Goal: Task Accomplishment & Management: Use online tool/utility

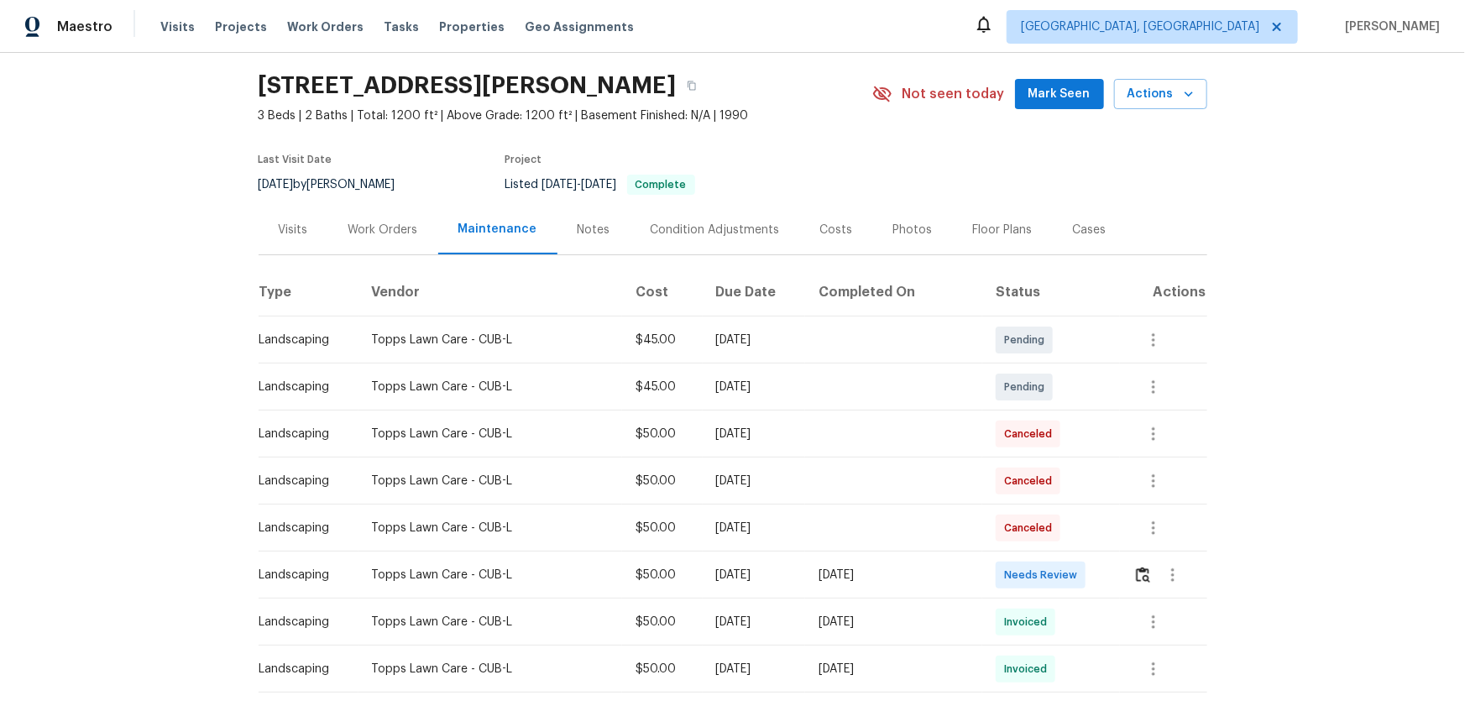
scroll to position [76, 0]
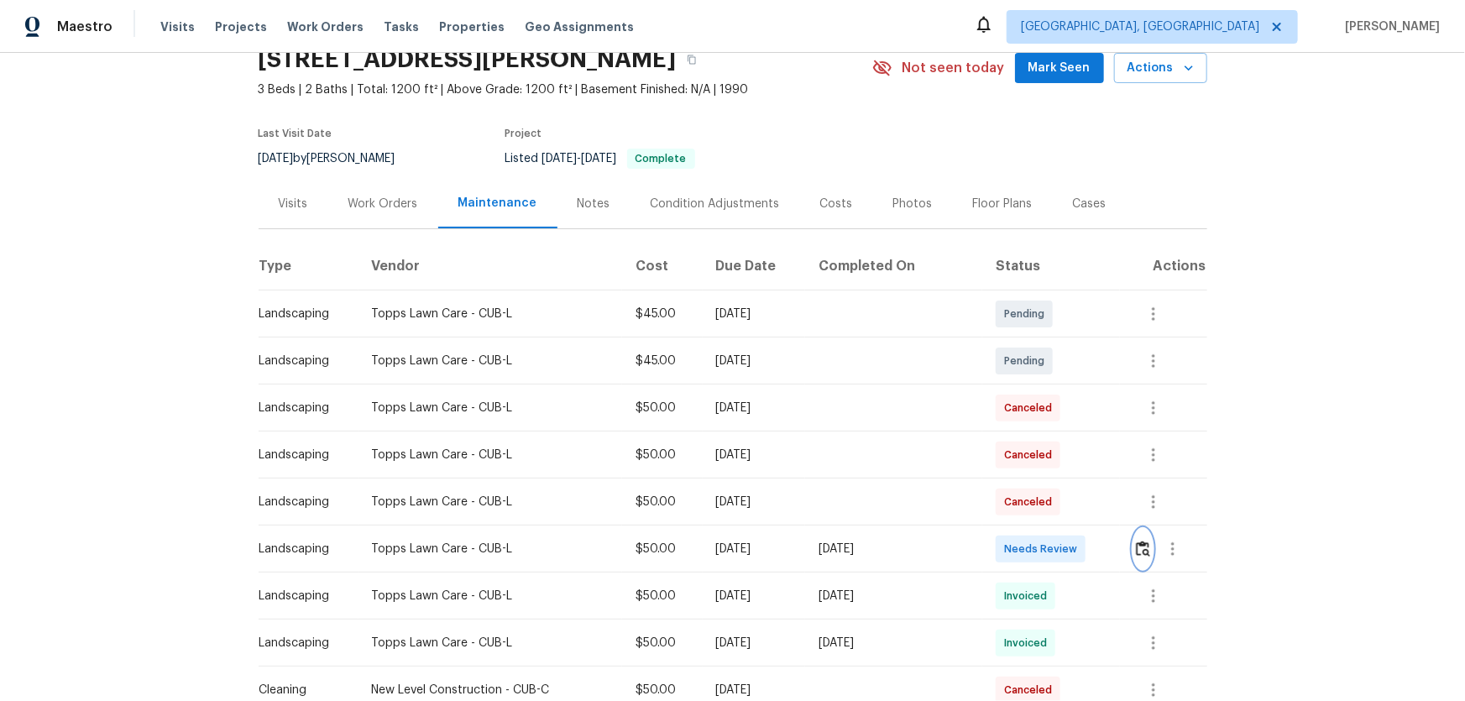
click at [1042, 463] on button "button" at bounding box center [1143, 549] width 19 height 40
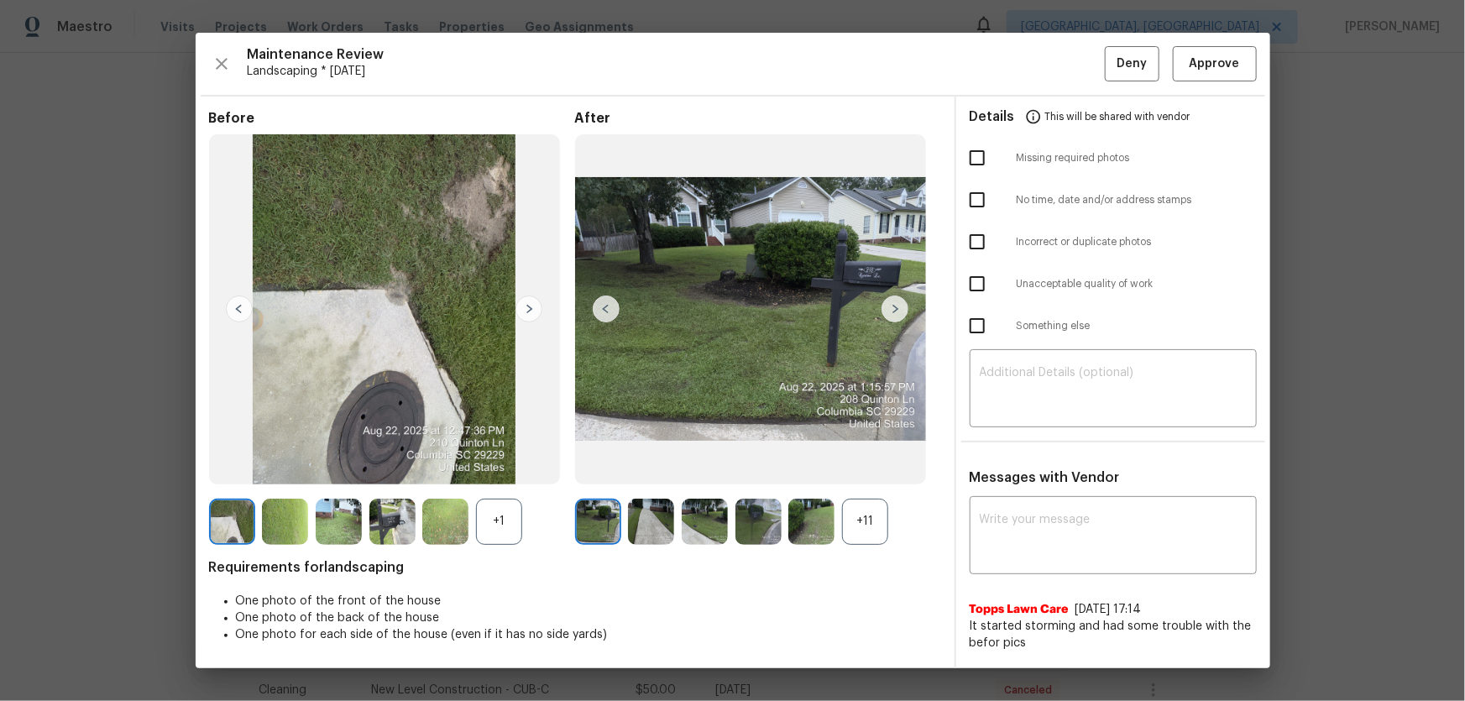
click at [876, 463] on div "+11" at bounding box center [865, 522] width 46 height 46
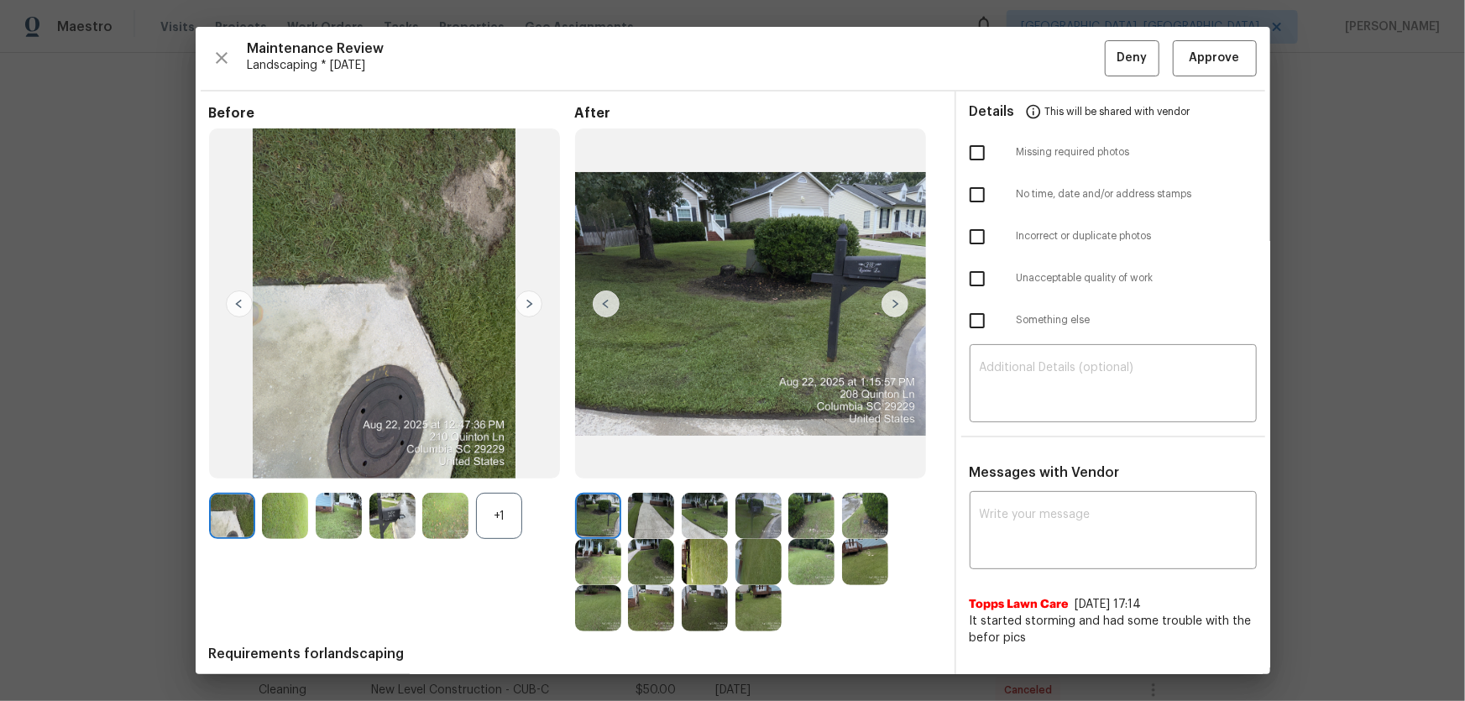
click at [510, 463] on div "+1" at bounding box center [499, 516] width 46 height 46
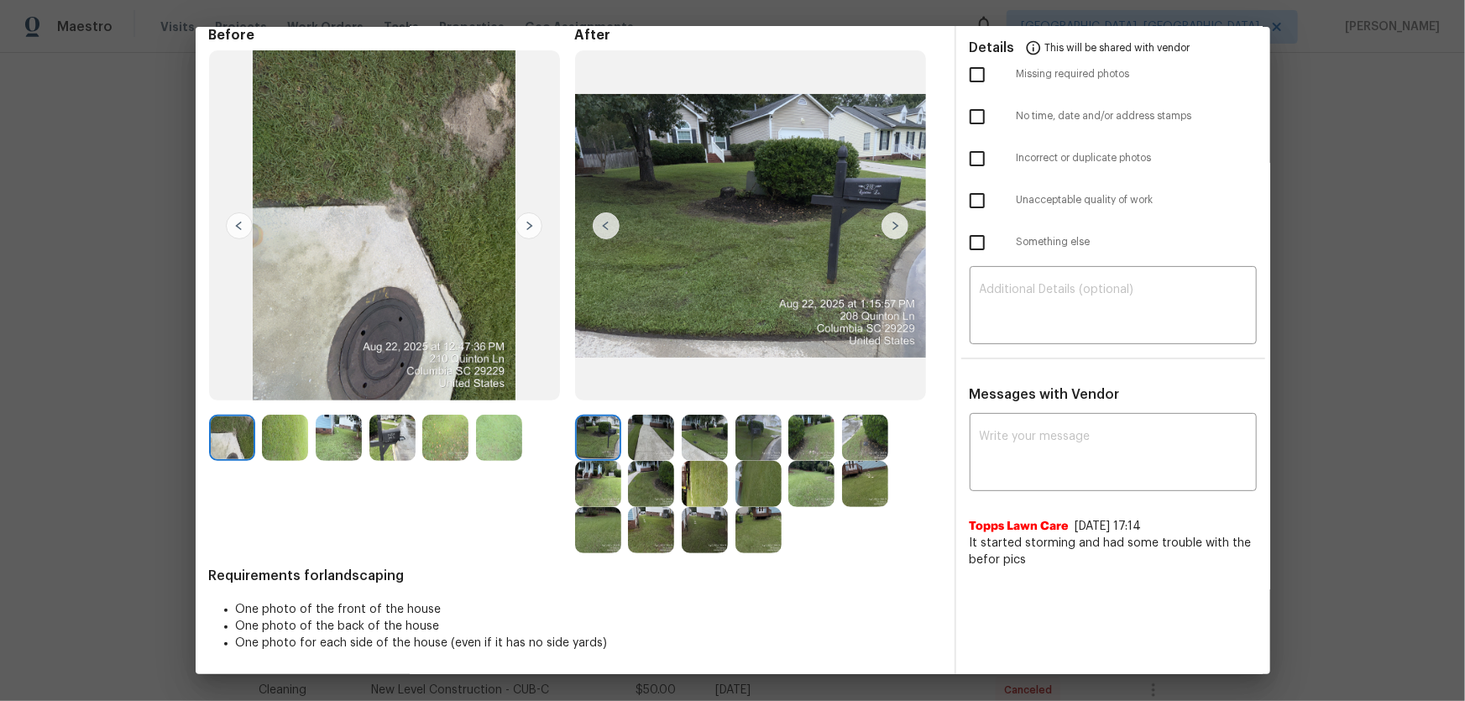
scroll to position [80, 0]
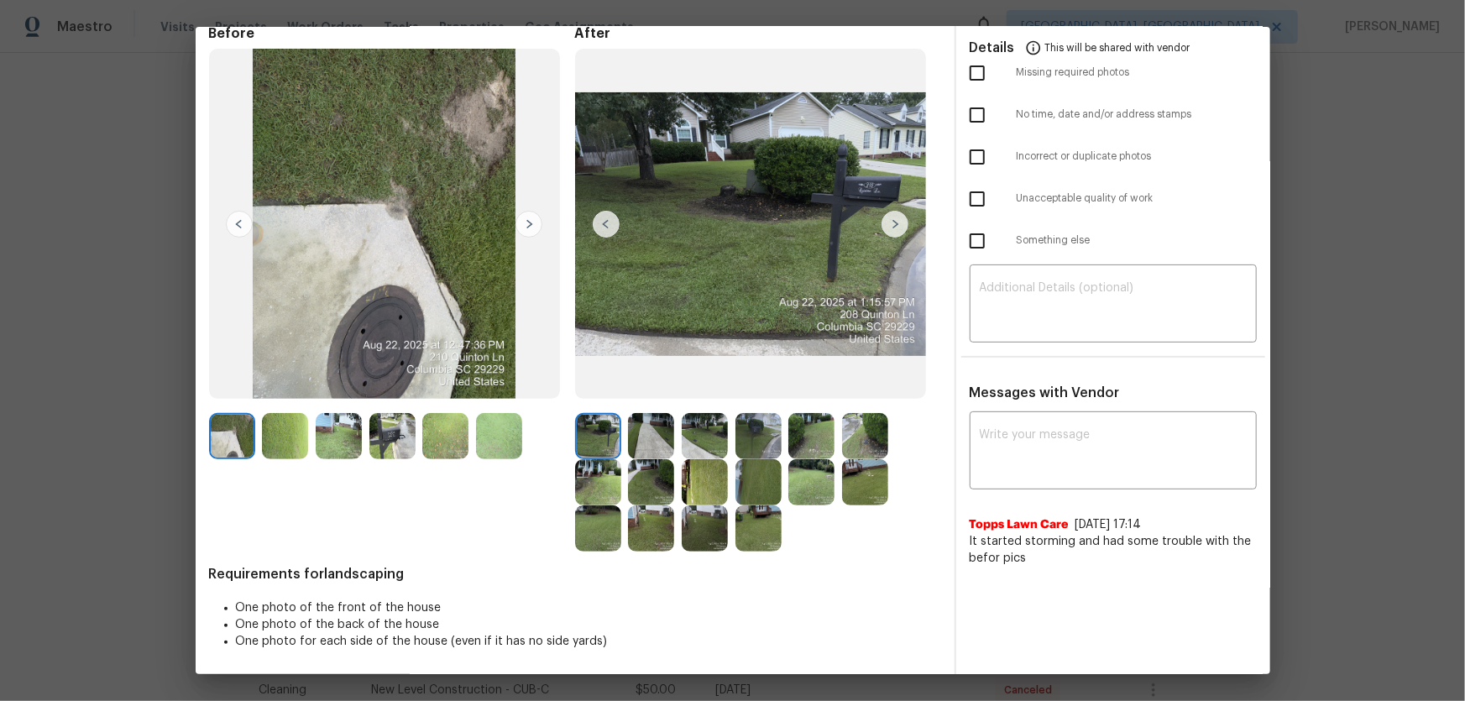
click at [643, 432] on img at bounding box center [651, 436] width 46 height 46
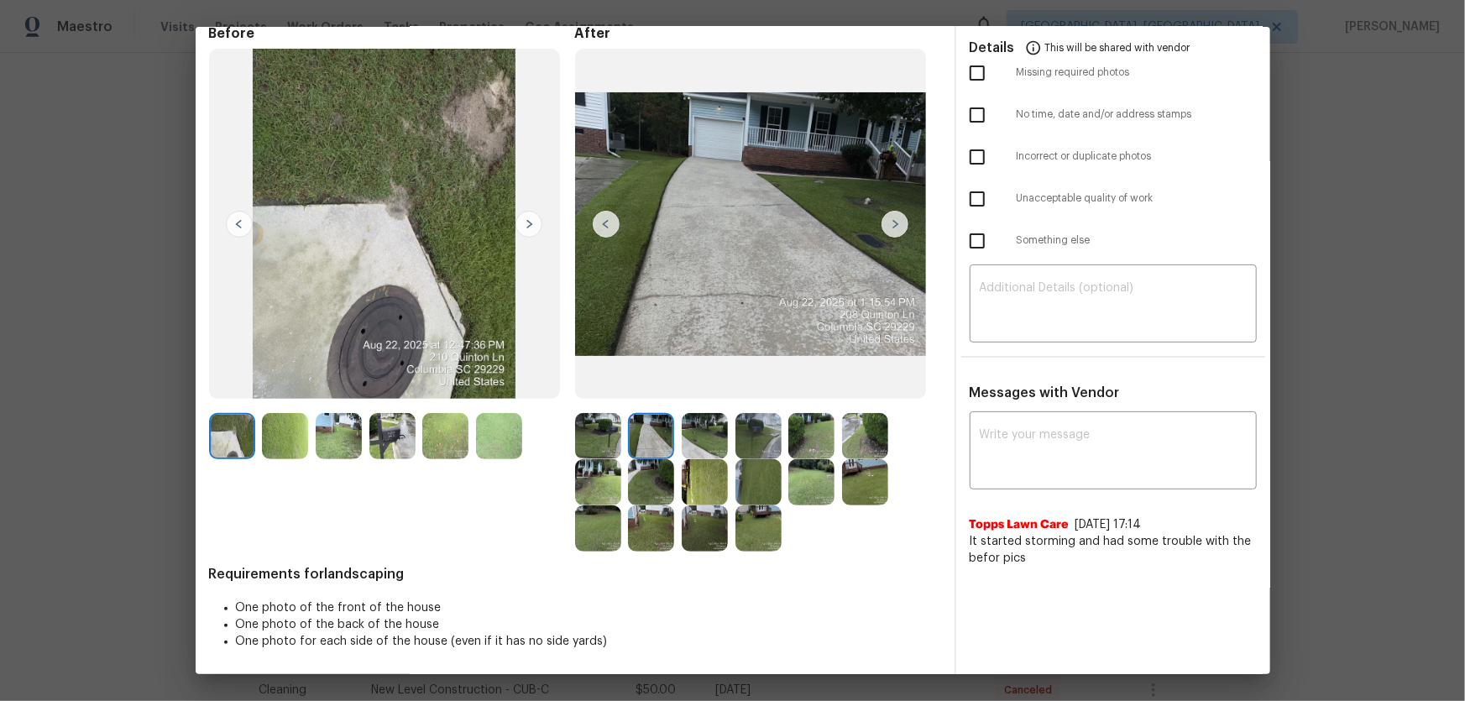
click at [691, 432] on img at bounding box center [705, 436] width 46 height 46
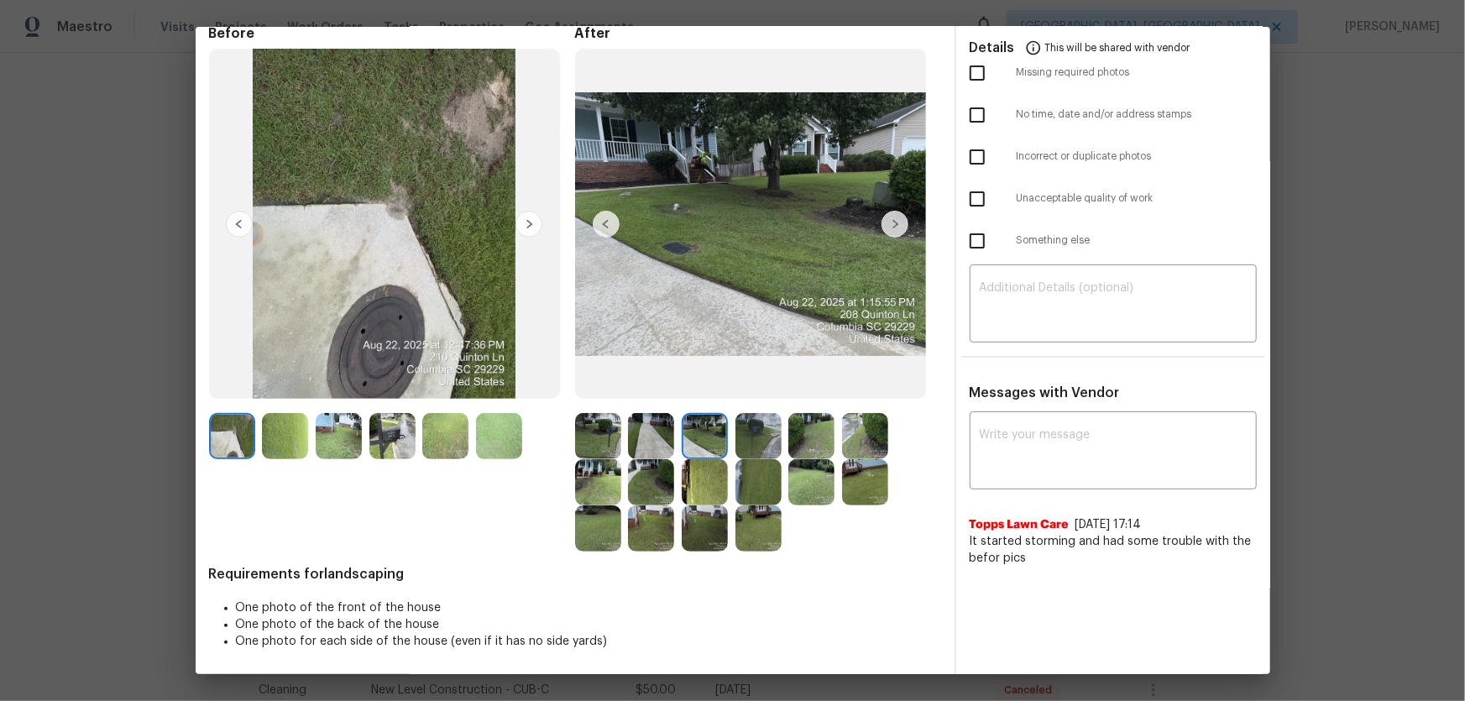
click at [746, 434] on img at bounding box center [759, 436] width 46 height 46
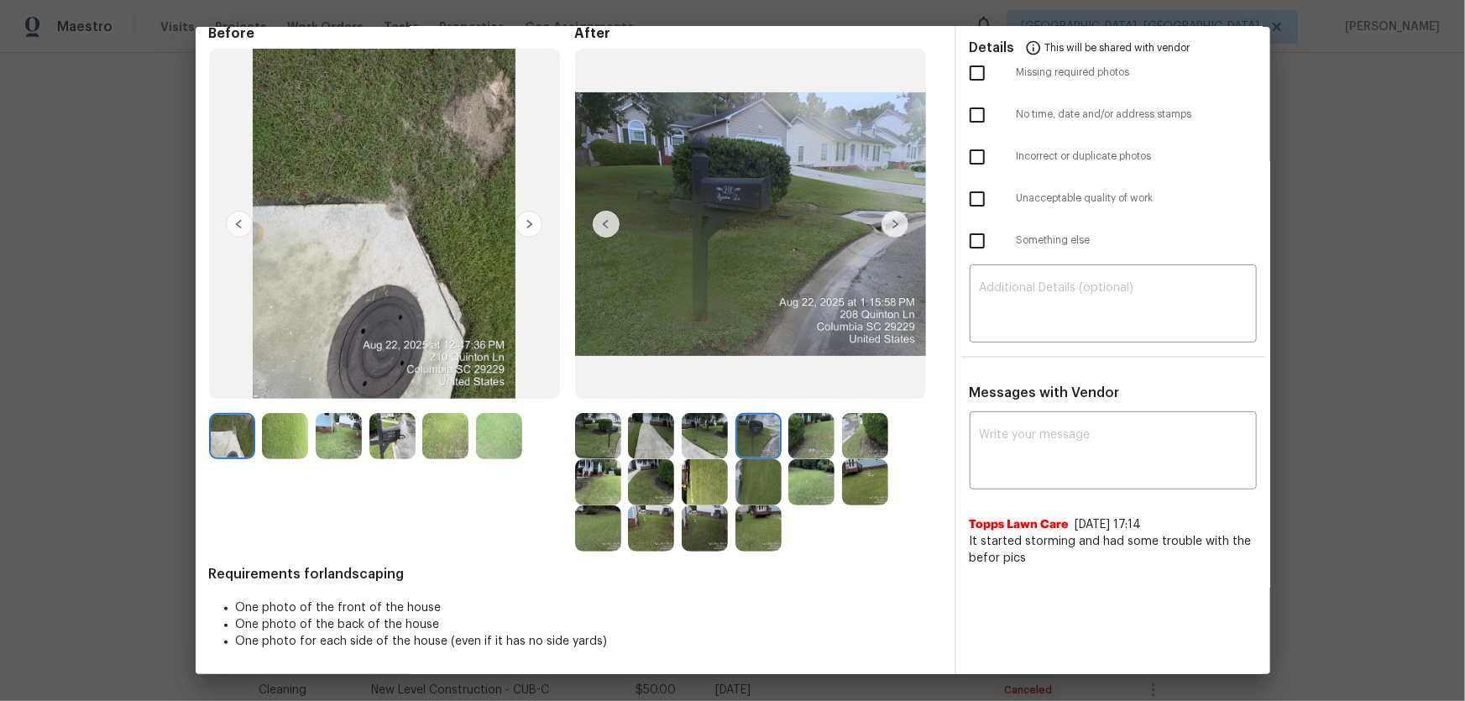
click at [789, 448] on img at bounding box center [811, 436] width 46 height 46
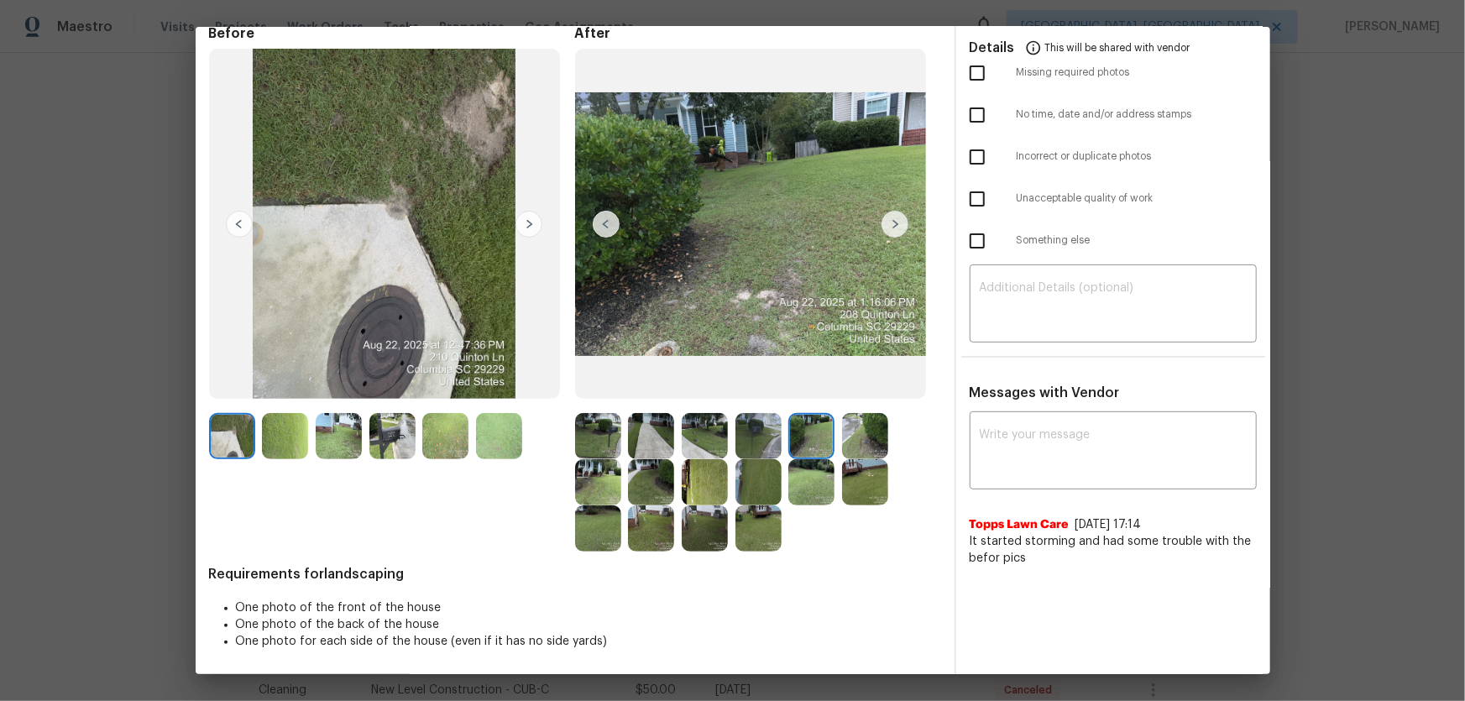
click at [872, 447] on img at bounding box center [865, 436] width 46 height 46
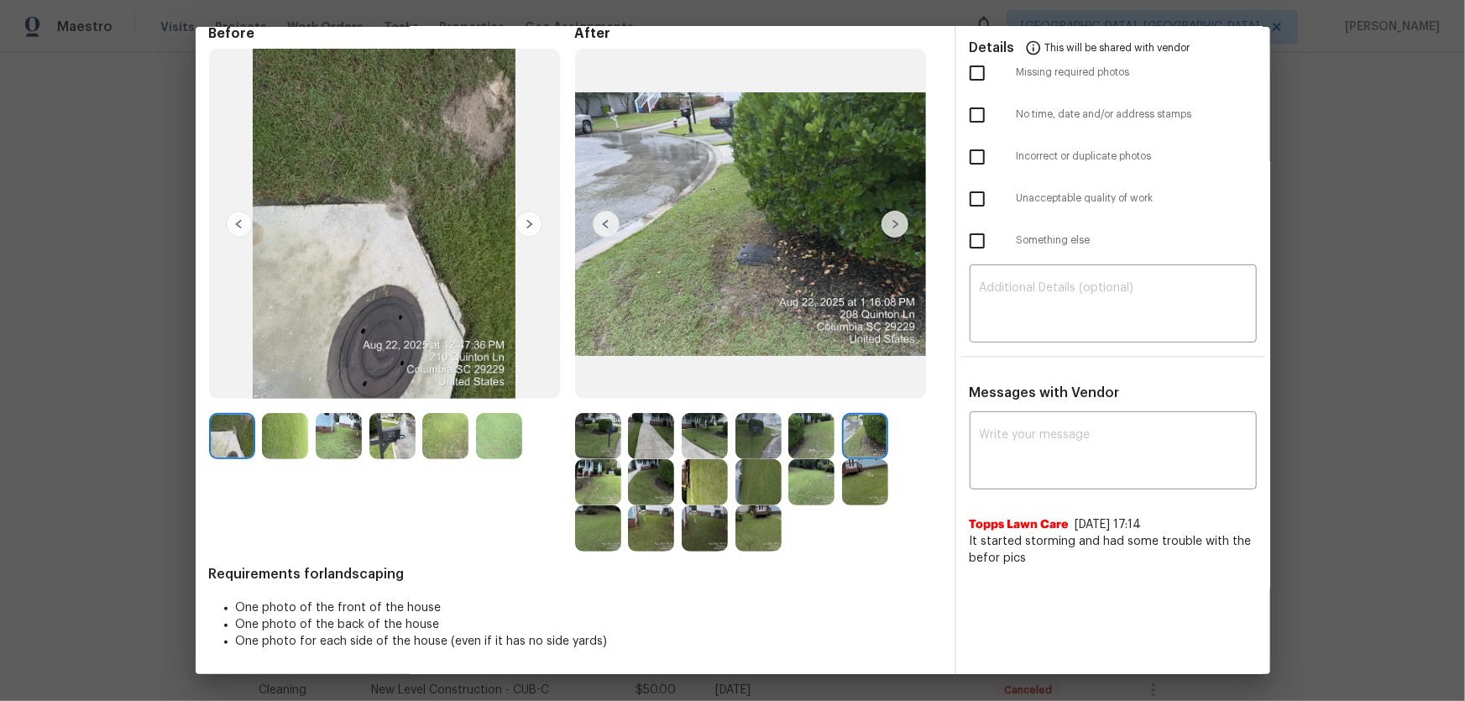
click at [610, 463] on img at bounding box center [598, 482] width 46 height 46
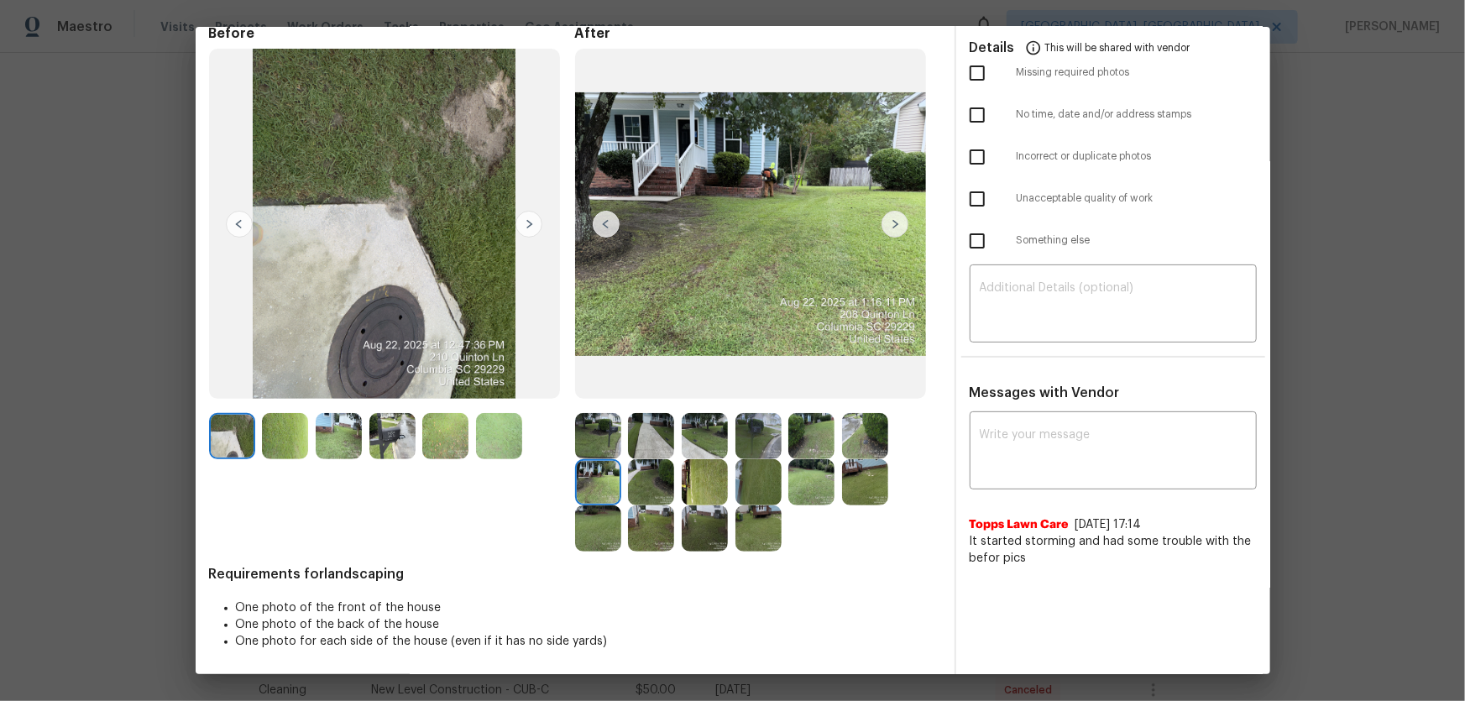
click at [631, 463] on img at bounding box center [651, 482] width 46 height 46
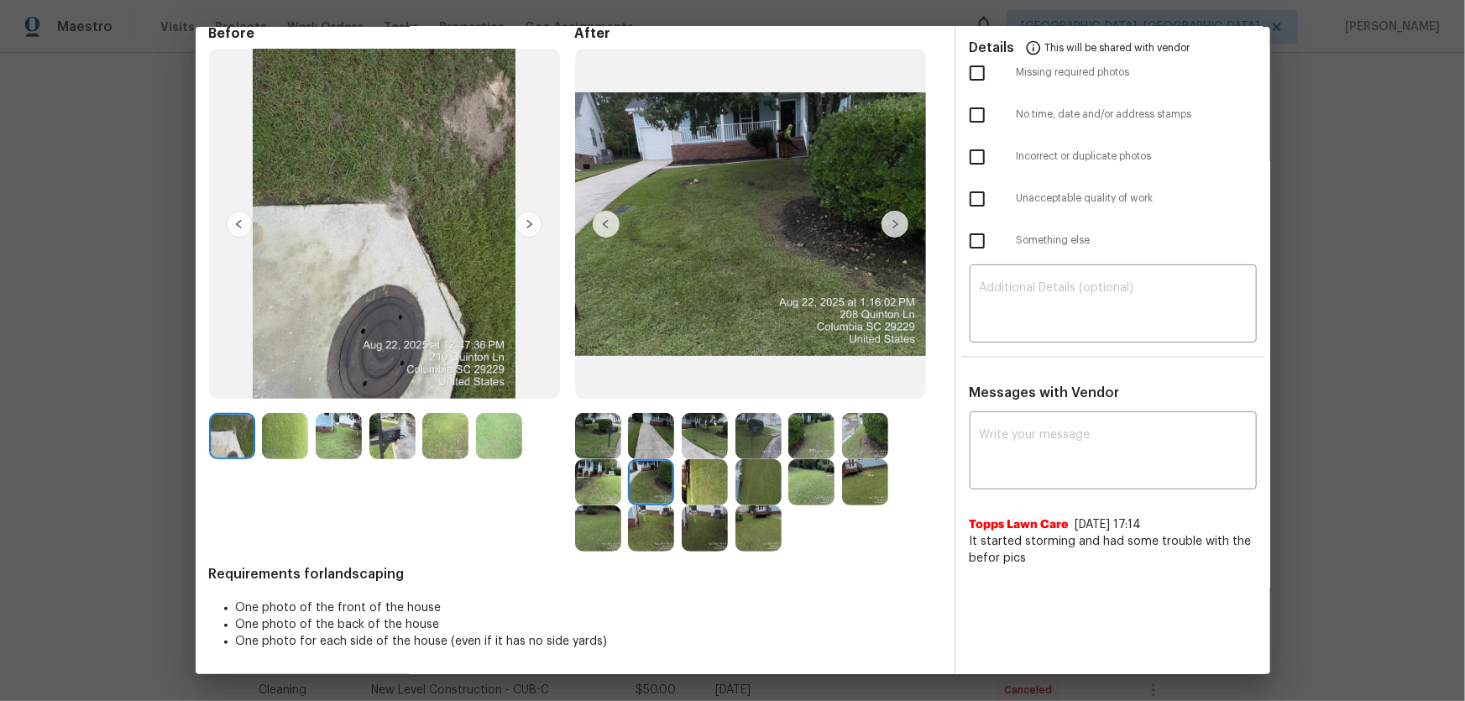
click at [682, 463] on img at bounding box center [705, 482] width 46 height 46
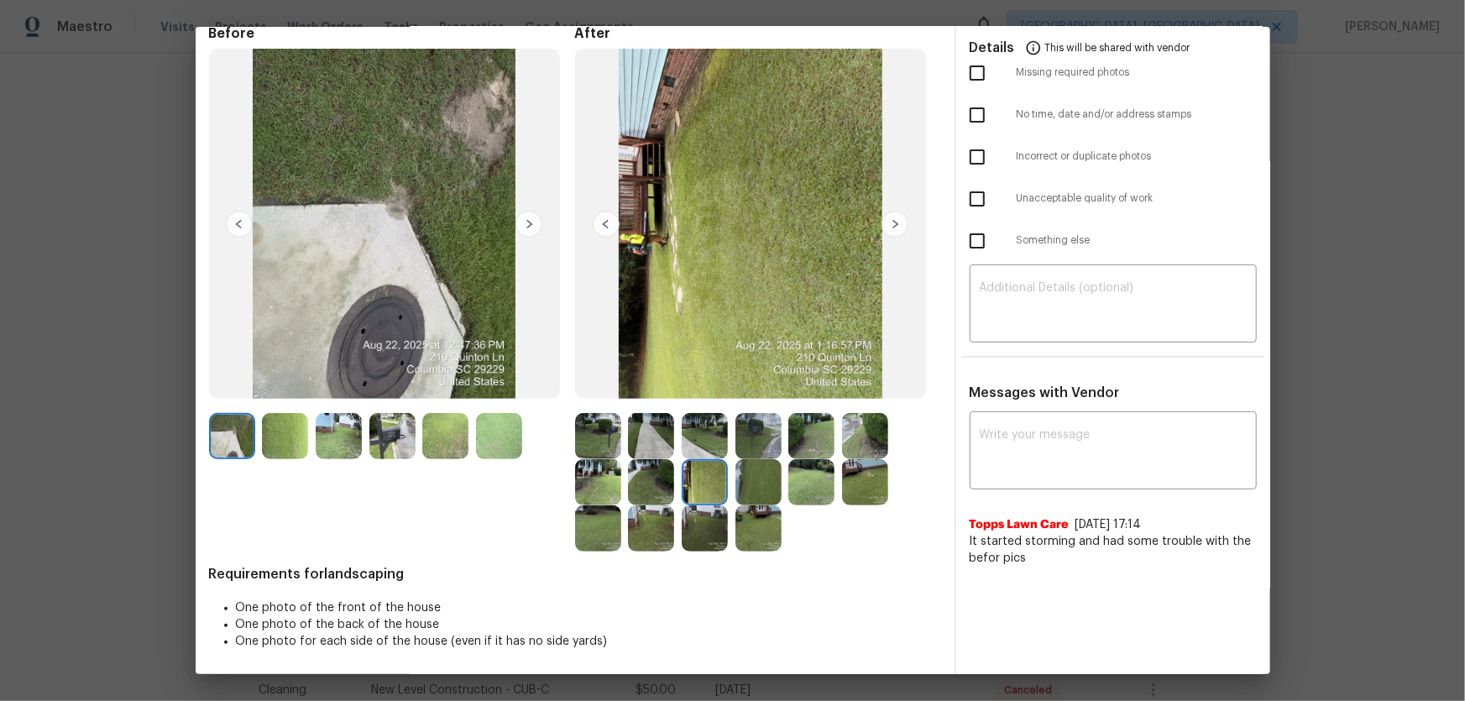
click at [752, 463] on img at bounding box center [759, 482] width 46 height 46
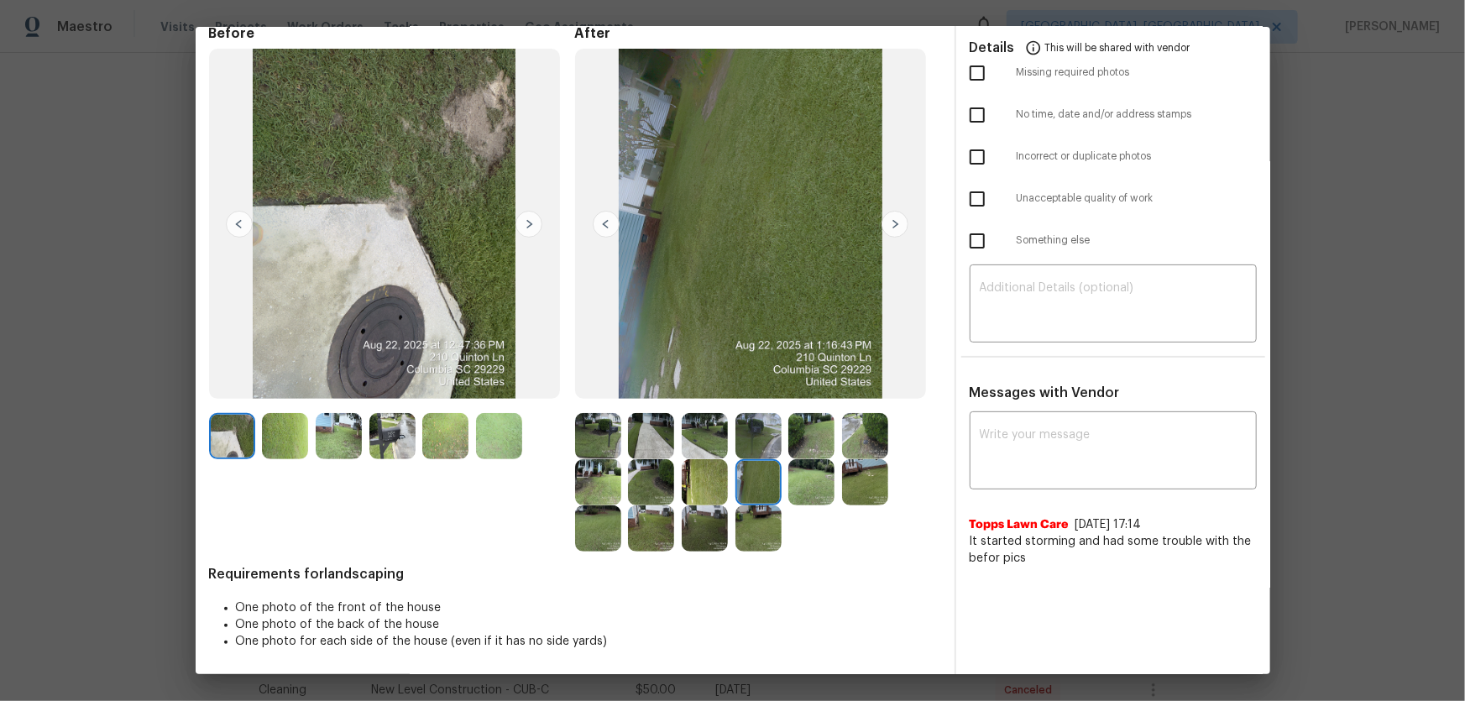
click at [799, 463] on img at bounding box center [811, 482] width 46 height 46
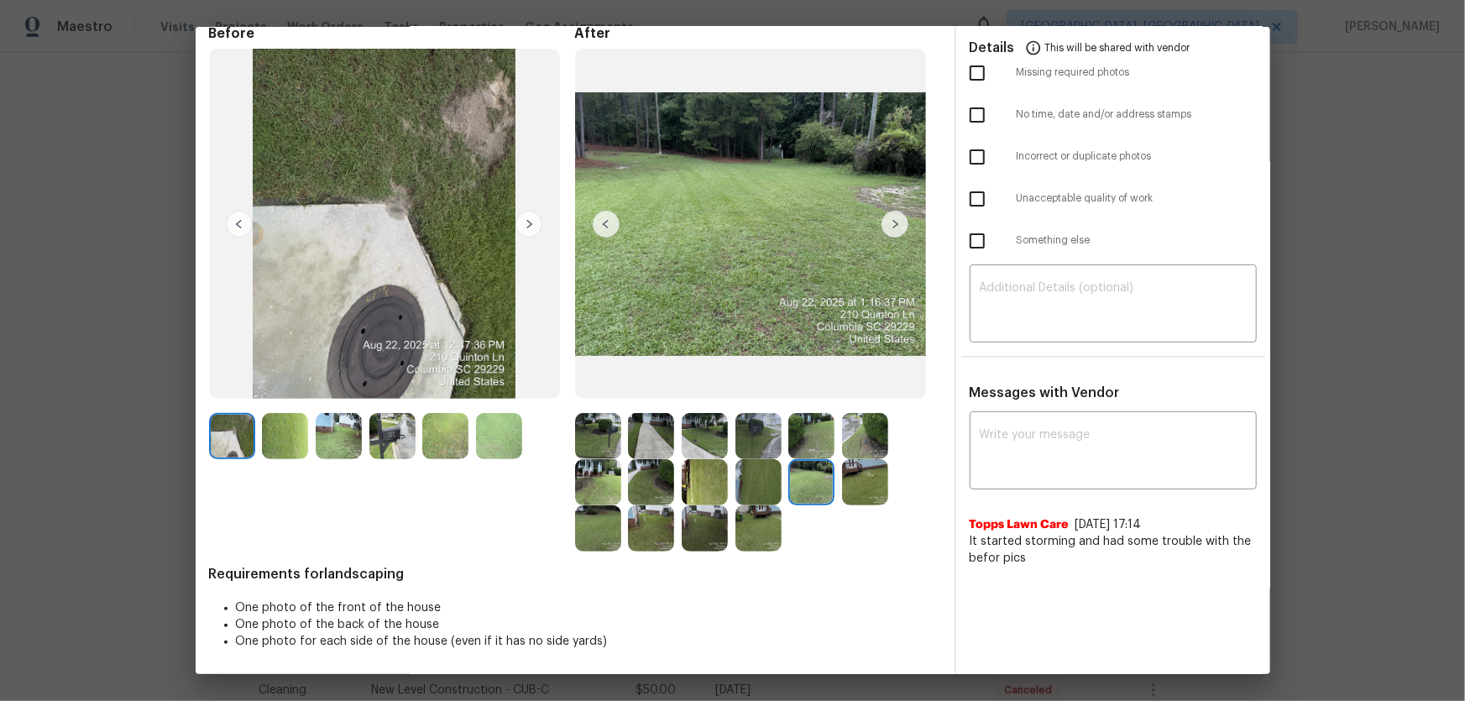
click at [862, 463] on img at bounding box center [865, 482] width 46 height 46
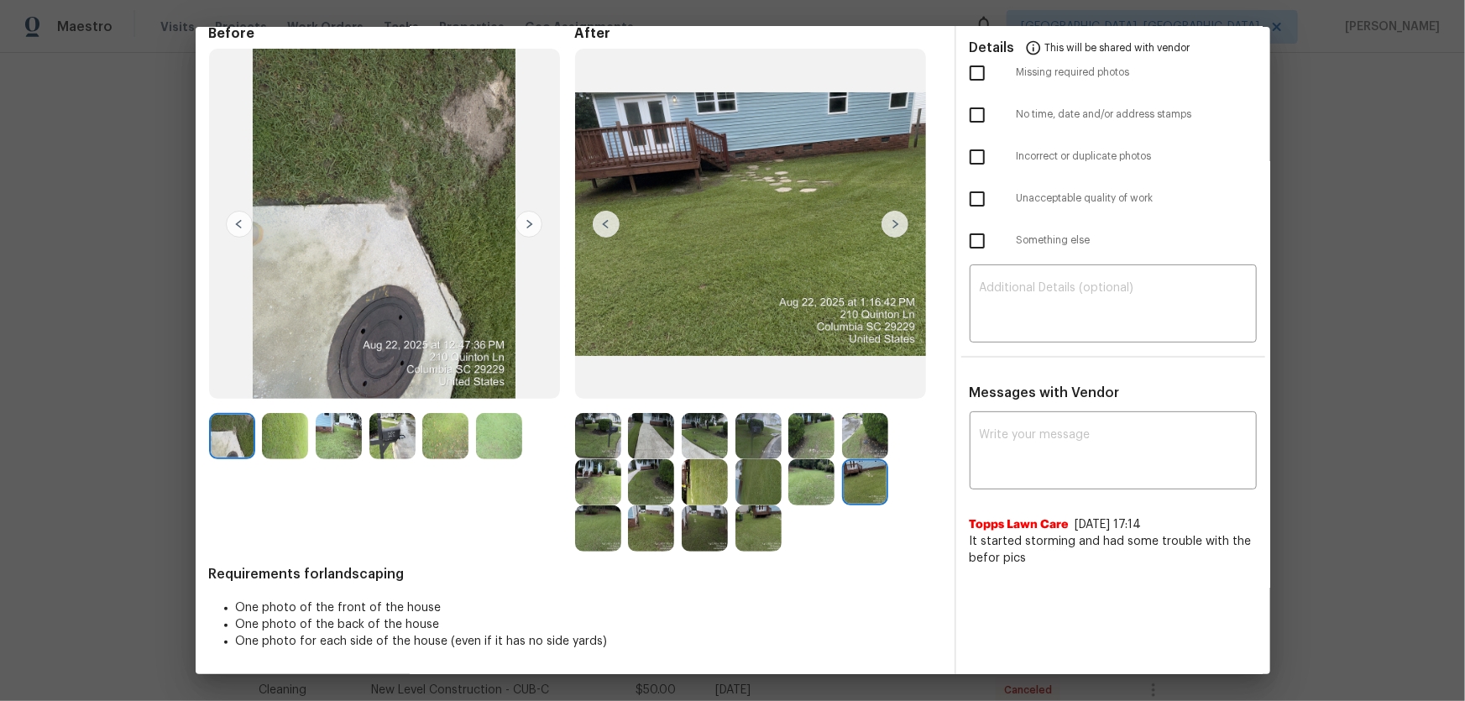
click at [590, 463] on img at bounding box center [598, 528] width 46 height 46
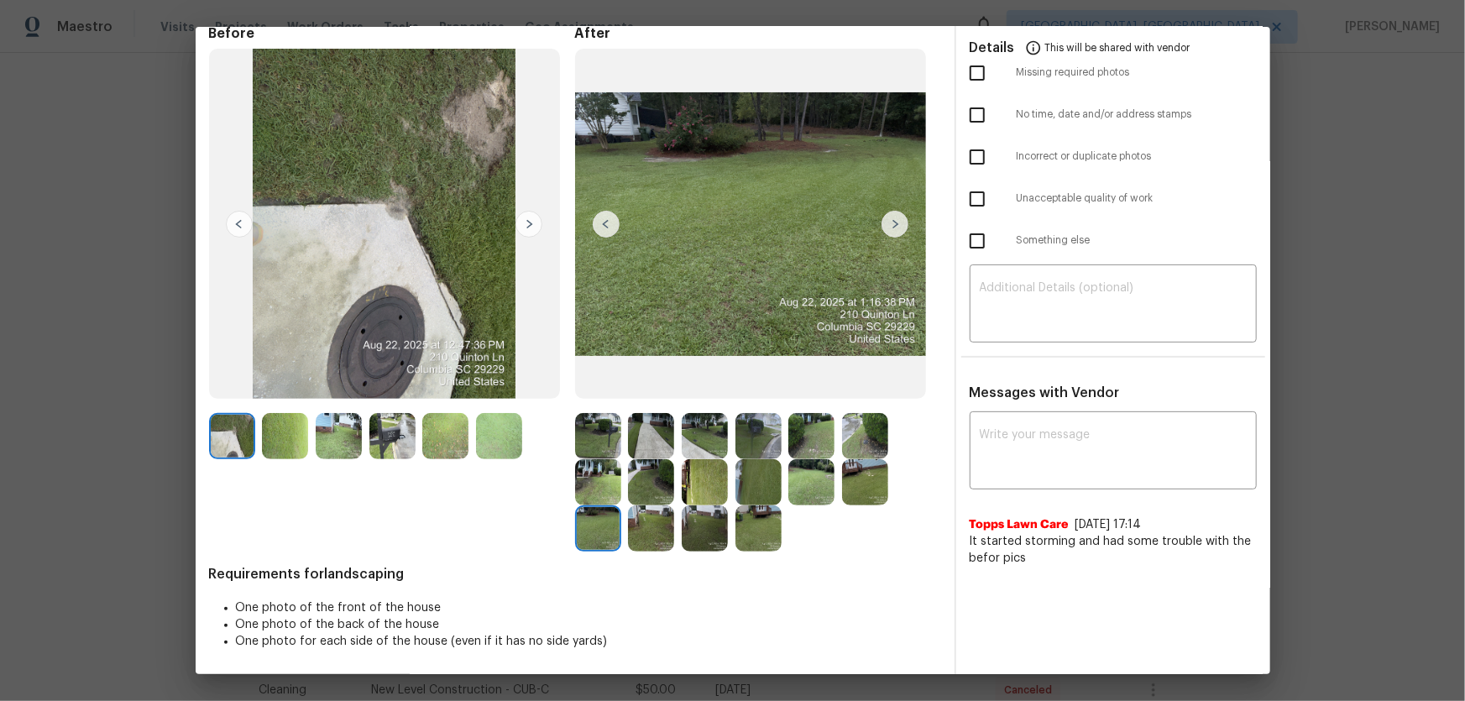
click at [652, 463] on img at bounding box center [651, 528] width 46 height 46
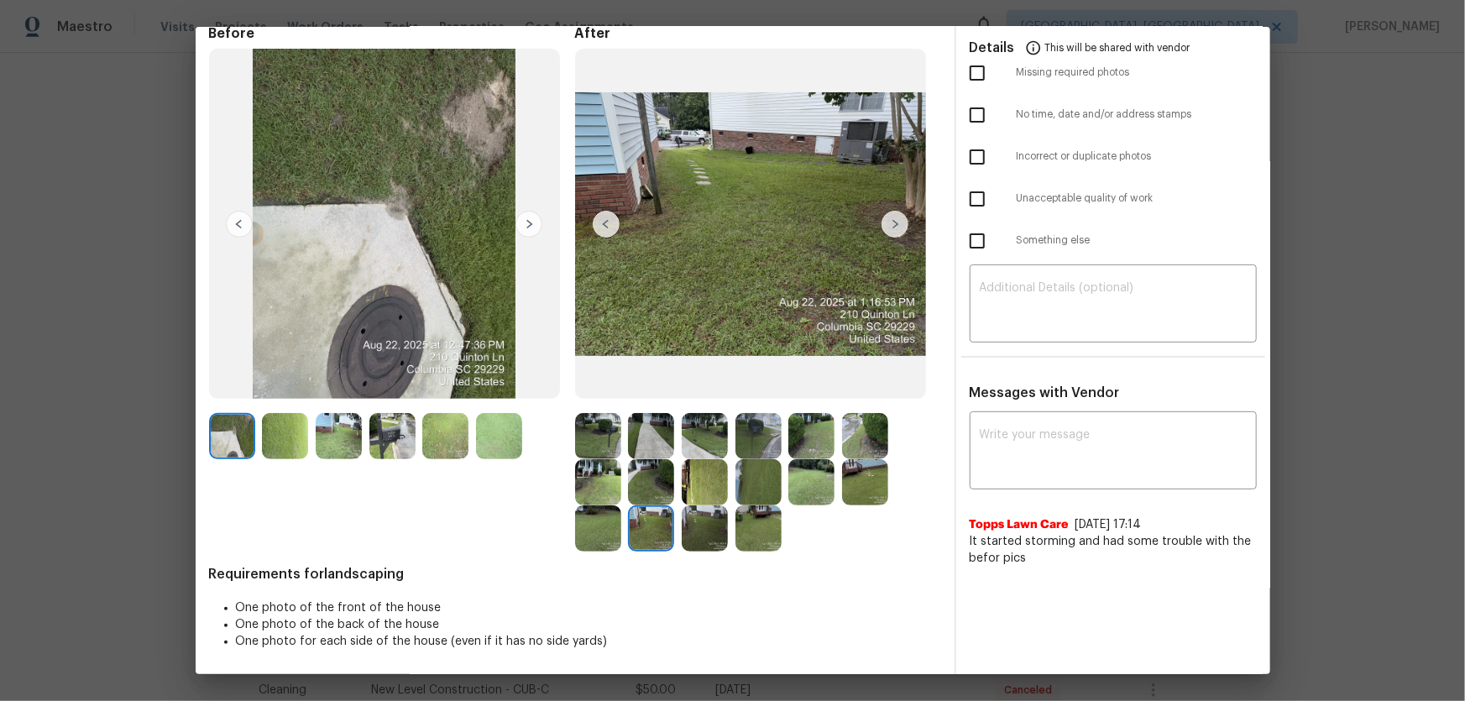
click at [708, 463] on img at bounding box center [705, 528] width 46 height 46
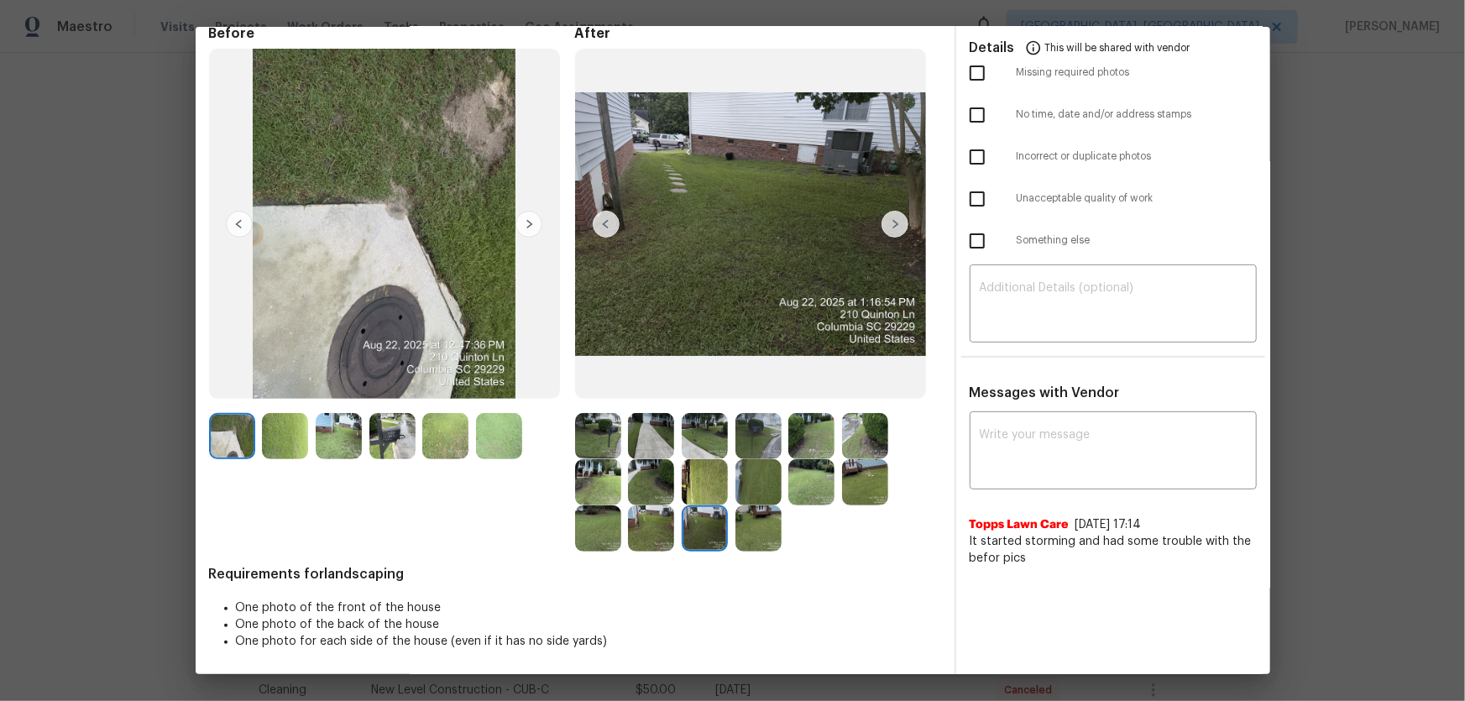
click at [751, 463] on img at bounding box center [759, 528] width 46 height 46
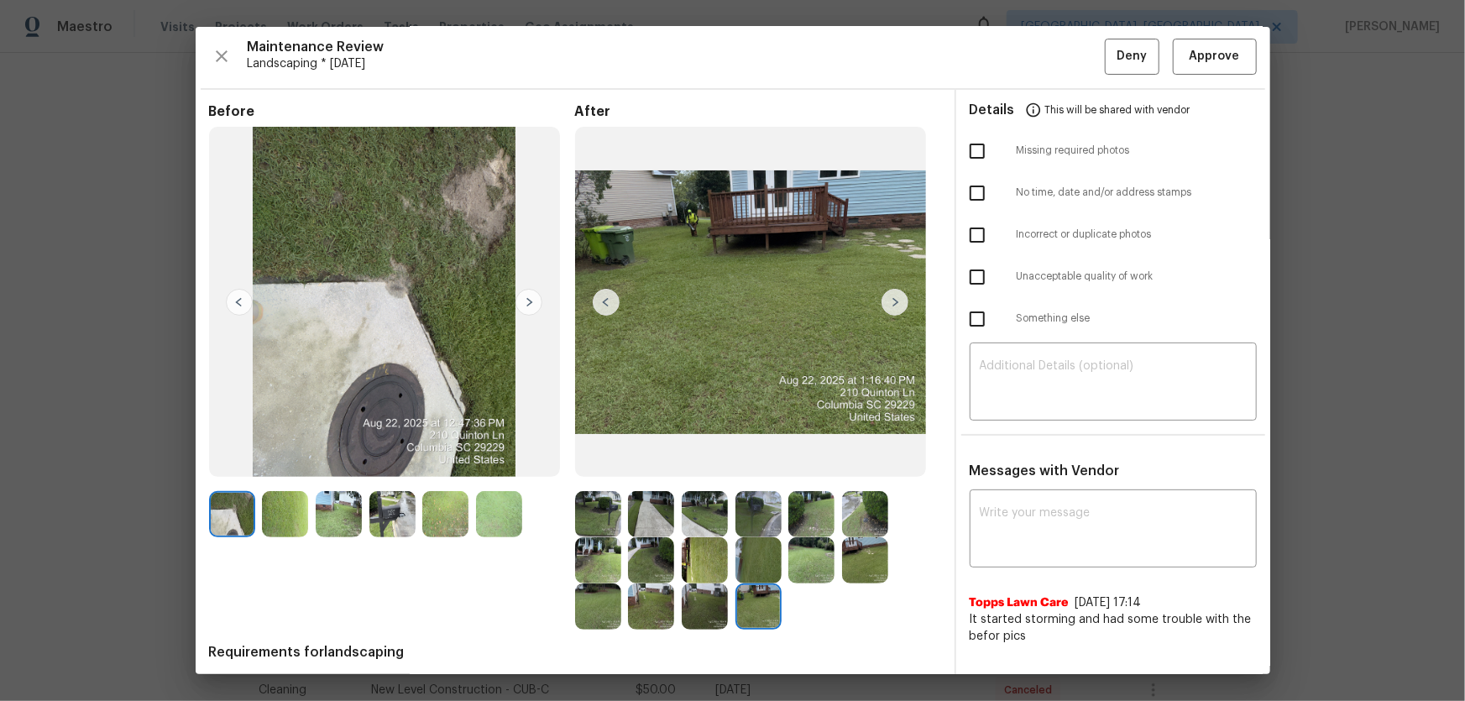
scroll to position [0, 0]
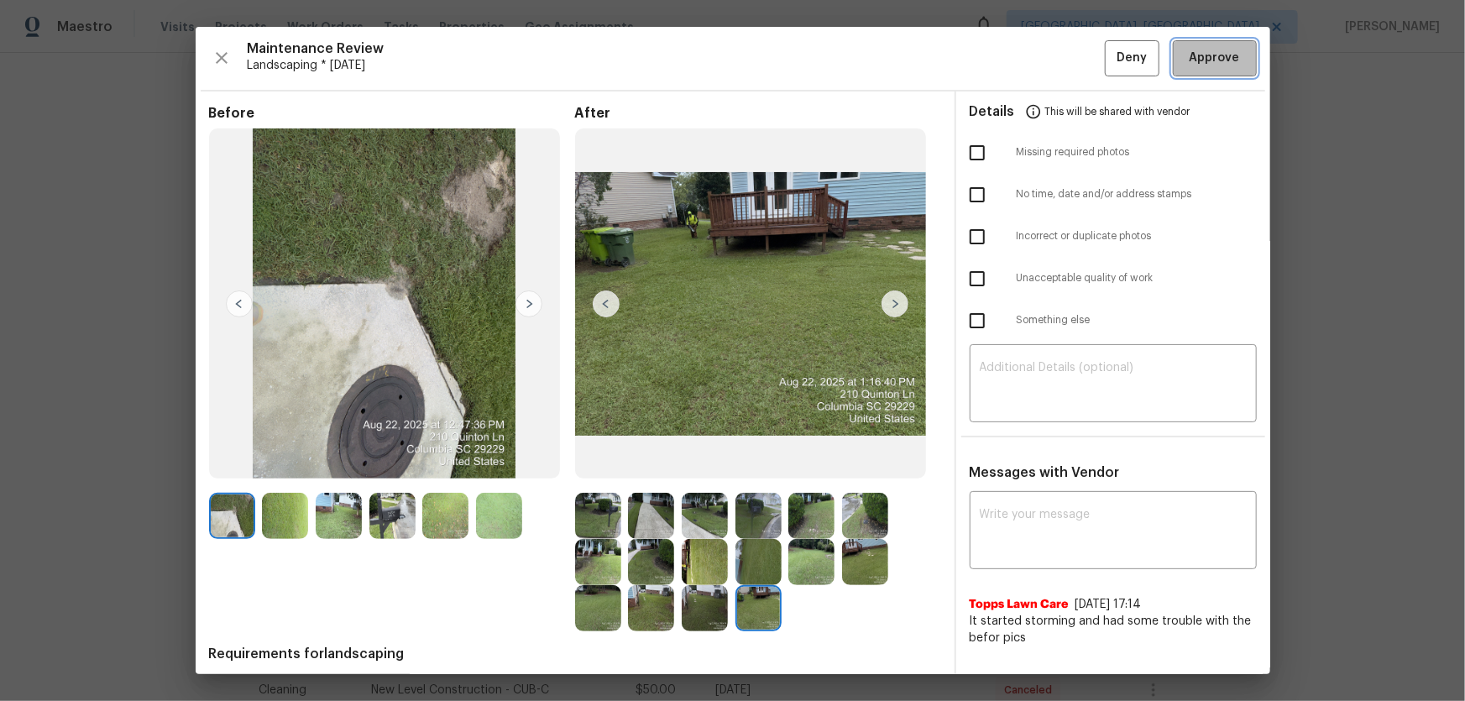
click at [1042, 70] on button "Approve" at bounding box center [1215, 58] width 84 height 36
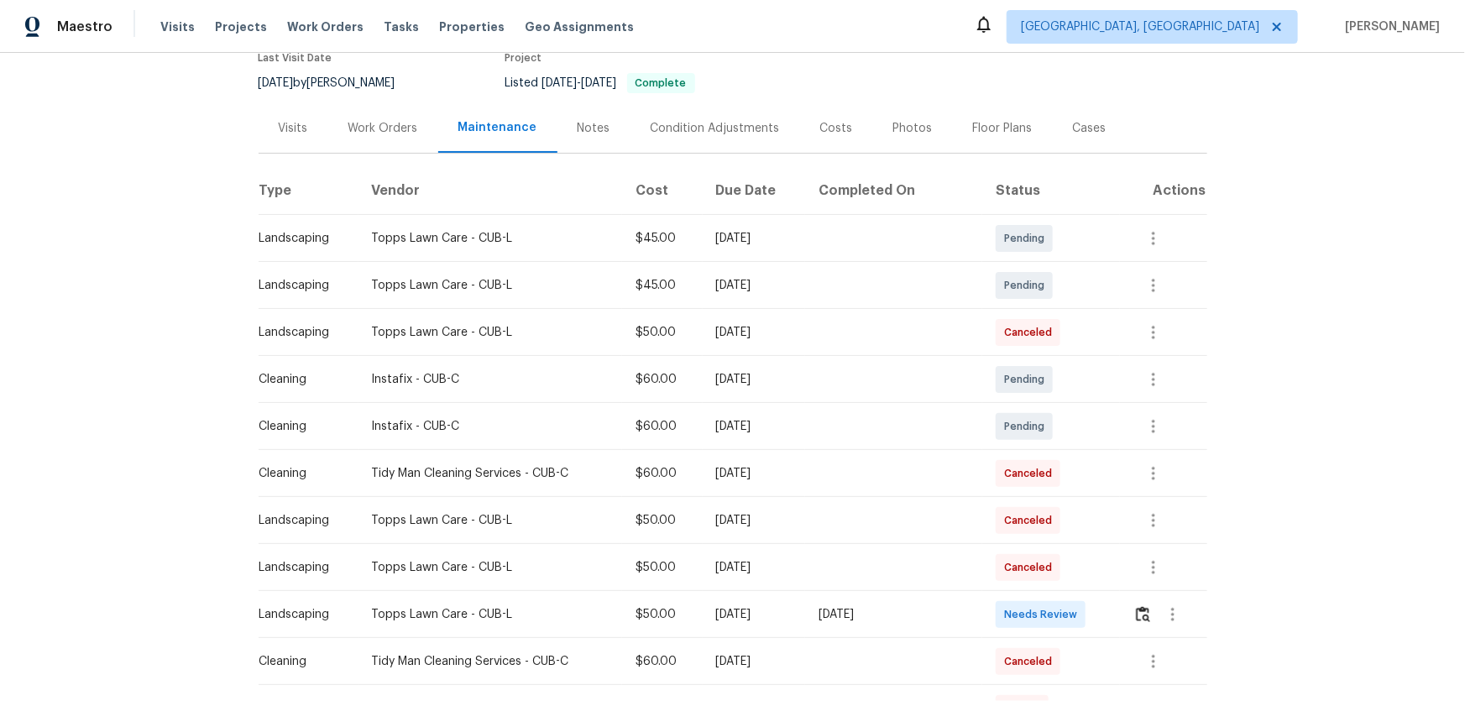
scroll to position [152, 0]
click at [1042, 463] on button "button" at bounding box center [1143, 614] width 19 height 40
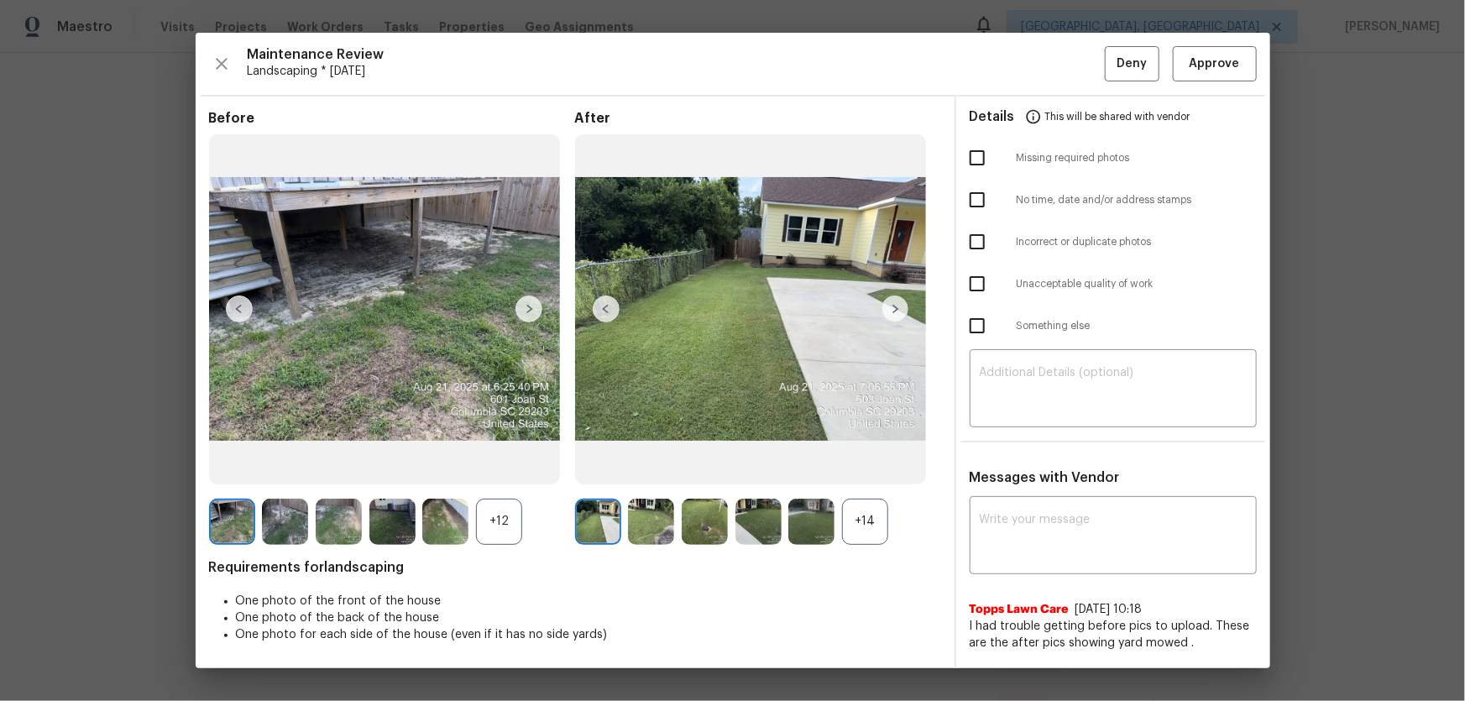
click at [877, 463] on div "+14" at bounding box center [865, 522] width 46 height 46
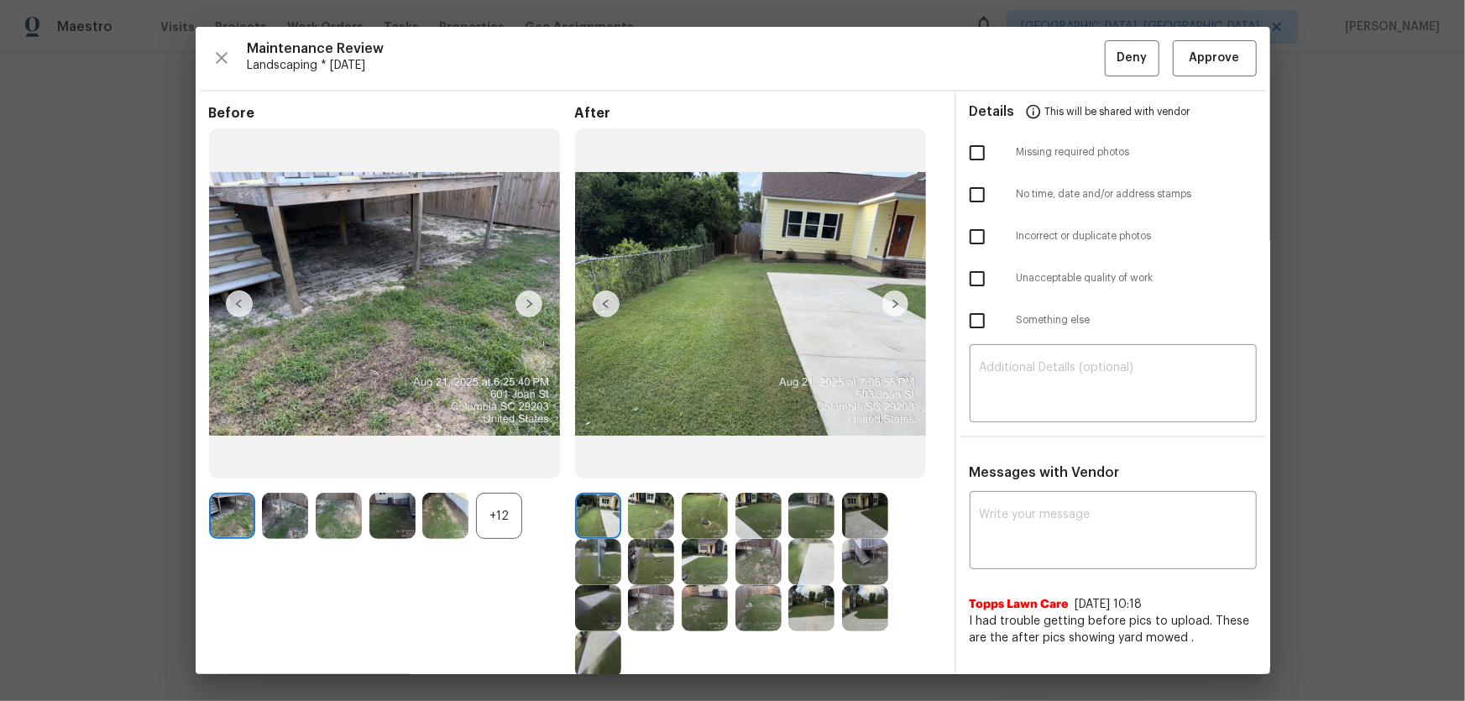
click at [515, 463] on div "+12" at bounding box center [499, 516] width 46 height 46
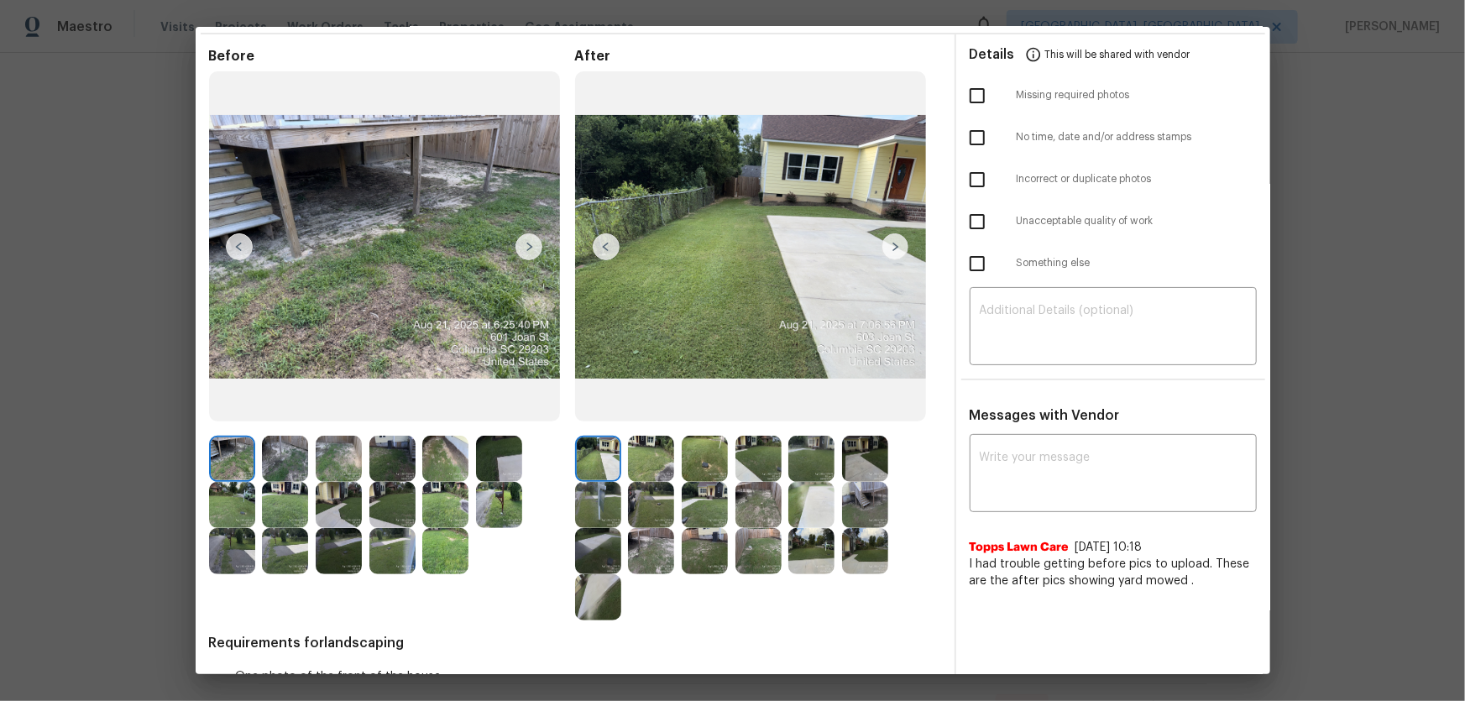
scroll to position [126, 0]
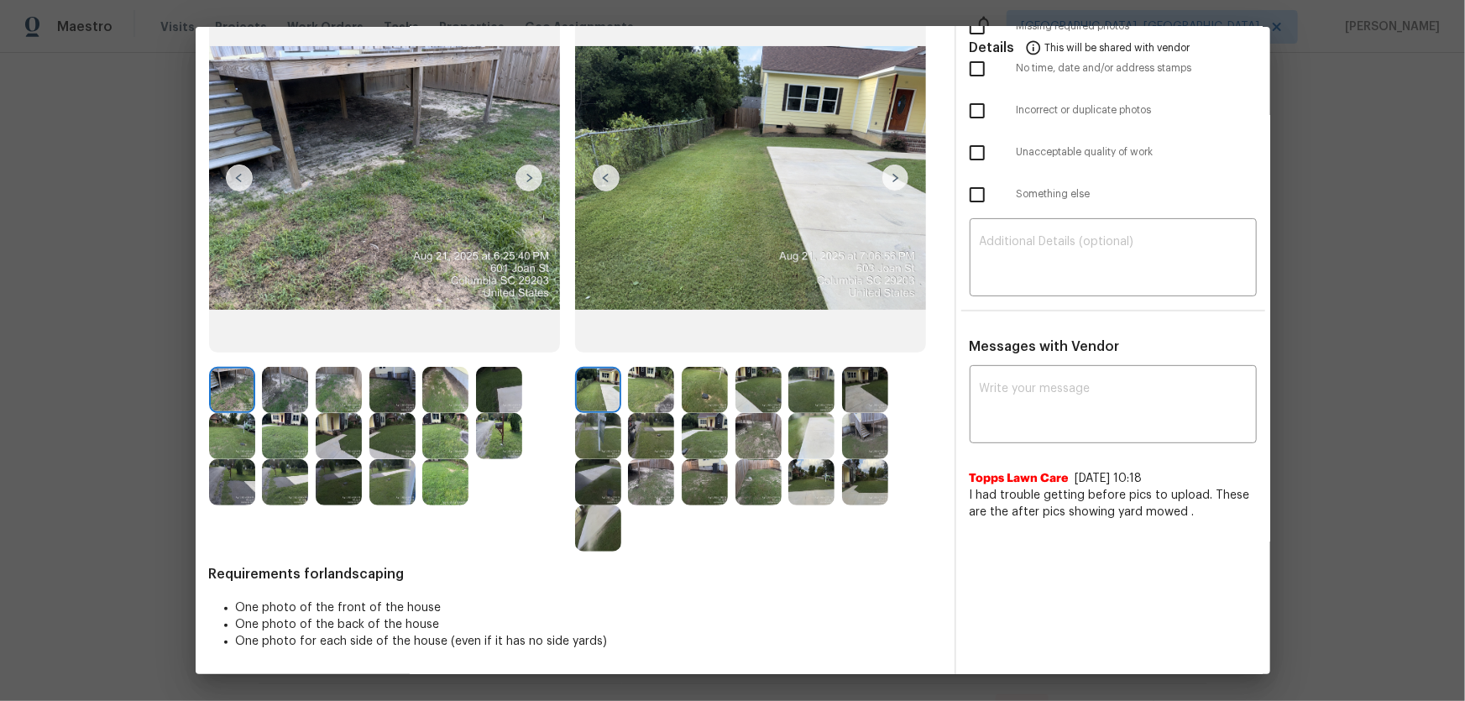
click at [663, 401] on img at bounding box center [651, 390] width 46 height 46
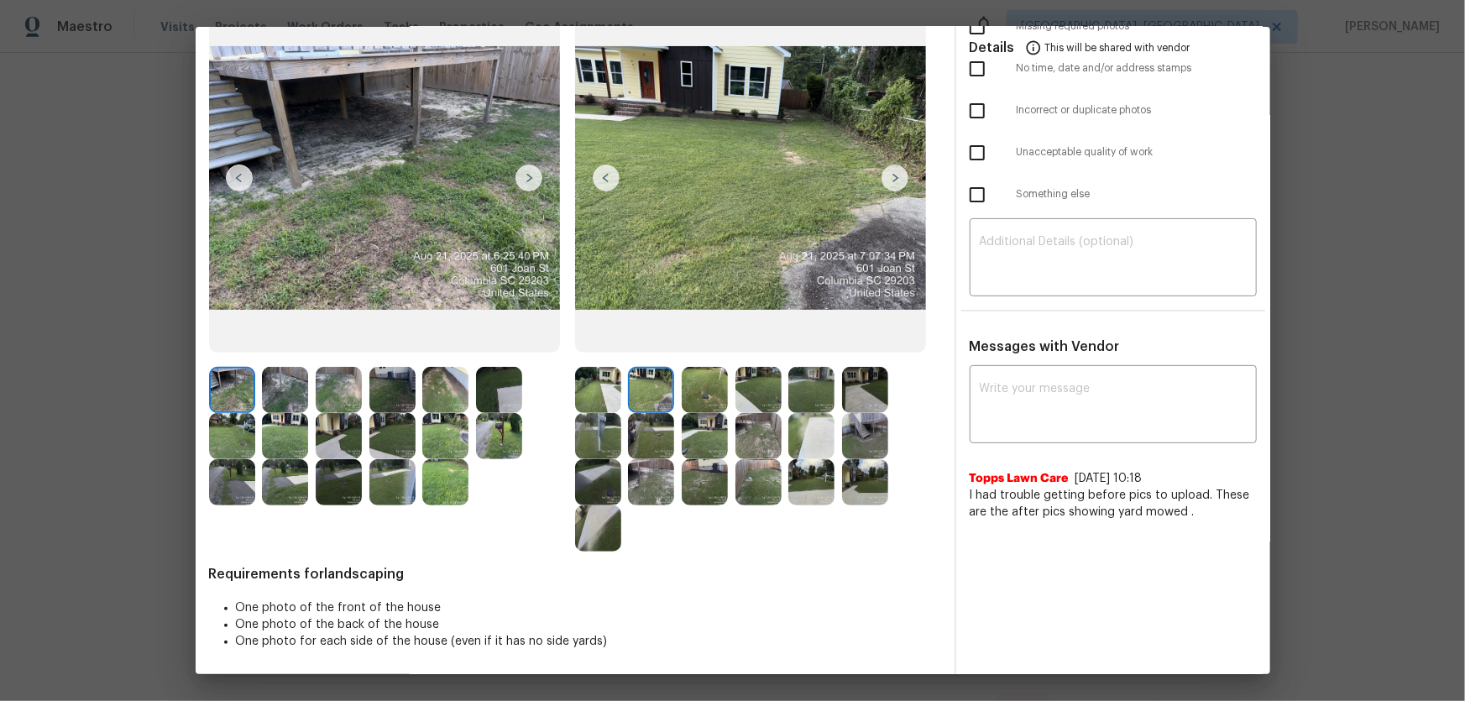
click at [702, 400] on img at bounding box center [705, 390] width 46 height 46
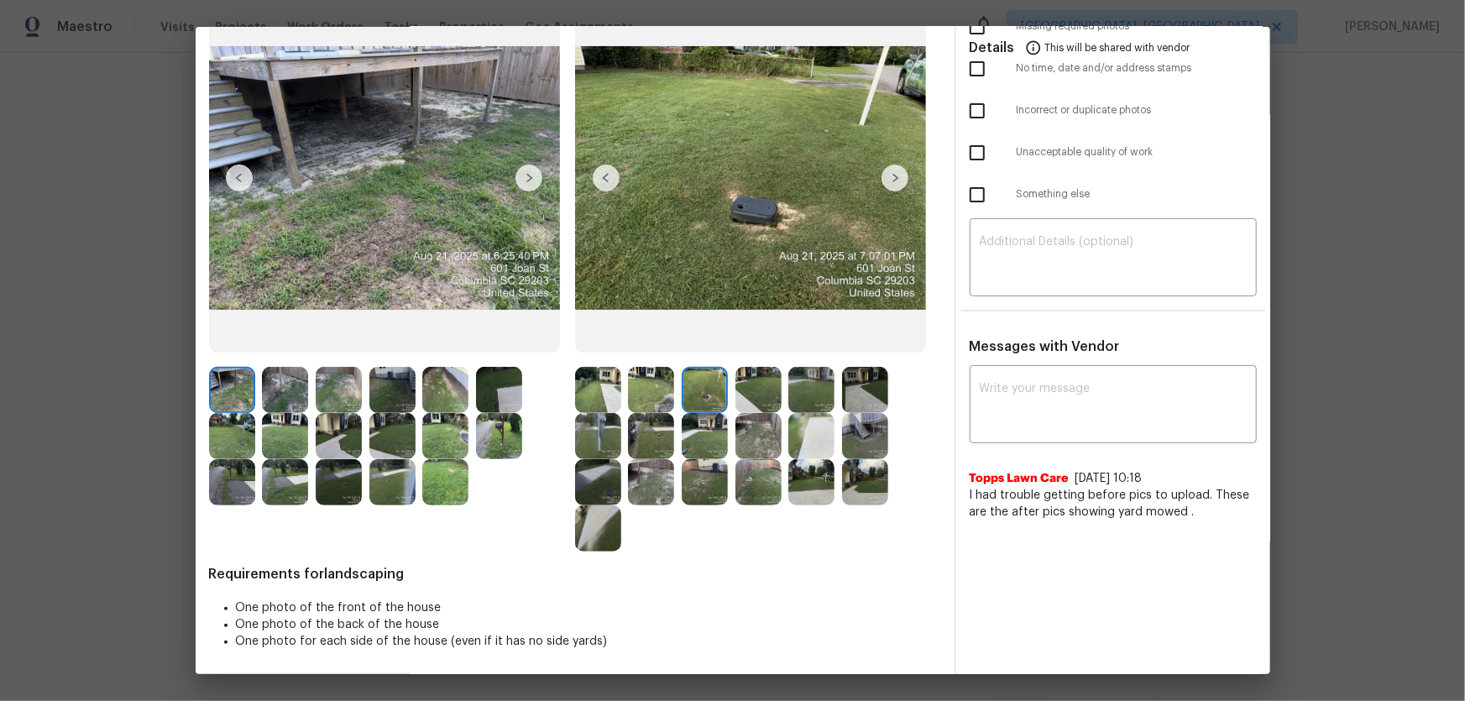
click at [738, 401] on img at bounding box center [759, 390] width 46 height 46
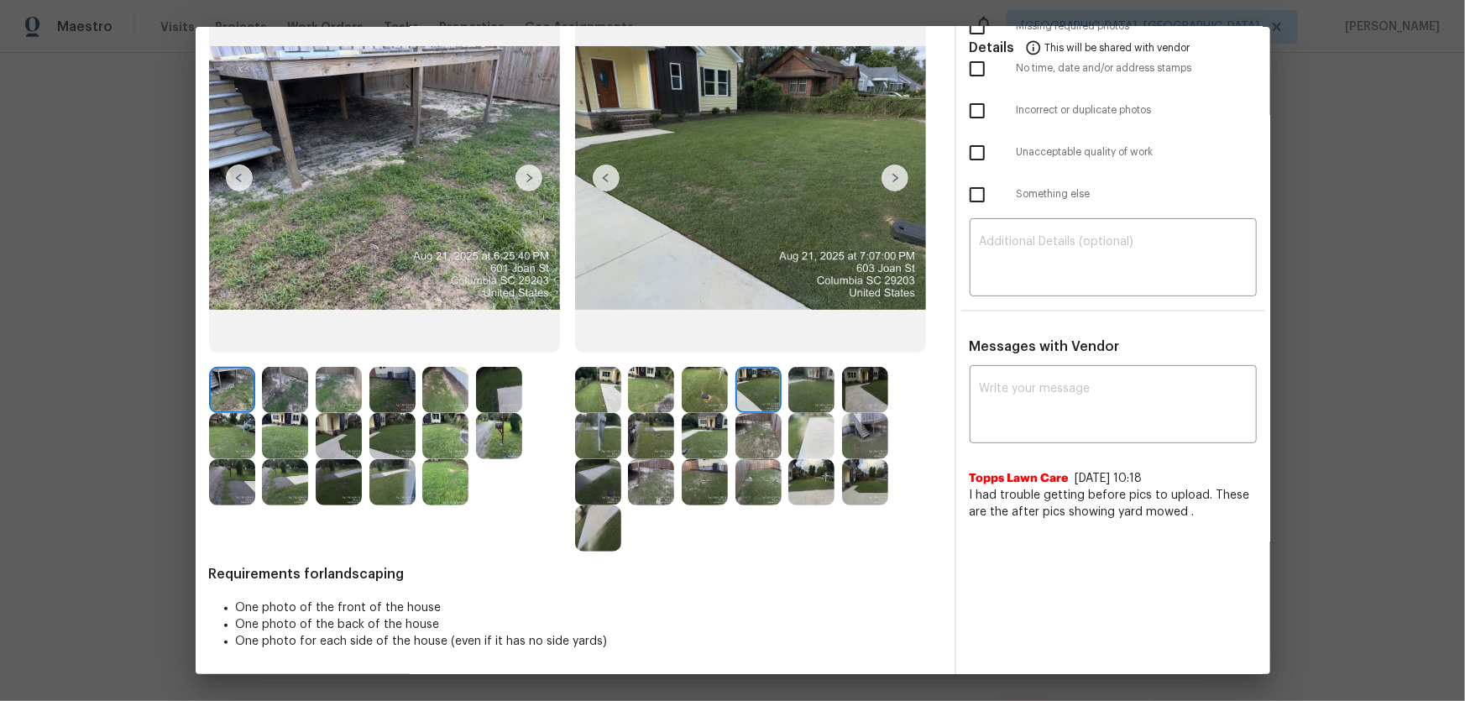
click at [805, 401] on img at bounding box center [811, 390] width 46 height 46
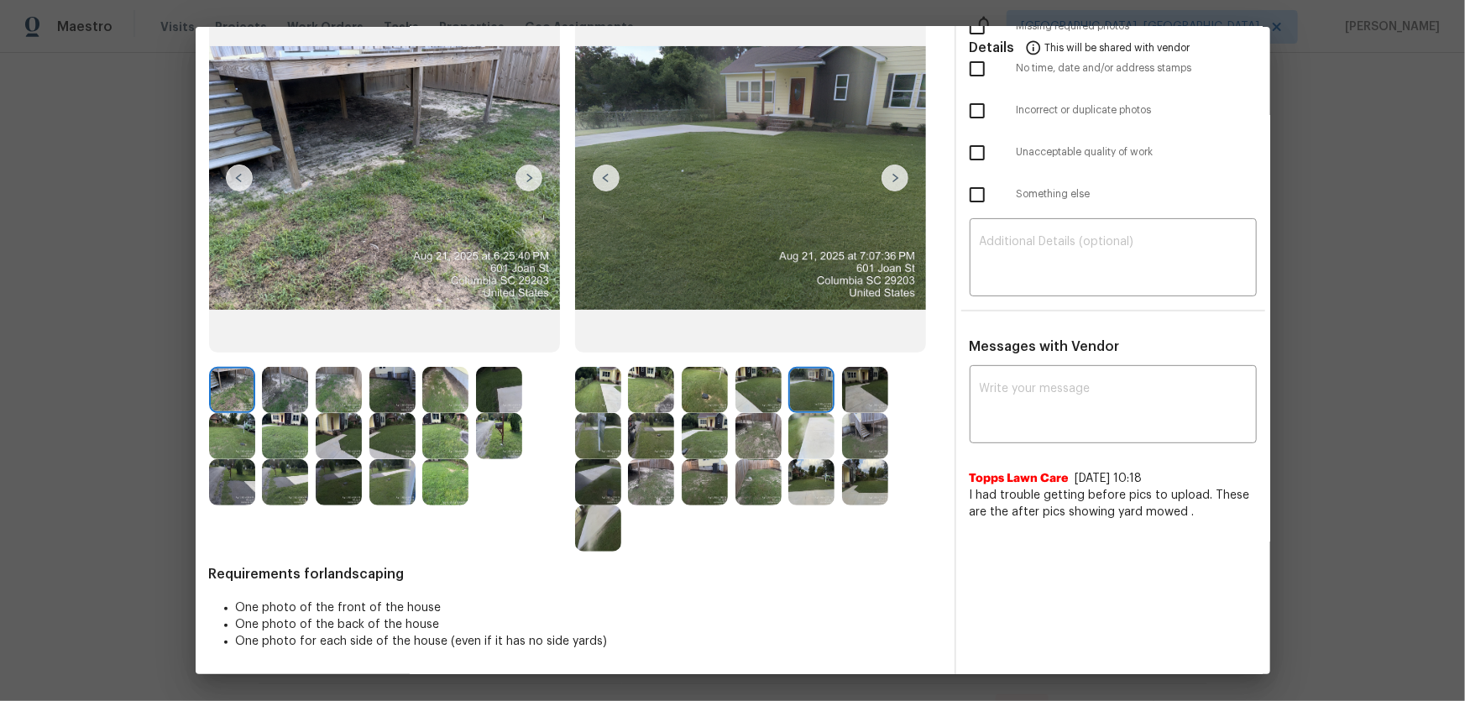
click at [851, 401] on img at bounding box center [865, 390] width 46 height 46
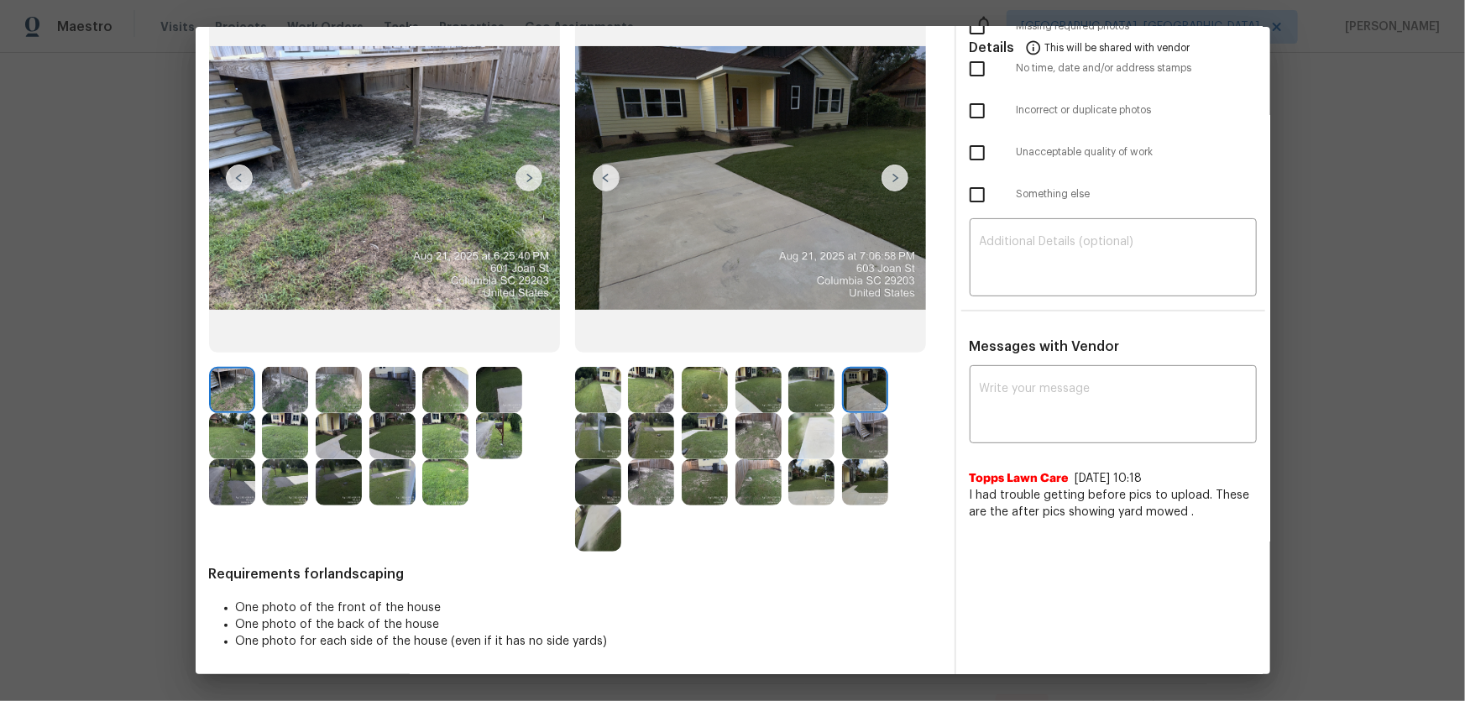
click at [603, 457] on img at bounding box center [598, 436] width 46 height 46
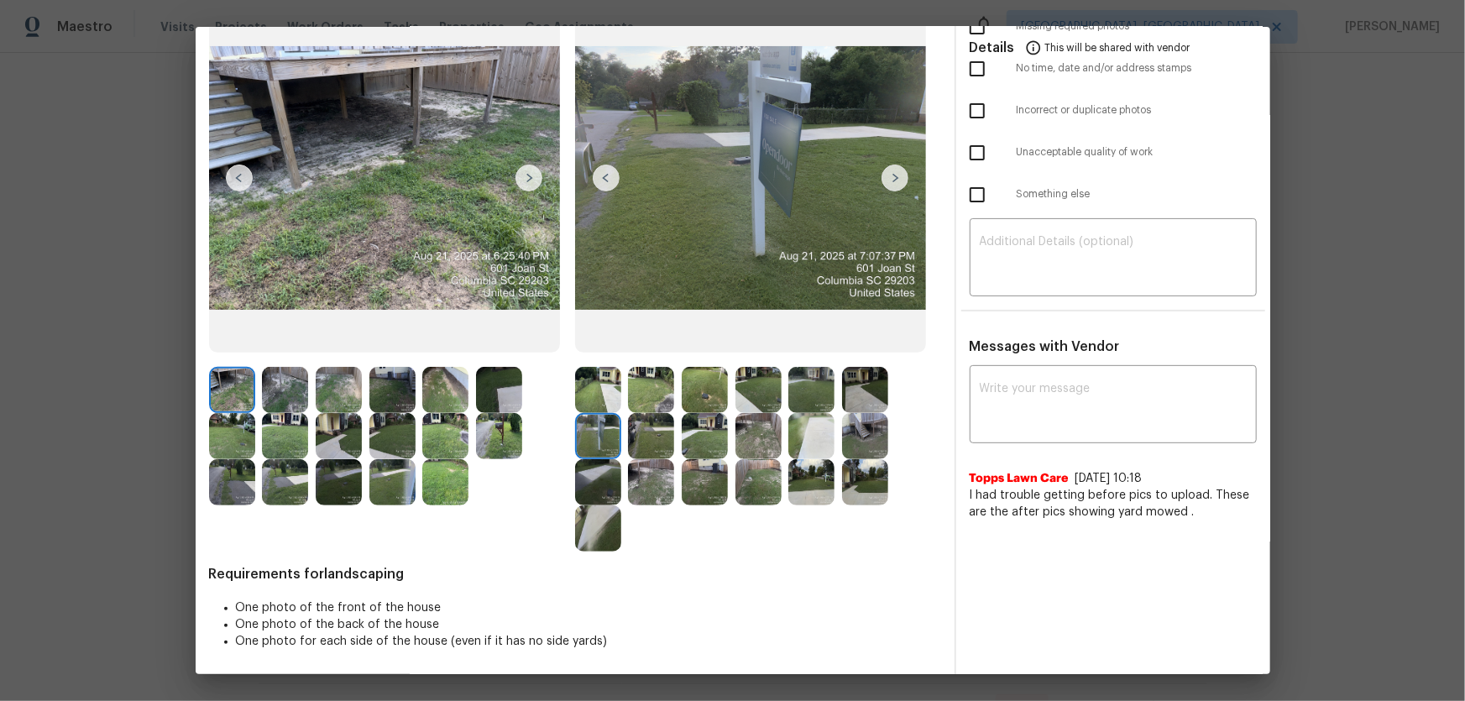
click at [629, 448] on img at bounding box center [651, 436] width 46 height 46
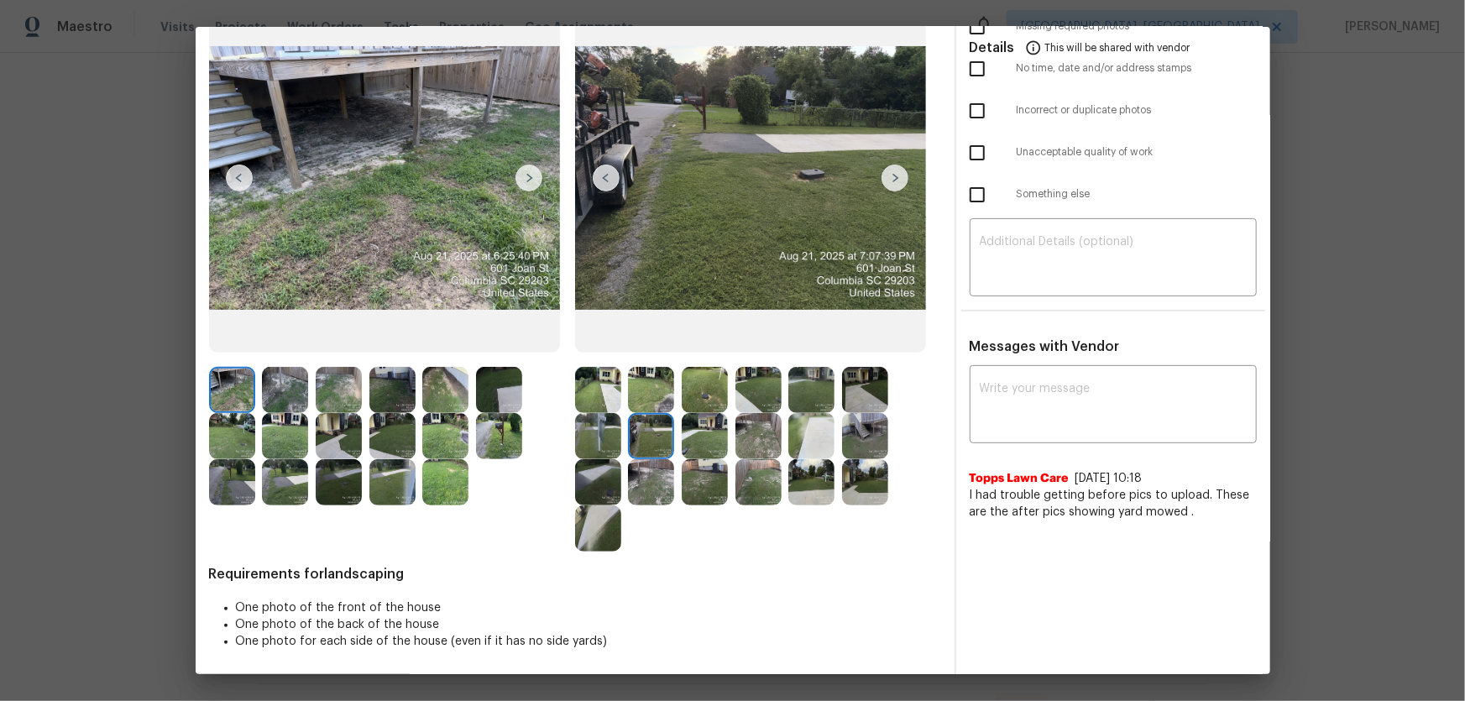
click at [694, 445] on img at bounding box center [705, 436] width 46 height 46
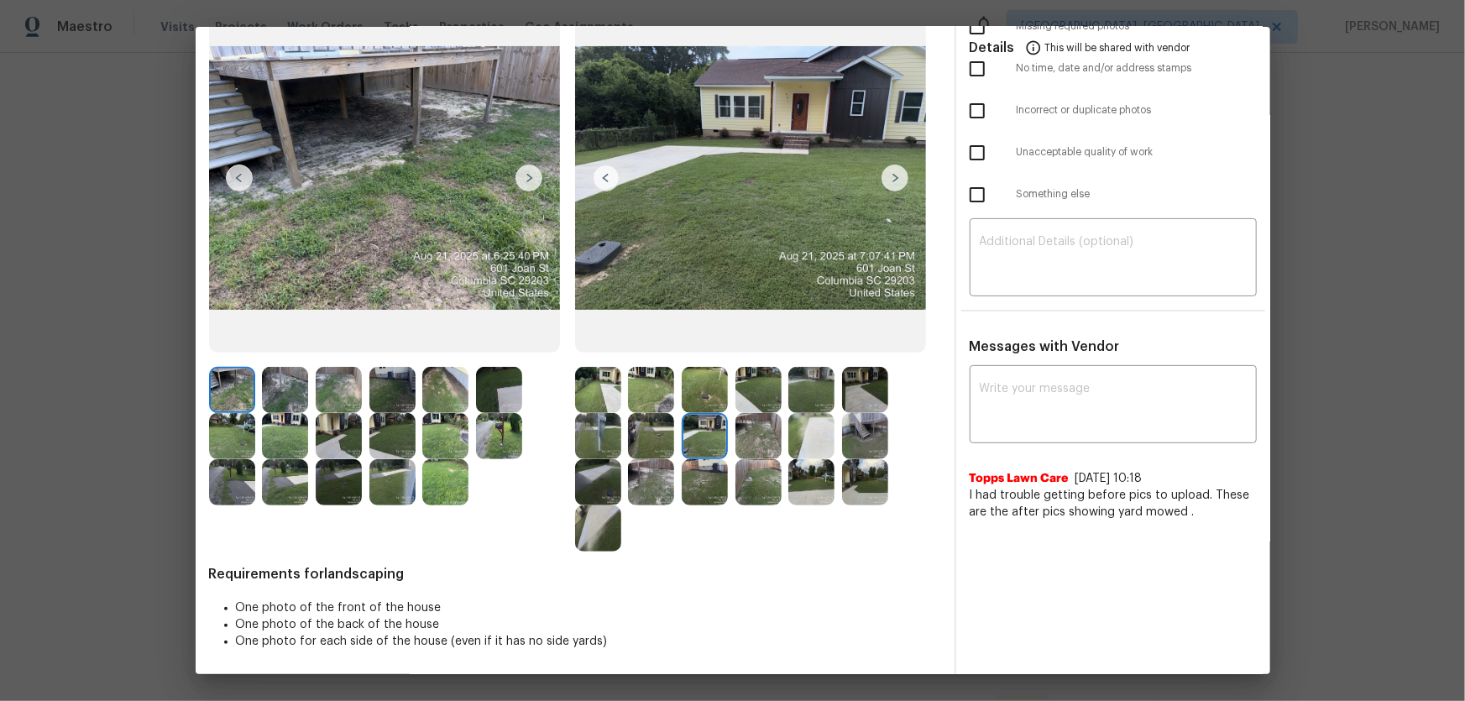
click at [748, 445] on img at bounding box center [759, 436] width 46 height 46
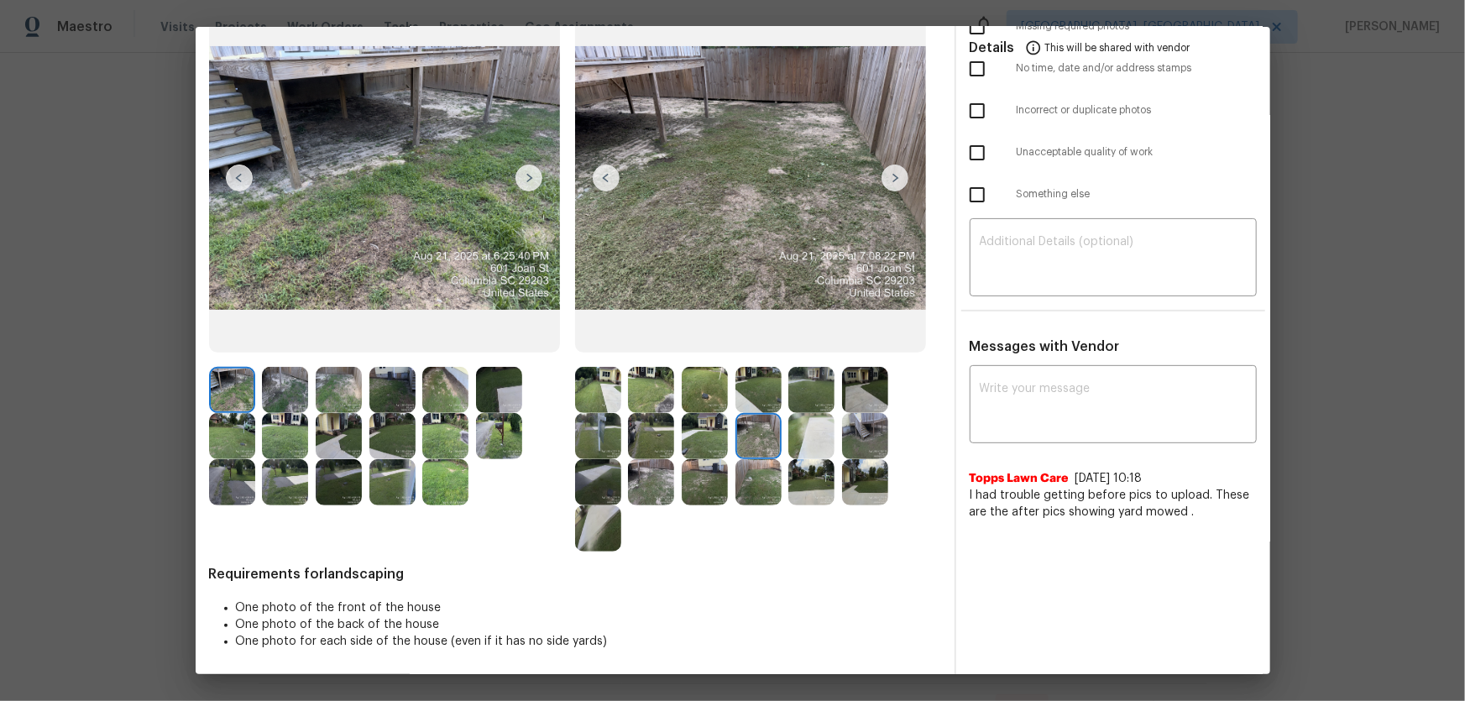
click at [803, 447] on img at bounding box center [811, 436] width 46 height 46
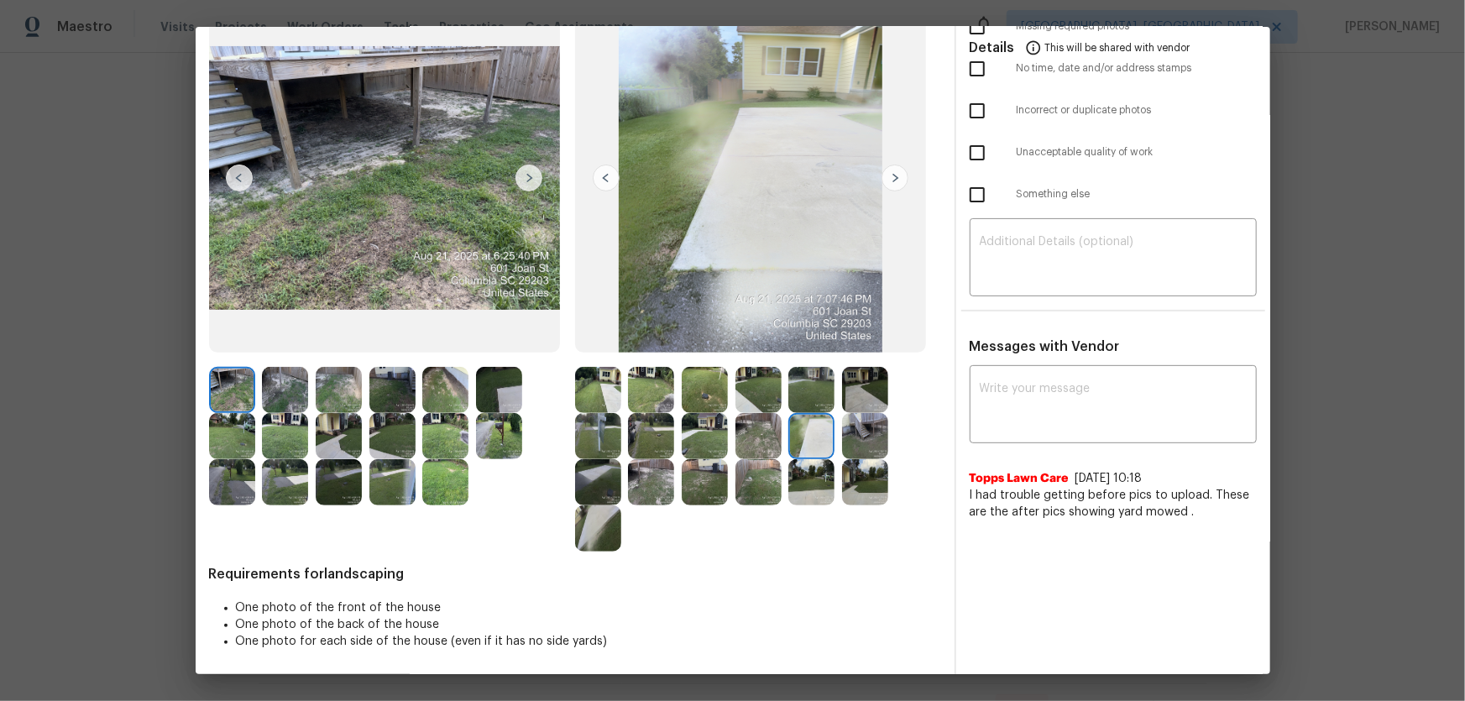
click at [858, 443] on img at bounding box center [865, 436] width 46 height 46
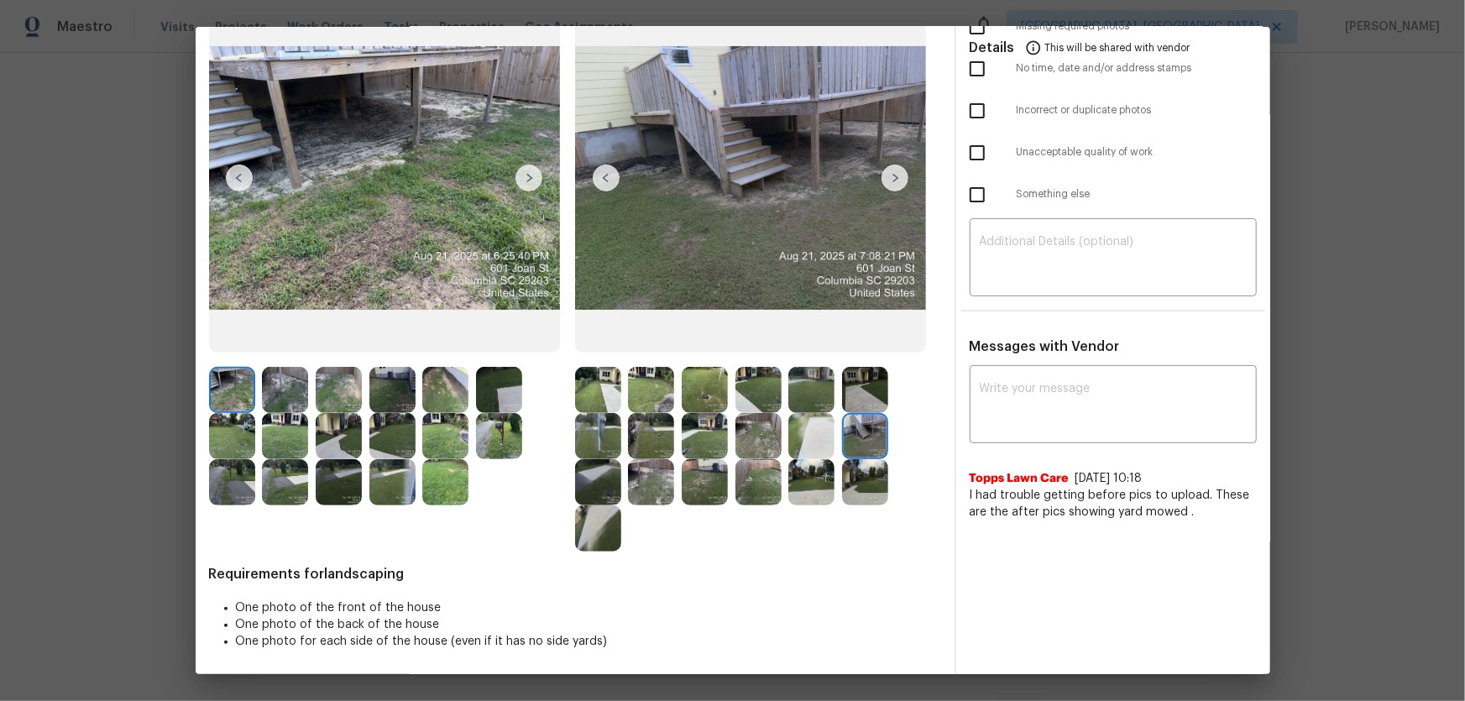
click at [616, 463] on img at bounding box center [598, 482] width 46 height 46
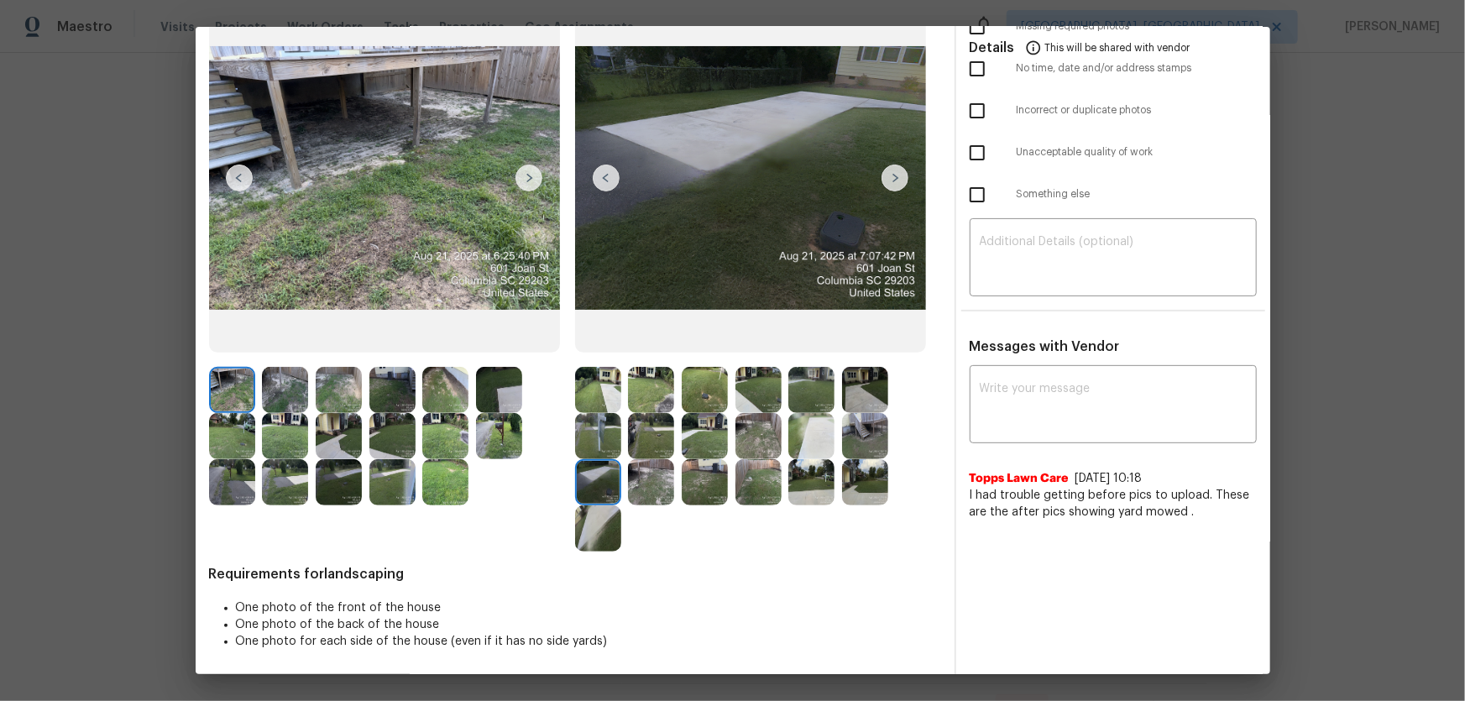
click at [646, 463] on img at bounding box center [651, 482] width 46 height 46
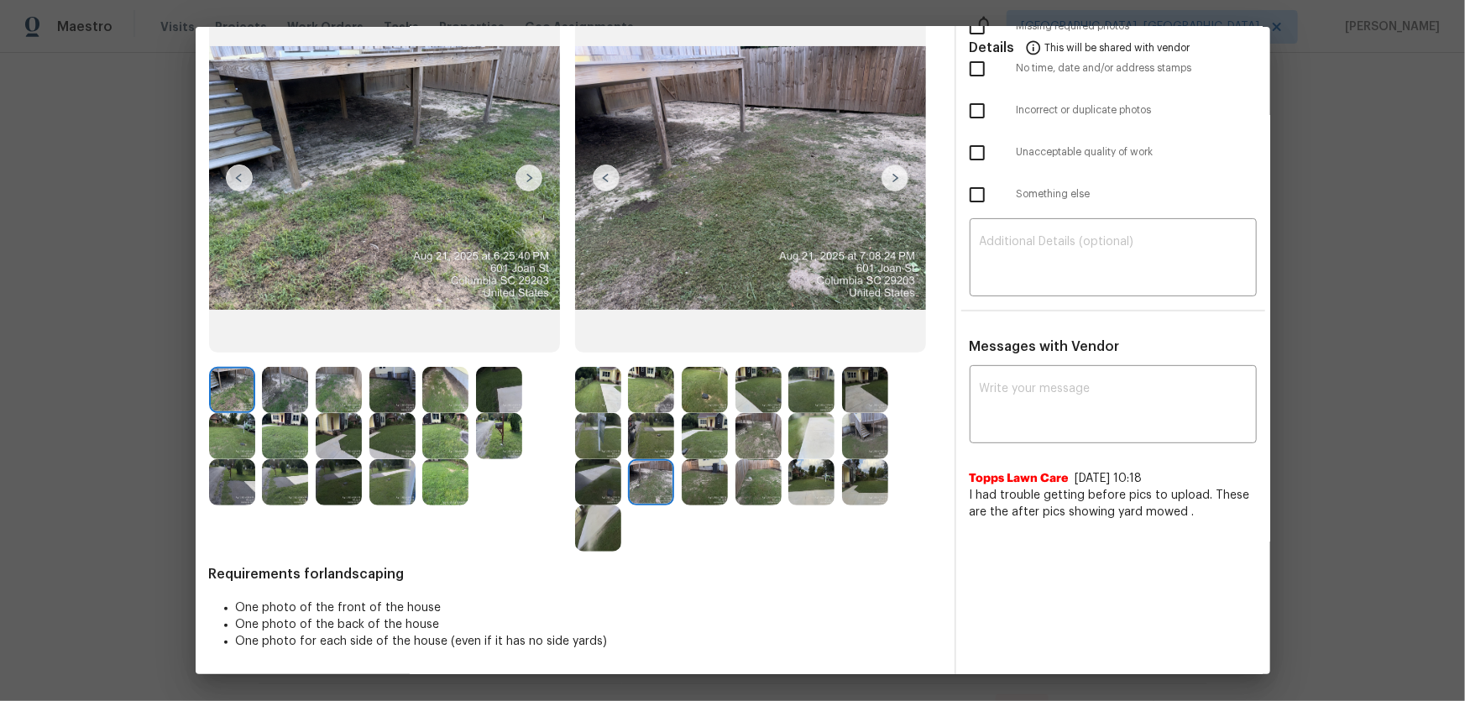
click at [697, 463] on img at bounding box center [705, 482] width 46 height 46
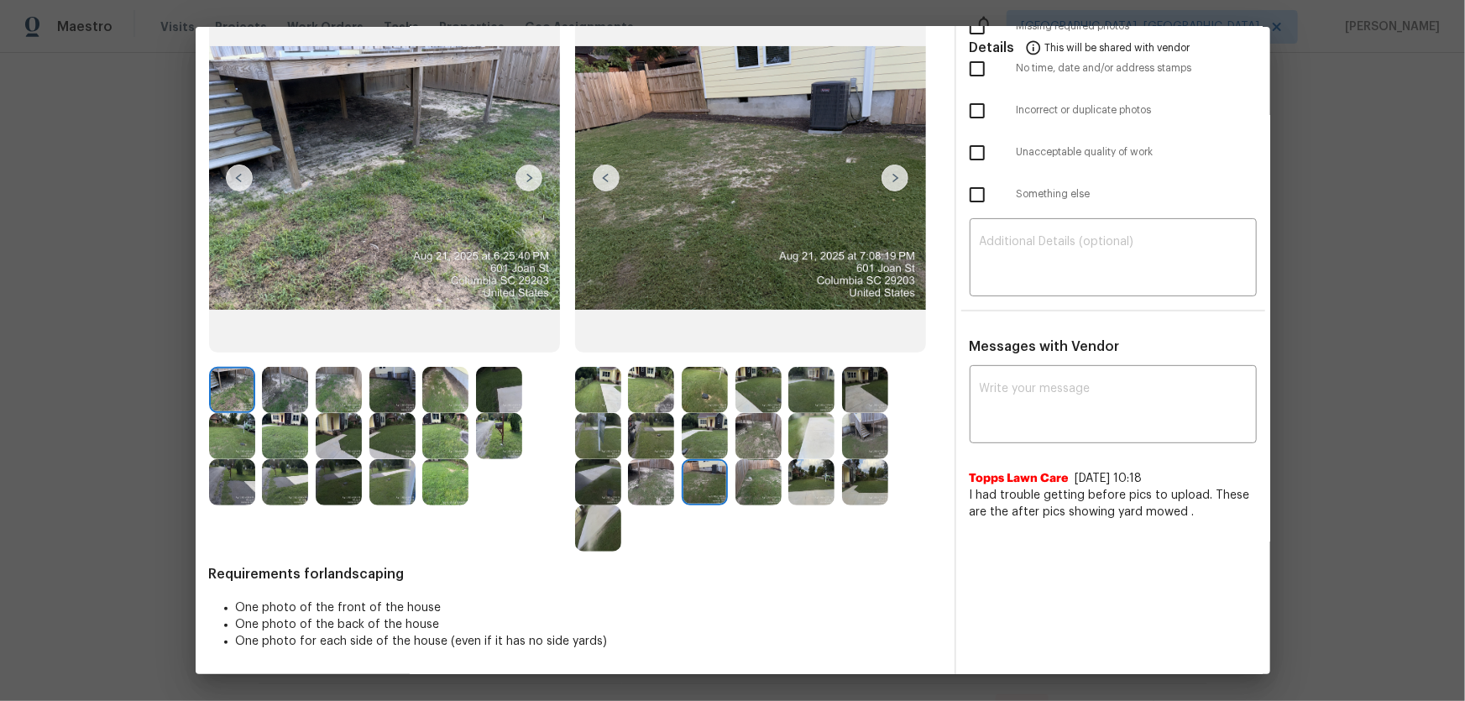
click at [757, 463] on img at bounding box center [759, 482] width 46 height 46
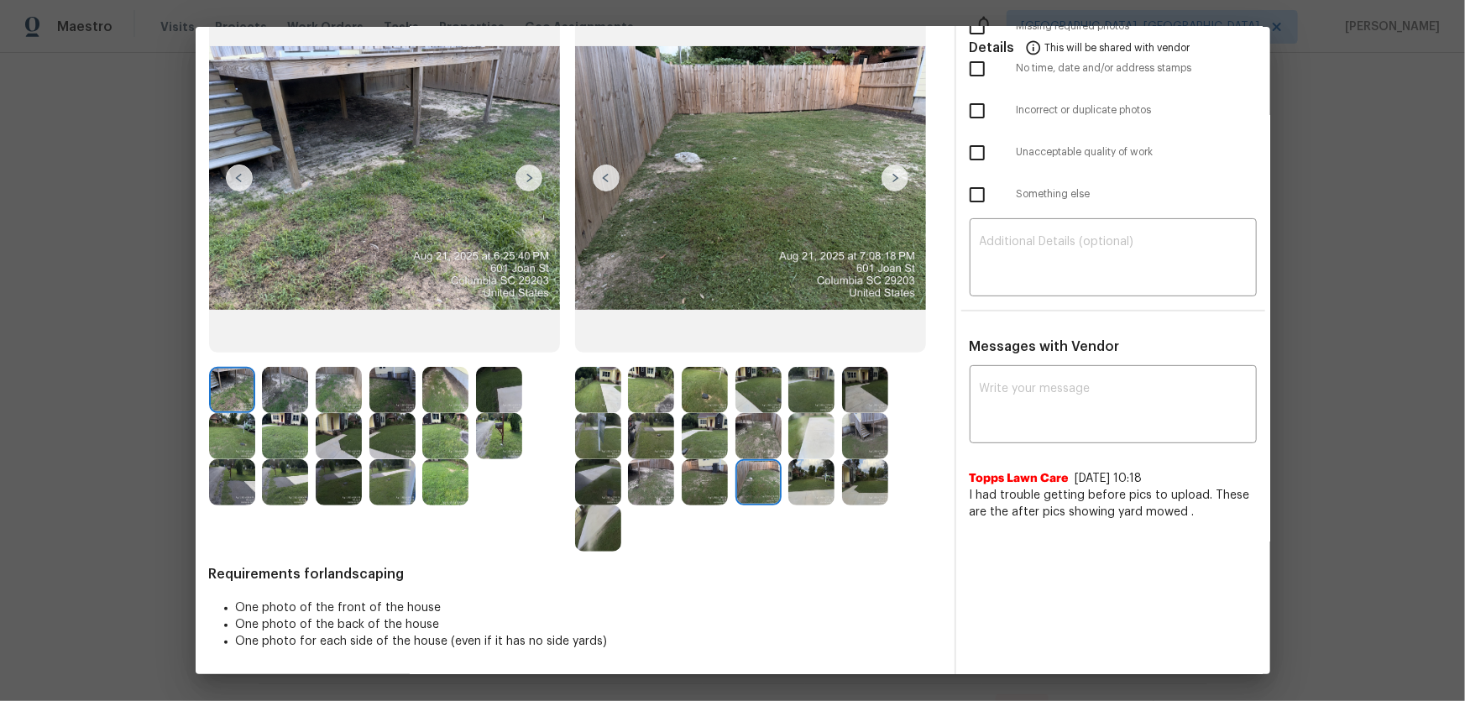
click at [814, 463] on img at bounding box center [811, 482] width 46 height 46
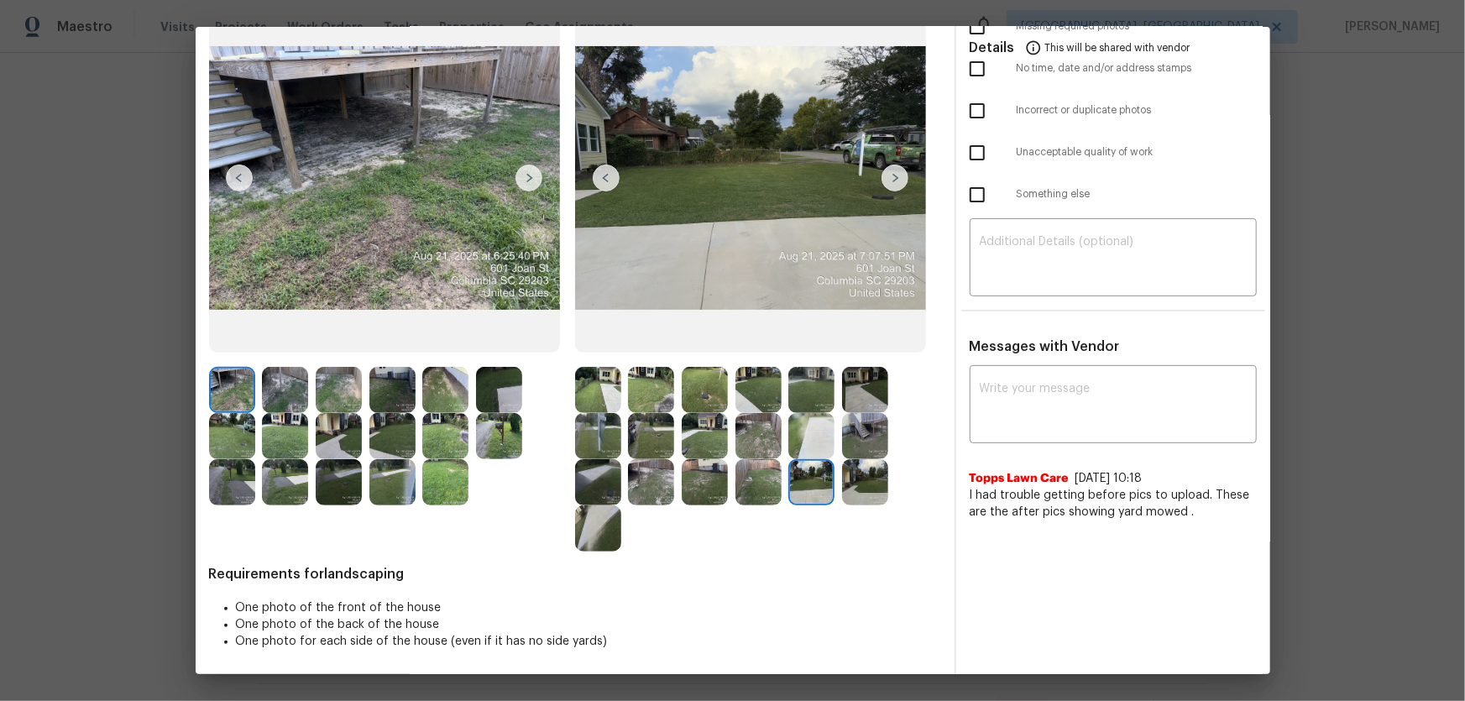
click at [845, 463] on img at bounding box center [865, 482] width 46 height 46
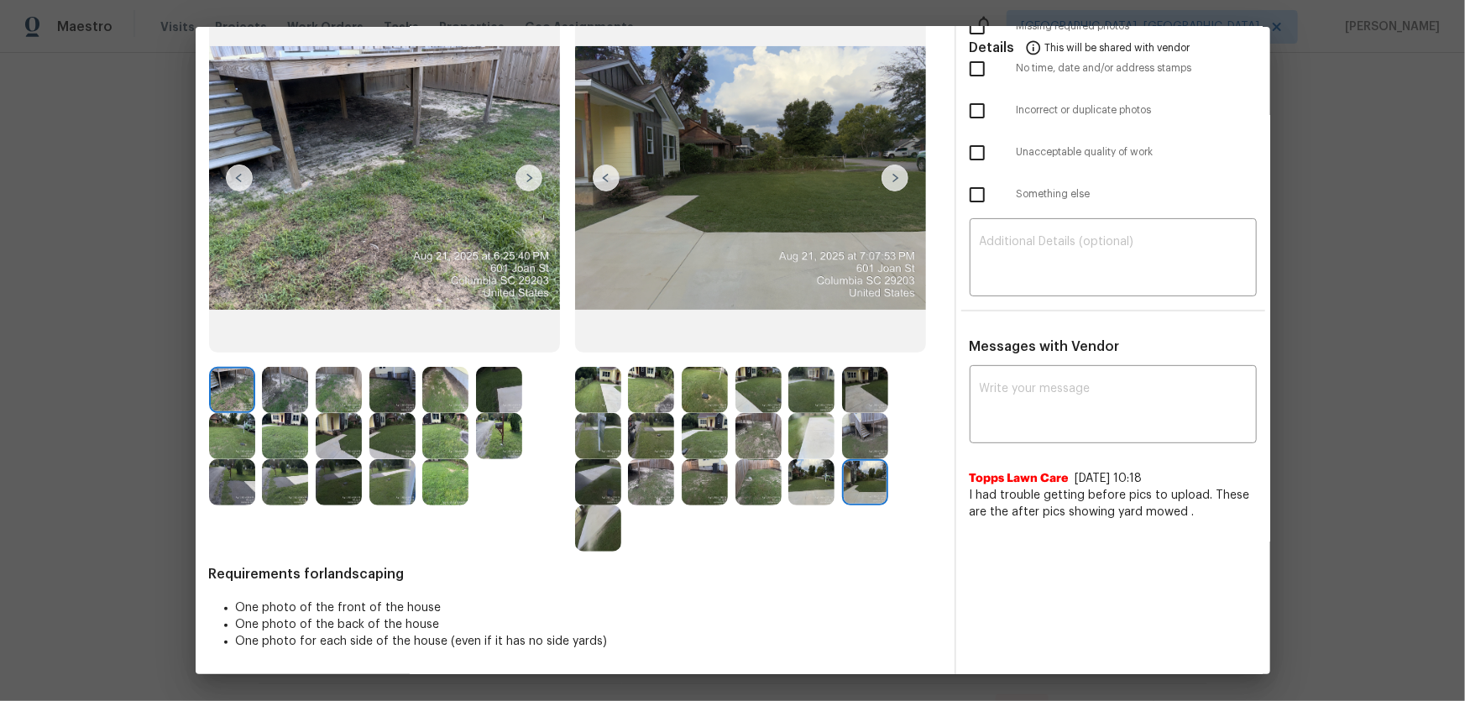
click at [580, 463] on img at bounding box center [598, 528] width 46 height 46
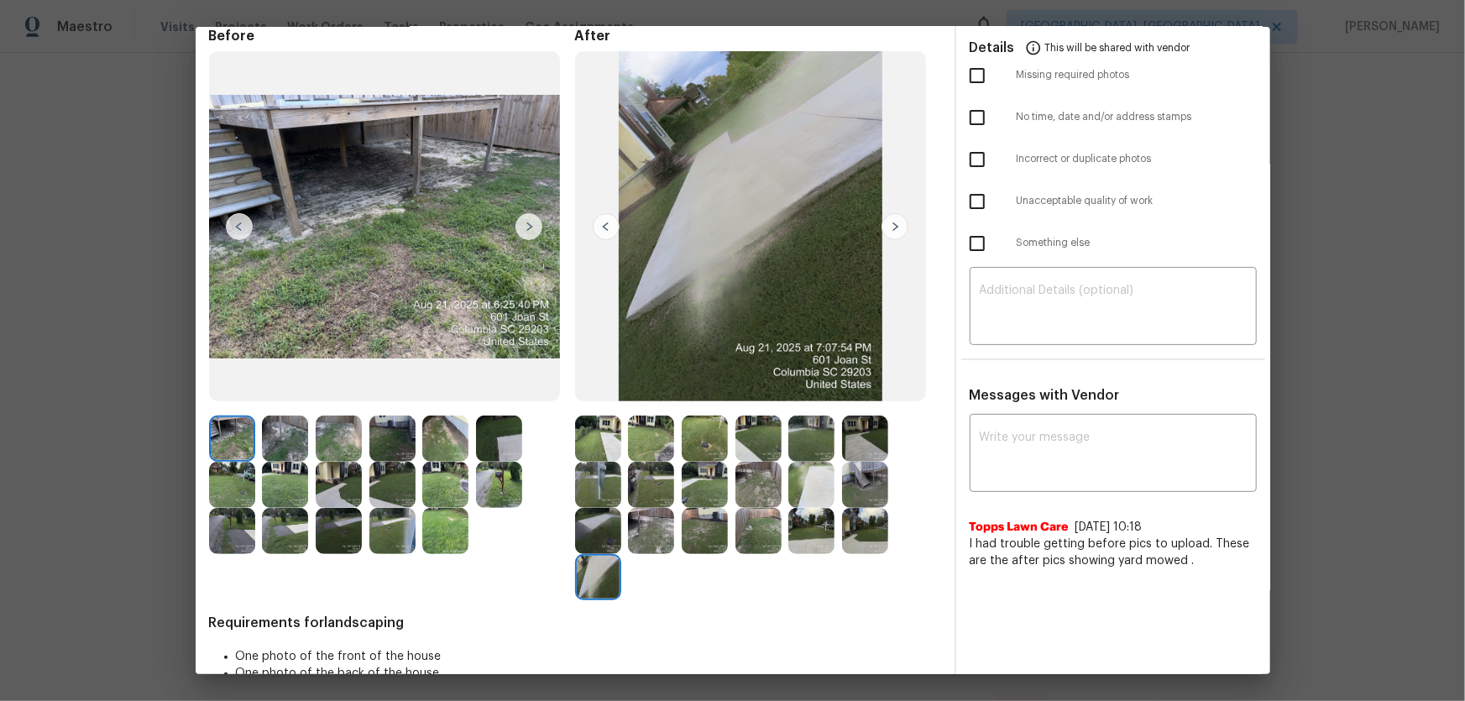
scroll to position [0, 0]
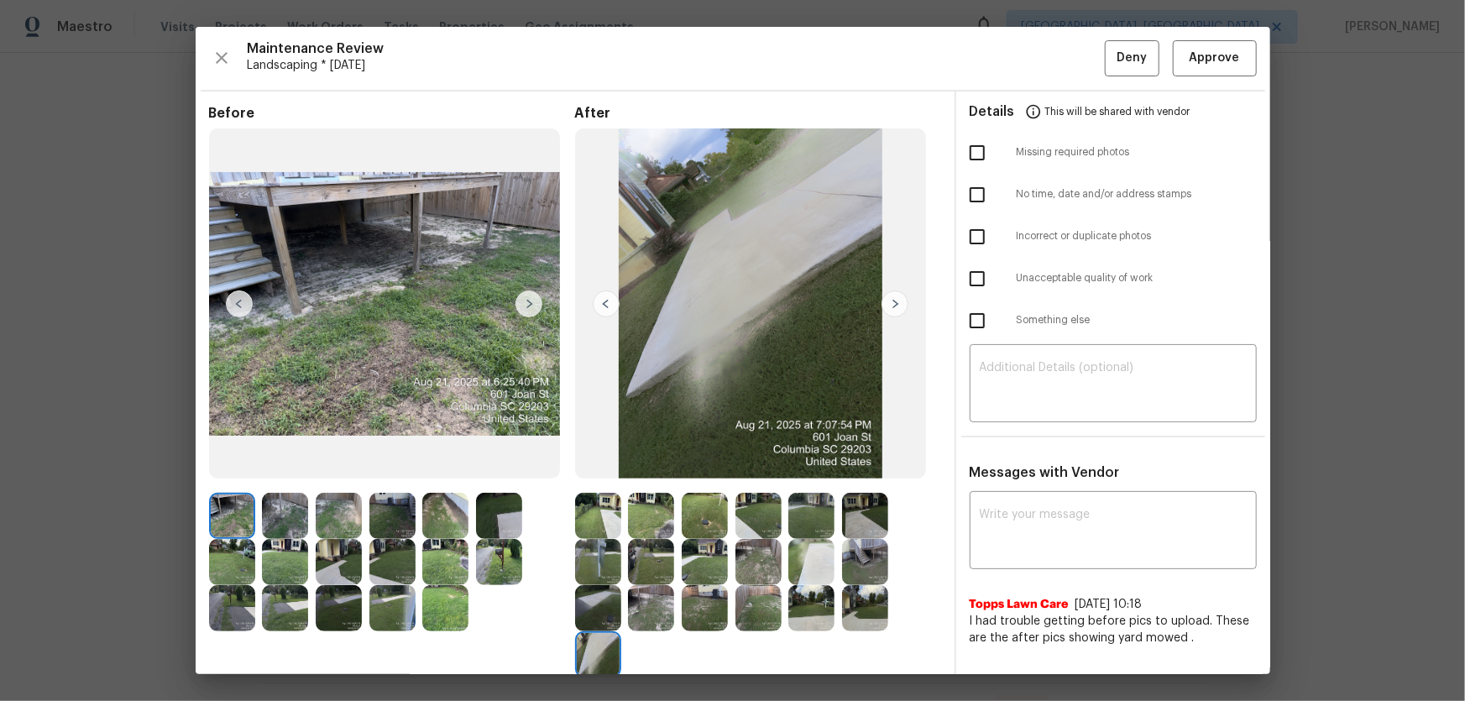
click at [1042, 79] on div "Maintenance Review Landscaping * Mon, Aug 18 Deny Approve Before After Requirem…" at bounding box center [733, 350] width 1075 height 647
click at [1042, 69] on button "Approve" at bounding box center [1215, 58] width 84 height 36
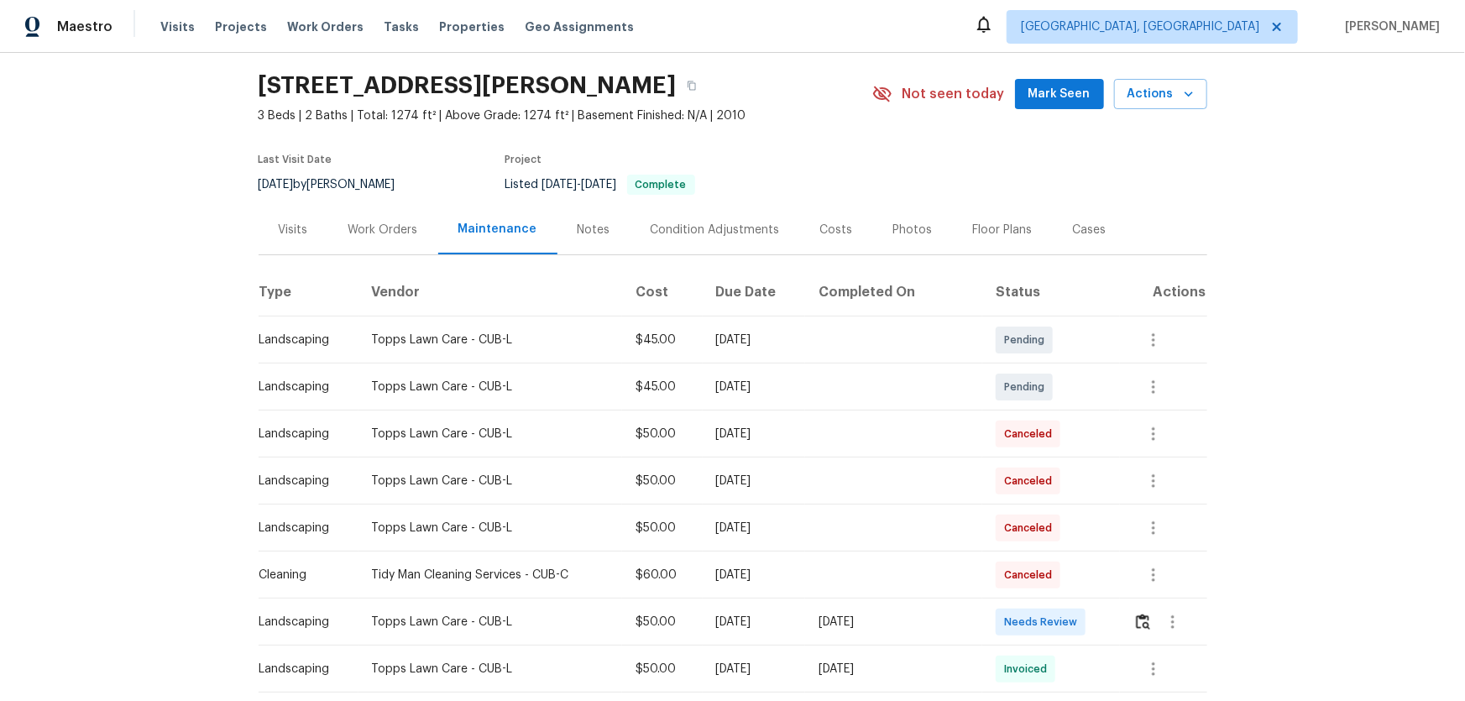
scroll to position [76, 0]
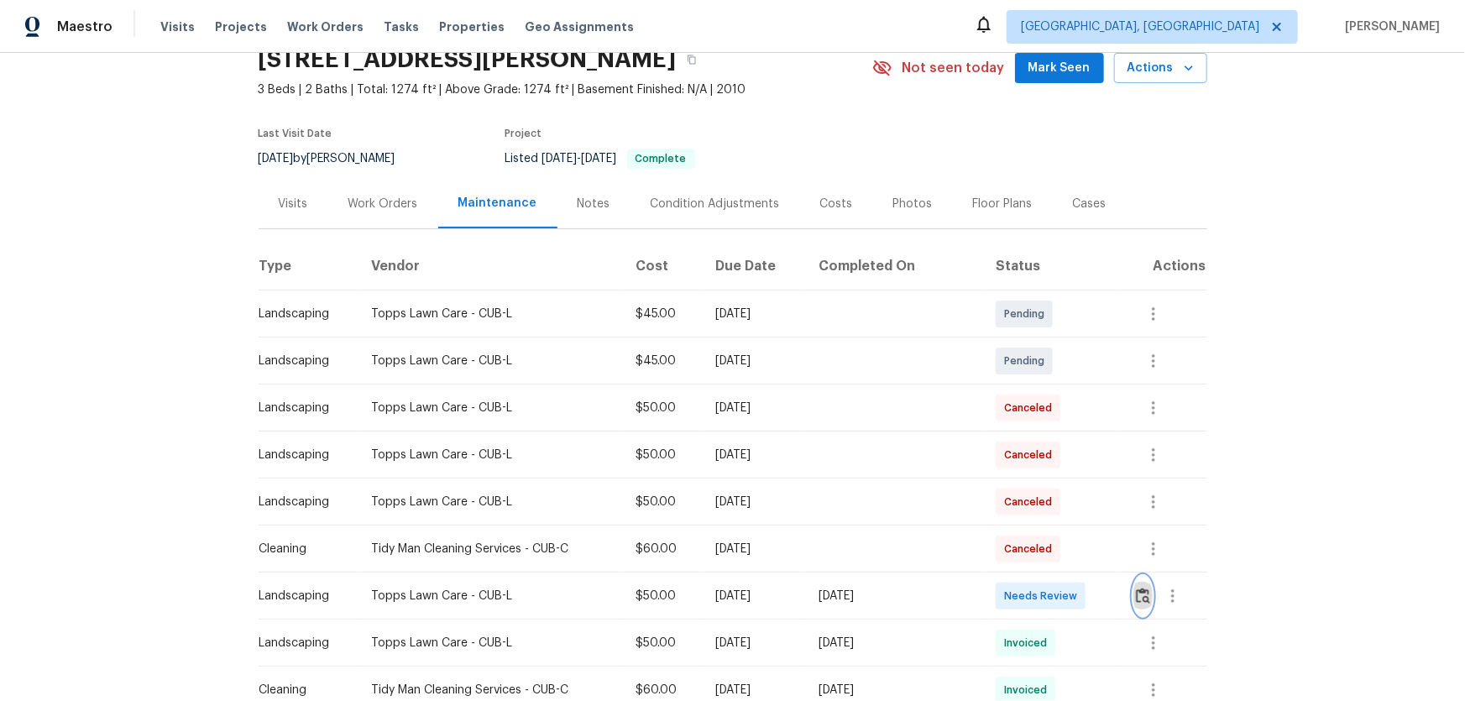
click at [1042, 463] on button "button" at bounding box center [1143, 596] width 19 height 40
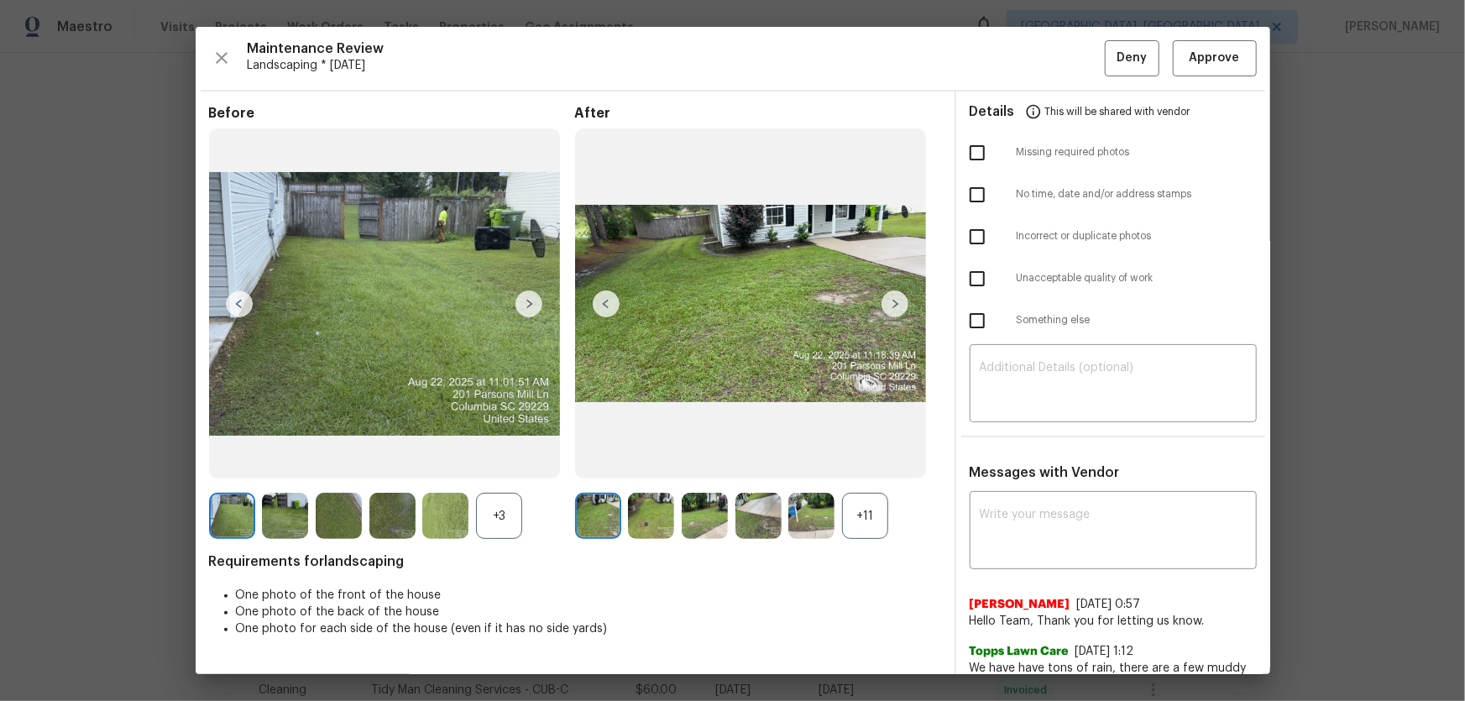
drag, startPoint x: 867, startPoint y: 517, endPoint x: 829, endPoint y: 537, distance: 43.2
click at [867, 463] on div "+11" at bounding box center [865, 516] width 46 height 46
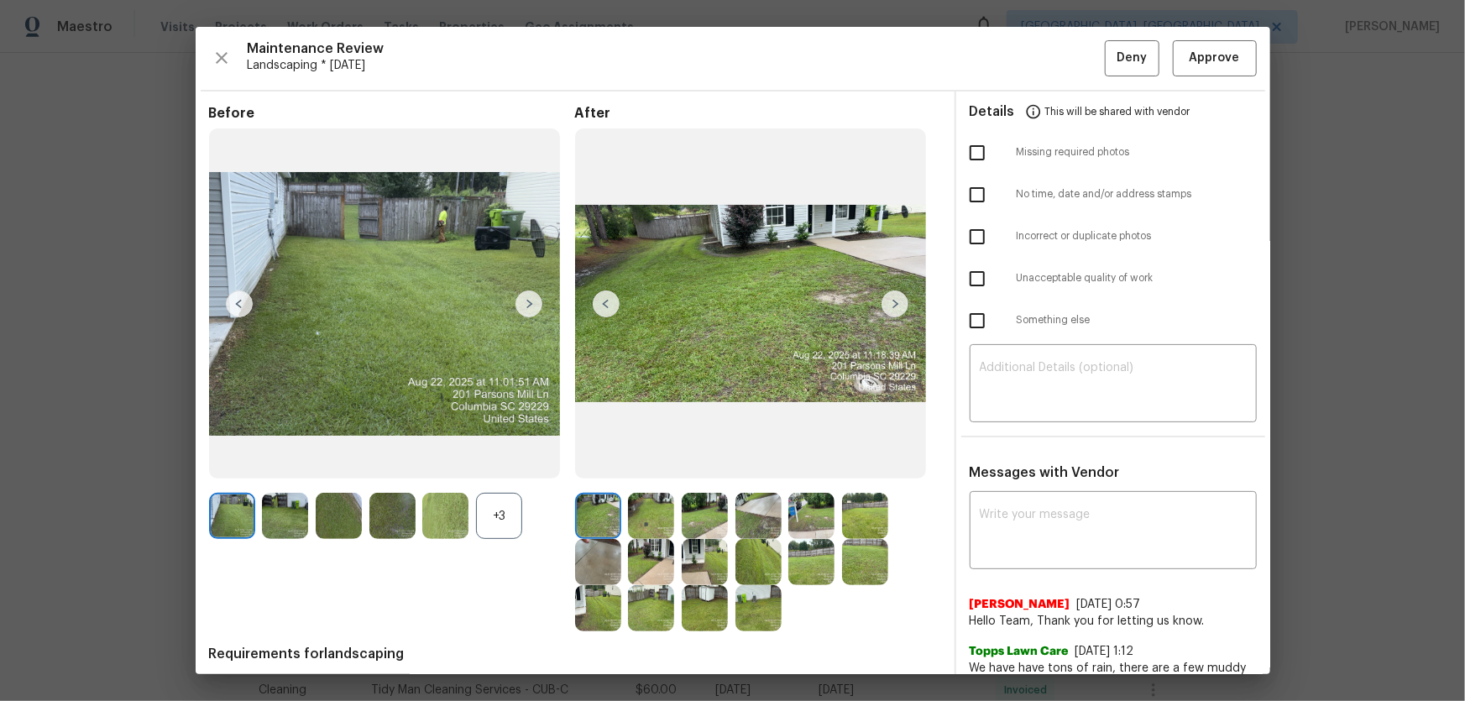
click at [500, 463] on div "+3" at bounding box center [499, 516] width 46 height 46
click at [1042, 55] on span "Approve" at bounding box center [1215, 58] width 50 height 21
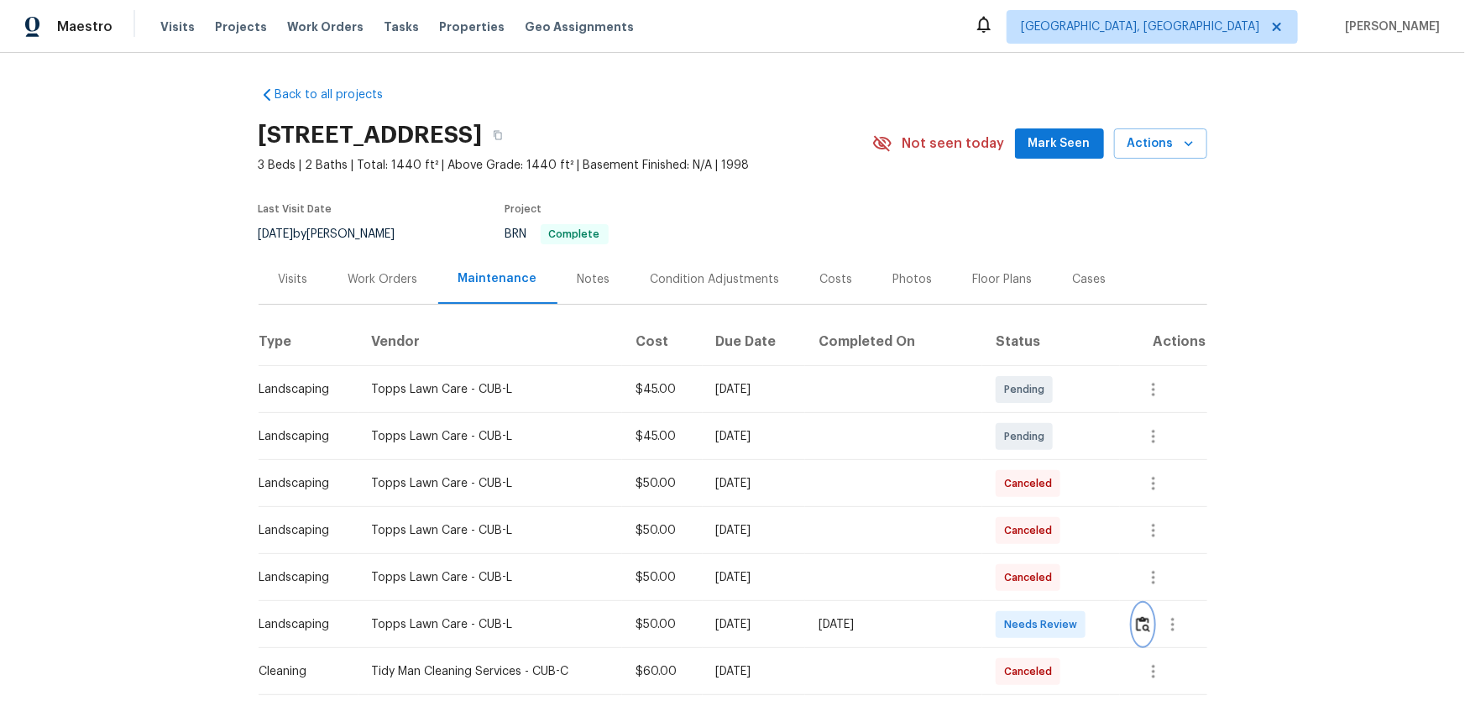
click at [1042, 463] on img "button" at bounding box center [1143, 624] width 14 height 16
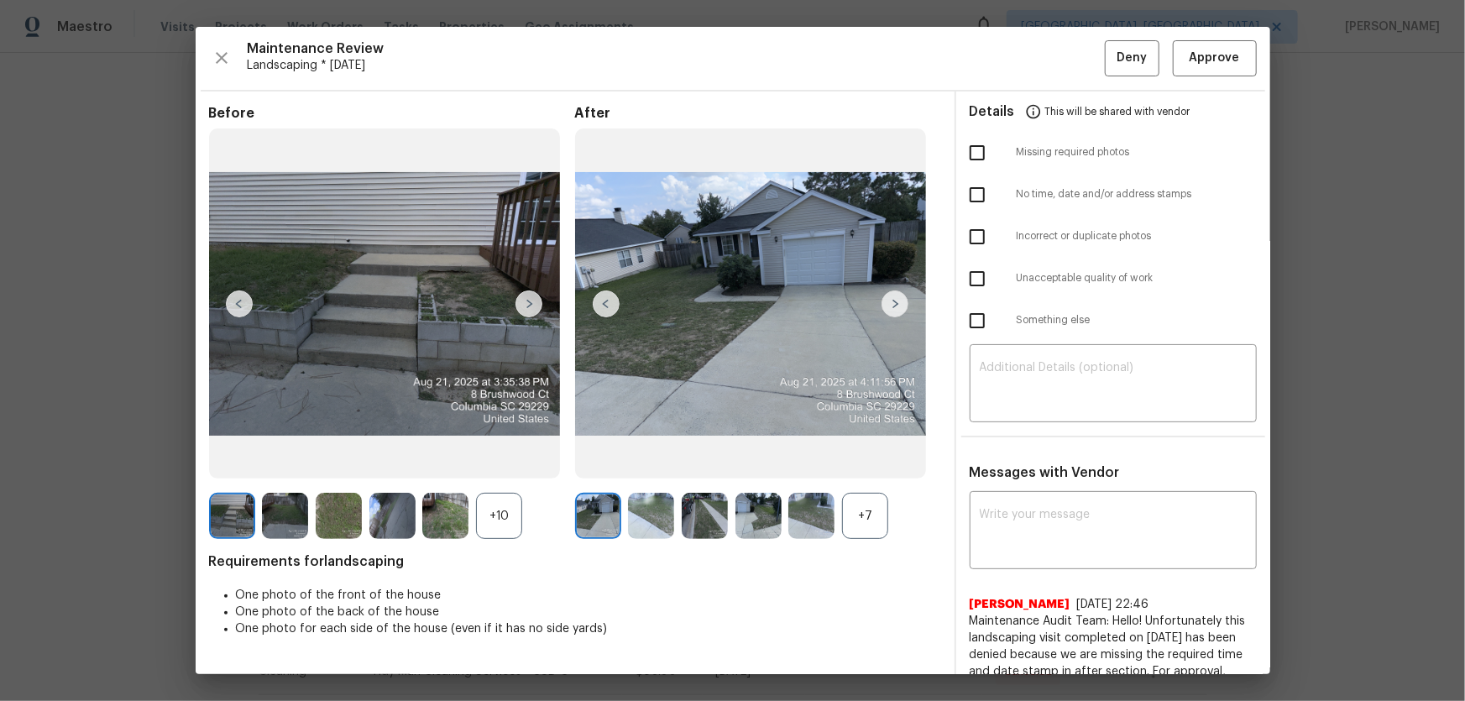
click at [865, 463] on div "+7" at bounding box center [865, 516] width 46 height 46
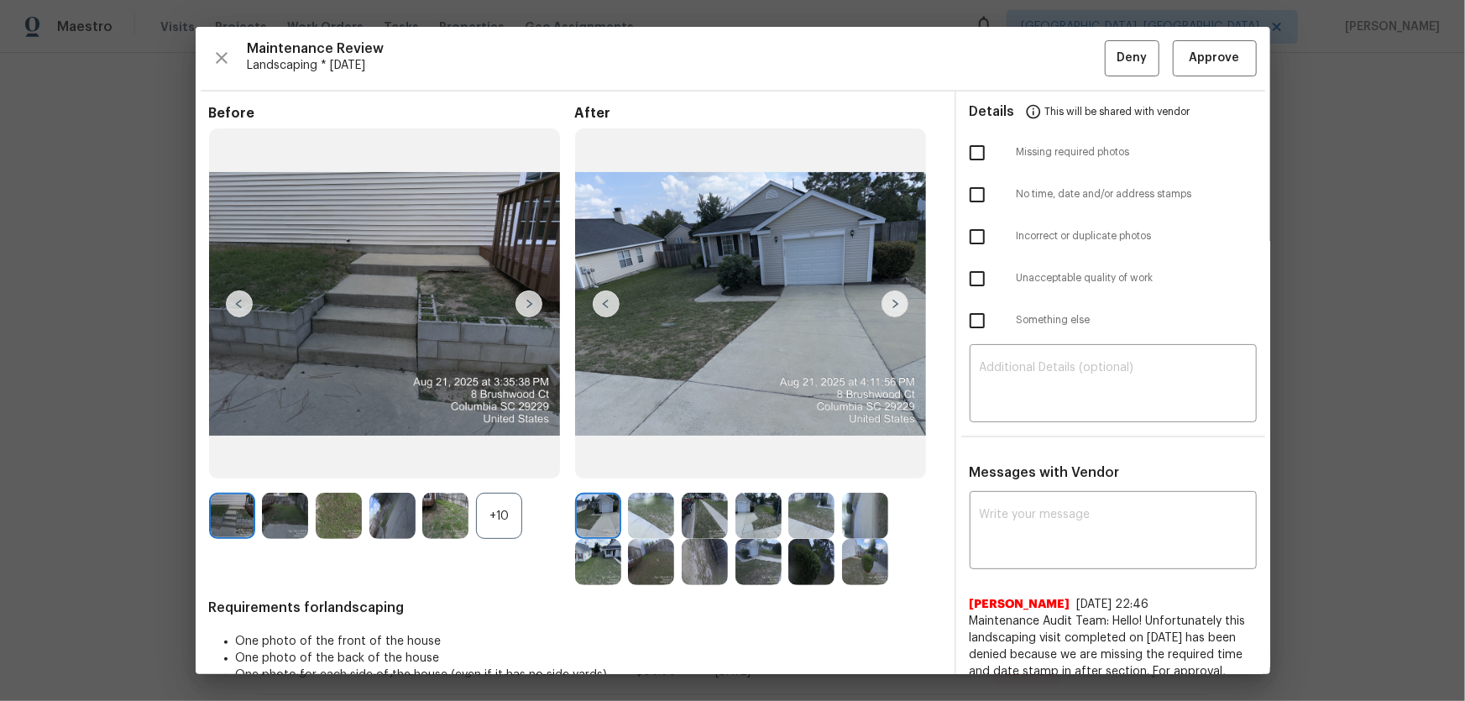
click at [506, 463] on div "+10" at bounding box center [499, 516] width 46 height 46
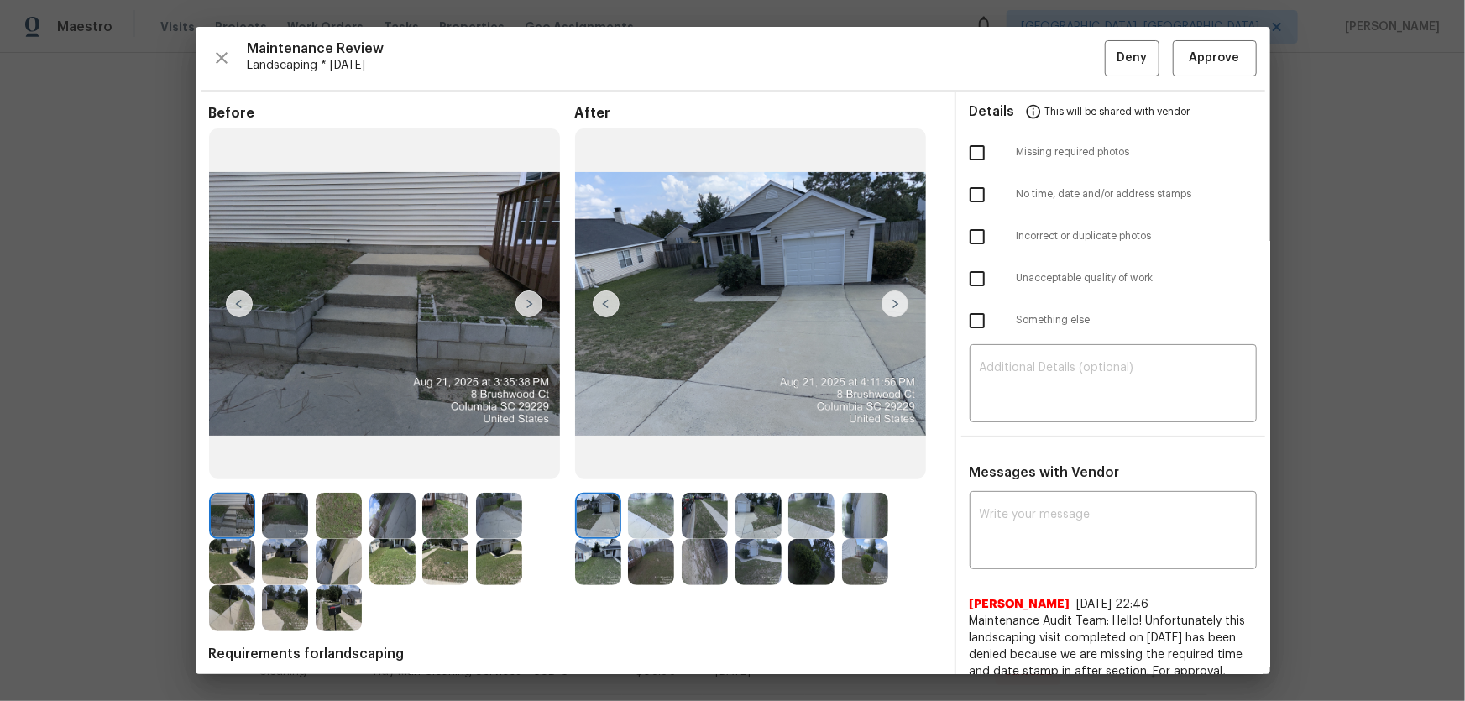
scroll to position [152, 0]
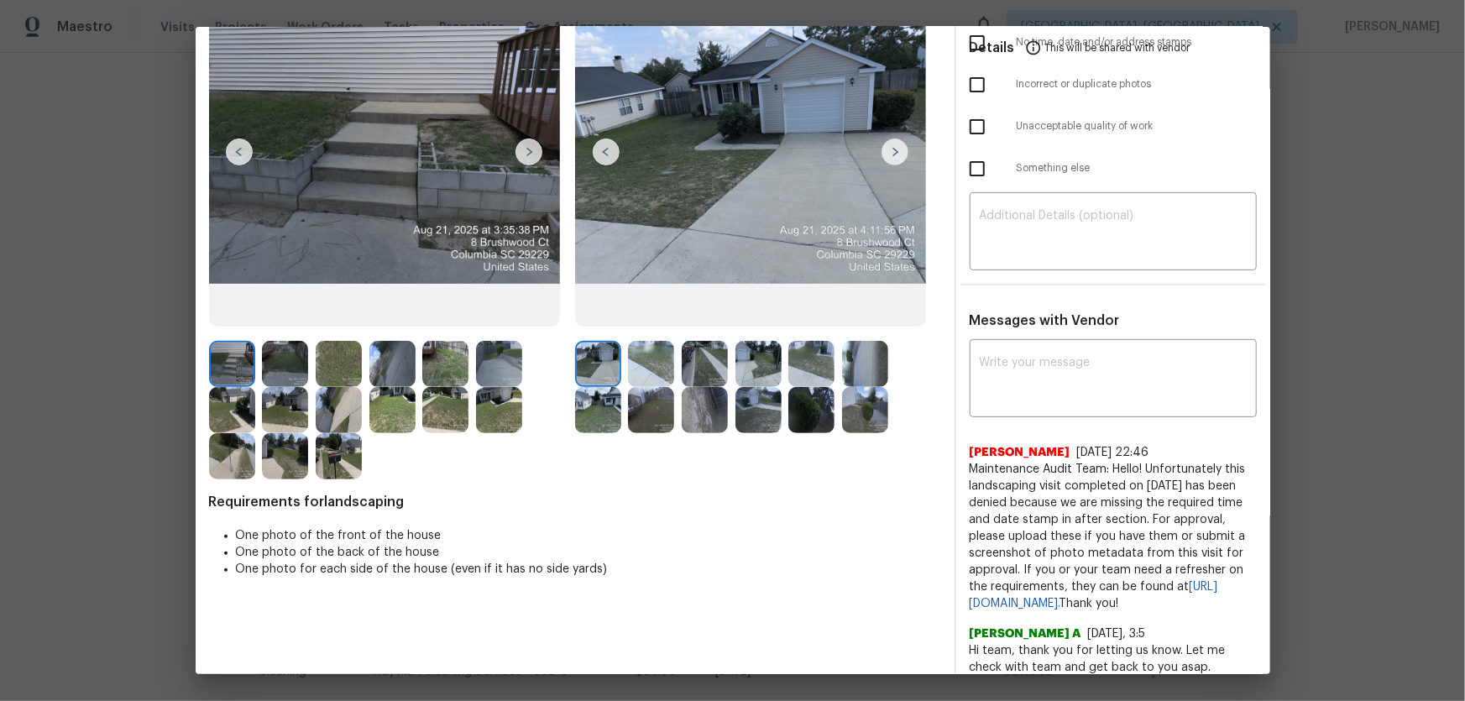
click at [655, 362] on img at bounding box center [651, 364] width 46 height 46
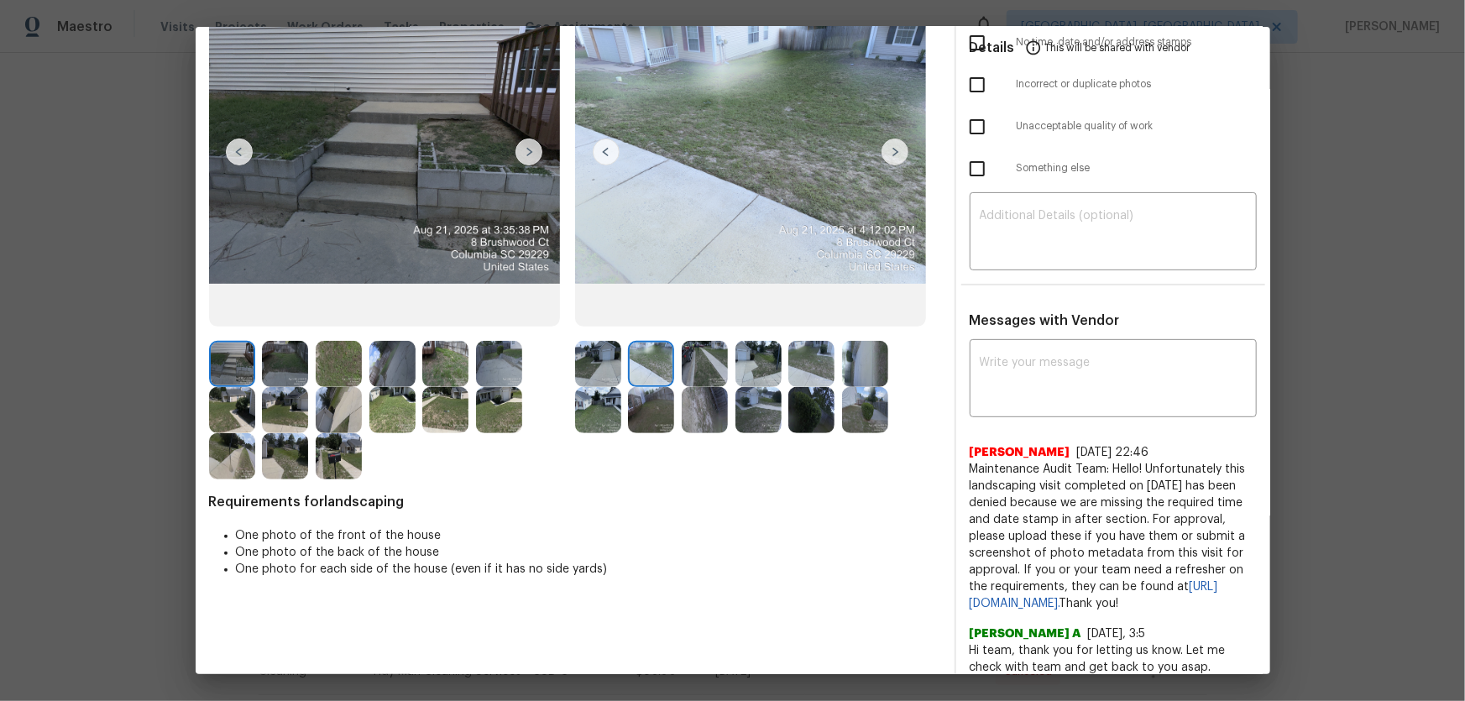
click at [699, 378] on img at bounding box center [705, 364] width 46 height 46
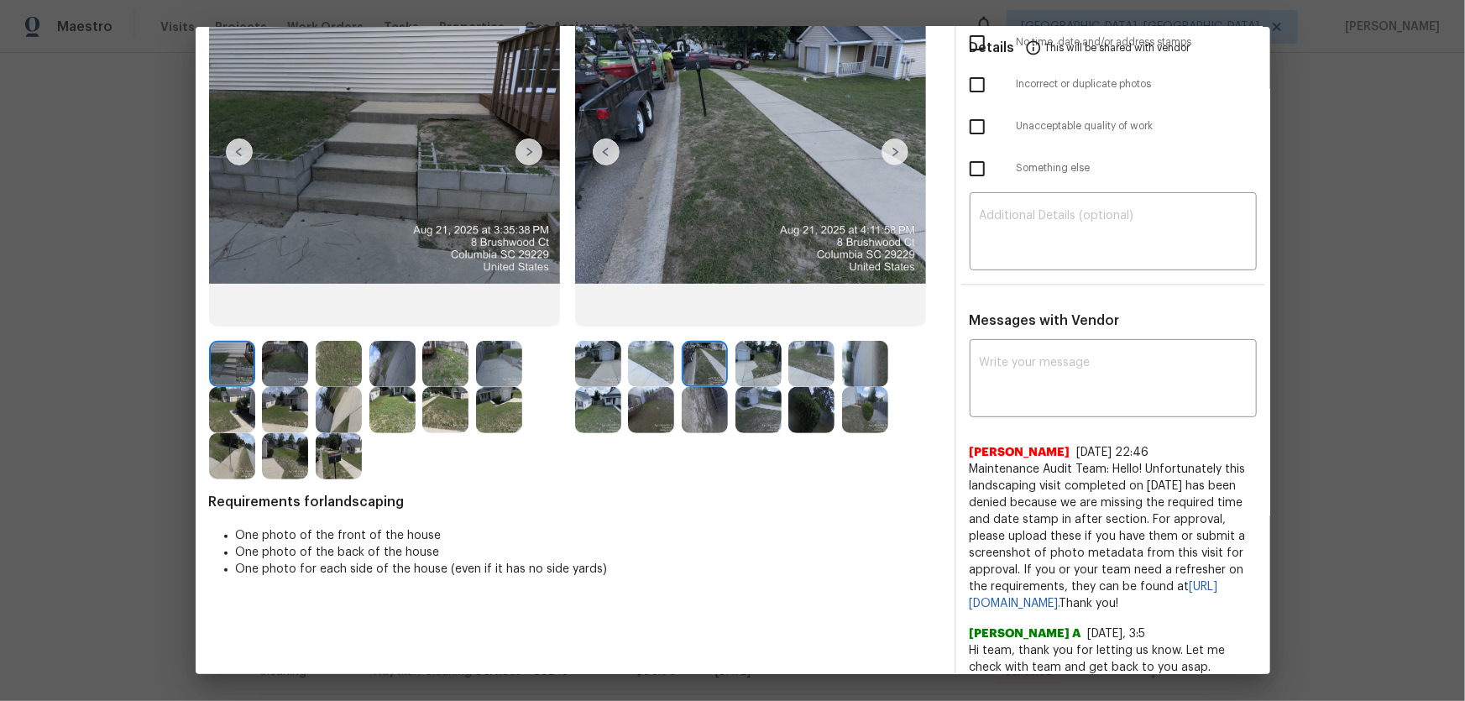
click at [755, 363] on img at bounding box center [759, 364] width 46 height 46
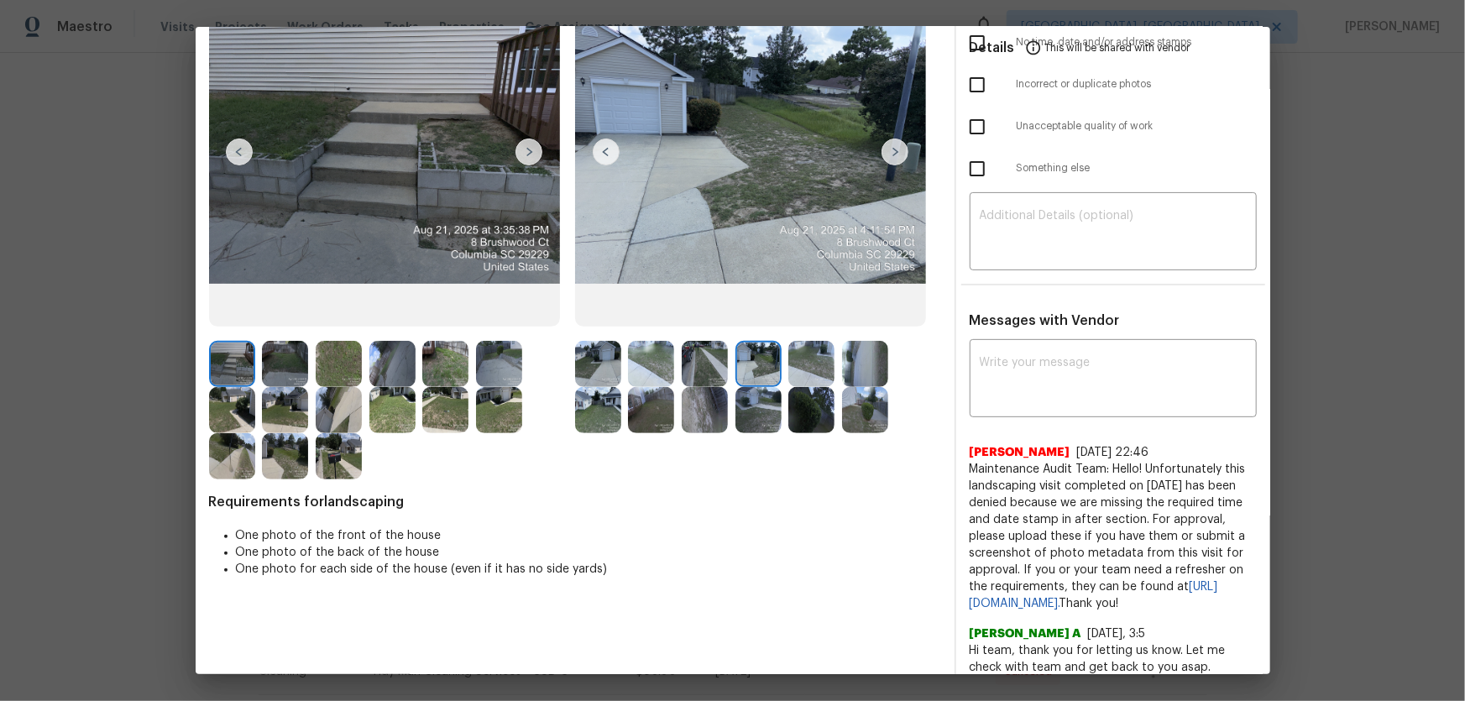
click at [799, 368] on img at bounding box center [811, 364] width 46 height 46
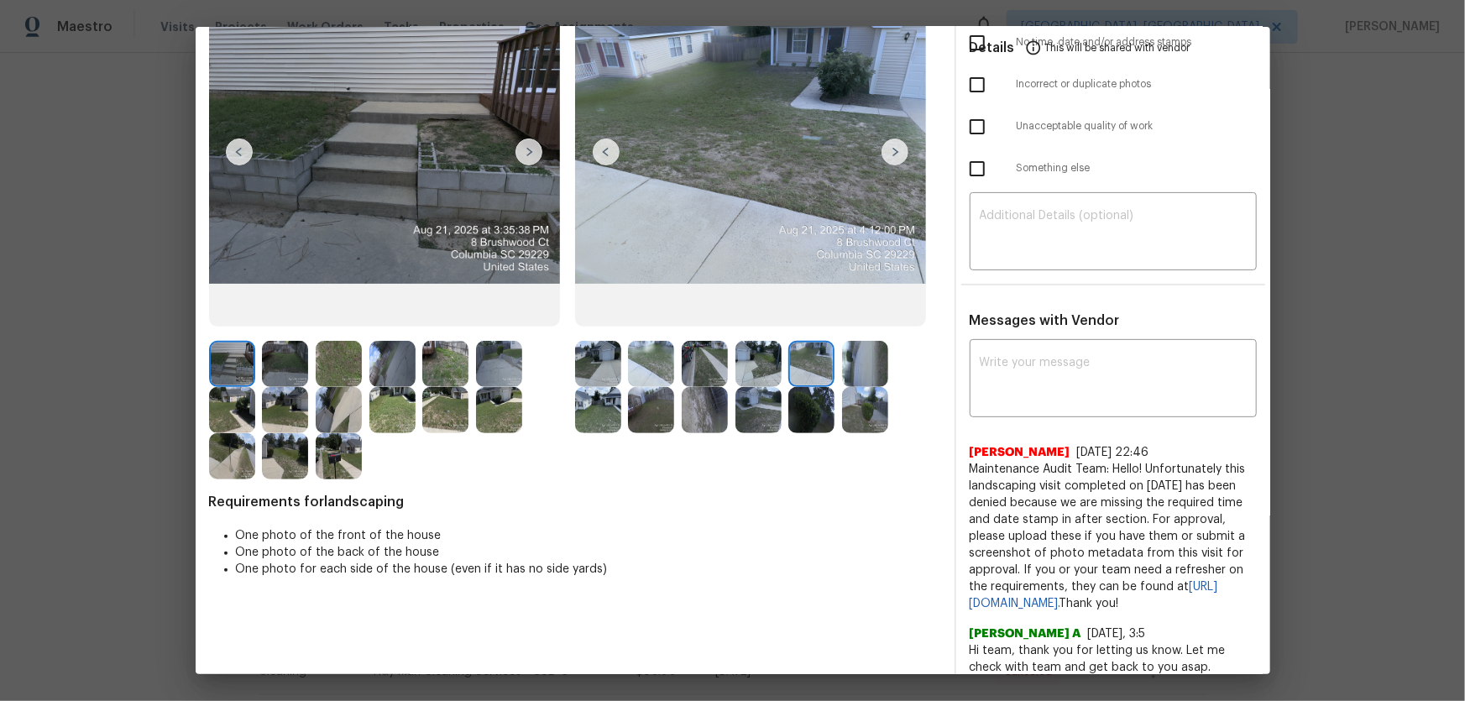
click at [856, 375] on img at bounding box center [865, 364] width 46 height 46
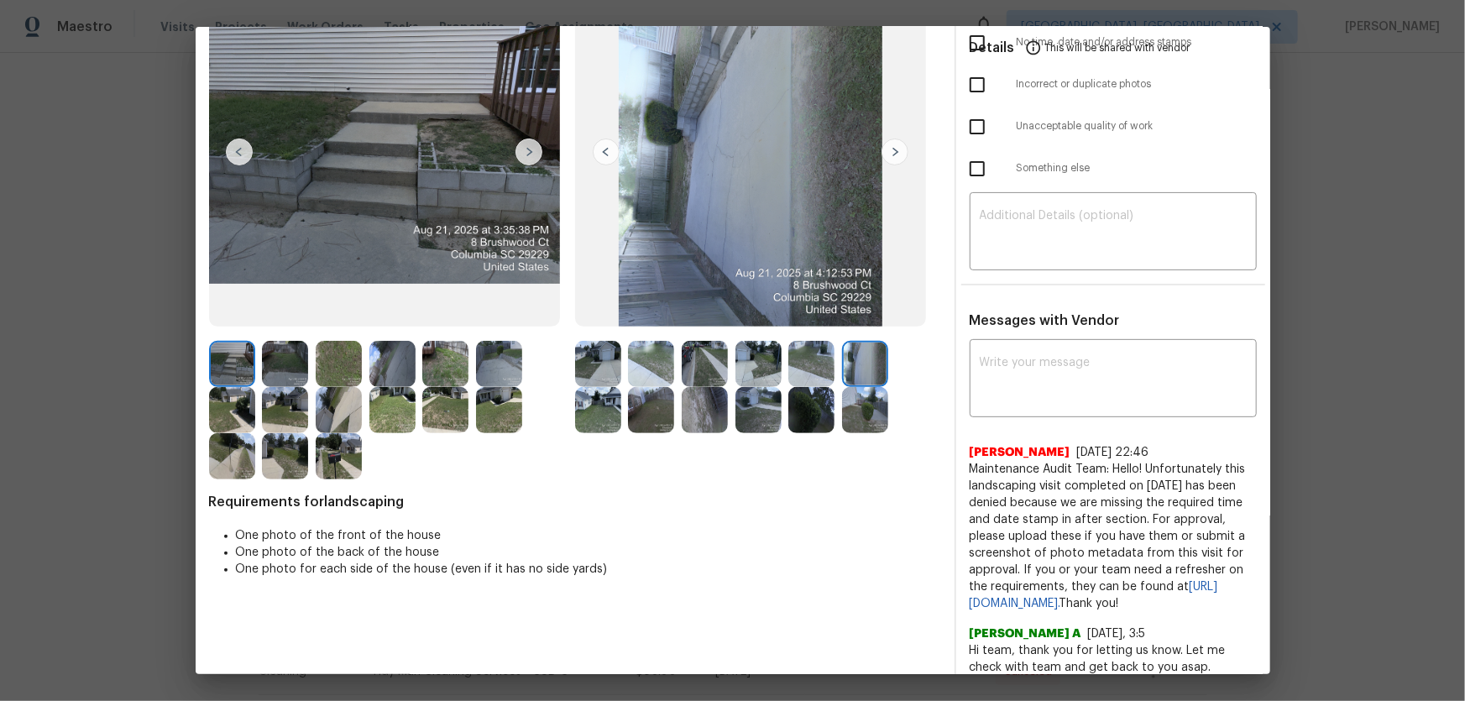
click at [579, 417] on img at bounding box center [598, 410] width 46 height 46
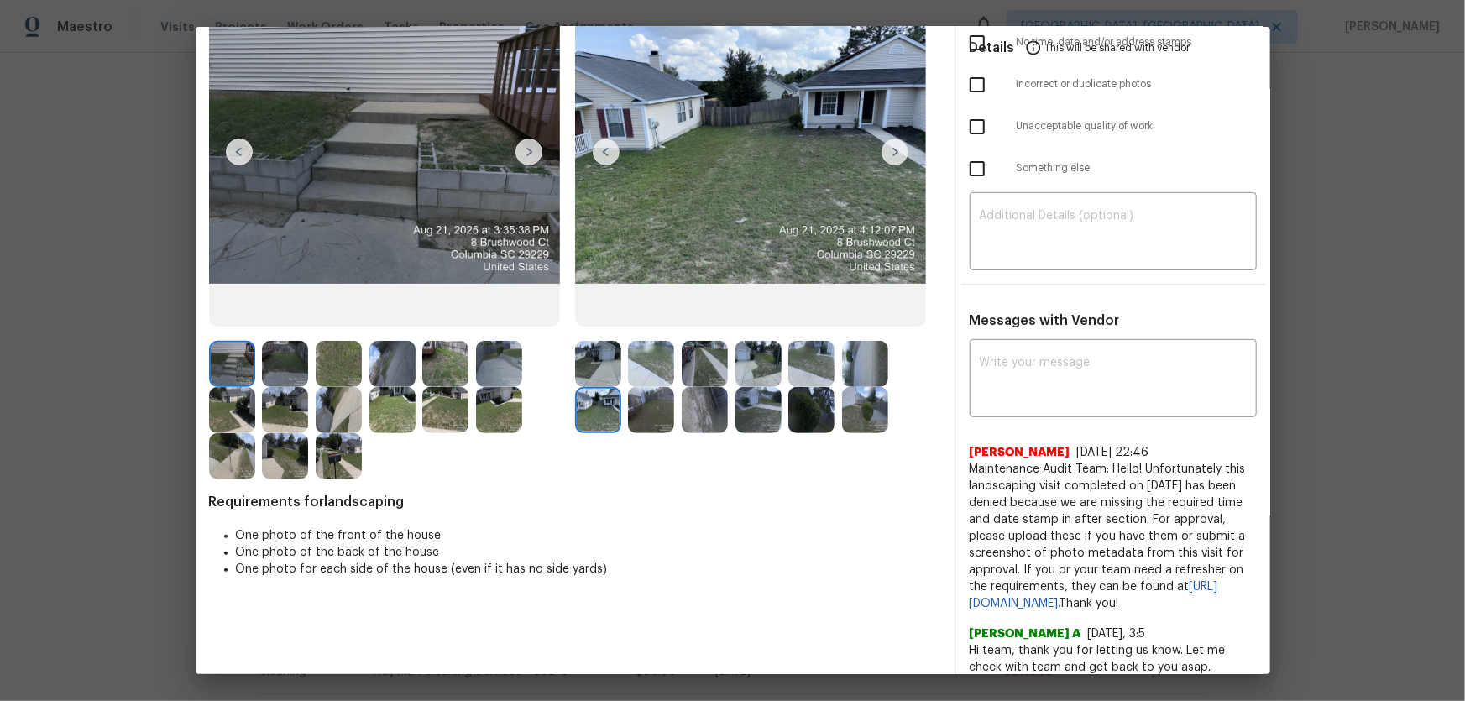
click at [649, 405] on img at bounding box center [651, 410] width 46 height 46
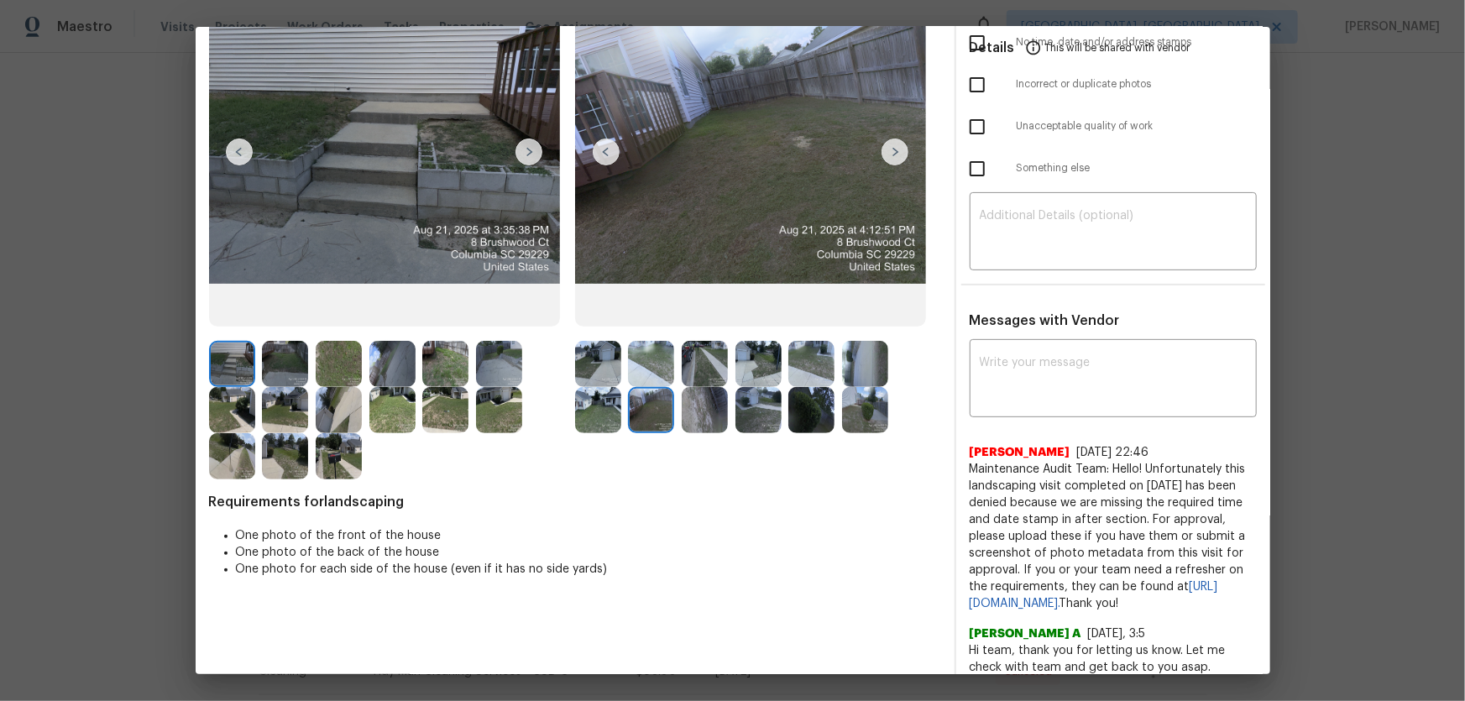
click at [700, 407] on img at bounding box center [705, 410] width 46 height 46
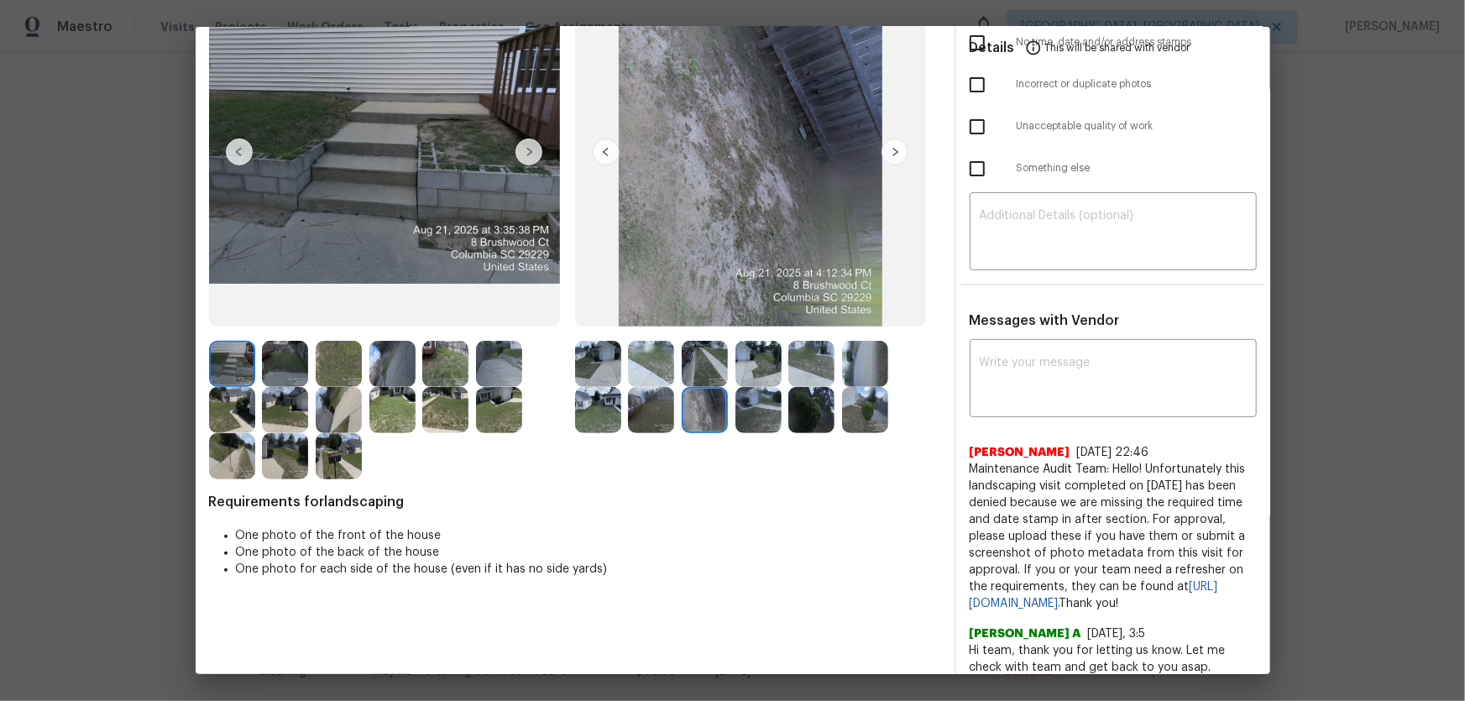
click at [764, 414] on img at bounding box center [759, 410] width 46 height 46
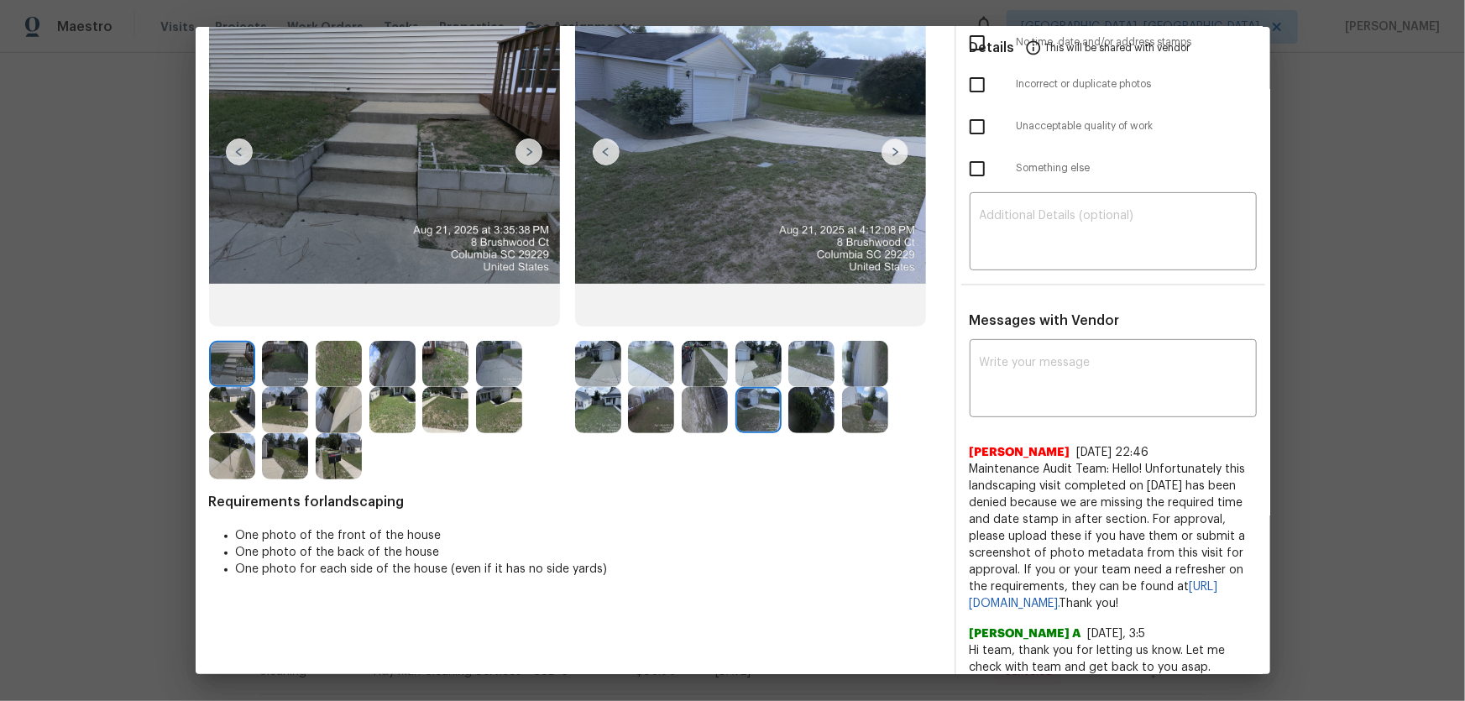
click at [812, 419] on img at bounding box center [811, 410] width 46 height 46
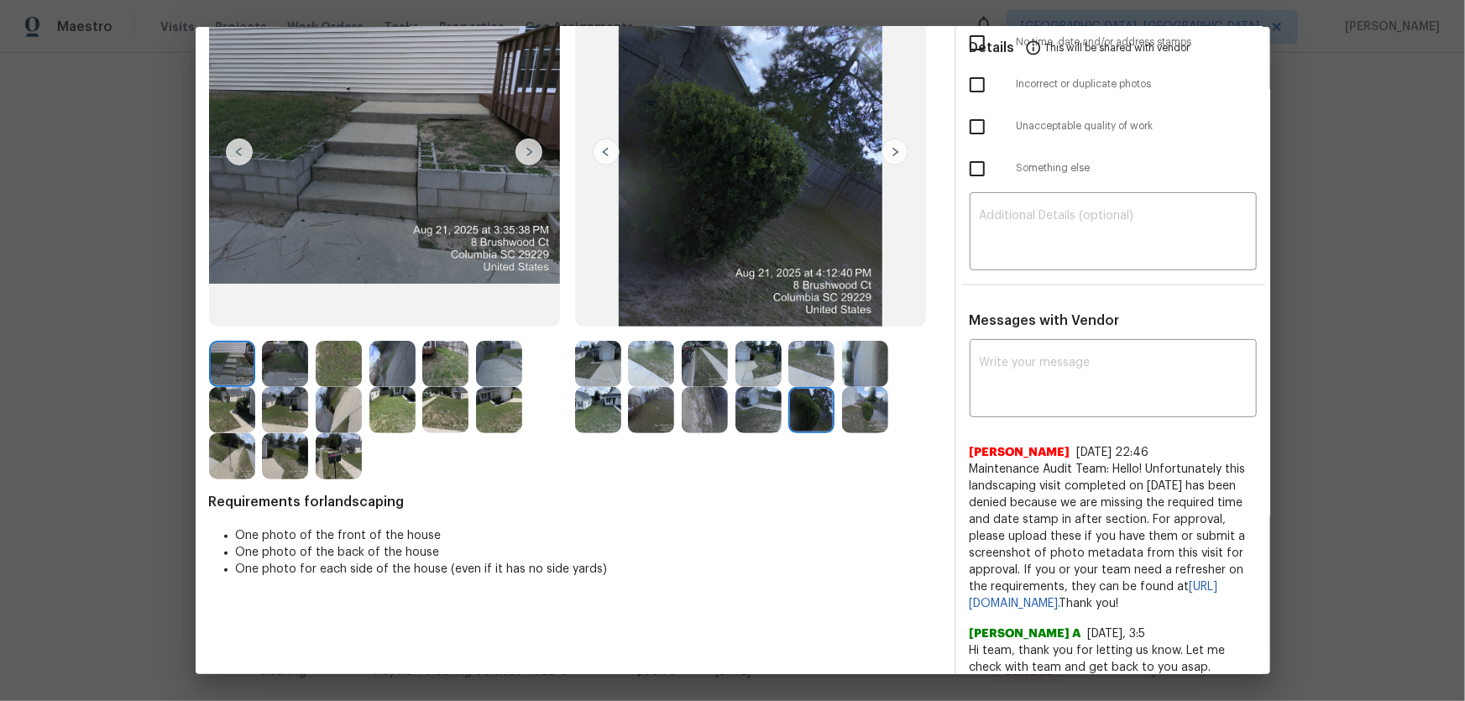
click at [854, 419] on img at bounding box center [865, 410] width 46 height 46
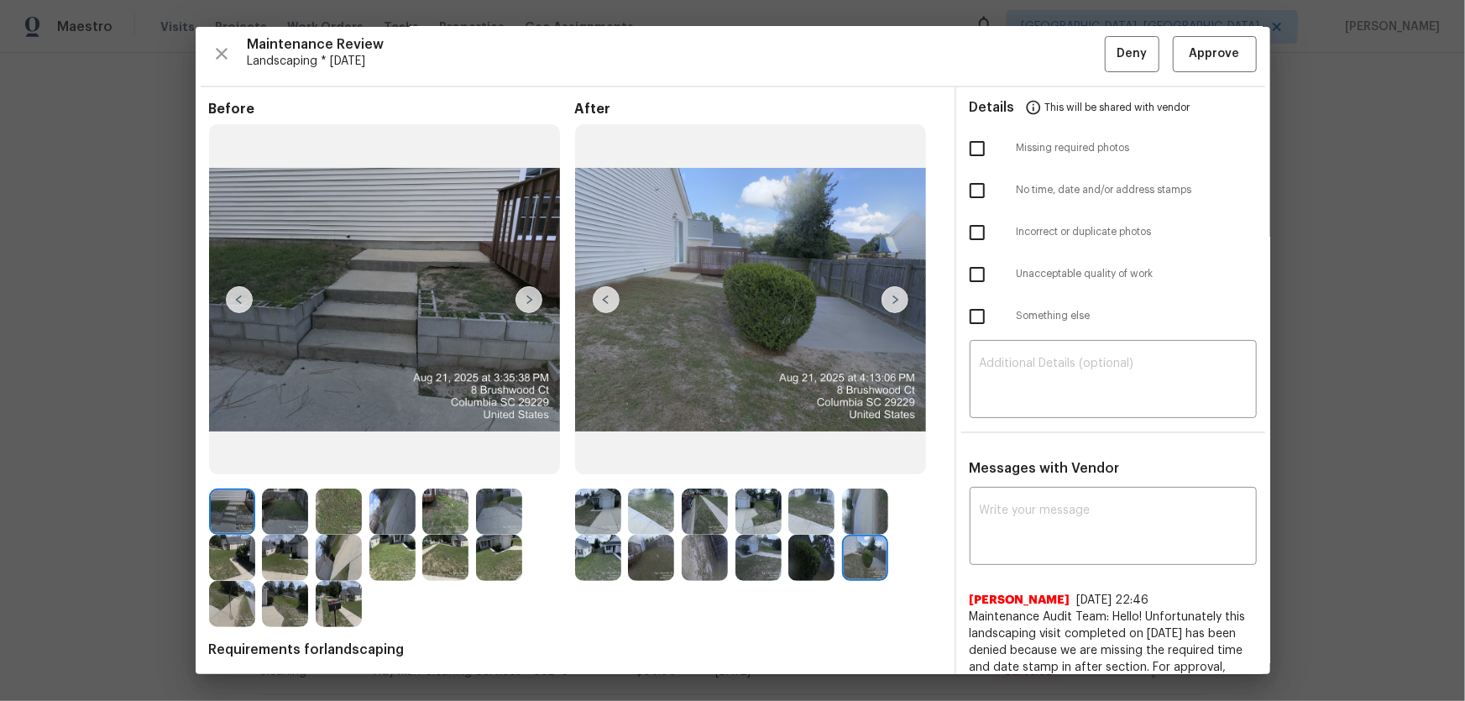
scroll to position [0, 0]
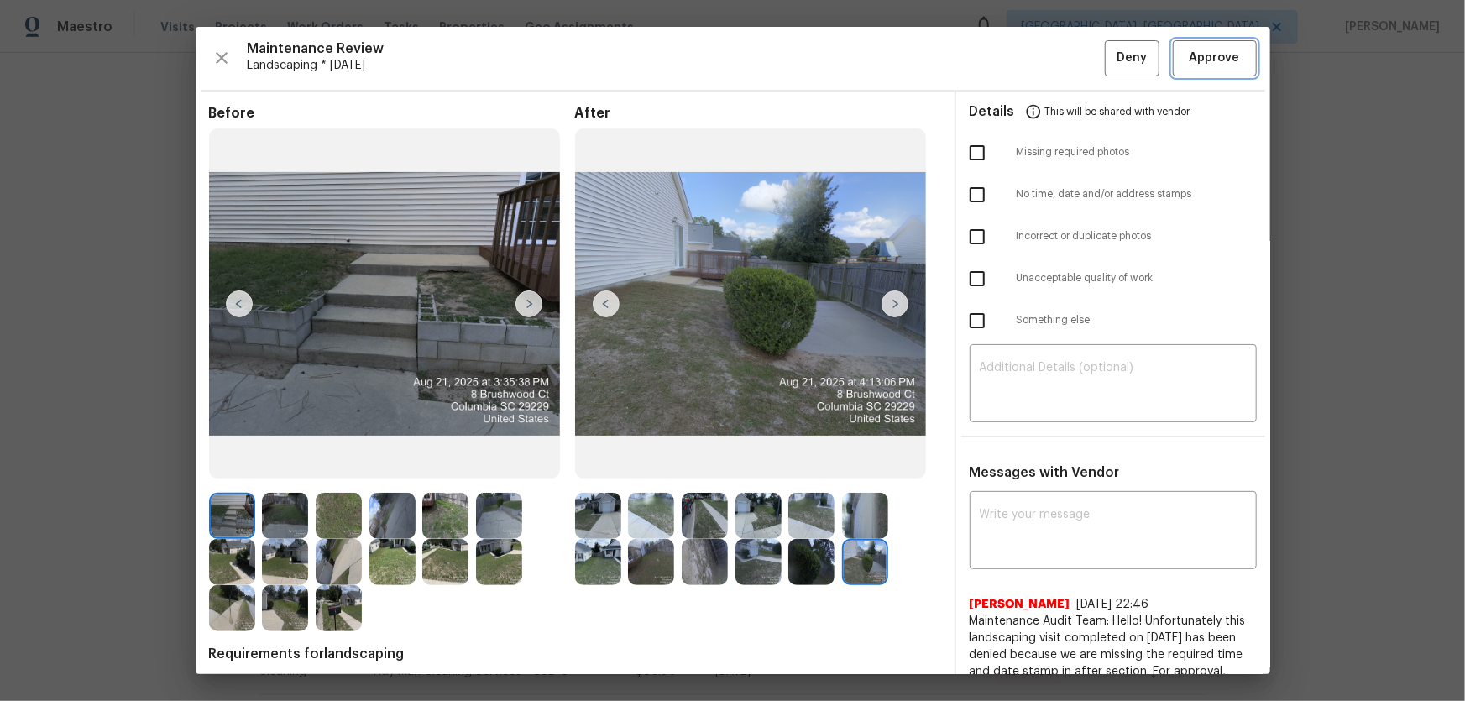
click at [1042, 65] on span "Approve" at bounding box center [1215, 58] width 50 height 21
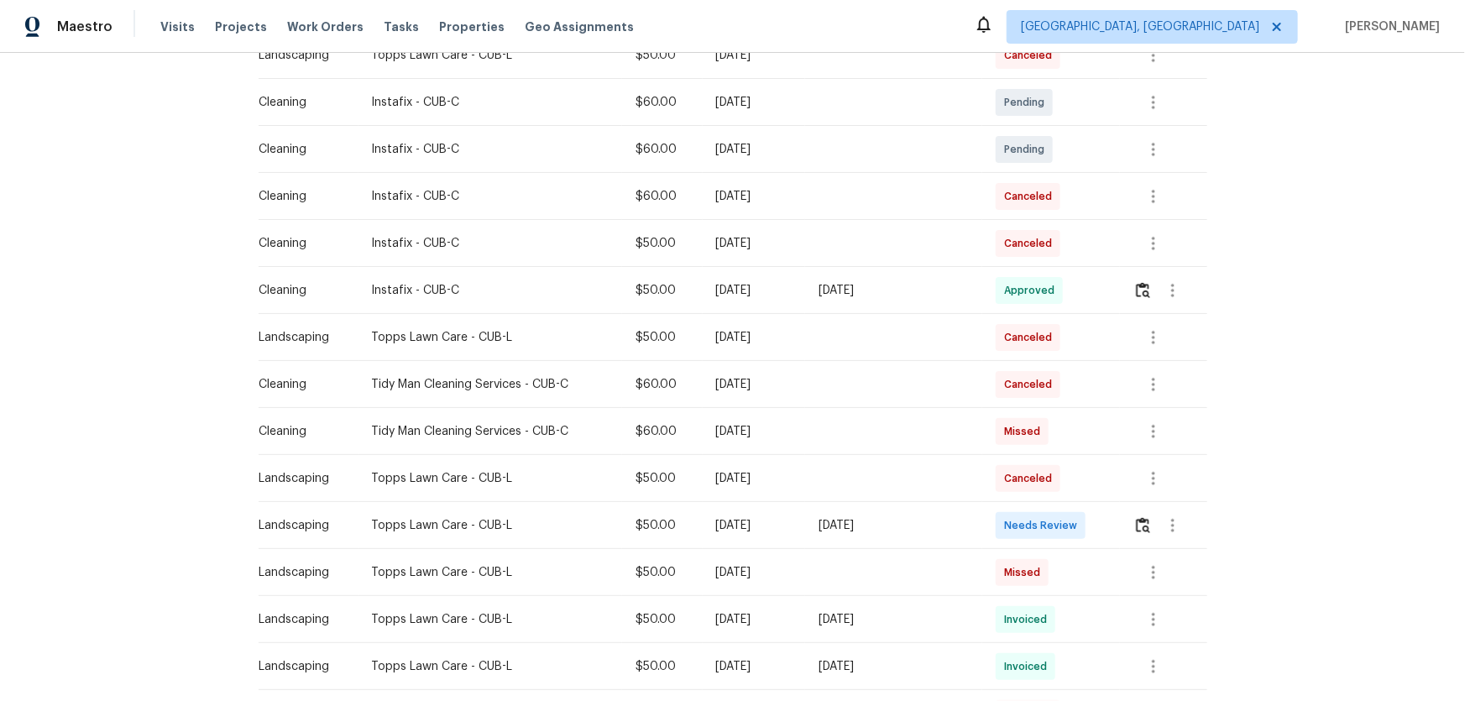
scroll to position [458, 0]
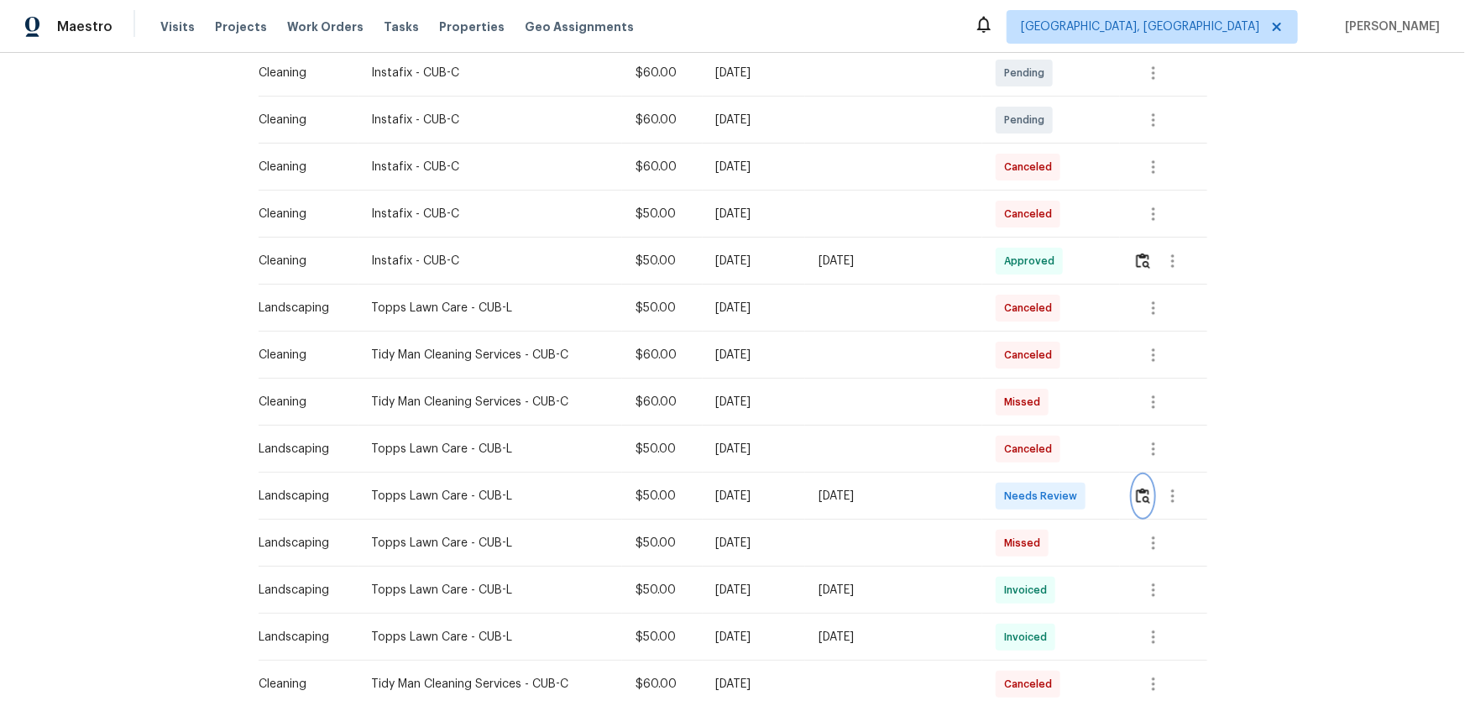
click at [1042, 463] on img "button" at bounding box center [1143, 496] width 14 height 16
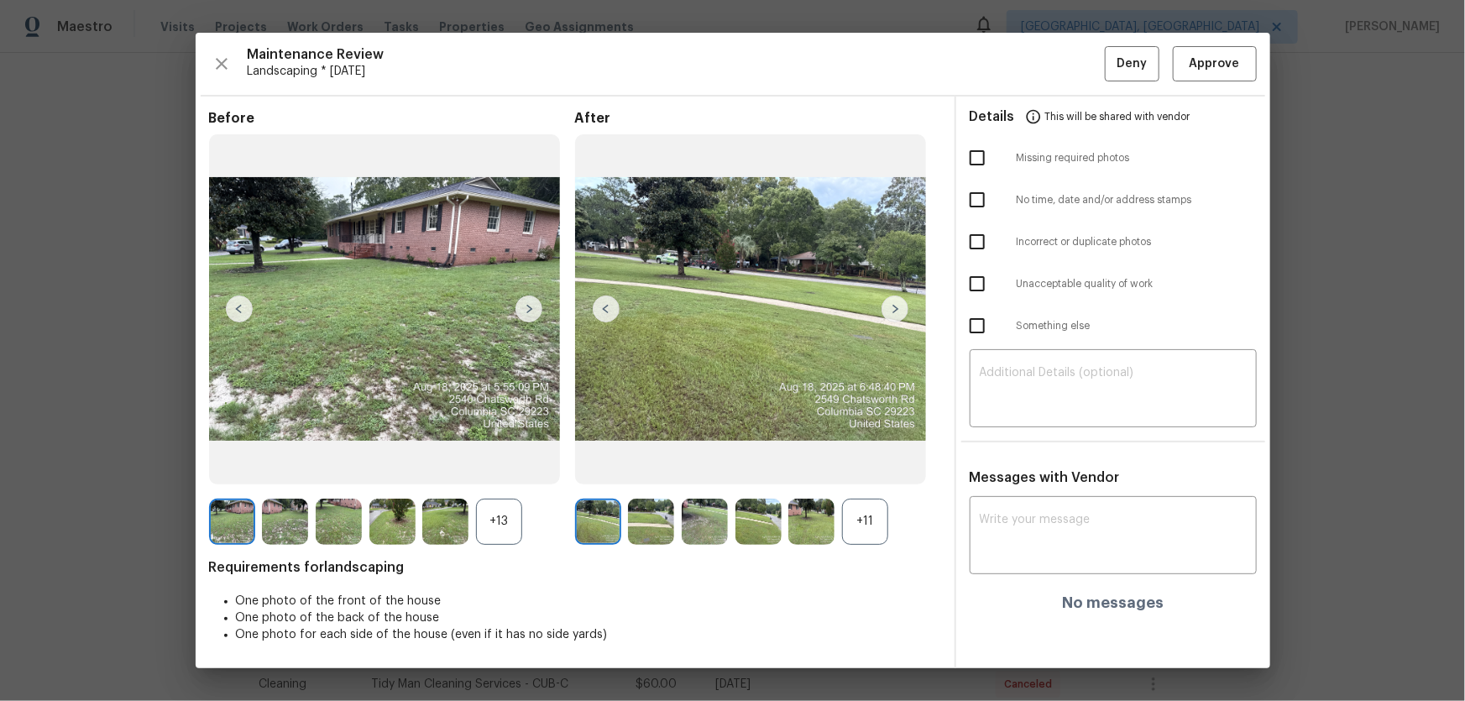
click at [867, 463] on div "+11" at bounding box center [865, 522] width 46 height 46
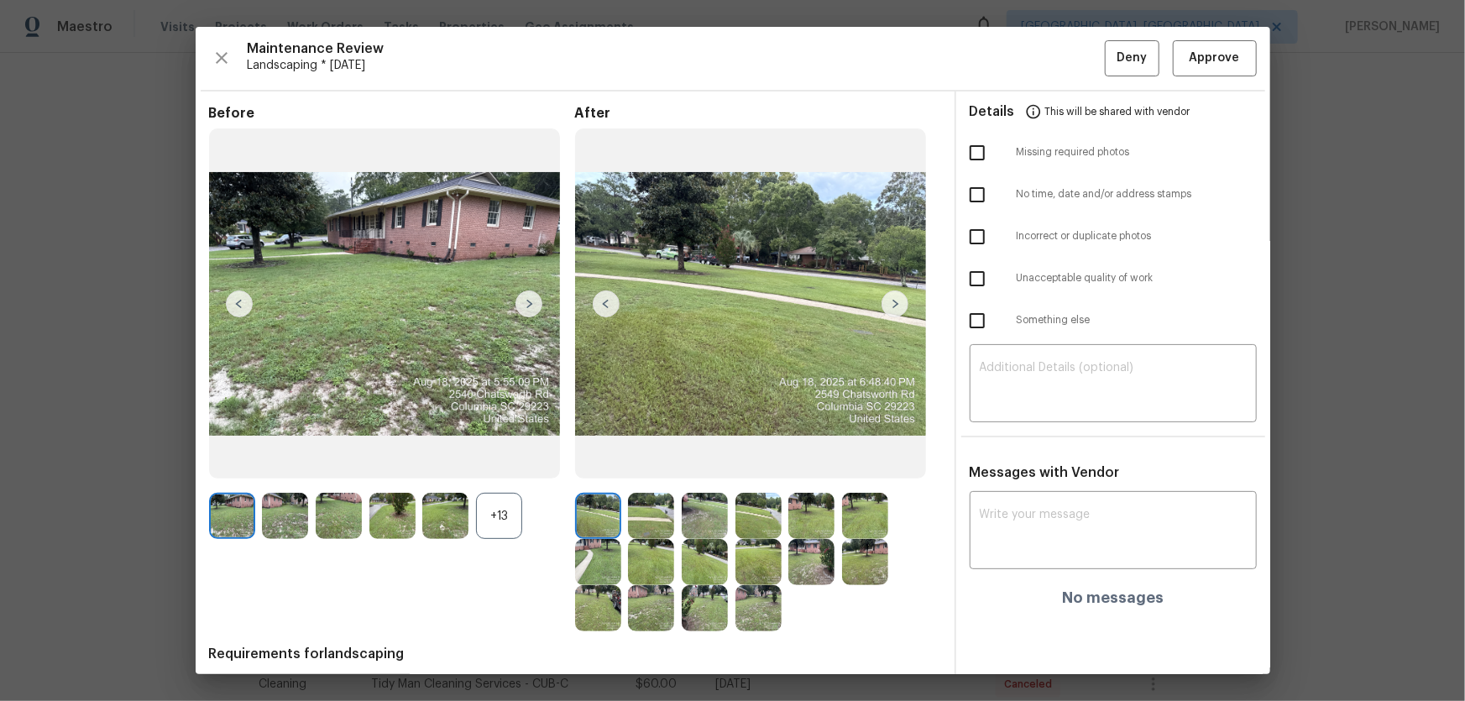
click at [511, 463] on div "+13" at bounding box center [499, 516] width 46 height 46
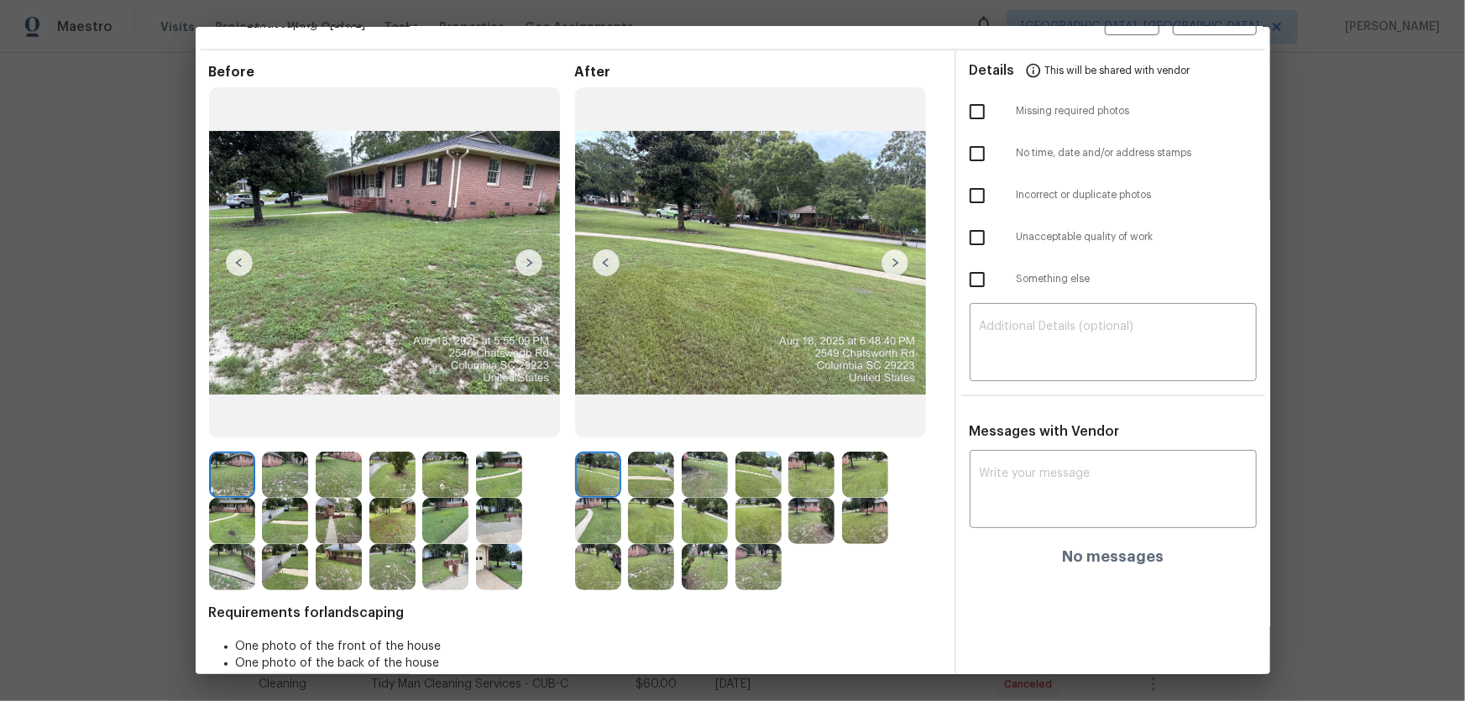
scroll to position [80, 0]
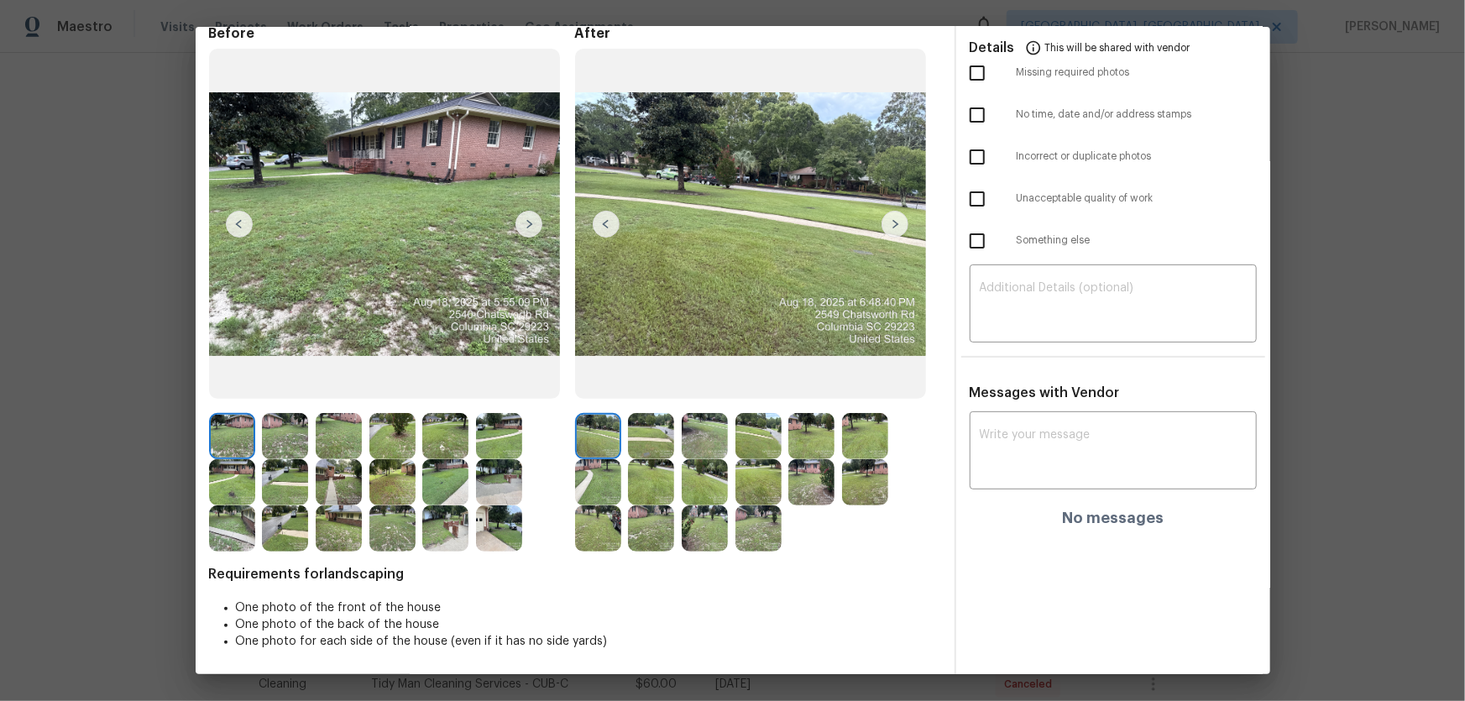
click at [663, 440] on img at bounding box center [651, 436] width 46 height 46
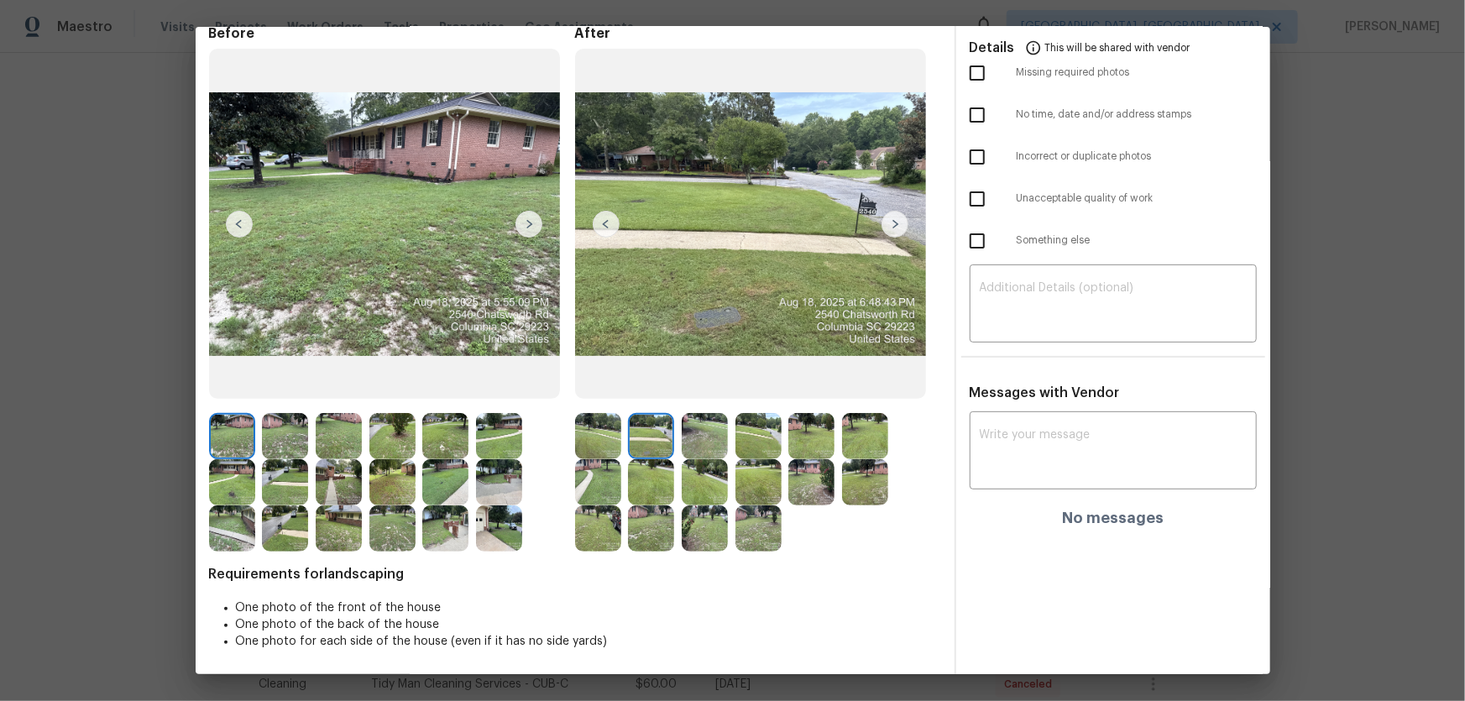
click at [708, 443] on img at bounding box center [705, 436] width 46 height 46
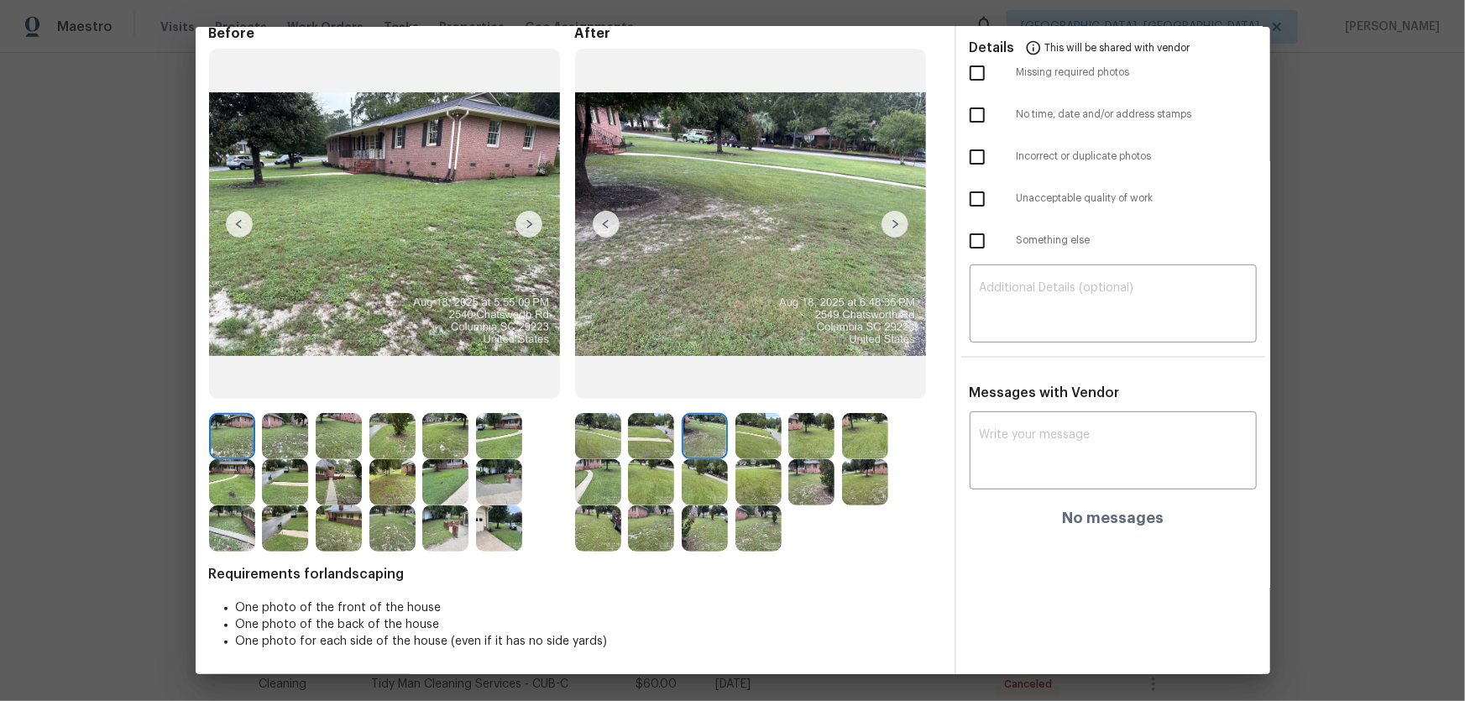
click at [744, 443] on img at bounding box center [759, 436] width 46 height 46
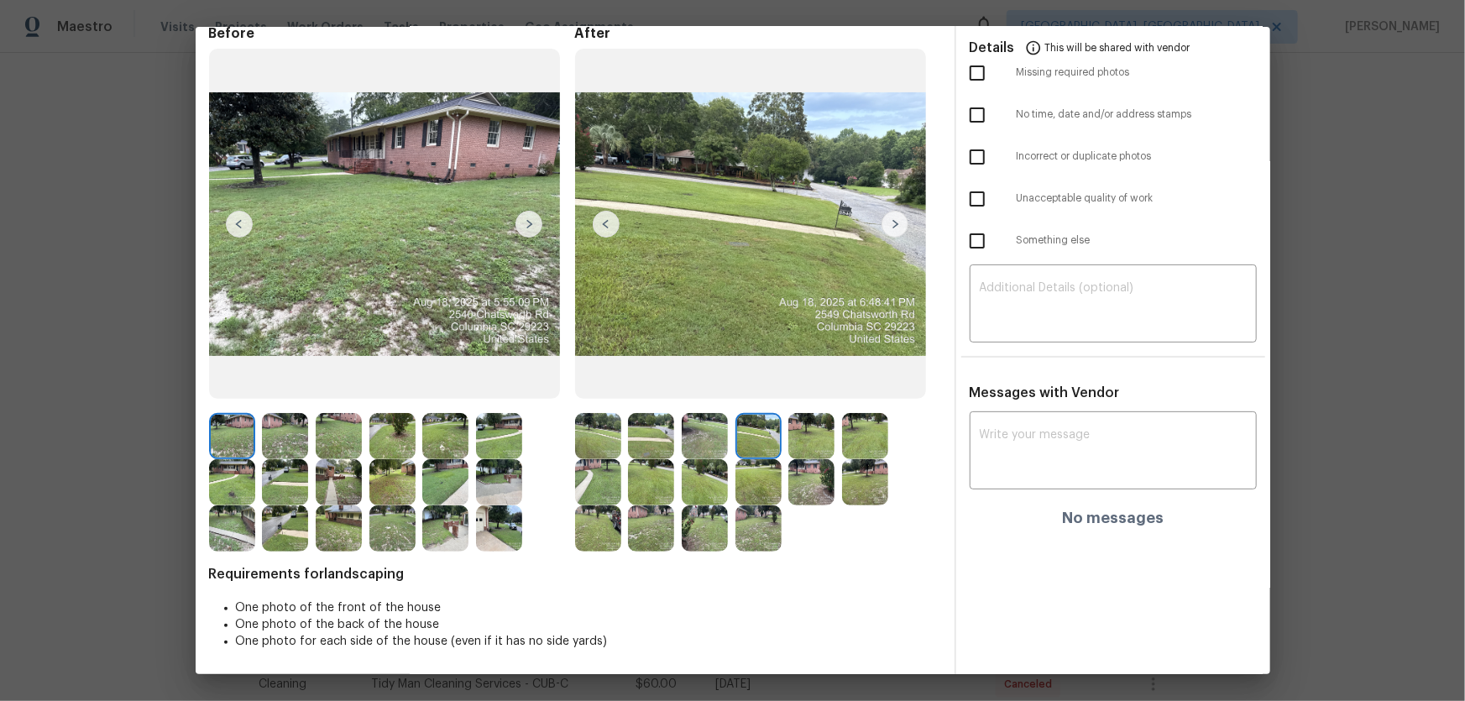
click at [799, 443] on img at bounding box center [811, 436] width 46 height 46
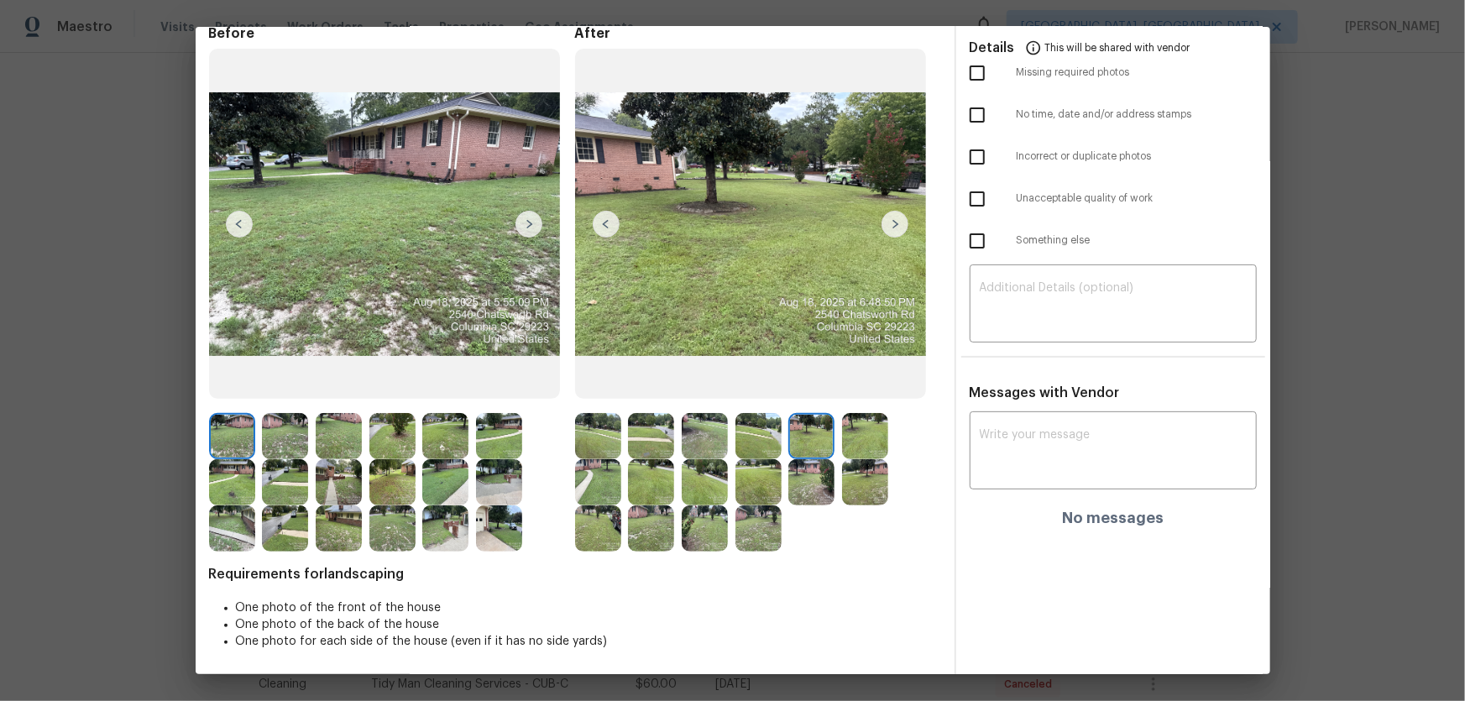
click at [833, 443] on div at bounding box center [815, 436] width 54 height 46
click at [856, 443] on img at bounding box center [865, 436] width 46 height 46
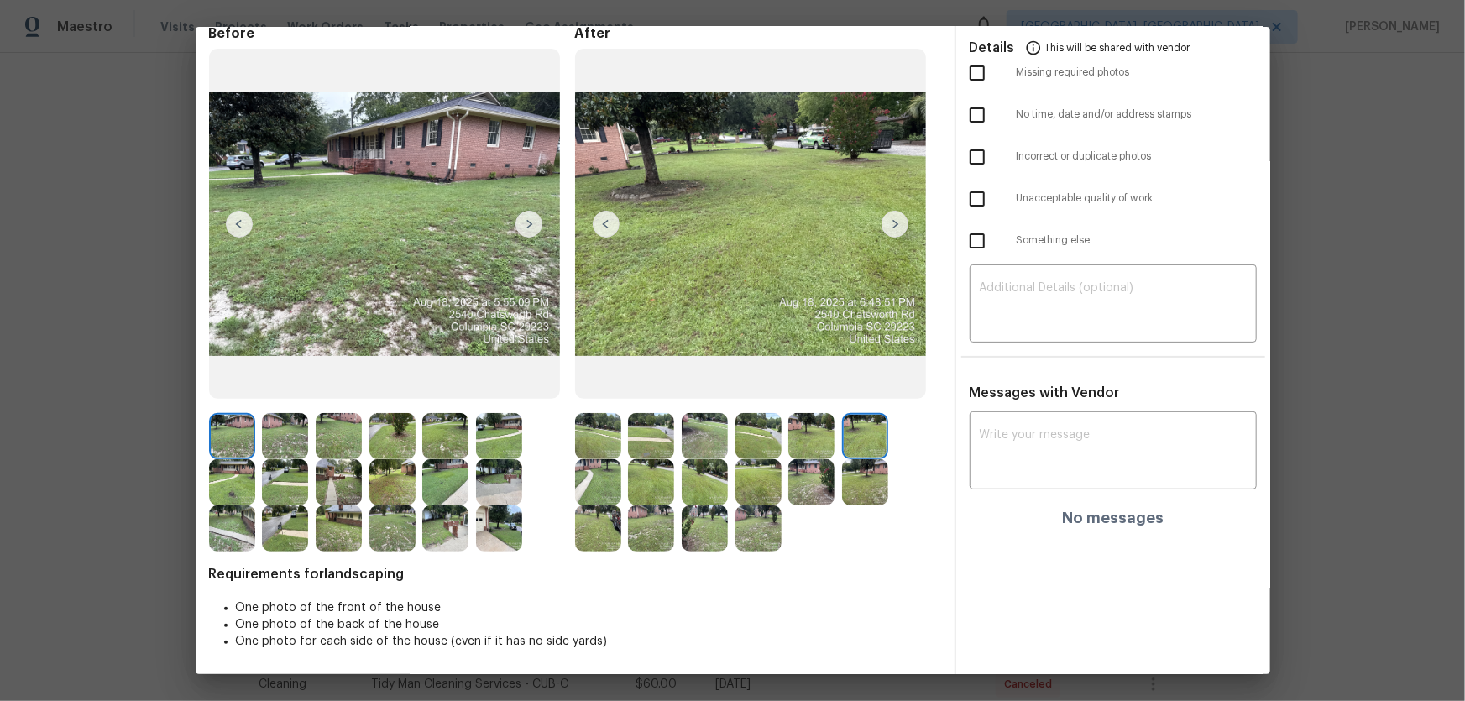
click at [594, 463] on img at bounding box center [598, 482] width 46 height 46
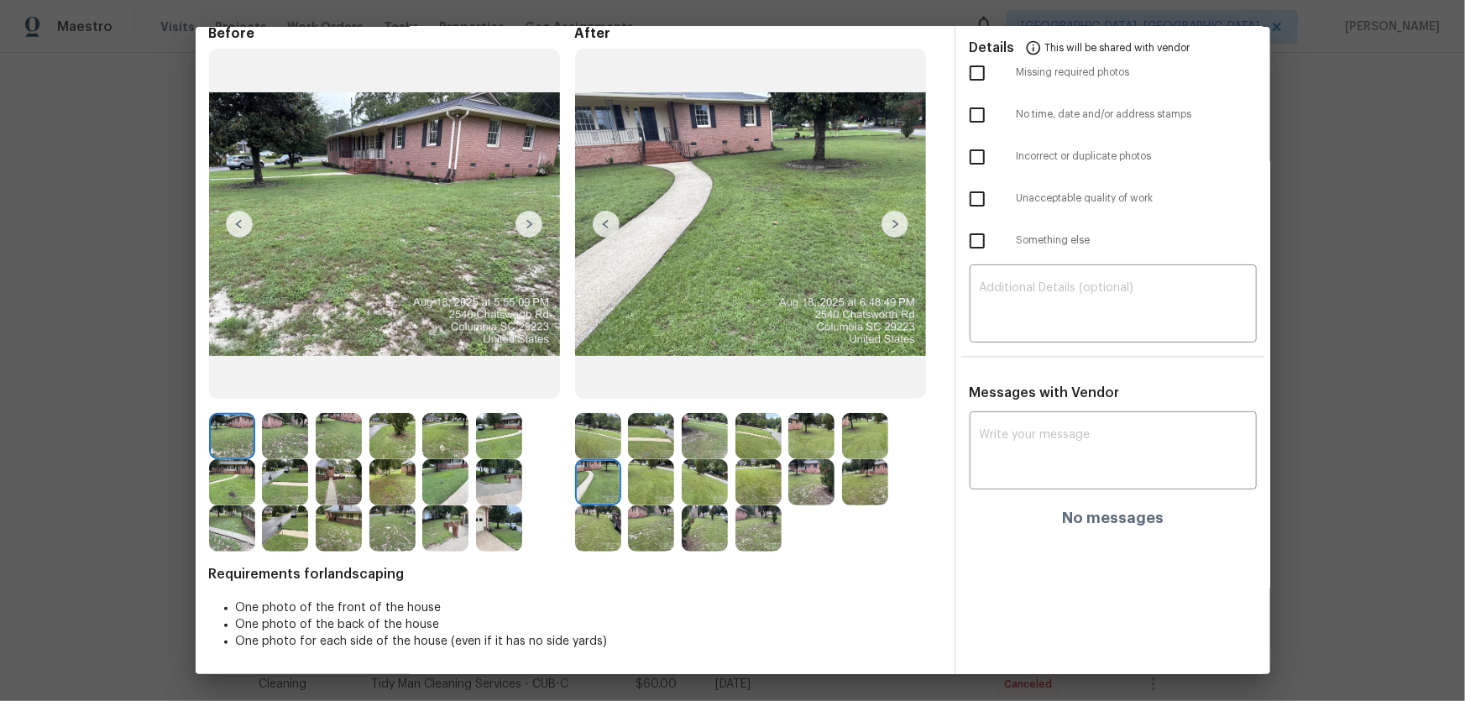
click at [658, 463] on img at bounding box center [651, 482] width 46 height 46
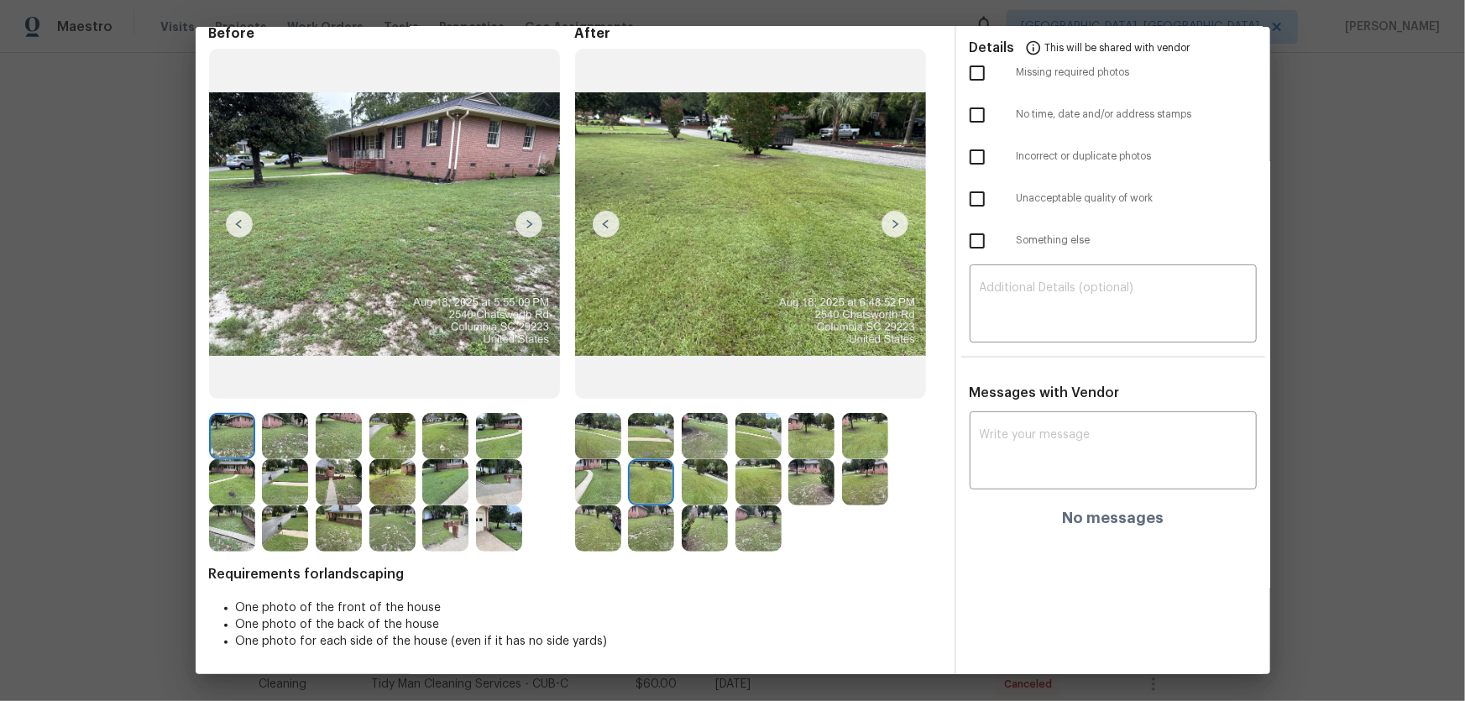
click at [705, 463] on img at bounding box center [705, 482] width 46 height 46
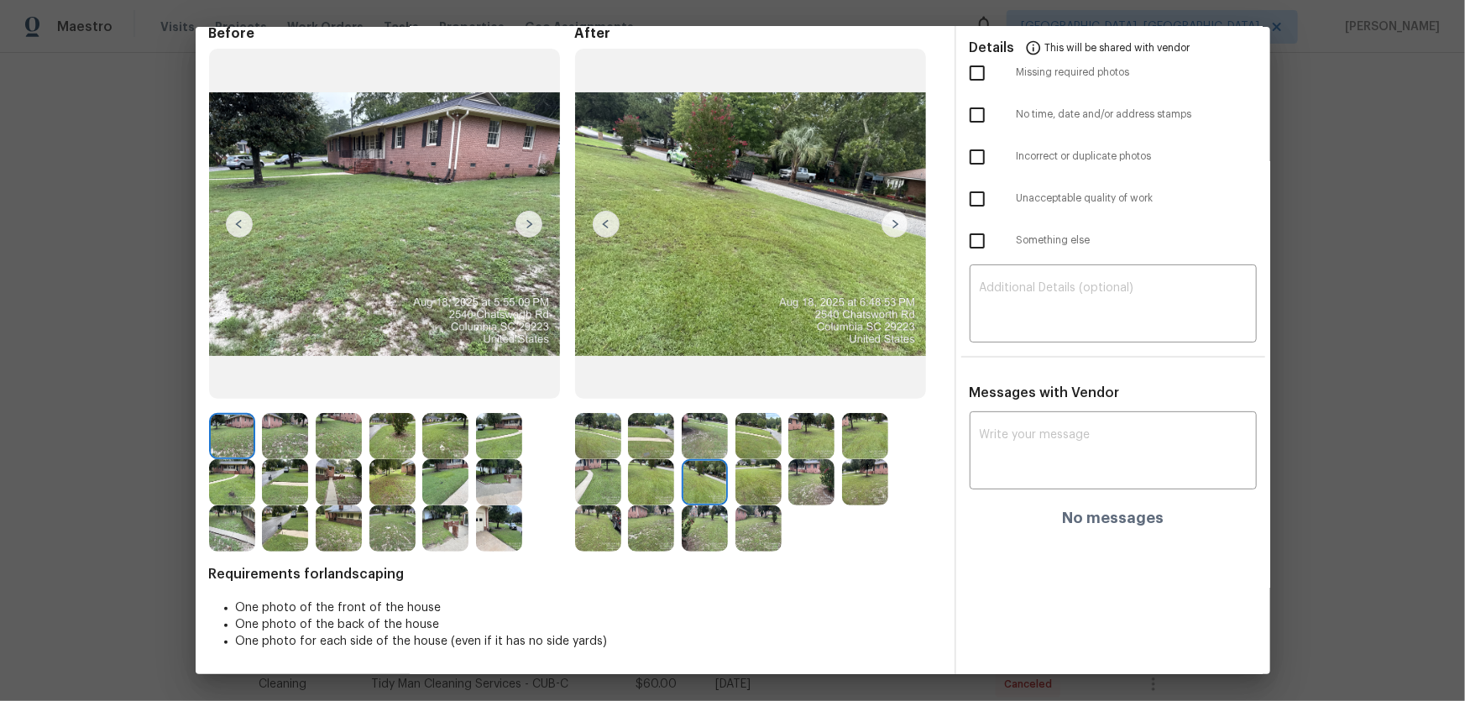
click at [757, 463] on img at bounding box center [759, 482] width 46 height 46
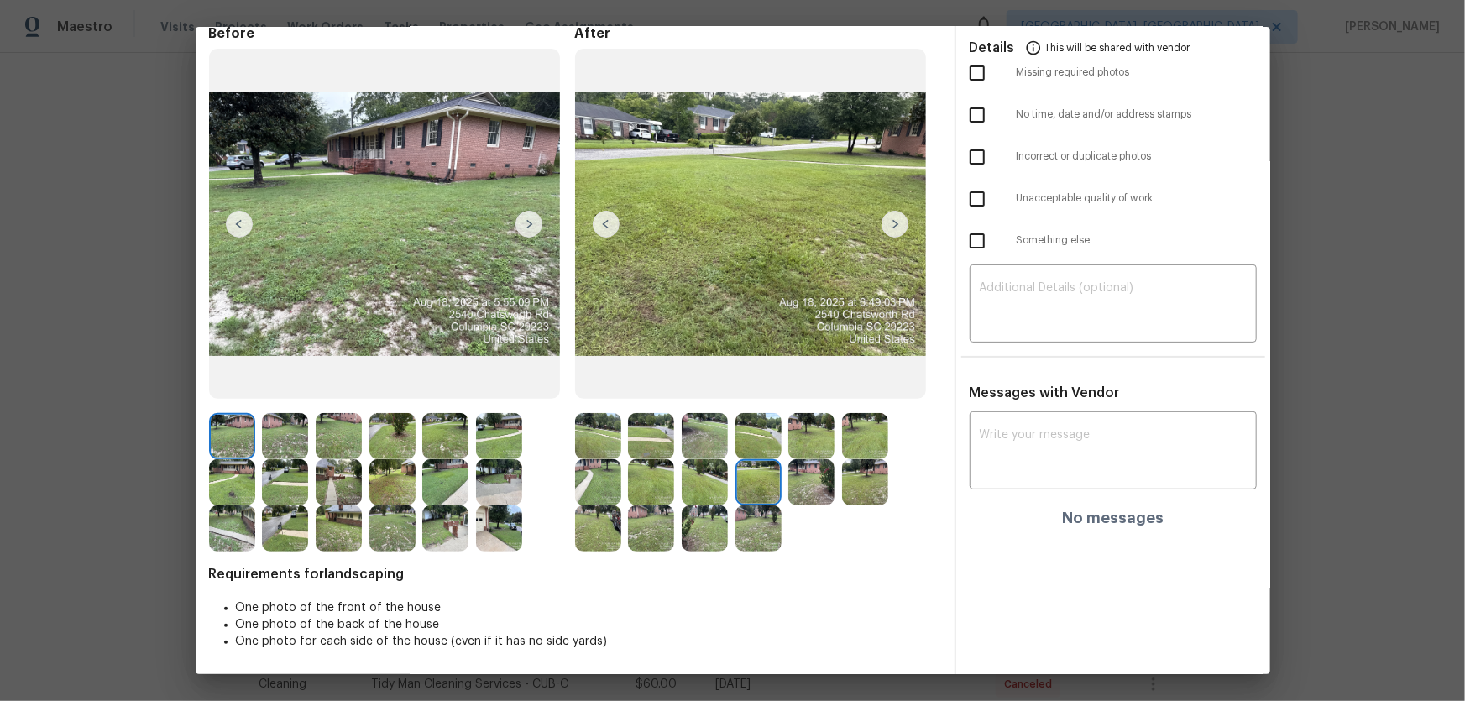
click at [804, 463] on img at bounding box center [811, 482] width 46 height 46
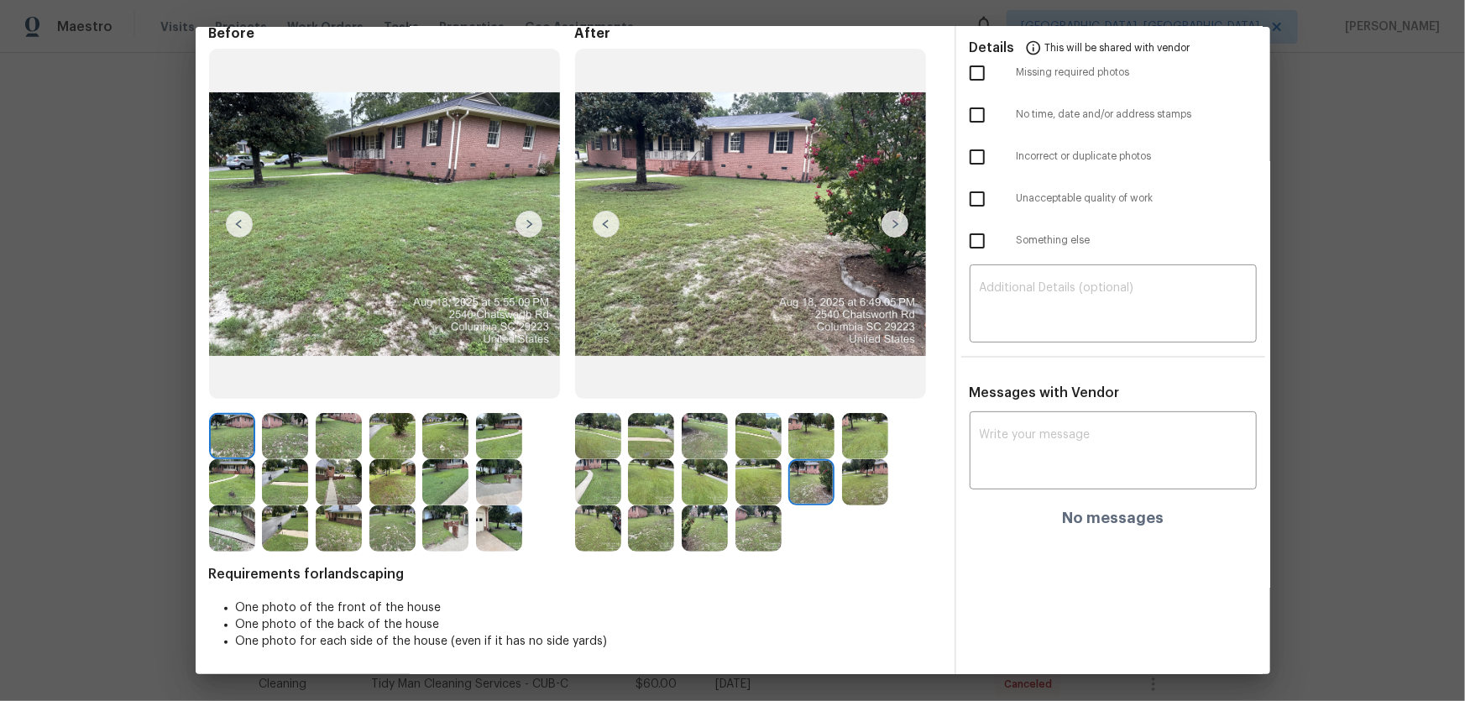
click at [869, 463] on img at bounding box center [865, 482] width 46 height 46
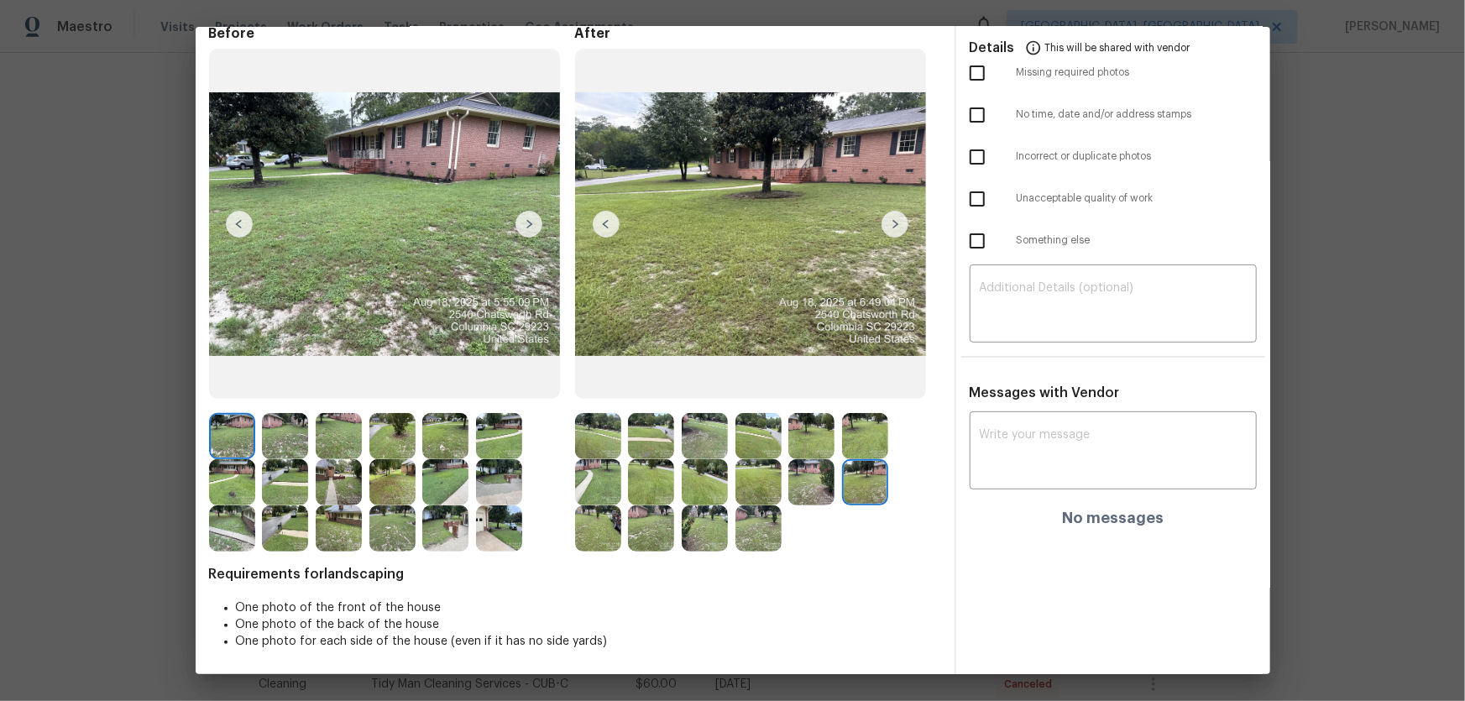
click at [581, 463] on img at bounding box center [598, 528] width 46 height 46
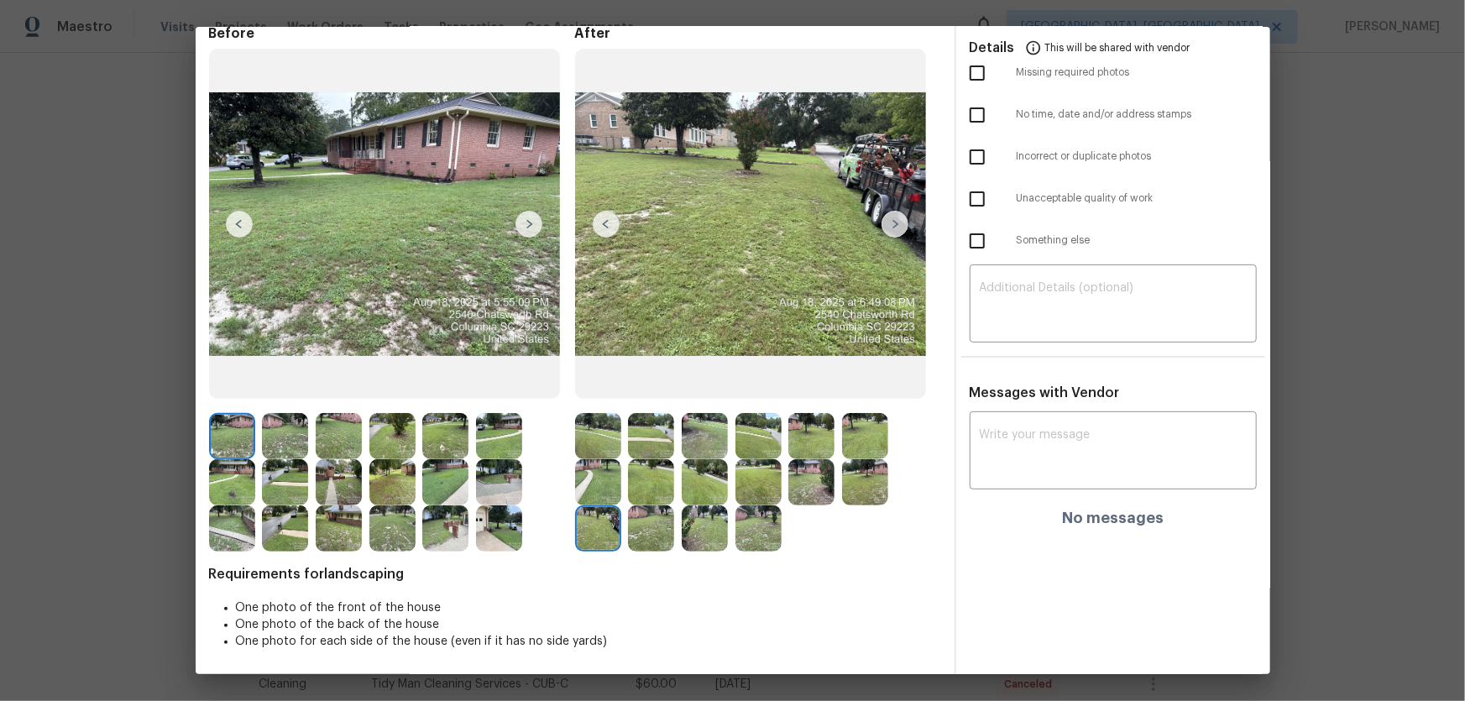
click at [635, 463] on img at bounding box center [651, 528] width 46 height 46
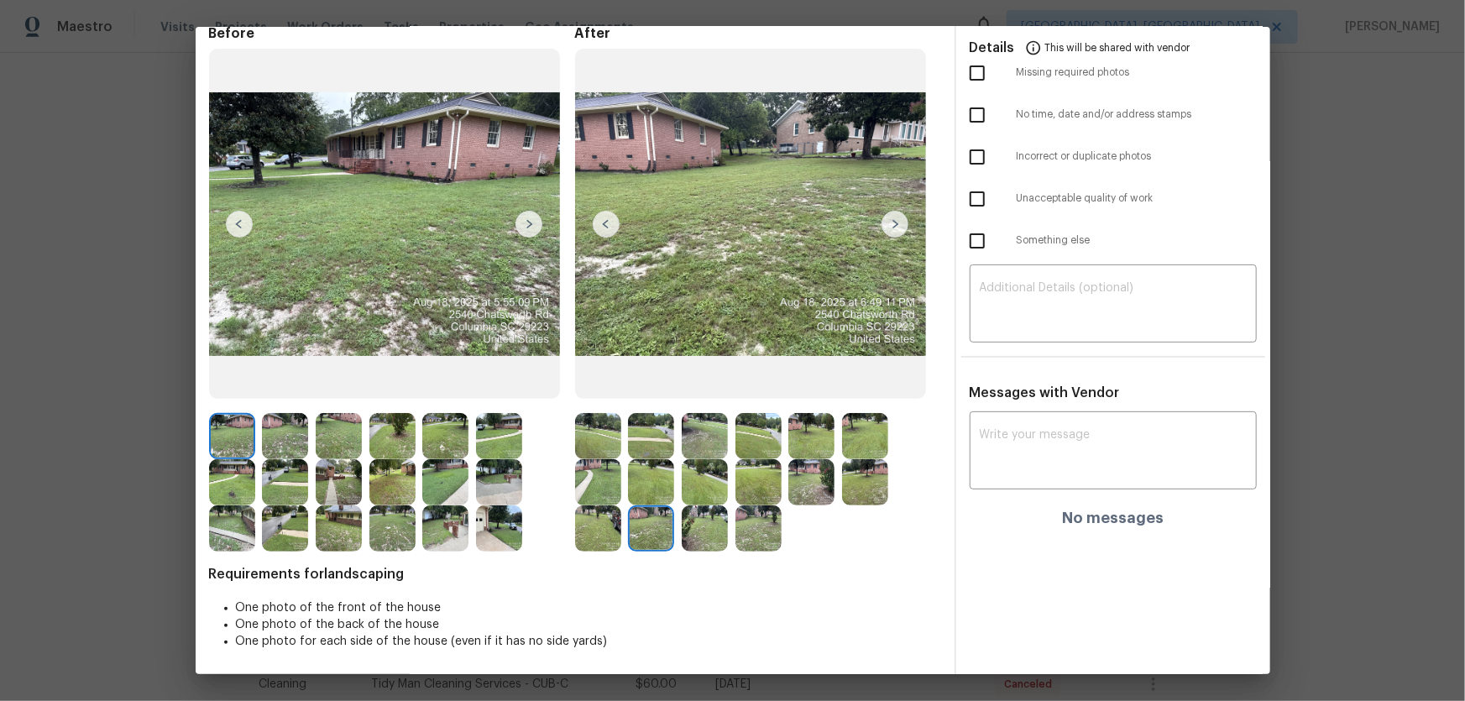
click at [683, 463] on img at bounding box center [705, 528] width 46 height 46
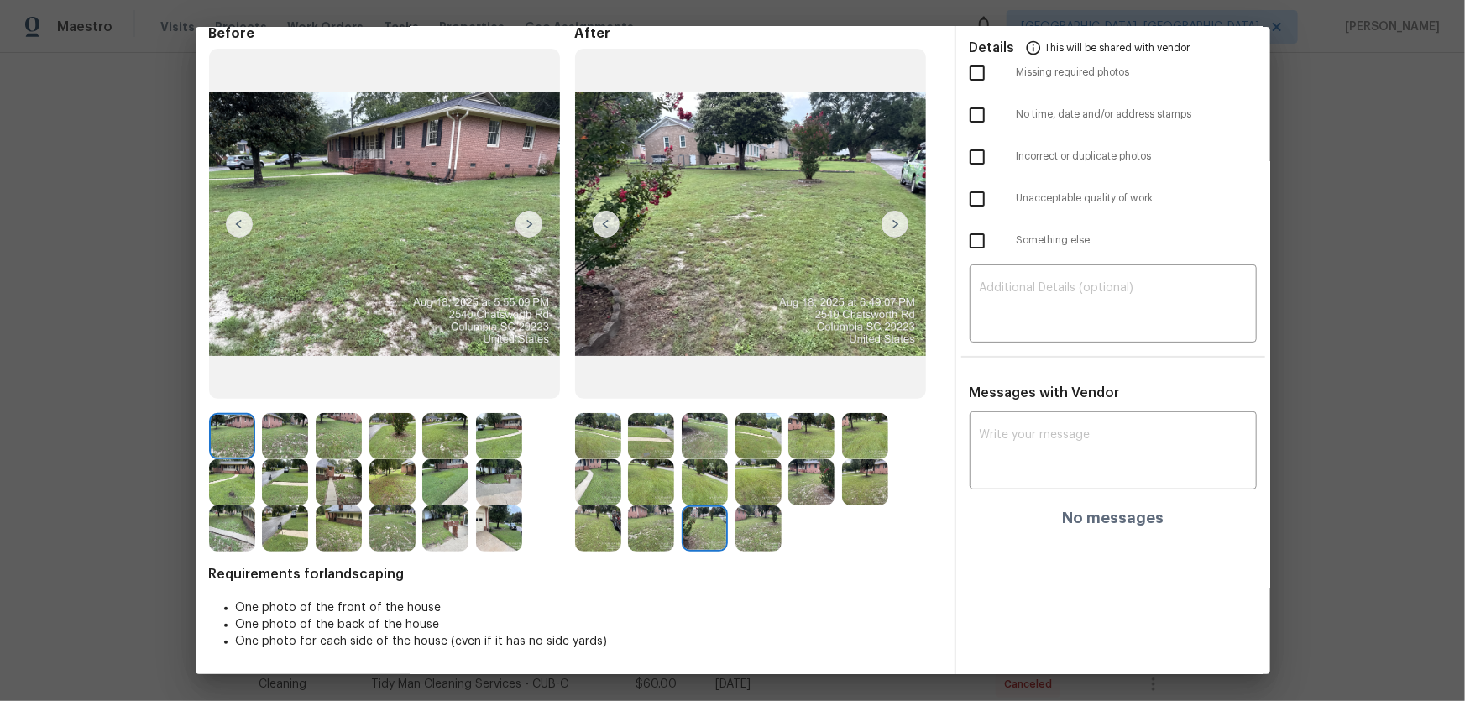
click at [757, 463] on img at bounding box center [759, 528] width 46 height 46
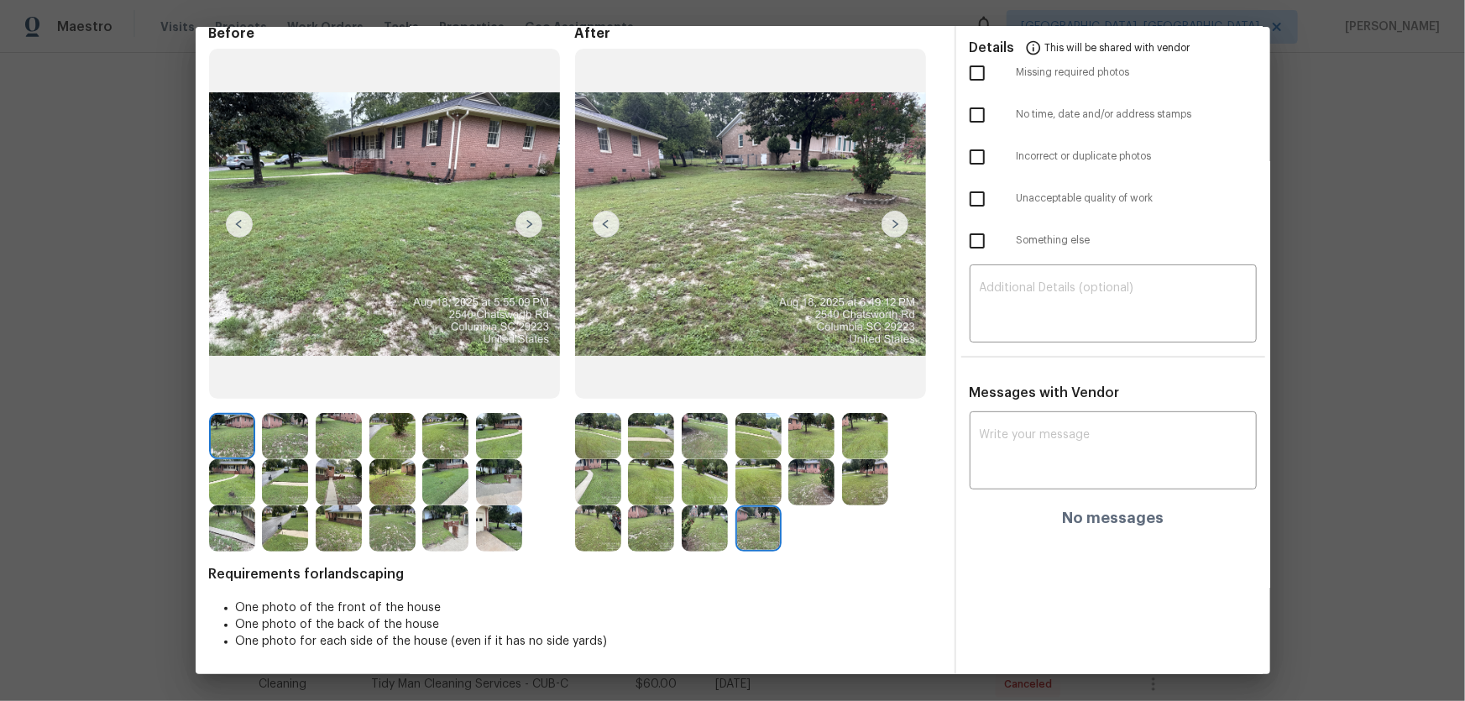
scroll to position [0, 0]
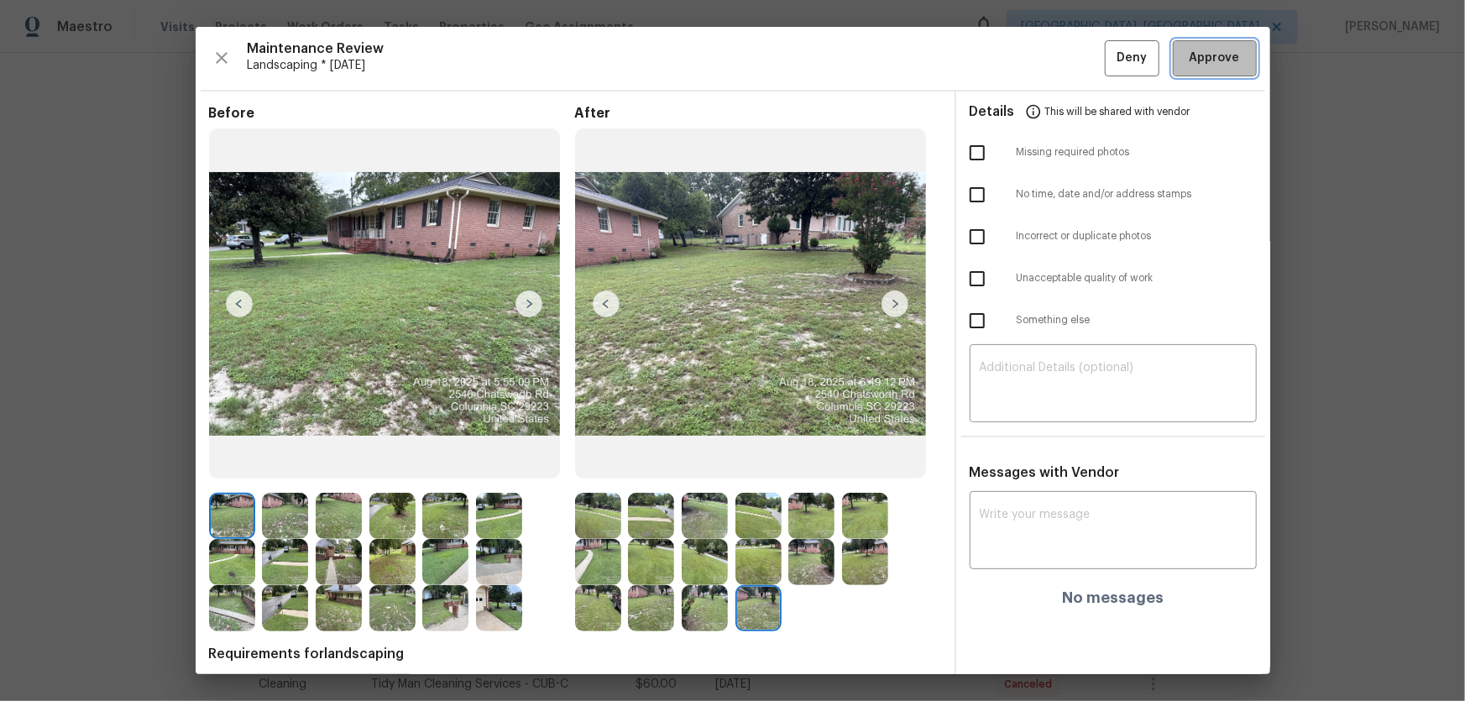
click at [1042, 58] on span "Approve" at bounding box center [1214, 58] width 57 height 21
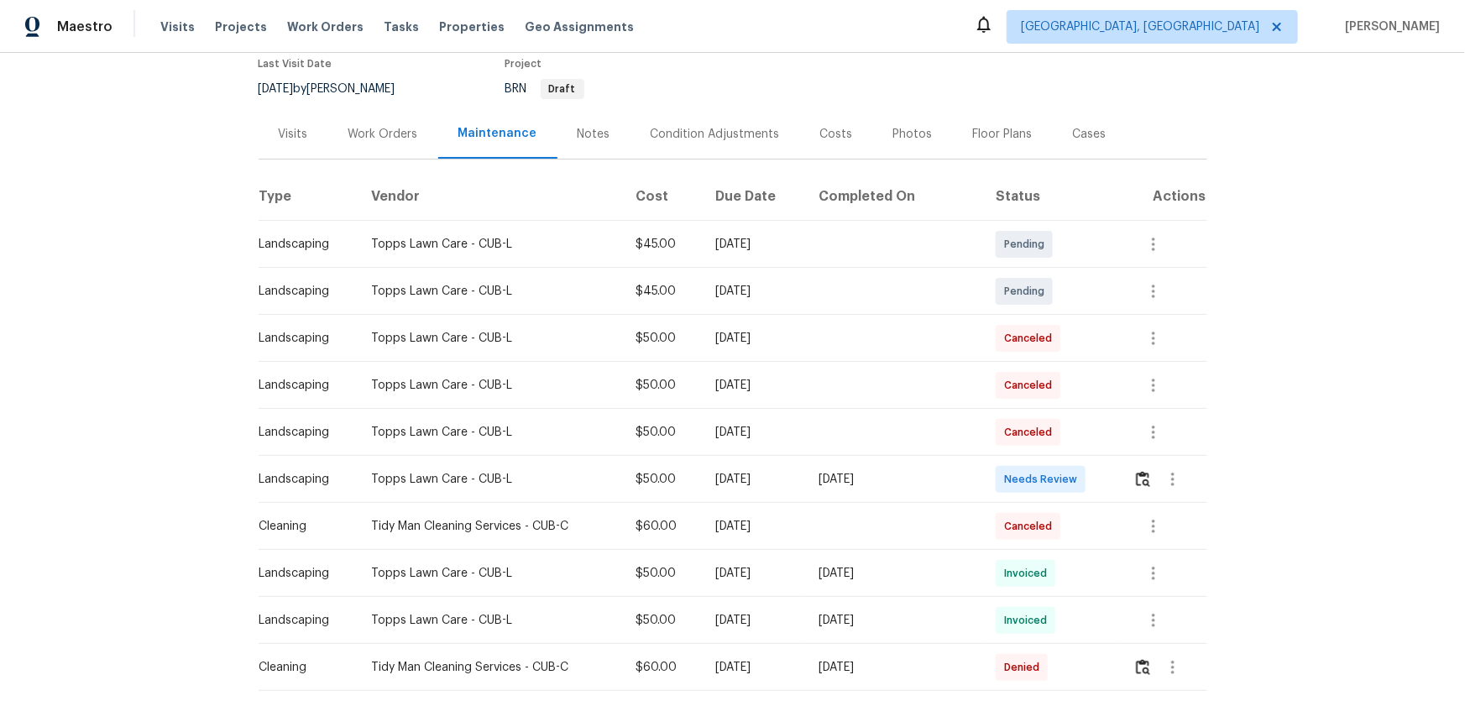
scroll to position [152, 0]
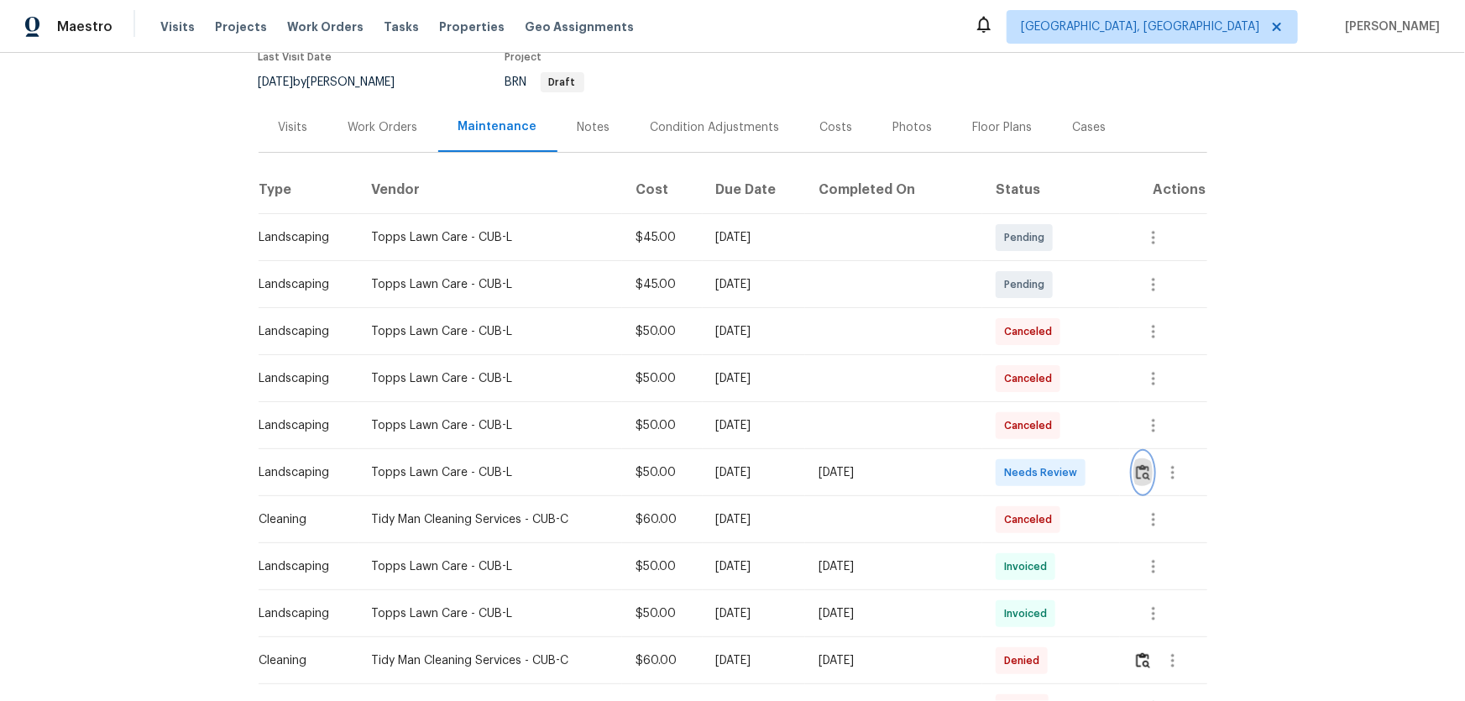
click at [1042, 460] on button "button" at bounding box center [1143, 473] width 19 height 40
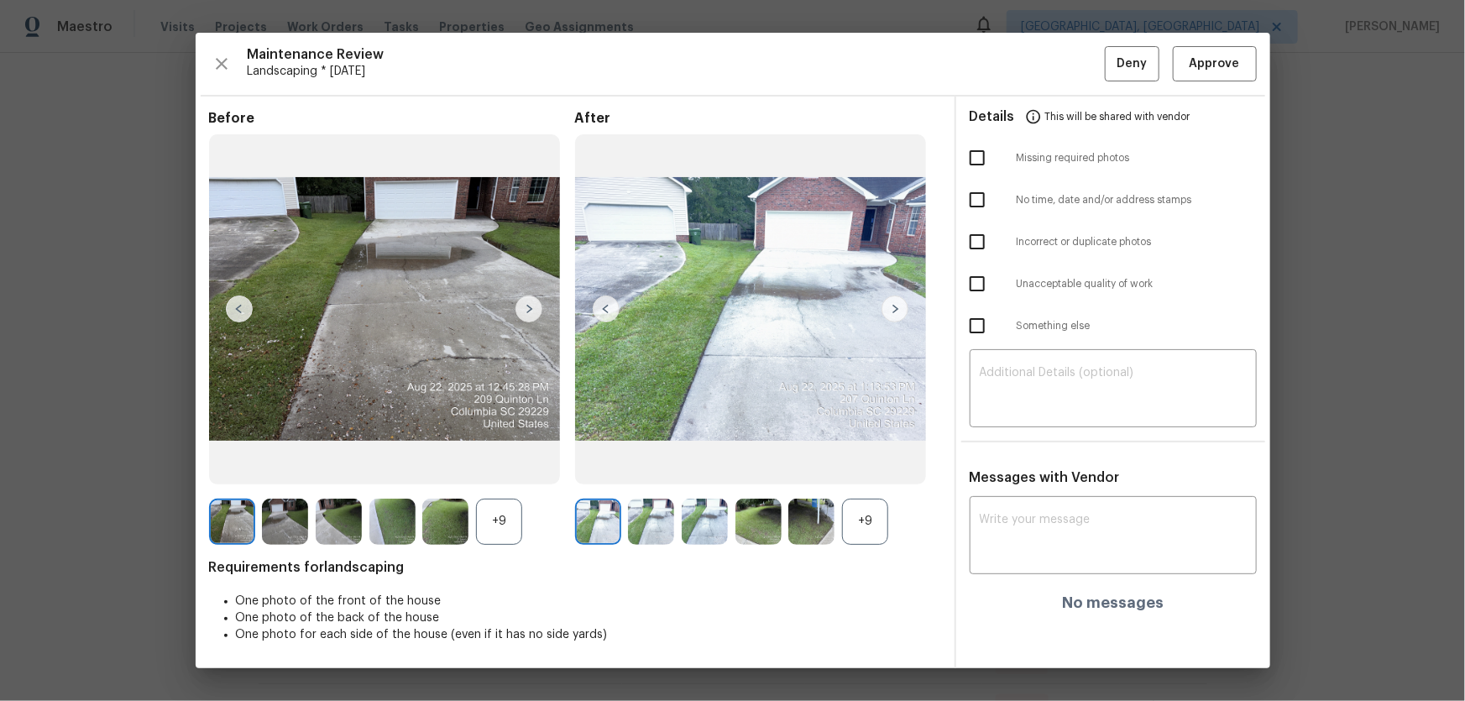
click at [873, 463] on div "+9" at bounding box center [865, 522] width 46 height 46
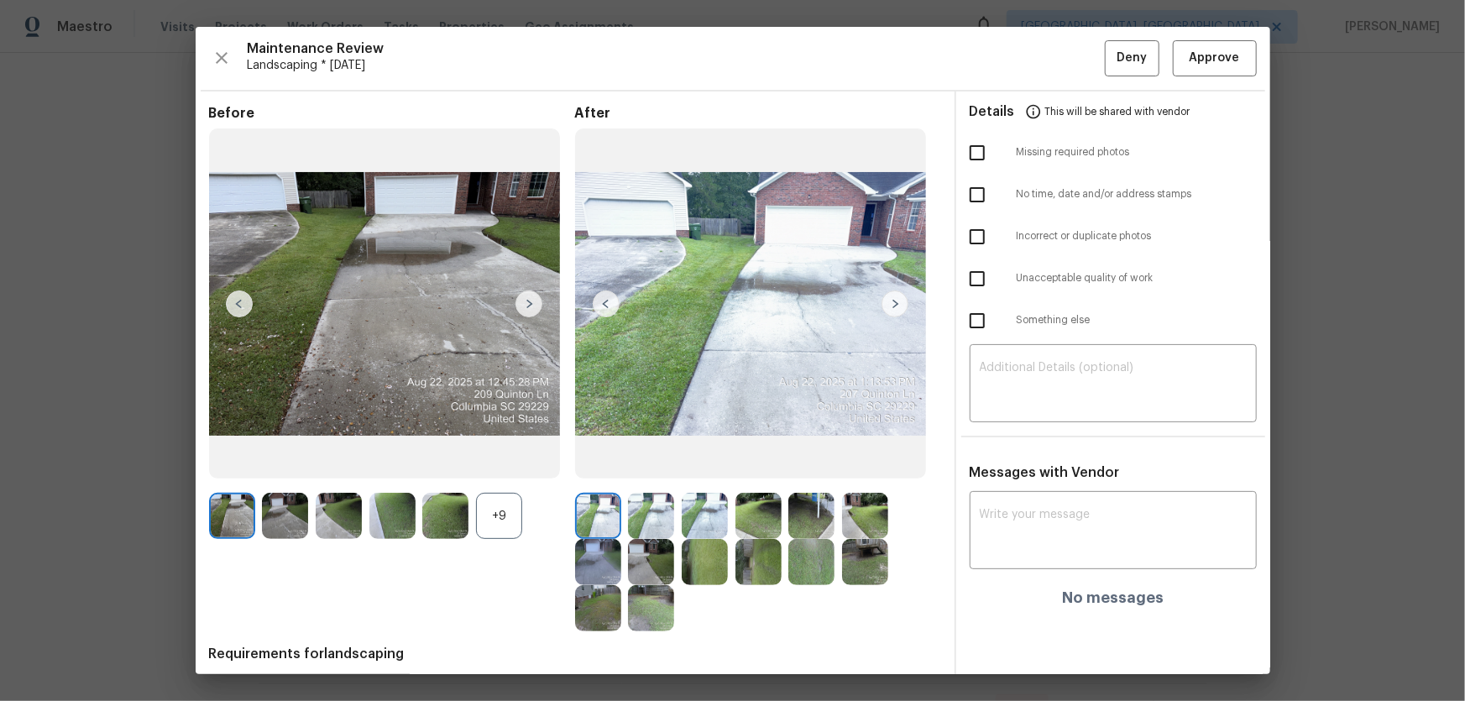
click at [492, 463] on div "+9" at bounding box center [499, 516] width 46 height 46
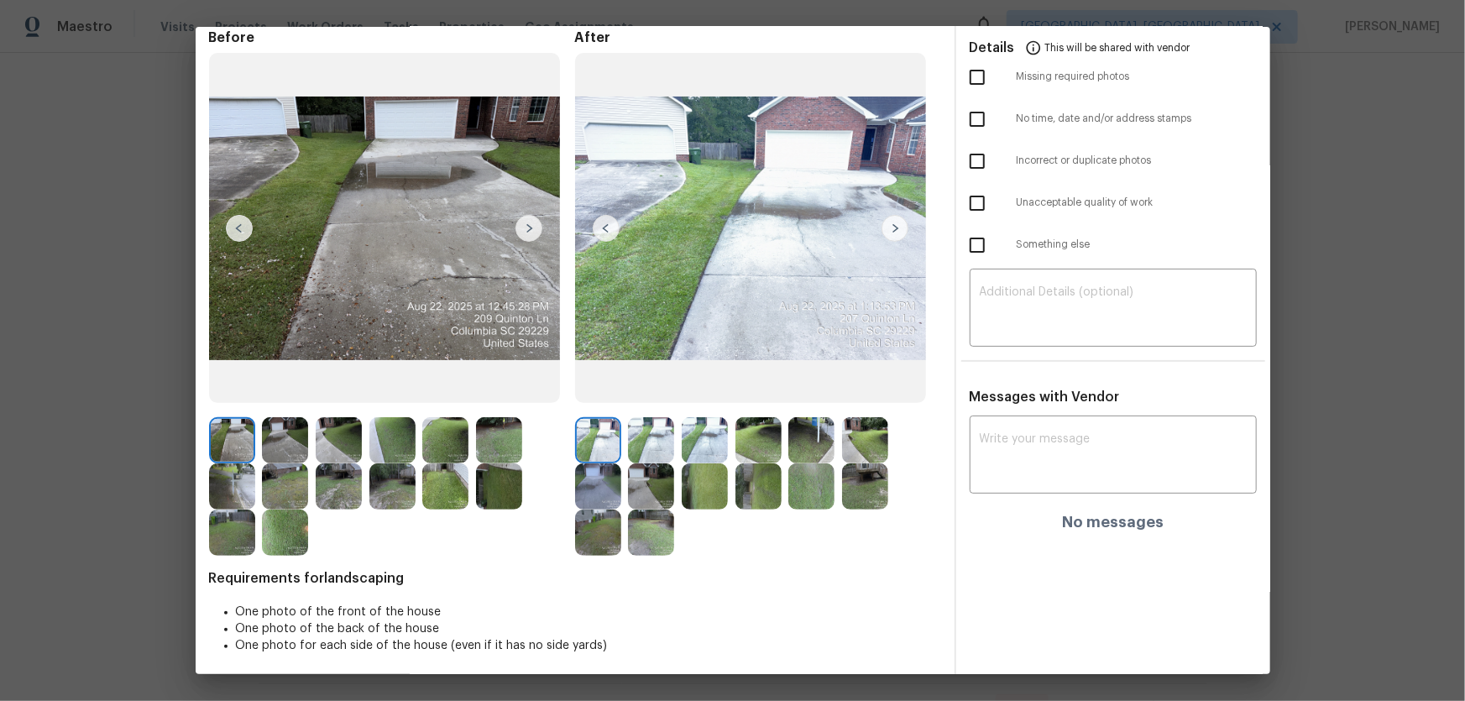
scroll to position [80, 0]
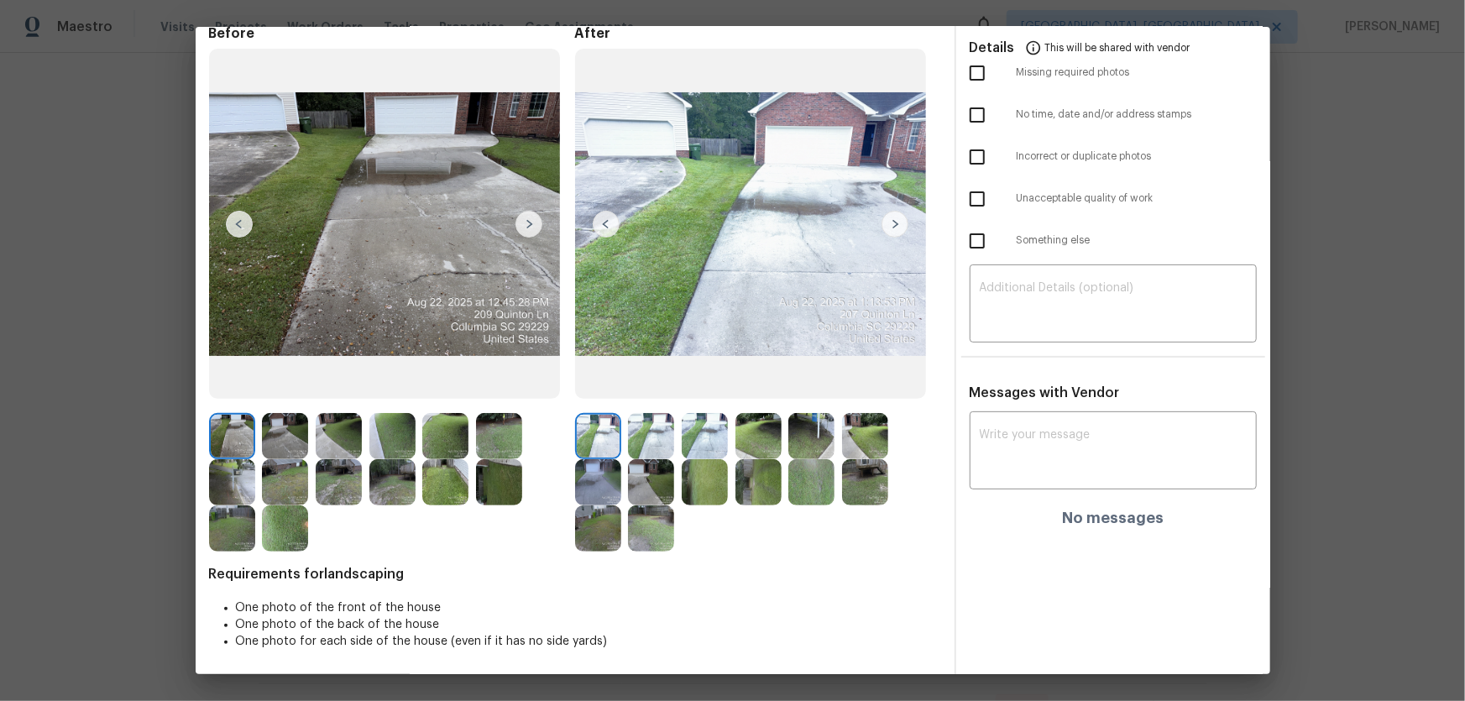
click at [663, 442] on img at bounding box center [651, 436] width 46 height 46
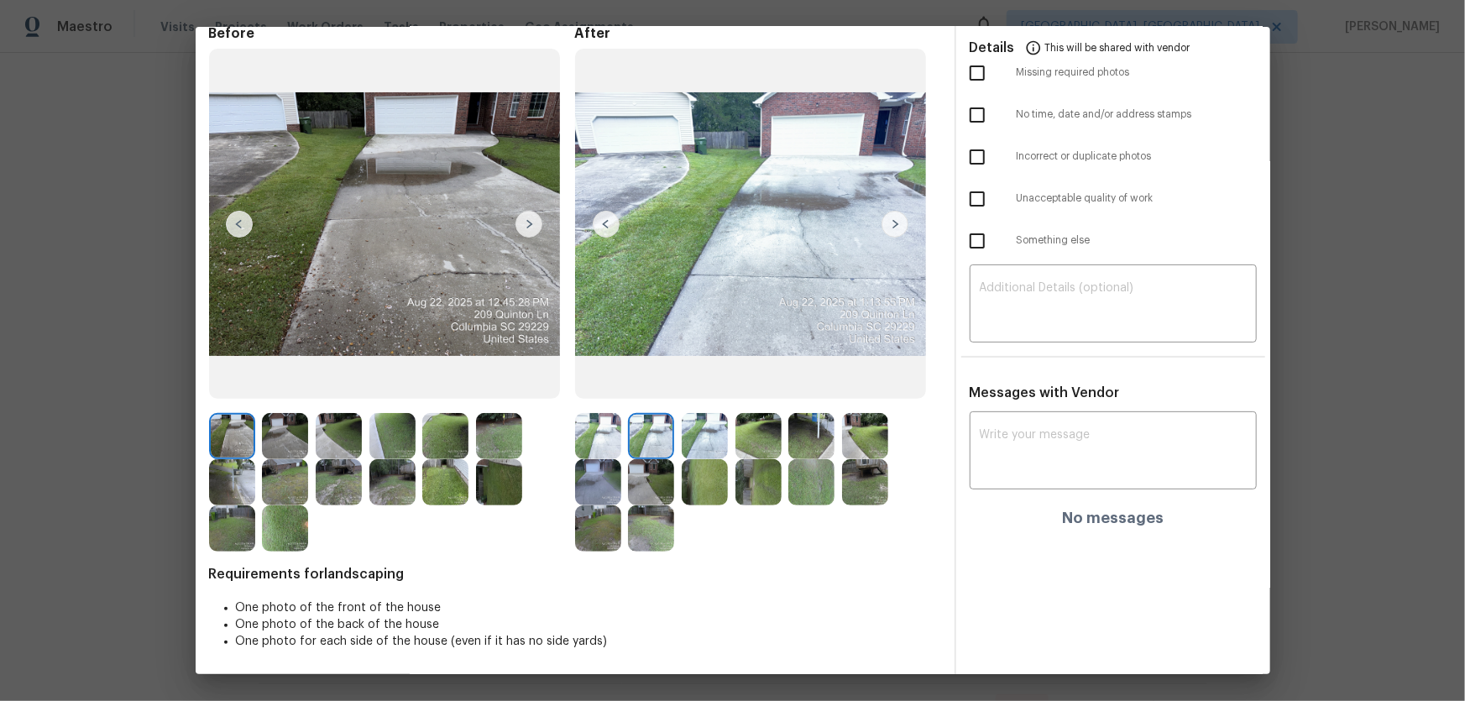
click at [690, 444] on img at bounding box center [705, 436] width 46 height 46
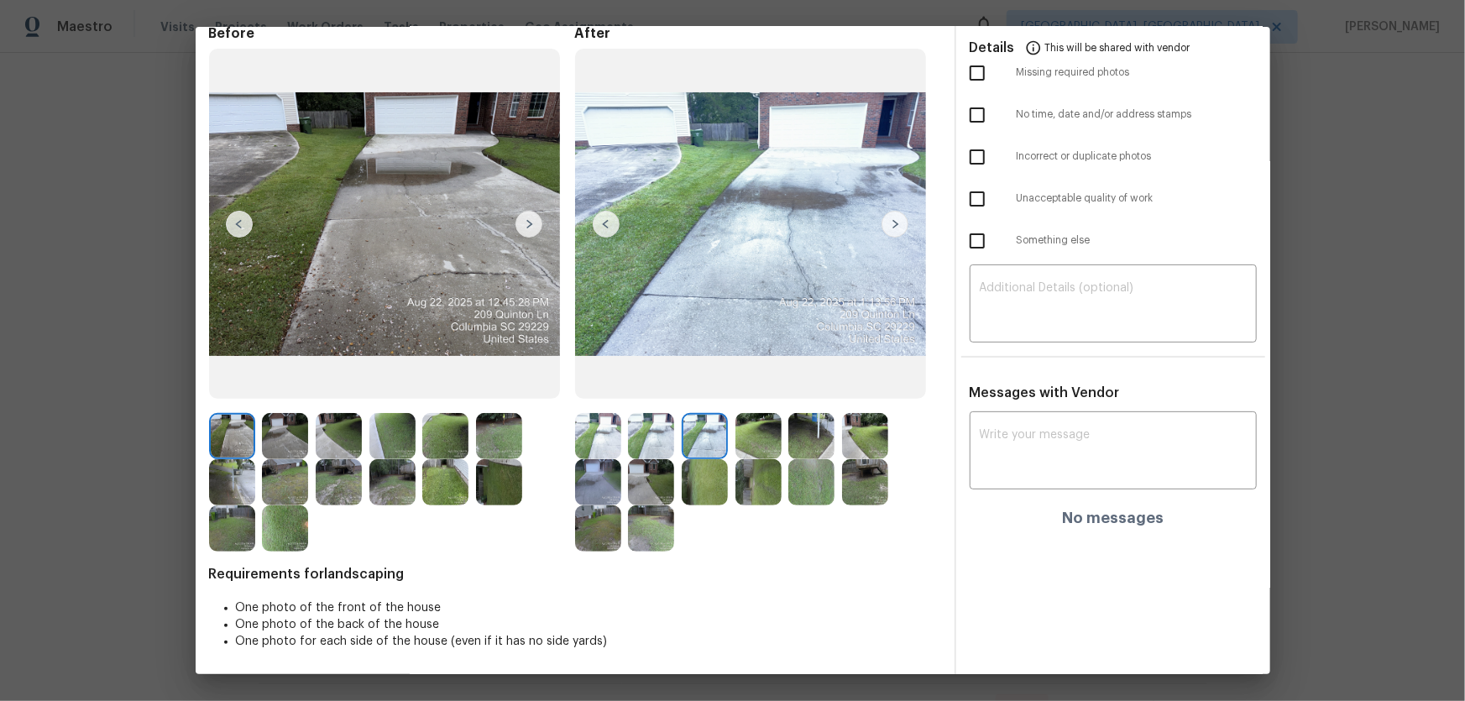
click at [756, 444] on img at bounding box center [759, 436] width 46 height 46
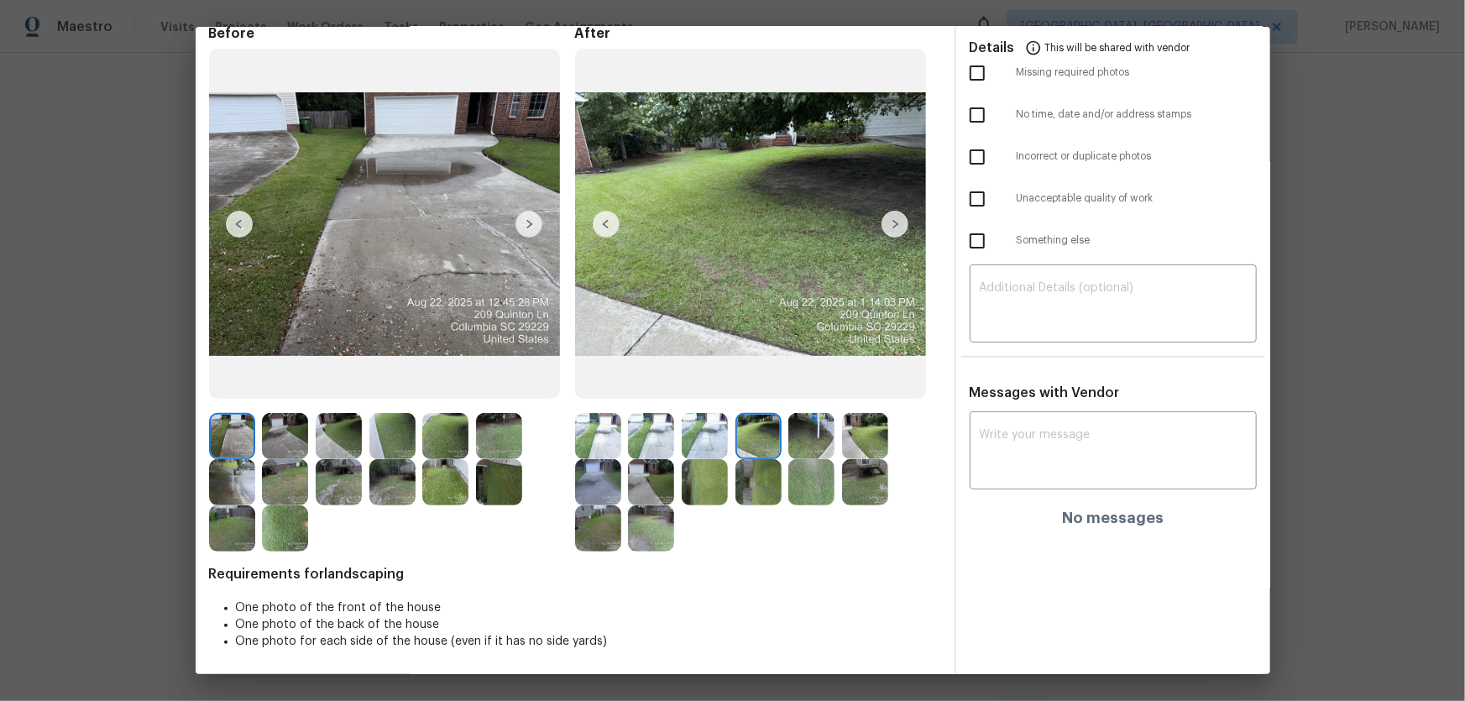
click at [805, 444] on img at bounding box center [811, 436] width 46 height 46
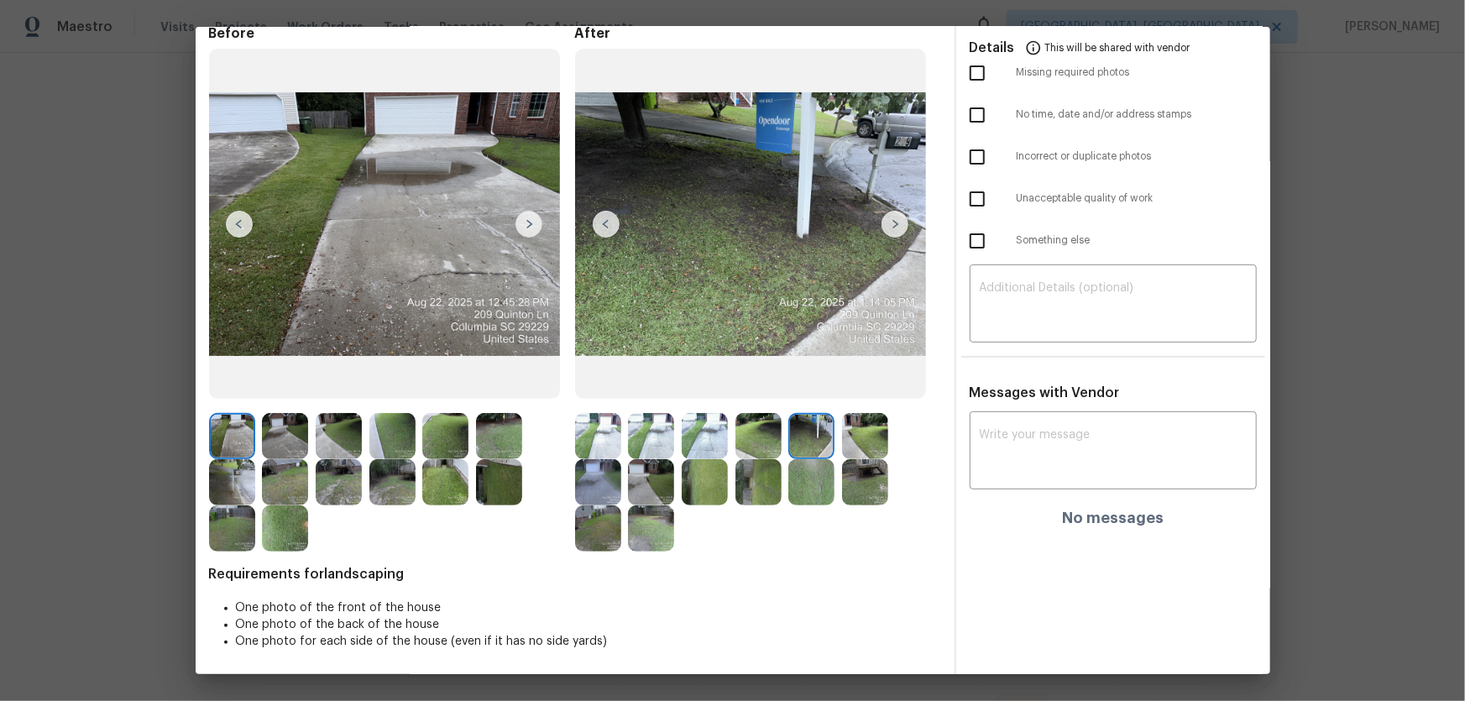
click at [871, 444] on img at bounding box center [865, 436] width 46 height 46
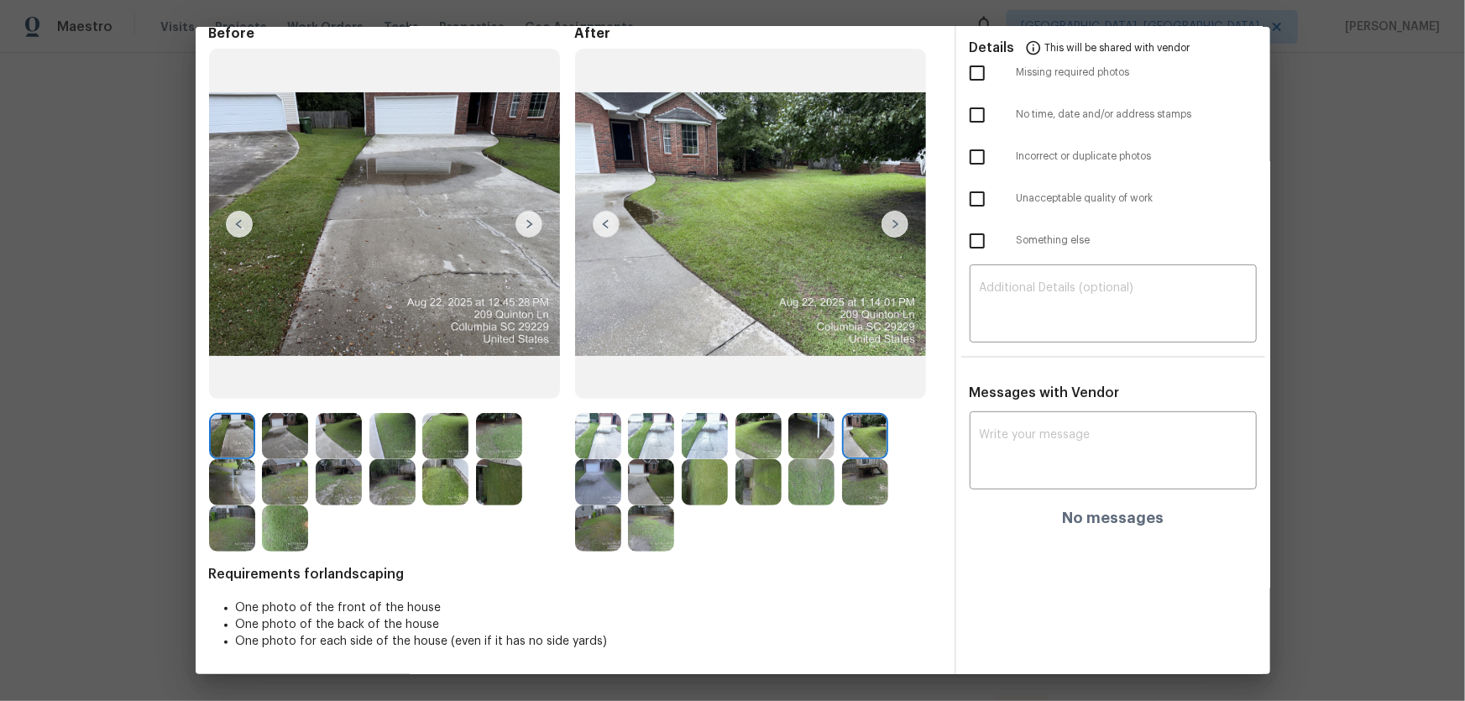
click at [605, 463] on img at bounding box center [598, 482] width 46 height 46
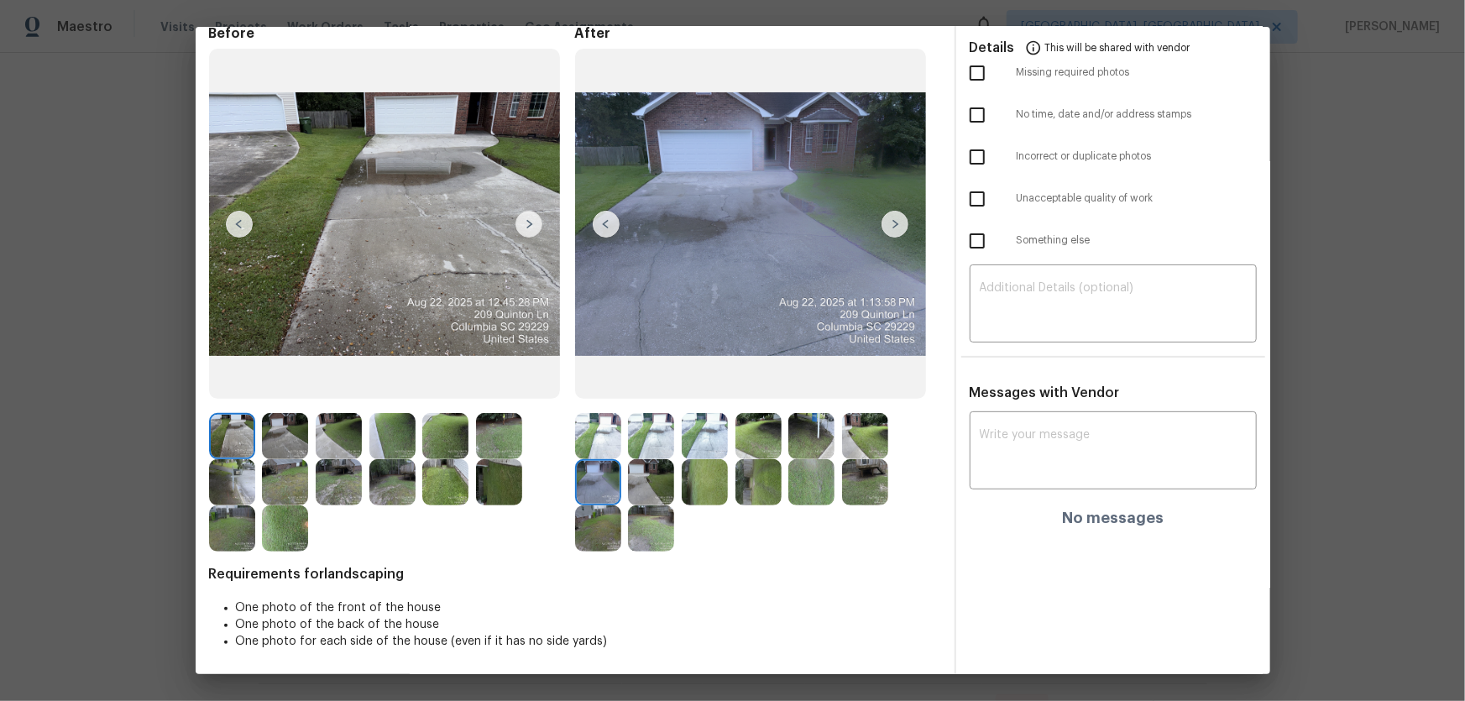
click at [628, 463] on img at bounding box center [651, 482] width 46 height 46
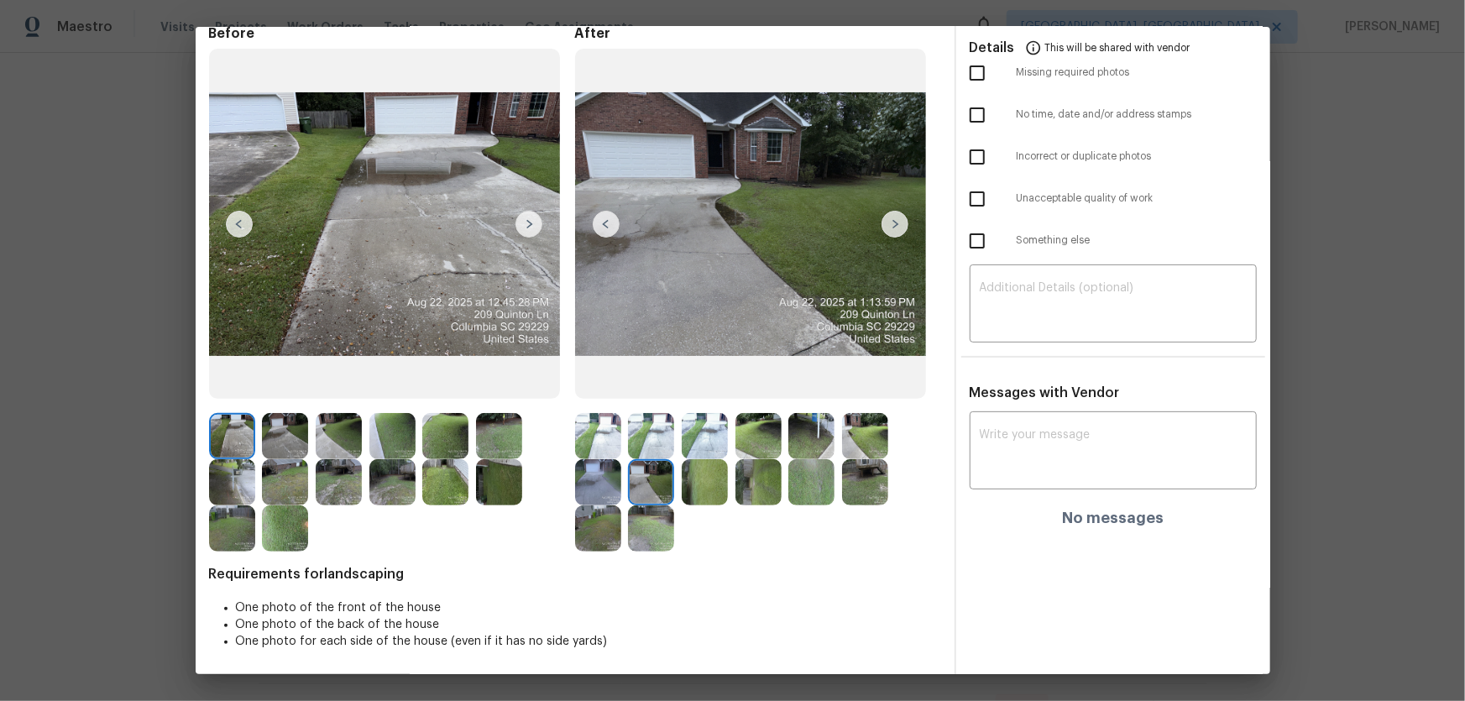
click at [717, 463] on img at bounding box center [705, 482] width 46 height 46
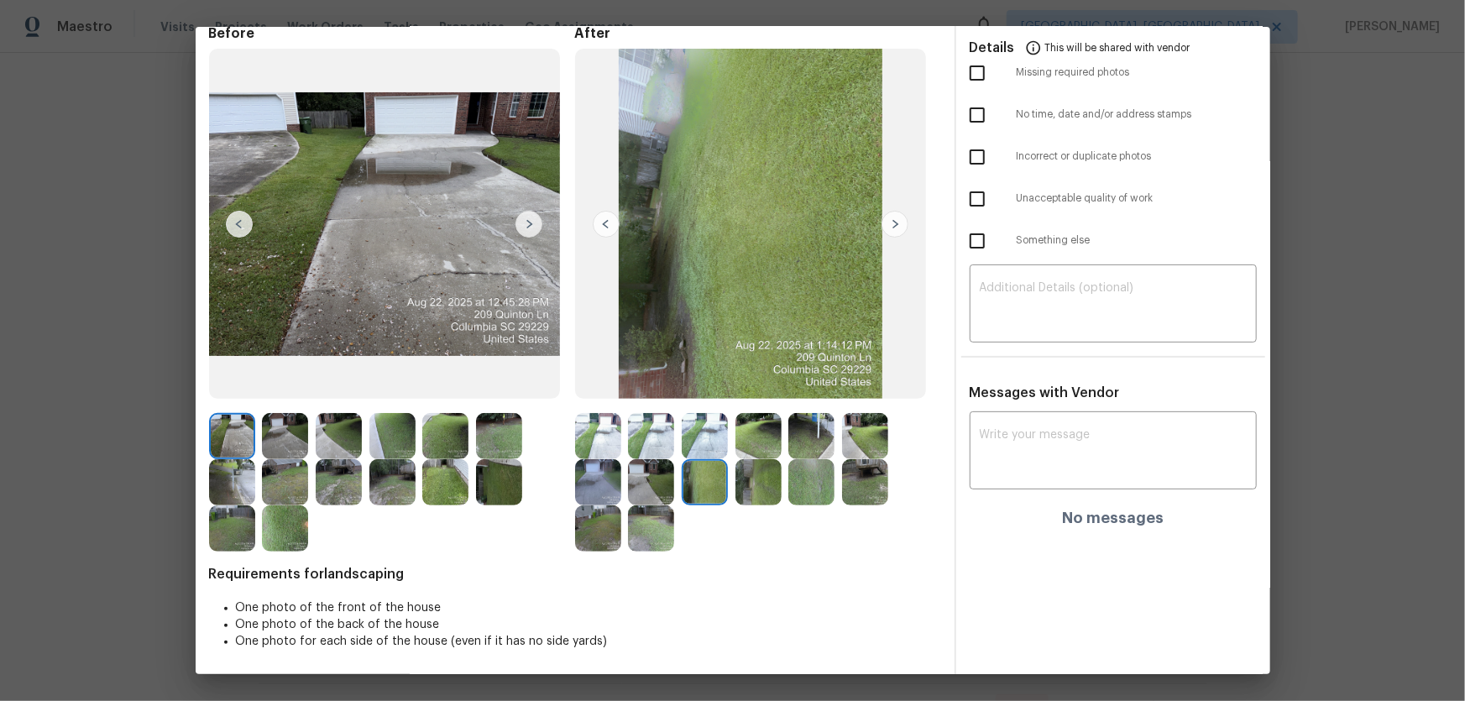
click at [756, 463] on img at bounding box center [759, 482] width 46 height 46
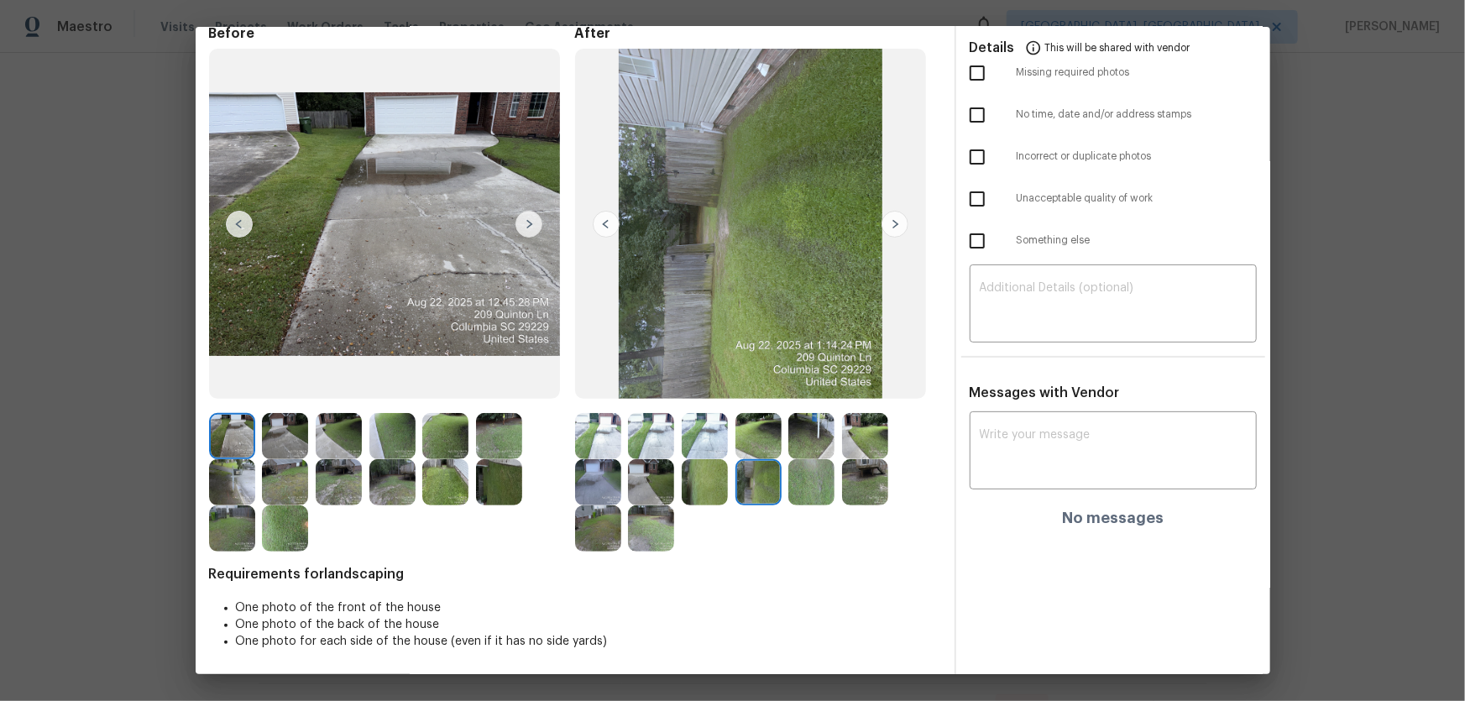
click at [823, 463] on img at bounding box center [811, 482] width 46 height 46
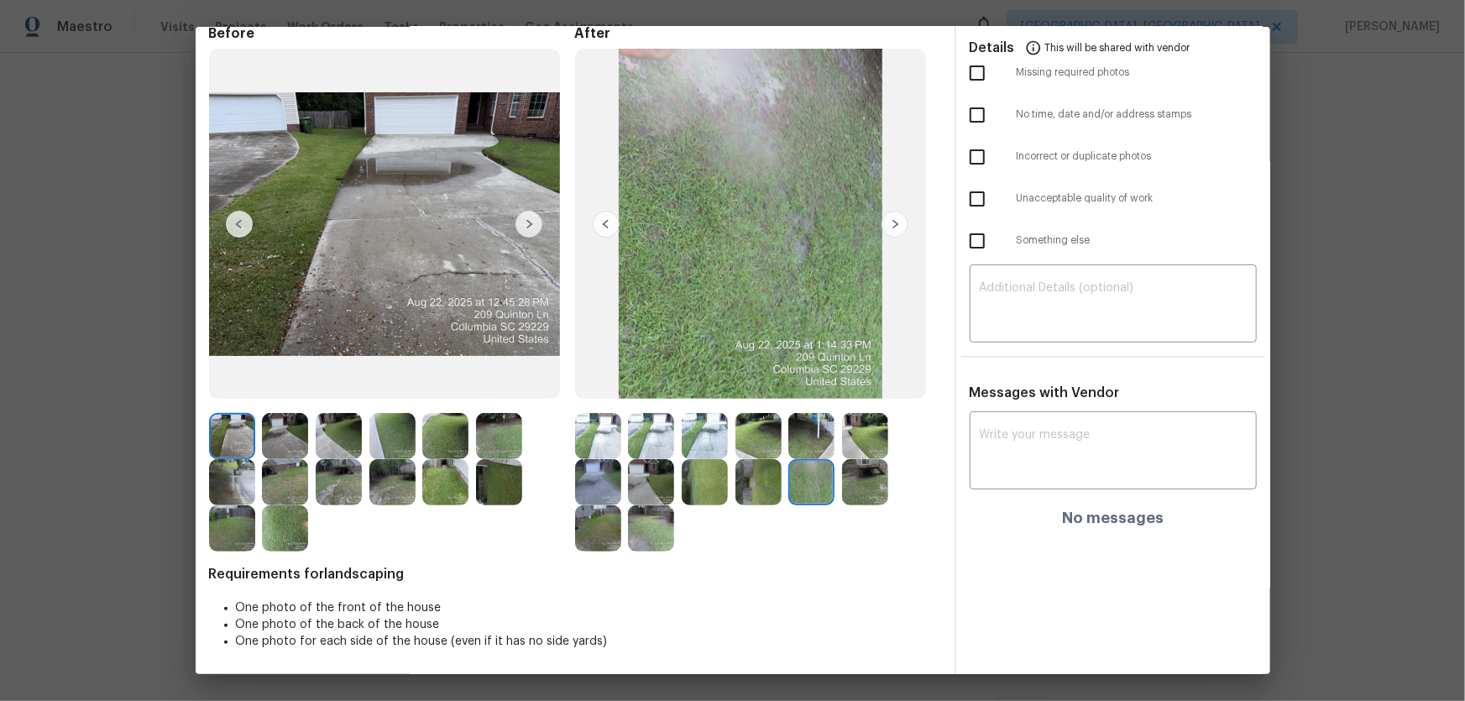
click at [847, 463] on img at bounding box center [865, 482] width 46 height 46
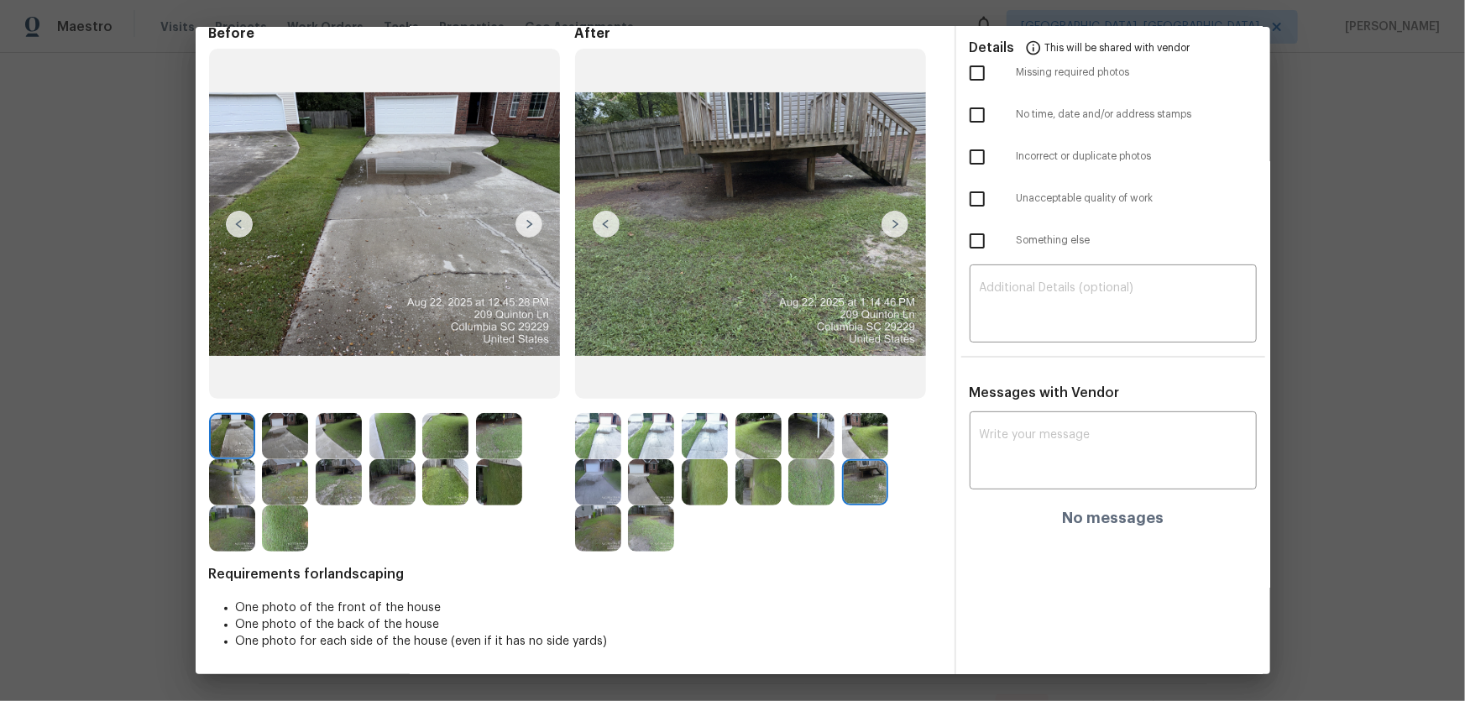
click at [589, 463] on img at bounding box center [598, 528] width 46 height 46
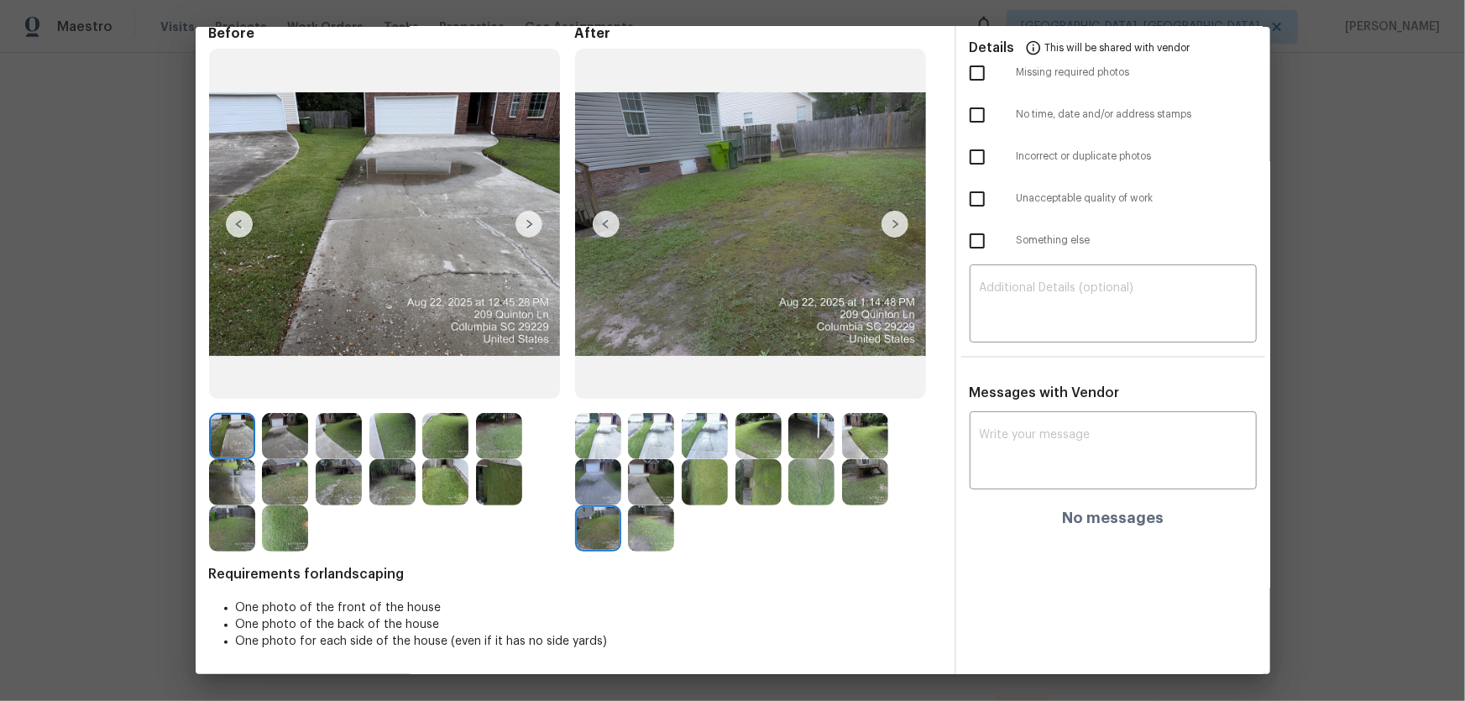
click at [638, 463] on img at bounding box center [651, 528] width 46 height 46
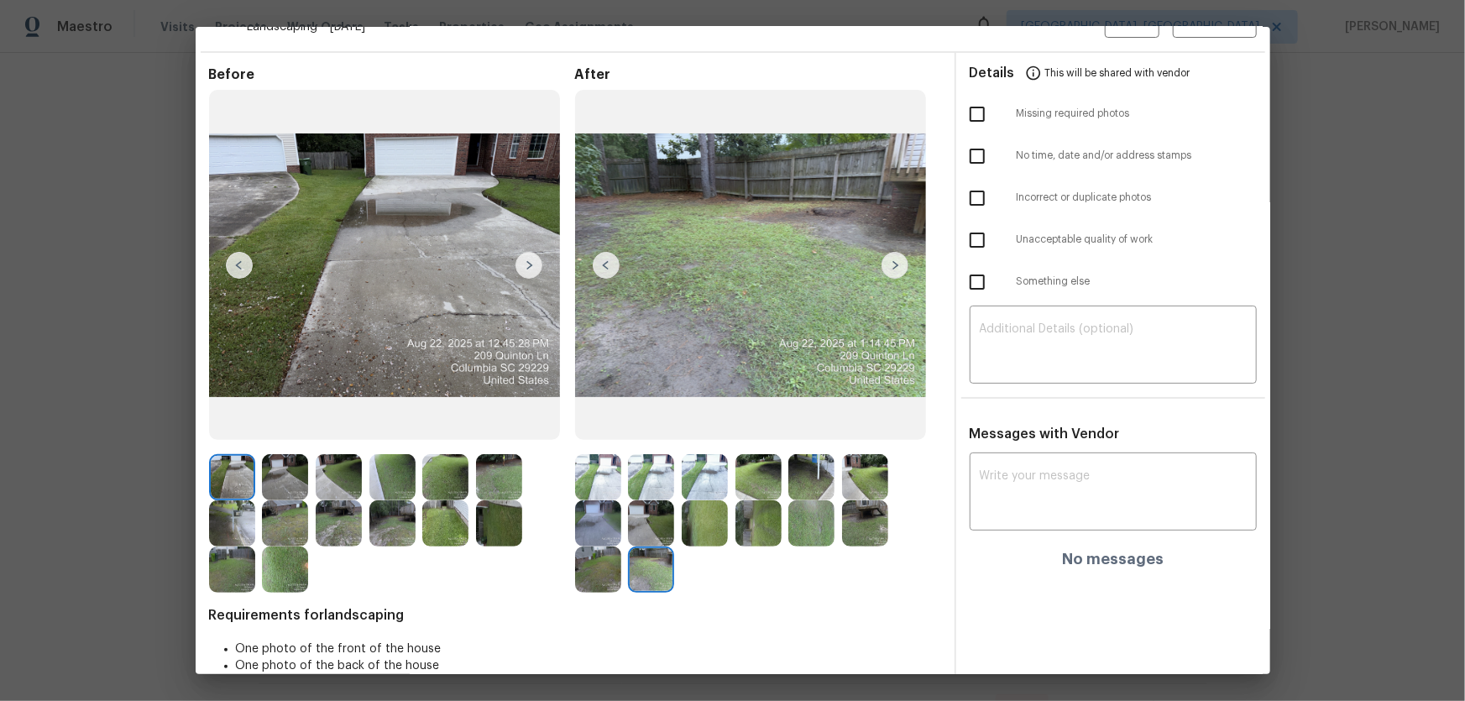
scroll to position [0, 0]
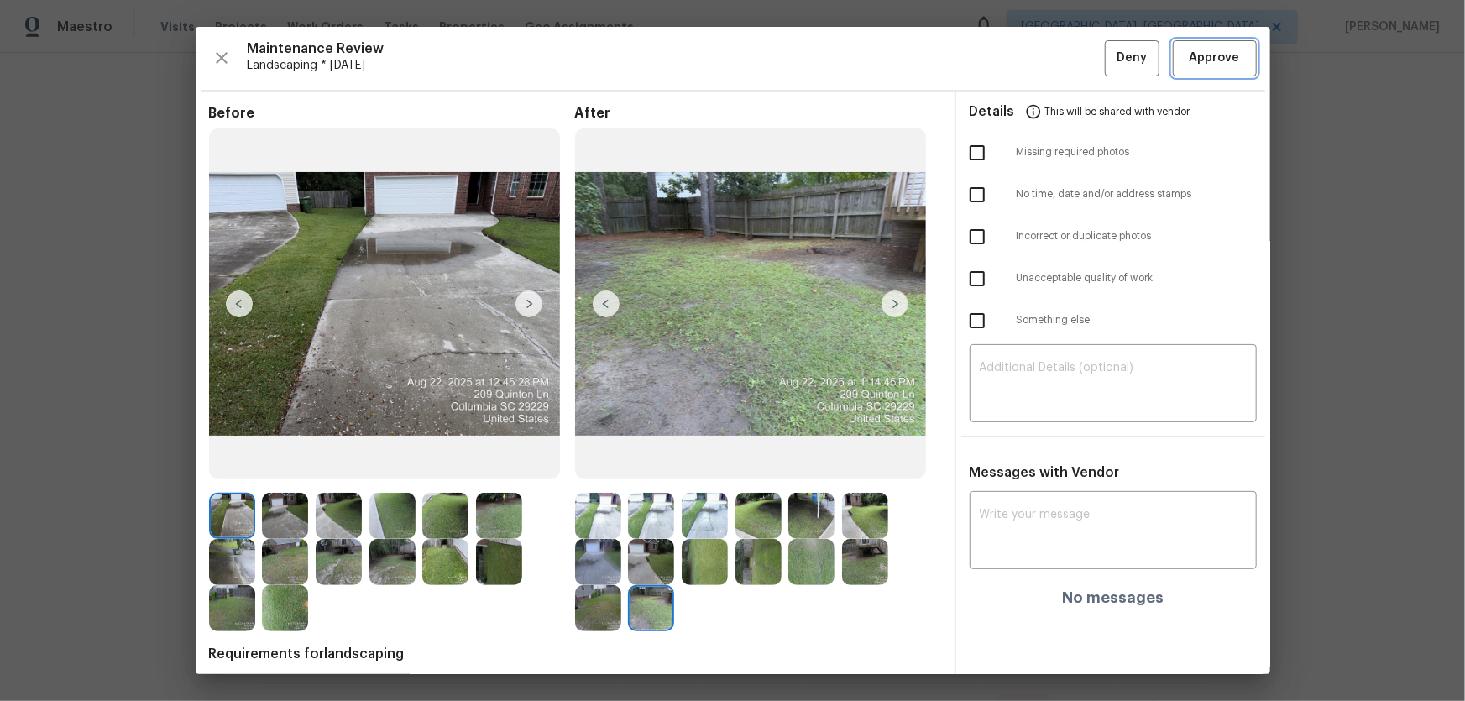
click at [1042, 65] on span "Approve" at bounding box center [1215, 58] width 50 height 21
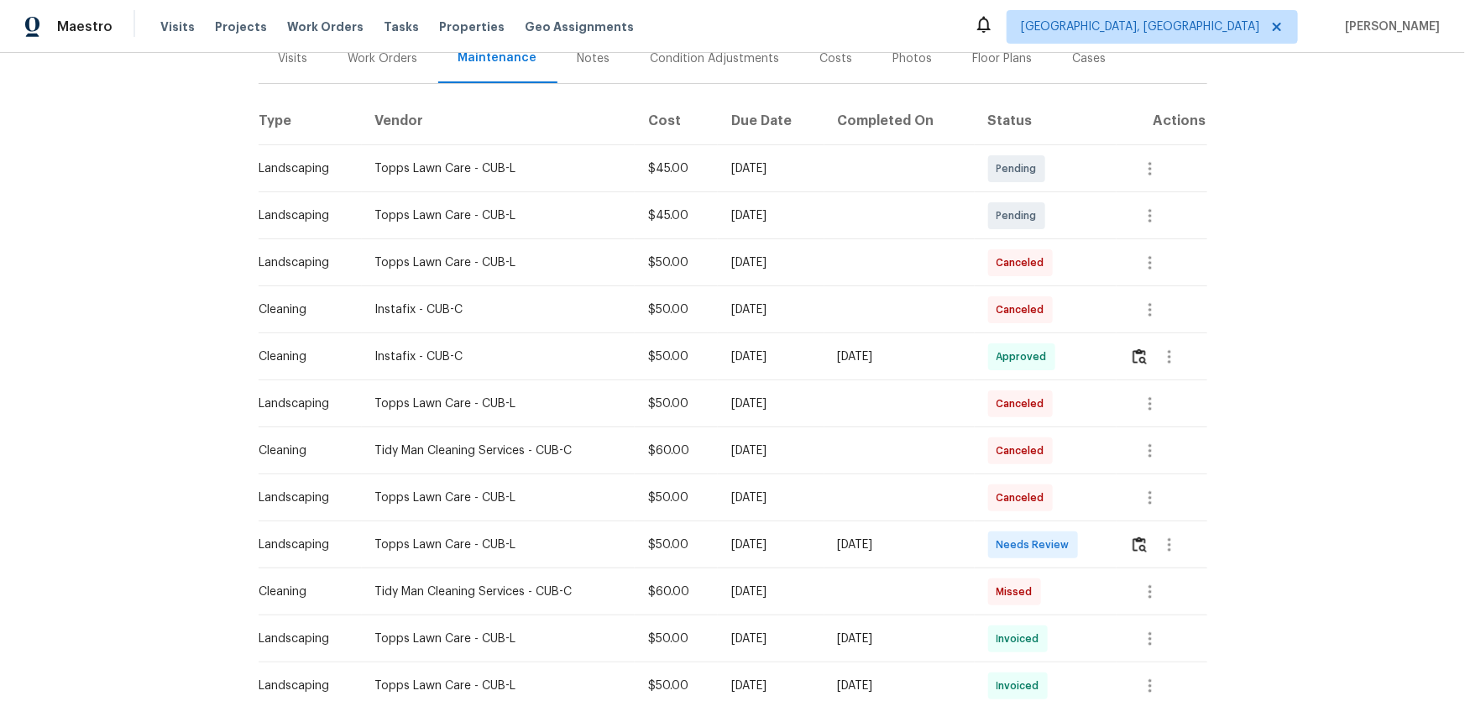
scroll to position [305, 0]
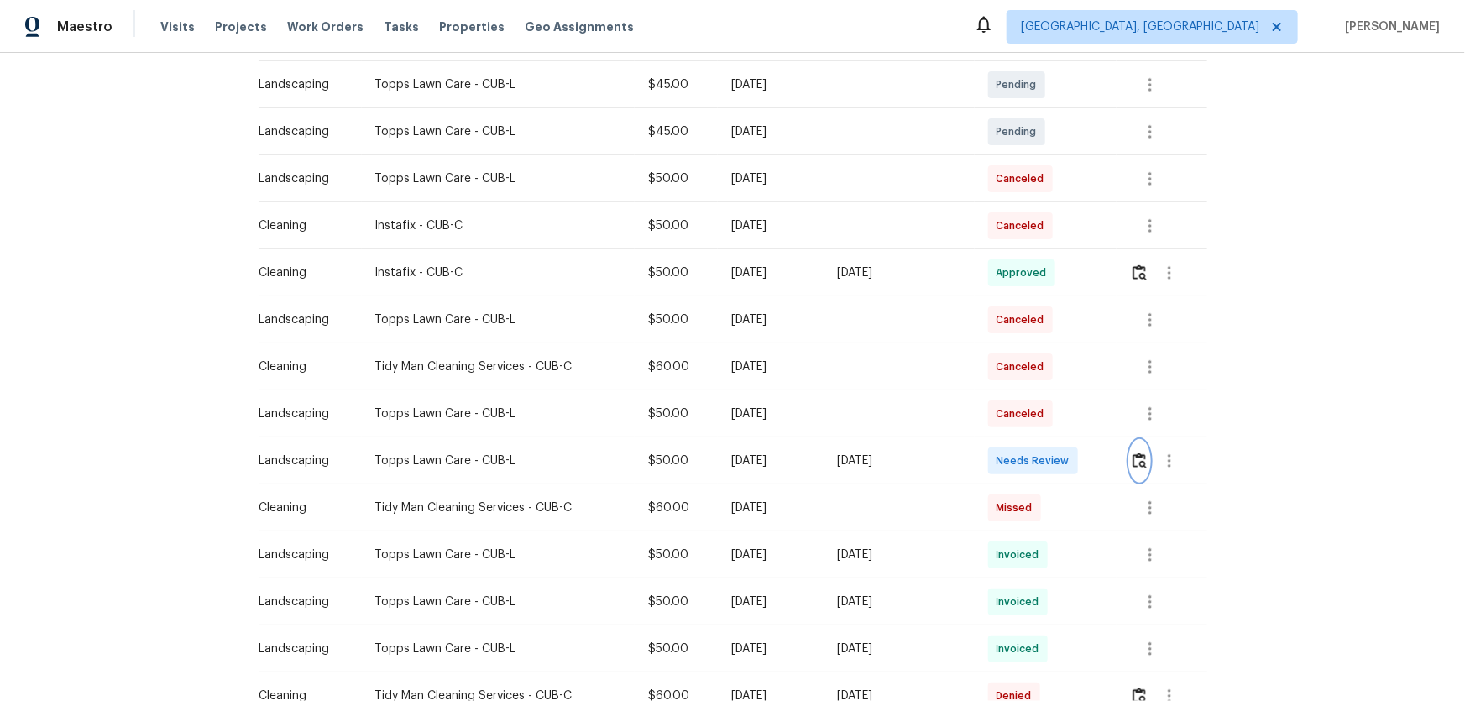
click at [1134, 469] on button "button" at bounding box center [1139, 461] width 19 height 40
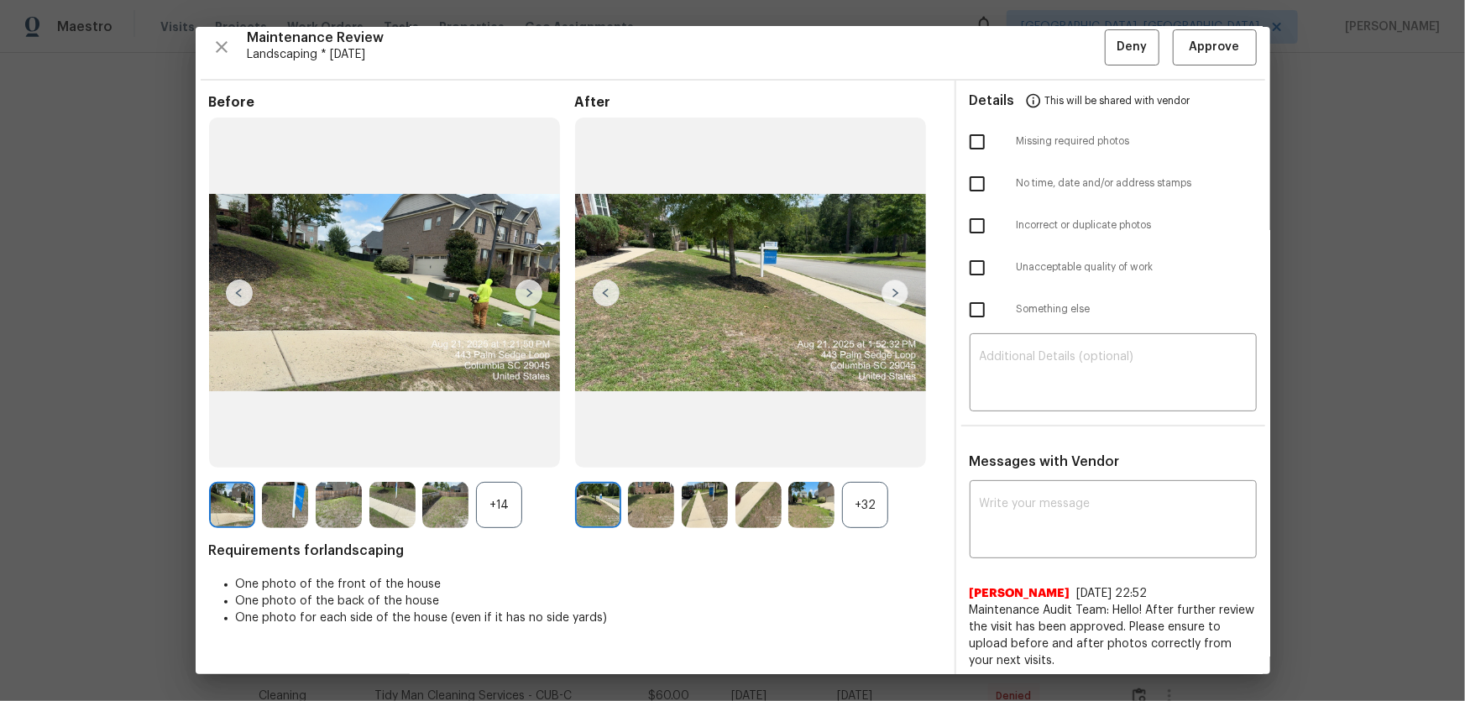
scroll to position [17, 0]
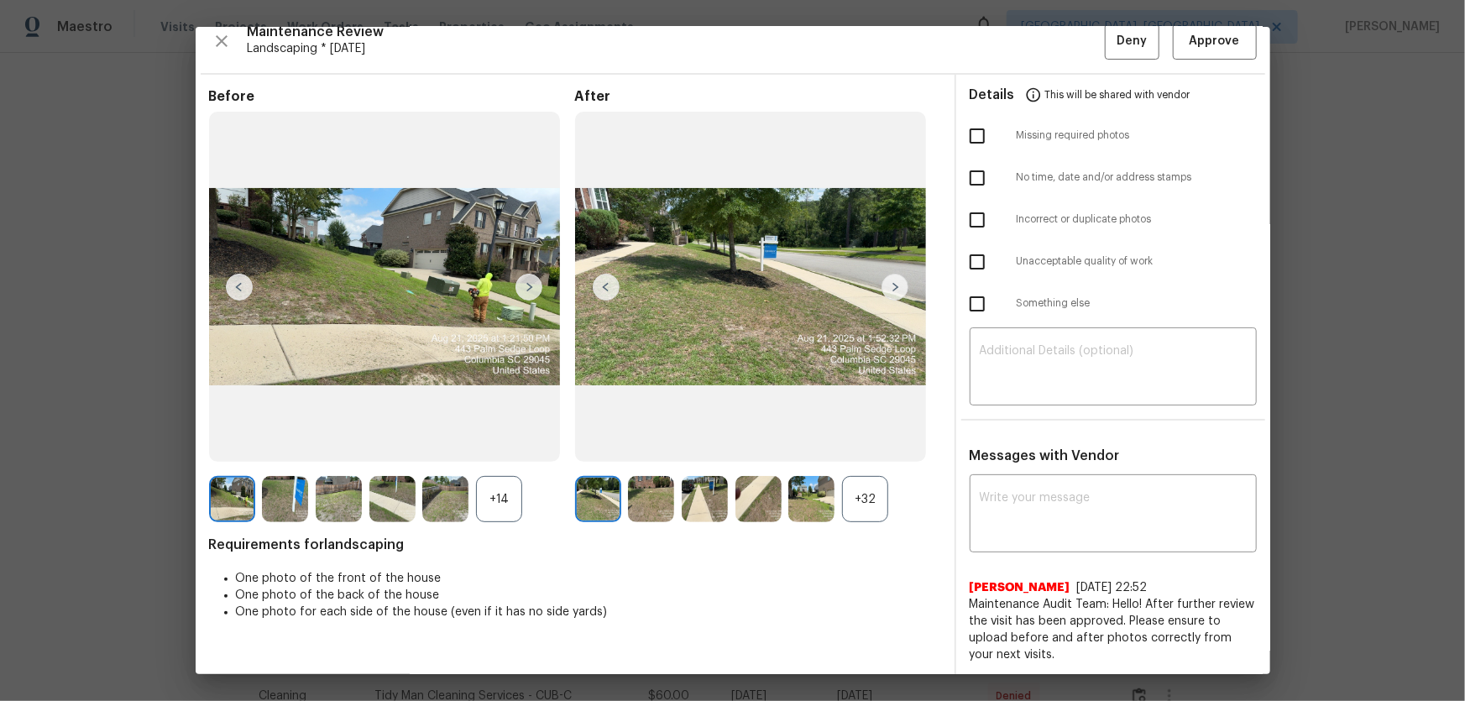
click at [863, 514] on div "+32" at bounding box center [865, 499] width 46 height 46
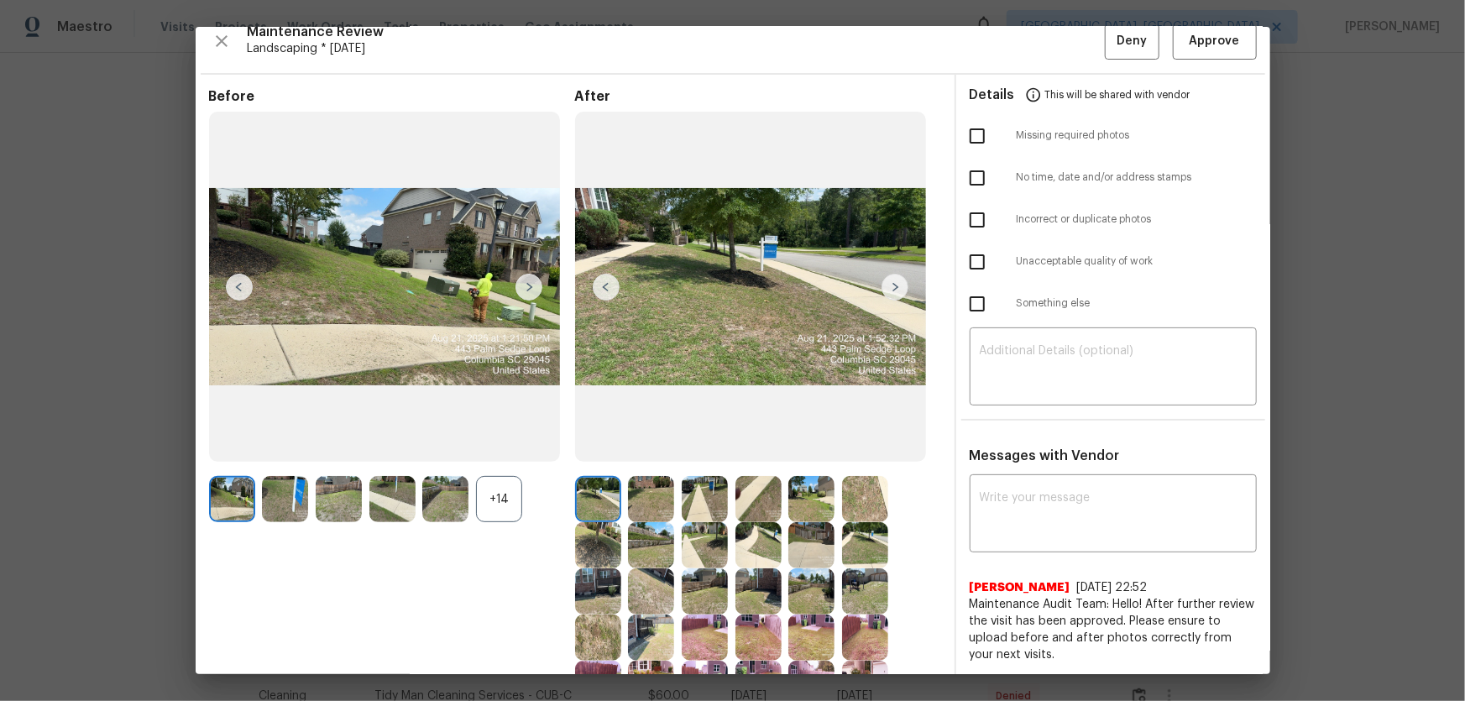
click at [500, 493] on div "+14" at bounding box center [499, 499] width 46 height 46
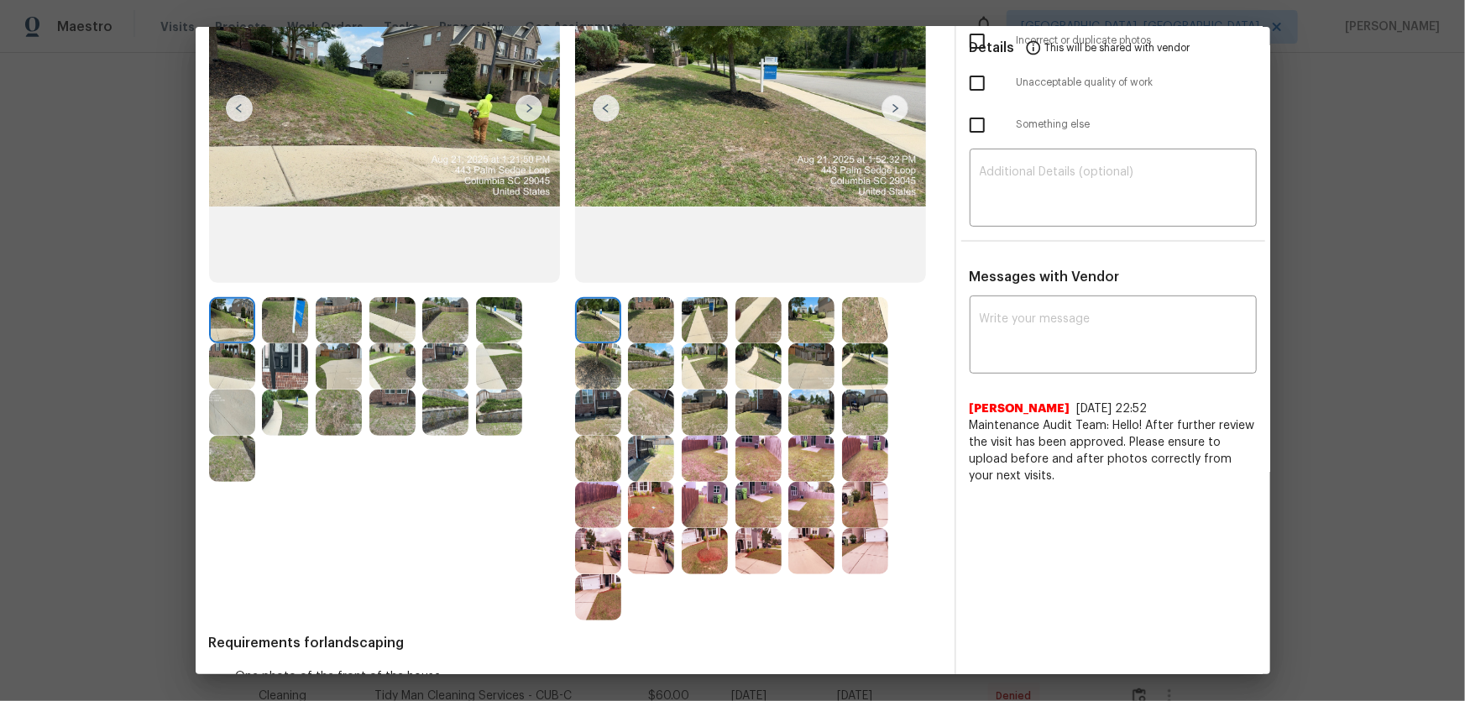
scroll to position [169, 0]
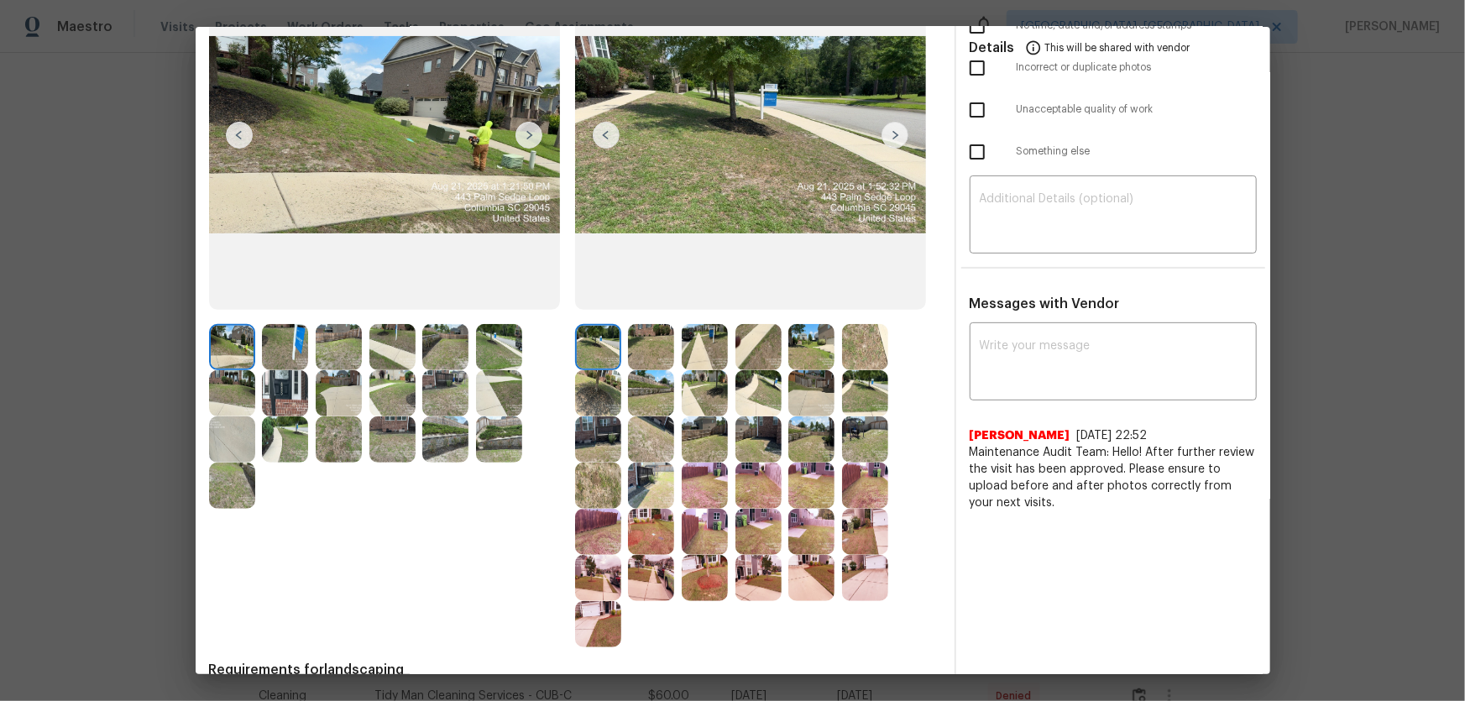
click at [657, 484] on img at bounding box center [651, 486] width 46 height 46
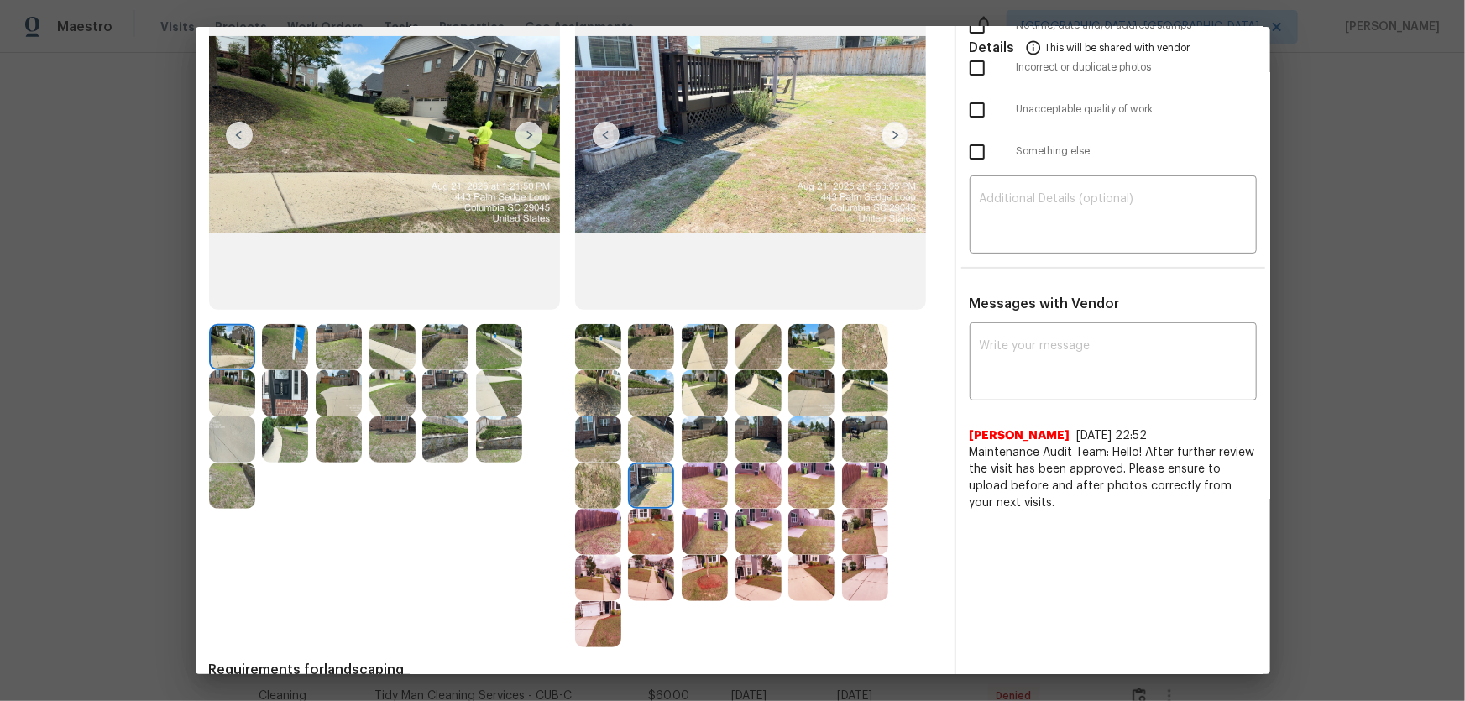
click at [645, 364] on img at bounding box center [651, 347] width 46 height 46
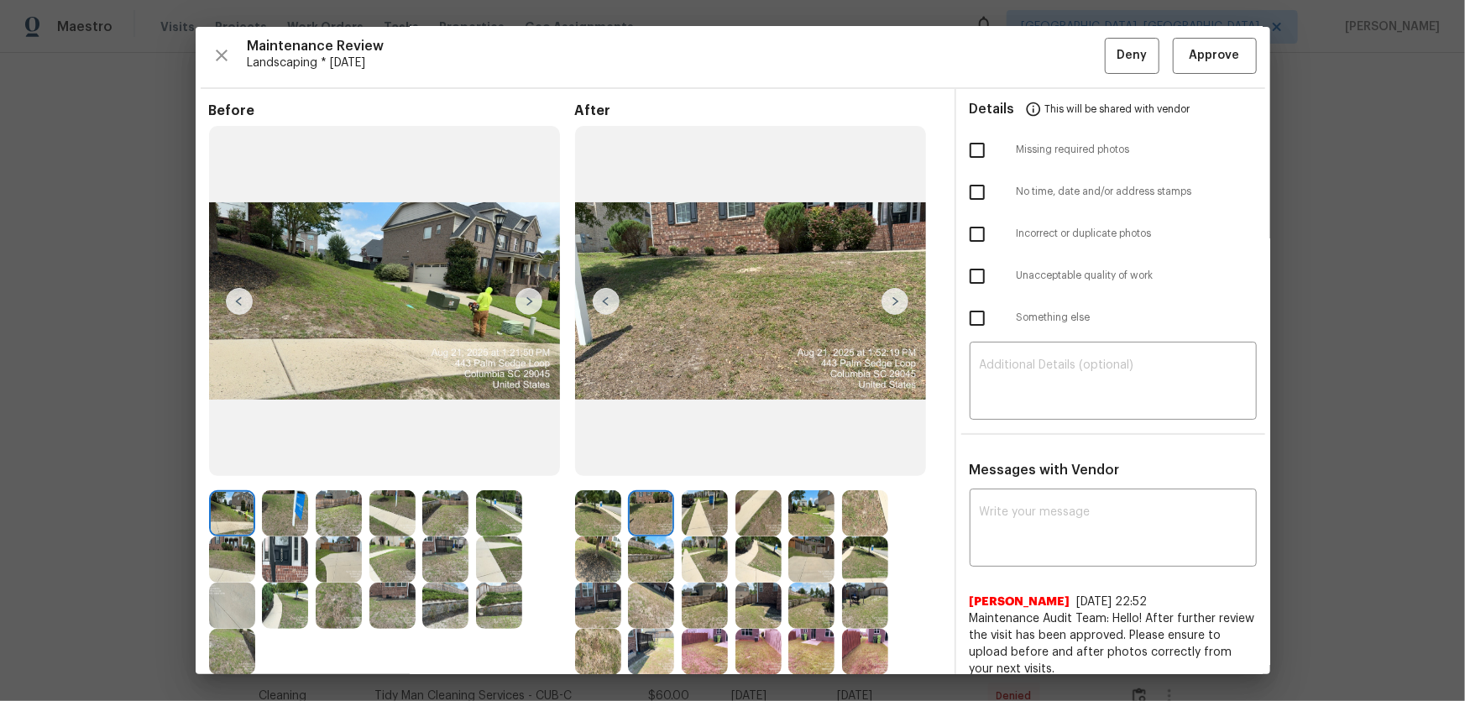
scroll to position [0, 0]
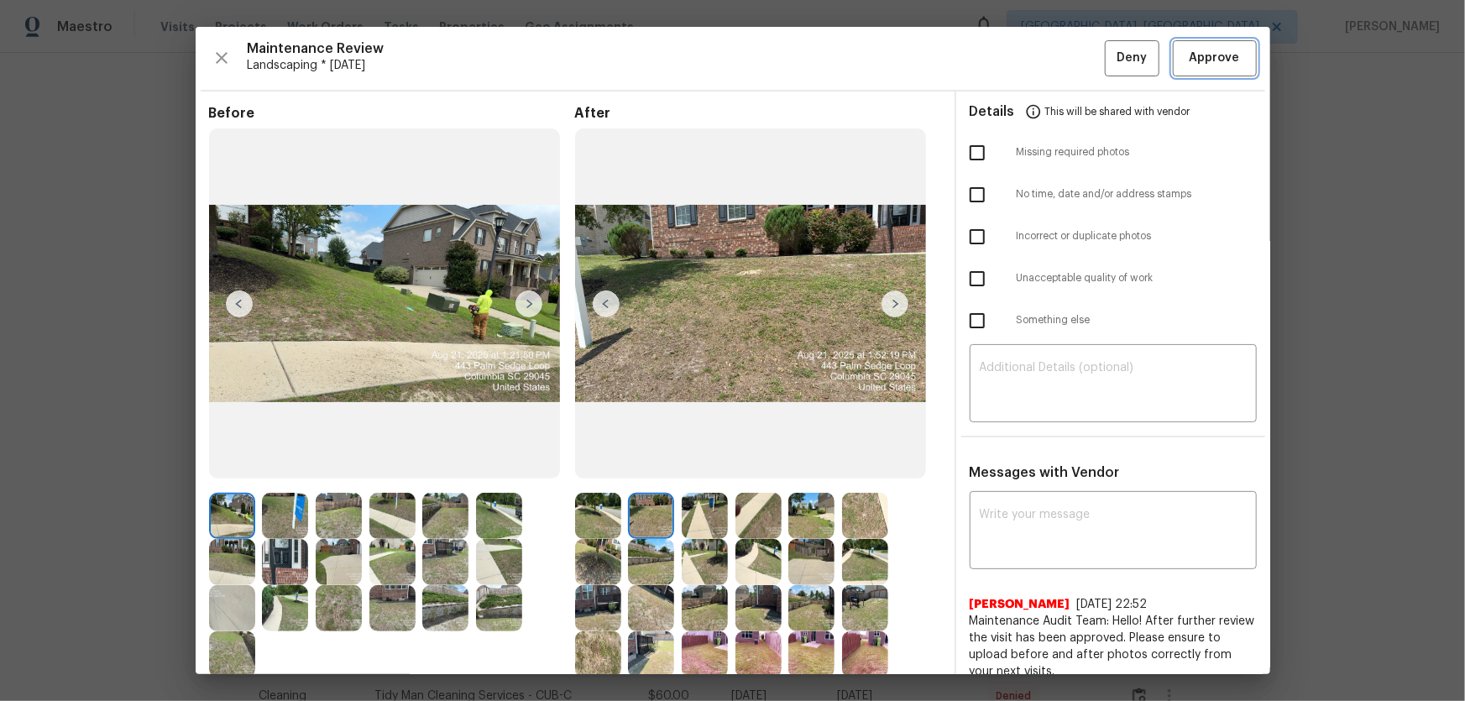
click at [1199, 62] on span "Approve" at bounding box center [1215, 58] width 50 height 21
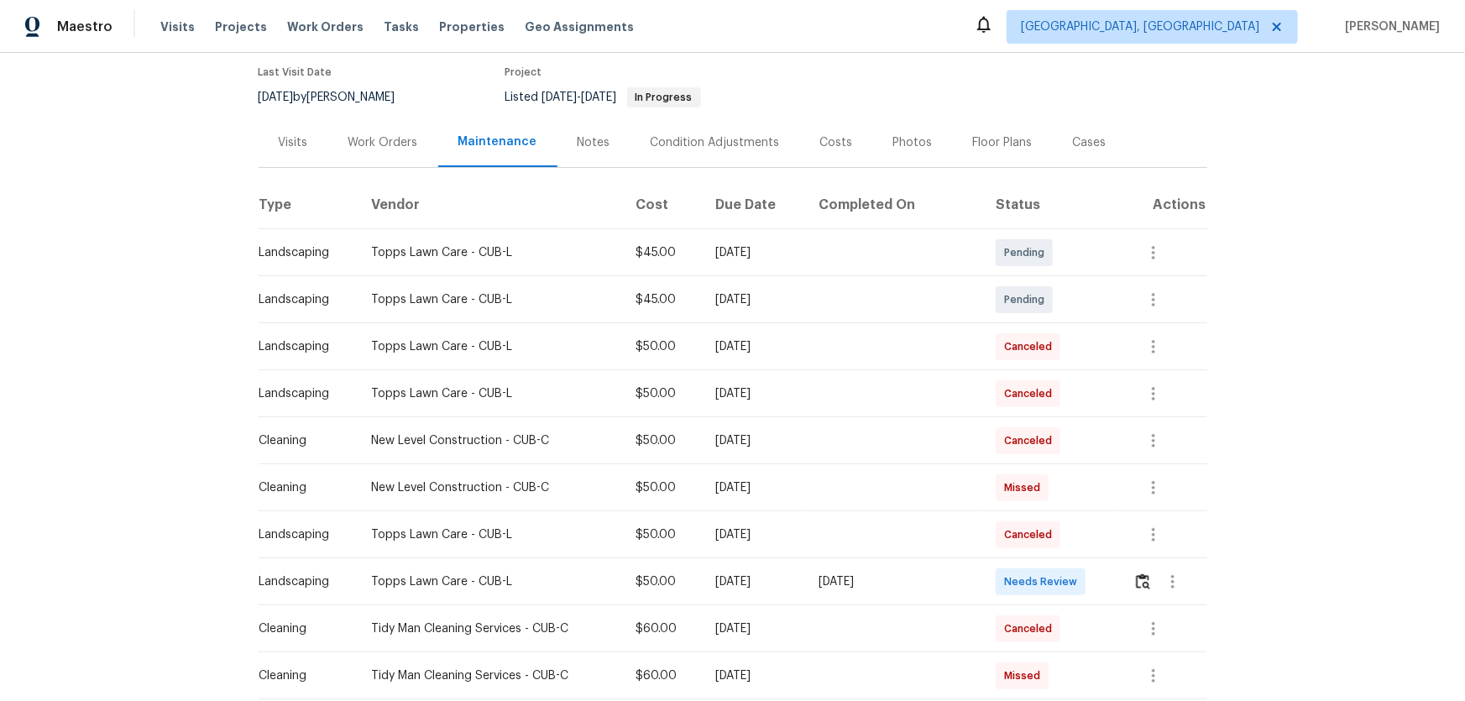
scroll to position [305, 0]
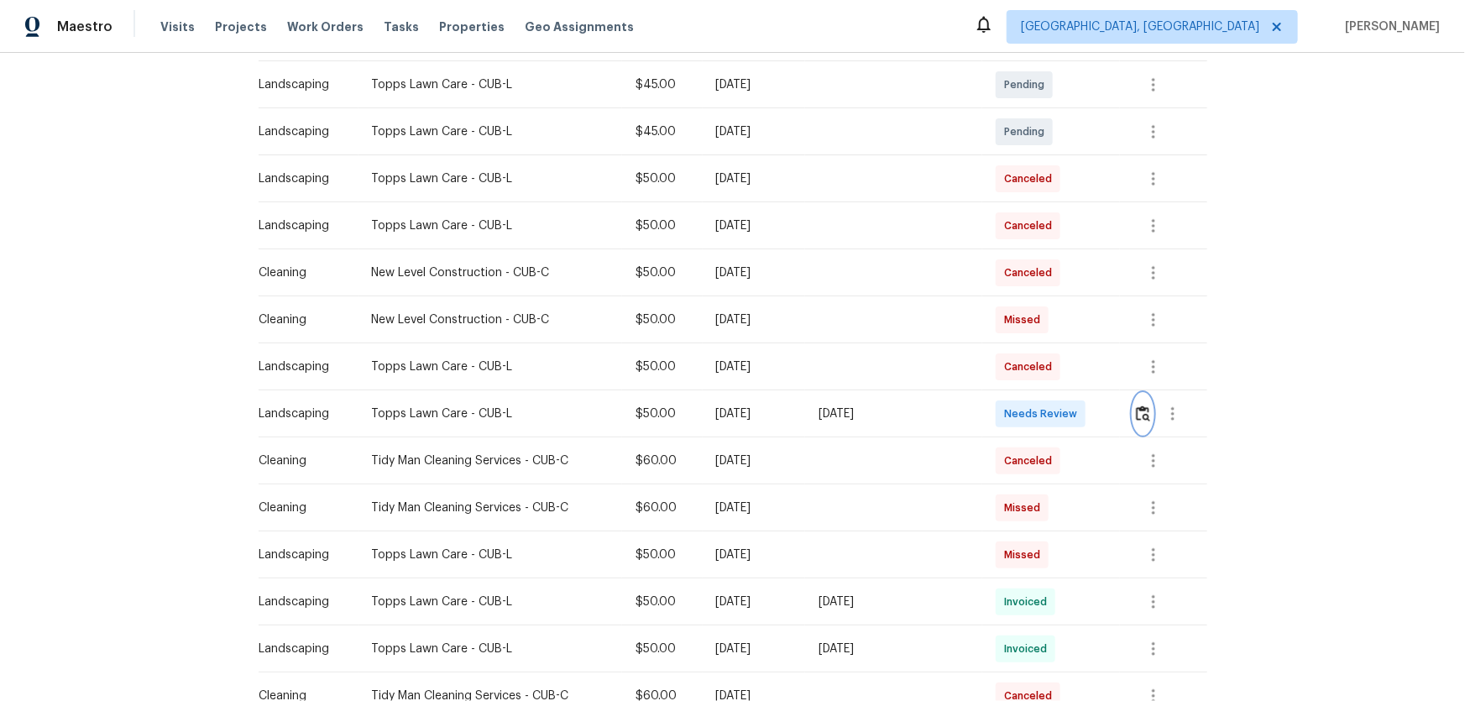
click at [1042, 414] on img "button" at bounding box center [1143, 414] width 14 height 16
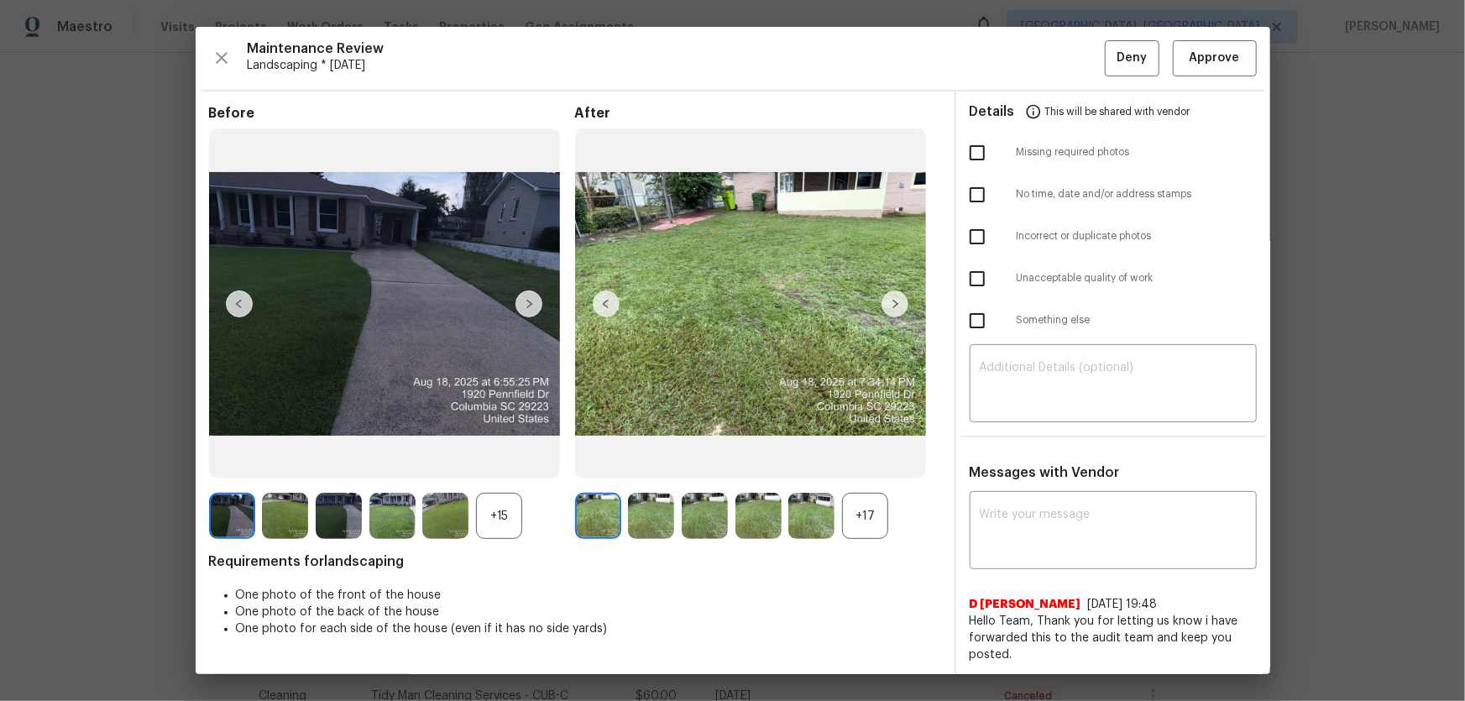
click at [831, 463] on div at bounding box center [815, 516] width 54 height 46
click at [847, 463] on div "+17" at bounding box center [865, 516] width 46 height 46
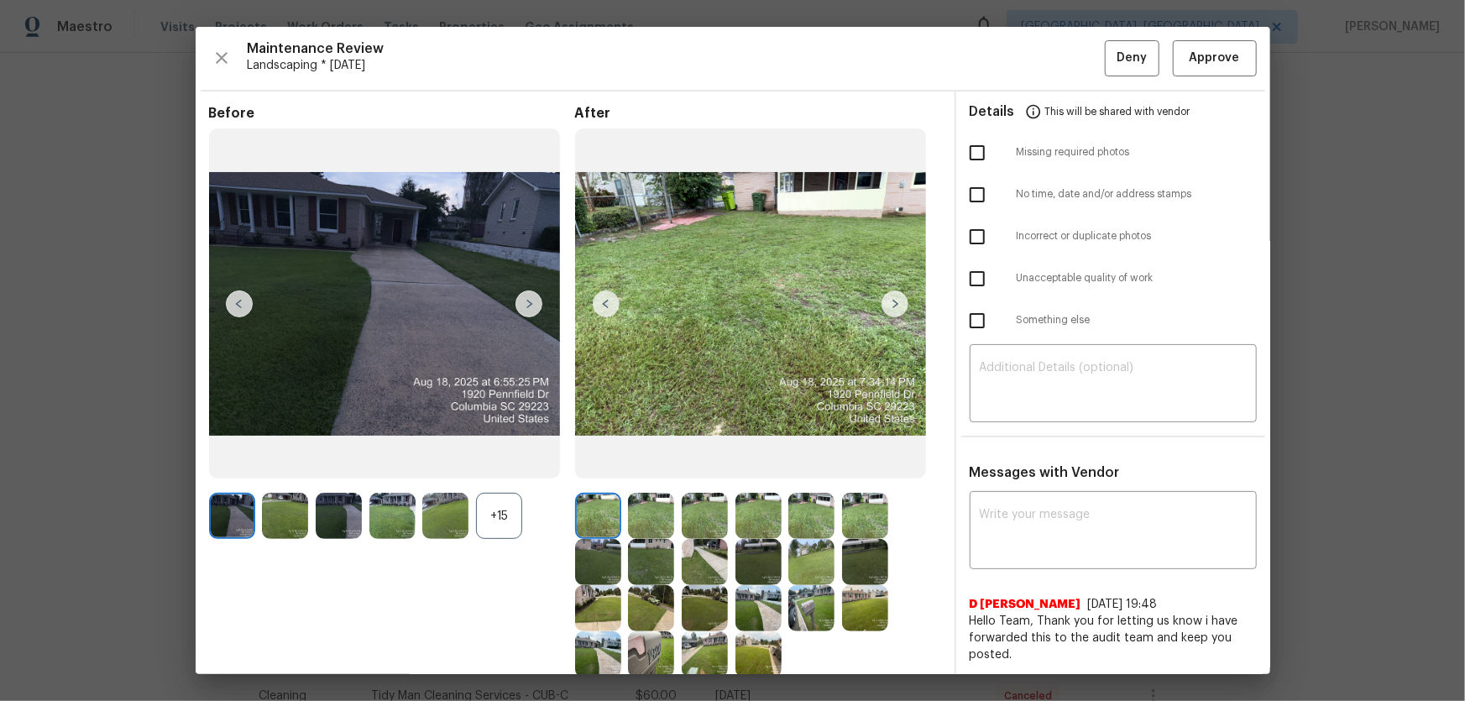
click at [486, 463] on div "+15" at bounding box center [499, 516] width 46 height 46
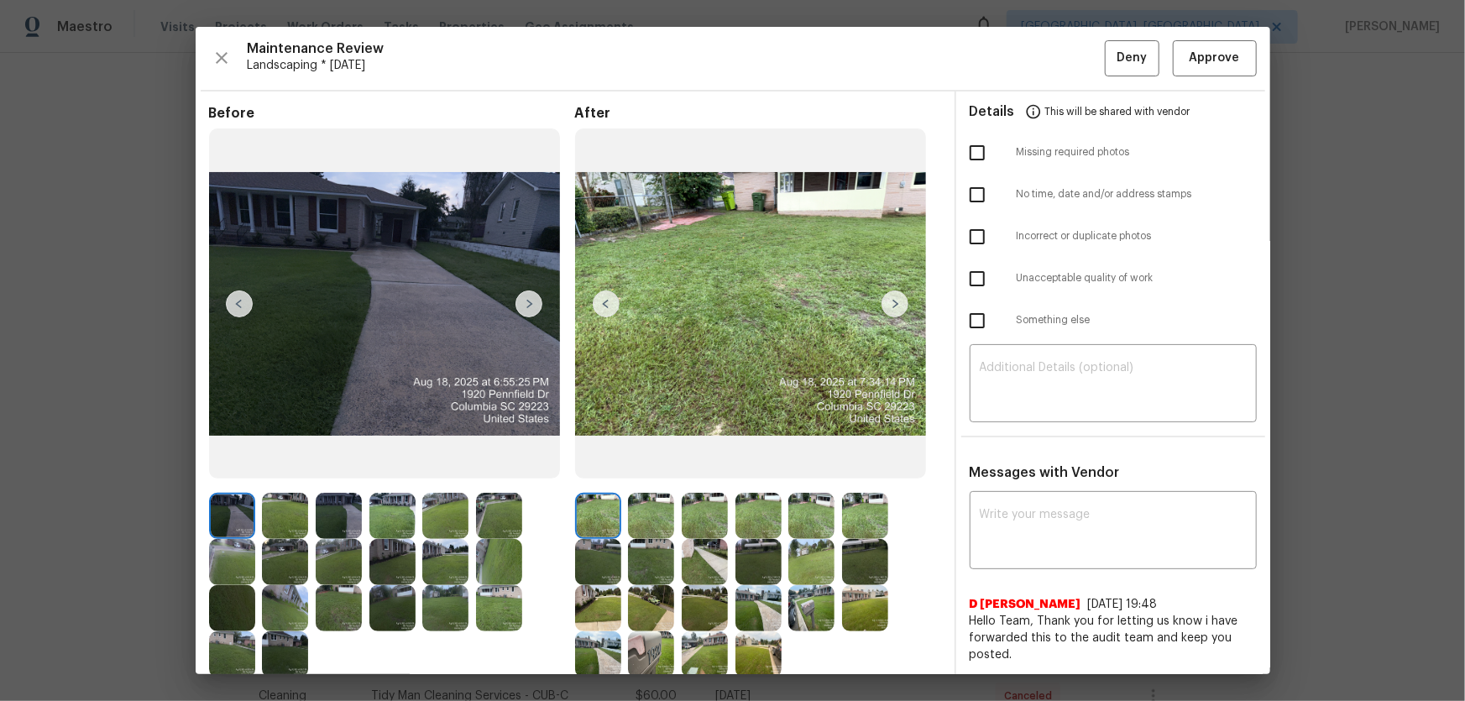
scroll to position [0, 0]
click at [1042, 50] on span "Approve" at bounding box center [1214, 58] width 57 height 21
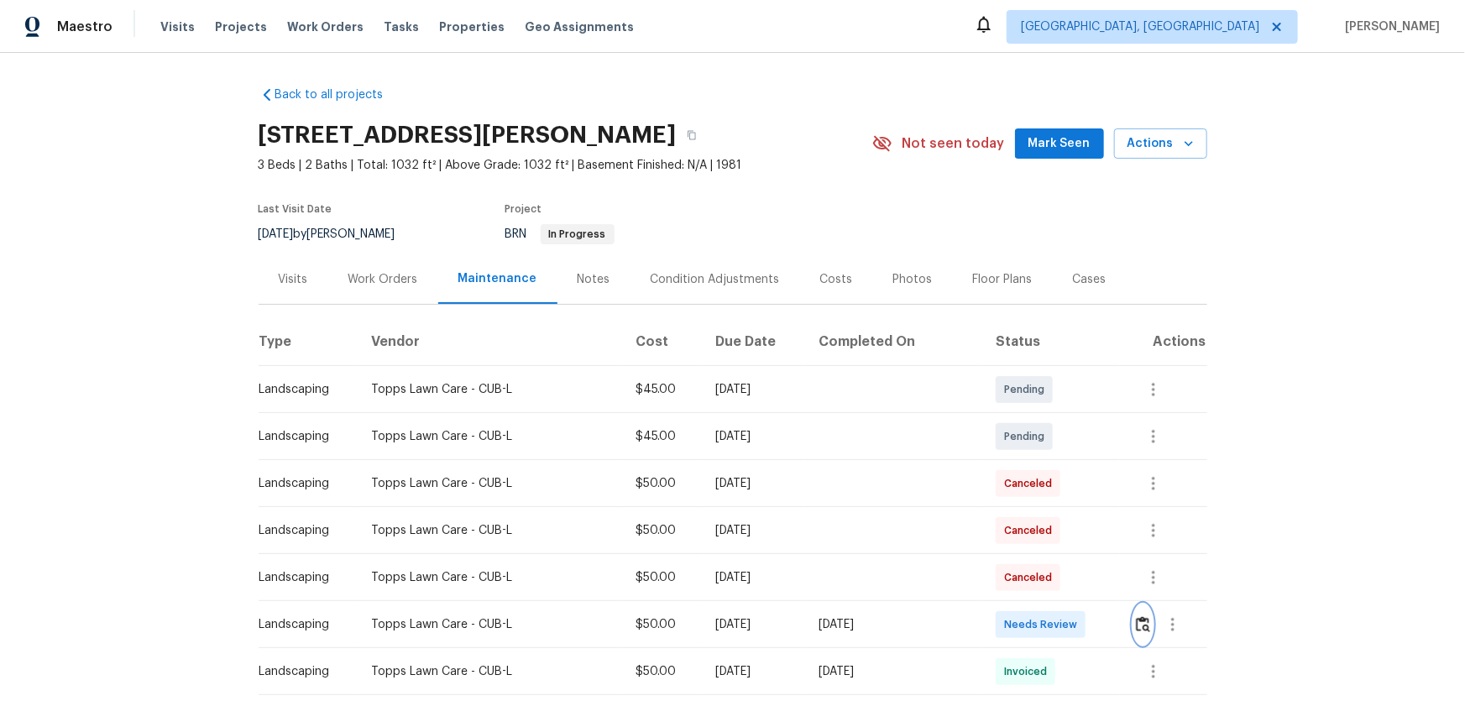
click at [1042, 463] on button "button" at bounding box center [1143, 625] width 19 height 40
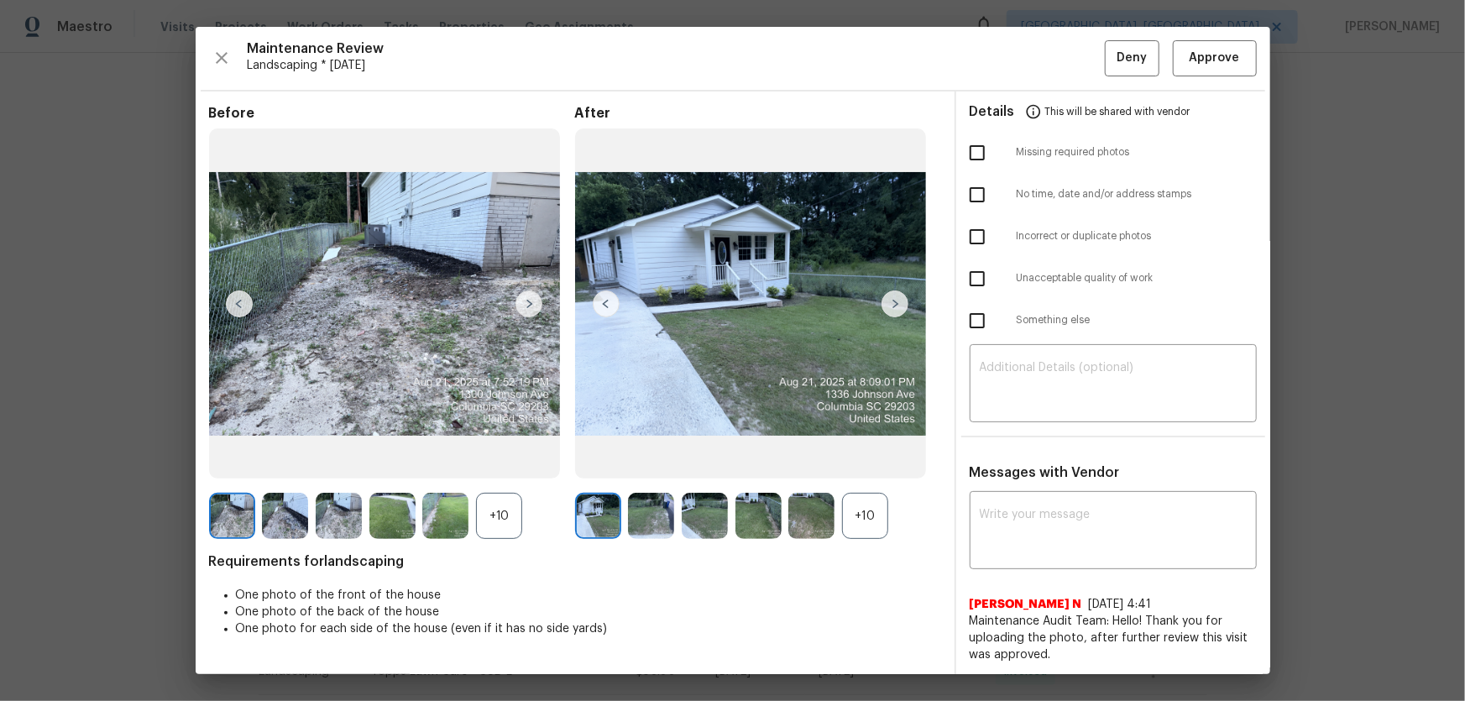
click at [861, 463] on div "+10" at bounding box center [865, 516] width 46 height 46
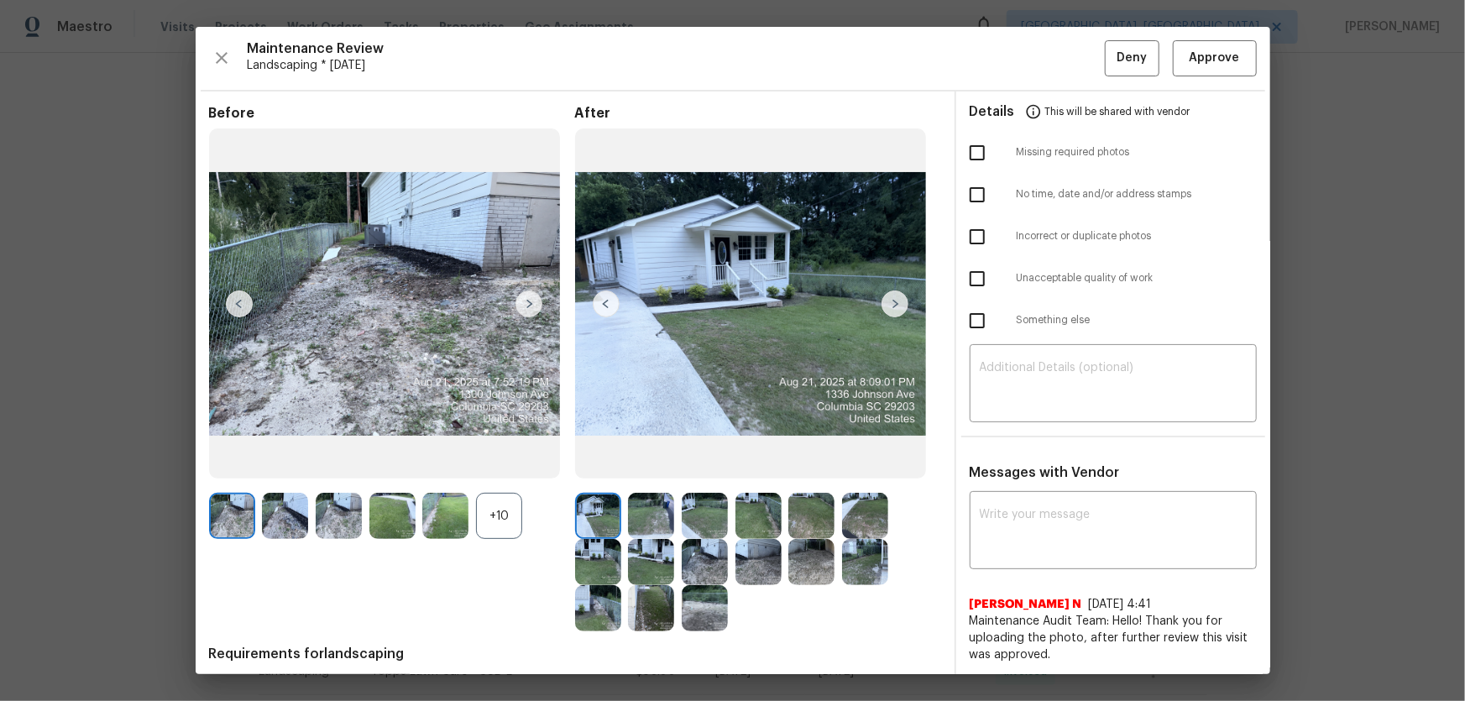
click at [510, 463] on div "+10" at bounding box center [499, 516] width 46 height 46
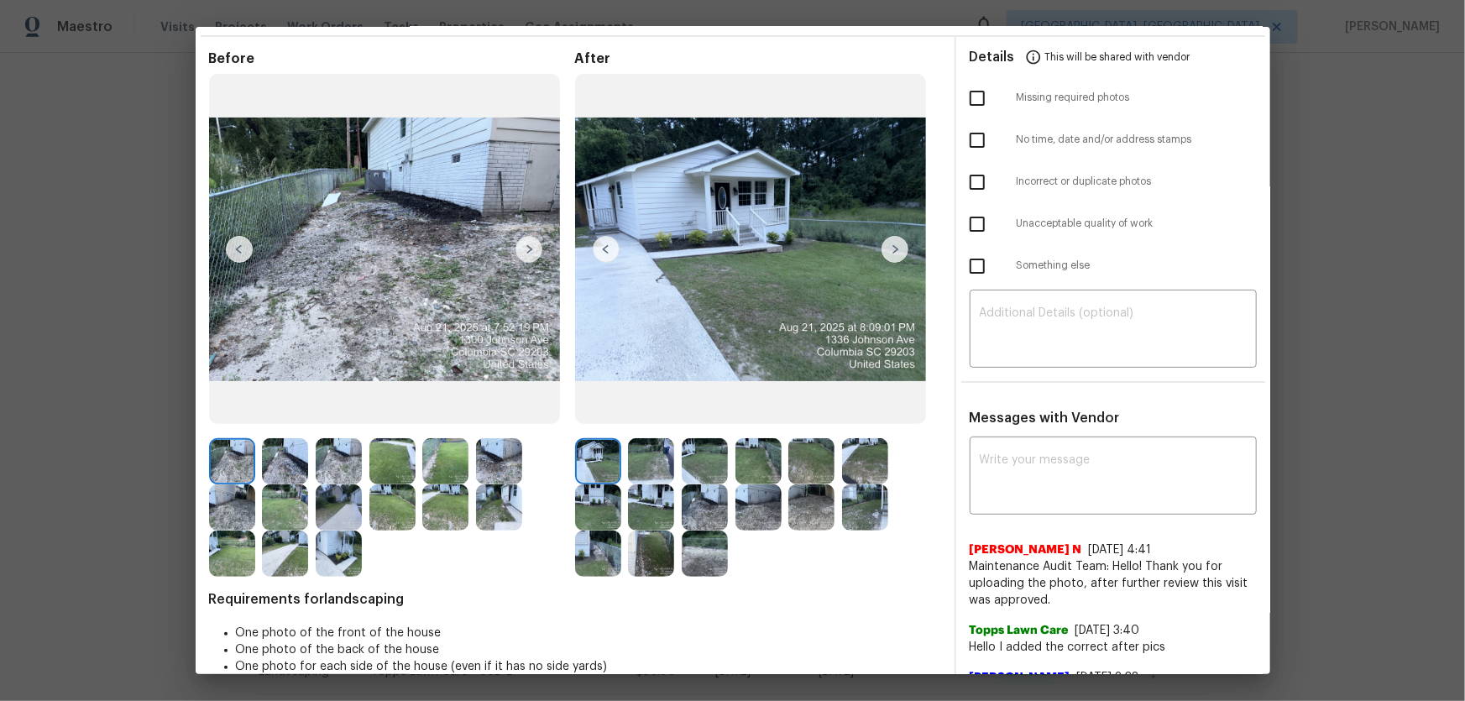
scroll to position [76, 0]
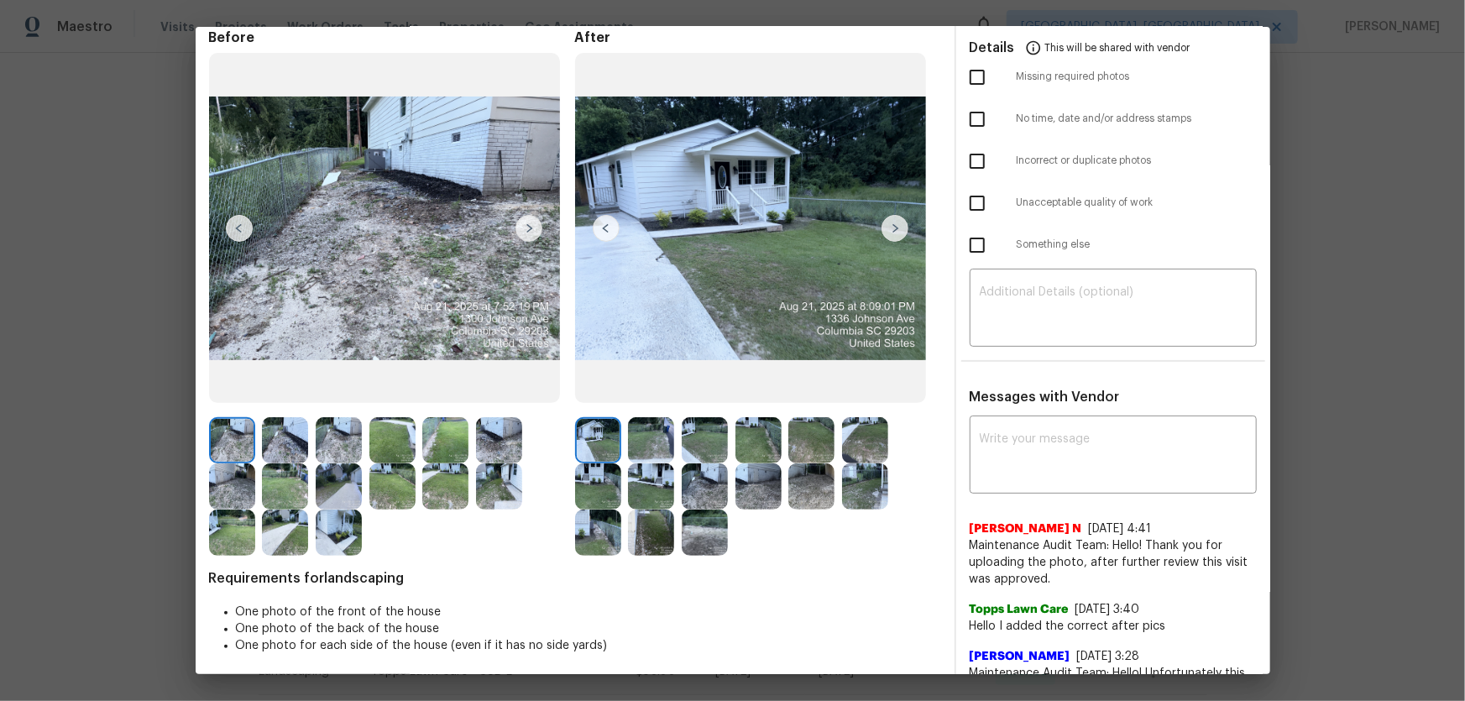
click at [630, 431] on img at bounding box center [651, 440] width 46 height 46
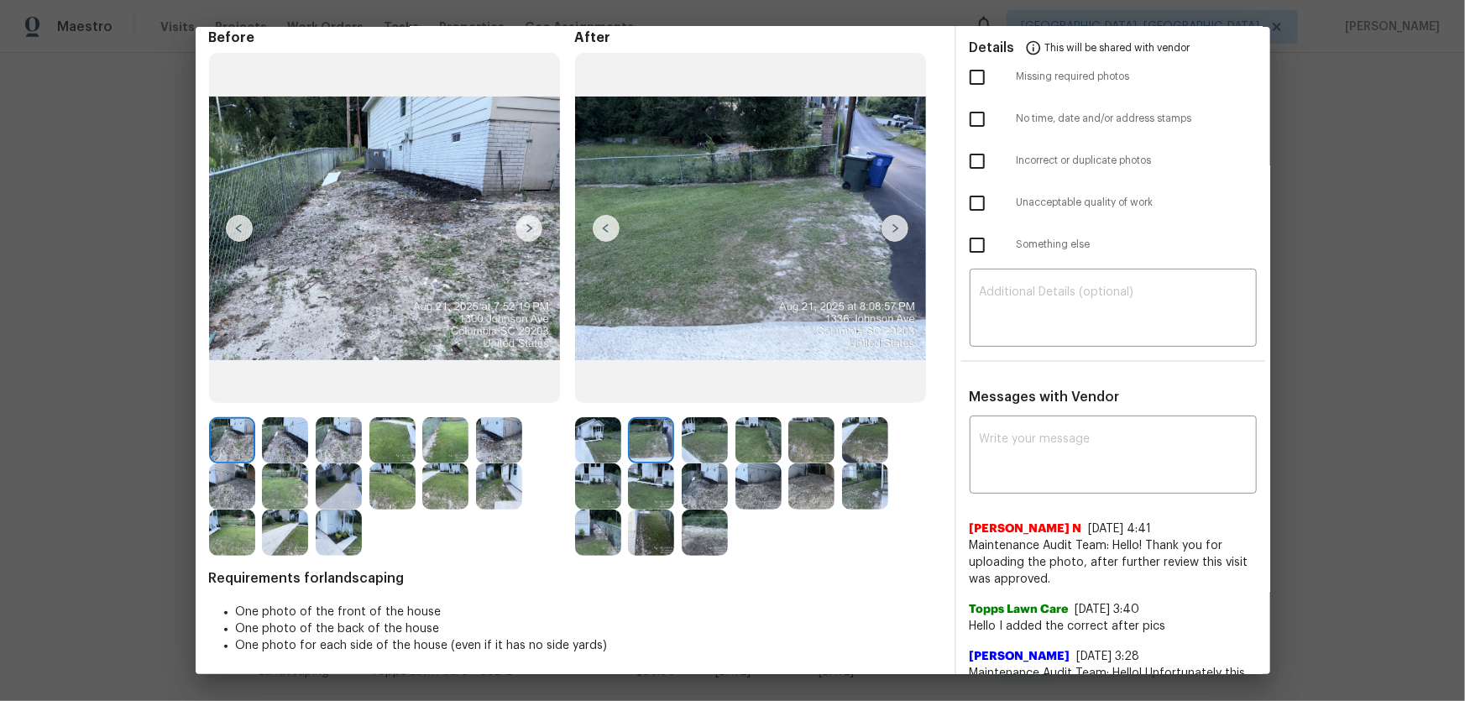
click at [697, 435] on img at bounding box center [705, 440] width 46 height 46
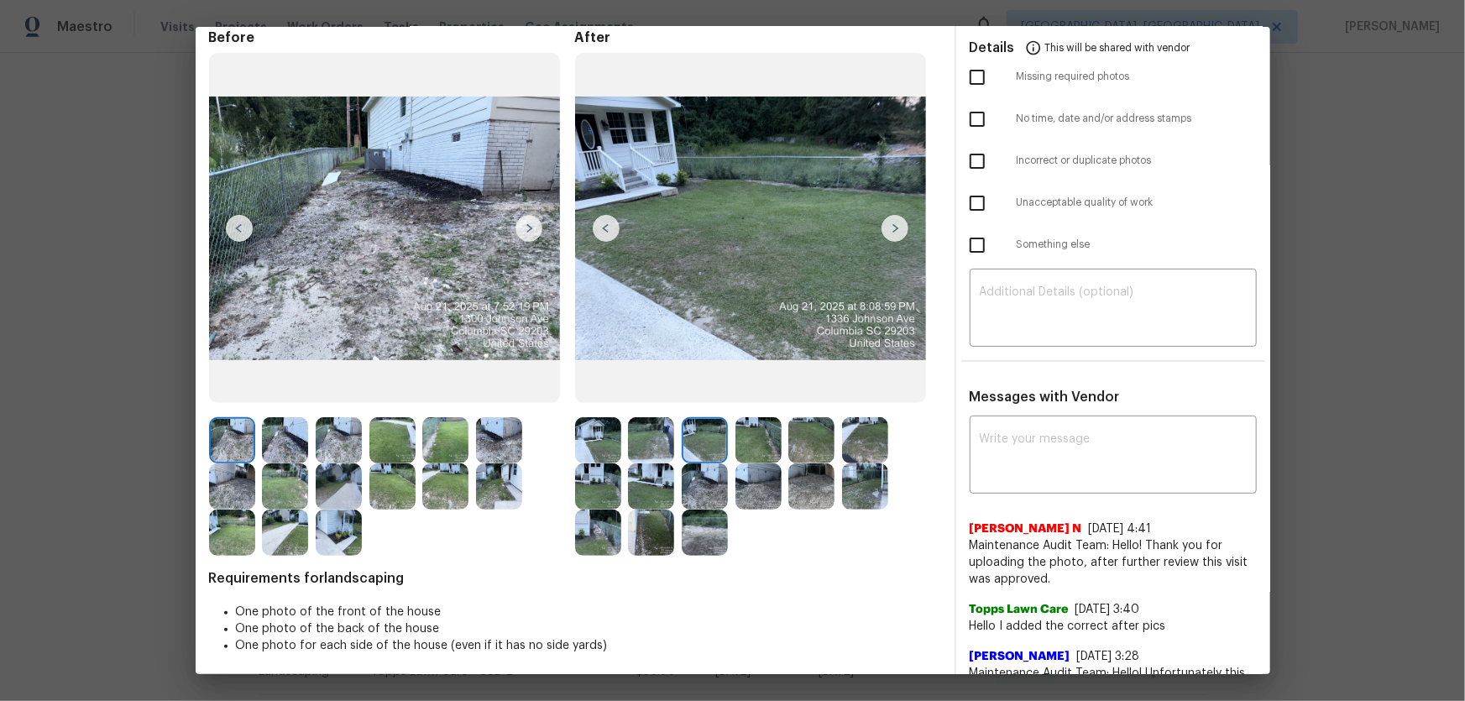
click at [763, 433] on img at bounding box center [759, 440] width 46 height 46
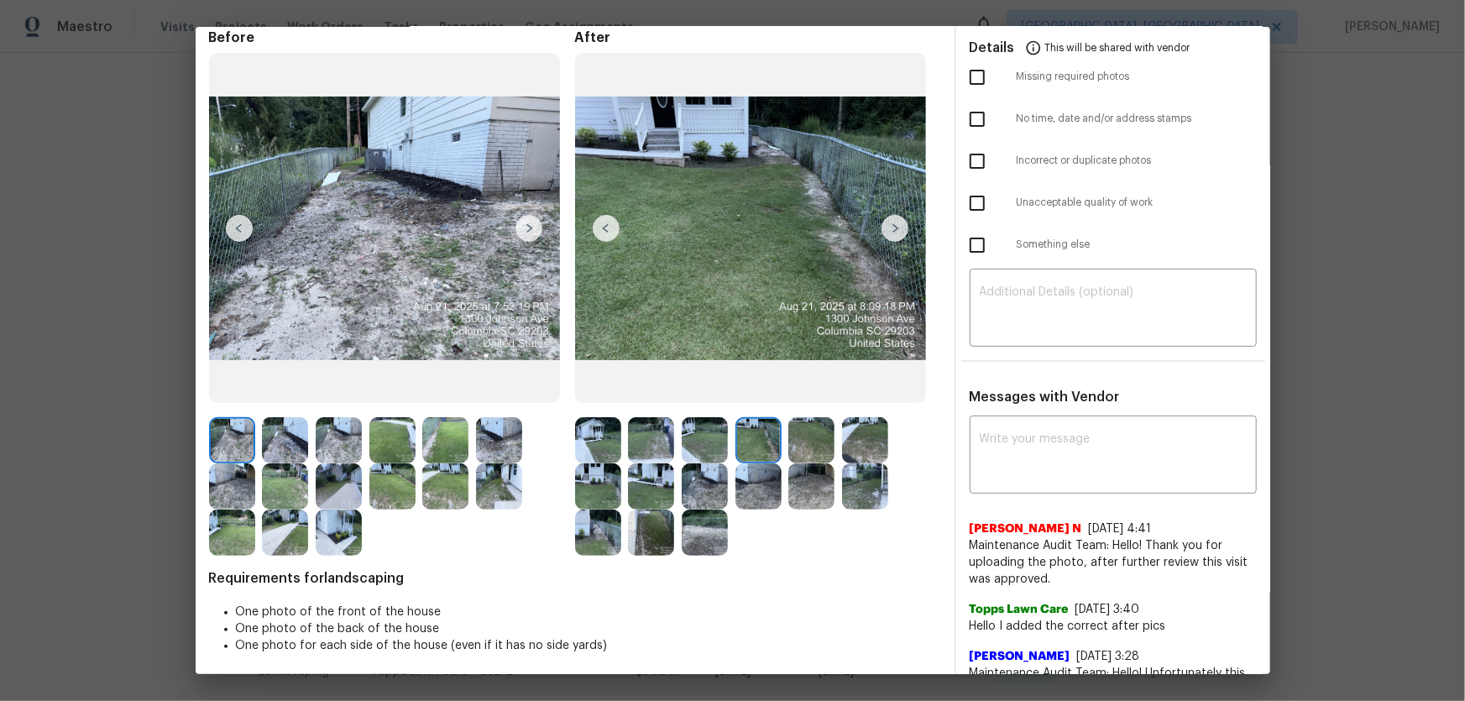
click at [831, 433] on div at bounding box center [815, 440] width 54 height 46
click at [825, 434] on img at bounding box center [811, 440] width 46 height 46
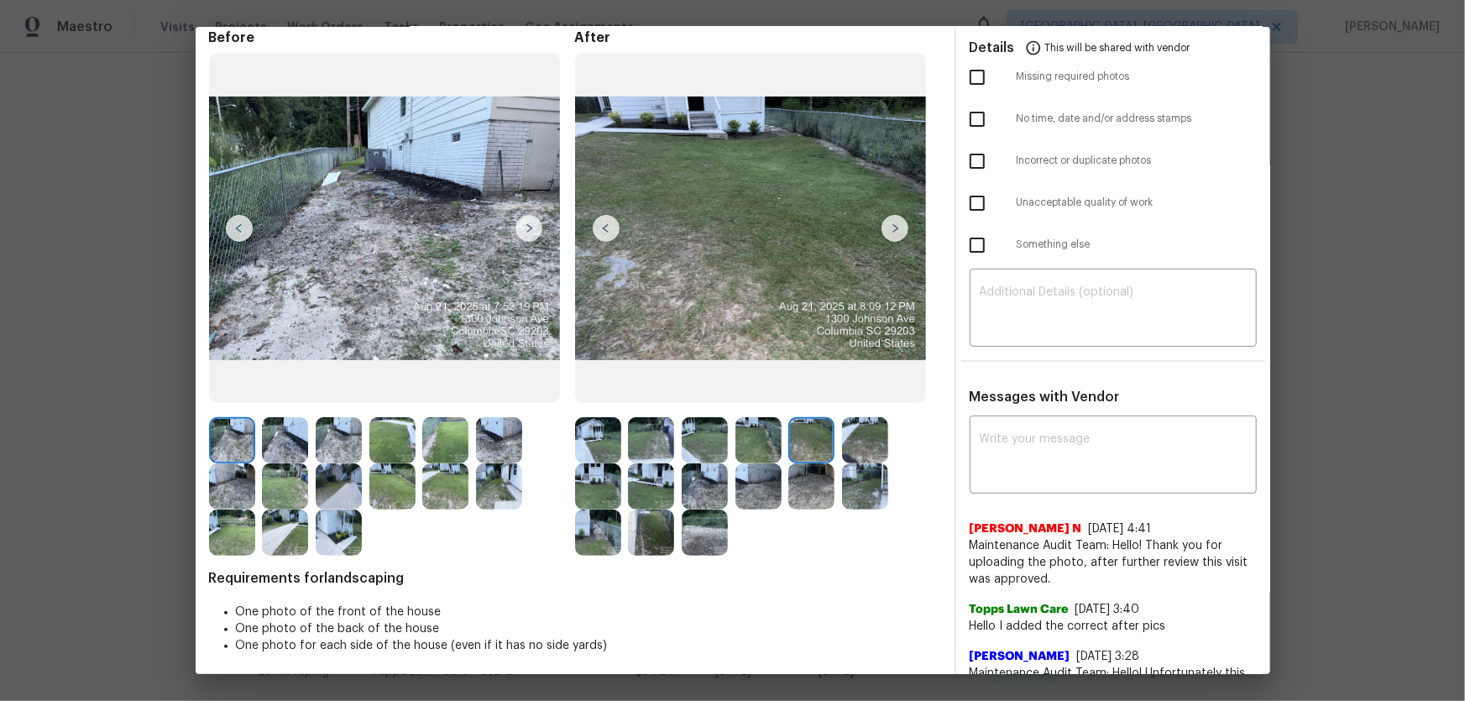
click at [854, 439] on img at bounding box center [865, 440] width 46 height 46
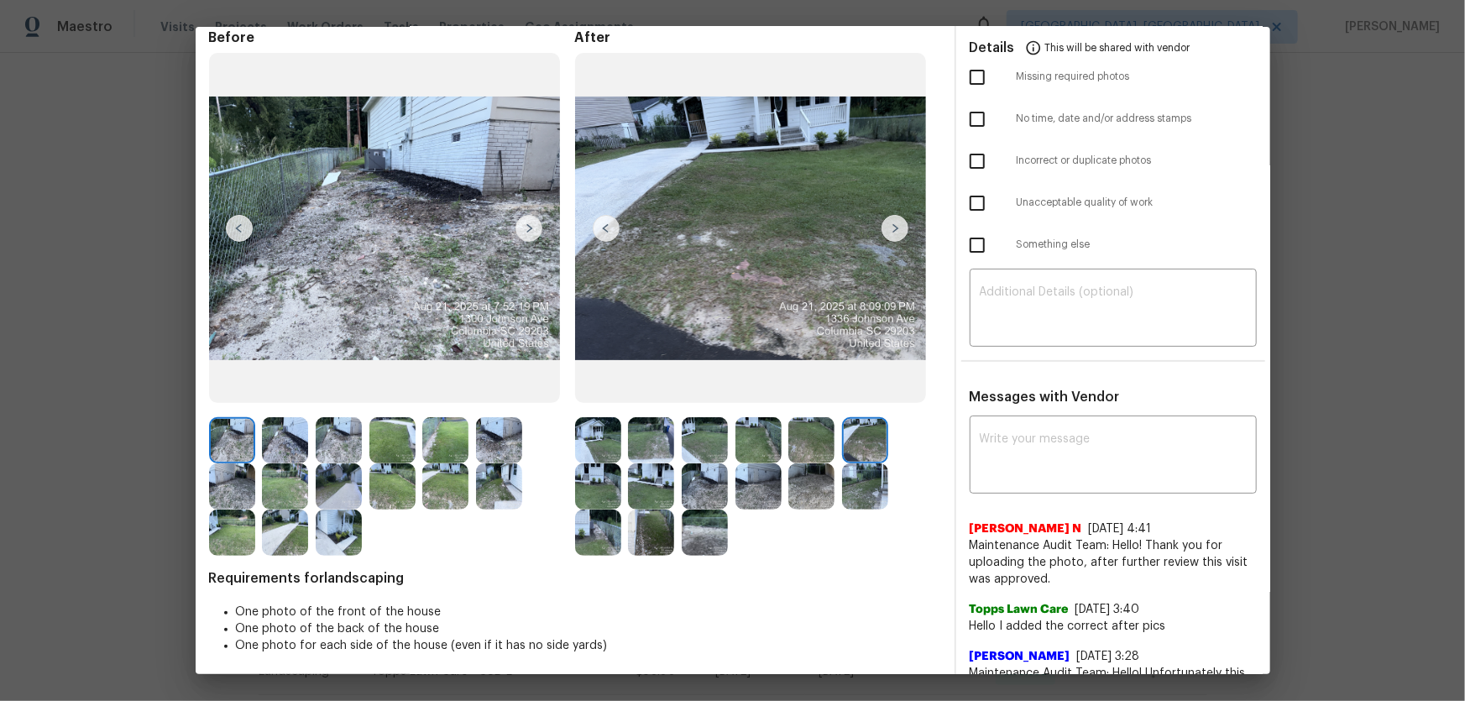
click at [610, 463] on img at bounding box center [598, 487] width 46 height 46
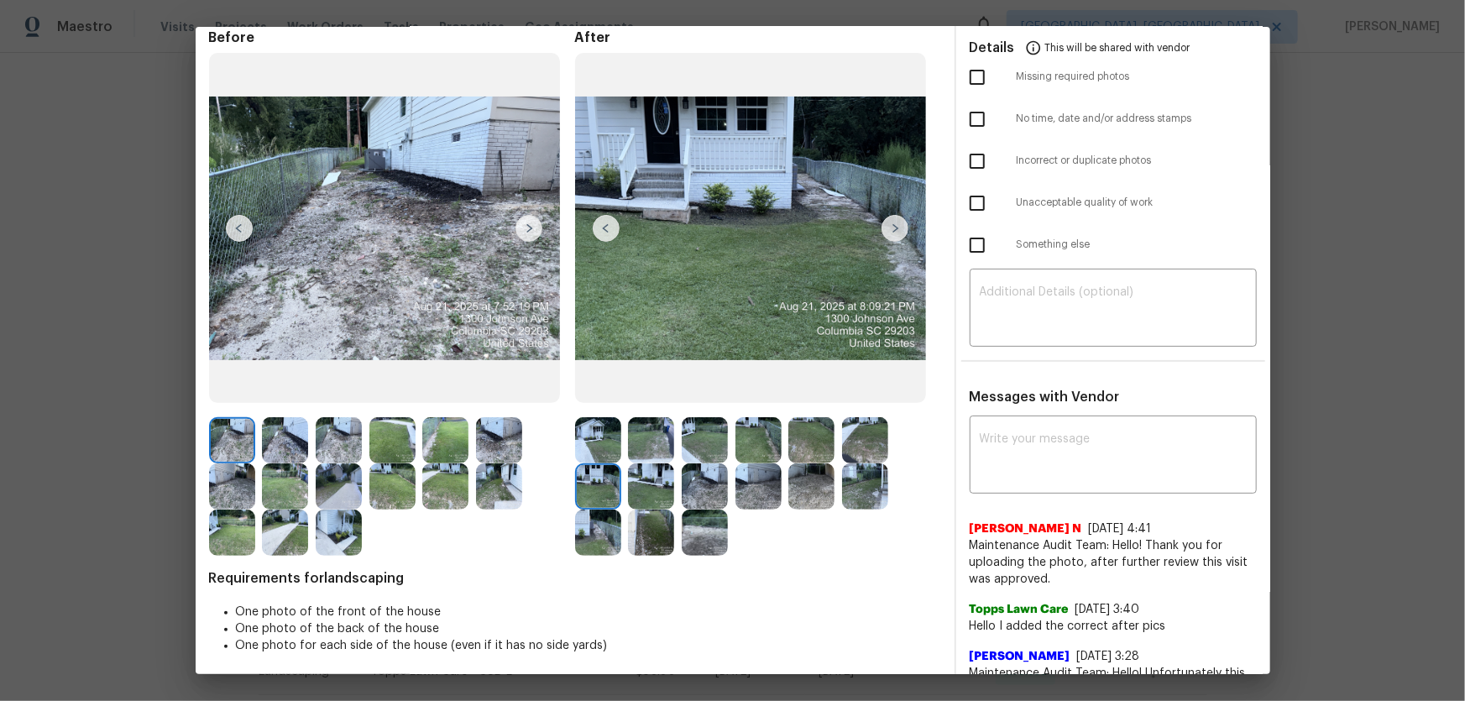
click at [652, 463] on img at bounding box center [651, 487] width 46 height 46
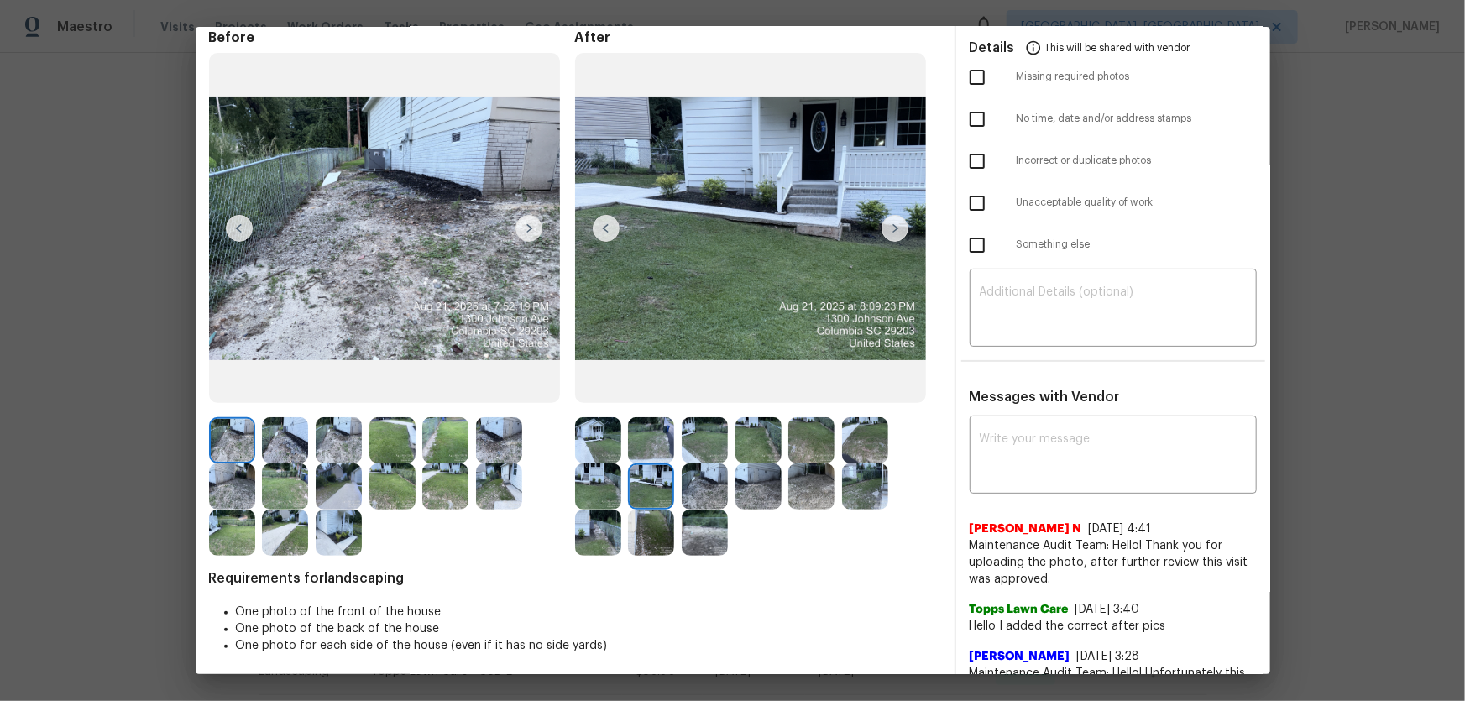
click at [704, 463] on img at bounding box center [705, 487] width 46 height 46
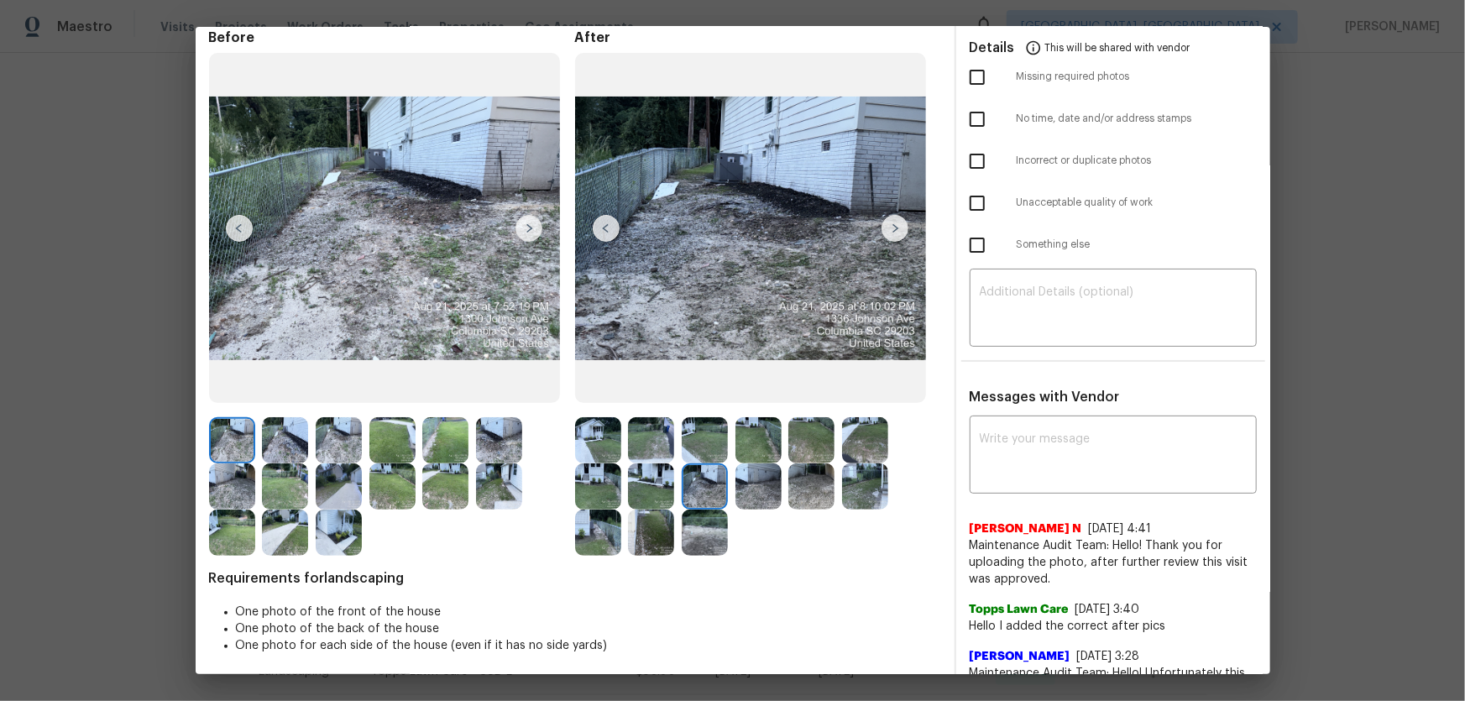
click at [742, 463] on img at bounding box center [759, 487] width 46 height 46
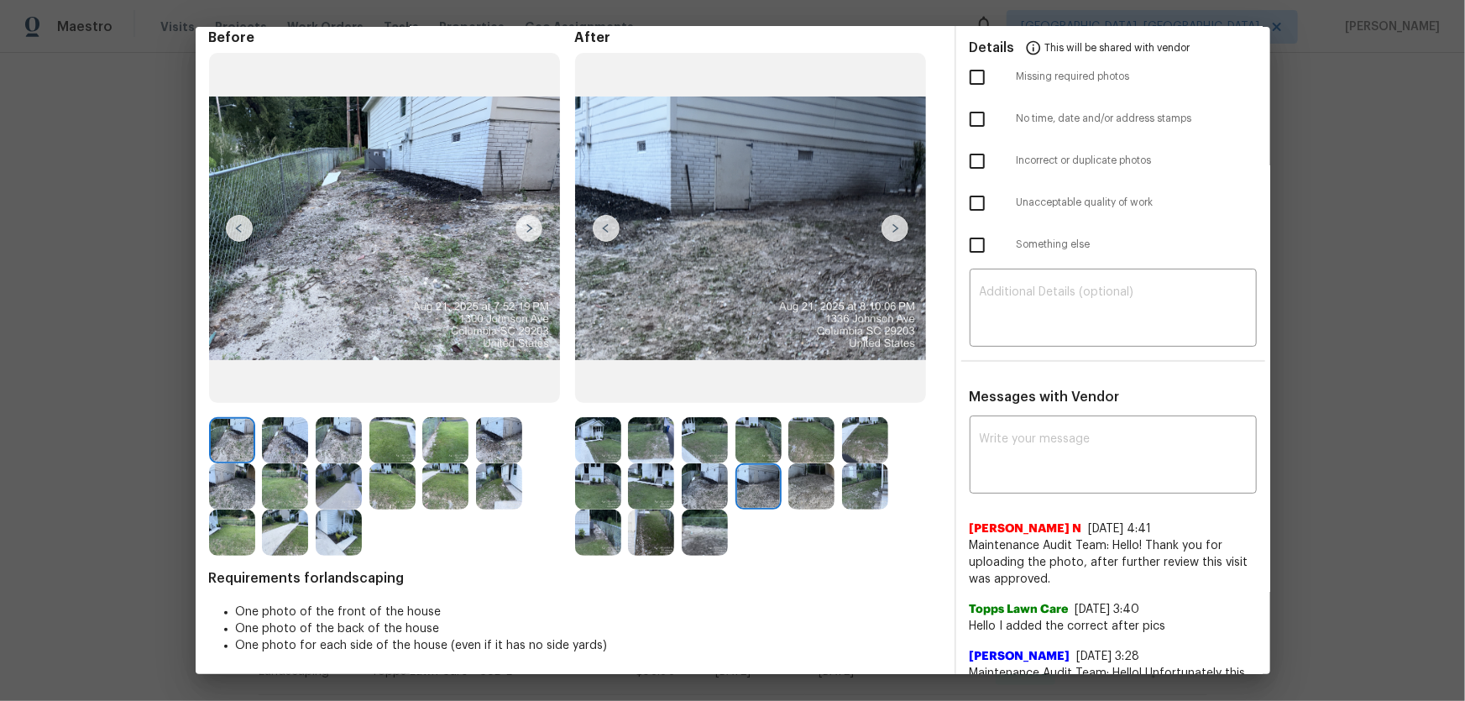
click at [821, 463] on img at bounding box center [811, 487] width 46 height 46
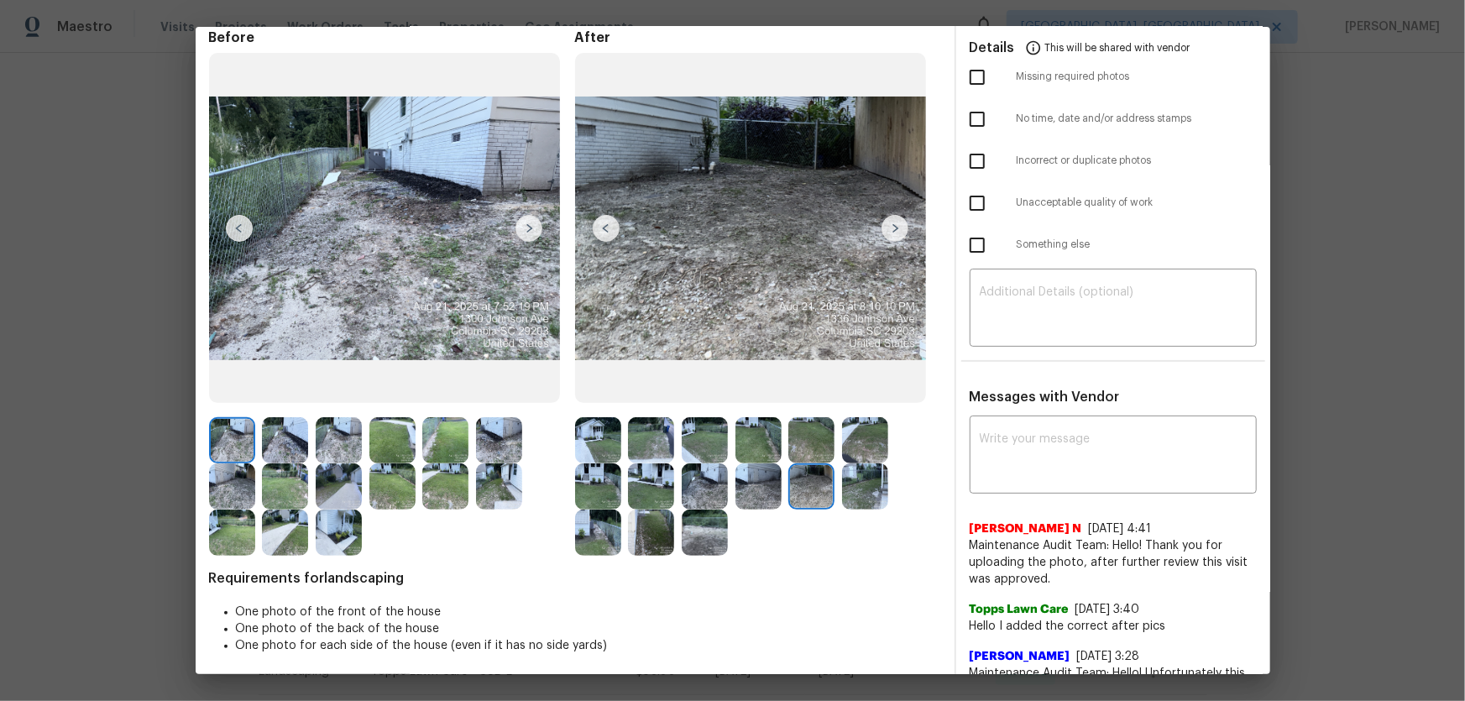
click at [845, 463] on img at bounding box center [865, 487] width 46 height 46
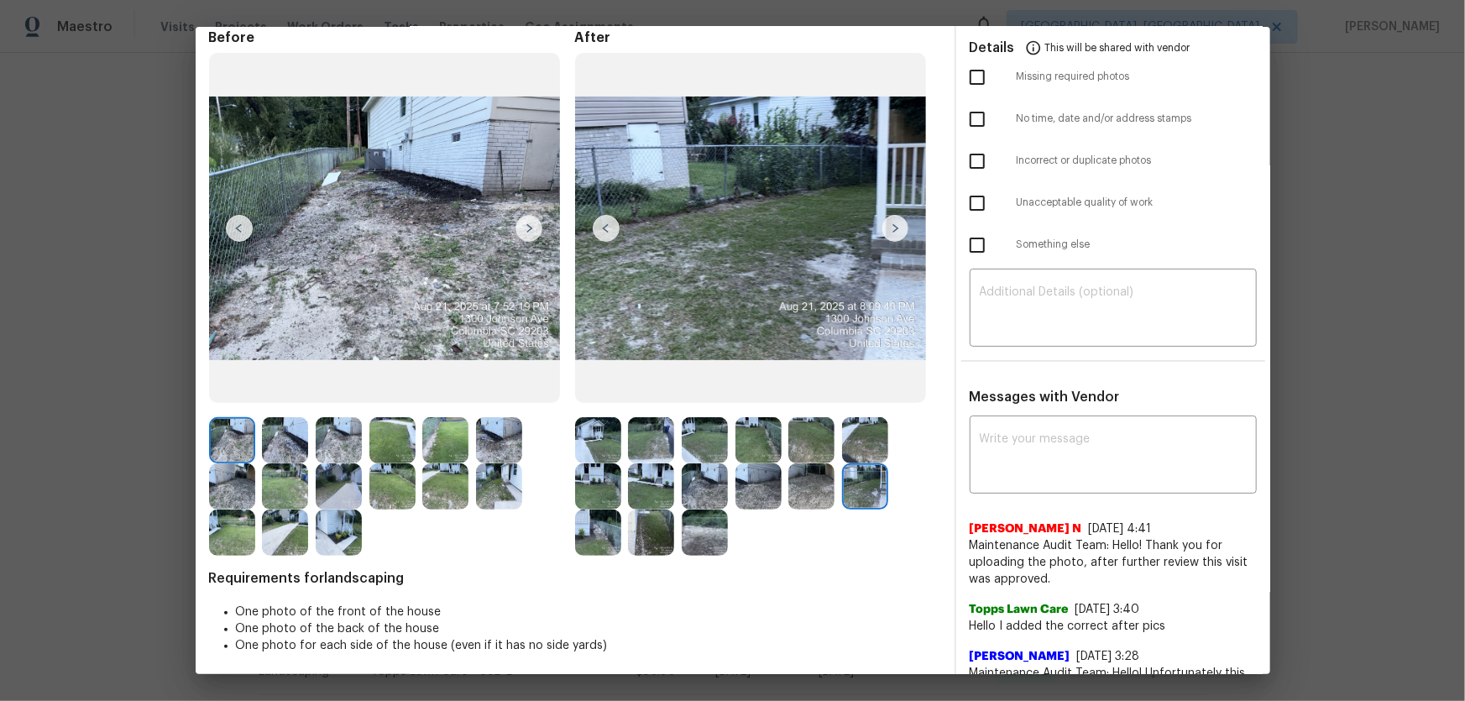
click at [601, 463] on img at bounding box center [598, 533] width 46 height 46
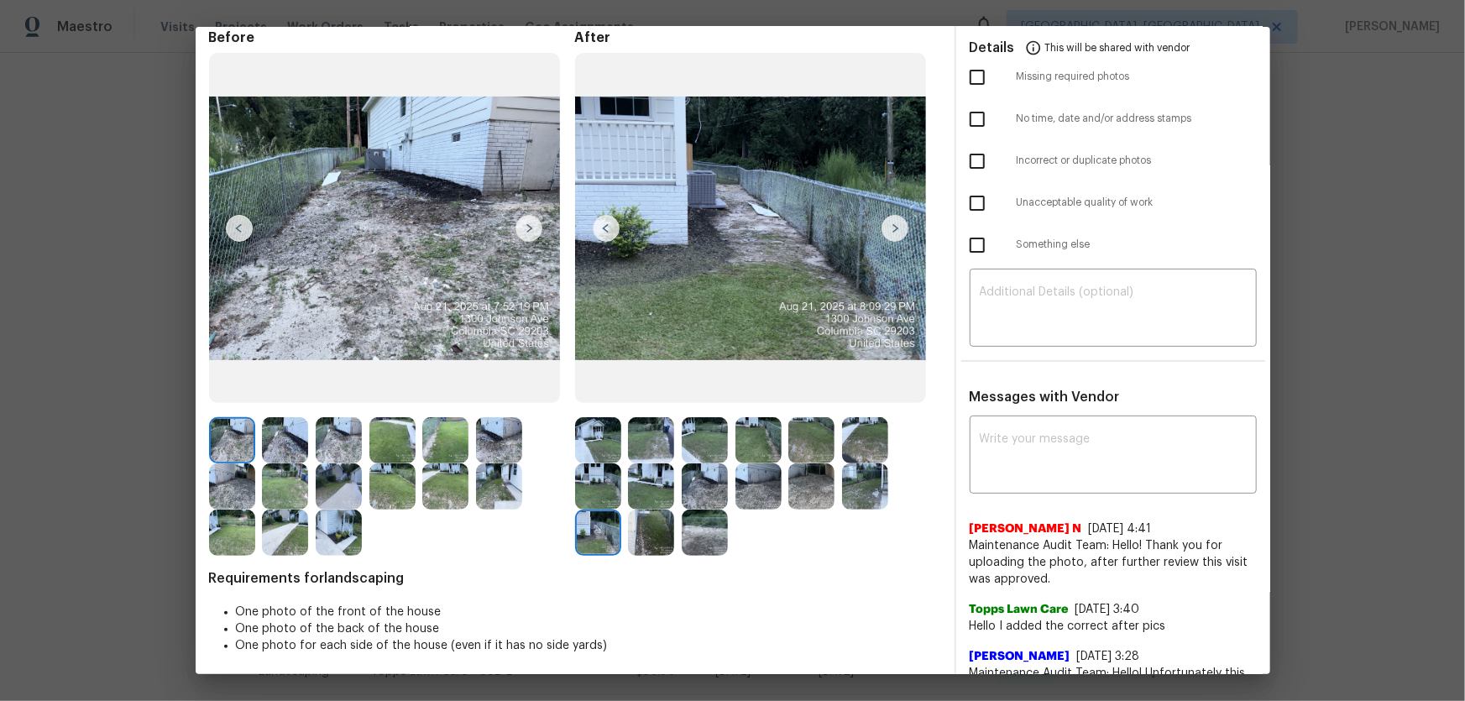
click at [666, 463] on img at bounding box center [651, 533] width 46 height 46
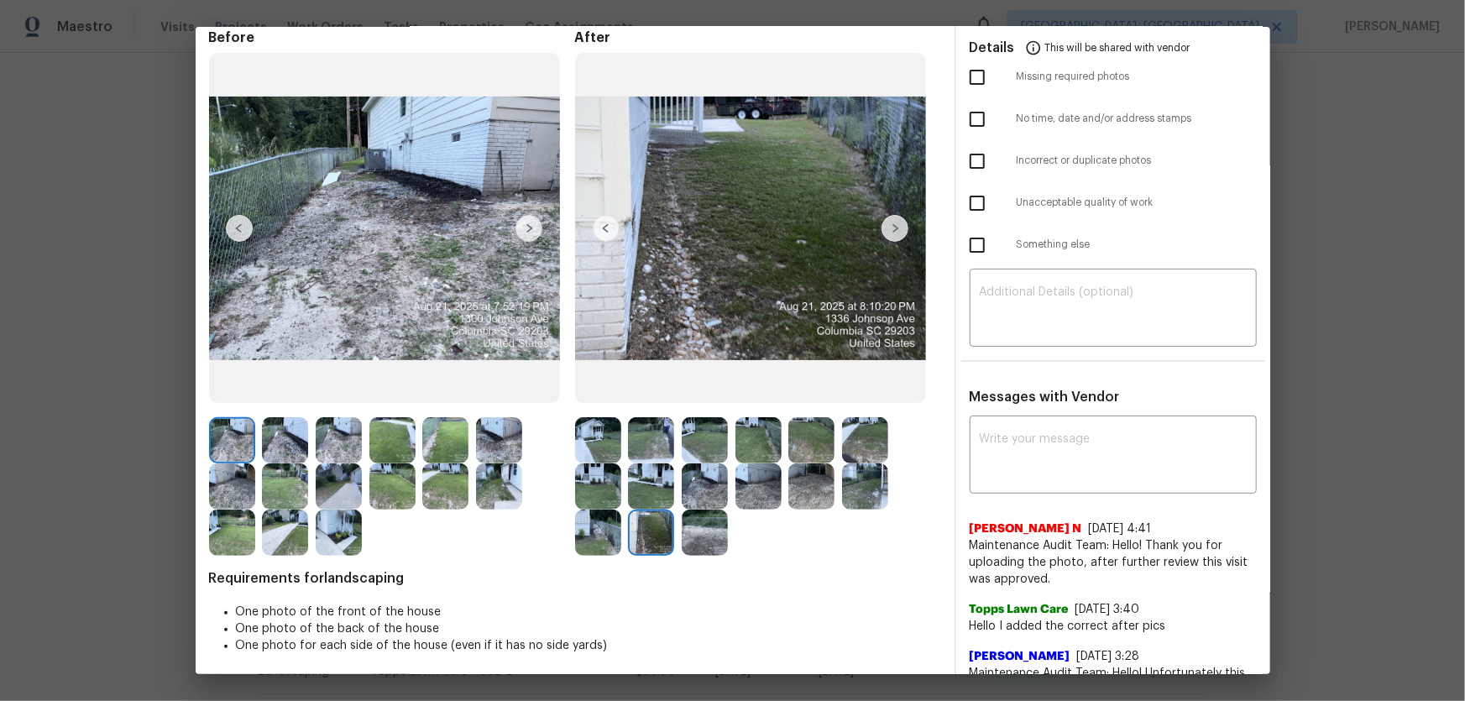
click at [704, 463] on img at bounding box center [705, 533] width 46 height 46
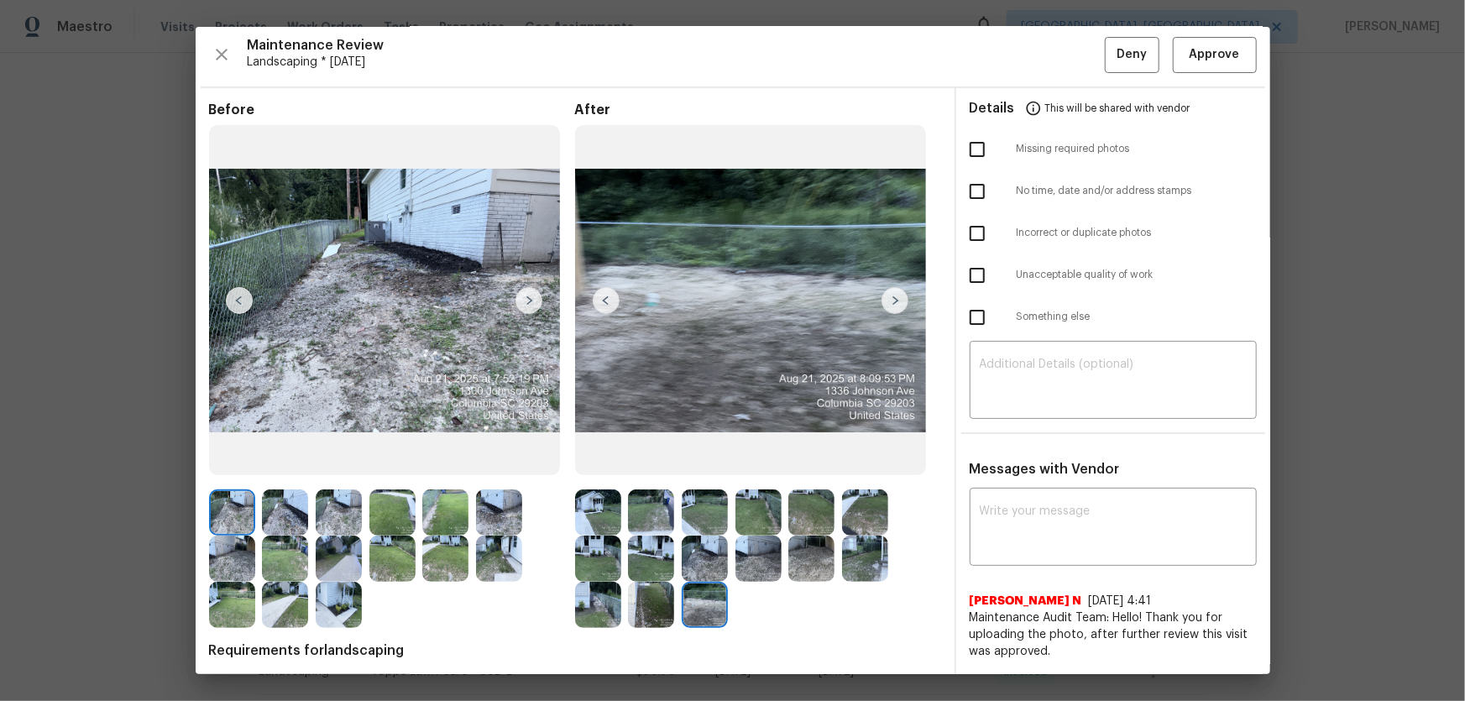
scroll to position [0, 0]
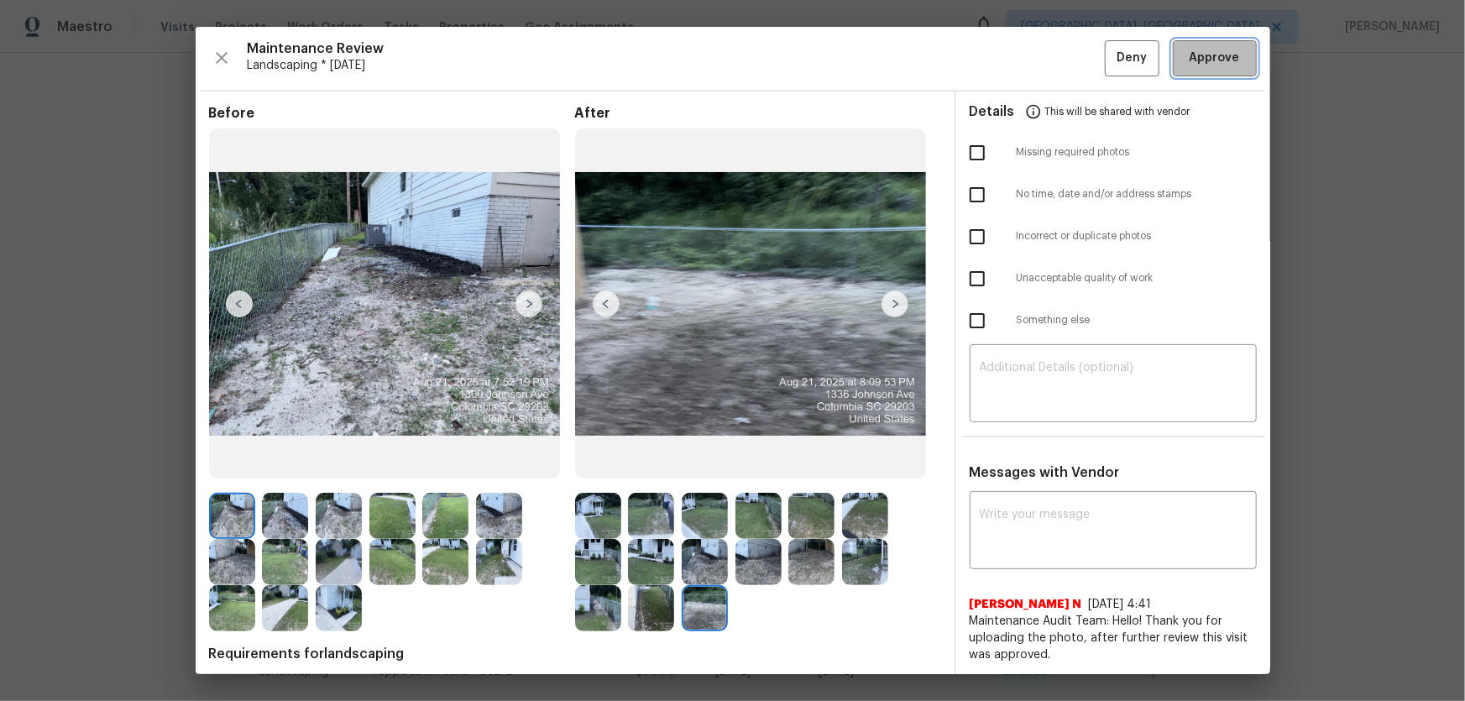
click at [1042, 69] on button "Approve" at bounding box center [1215, 58] width 84 height 36
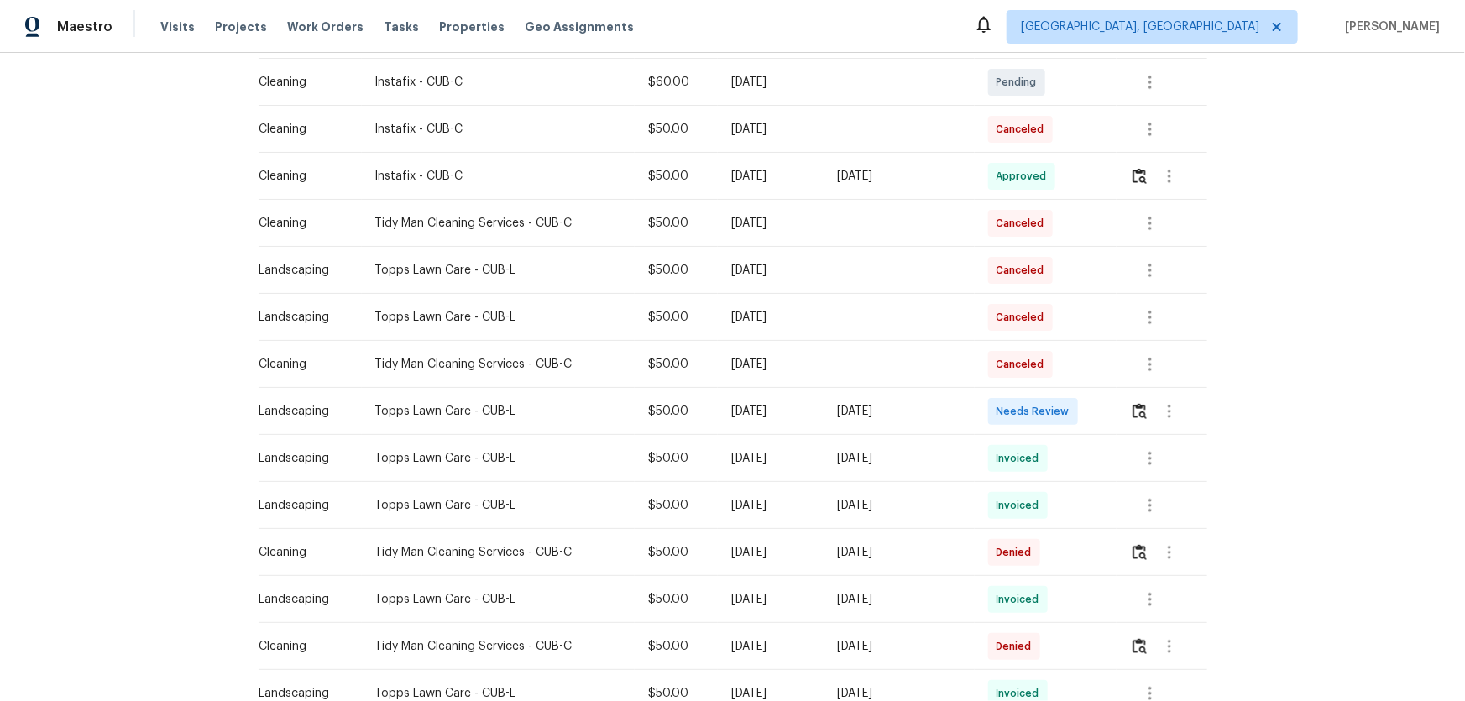
scroll to position [458, 0]
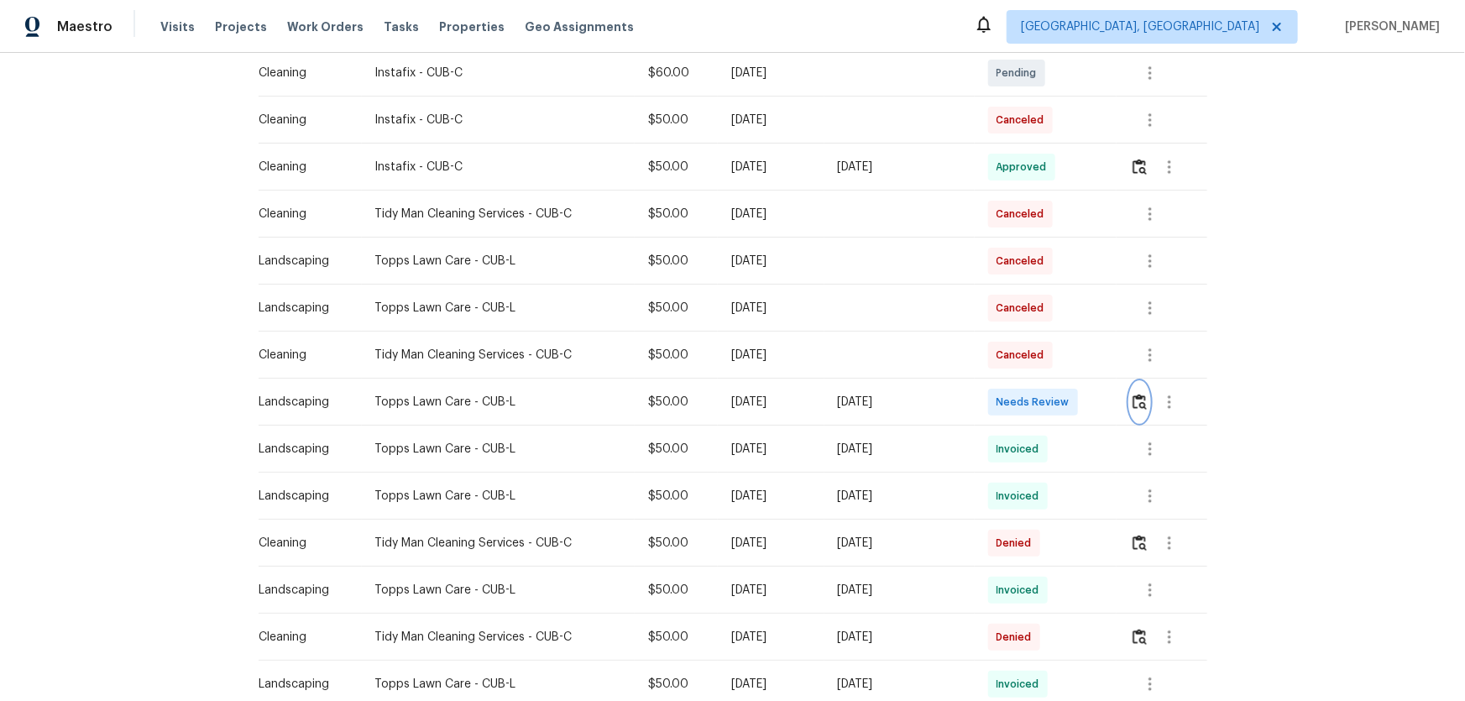
click at [1042, 403] on img "button" at bounding box center [1140, 402] width 14 height 16
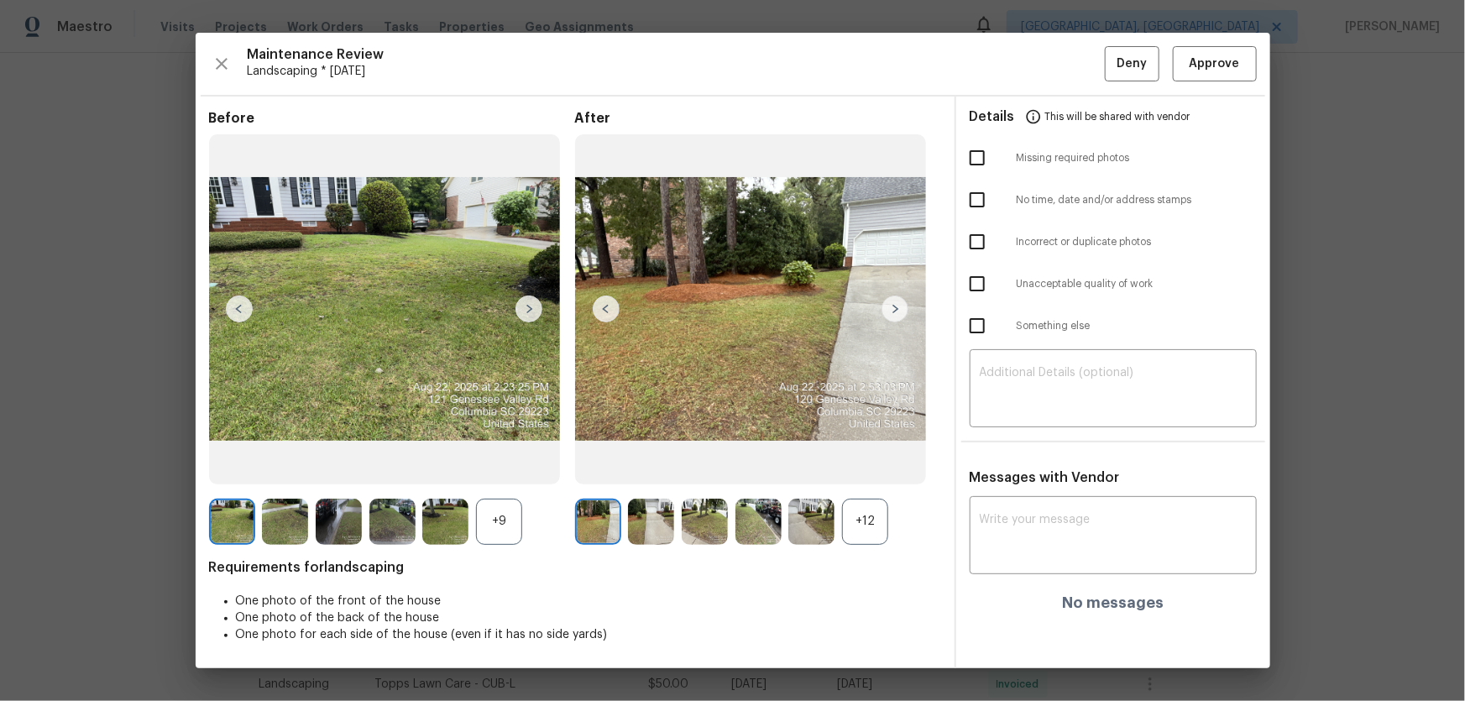
click at [858, 463] on div "+12" at bounding box center [865, 522] width 46 height 46
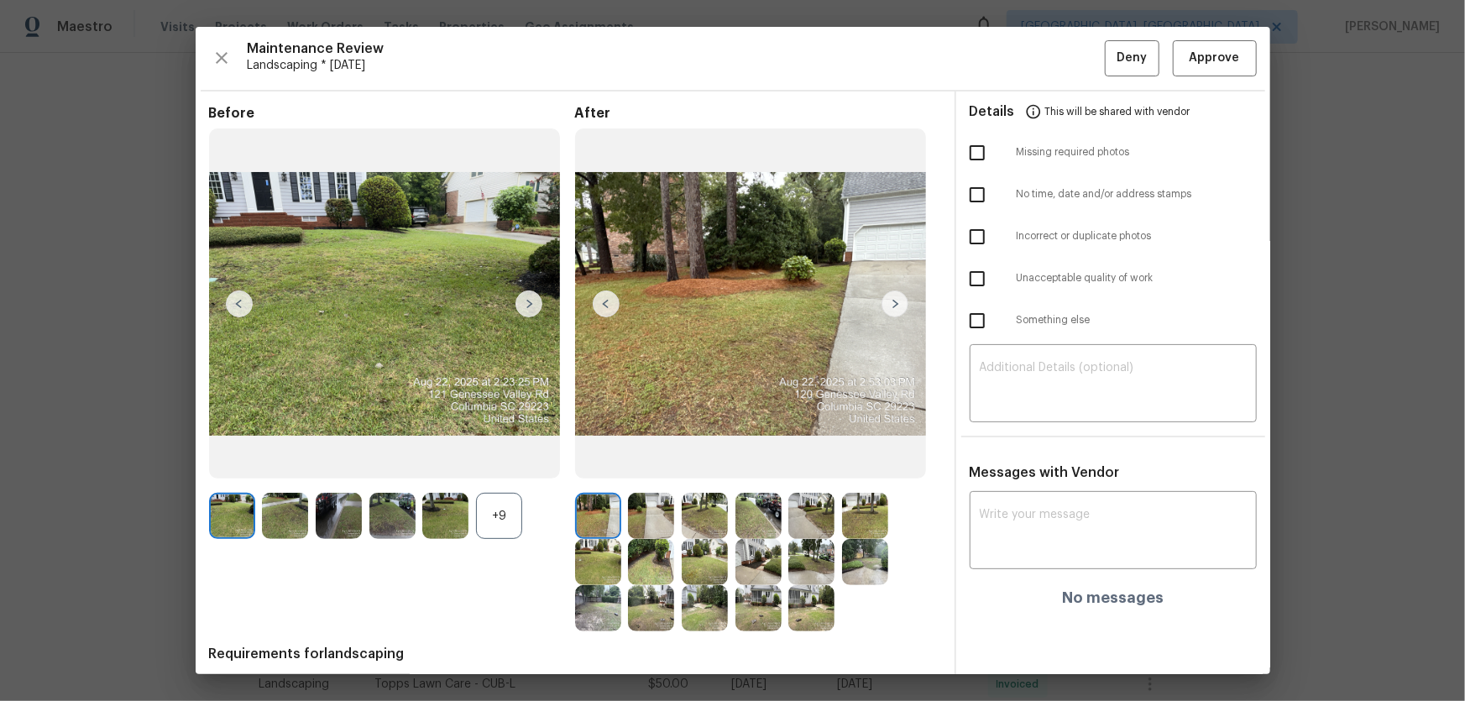
click at [495, 463] on div "+9" at bounding box center [499, 516] width 46 height 46
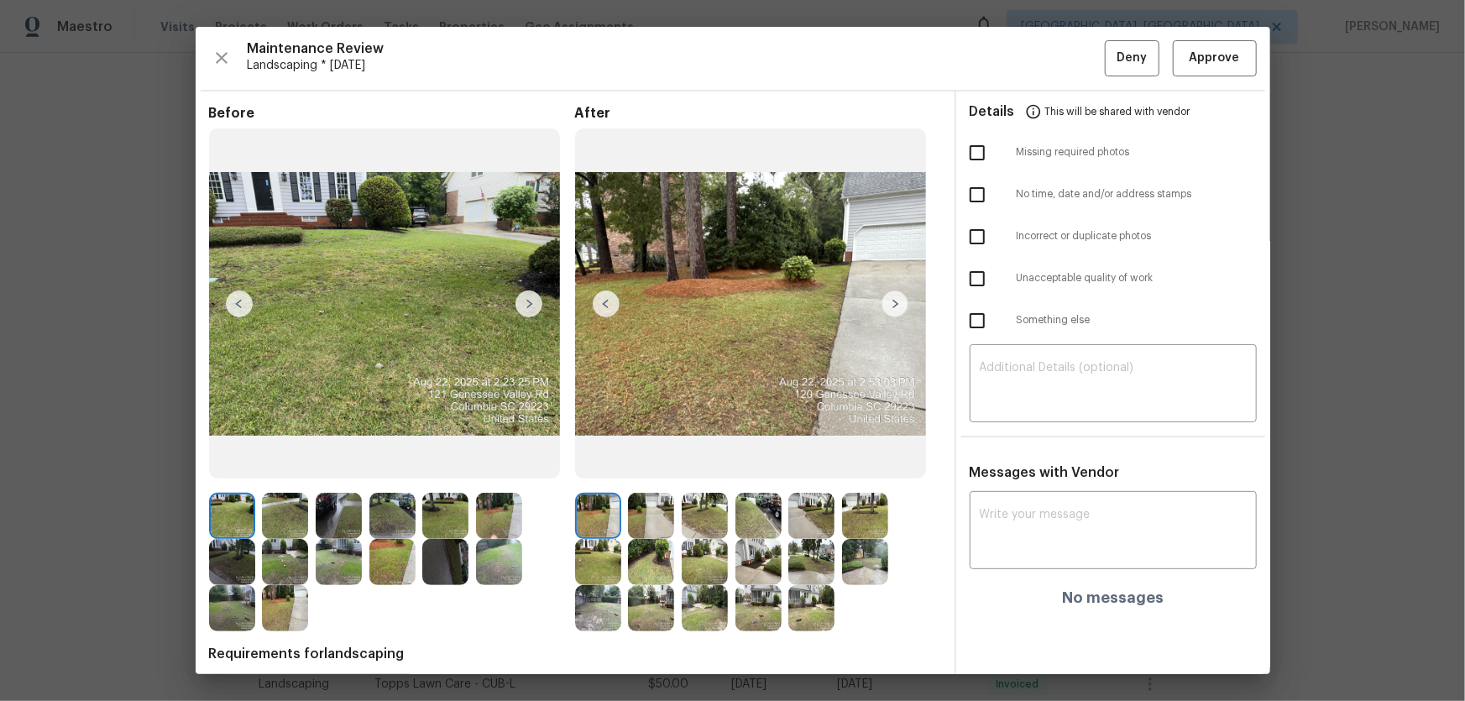
scroll to position [80, 0]
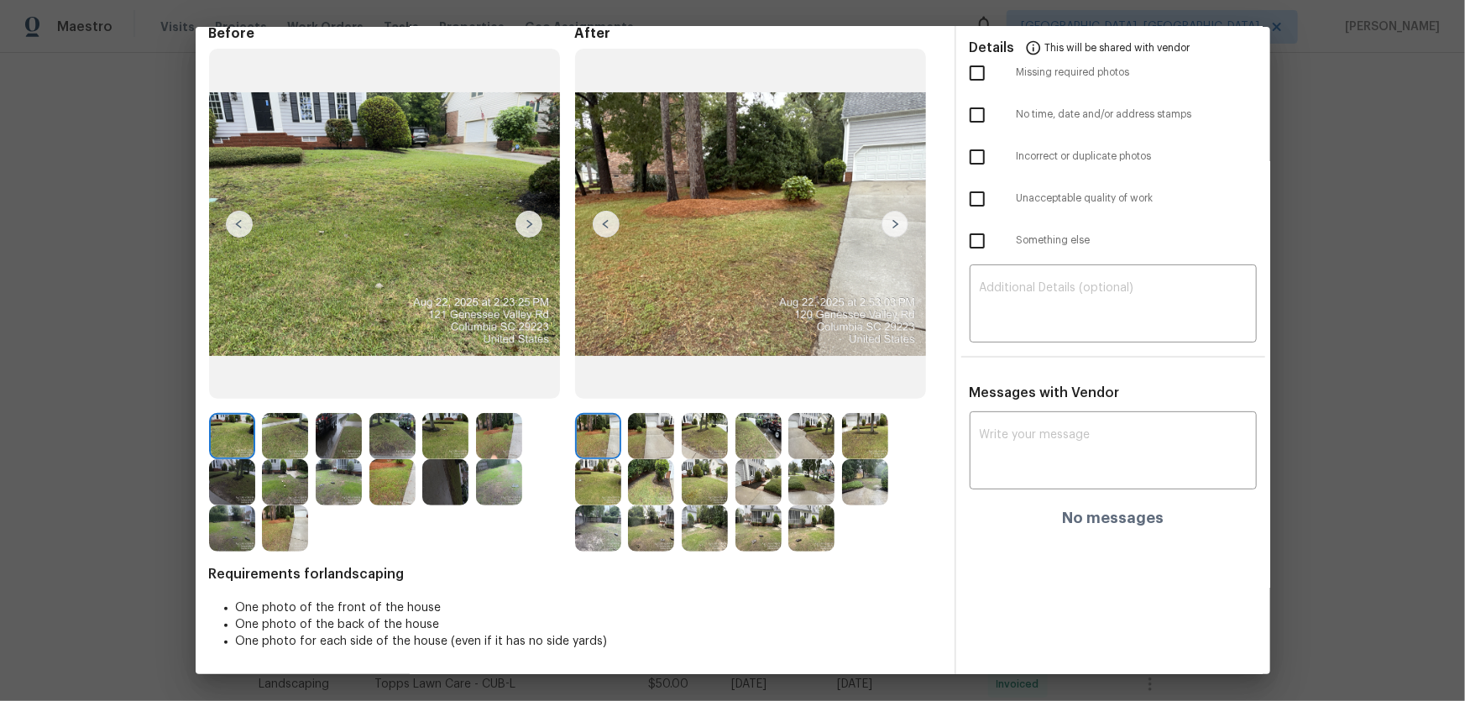
click at [647, 444] on img at bounding box center [651, 436] width 46 height 46
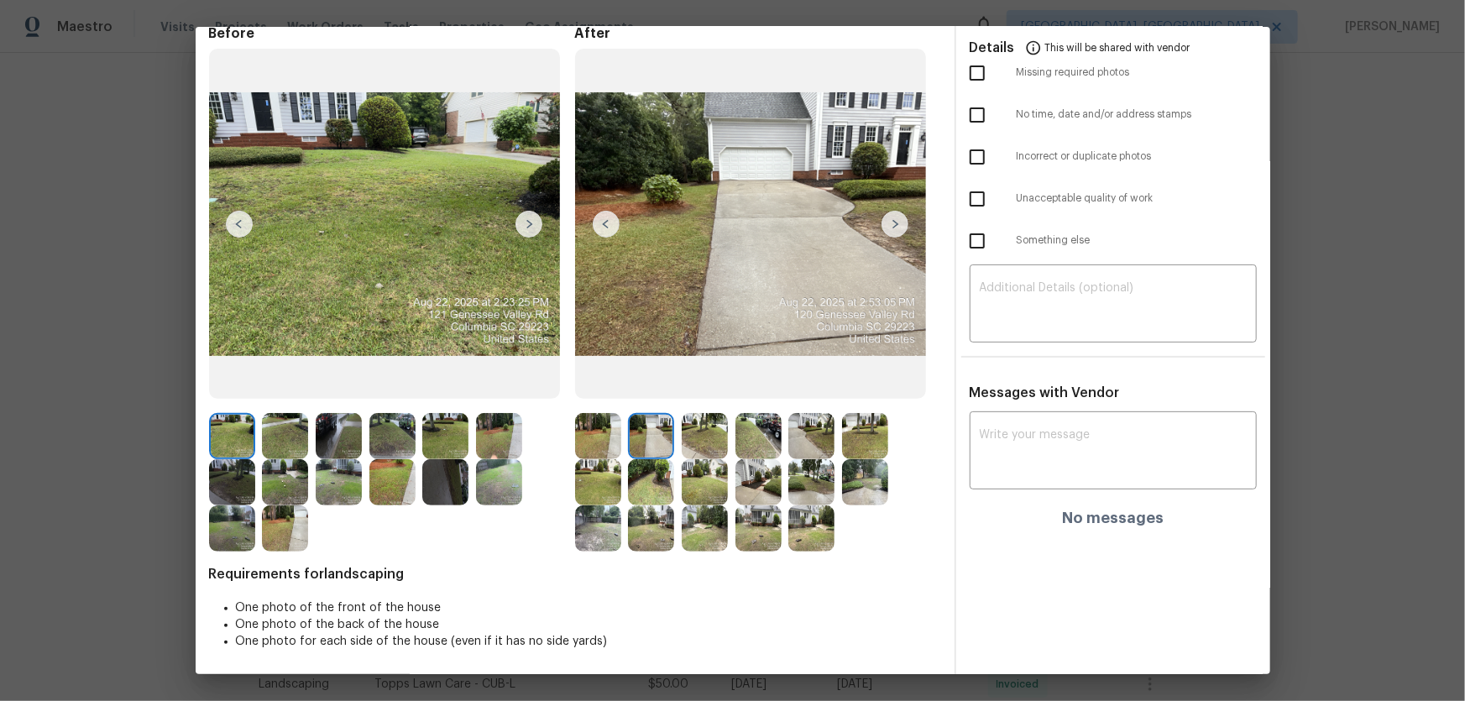
click at [689, 448] on img at bounding box center [705, 436] width 46 height 46
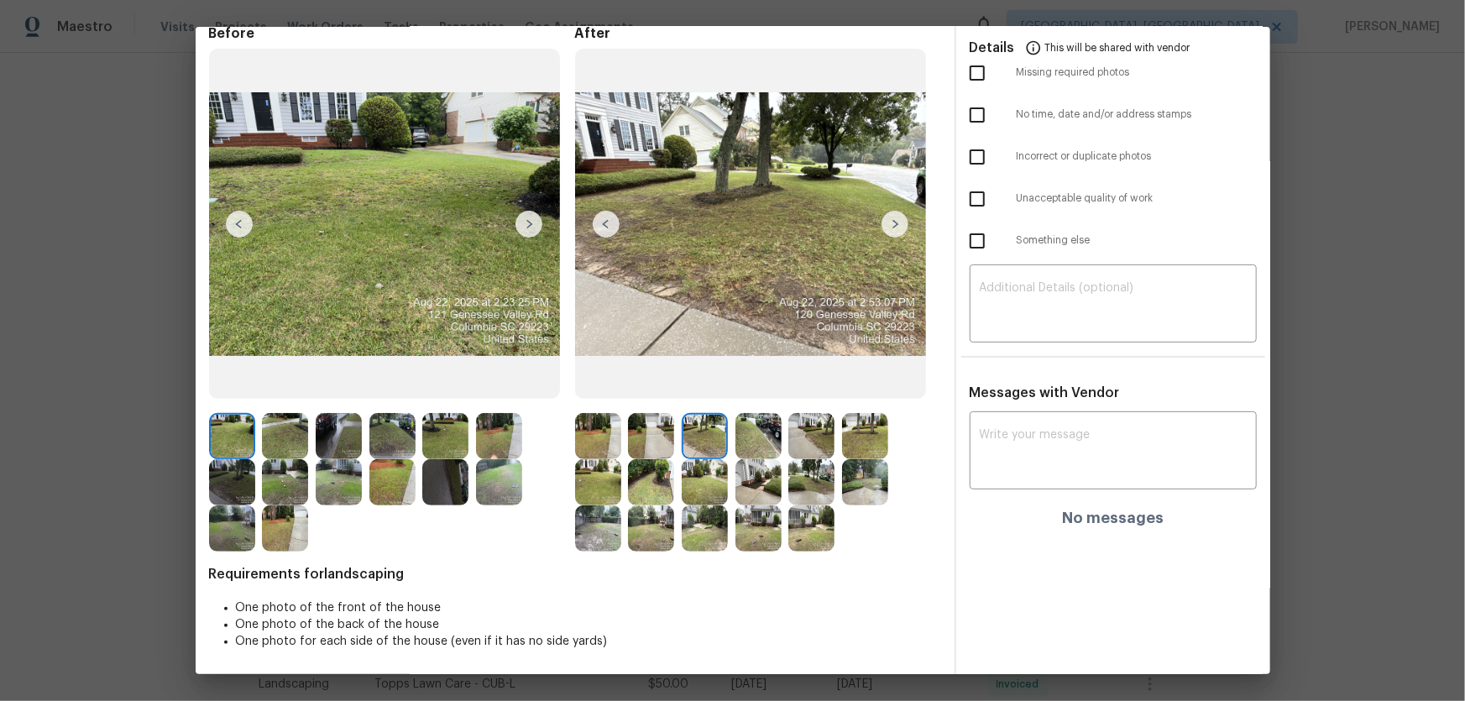
click at [736, 442] on img at bounding box center [759, 436] width 46 height 46
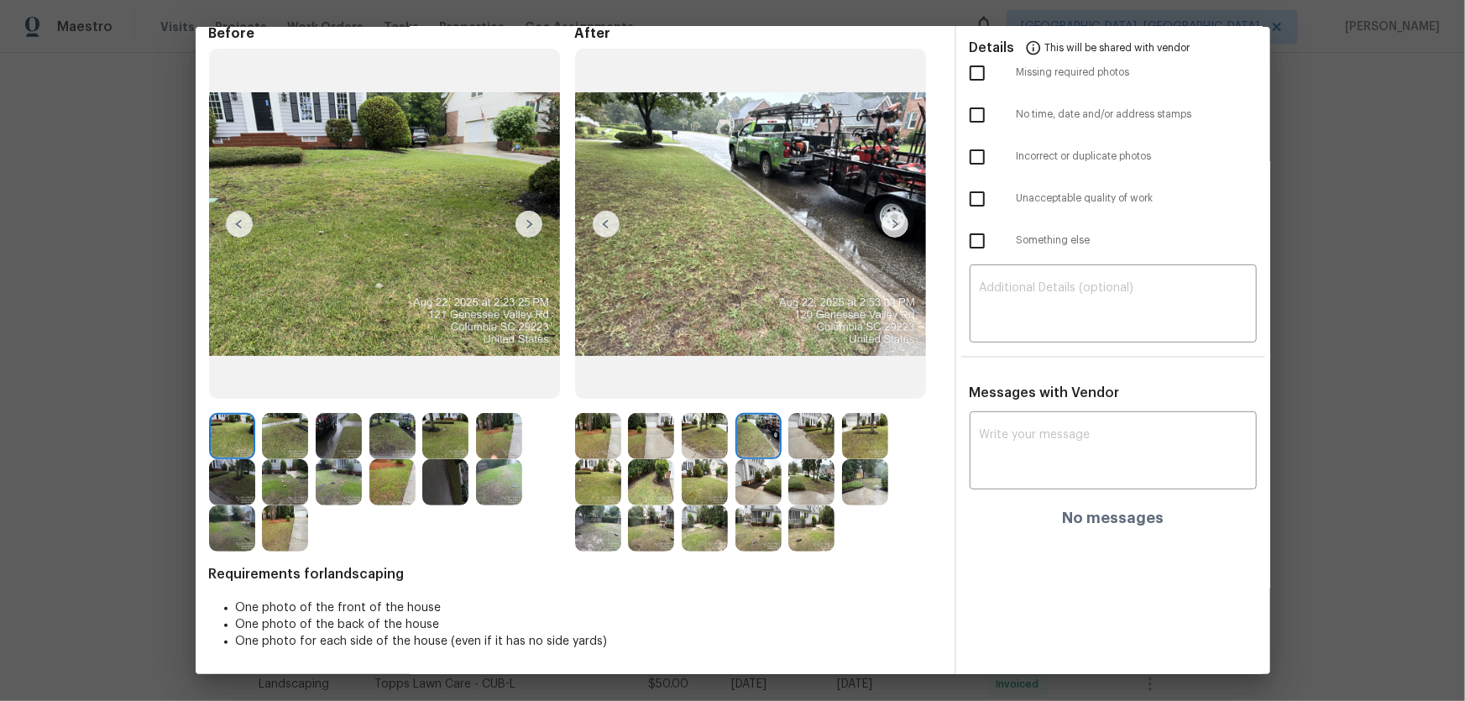
click at [806, 440] on img at bounding box center [811, 436] width 46 height 46
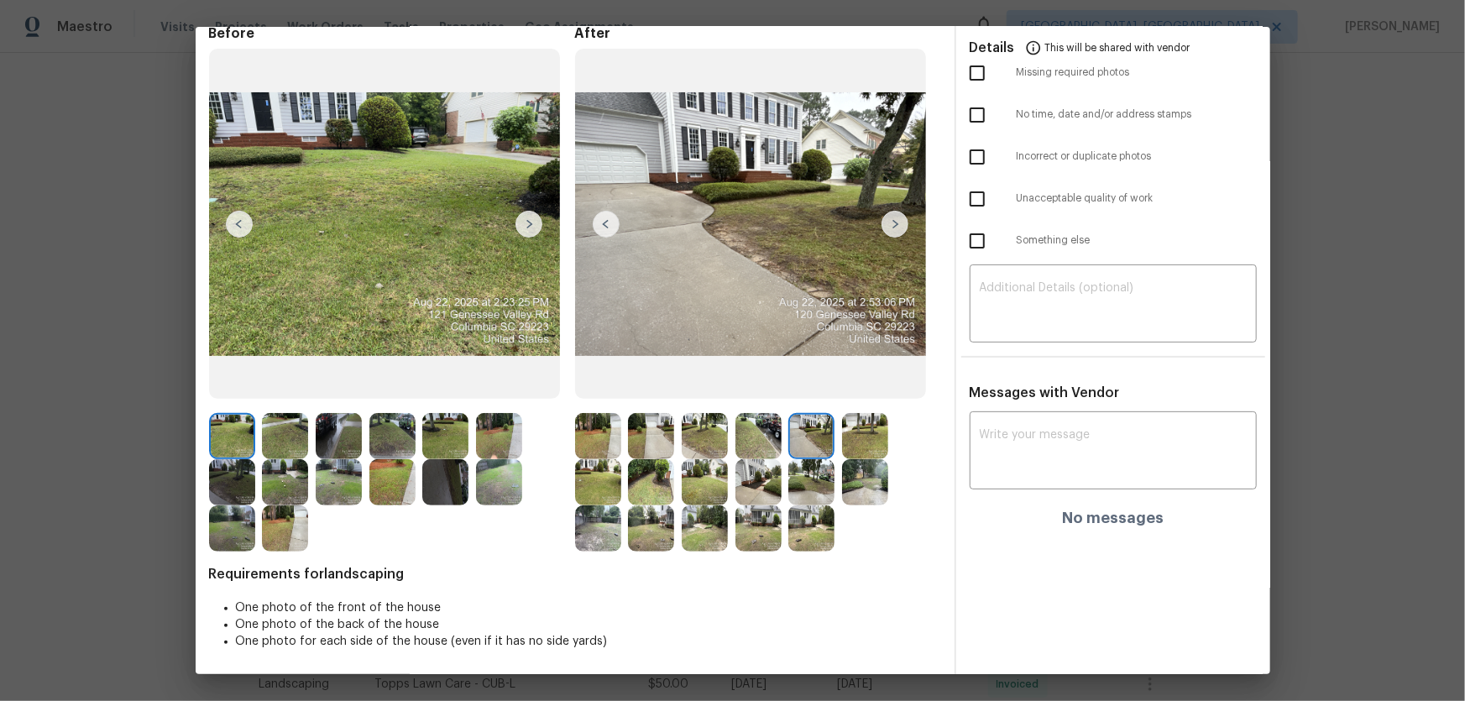
click at [843, 439] on img at bounding box center [865, 436] width 46 height 46
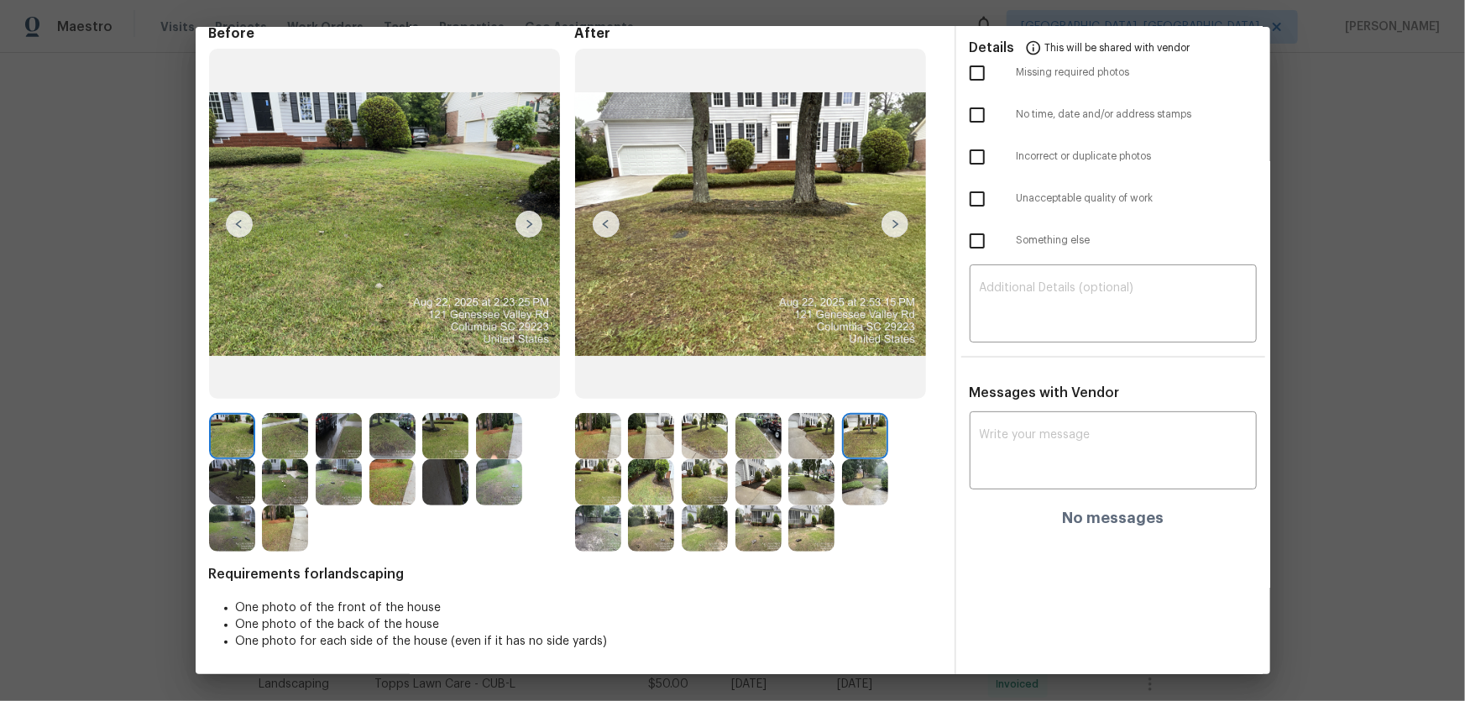
click at [596, 463] on img at bounding box center [598, 482] width 46 height 46
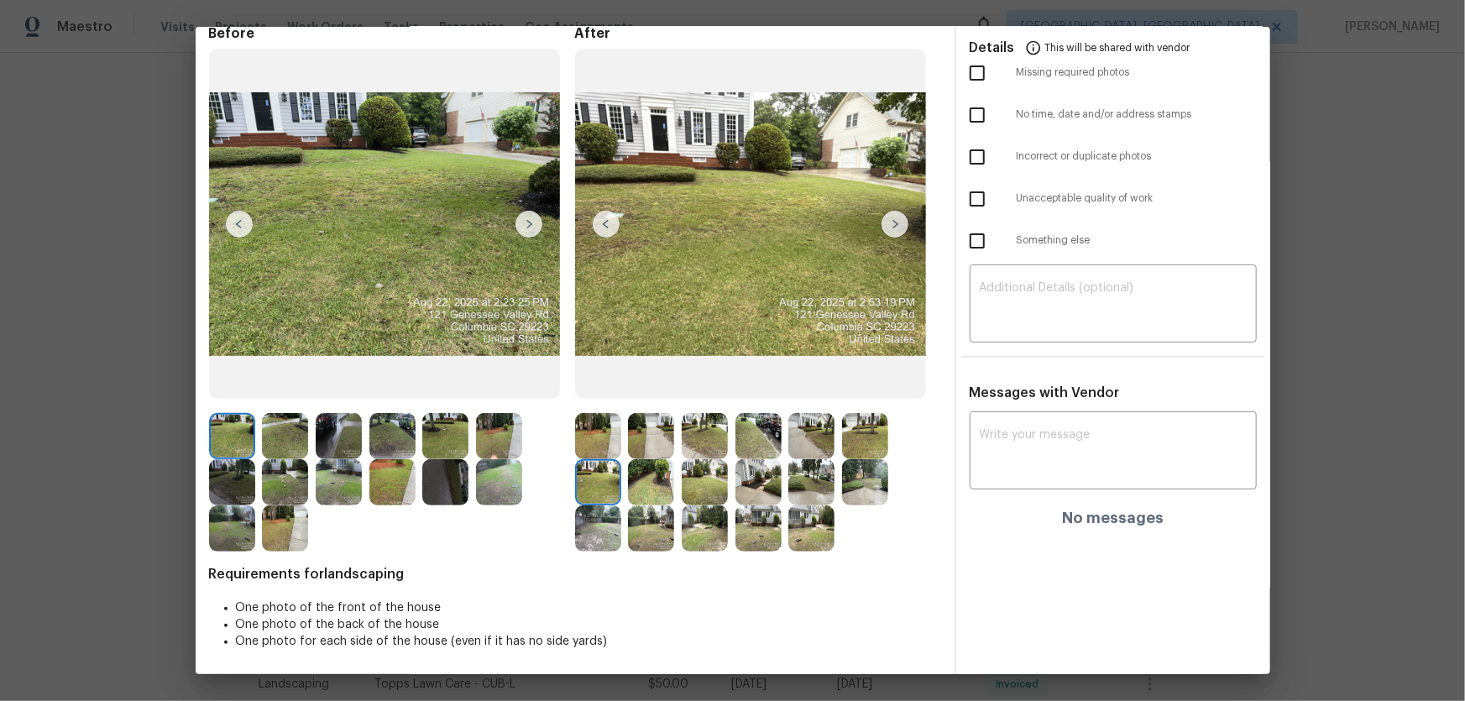
click at [628, 463] on img at bounding box center [651, 482] width 46 height 46
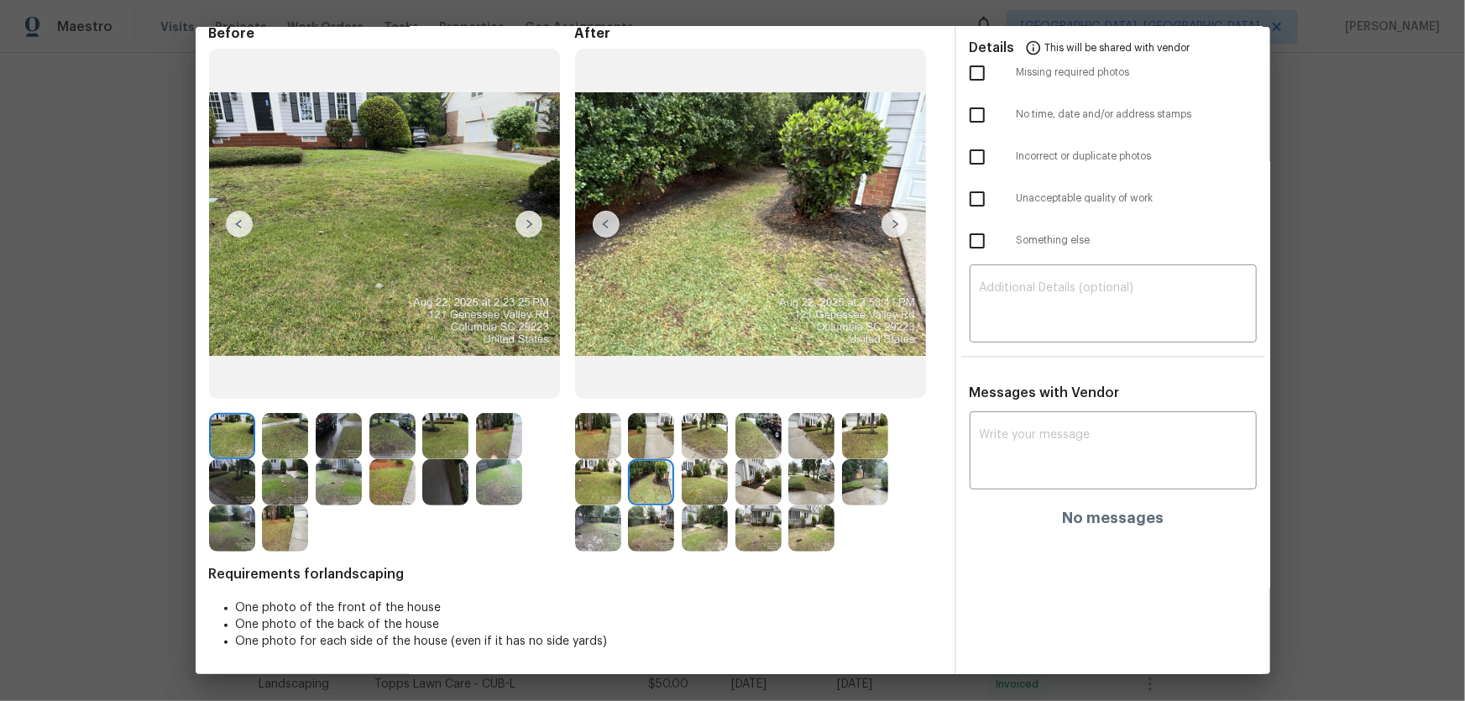
click at [708, 463] on img at bounding box center [705, 482] width 46 height 46
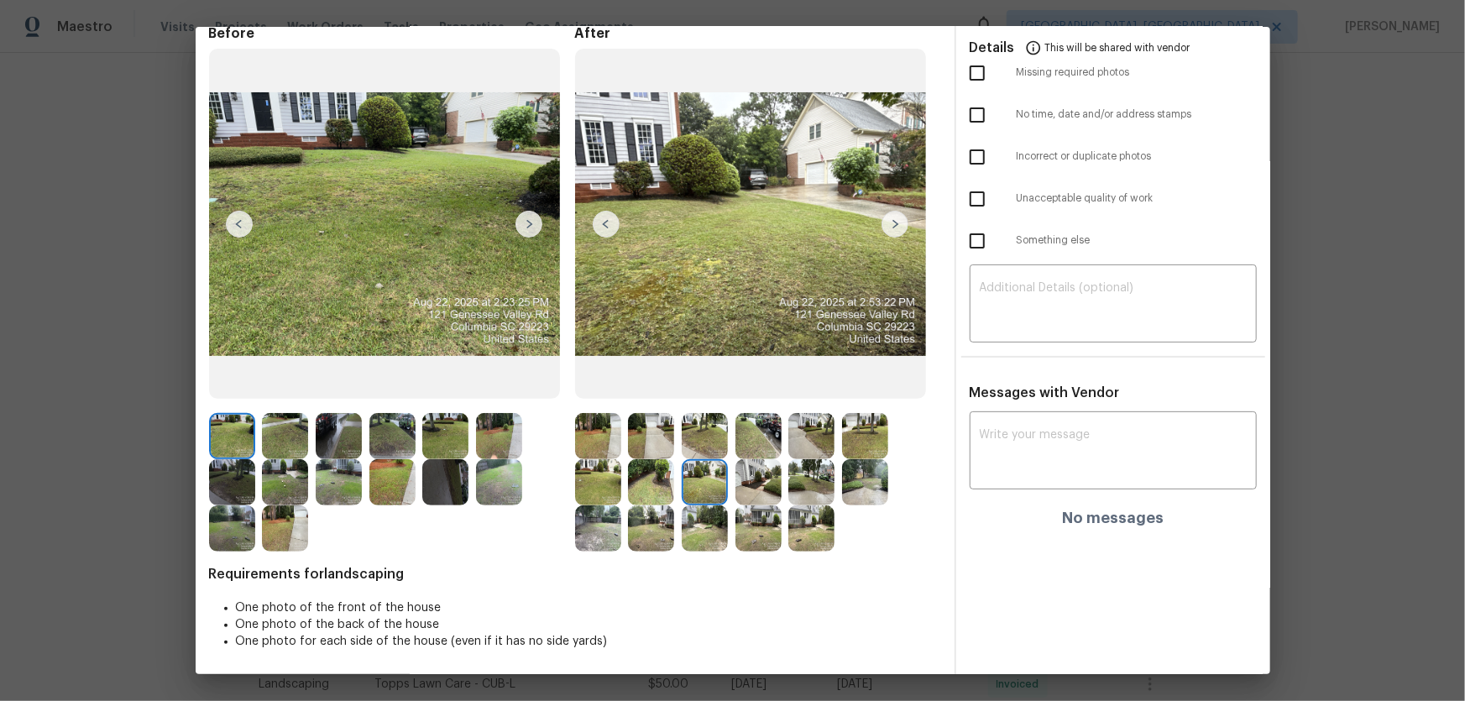
click at [763, 463] on img at bounding box center [759, 482] width 46 height 46
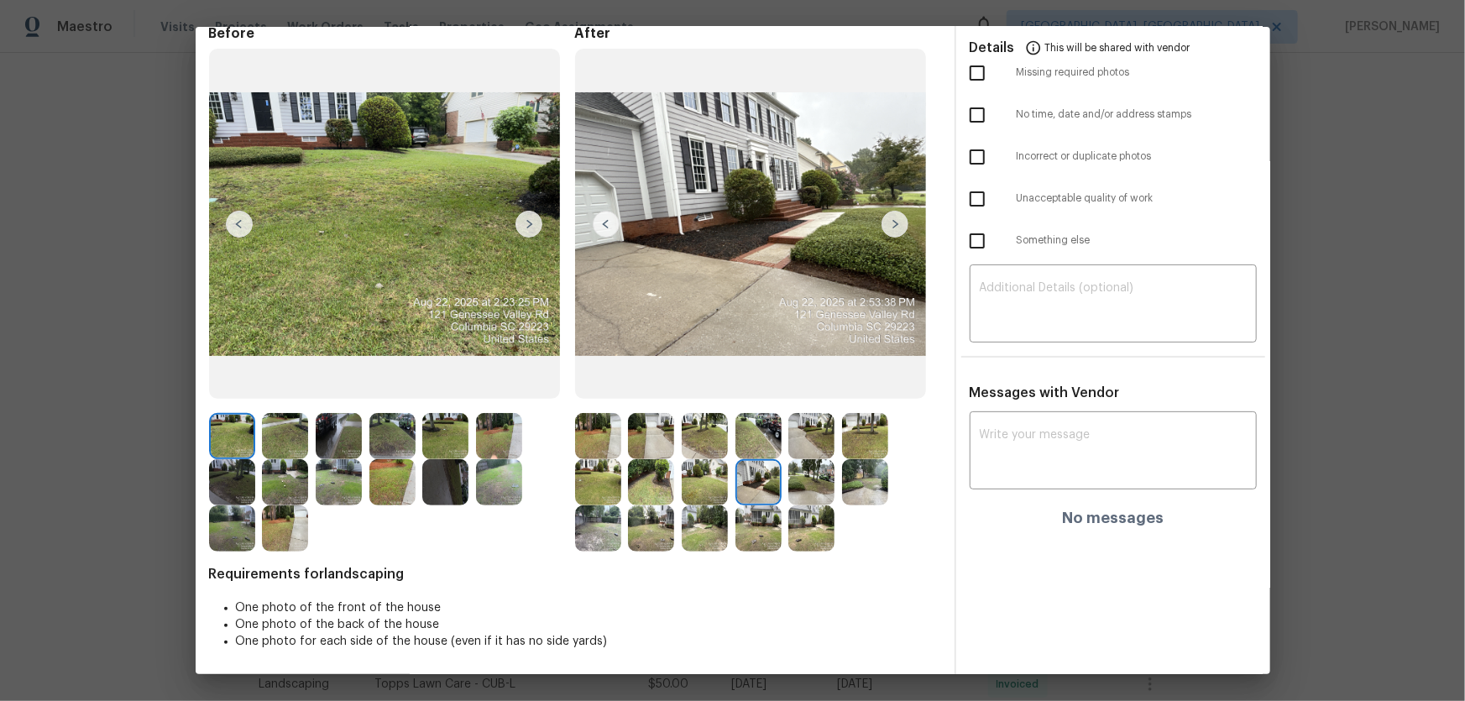
click at [820, 463] on img at bounding box center [811, 482] width 46 height 46
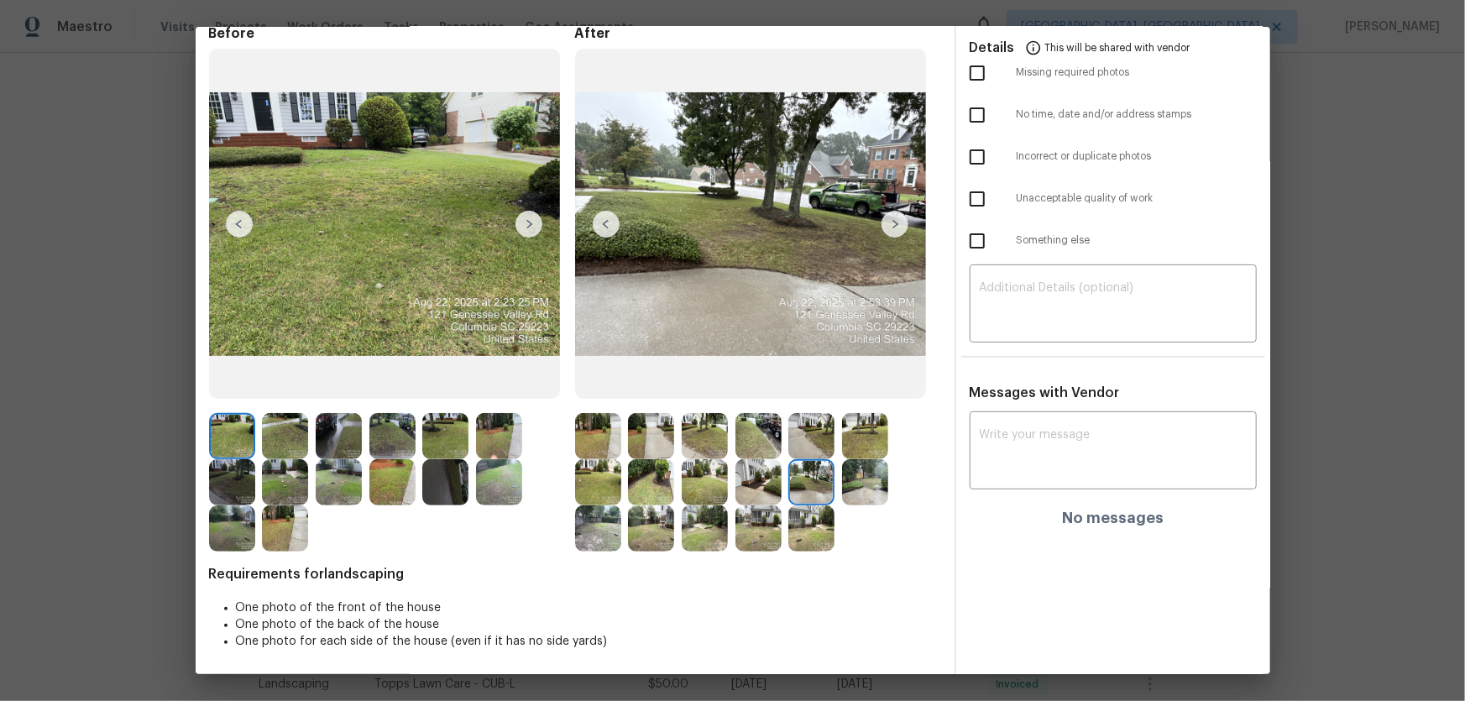
click at [889, 463] on div at bounding box center [869, 482] width 54 height 46
click at [884, 463] on img at bounding box center [865, 482] width 46 height 46
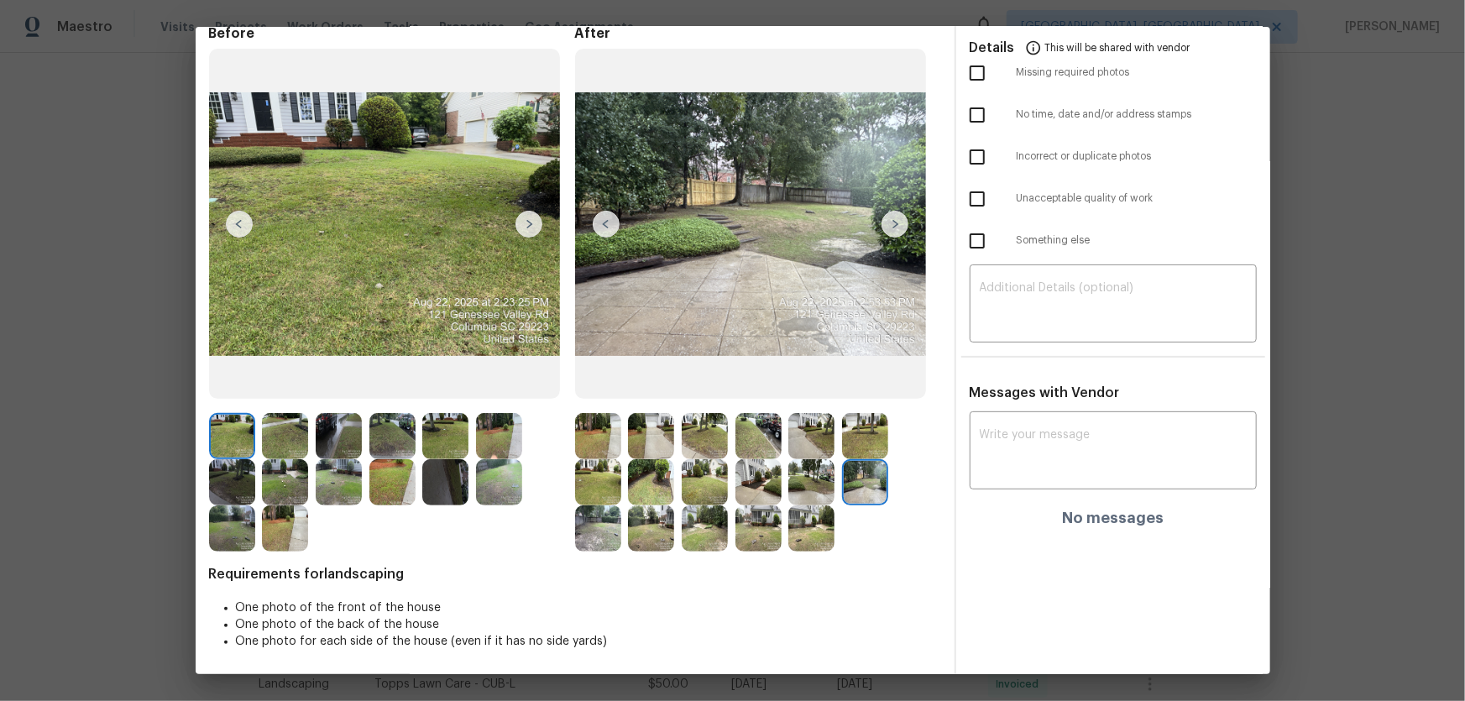
click at [599, 463] on img at bounding box center [598, 528] width 46 height 46
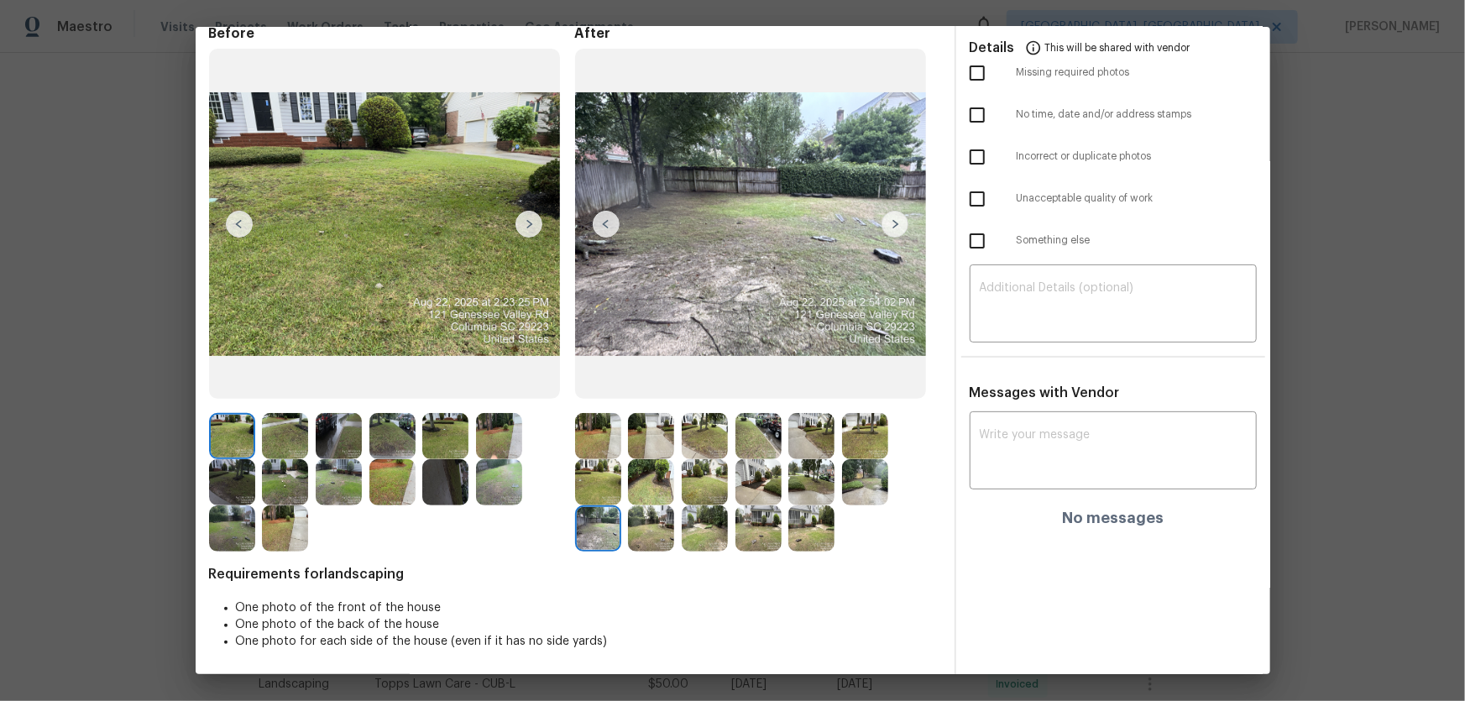
click at [649, 463] on img at bounding box center [651, 528] width 46 height 46
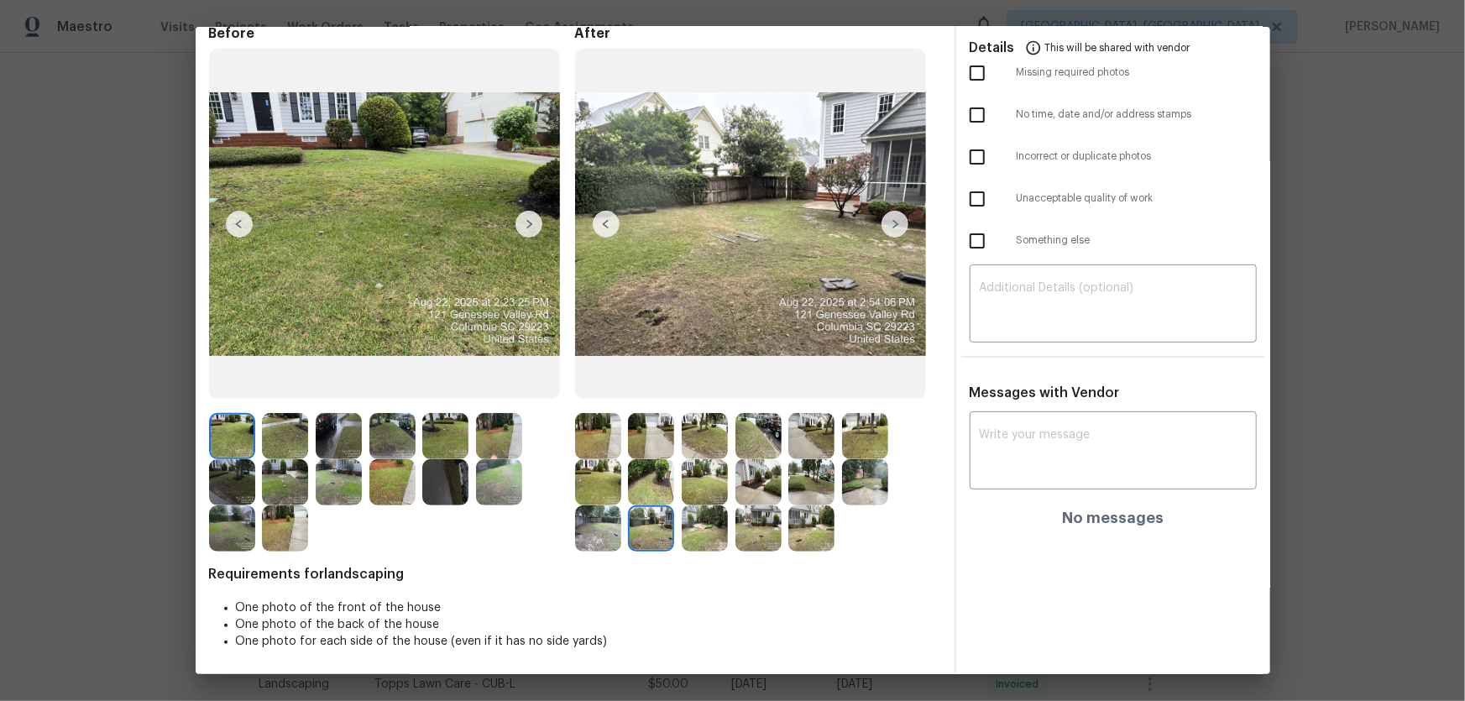
click at [699, 463] on img at bounding box center [705, 528] width 46 height 46
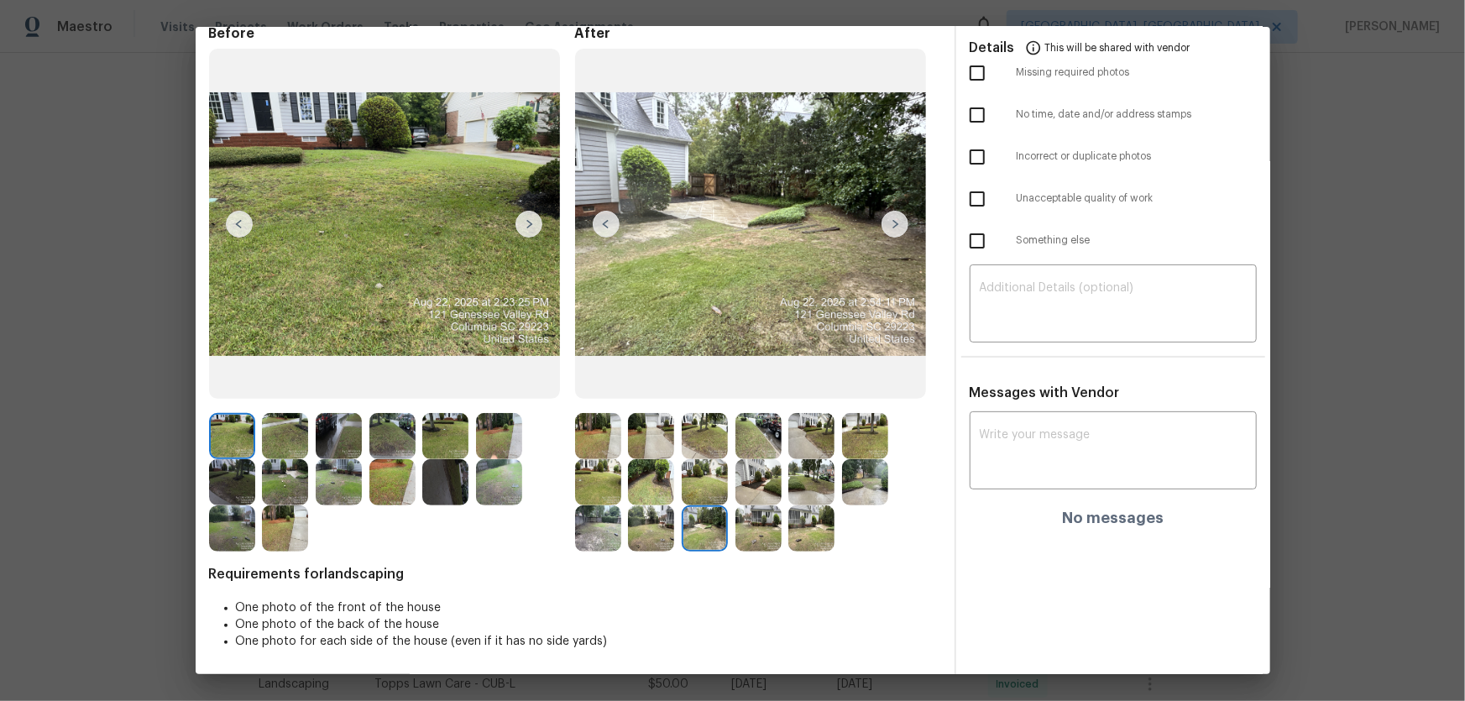
click at [755, 463] on img at bounding box center [759, 528] width 46 height 46
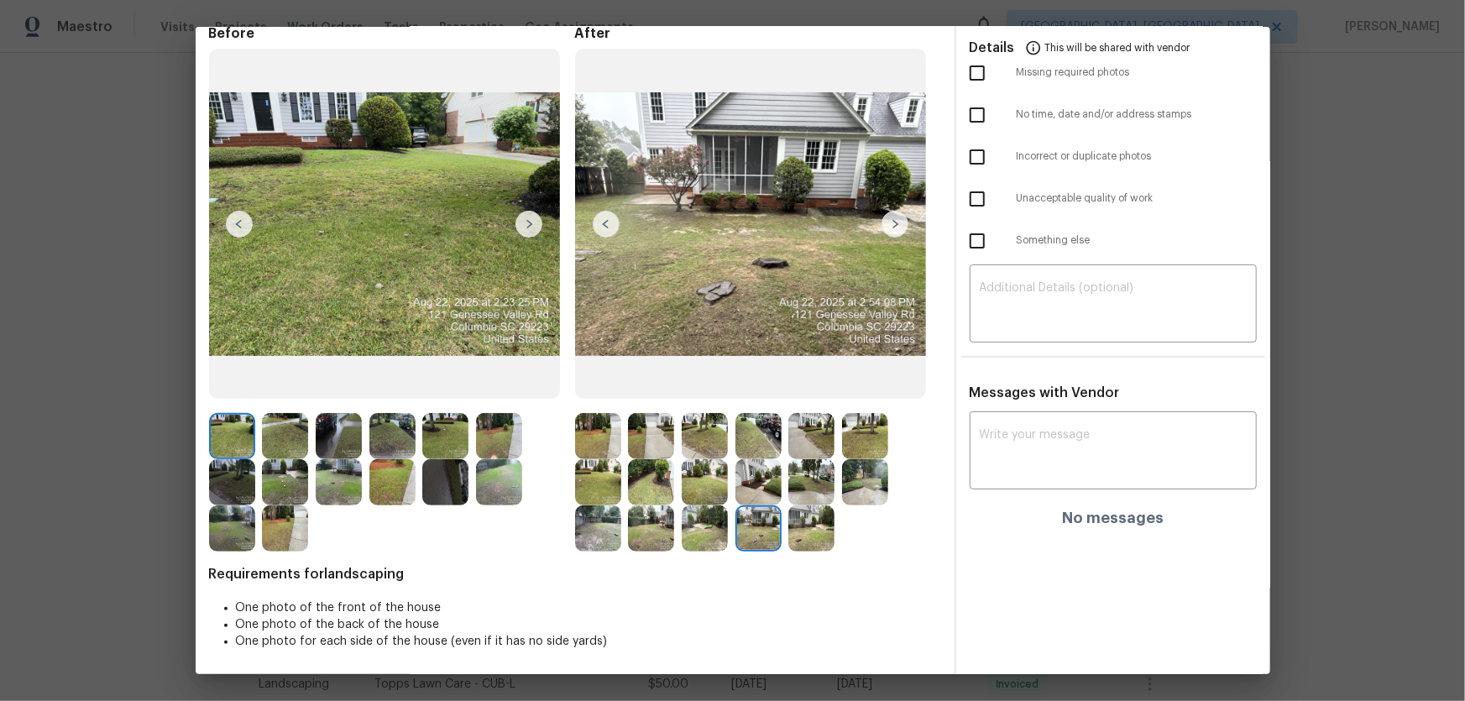
click at [803, 463] on img at bounding box center [811, 528] width 46 height 46
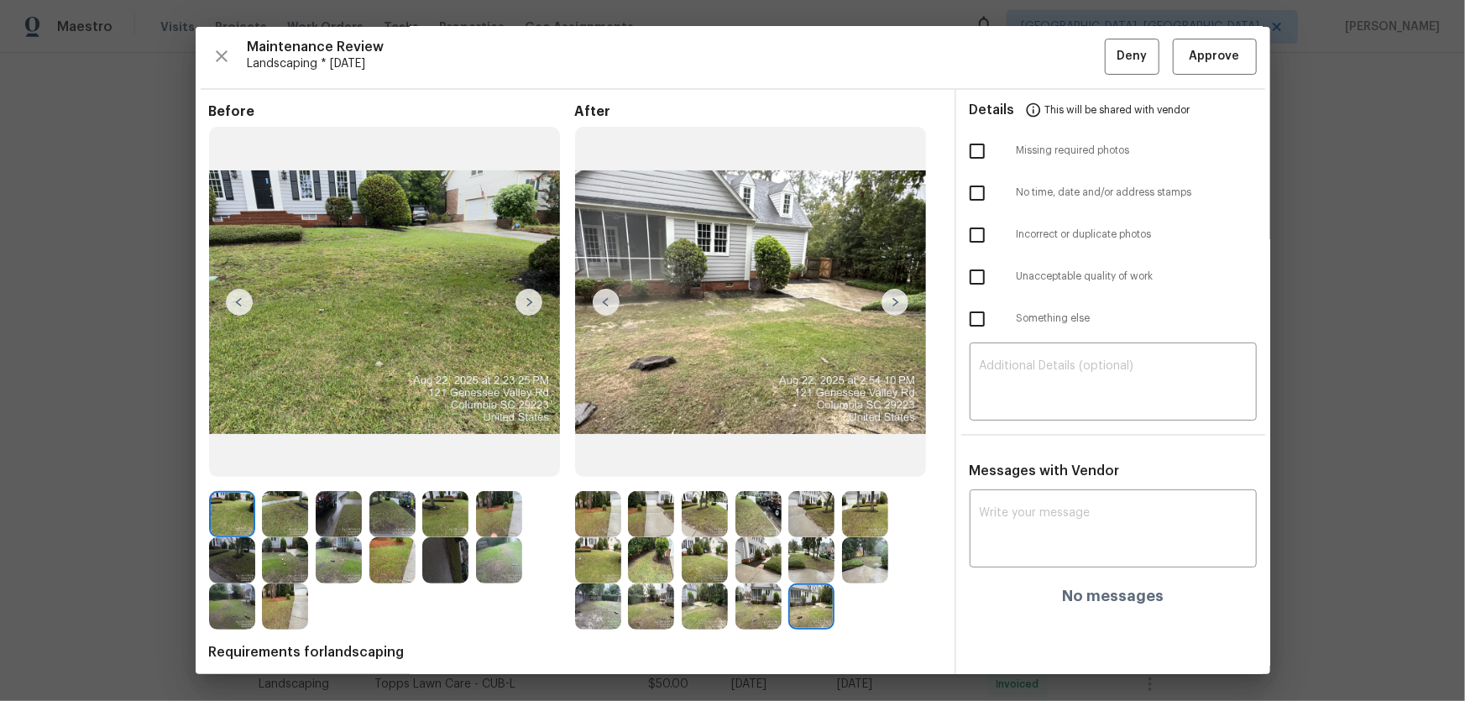
scroll to position [0, 0]
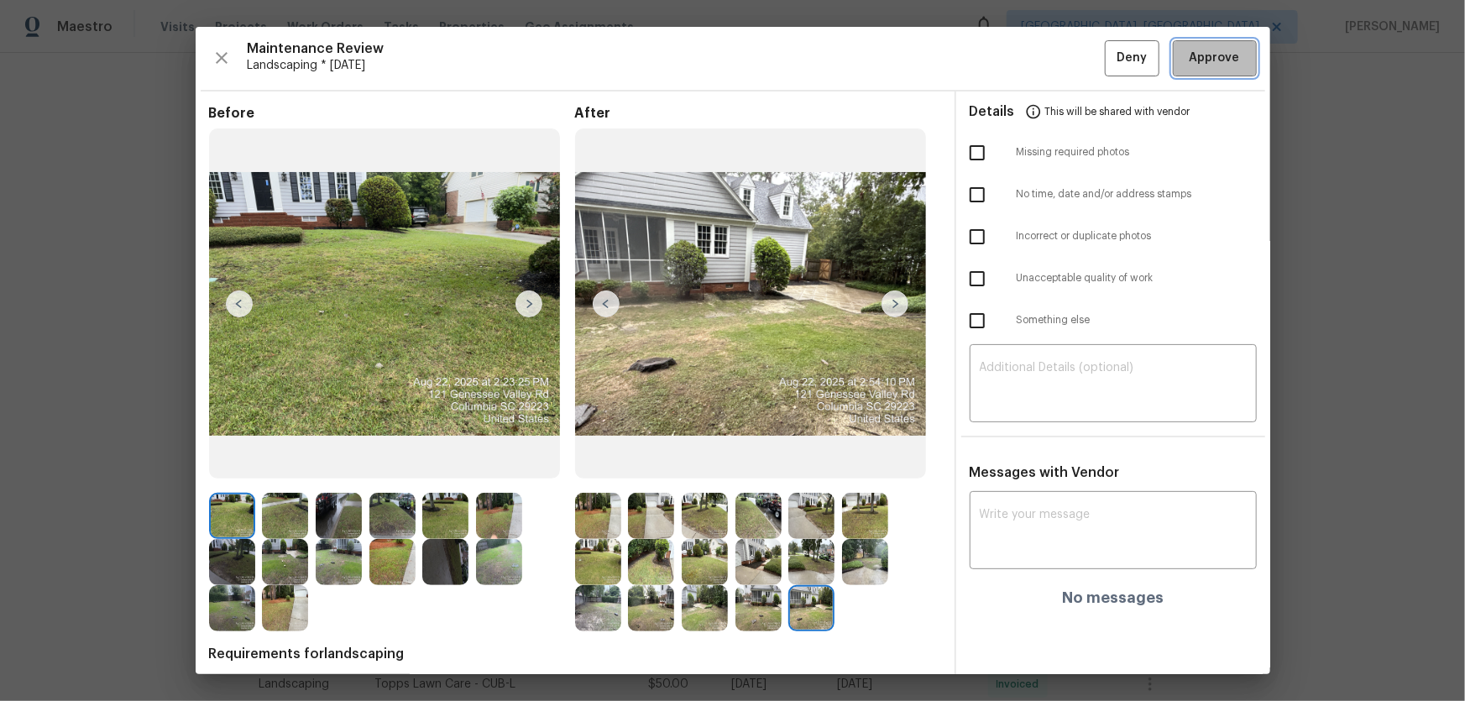
click at [1042, 67] on span "Approve" at bounding box center [1215, 58] width 50 height 21
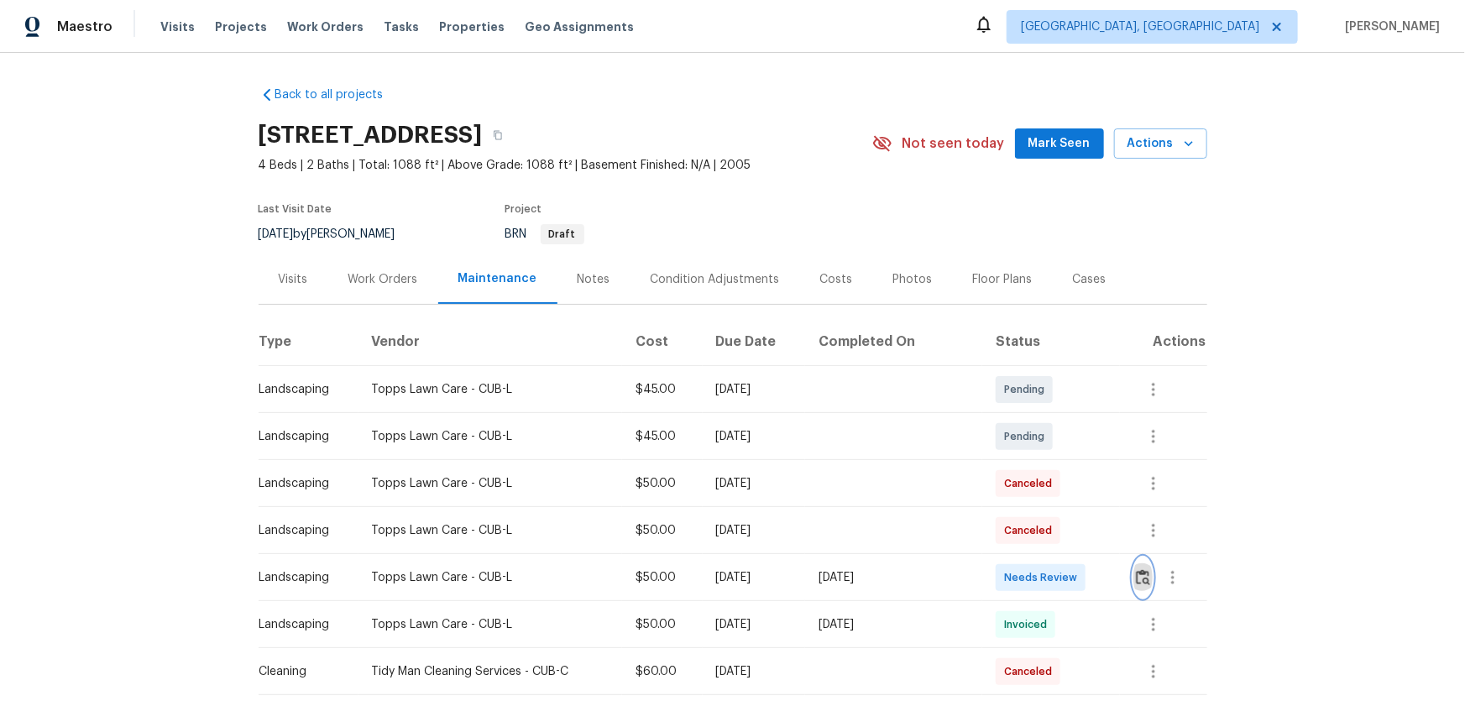
click at [1042, 463] on img "button" at bounding box center [1143, 577] width 14 height 16
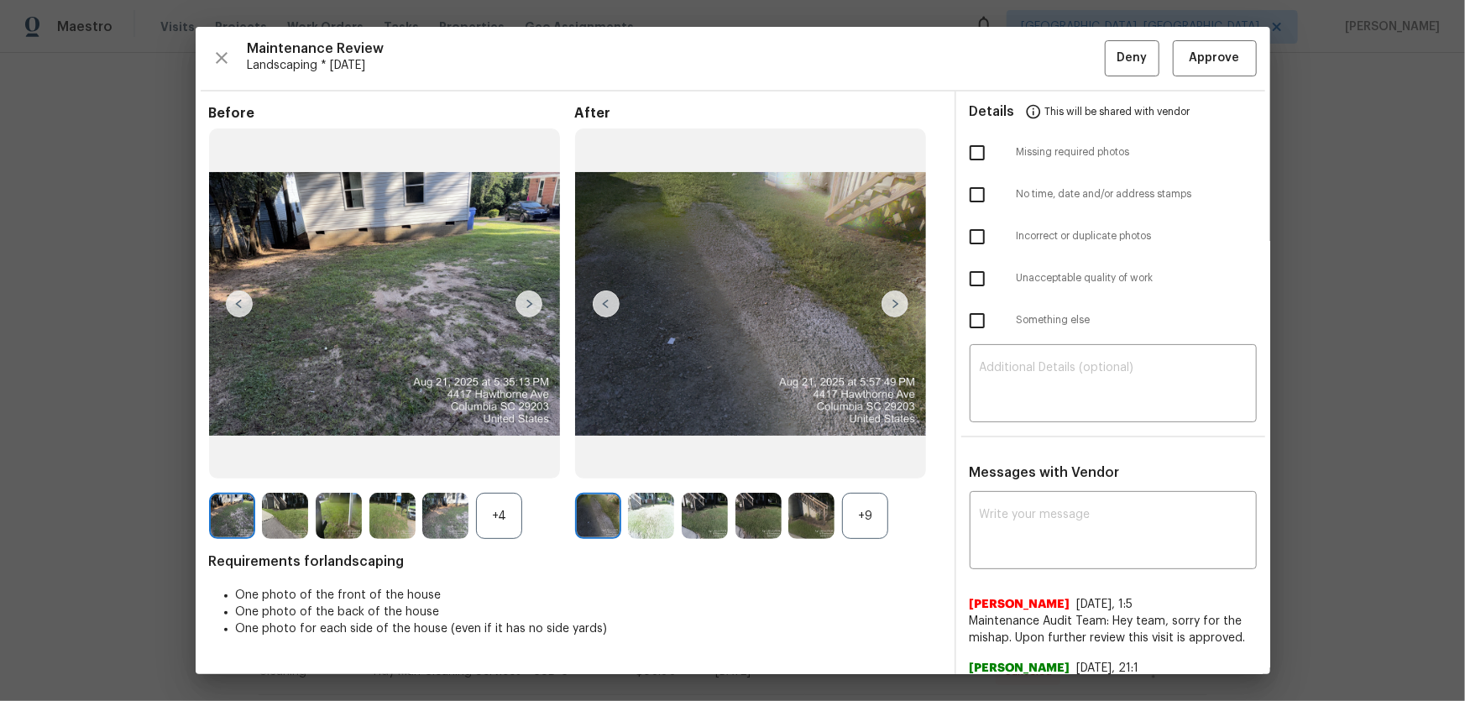
click at [868, 463] on div "+9" at bounding box center [865, 516] width 46 height 46
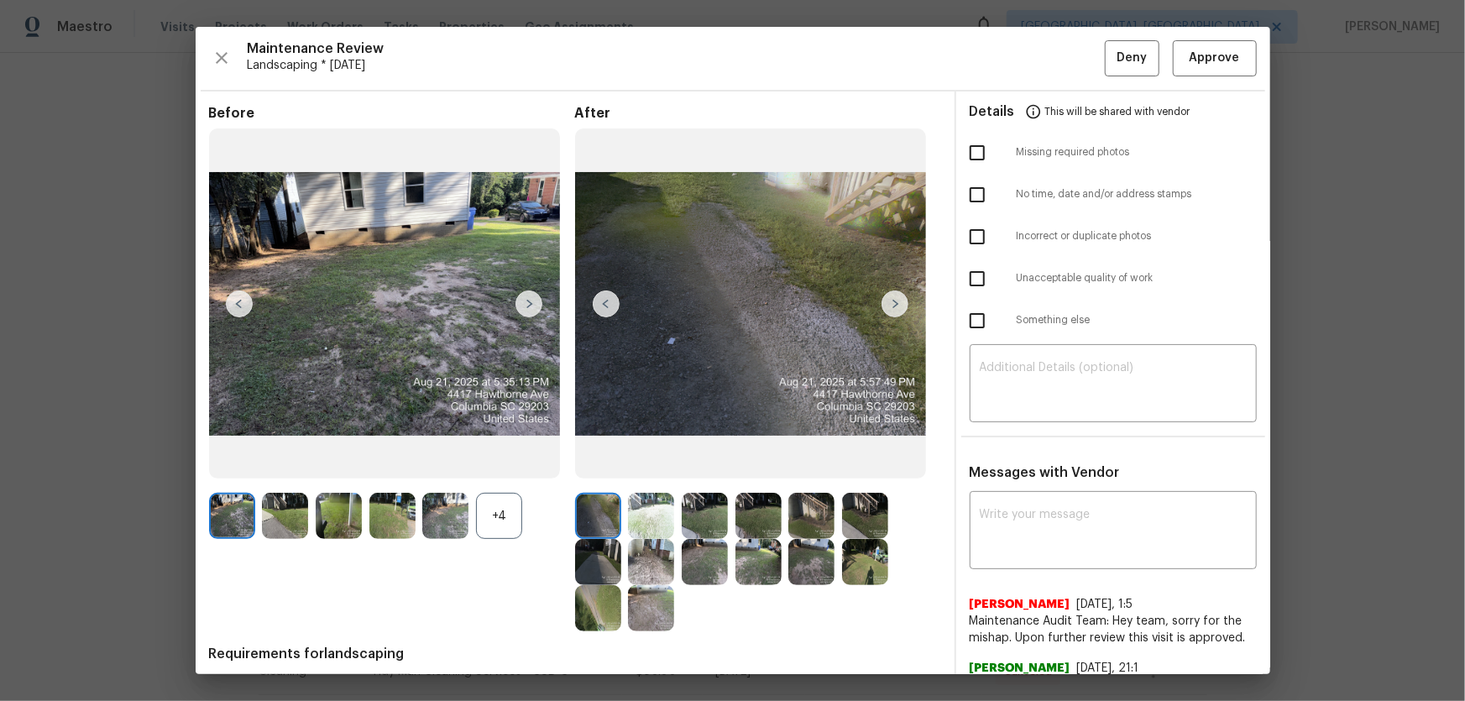
click at [501, 463] on div "+4" at bounding box center [499, 516] width 46 height 46
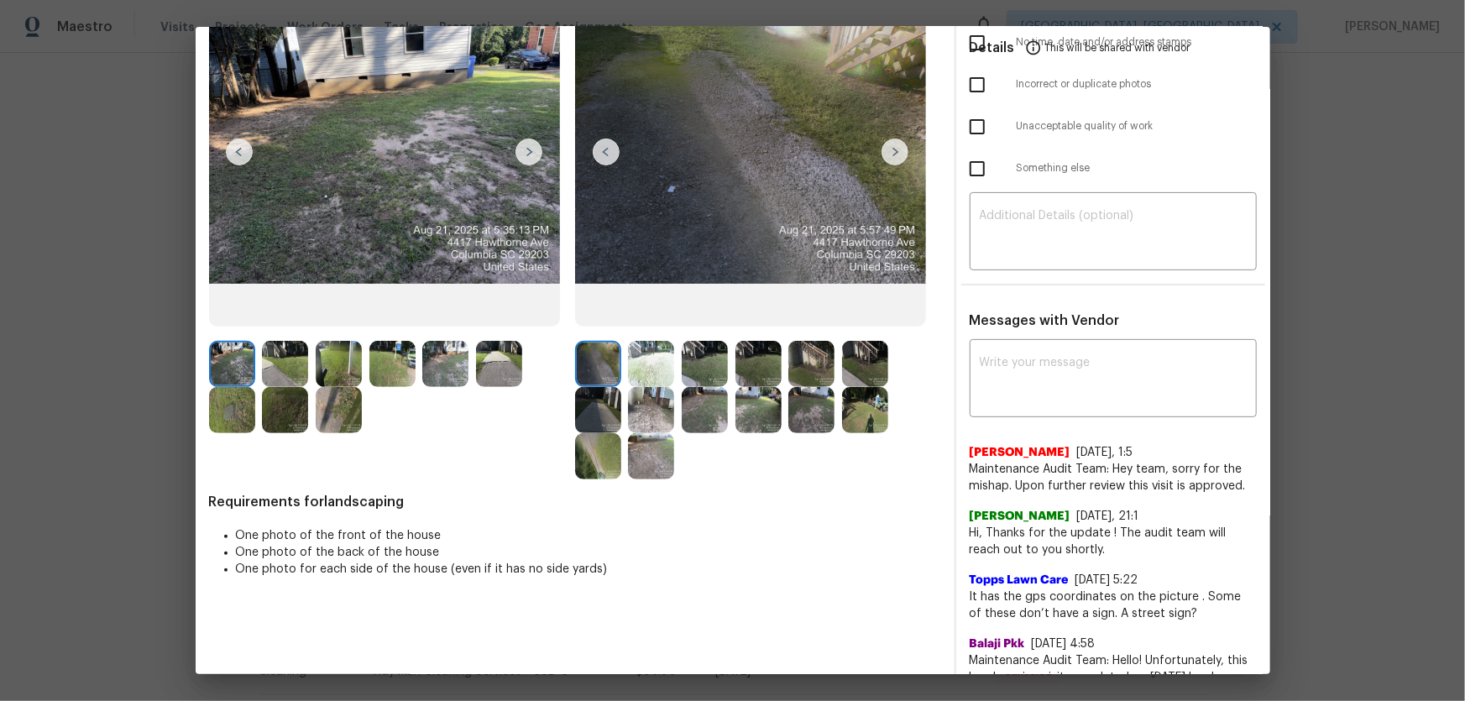
click at [641, 374] on img at bounding box center [651, 364] width 46 height 46
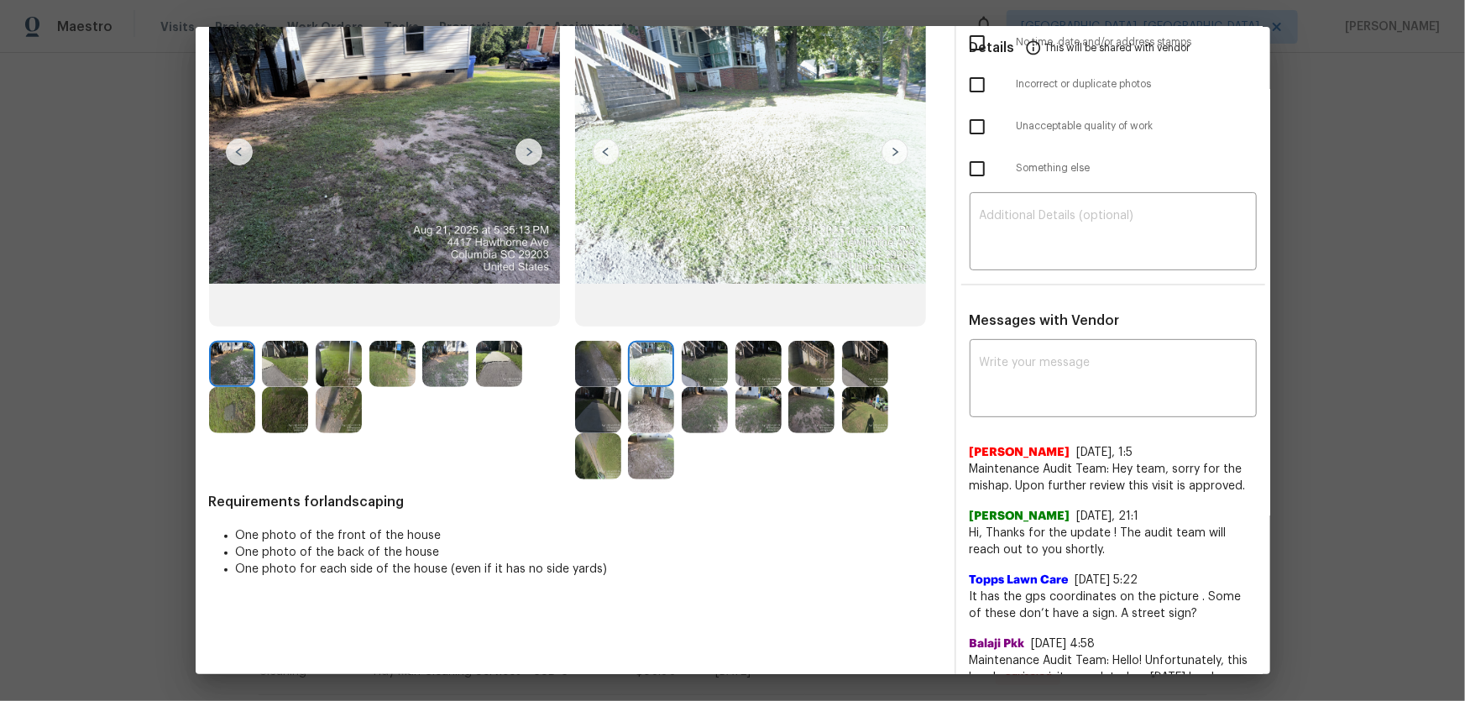
click at [714, 373] on img at bounding box center [705, 364] width 46 height 46
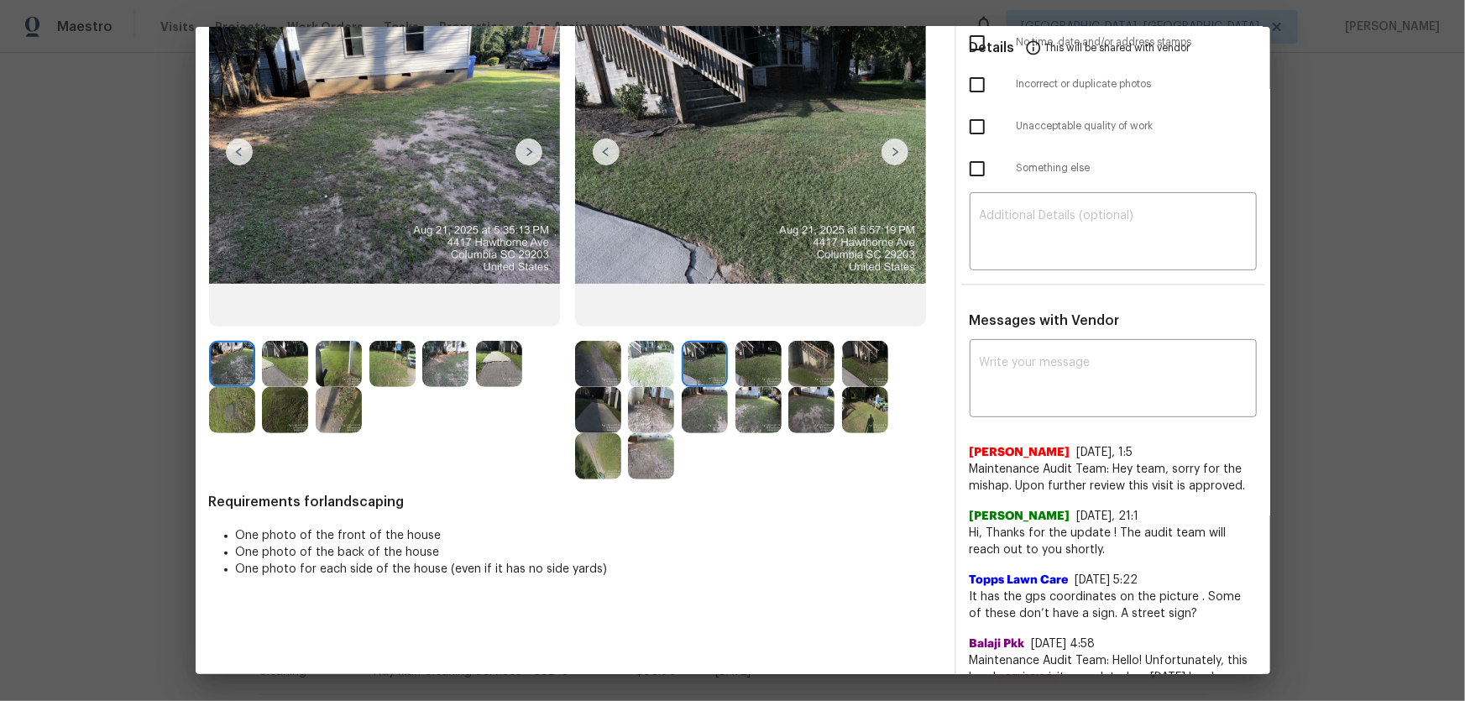
click at [788, 377] on img at bounding box center [811, 364] width 46 height 46
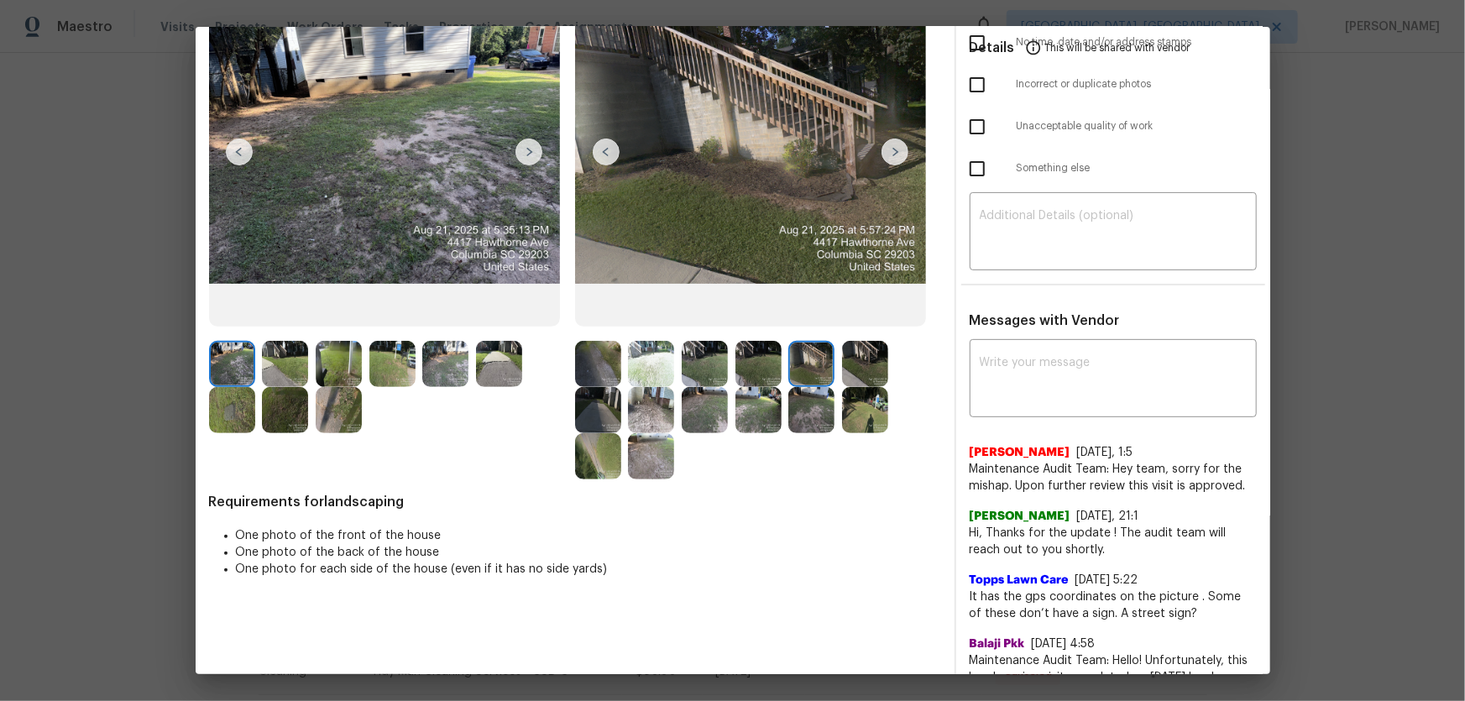
click at [773, 375] on img at bounding box center [759, 364] width 46 height 46
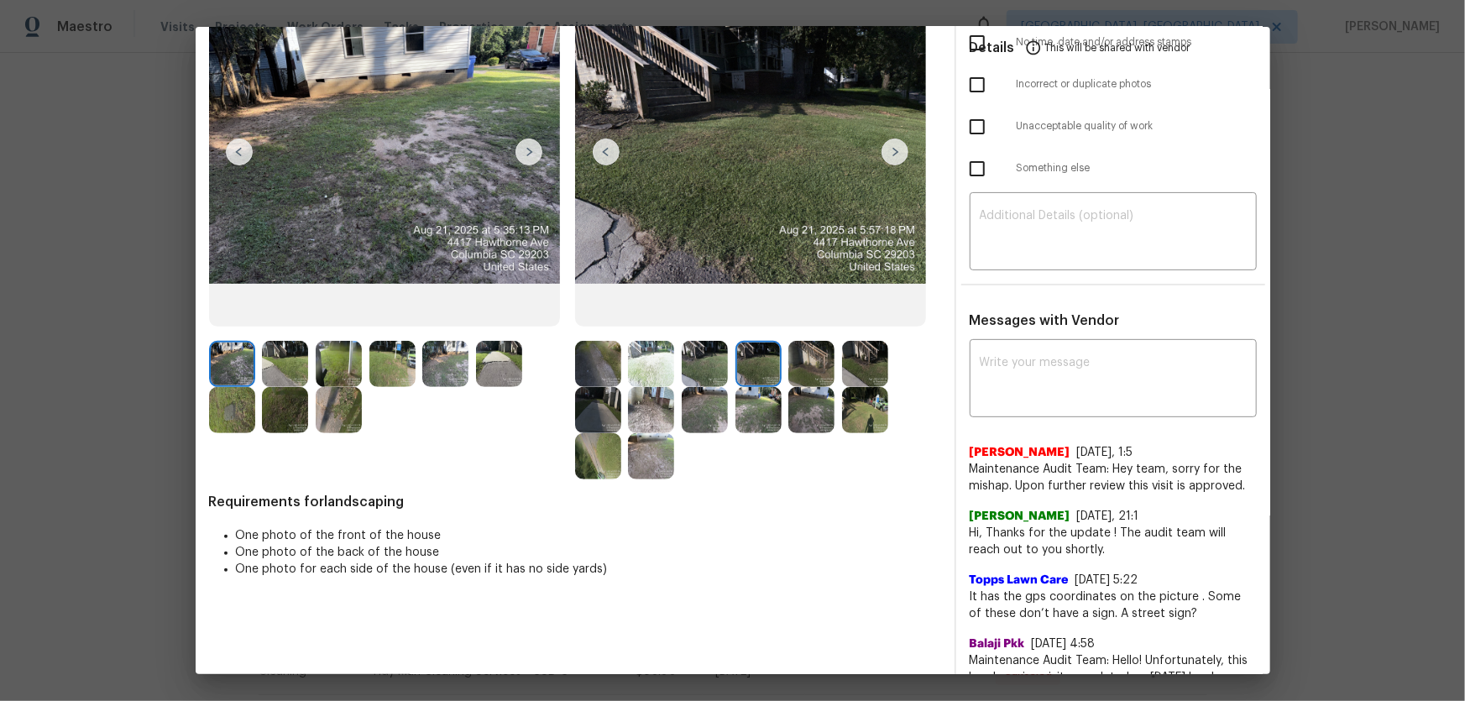
click at [817, 372] on img at bounding box center [811, 364] width 46 height 46
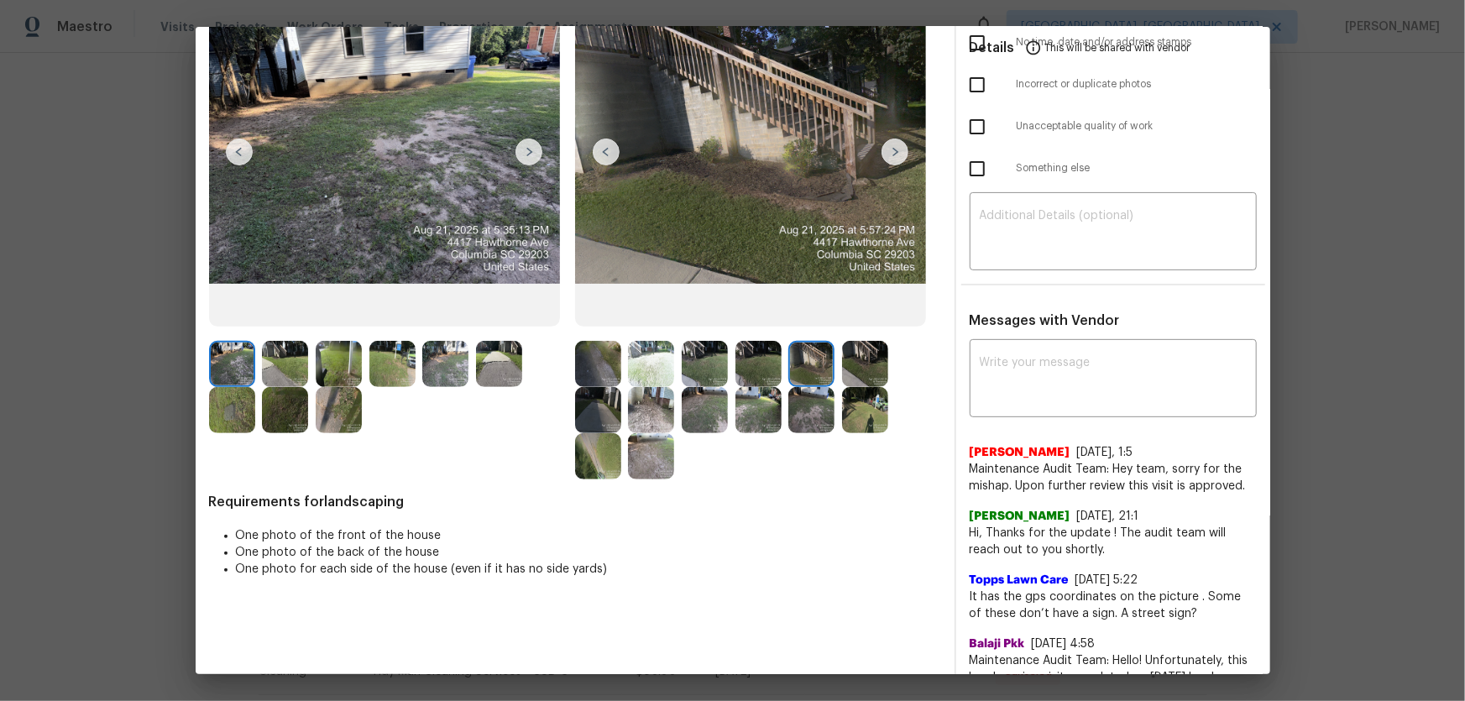
click at [882, 368] on img at bounding box center [865, 364] width 46 height 46
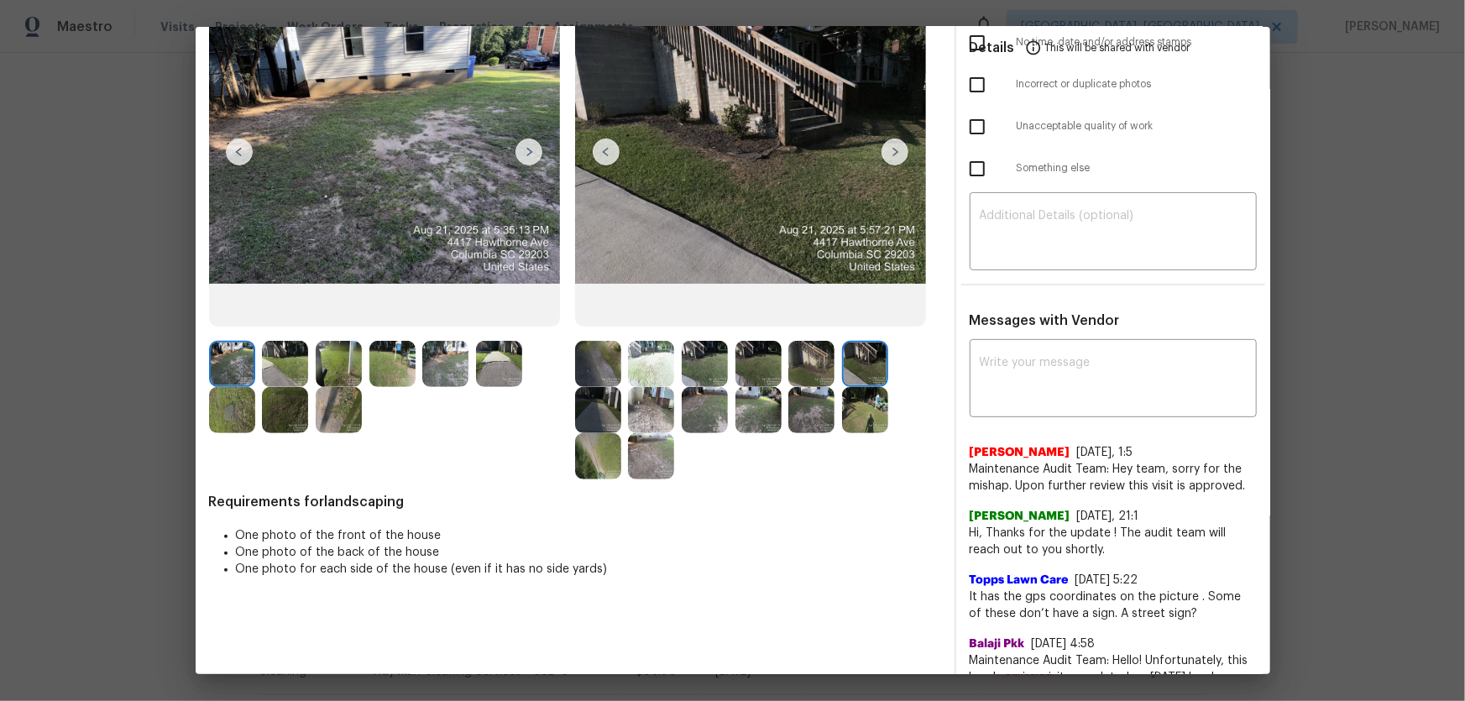
click at [608, 413] on img at bounding box center [598, 410] width 46 height 46
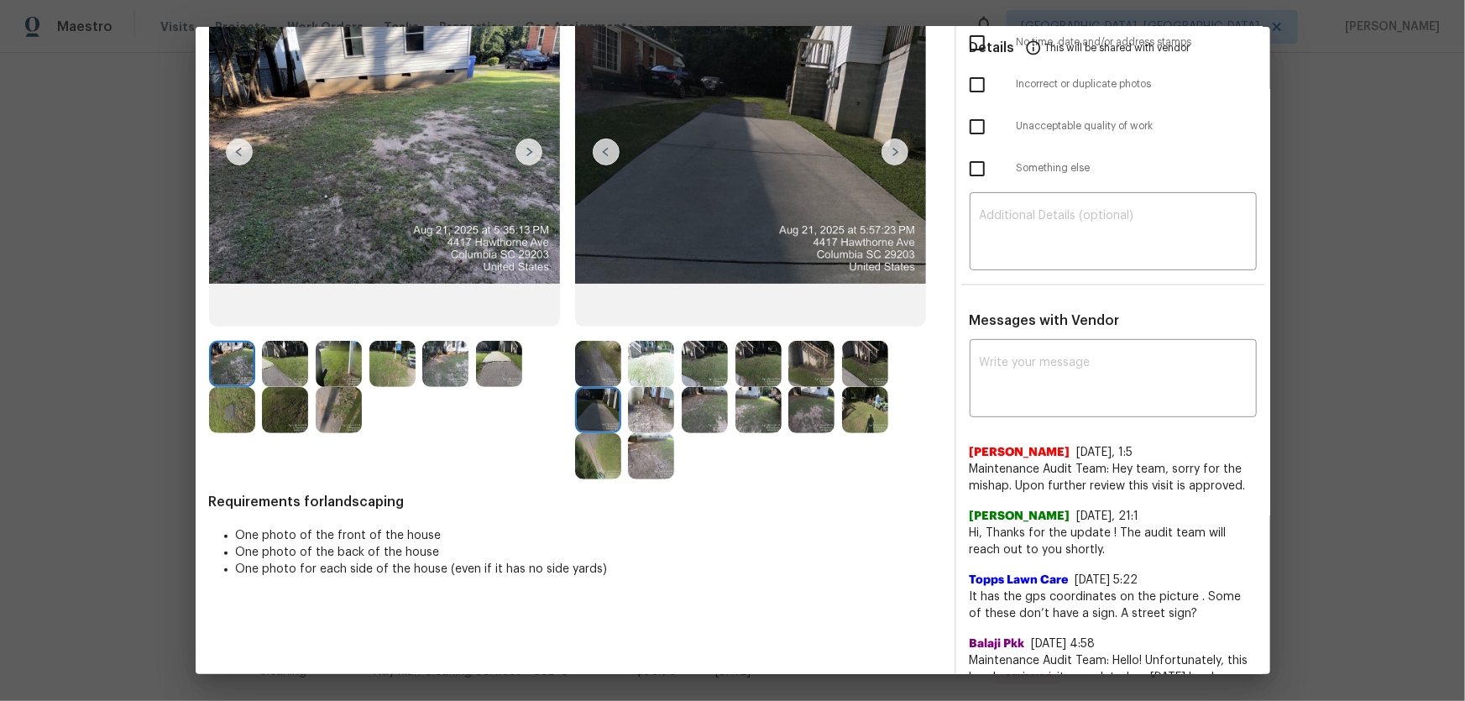
click at [638, 411] on img at bounding box center [651, 410] width 46 height 46
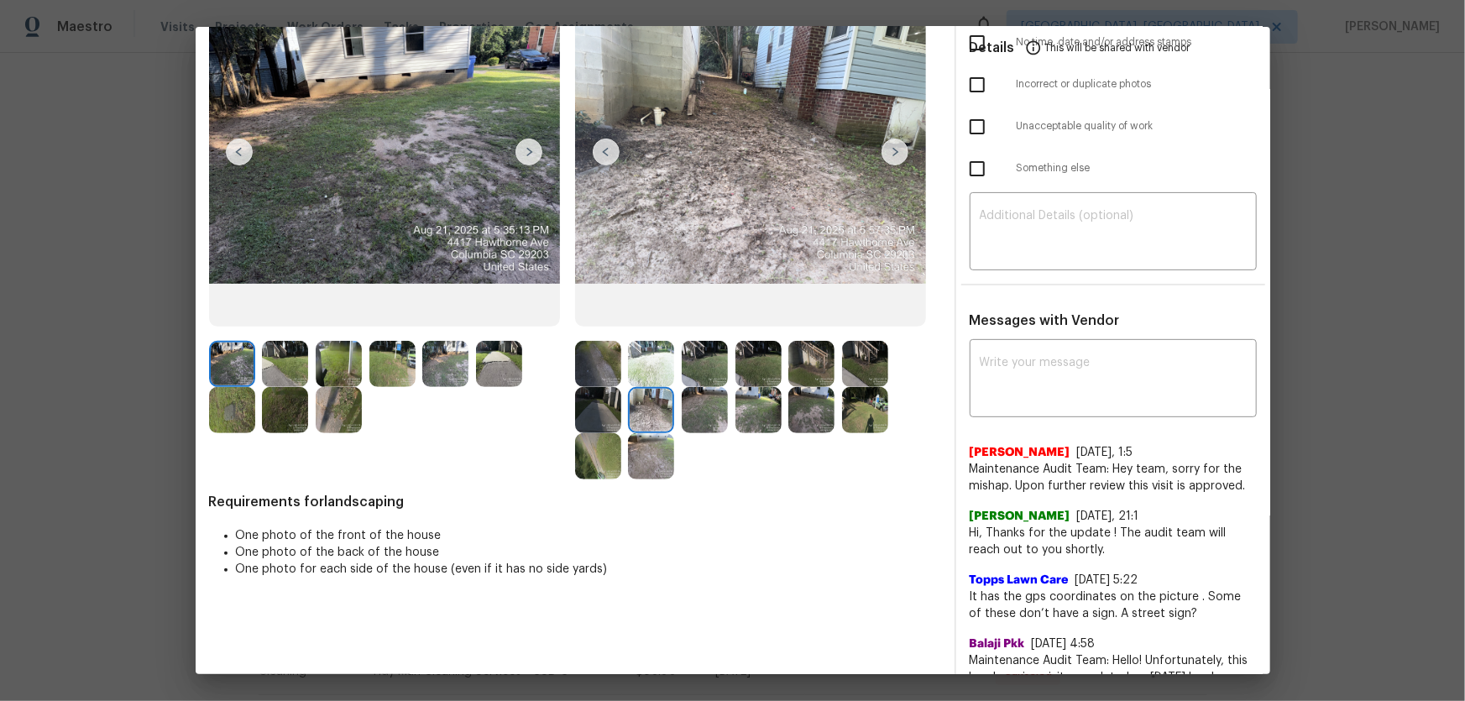
click at [693, 410] on img at bounding box center [705, 410] width 46 height 46
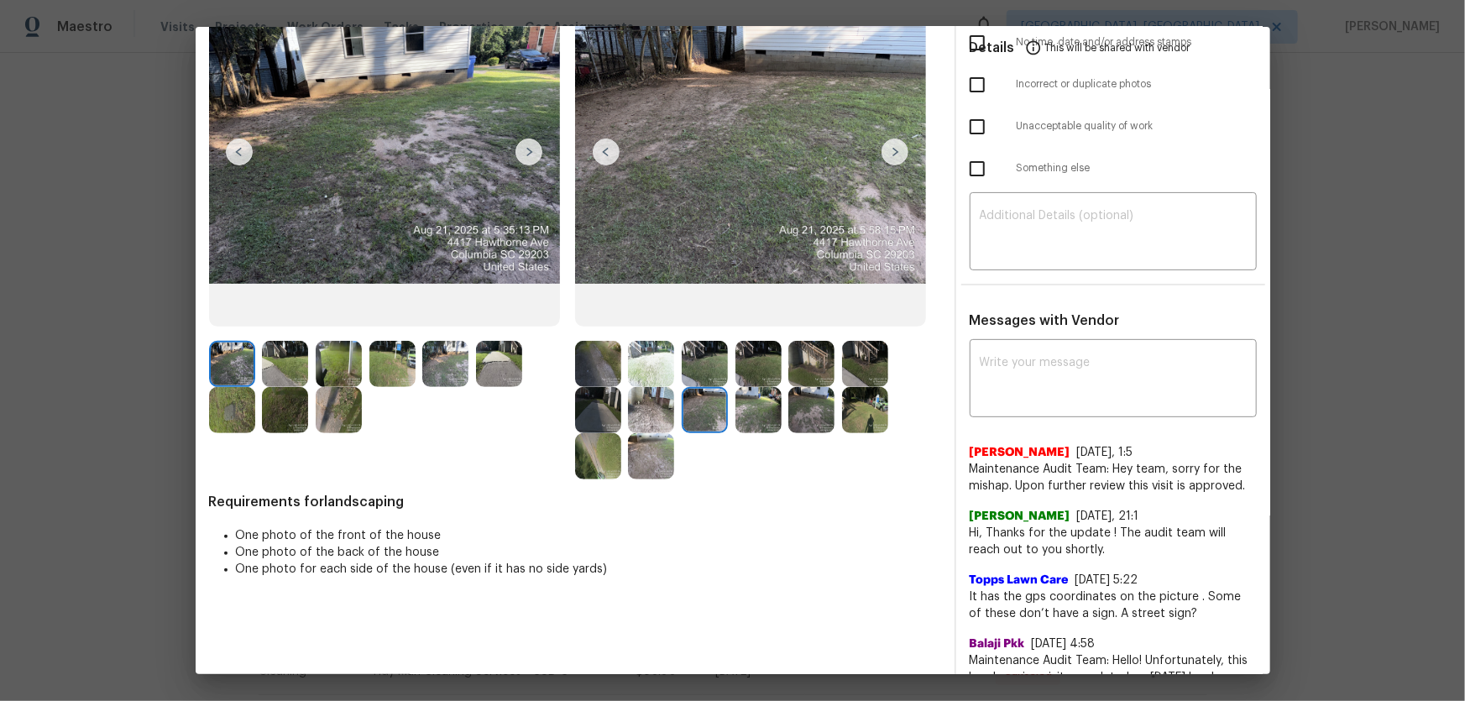
click at [762, 420] on img at bounding box center [759, 410] width 46 height 46
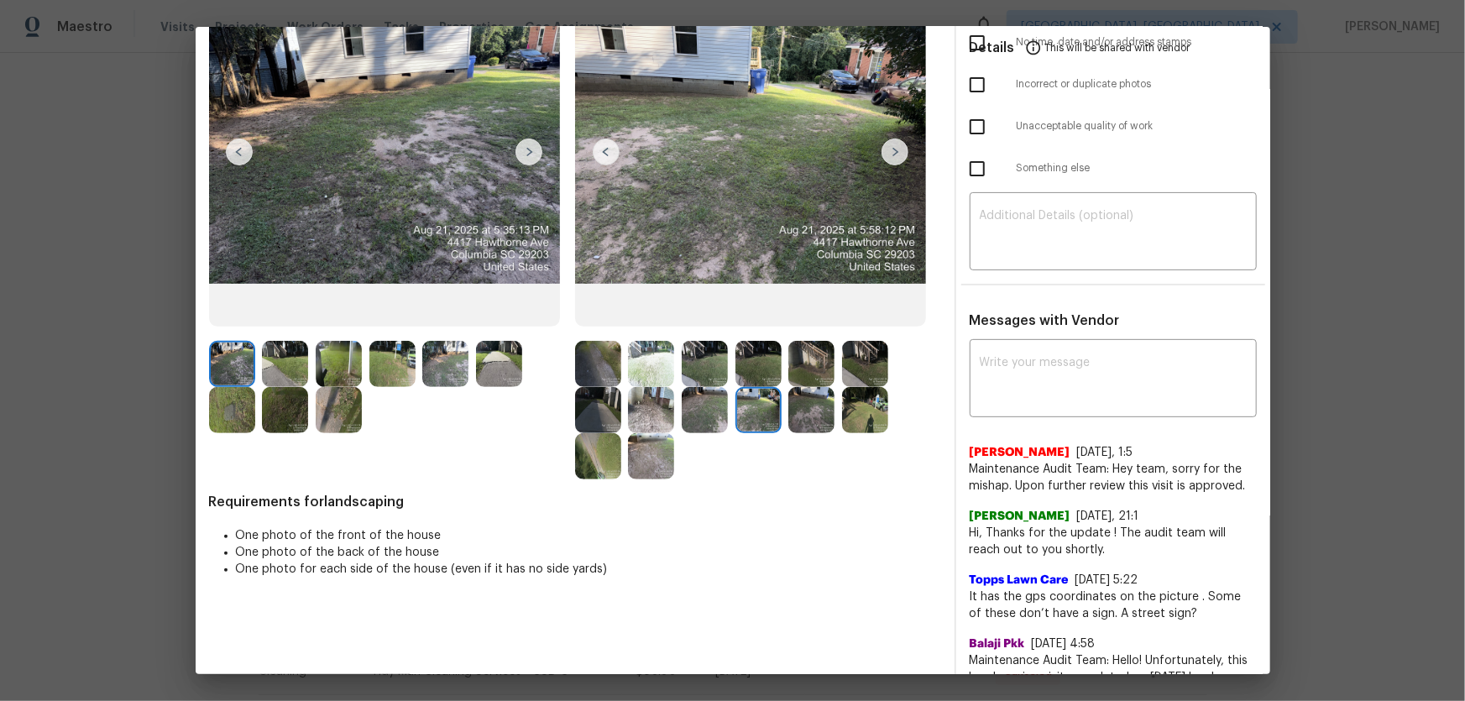
click at [790, 416] on img at bounding box center [811, 410] width 46 height 46
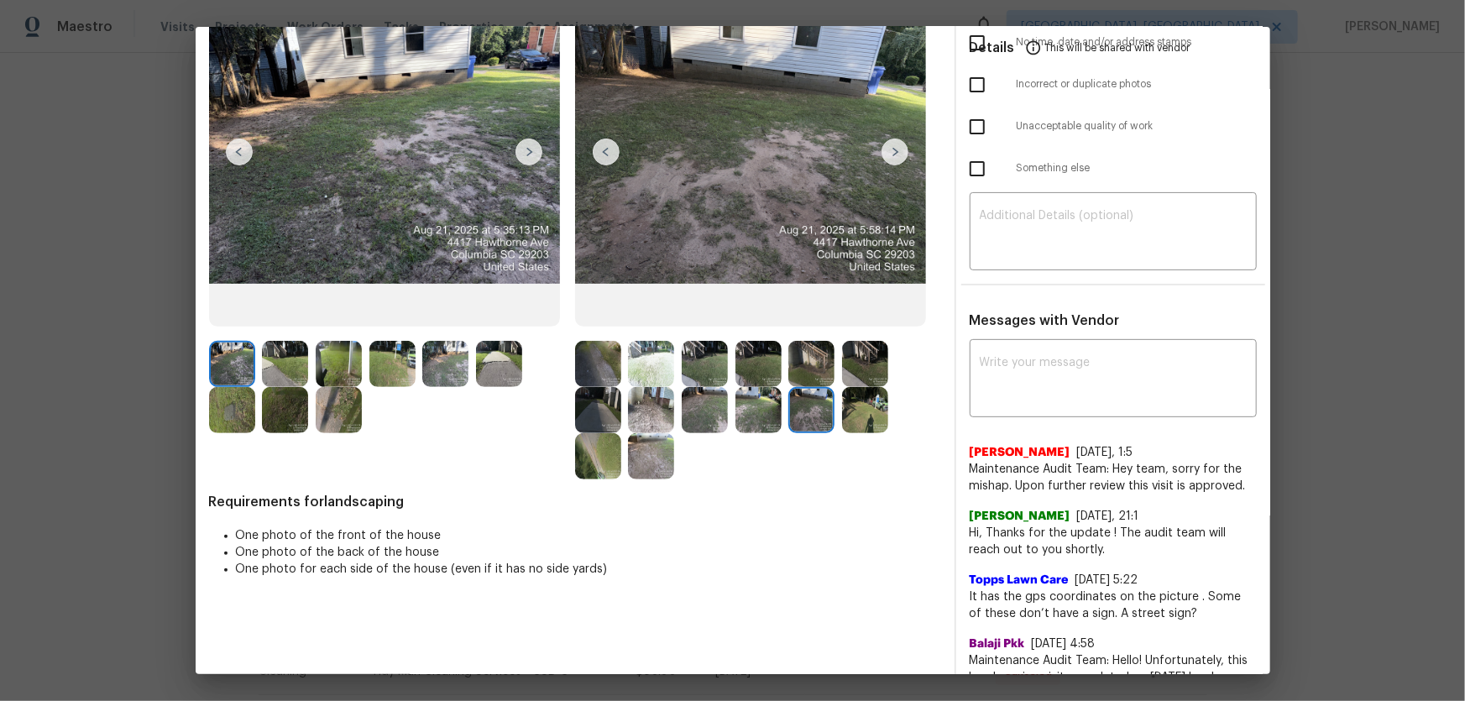
click at [844, 415] on img at bounding box center [865, 410] width 46 height 46
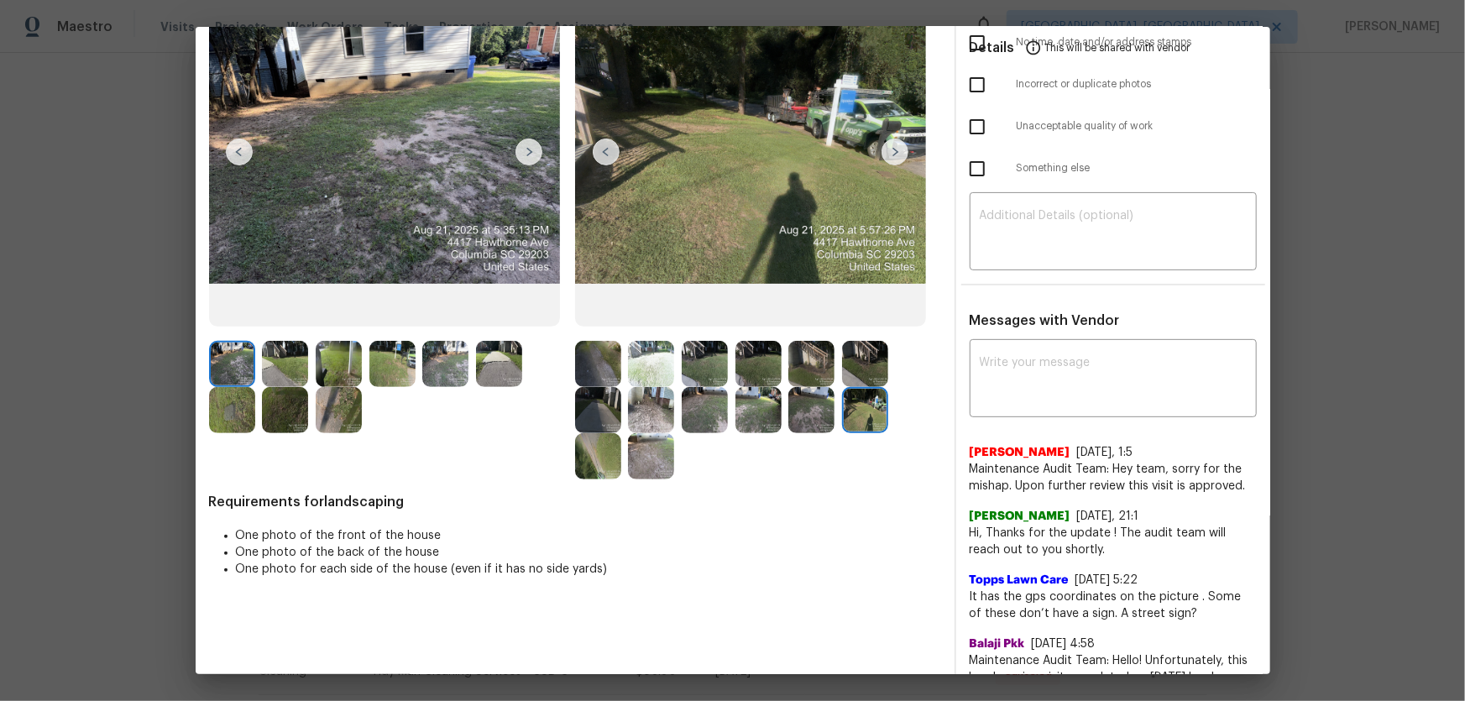
click at [600, 457] on img at bounding box center [598, 456] width 46 height 46
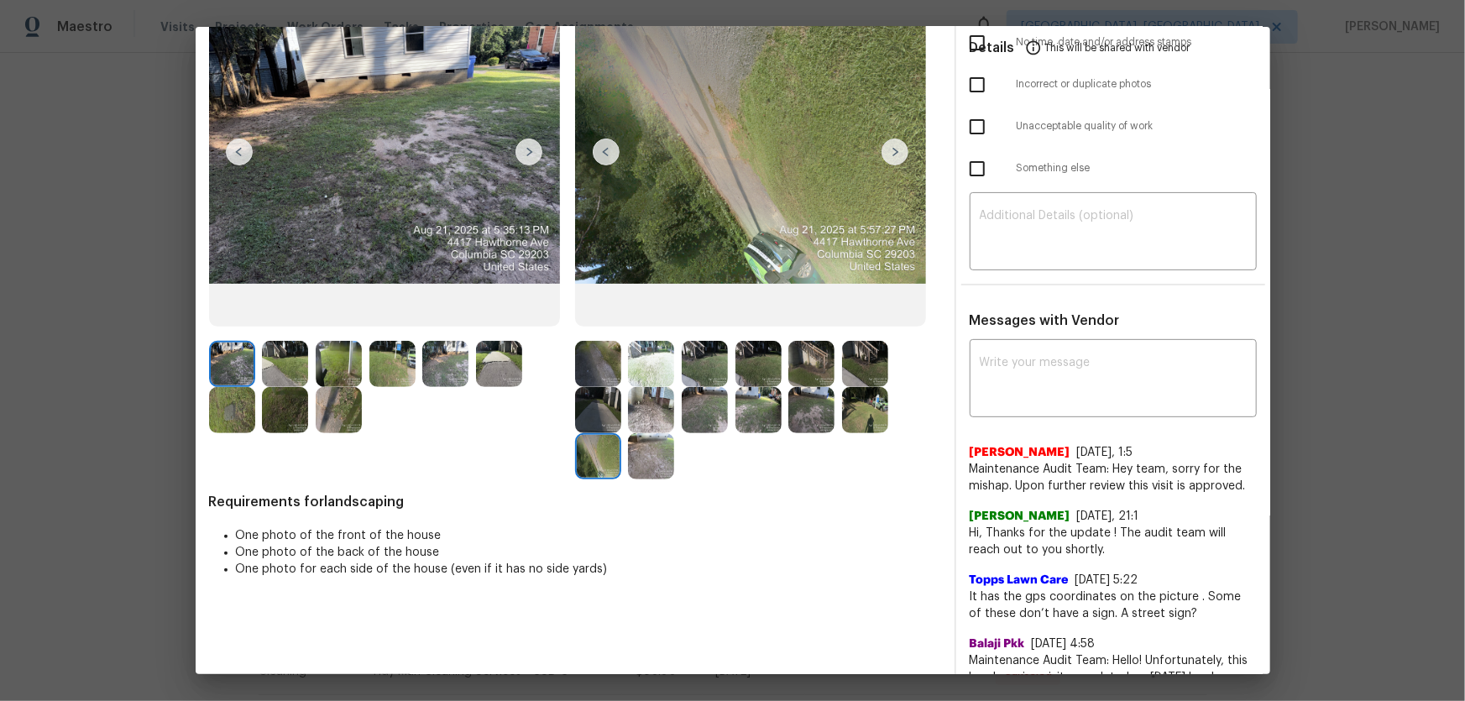
click at [635, 462] on img at bounding box center [651, 456] width 46 height 46
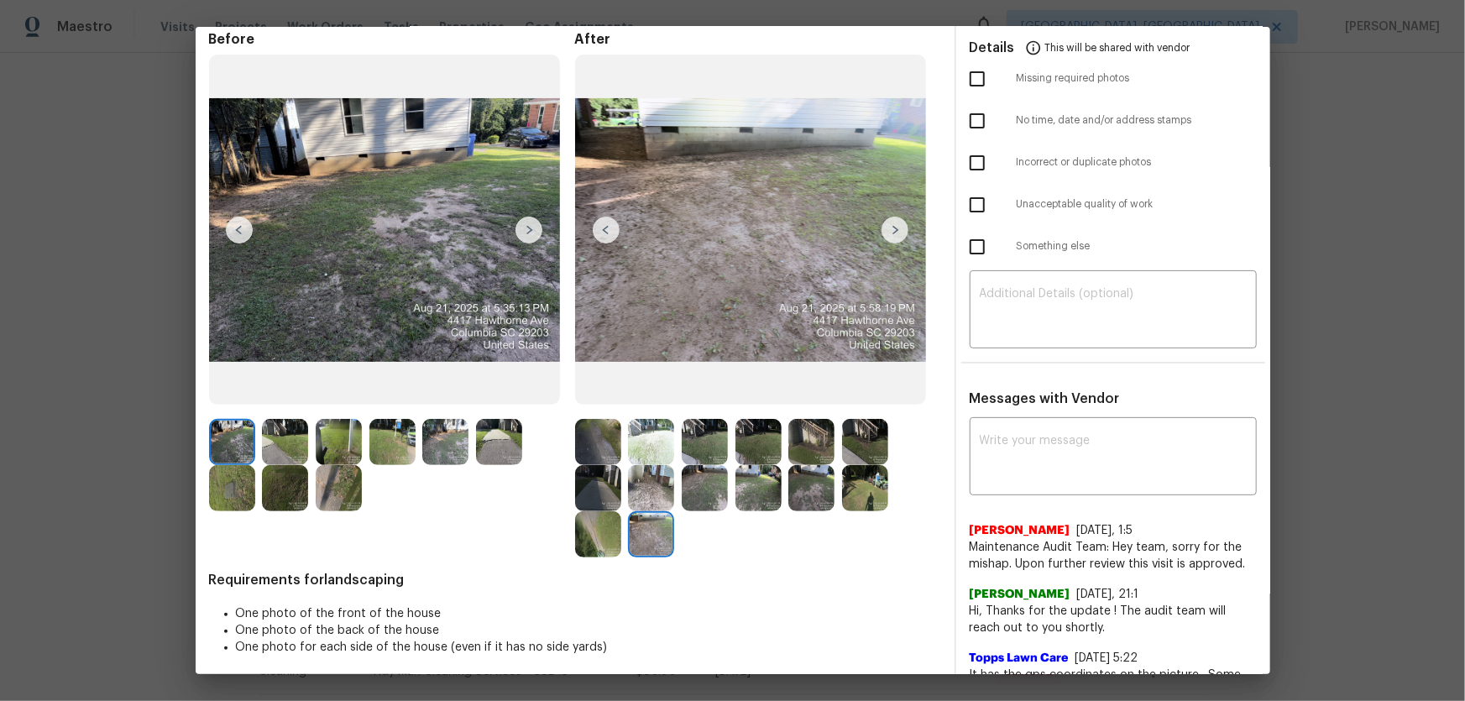
scroll to position [0, 0]
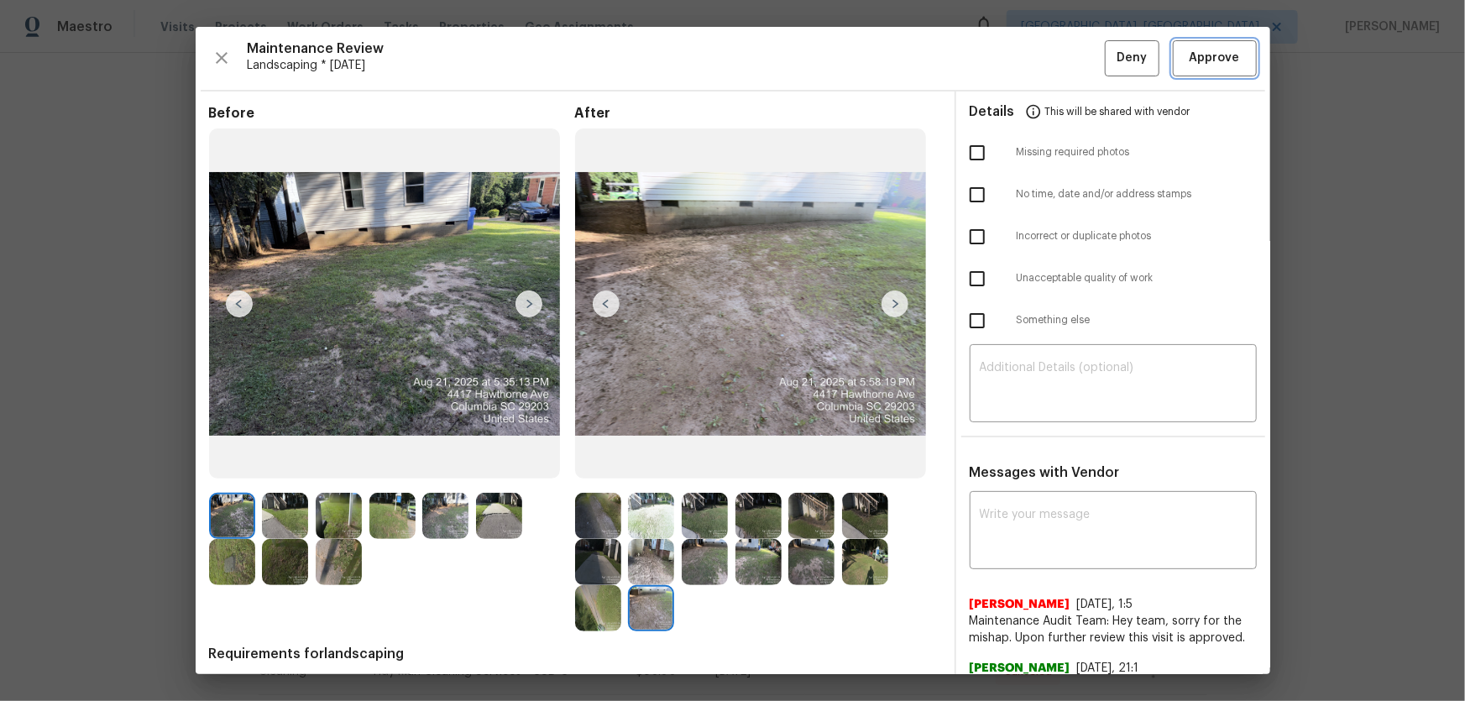
click at [1042, 63] on span "Approve" at bounding box center [1215, 58] width 50 height 21
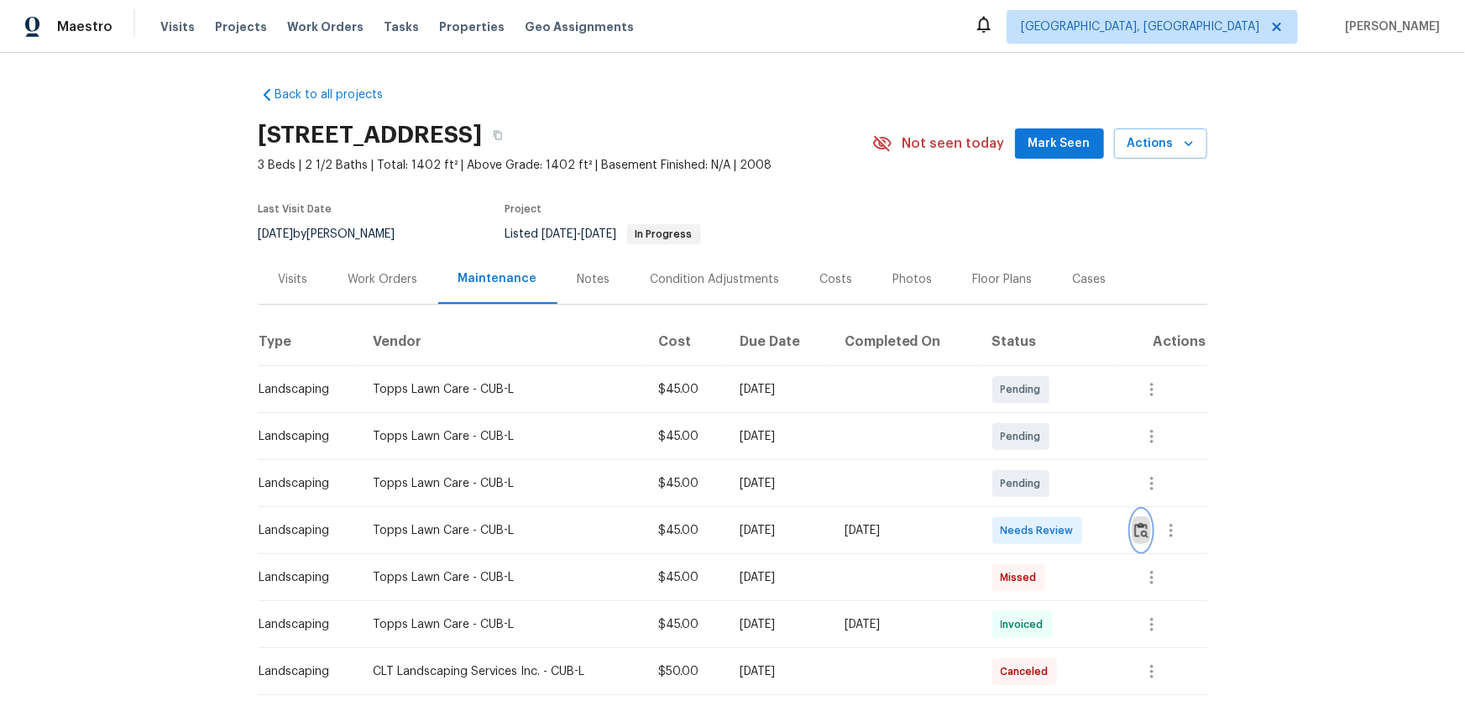
click at [1042, 463] on img "button" at bounding box center [1141, 530] width 14 height 16
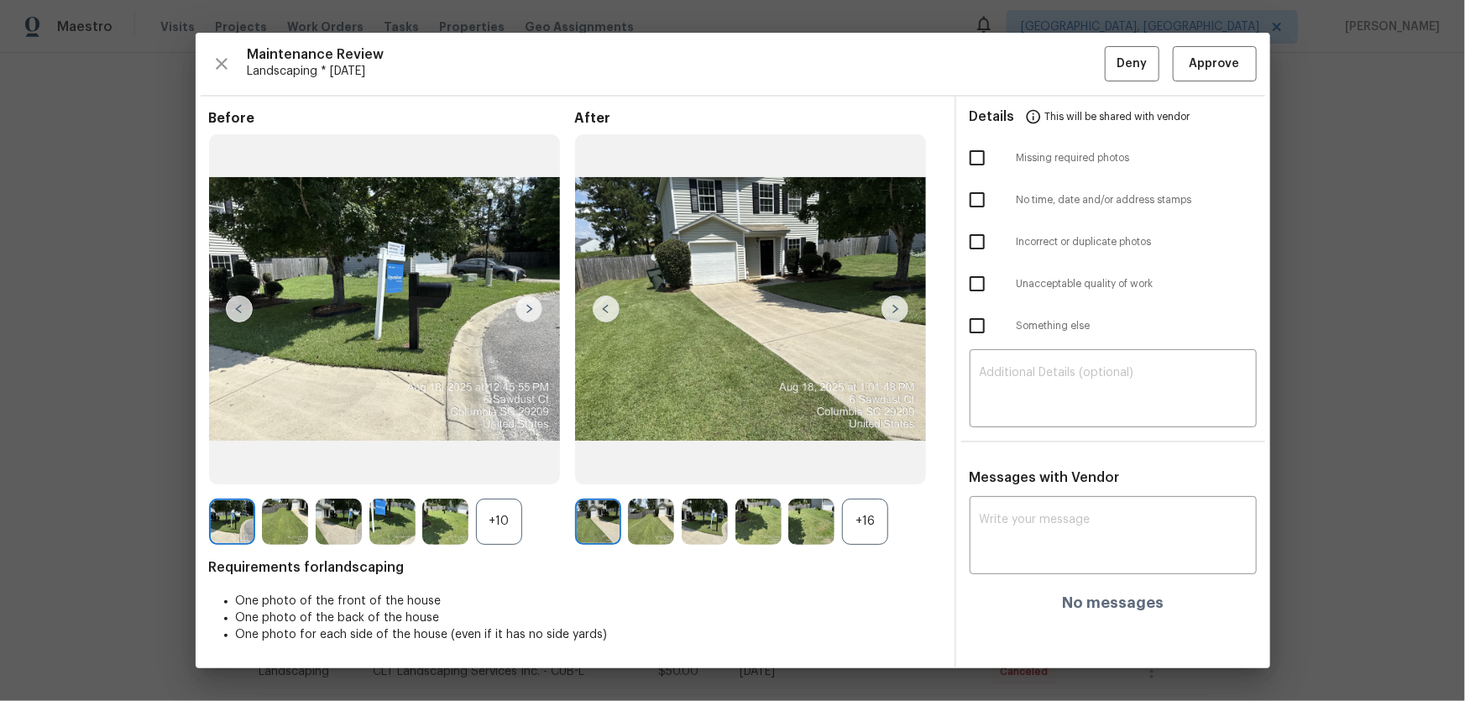
click at [871, 463] on div "+16" at bounding box center [865, 522] width 46 height 46
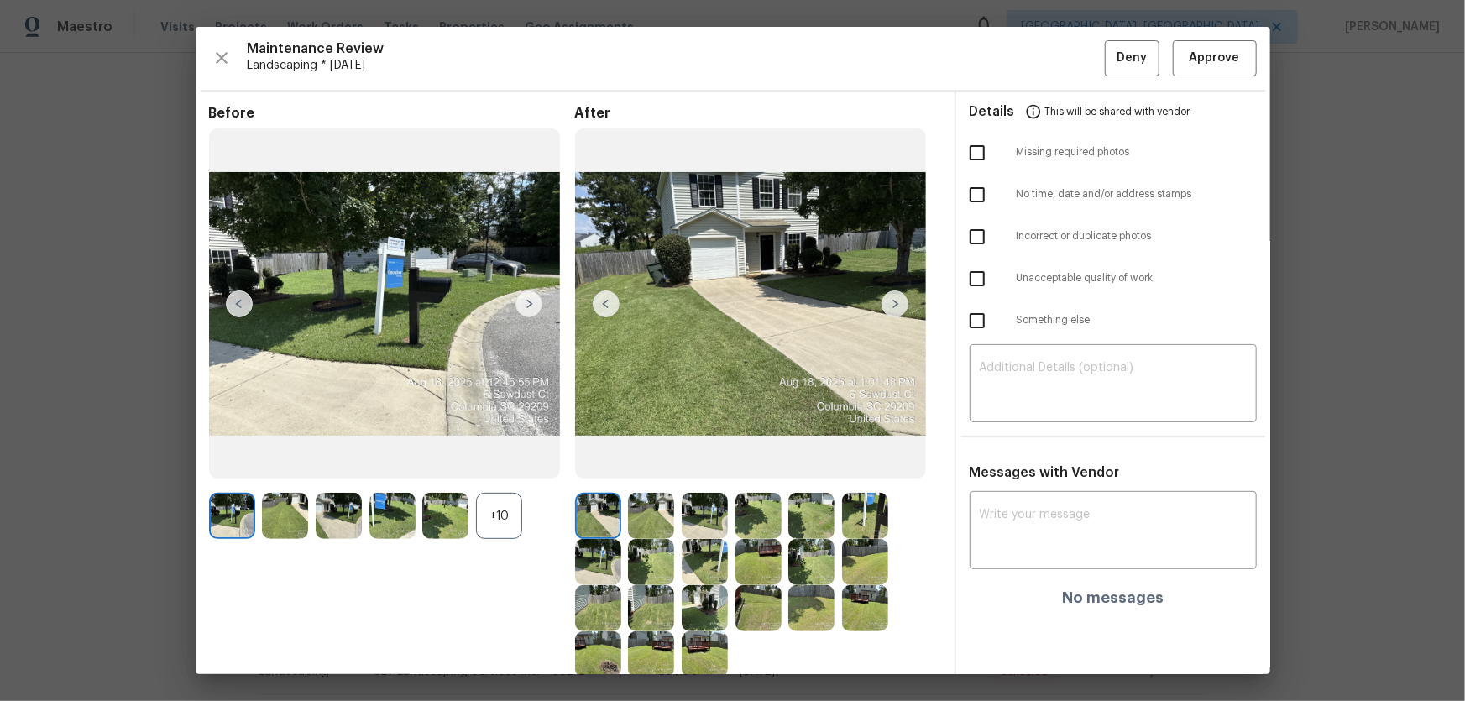
click at [497, 463] on div "+10" at bounding box center [499, 516] width 46 height 46
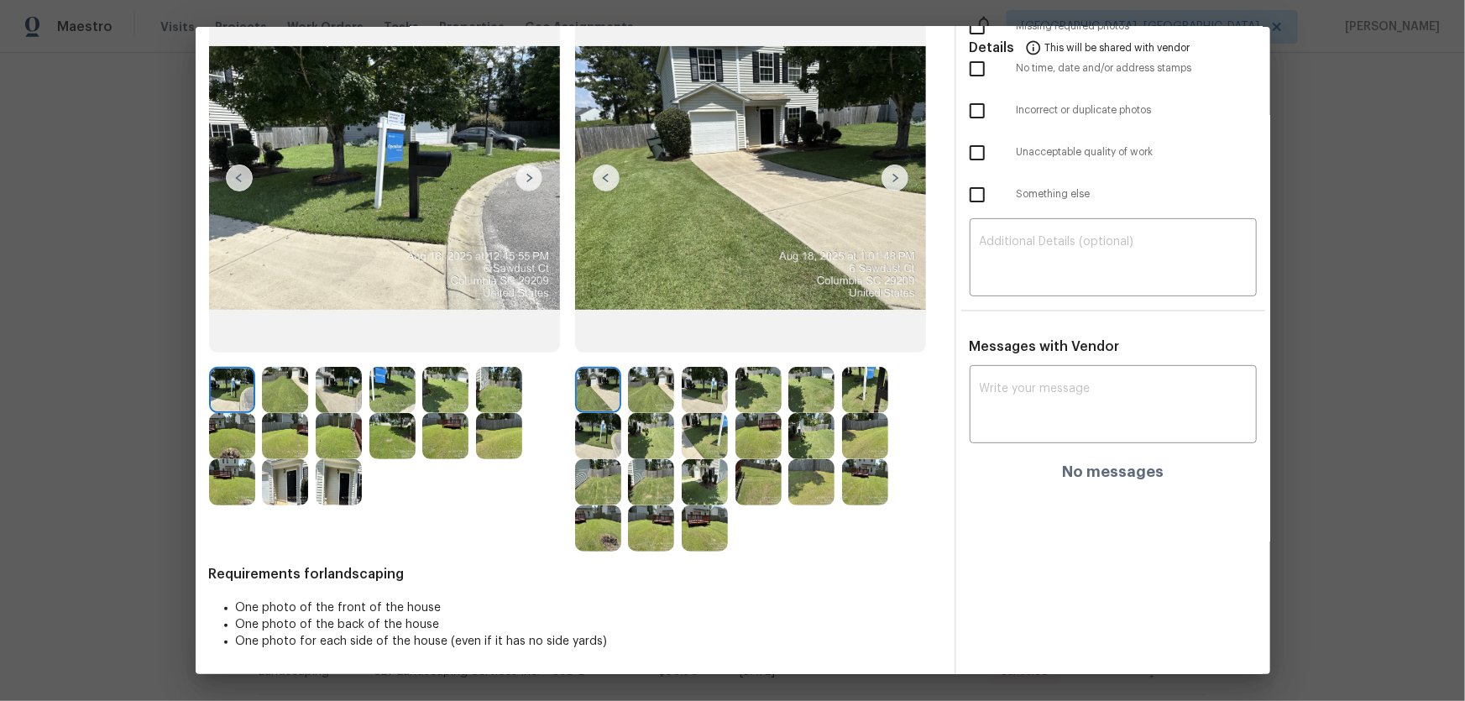
scroll to position [126, 0]
click at [647, 401] on img at bounding box center [651, 390] width 46 height 46
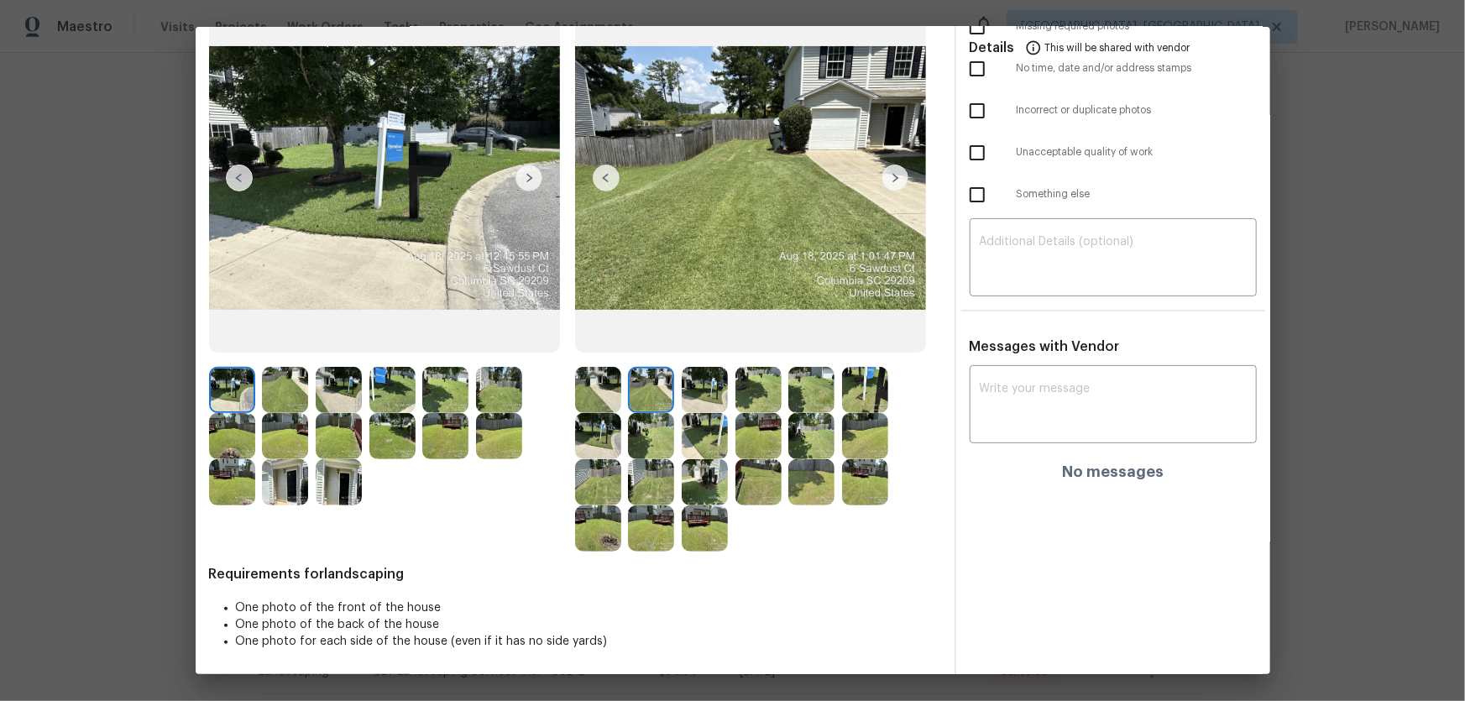
click at [715, 394] on img at bounding box center [705, 390] width 46 height 46
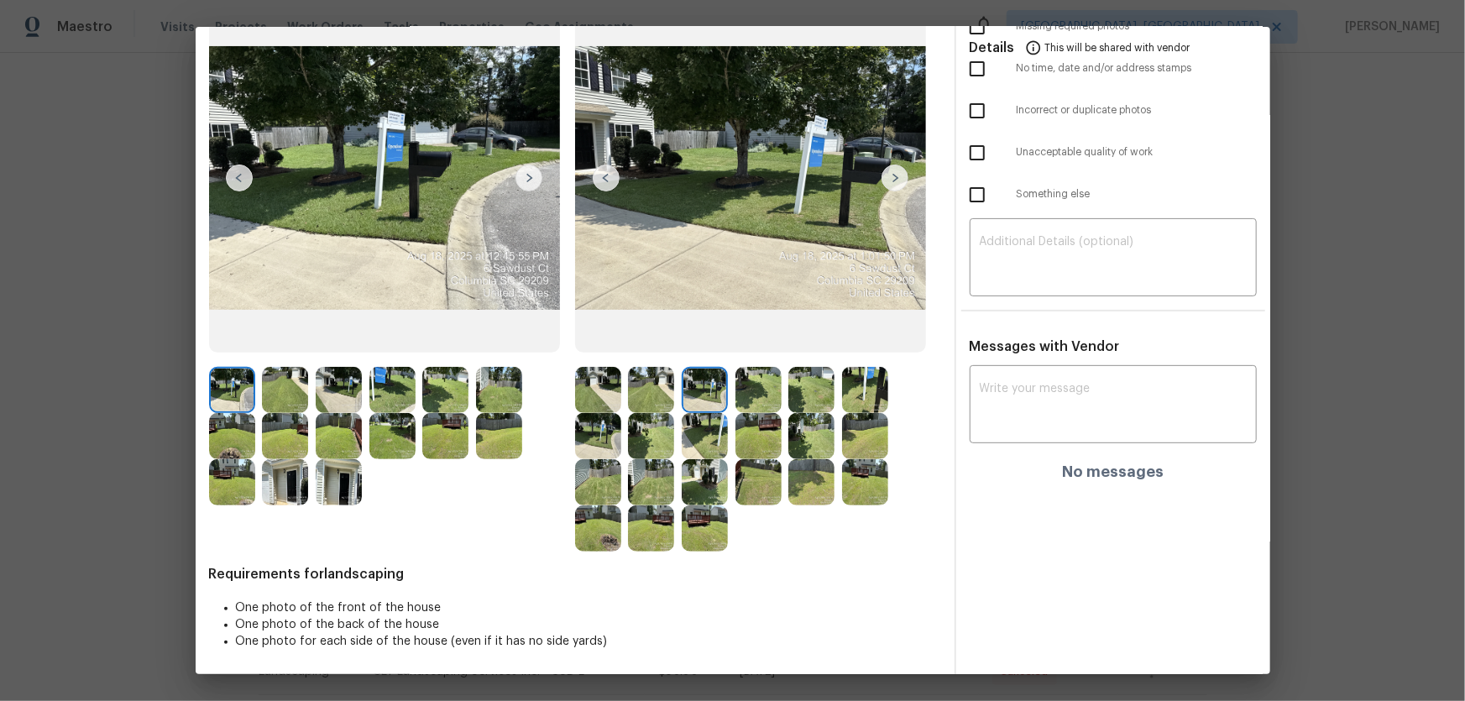
click at [765, 401] on img at bounding box center [759, 390] width 46 height 46
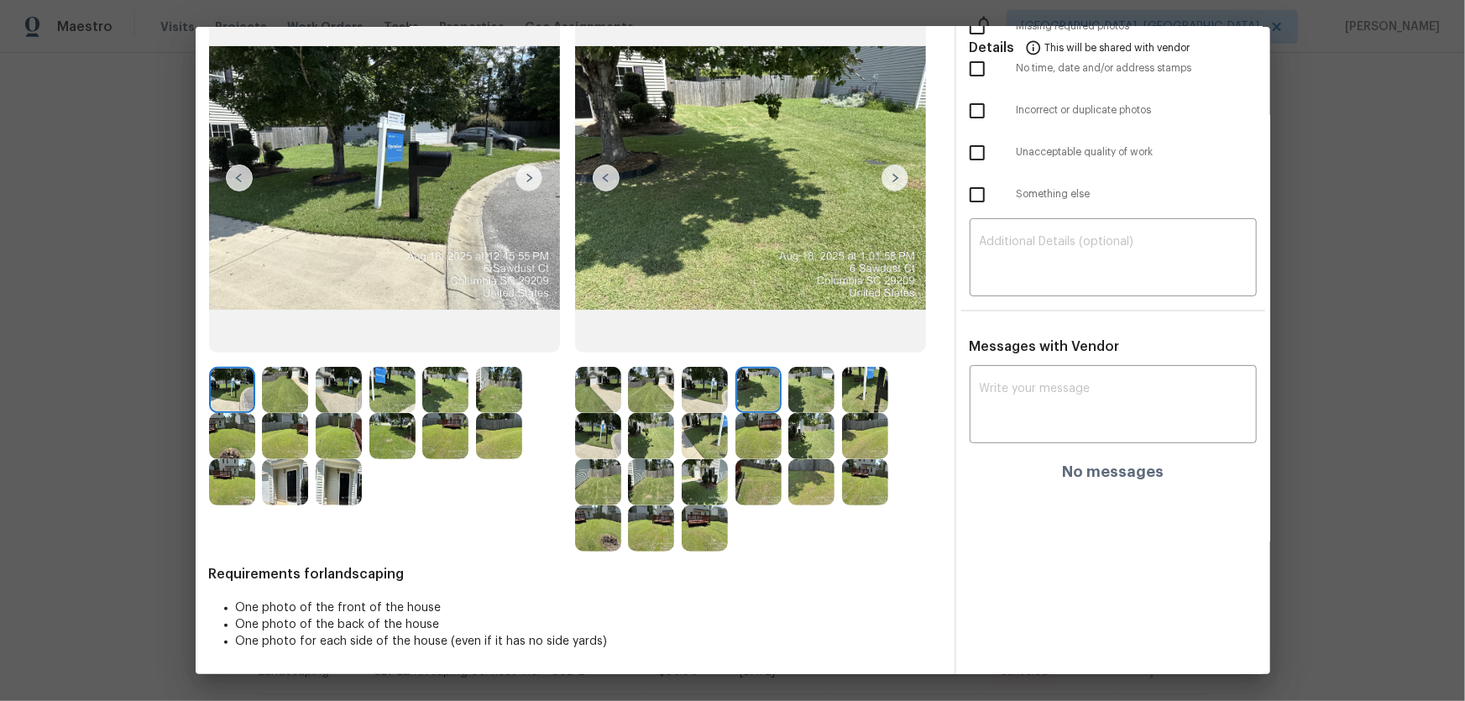
click at [804, 401] on img at bounding box center [811, 390] width 46 height 46
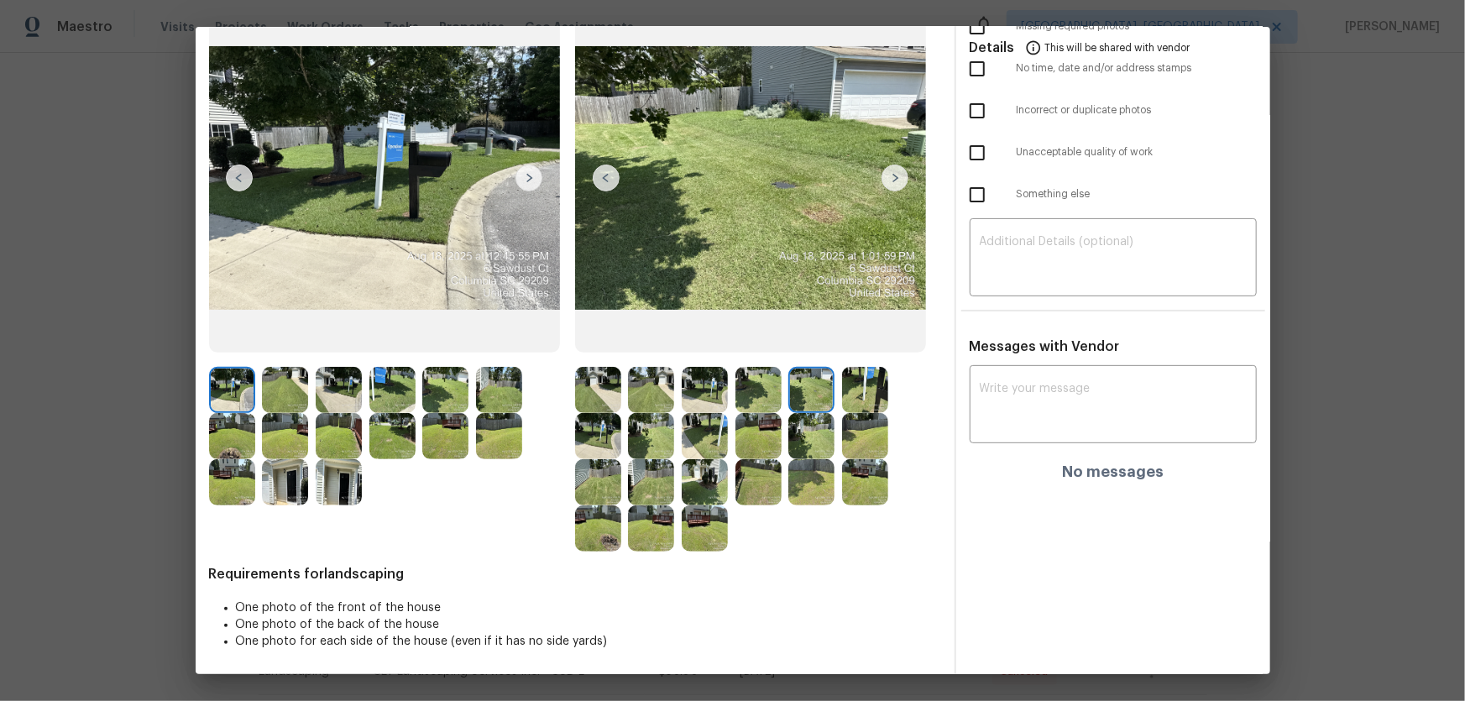
click at [856, 404] on img at bounding box center [865, 390] width 46 height 46
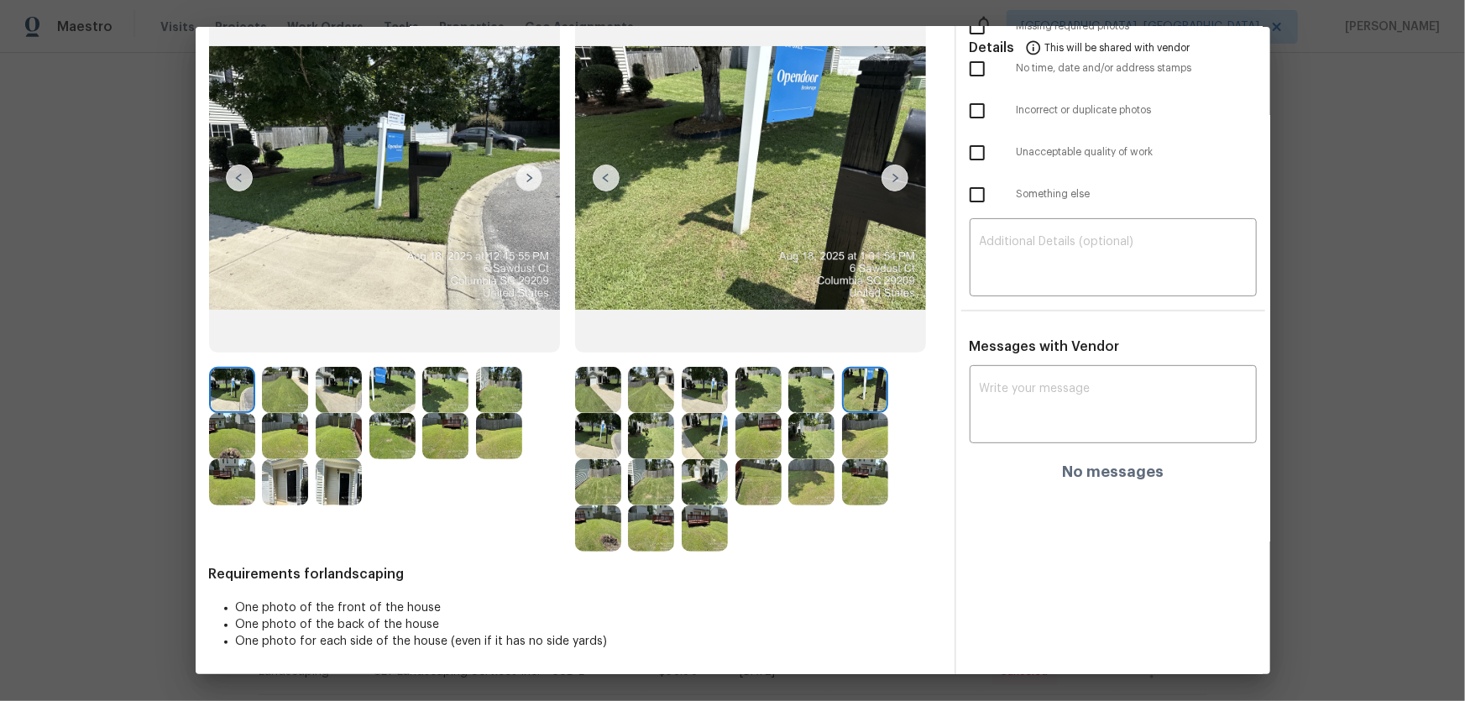
click at [608, 455] on img at bounding box center [598, 436] width 46 height 46
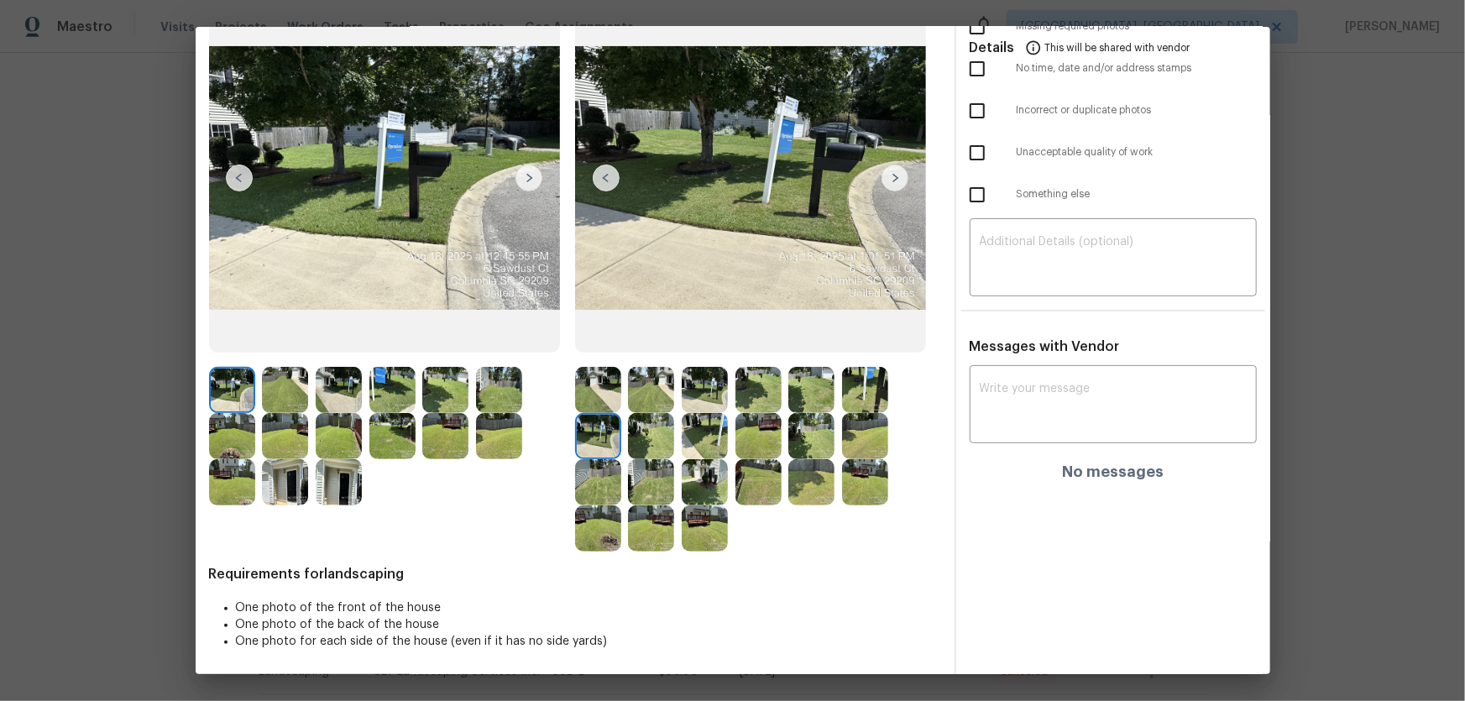
click at [642, 443] on img at bounding box center [651, 436] width 46 height 46
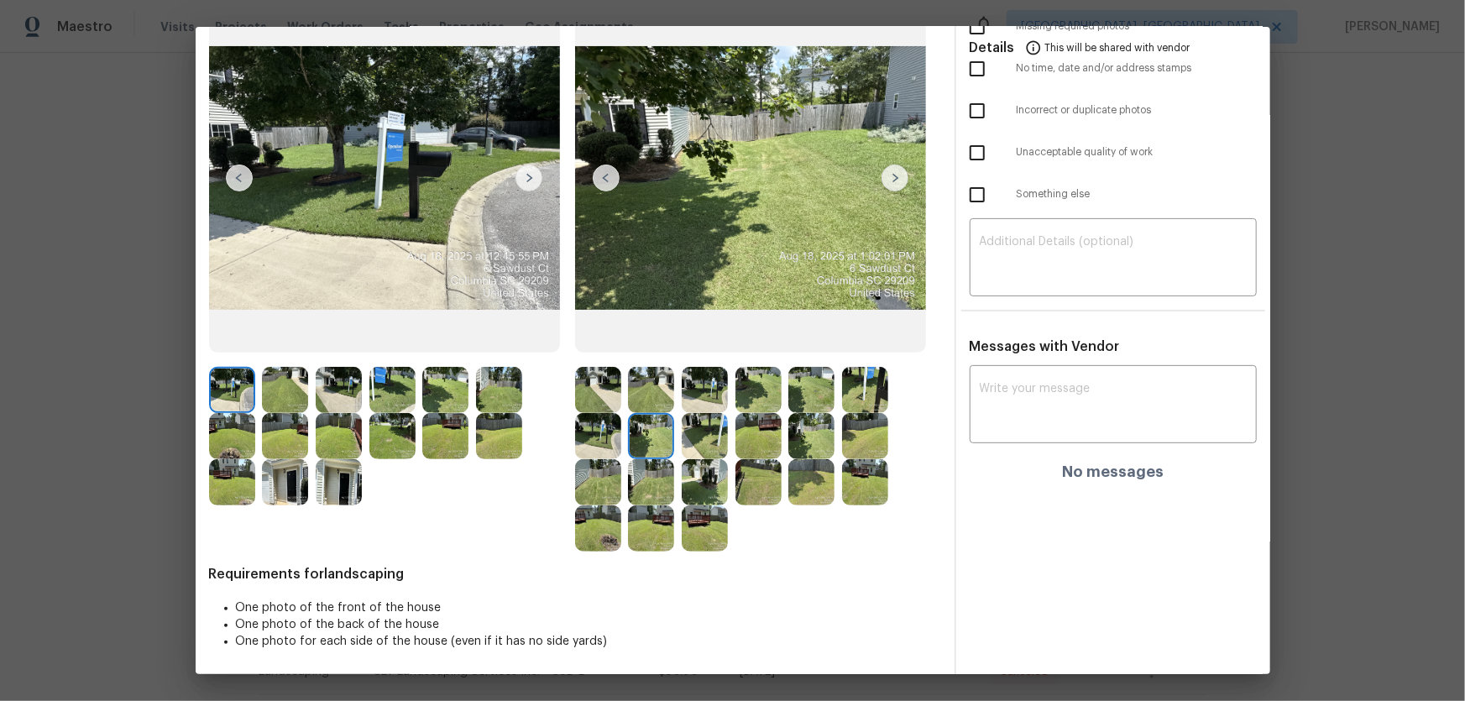
click at [712, 443] on img at bounding box center [705, 436] width 46 height 46
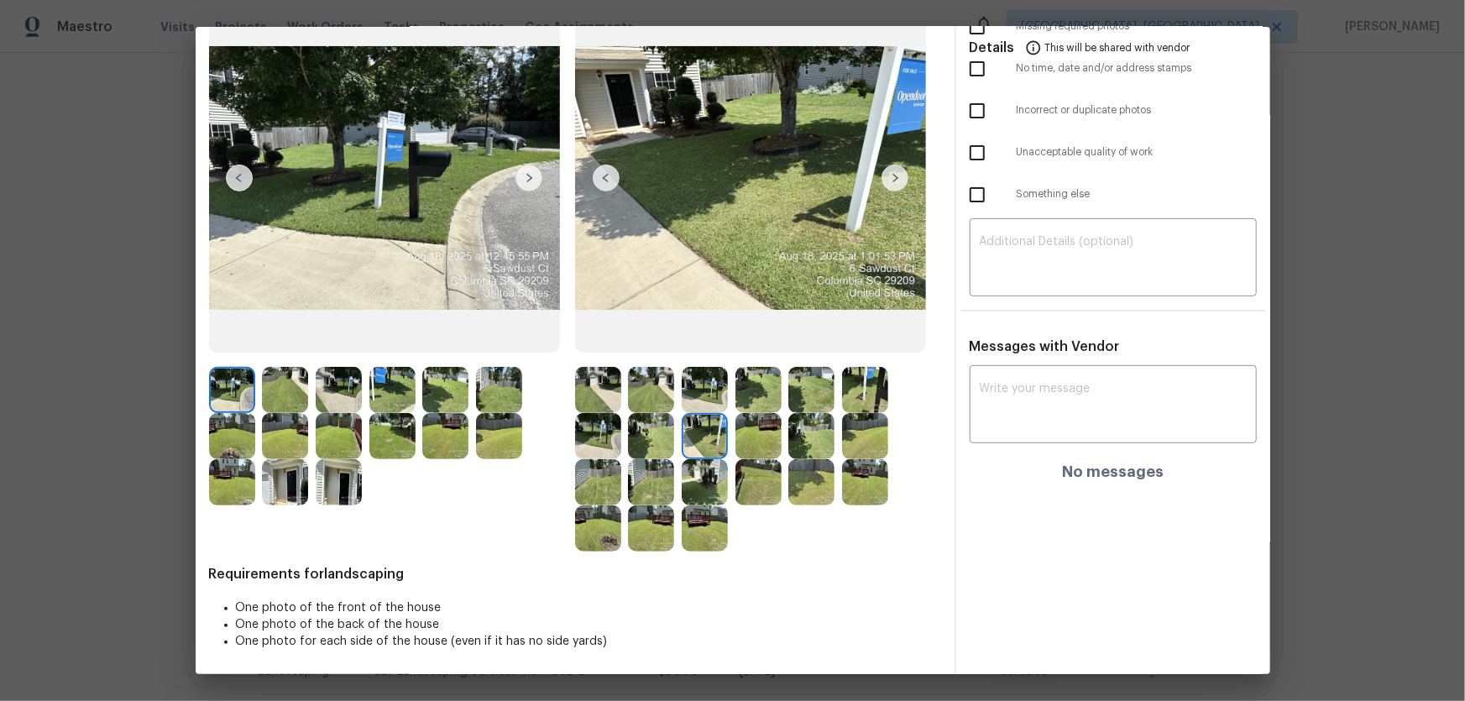
click at [772, 439] on img at bounding box center [759, 436] width 46 height 46
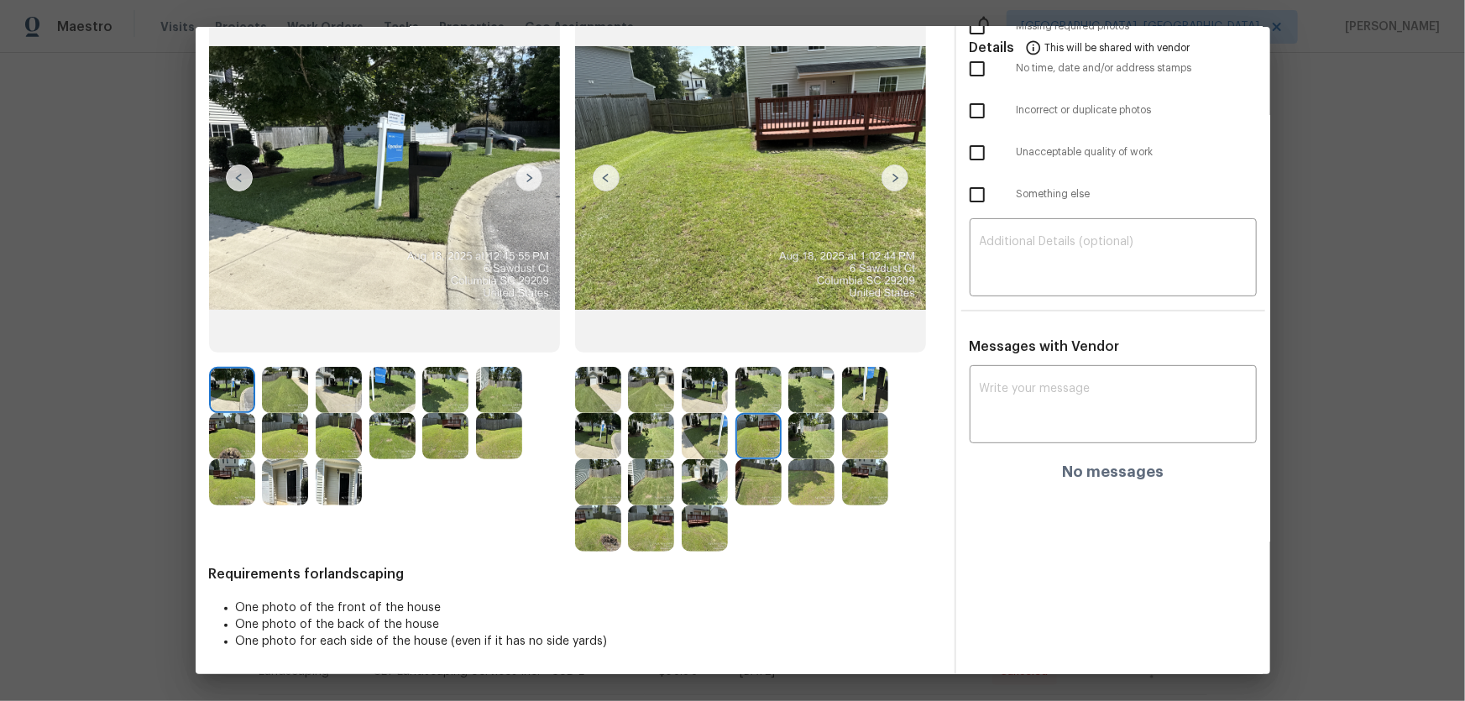
click at [804, 439] on img at bounding box center [811, 436] width 46 height 46
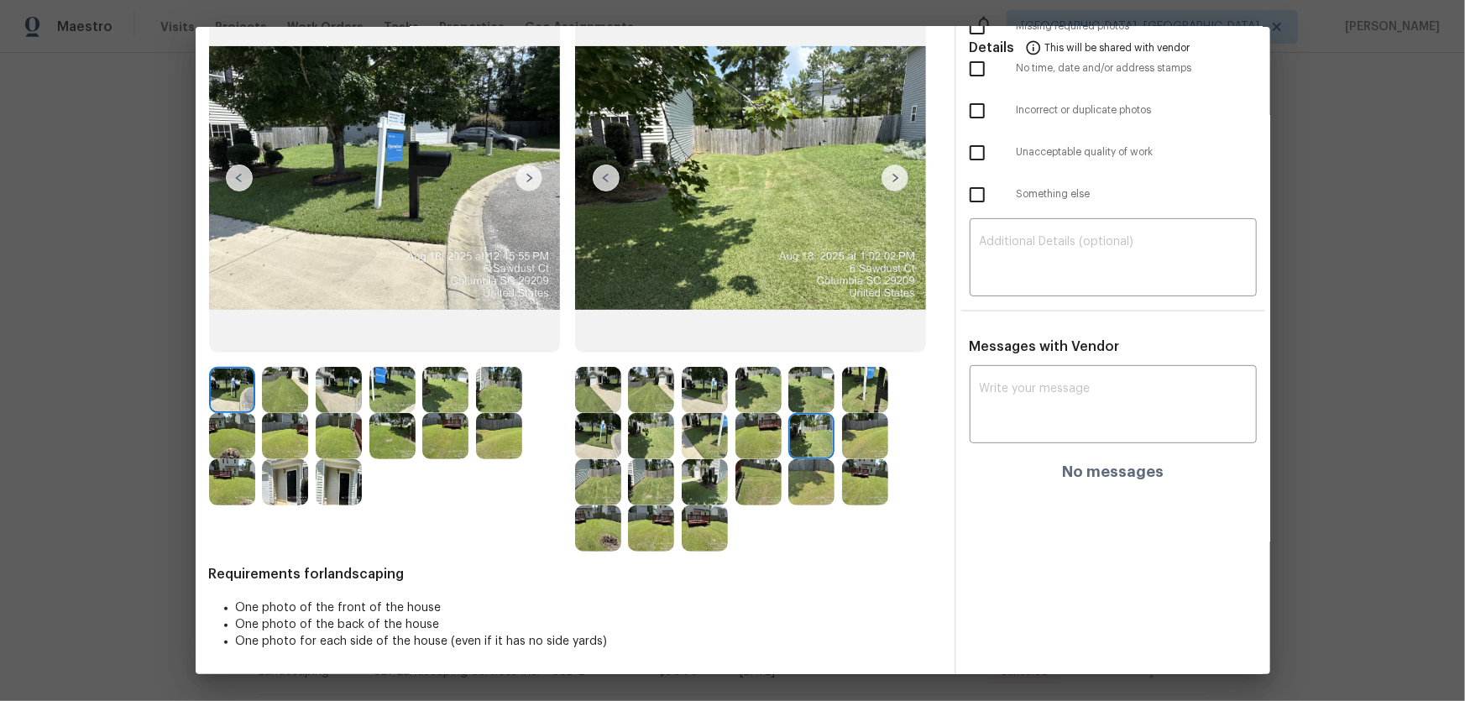
click at [866, 439] on img at bounding box center [865, 436] width 46 height 46
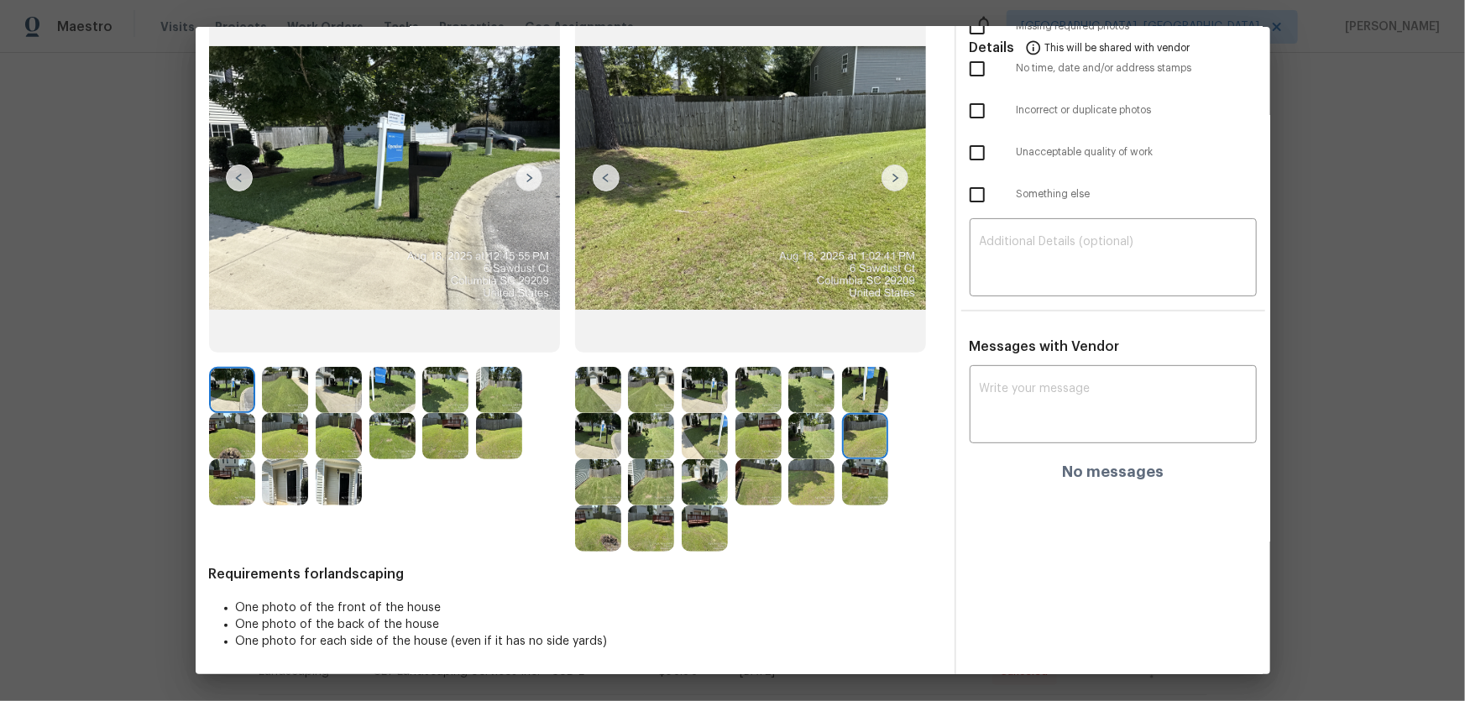
click at [605, 463] on img at bounding box center [598, 482] width 46 height 46
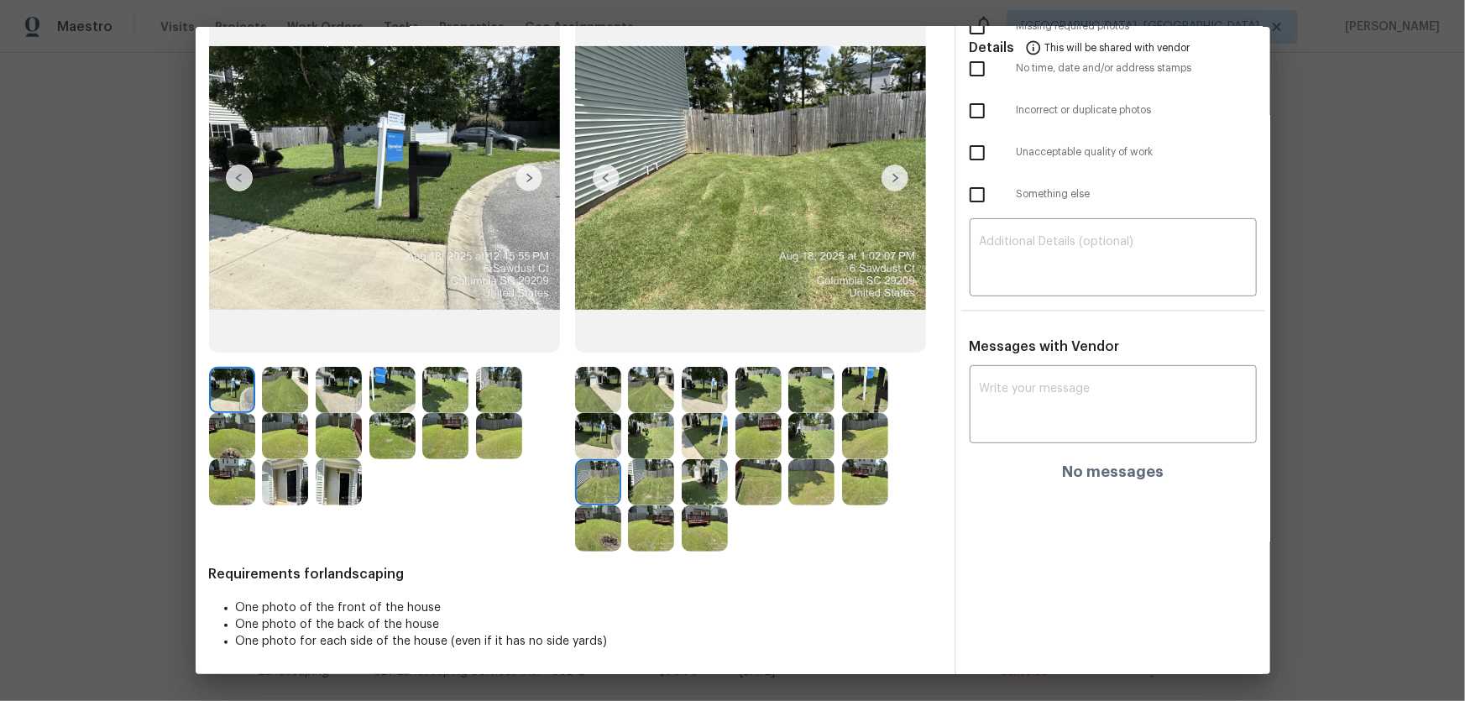
click at [653, 463] on img at bounding box center [651, 482] width 46 height 46
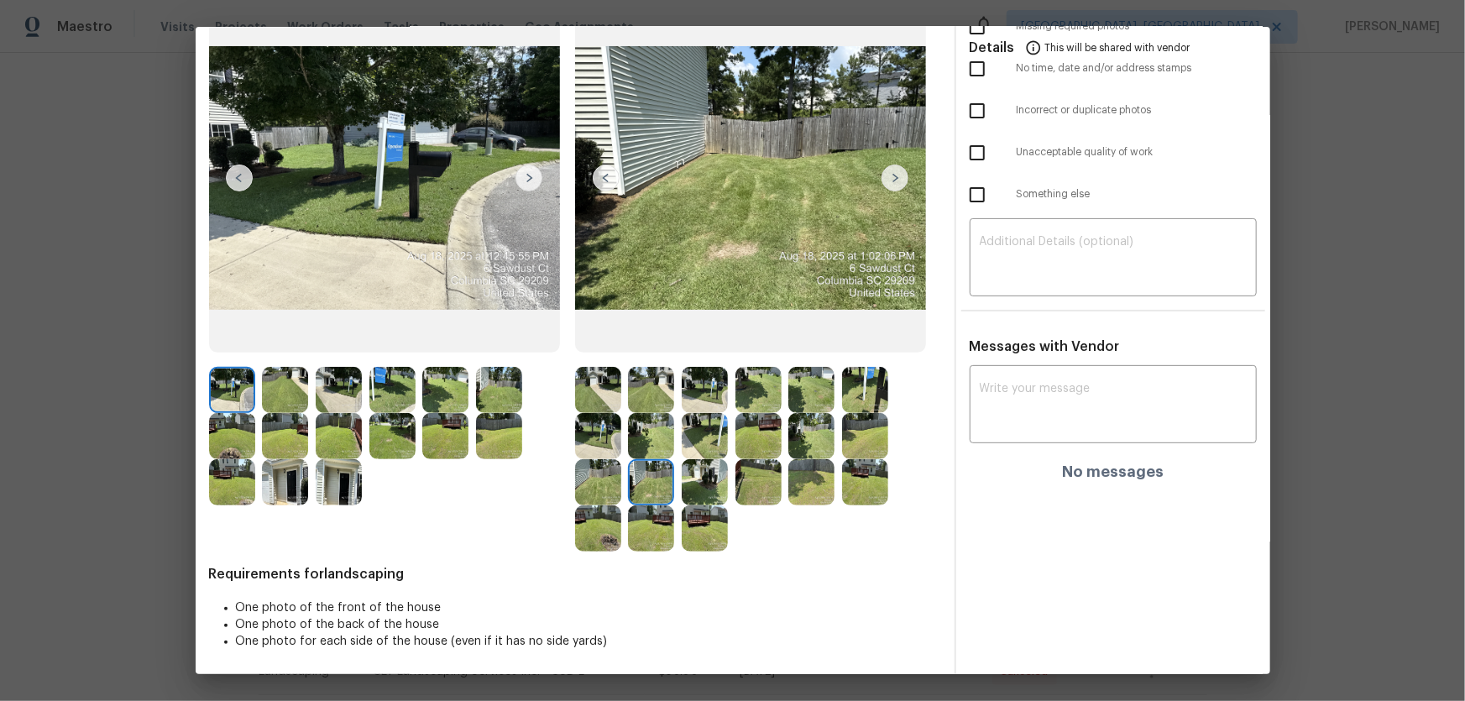
click at [702, 463] on img at bounding box center [705, 482] width 46 height 46
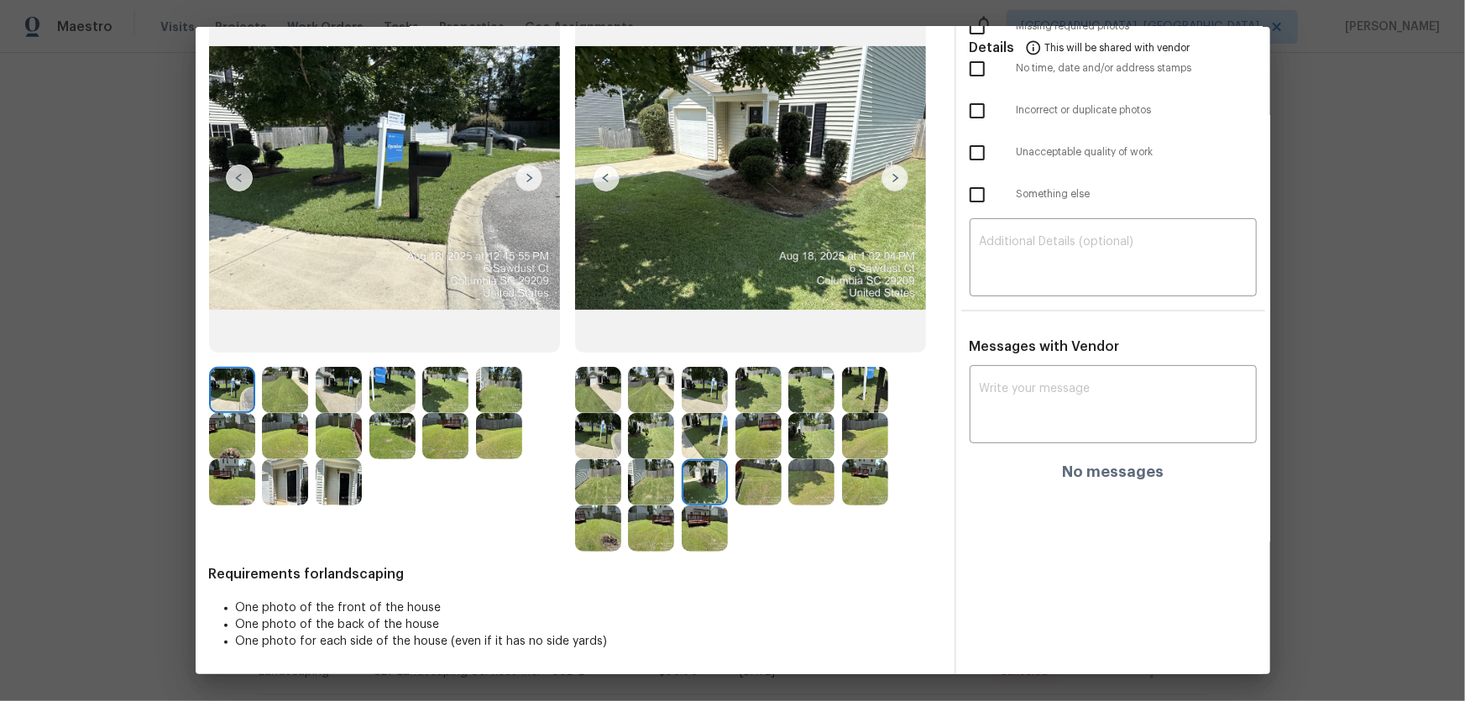
click at [755, 463] on img at bounding box center [759, 482] width 46 height 46
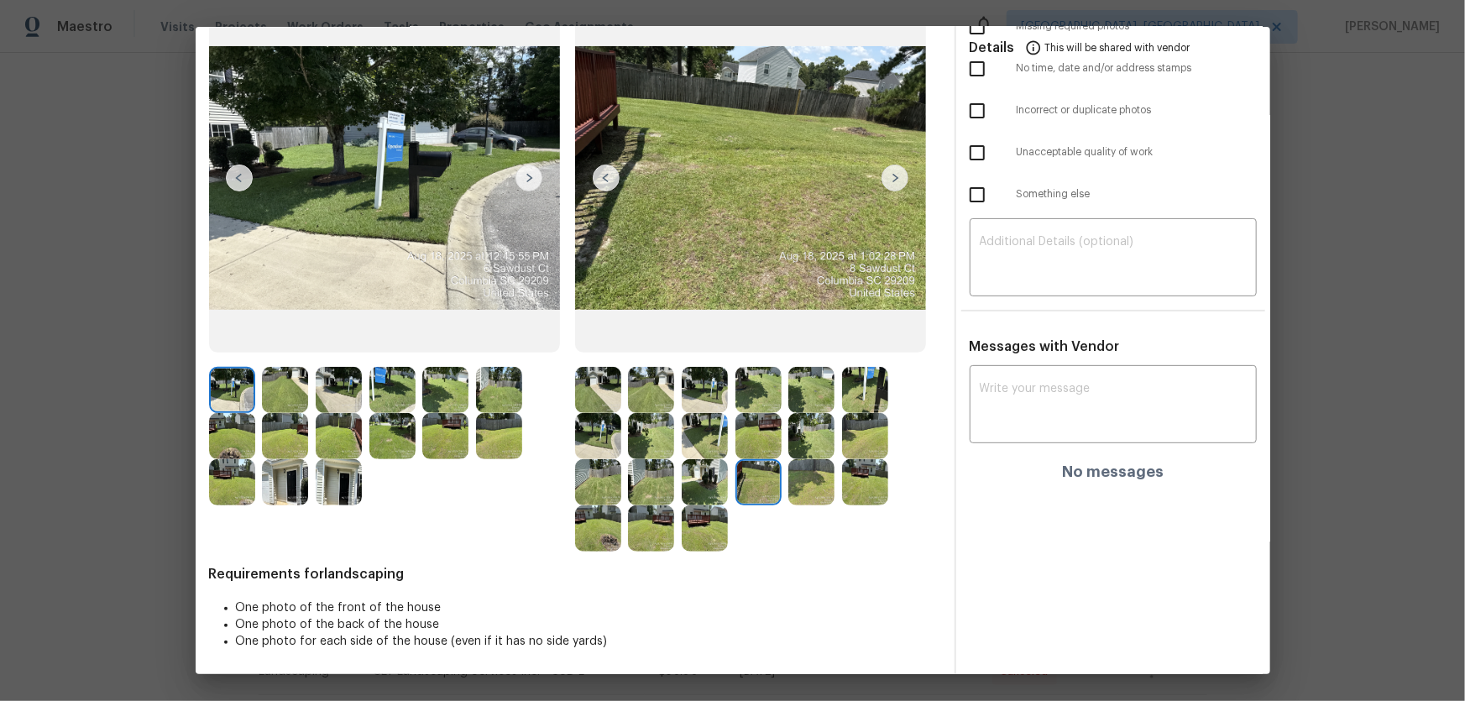
click at [811, 463] on img at bounding box center [811, 482] width 46 height 46
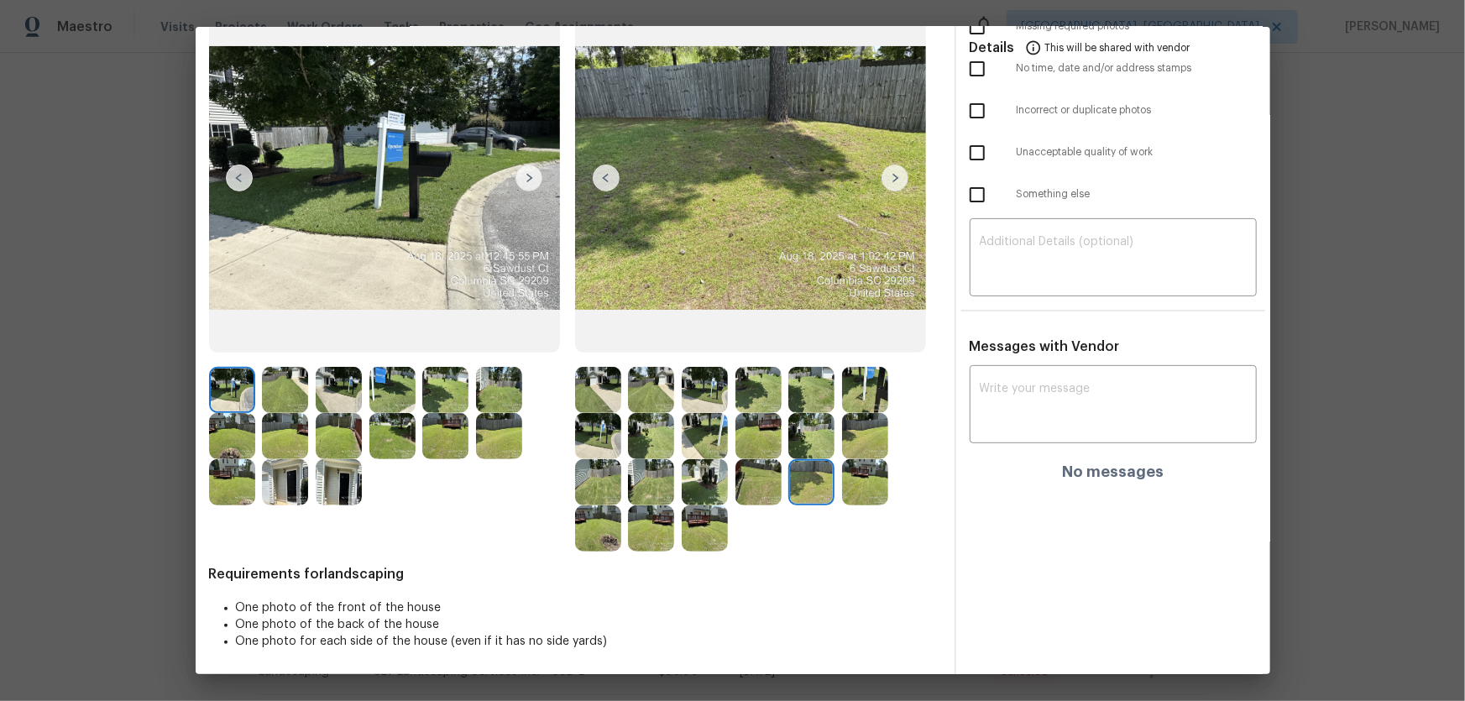
click at [862, 463] on img at bounding box center [865, 482] width 46 height 46
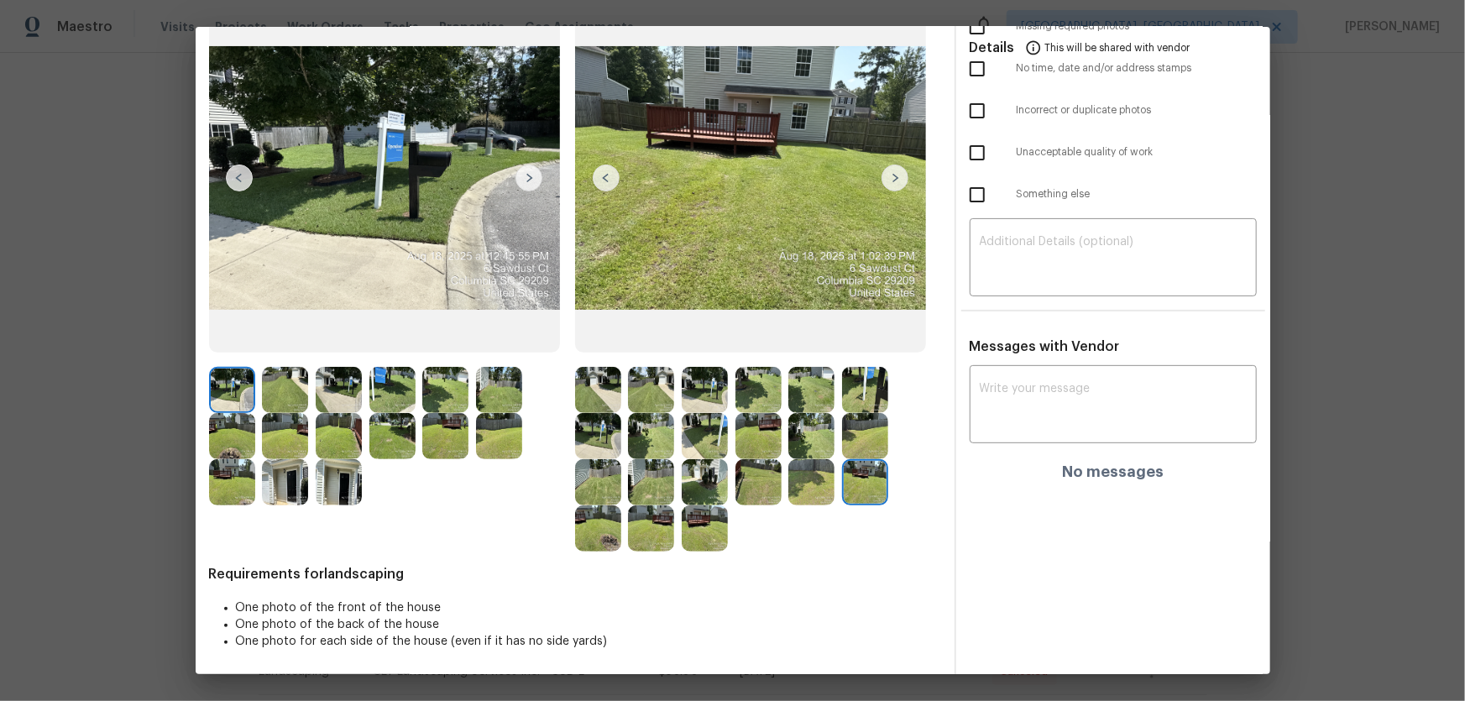
click at [588, 463] on img at bounding box center [598, 528] width 46 height 46
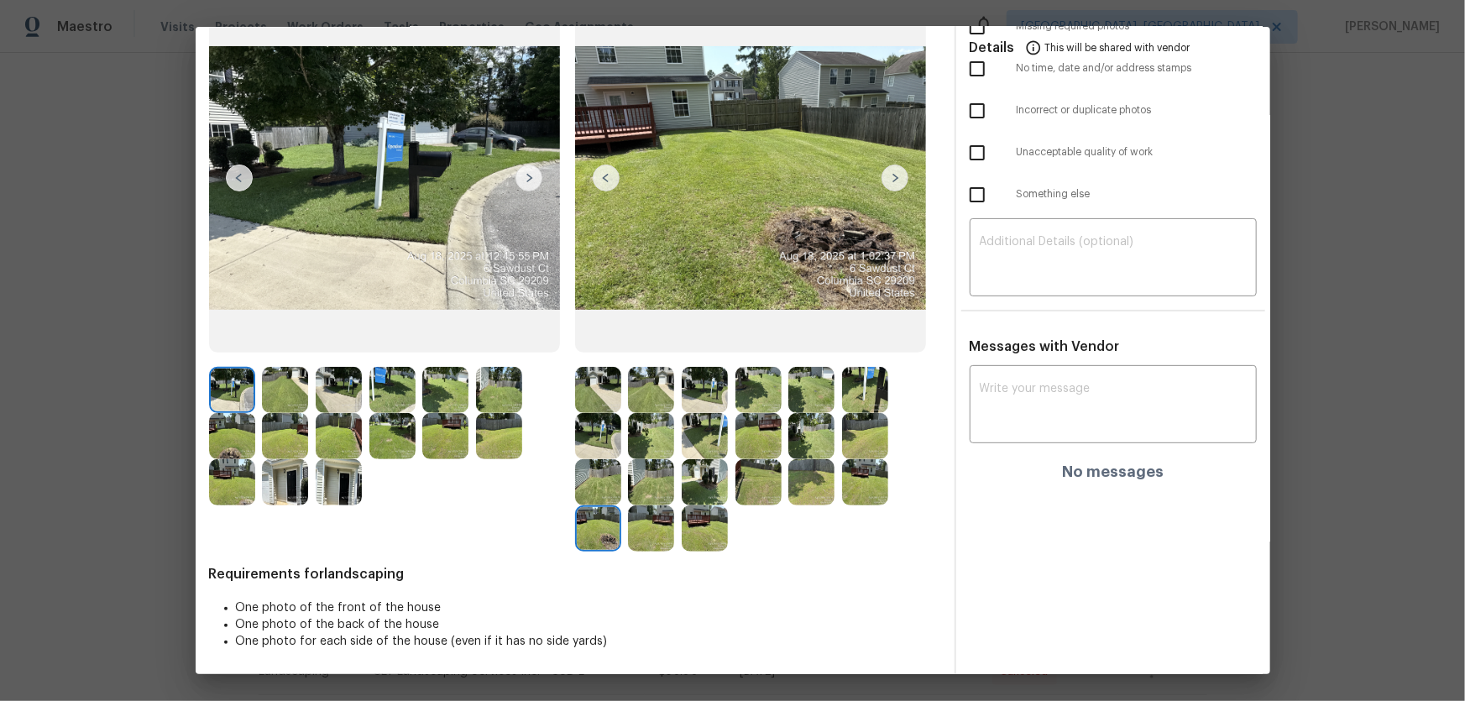
click at [640, 463] on img at bounding box center [651, 528] width 46 height 46
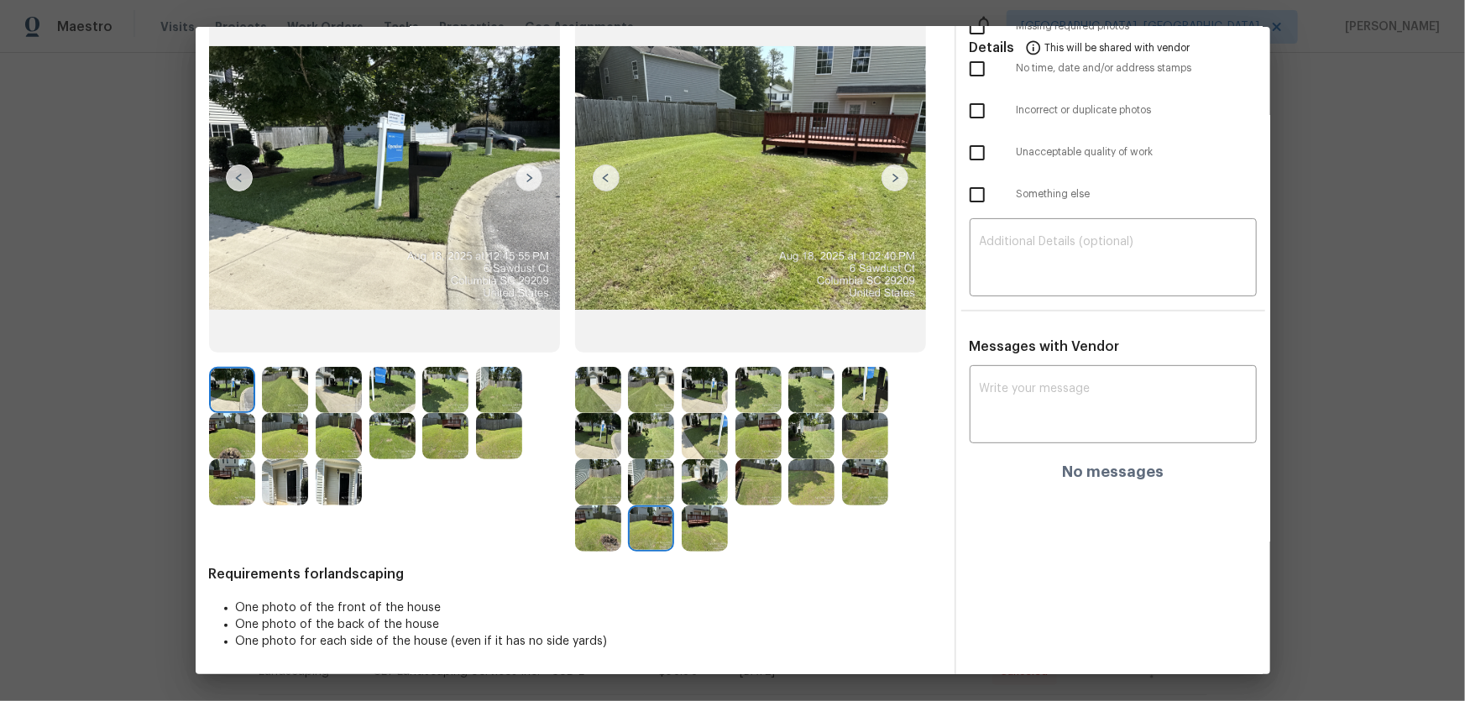
click at [682, 463] on img at bounding box center [705, 528] width 46 height 46
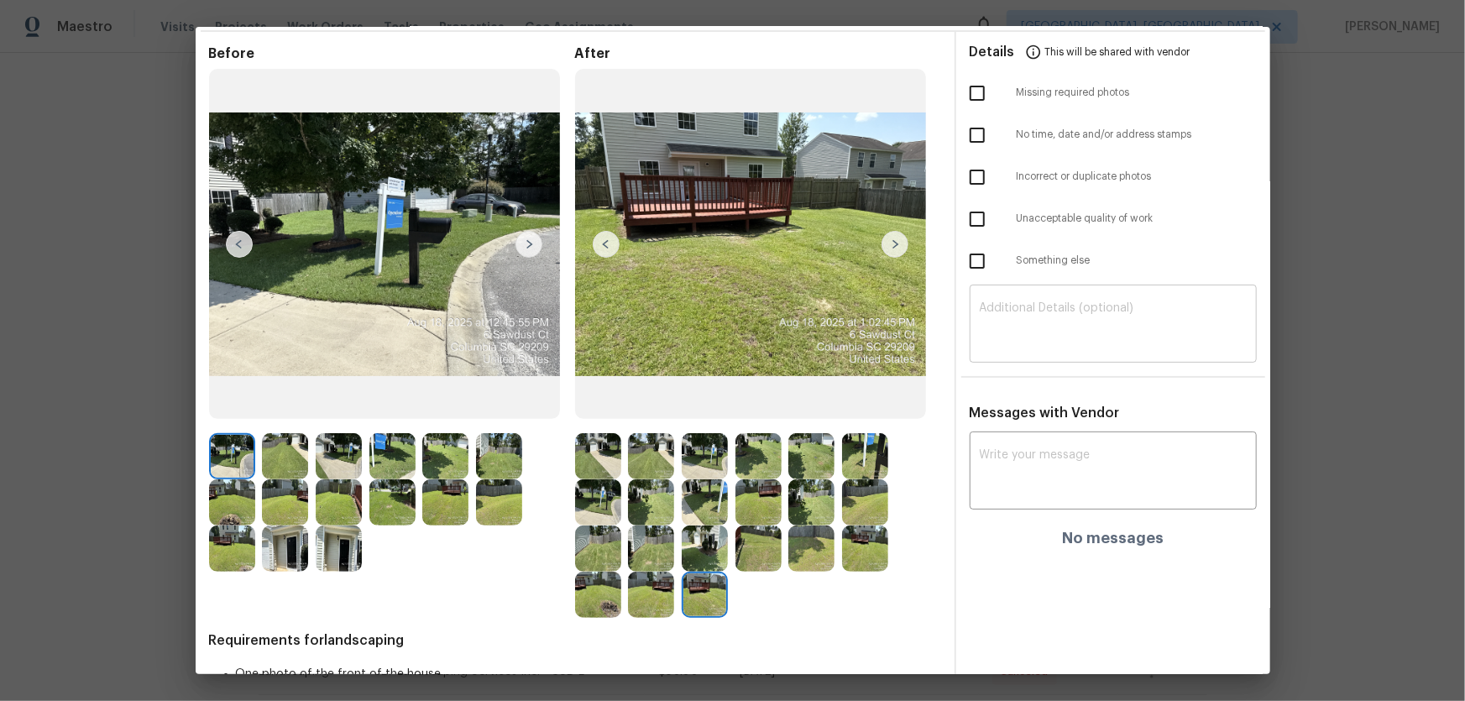
scroll to position [0, 0]
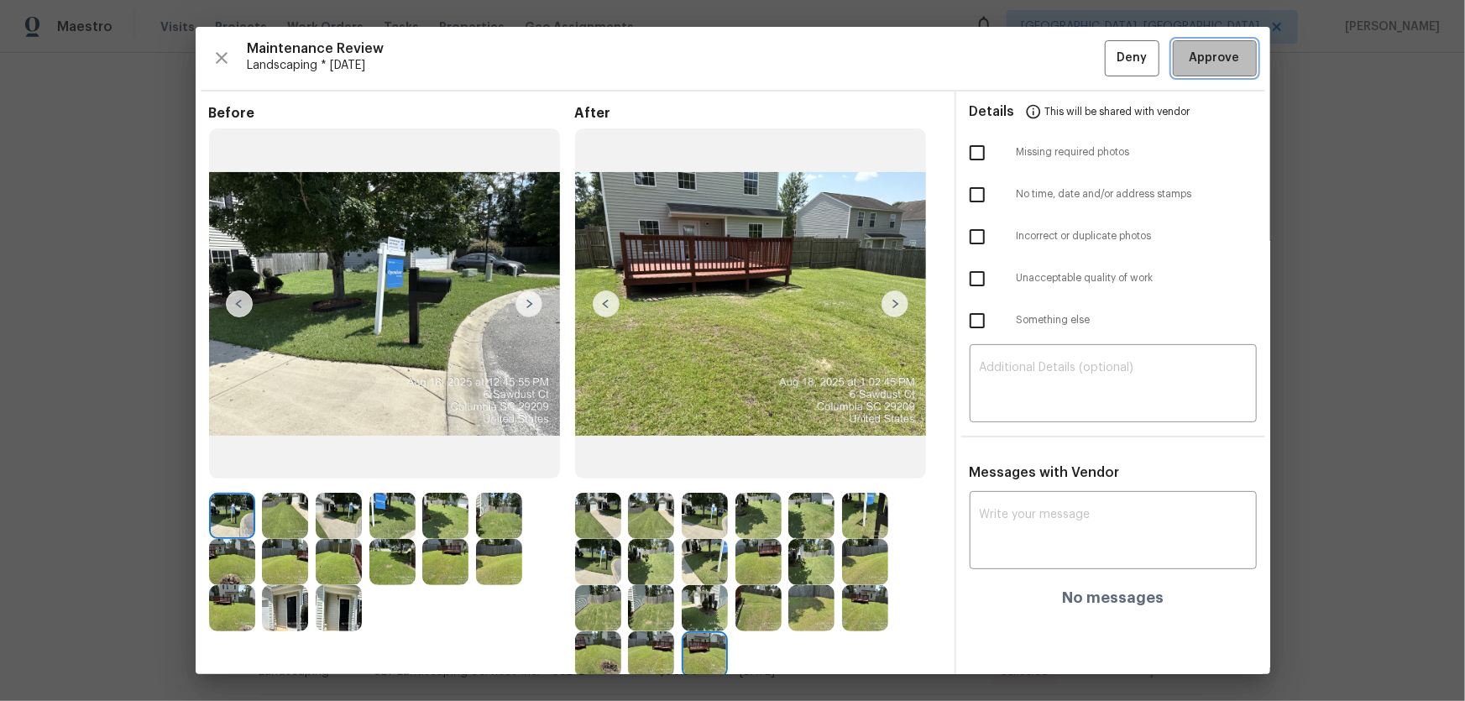
click at [1042, 65] on span "Approve" at bounding box center [1215, 58] width 50 height 21
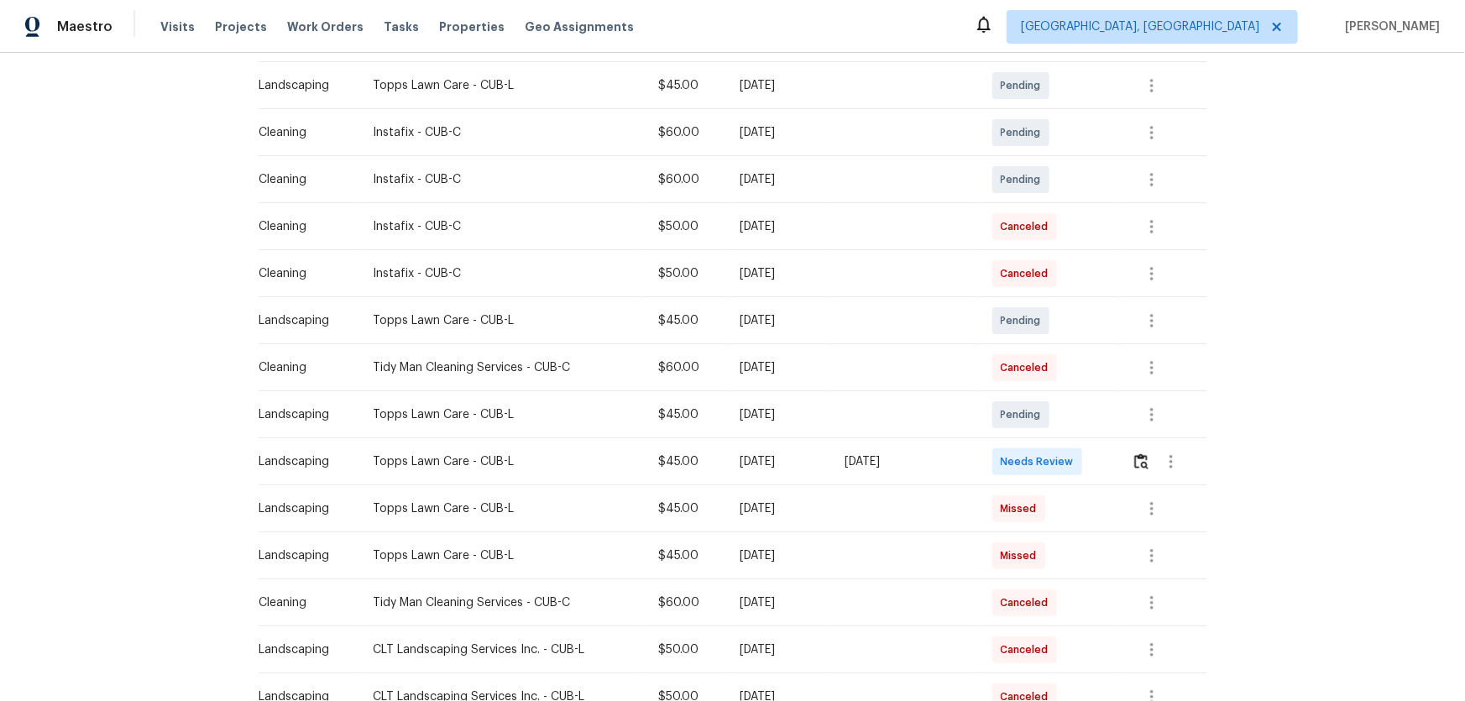
scroll to position [305, 0]
click at [1134, 463] on img "button" at bounding box center [1141, 461] width 14 height 16
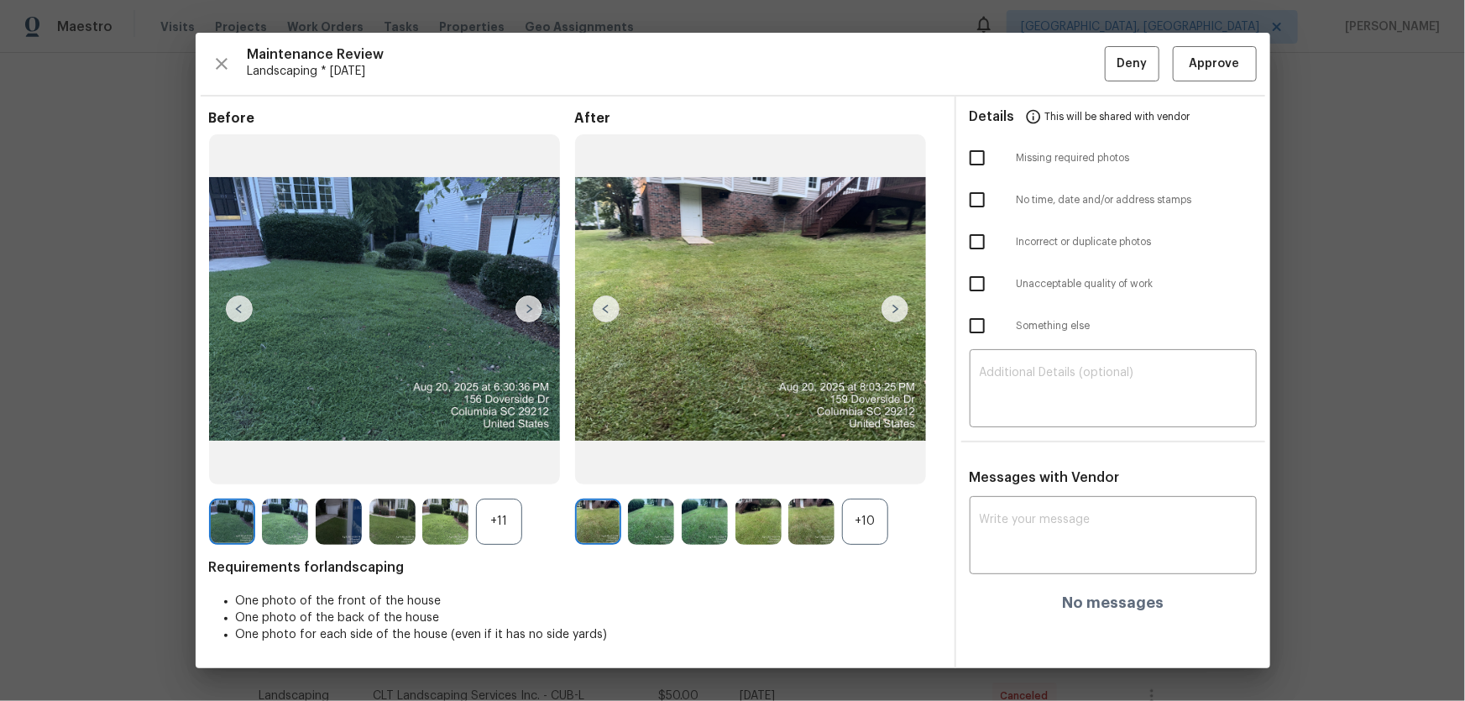
click at [868, 507] on div "+10" at bounding box center [865, 522] width 46 height 46
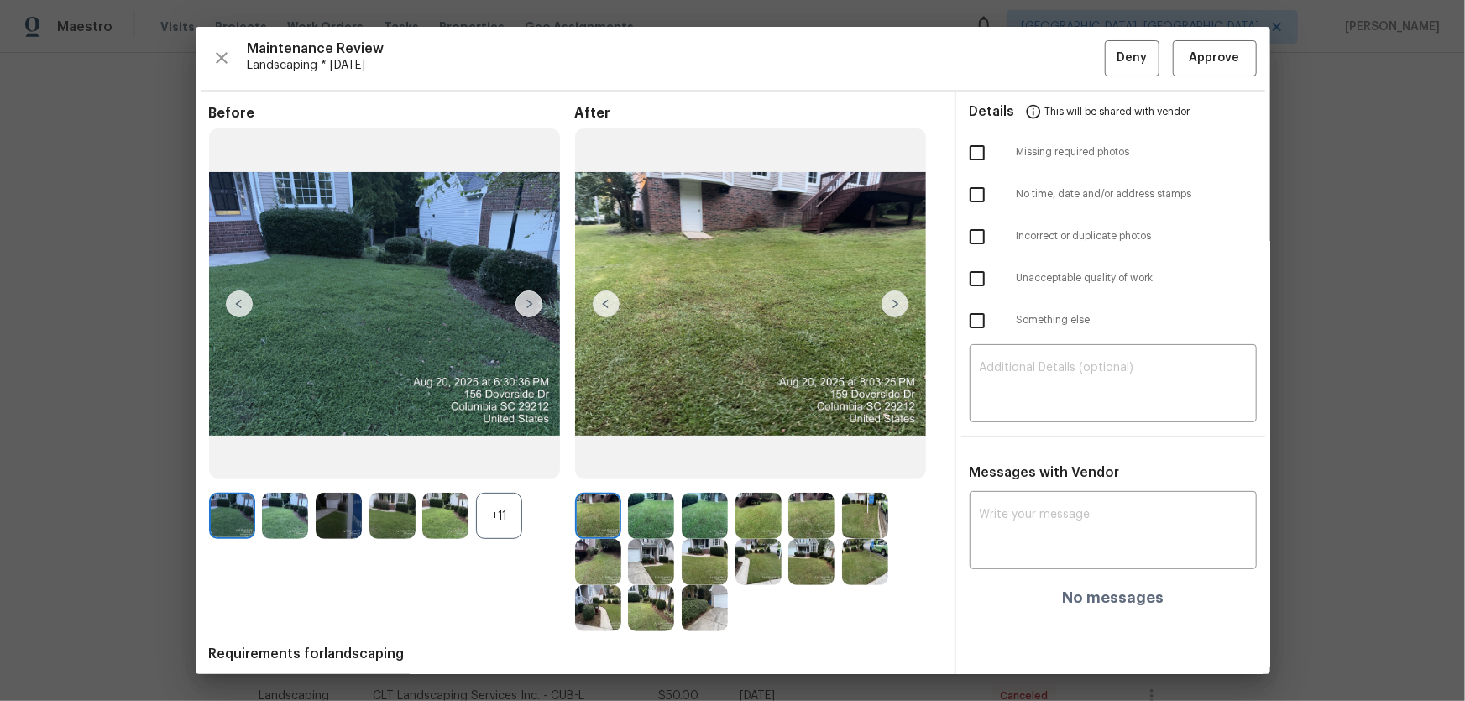
click at [505, 511] on div "+11" at bounding box center [499, 516] width 46 height 46
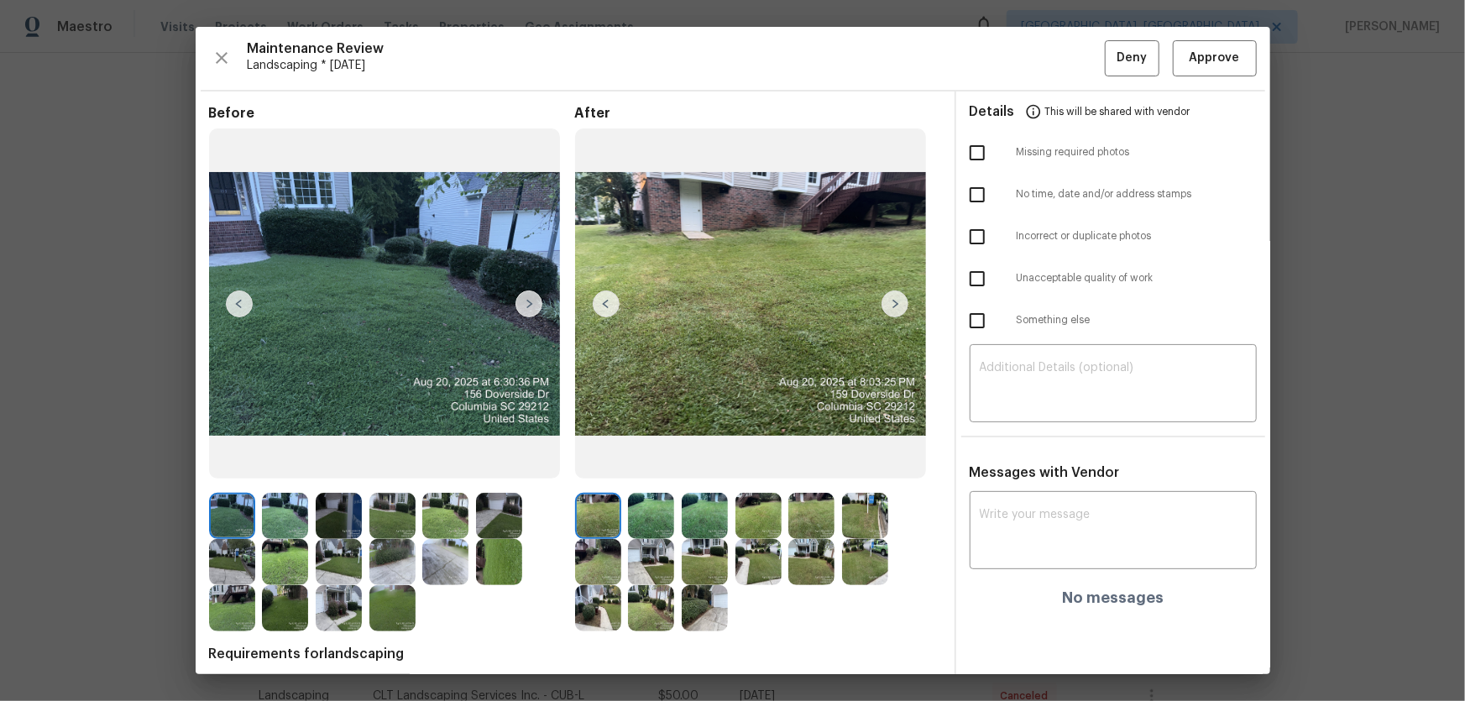
scroll to position [0, 0]
click at [1197, 42] on button "Approve" at bounding box center [1215, 58] width 84 height 36
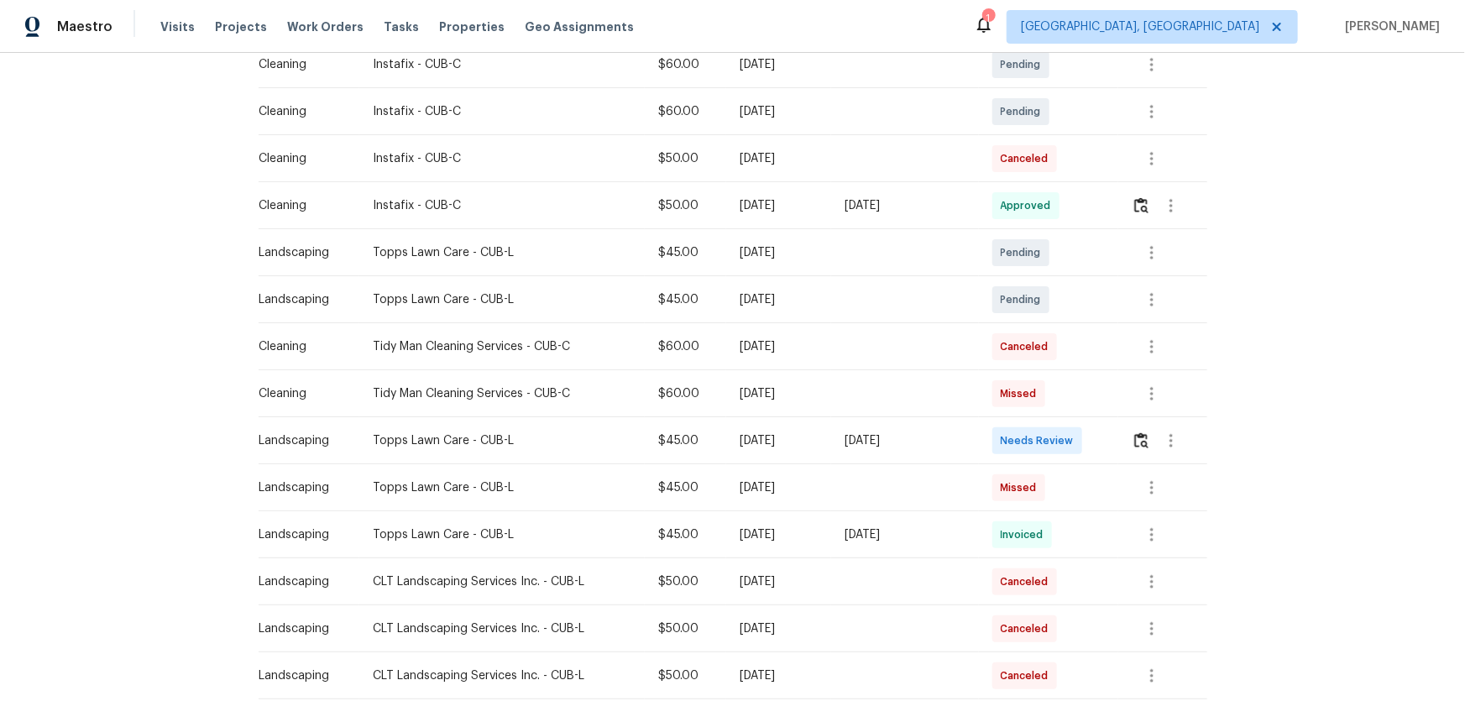
scroll to position [381, 0]
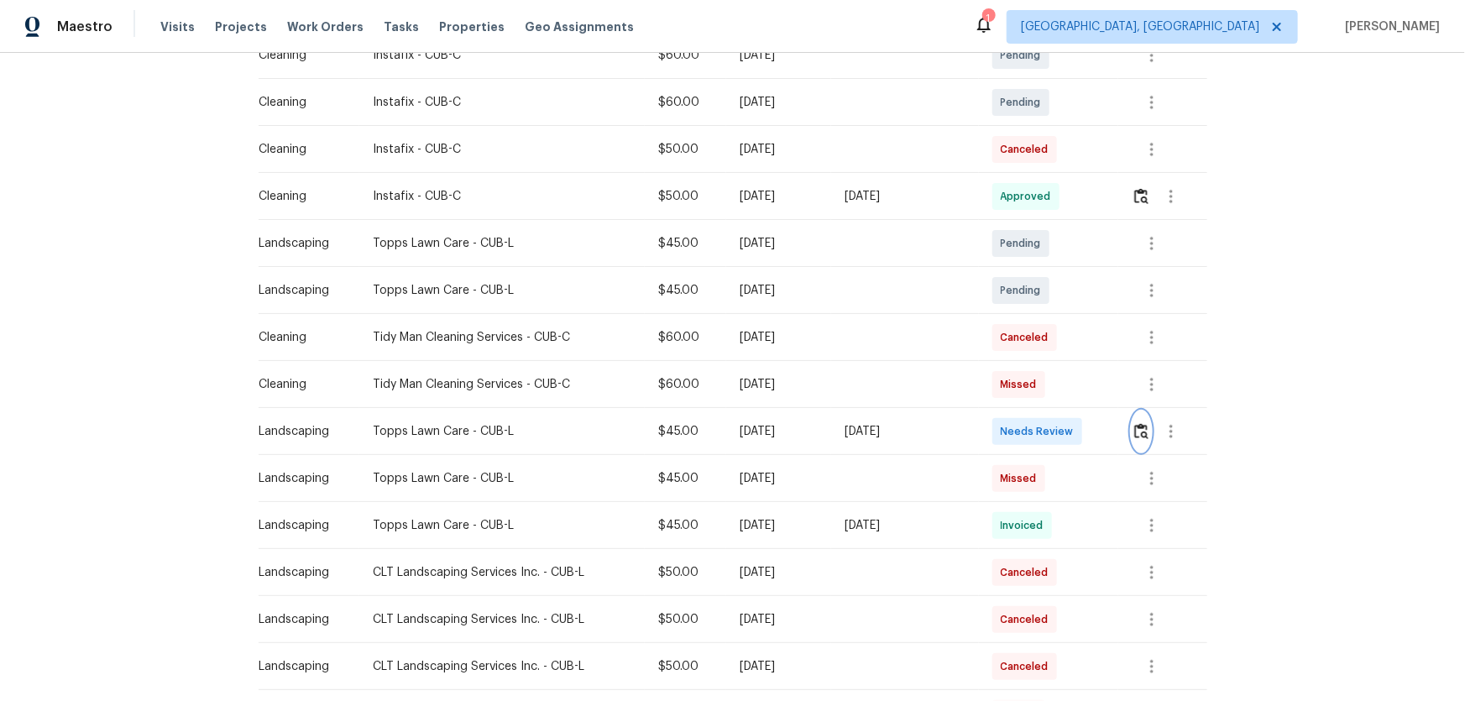
click at [1042, 427] on img "button" at bounding box center [1141, 431] width 14 height 16
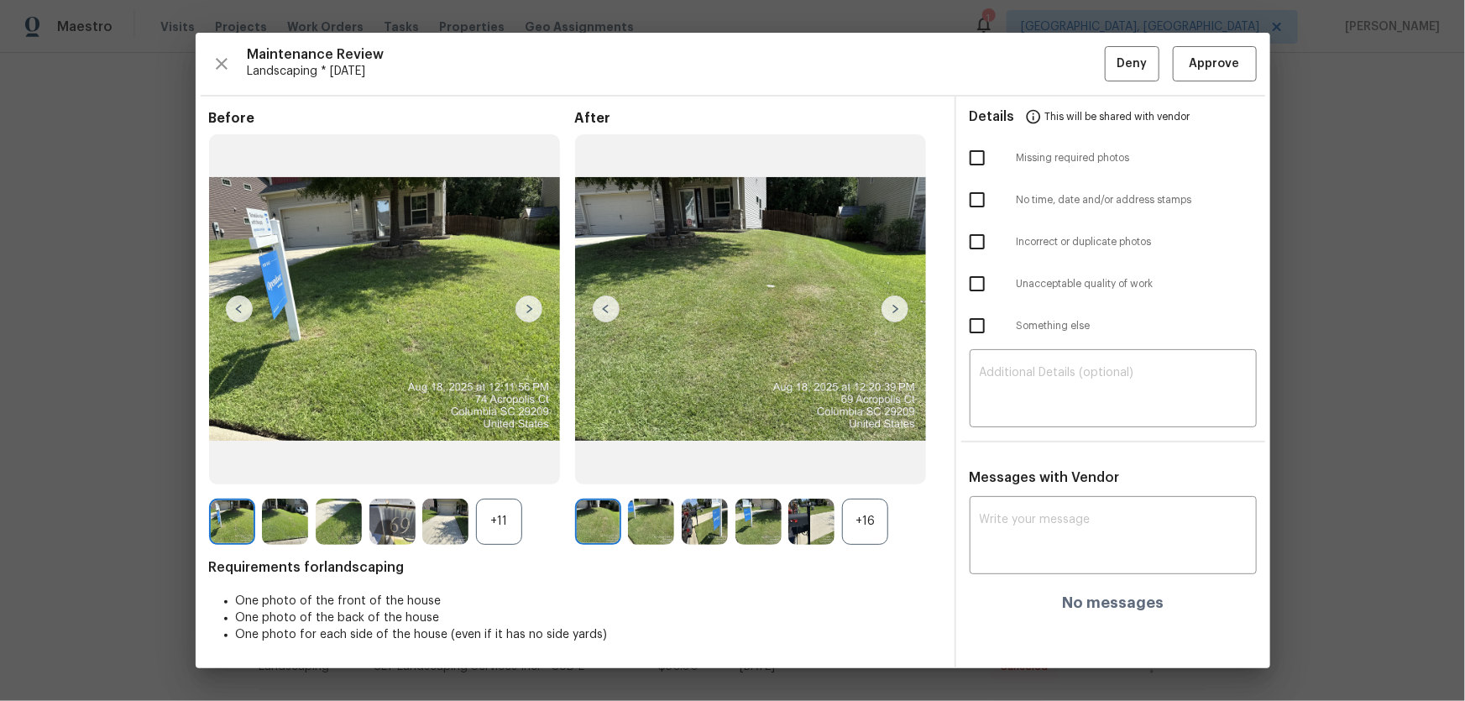
click at [863, 463] on div "+16" at bounding box center [865, 522] width 46 height 46
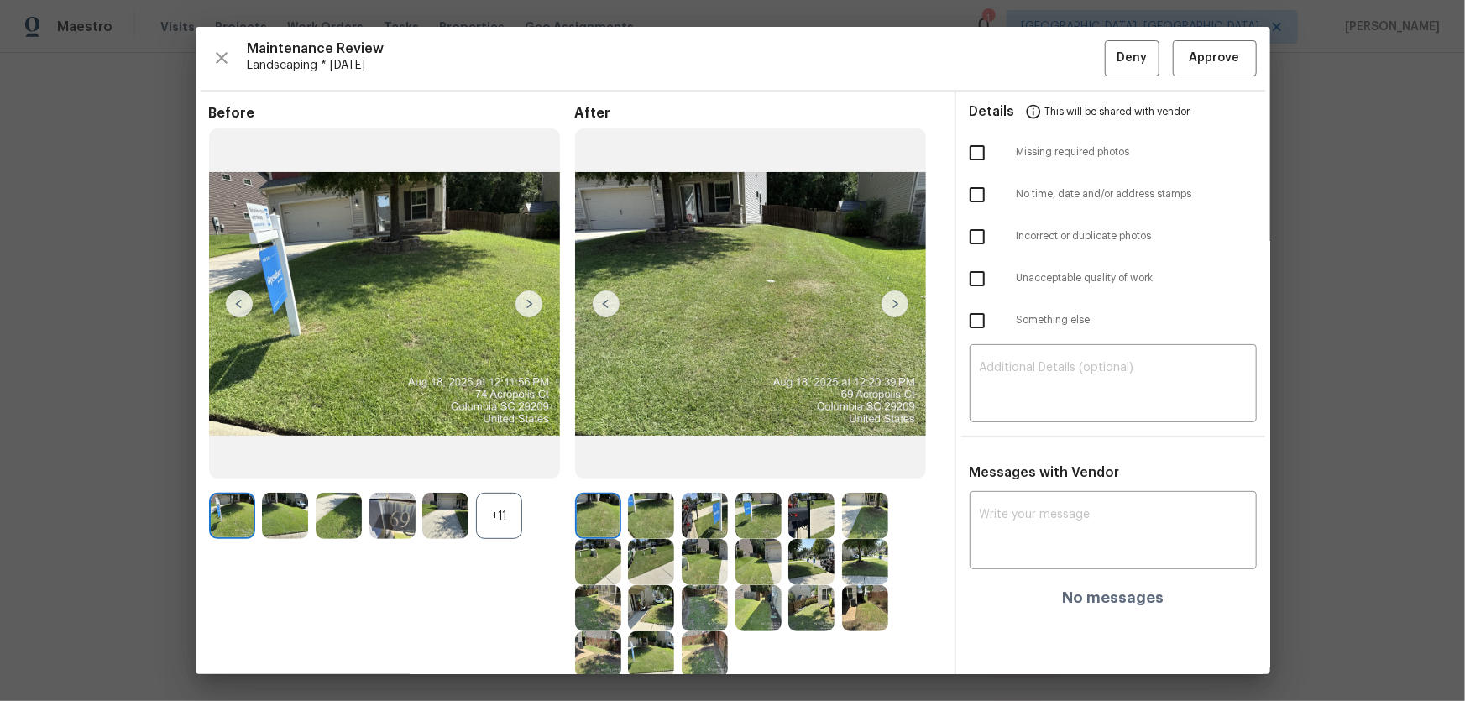
click at [511, 463] on div "+11" at bounding box center [499, 516] width 46 height 46
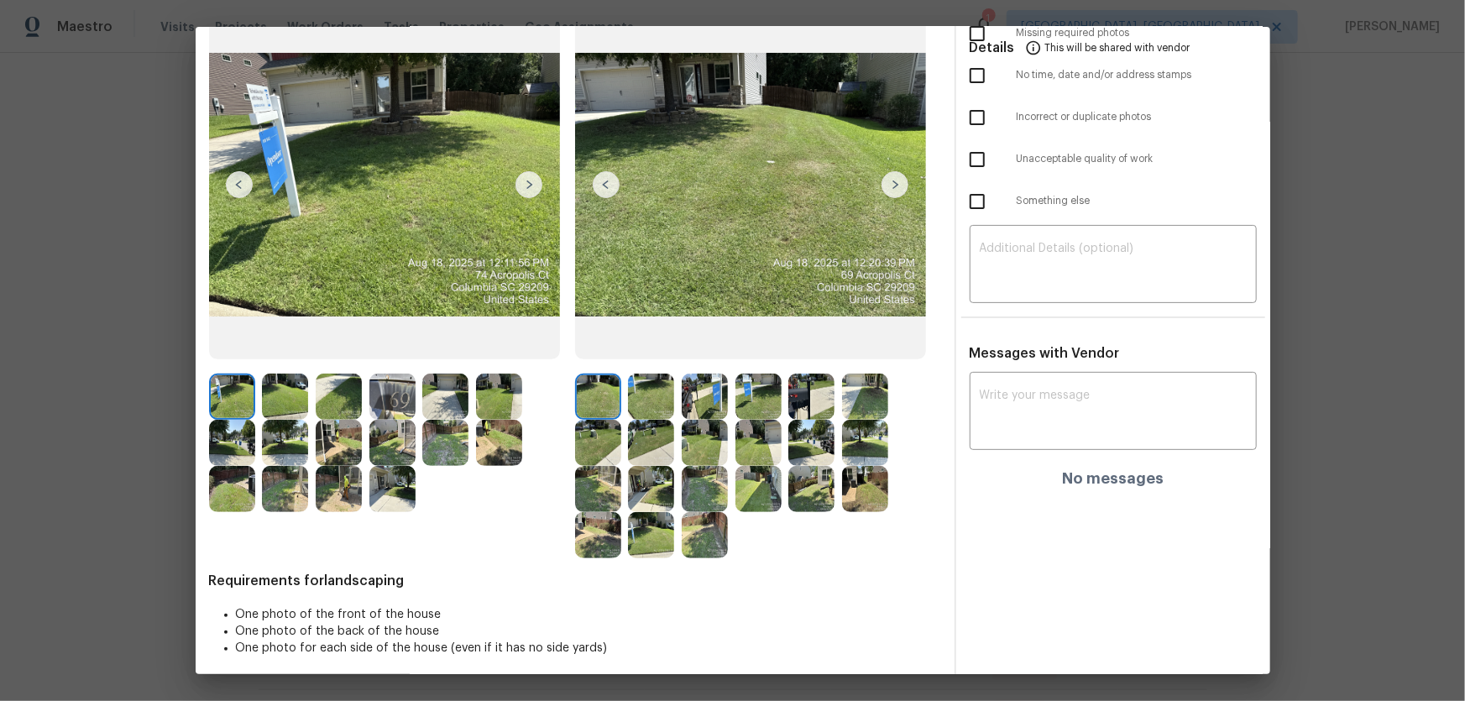
scroll to position [126, 0]
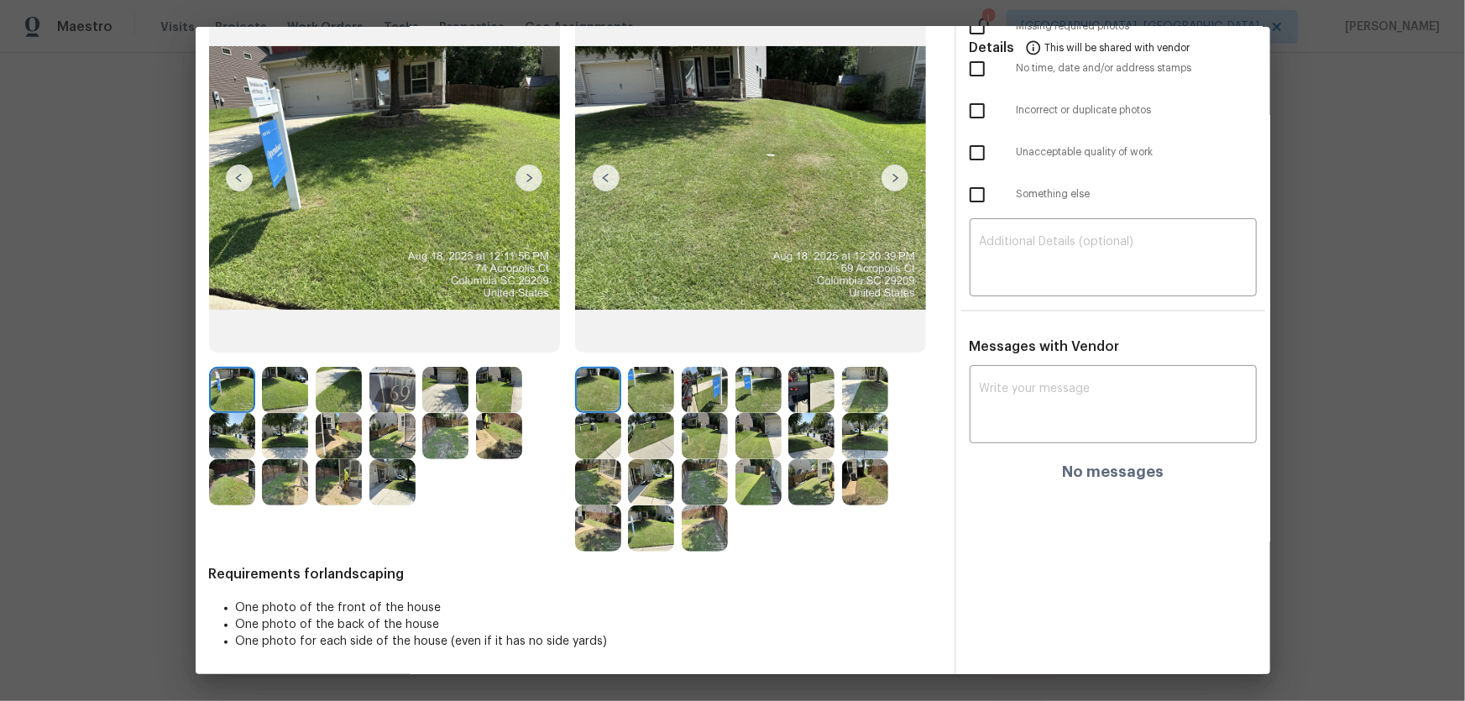
click at [657, 383] on img at bounding box center [651, 390] width 46 height 46
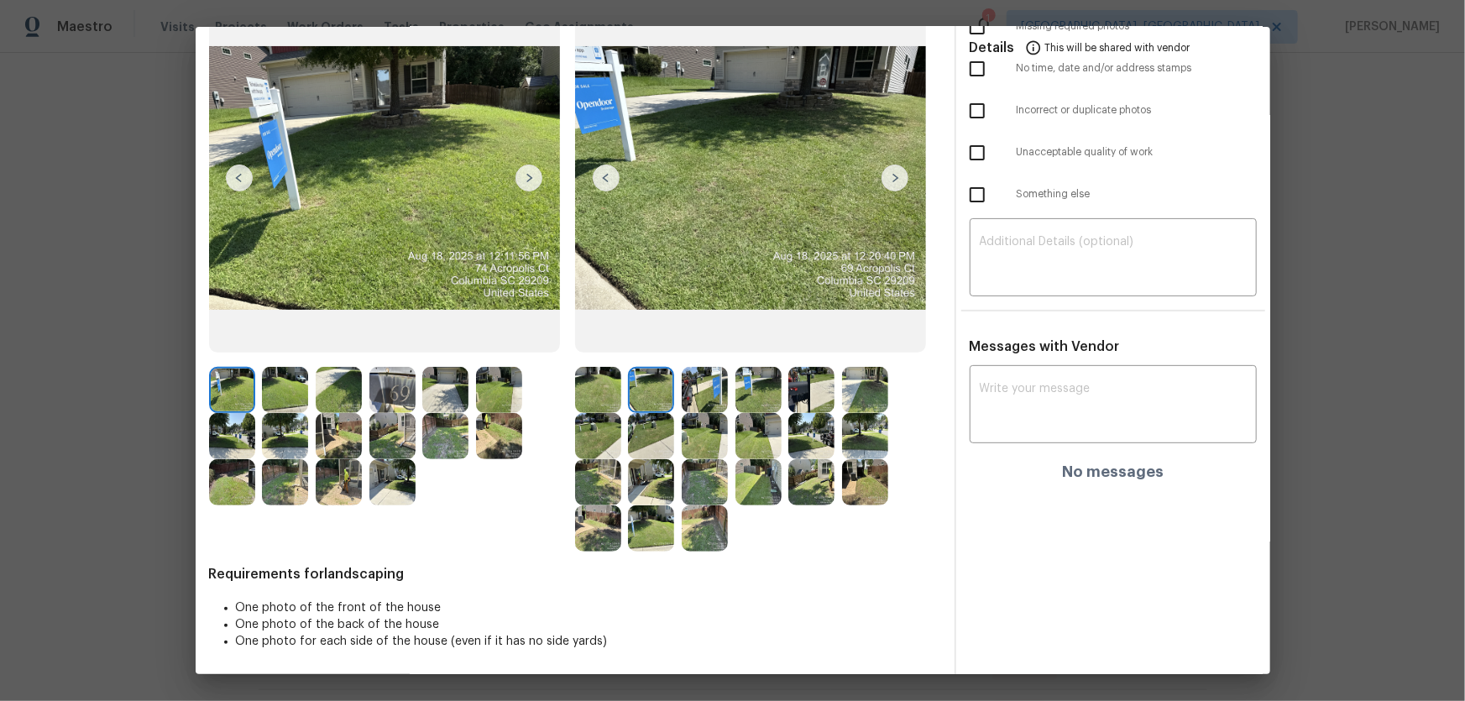
click at [697, 397] on img at bounding box center [705, 390] width 46 height 46
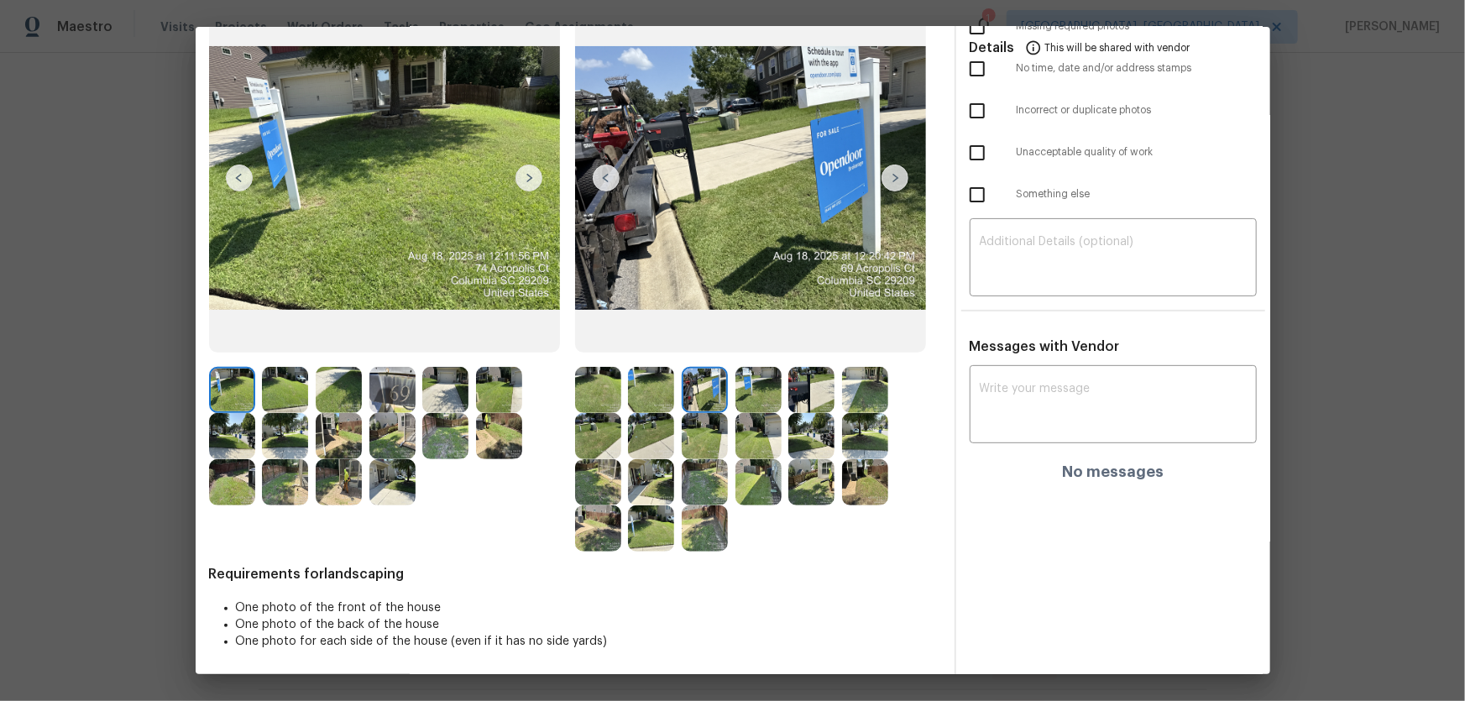
click at [726, 396] on div at bounding box center [709, 390] width 54 height 46
click at [746, 395] on img at bounding box center [759, 390] width 46 height 46
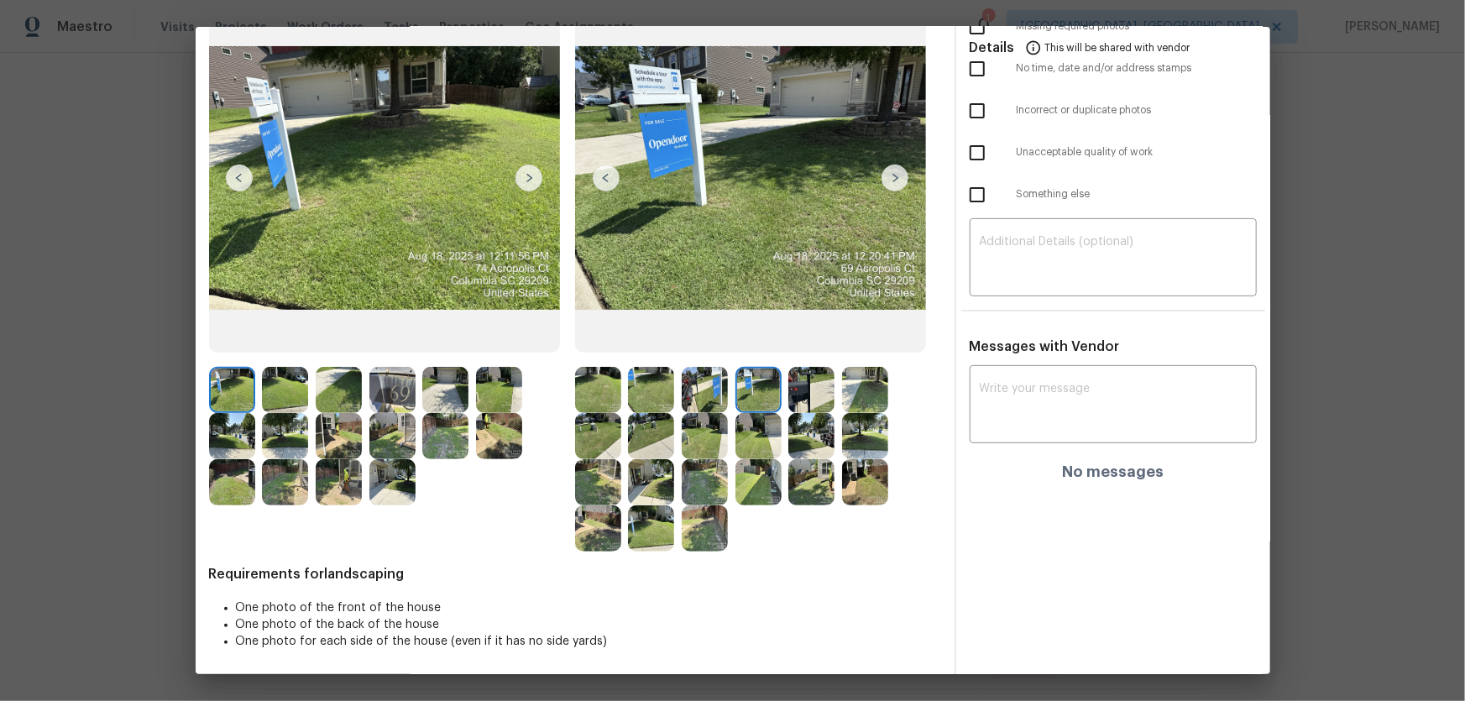
click at [810, 392] on img at bounding box center [811, 390] width 46 height 46
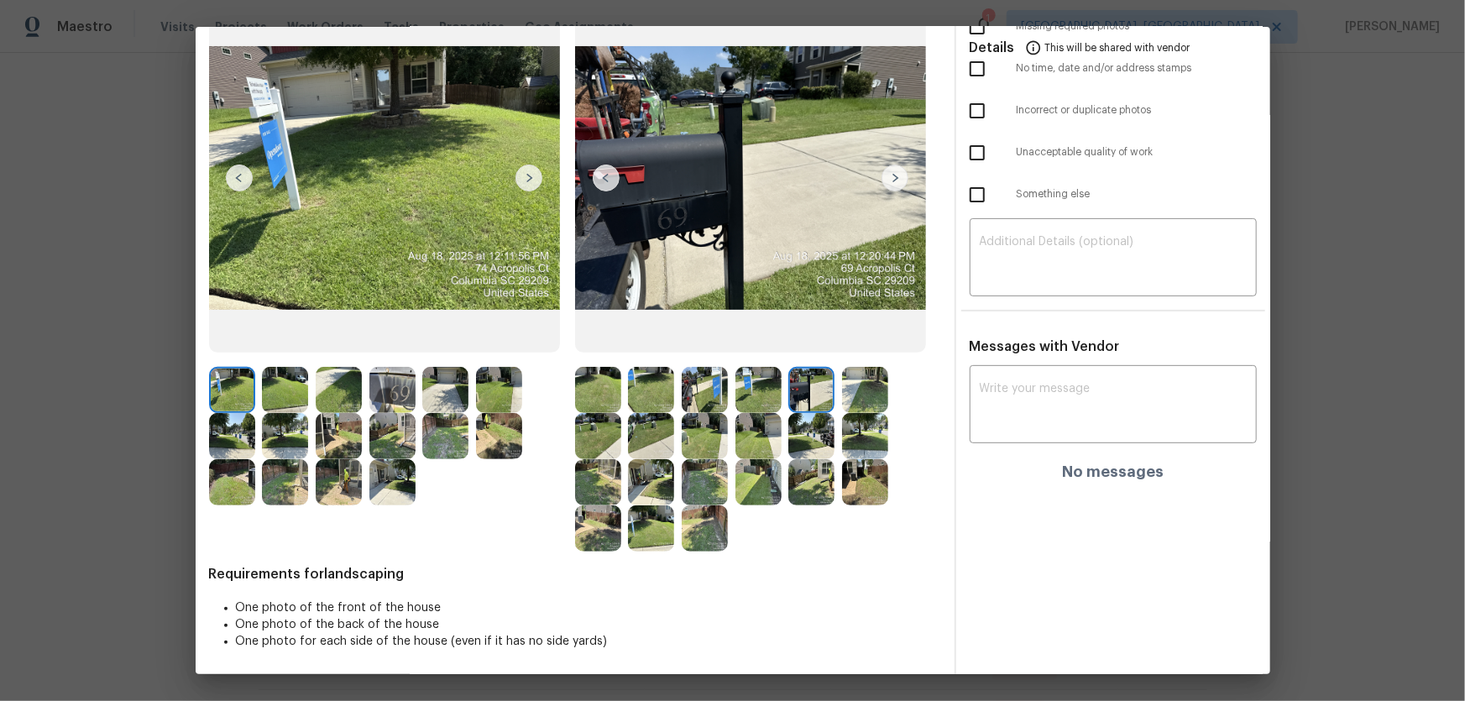
click at [849, 393] on img at bounding box center [865, 390] width 46 height 46
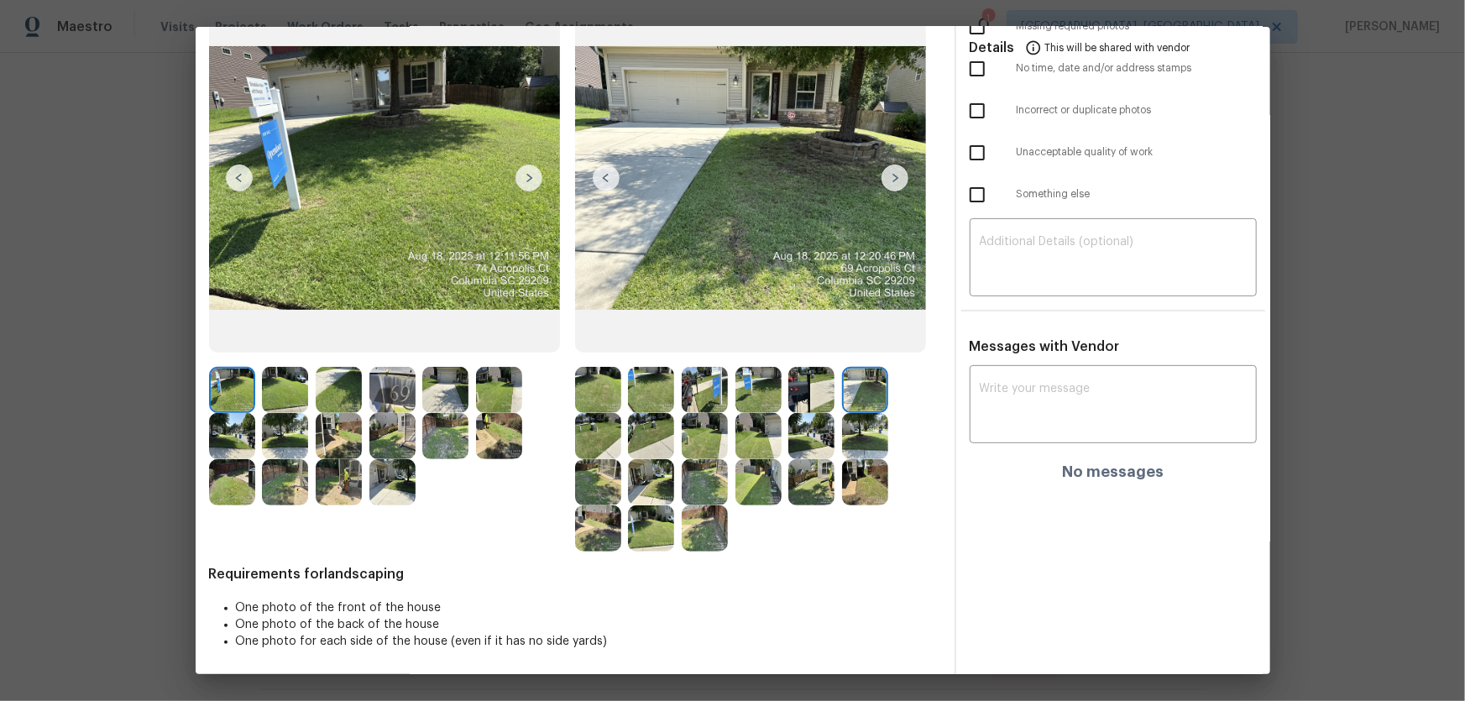
click at [588, 427] on img at bounding box center [598, 436] width 46 height 46
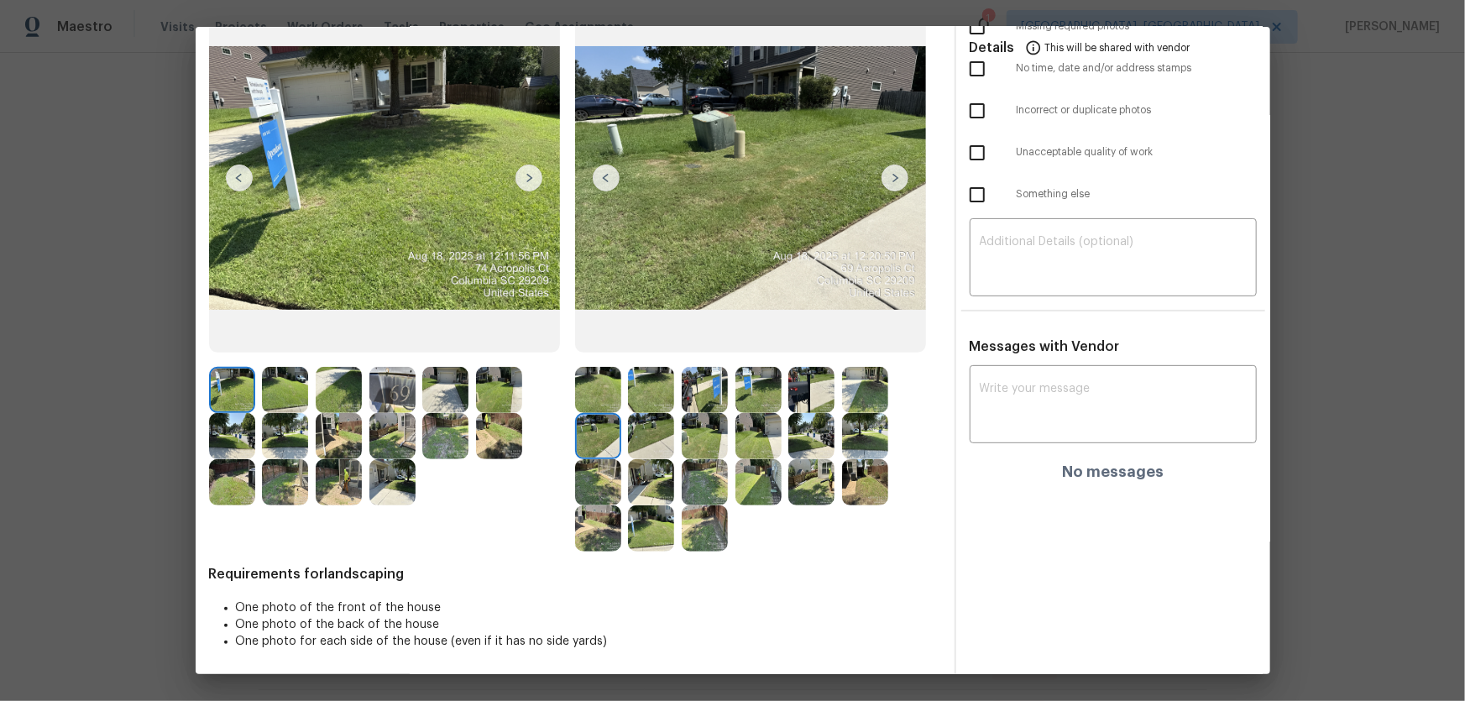
click at [645, 442] on img at bounding box center [651, 436] width 46 height 46
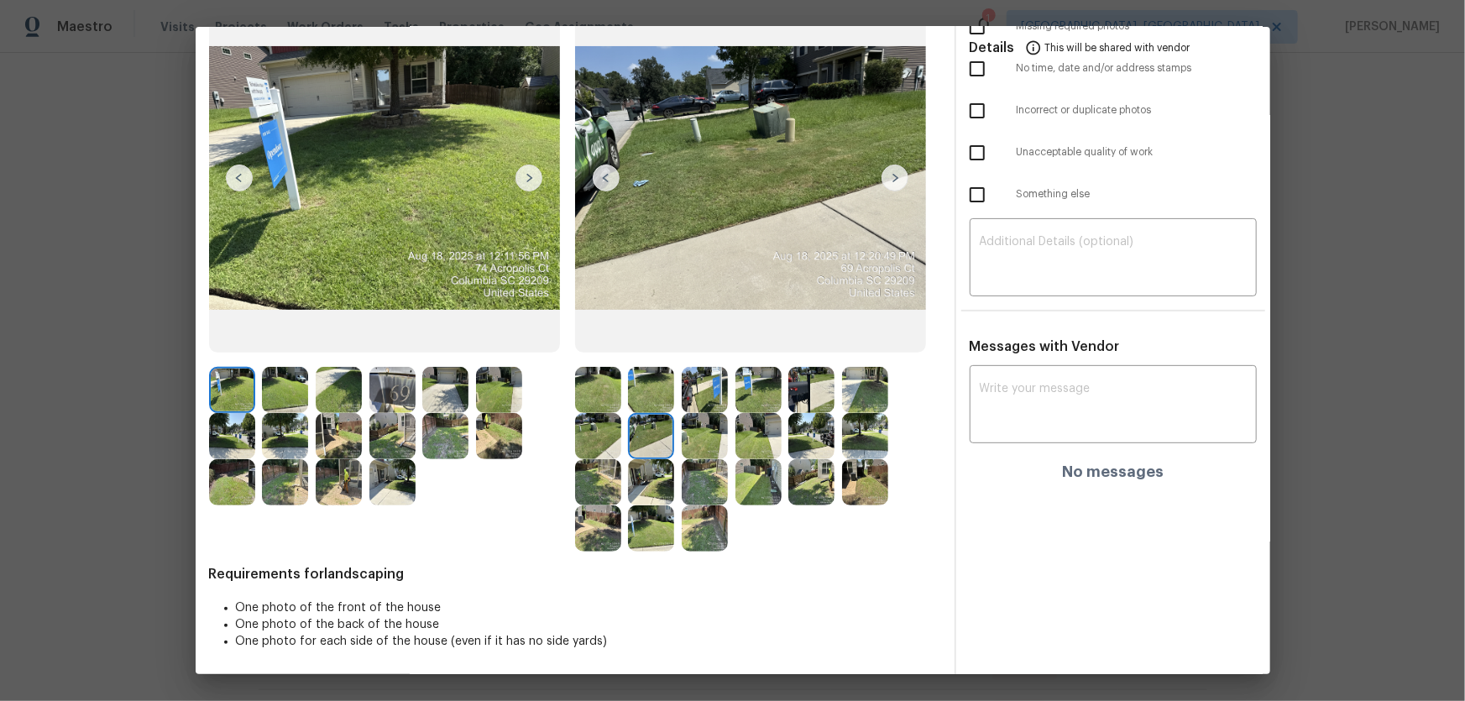
click at [689, 443] on img at bounding box center [705, 436] width 46 height 46
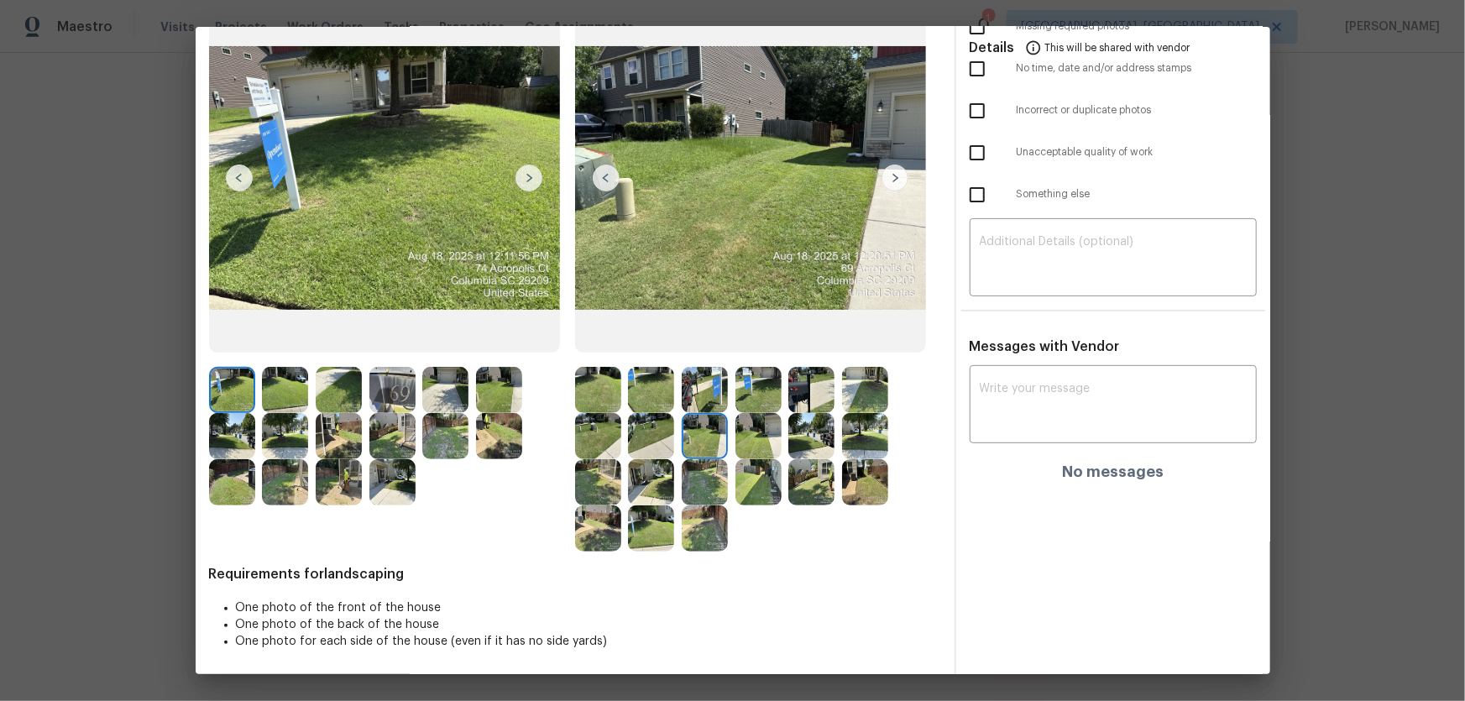
click at [752, 444] on img at bounding box center [759, 436] width 46 height 46
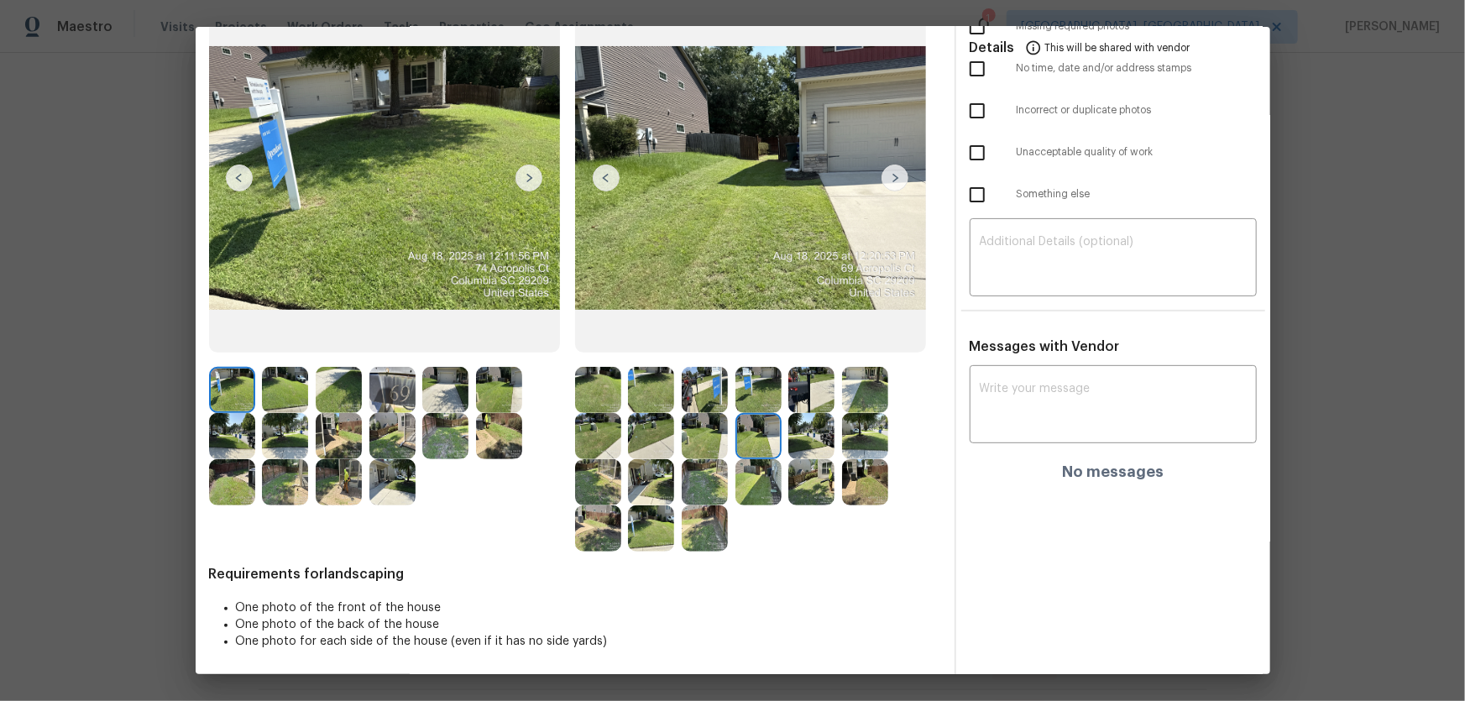
click at [797, 442] on img at bounding box center [811, 436] width 46 height 46
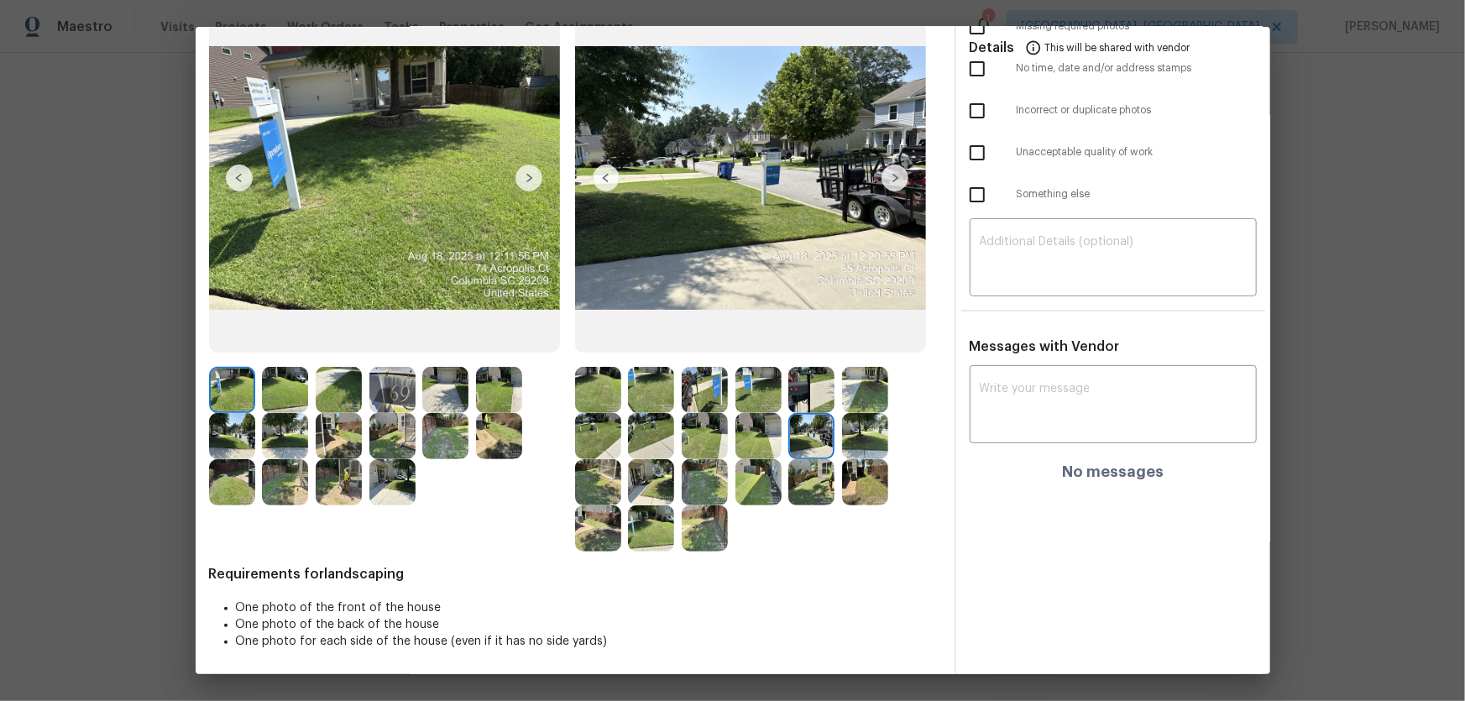
click at [866, 450] on img at bounding box center [865, 436] width 46 height 46
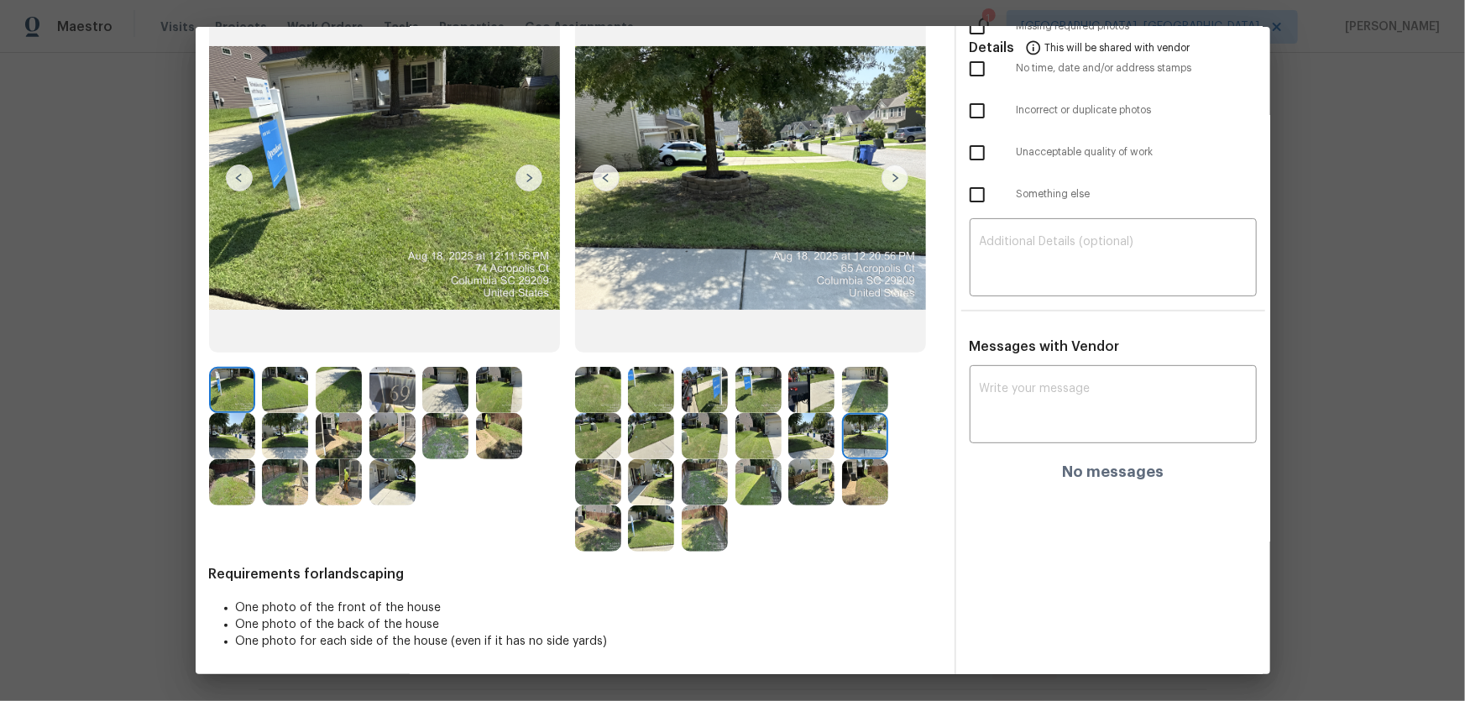
click at [612, 463] on img at bounding box center [598, 482] width 46 height 46
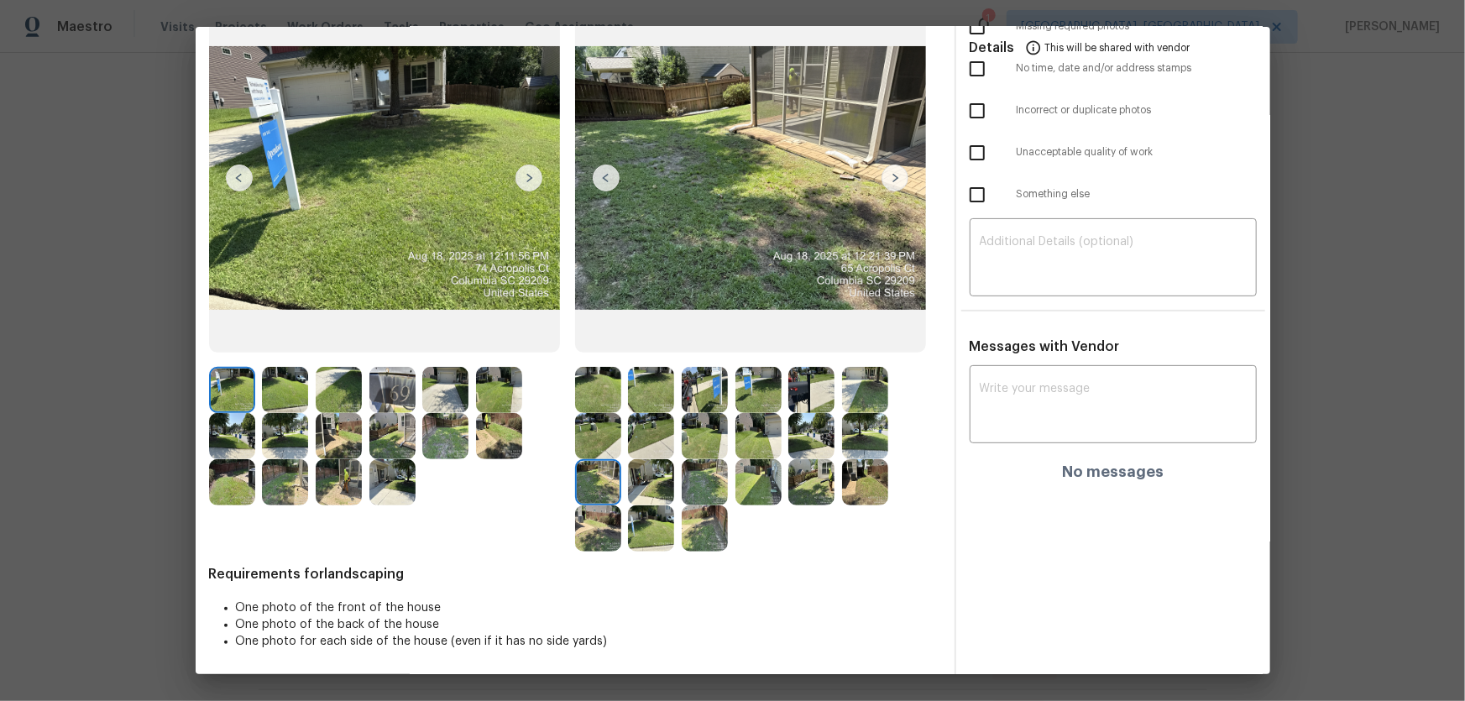
click at [668, 463] on img at bounding box center [651, 482] width 46 height 46
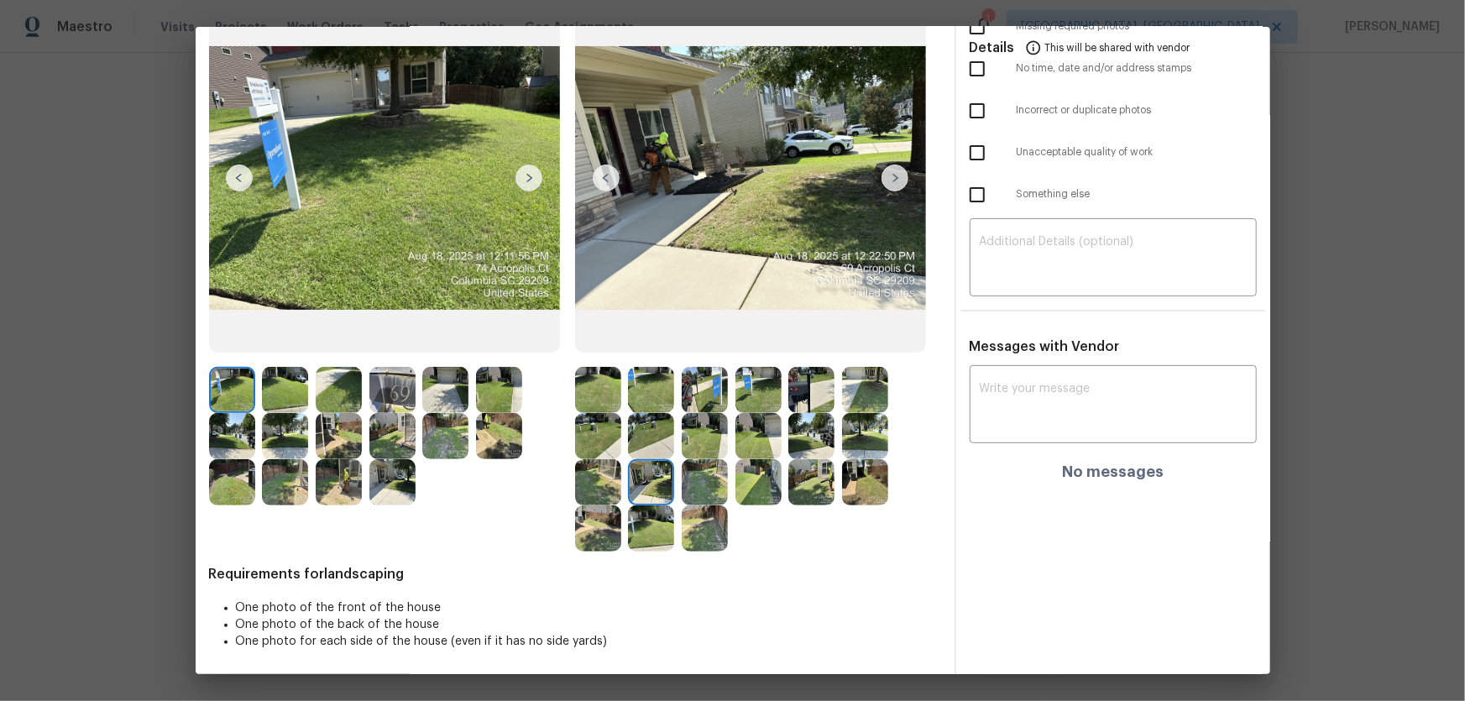
click at [684, 463] on img at bounding box center [705, 482] width 46 height 46
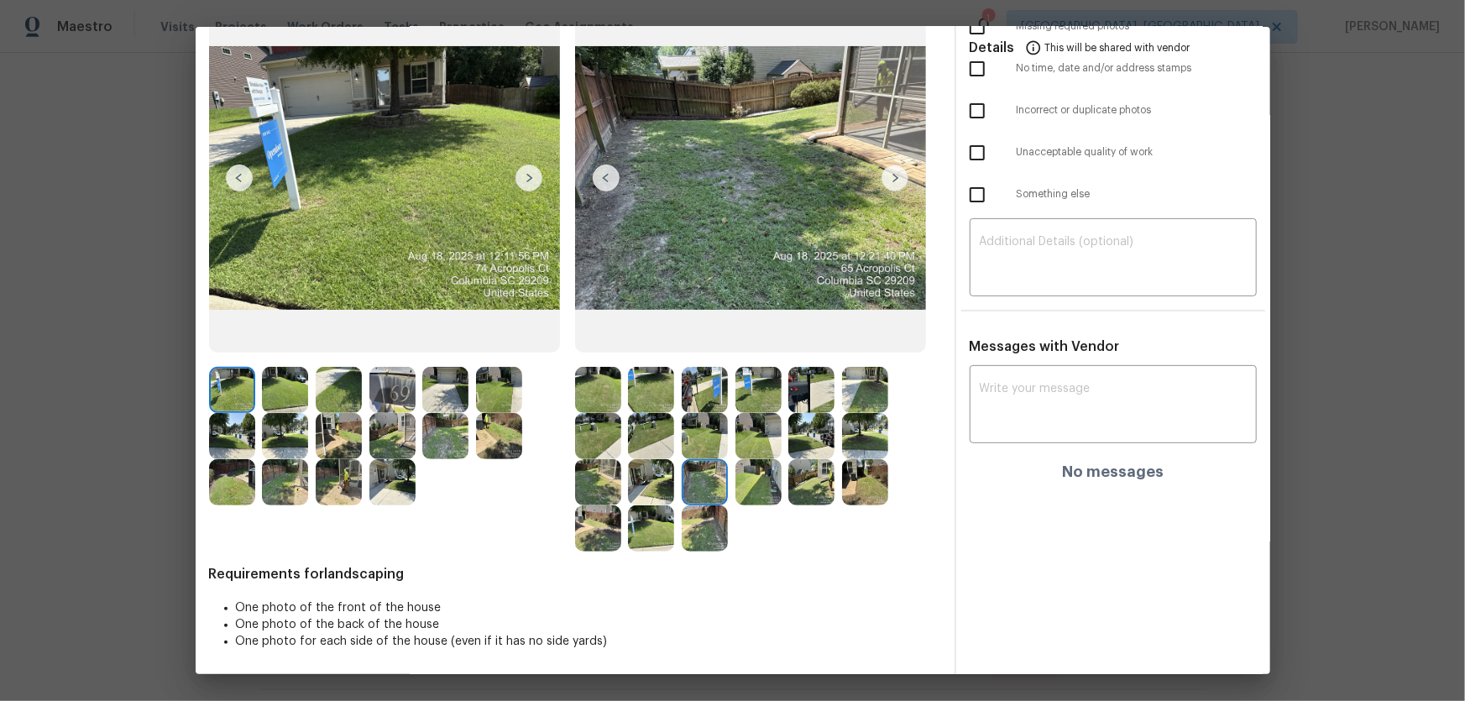
click at [736, 463] on img at bounding box center [759, 482] width 46 height 46
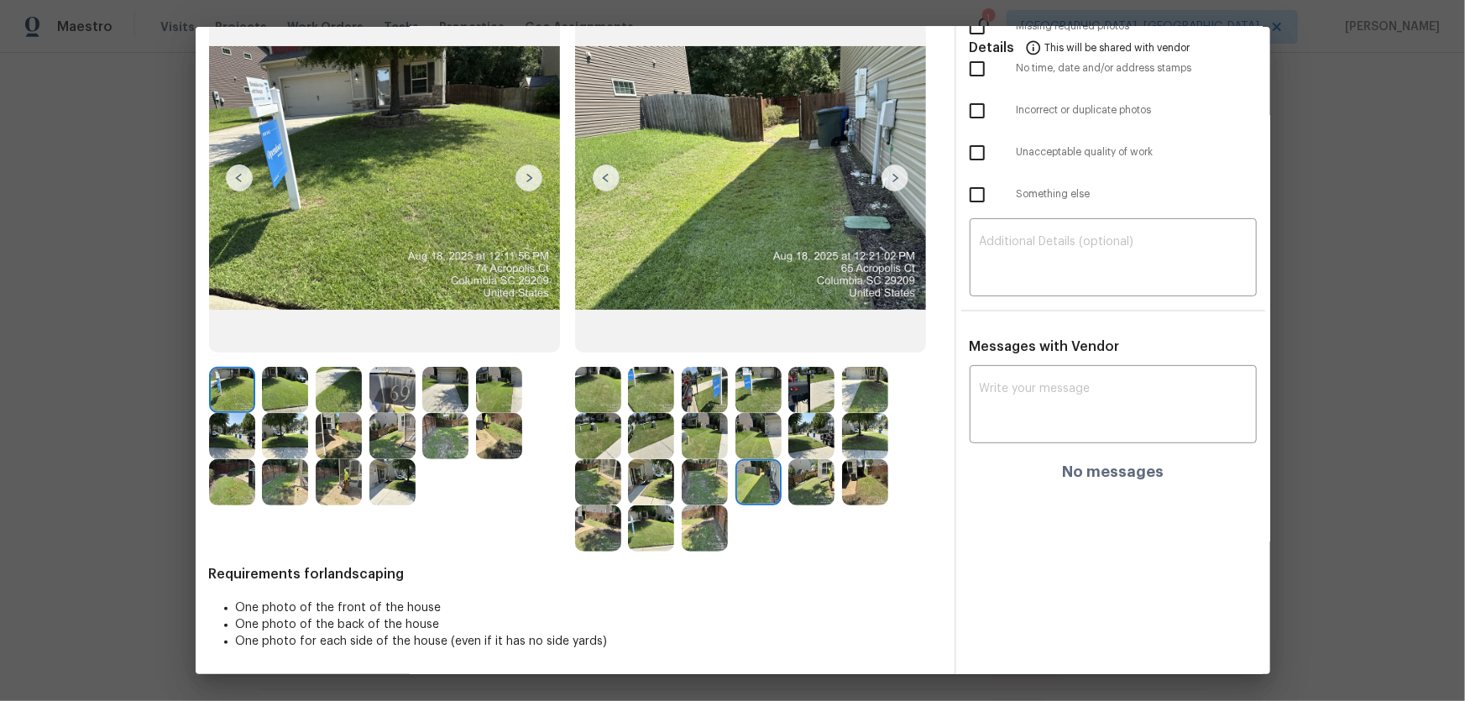
click at [804, 463] on img at bounding box center [811, 482] width 46 height 46
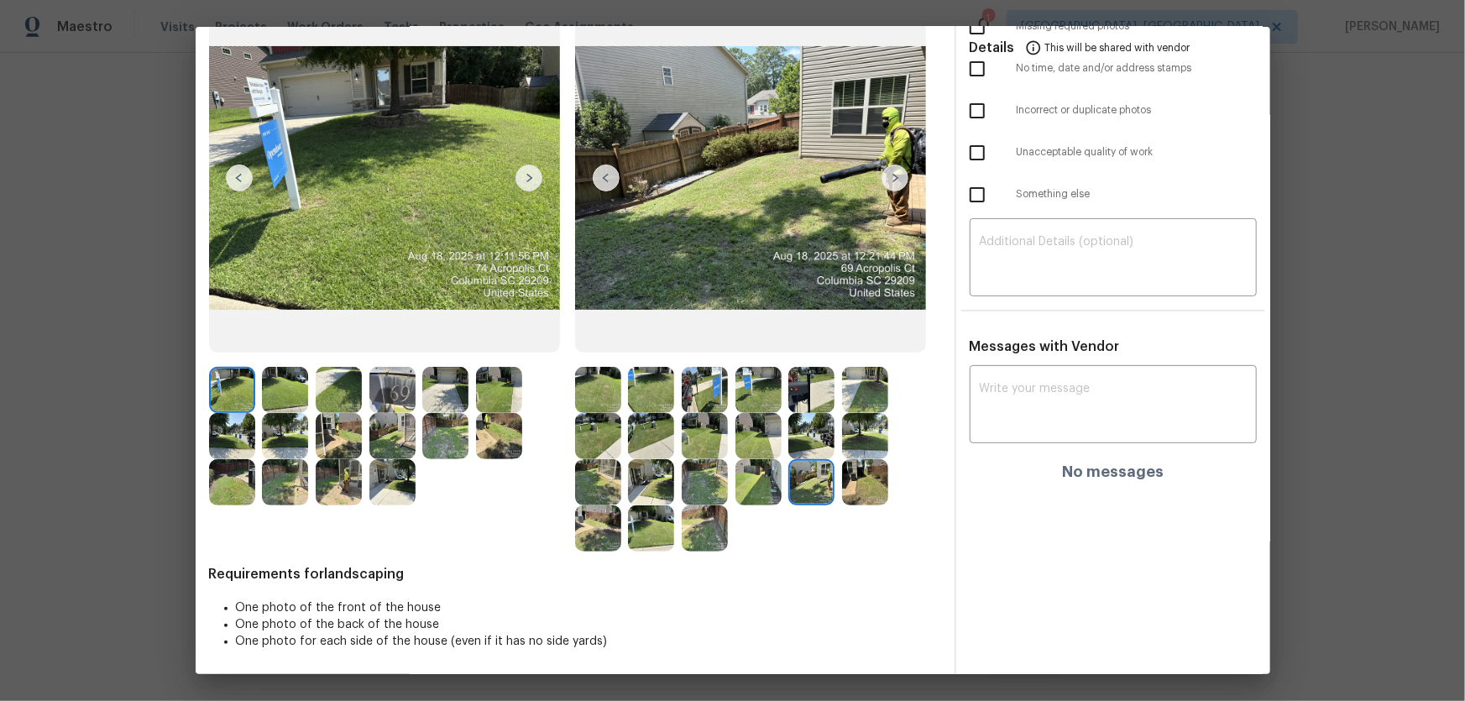
click at [847, 463] on img at bounding box center [865, 482] width 46 height 46
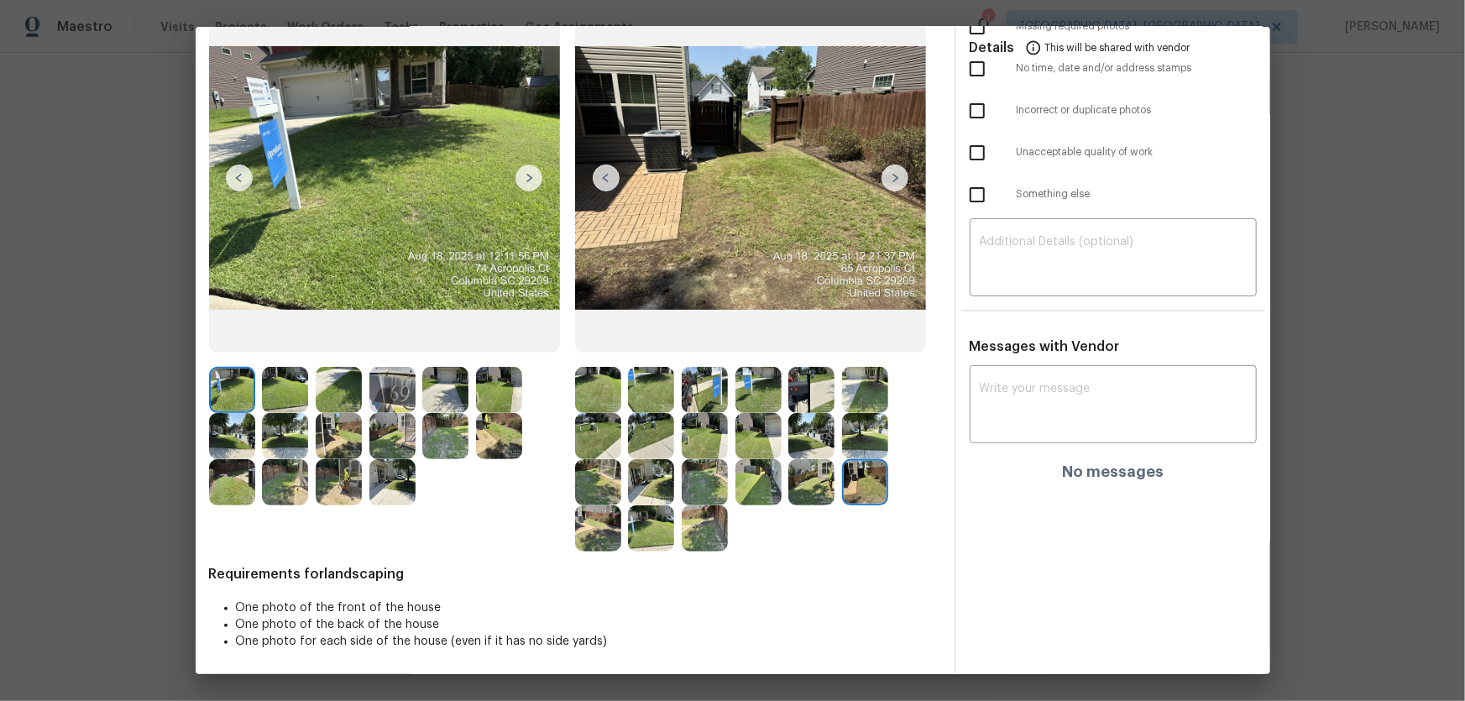
click at [577, 463] on img at bounding box center [598, 528] width 46 height 46
click at [628, 463] on img at bounding box center [651, 528] width 46 height 46
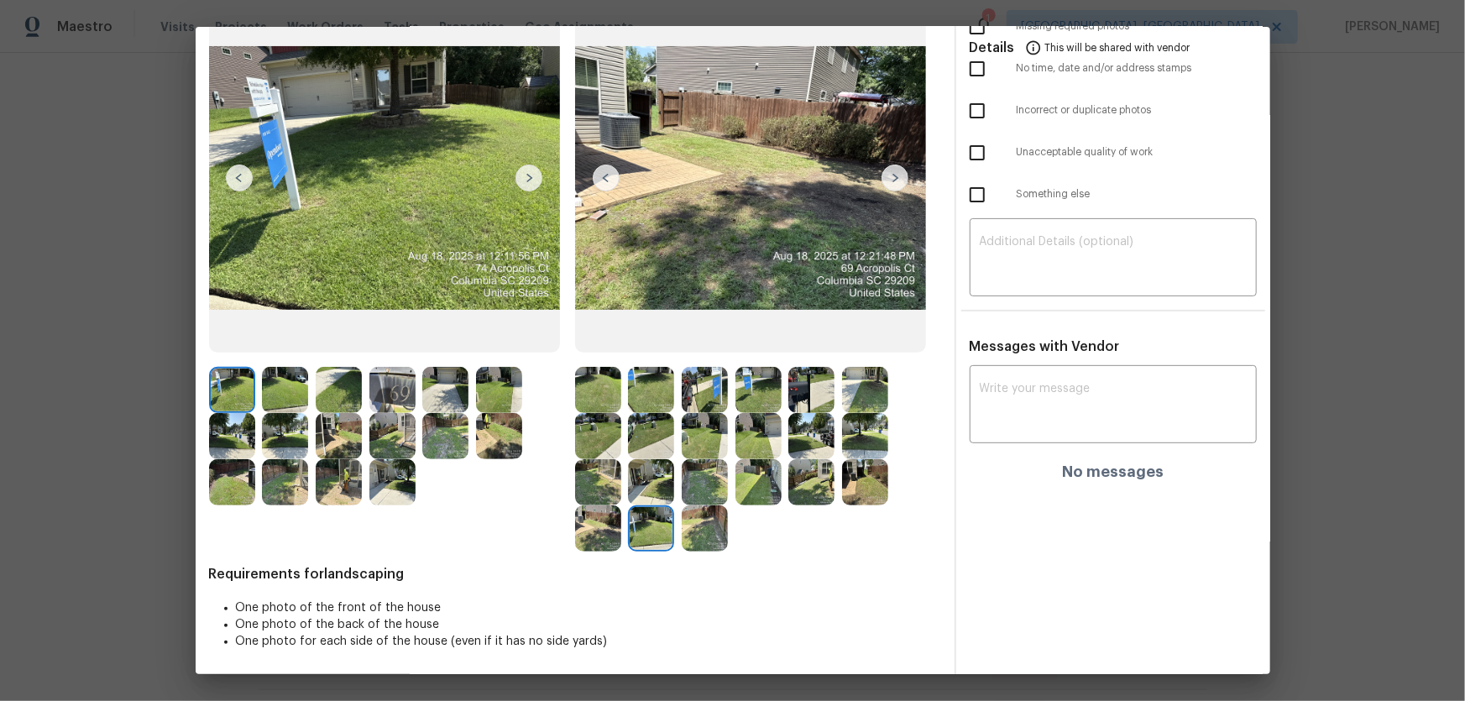
click at [721, 463] on img at bounding box center [705, 528] width 46 height 46
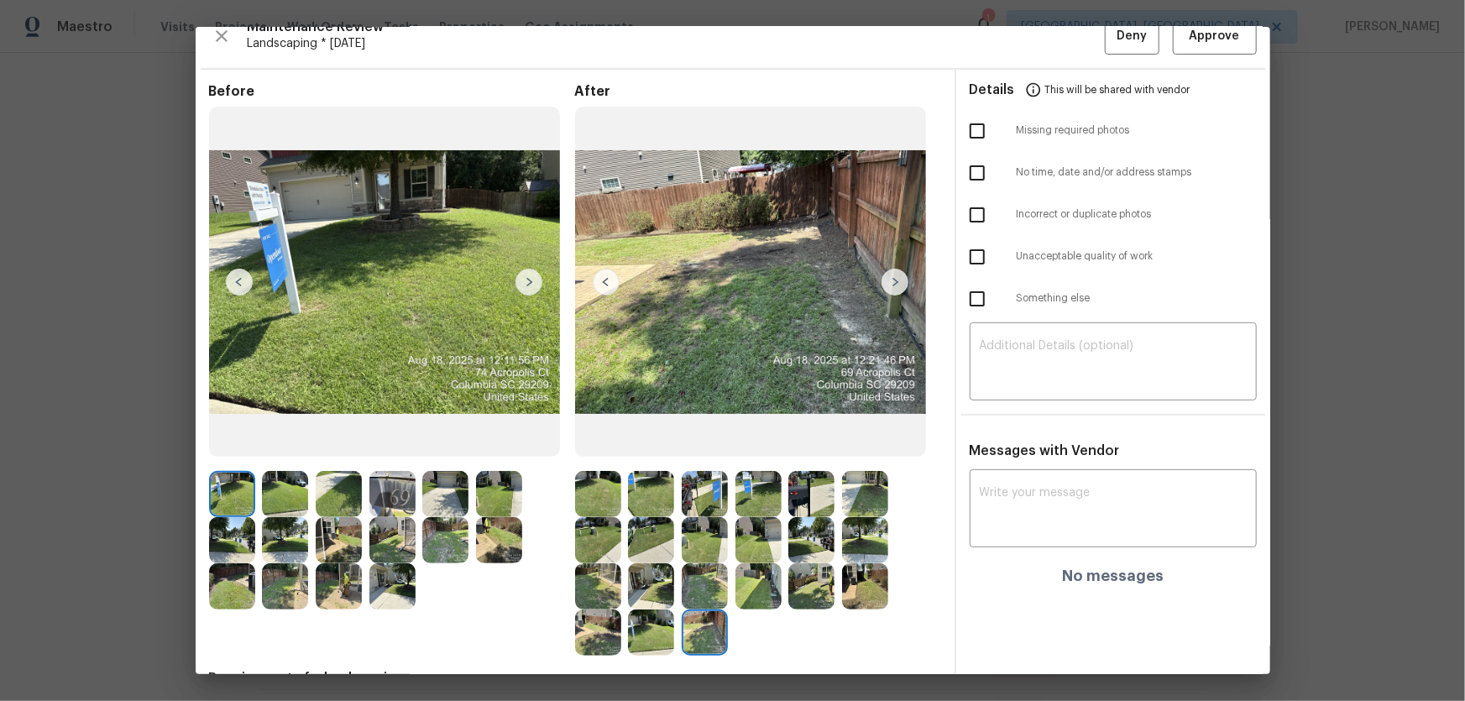
scroll to position [0, 0]
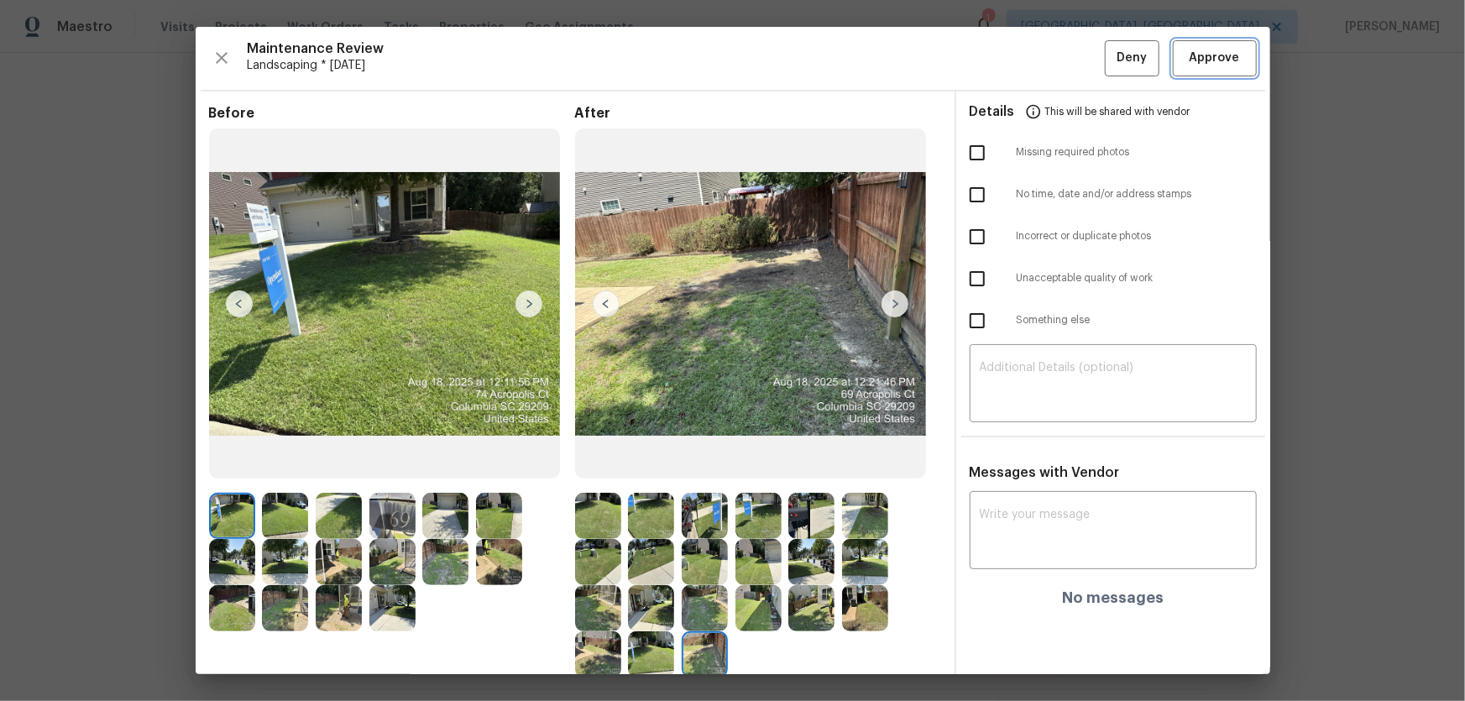
click at [1042, 59] on span "Approve" at bounding box center [1215, 58] width 50 height 21
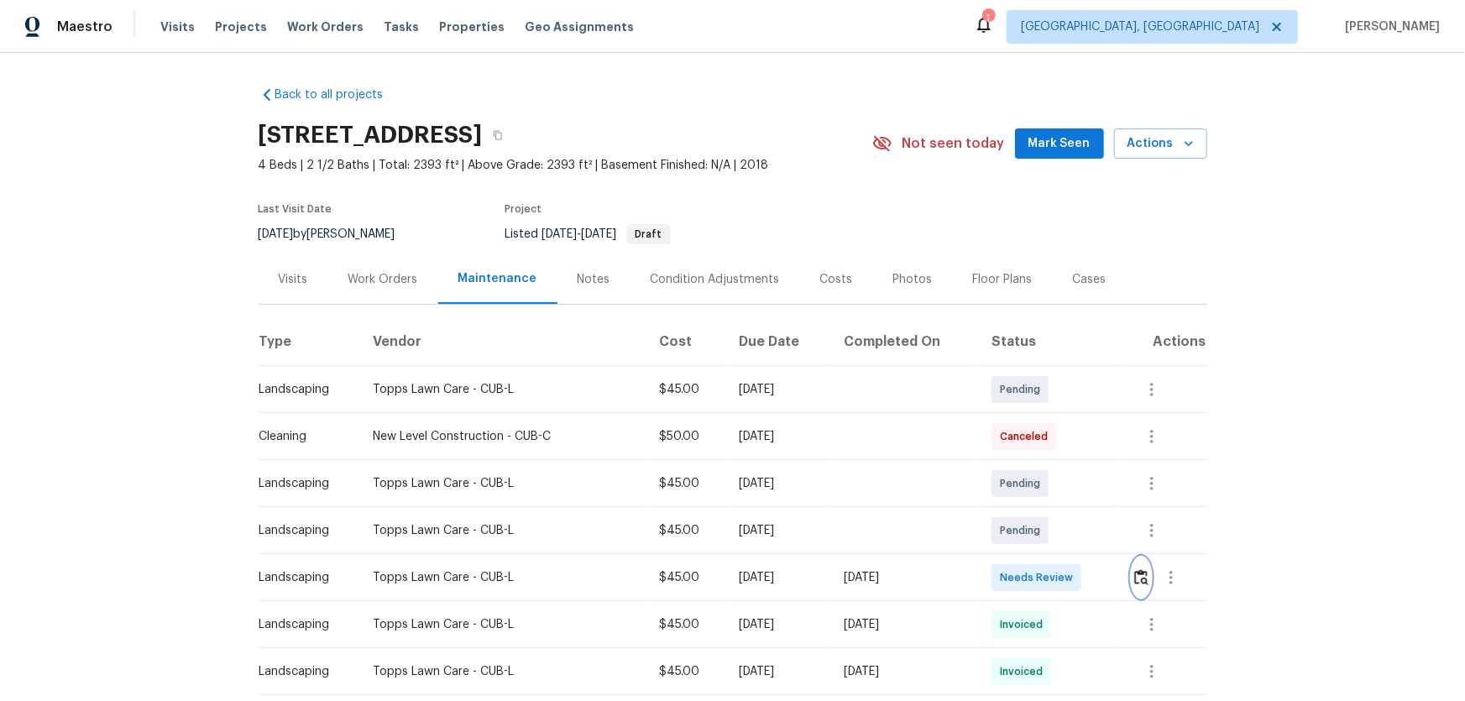
click at [1042, 463] on button "button" at bounding box center [1141, 578] width 19 height 40
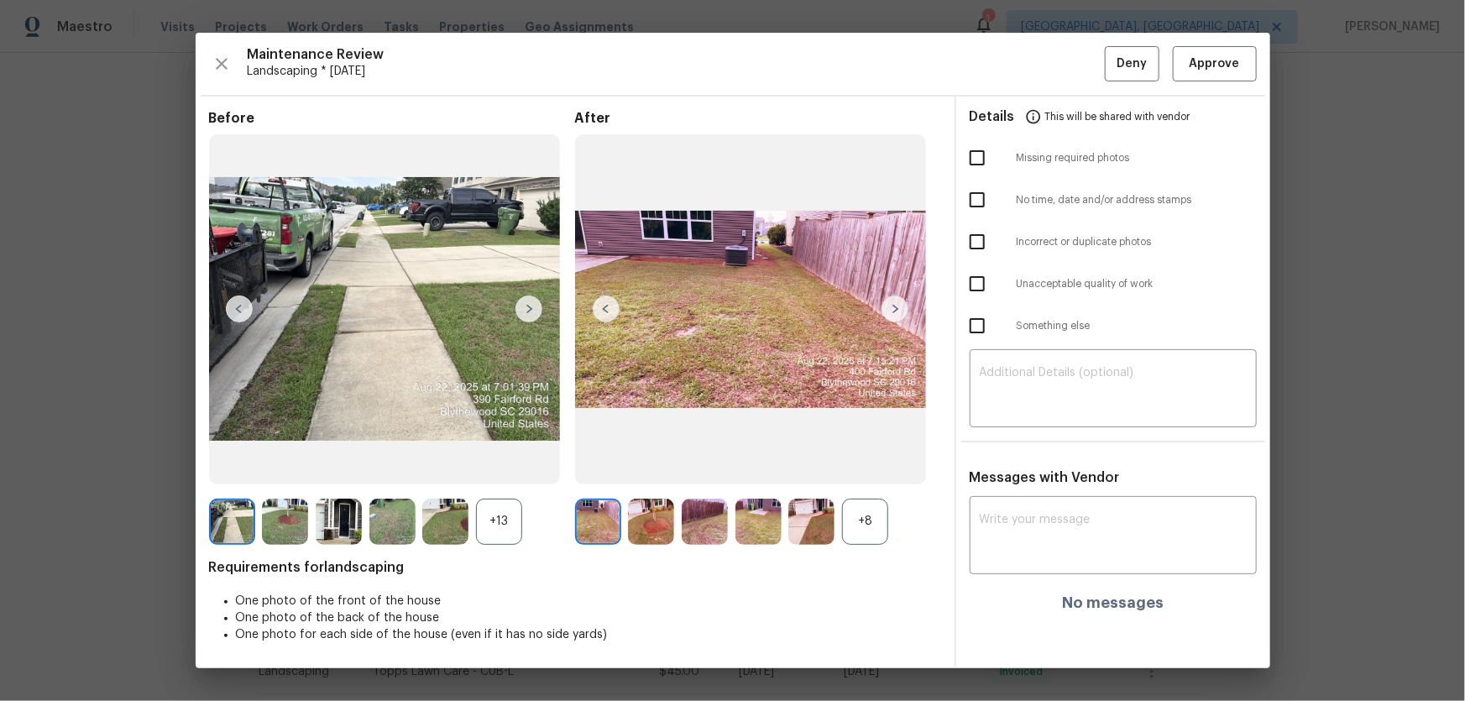
click at [851, 463] on div "+8" at bounding box center [865, 522] width 46 height 46
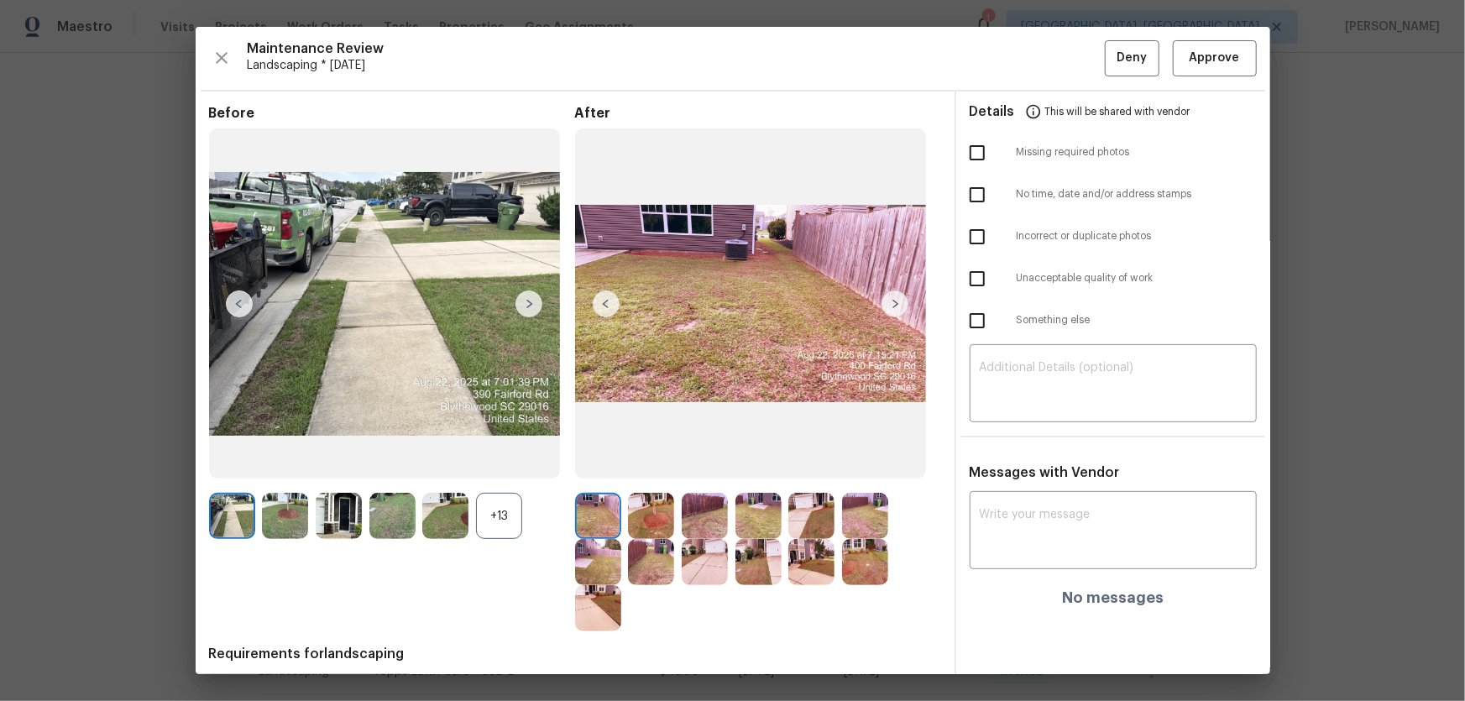
click at [517, 463] on div "+13" at bounding box center [499, 516] width 46 height 46
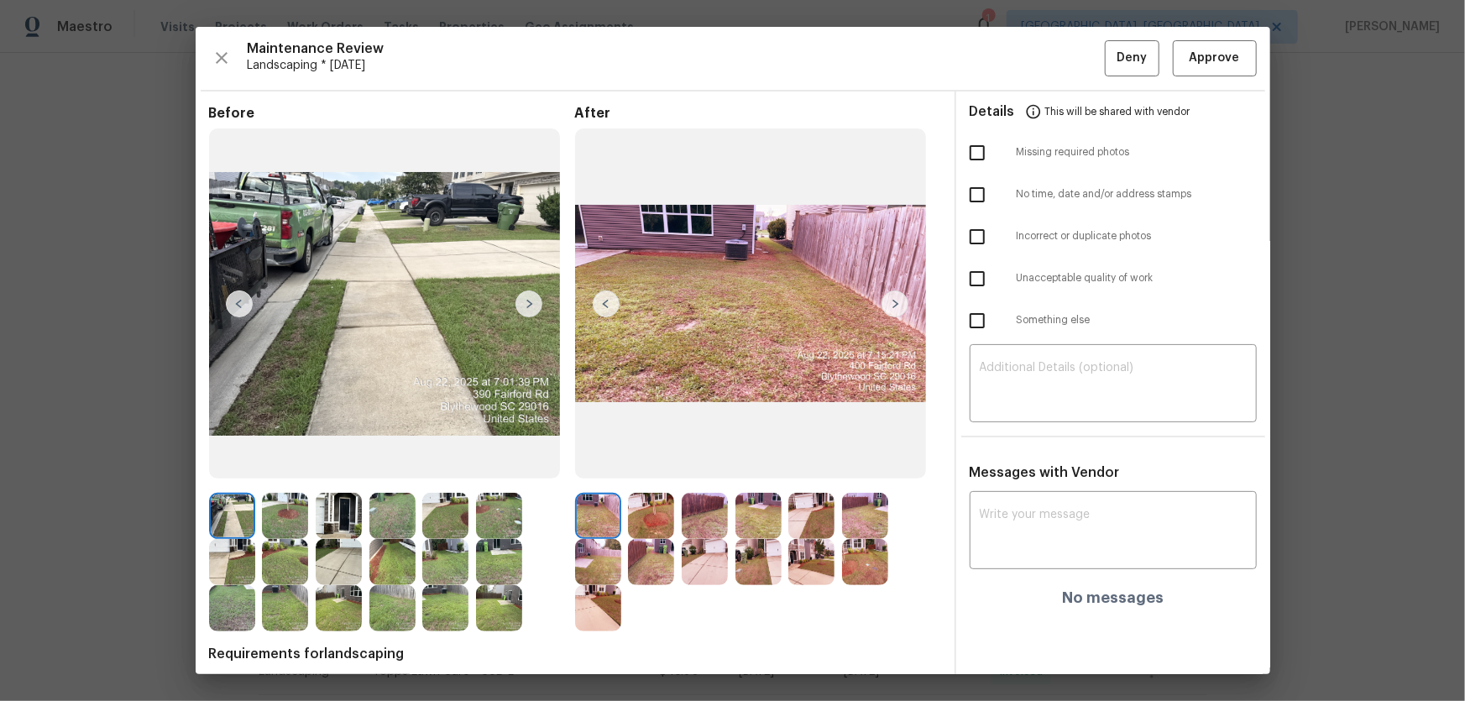
scroll to position [76, 0]
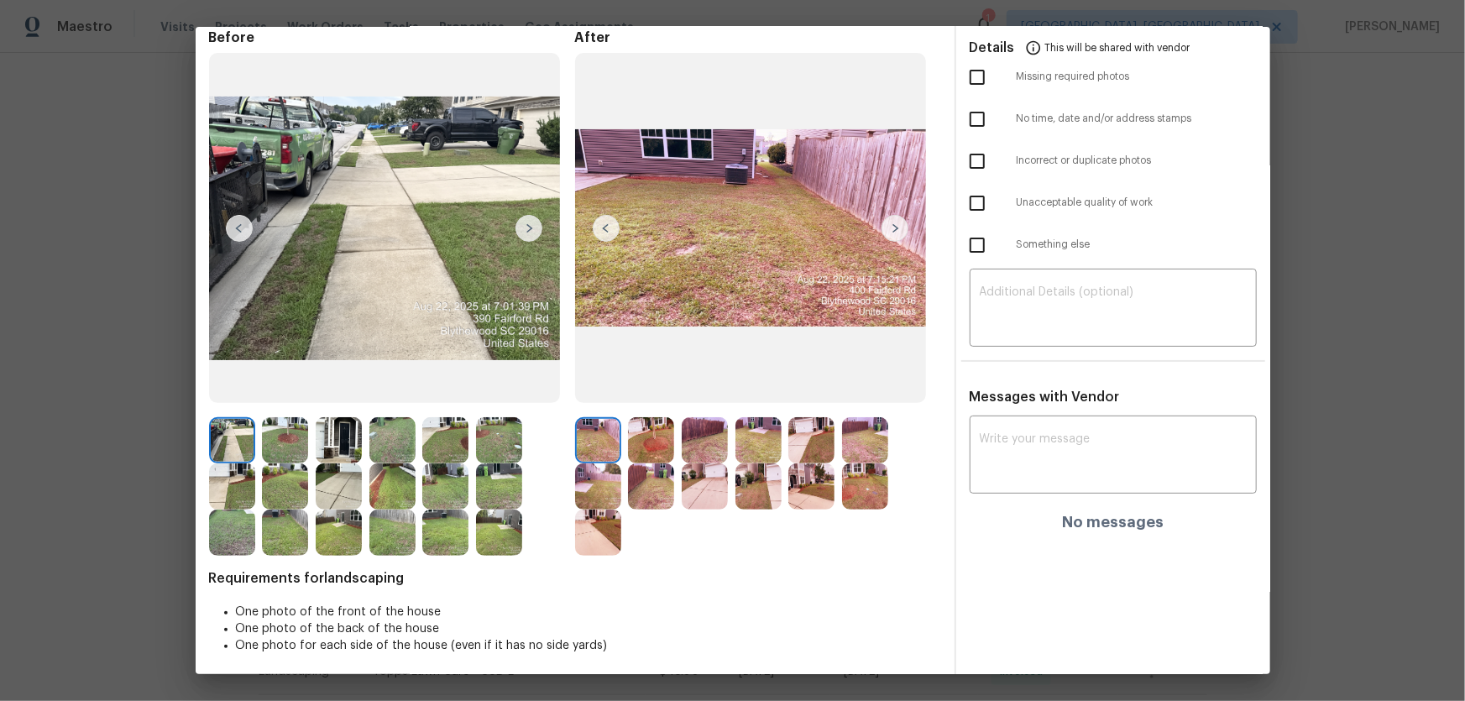
click at [636, 441] on img at bounding box center [651, 440] width 46 height 46
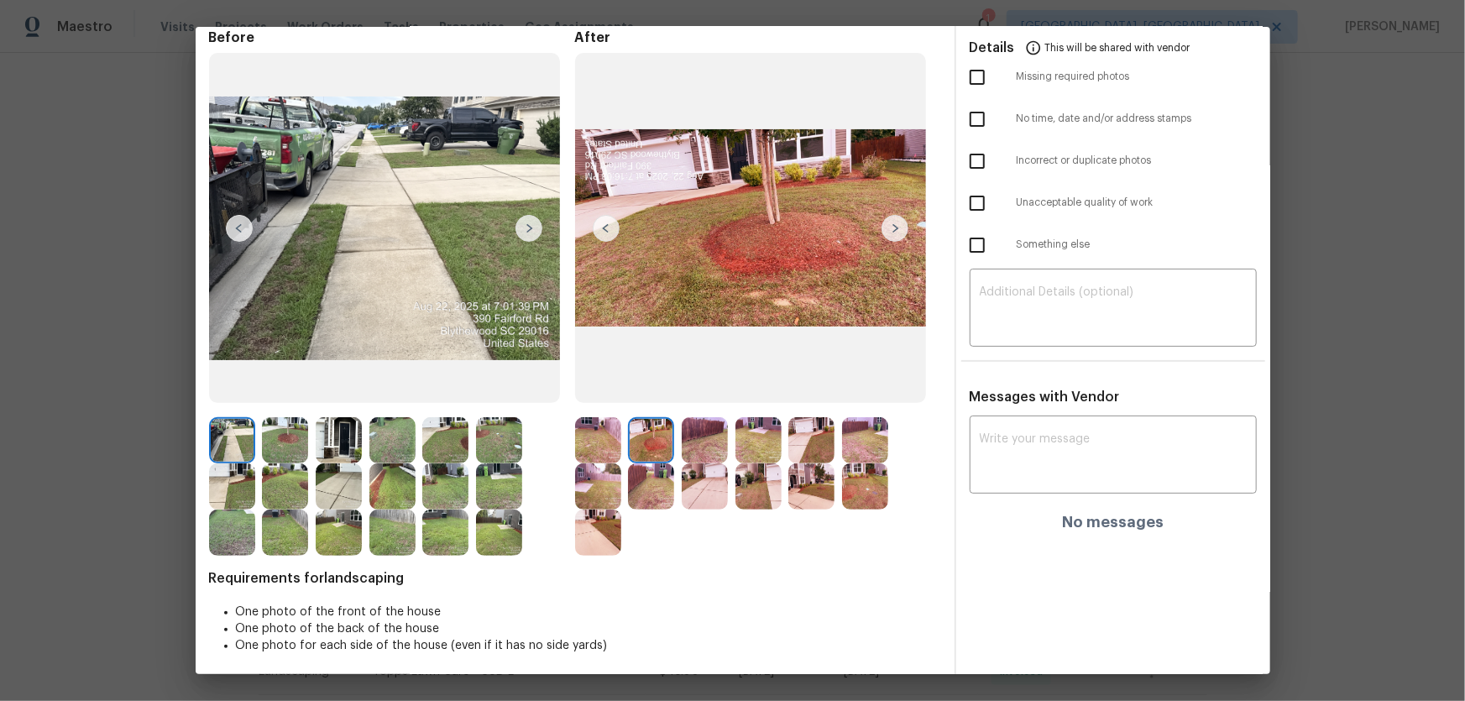
click at [684, 446] on img at bounding box center [705, 440] width 46 height 46
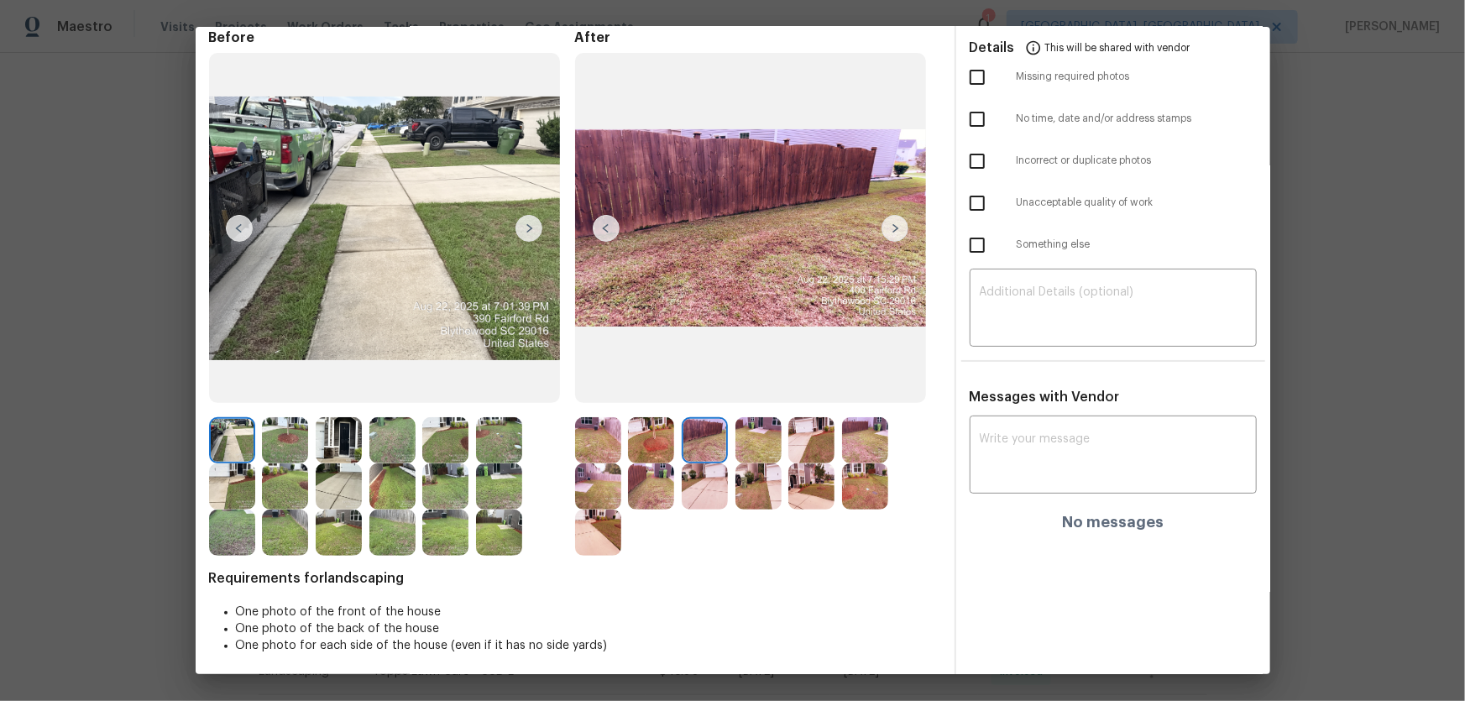
click at [771, 453] on img at bounding box center [759, 440] width 46 height 46
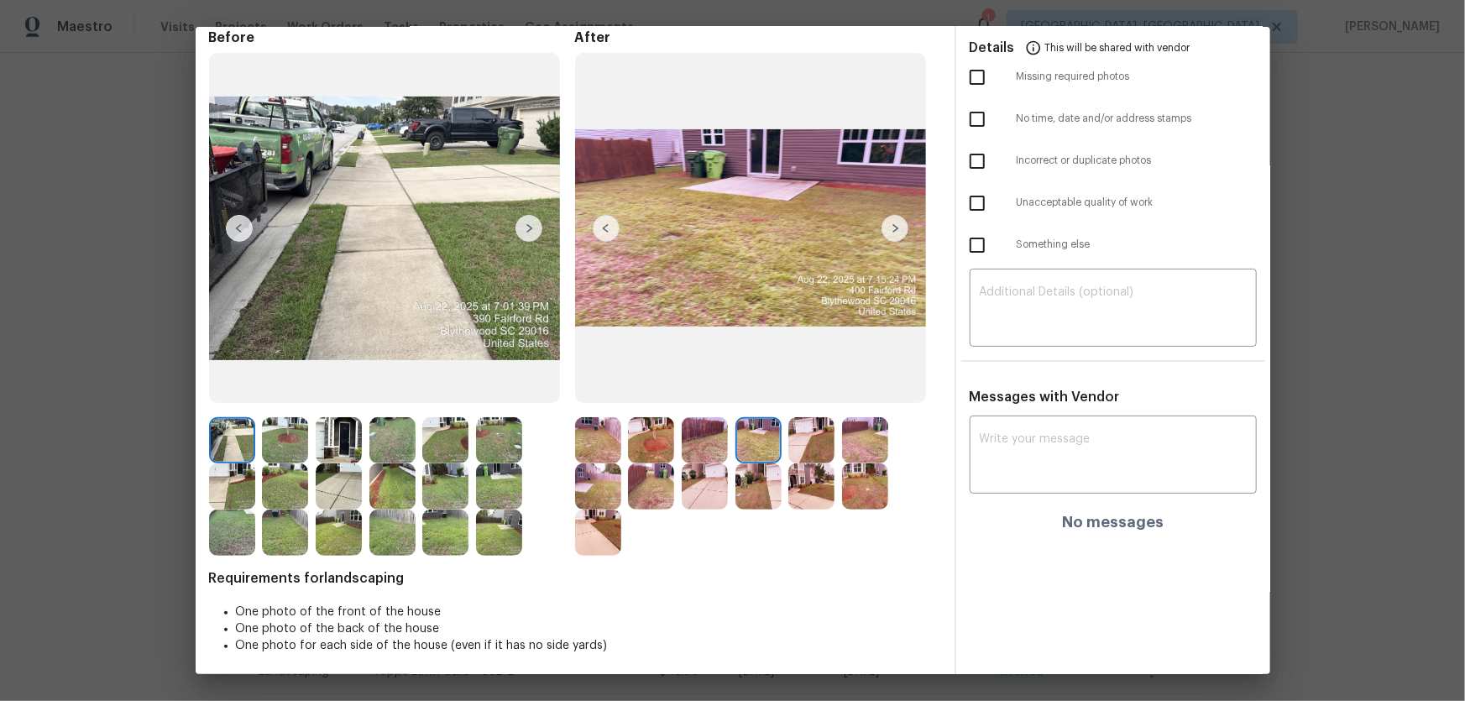
click at [810, 453] on img at bounding box center [811, 440] width 46 height 46
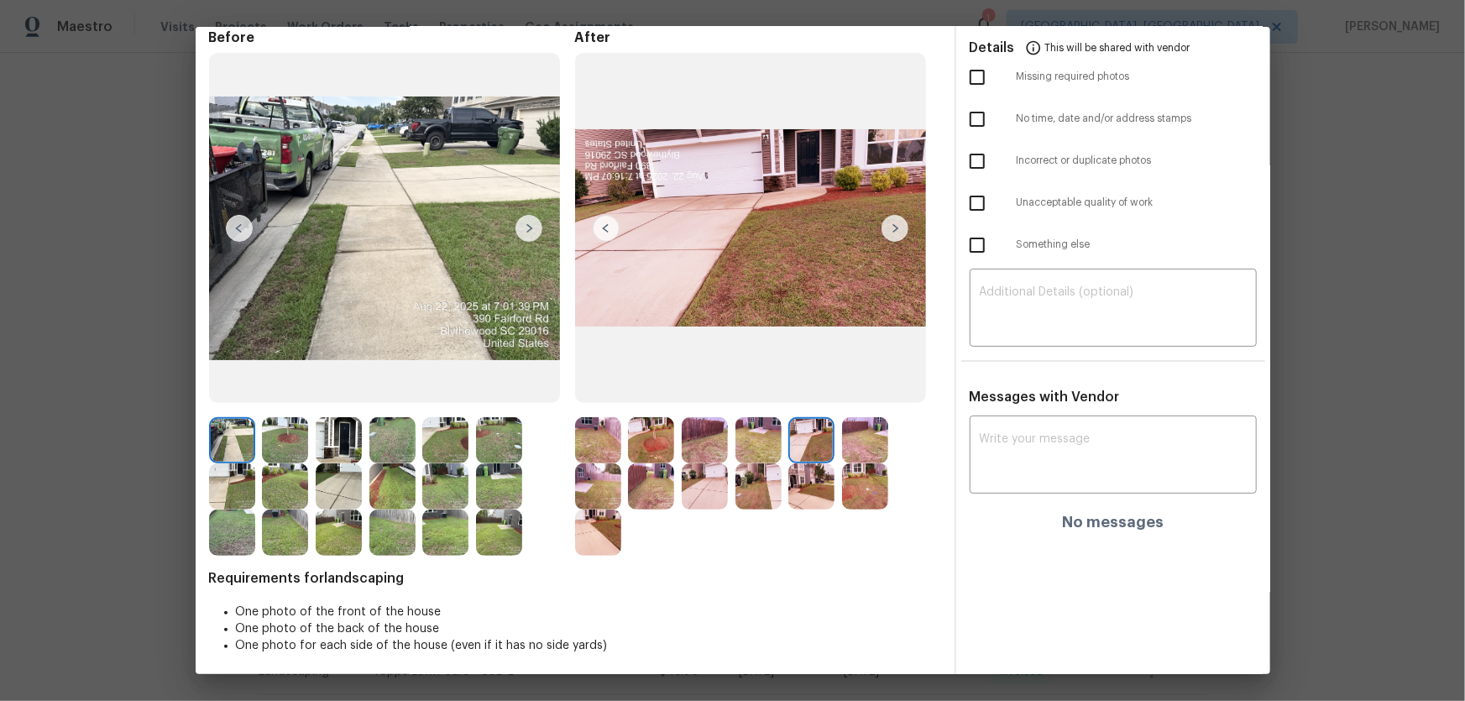
click at [865, 453] on img at bounding box center [865, 440] width 46 height 46
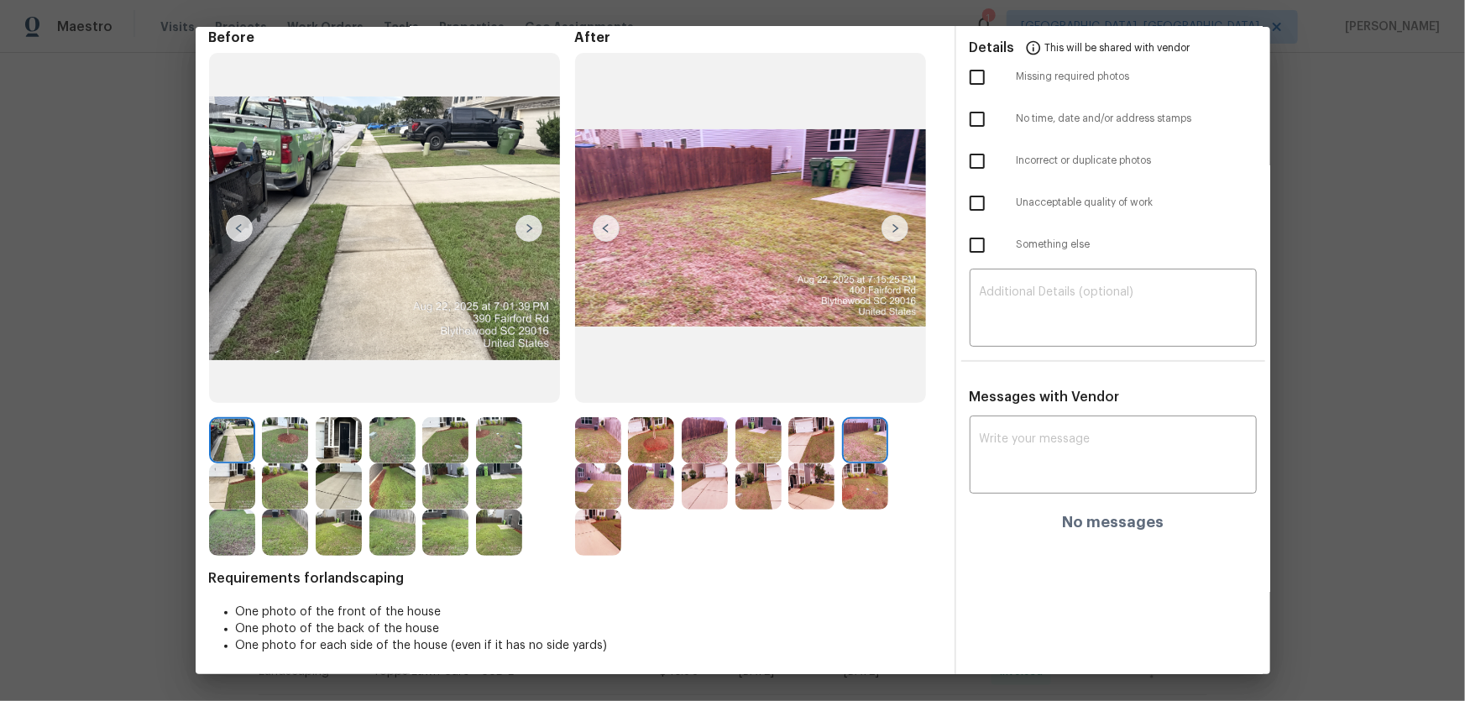
click at [617, 463] on div at bounding box center [602, 487] width 54 height 46
click at [615, 463] on img at bounding box center [598, 487] width 46 height 46
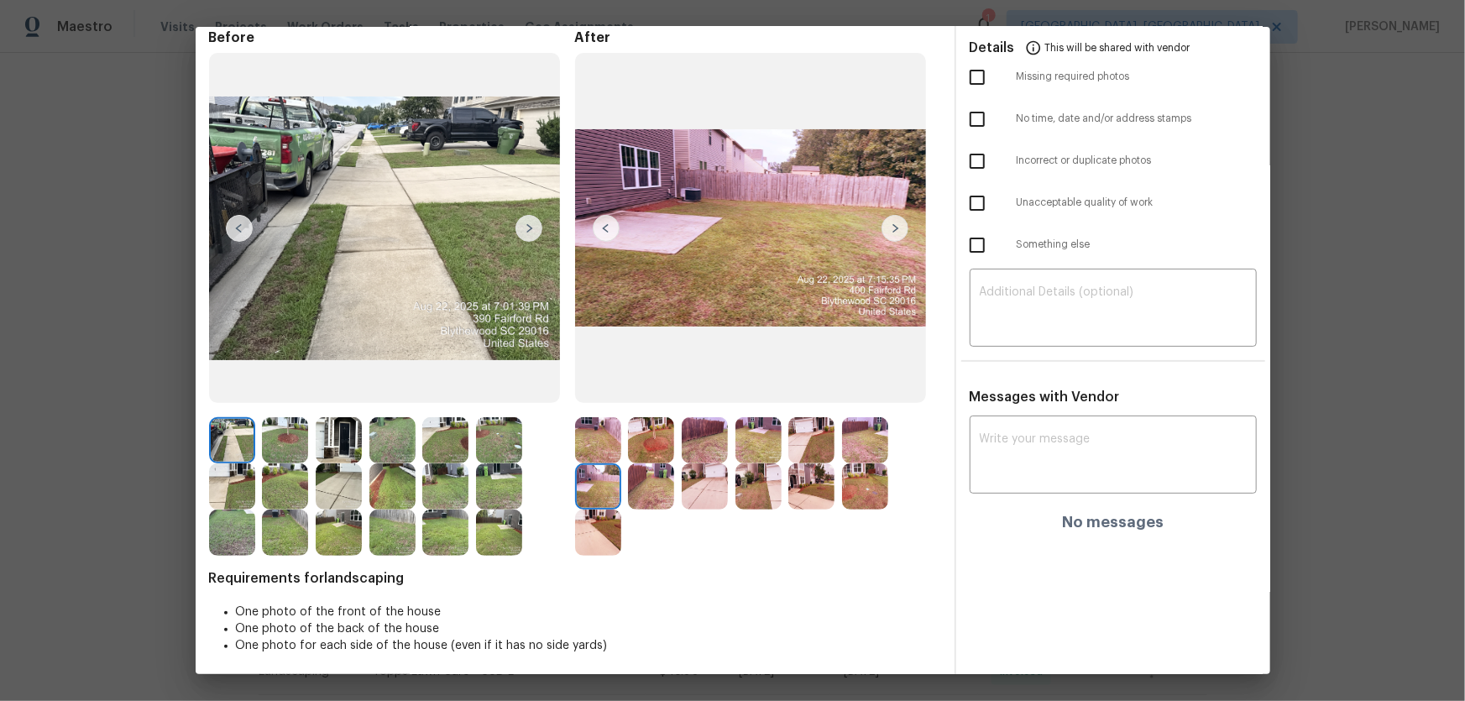
click at [655, 463] on img at bounding box center [651, 487] width 46 height 46
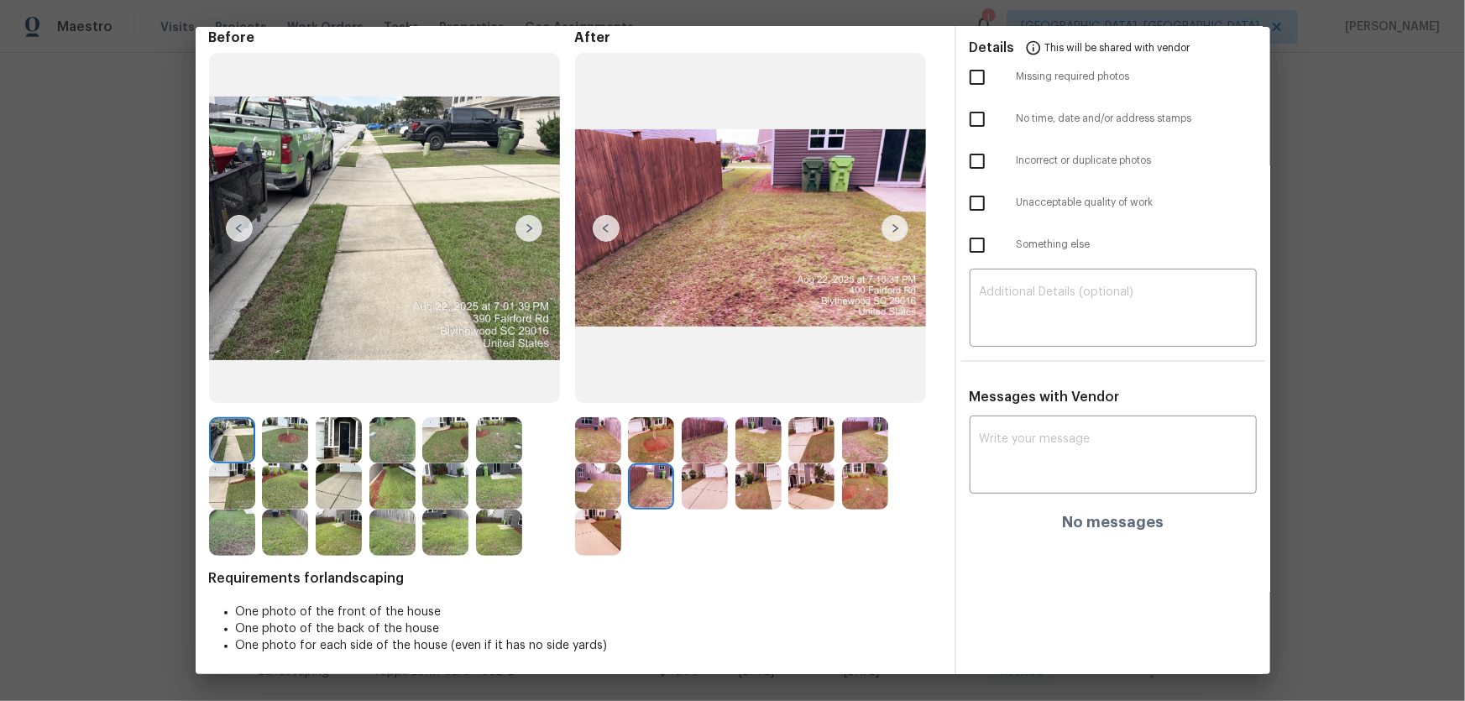
click at [708, 463] on img at bounding box center [705, 487] width 46 height 46
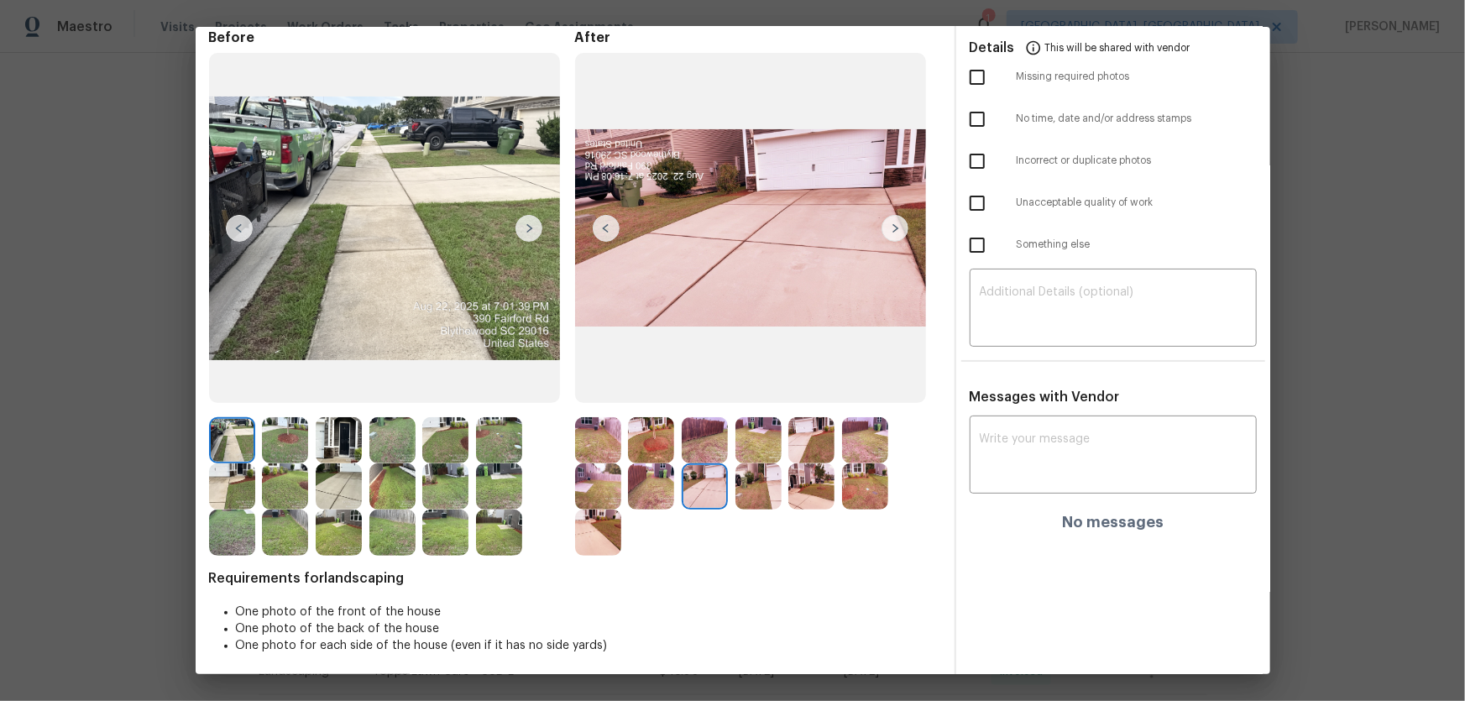
click at [743, 463] on img at bounding box center [759, 487] width 46 height 46
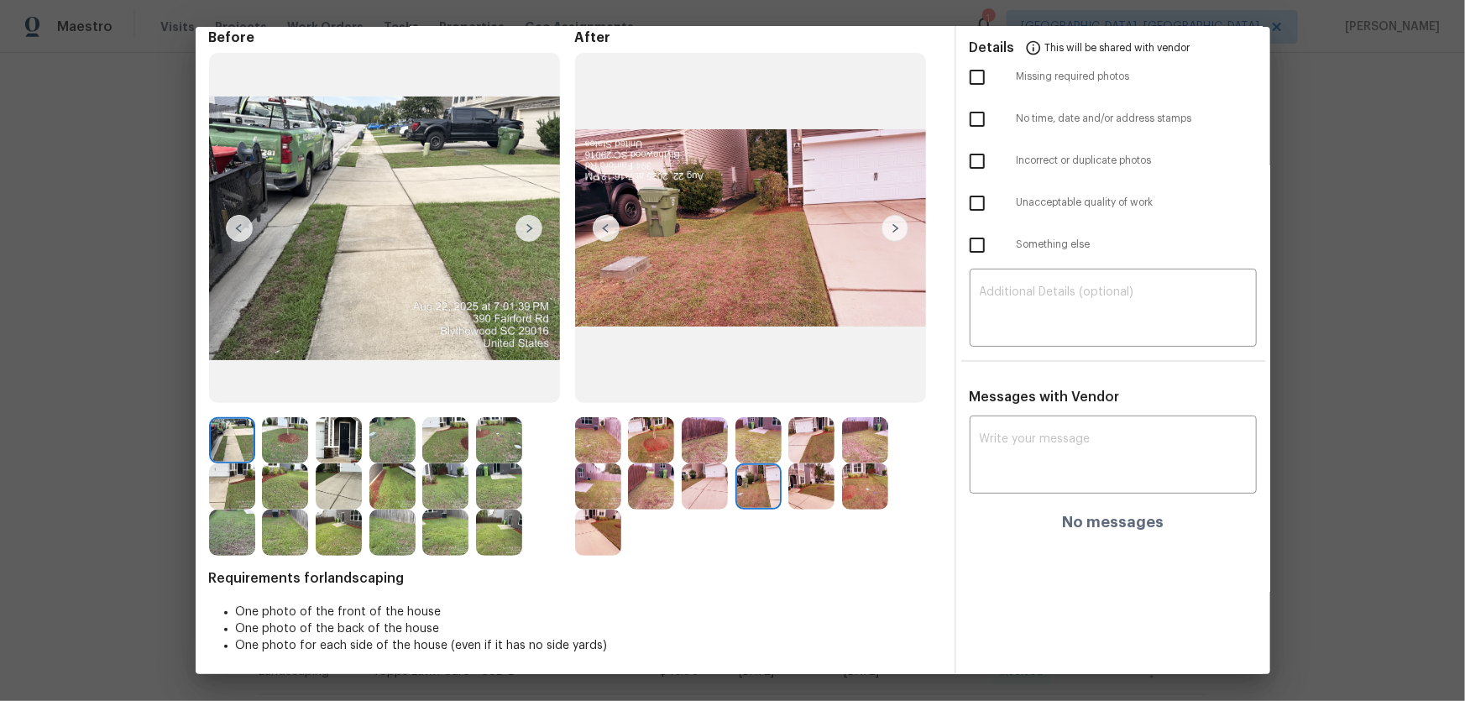
click at [788, 463] on img at bounding box center [811, 487] width 46 height 46
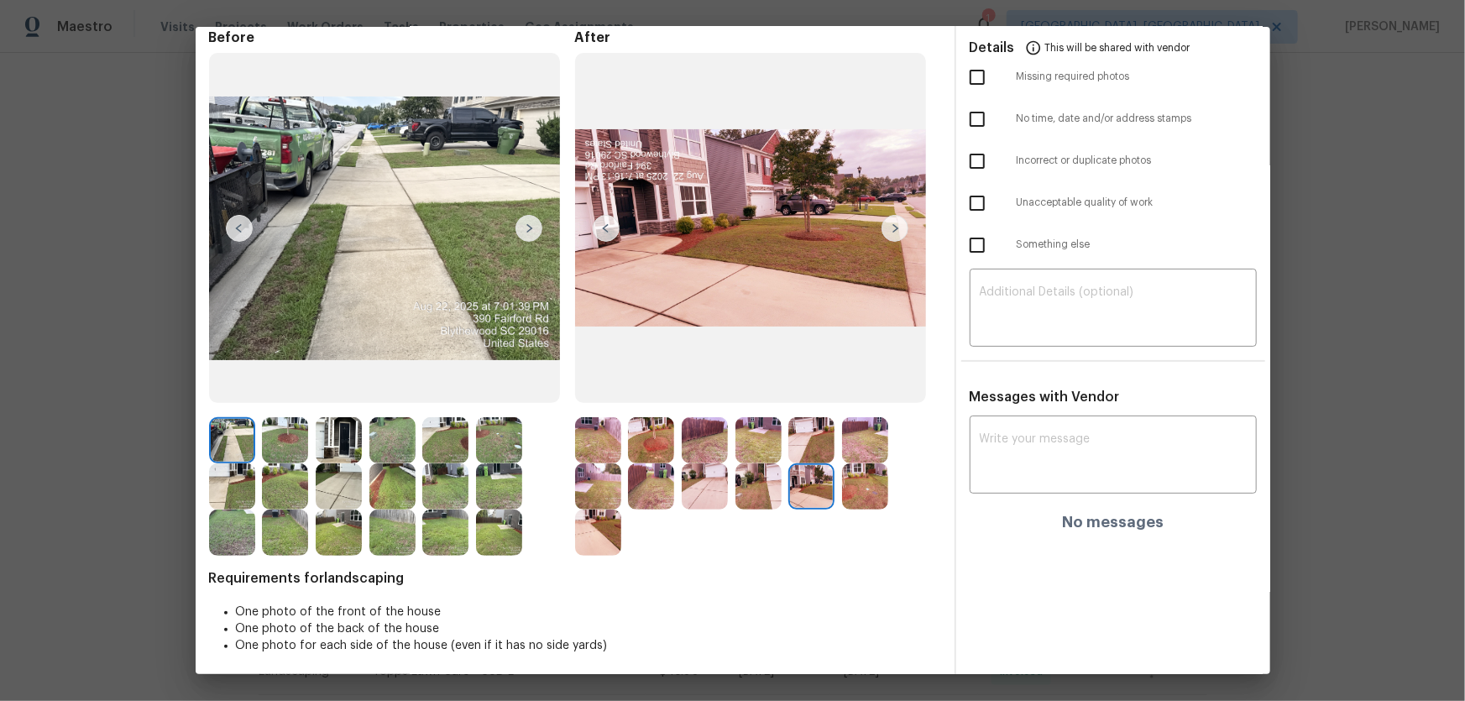
click at [870, 463] on img at bounding box center [865, 487] width 46 height 46
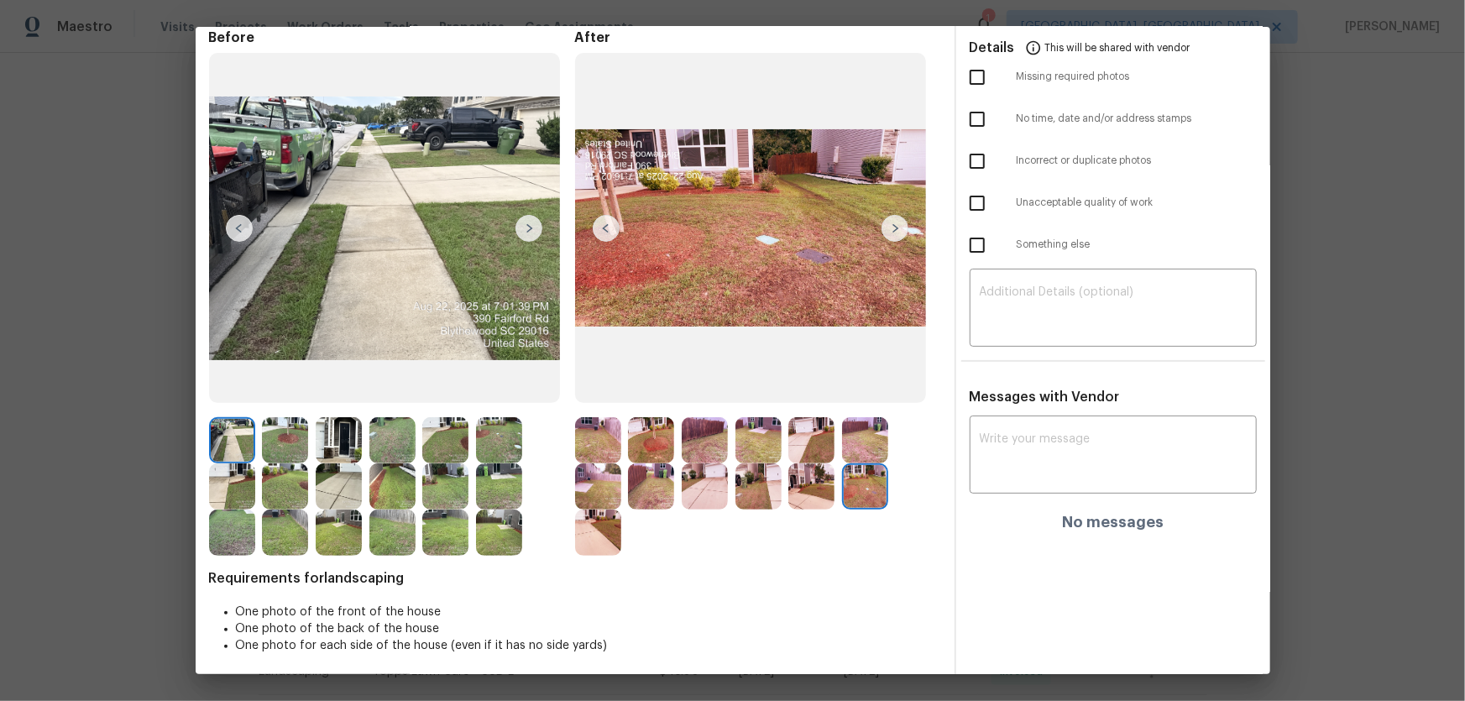
click at [609, 463] on img at bounding box center [598, 533] width 46 height 46
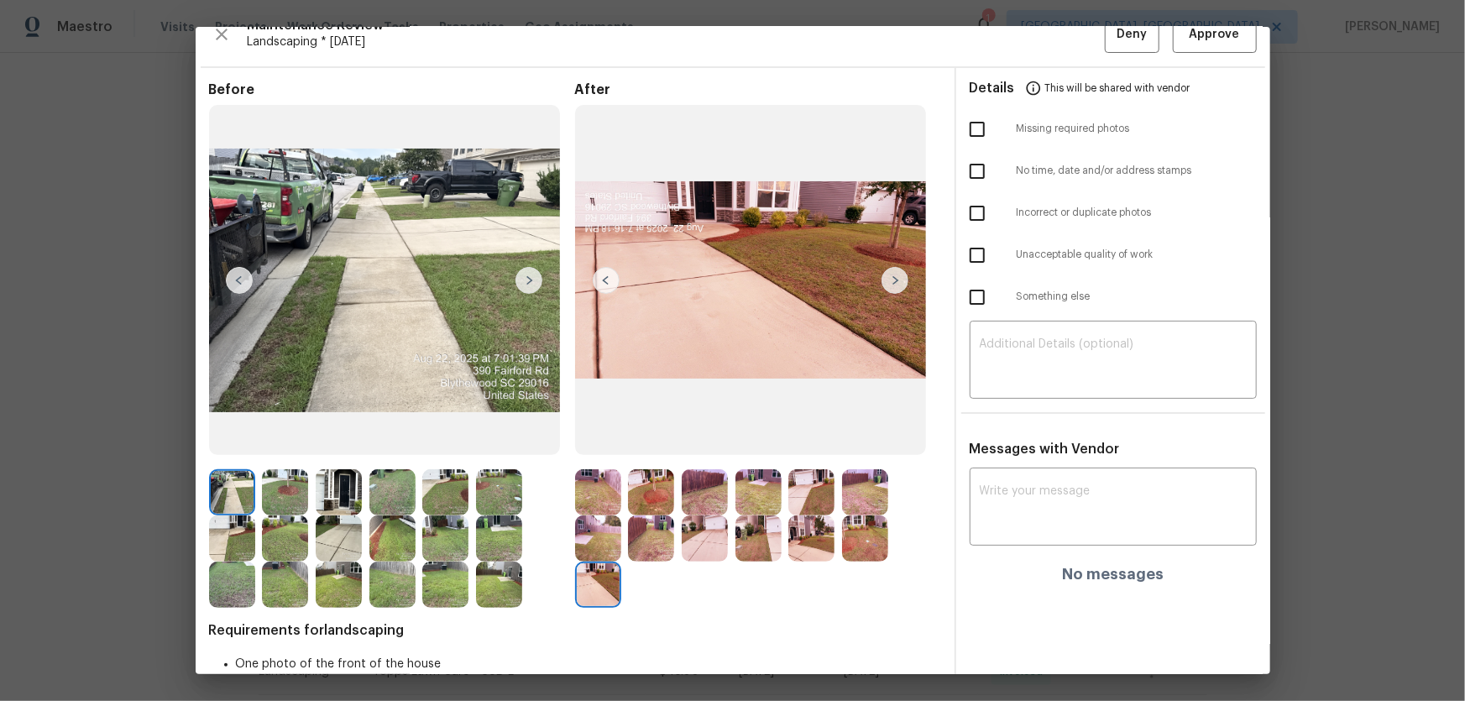
scroll to position [0, 0]
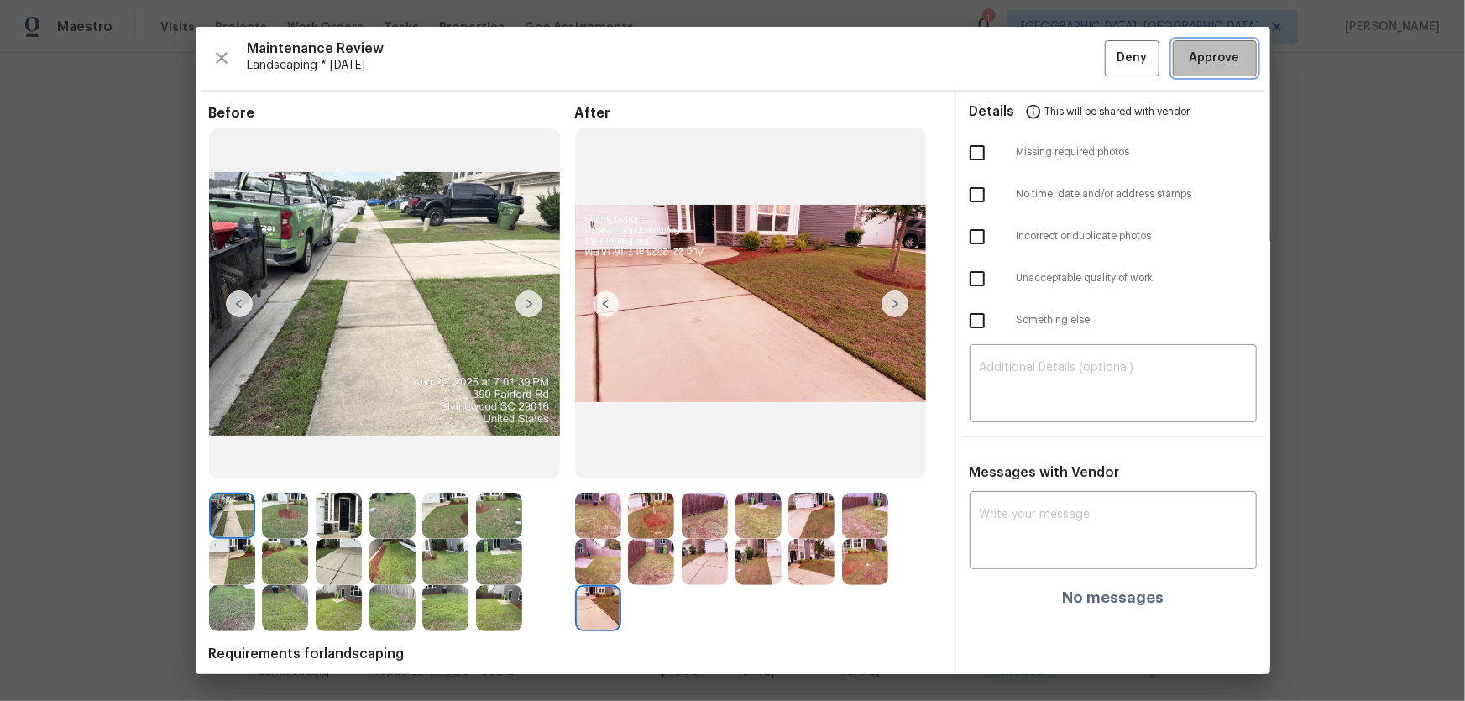
click at [1042, 58] on span "Approve" at bounding box center [1215, 58] width 50 height 21
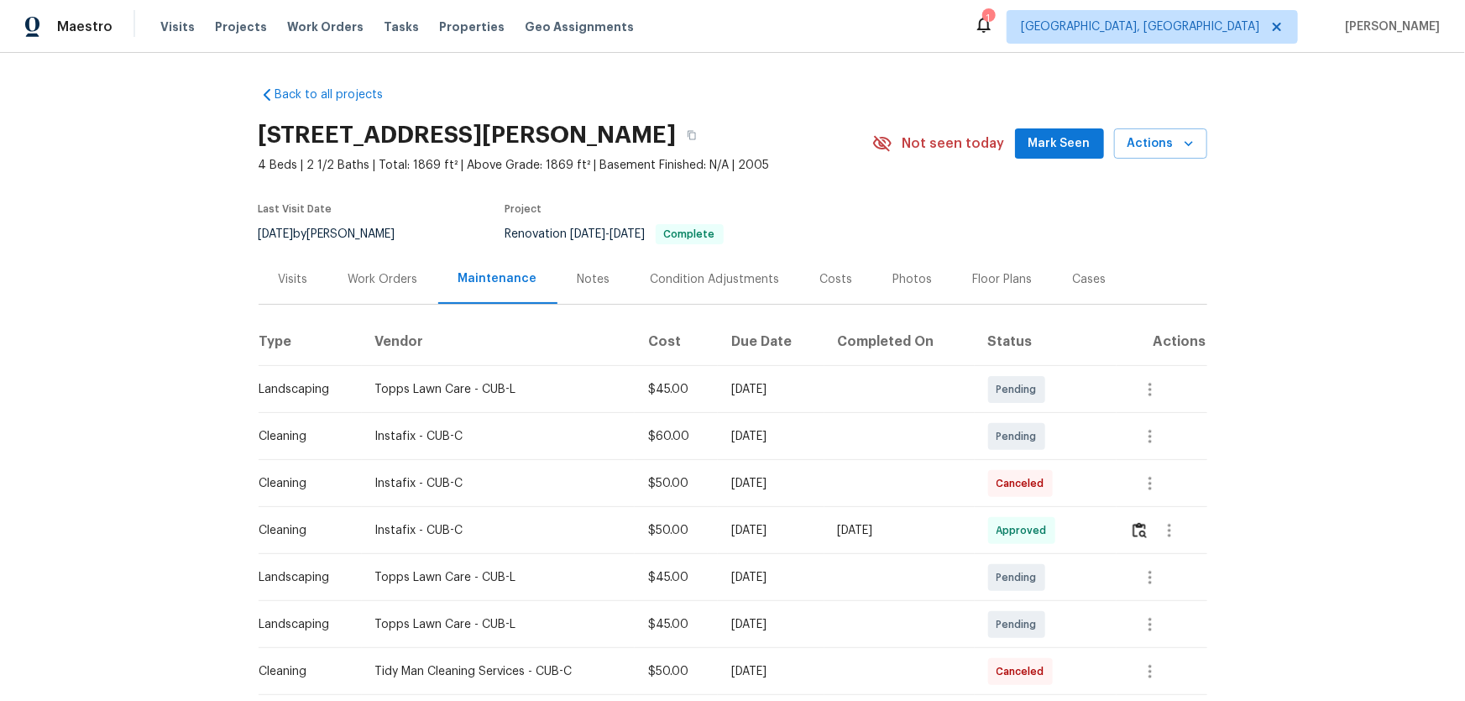
scroll to position [228, 0]
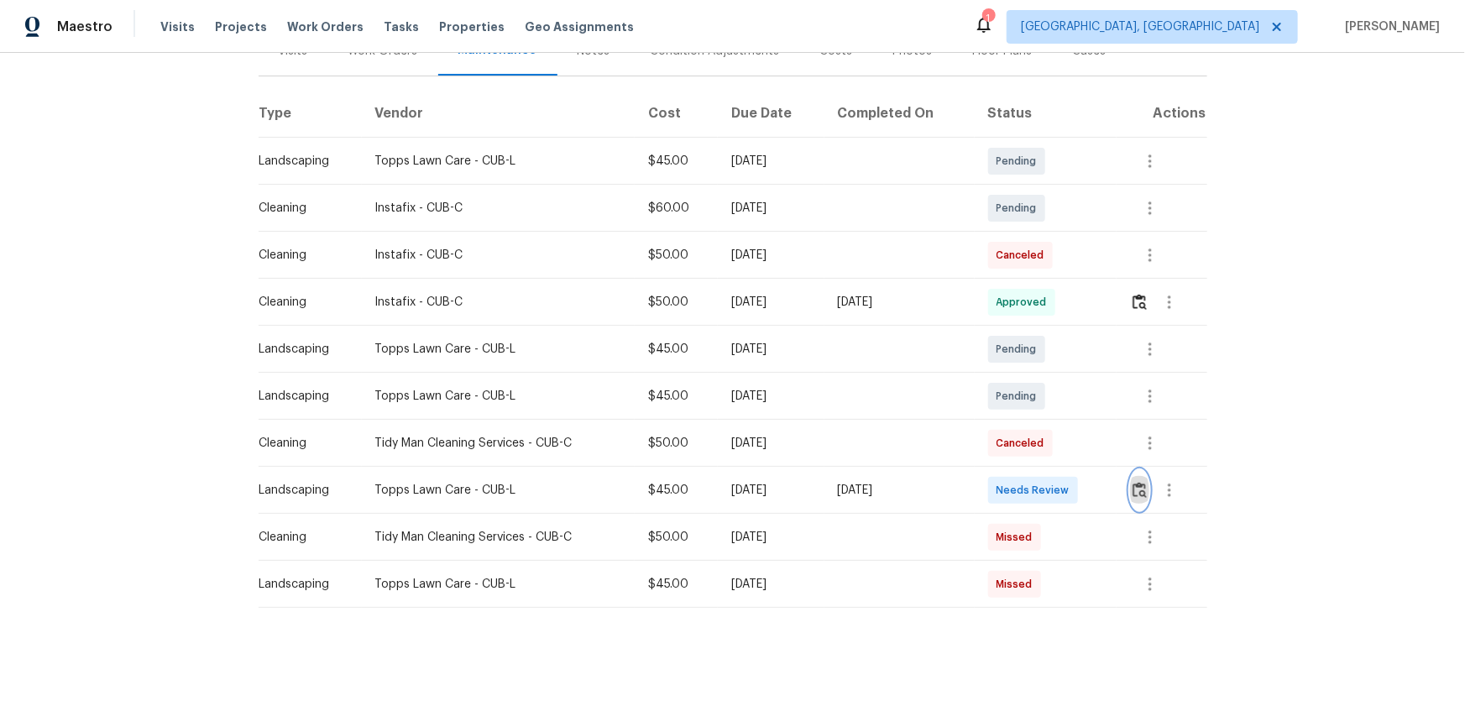
click at [1042, 463] on img "button" at bounding box center [1140, 490] width 14 height 16
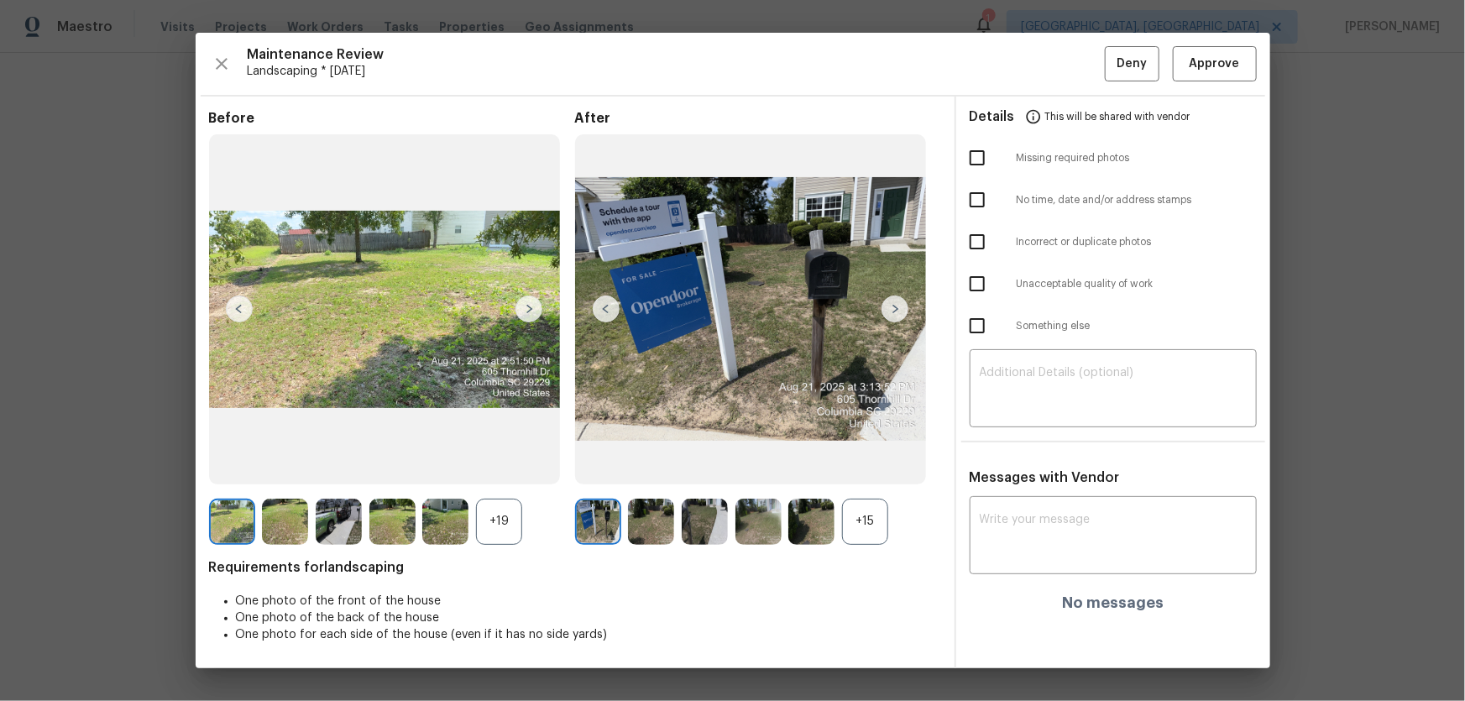
click at [884, 463] on div "+15" at bounding box center [865, 522] width 46 height 46
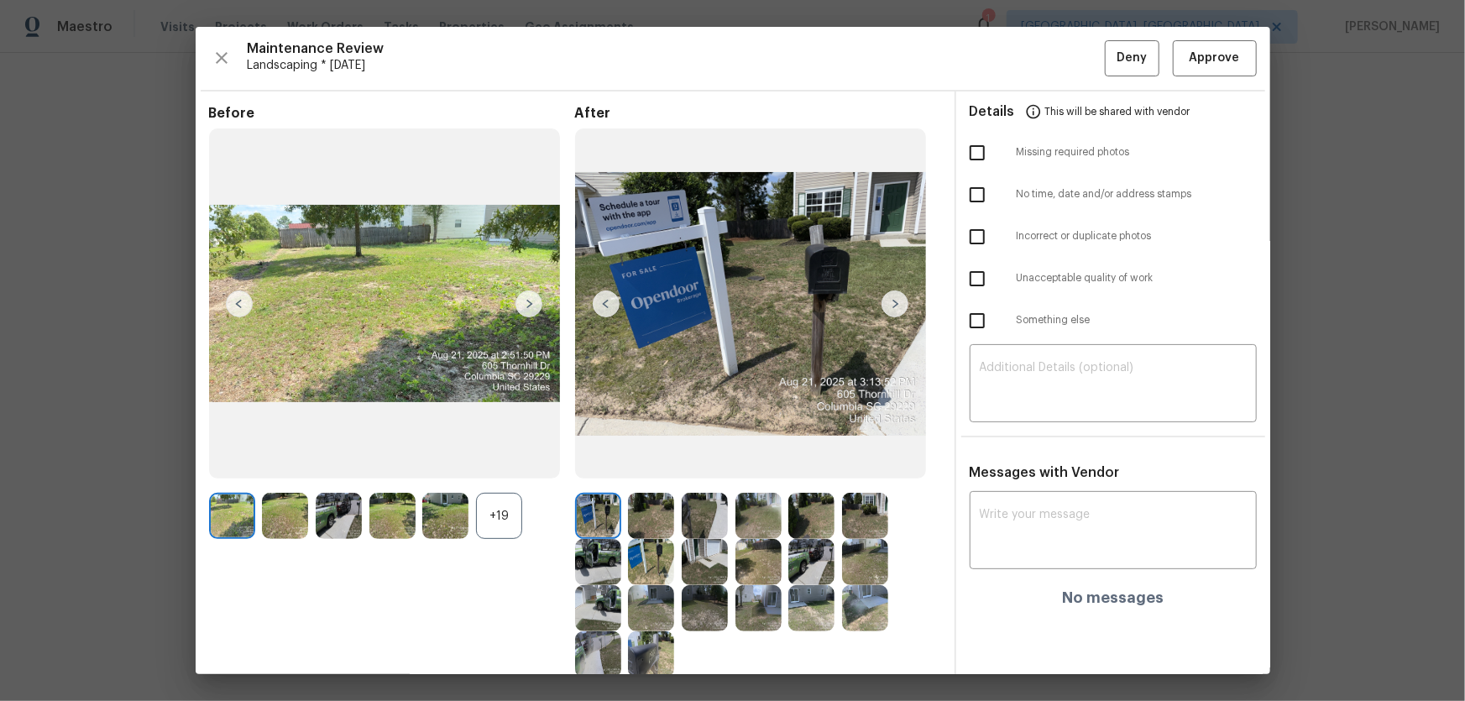
click at [507, 463] on div "+19" at bounding box center [499, 516] width 46 height 46
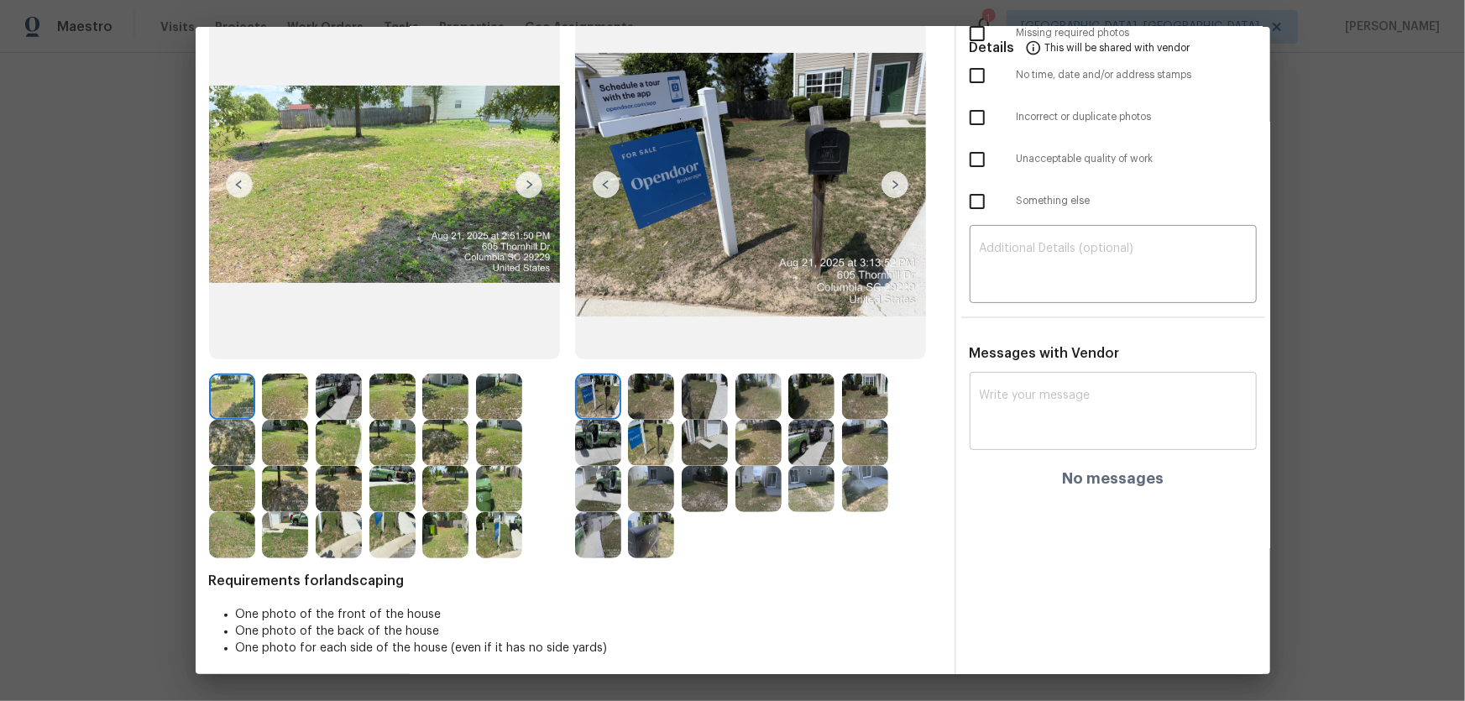
scroll to position [126, 0]
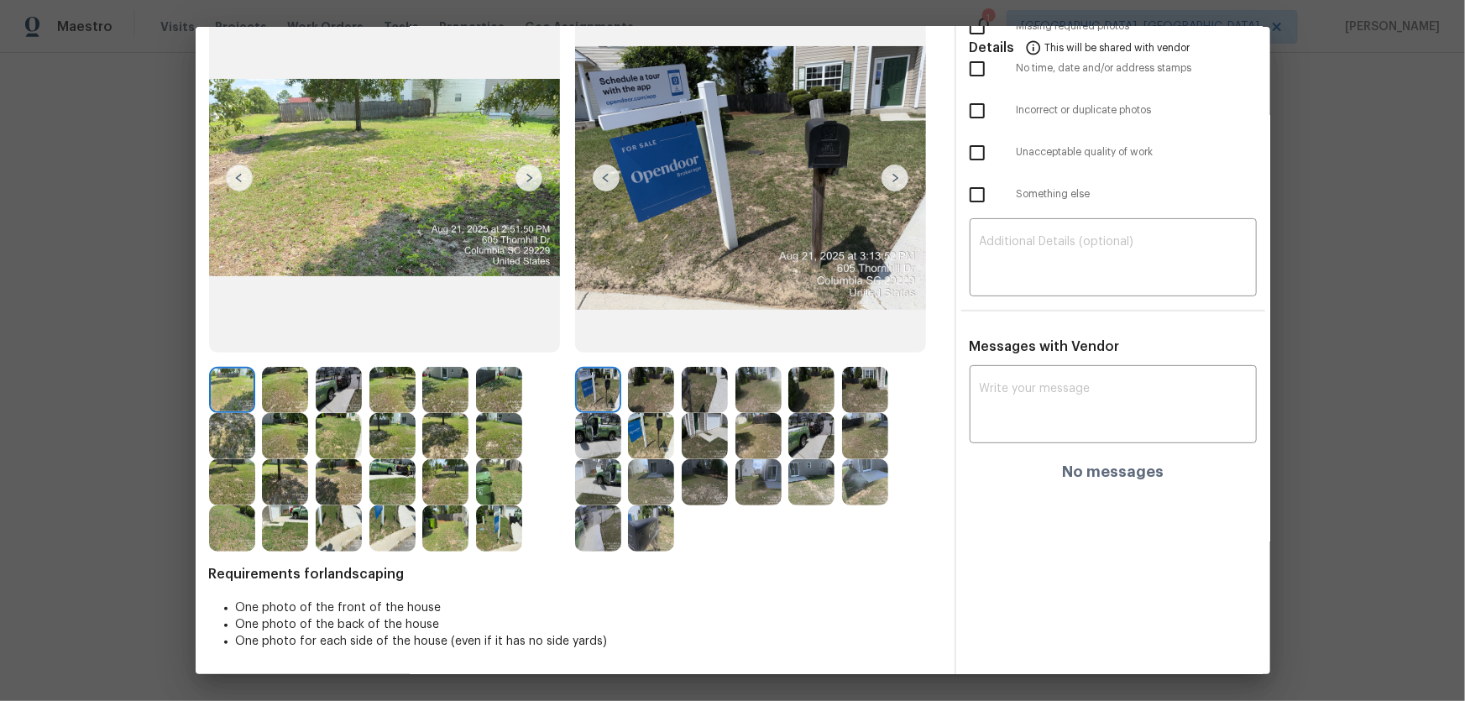
click at [652, 393] on img at bounding box center [651, 390] width 46 height 46
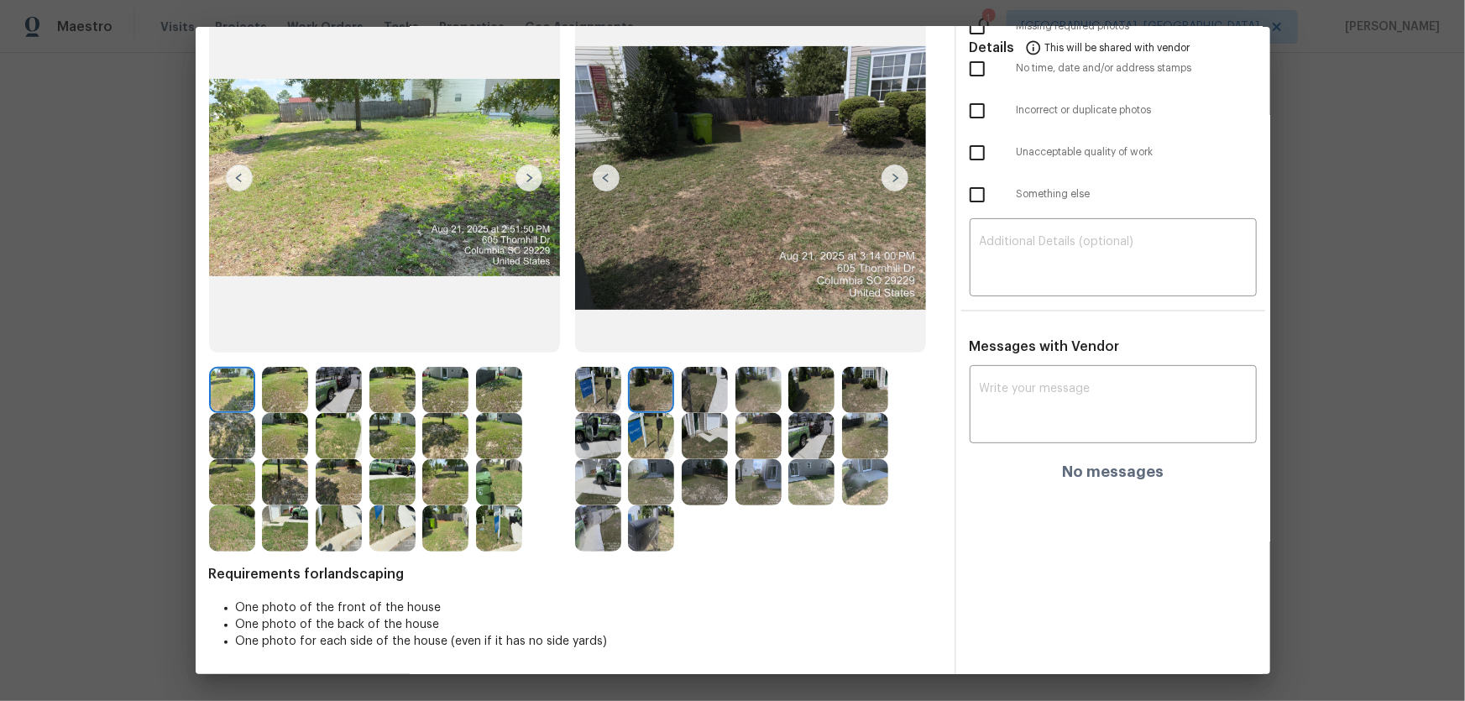
click at [684, 396] on img at bounding box center [705, 390] width 46 height 46
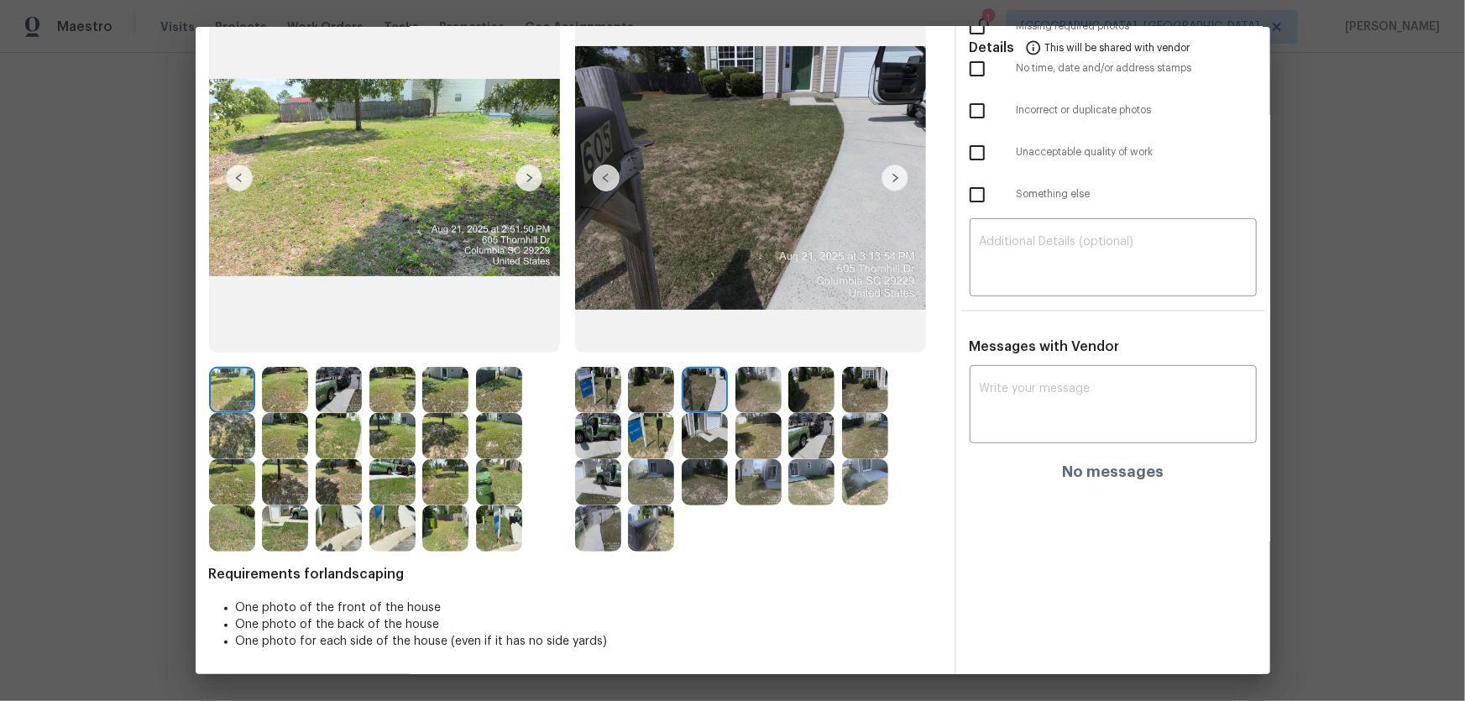
click at [773, 407] on img at bounding box center [759, 390] width 46 height 46
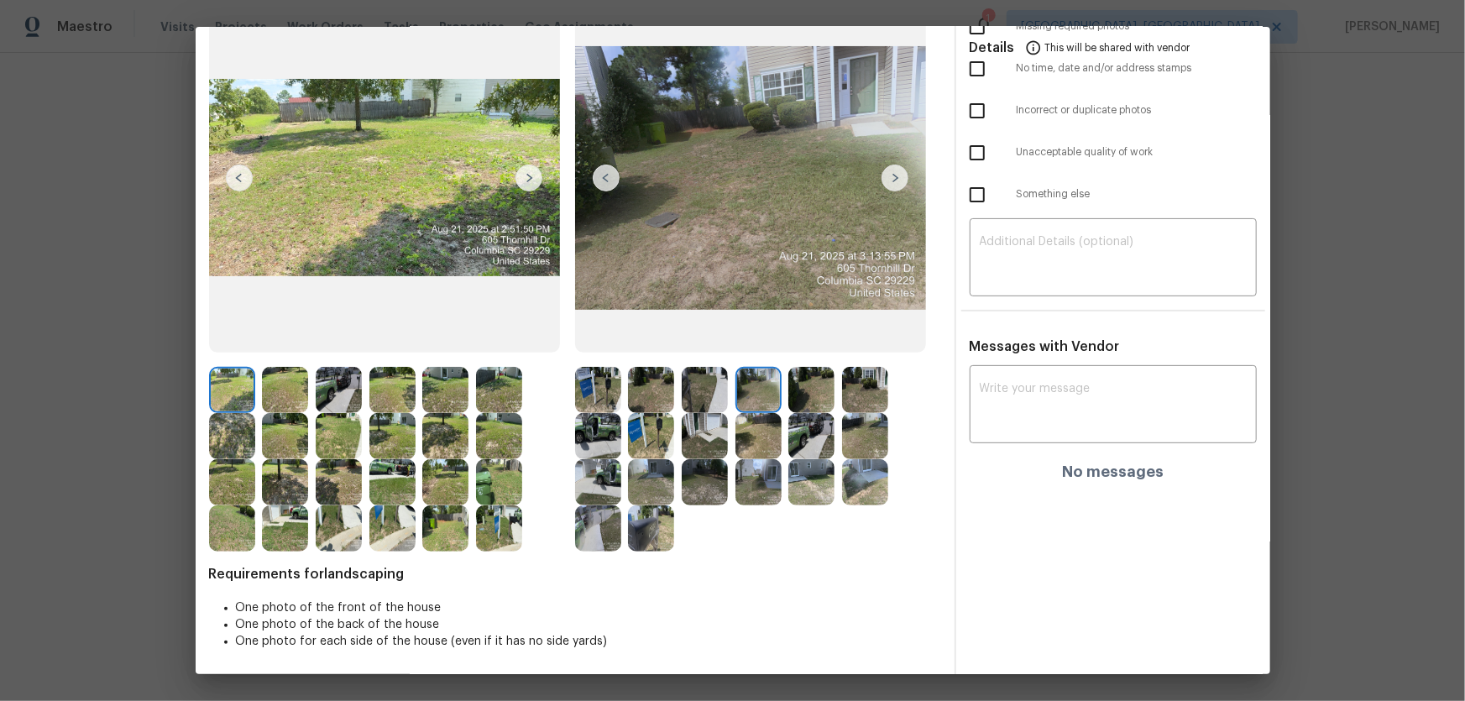
click at [809, 399] on img at bounding box center [811, 390] width 46 height 46
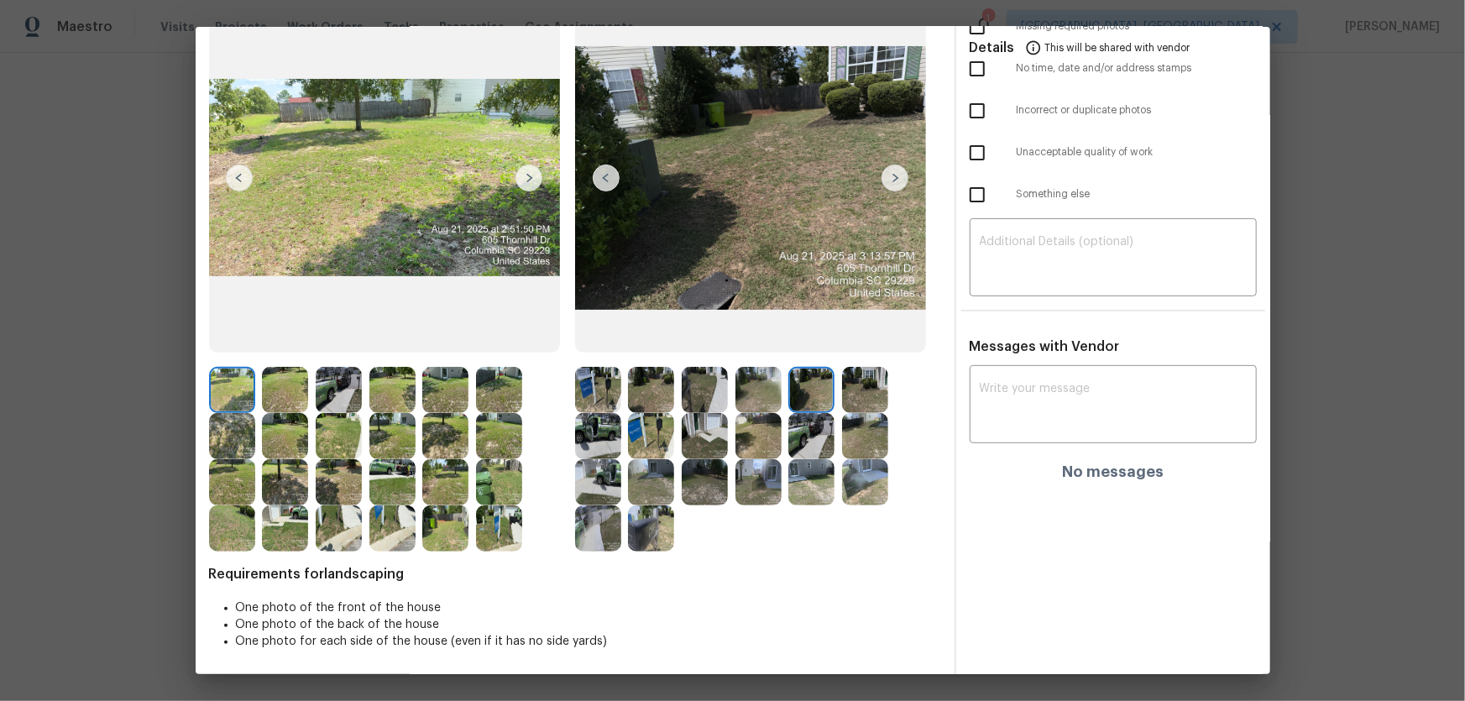
click at [878, 399] on img at bounding box center [865, 390] width 46 height 46
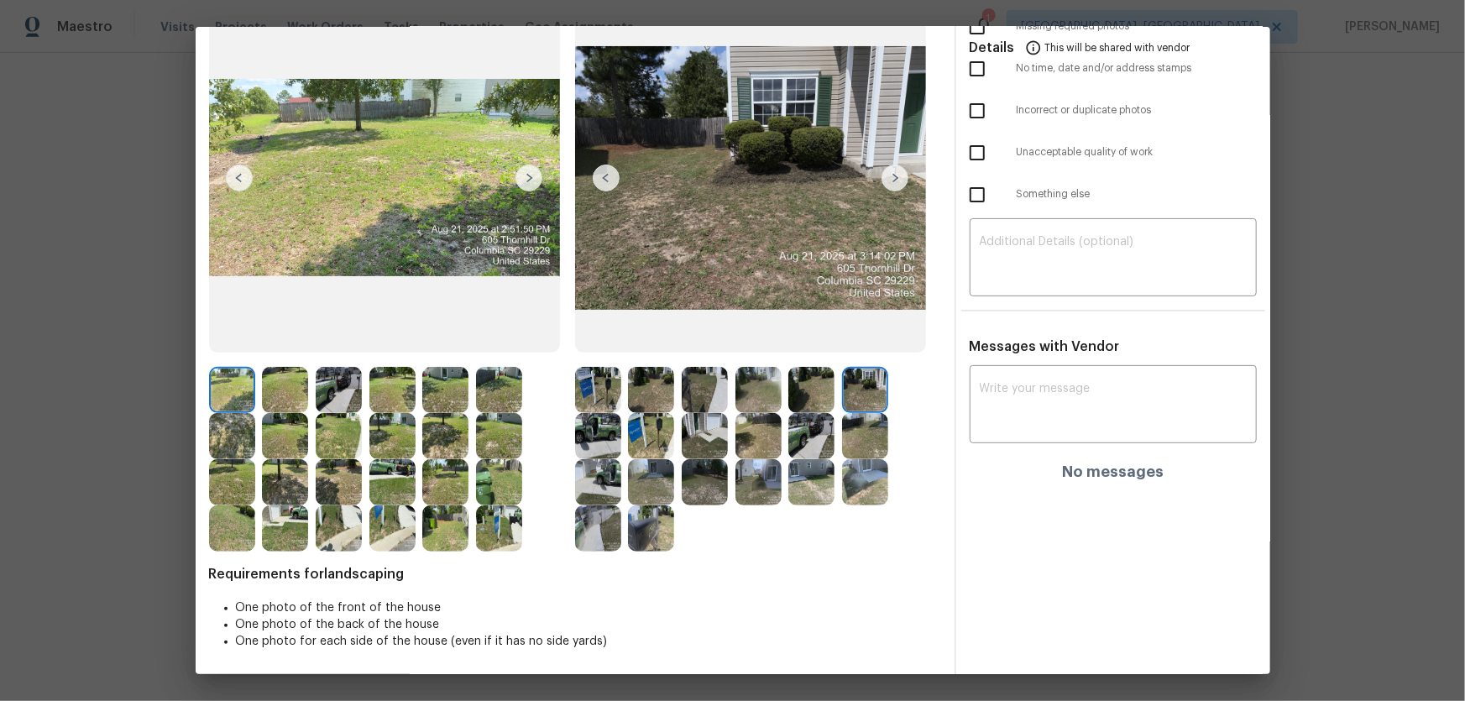
click at [586, 437] on img at bounding box center [598, 436] width 46 height 46
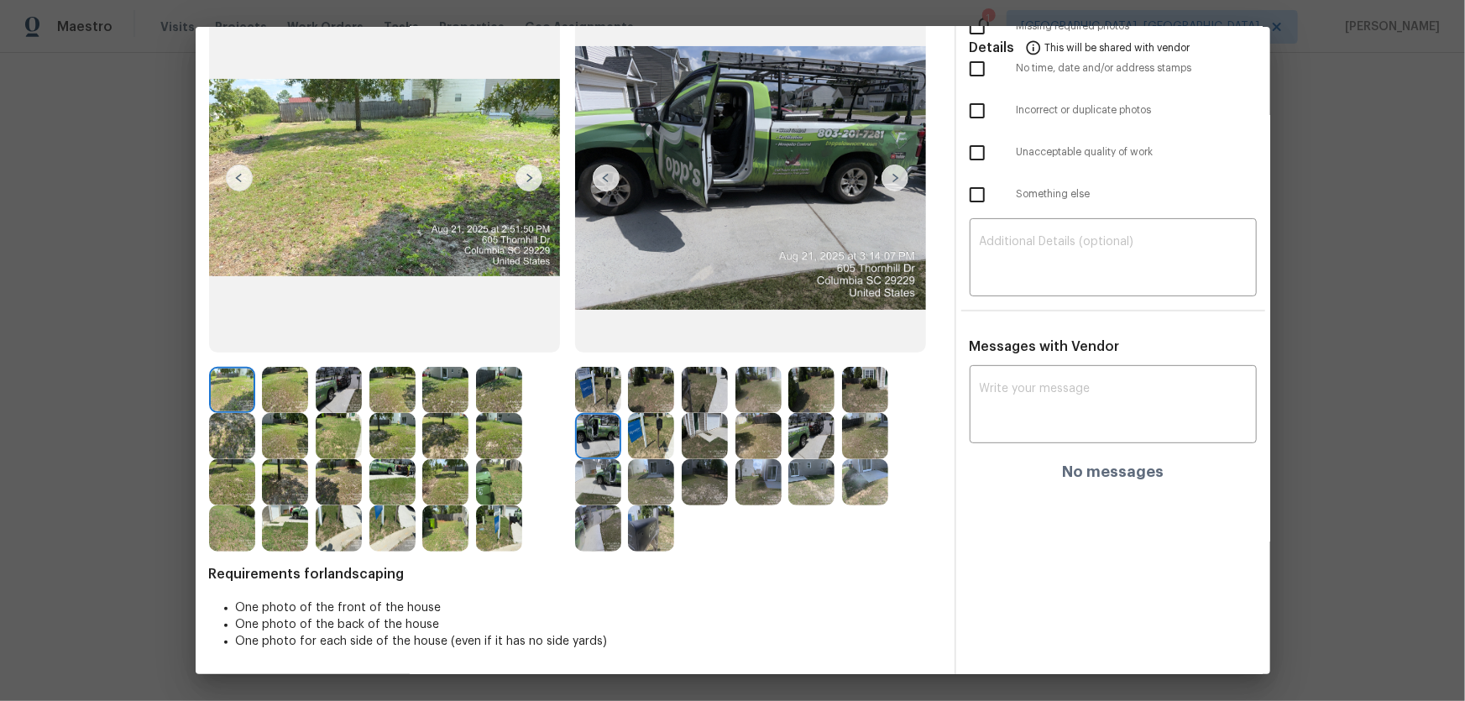
click at [647, 442] on img at bounding box center [651, 436] width 46 height 46
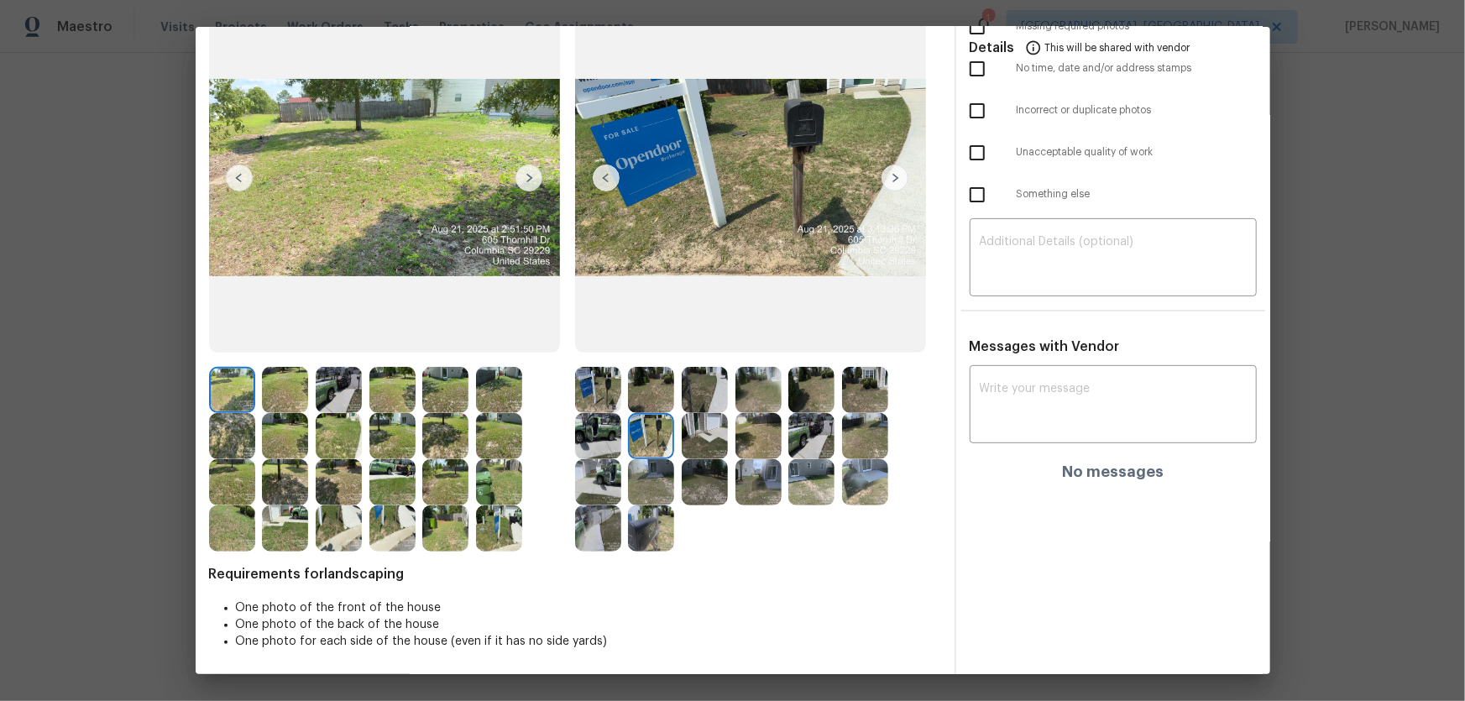
click at [718, 436] on img at bounding box center [705, 436] width 46 height 46
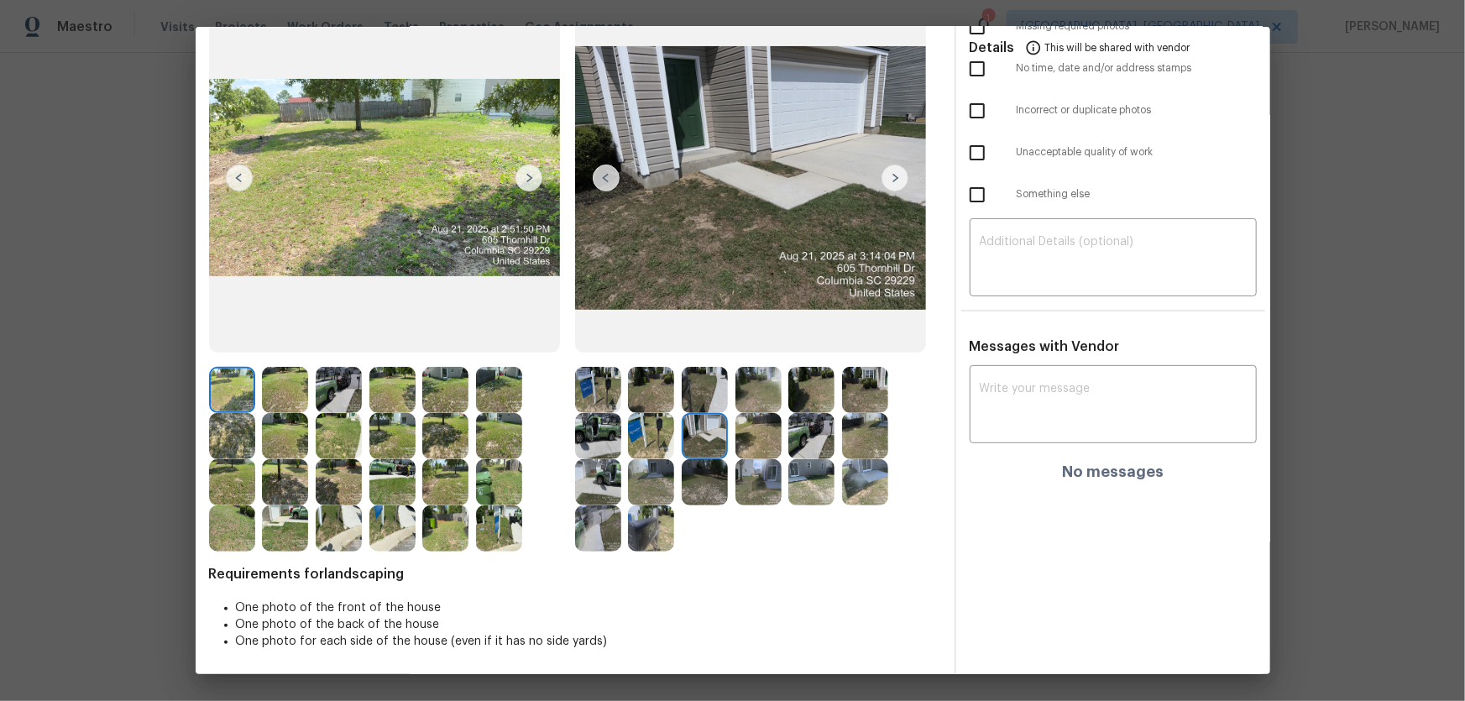
click at [744, 438] on img at bounding box center [759, 436] width 46 height 46
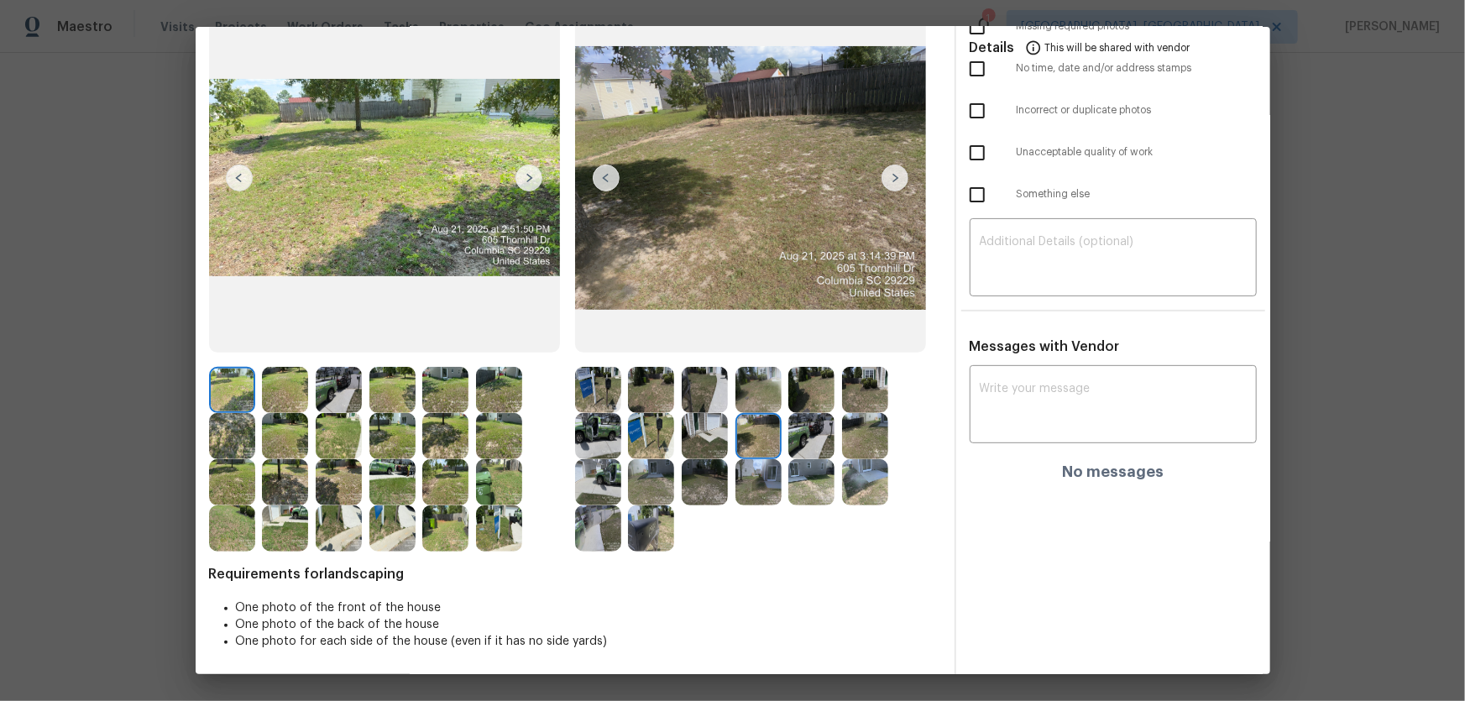
click at [790, 445] on img at bounding box center [811, 436] width 46 height 46
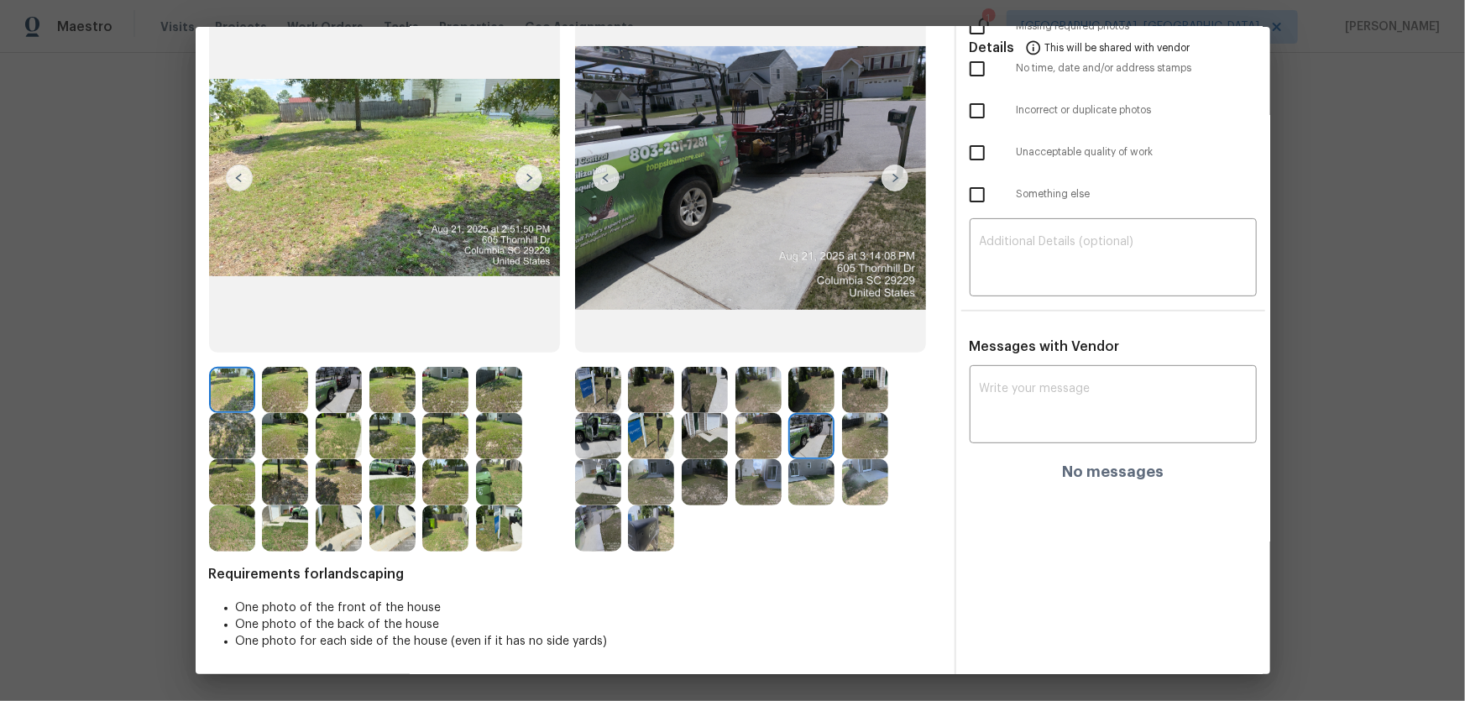
click at [842, 448] on img at bounding box center [865, 436] width 46 height 46
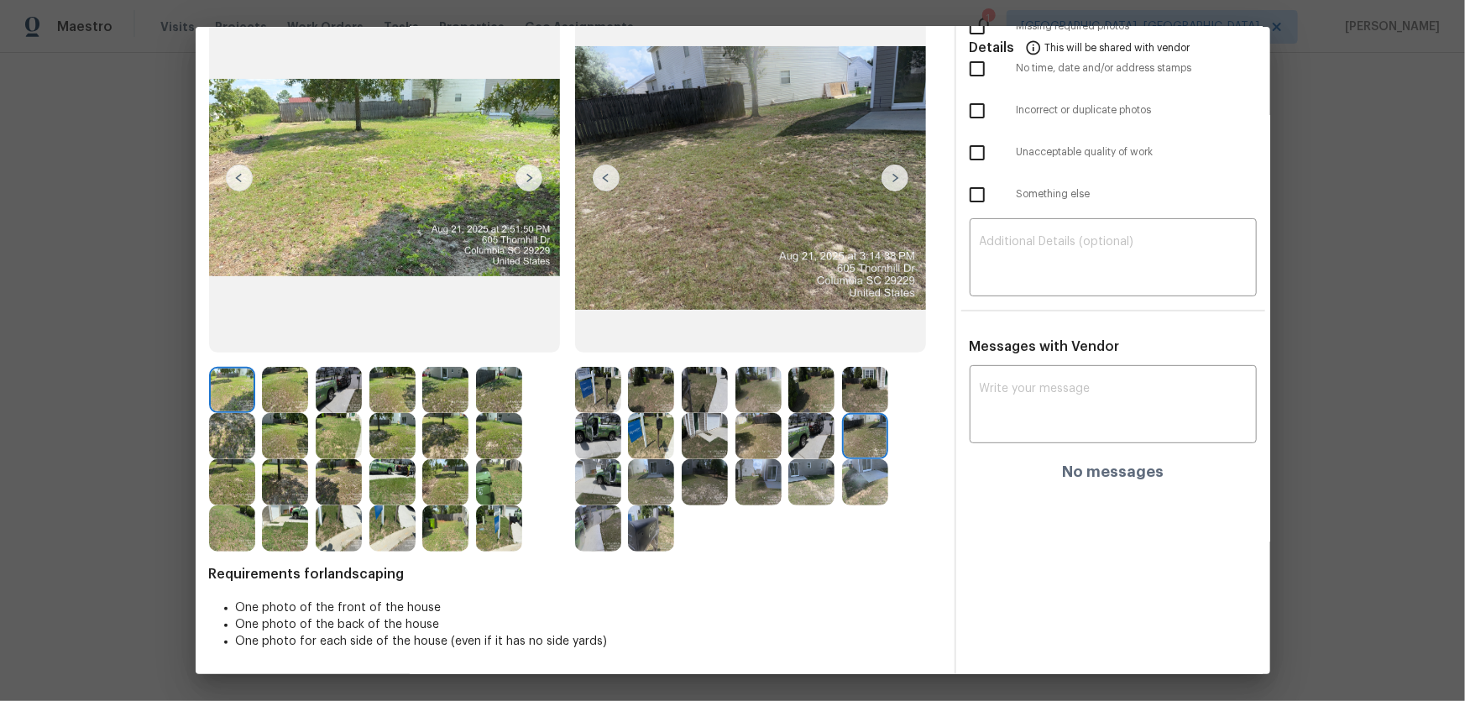
click at [603, 463] on img at bounding box center [598, 482] width 46 height 46
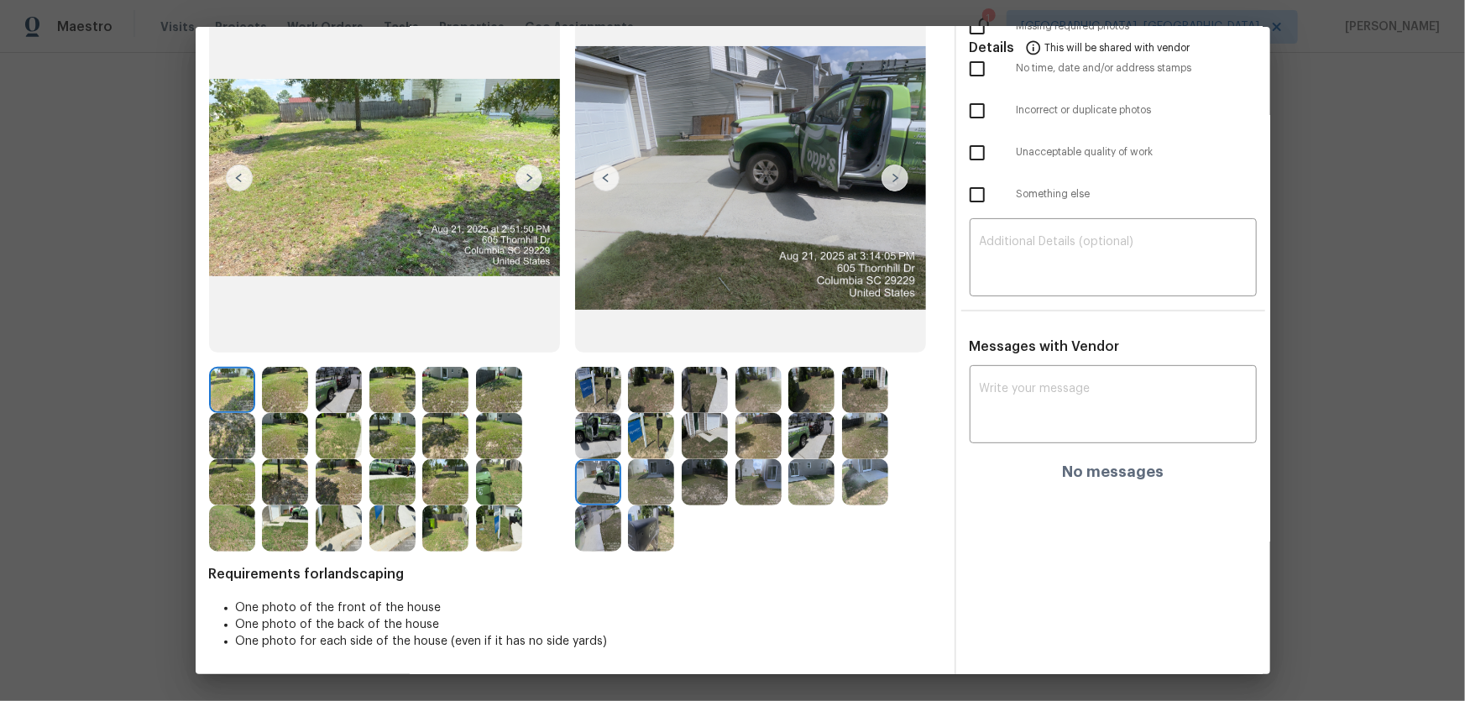
click at [649, 463] on img at bounding box center [651, 482] width 46 height 46
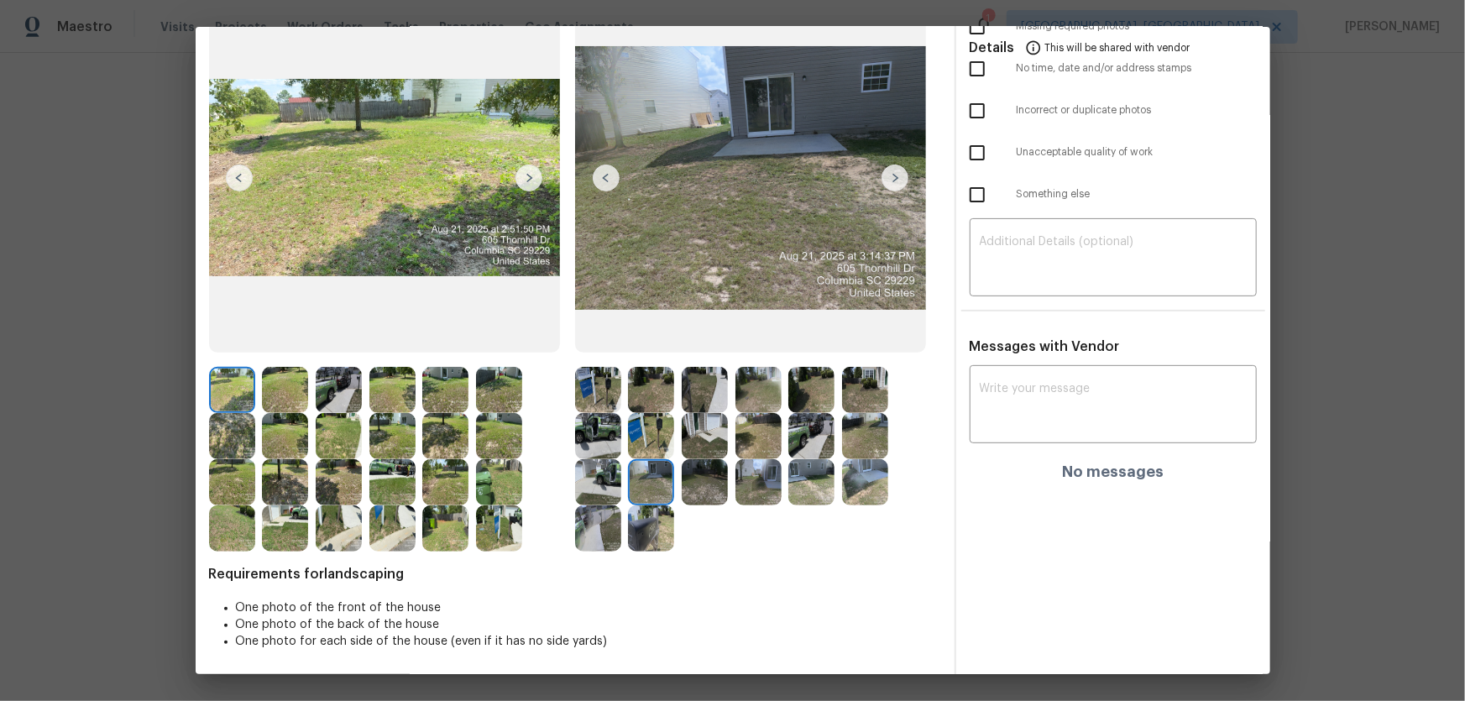
click at [704, 463] on img at bounding box center [705, 482] width 46 height 46
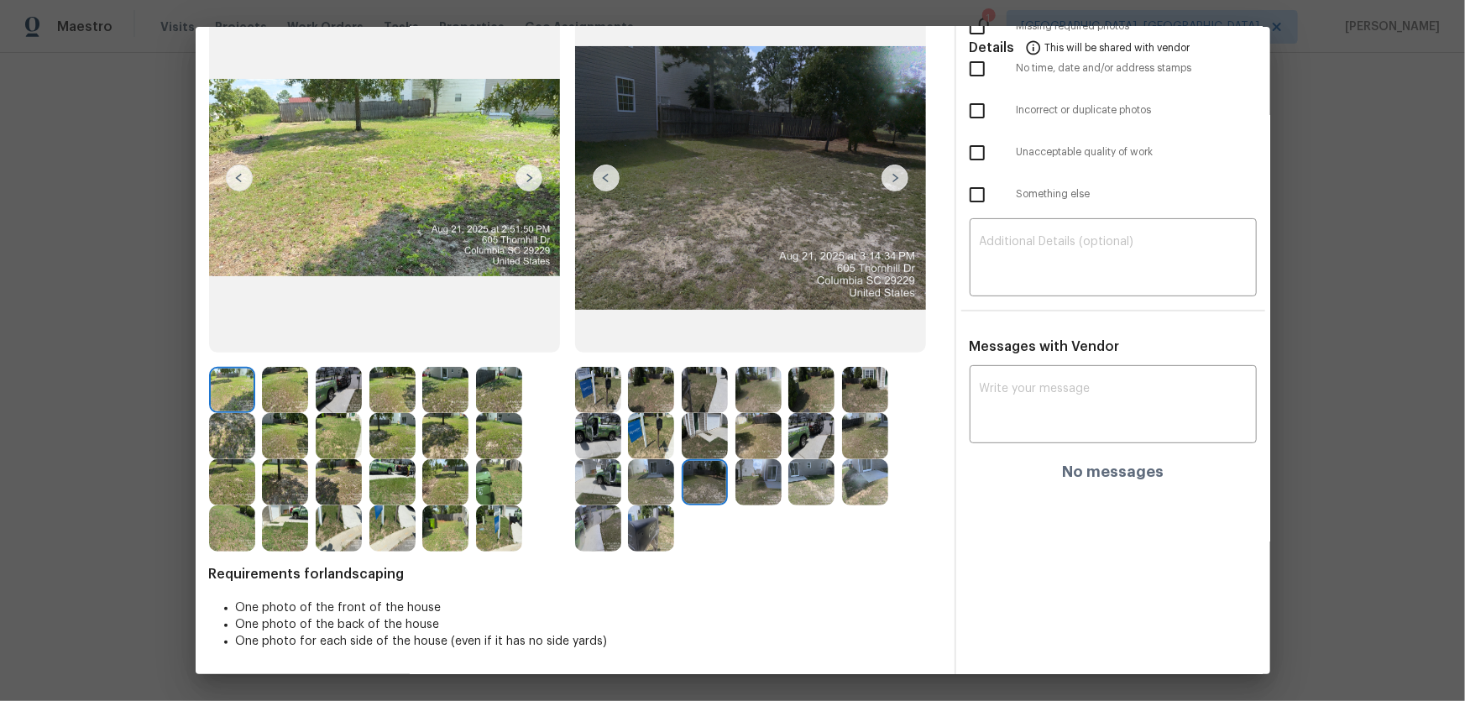
click at [758, 463] on img at bounding box center [759, 482] width 46 height 46
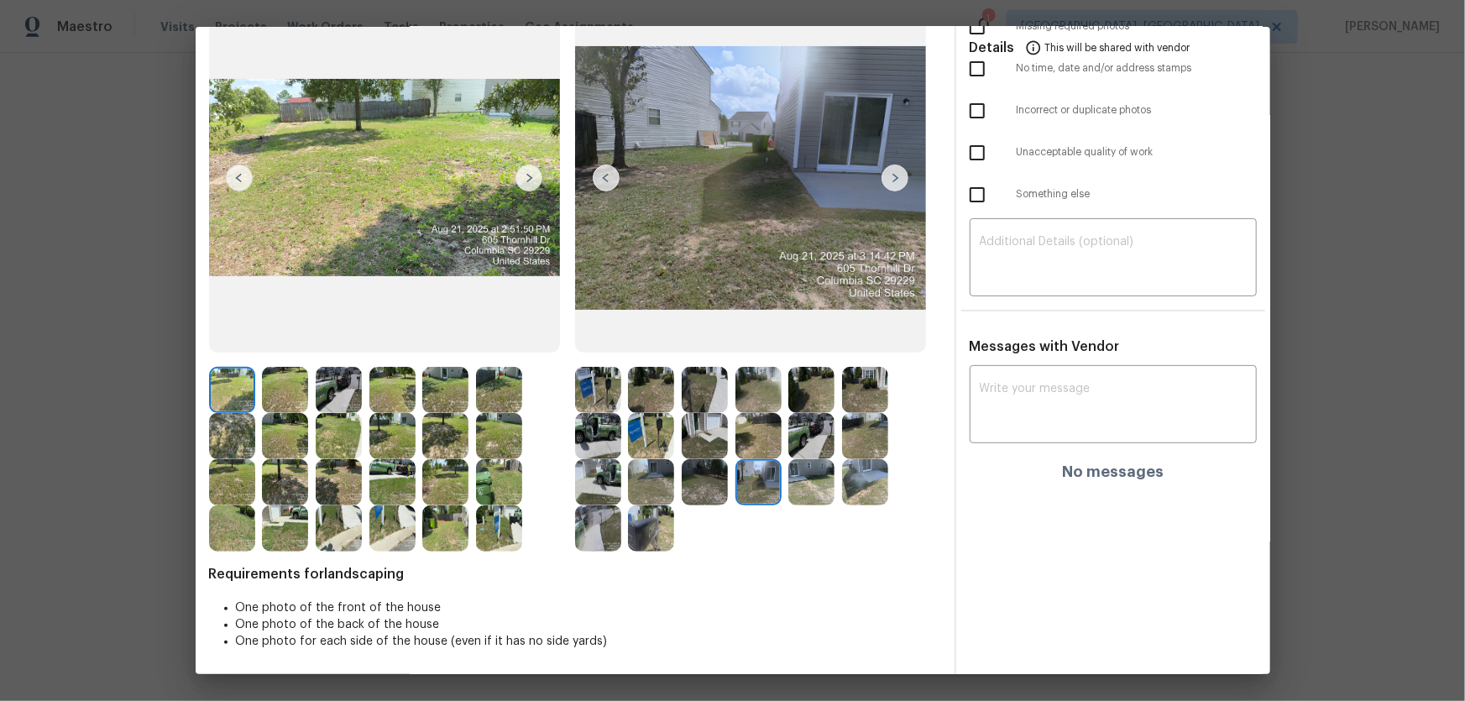
click at [799, 463] on img at bounding box center [811, 482] width 46 height 46
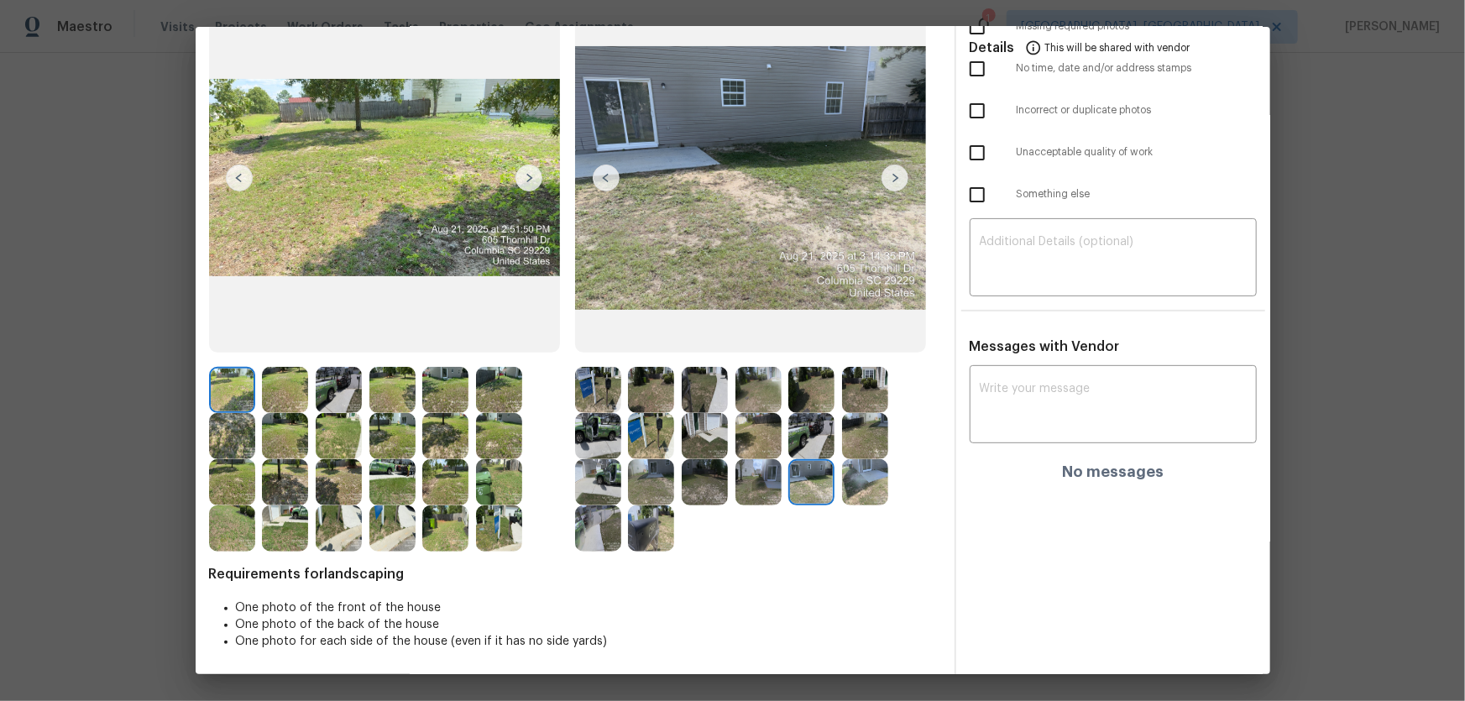
click at [843, 463] on img at bounding box center [865, 482] width 46 height 46
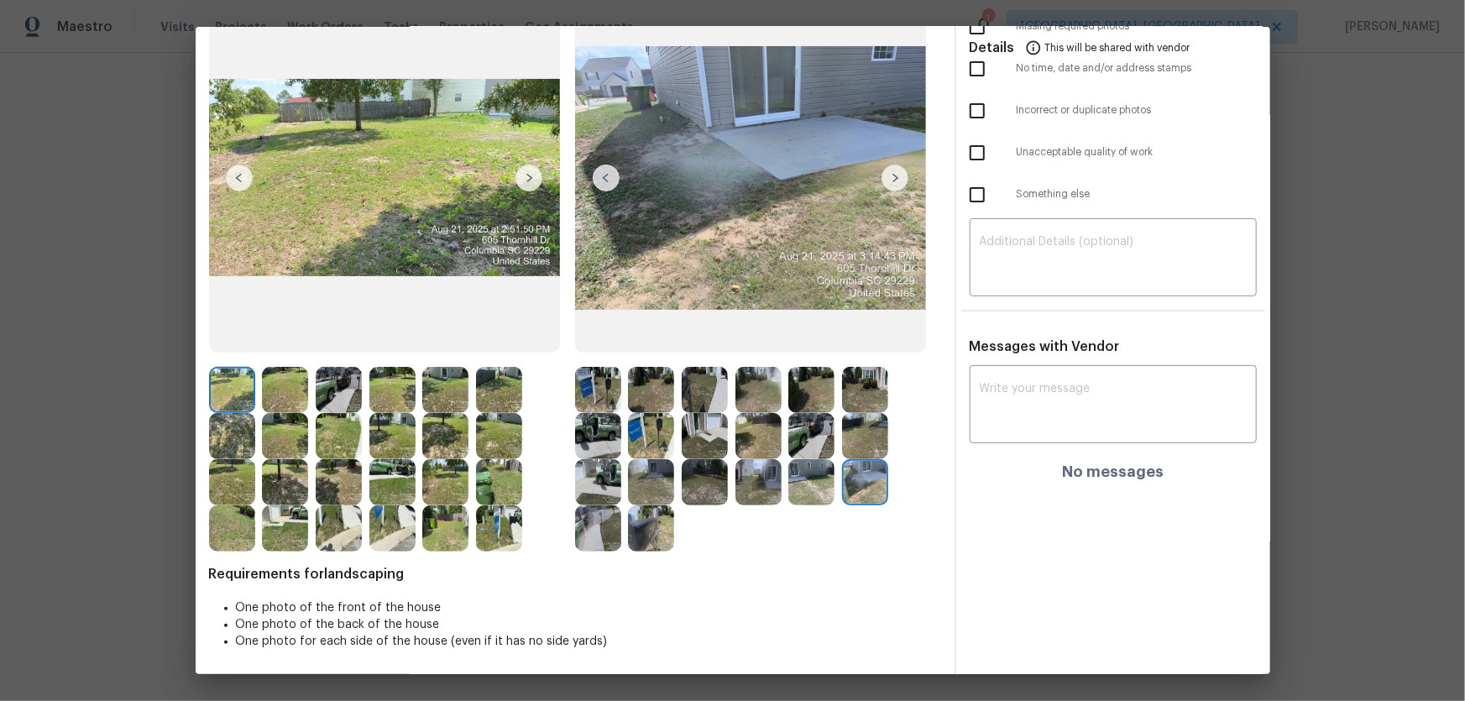
click at [584, 463] on img at bounding box center [598, 528] width 46 height 46
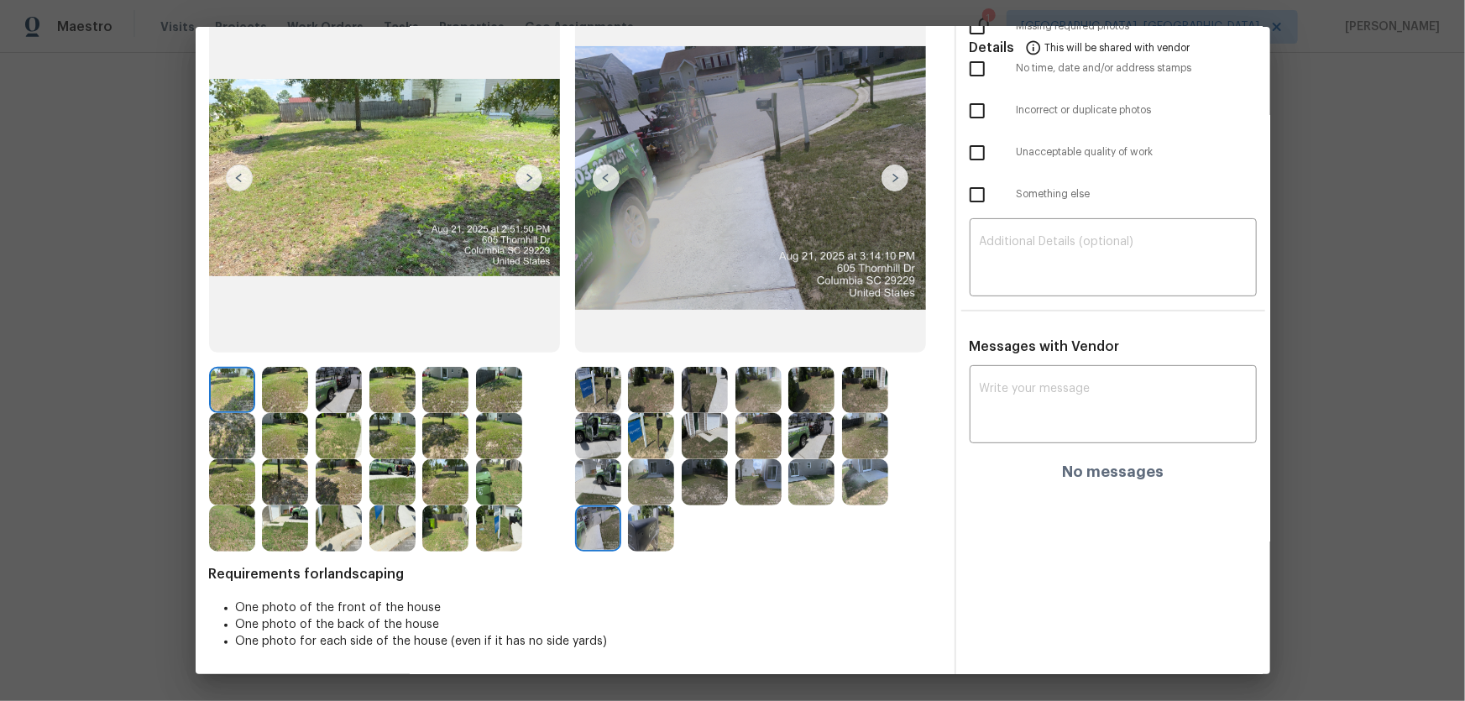
click at [646, 463] on img at bounding box center [651, 528] width 46 height 46
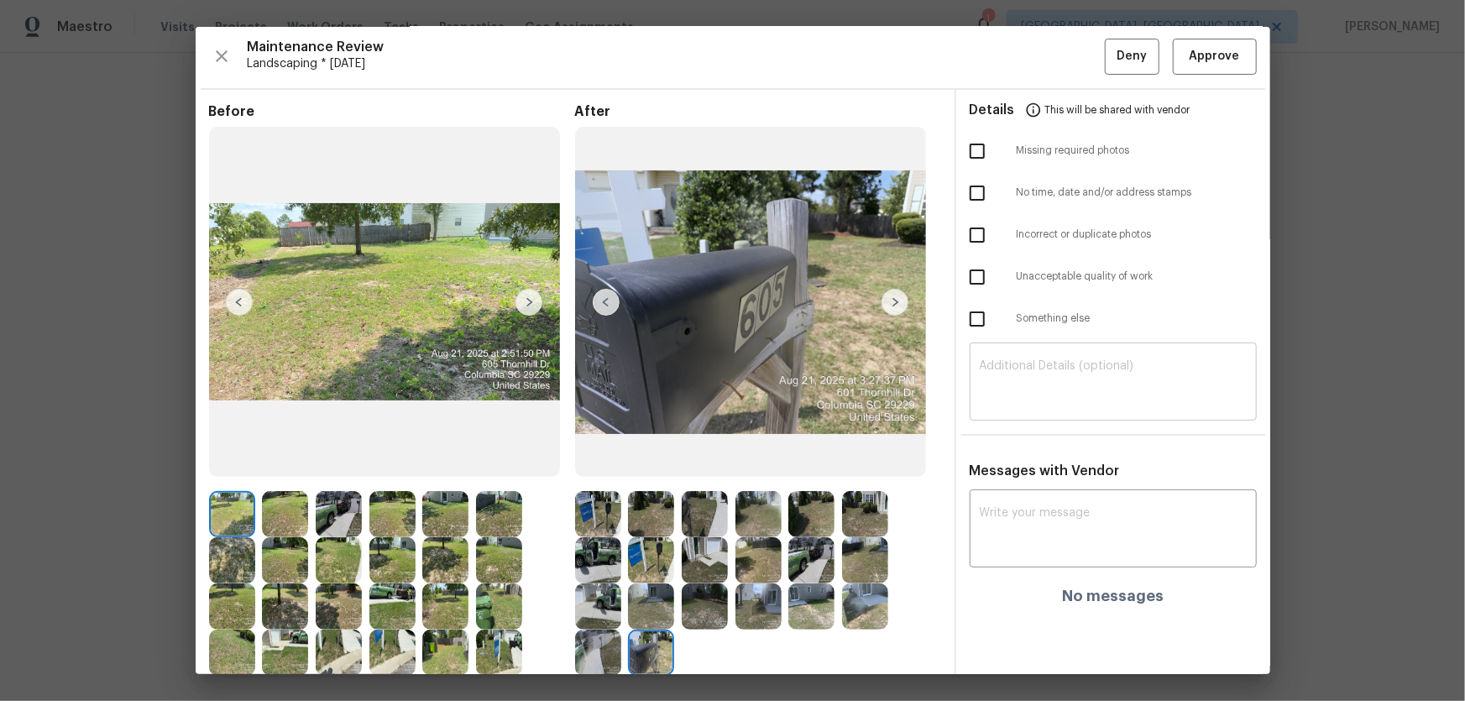
scroll to position [0, 0]
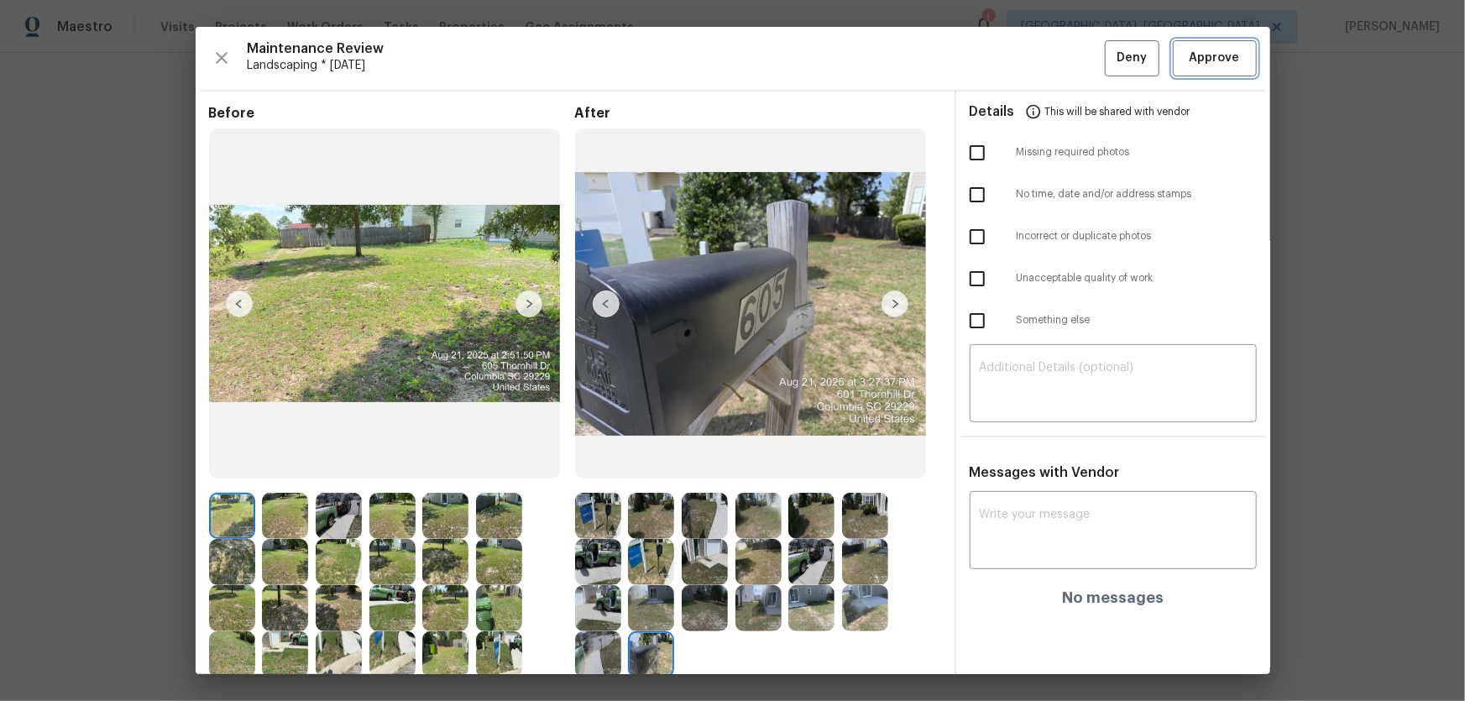
click at [1042, 59] on span "Approve" at bounding box center [1215, 58] width 50 height 21
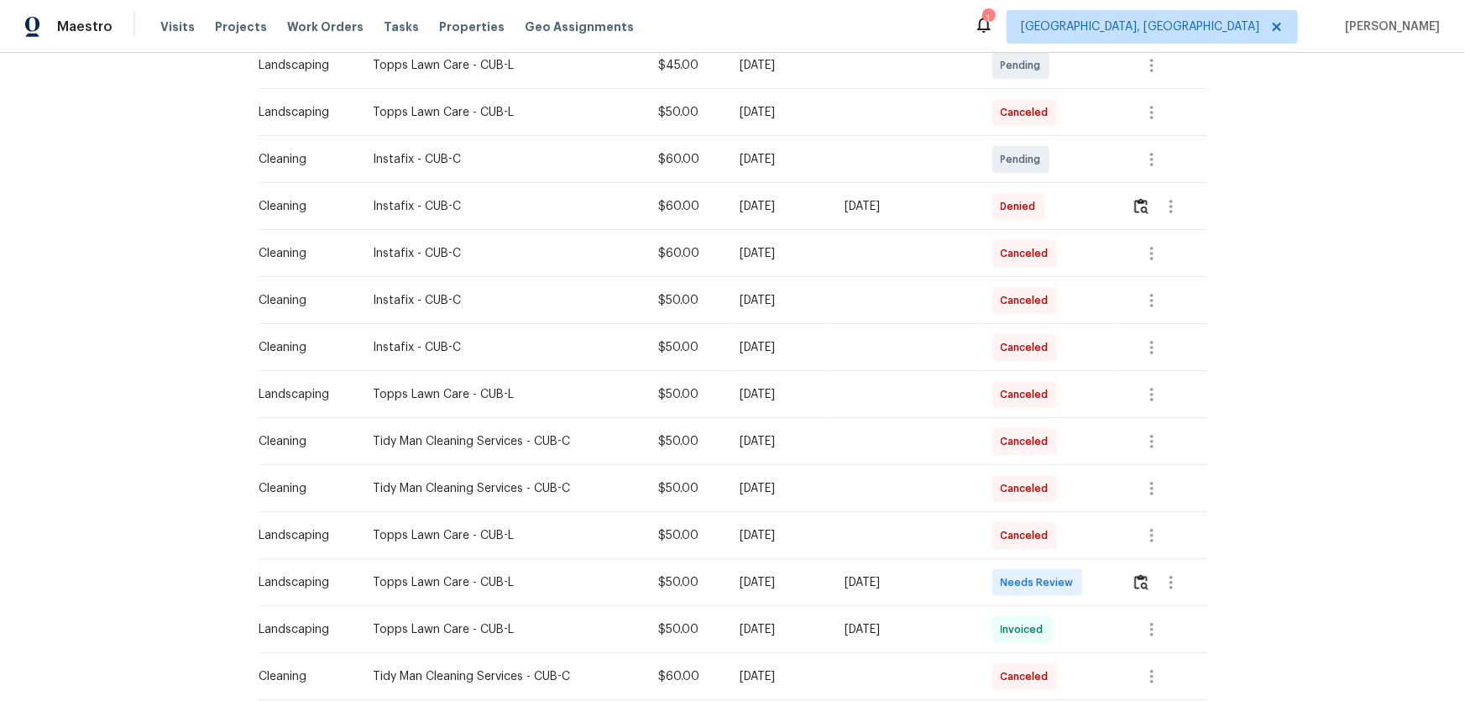
scroll to position [381, 0]
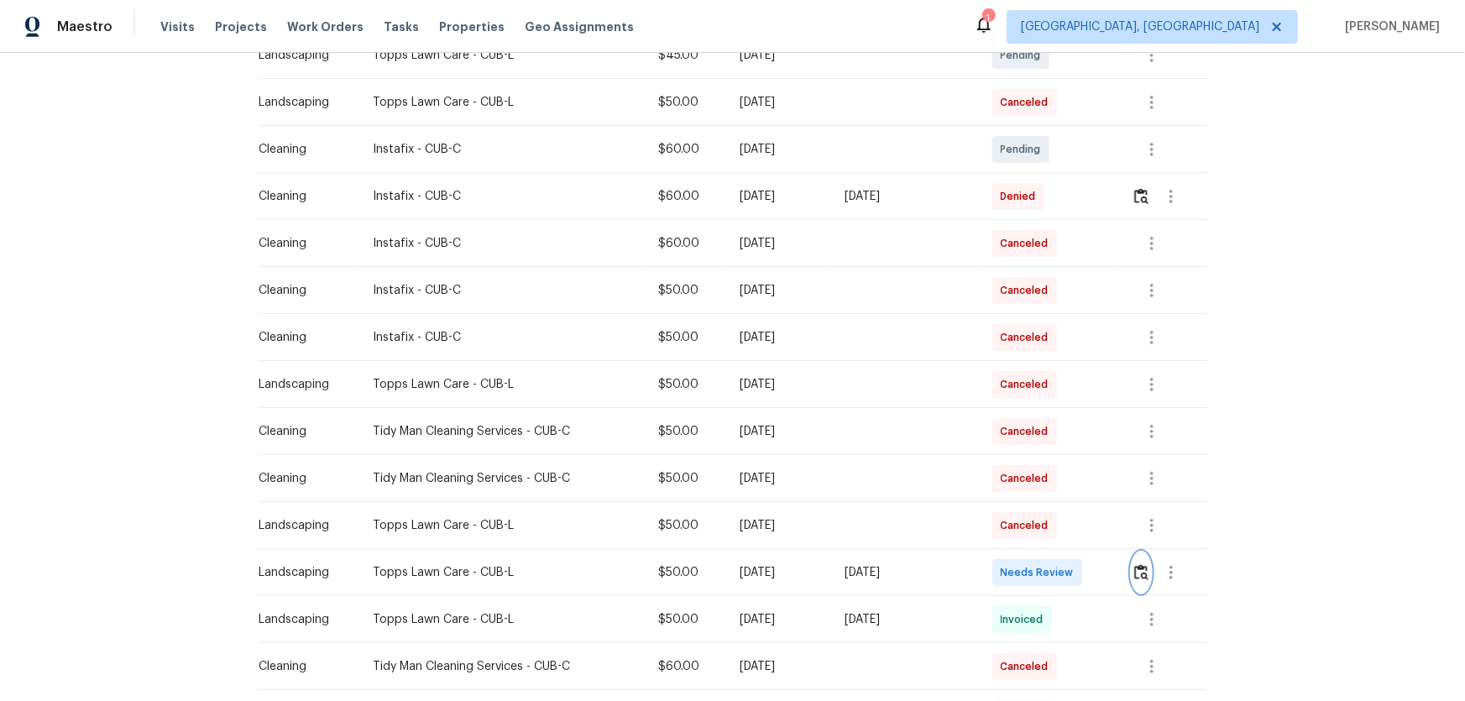
click at [1042, 463] on img "button" at bounding box center [1141, 572] width 14 height 16
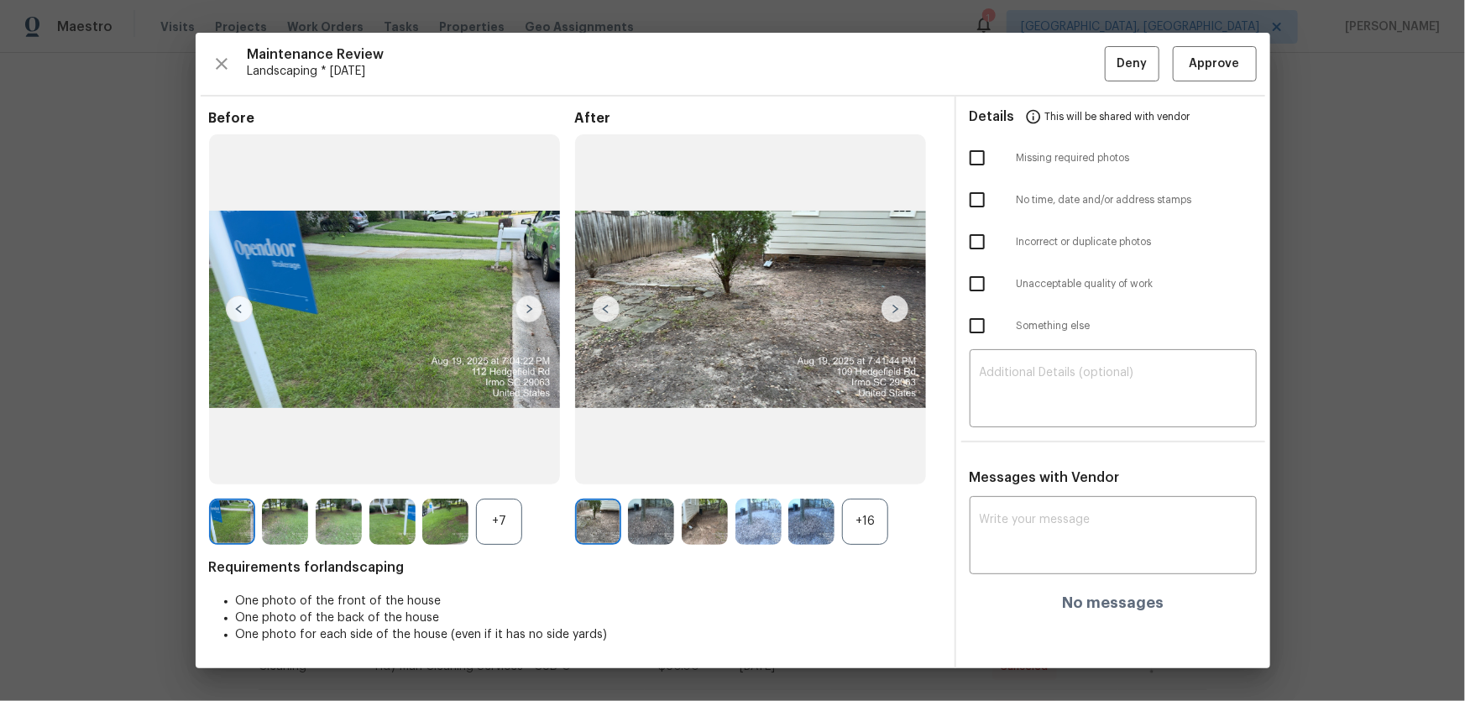
click at [863, 463] on div "+16" at bounding box center [865, 522] width 46 height 46
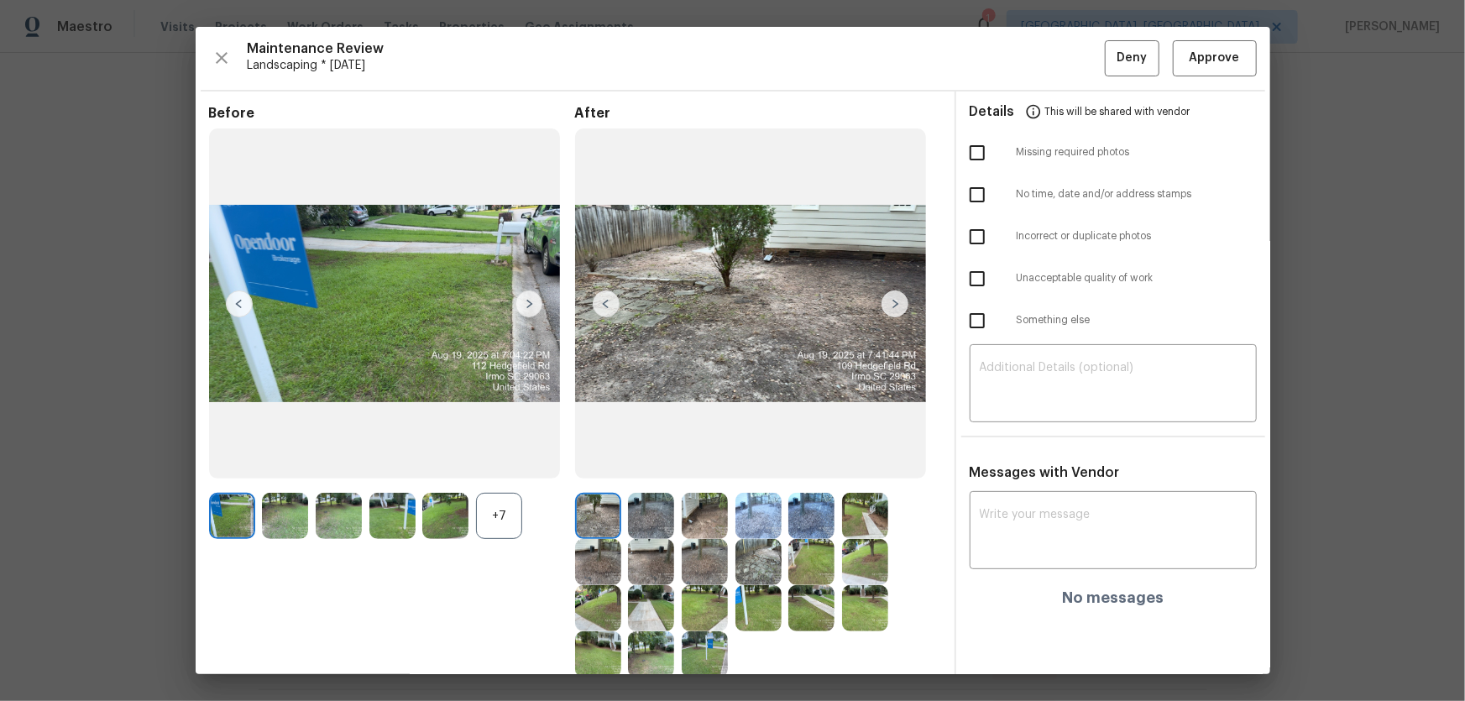
click at [498, 463] on div "+7" at bounding box center [499, 516] width 46 height 46
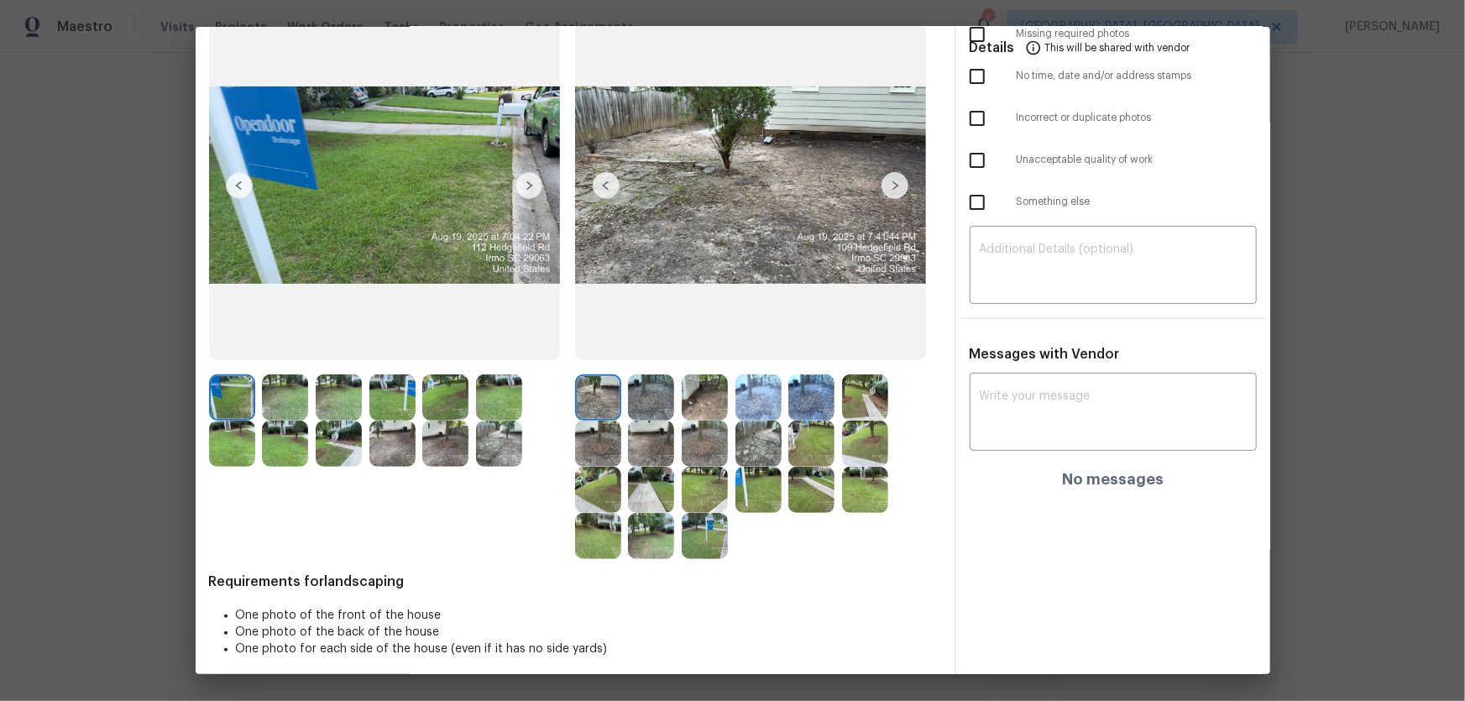
scroll to position [126, 0]
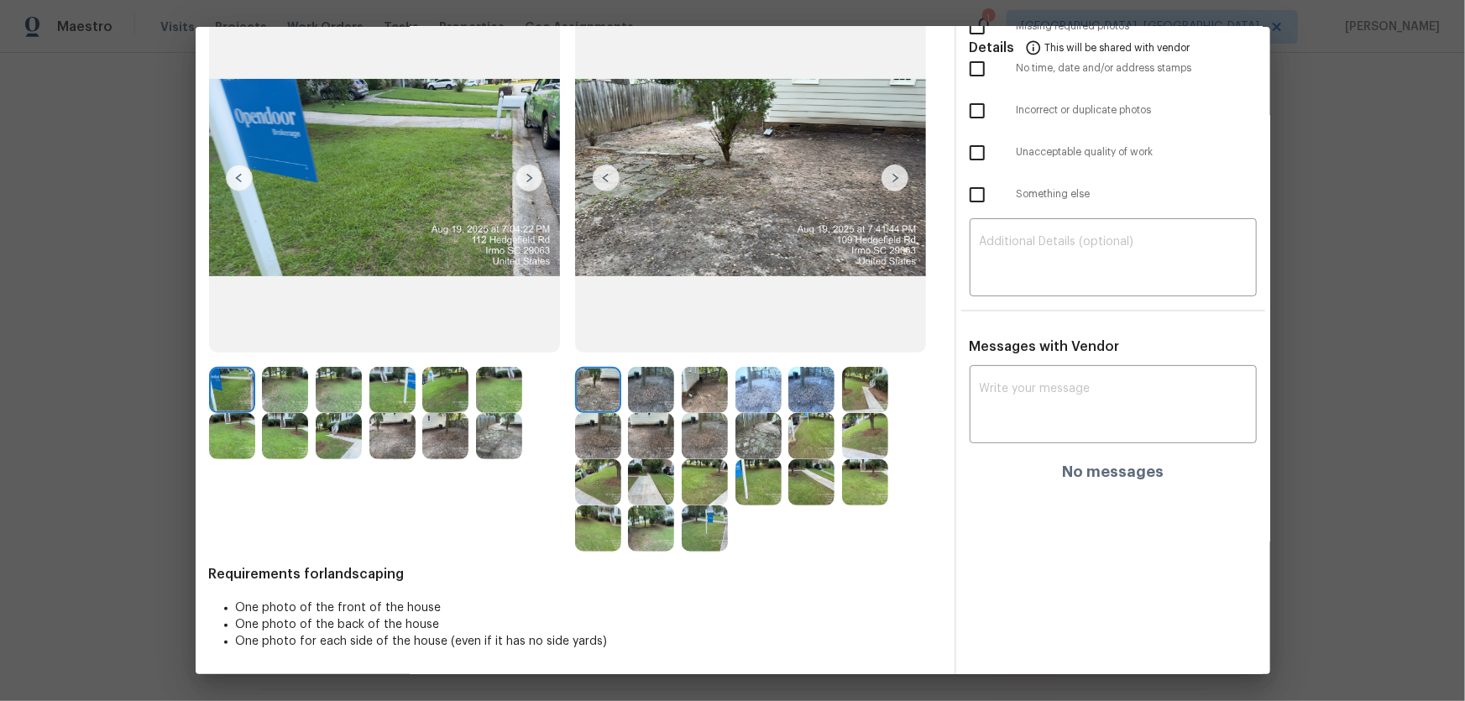
click at [672, 385] on div at bounding box center [655, 390] width 54 height 46
click at [667, 383] on img at bounding box center [651, 390] width 46 height 46
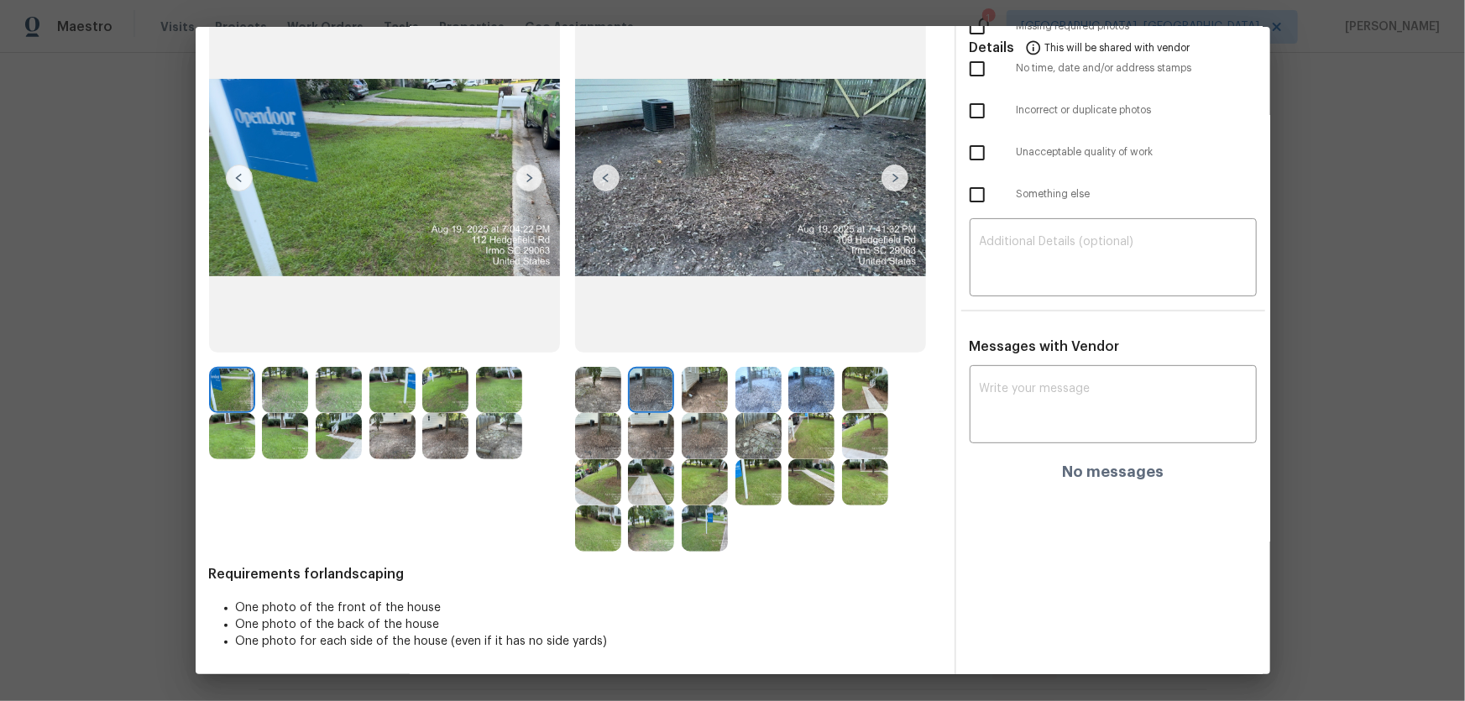
click at [702, 391] on img at bounding box center [705, 390] width 46 height 46
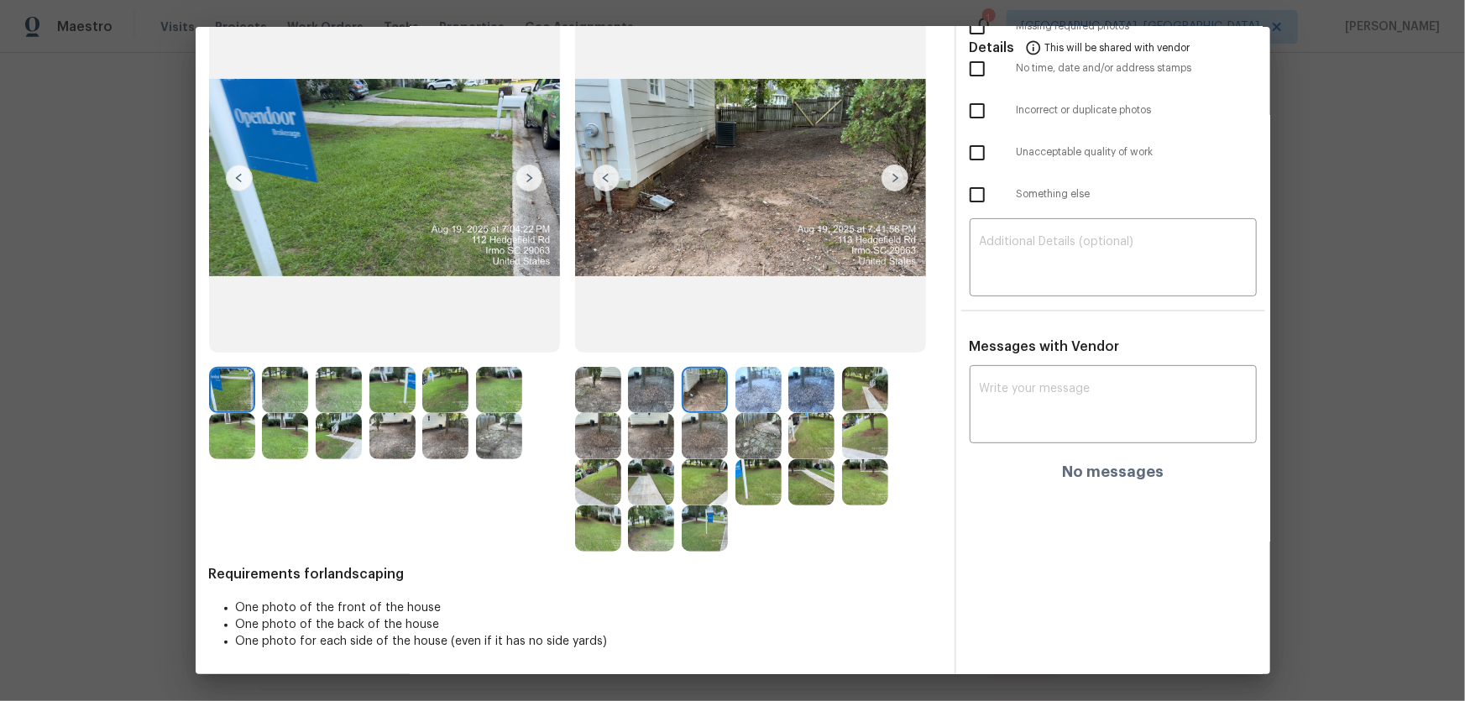
click at [754, 393] on img at bounding box center [759, 390] width 46 height 46
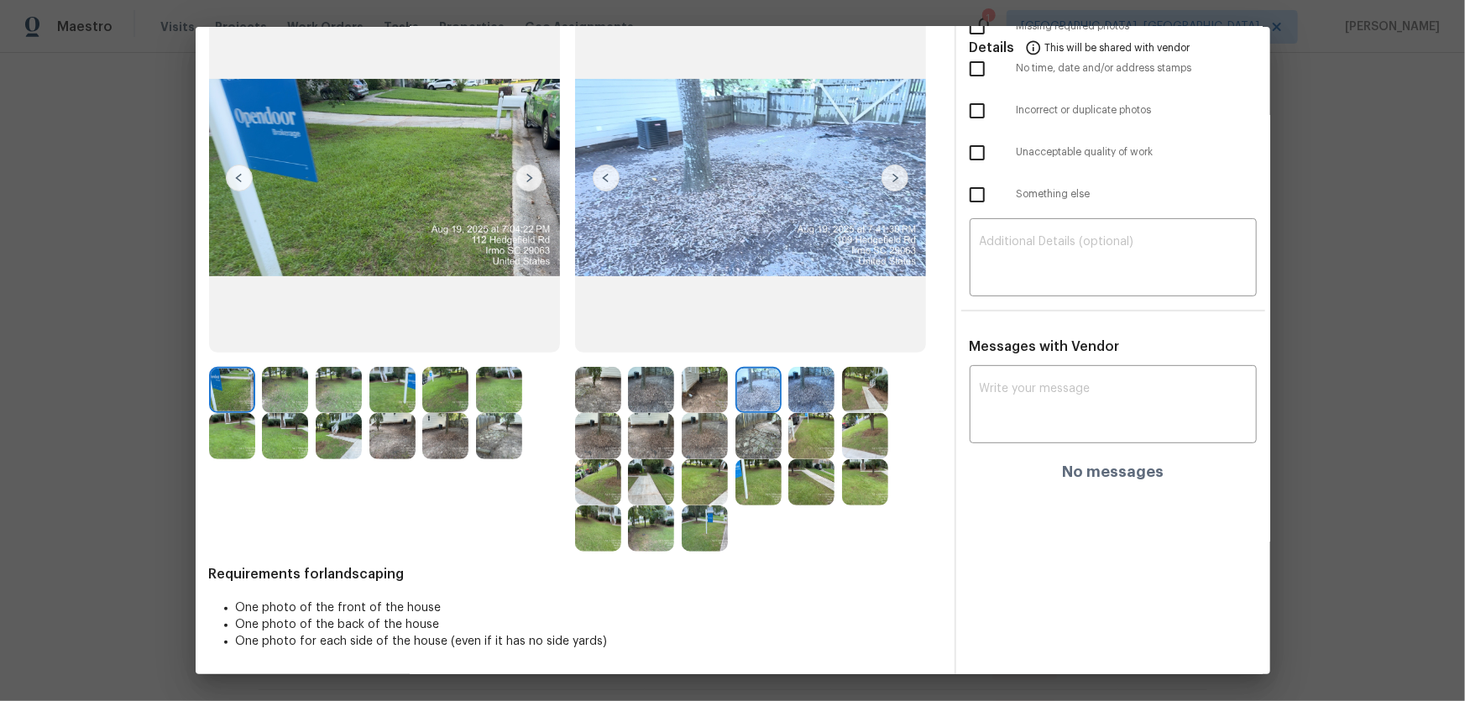
click at [782, 395] on div at bounding box center [763, 390] width 54 height 46
click at [814, 397] on img at bounding box center [811, 390] width 46 height 46
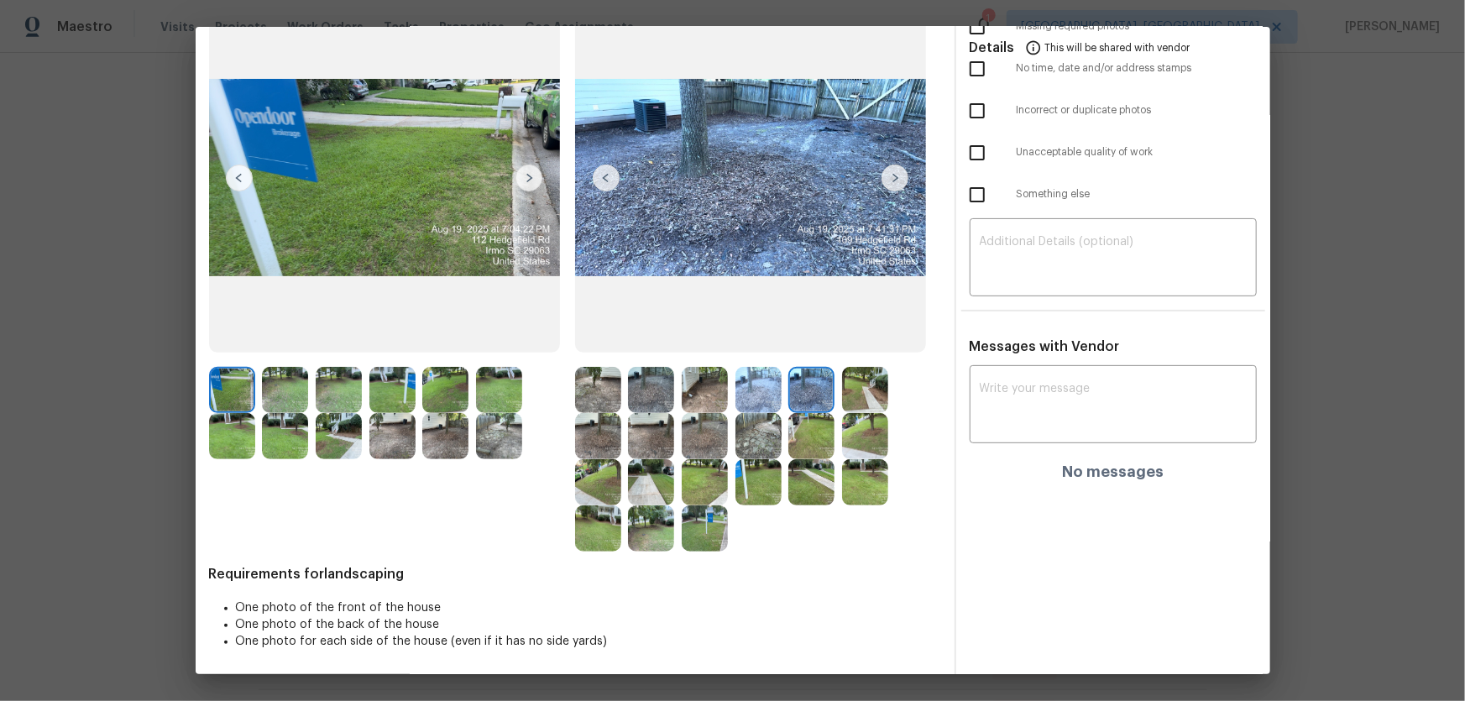
click at [842, 395] on img at bounding box center [865, 390] width 46 height 46
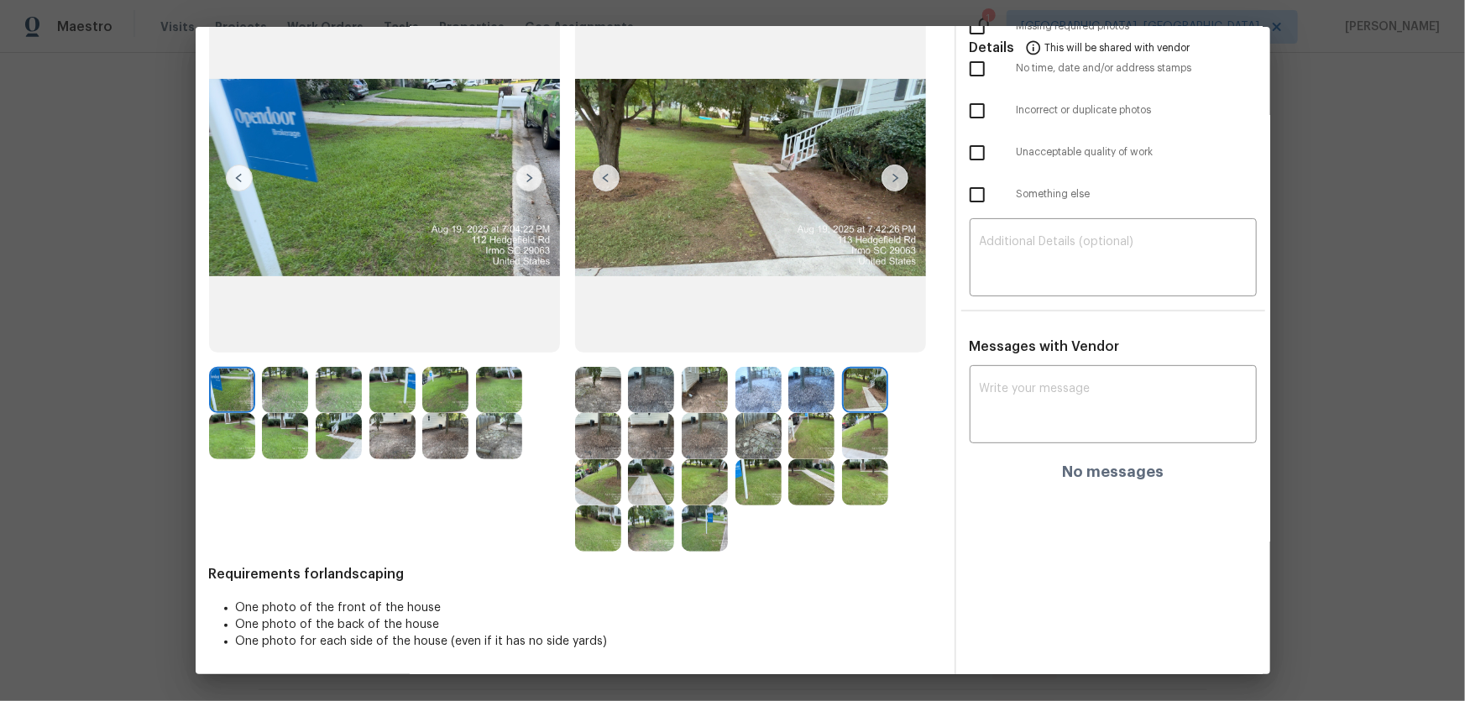
click at [592, 431] on img at bounding box center [598, 436] width 46 height 46
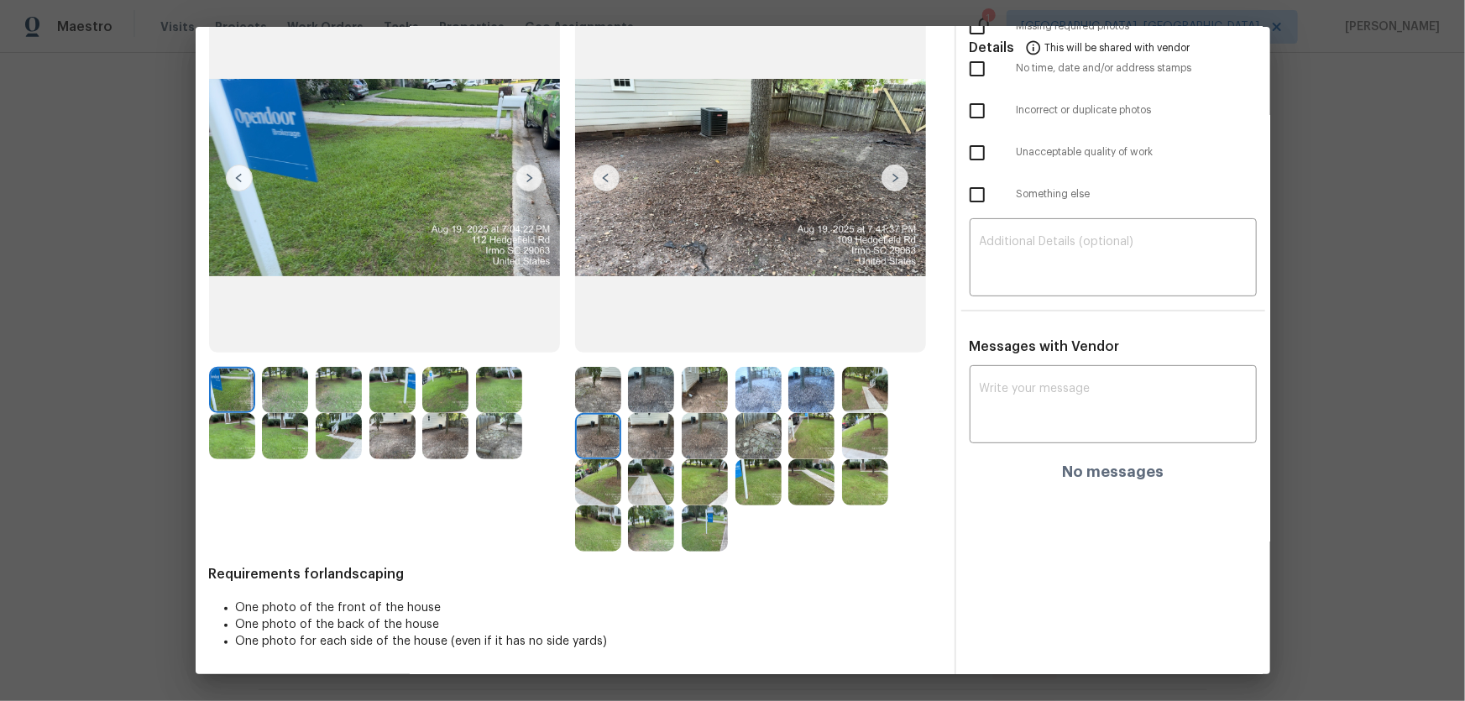
click at [652, 442] on img at bounding box center [651, 436] width 46 height 46
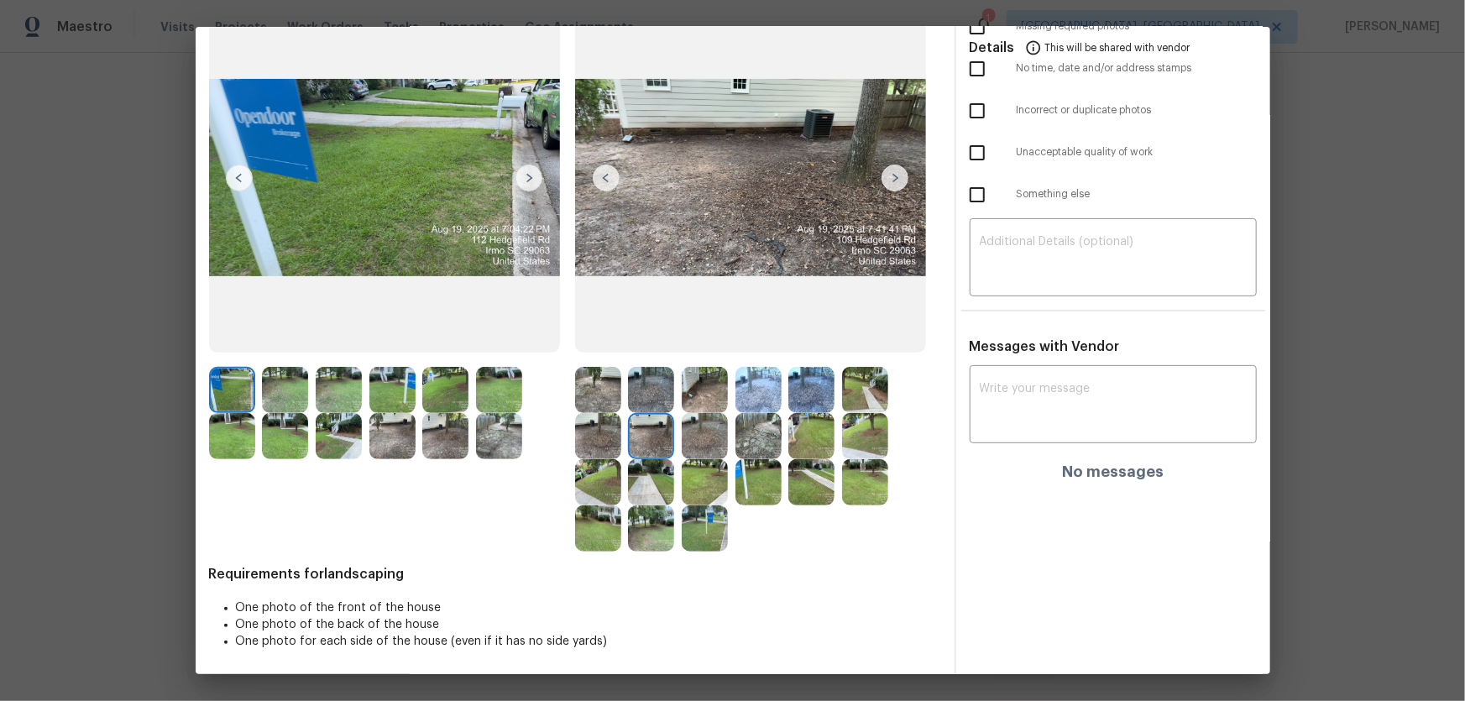
click at [721, 452] on img at bounding box center [705, 436] width 46 height 46
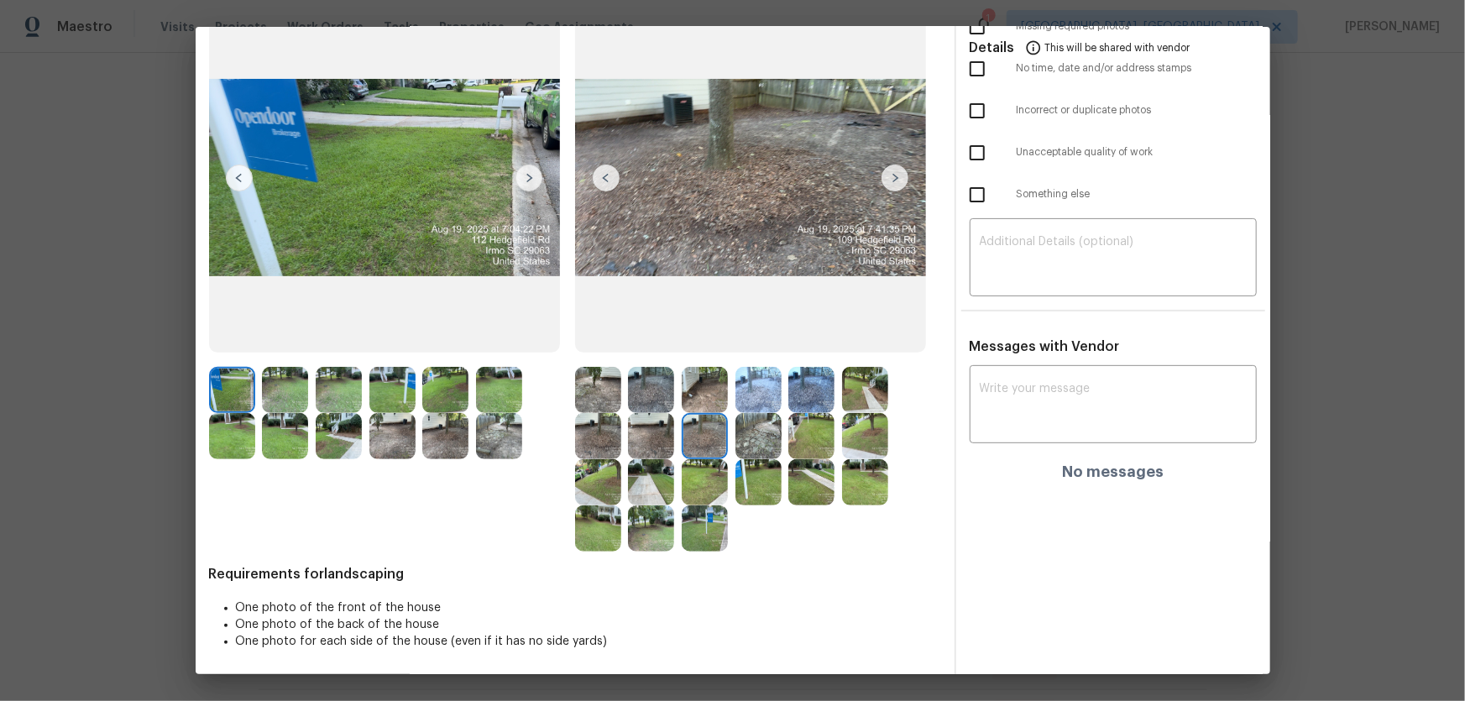
click at [755, 449] on img at bounding box center [759, 436] width 46 height 46
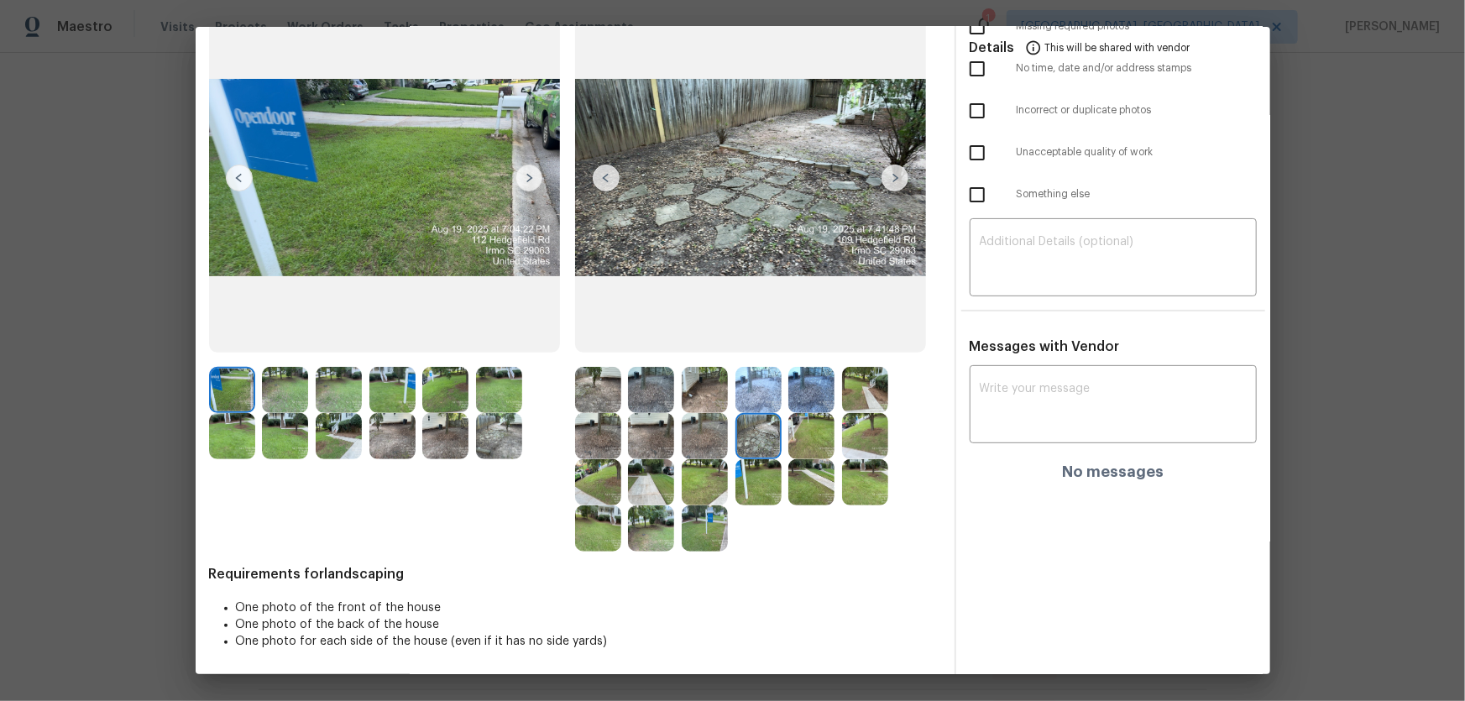
click at [797, 444] on img at bounding box center [811, 436] width 46 height 46
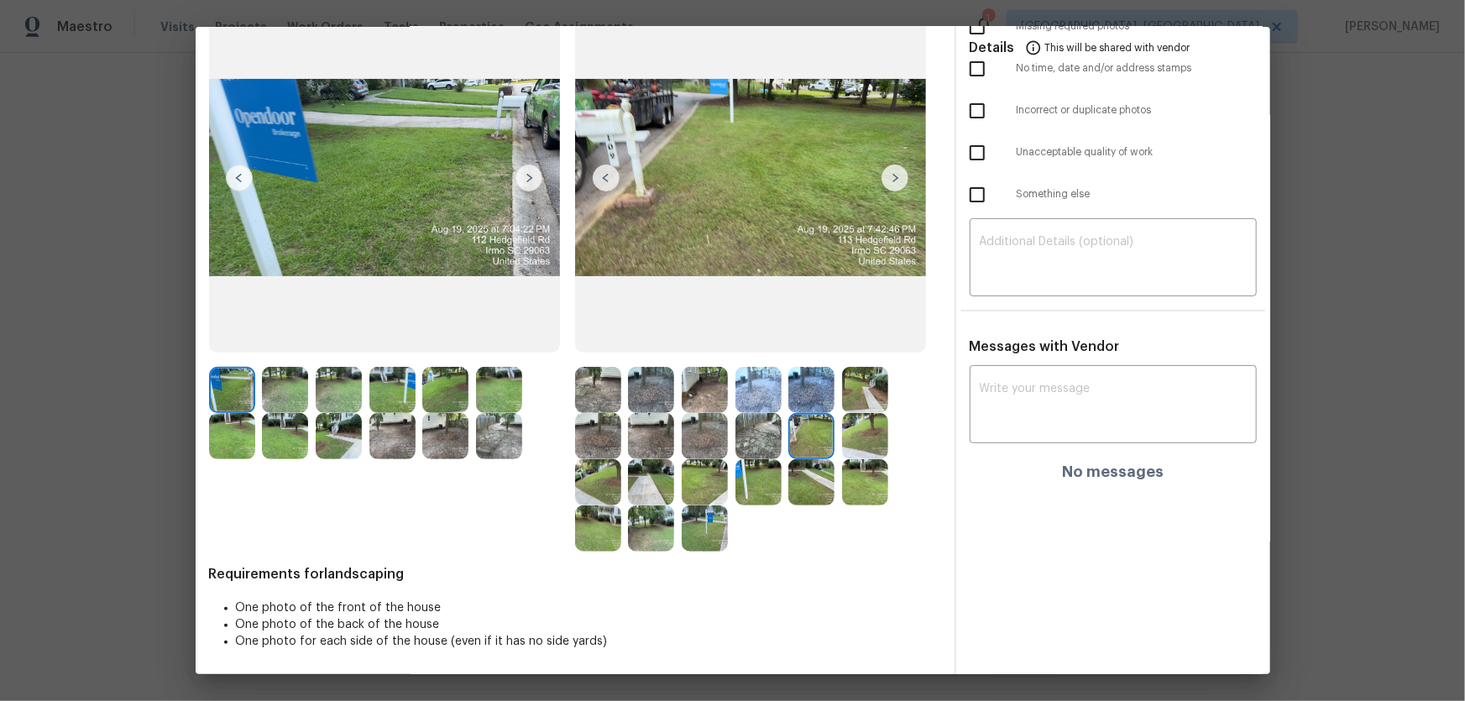
click at [836, 440] on div at bounding box center [815, 436] width 54 height 46
click at [843, 440] on img at bounding box center [865, 436] width 46 height 46
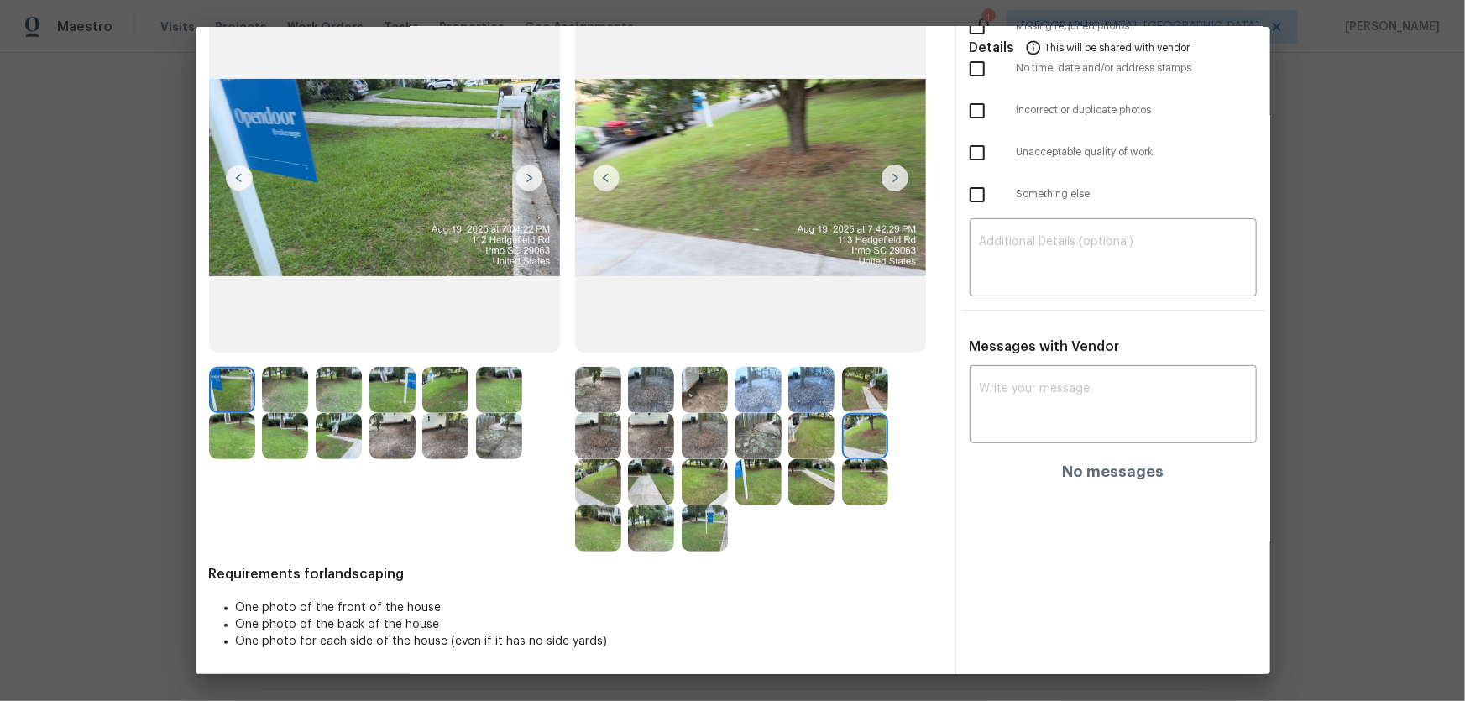
click at [610, 463] on img at bounding box center [598, 482] width 46 height 46
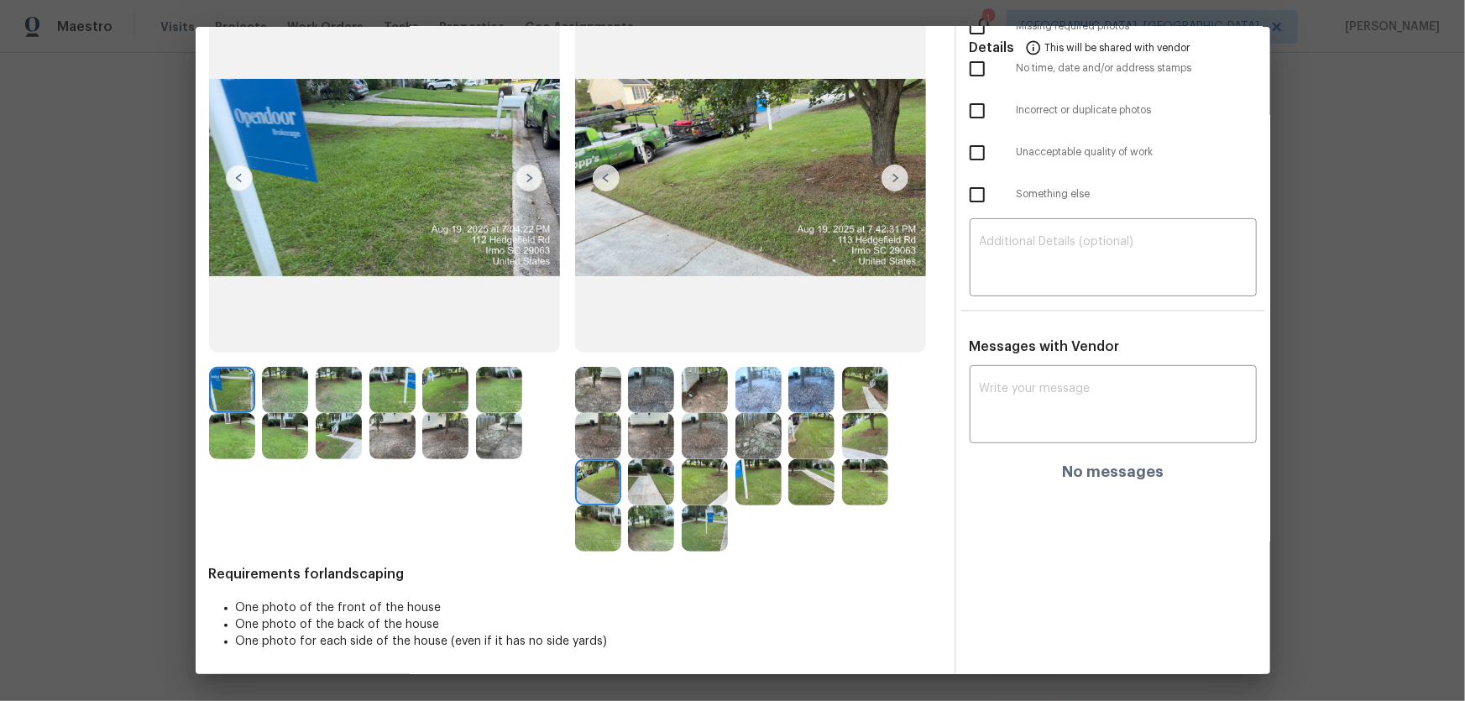
click at [647, 463] on img at bounding box center [651, 482] width 46 height 46
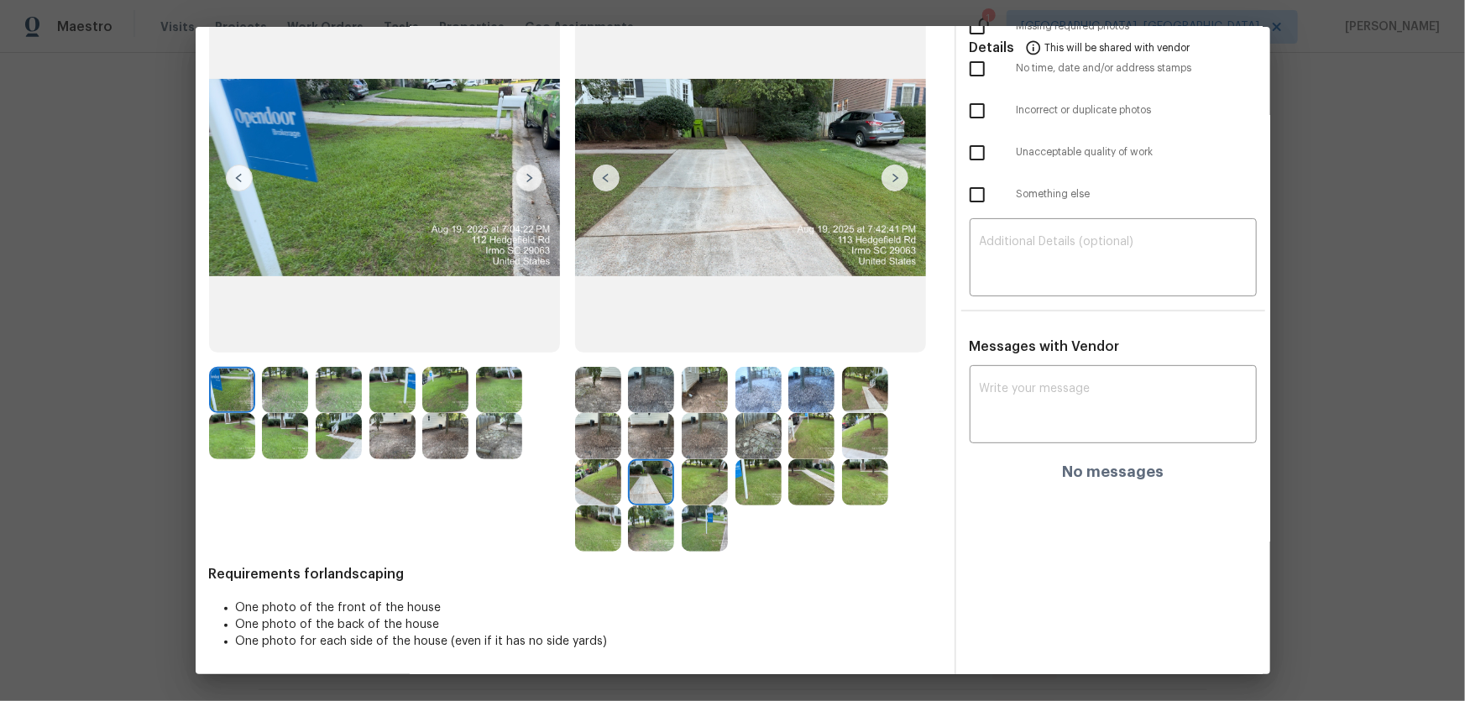
click at [698, 463] on img at bounding box center [705, 482] width 46 height 46
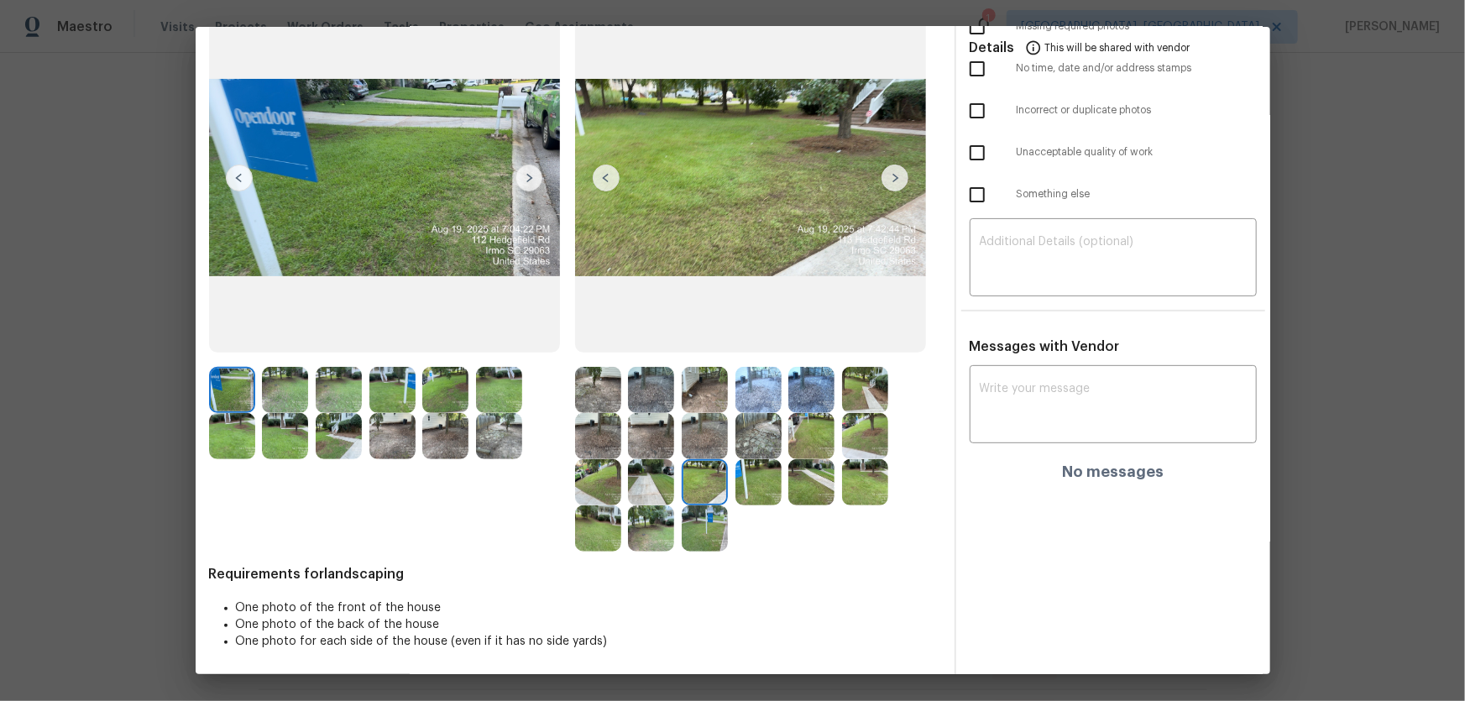
click at [746, 463] on img at bounding box center [759, 482] width 46 height 46
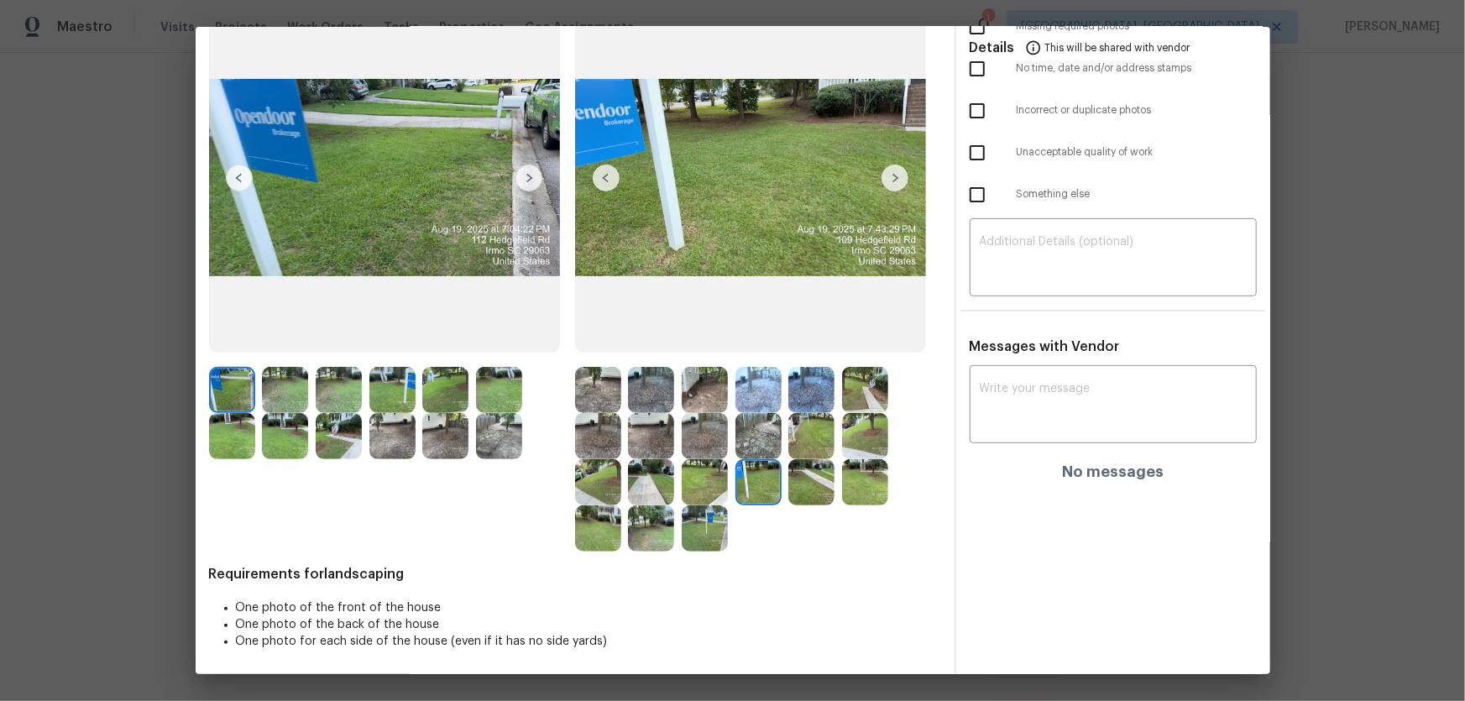
click at [794, 463] on img at bounding box center [811, 482] width 46 height 46
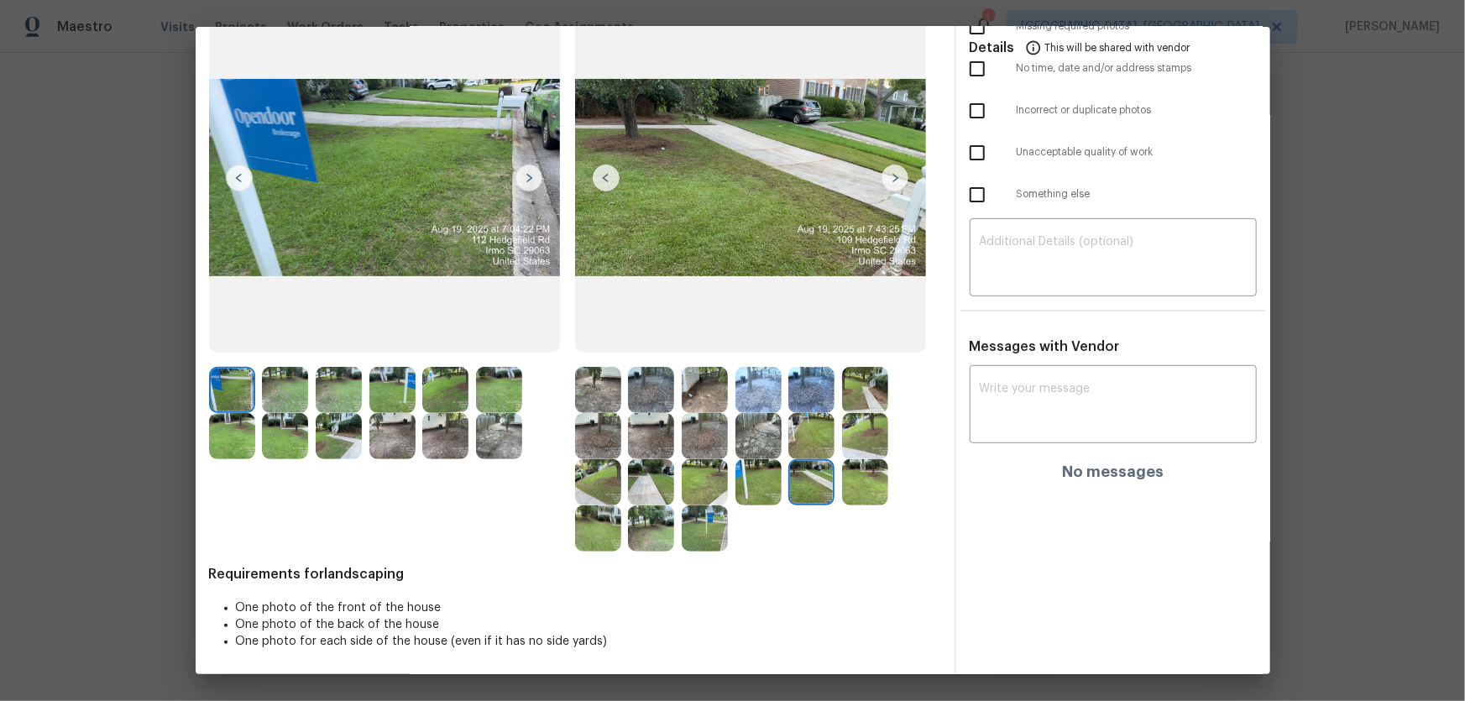
click at [864, 463] on img at bounding box center [865, 482] width 46 height 46
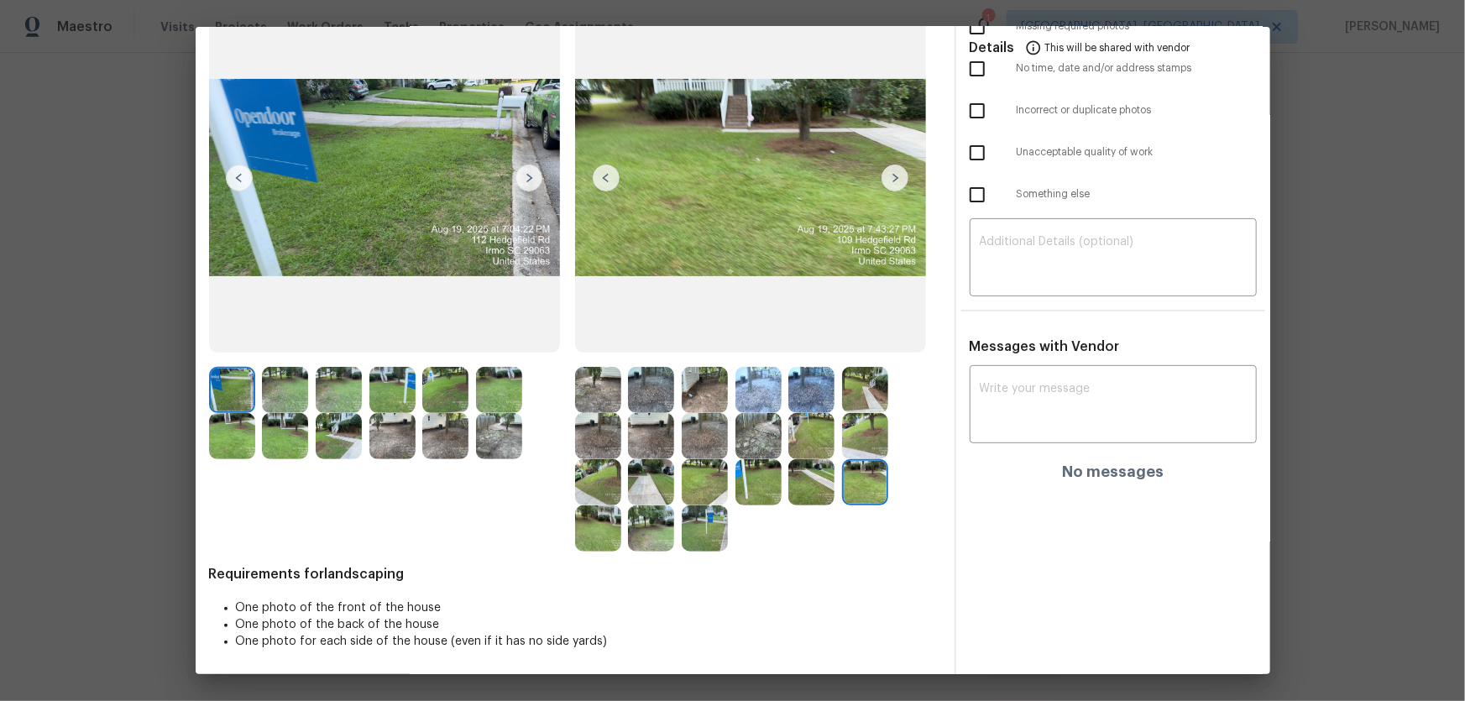
click at [610, 463] on img at bounding box center [598, 528] width 46 height 46
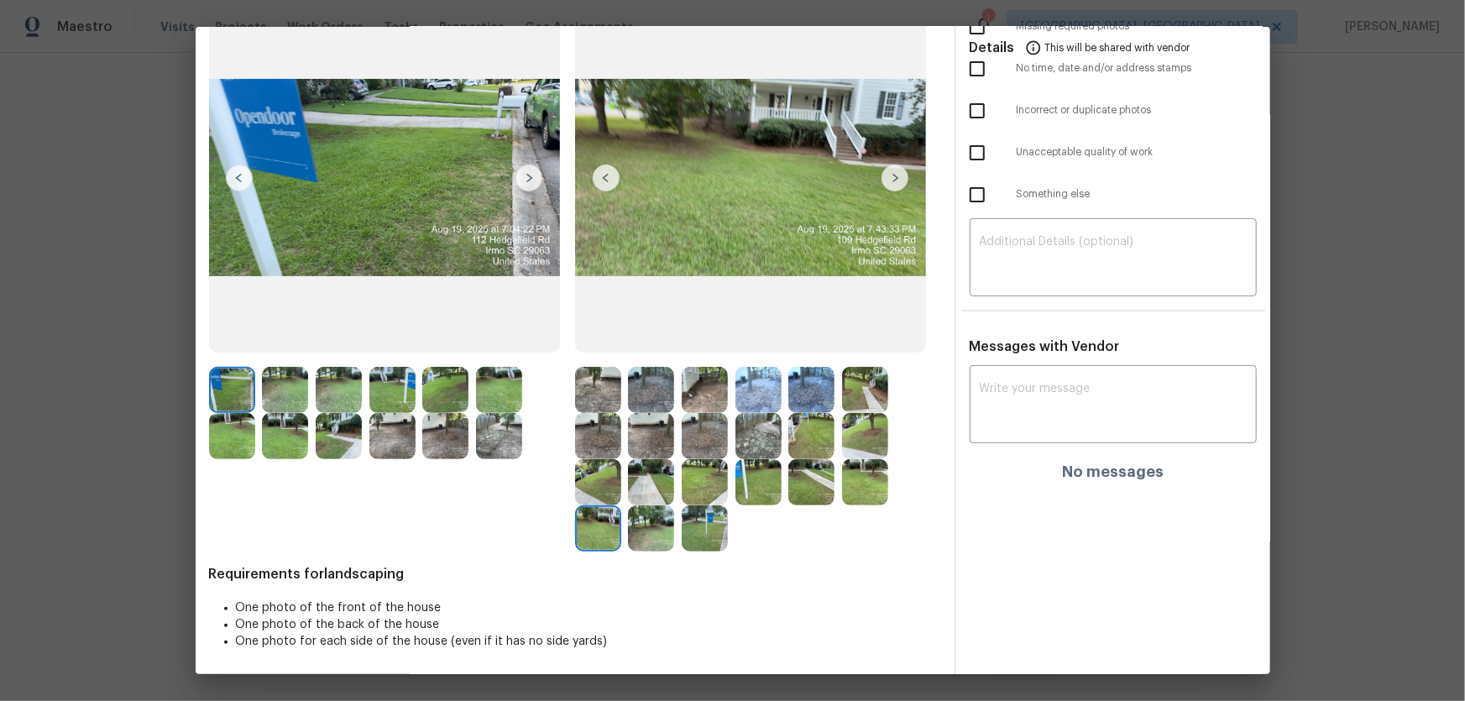
click at [656, 463] on img at bounding box center [651, 528] width 46 height 46
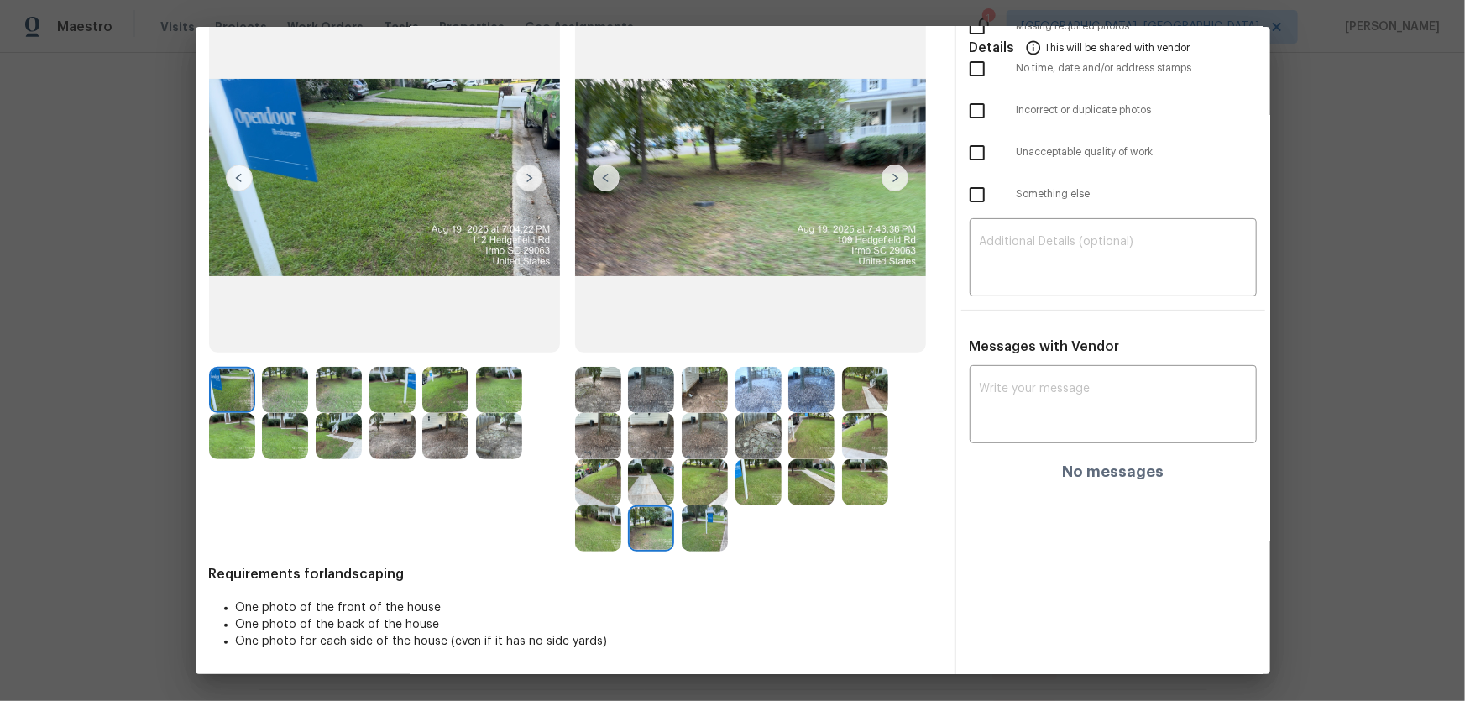
click at [676, 463] on div at bounding box center [655, 528] width 54 height 46
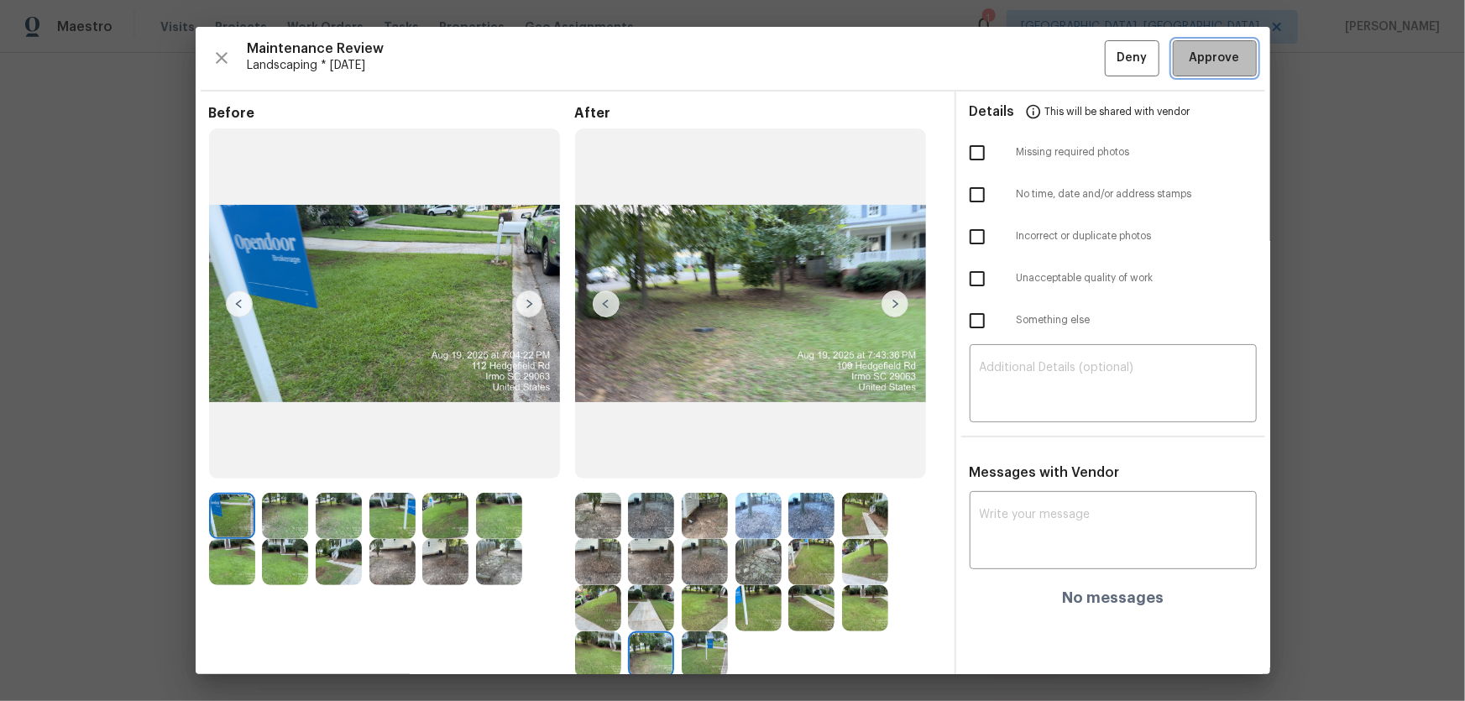
click at [1042, 57] on span "Approve" at bounding box center [1215, 58] width 50 height 21
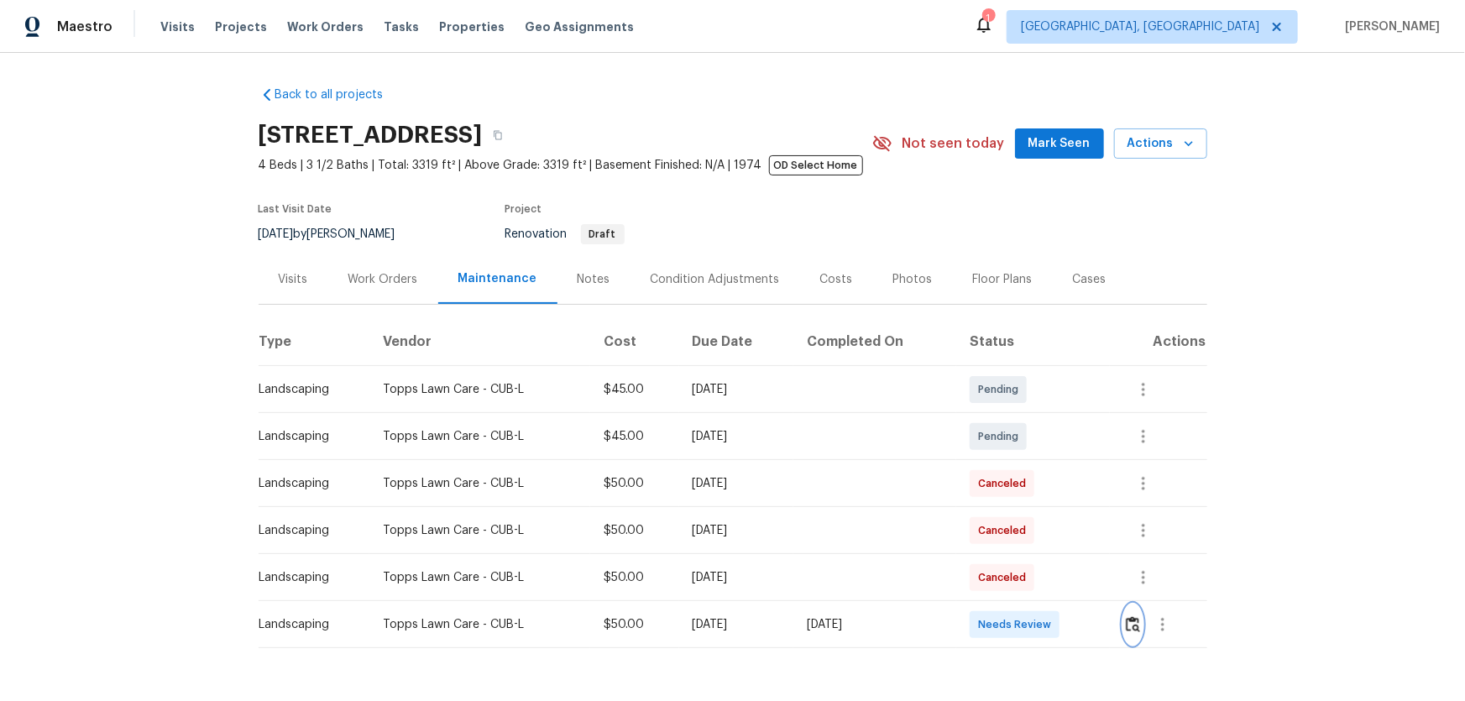
click at [1042, 463] on img "button" at bounding box center [1133, 624] width 14 height 16
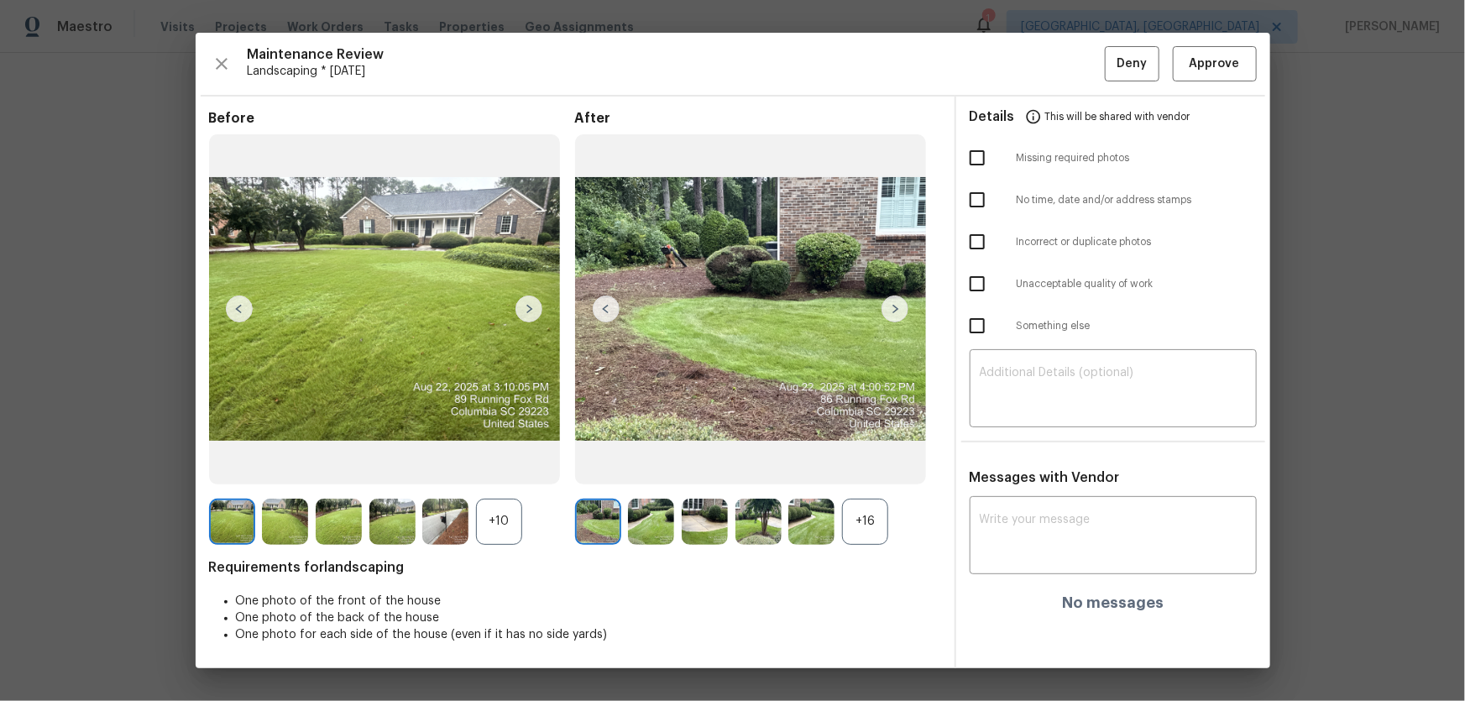
click at [878, 463] on div "+16" at bounding box center [865, 522] width 46 height 46
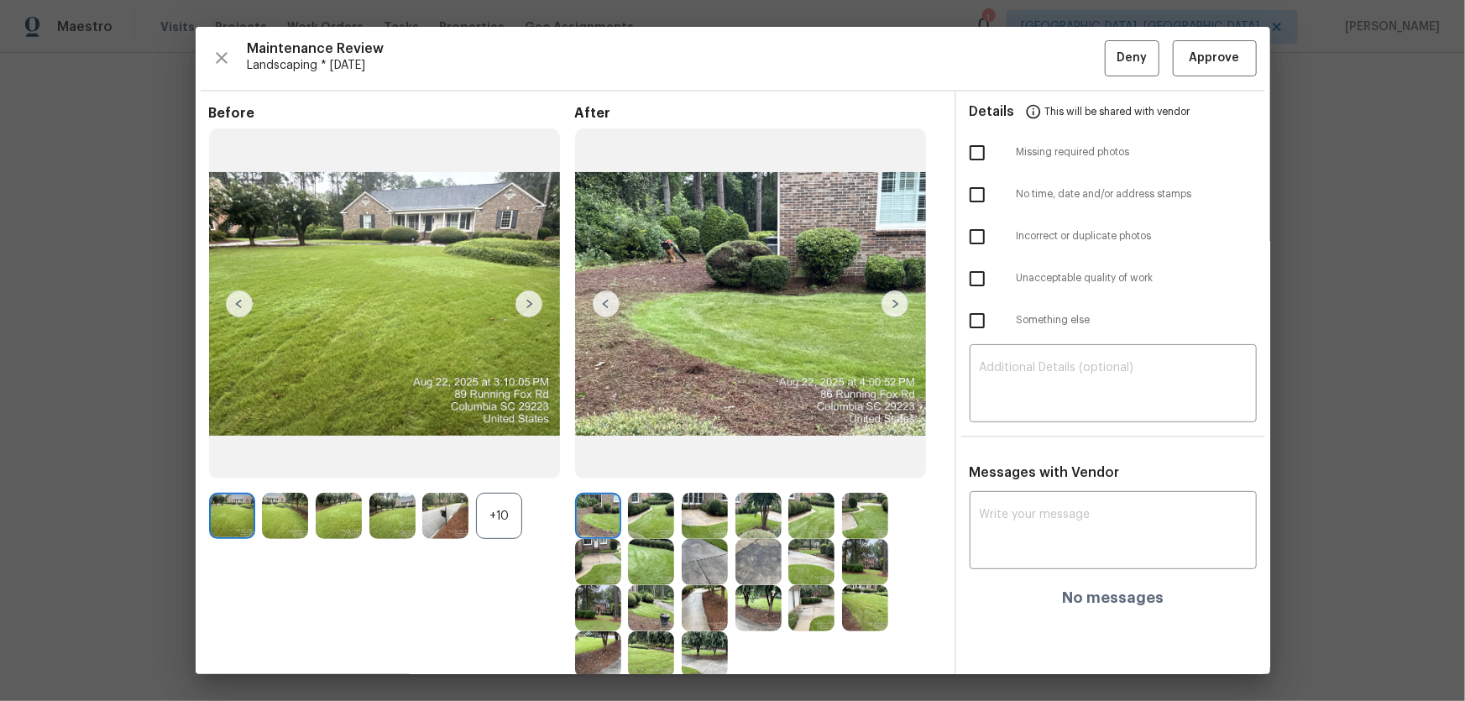
click at [480, 463] on div "+10" at bounding box center [499, 516] width 46 height 46
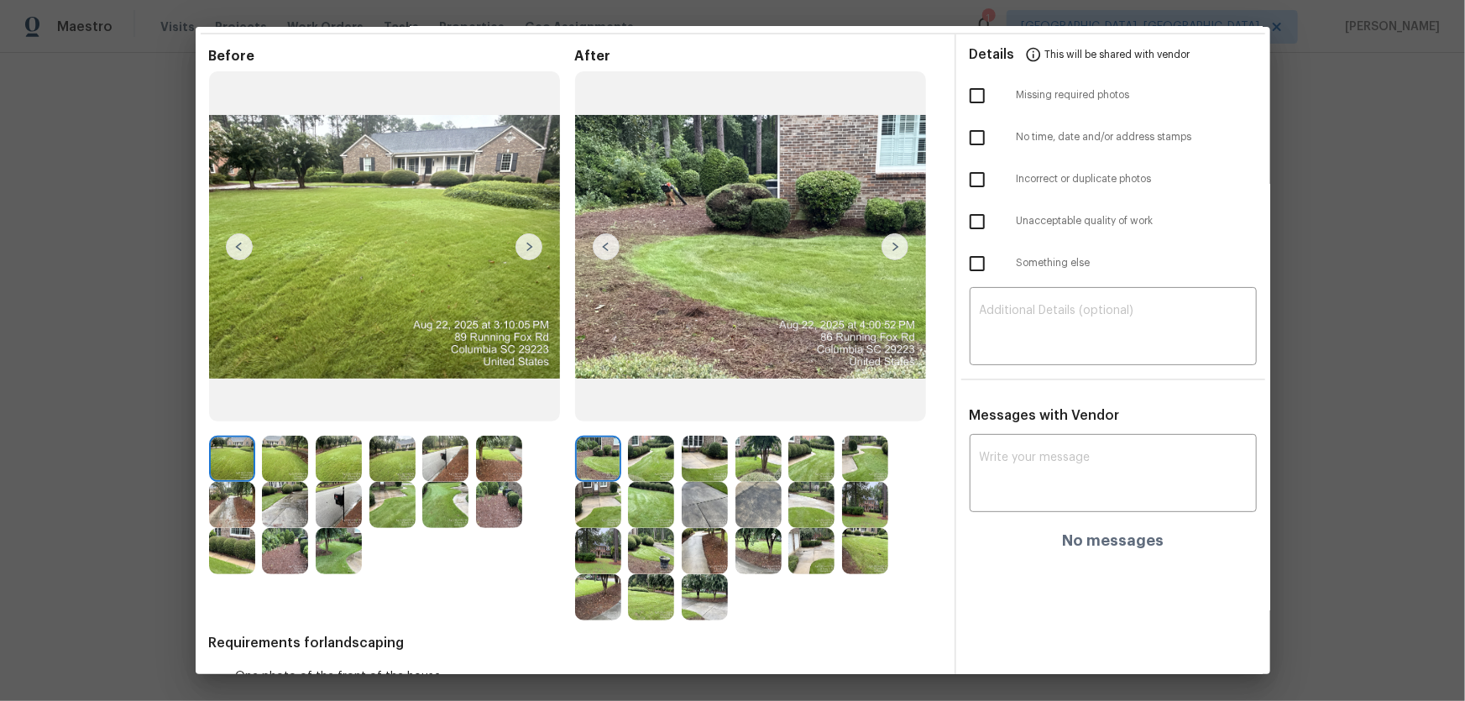
scroll to position [126, 0]
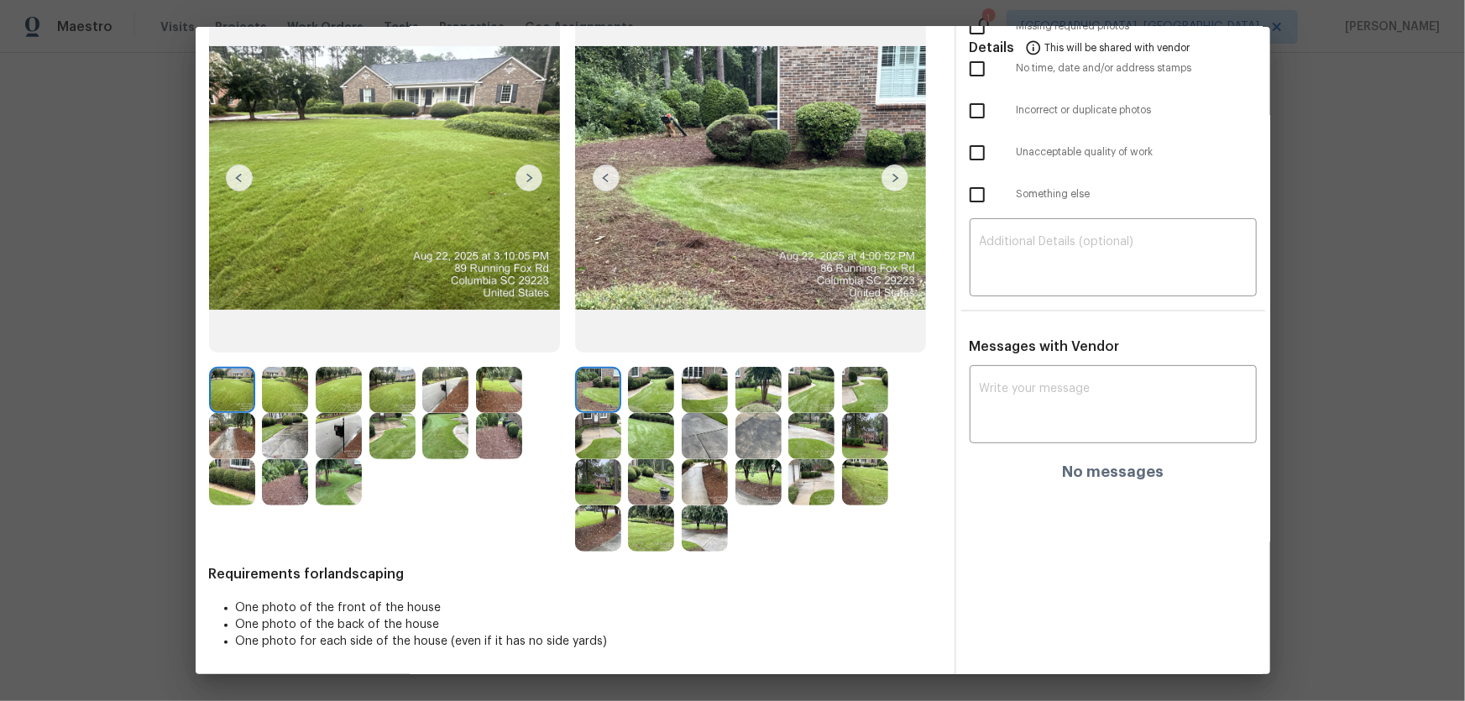
click at [710, 463] on img at bounding box center [705, 528] width 46 height 46
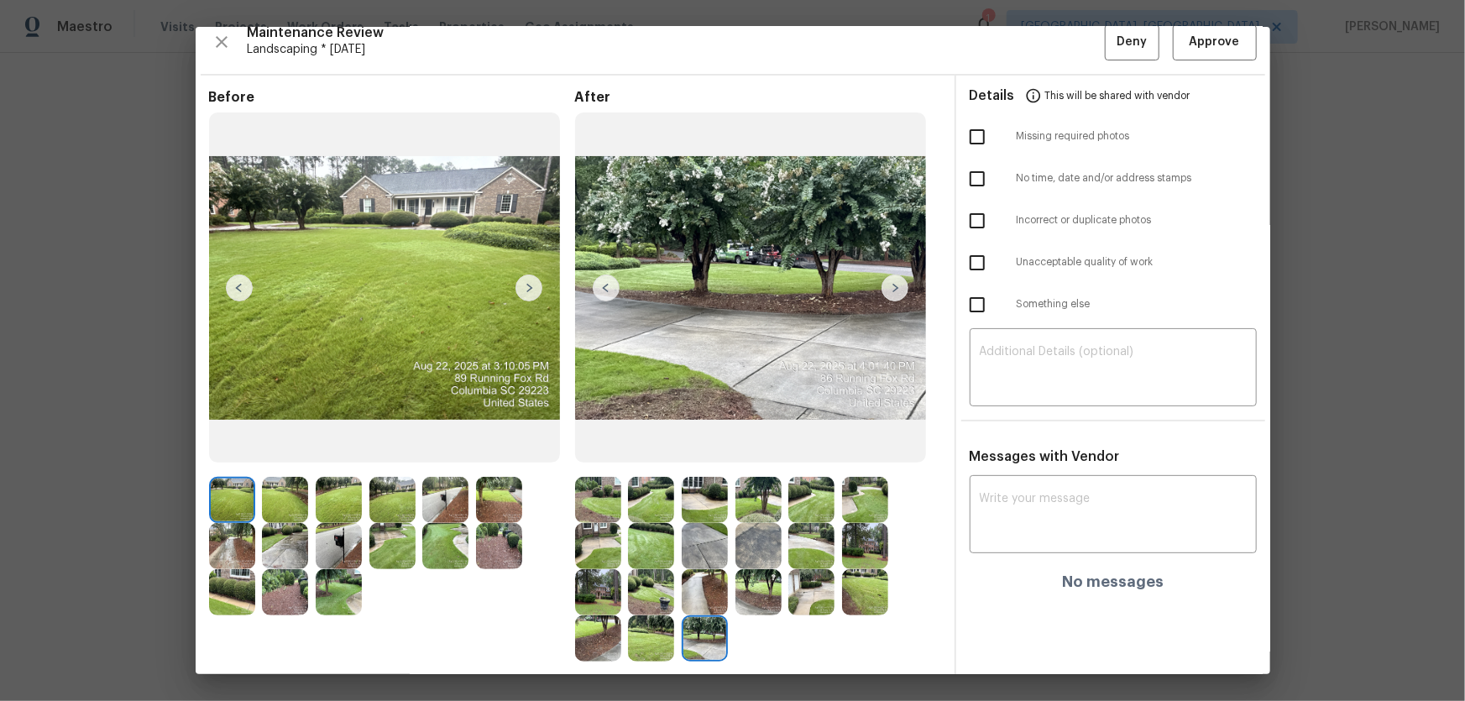
scroll to position [0, 0]
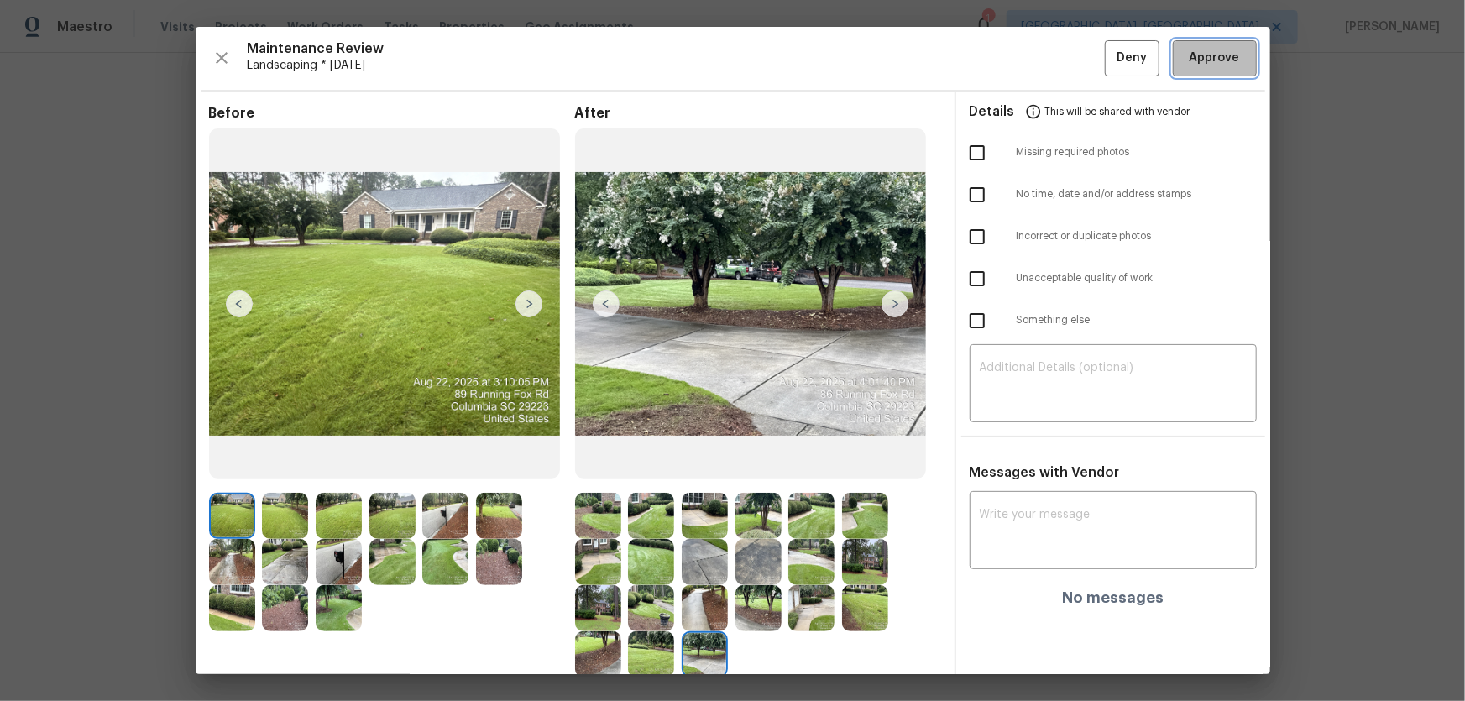
click at [1042, 69] on button "Approve" at bounding box center [1215, 58] width 84 height 36
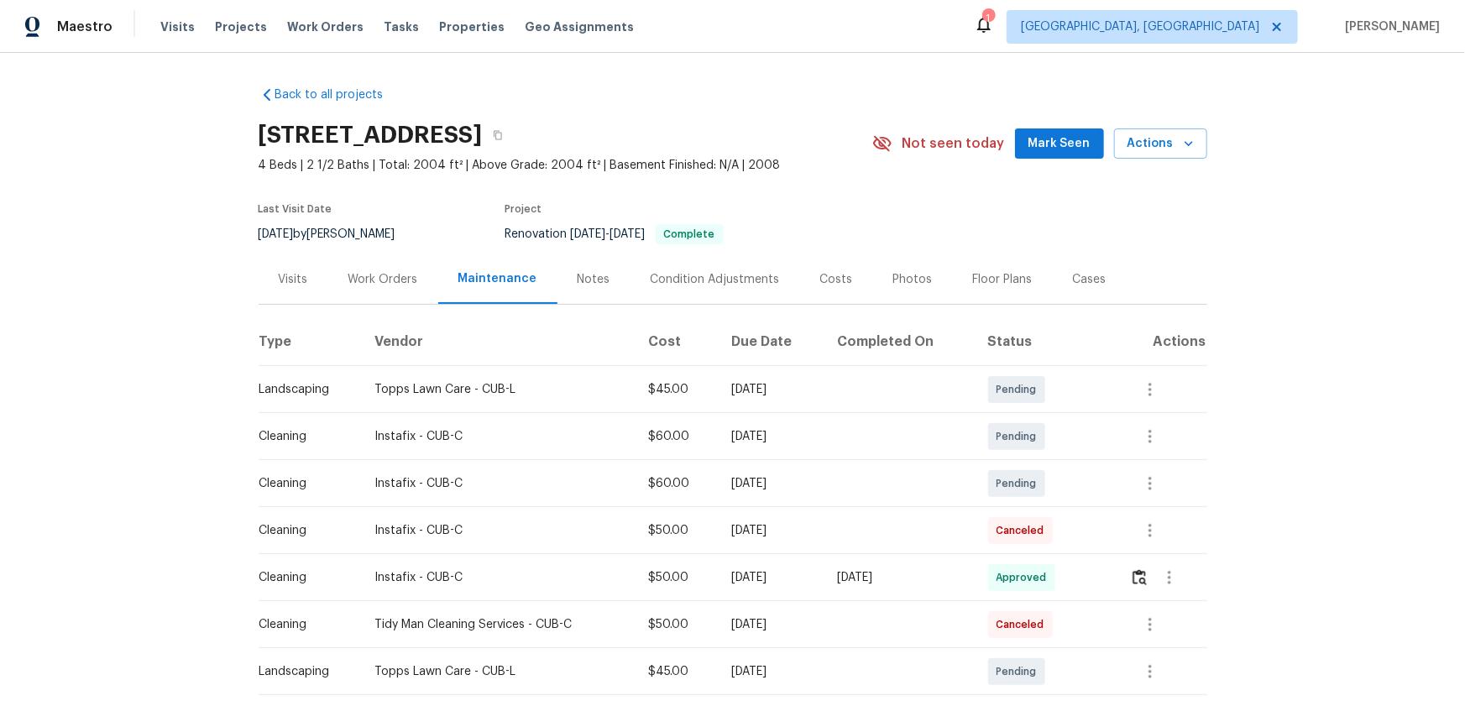
scroll to position [228, 0]
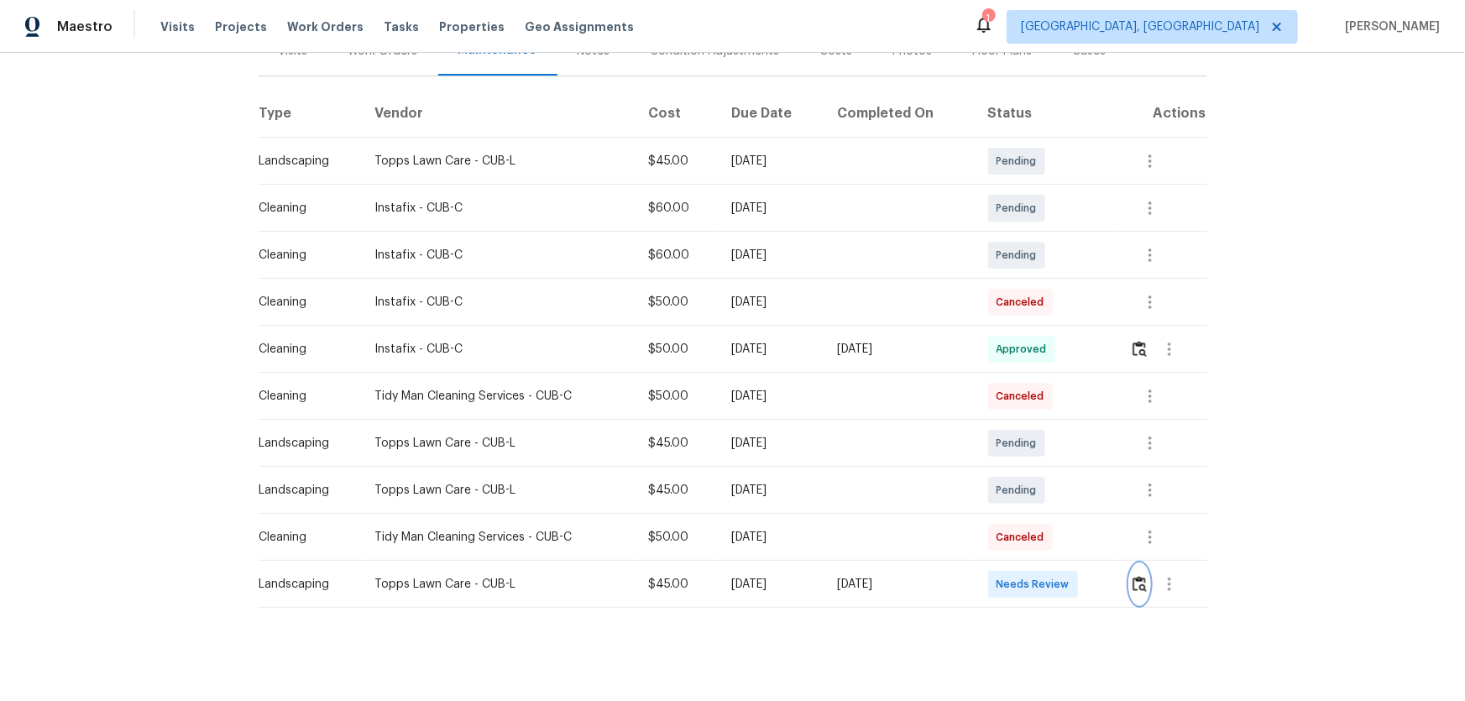
click at [1042, 463] on img "button" at bounding box center [1140, 584] width 14 height 16
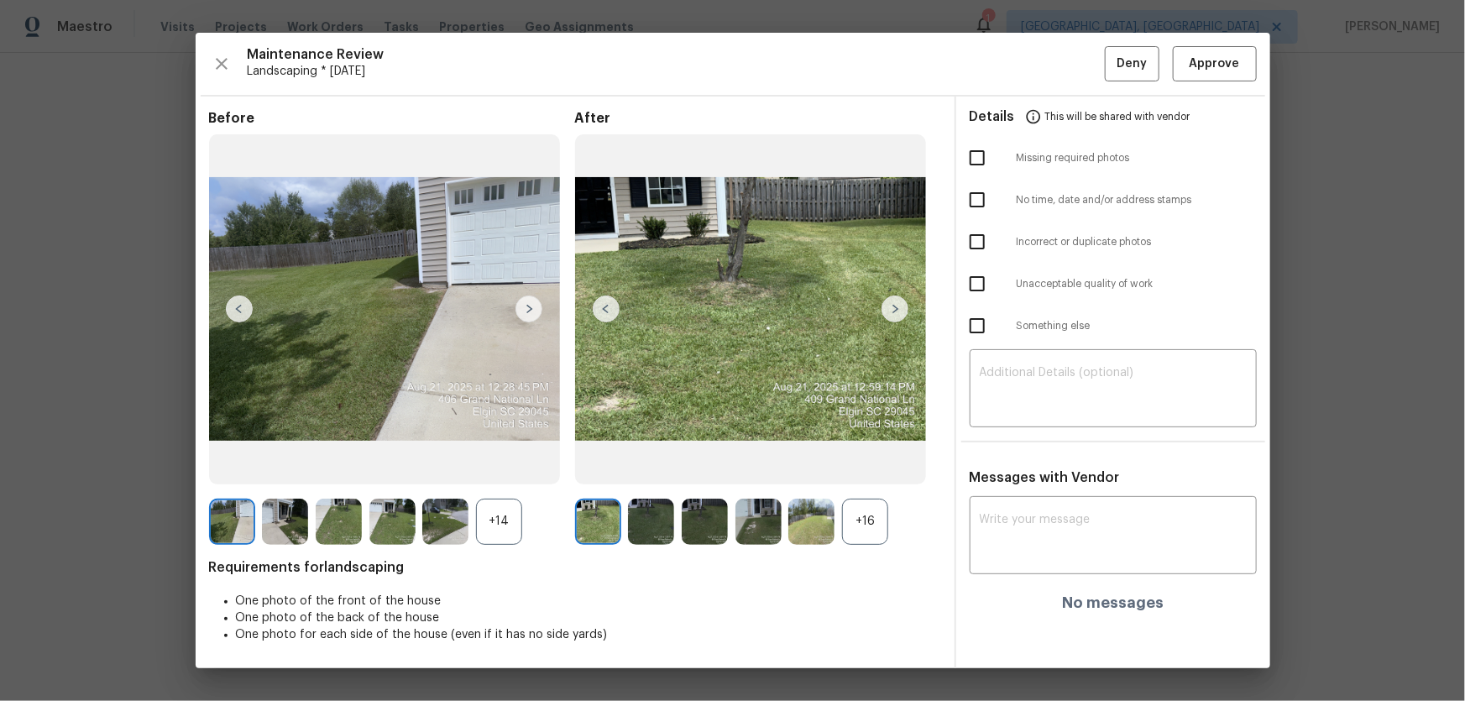
click at [871, 463] on div "+16" at bounding box center [865, 522] width 46 height 46
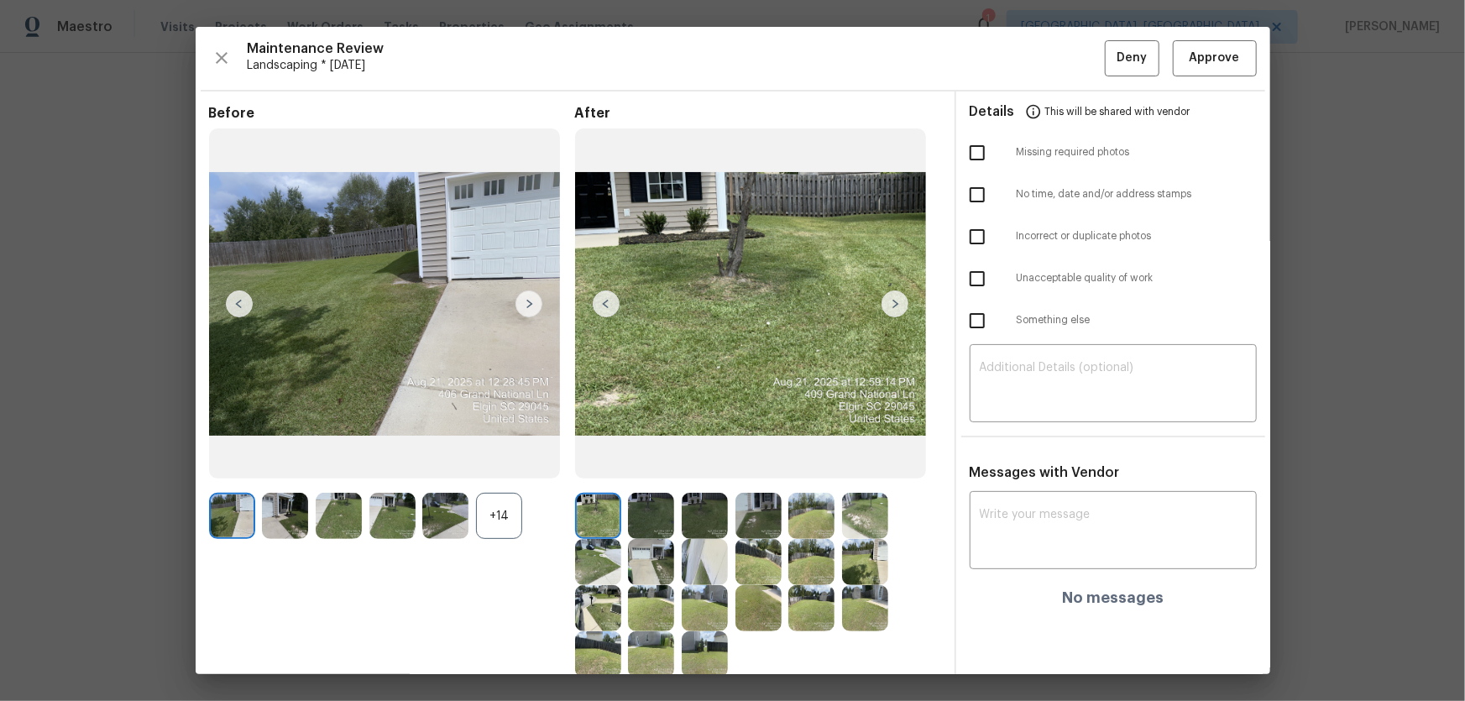
click at [492, 463] on div "+14" at bounding box center [499, 516] width 46 height 46
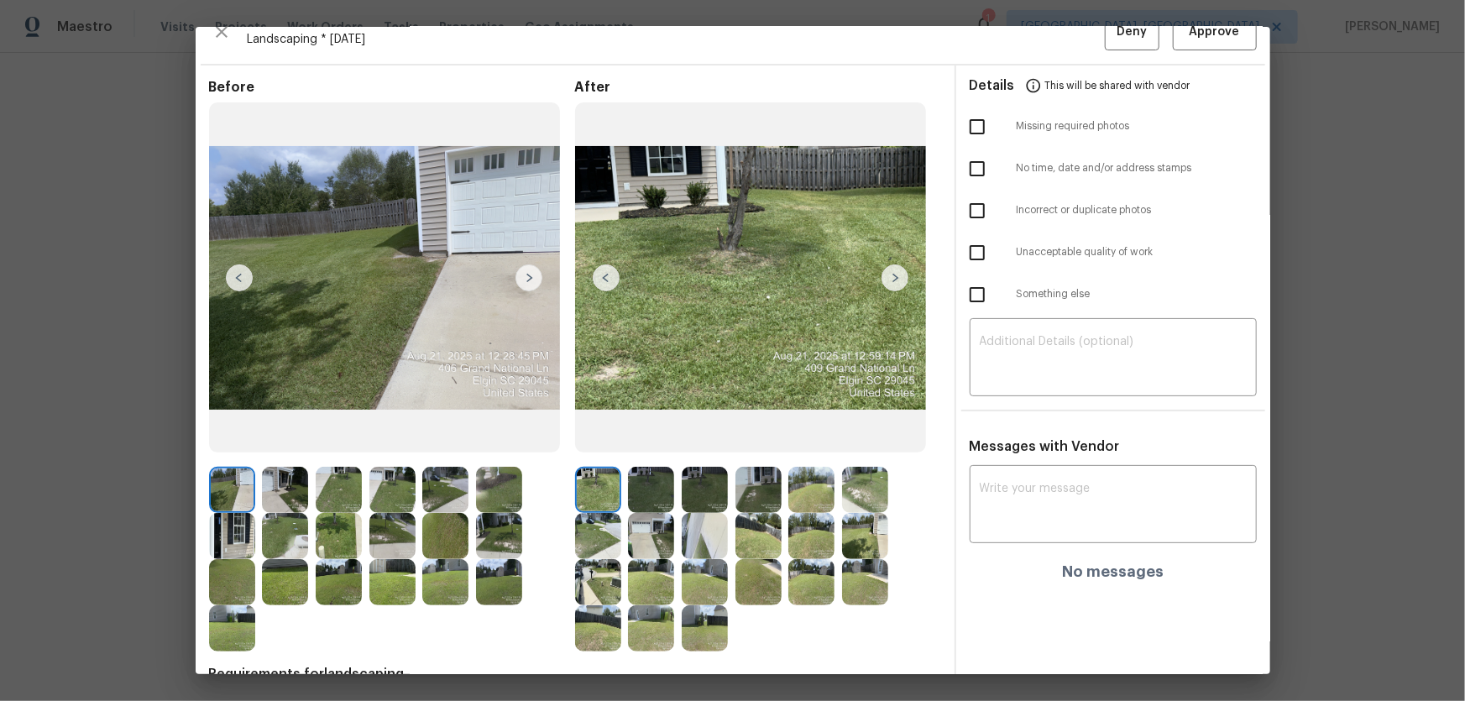
scroll to position [0, 0]
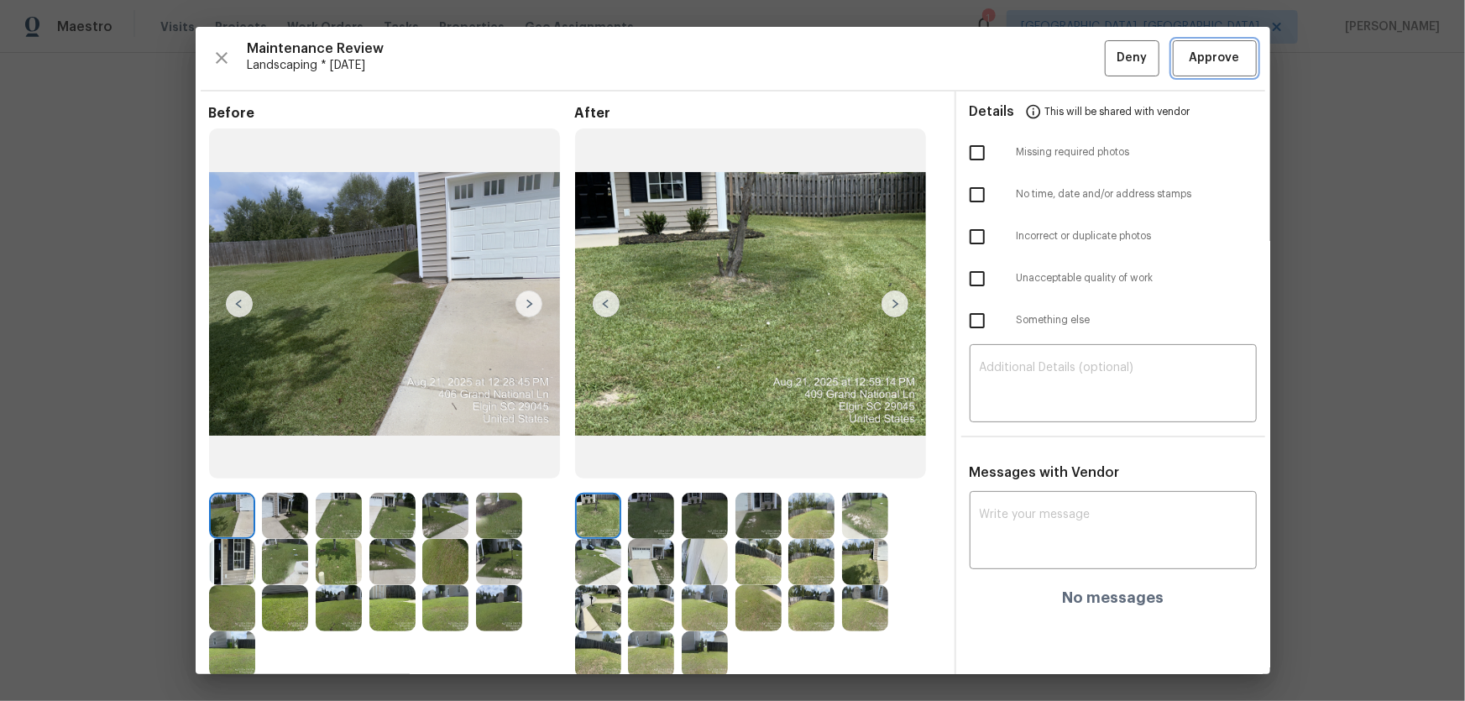
click at [1042, 52] on span "Approve" at bounding box center [1215, 58] width 50 height 21
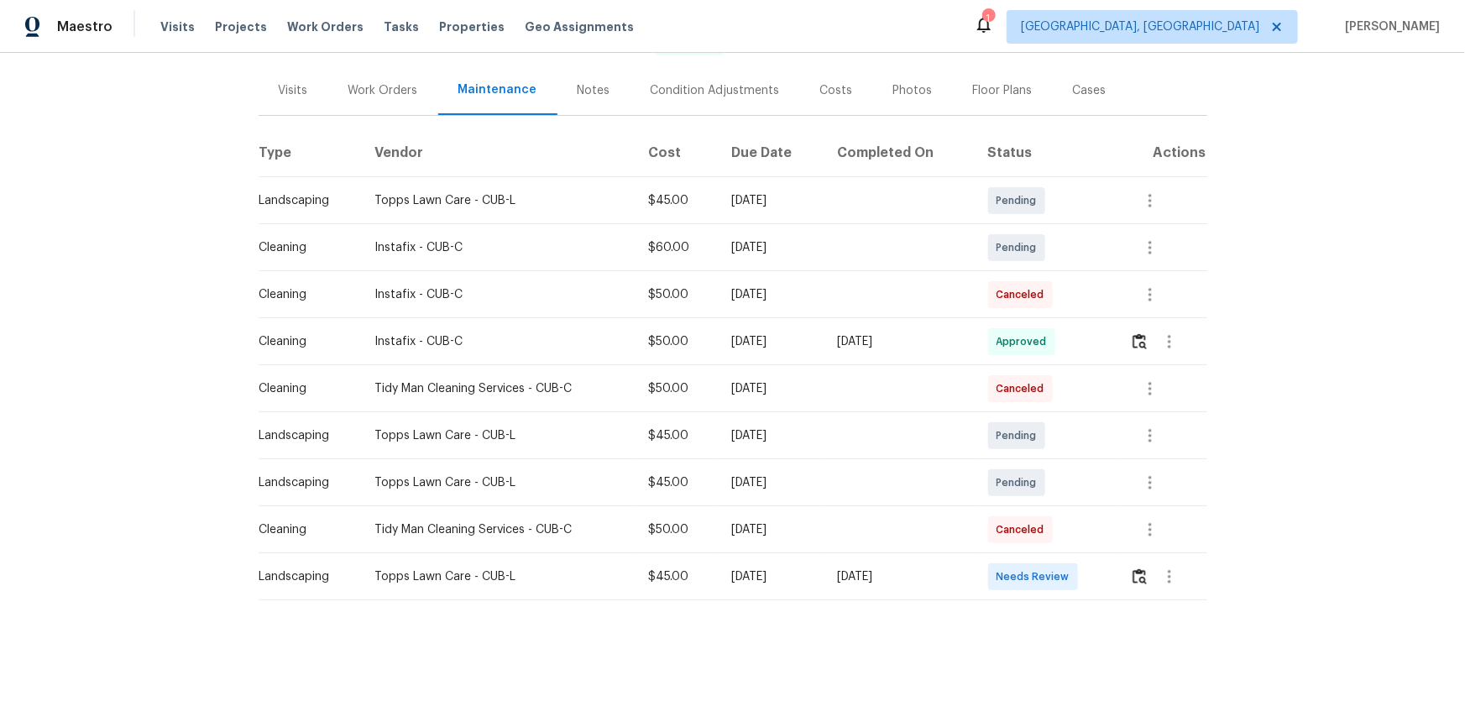
scroll to position [200, 0]
click at [1042, 463] on button "button" at bounding box center [1139, 577] width 19 height 40
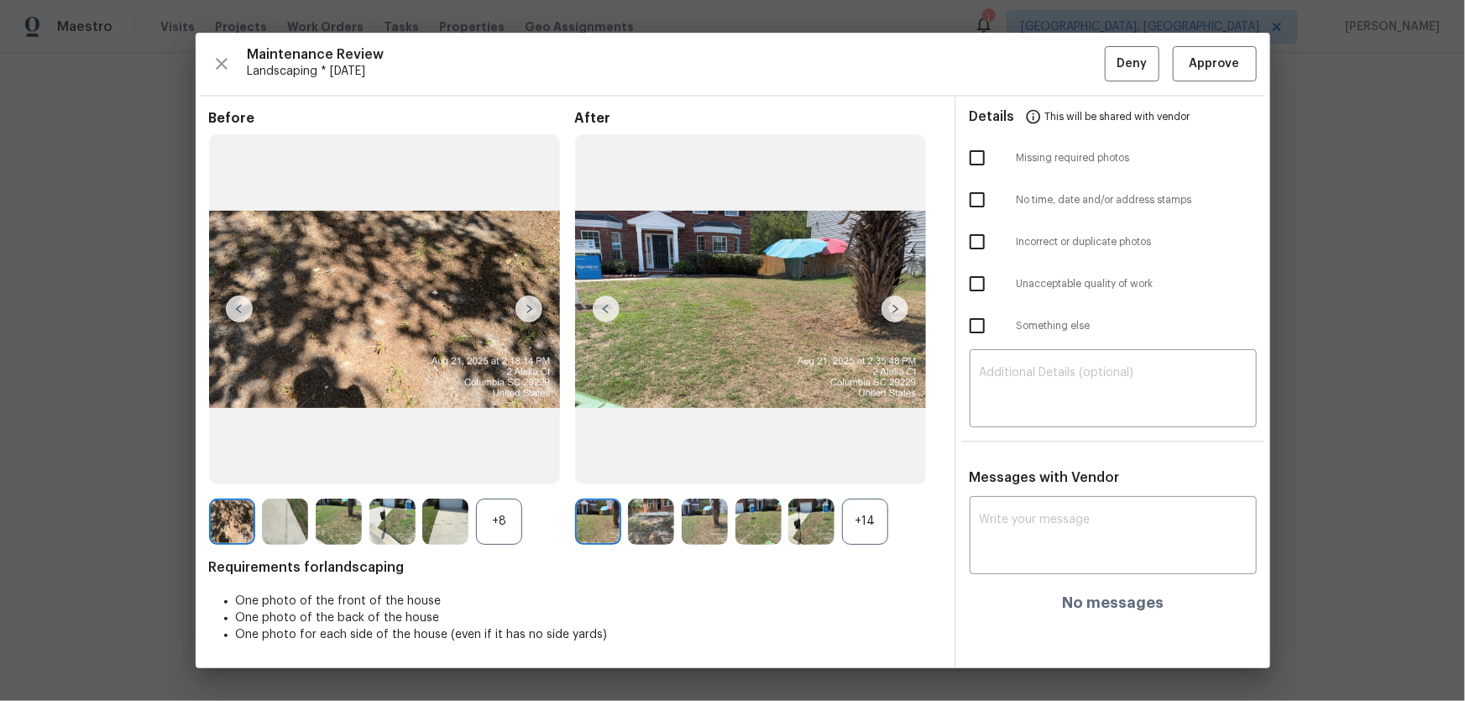
click at [863, 463] on div "+14" at bounding box center [865, 522] width 46 height 46
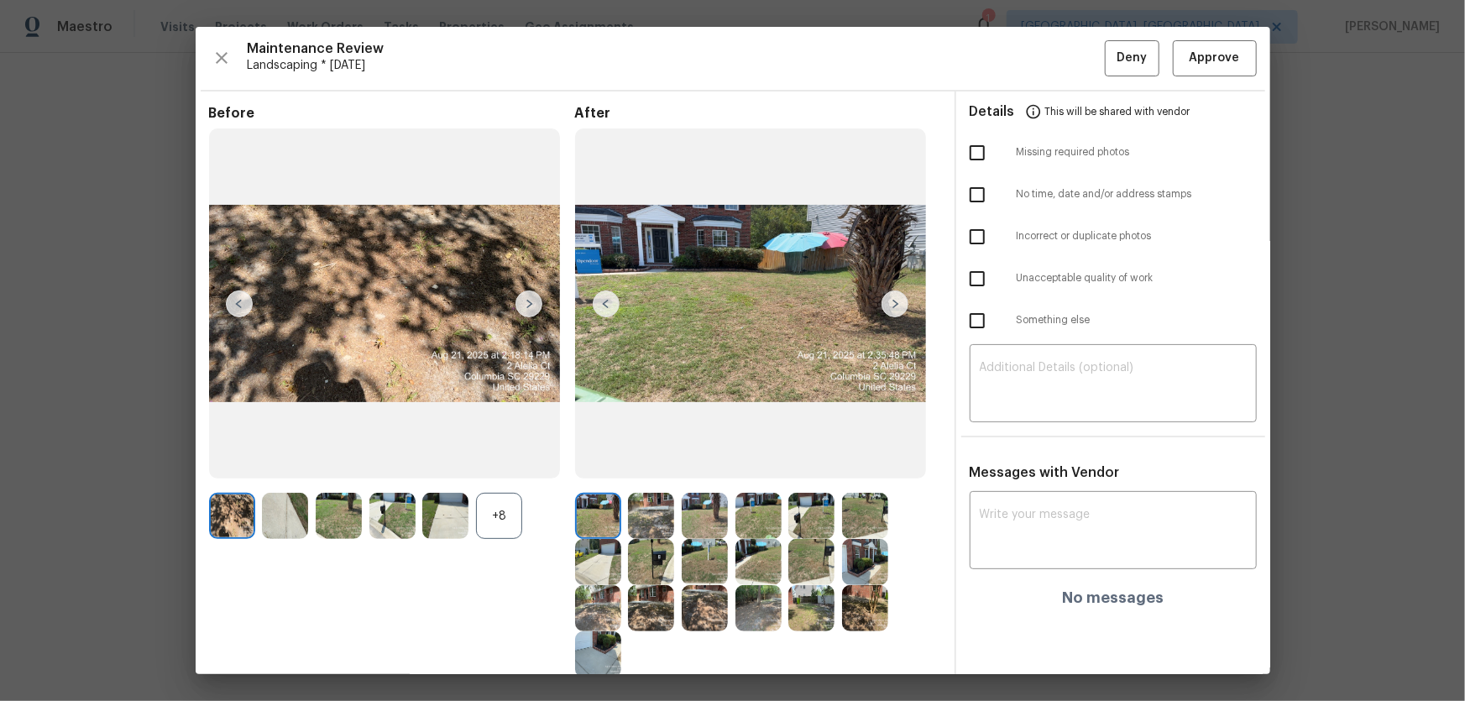
click at [500, 463] on div "+8" at bounding box center [499, 516] width 46 height 46
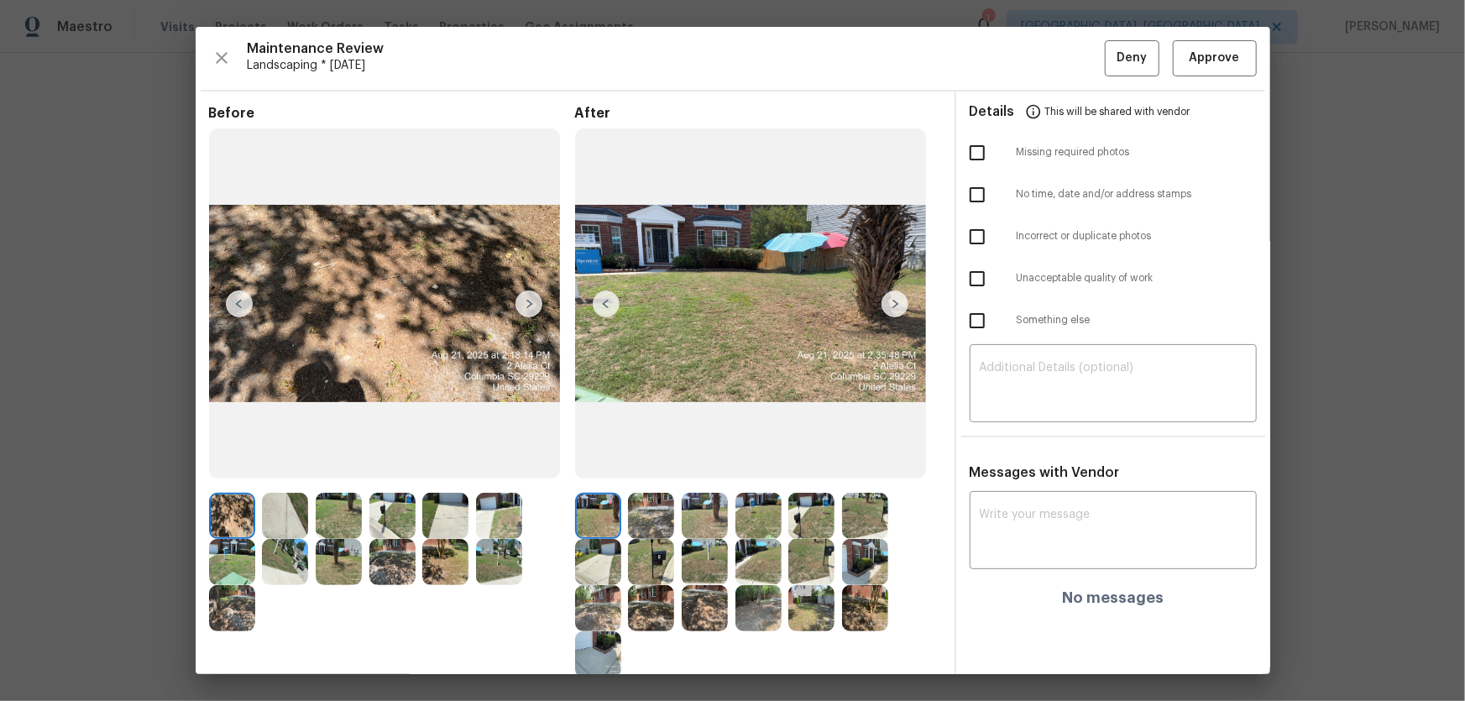
click at [645, 463] on img at bounding box center [651, 516] width 46 height 46
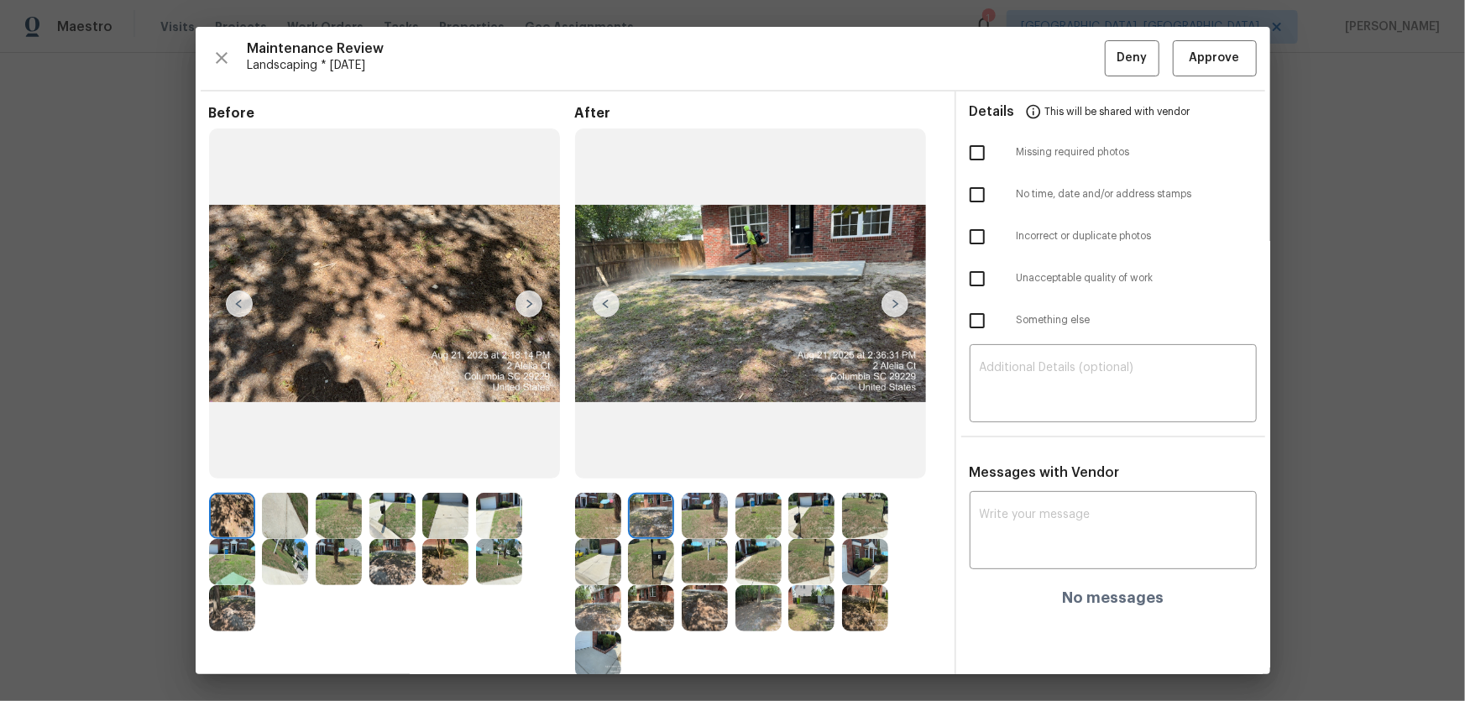
click at [707, 463] on img at bounding box center [705, 516] width 46 height 46
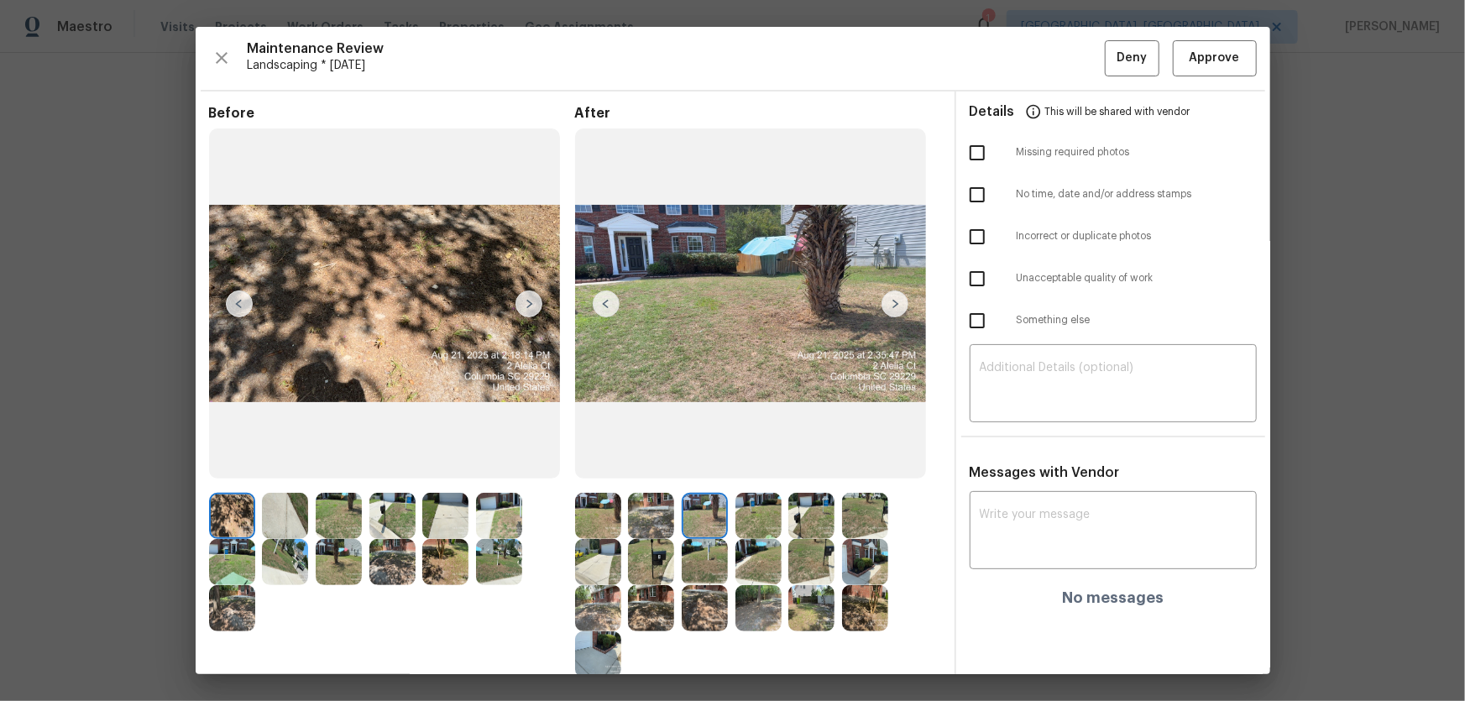
click at [752, 463] on img at bounding box center [759, 516] width 46 height 46
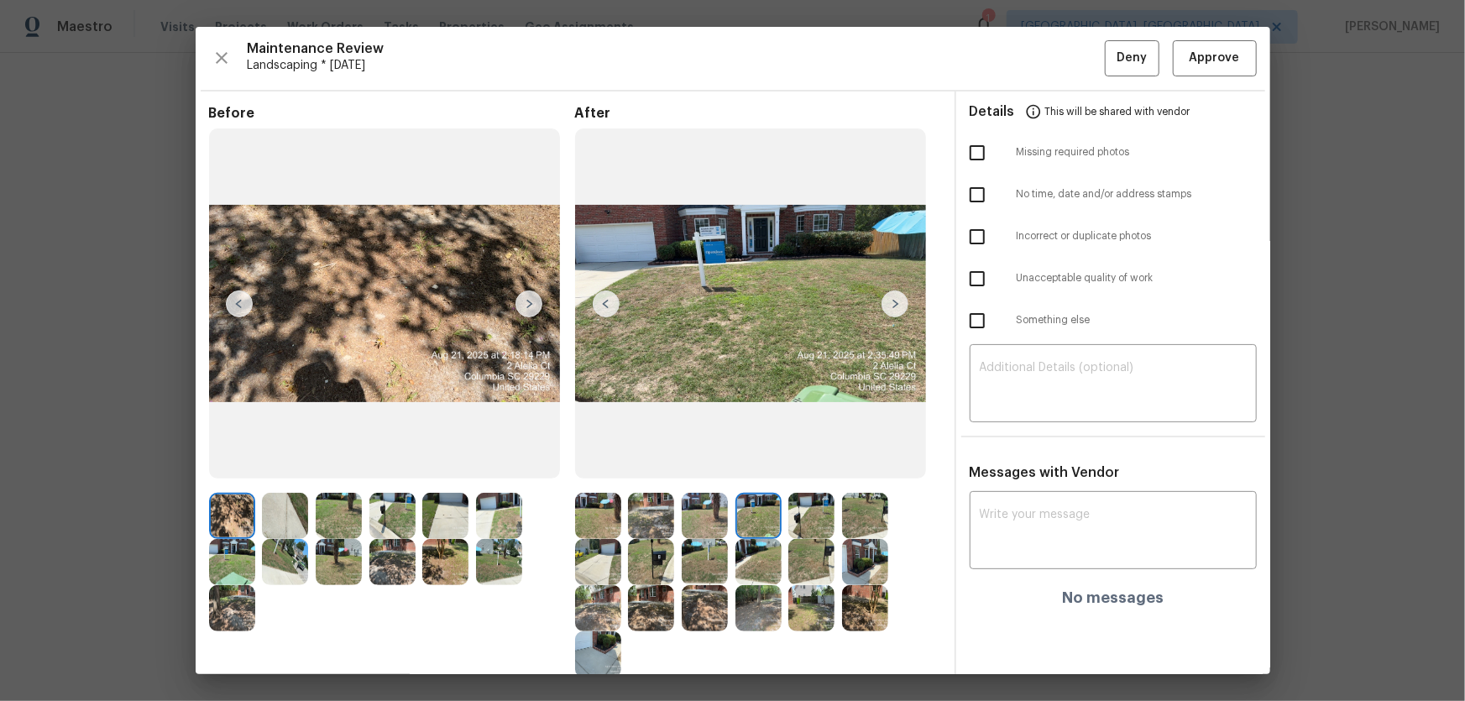
click at [801, 463] on img at bounding box center [811, 516] width 46 height 46
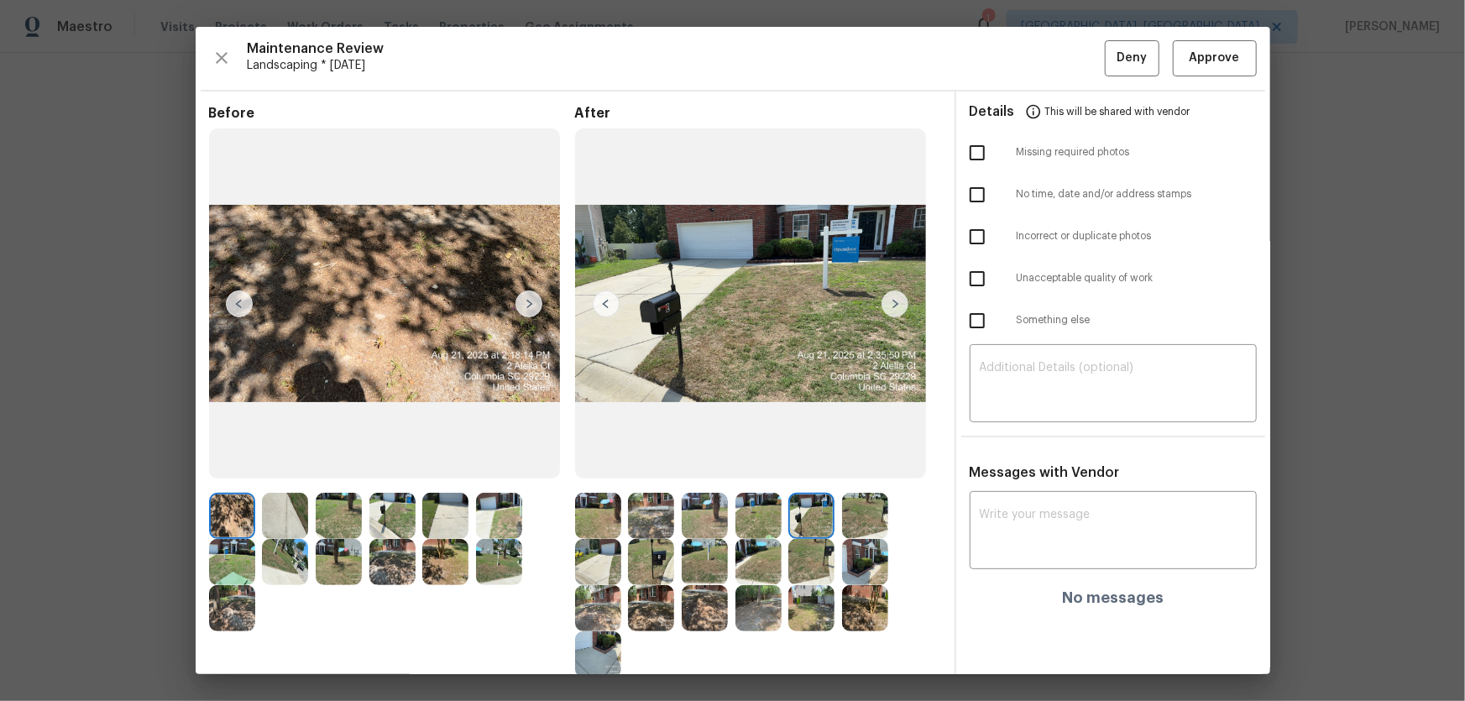
click at [846, 463] on img at bounding box center [865, 516] width 46 height 46
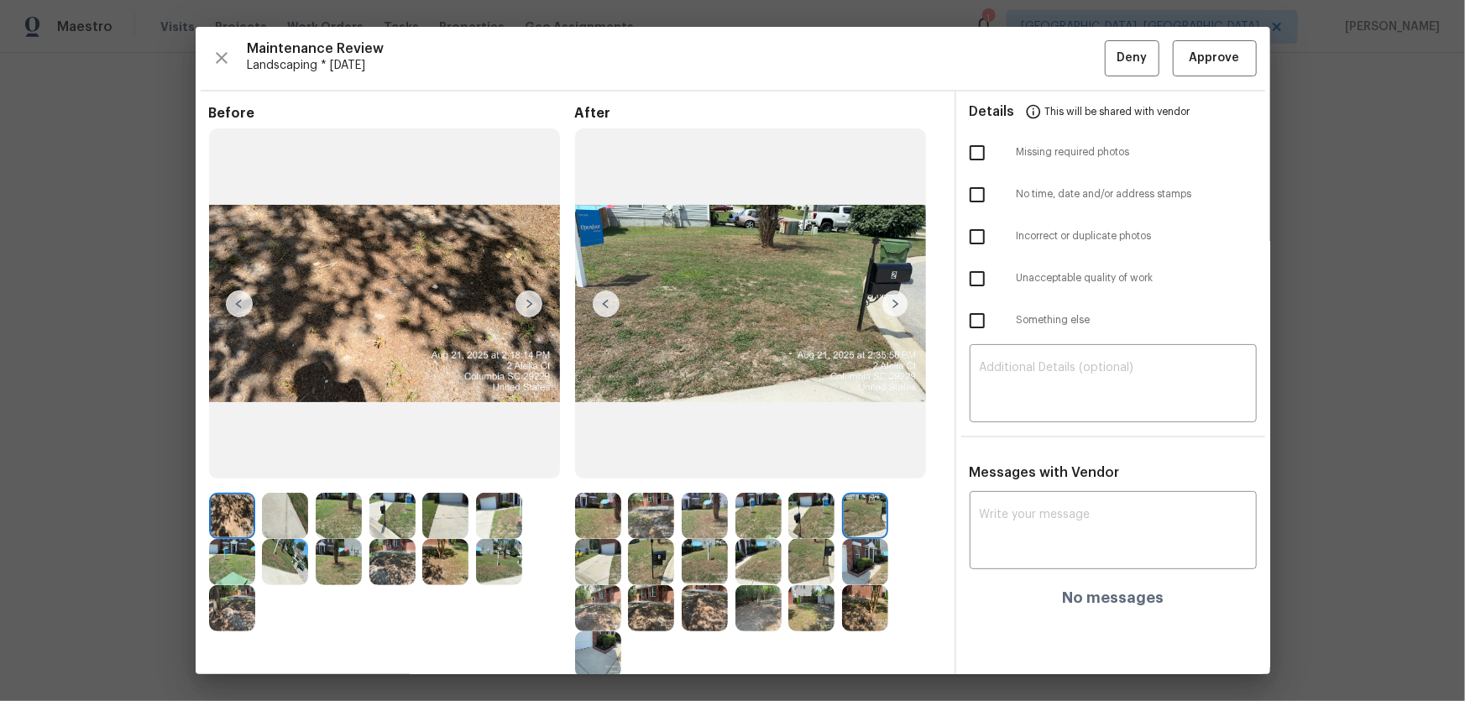
click at [594, 463] on img at bounding box center [598, 562] width 46 height 46
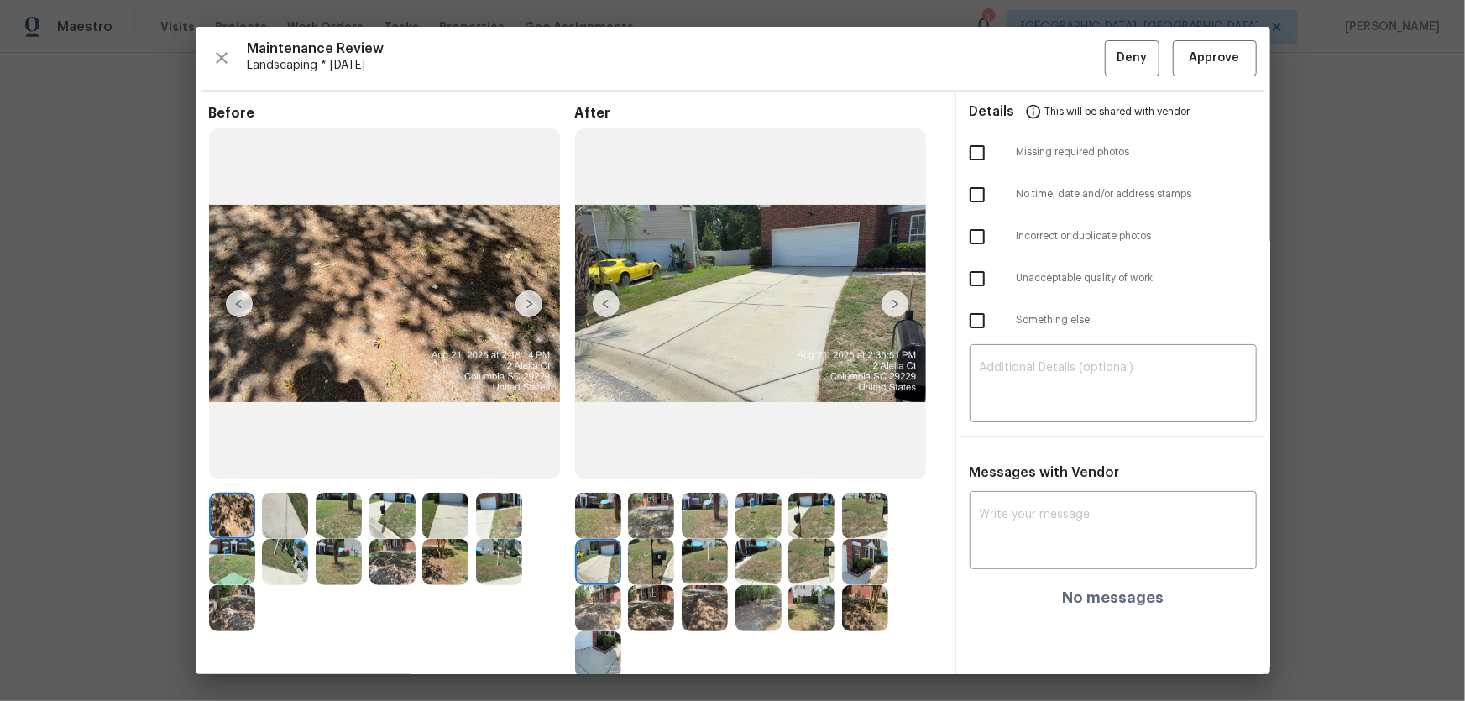
click at [638, 463] on img at bounding box center [651, 562] width 46 height 46
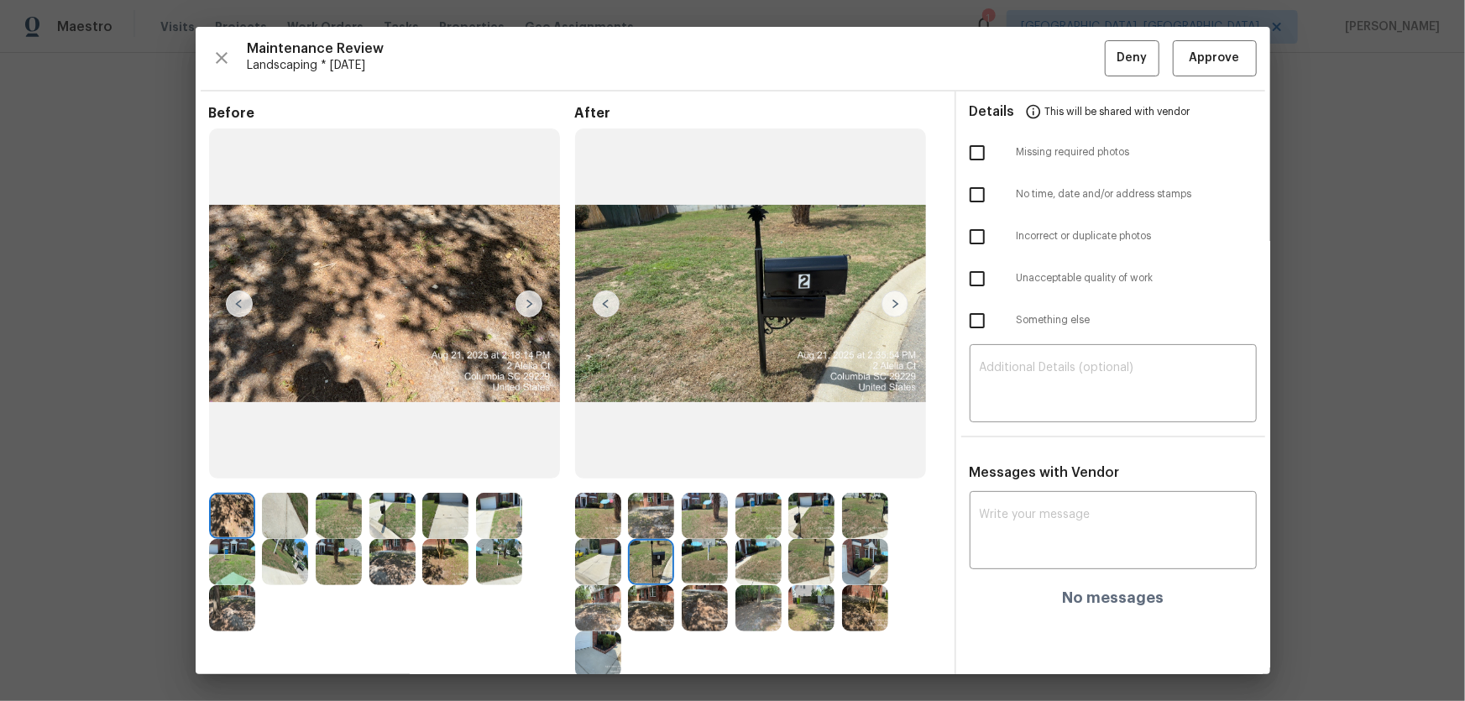
click at [684, 463] on img at bounding box center [705, 562] width 46 height 46
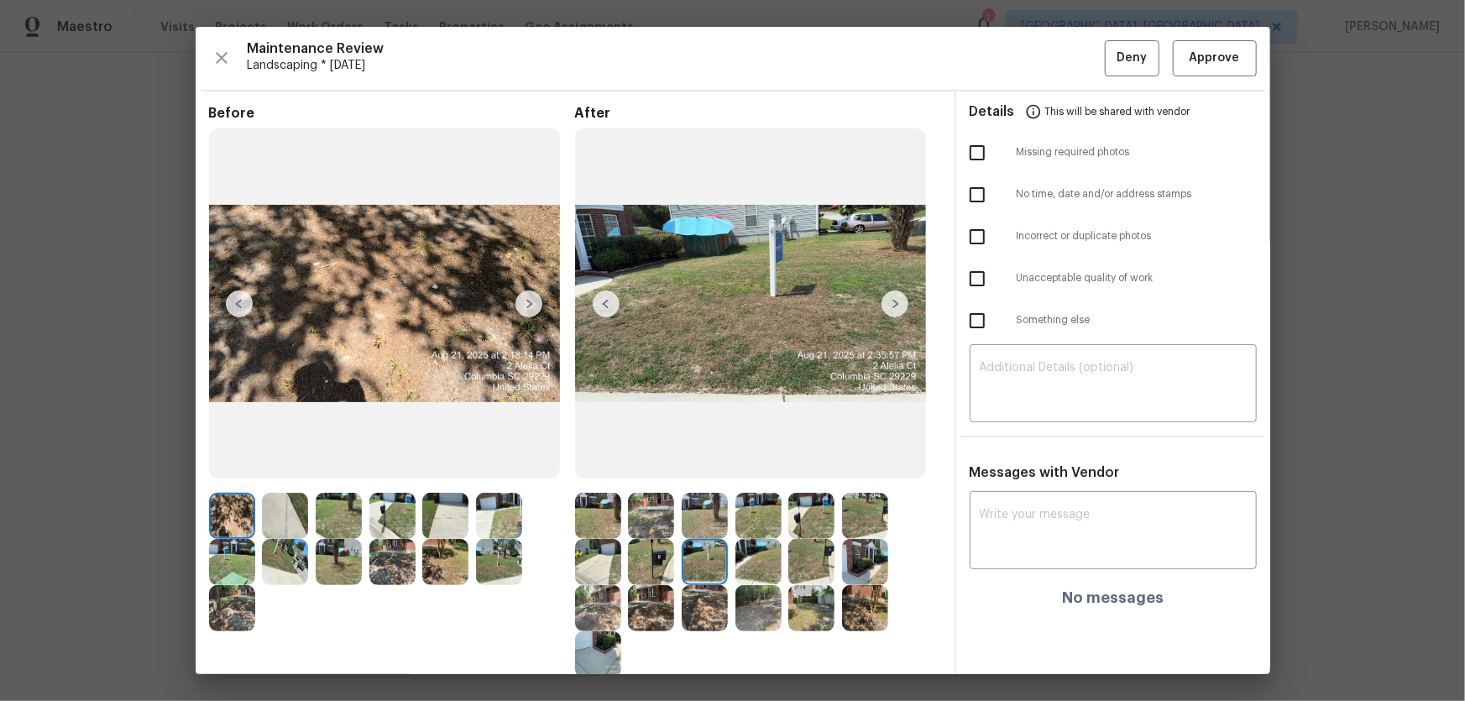
click at [764, 463] on img at bounding box center [759, 562] width 46 height 46
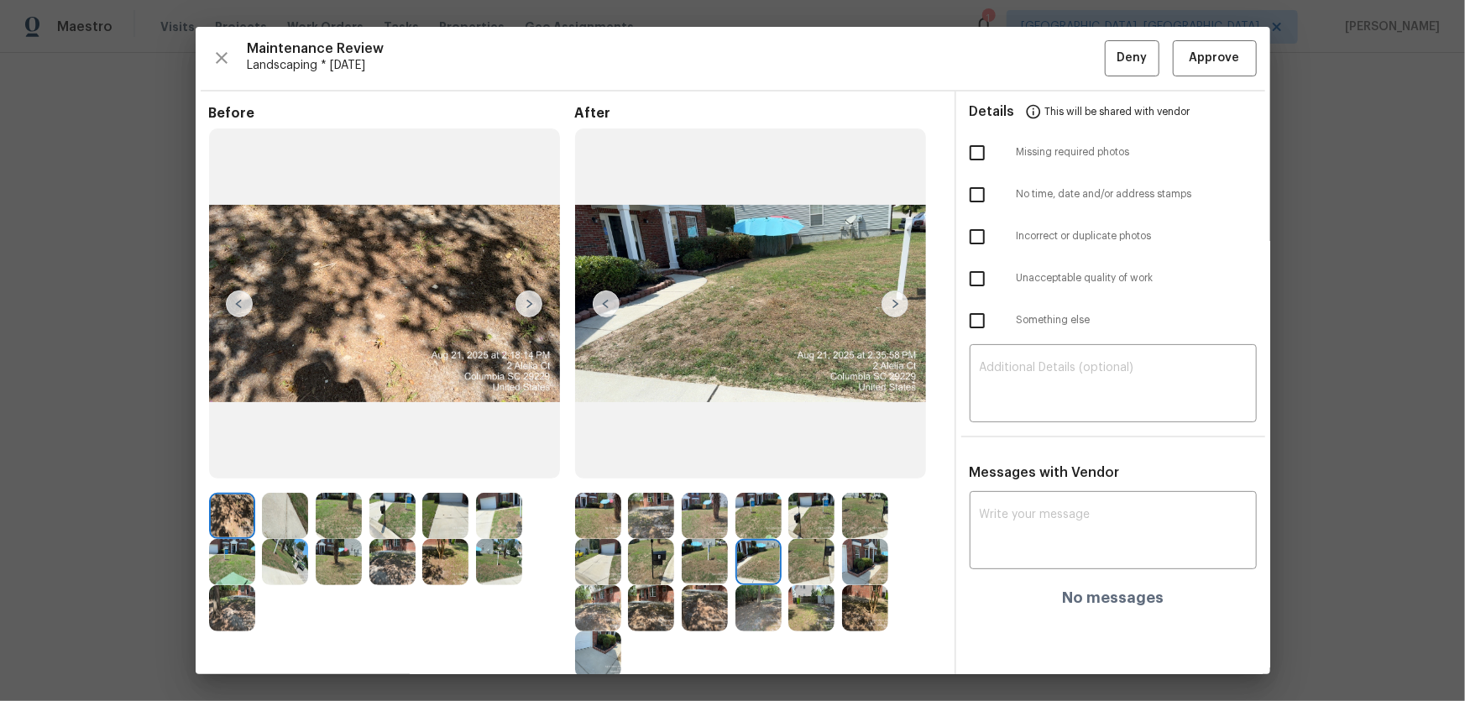
click at [814, 463] on img at bounding box center [811, 562] width 46 height 46
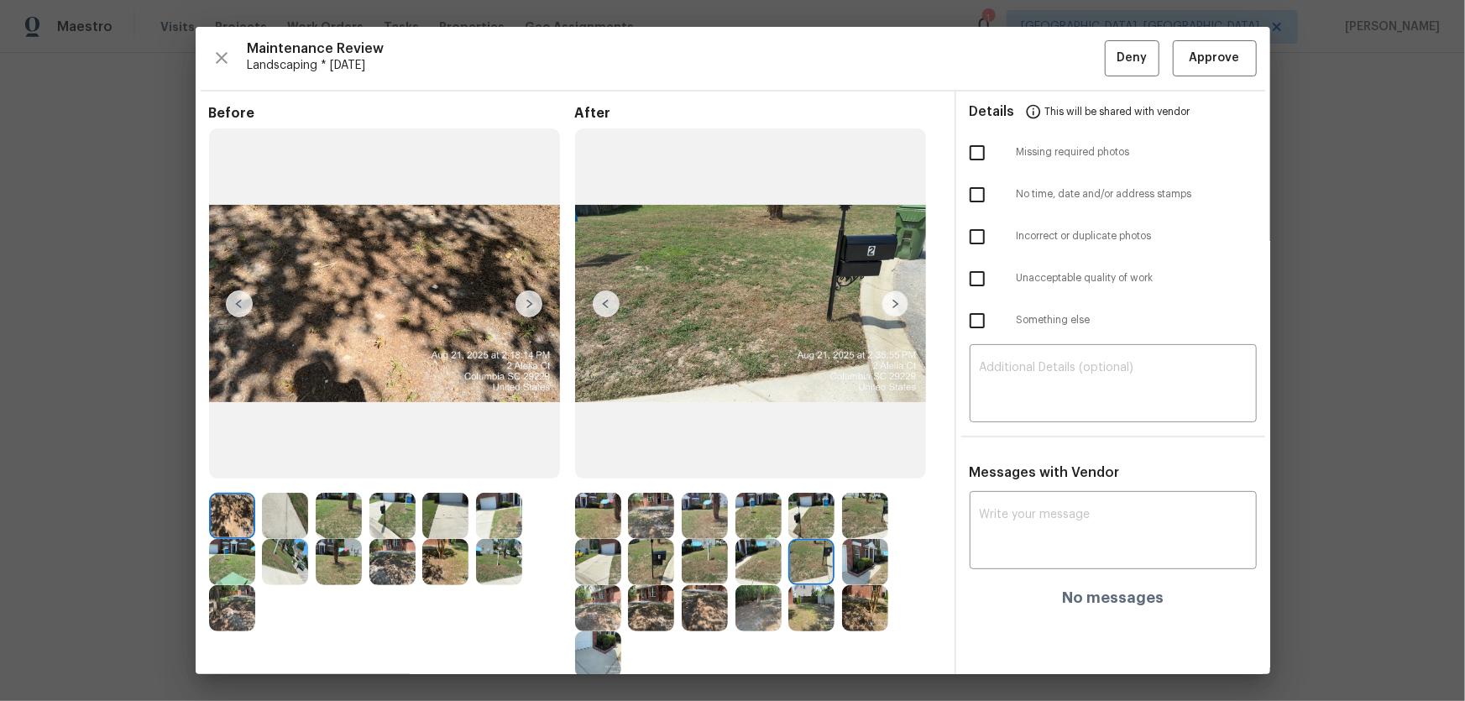
click at [873, 463] on img at bounding box center [865, 562] width 46 height 46
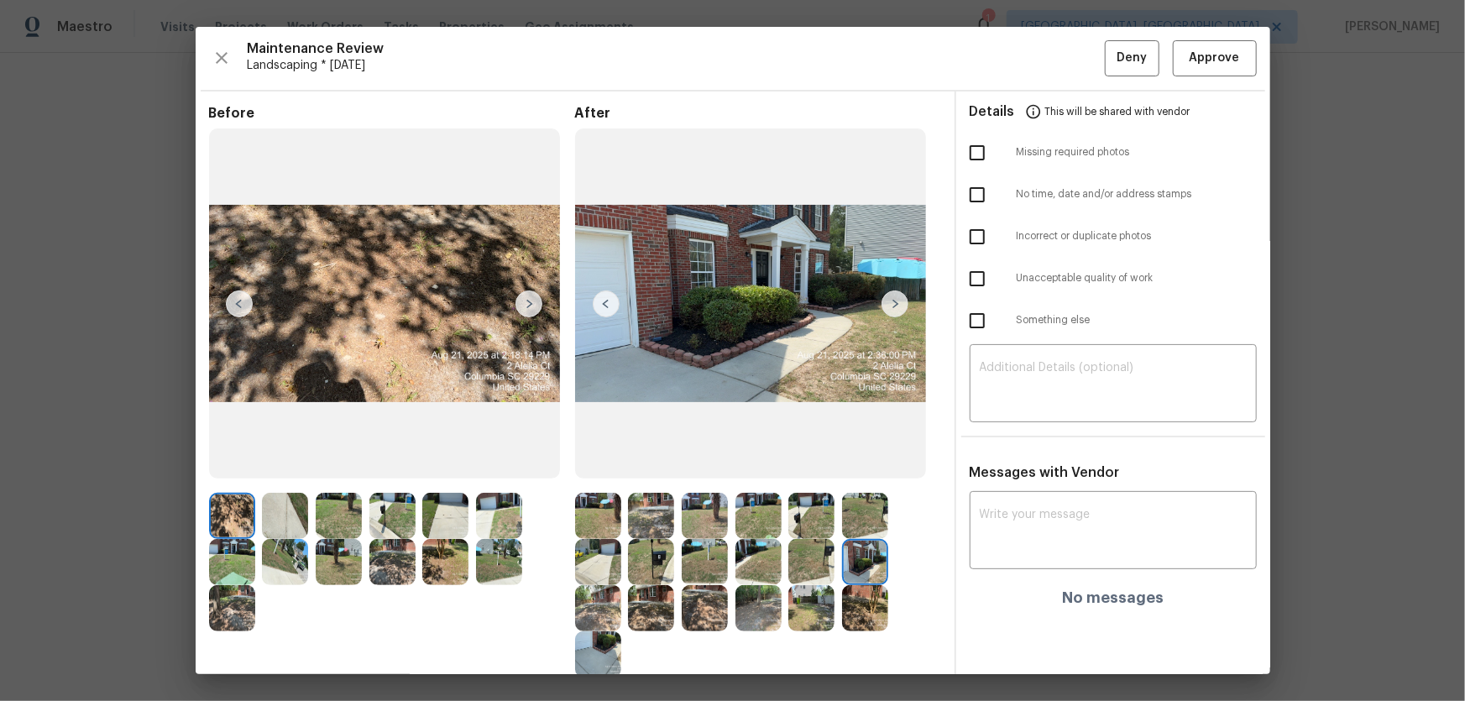
click at [595, 463] on img at bounding box center [598, 608] width 46 height 46
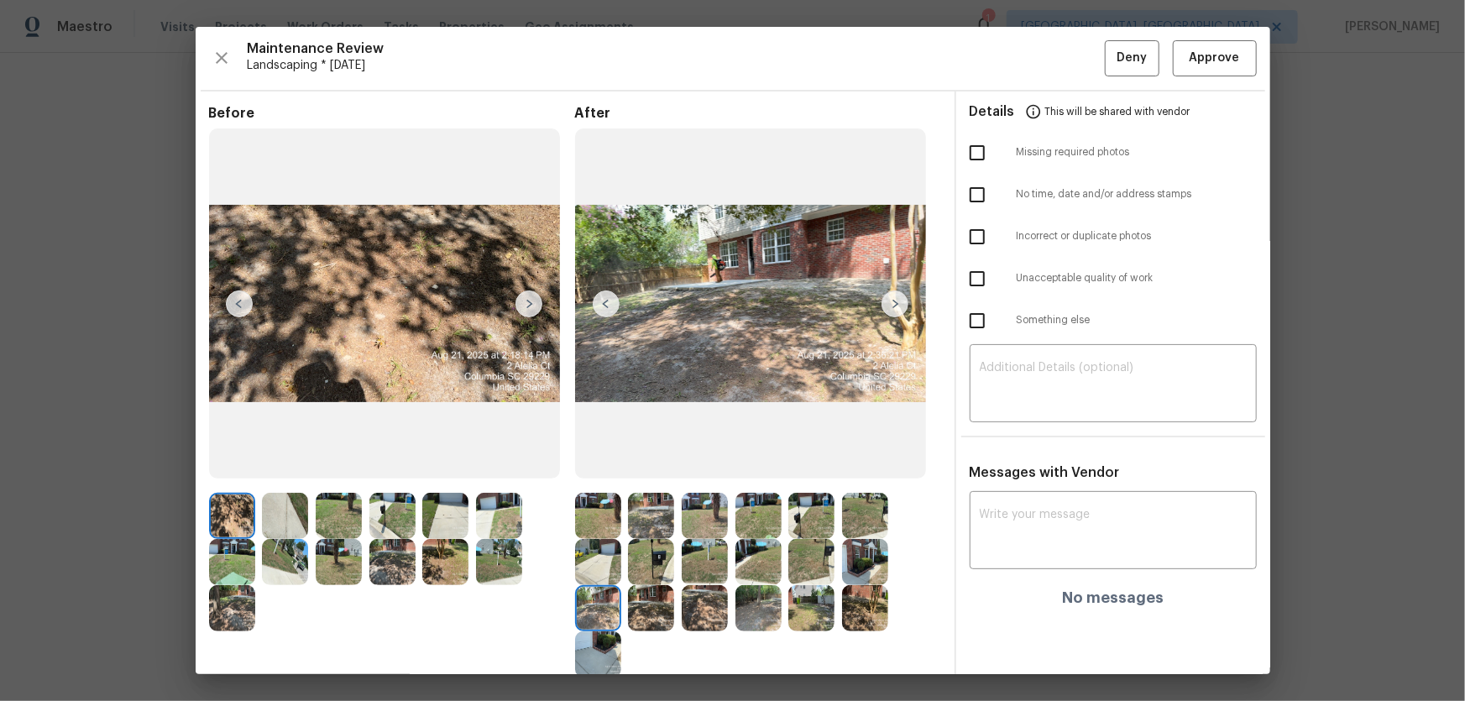
click at [649, 463] on img at bounding box center [651, 608] width 46 height 46
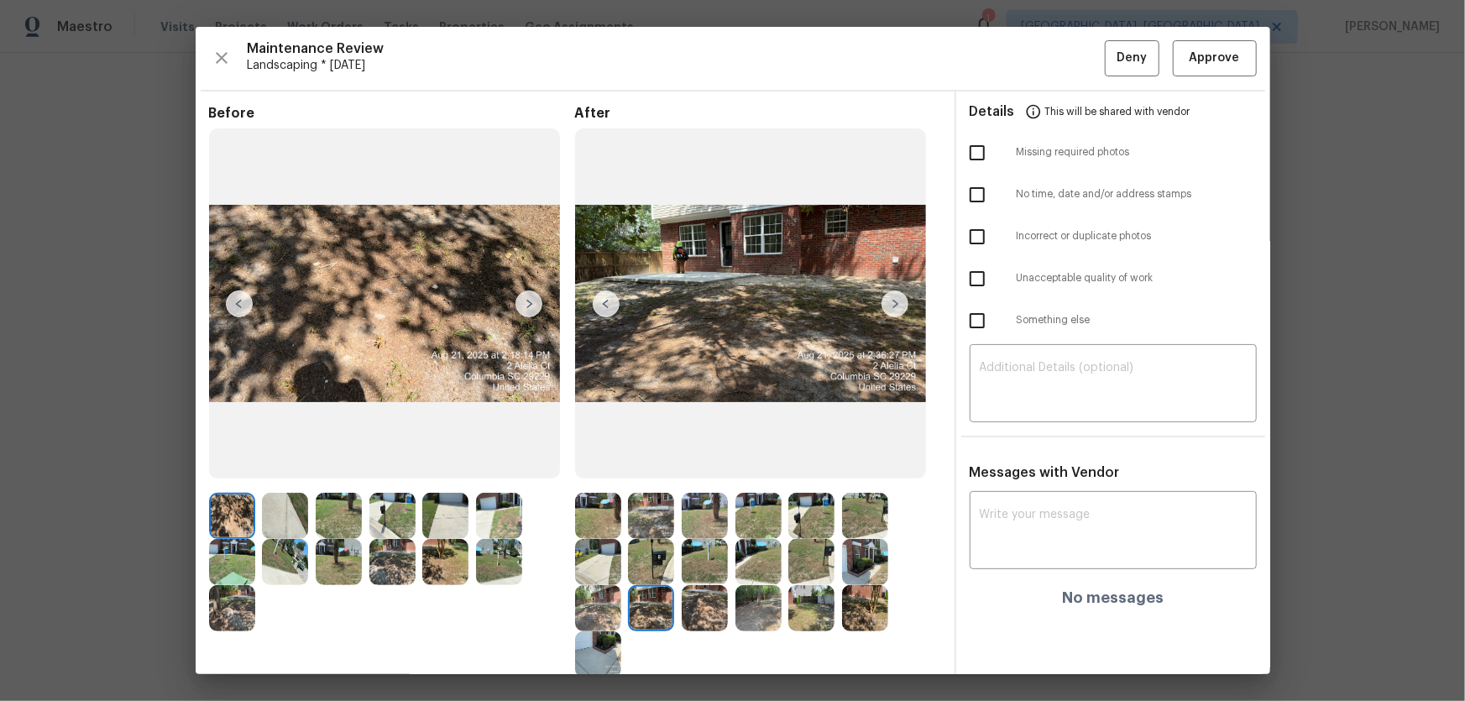
click at [704, 463] on img at bounding box center [705, 608] width 46 height 46
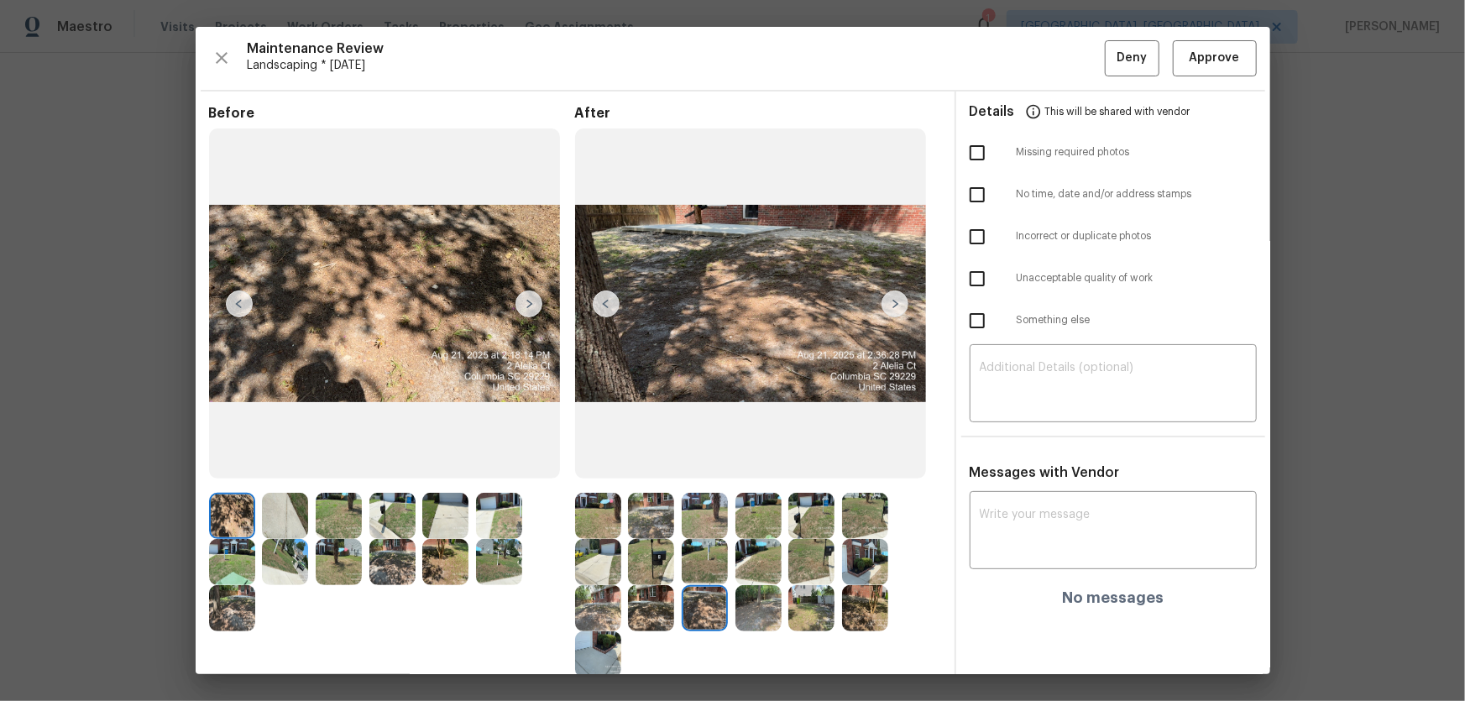
click at [741, 463] on img at bounding box center [759, 608] width 46 height 46
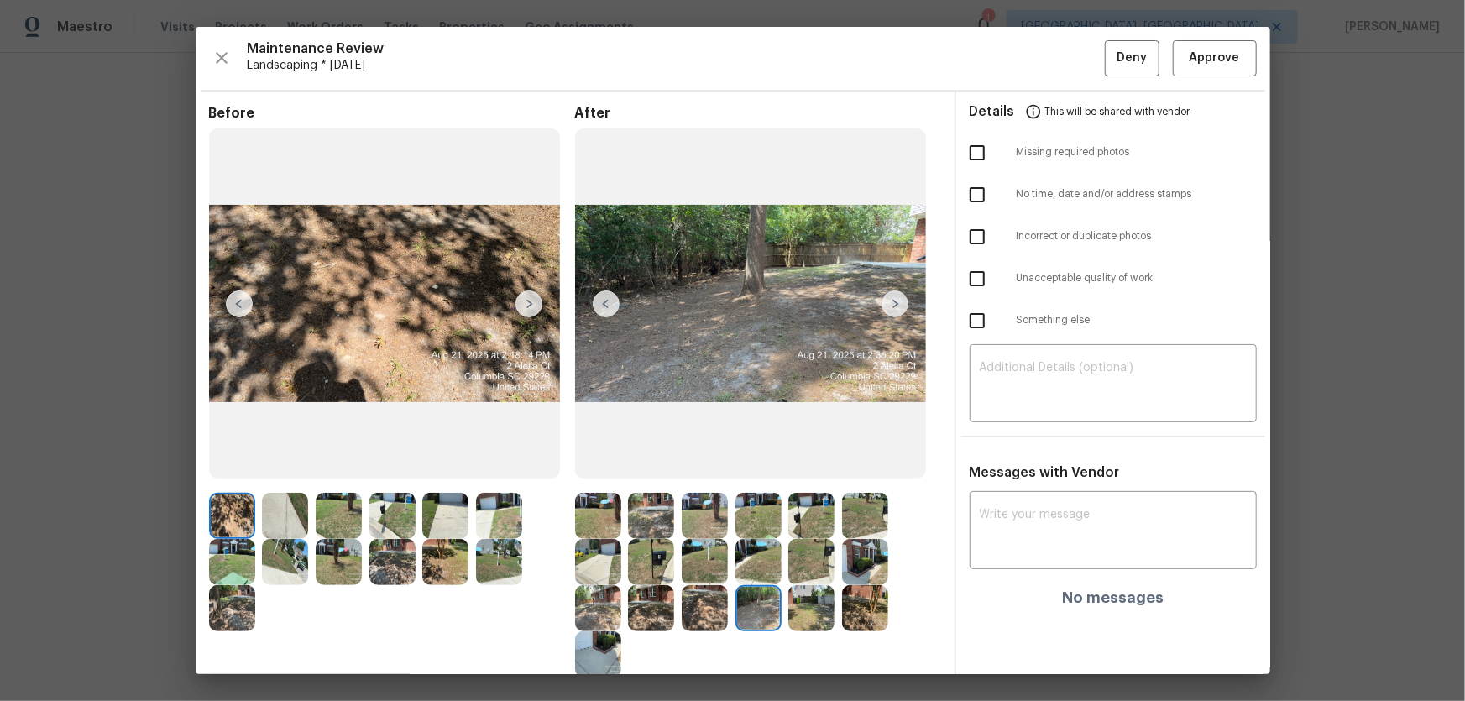
click at [809, 463] on img at bounding box center [811, 608] width 46 height 46
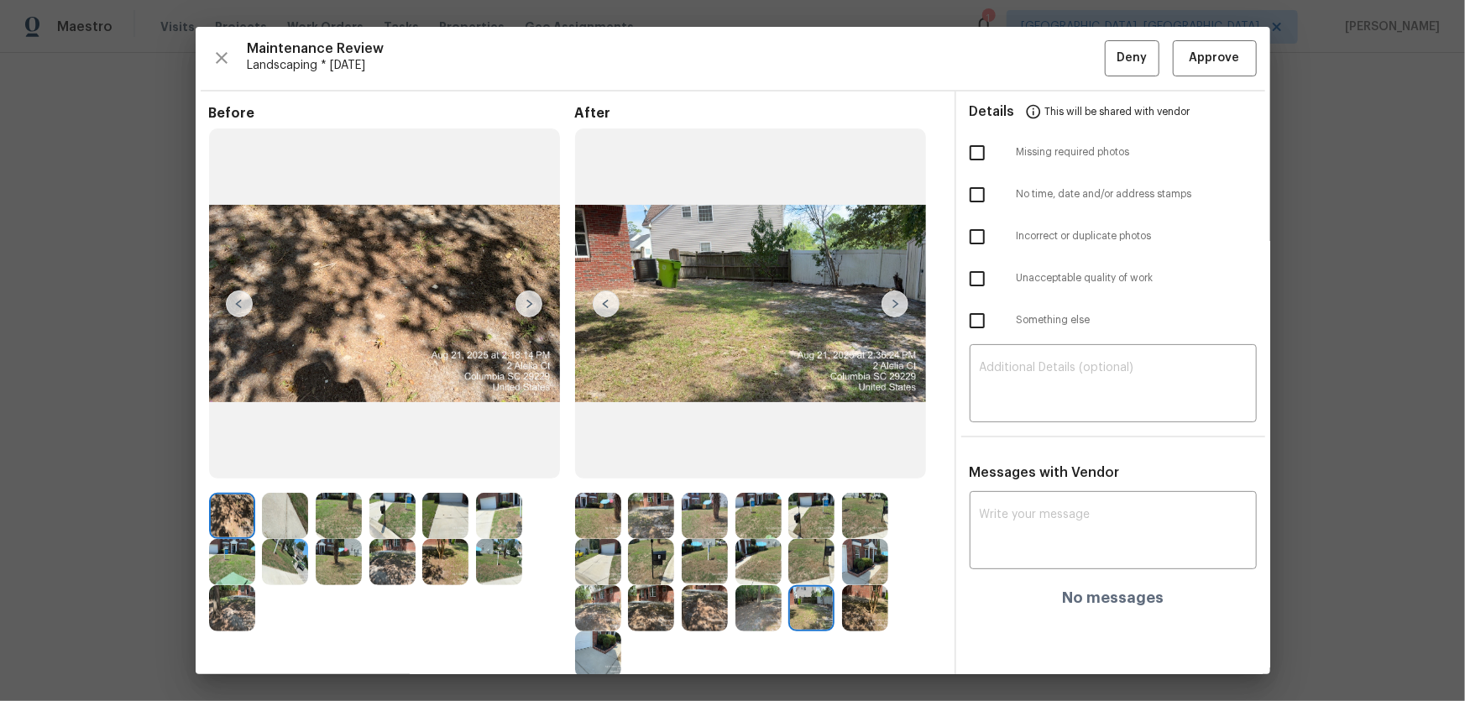
click at [847, 463] on img at bounding box center [865, 608] width 46 height 46
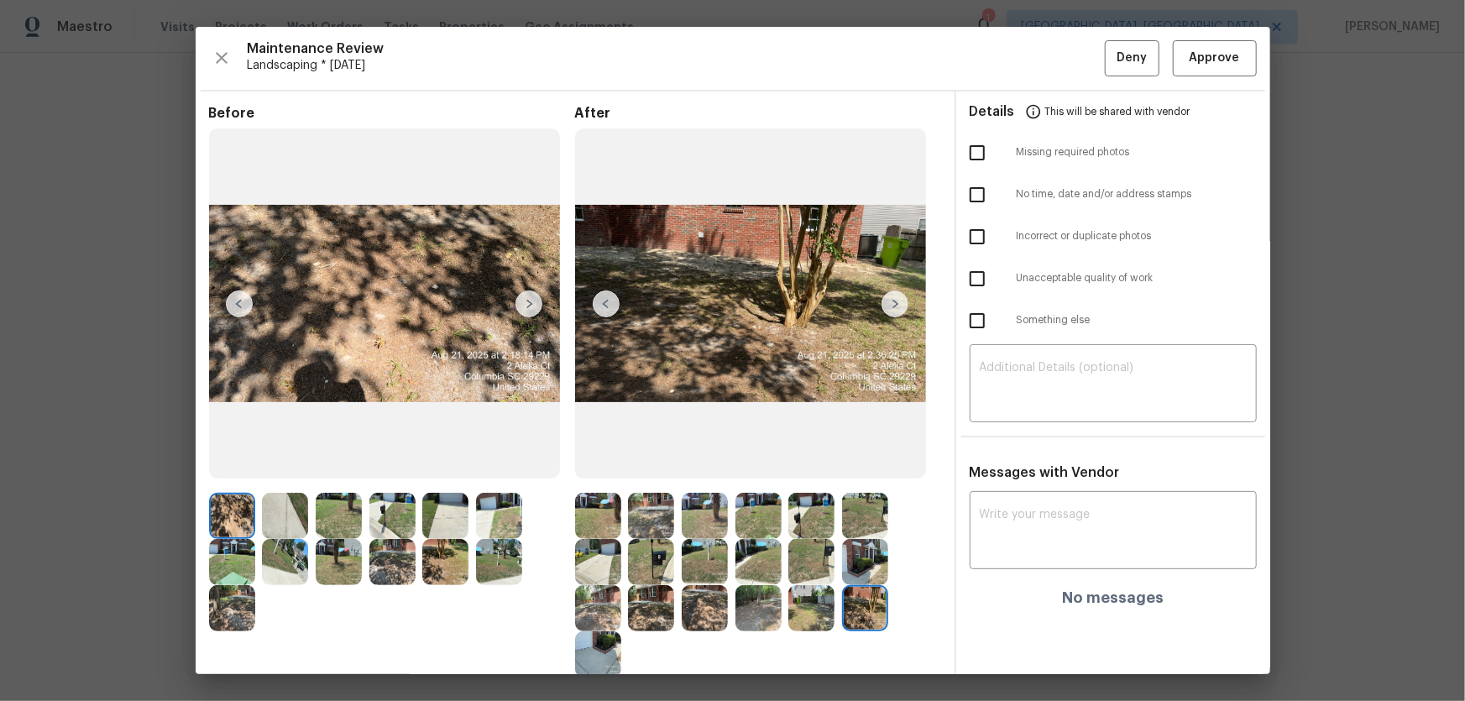
click at [591, 463] on img at bounding box center [598, 654] width 46 height 46
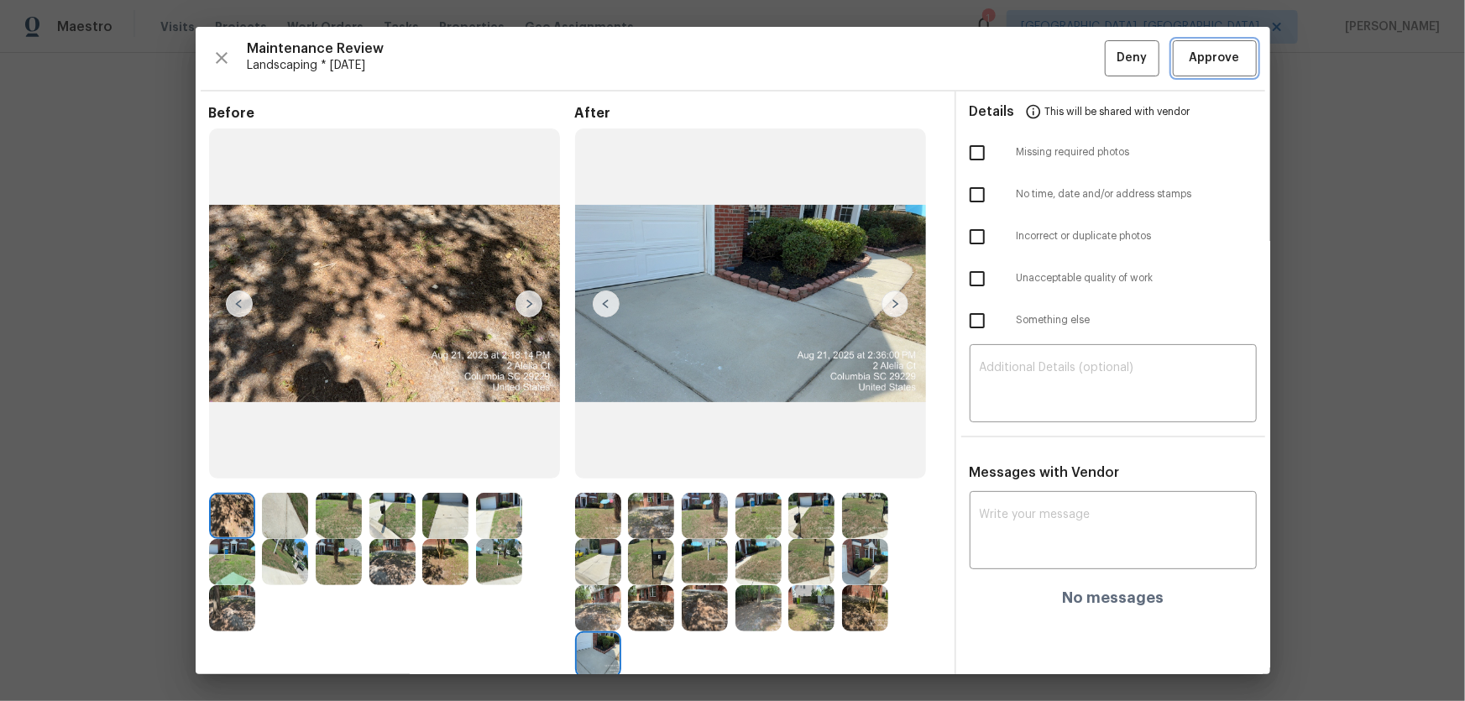
click at [1042, 60] on span "Approve" at bounding box center [1215, 58] width 50 height 21
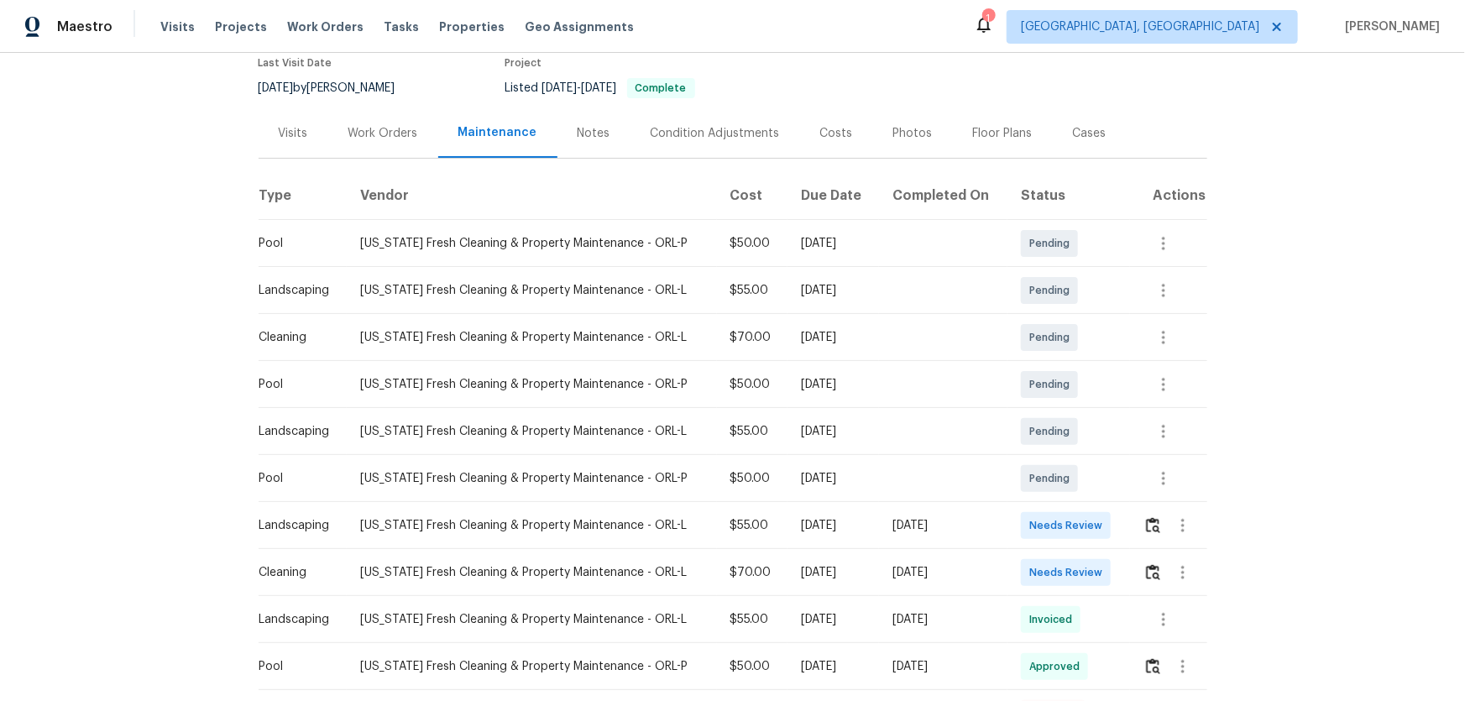
scroll to position [228, 0]
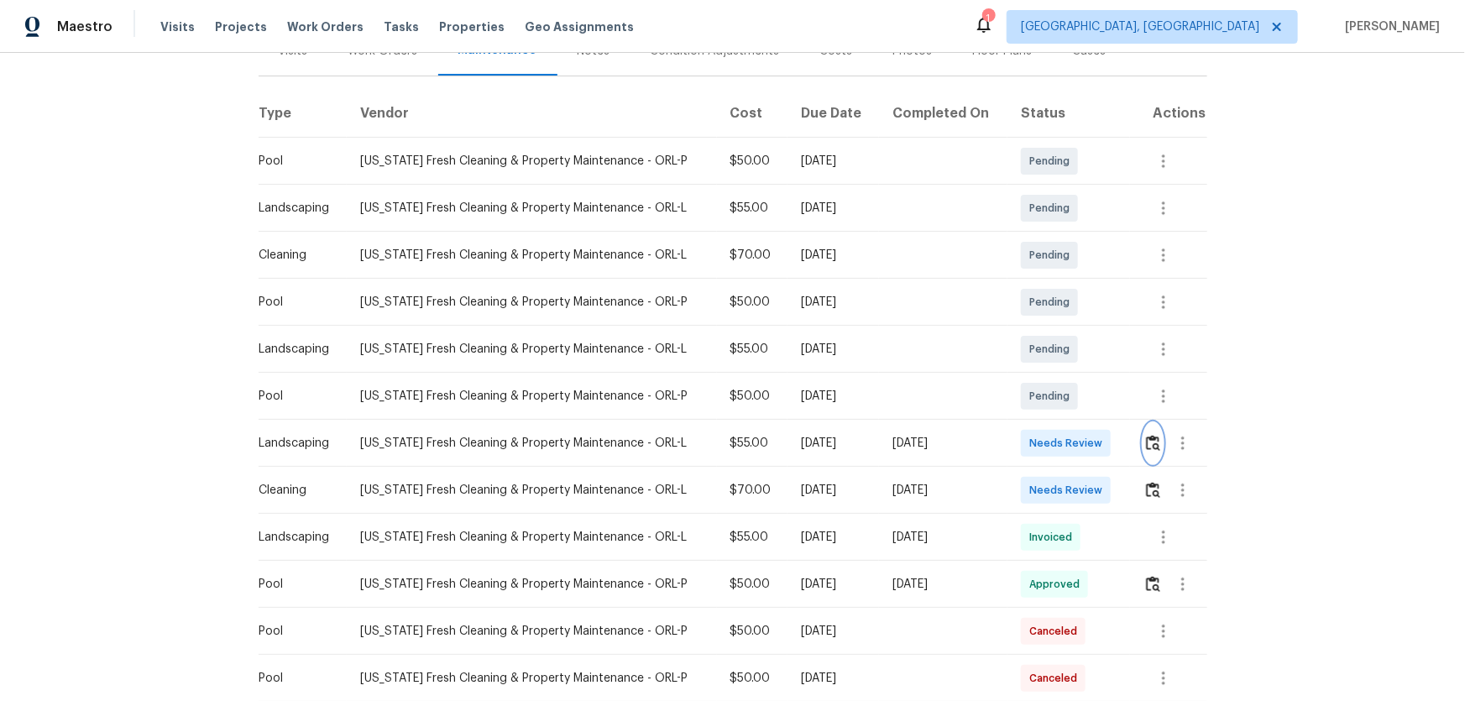
click at [1042, 444] on img "button" at bounding box center [1153, 443] width 14 height 16
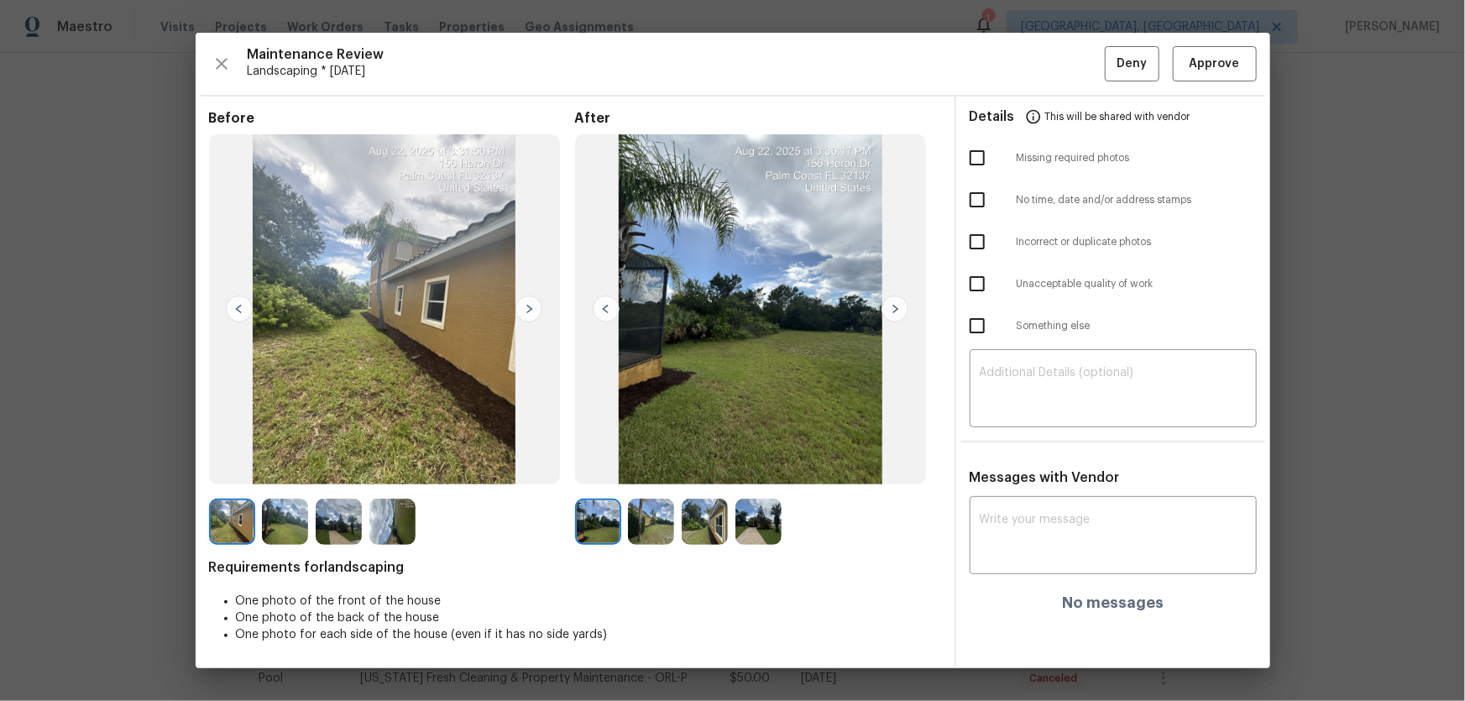
click at [661, 463] on img at bounding box center [651, 522] width 46 height 46
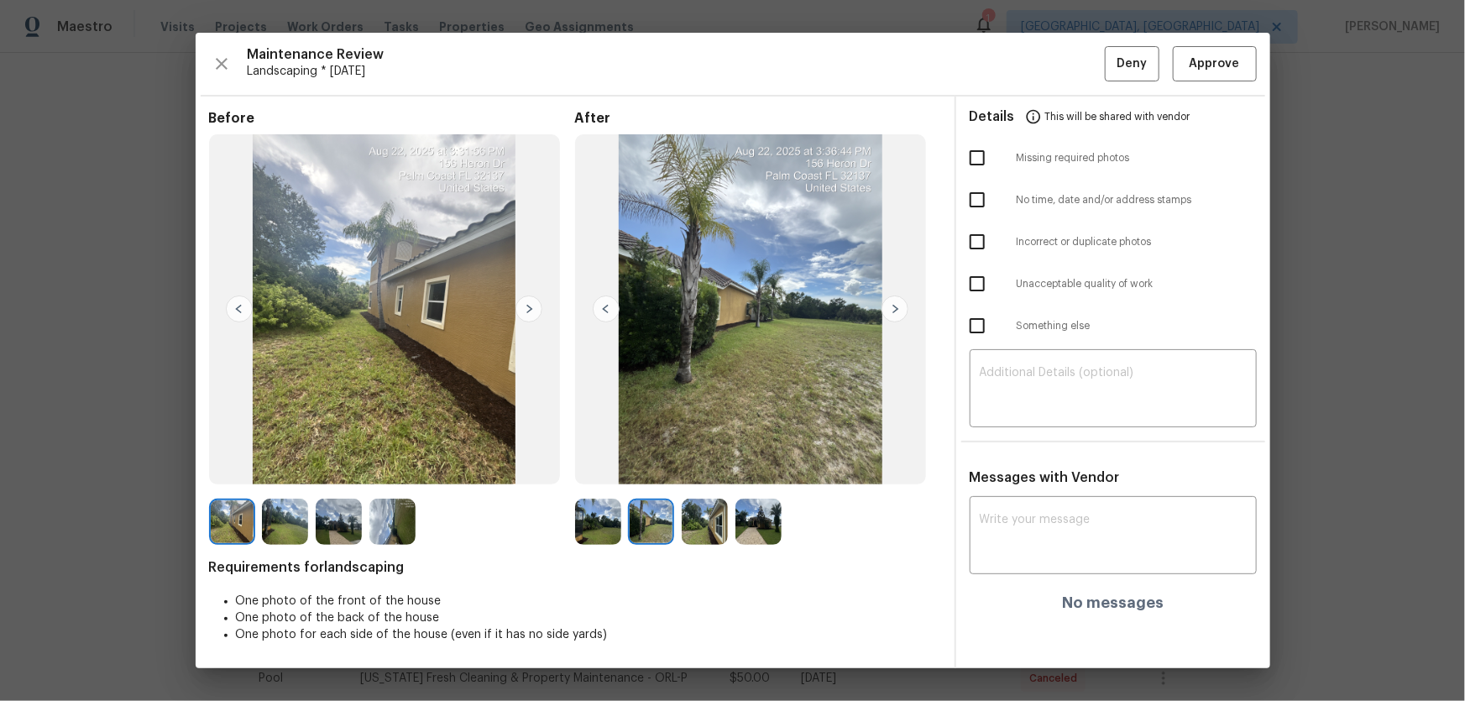
click at [712, 463] on img at bounding box center [705, 522] width 46 height 46
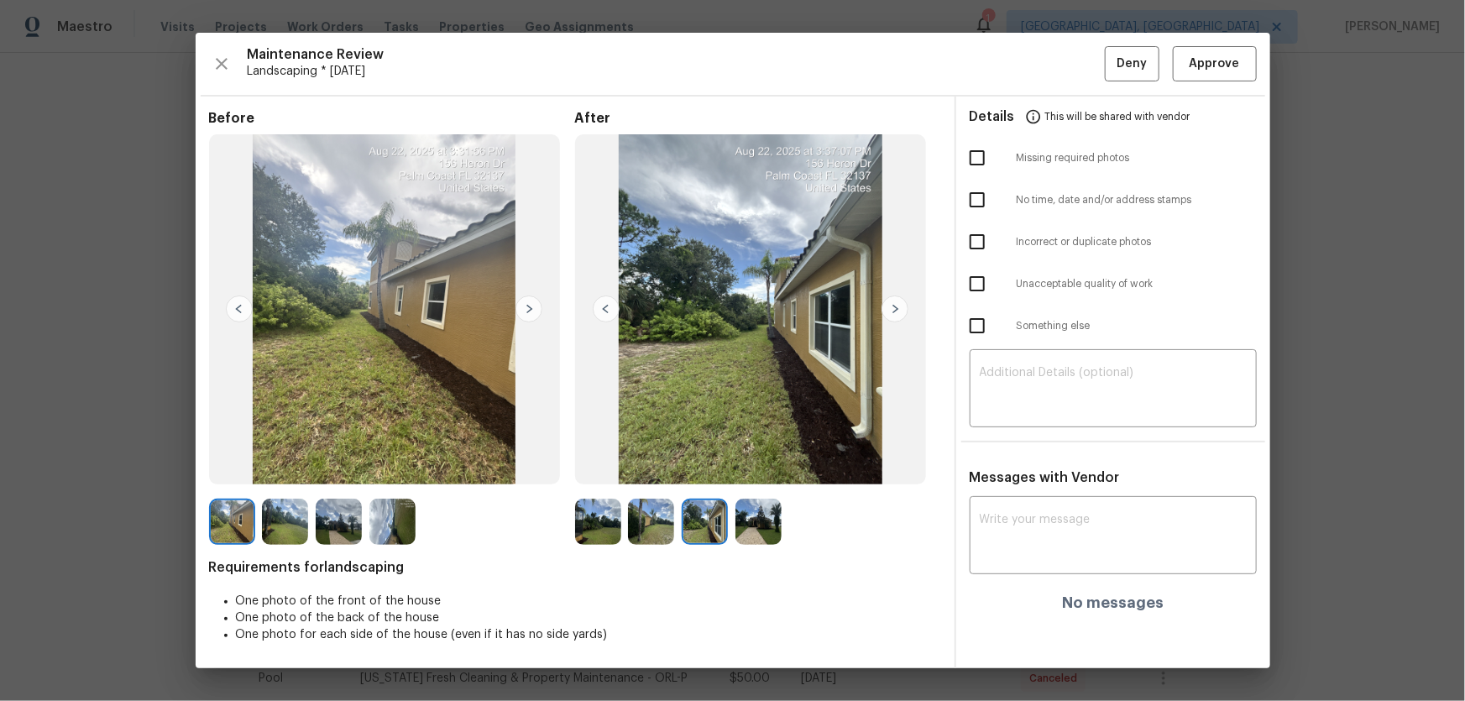
click at [761, 463] on img at bounding box center [759, 522] width 46 height 46
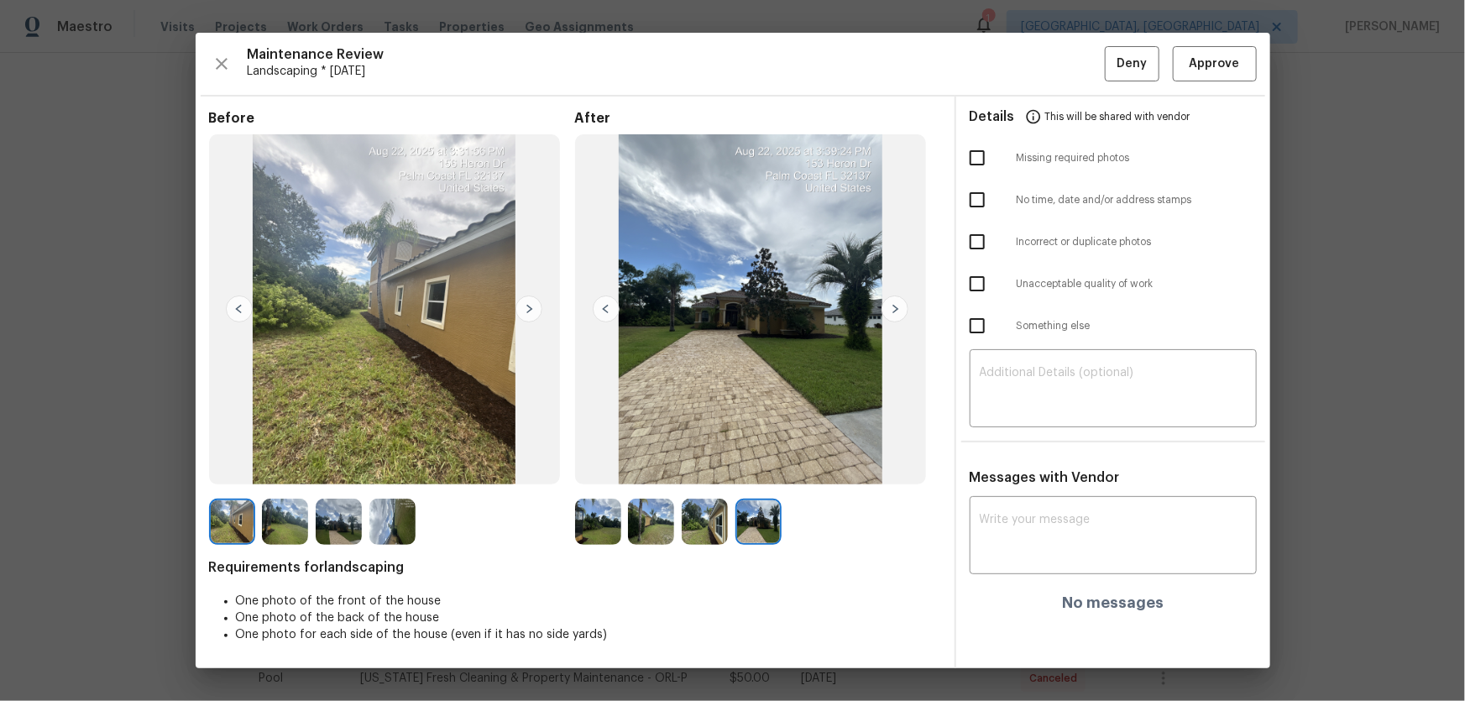
click at [601, 463] on img at bounding box center [598, 522] width 46 height 46
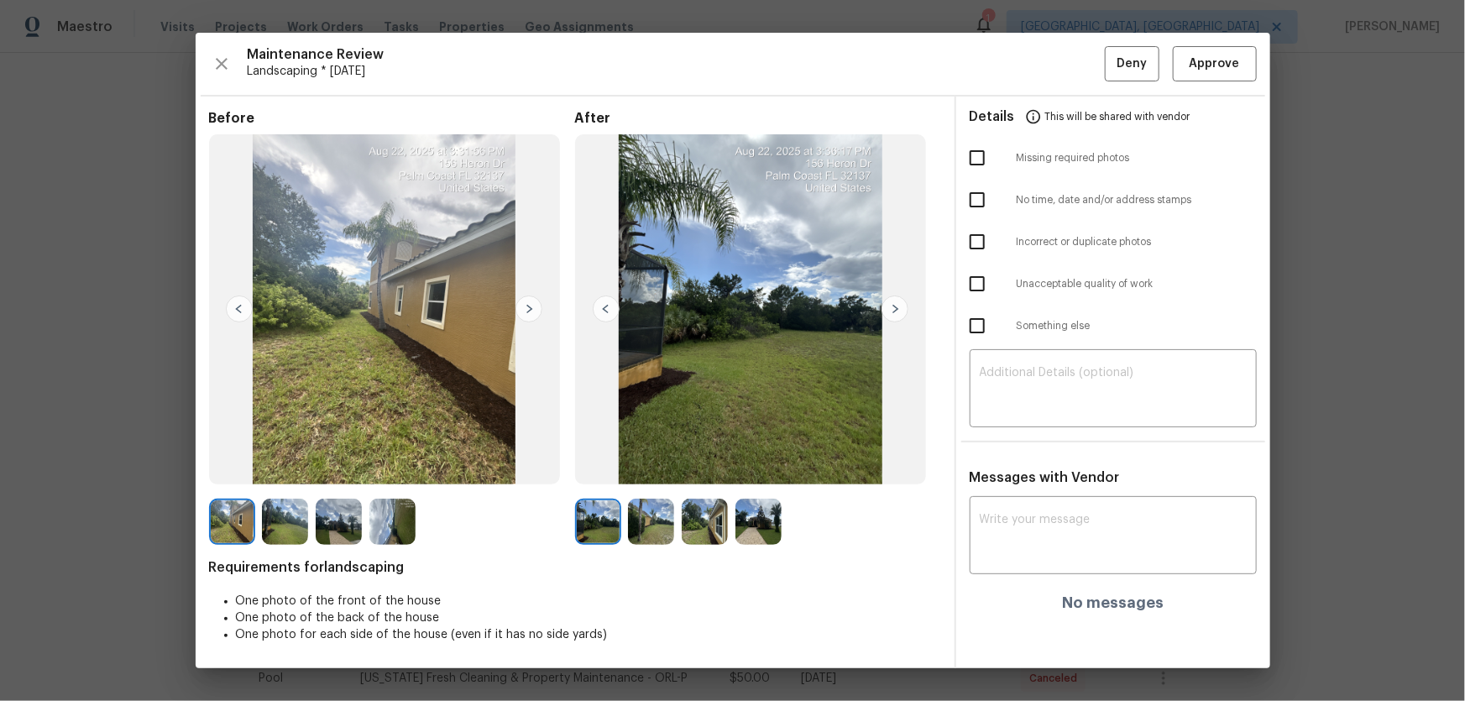
click at [650, 463] on img at bounding box center [651, 522] width 46 height 46
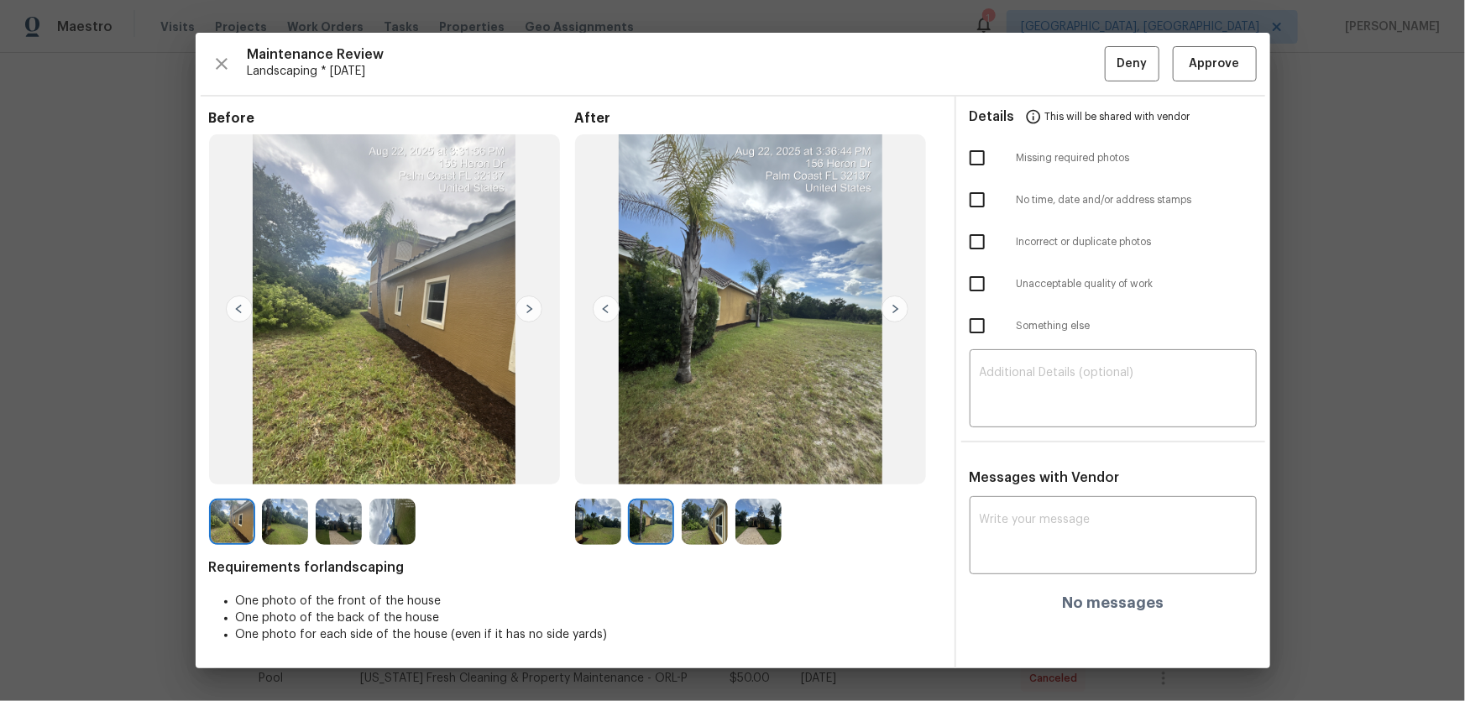
click at [710, 463] on img at bounding box center [705, 522] width 46 height 46
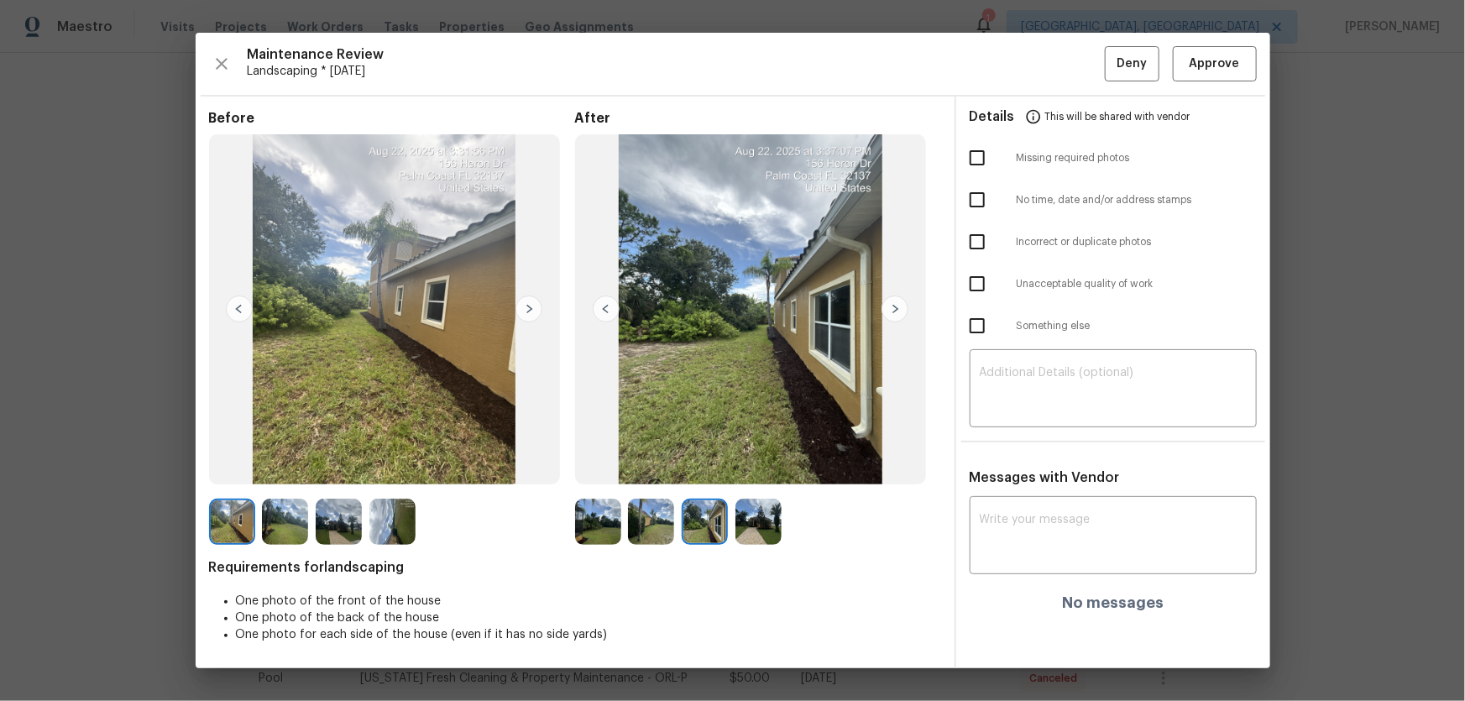
click at [752, 463] on img at bounding box center [759, 522] width 46 height 46
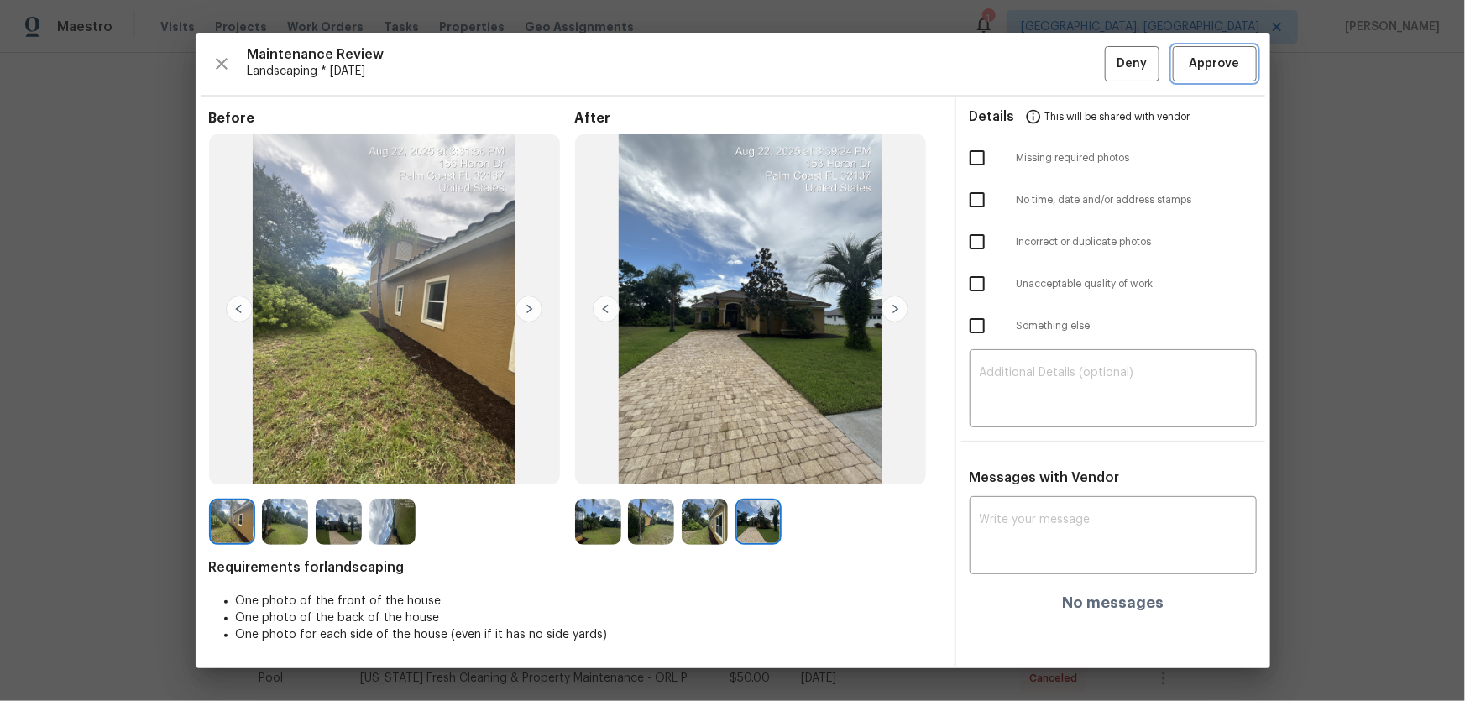
click at [1042, 62] on span "Approve" at bounding box center [1215, 64] width 50 height 21
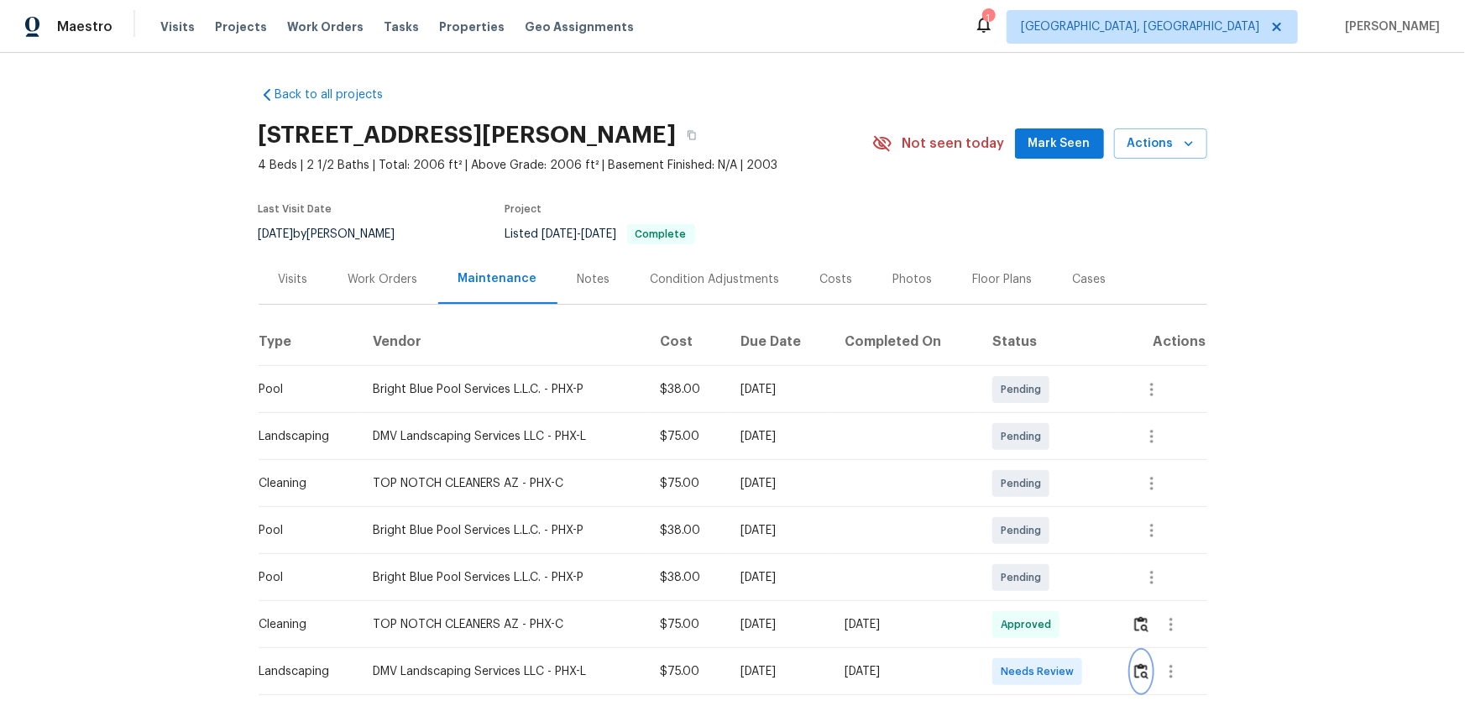
click at [1142, 670] on img "button" at bounding box center [1141, 671] width 14 height 16
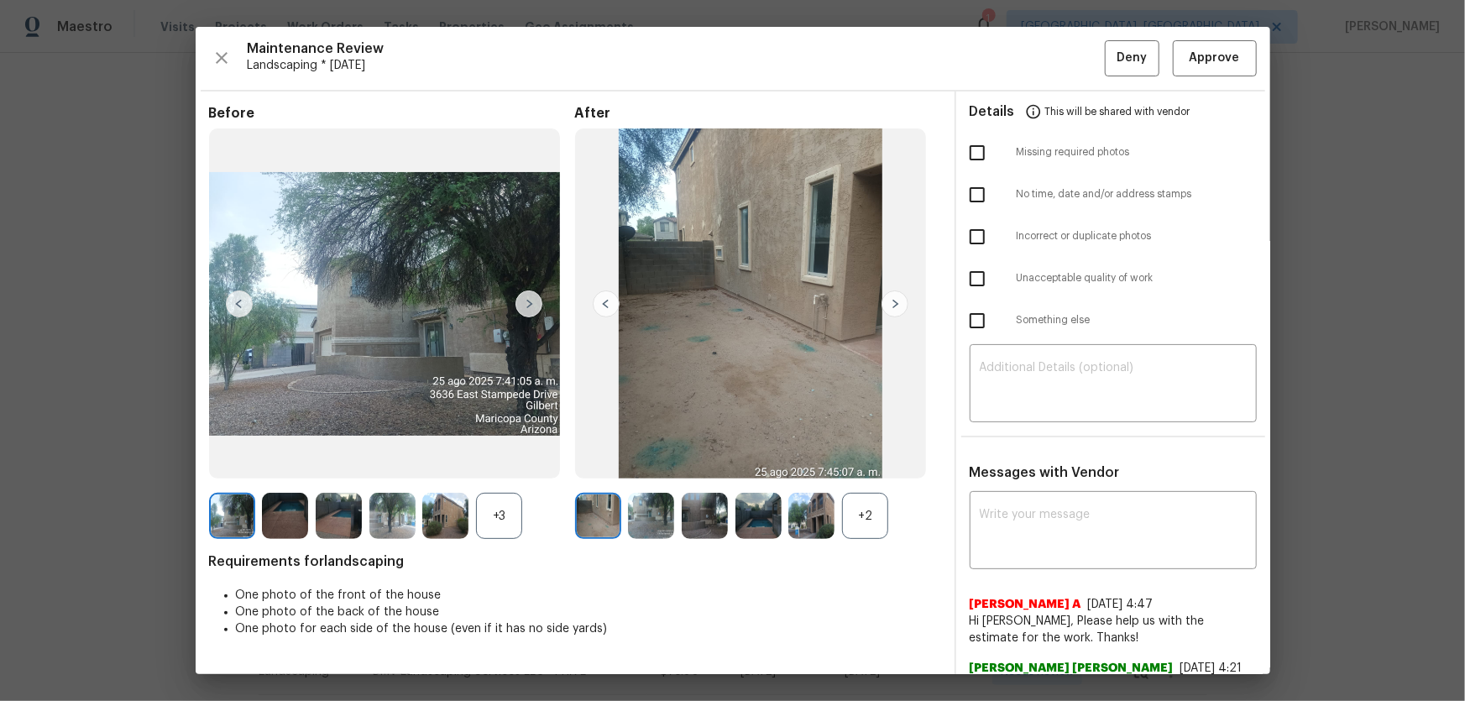
click at [864, 512] on div "+2" at bounding box center [865, 516] width 46 height 46
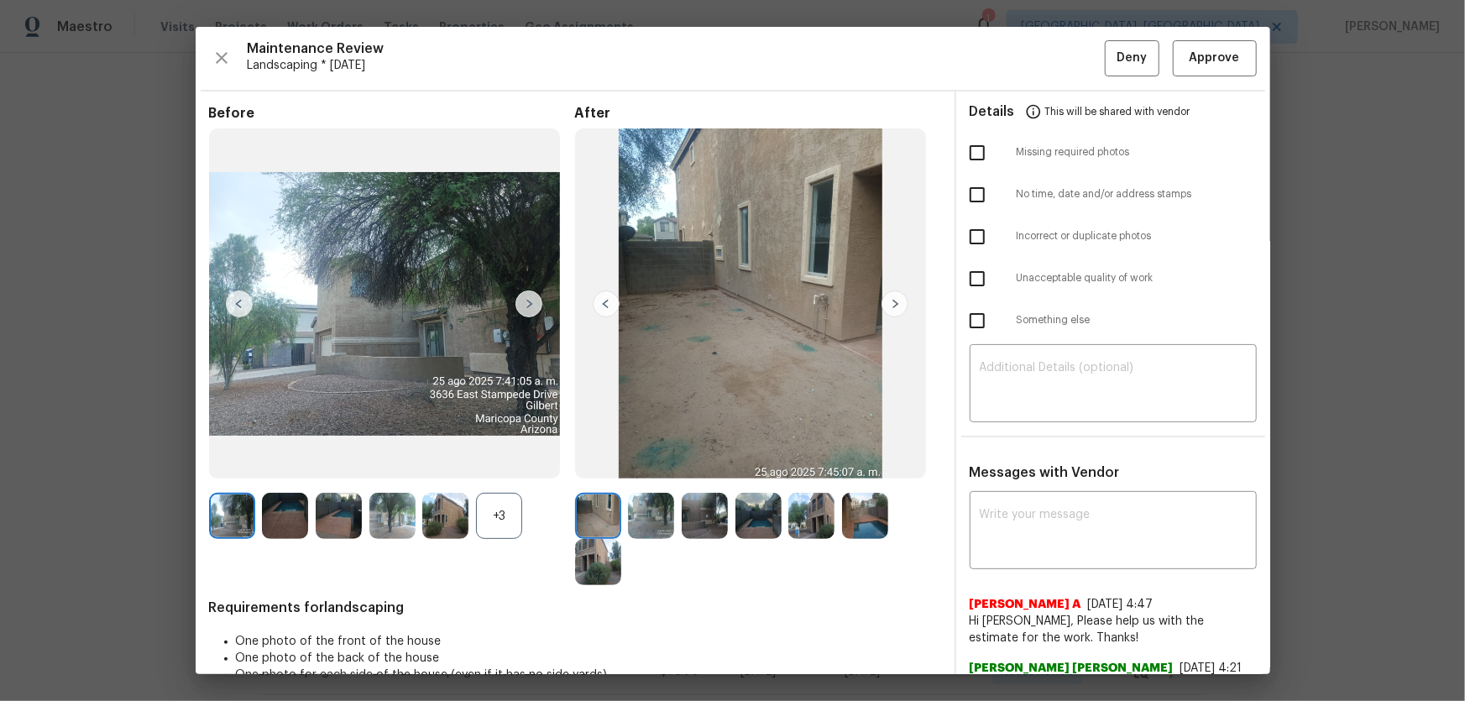
click at [477, 509] on div "+3" at bounding box center [499, 516] width 46 height 46
click at [1190, 65] on span "Approve" at bounding box center [1215, 58] width 50 height 21
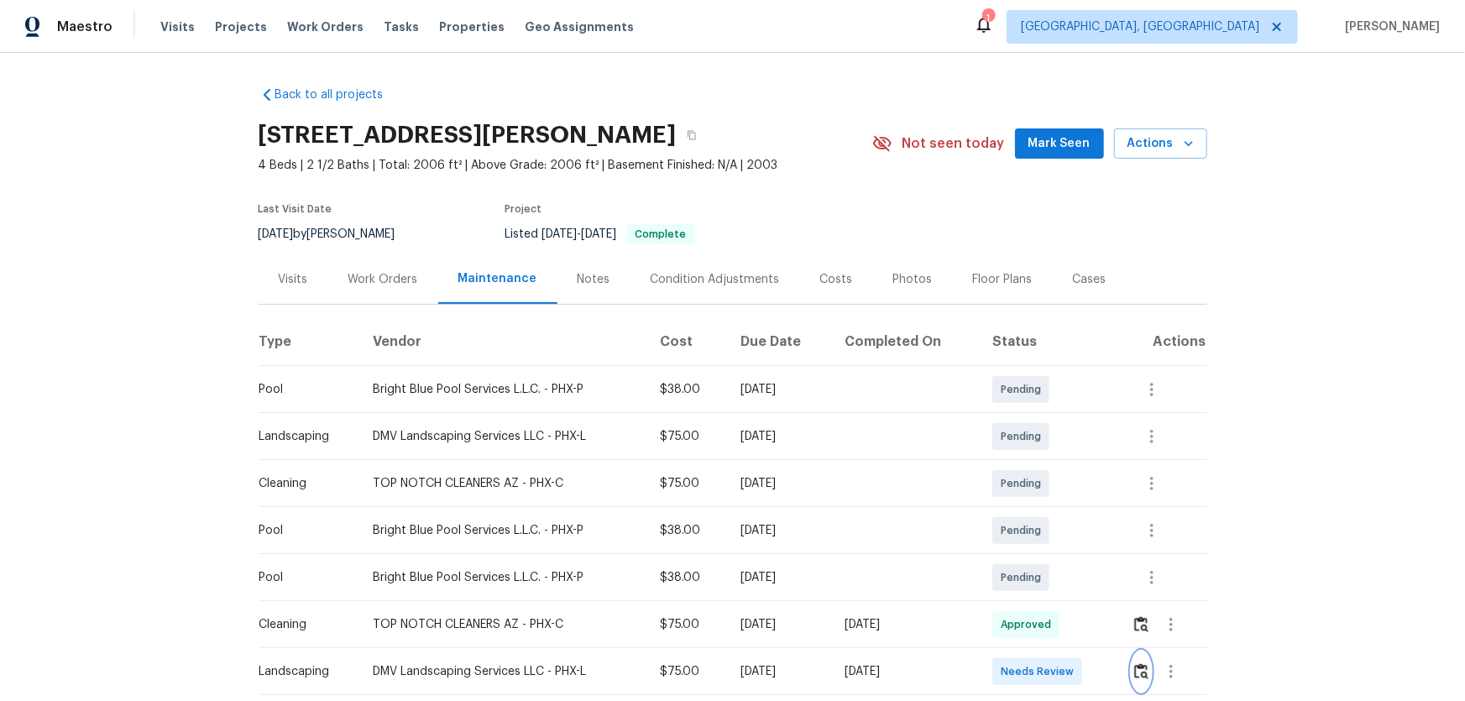
scroll to position [1, 0]
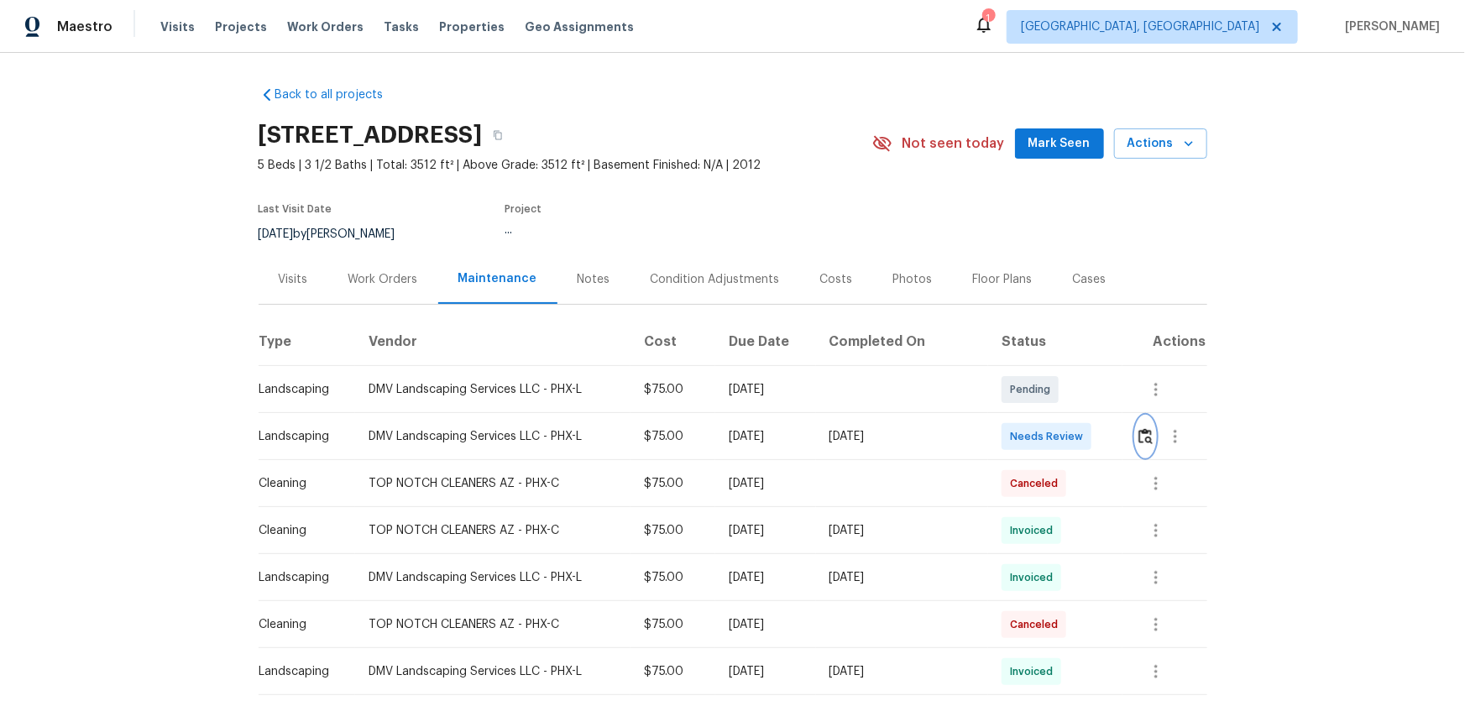
click at [1042, 448] on button "button" at bounding box center [1145, 436] width 19 height 40
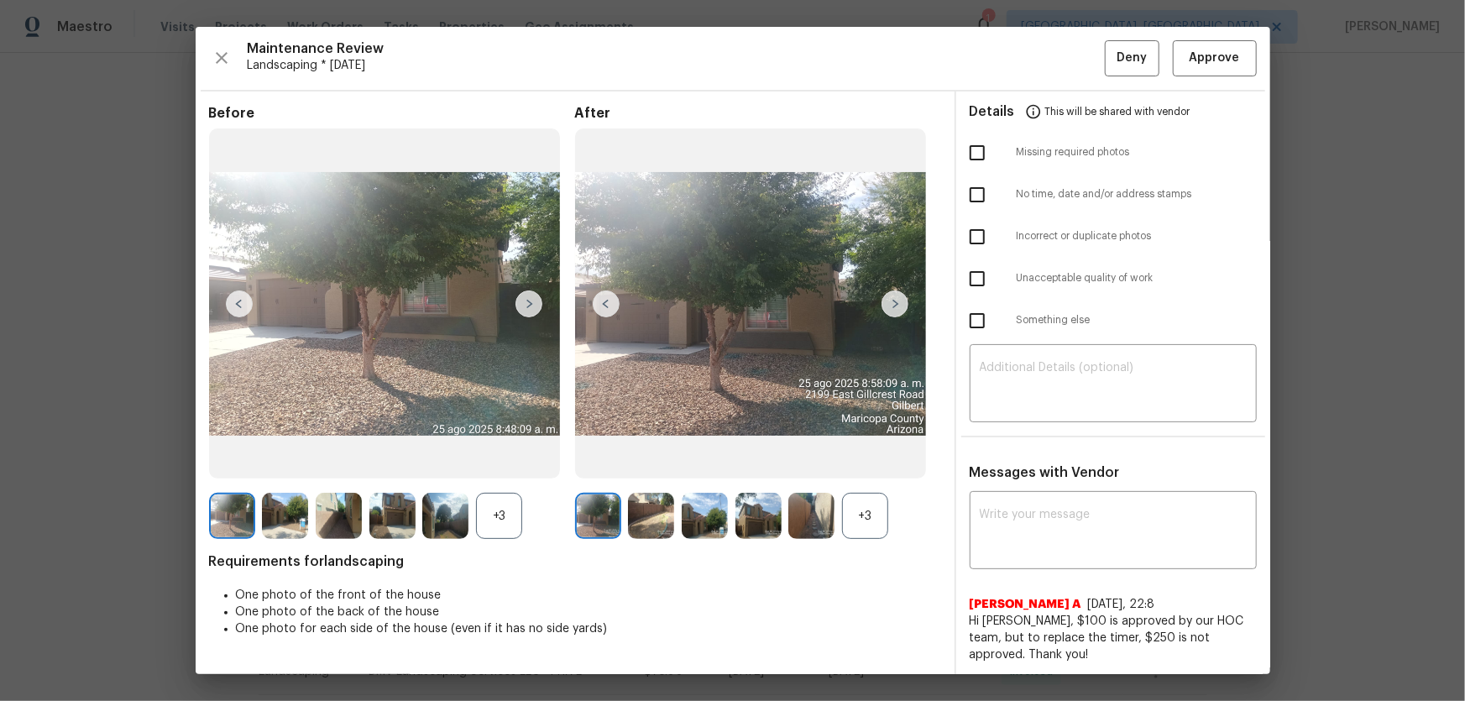
click at [857, 463] on div "+3" at bounding box center [865, 516] width 46 height 46
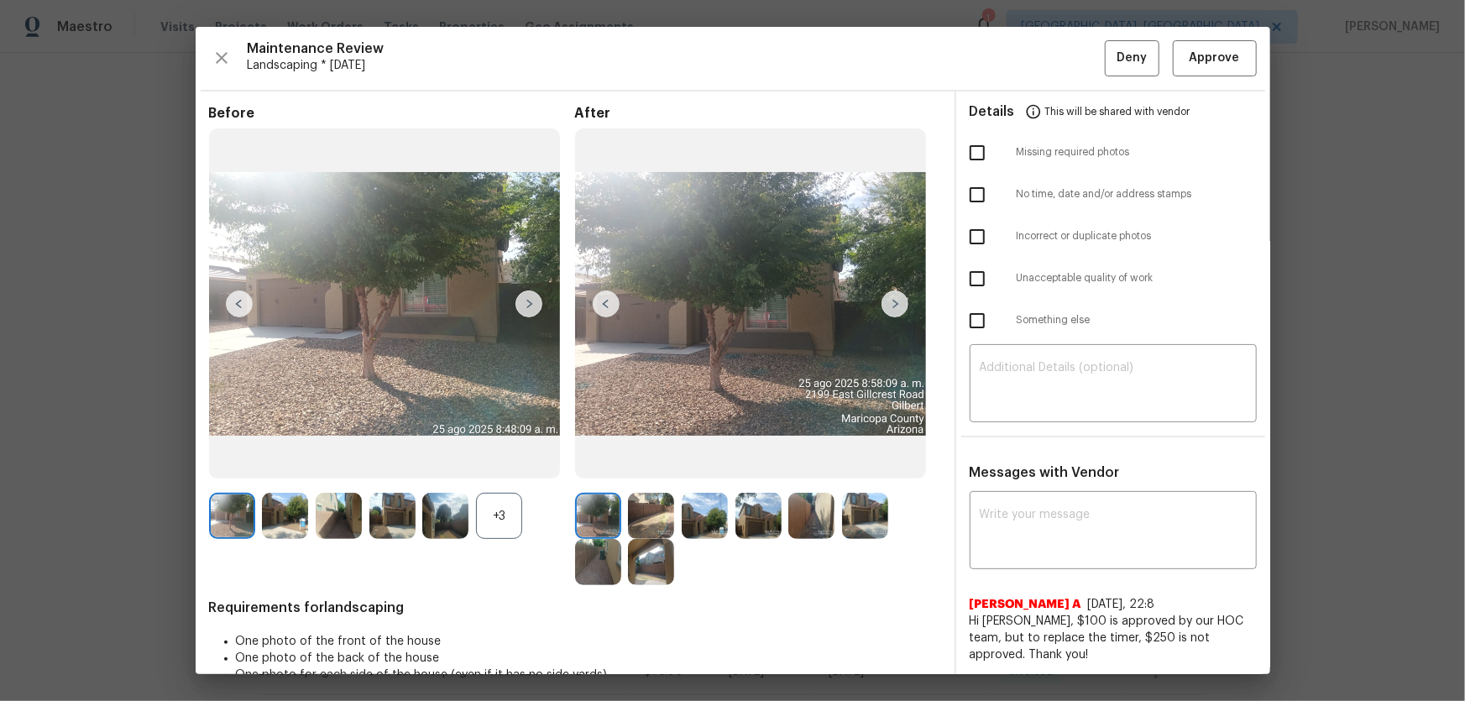
click at [517, 463] on div "+3" at bounding box center [499, 516] width 46 height 46
click at [641, 463] on img at bounding box center [651, 516] width 46 height 46
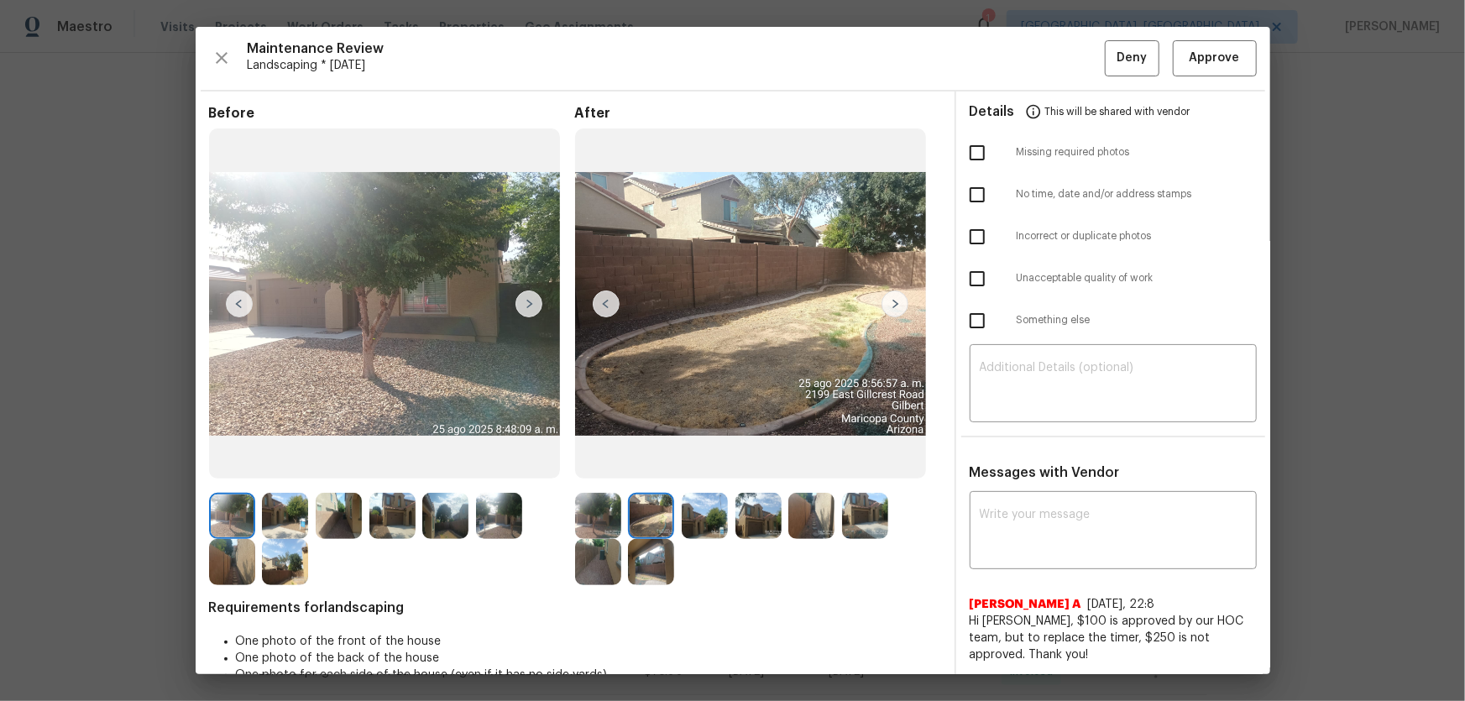
click at [693, 463] on img at bounding box center [705, 516] width 46 height 46
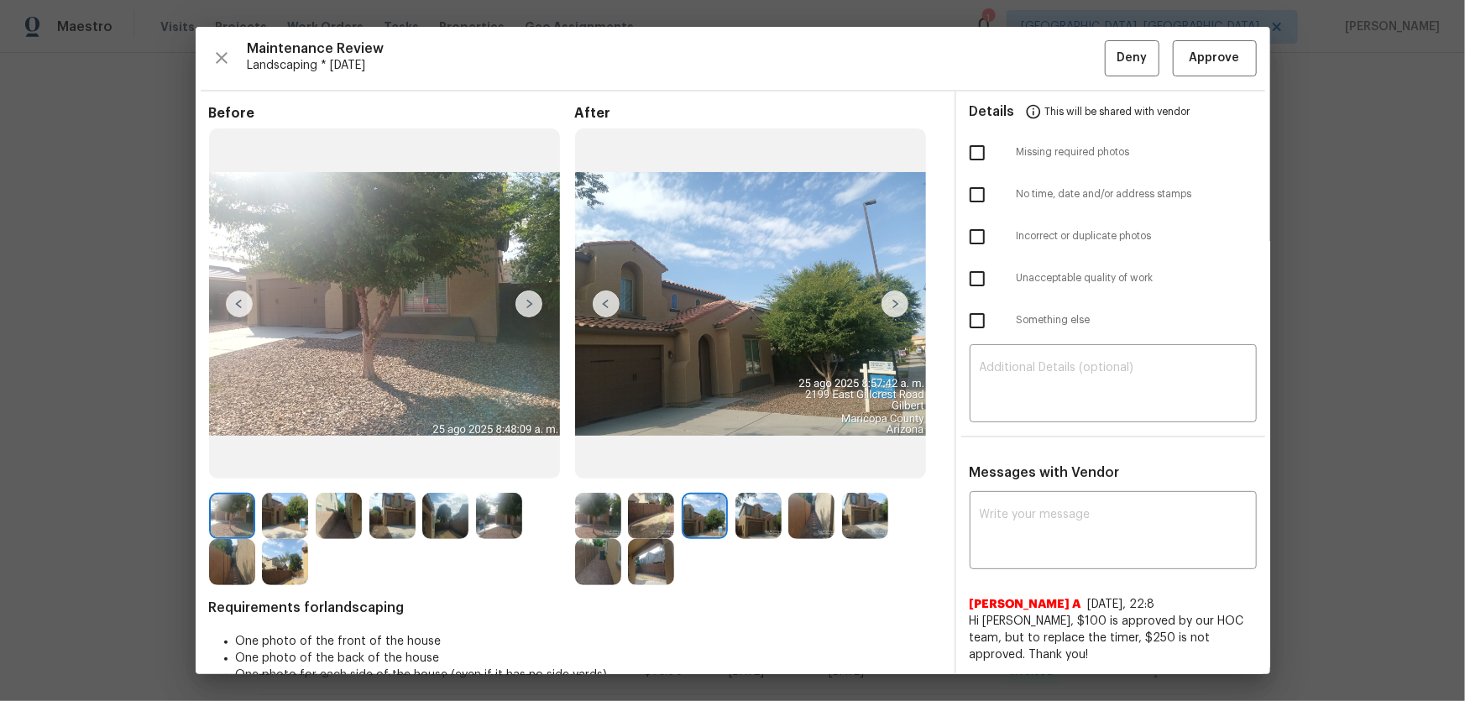
click at [759, 463] on img at bounding box center [759, 516] width 46 height 46
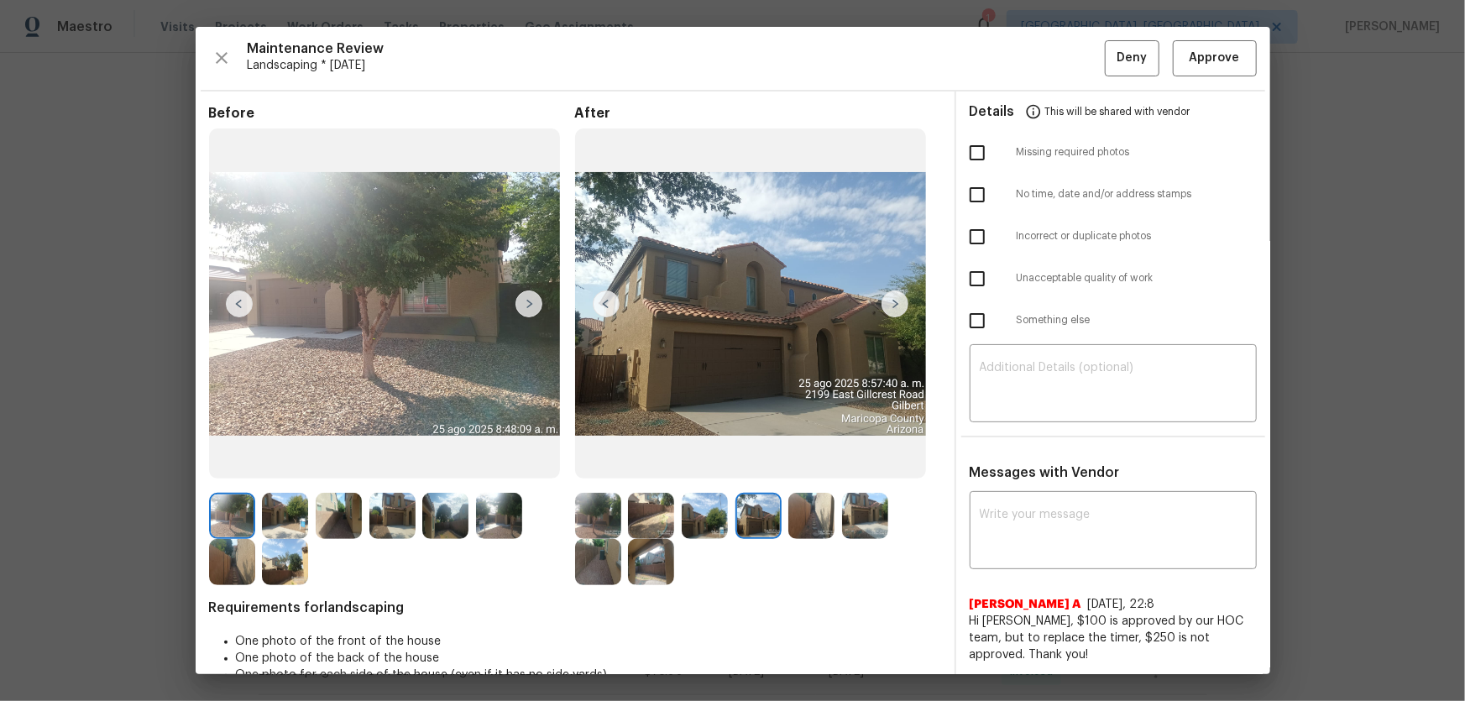
click at [801, 463] on img at bounding box center [811, 516] width 46 height 46
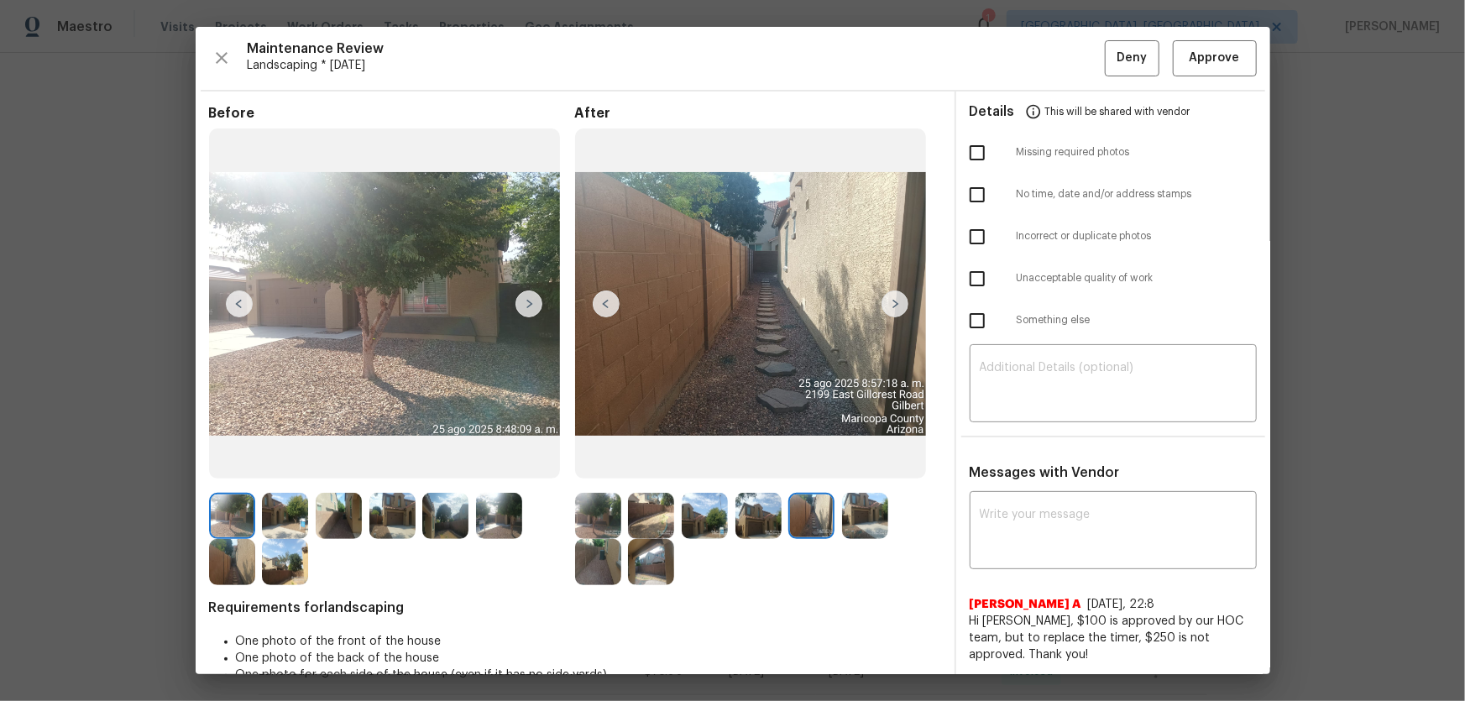
click at [857, 463] on img at bounding box center [865, 516] width 46 height 46
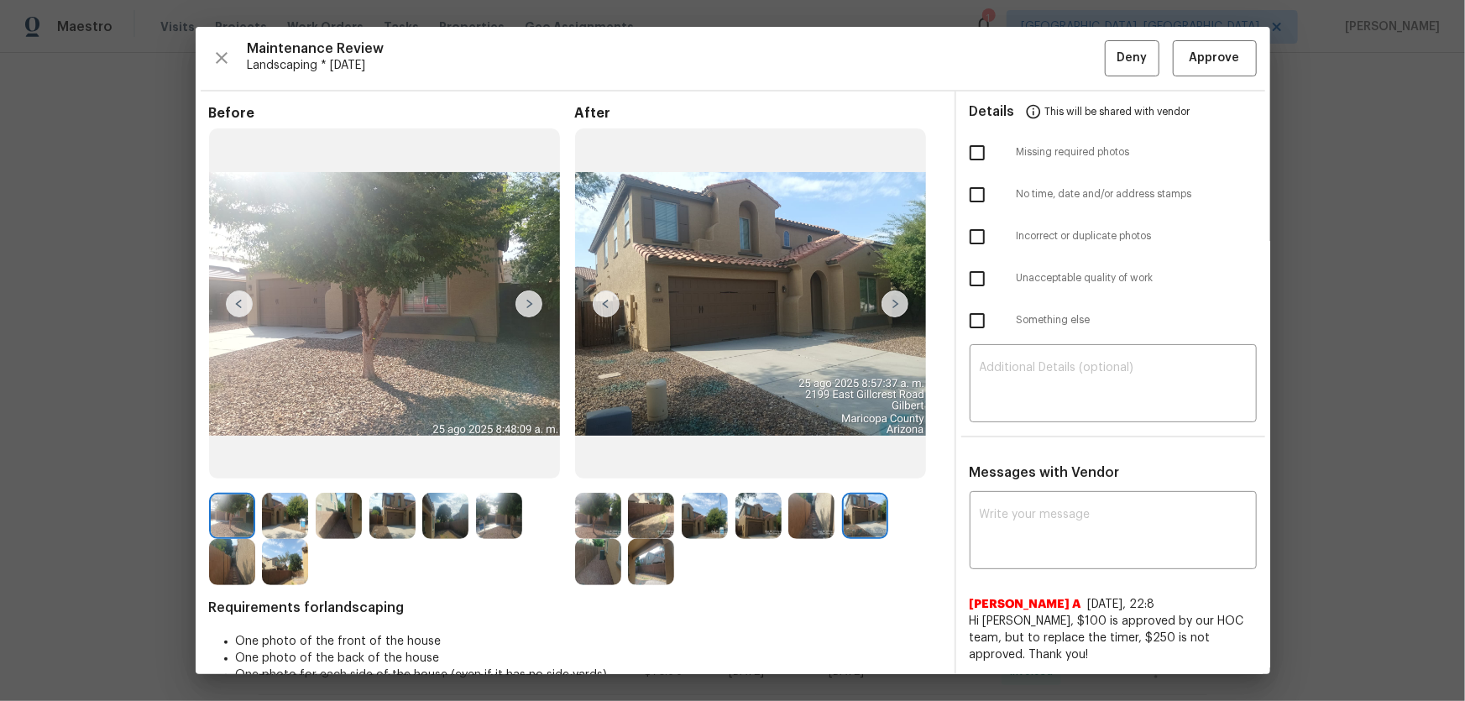
click at [596, 463] on img at bounding box center [598, 562] width 46 height 46
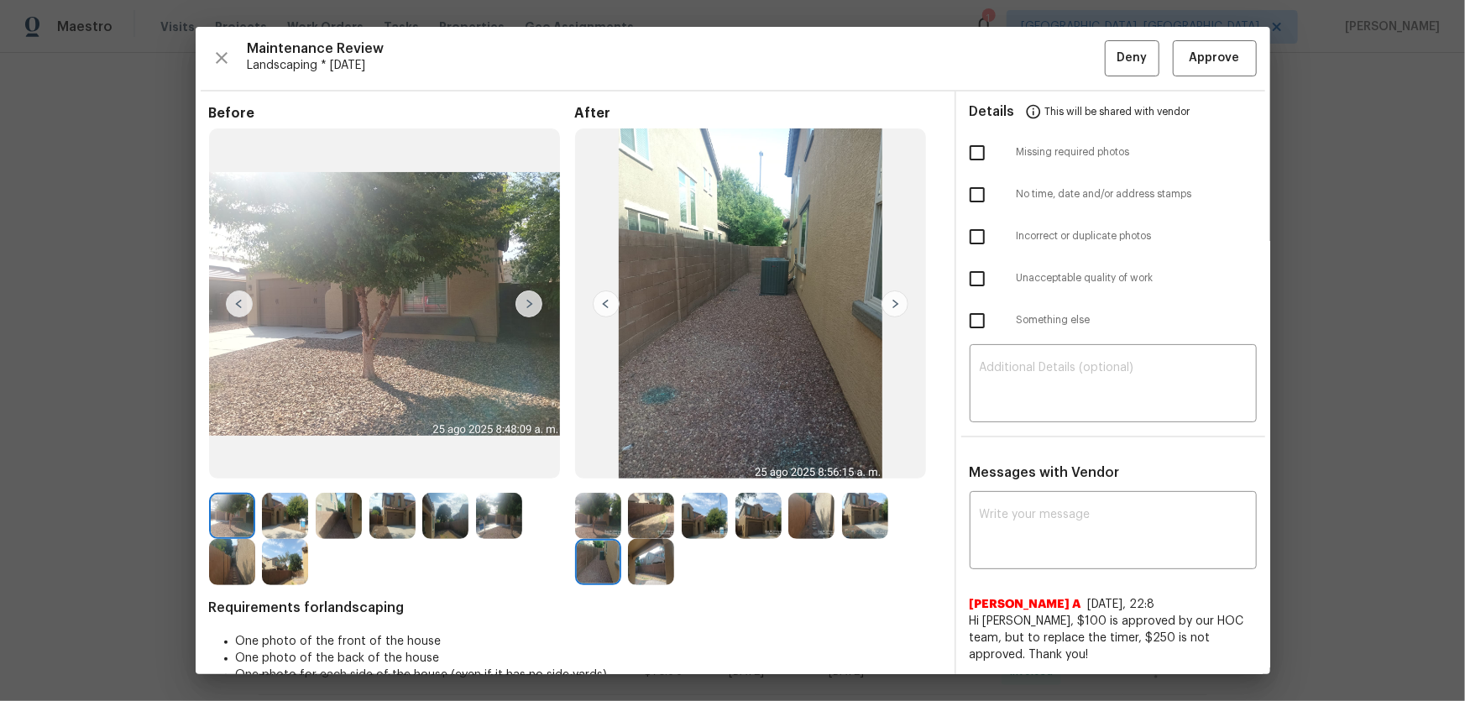
click at [628, 463] on img at bounding box center [651, 562] width 46 height 46
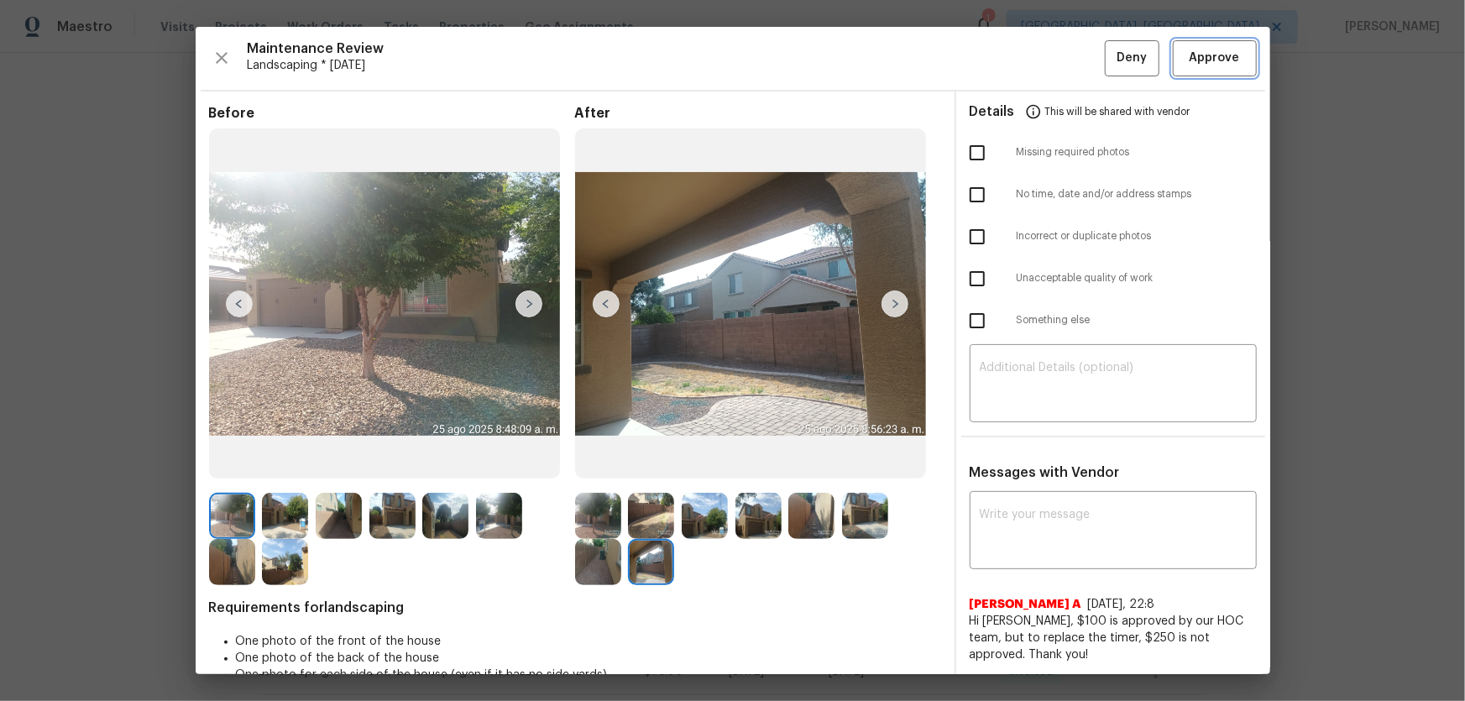
click at [1042, 59] on span "Approve" at bounding box center [1215, 58] width 50 height 21
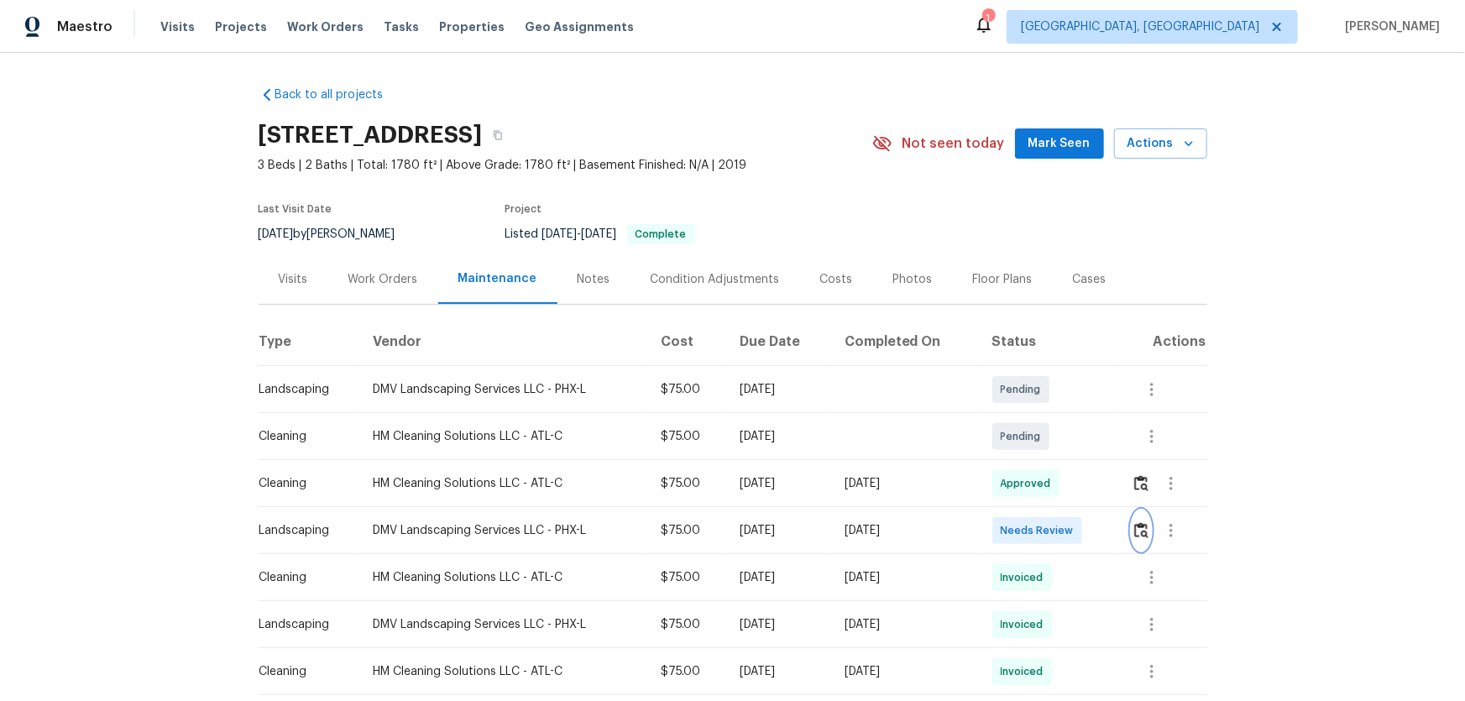
click at [1042, 463] on img "button" at bounding box center [1141, 530] width 14 height 16
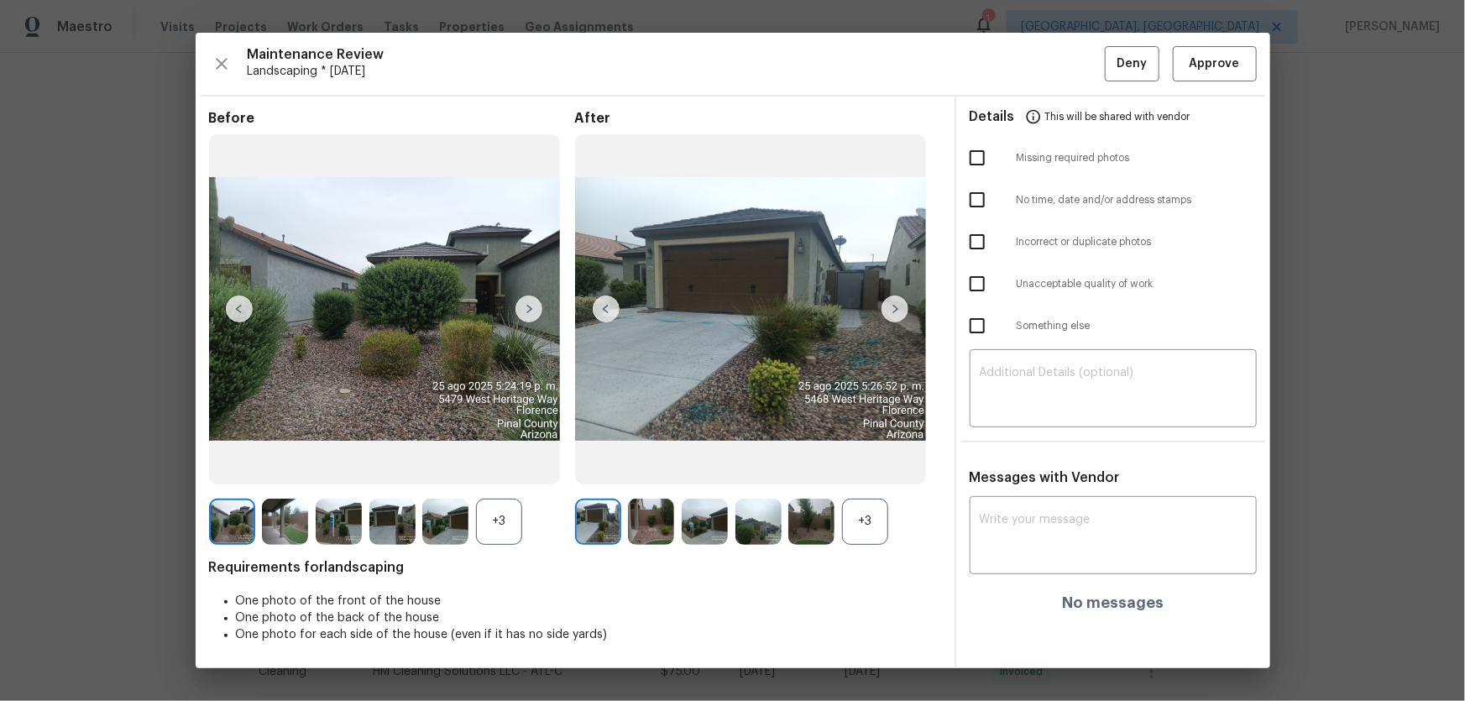
click at [862, 463] on div "+3" at bounding box center [865, 522] width 46 height 46
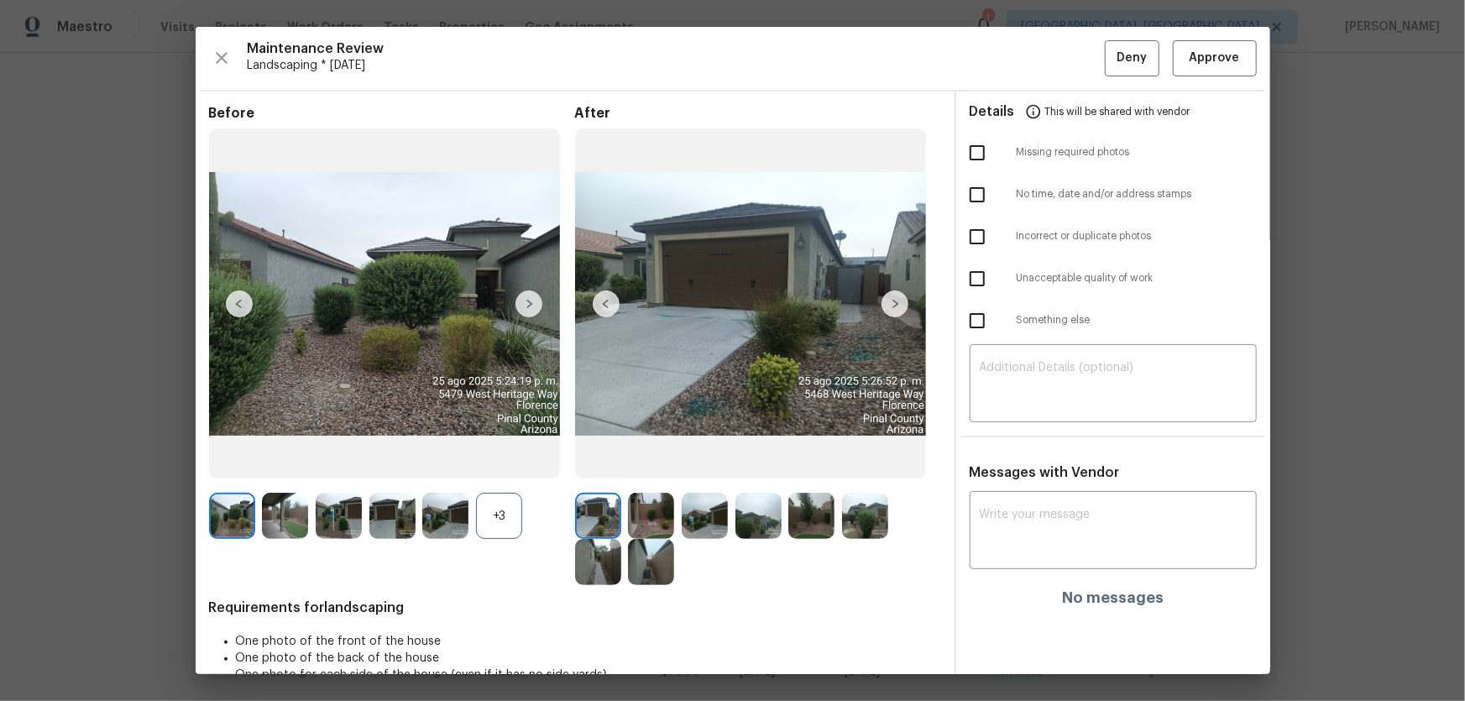
click at [502, 463] on div "+3" at bounding box center [499, 516] width 46 height 46
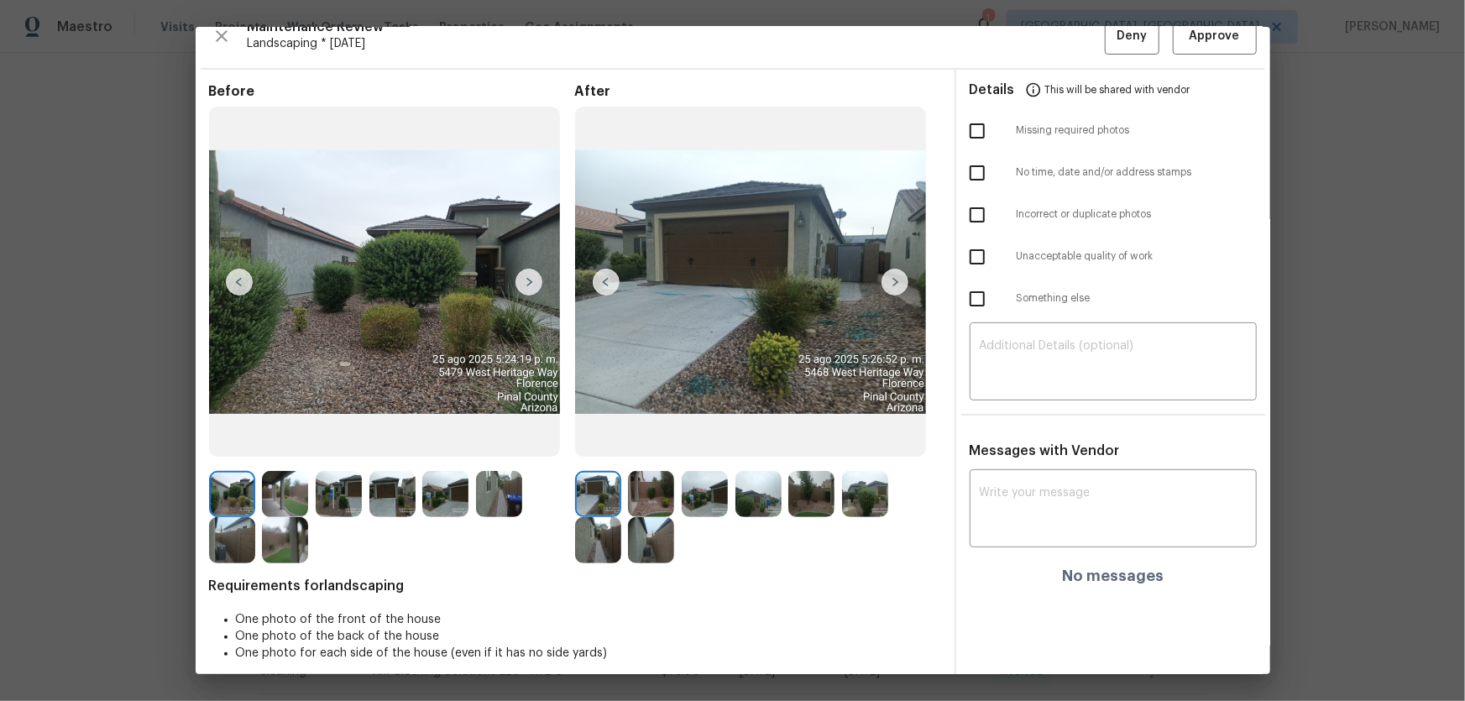
scroll to position [34, 0]
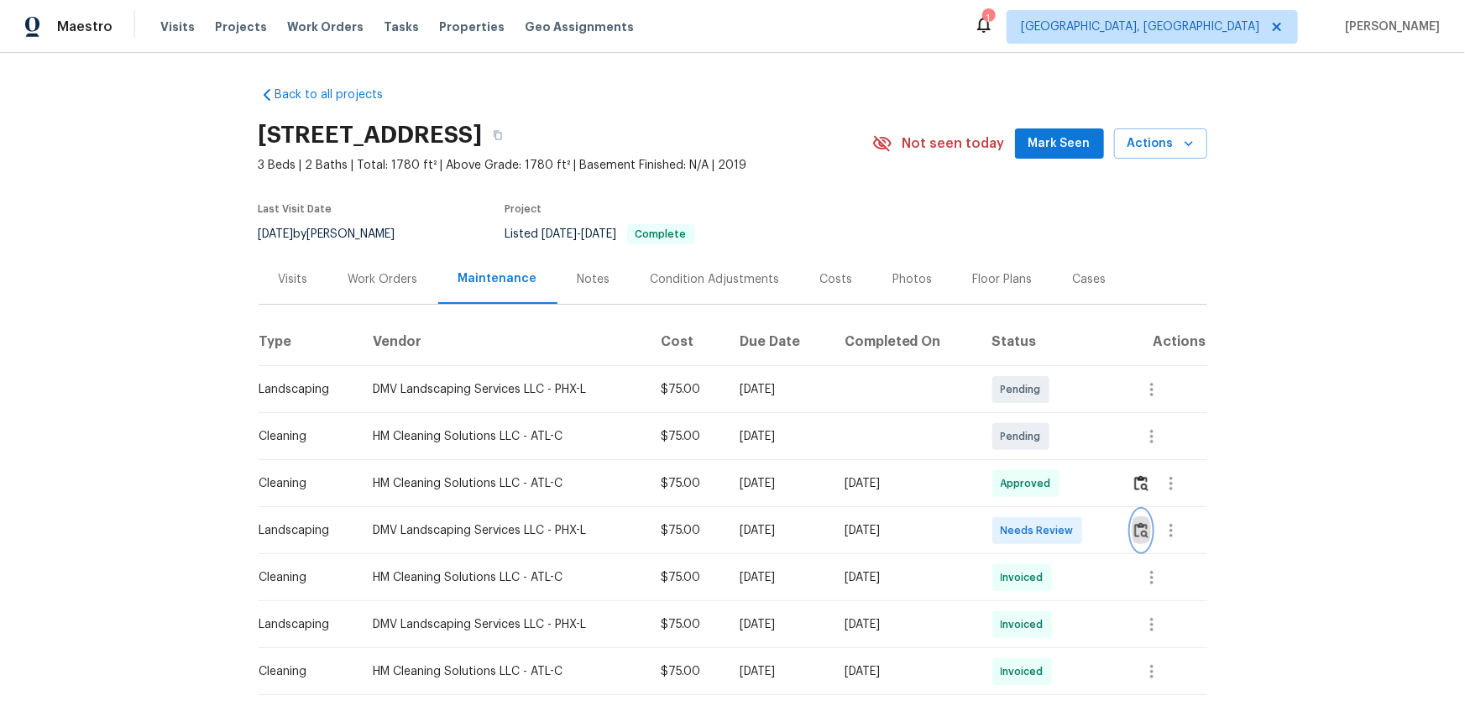
click at [1042, 463] on img "button" at bounding box center [1141, 530] width 14 height 16
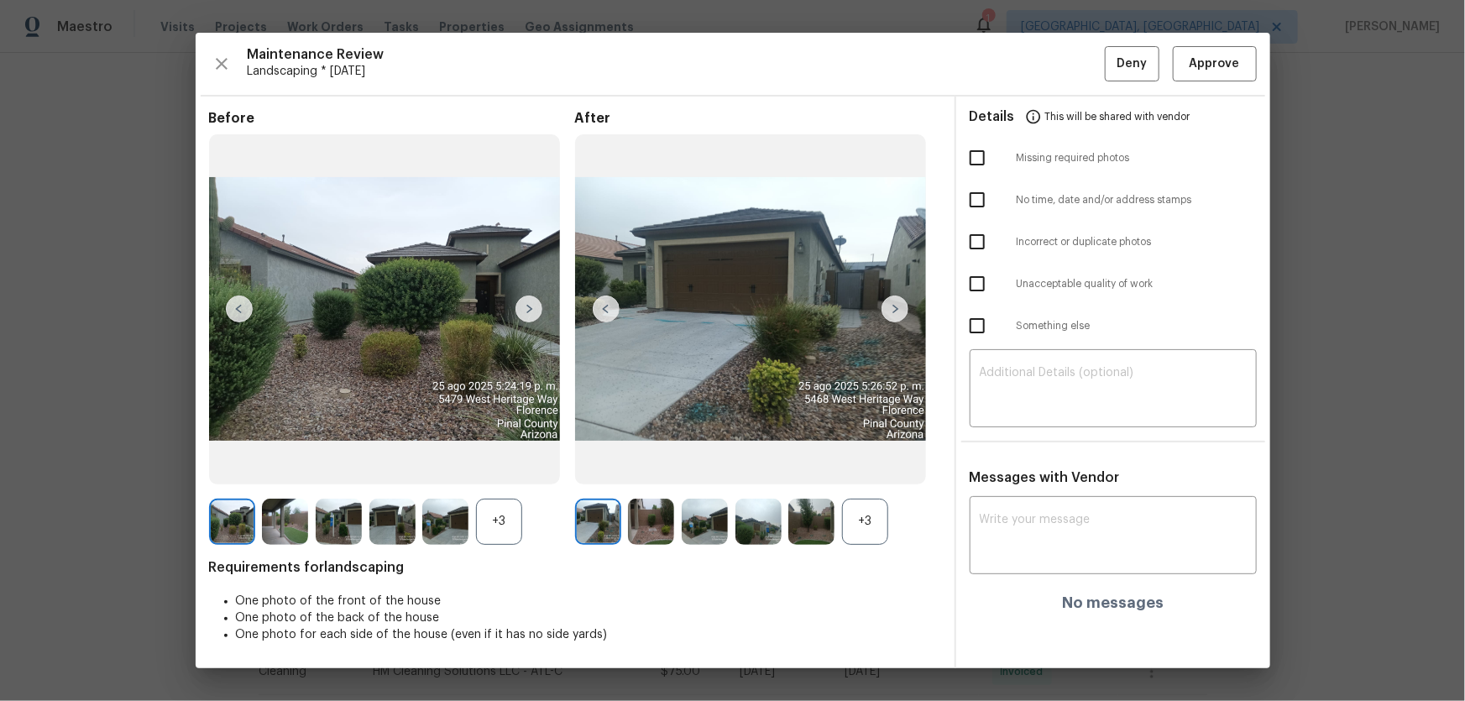
click at [878, 463] on div "+3" at bounding box center [865, 522] width 46 height 46
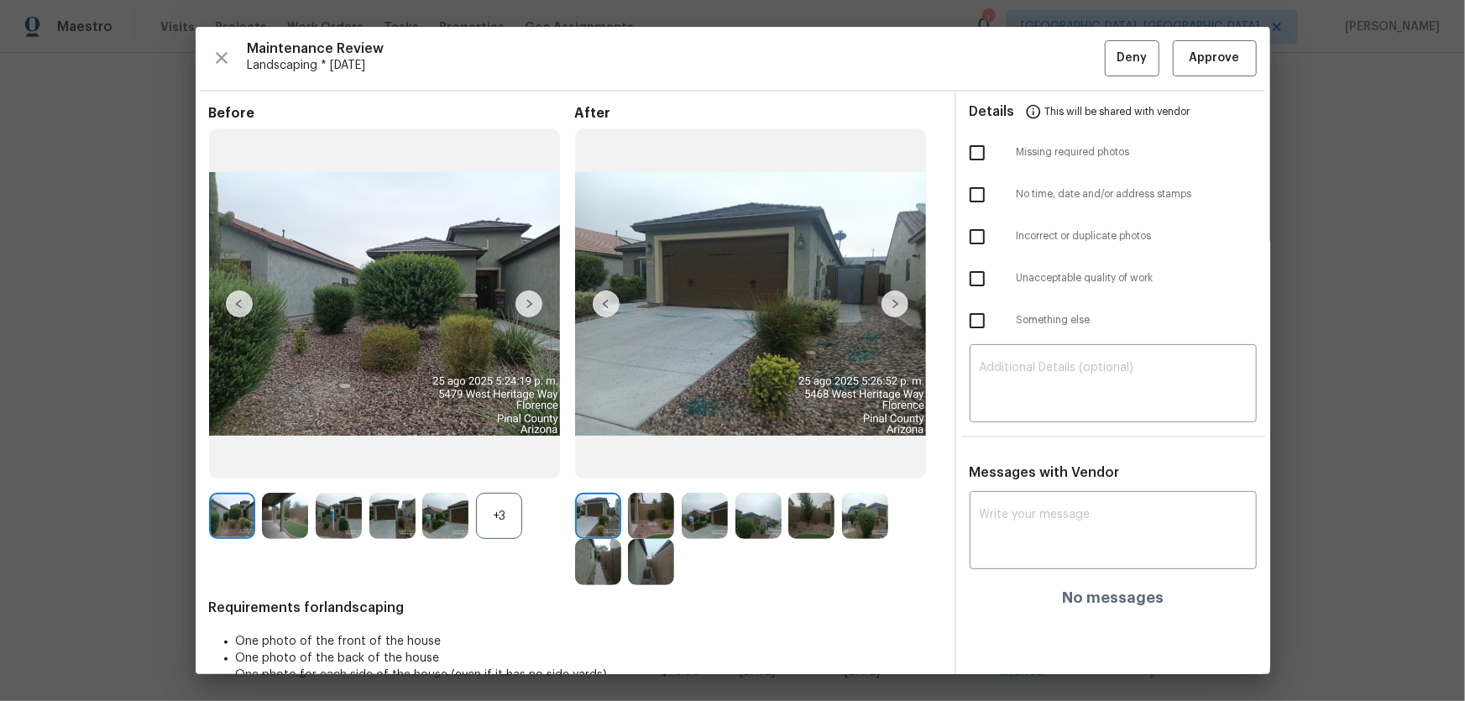
click at [512, 463] on div "+3" at bounding box center [499, 516] width 46 height 46
click at [662, 463] on img at bounding box center [651, 516] width 46 height 46
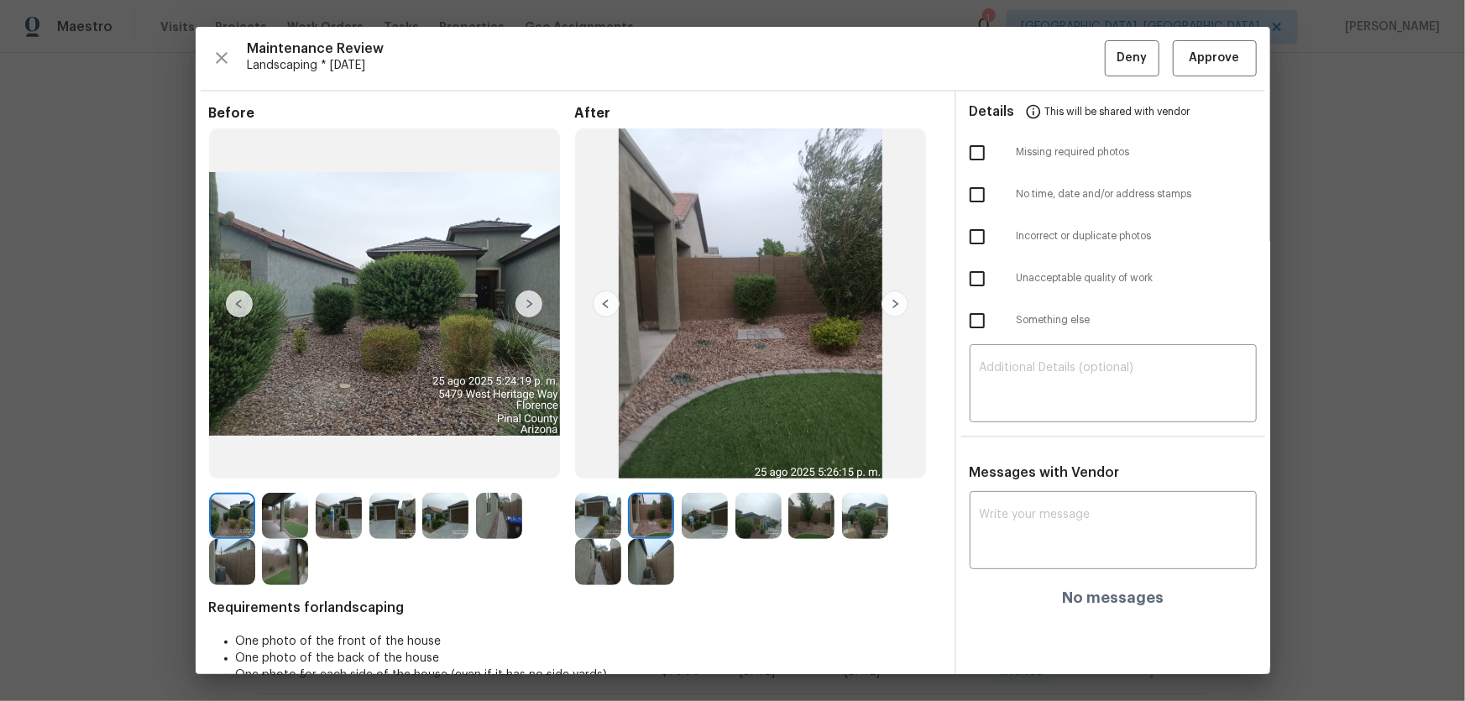
click at [711, 463] on img at bounding box center [705, 516] width 46 height 46
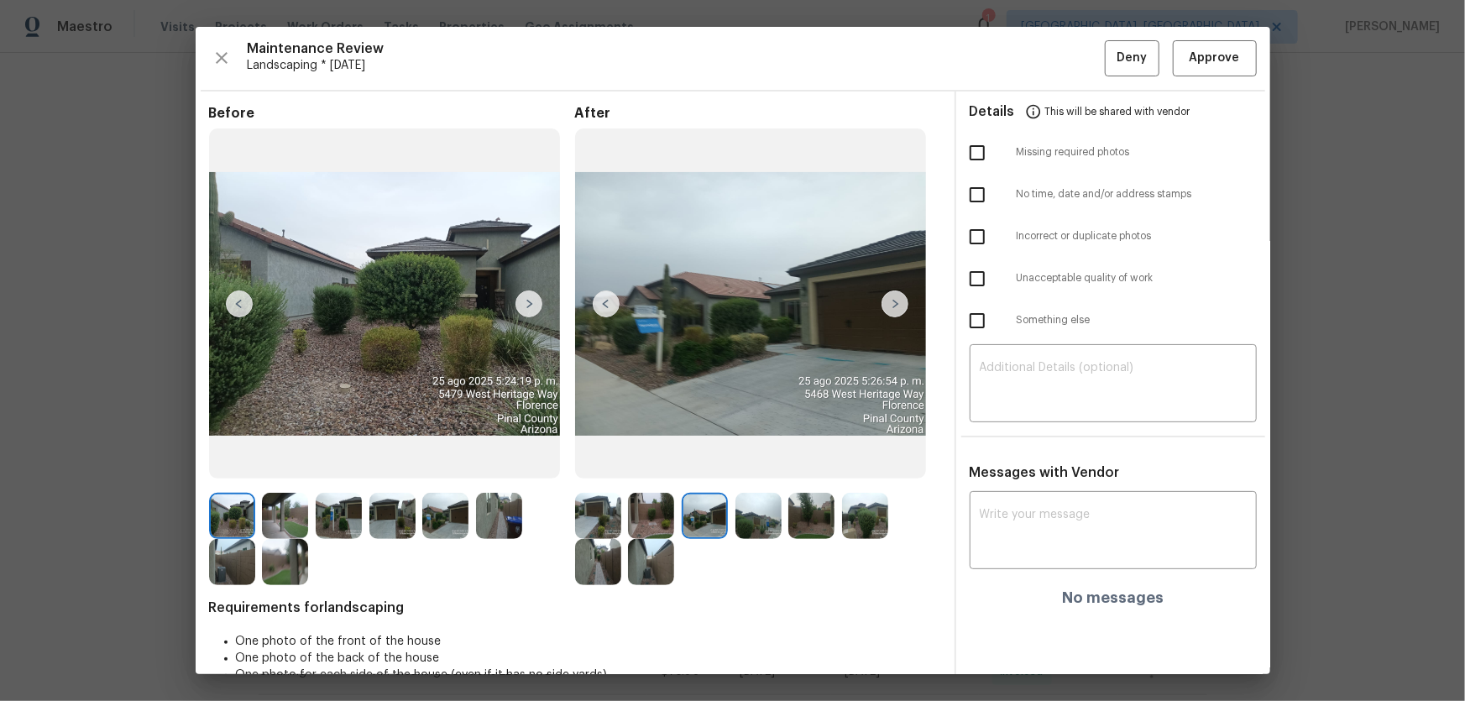
click at [753, 463] on img at bounding box center [759, 516] width 46 height 46
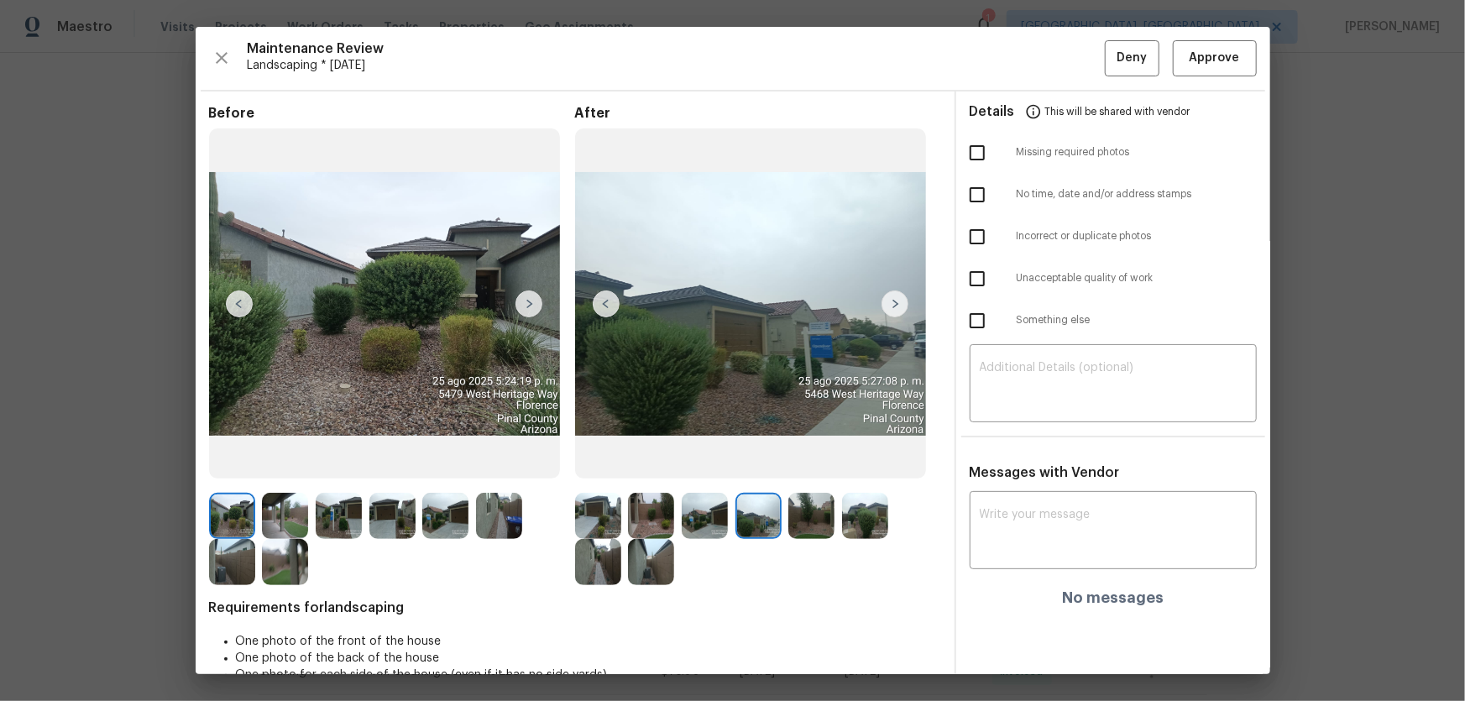
click at [818, 463] on img at bounding box center [811, 516] width 46 height 46
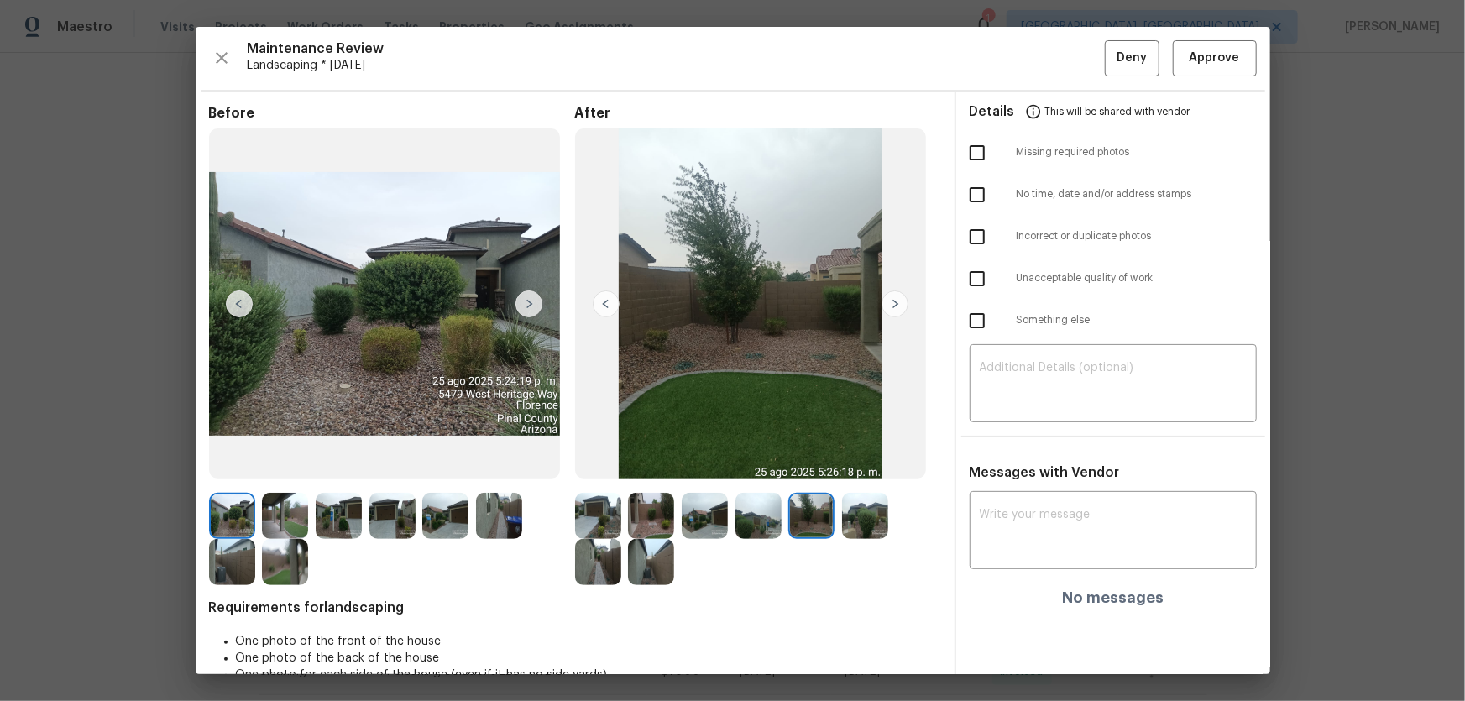
click at [860, 463] on img at bounding box center [865, 516] width 46 height 46
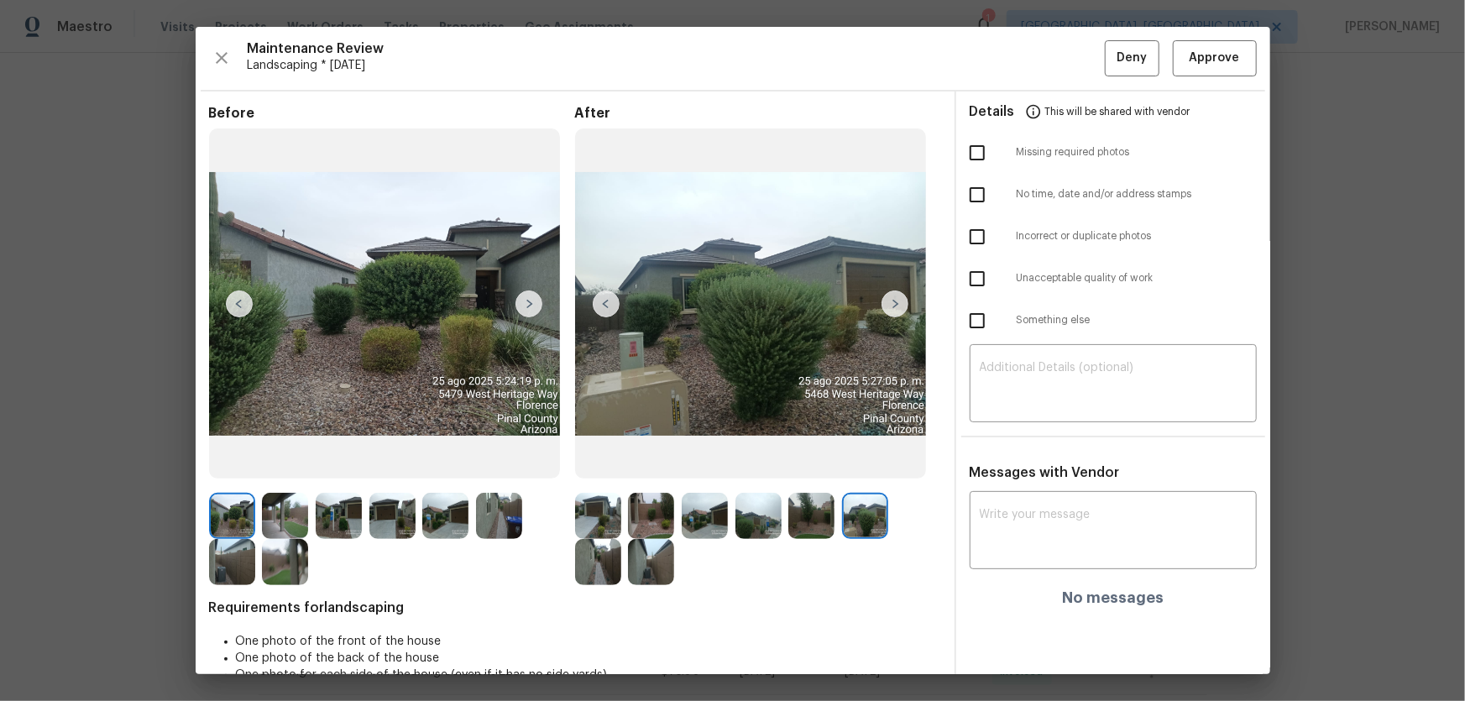
click at [612, 463] on img at bounding box center [598, 562] width 46 height 46
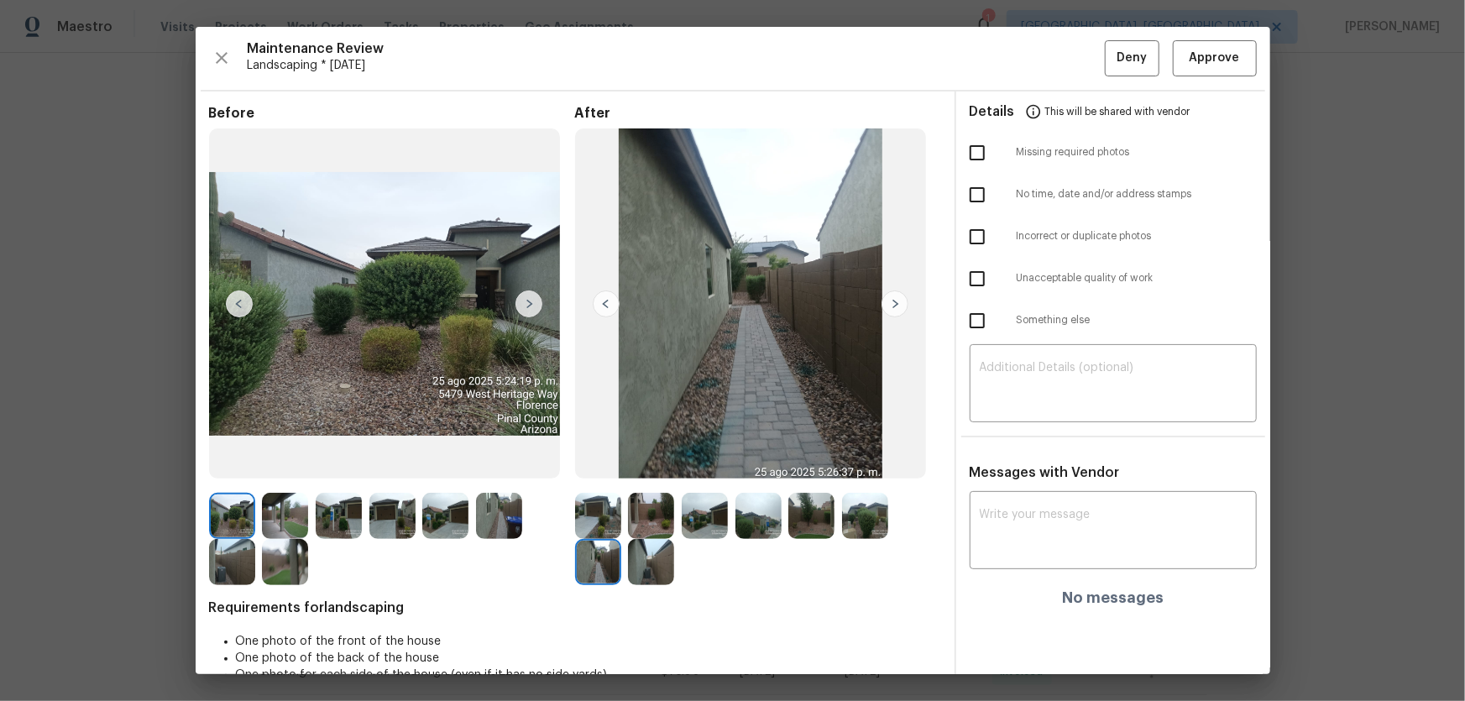
click at [638, 463] on img at bounding box center [651, 562] width 46 height 46
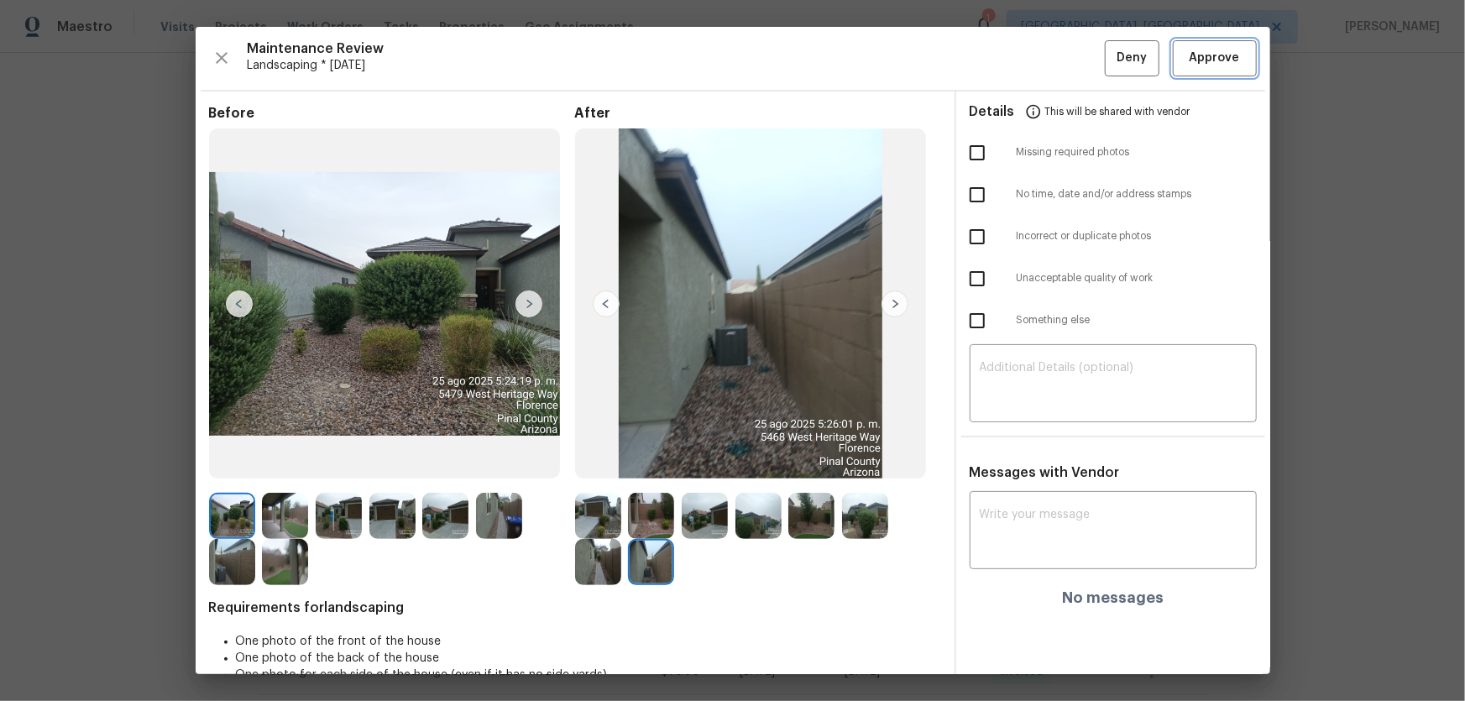
click at [1042, 59] on span "Approve" at bounding box center [1215, 58] width 50 height 21
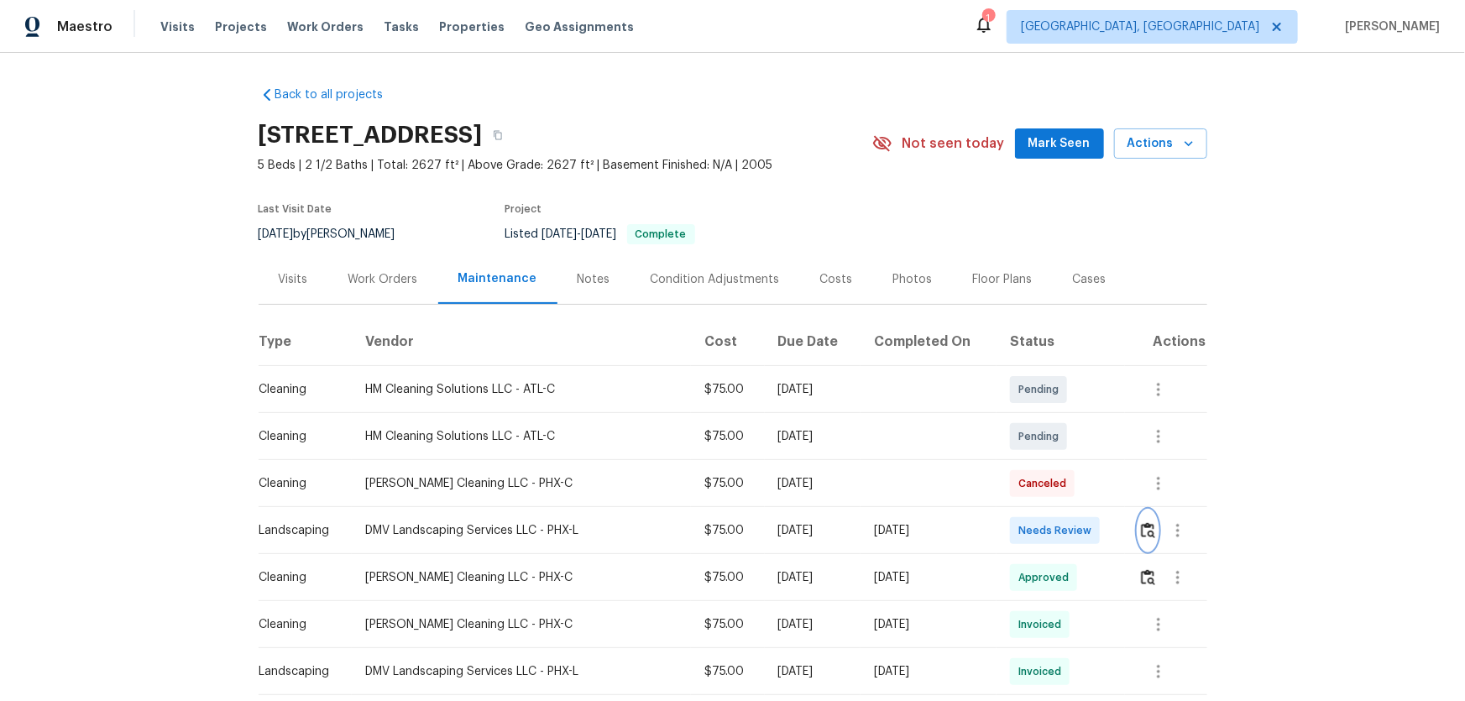
click at [1042, 463] on img "button" at bounding box center [1148, 530] width 14 height 16
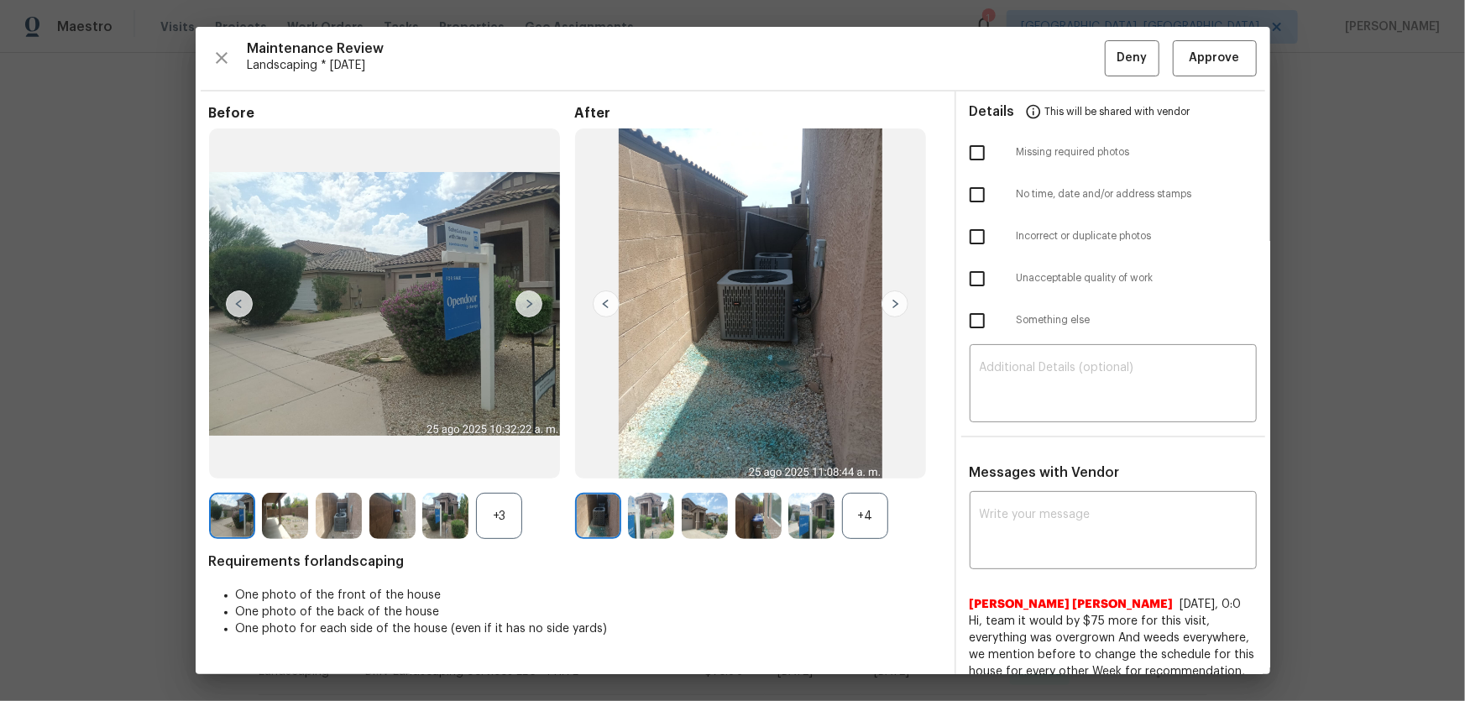
click at [870, 463] on div "+4" at bounding box center [865, 516] width 46 height 46
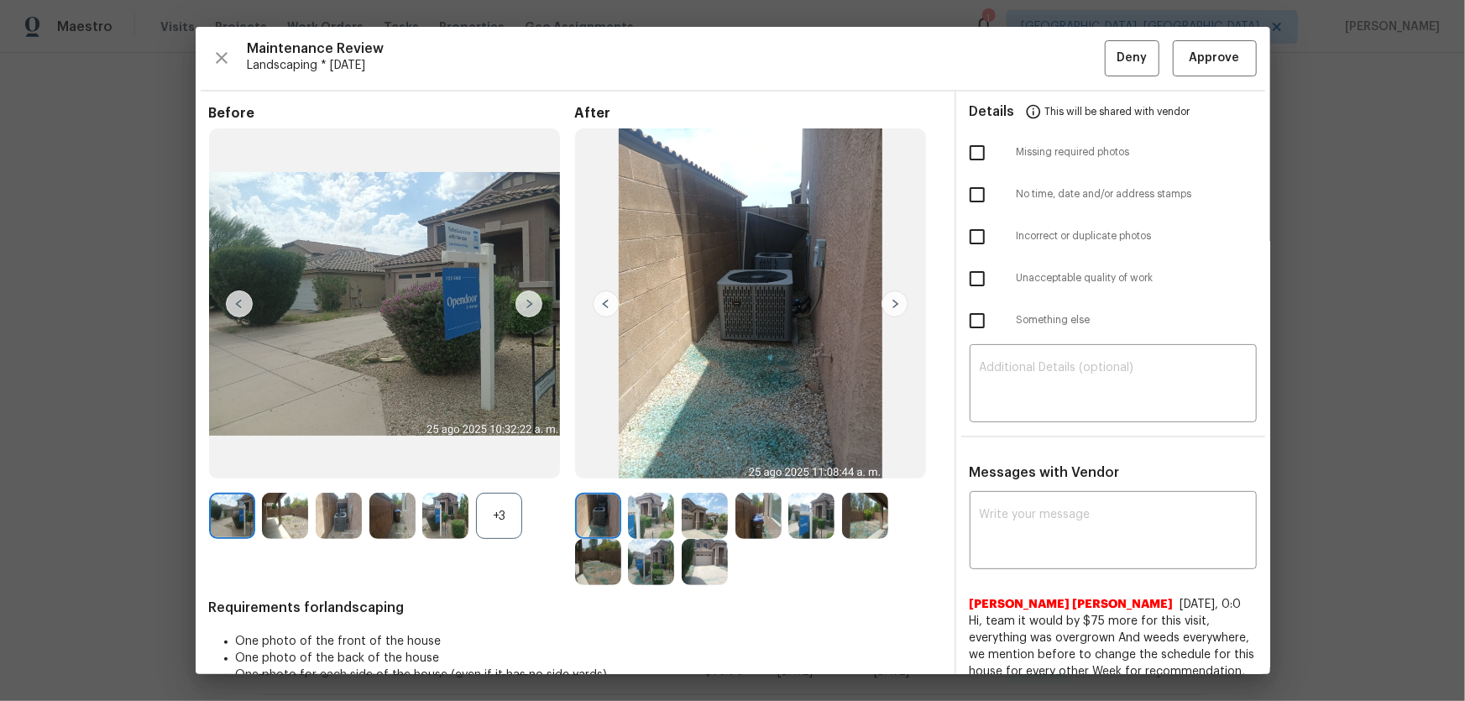
click at [495, 463] on div "+3" at bounding box center [499, 516] width 46 height 46
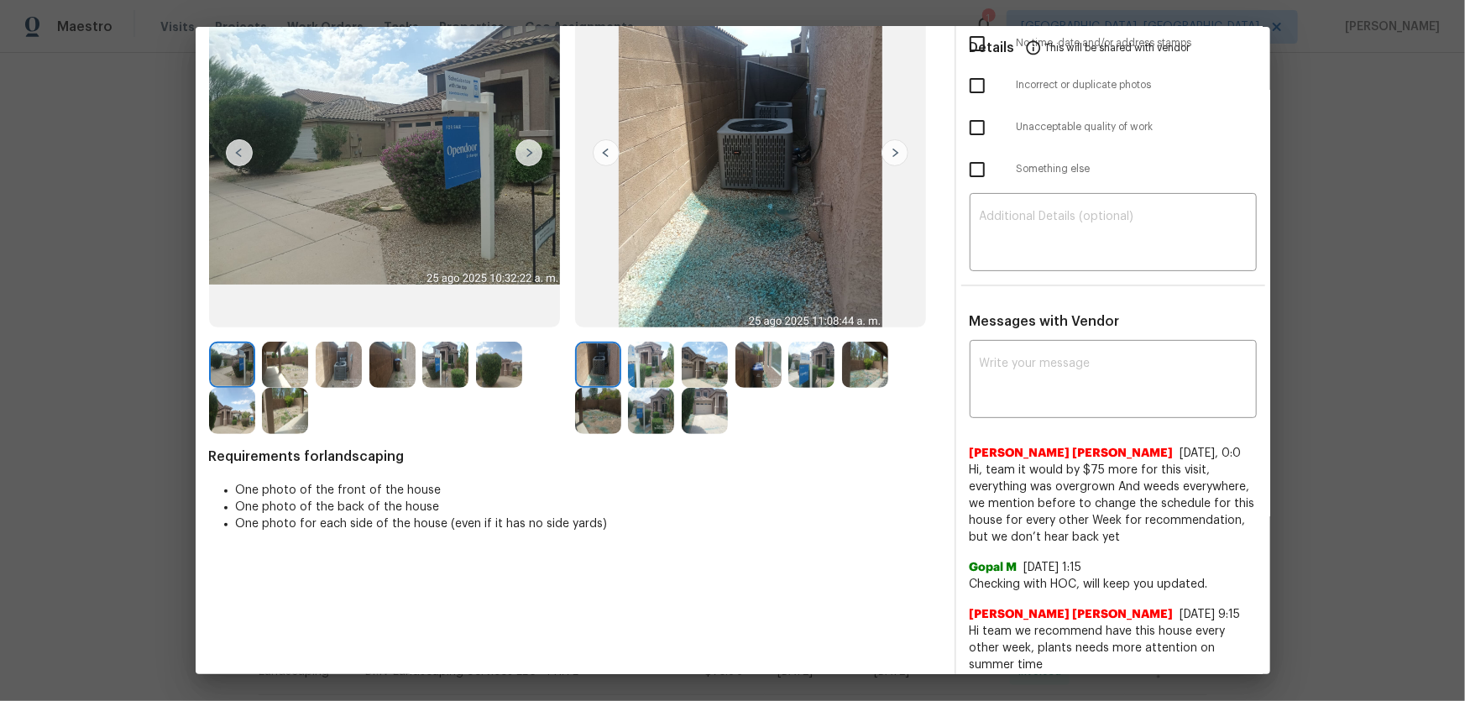
scroll to position [152, 0]
click at [654, 376] on img at bounding box center [651, 364] width 46 height 46
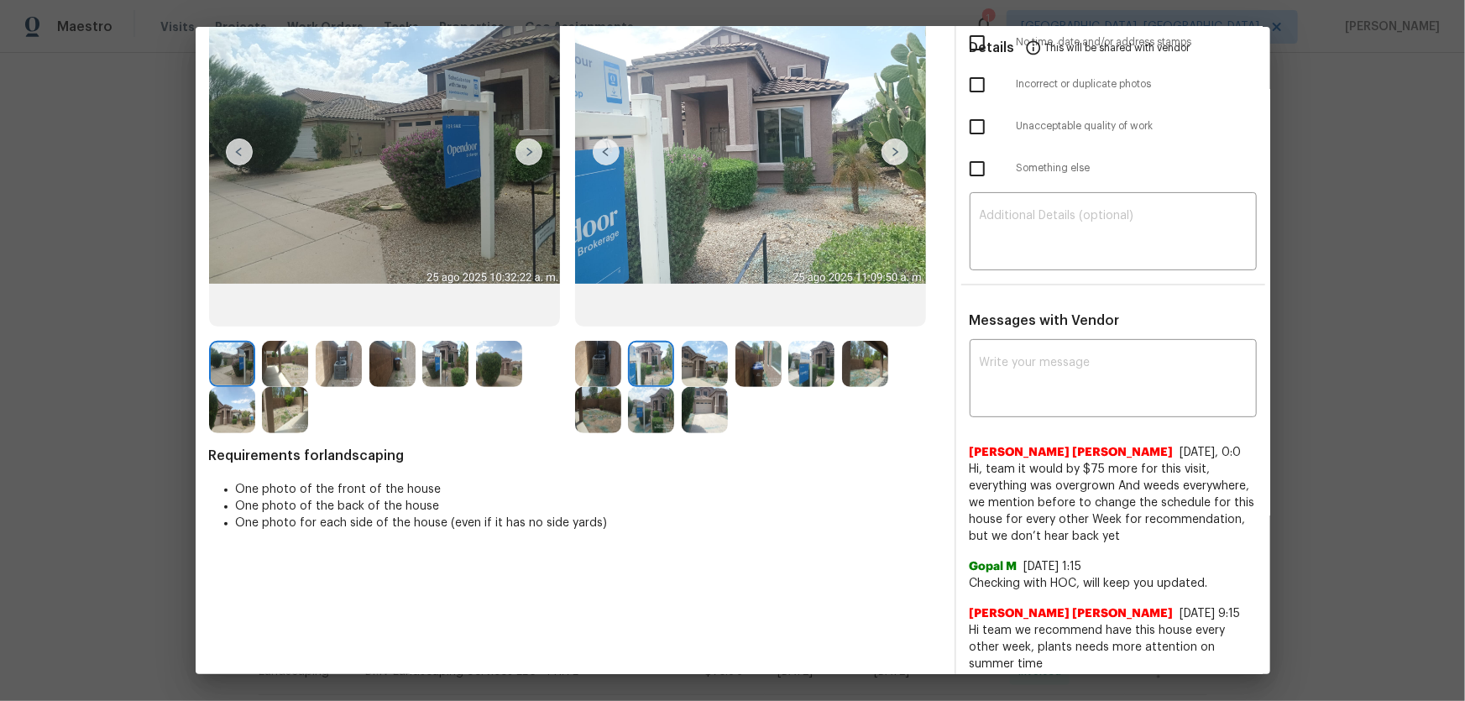
click at [689, 377] on img at bounding box center [705, 364] width 46 height 46
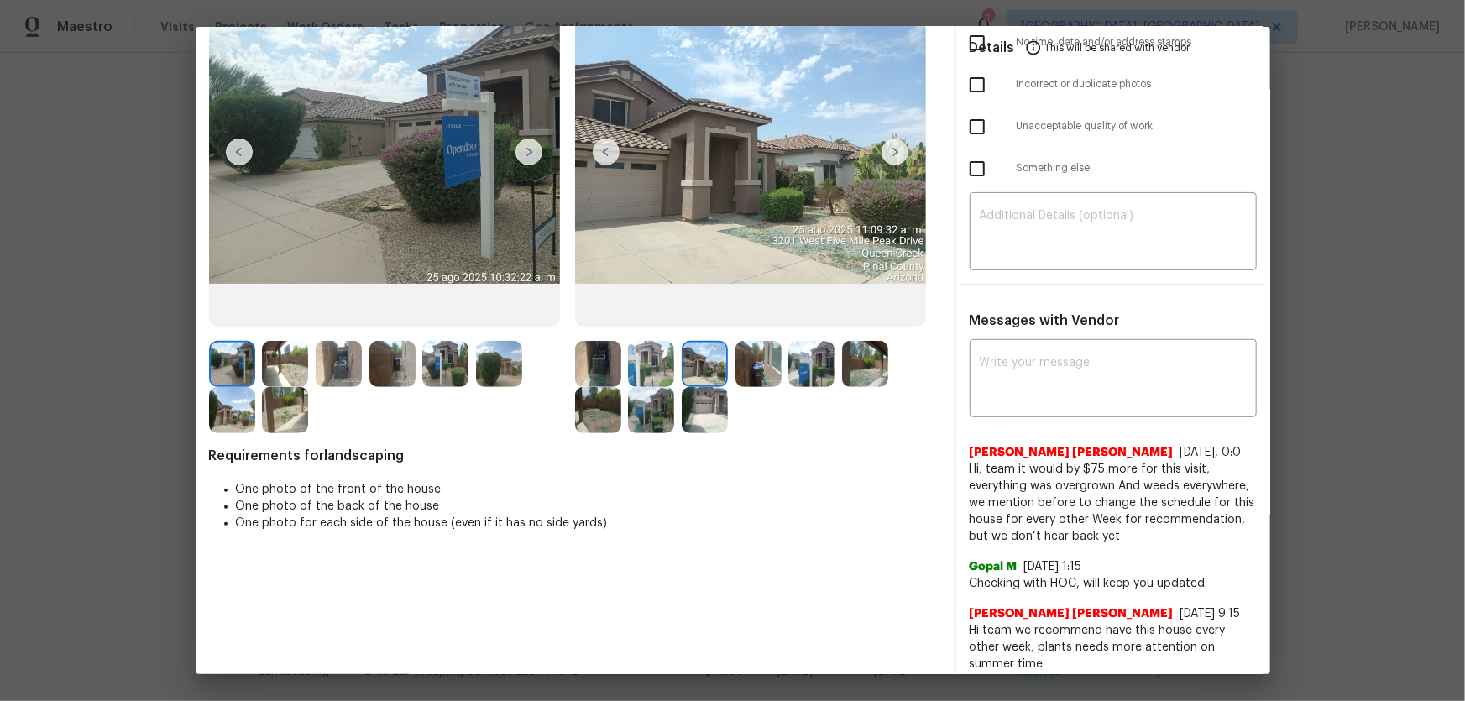
click at [755, 368] on img at bounding box center [759, 364] width 46 height 46
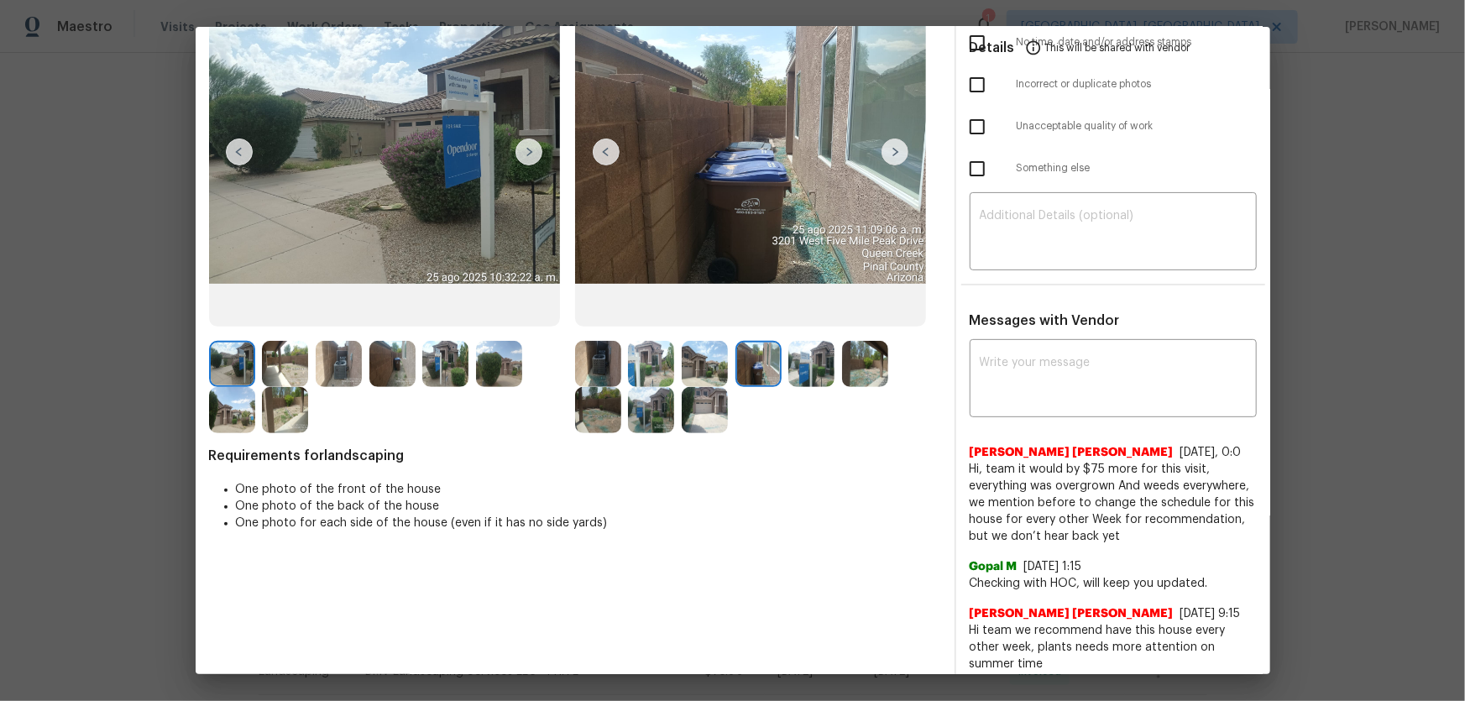
click at [799, 365] on img at bounding box center [811, 364] width 46 height 46
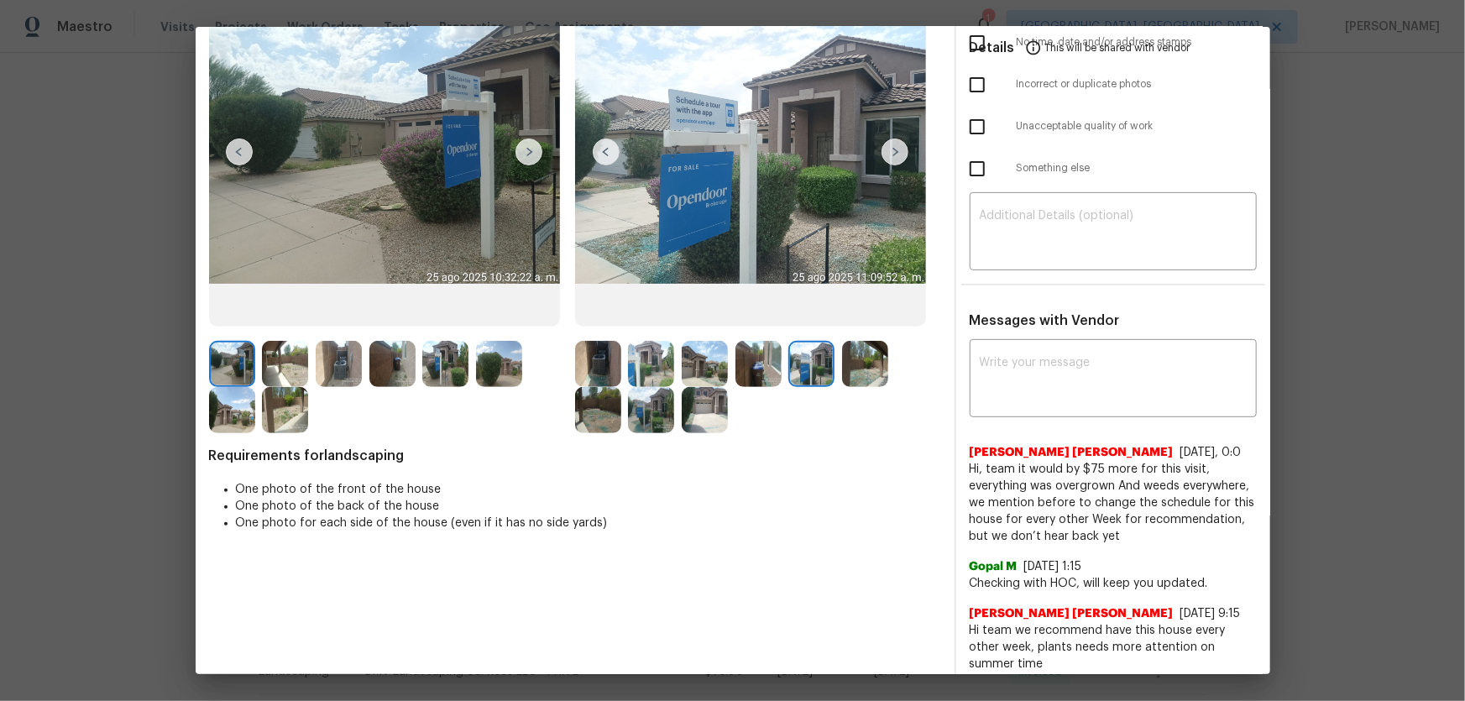
click at [850, 361] on img at bounding box center [865, 364] width 46 height 46
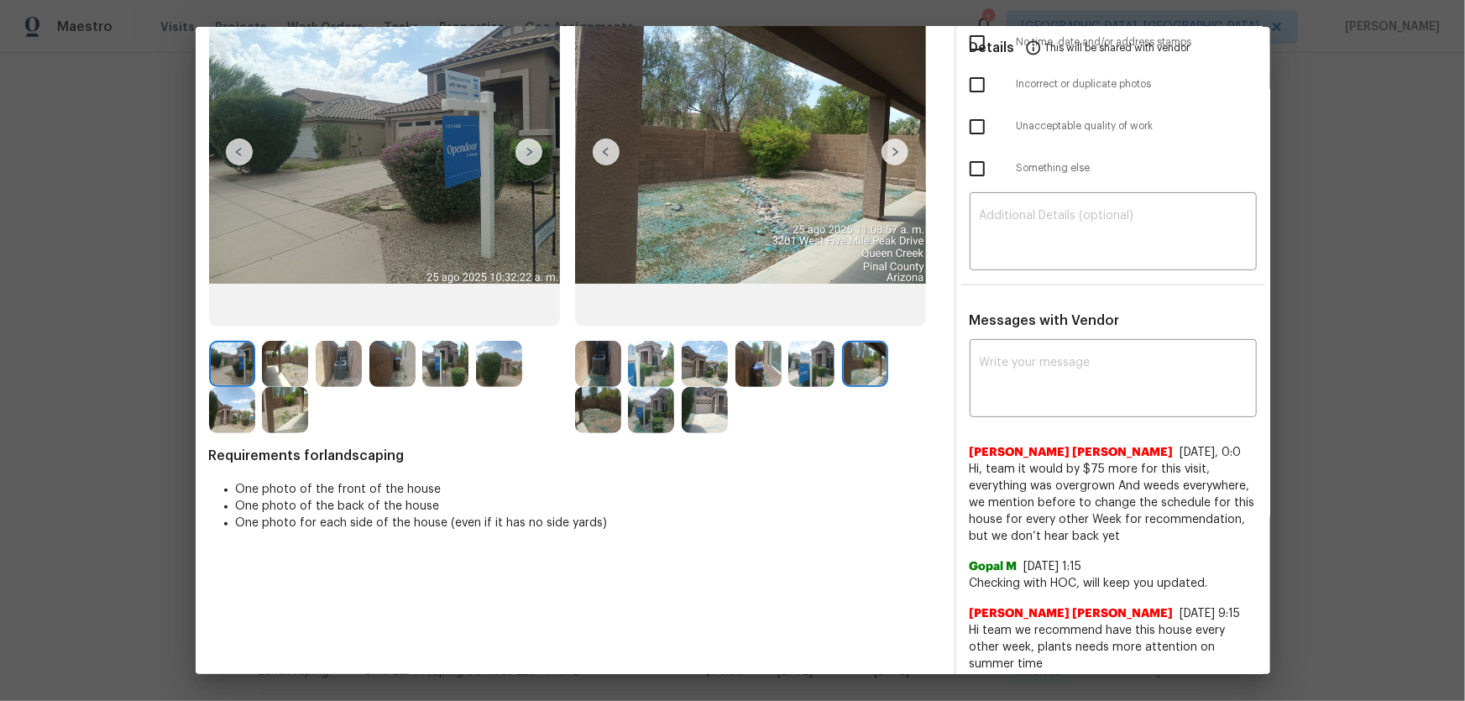
click at [591, 419] on img at bounding box center [598, 410] width 46 height 46
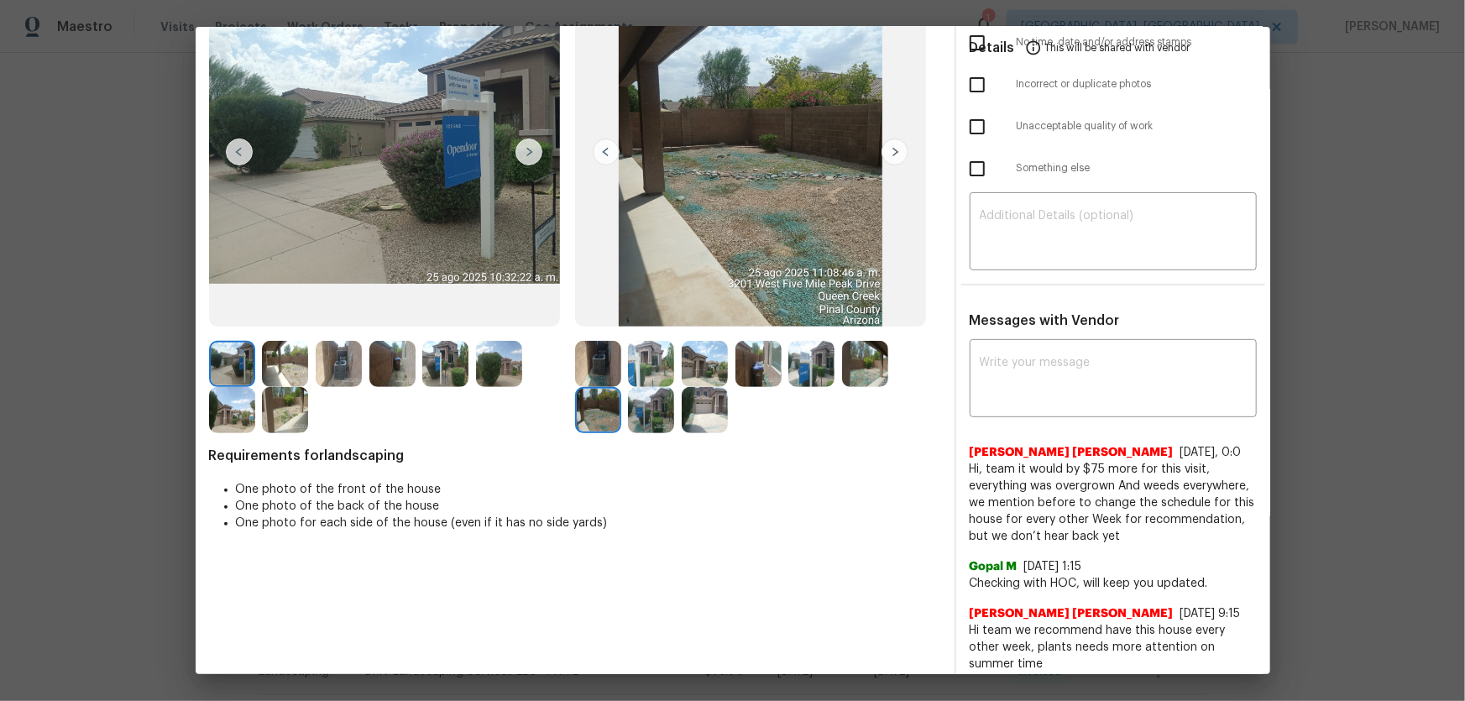
click at [654, 419] on img at bounding box center [651, 410] width 46 height 46
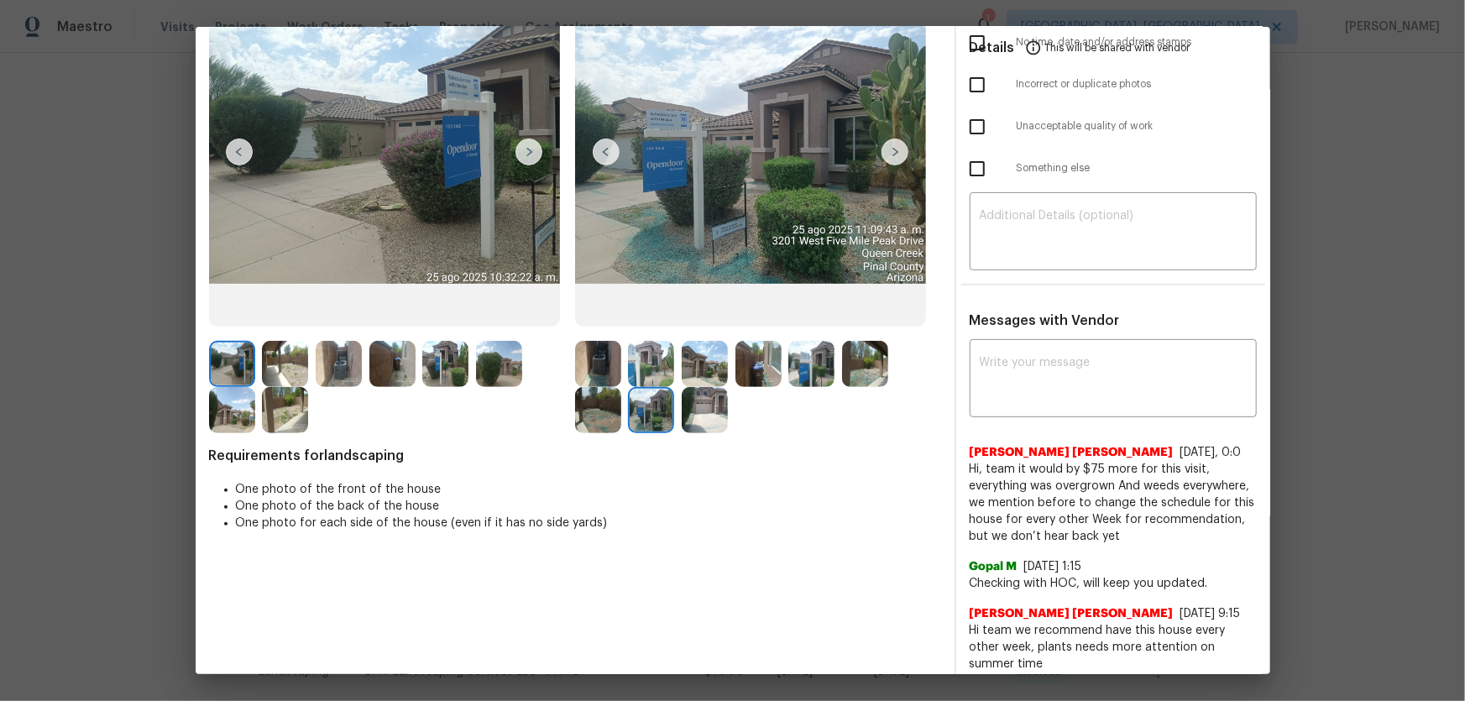
click at [705, 422] on img at bounding box center [705, 410] width 46 height 46
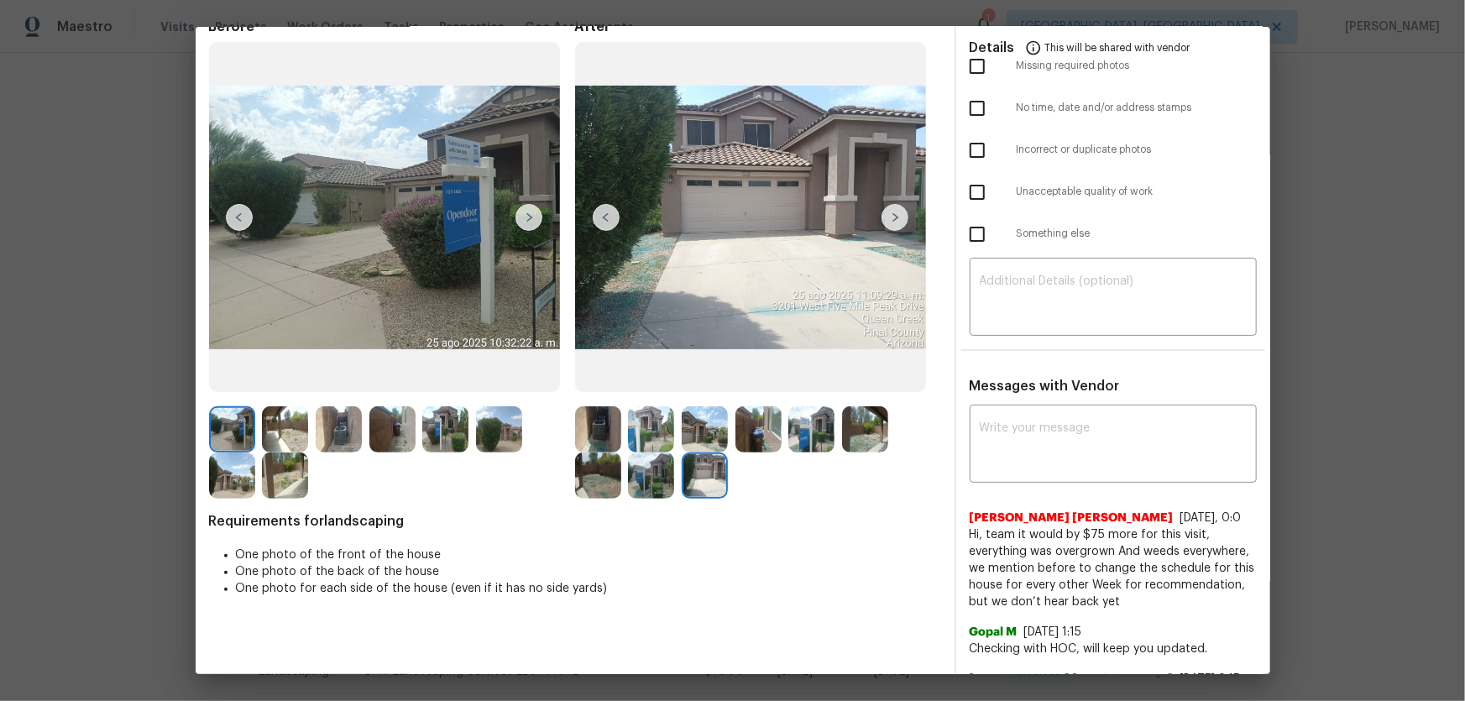
scroll to position [0, 0]
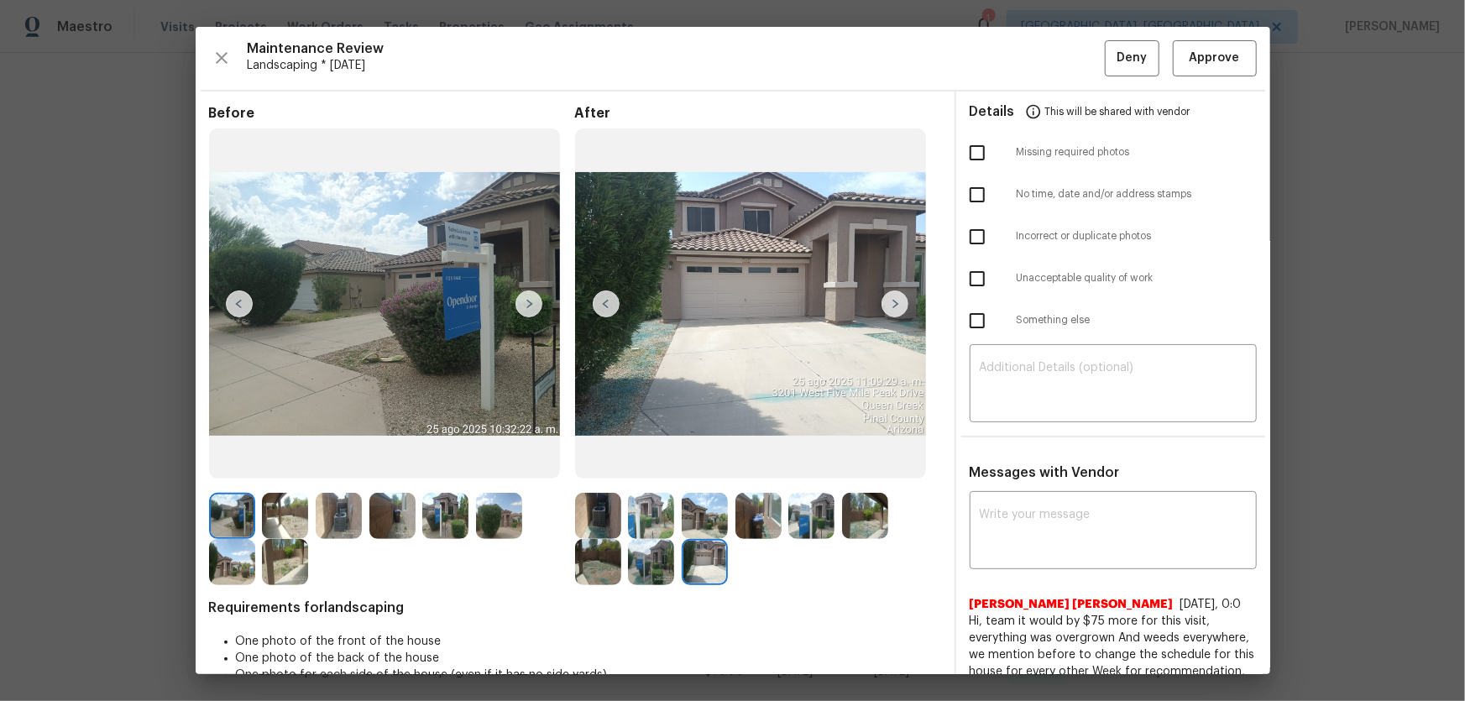
click at [349, 463] on img at bounding box center [339, 516] width 46 height 46
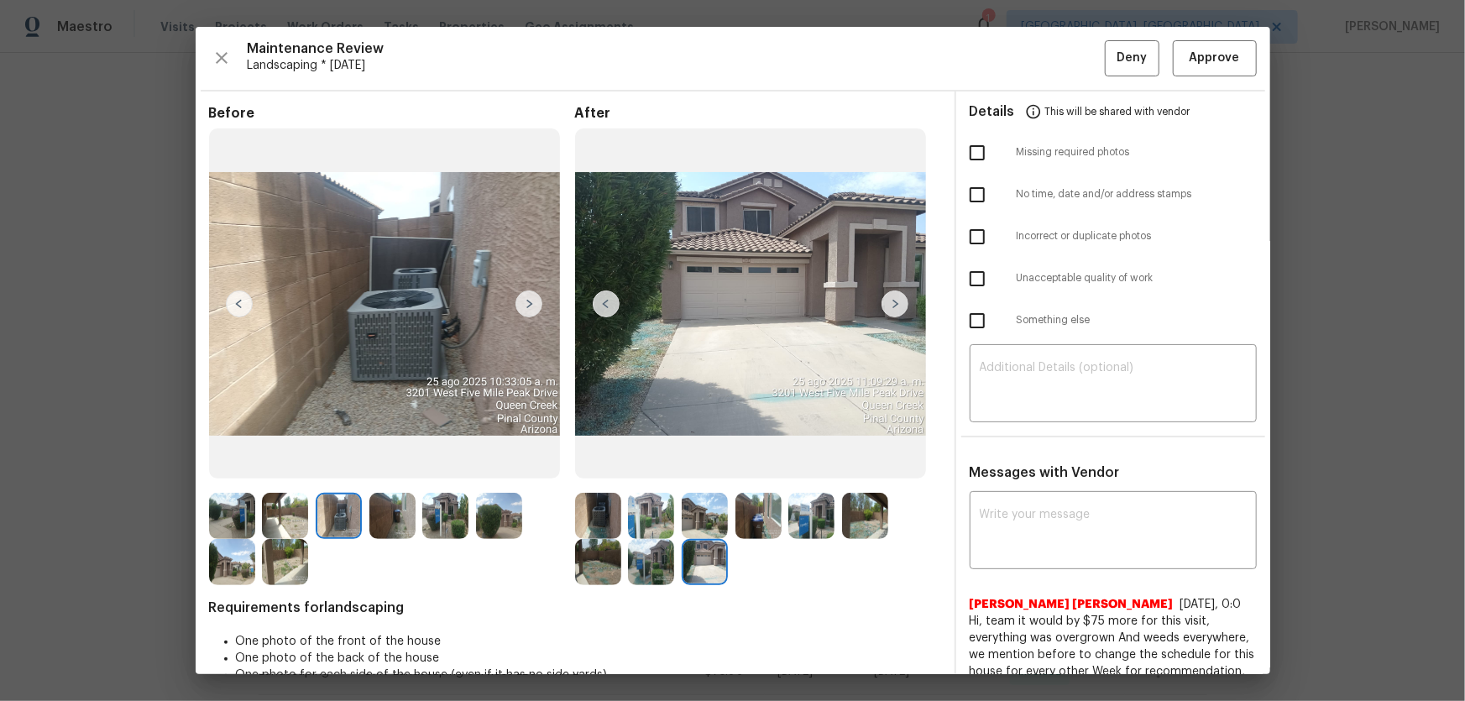
click at [241, 463] on img at bounding box center [232, 562] width 46 height 46
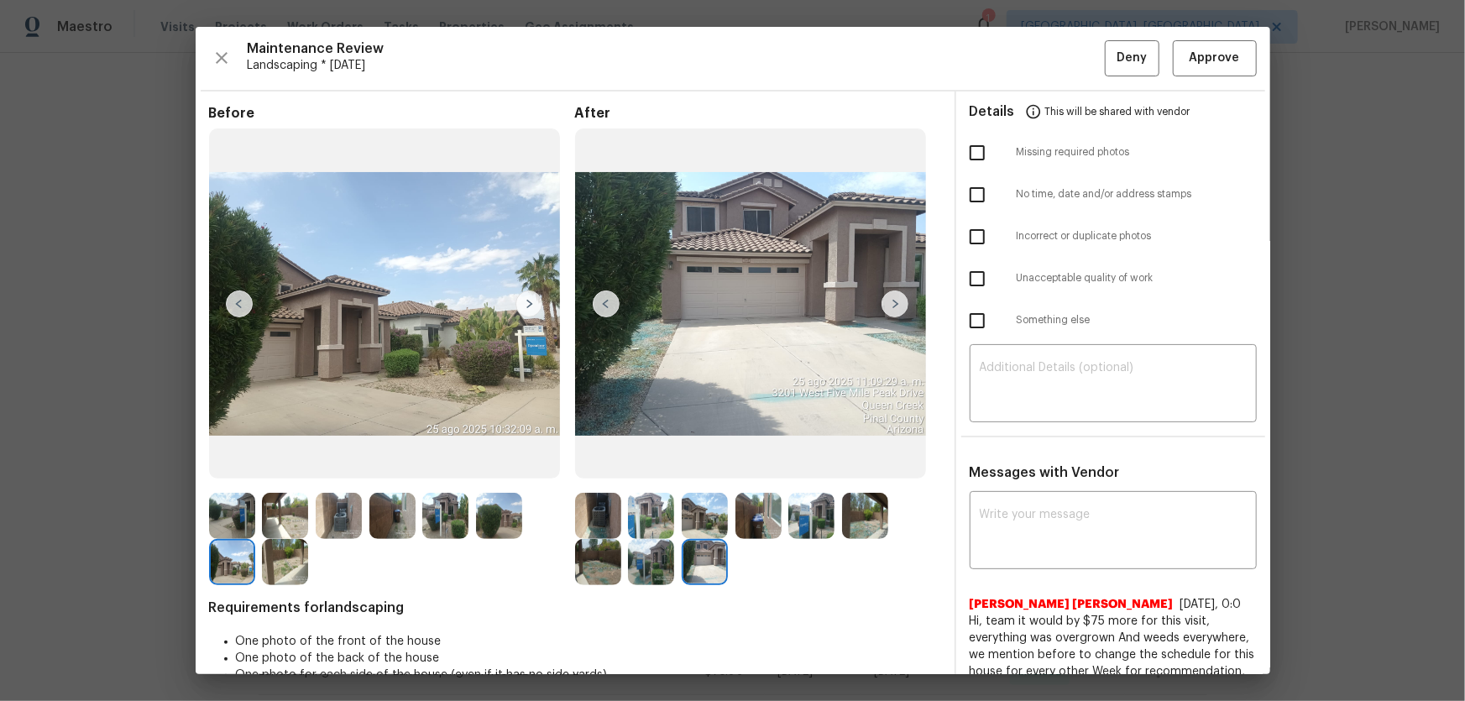
click at [293, 463] on img at bounding box center [285, 562] width 46 height 46
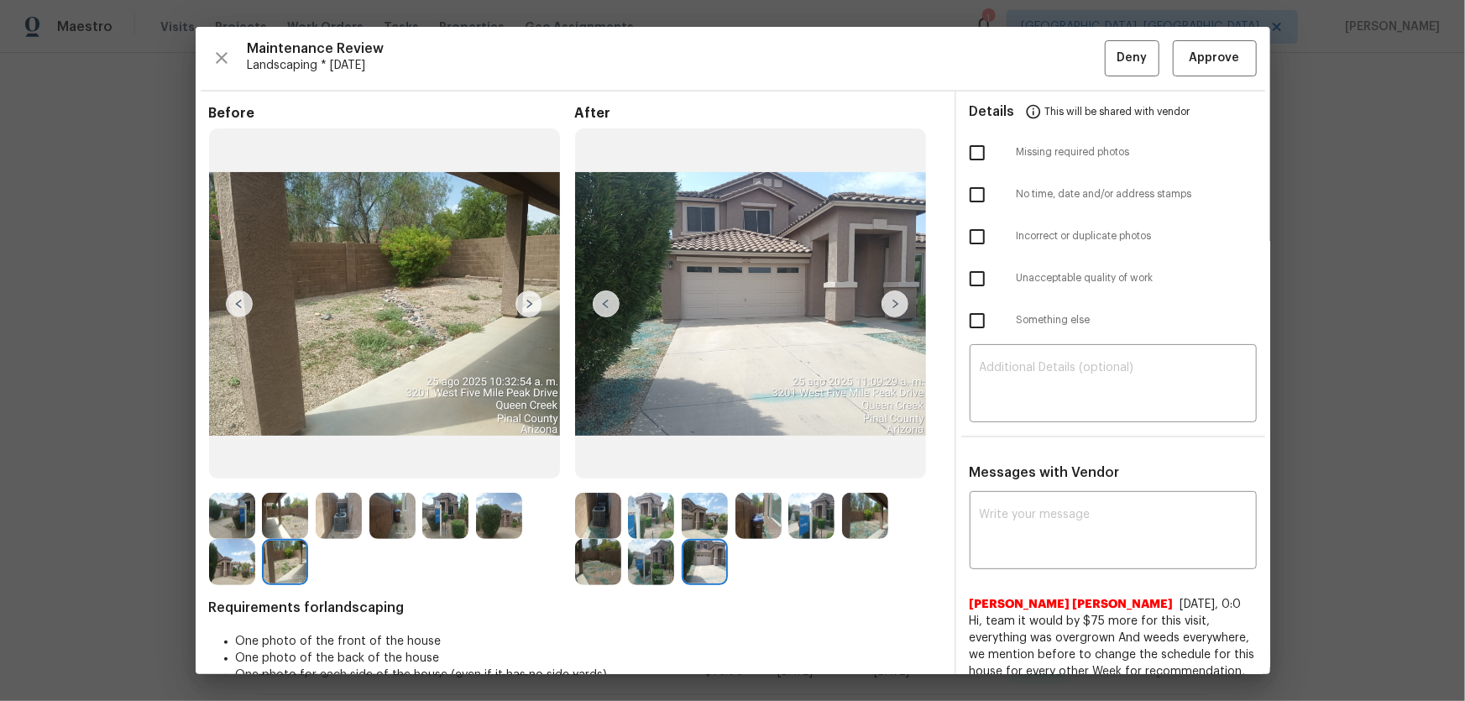
click at [341, 463] on img at bounding box center [339, 516] width 46 height 46
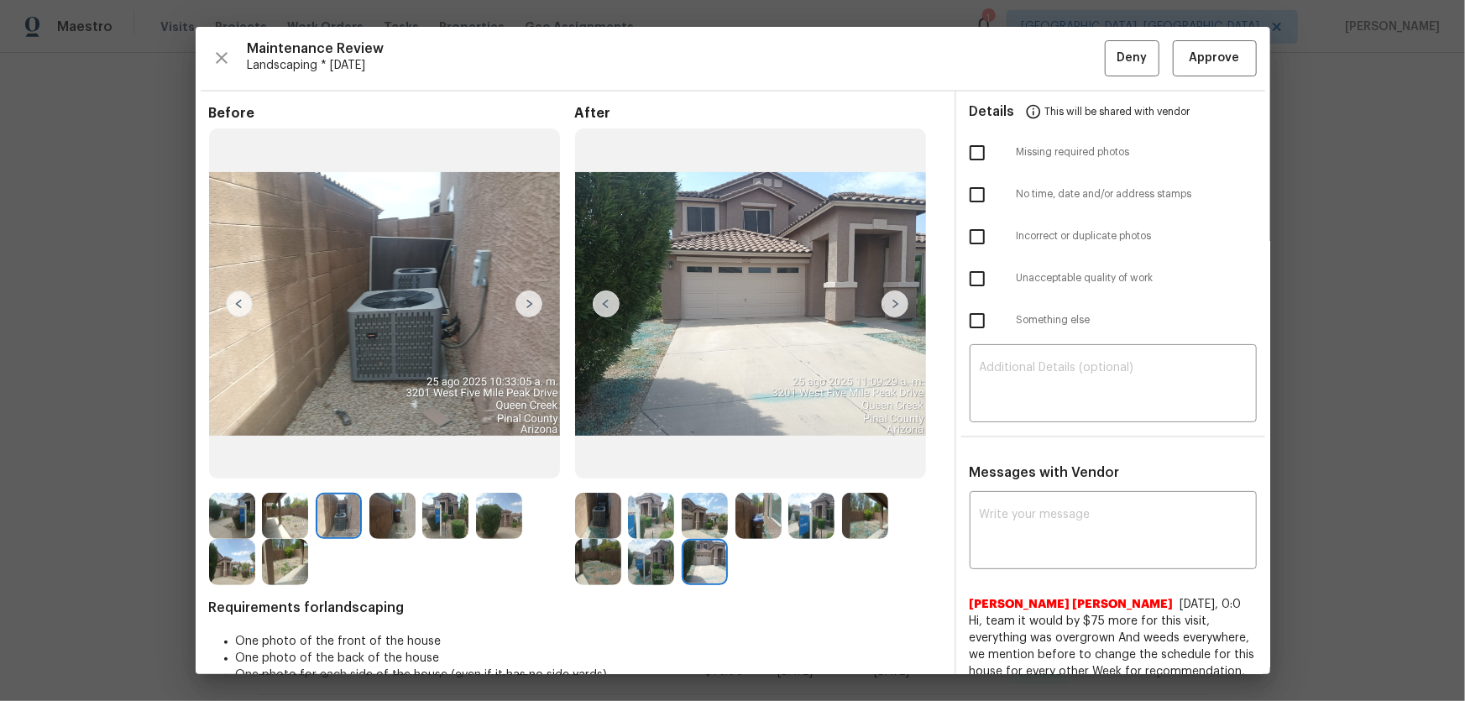
click at [411, 463] on img at bounding box center [392, 516] width 46 height 46
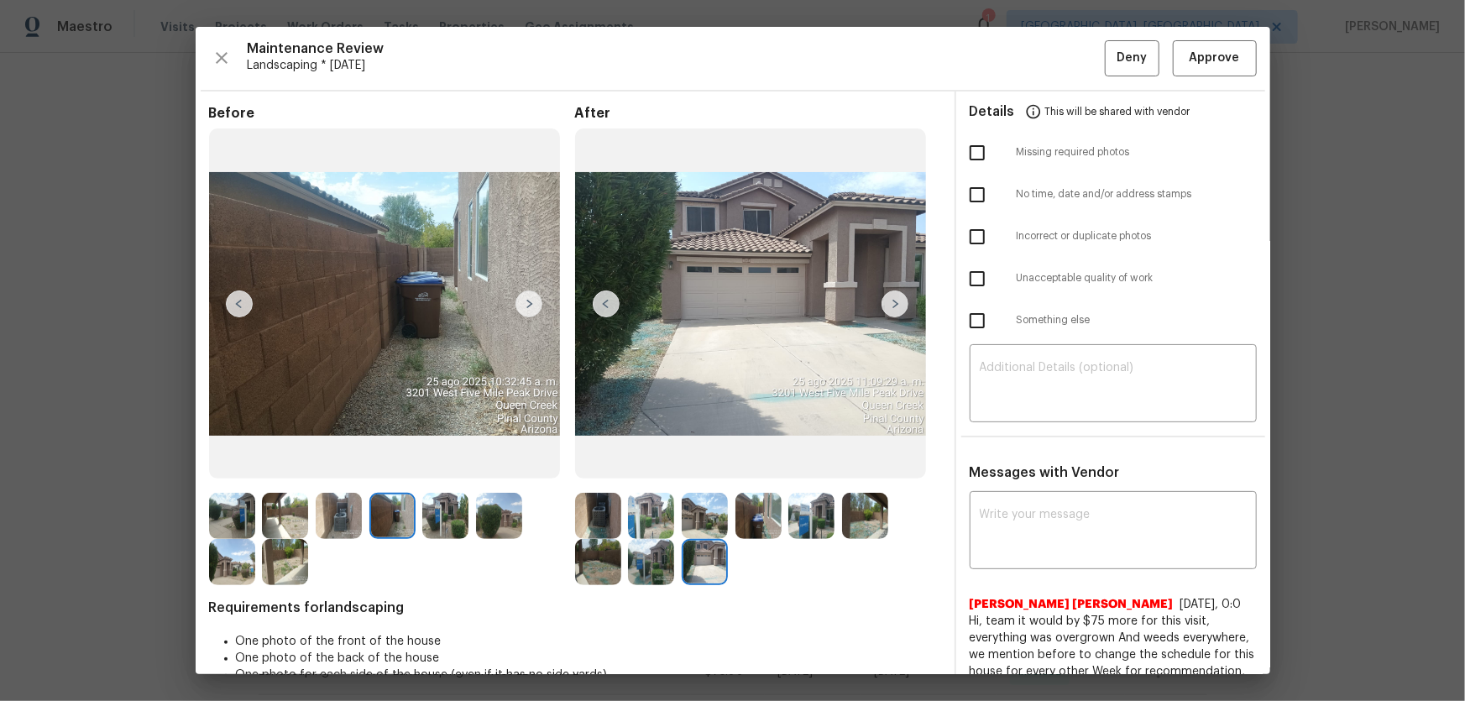
click at [589, 463] on img at bounding box center [598, 516] width 46 height 46
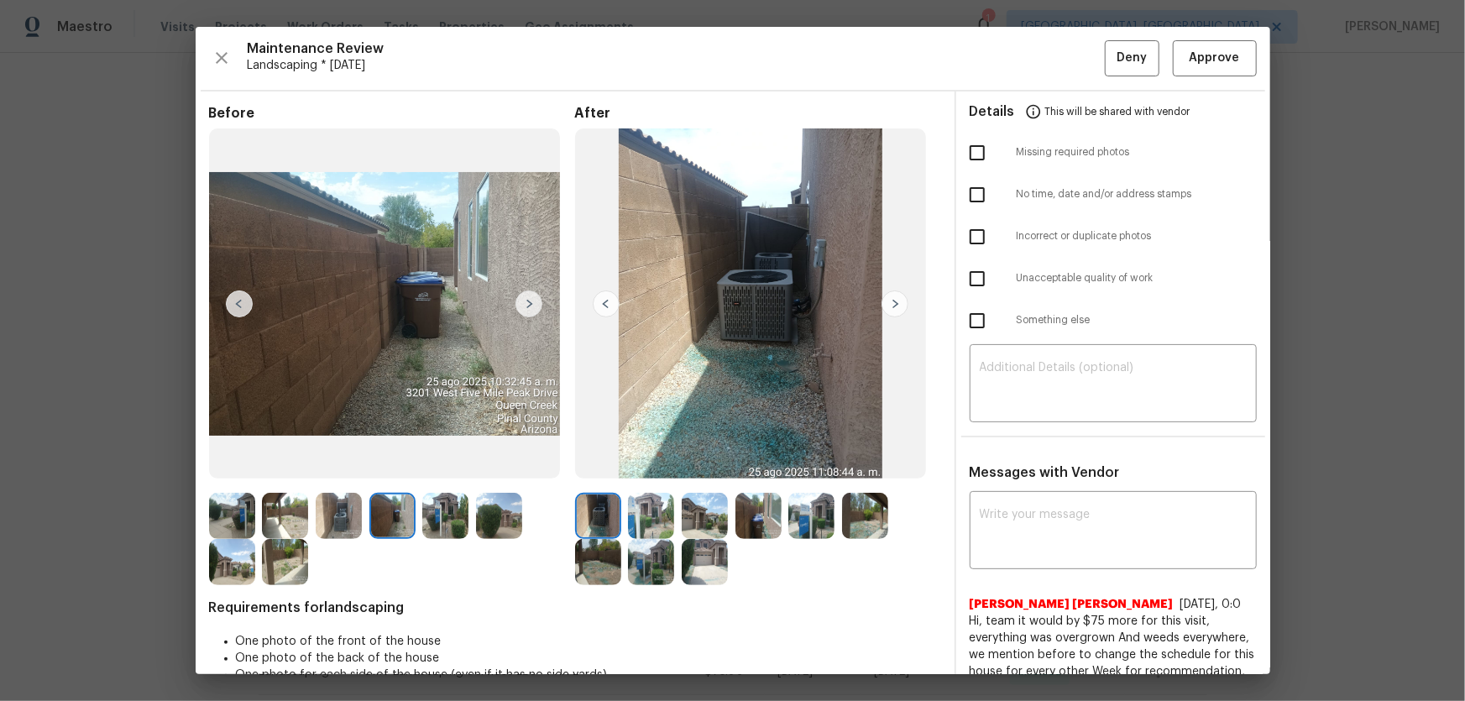
click at [698, 463] on img at bounding box center [705, 562] width 46 height 46
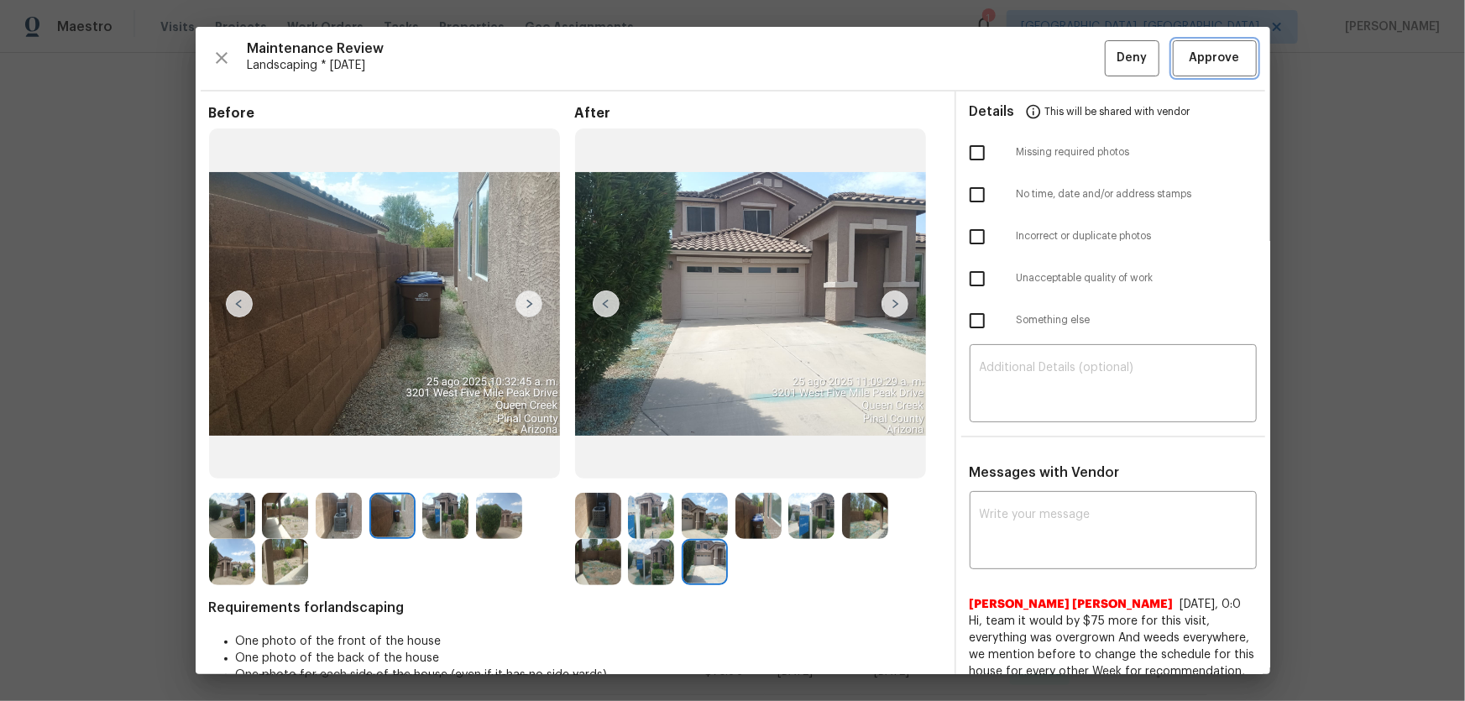
click at [1042, 60] on span "Approve" at bounding box center [1215, 58] width 50 height 21
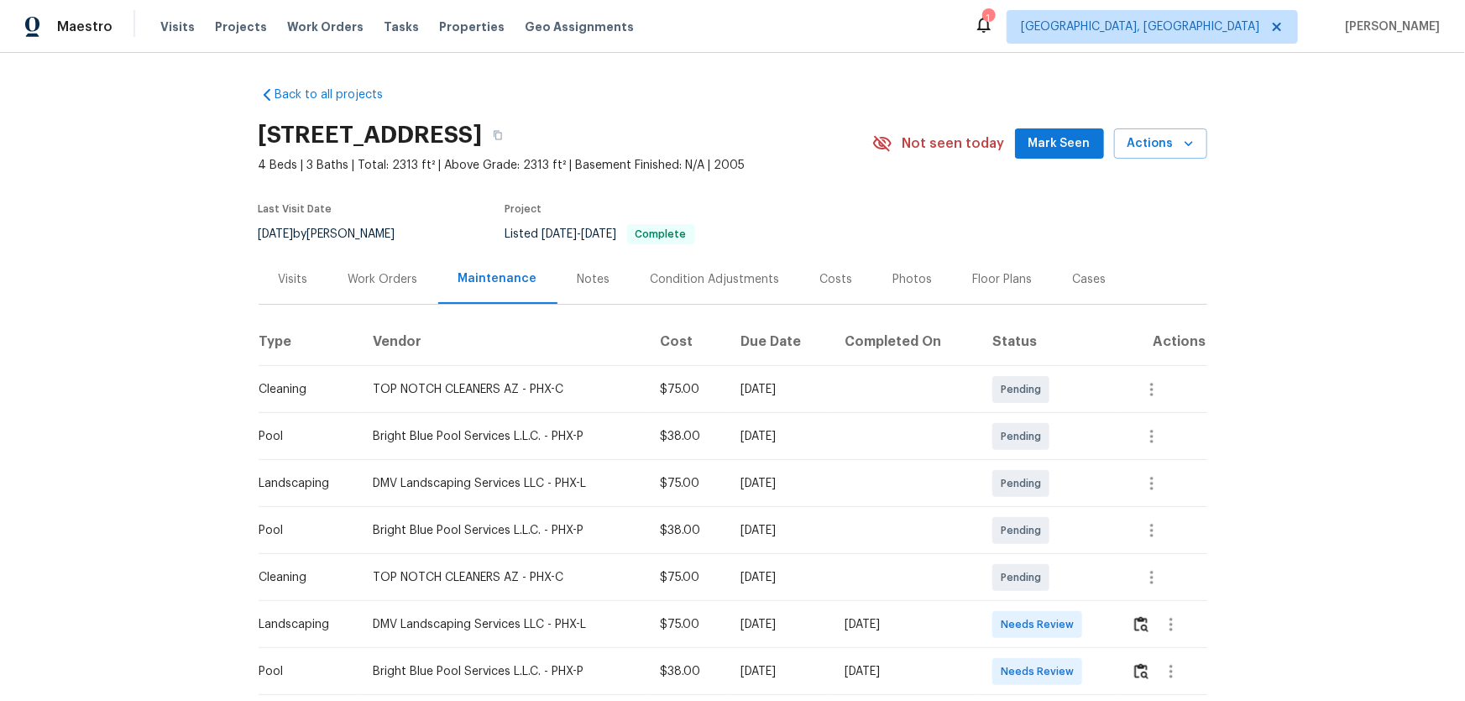
scroll to position [76, 0]
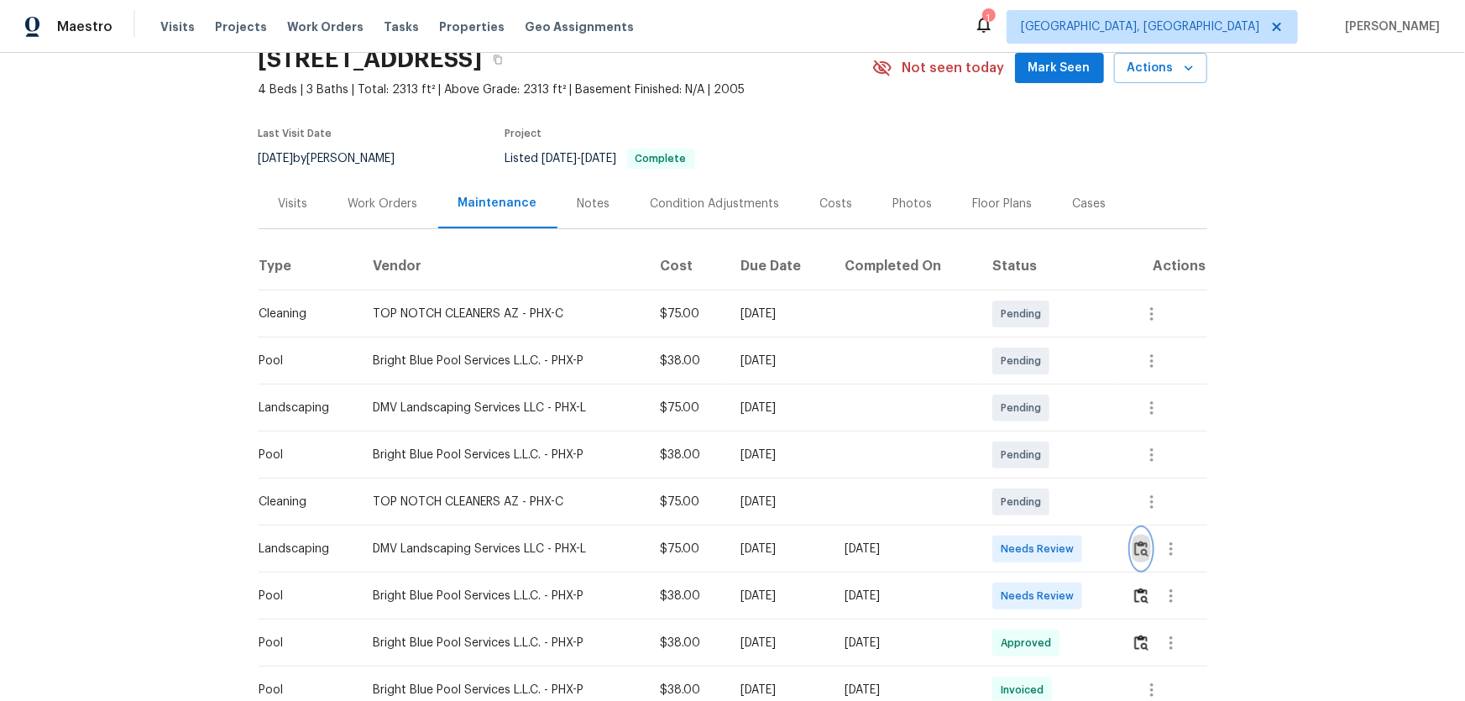
click at [1042, 463] on img "button" at bounding box center [1141, 549] width 14 height 16
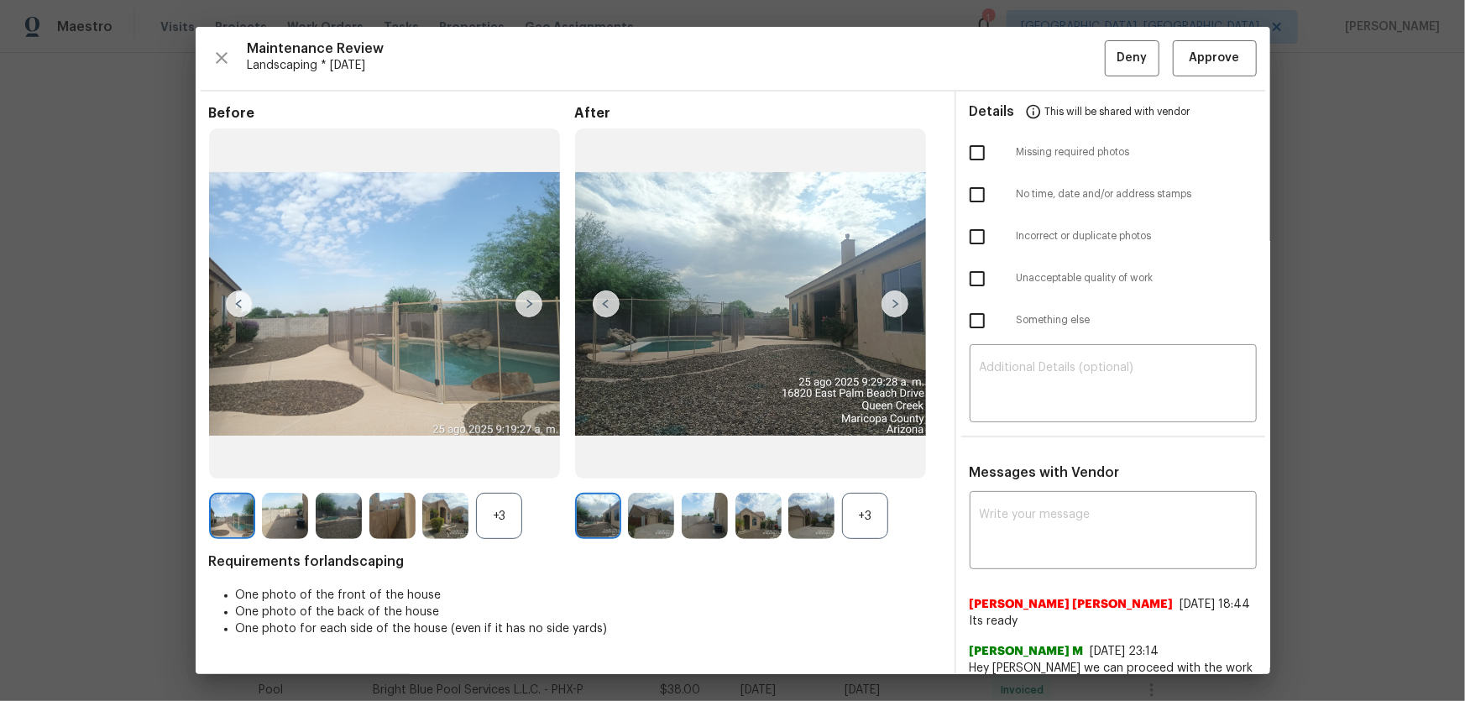
click at [863, 463] on div "+3" at bounding box center [865, 516] width 46 height 46
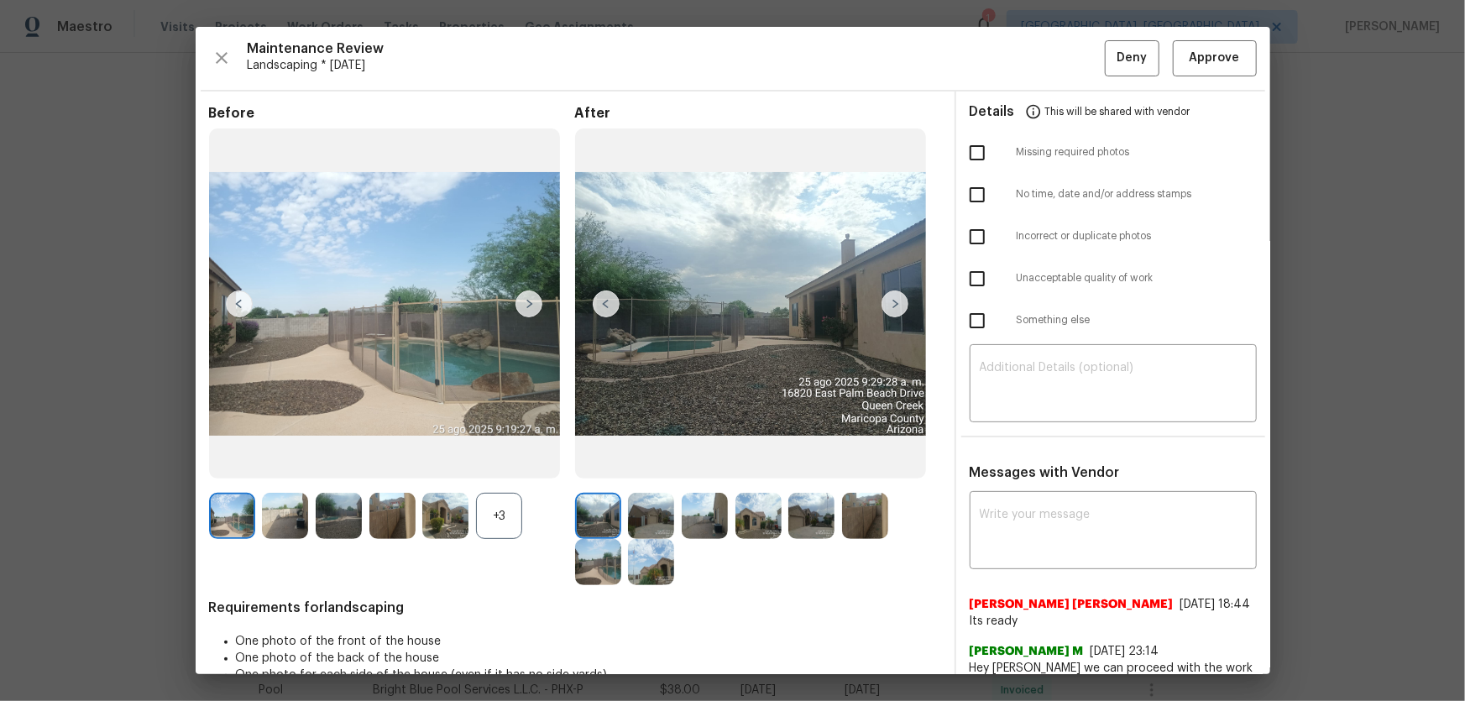
click at [508, 463] on div "+3" at bounding box center [499, 516] width 46 height 46
click at [1042, 65] on span "Approve" at bounding box center [1215, 58] width 50 height 21
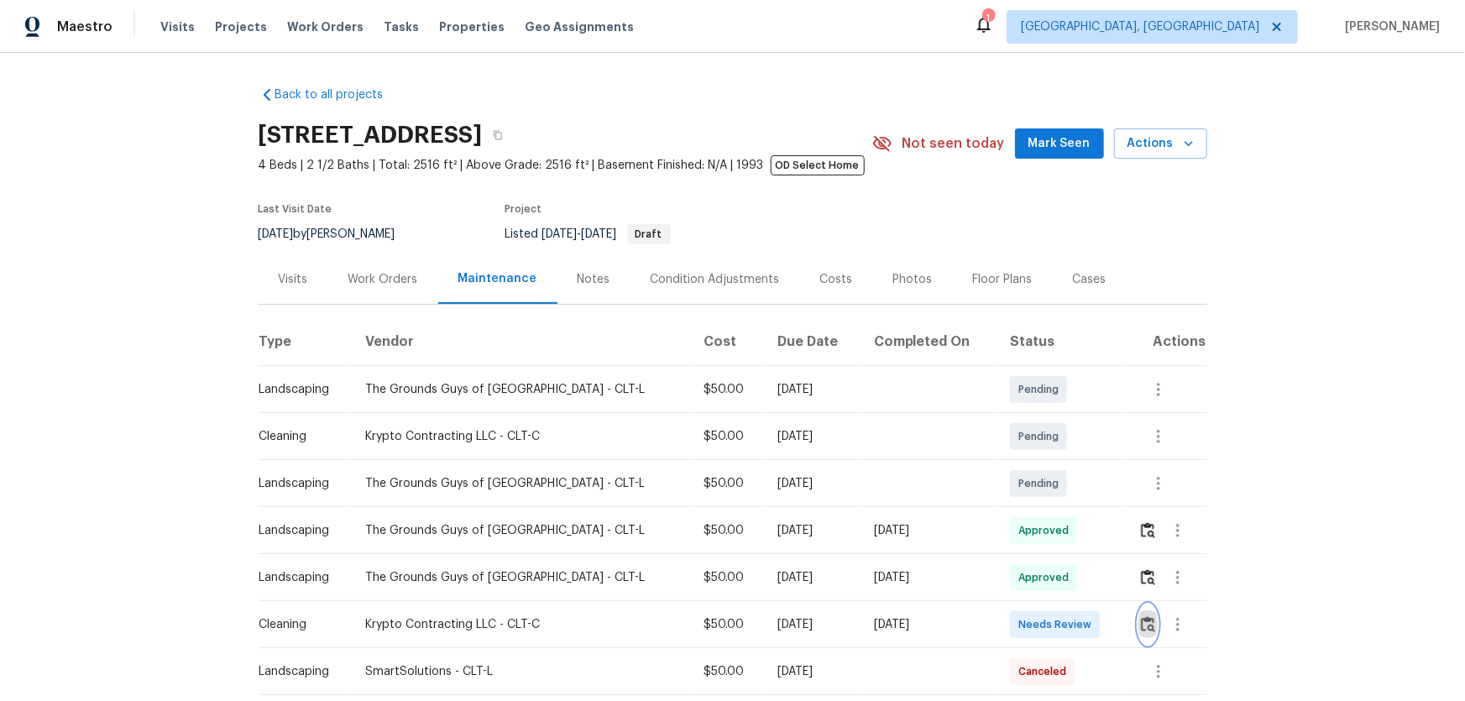
click at [1042, 463] on img "button" at bounding box center [1148, 624] width 14 height 16
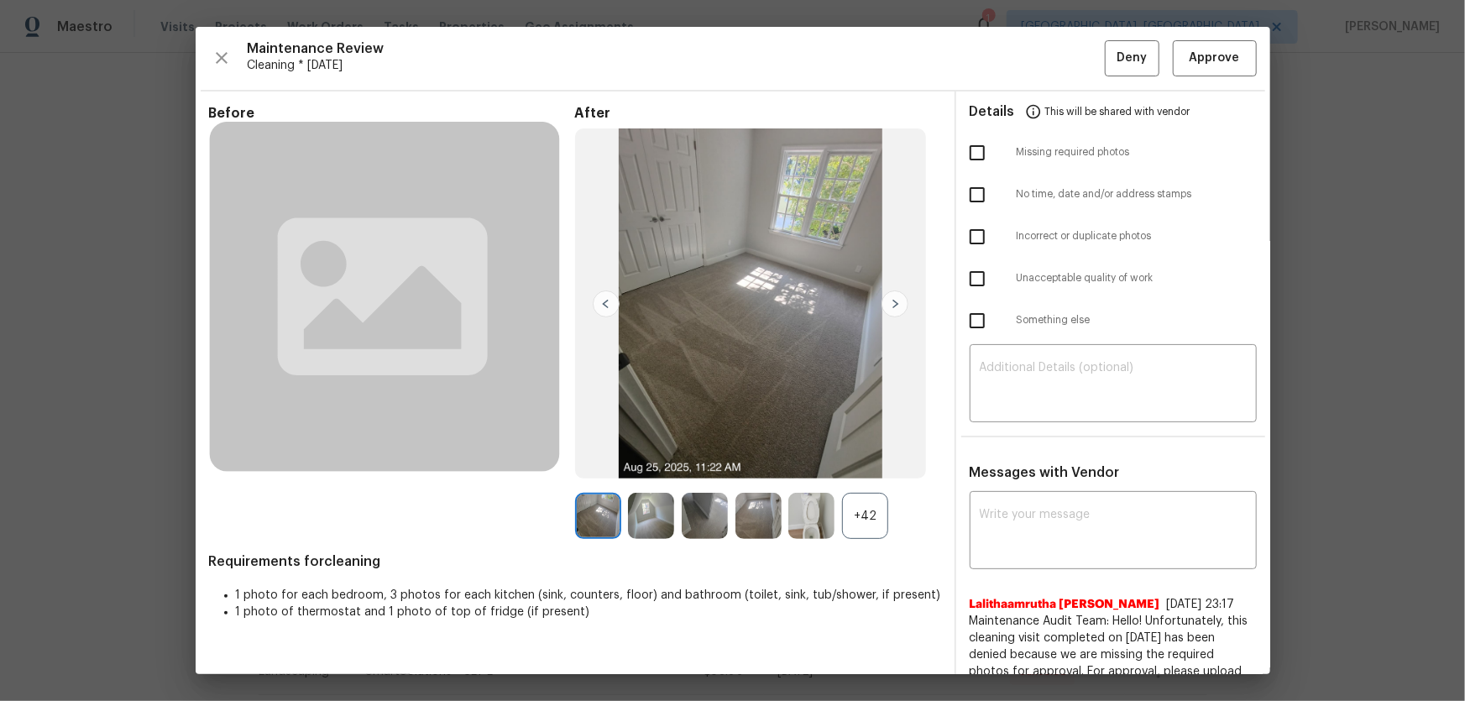
click at [845, 463] on div "+42" at bounding box center [865, 516] width 46 height 46
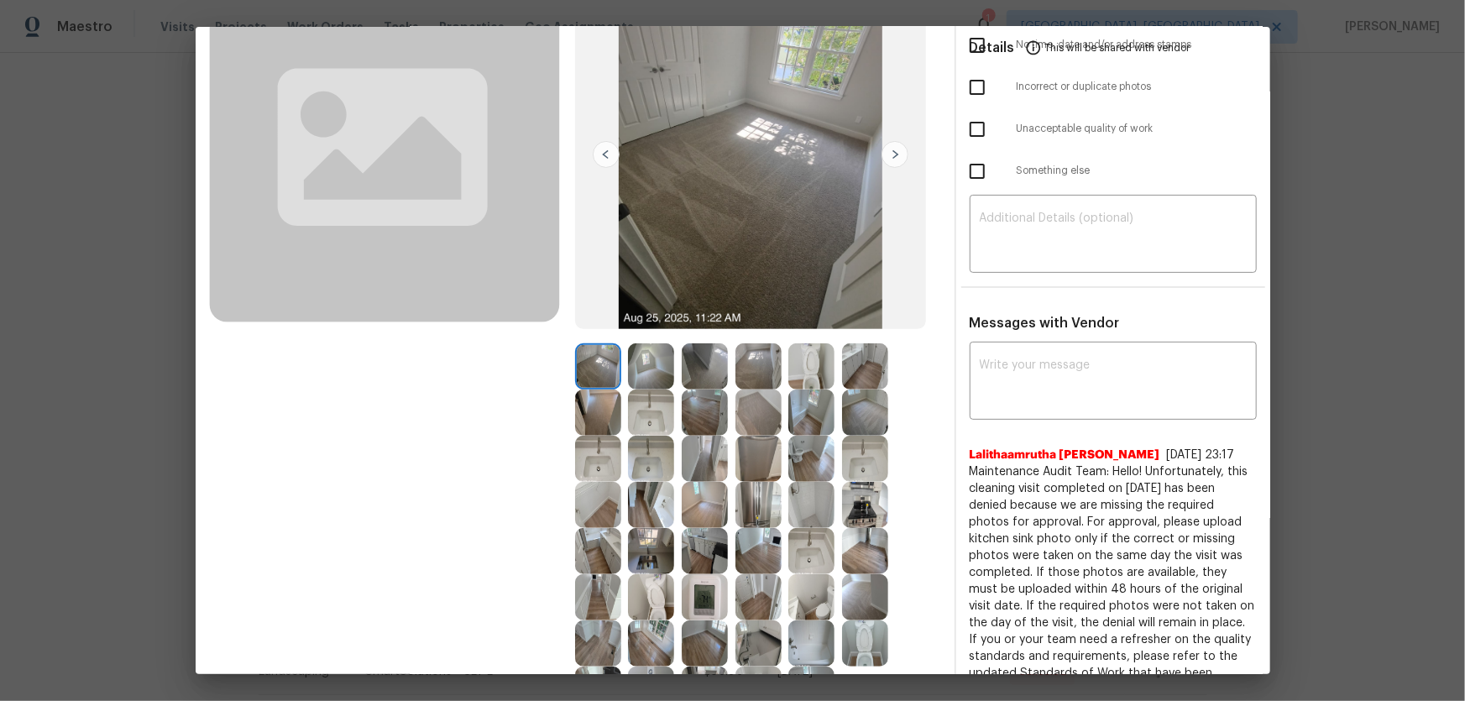
scroll to position [152, 0]
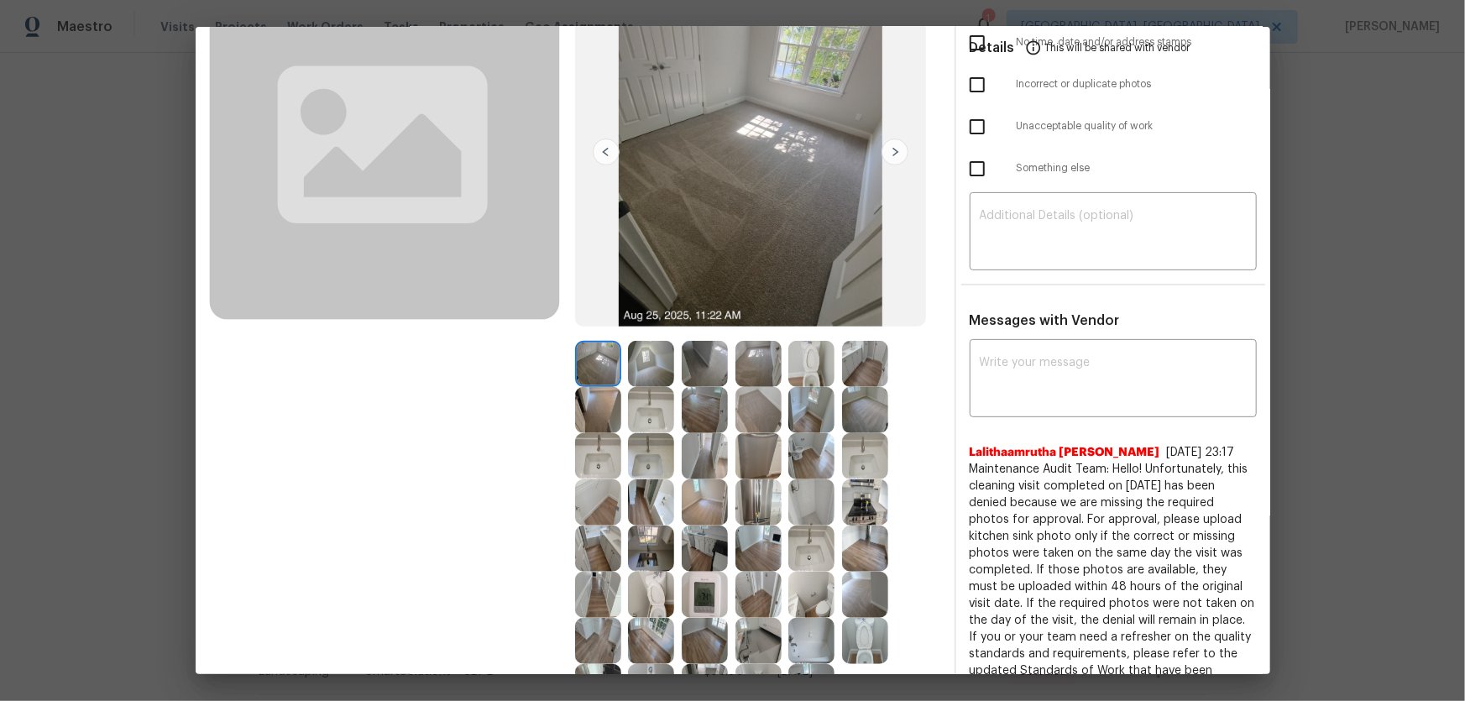
click at [859, 463] on img at bounding box center [865, 641] width 46 height 46
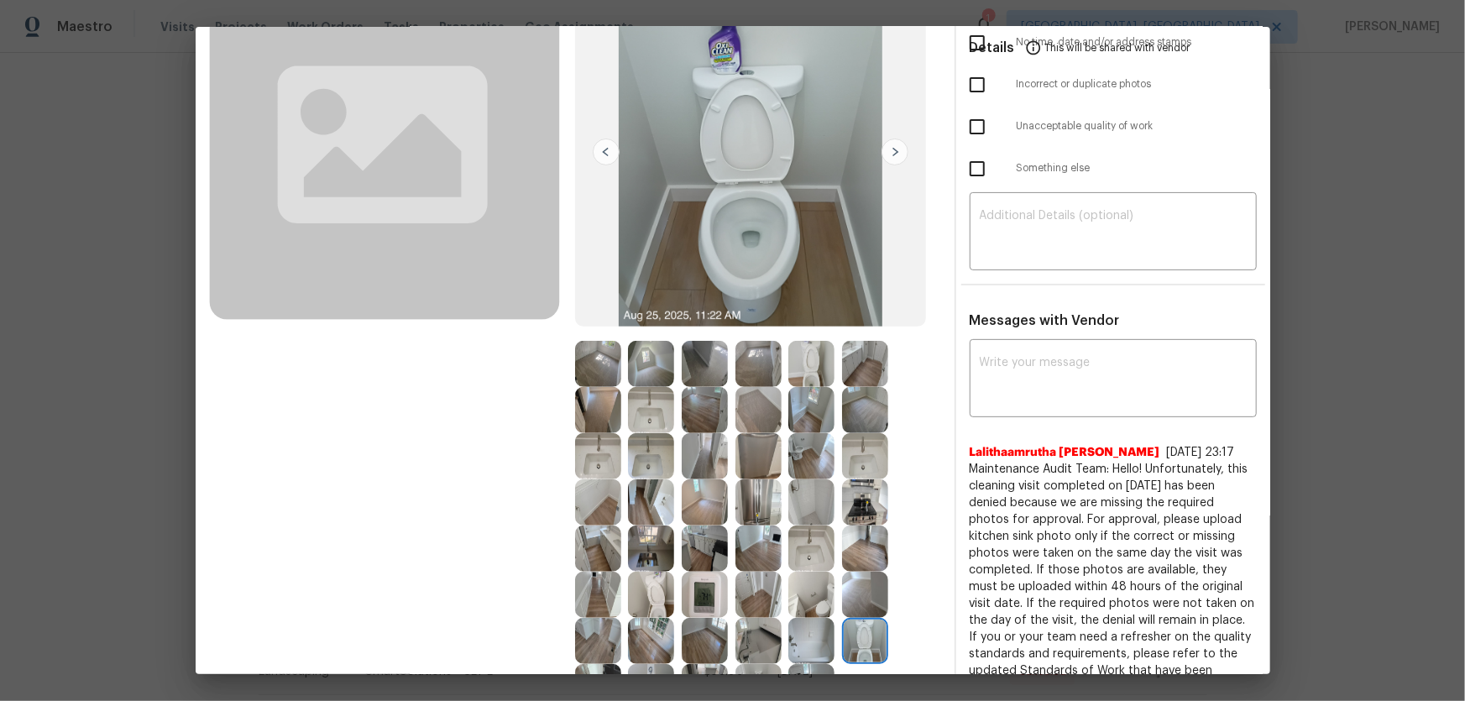
click at [797, 380] on img at bounding box center [811, 364] width 46 height 46
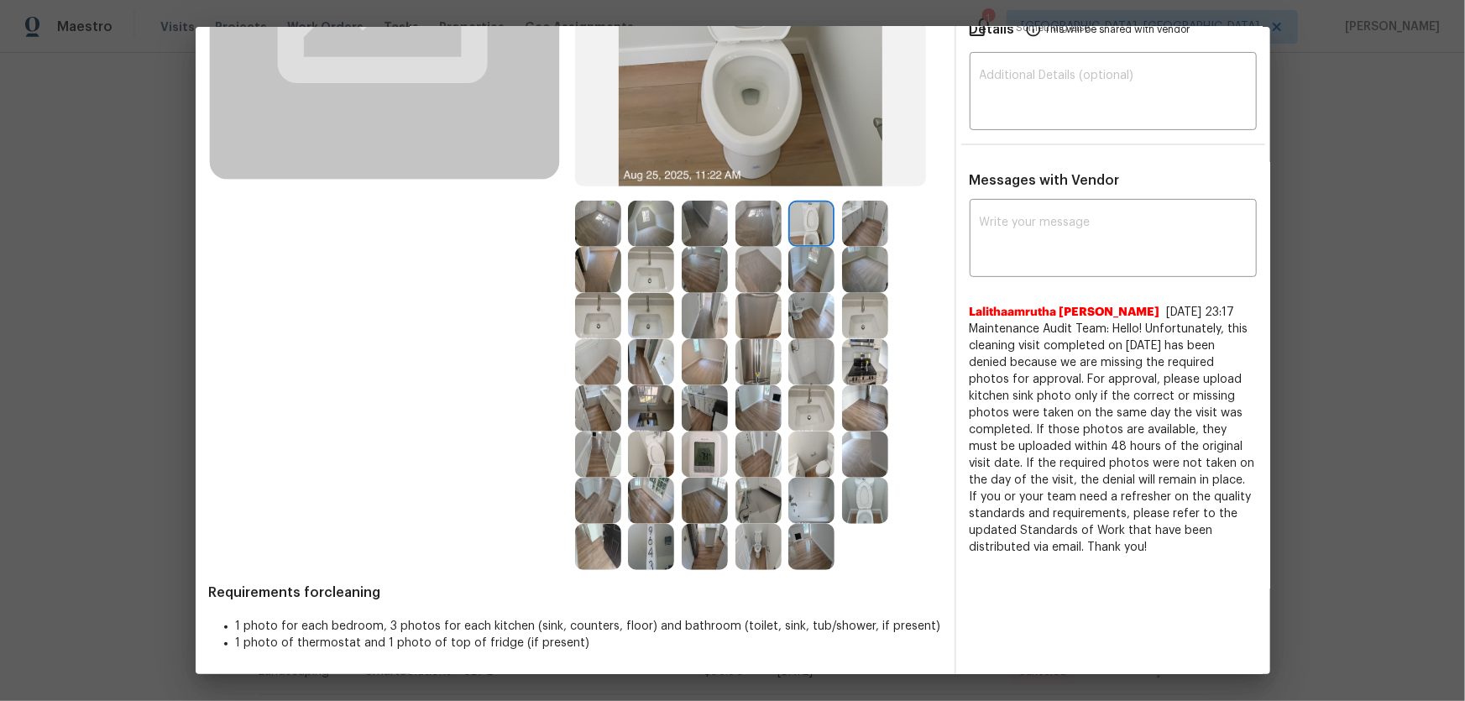
scroll to position [294, 0]
click at [672, 460] on div at bounding box center [655, 453] width 54 height 46
click at [805, 422] on img at bounding box center [811, 407] width 46 height 46
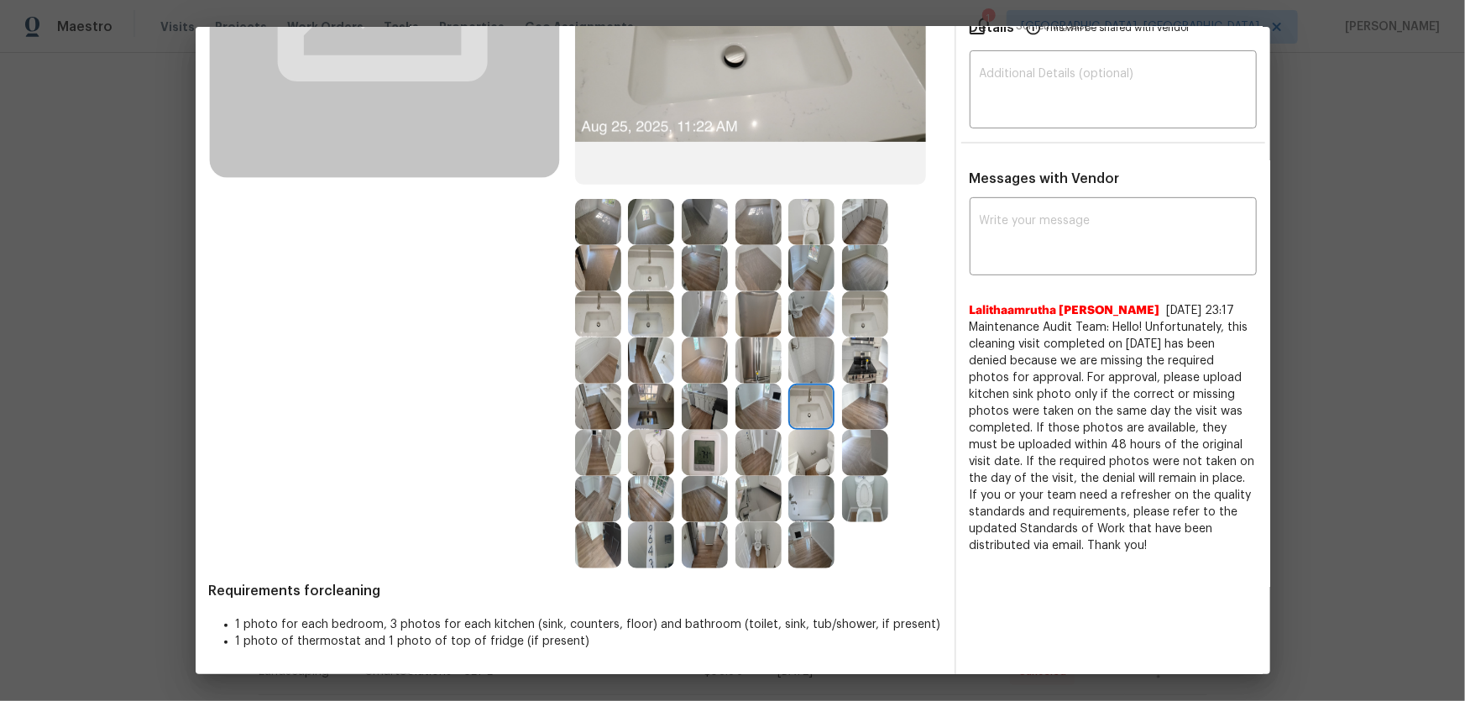
click at [656, 324] on img at bounding box center [651, 314] width 46 height 46
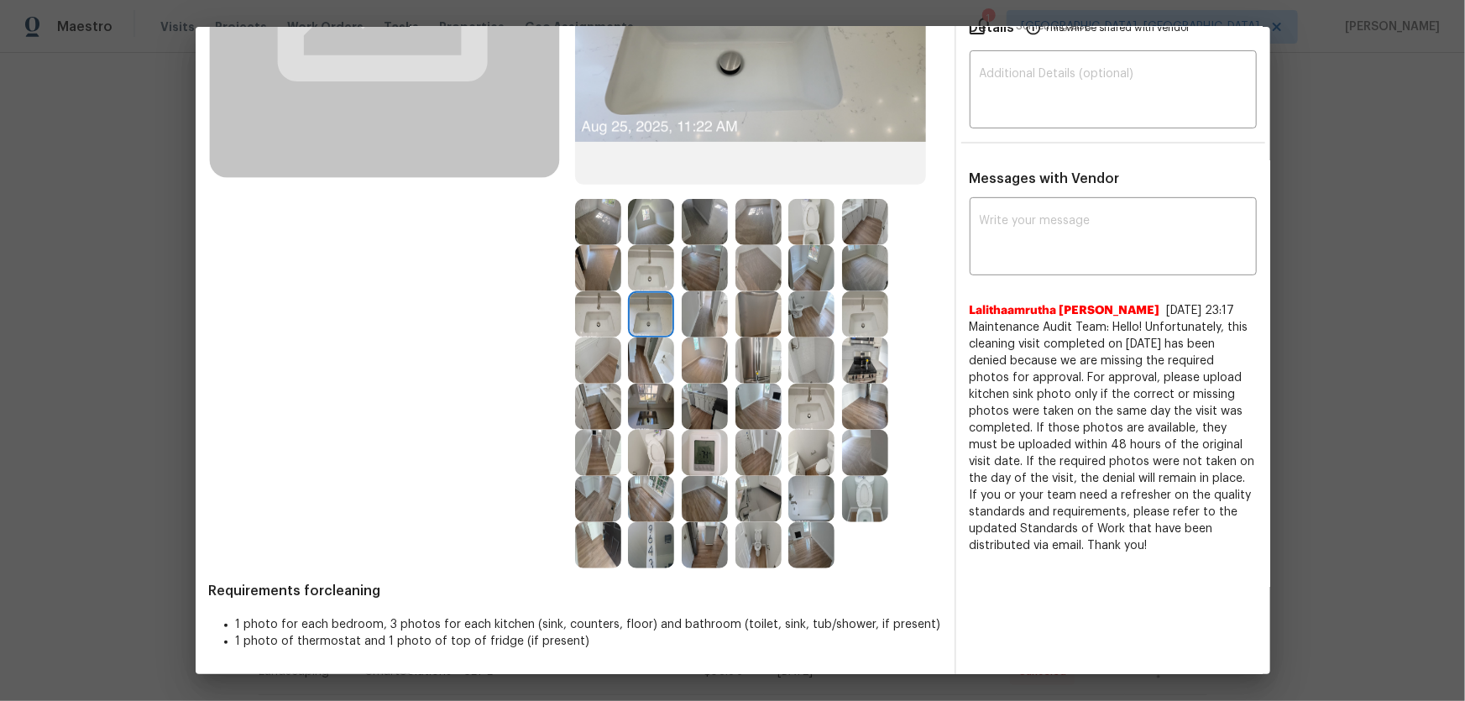
click at [635, 273] on img at bounding box center [651, 268] width 46 height 46
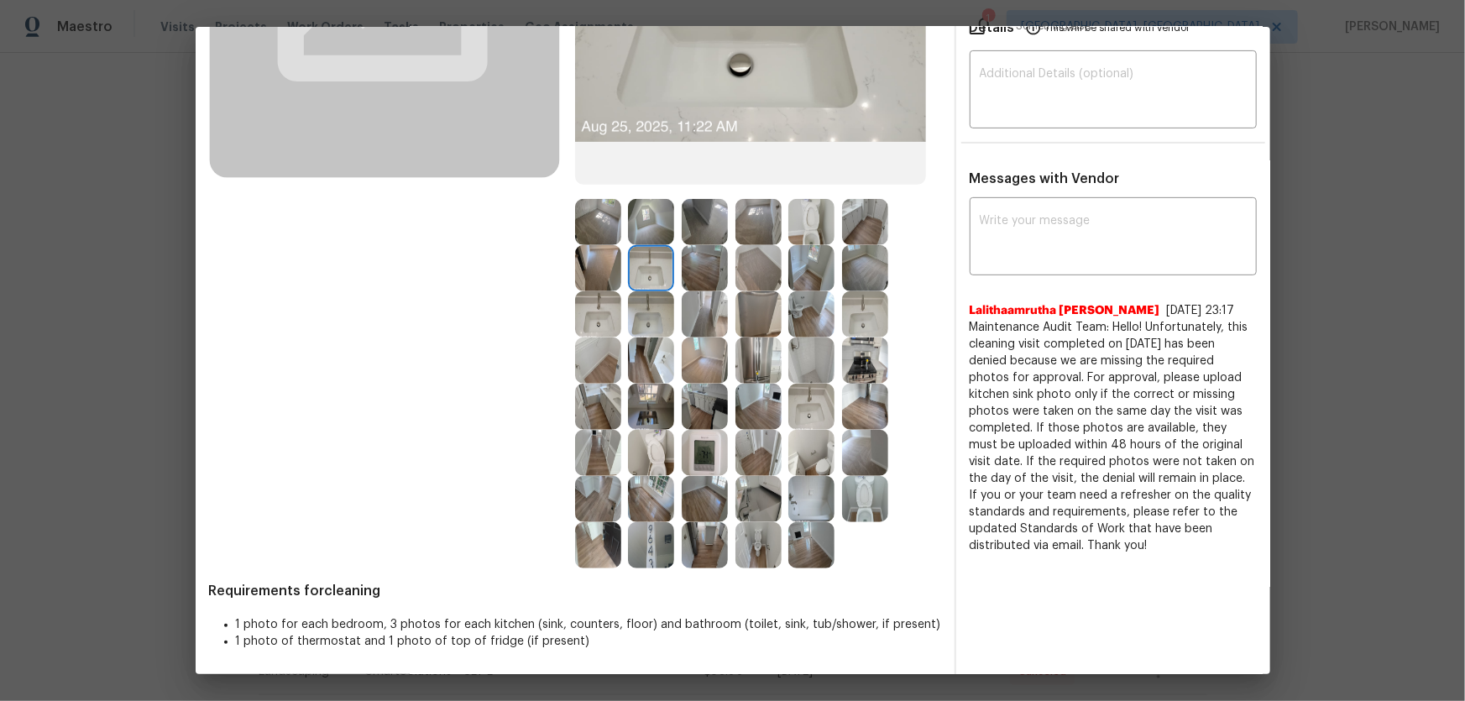
click at [802, 369] on img at bounding box center [811, 361] width 46 height 46
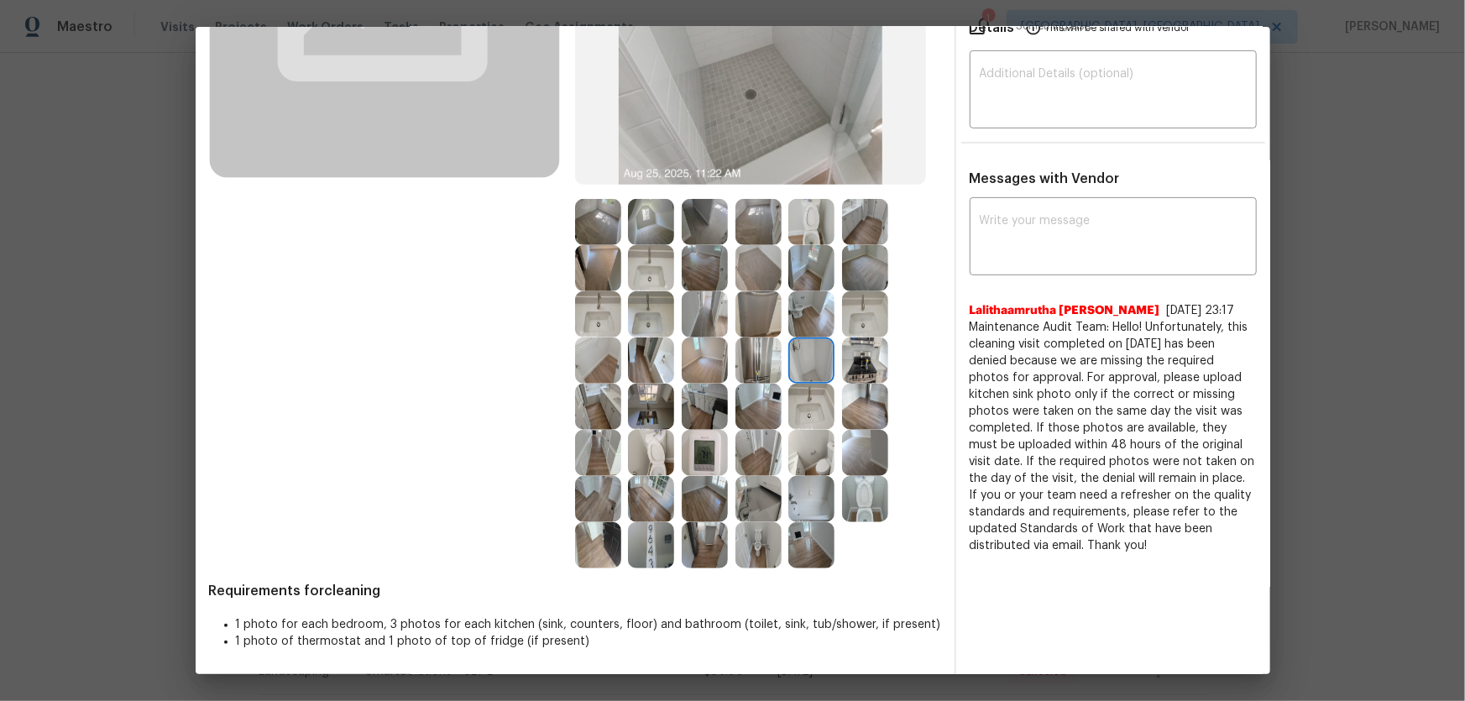
click at [805, 463] on img at bounding box center [811, 499] width 46 height 46
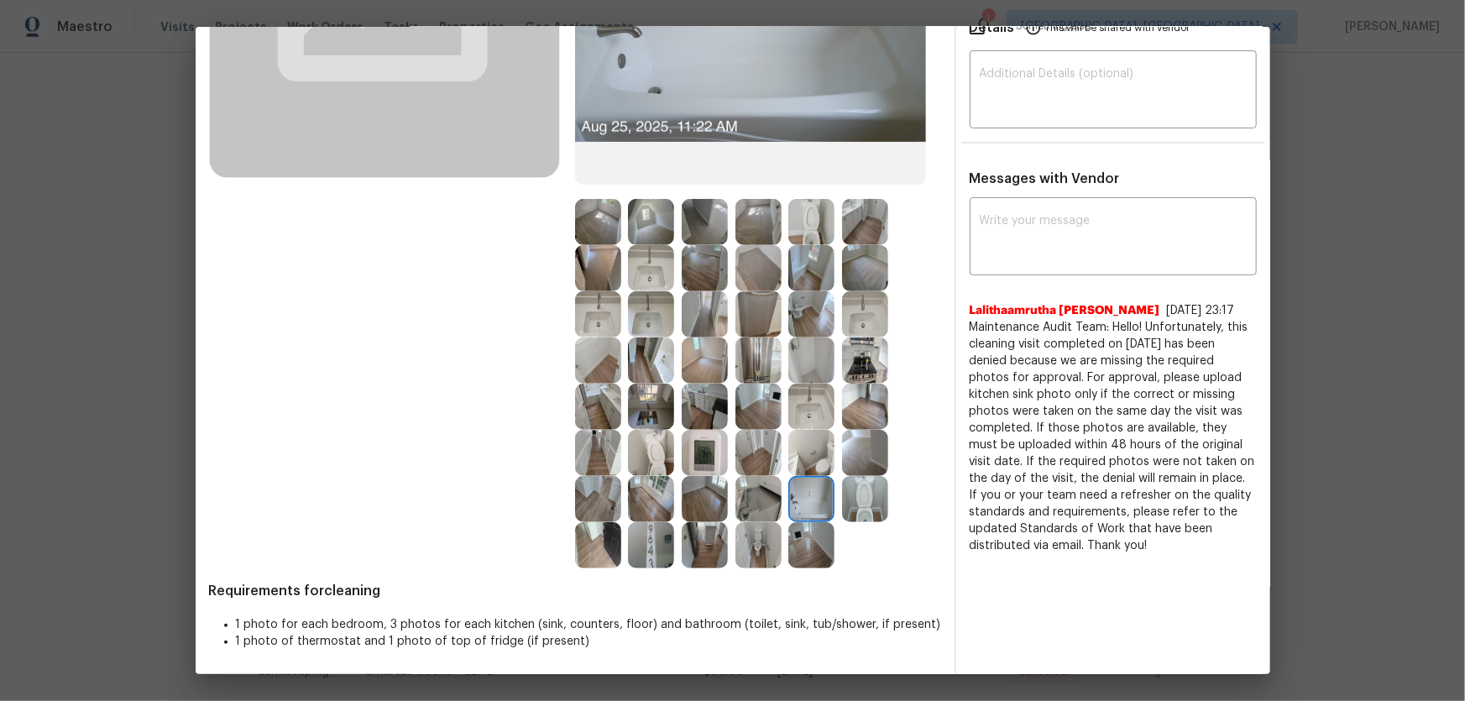
click at [756, 463] on img at bounding box center [759, 499] width 46 height 46
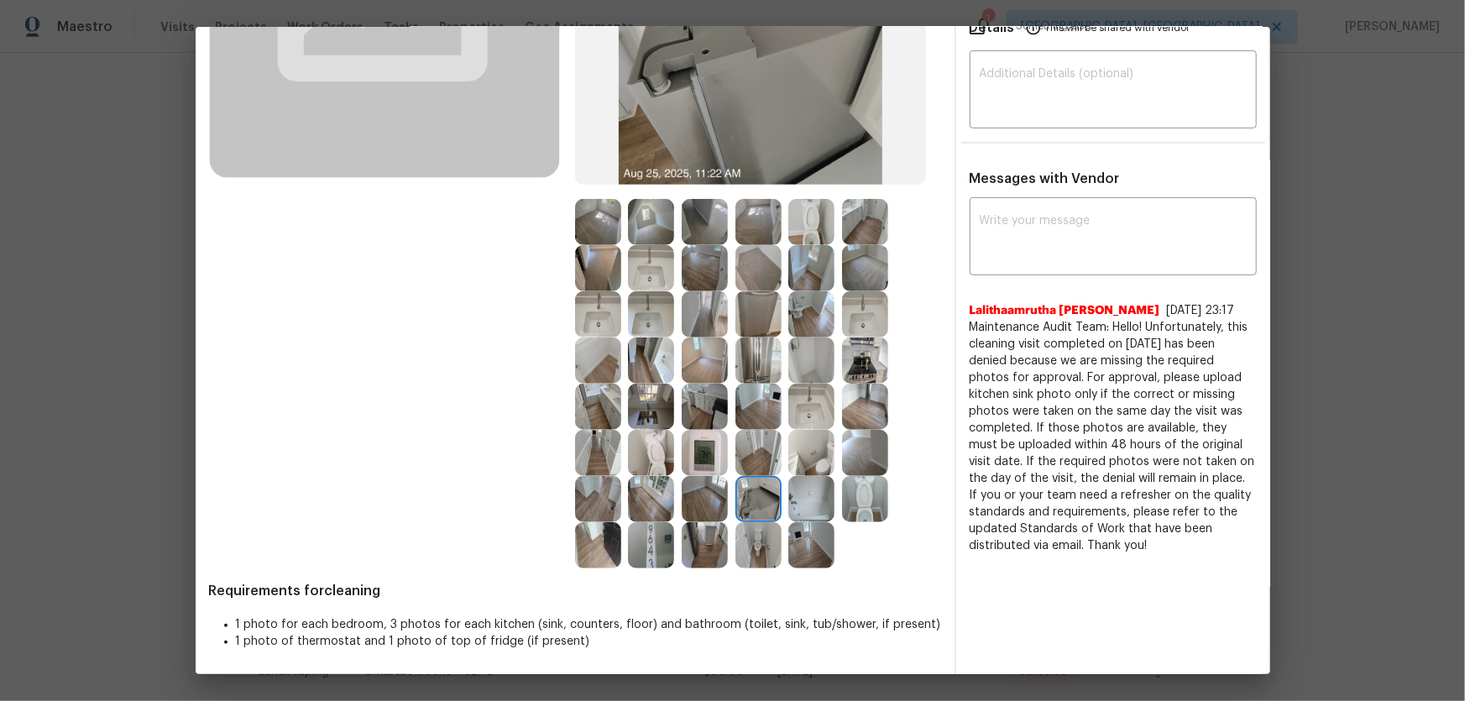
click at [730, 463] on div at bounding box center [709, 499] width 54 height 46
click at [705, 463] on img at bounding box center [705, 453] width 46 height 46
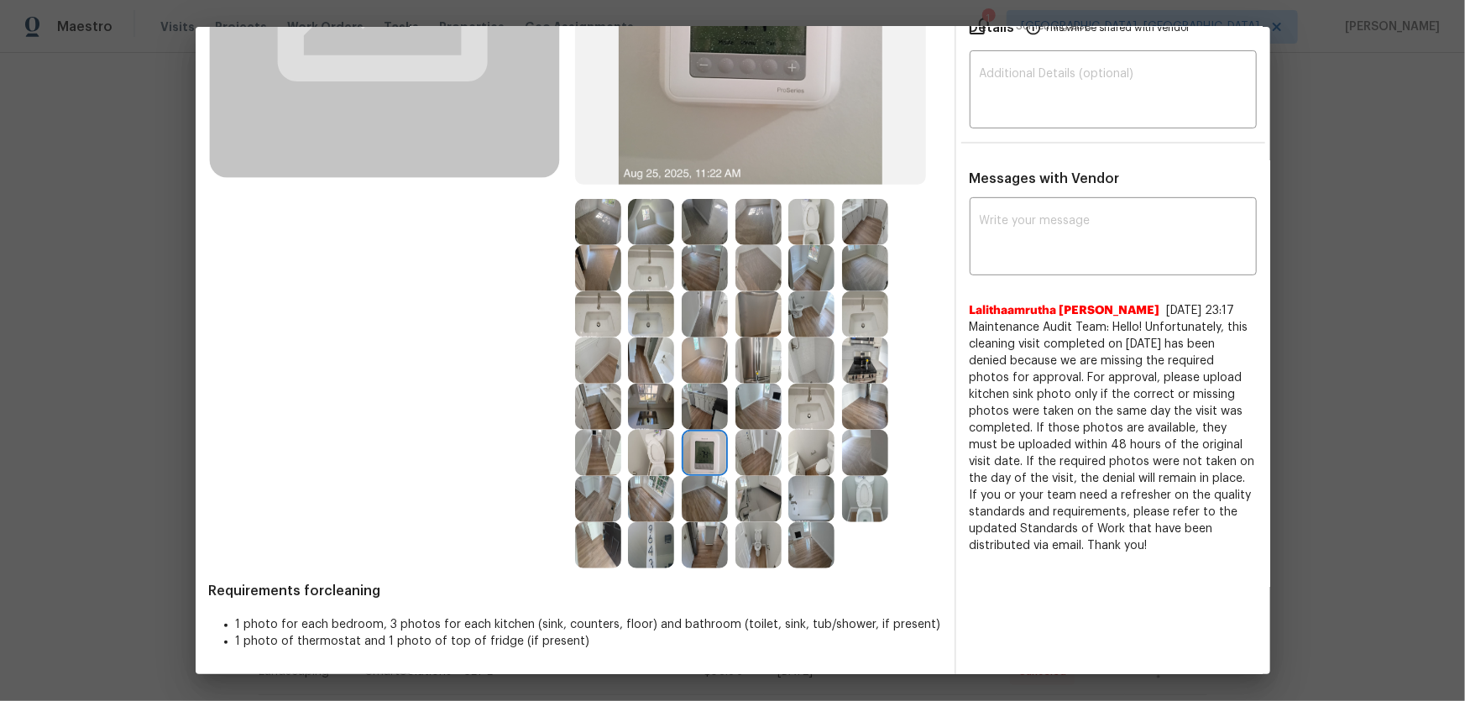
click at [692, 463] on img at bounding box center [705, 499] width 46 height 46
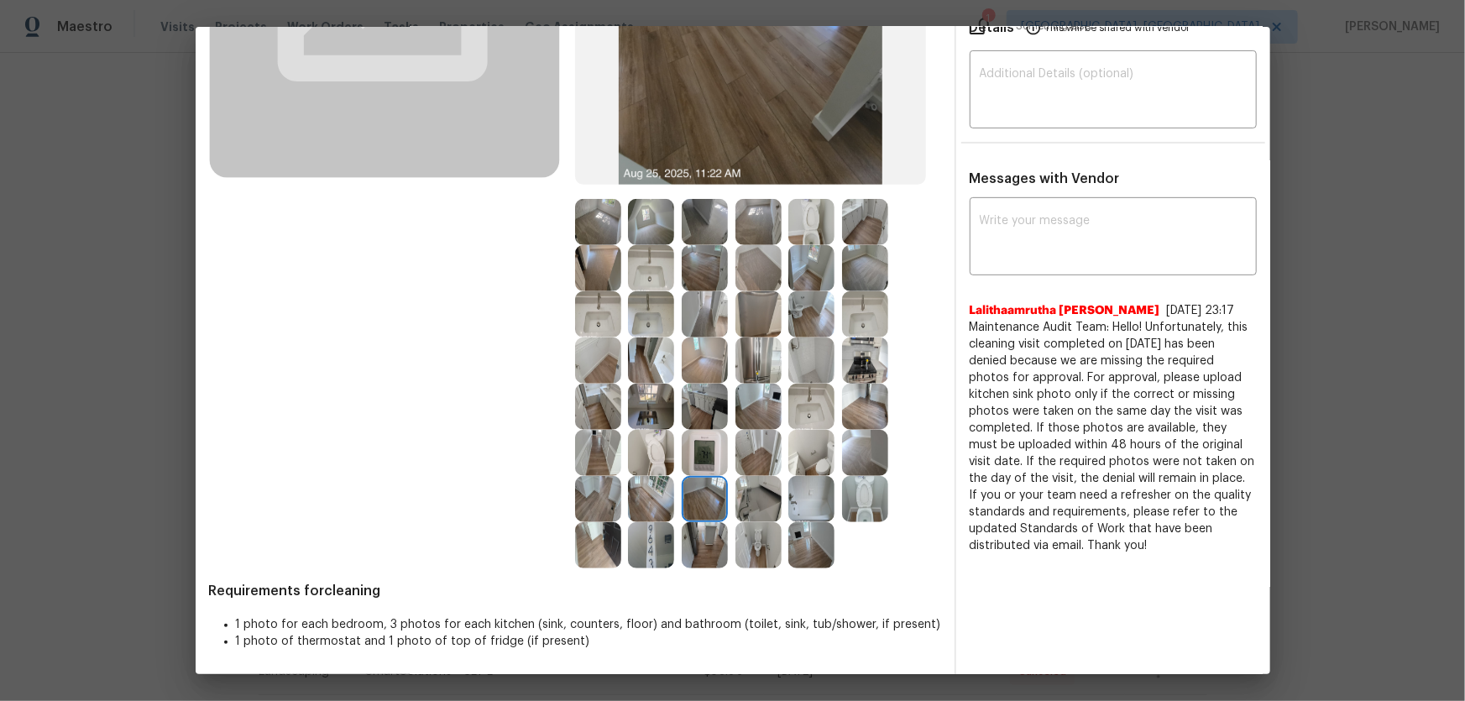
click at [746, 326] on img at bounding box center [759, 314] width 46 height 46
click at [754, 277] on img at bounding box center [759, 268] width 46 height 46
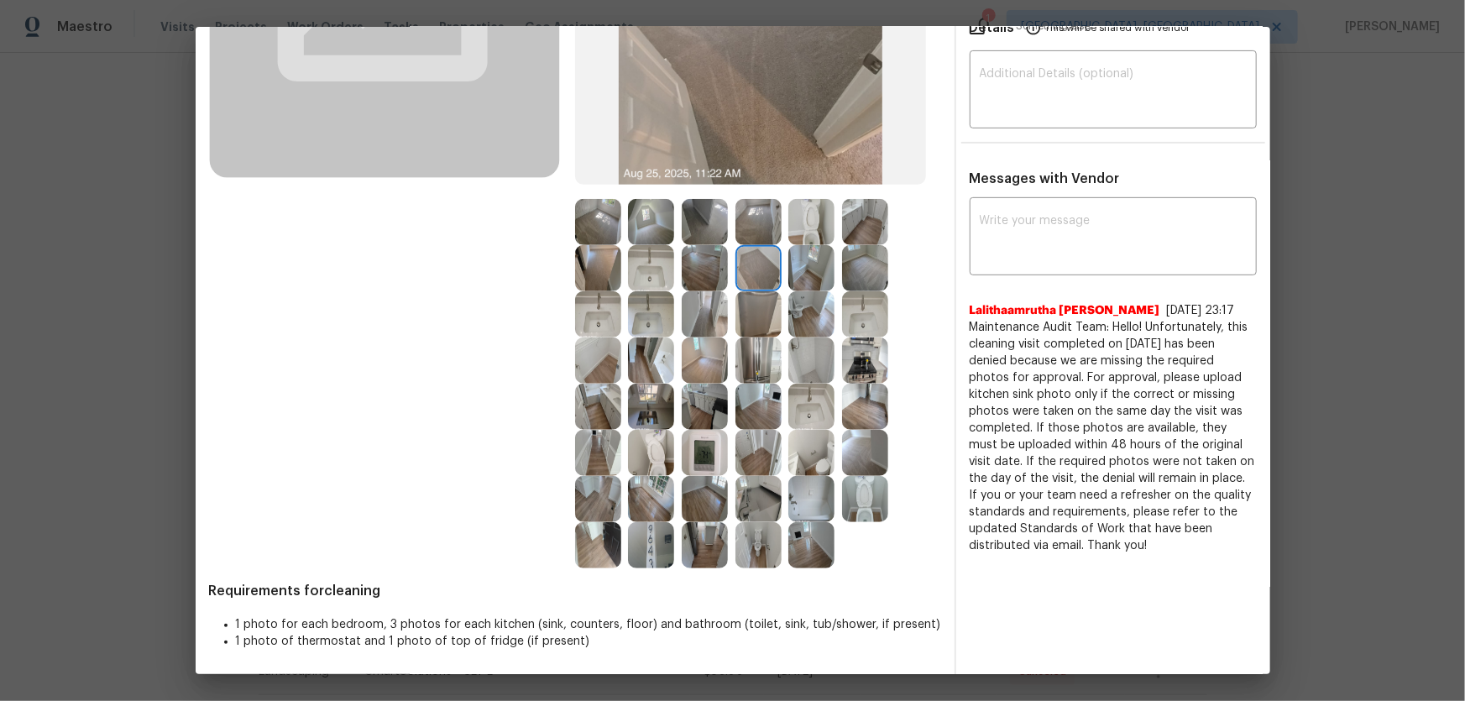
click at [846, 275] on img at bounding box center [865, 268] width 46 height 46
click at [855, 233] on img at bounding box center [865, 222] width 46 height 46
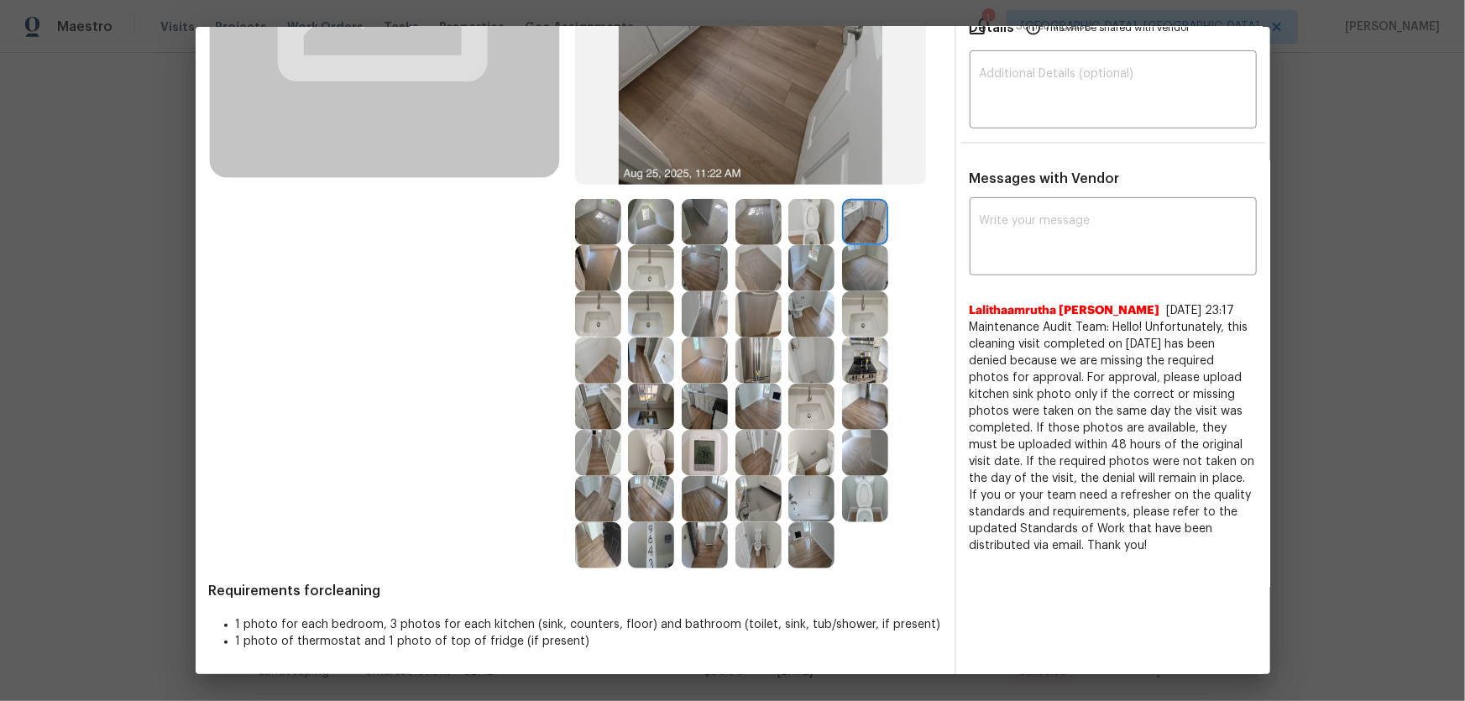
click at [814, 230] on img at bounding box center [811, 222] width 46 height 46
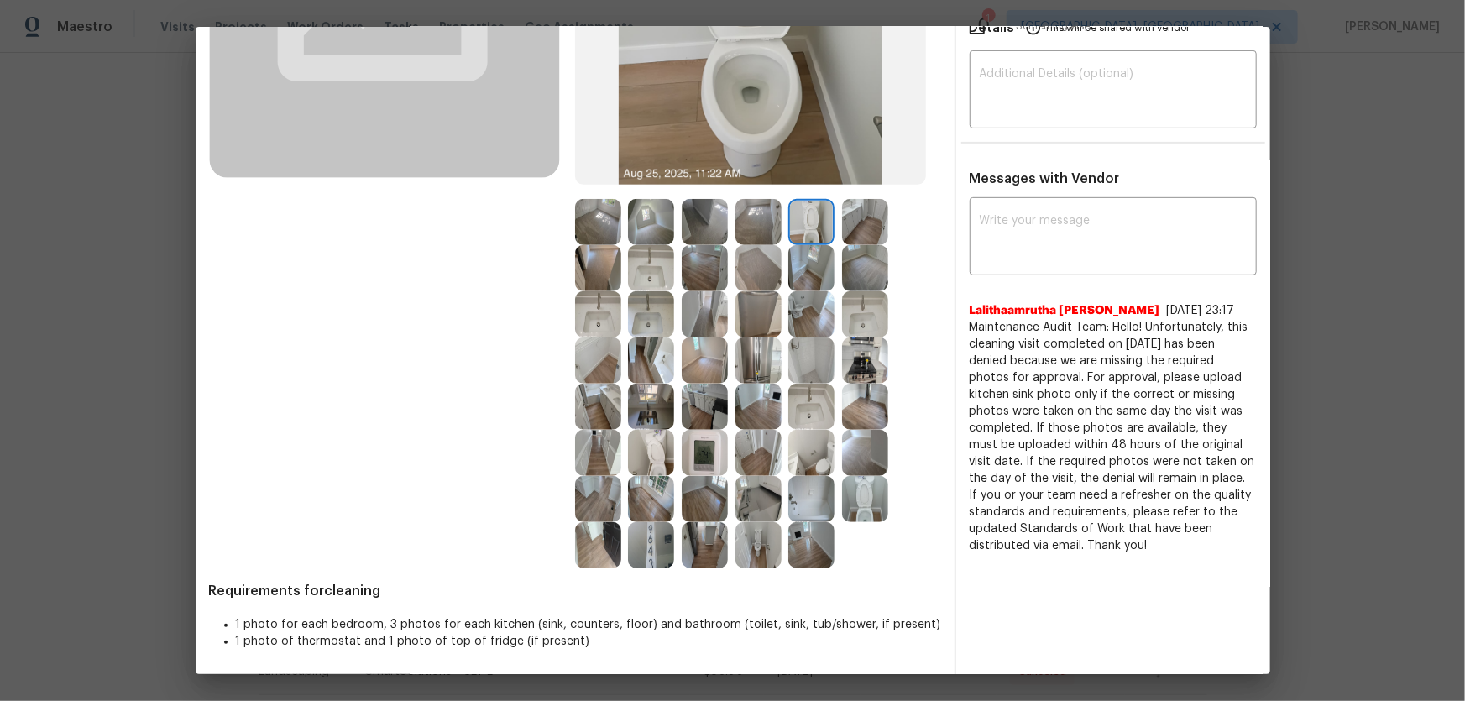
click at [744, 226] on img at bounding box center [759, 222] width 46 height 46
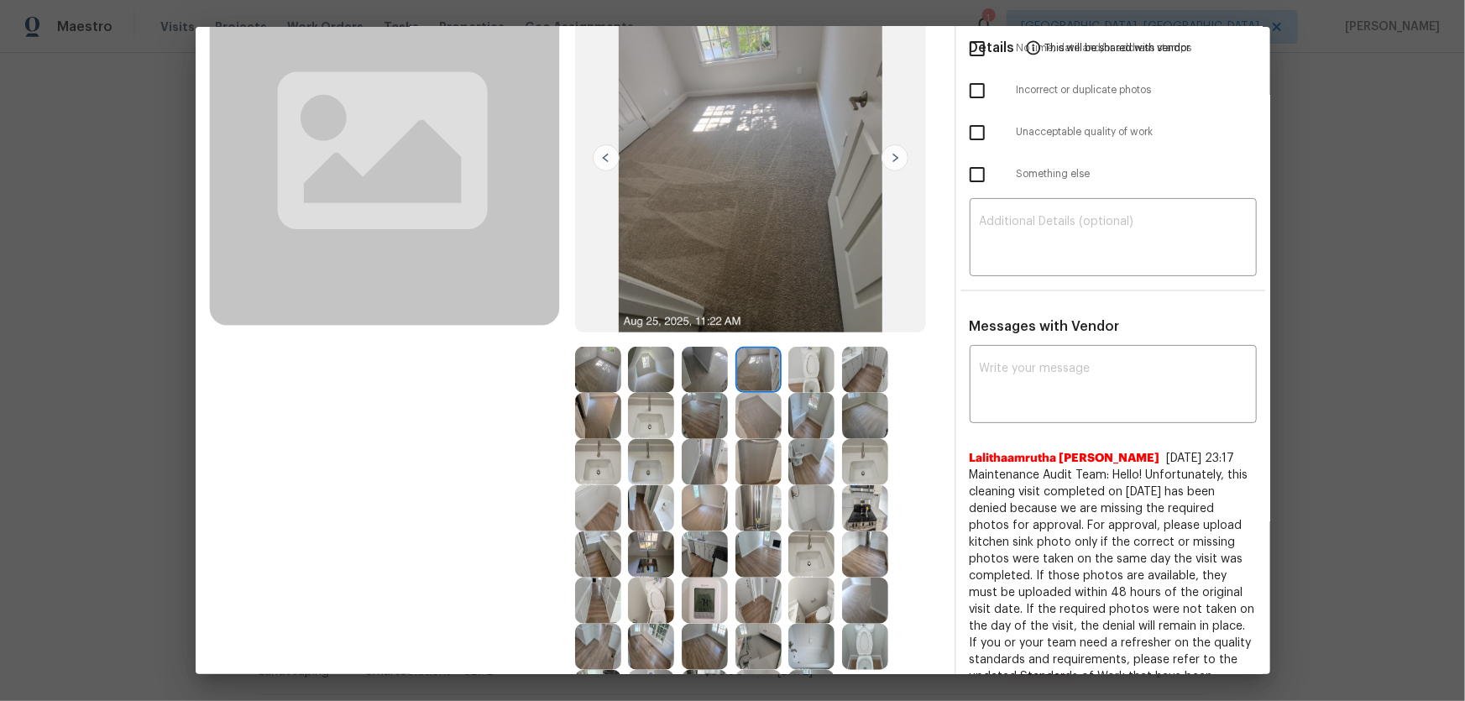
scroll to position [142, 0]
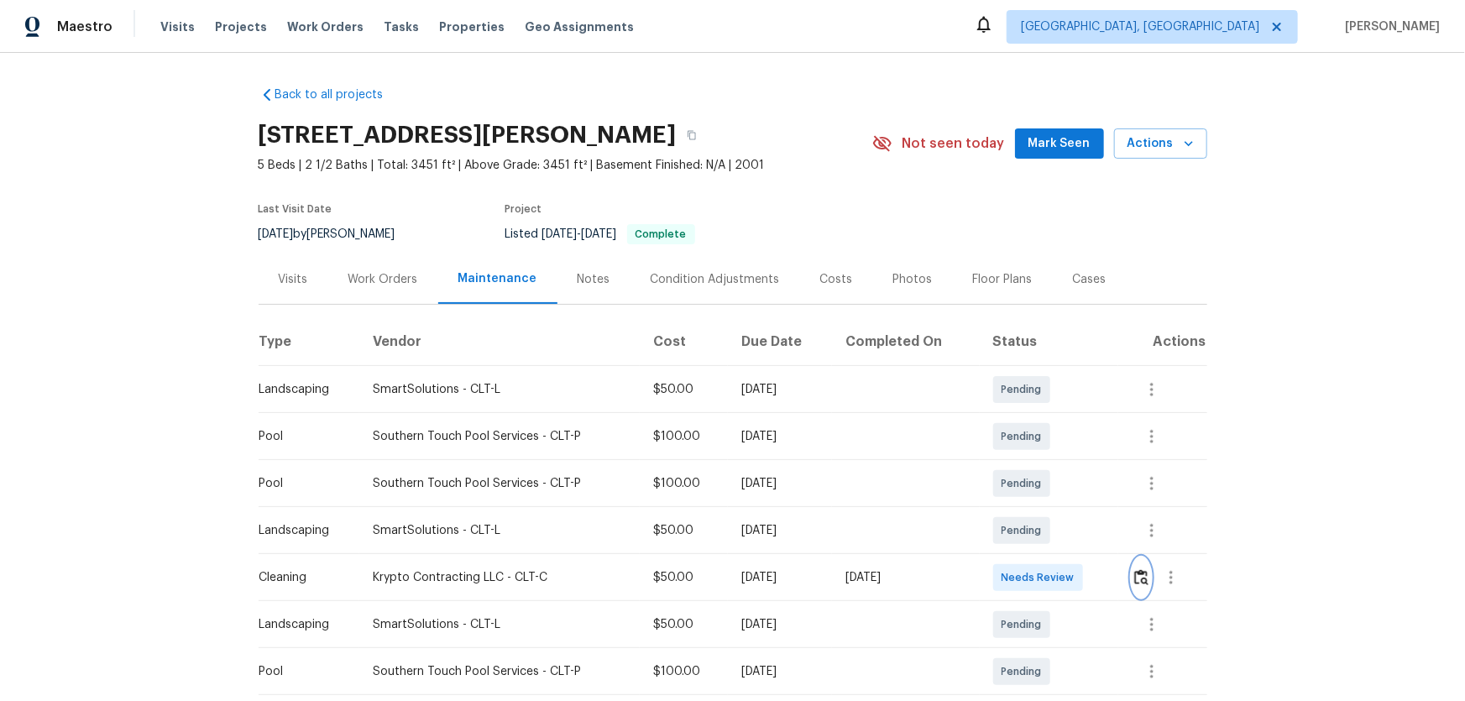
click at [1042, 463] on img "button" at bounding box center [1141, 577] width 14 height 16
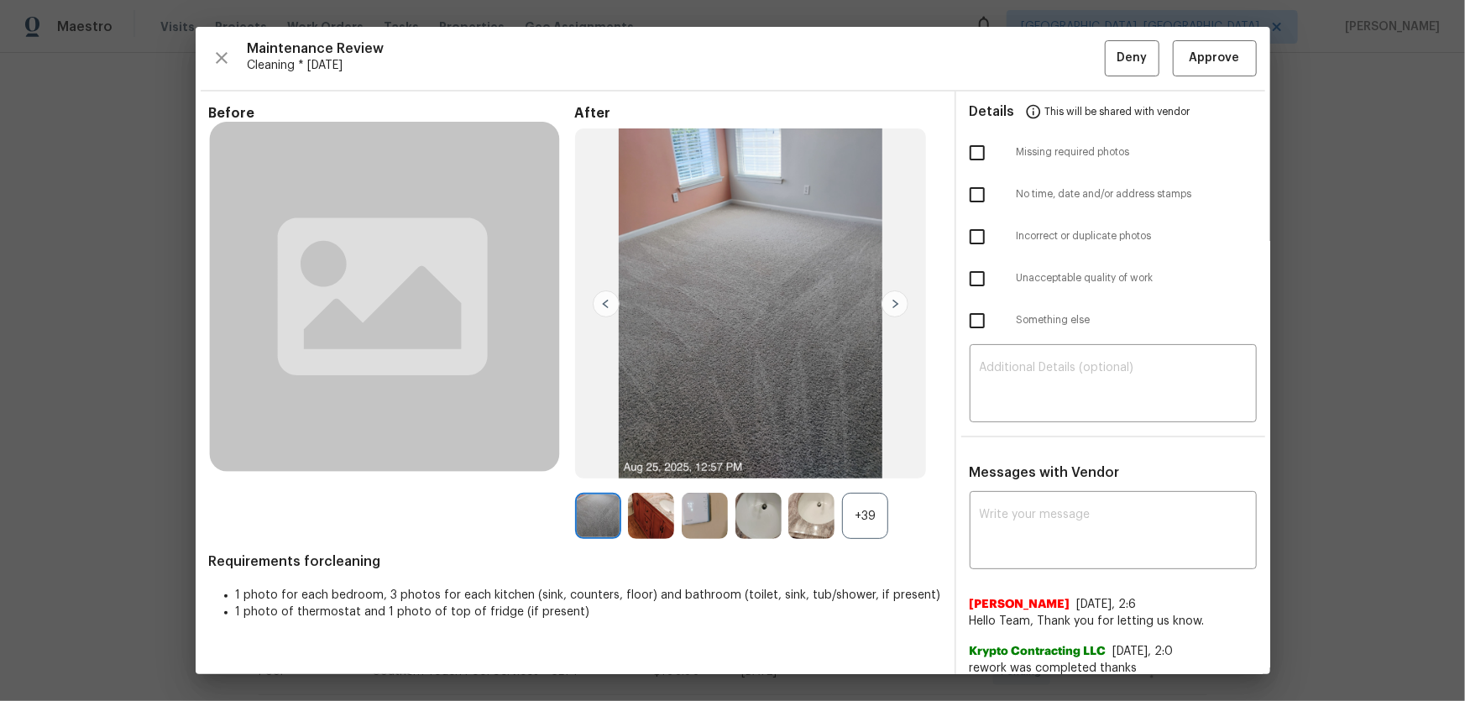
click at [867, 463] on div "+39" at bounding box center [865, 516] width 46 height 46
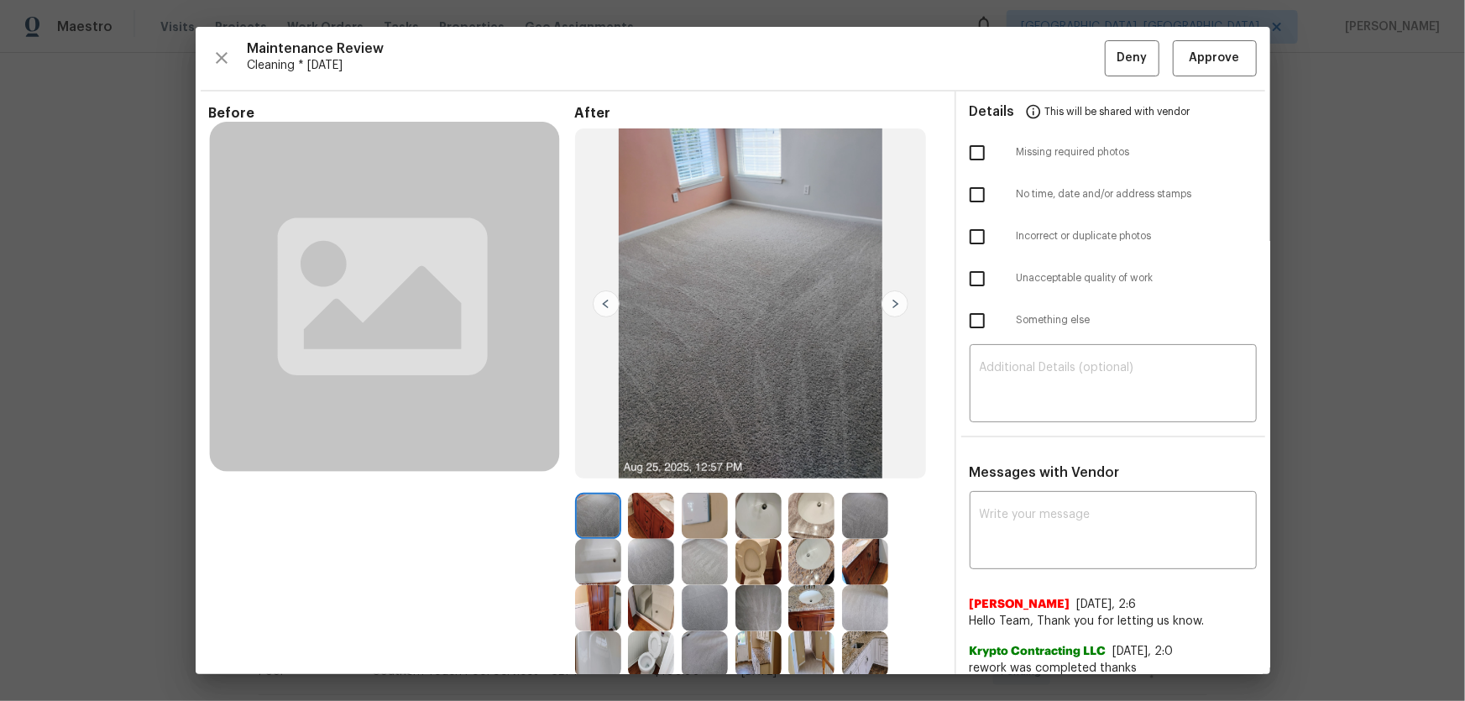
click at [805, 463] on img at bounding box center [811, 516] width 46 height 46
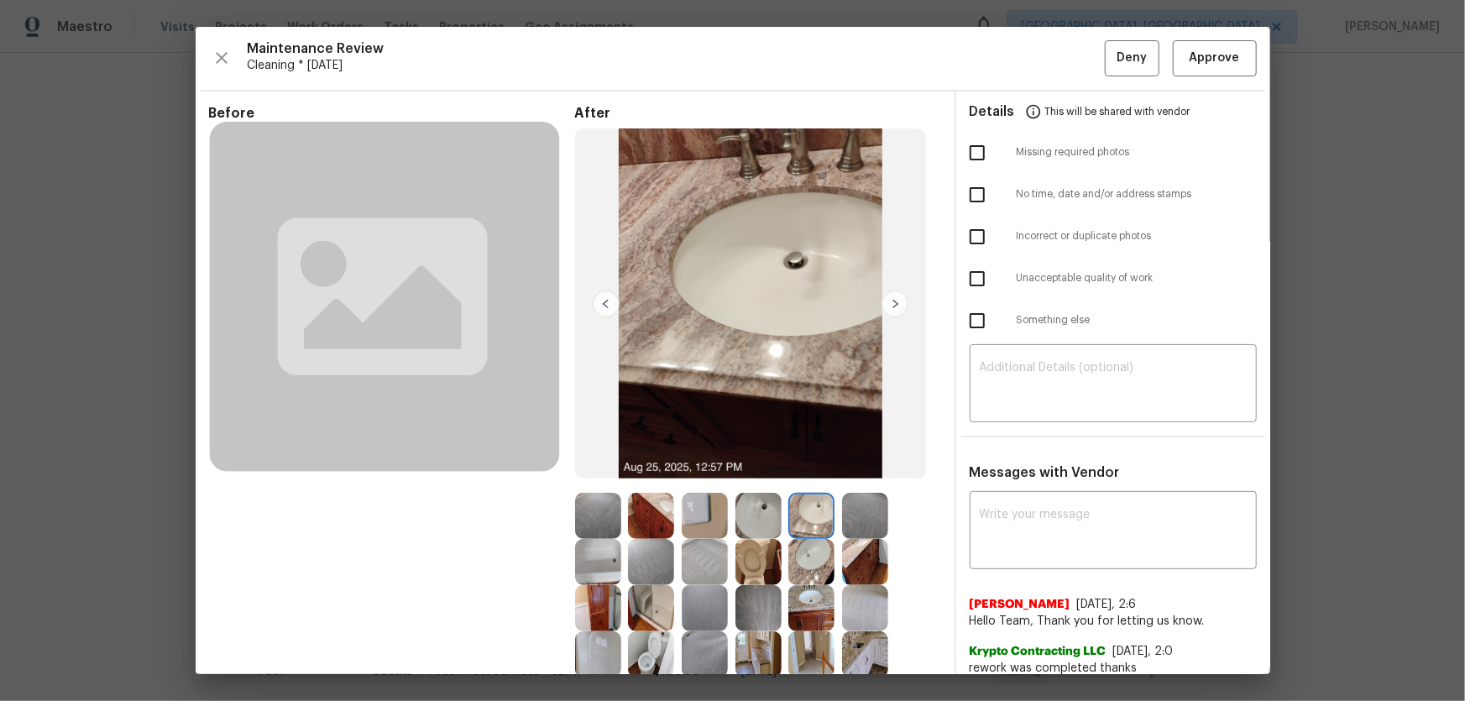
scroll to position [76, 0]
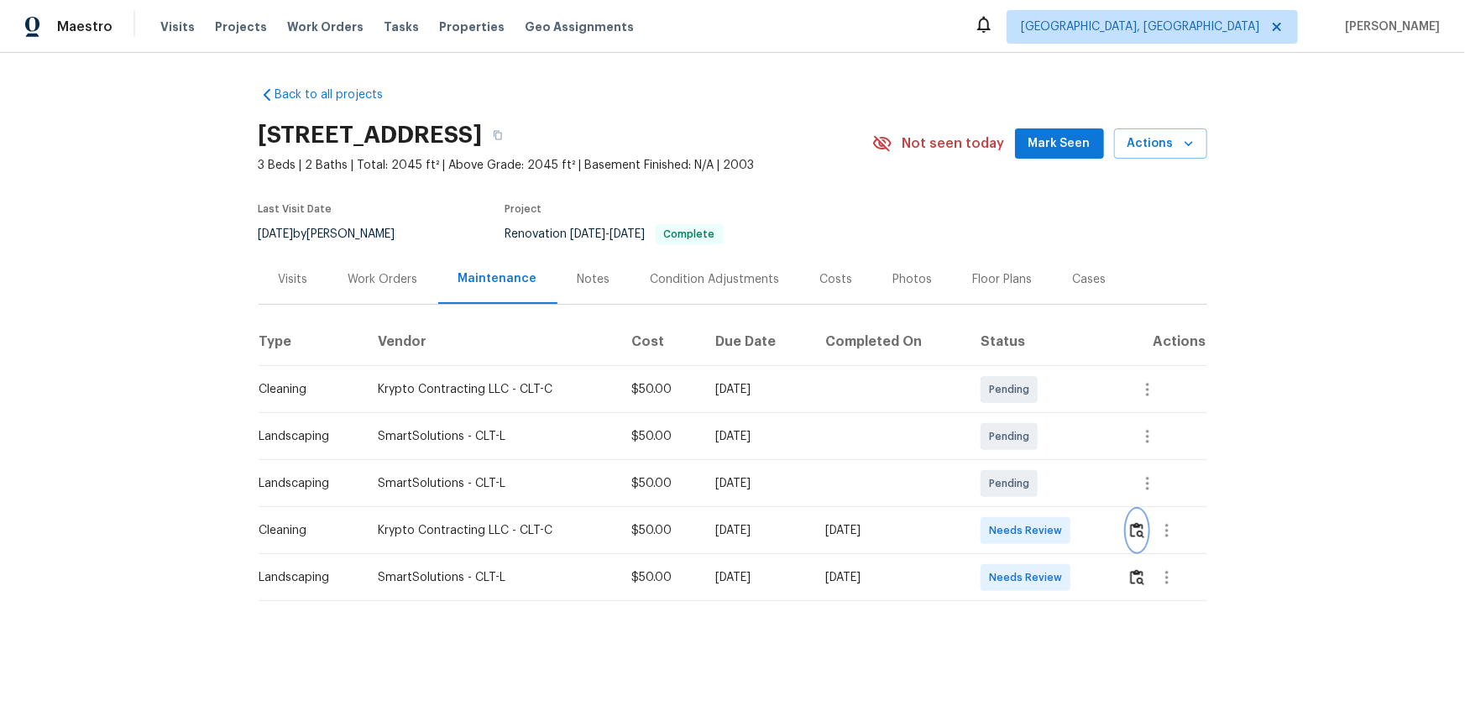
click at [1042, 463] on img "button" at bounding box center [1137, 530] width 14 height 16
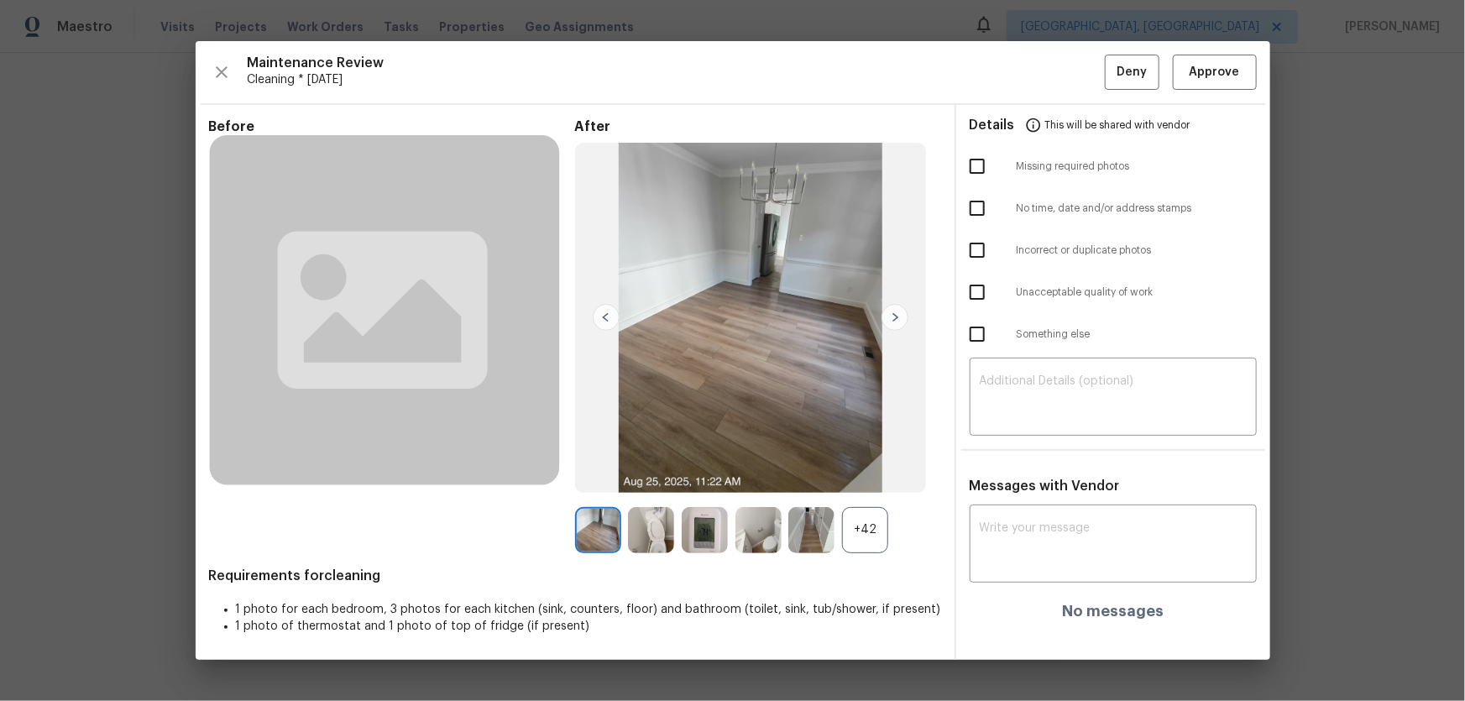
click at [868, 463] on div "+42" at bounding box center [865, 530] width 46 height 46
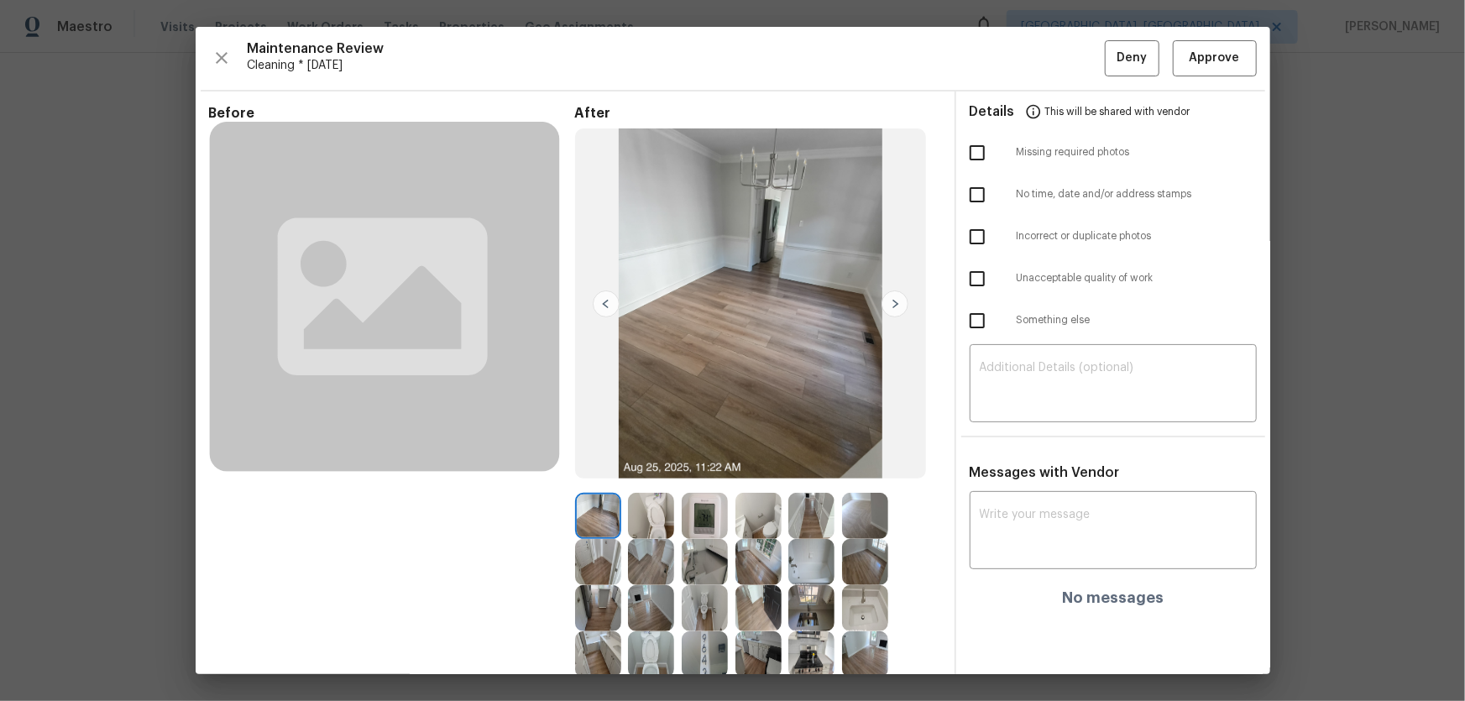
scroll to position [294, 0]
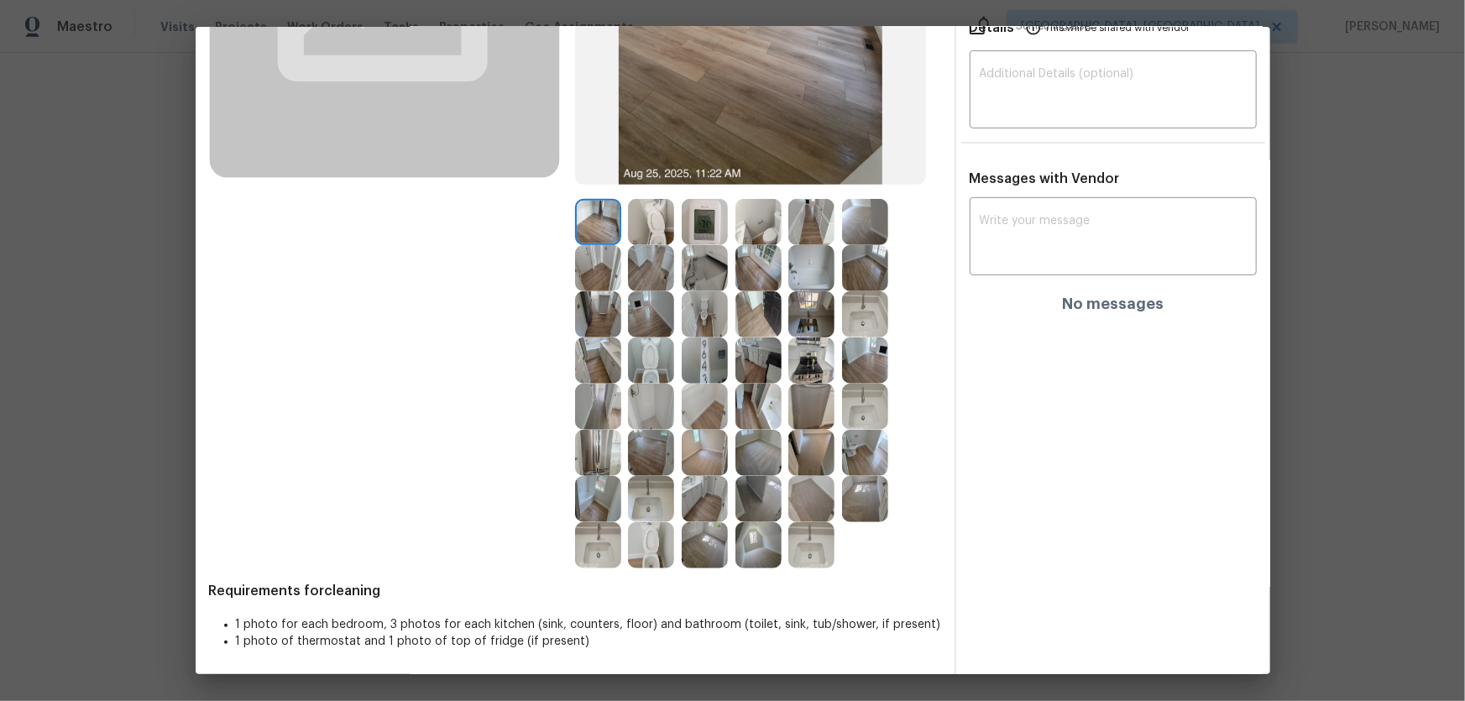
click at [694, 228] on img at bounding box center [705, 222] width 46 height 46
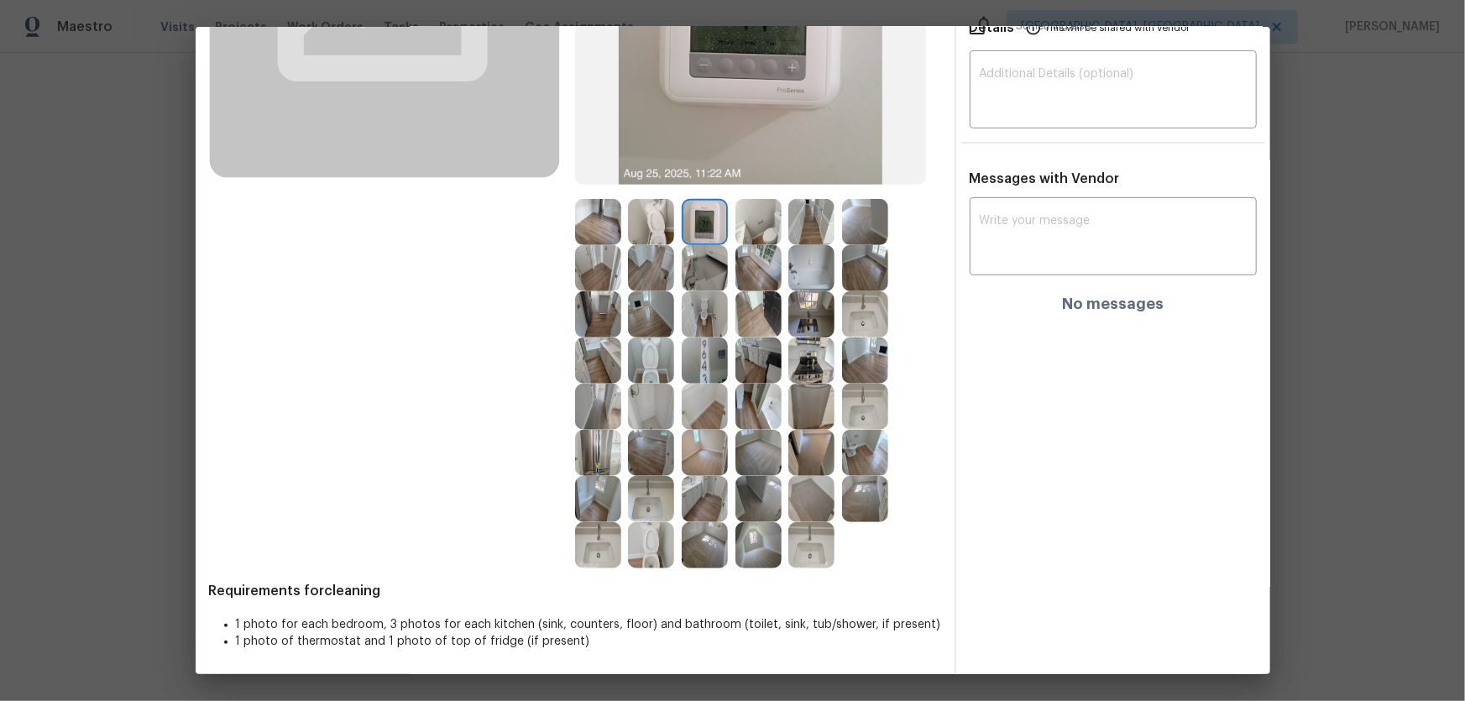
click at [656, 357] on img at bounding box center [651, 361] width 46 height 46
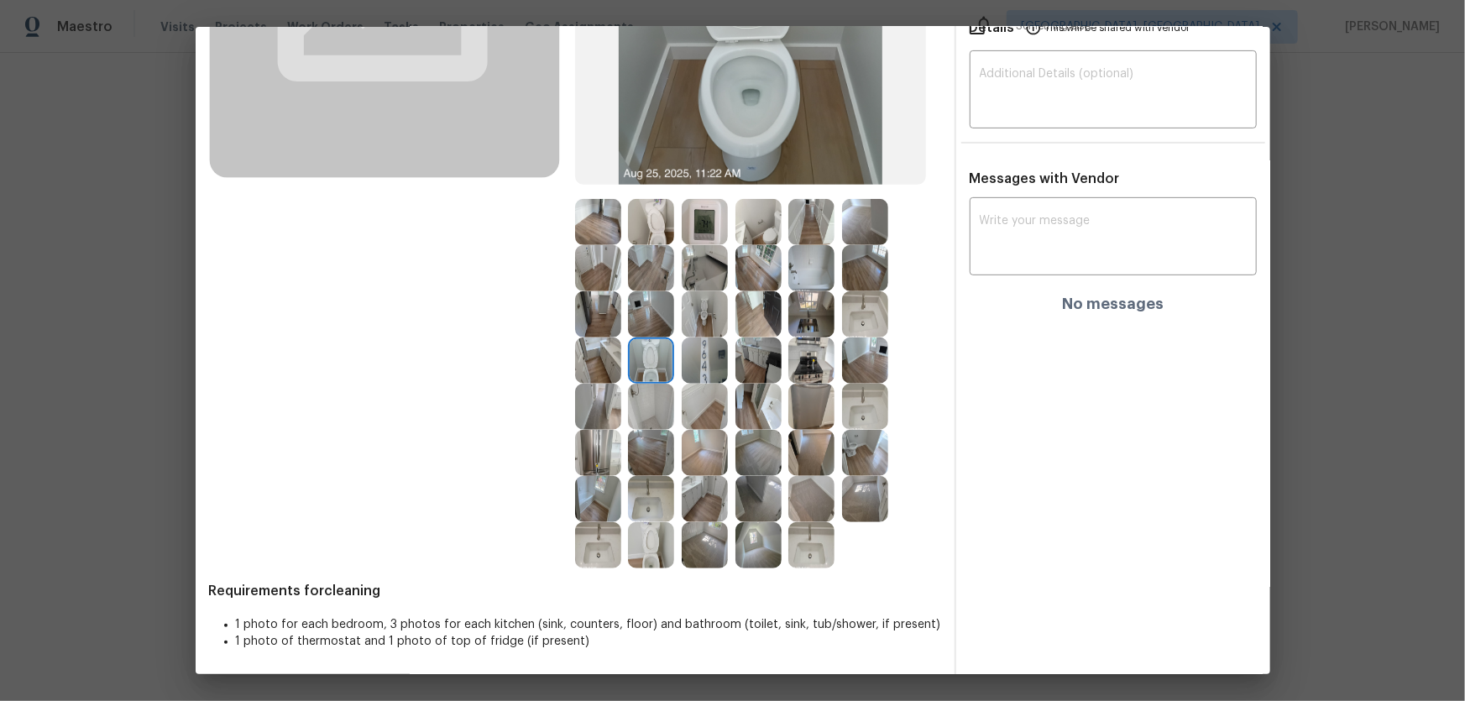
click at [650, 241] on img at bounding box center [651, 222] width 46 height 46
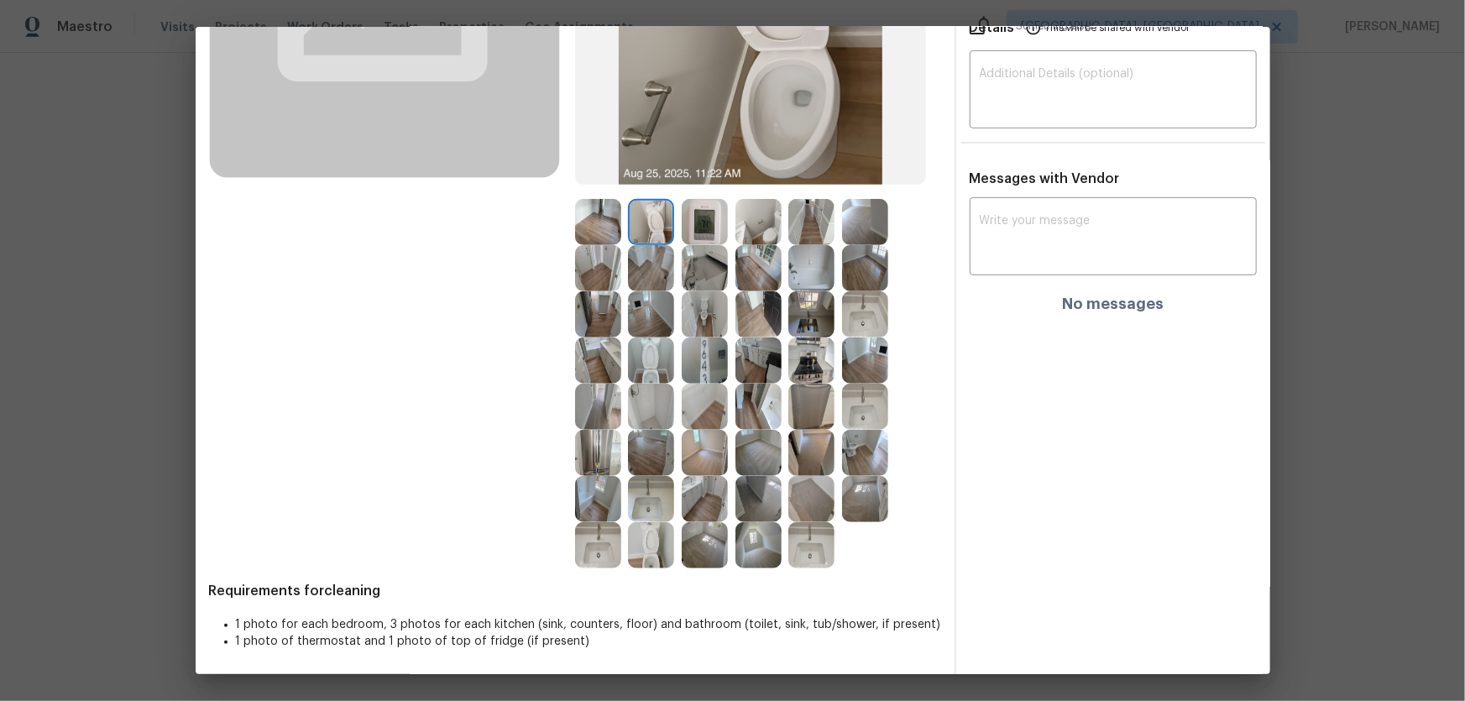
click at [703, 316] on img at bounding box center [705, 314] width 46 height 46
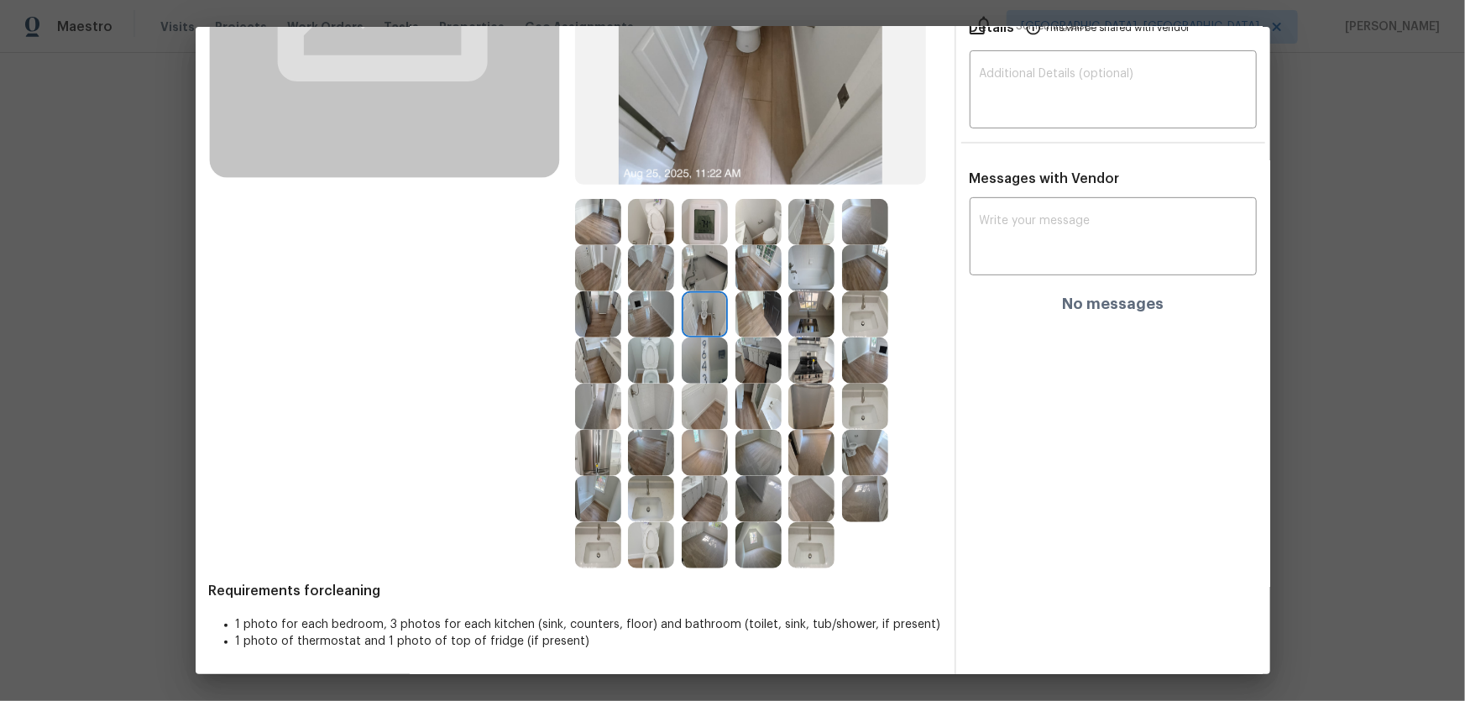
click at [643, 463] on img at bounding box center [651, 499] width 46 height 46
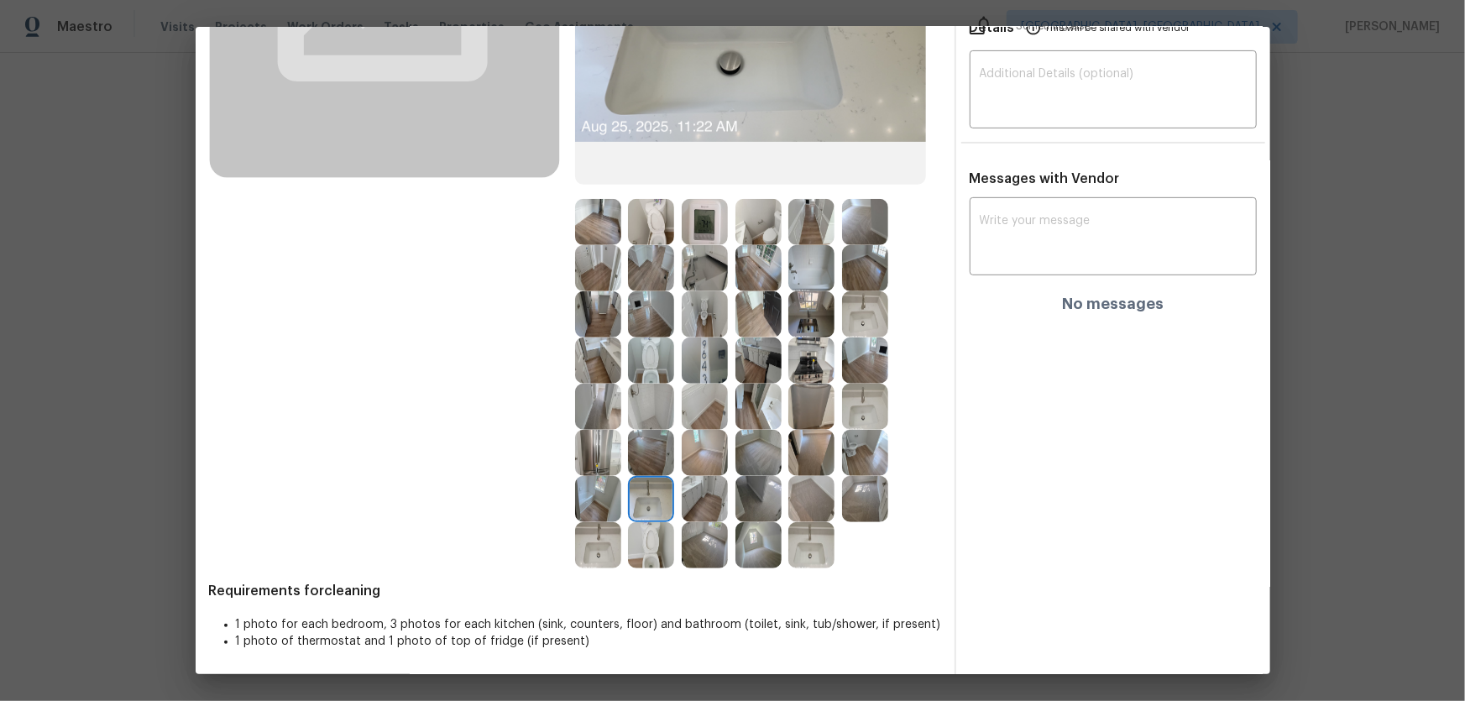
click at [595, 463] on img at bounding box center [598, 545] width 46 height 46
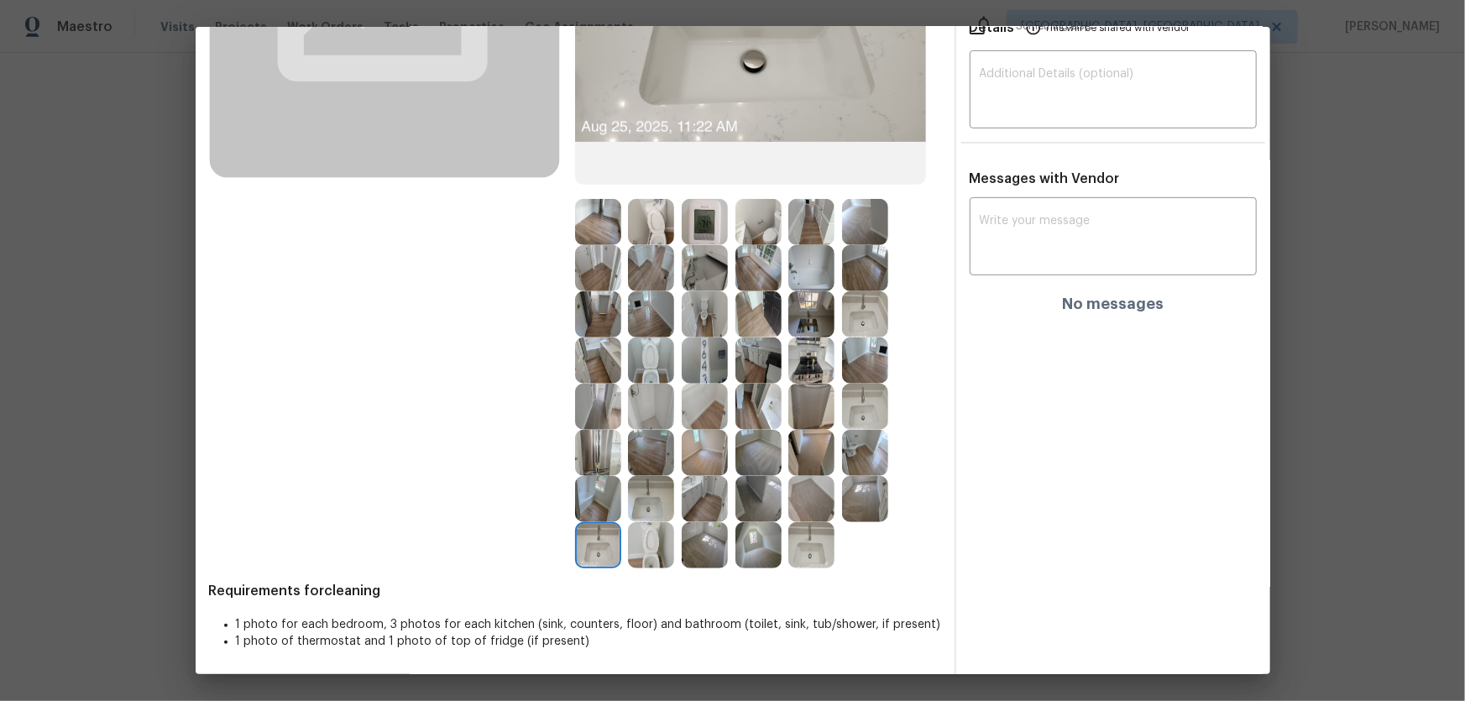
click at [657, 463] on img at bounding box center [651, 545] width 46 height 46
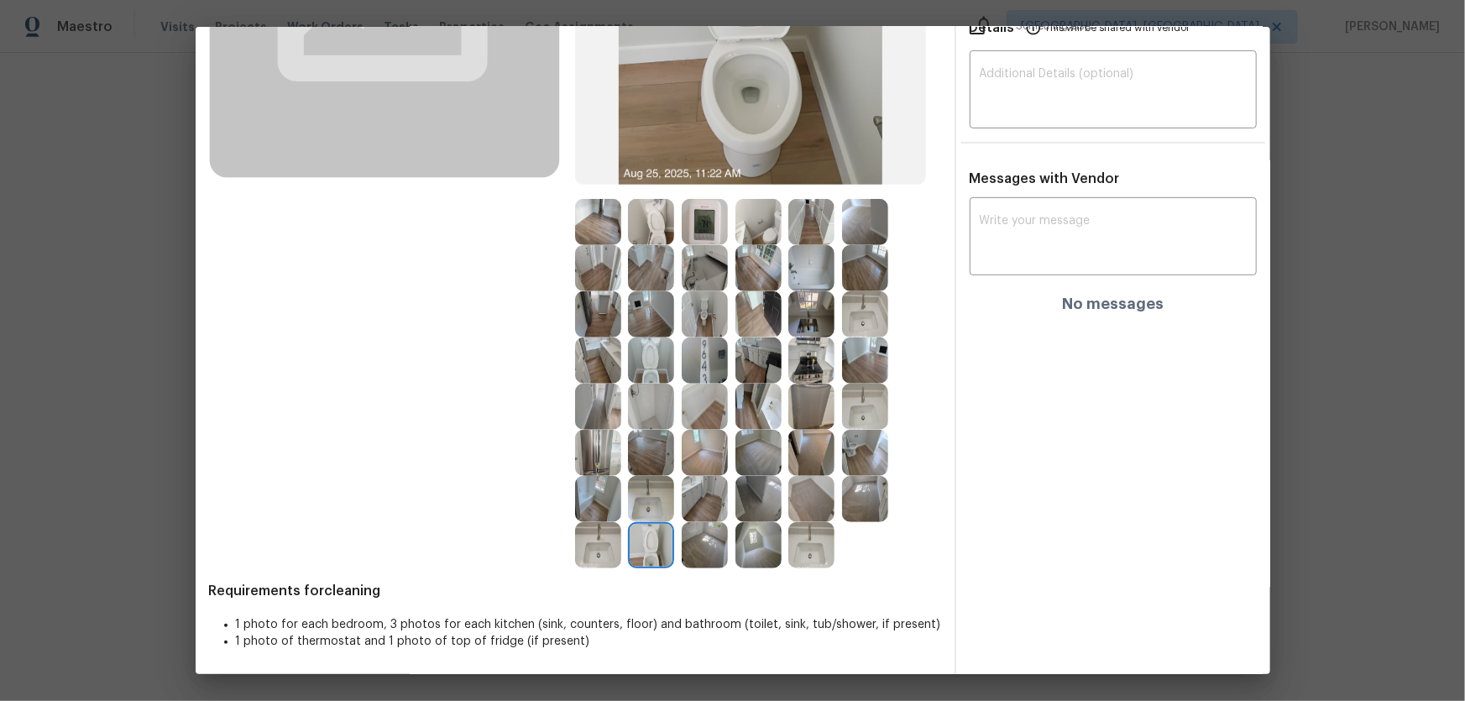
click at [594, 438] on img at bounding box center [598, 453] width 46 height 46
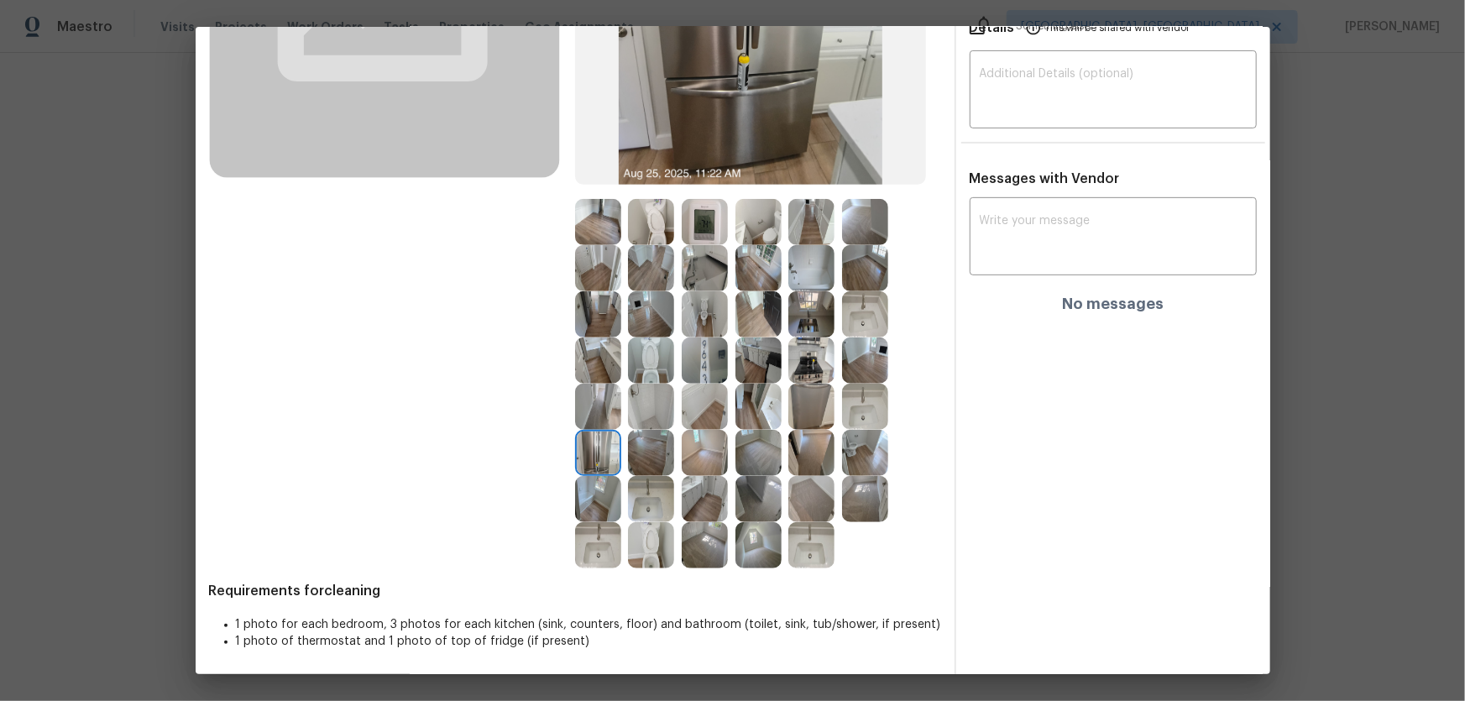
click at [739, 377] on img at bounding box center [759, 361] width 46 height 46
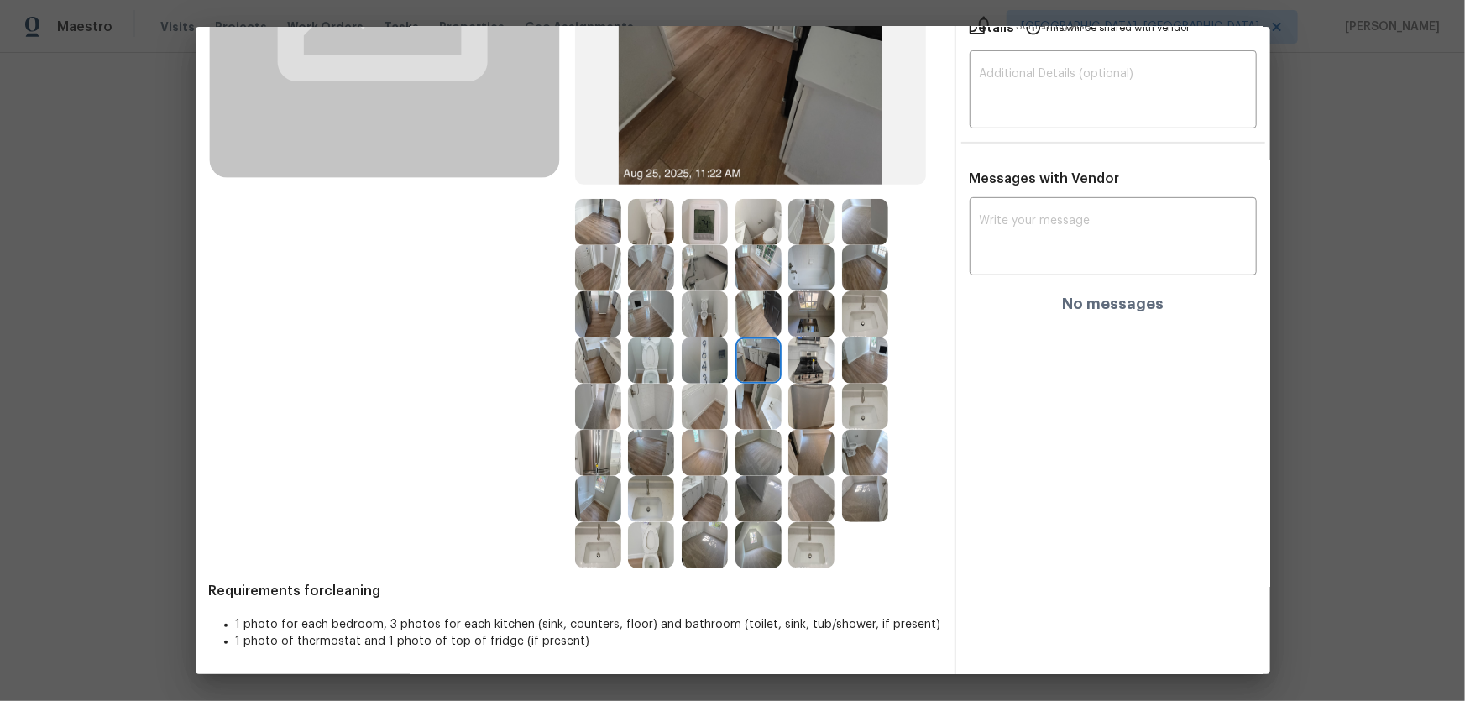
click at [788, 369] on img at bounding box center [811, 361] width 46 height 46
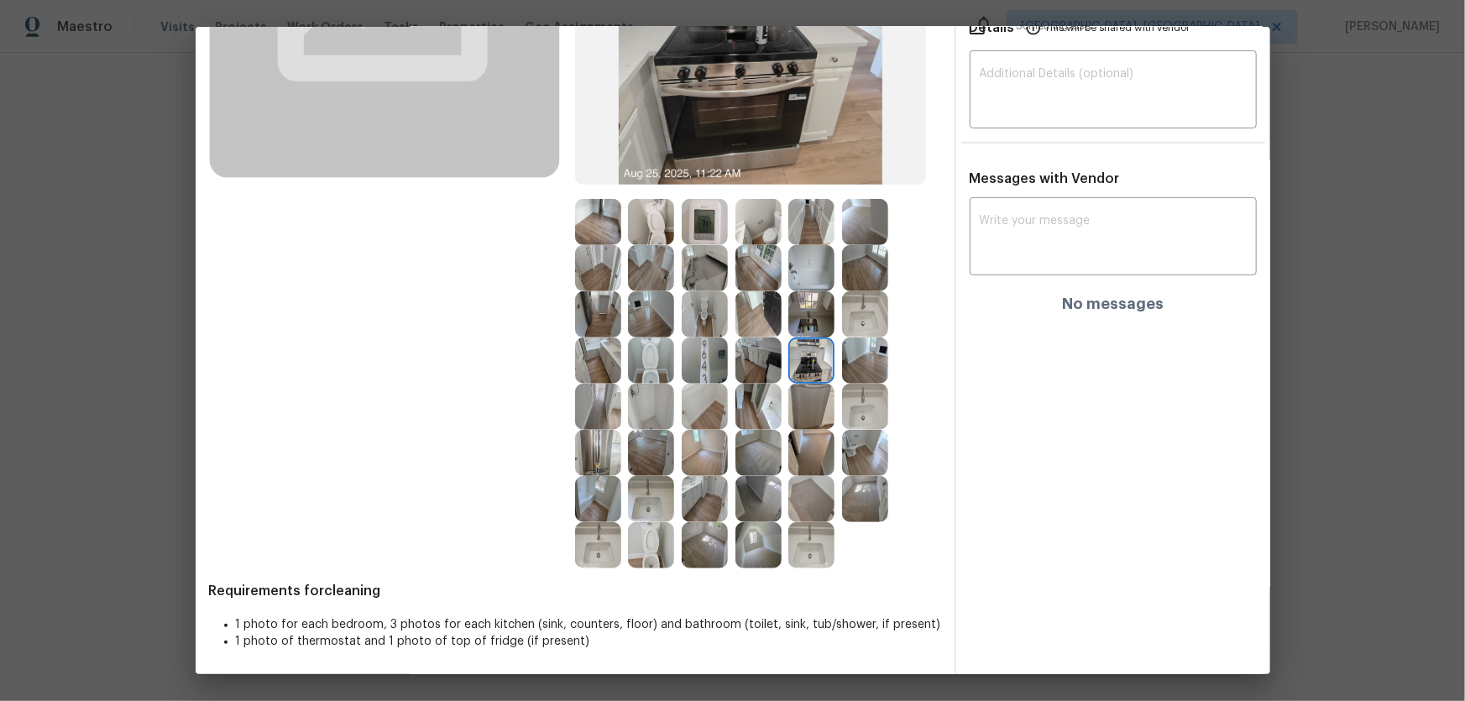
click at [806, 406] on img at bounding box center [811, 407] width 46 height 46
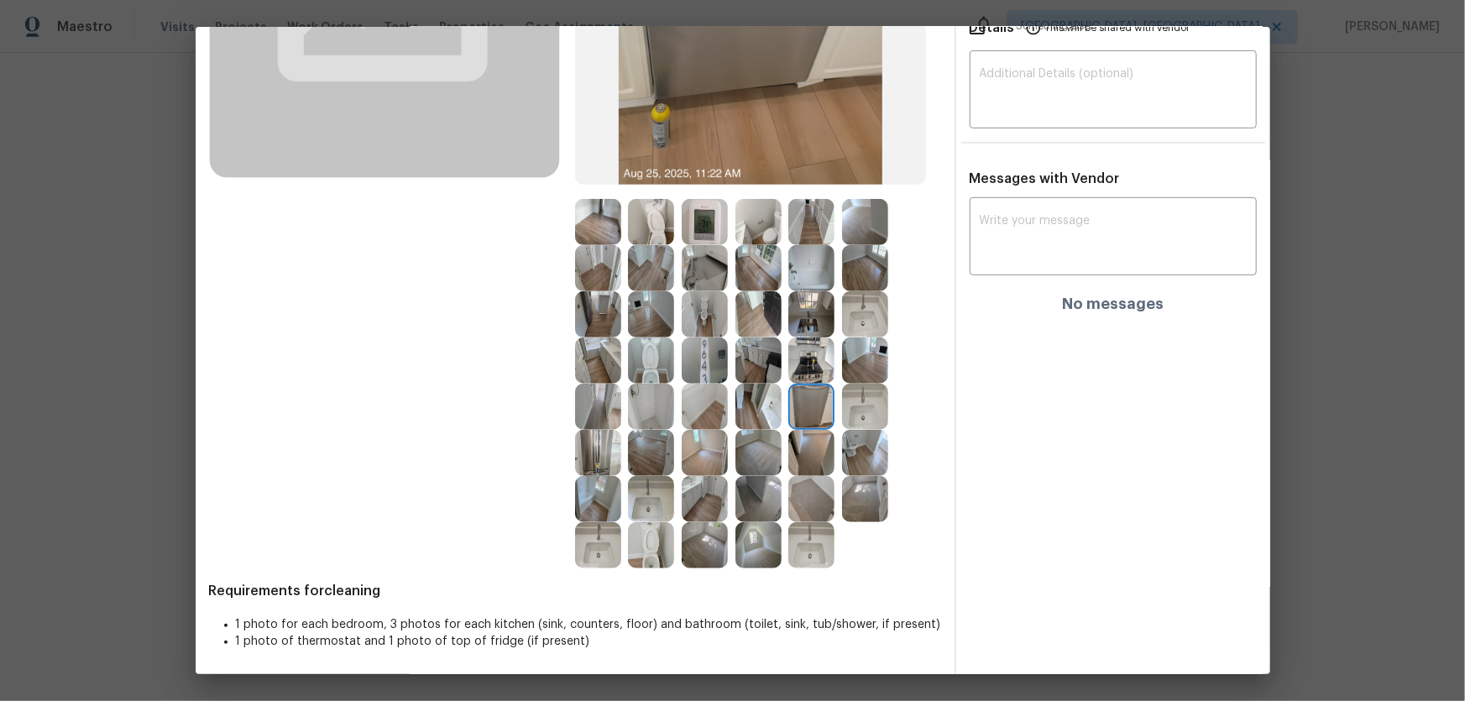
click at [862, 408] on img at bounding box center [865, 407] width 46 height 46
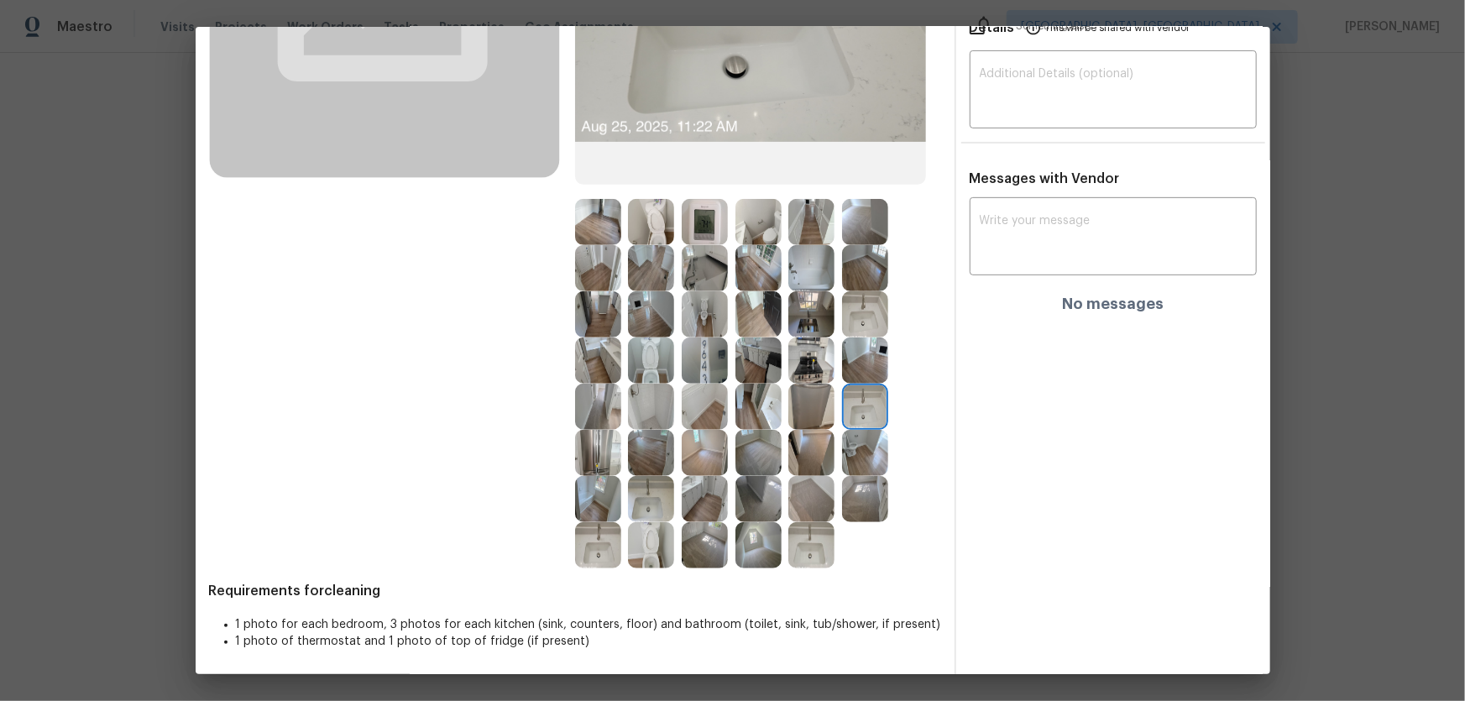
click at [867, 336] on img at bounding box center [865, 314] width 46 height 46
click at [811, 279] on img at bounding box center [811, 268] width 46 height 46
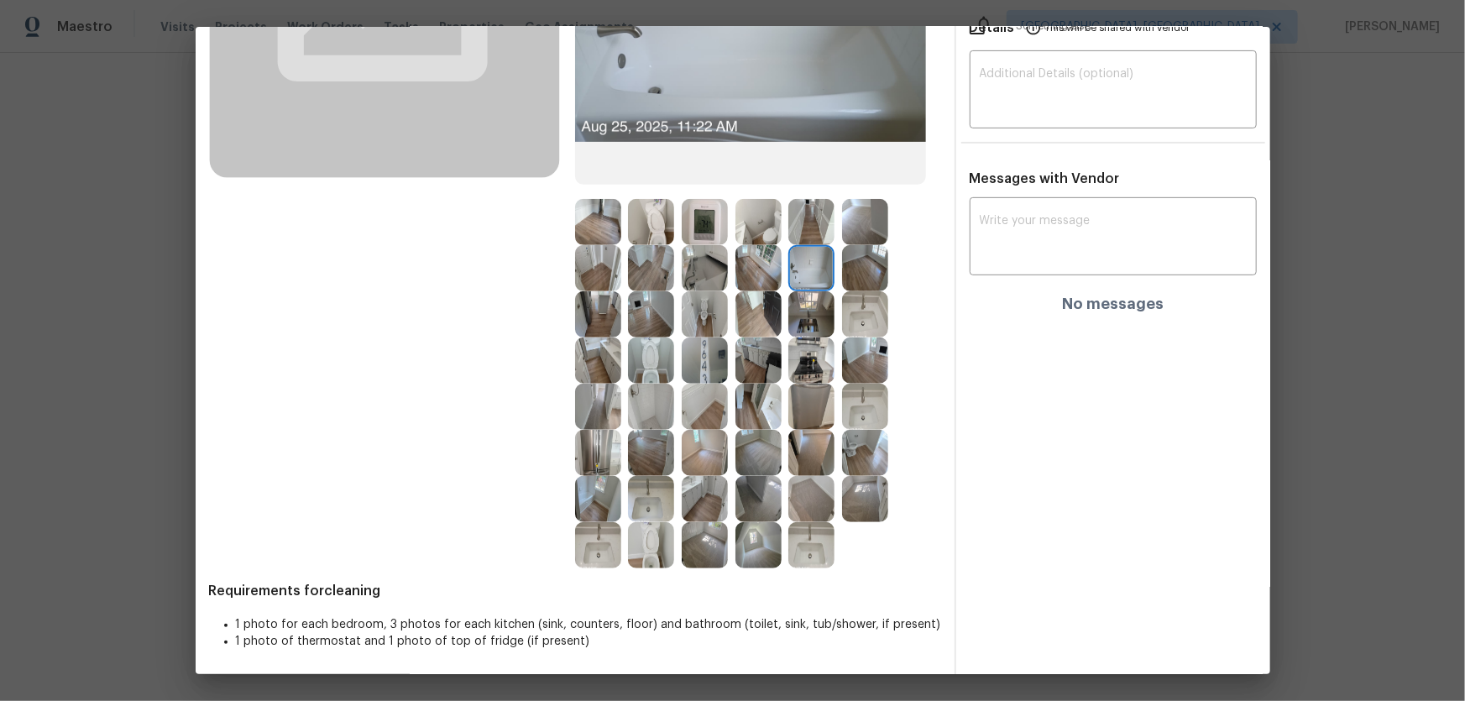
click at [694, 219] on img at bounding box center [705, 222] width 46 height 46
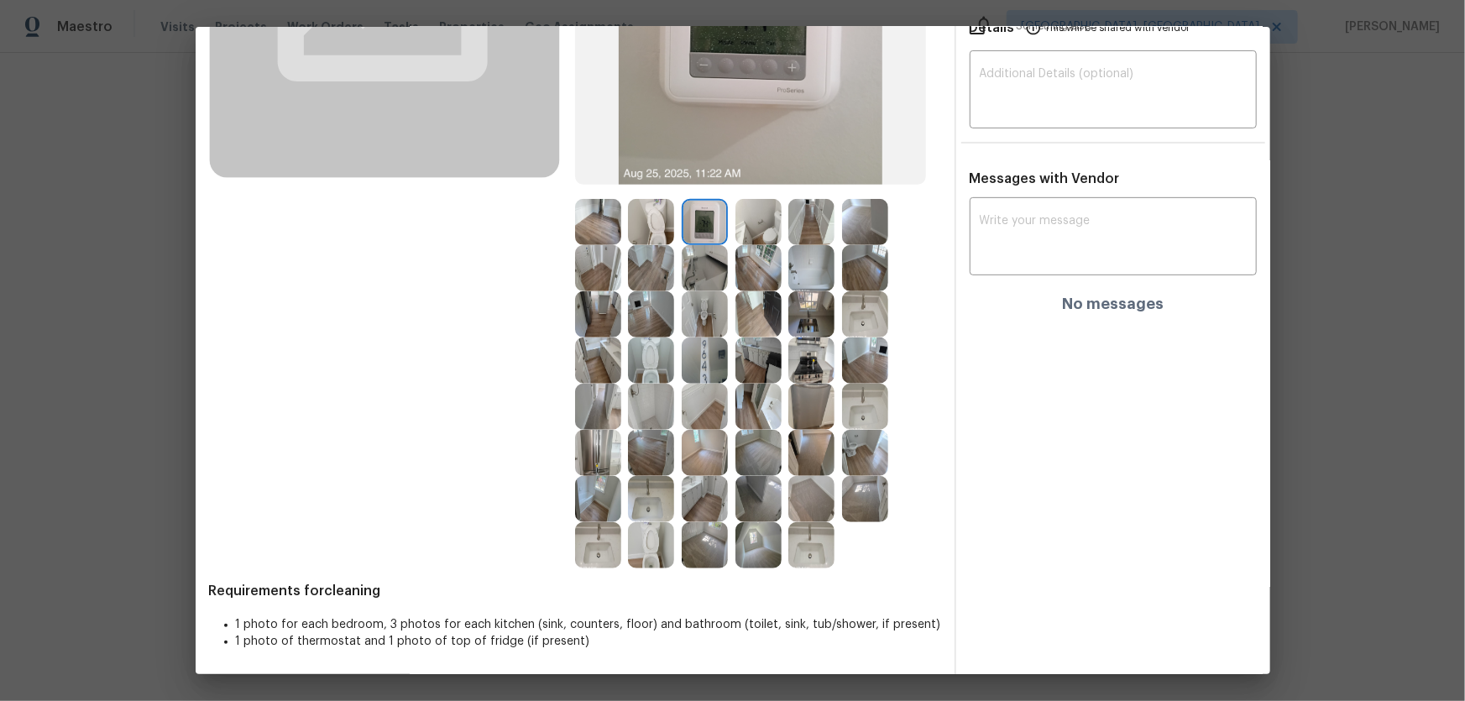
click at [692, 253] on img at bounding box center [705, 268] width 46 height 46
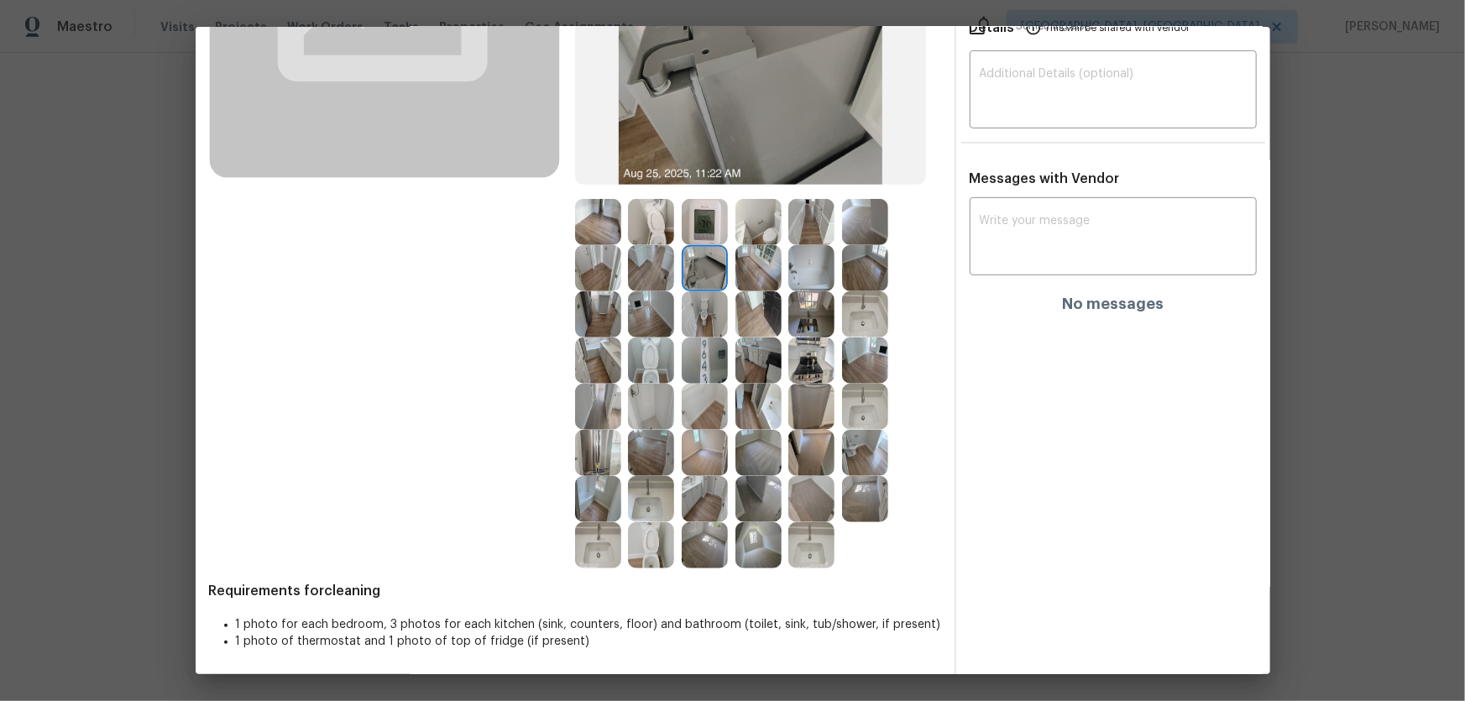
click at [757, 461] on img at bounding box center [759, 453] width 46 height 46
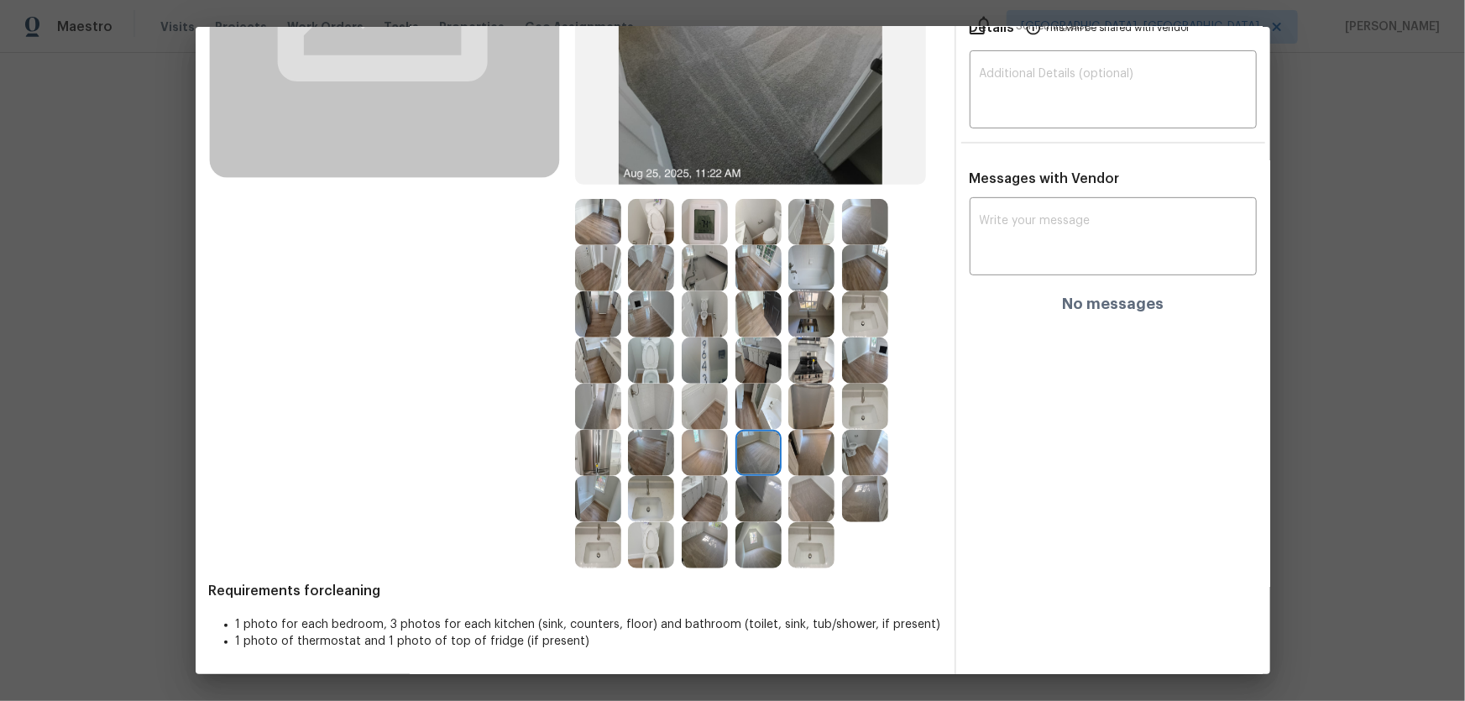
click at [721, 463] on img at bounding box center [705, 545] width 46 height 46
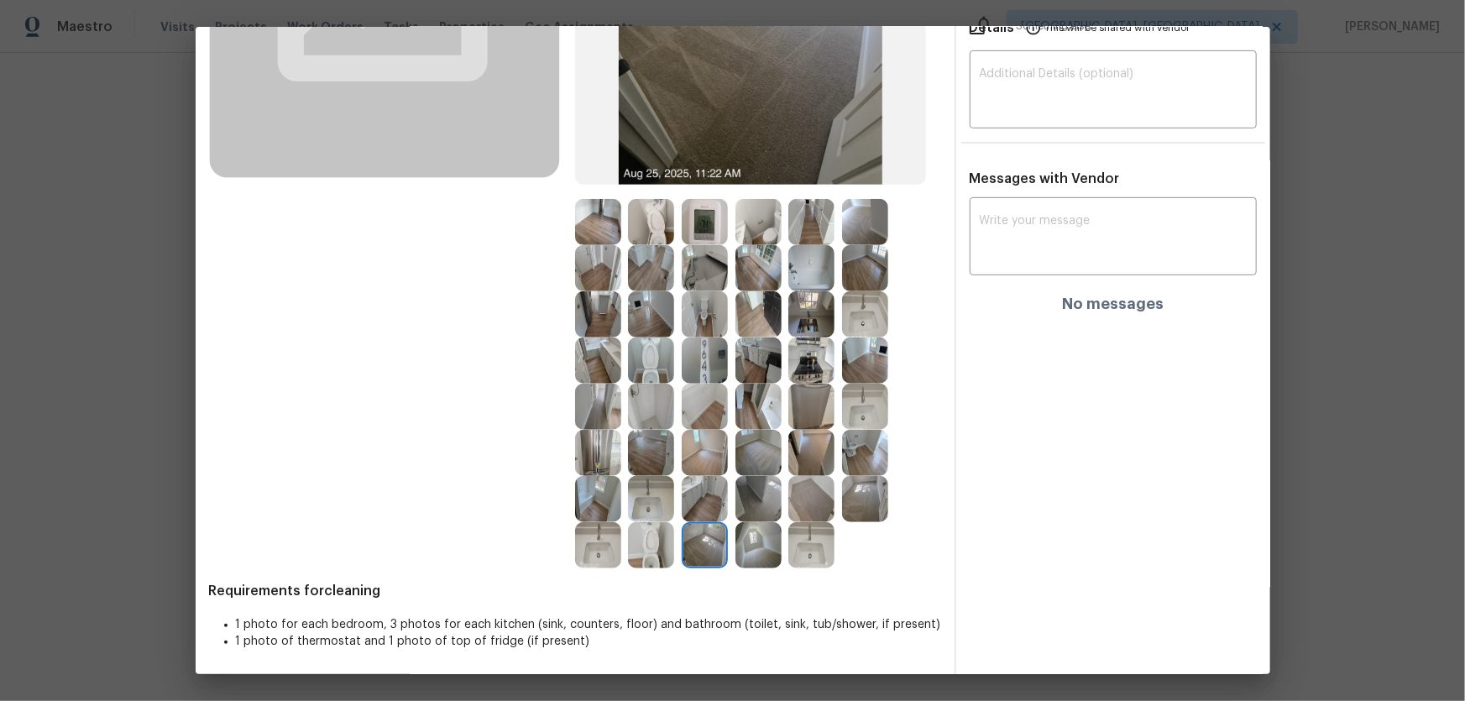
click at [740, 463] on img at bounding box center [759, 545] width 46 height 46
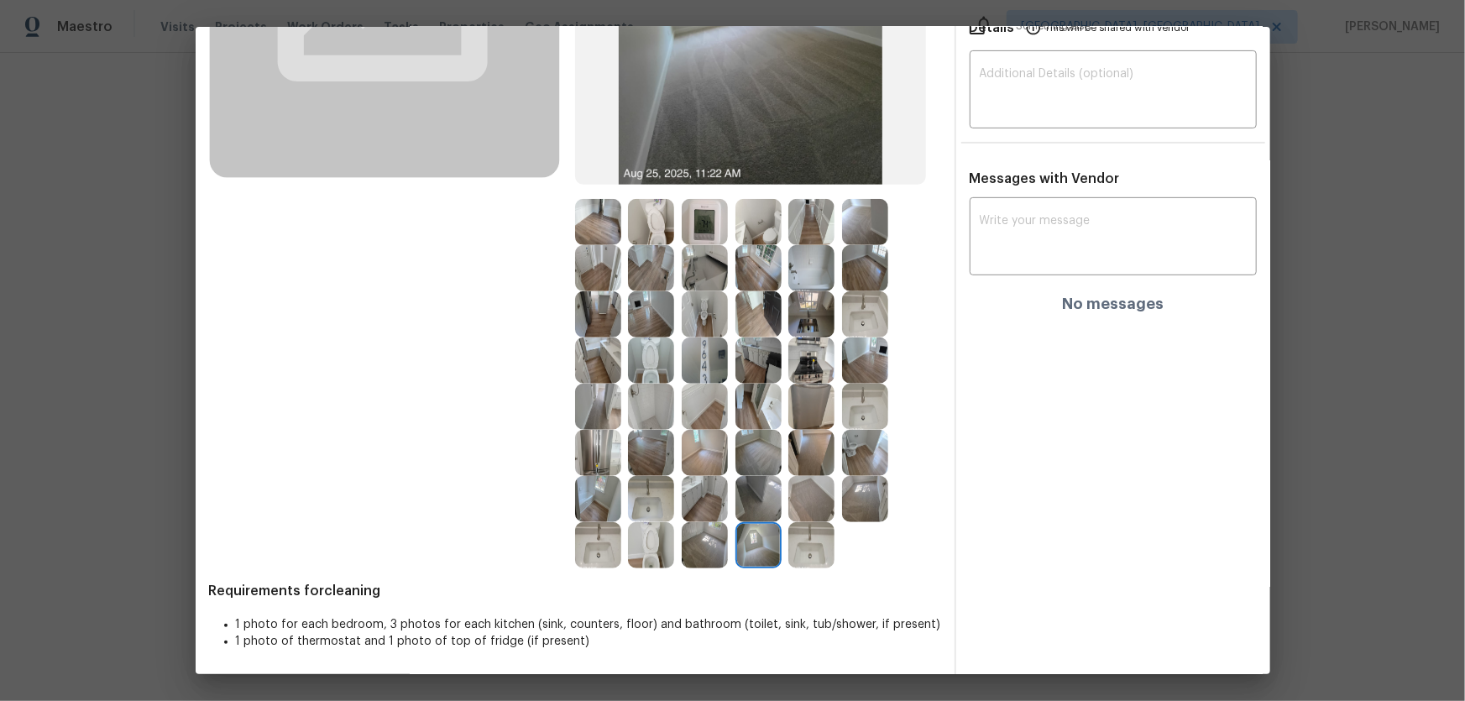
click at [745, 463] on img at bounding box center [759, 499] width 46 height 46
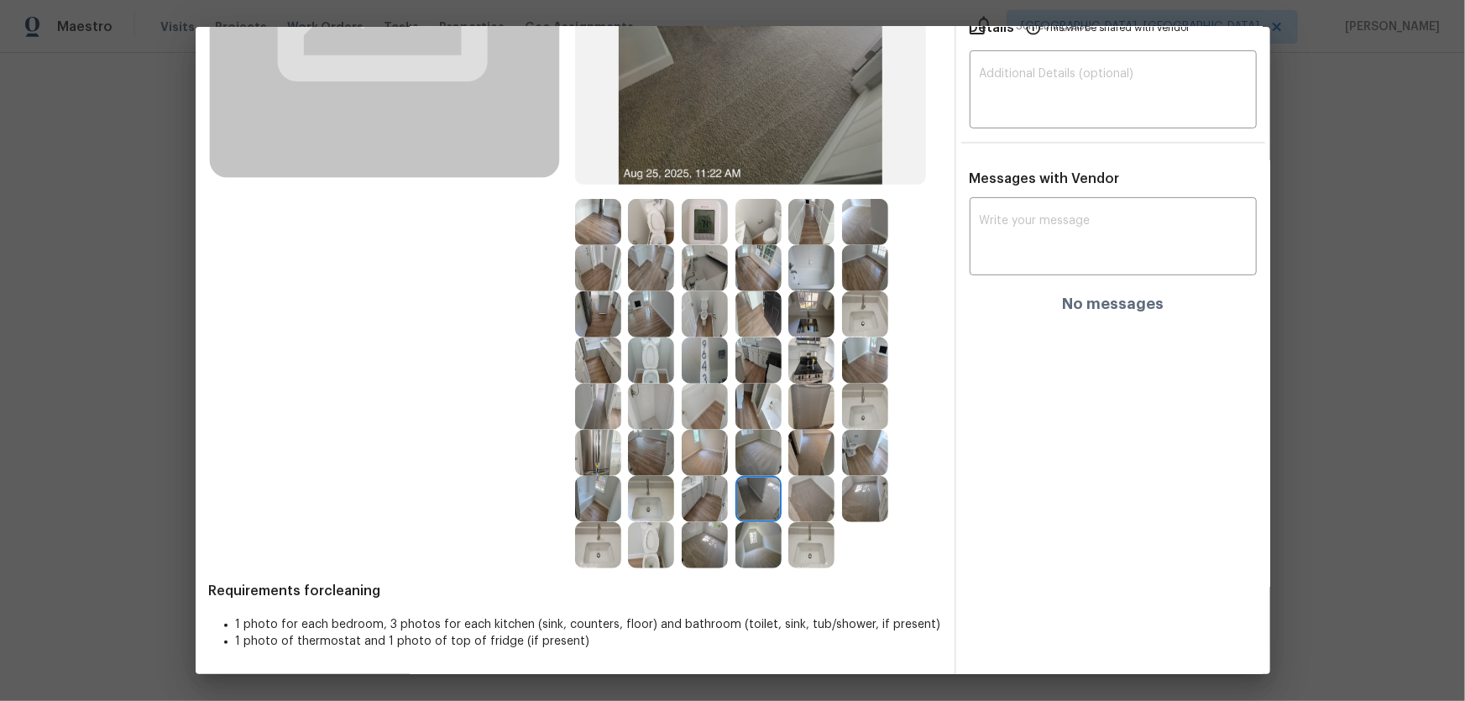
click at [797, 463] on img at bounding box center [811, 499] width 46 height 46
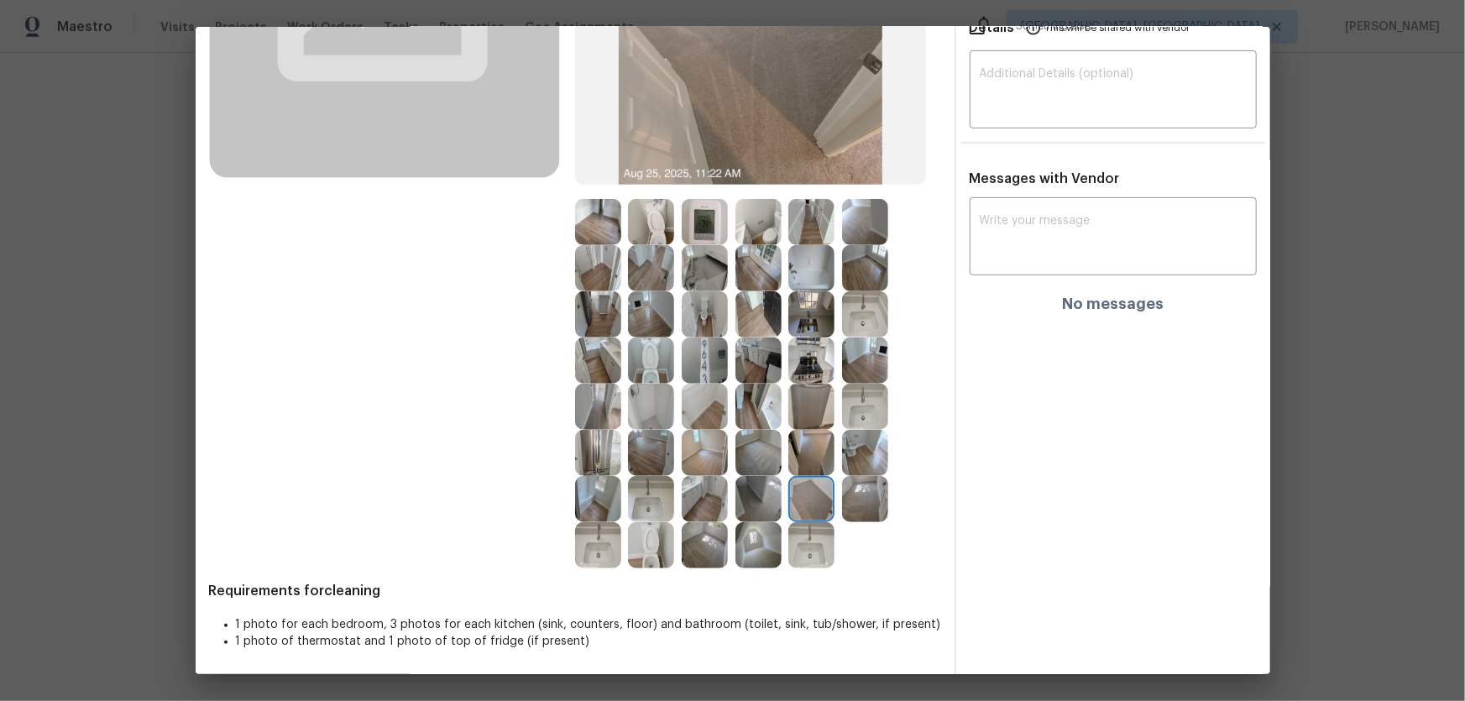
click at [798, 442] on img at bounding box center [811, 453] width 46 height 46
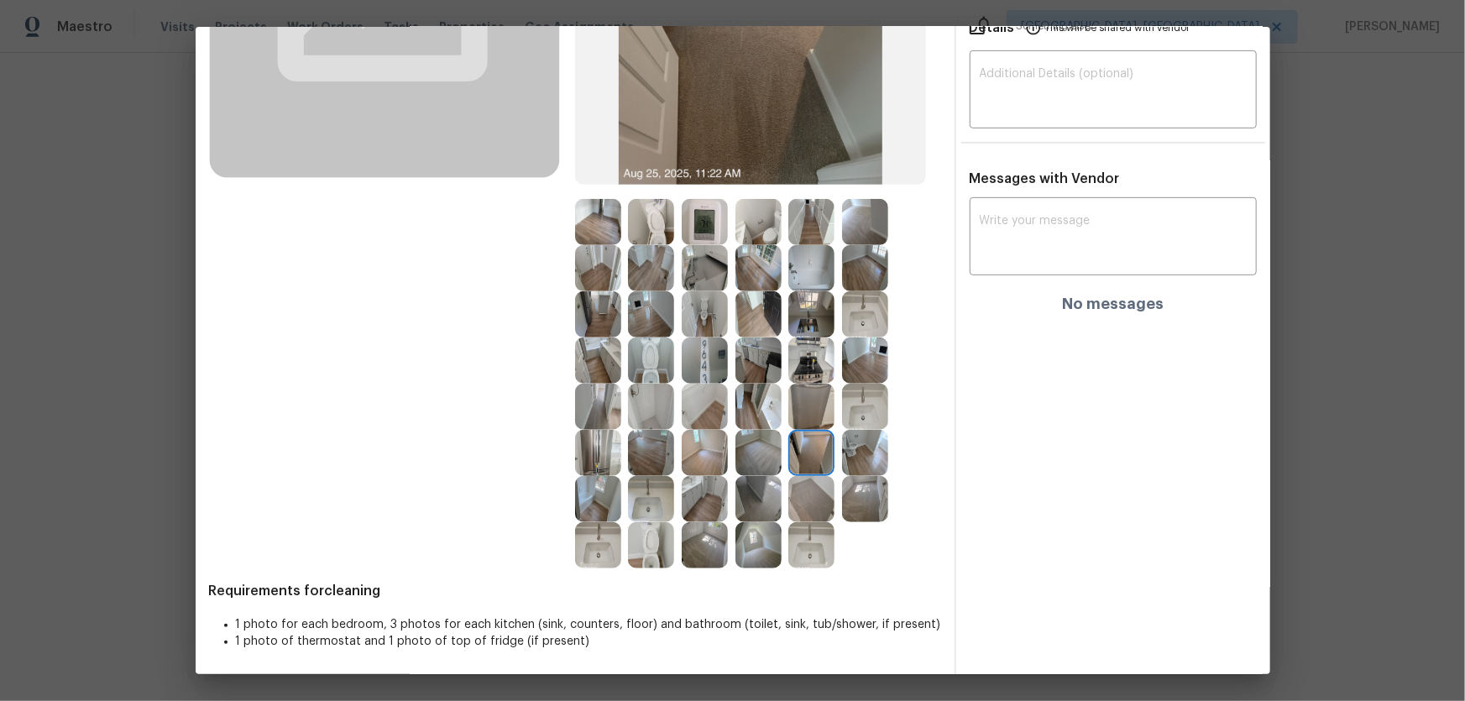
click at [799, 369] on img at bounding box center [811, 361] width 46 height 46
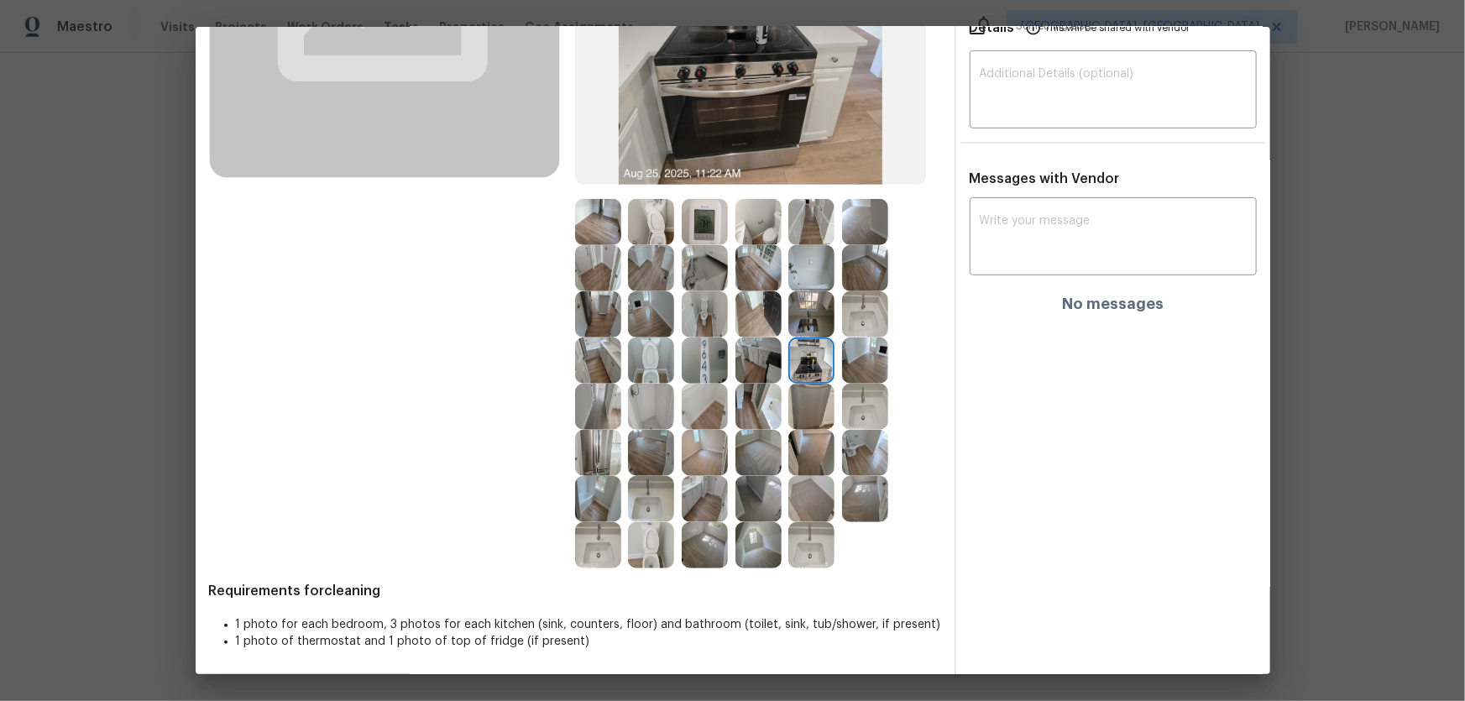
click at [842, 361] on img at bounding box center [865, 361] width 46 height 46
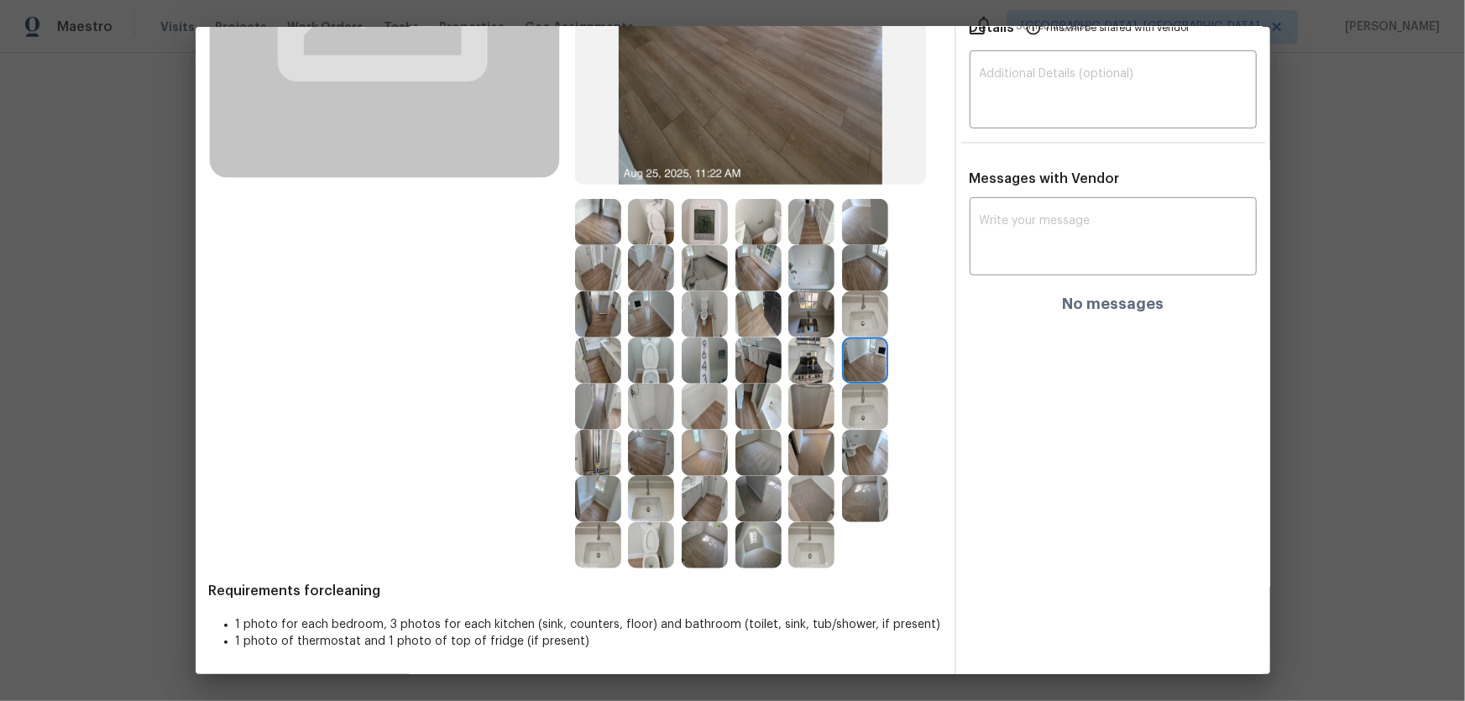
click at [842, 396] on img at bounding box center [865, 407] width 46 height 46
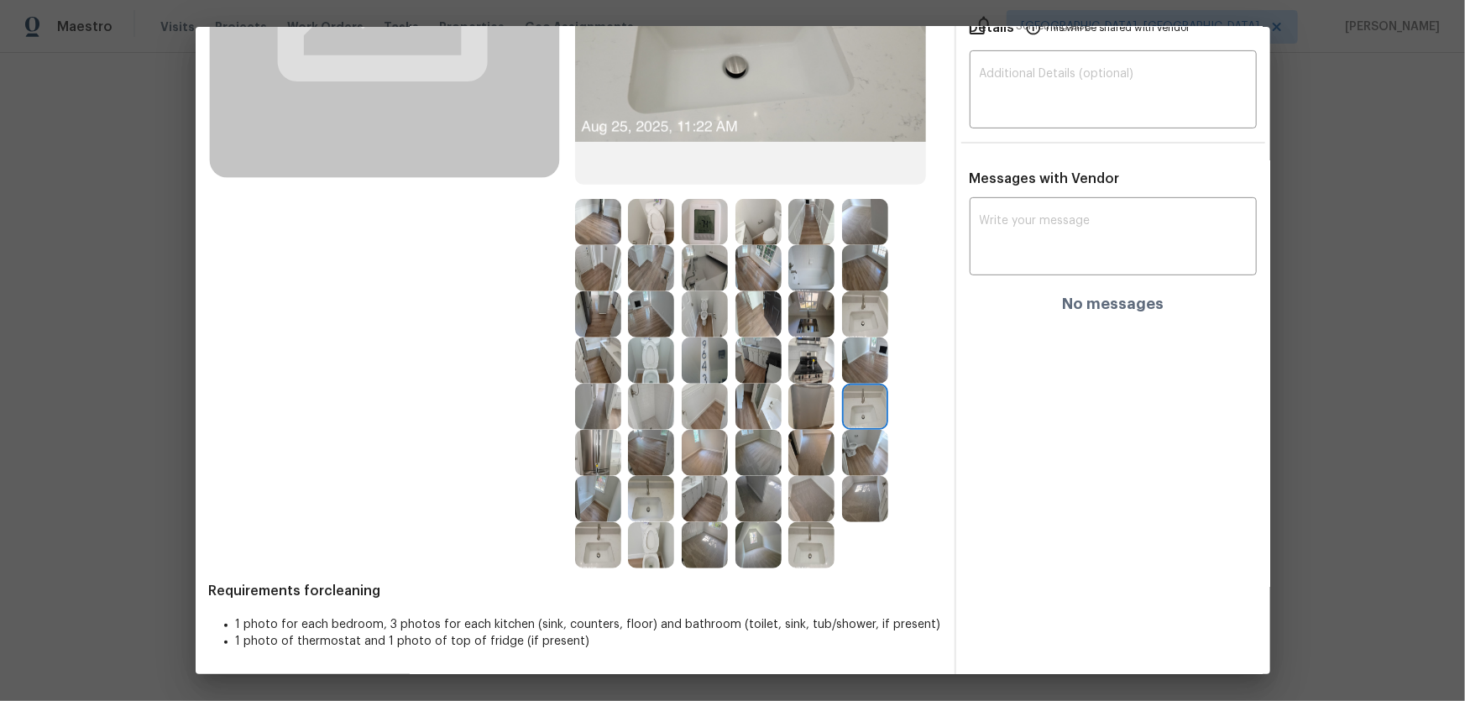
click at [807, 395] on img at bounding box center [811, 407] width 46 height 46
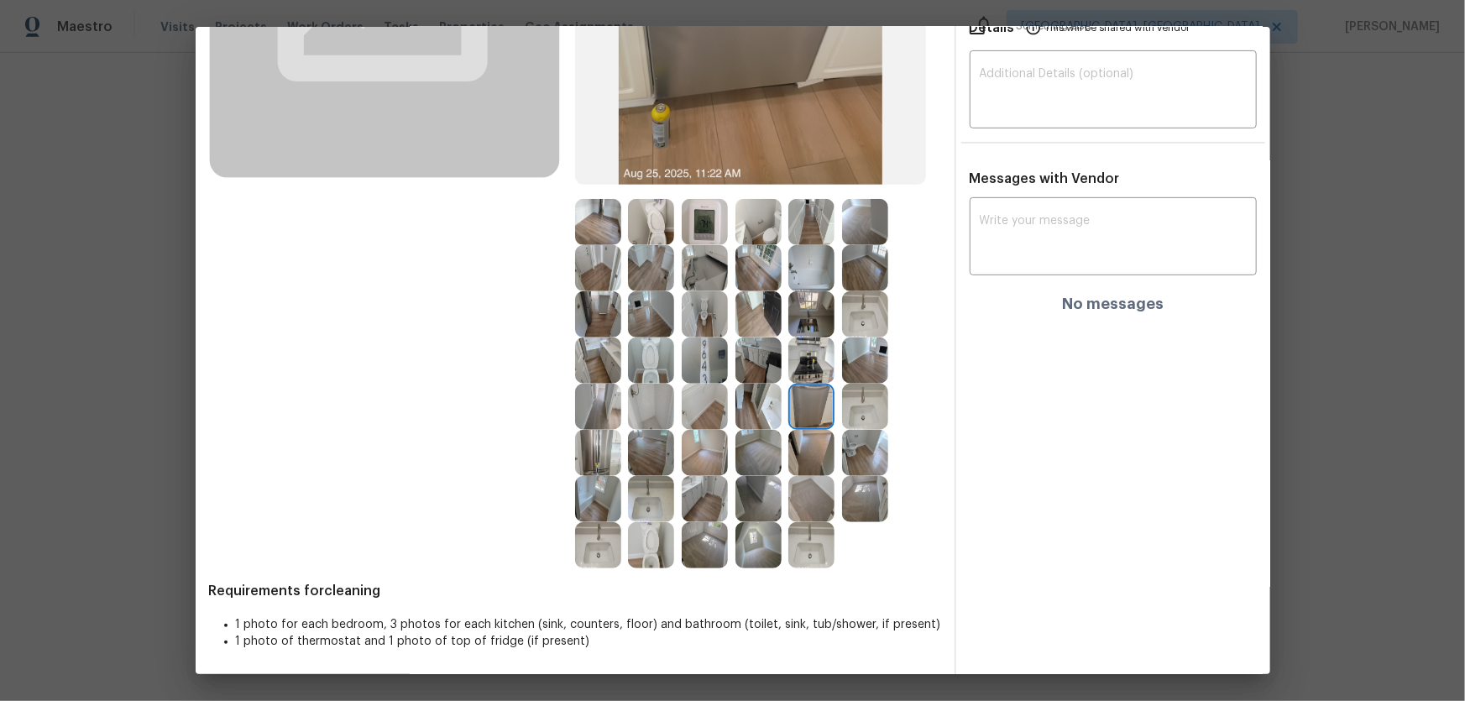
click at [792, 307] on img at bounding box center [811, 314] width 46 height 46
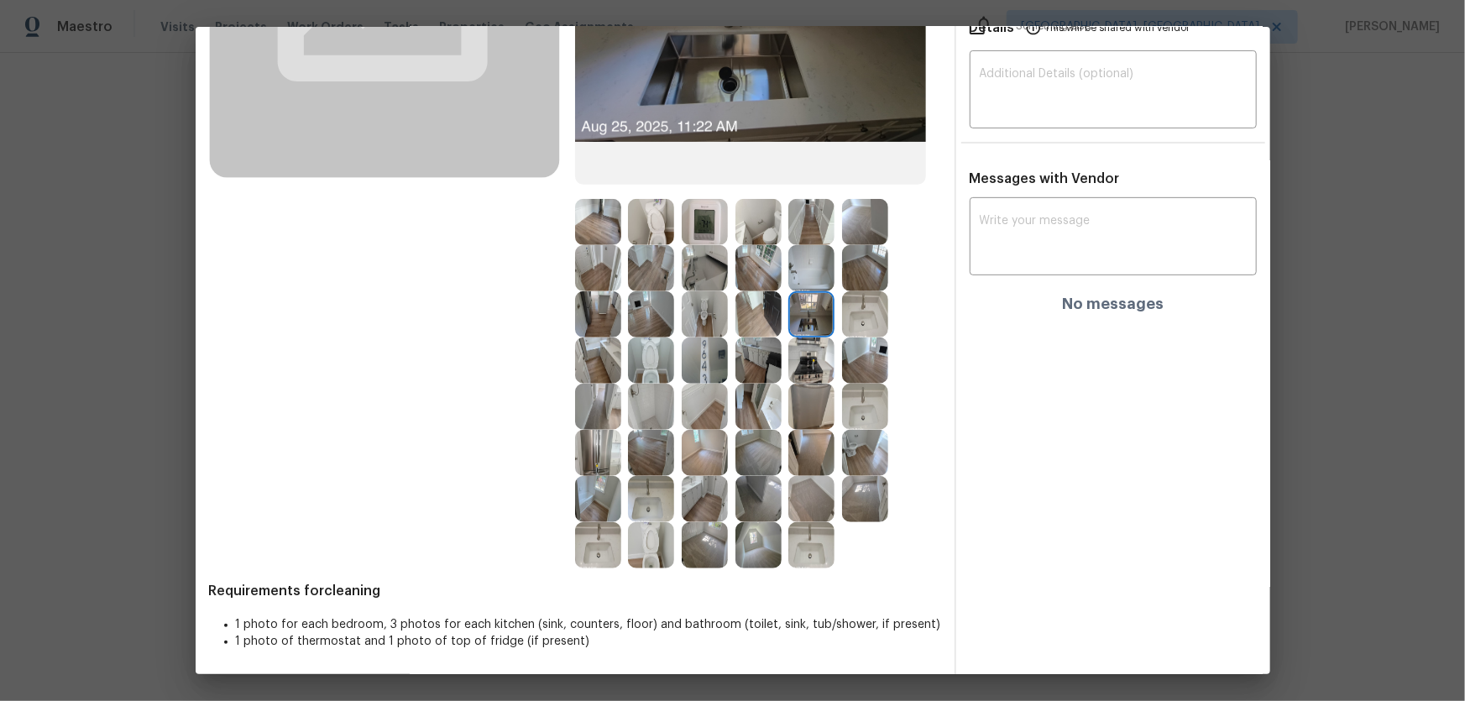
click at [763, 311] on img at bounding box center [759, 314] width 46 height 46
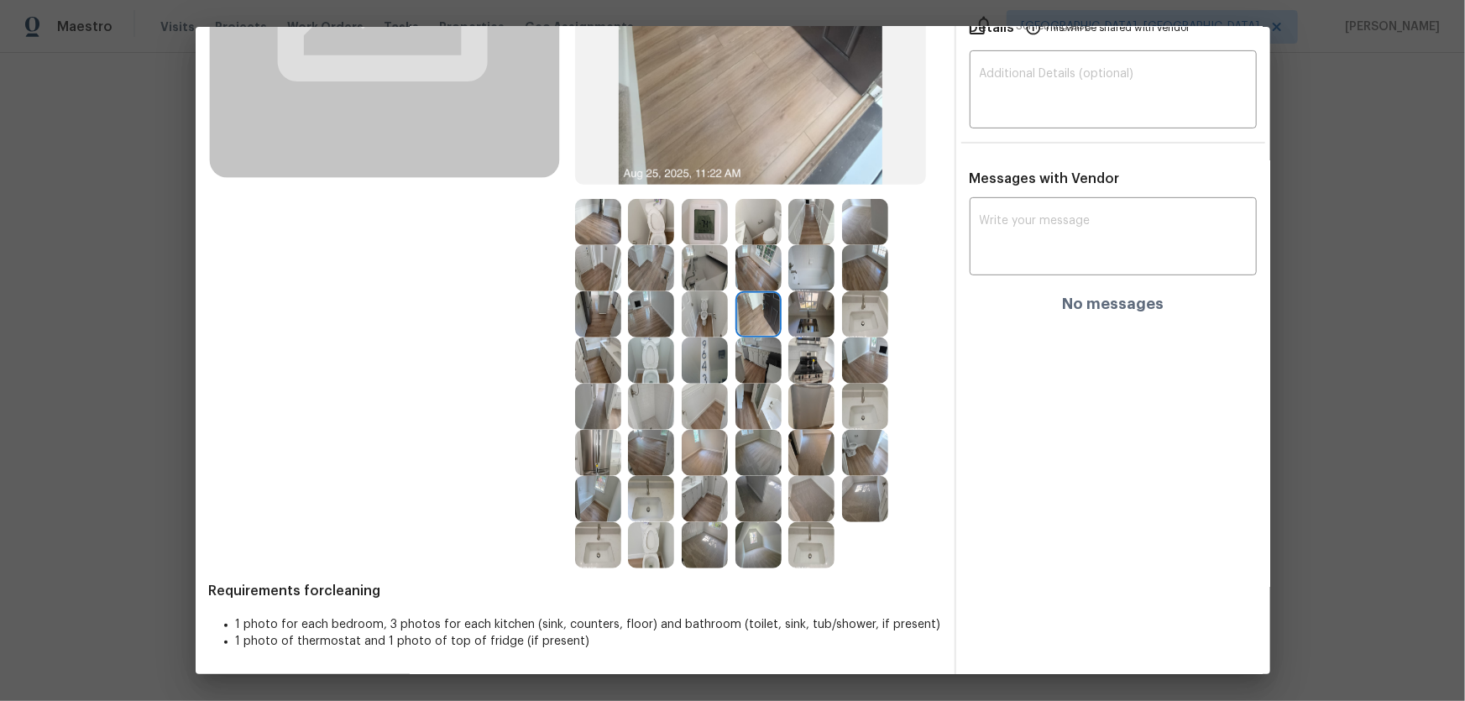
click at [704, 277] on img at bounding box center [705, 268] width 46 height 46
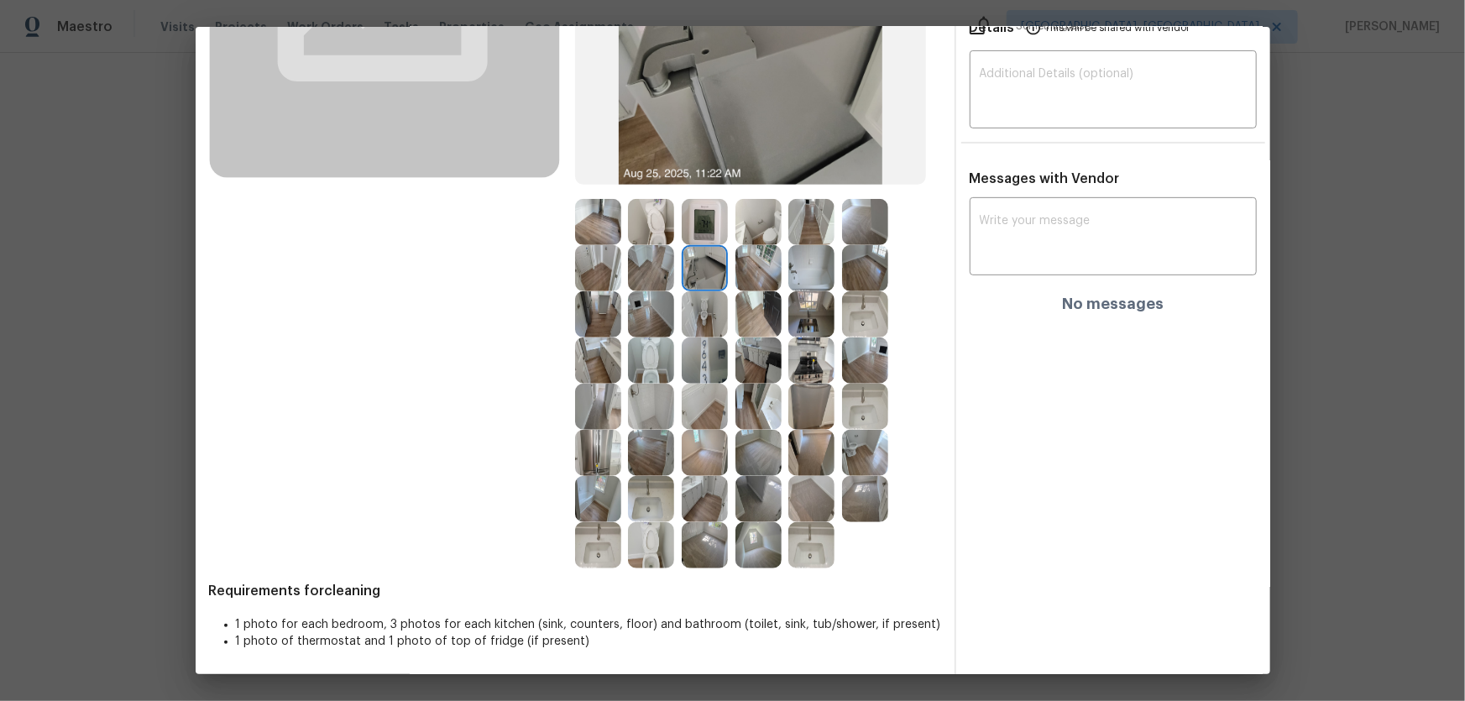
click at [747, 265] on img at bounding box center [759, 268] width 46 height 46
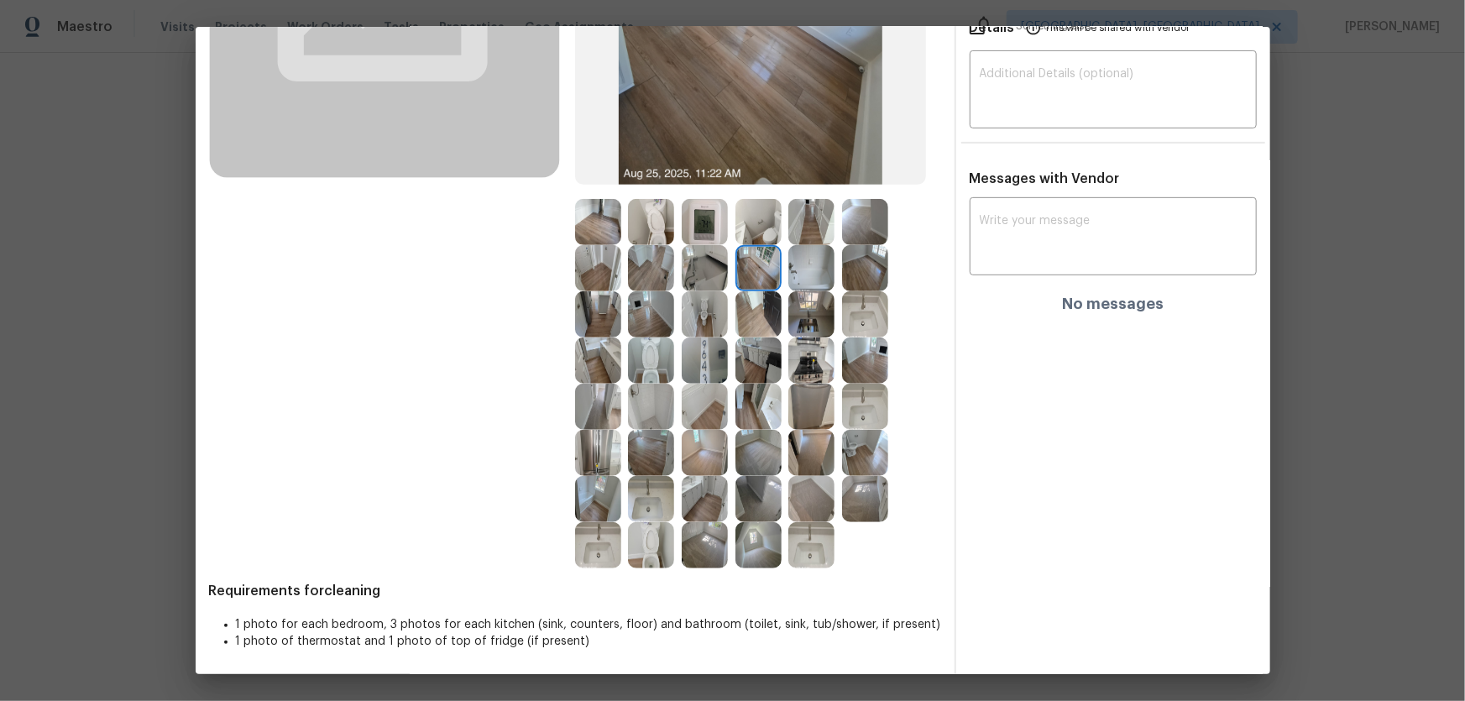
click at [746, 463] on img at bounding box center [759, 453] width 46 height 46
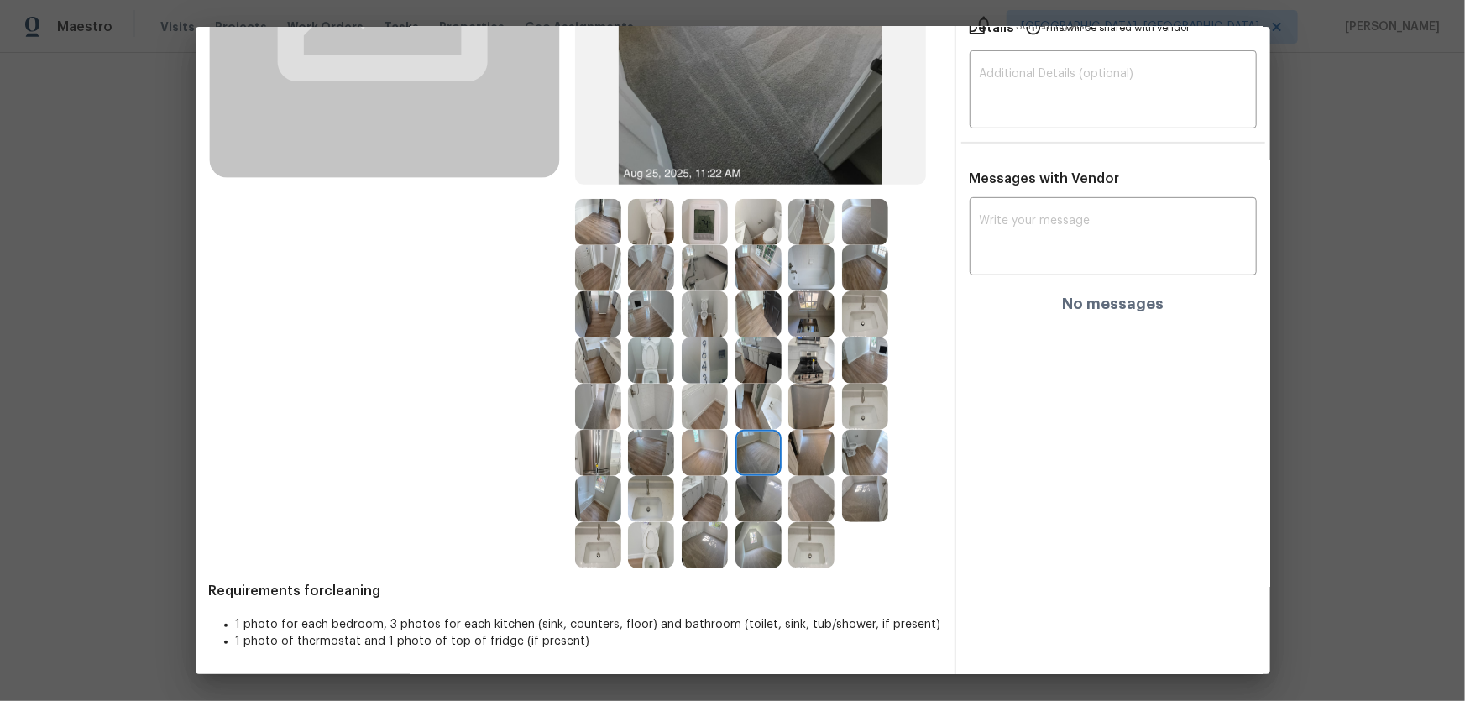
click at [713, 463] on img at bounding box center [705, 545] width 46 height 46
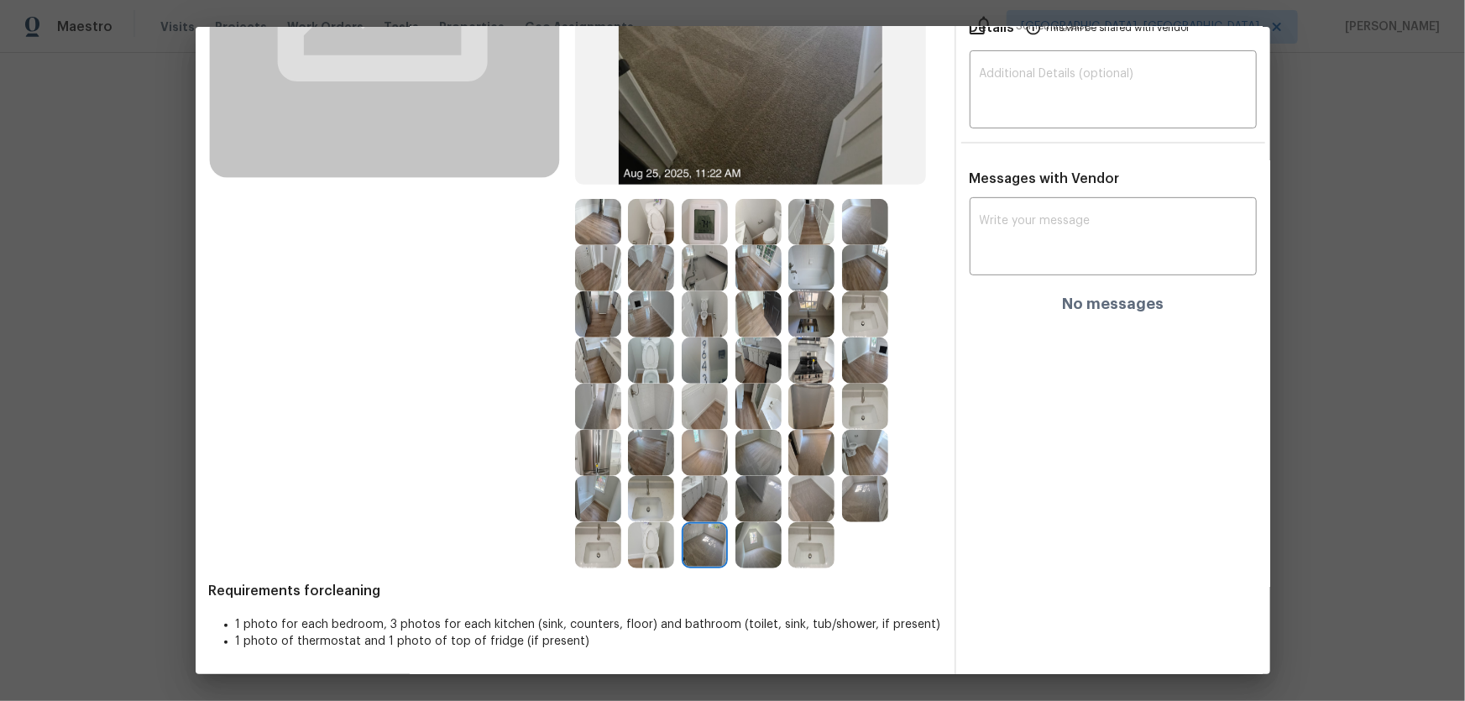
click at [649, 451] on img at bounding box center [651, 453] width 46 height 46
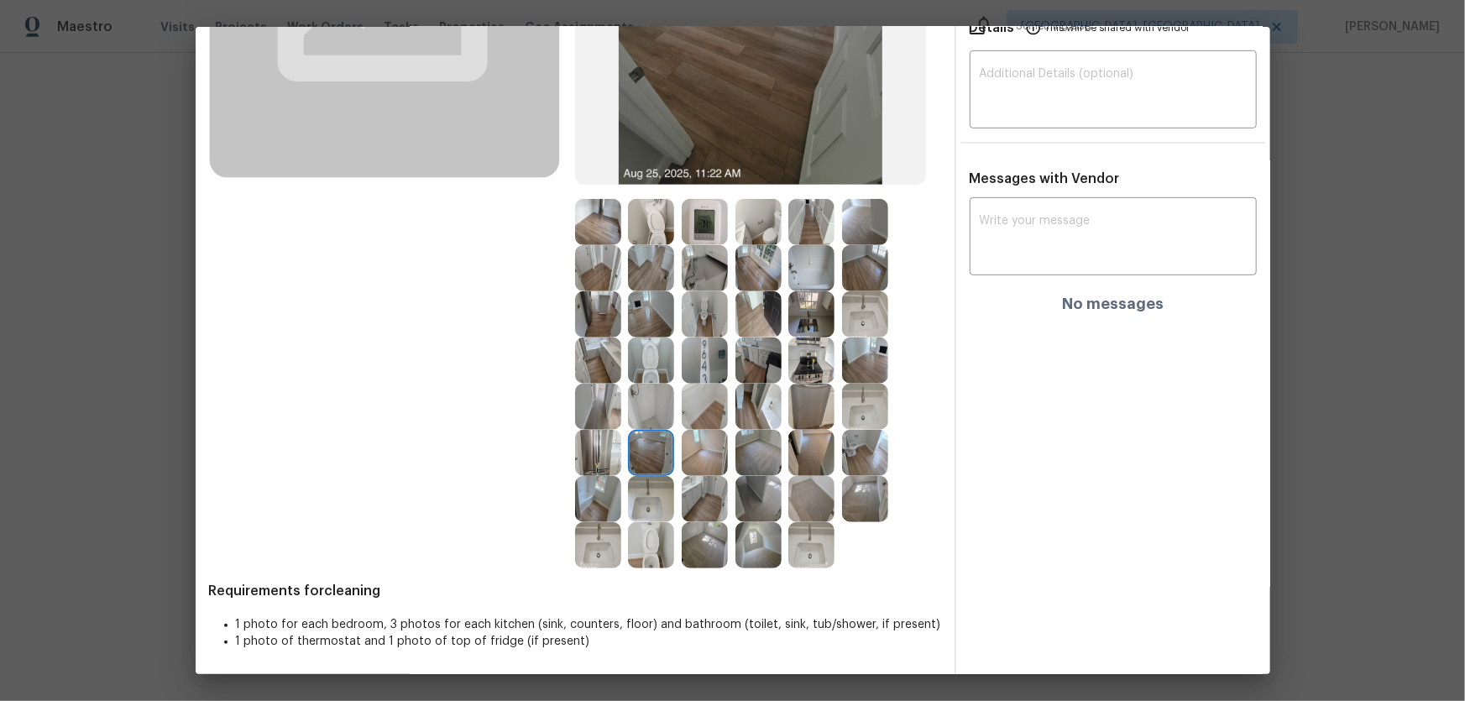
click at [750, 463] on img at bounding box center [759, 545] width 46 height 46
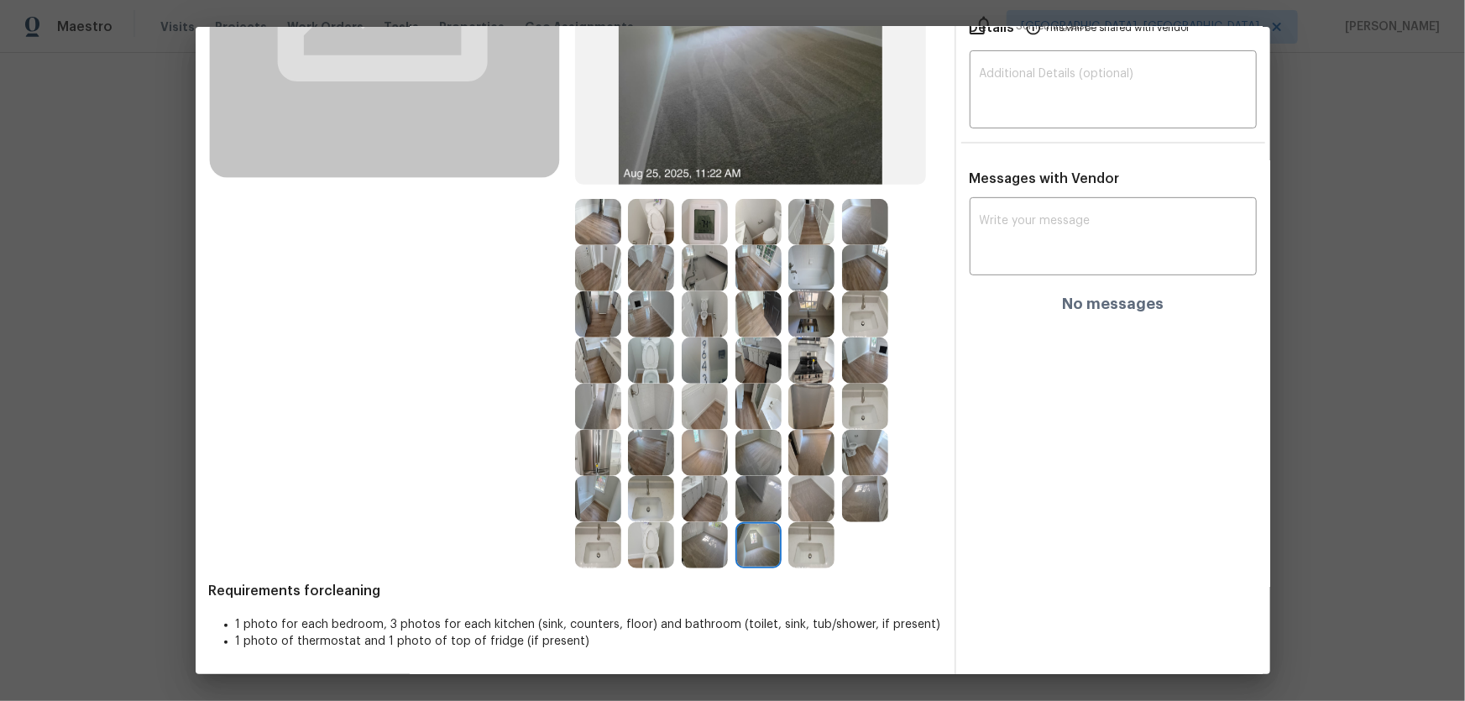
click at [825, 463] on img at bounding box center [811, 545] width 46 height 46
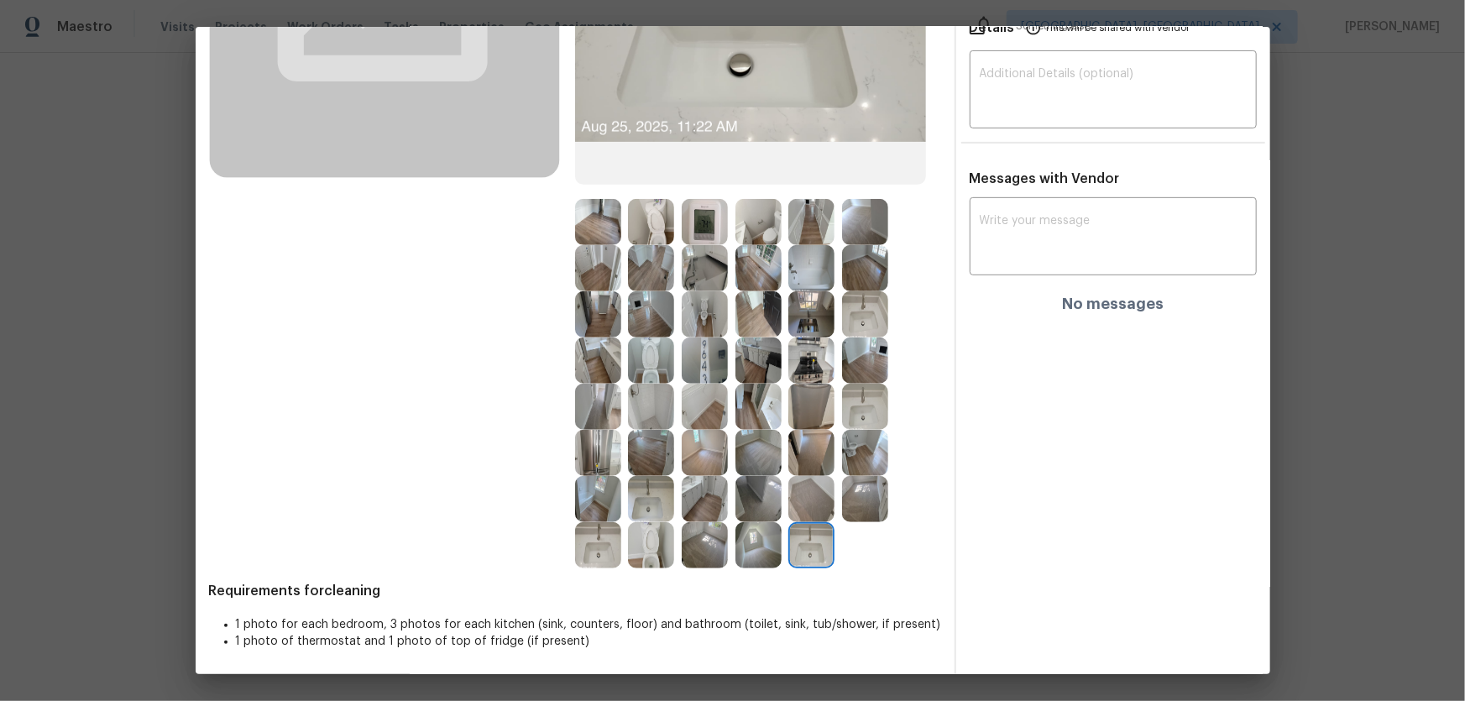
click at [809, 463] on img at bounding box center [811, 499] width 46 height 46
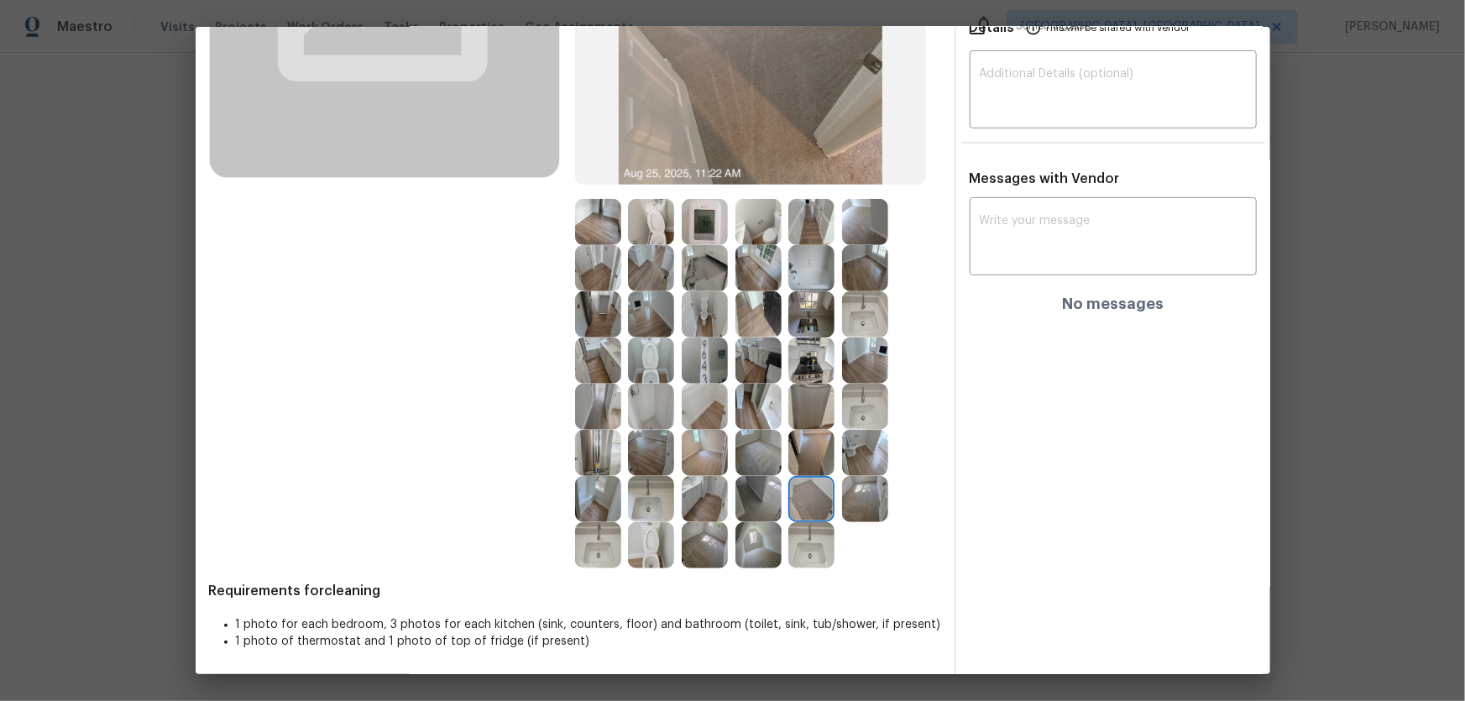
click at [848, 463] on img at bounding box center [865, 499] width 46 height 46
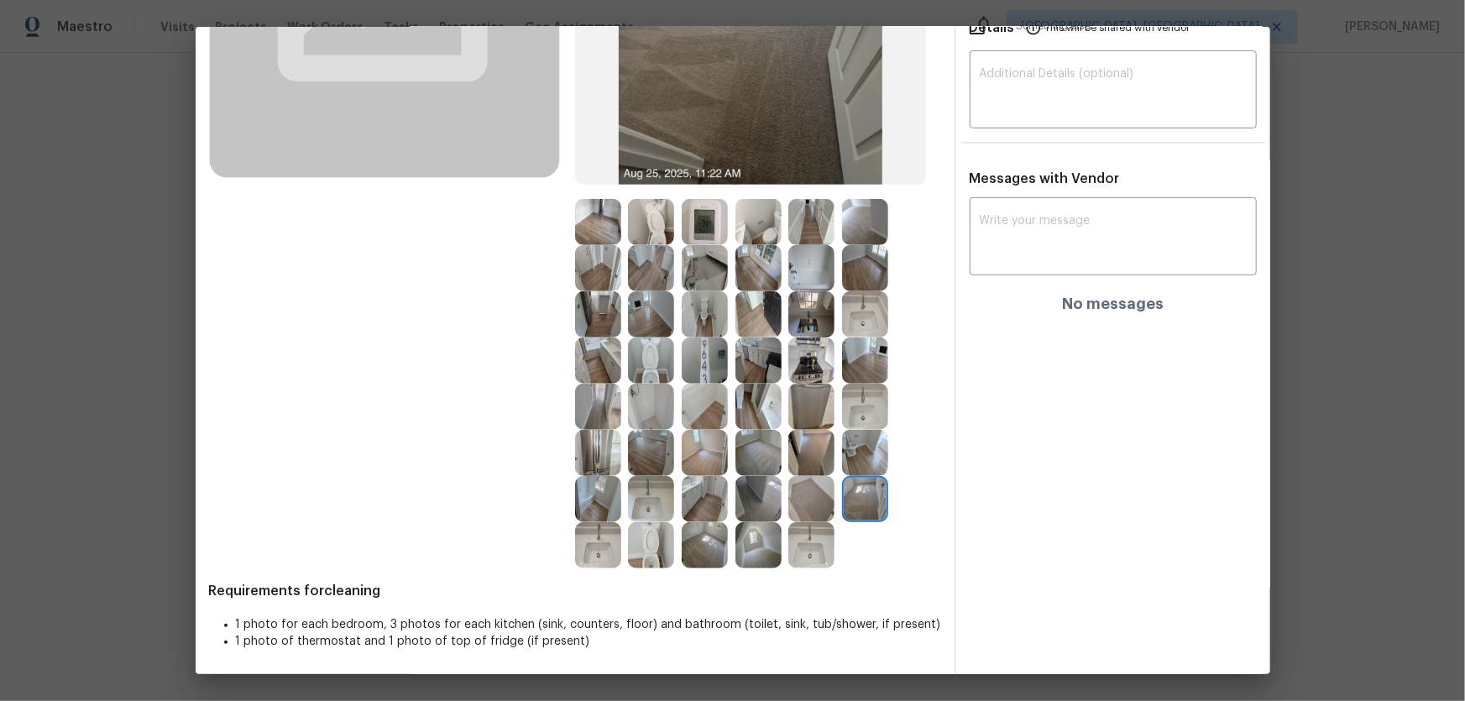
click at [856, 453] on img at bounding box center [865, 453] width 46 height 46
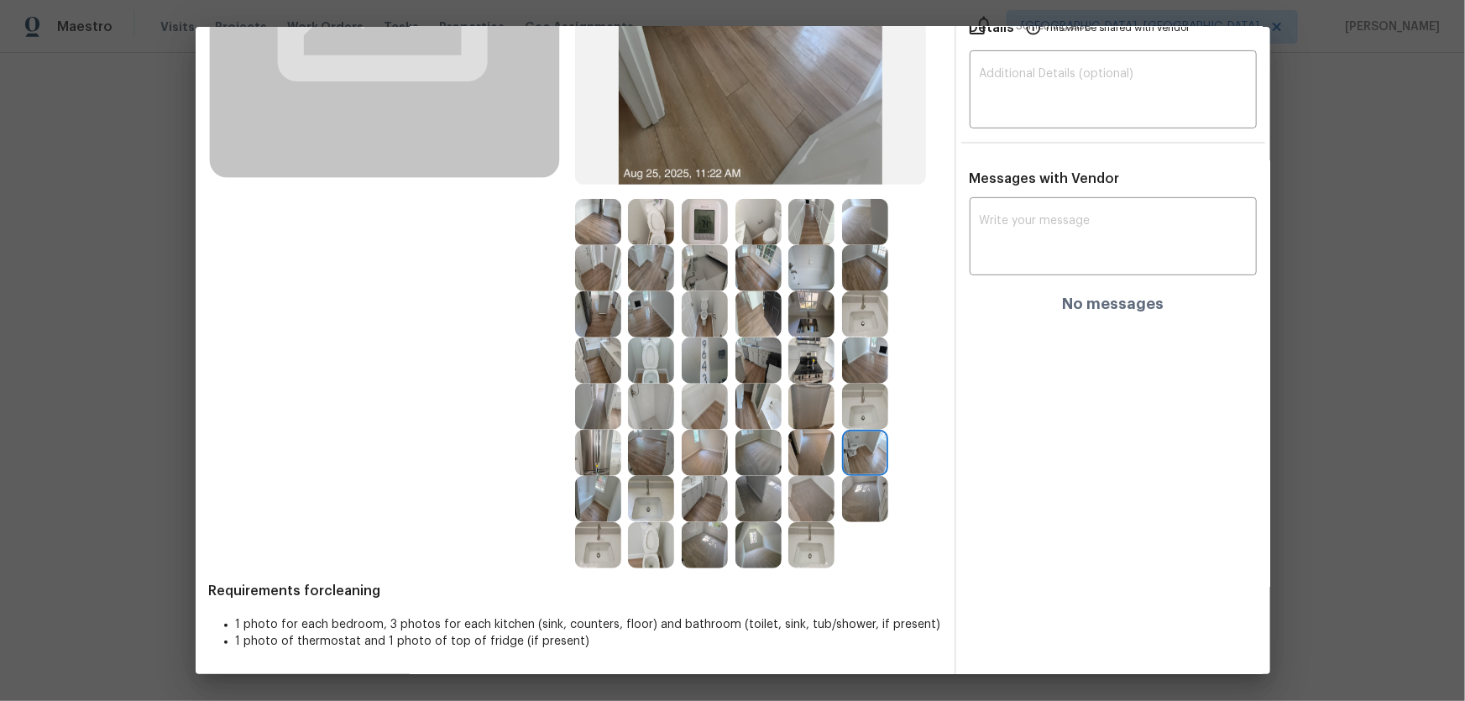
click at [861, 405] on img at bounding box center [865, 407] width 46 height 46
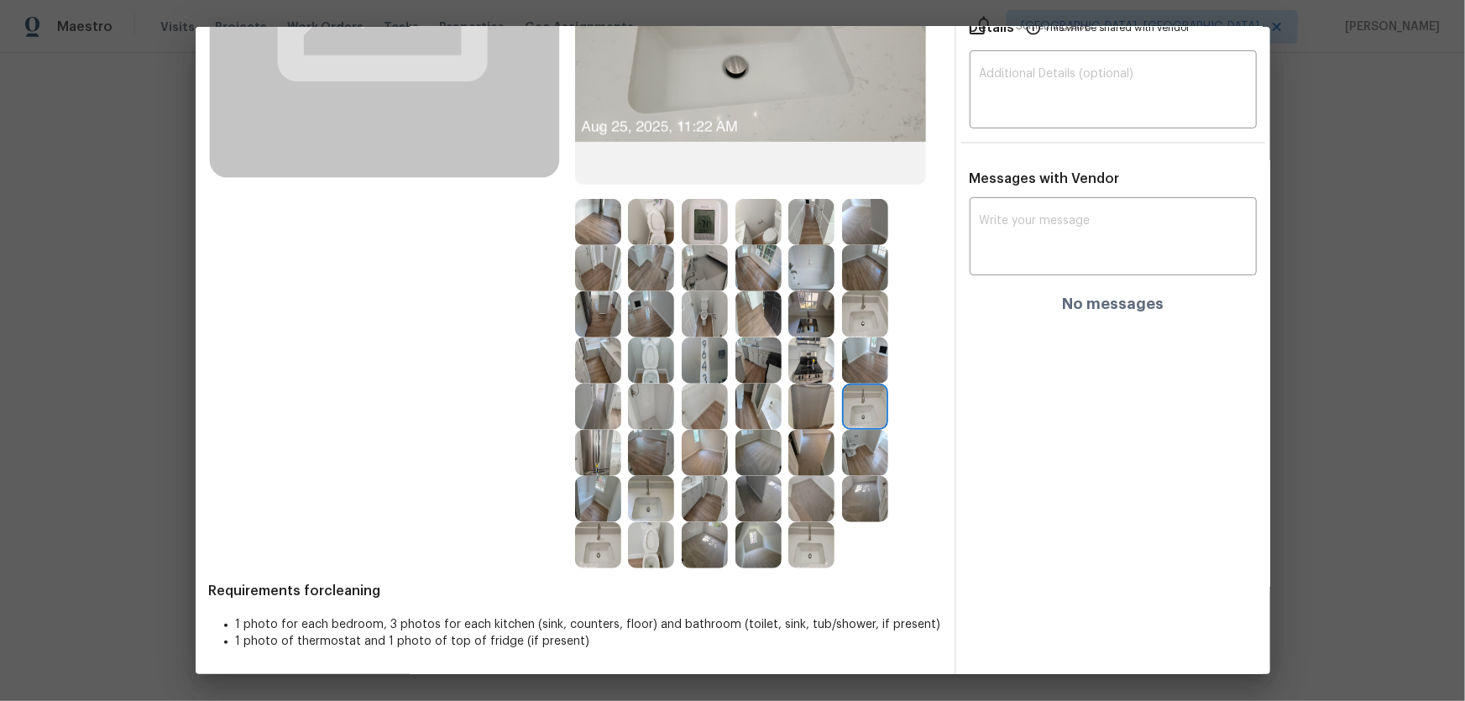
click at [791, 362] on img at bounding box center [811, 361] width 46 height 46
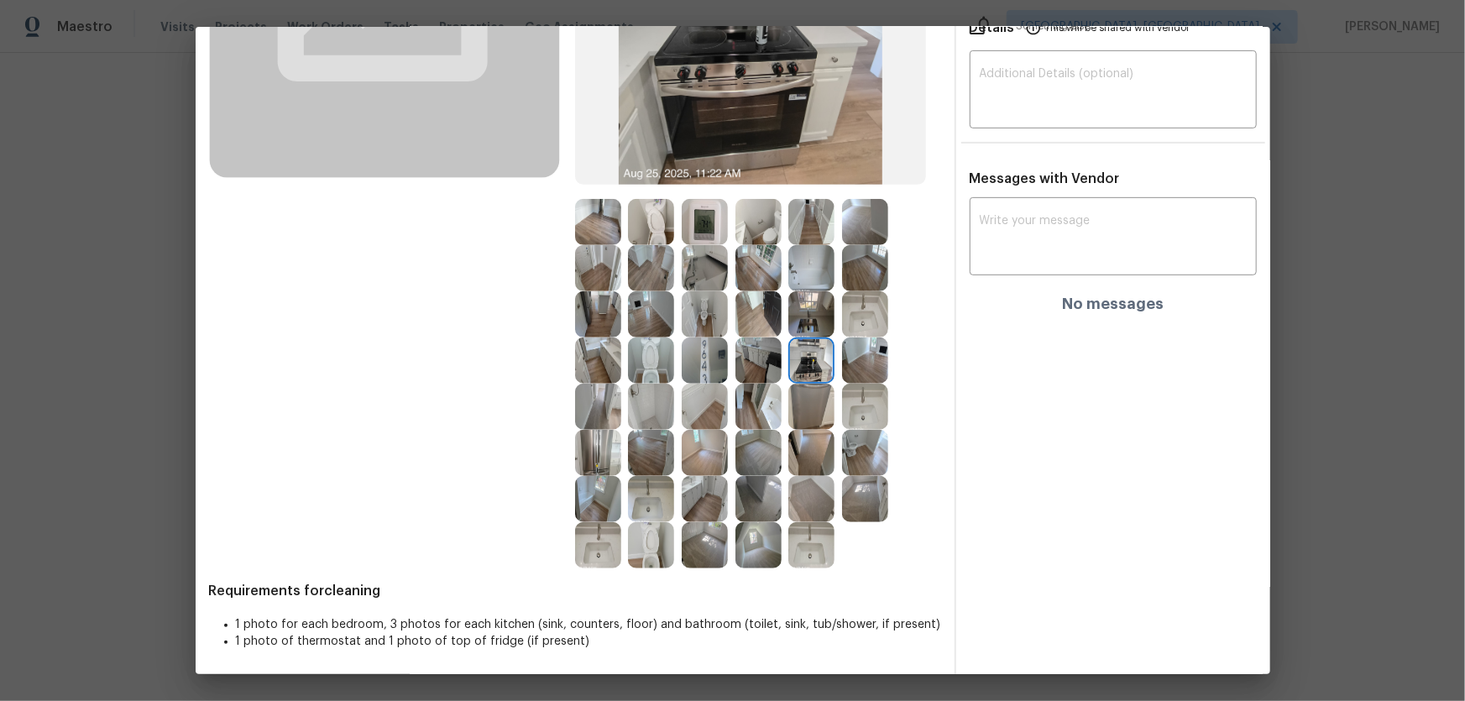
click at [756, 370] on img at bounding box center [759, 361] width 46 height 46
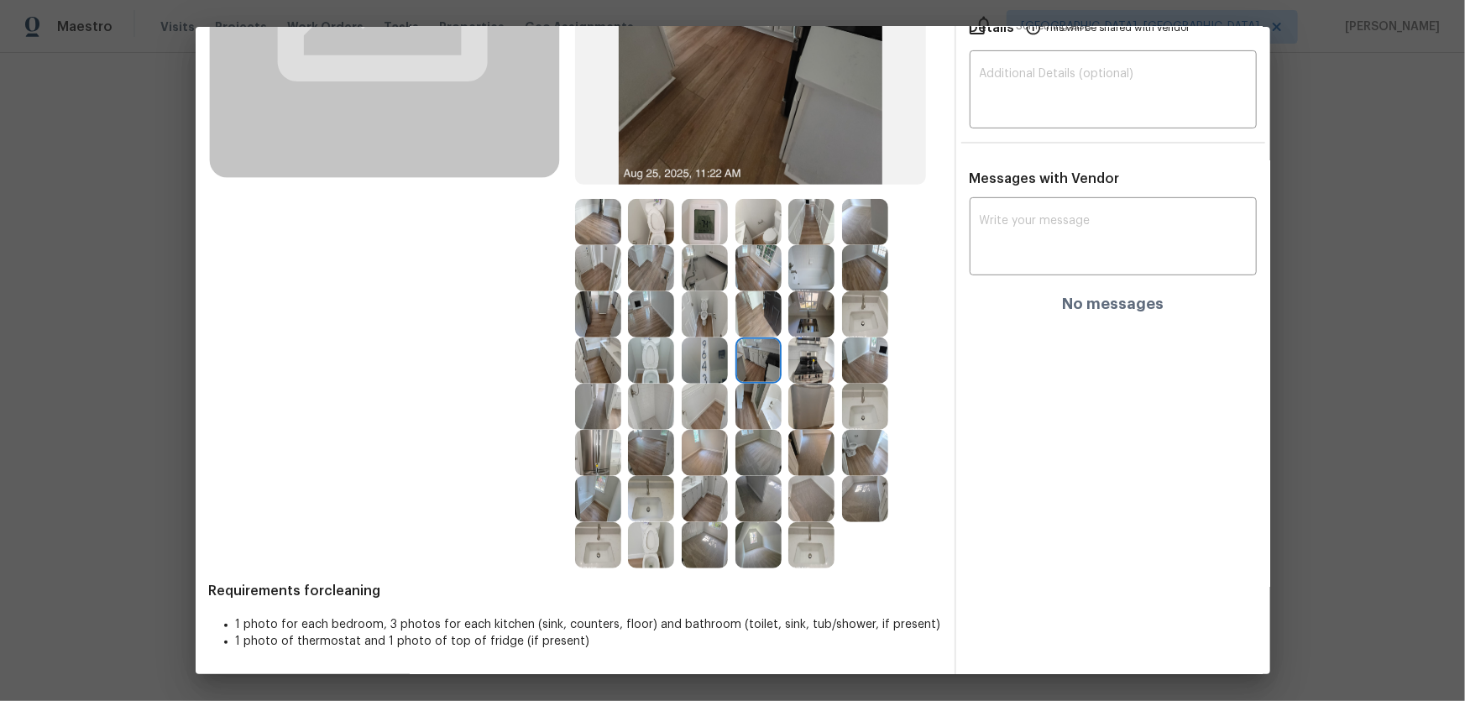
click at [794, 411] on img at bounding box center [811, 407] width 46 height 46
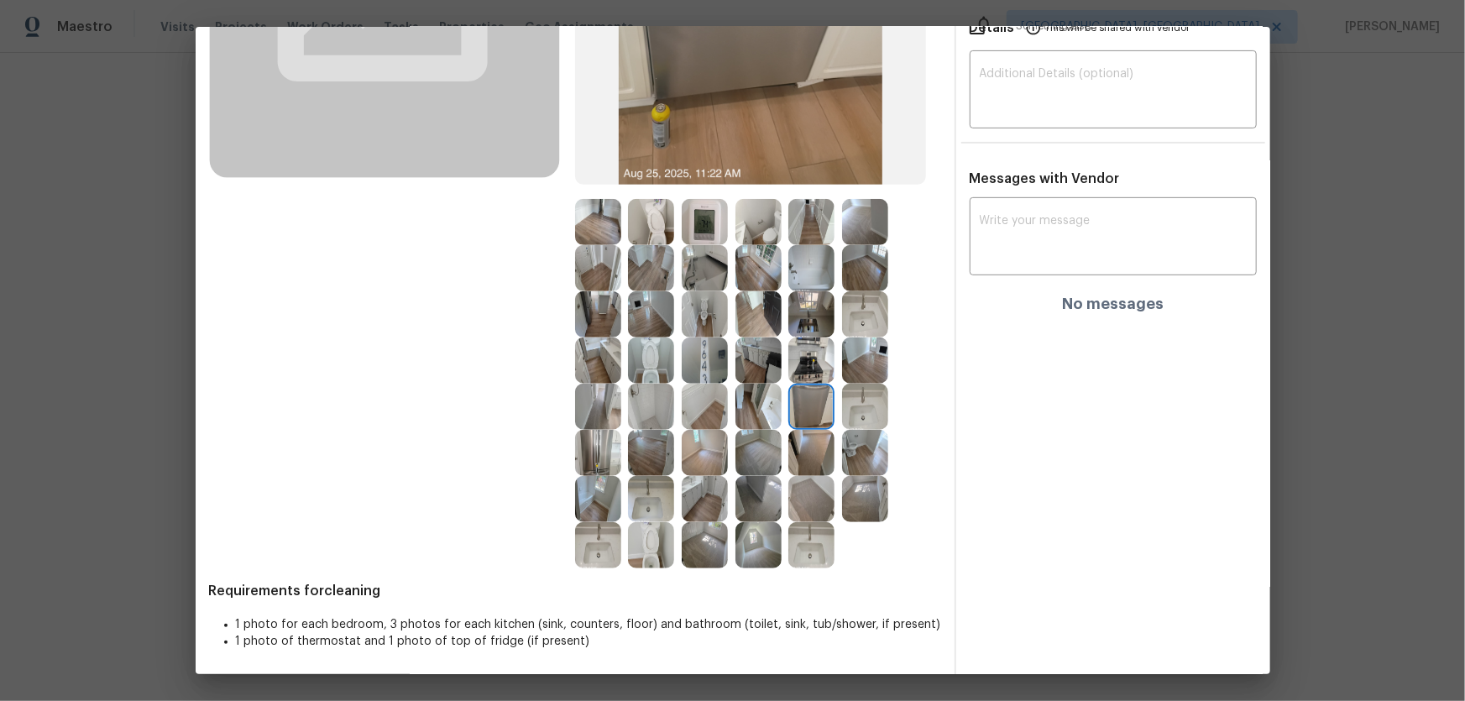
click at [773, 411] on img at bounding box center [759, 407] width 46 height 46
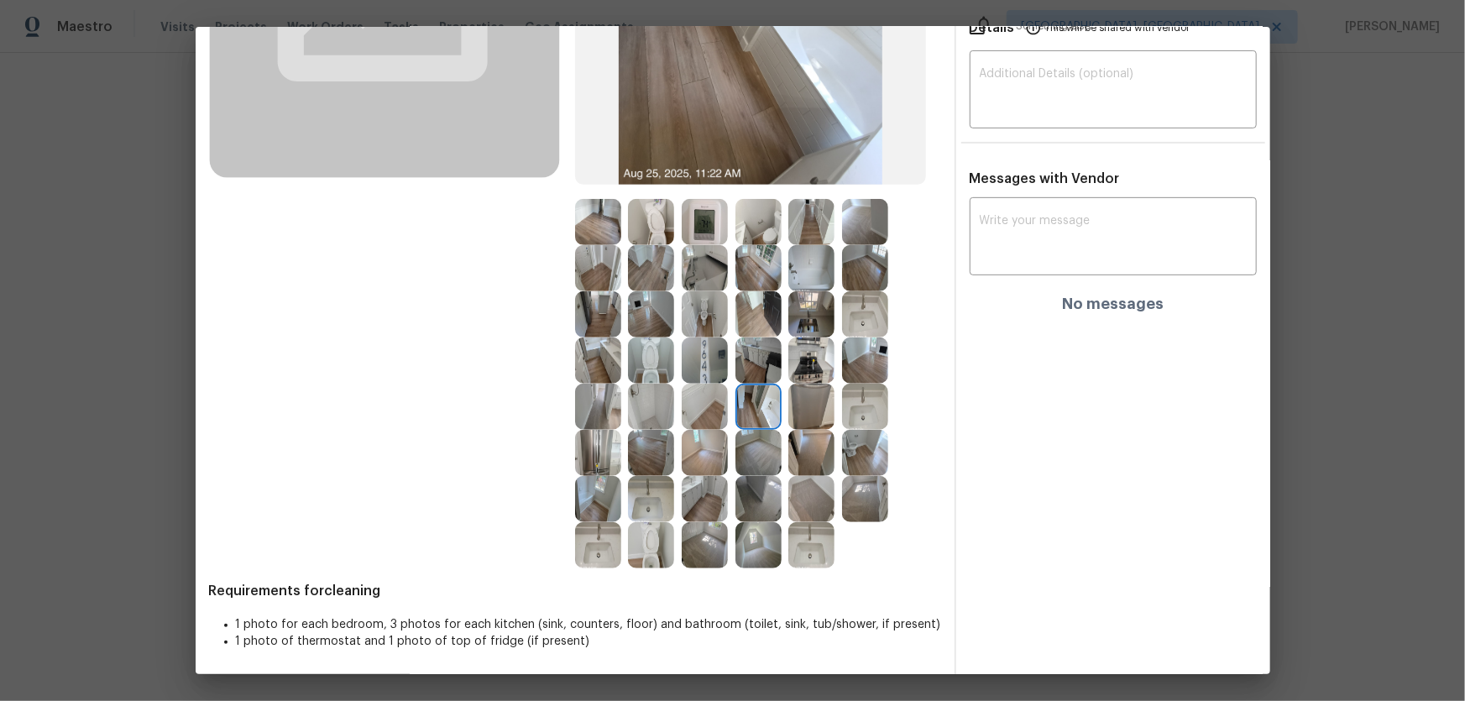
click at [651, 364] on img at bounding box center [651, 361] width 46 height 46
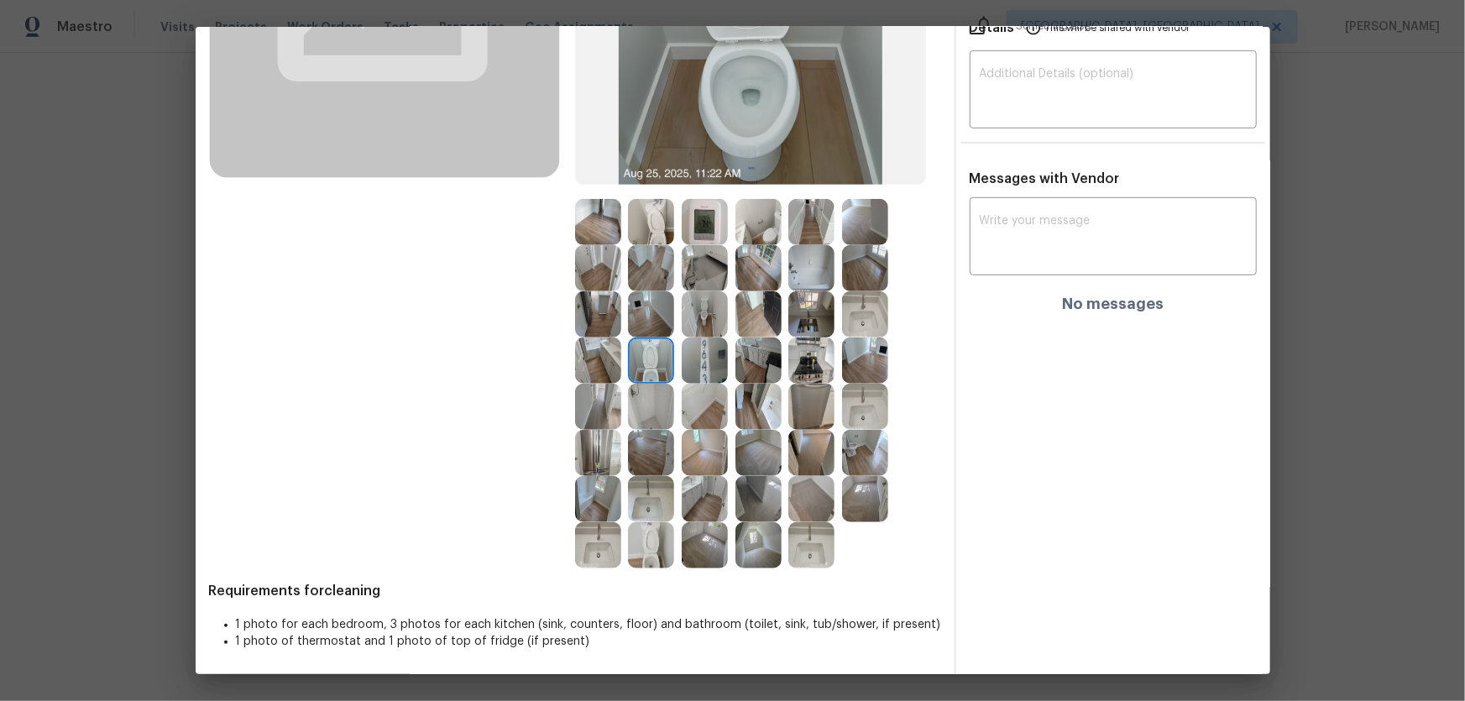
click at [638, 463] on img at bounding box center [651, 545] width 46 height 46
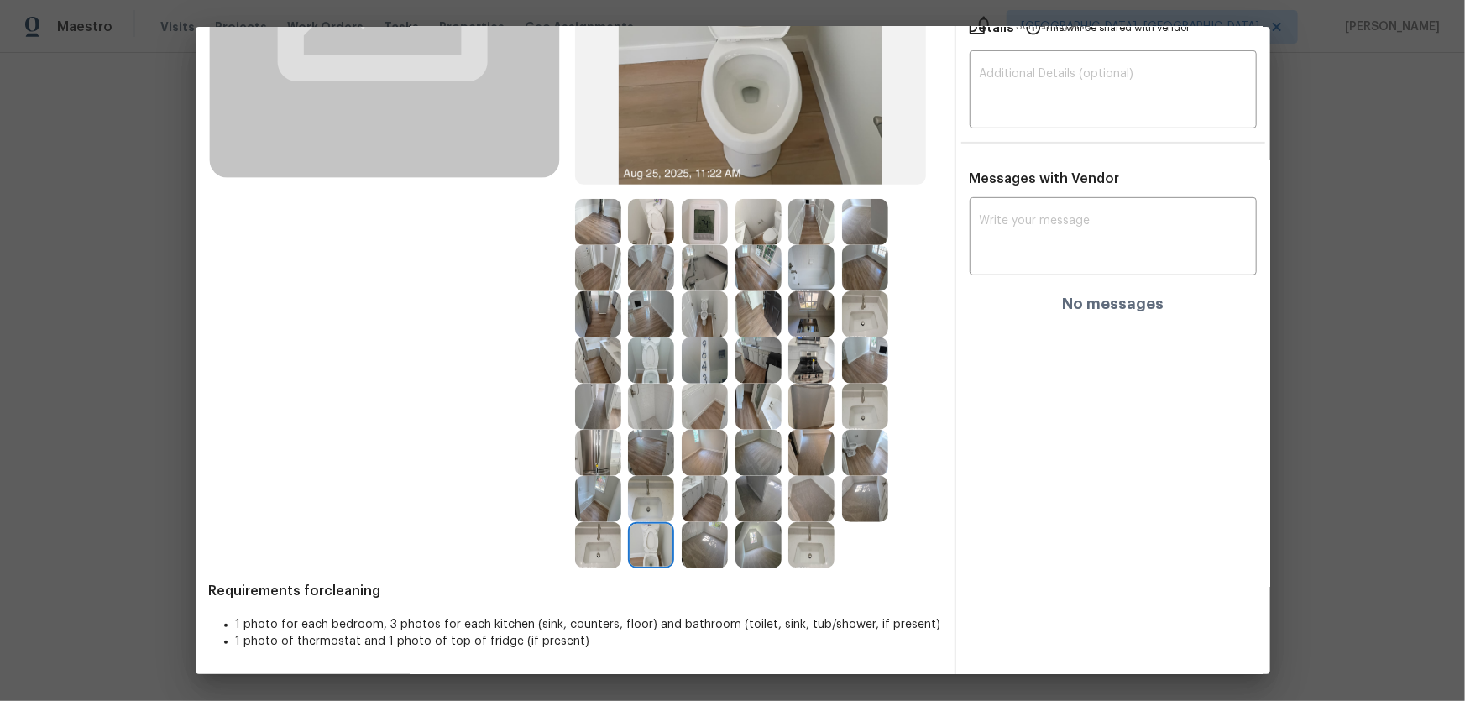
click at [632, 463] on img at bounding box center [651, 499] width 46 height 46
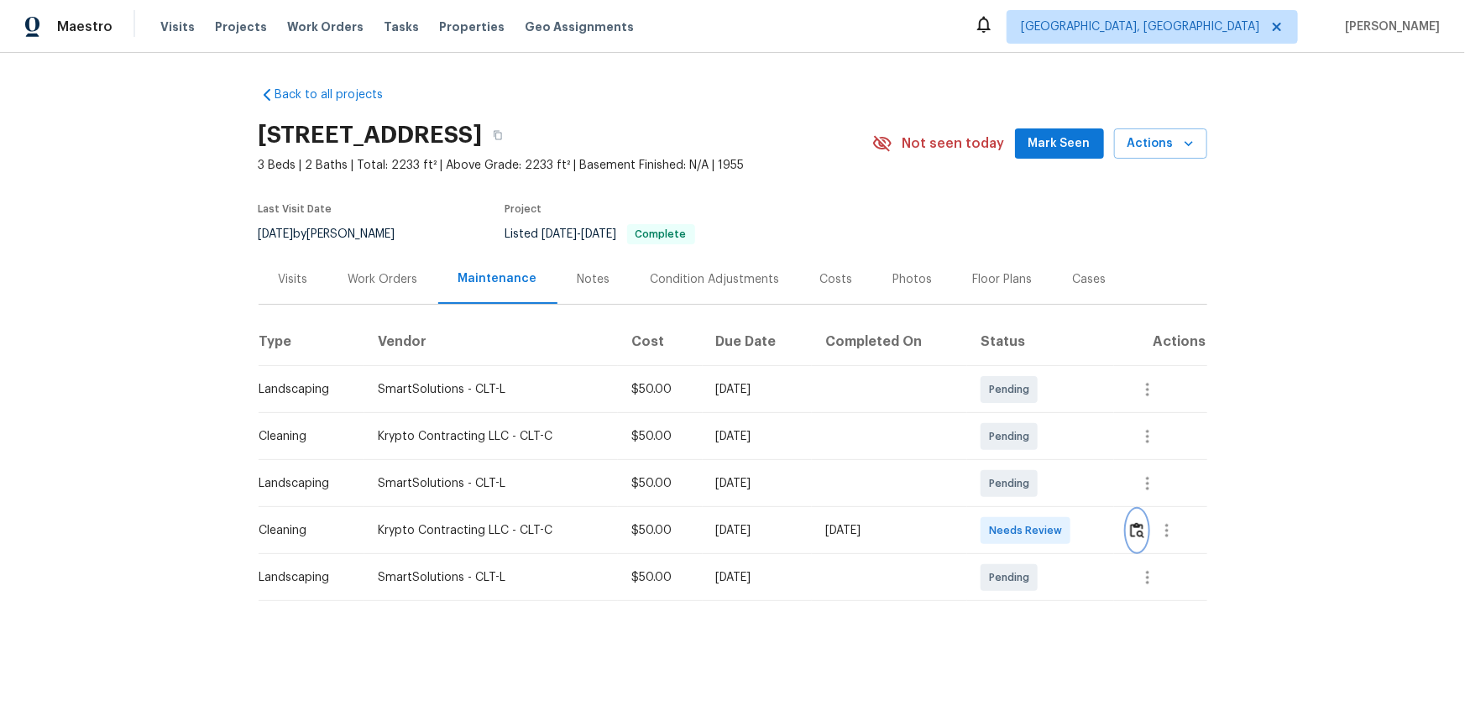
click at [1042, 463] on button "button" at bounding box center [1137, 531] width 19 height 40
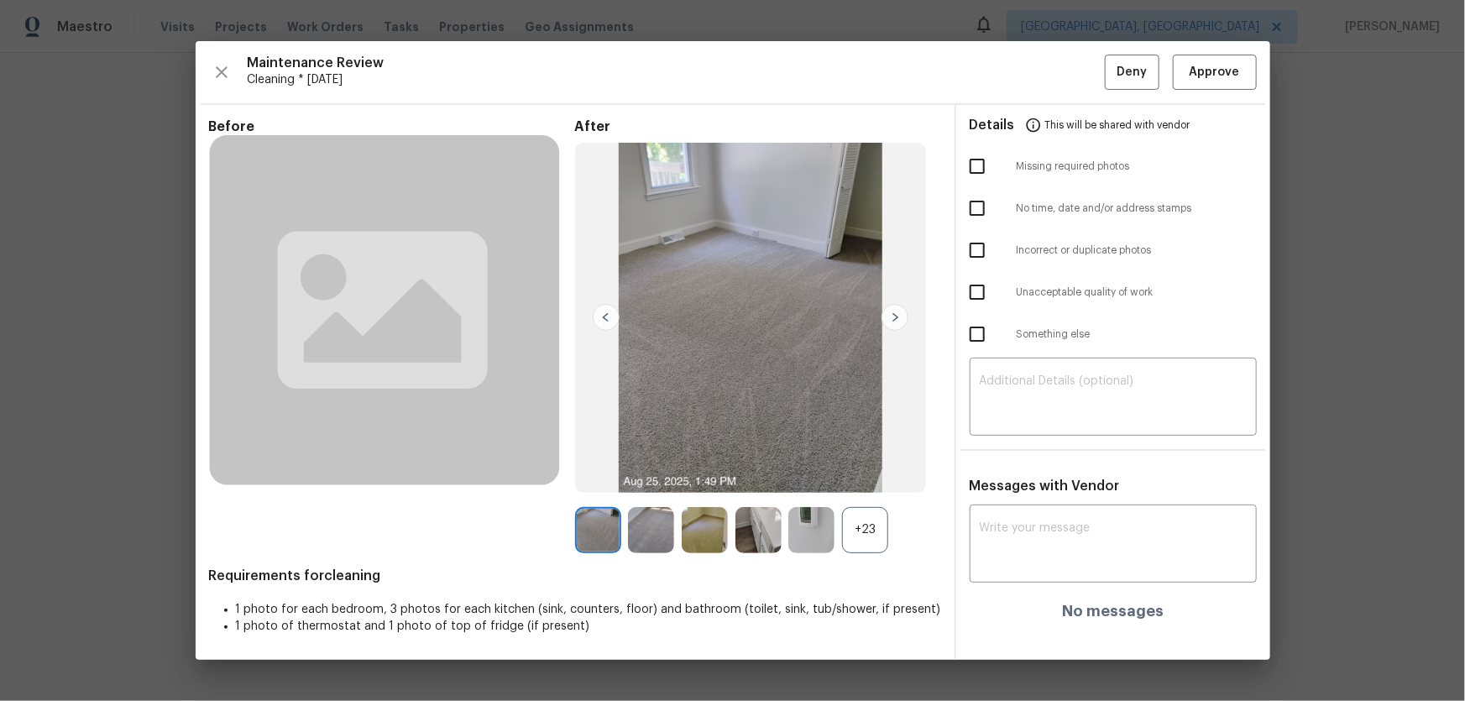
click at [847, 463] on div "+23" at bounding box center [865, 530] width 46 height 46
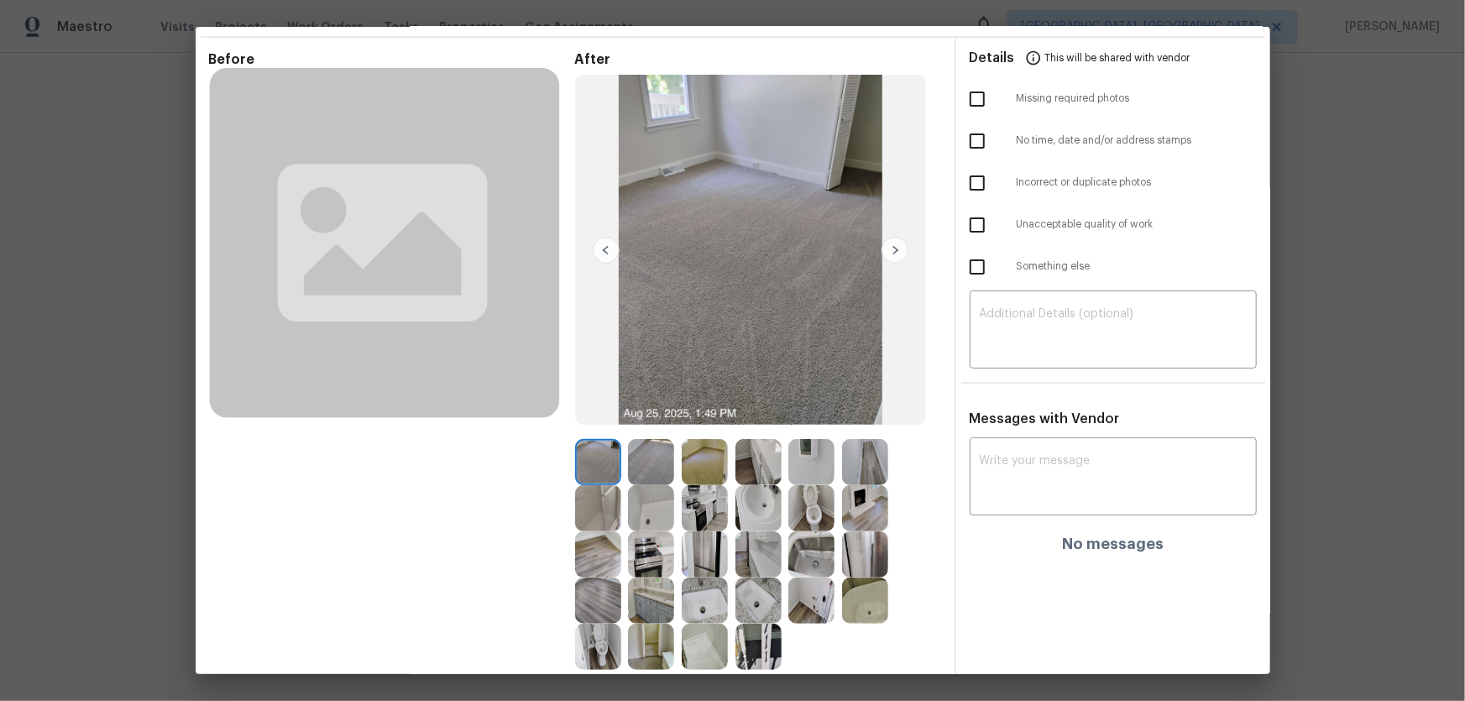
scroll to position [152, 0]
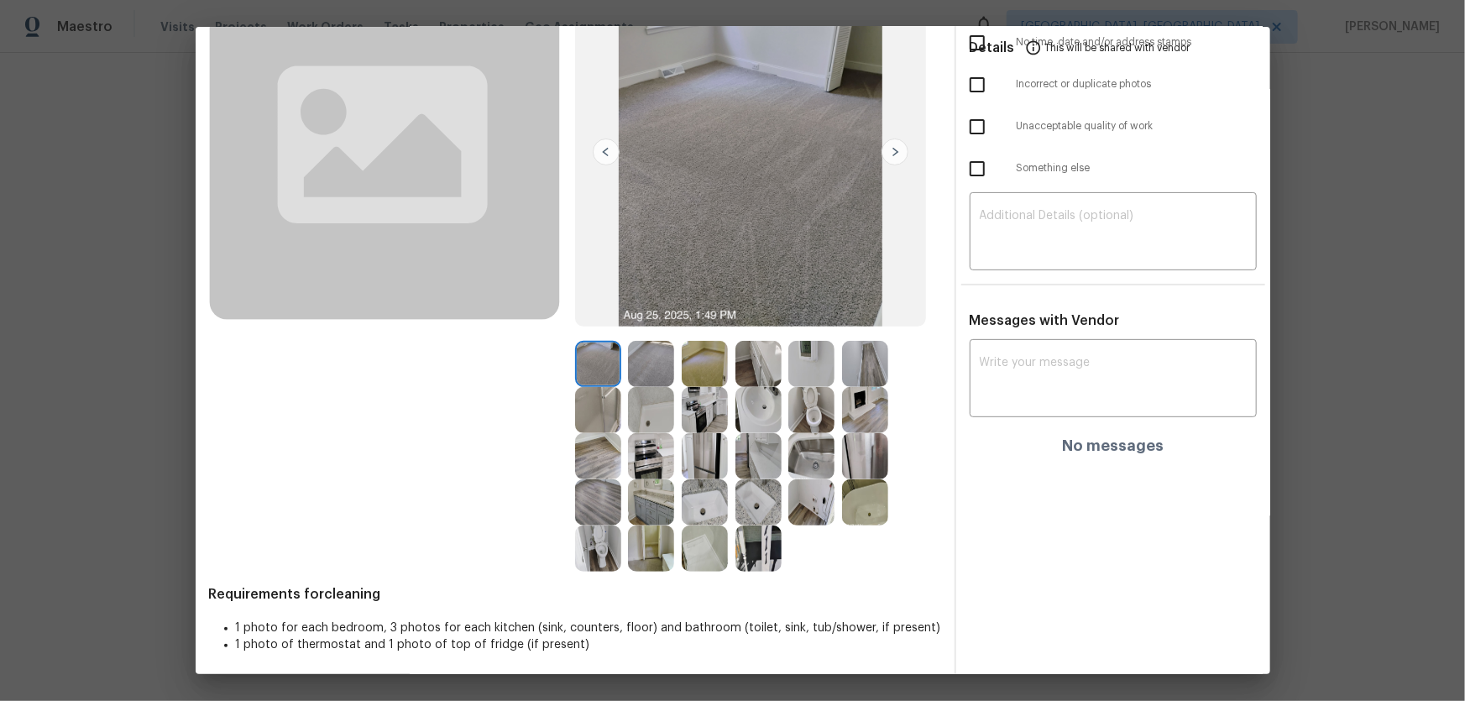
click at [647, 370] on img at bounding box center [651, 364] width 46 height 46
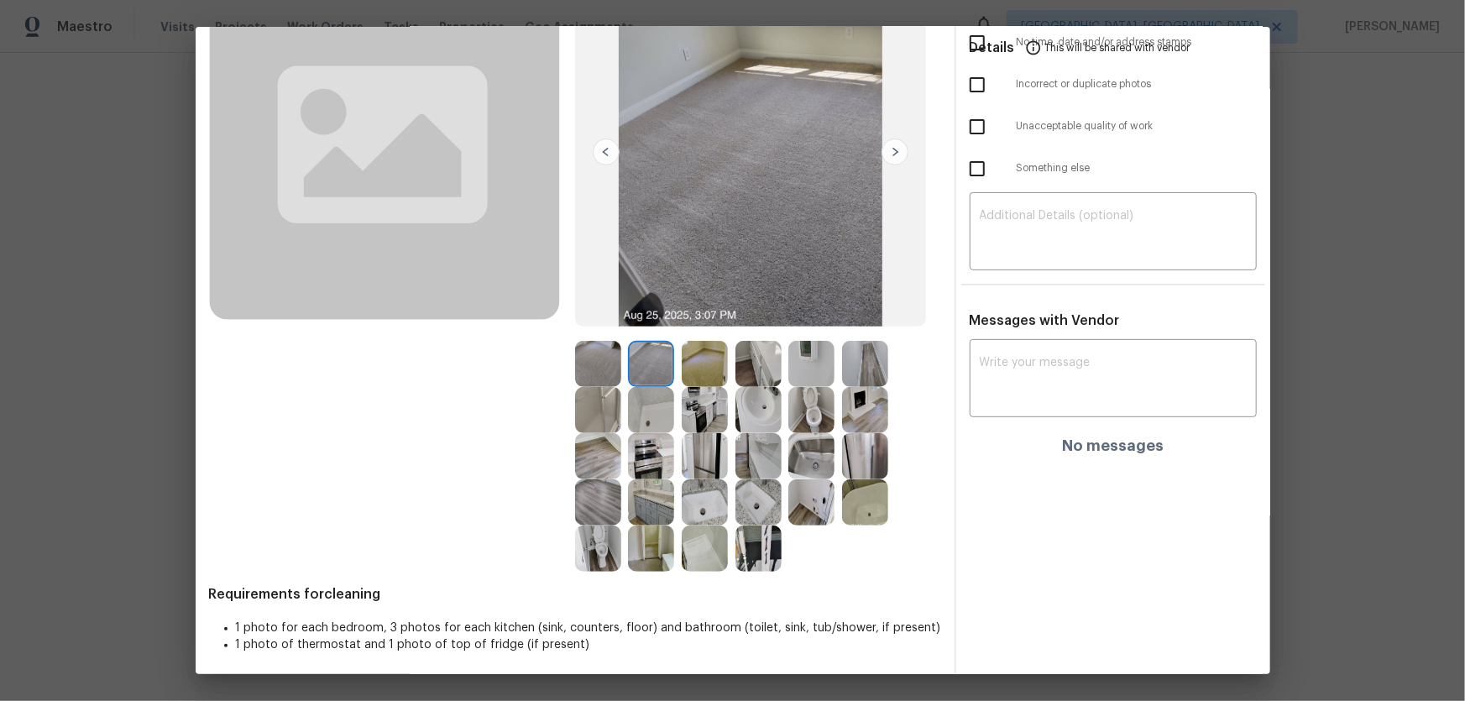
click at [657, 422] on img at bounding box center [651, 410] width 46 height 46
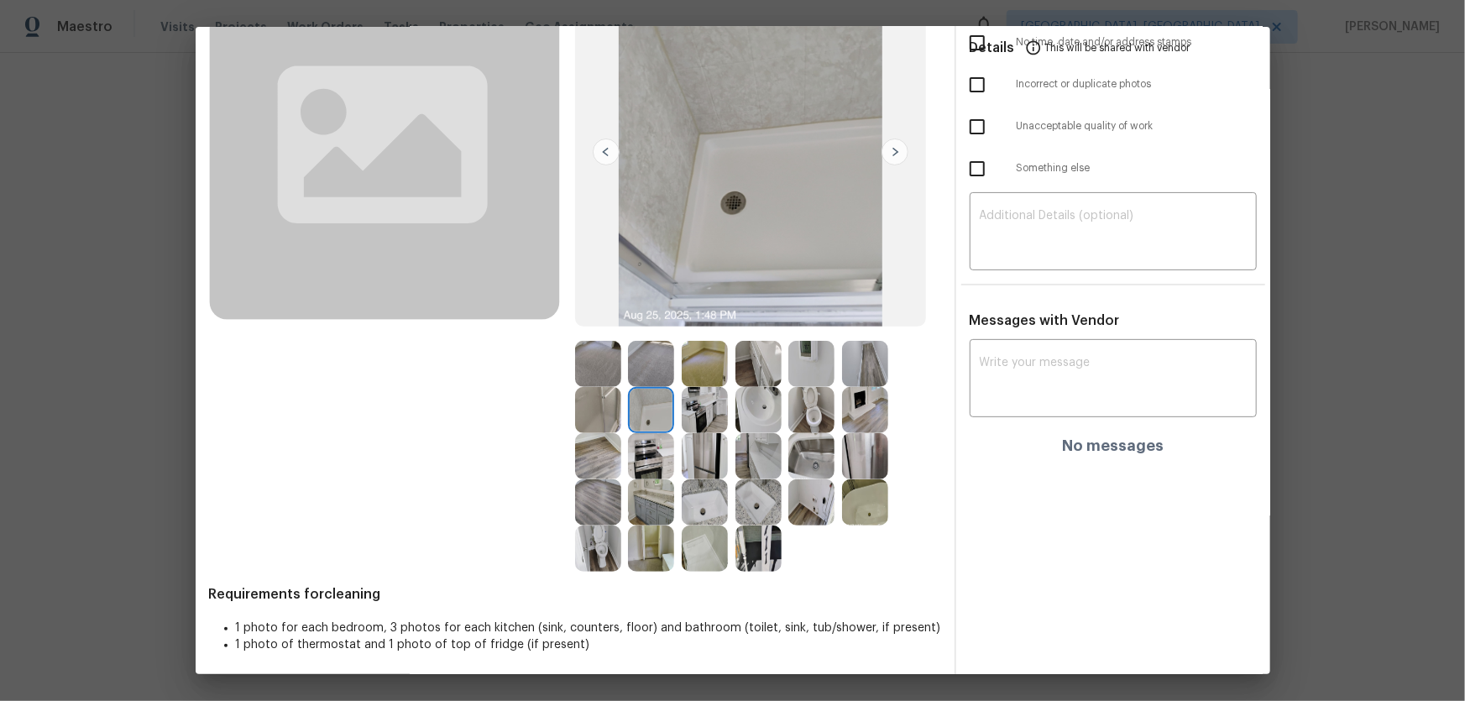
click at [700, 342] on img at bounding box center [705, 364] width 46 height 46
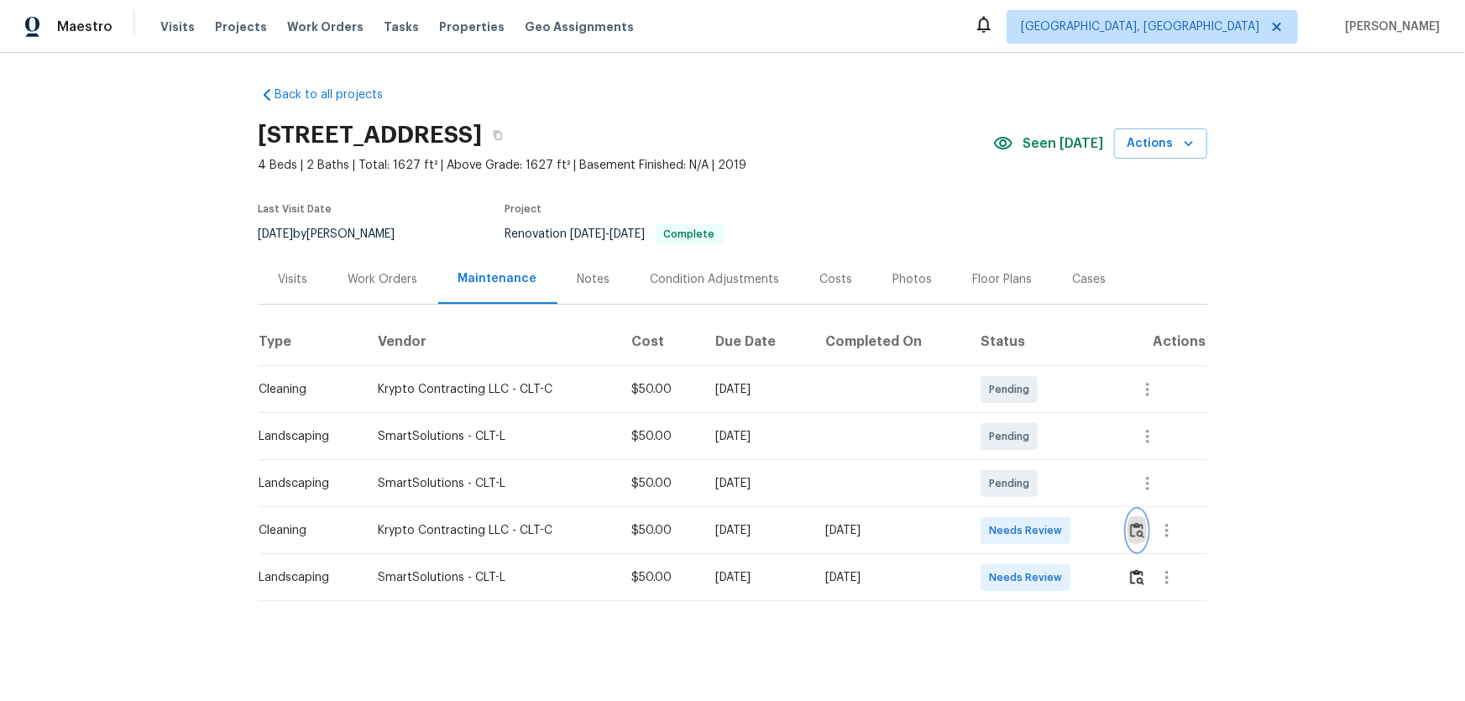
click at [1042, 463] on button "button" at bounding box center [1137, 531] width 19 height 40
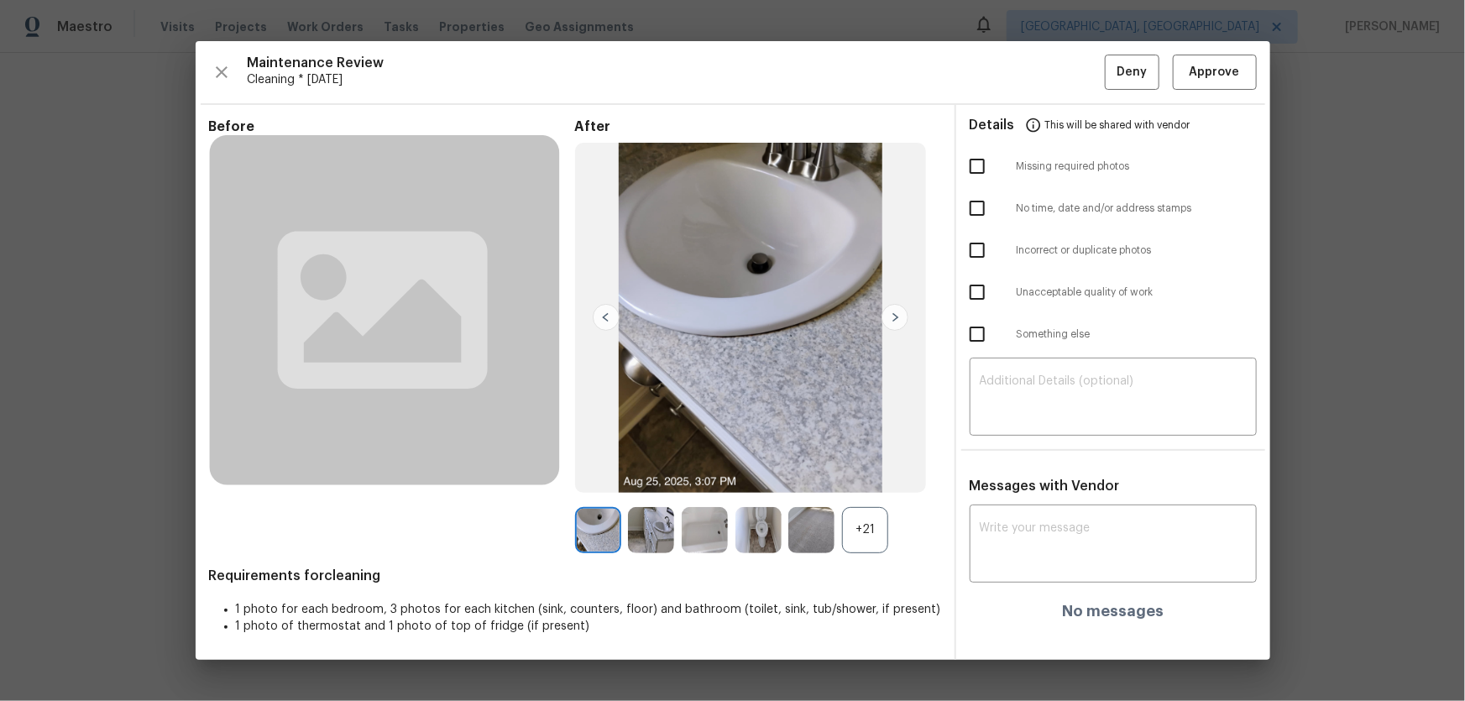
click at [856, 463] on div "+21" at bounding box center [865, 530] width 46 height 46
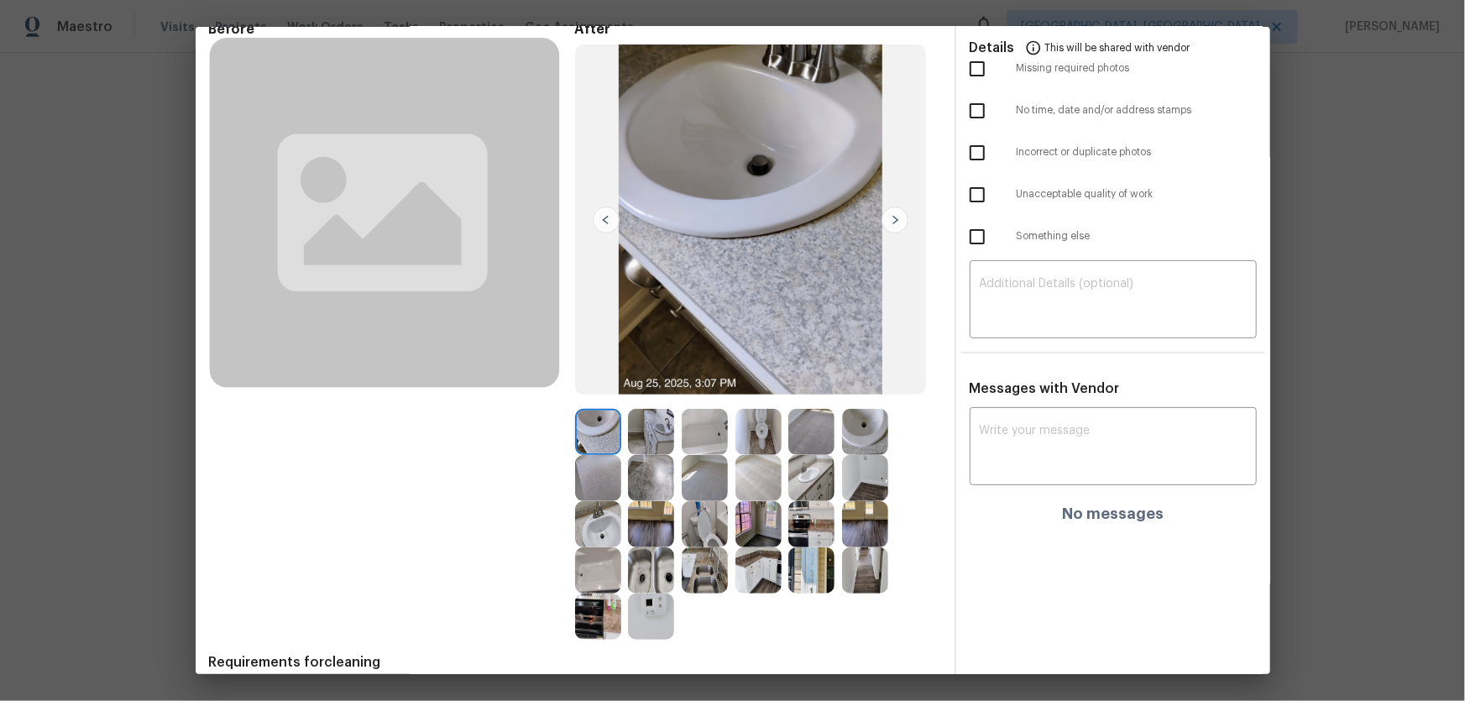
scroll to position [155, 0]
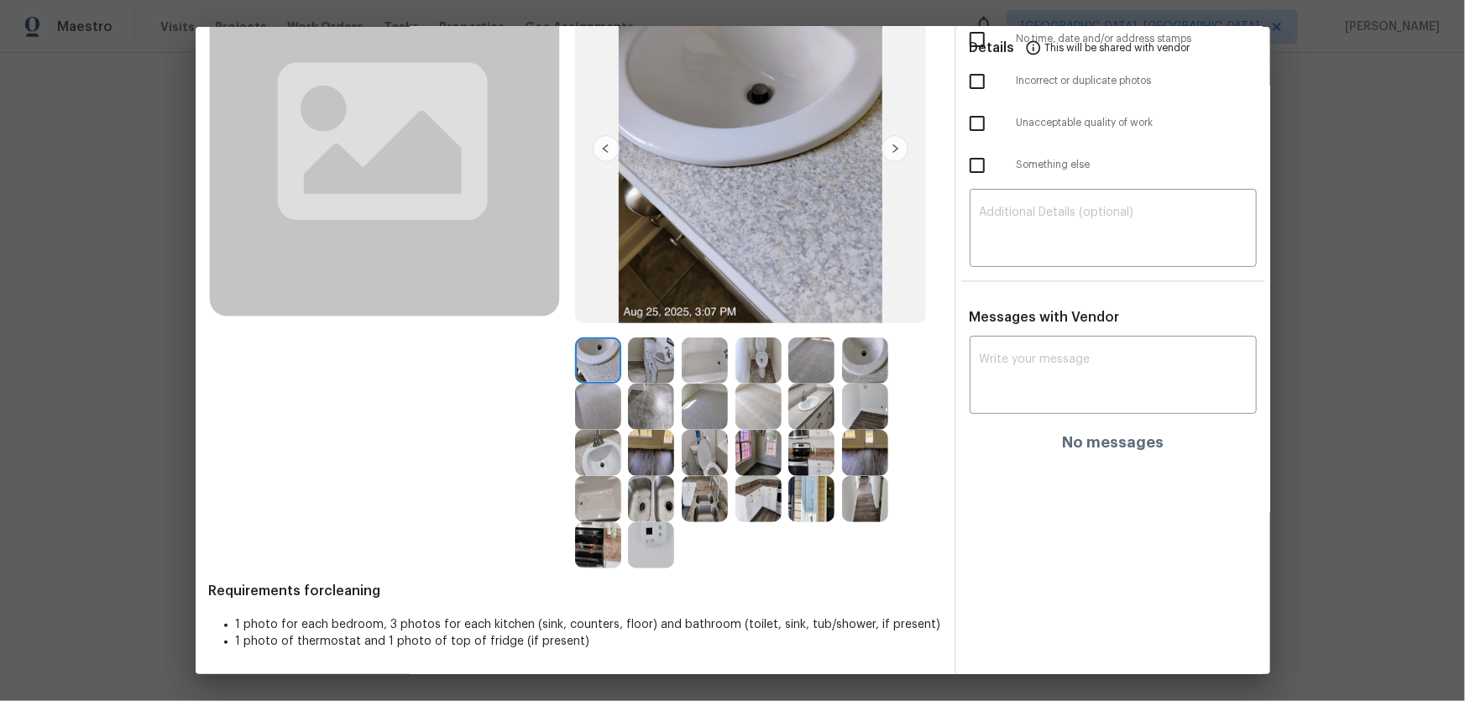
click at [762, 375] on img at bounding box center [759, 361] width 46 height 46
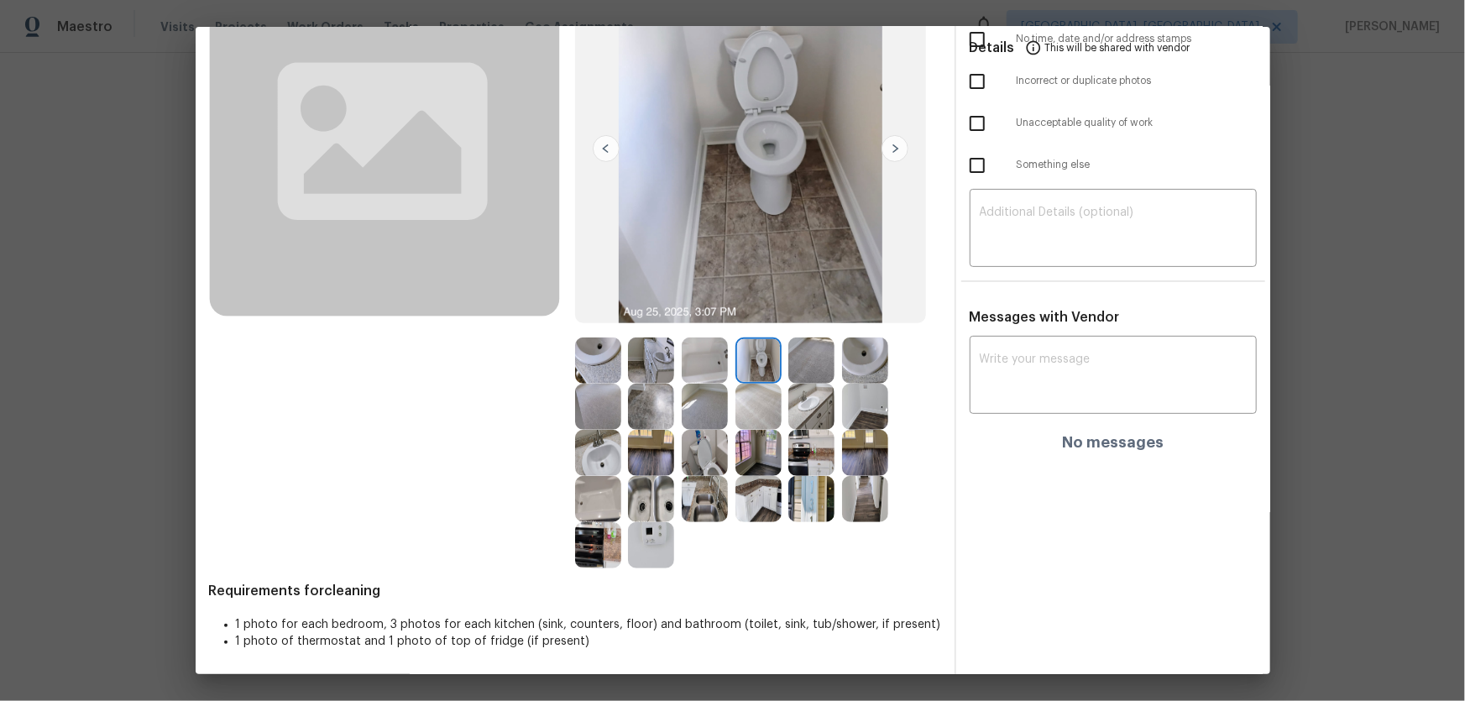
click at [699, 459] on img at bounding box center [705, 453] width 46 height 46
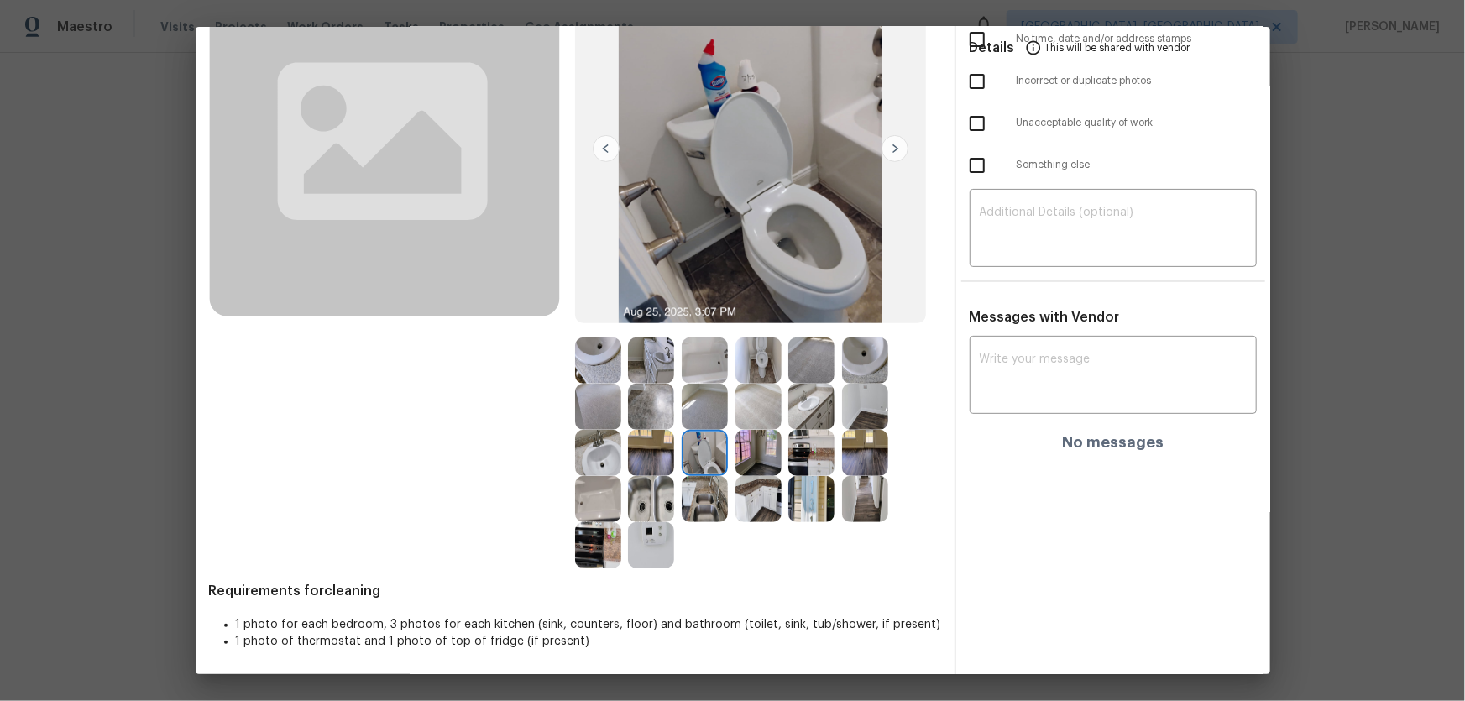
click at [583, 360] on img at bounding box center [598, 361] width 46 height 46
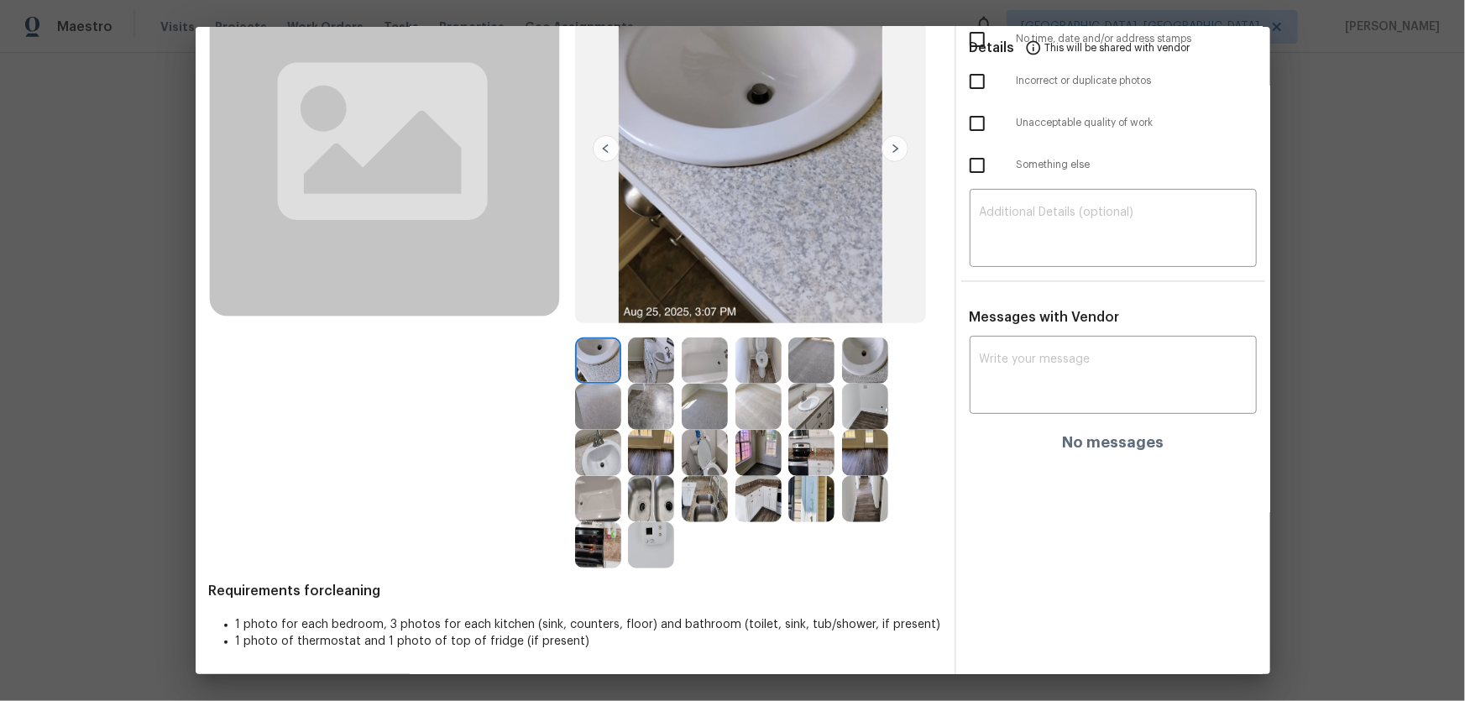
click at [602, 449] on img at bounding box center [598, 453] width 46 height 46
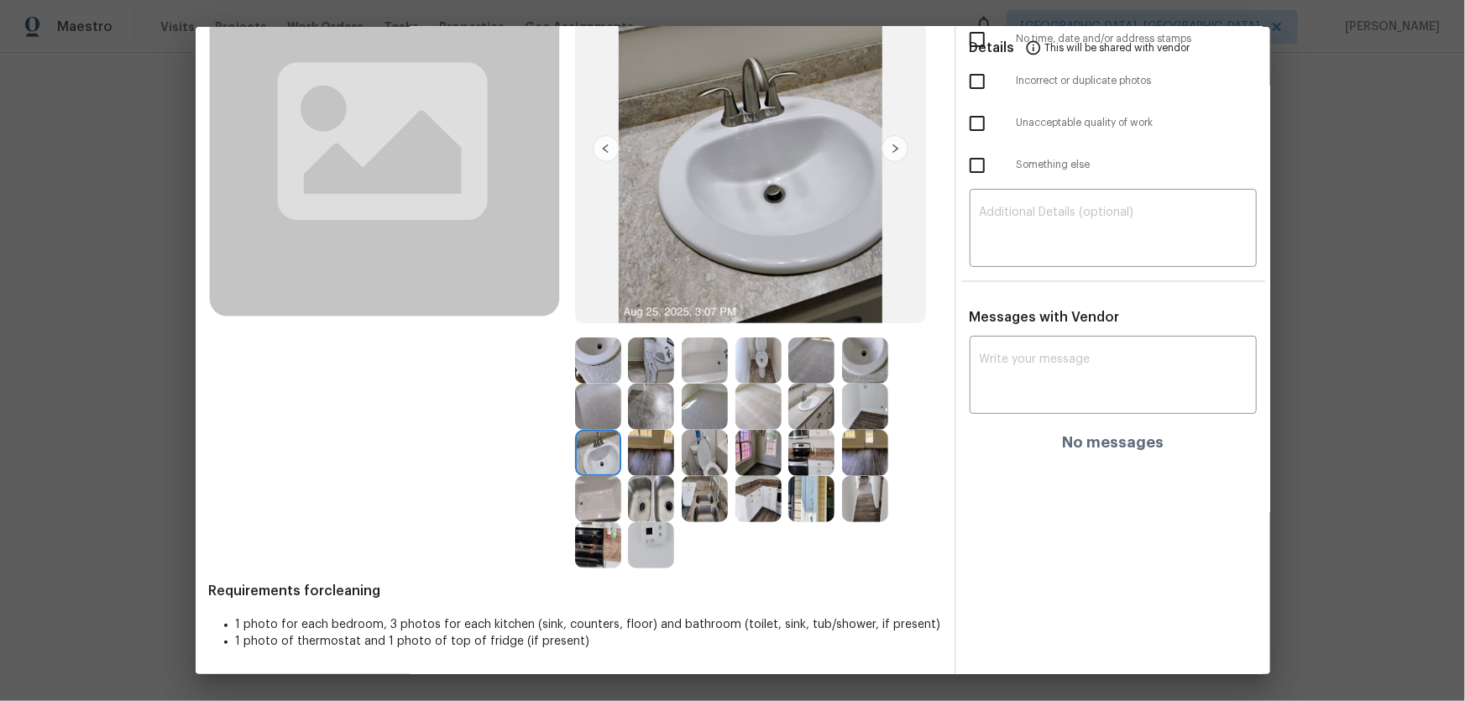
click at [715, 360] on img at bounding box center [705, 361] width 46 height 46
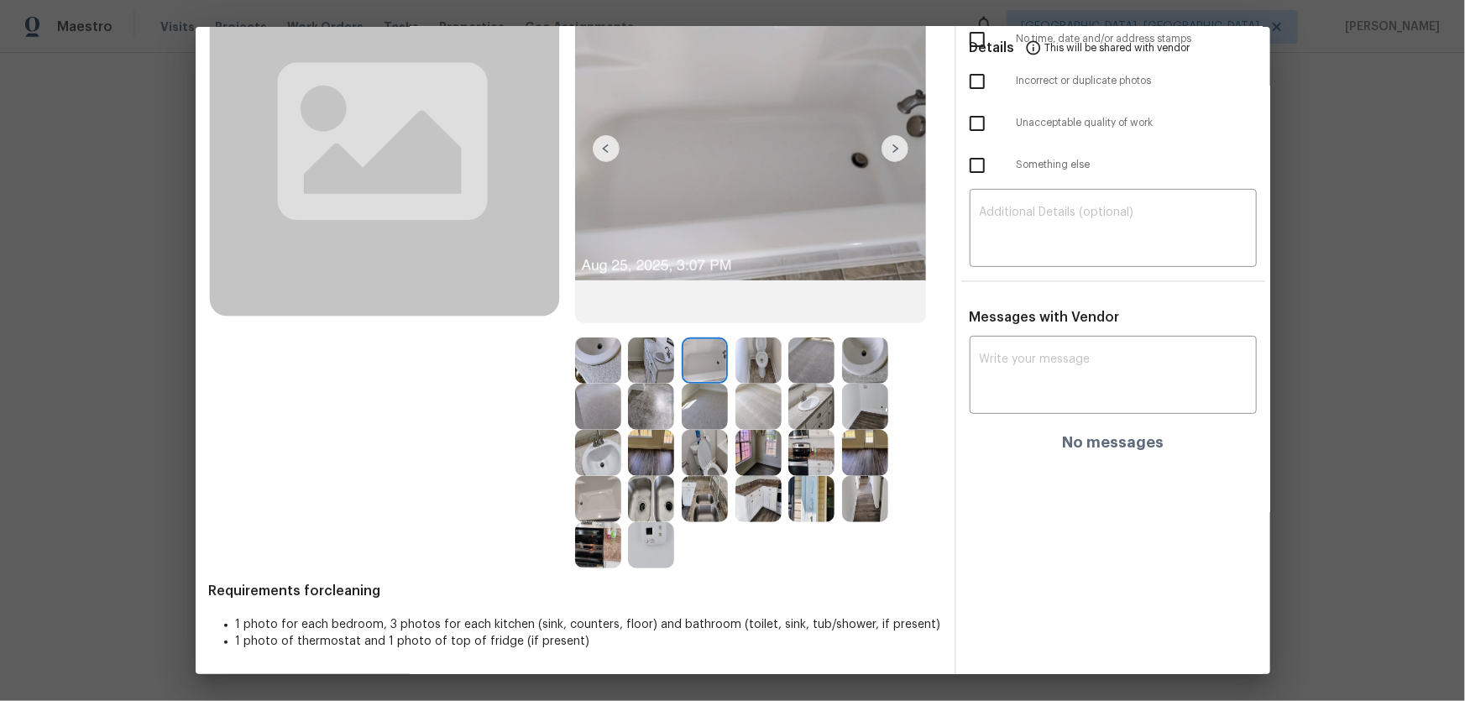
click at [656, 463] on img at bounding box center [651, 545] width 46 height 46
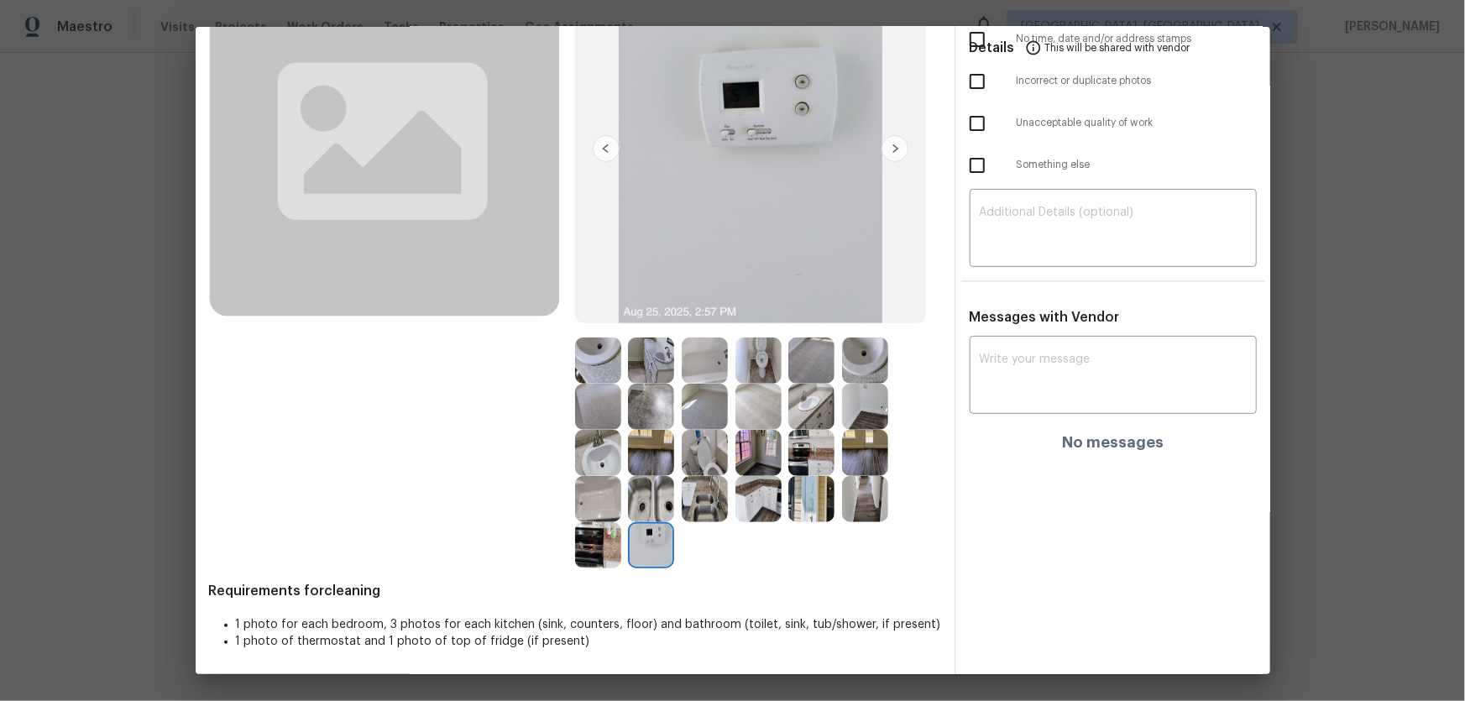
click at [697, 356] on img at bounding box center [705, 361] width 46 height 46
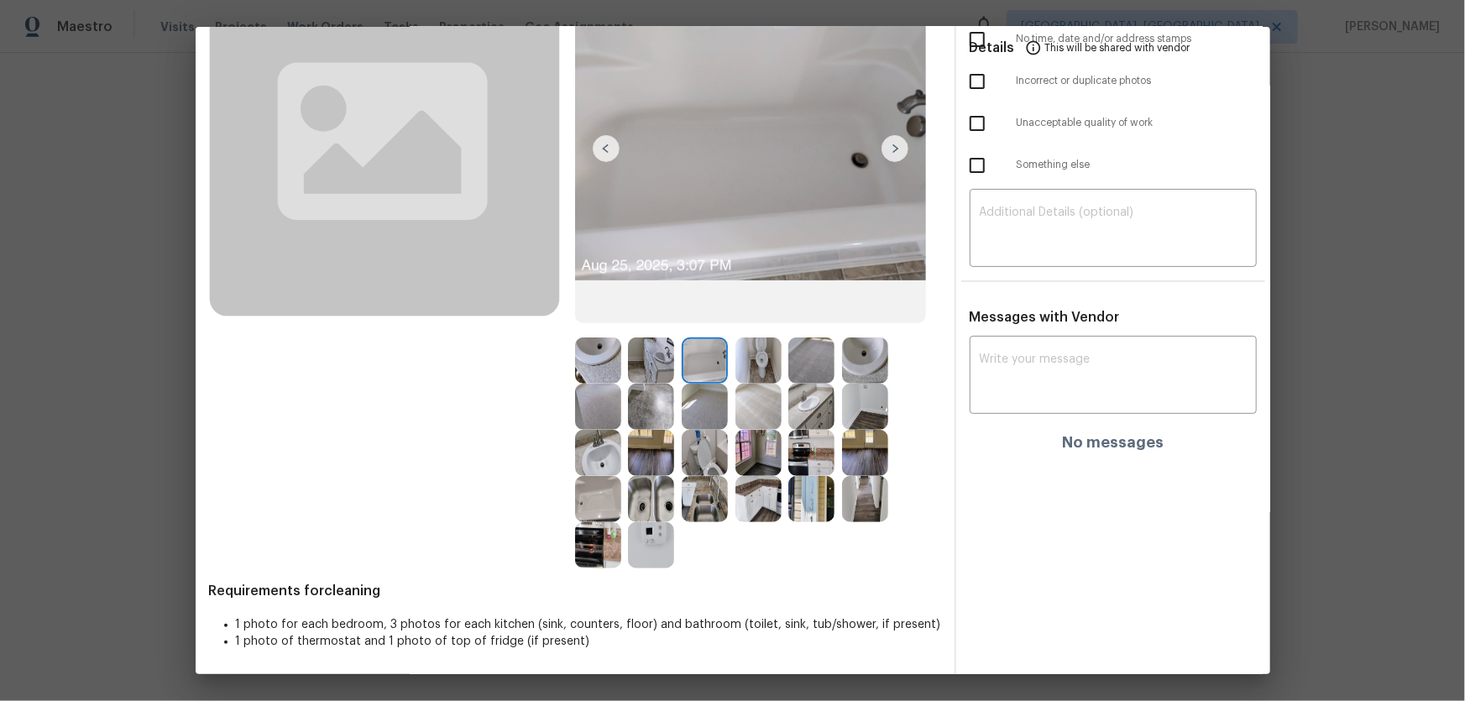
click at [599, 463] on img at bounding box center [598, 499] width 46 height 46
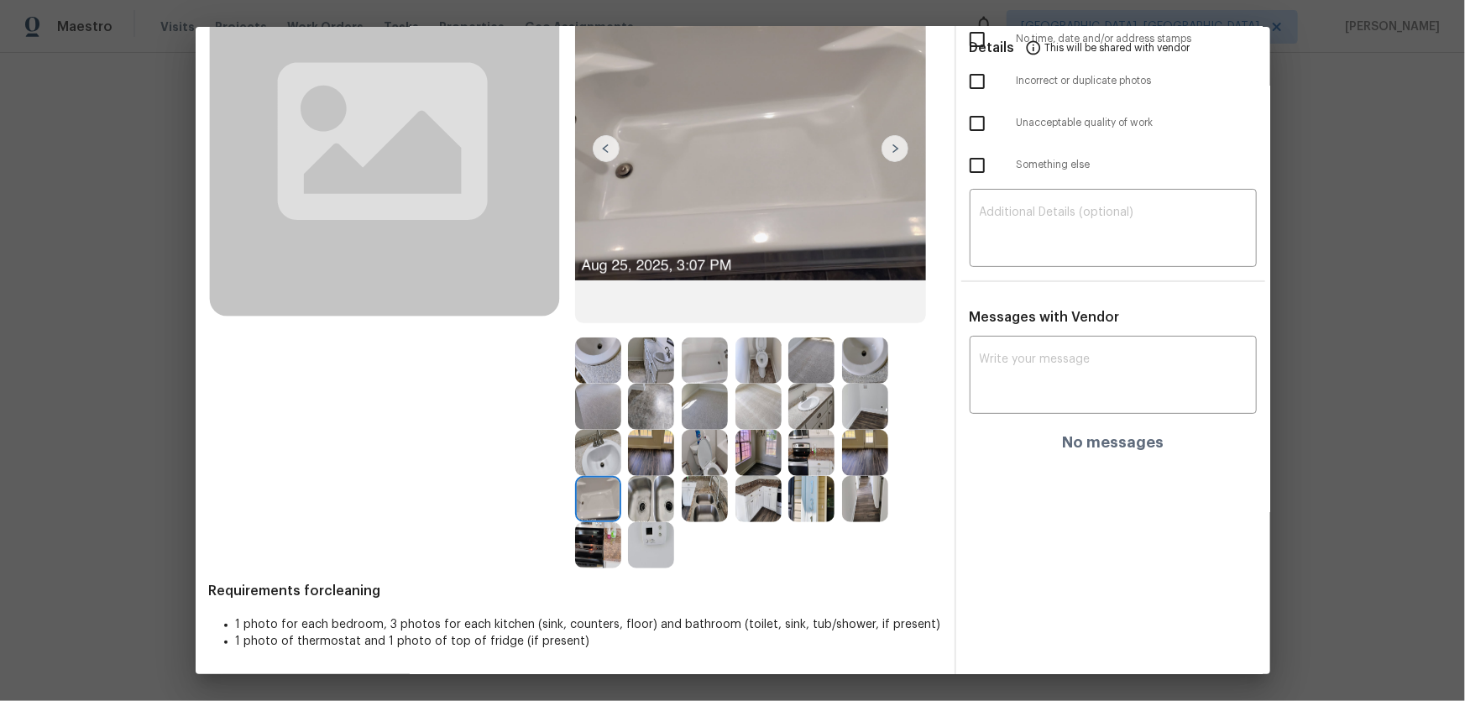
click at [605, 463] on img at bounding box center [598, 453] width 46 height 46
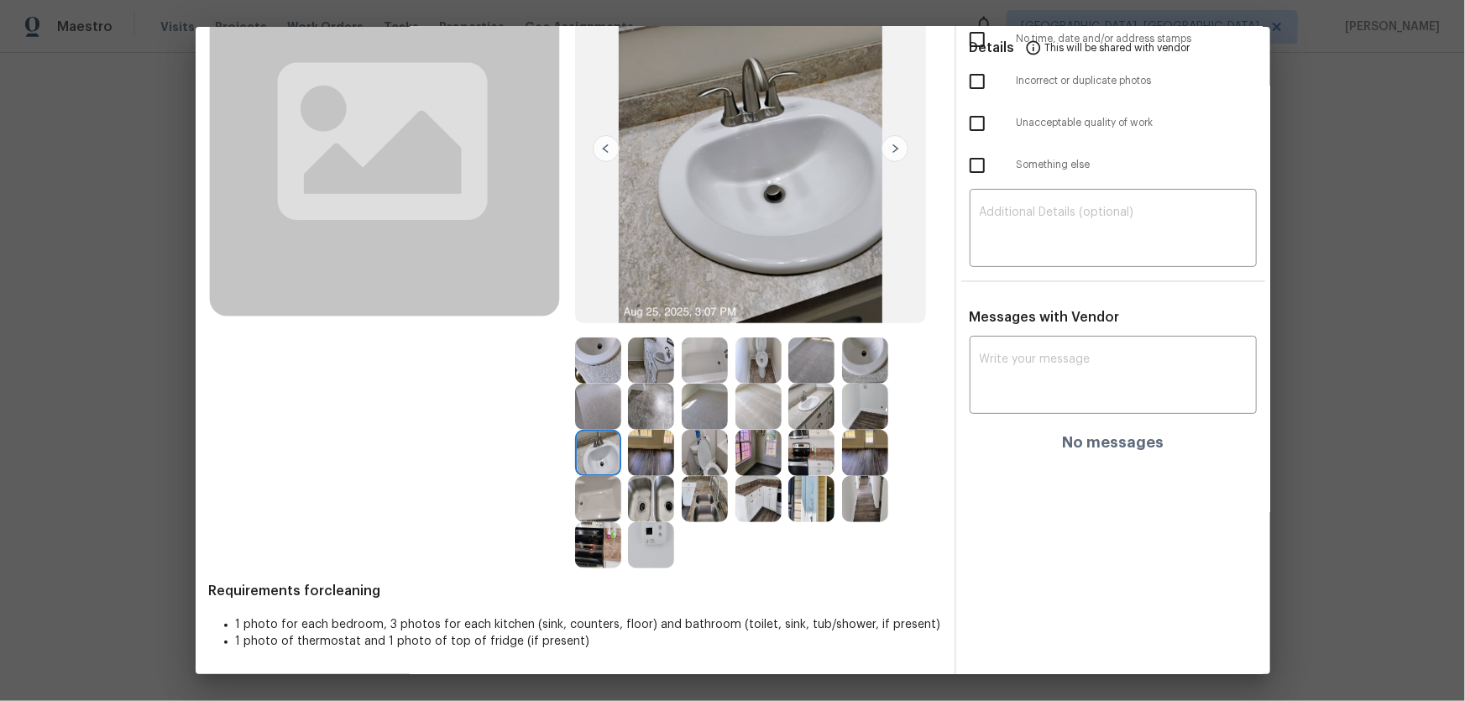
click at [654, 463] on img at bounding box center [651, 499] width 46 height 46
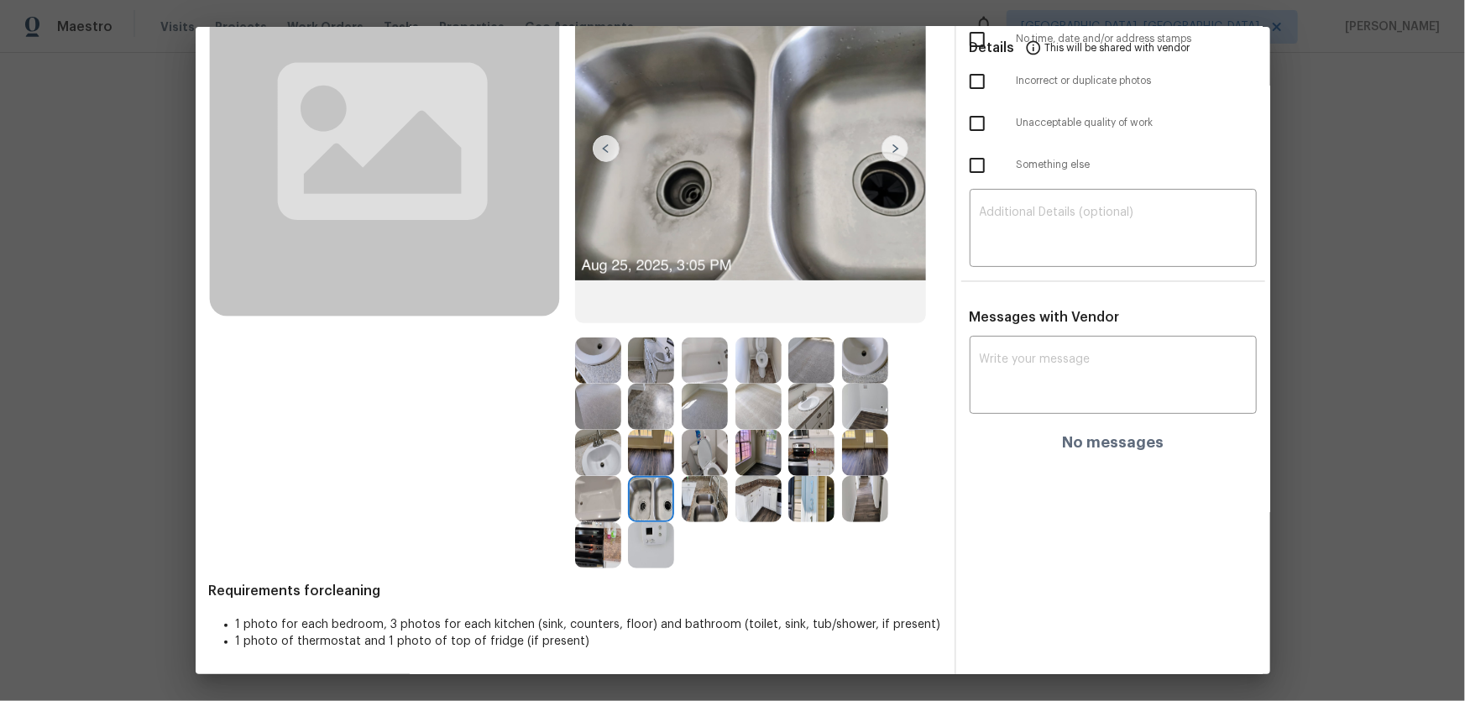
click at [655, 463] on img at bounding box center [651, 545] width 46 height 46
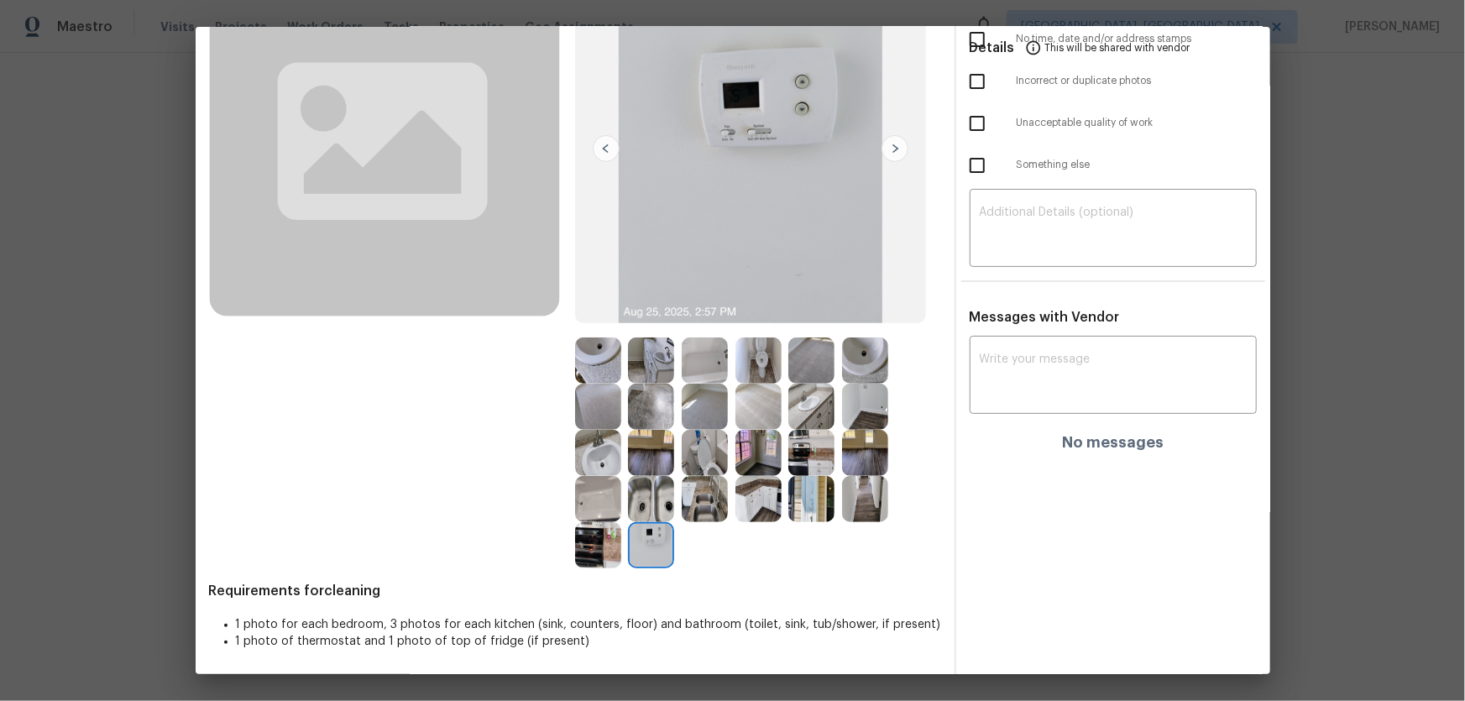
click at [721, 463] on img at bounding box center [705, 499] width 46 height 46
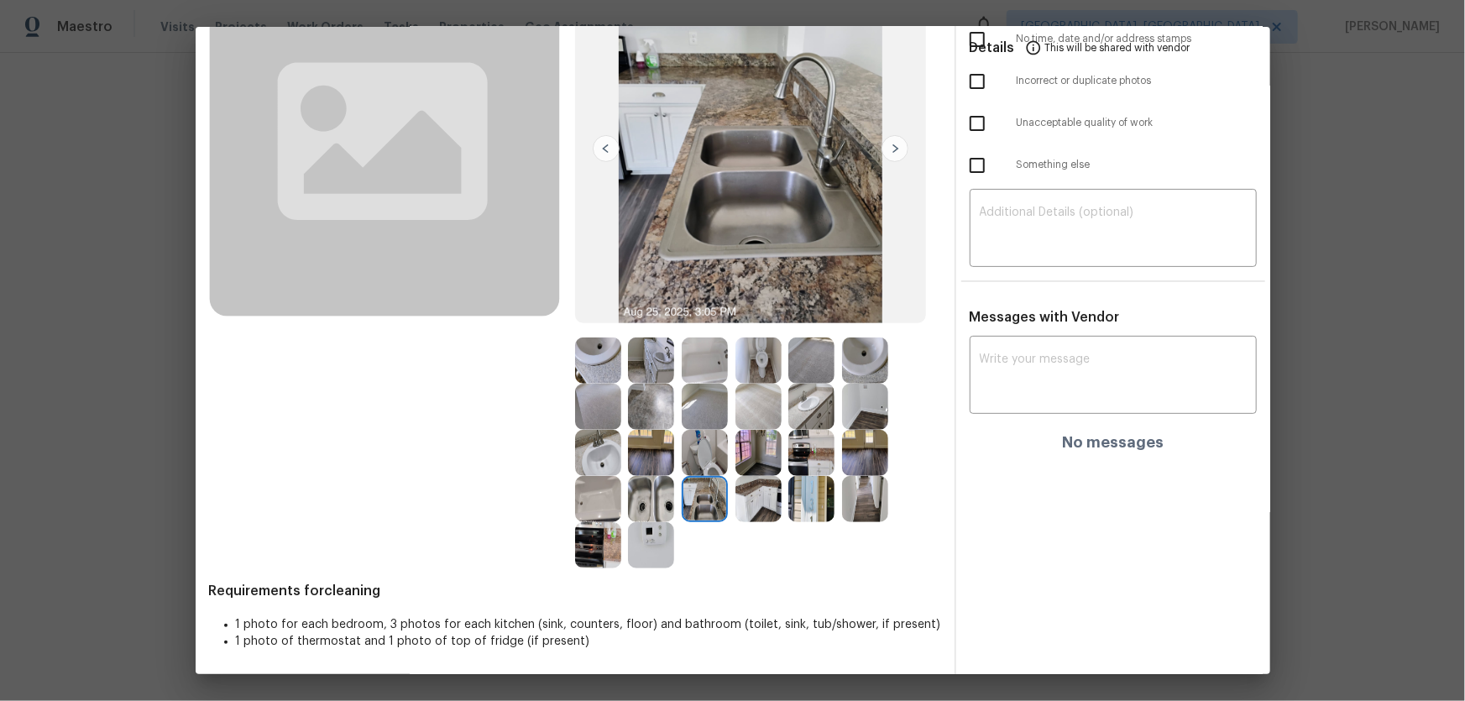
click at [748, 463] on img at bounding box center [759, 499] width 46 height 46
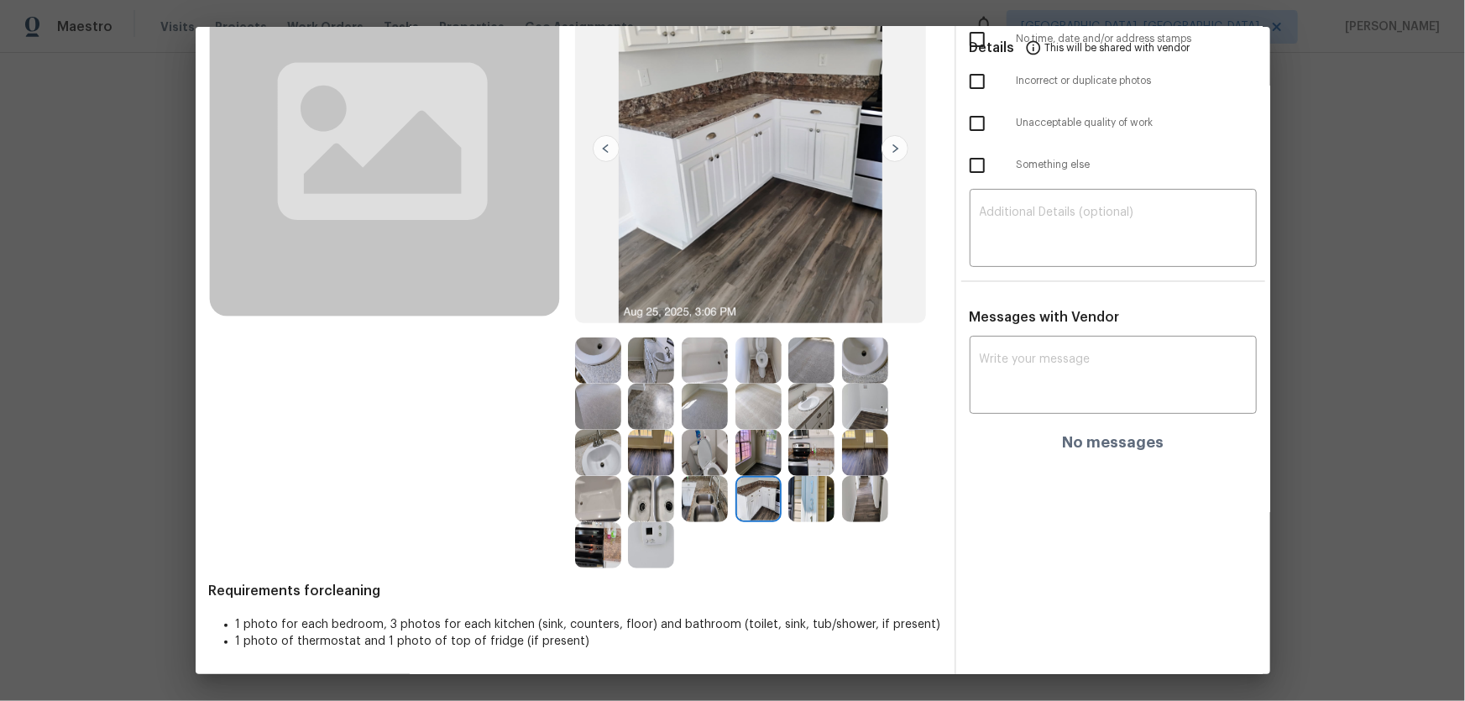
click at [805, 463] on img at bounding box center [811, 499] width 46 height 46
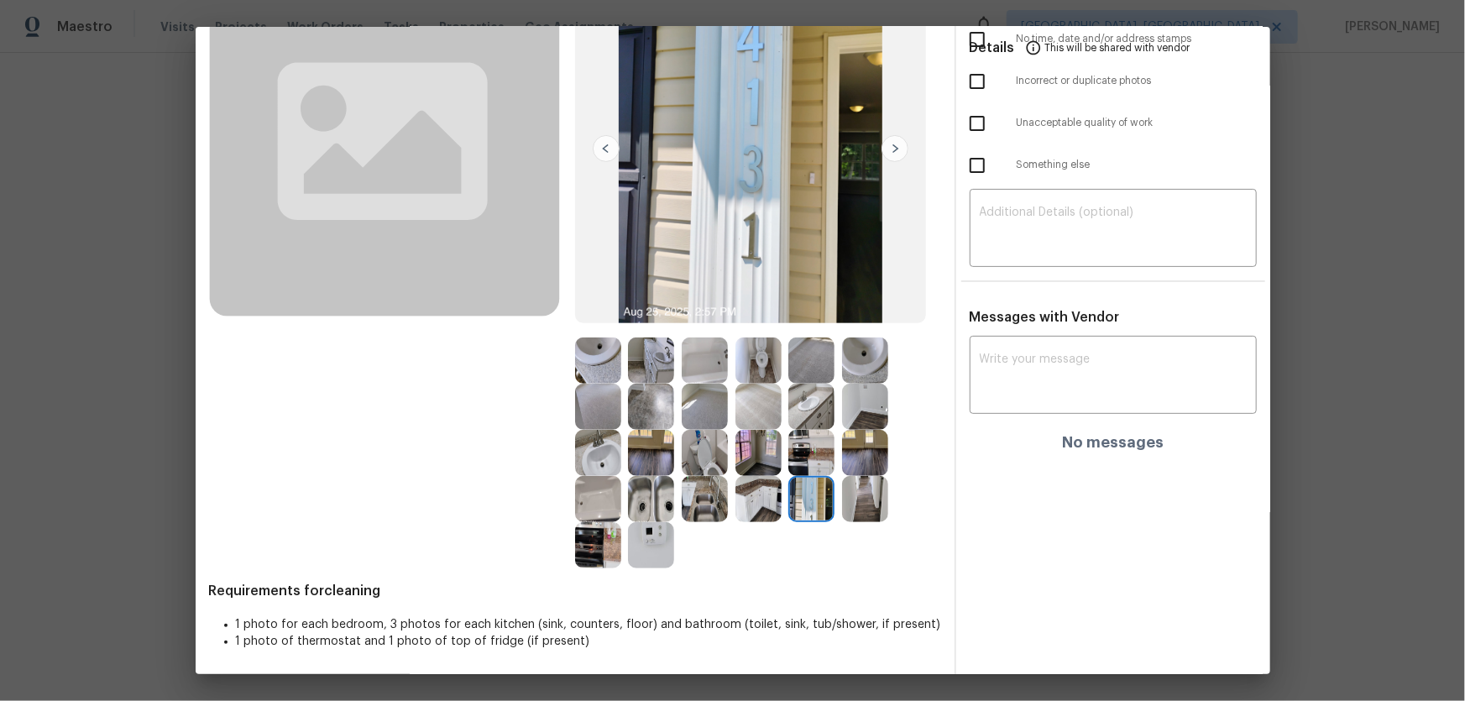
click at [684, 411] on img at bounding box center [705, 407] width 46 height 46
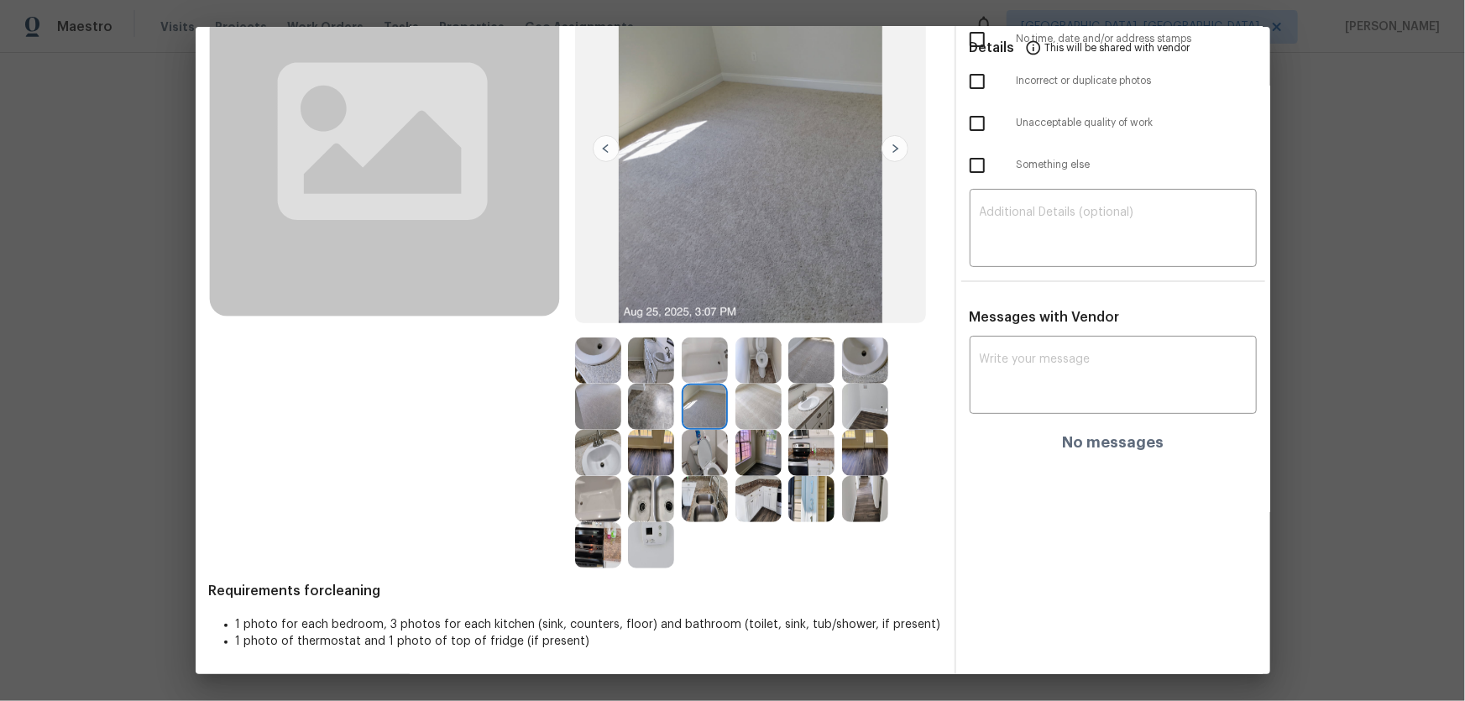
click at [737, 411] on img at bounding box center [759, 407] width 46 height 46
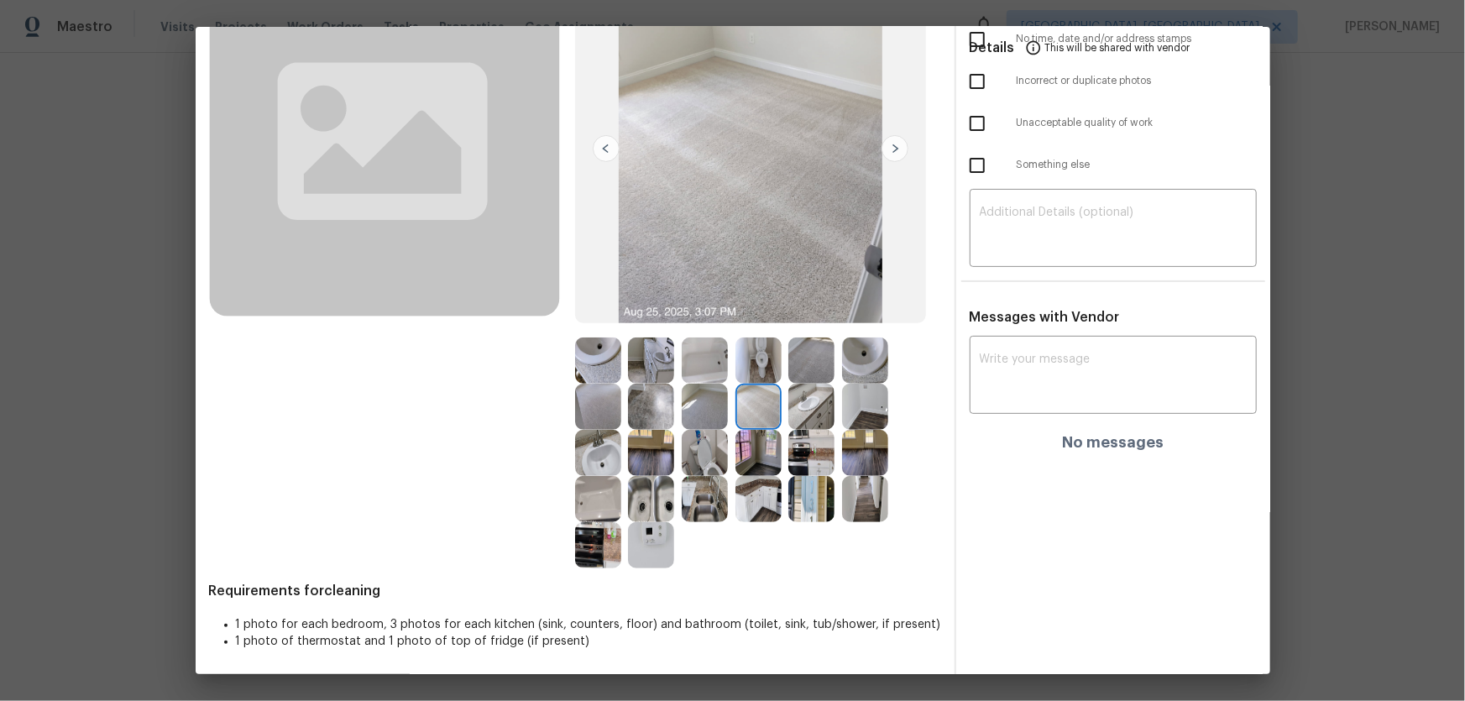
click at [799, 351] on img at bounding box center [811, 361] width 46 height 46
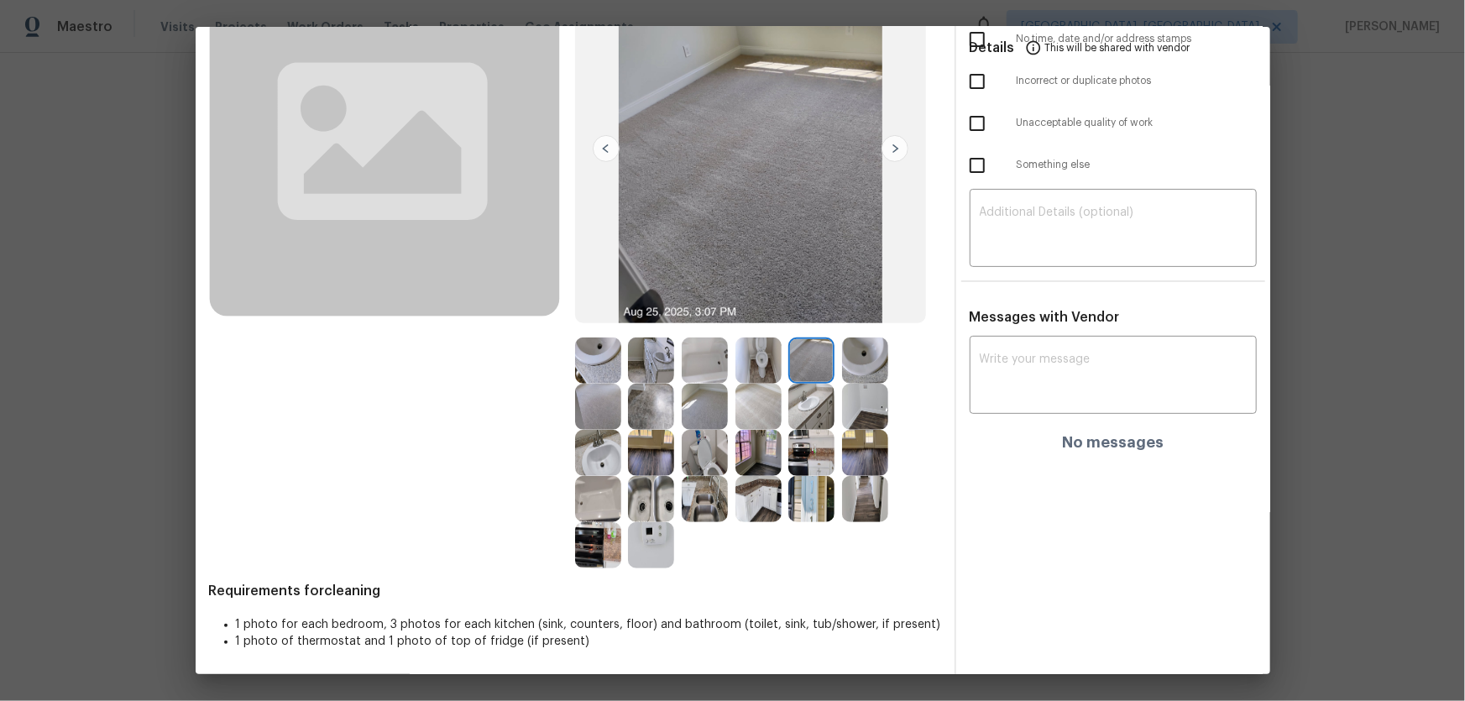
click at [857, 454] on img at bounding box center [865, 453] width 46 height 46
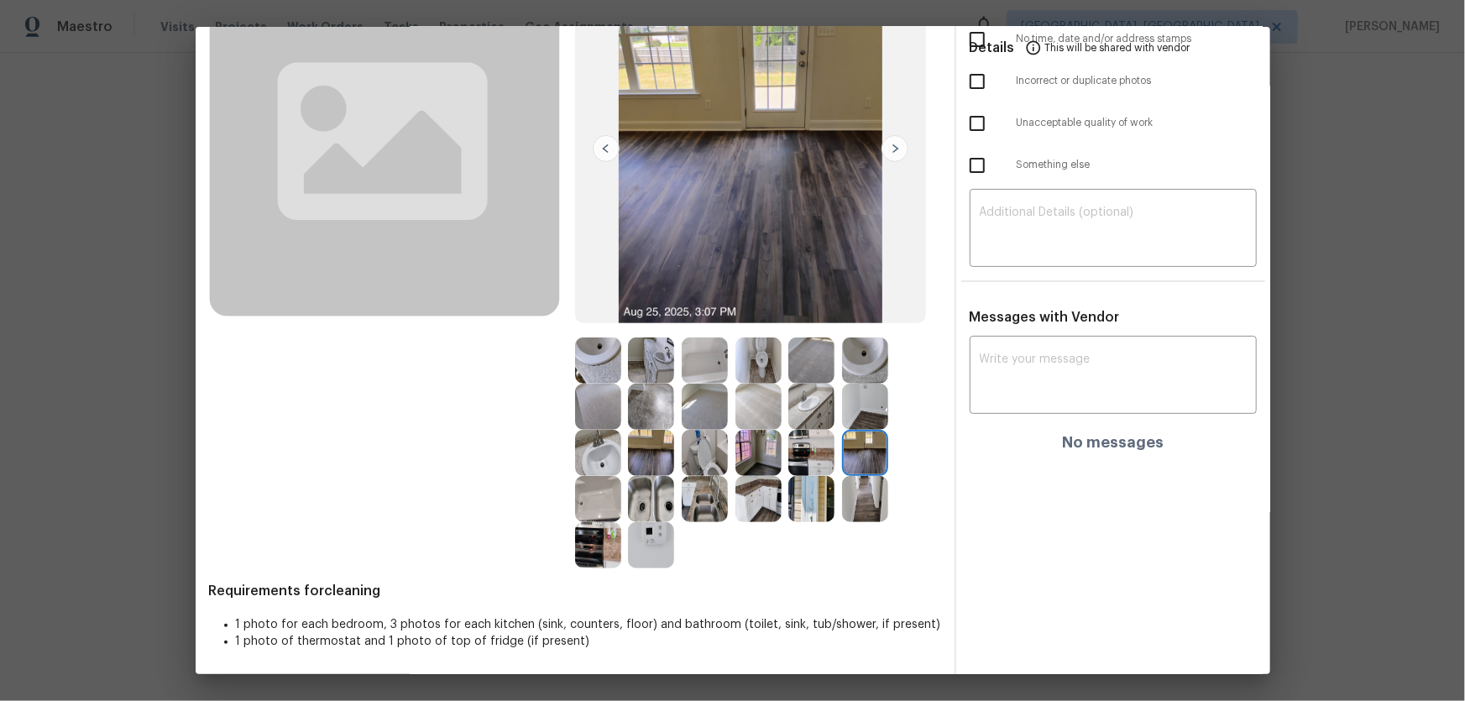
click at [870, 463] on img at bounding box center [865, 499] width 46 height 46
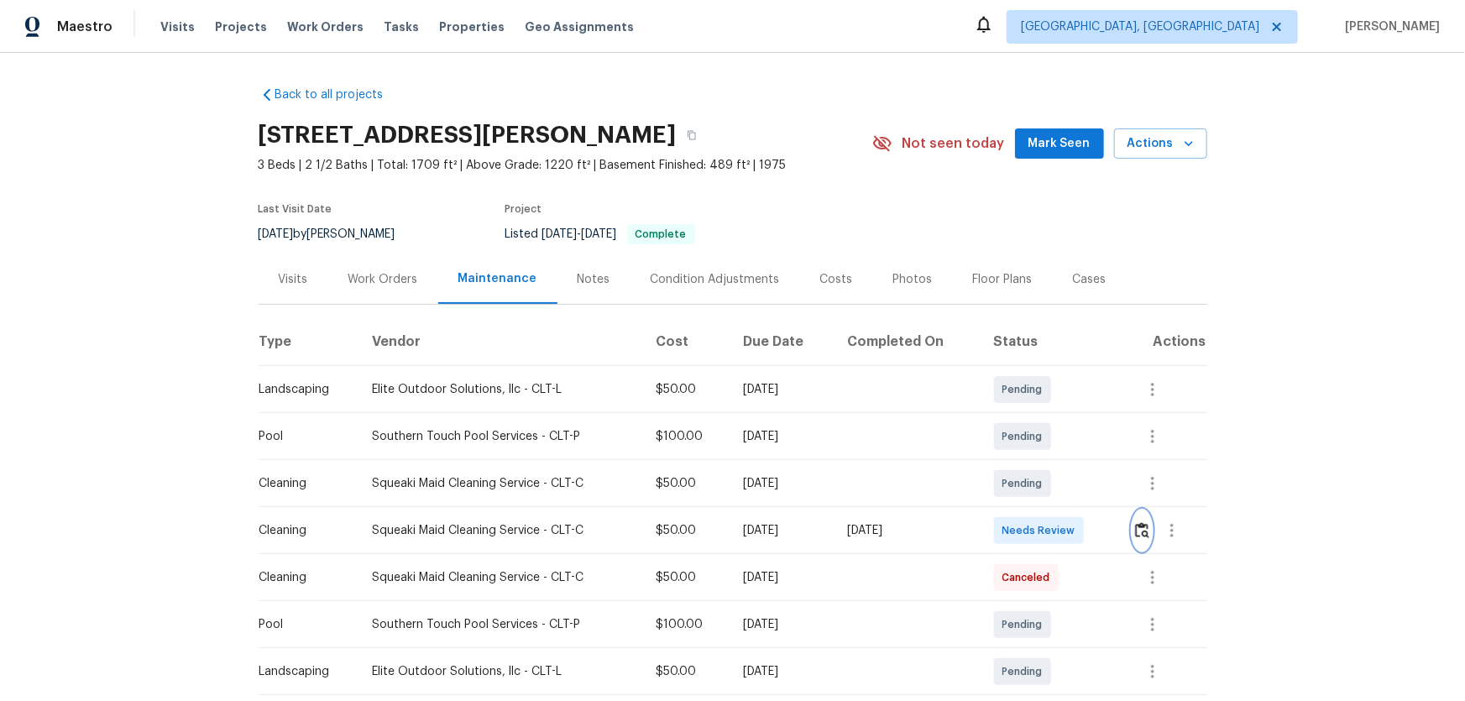
click at [1042, 463] on button "button" at bounding box center [1142, 531] width 19 height 40
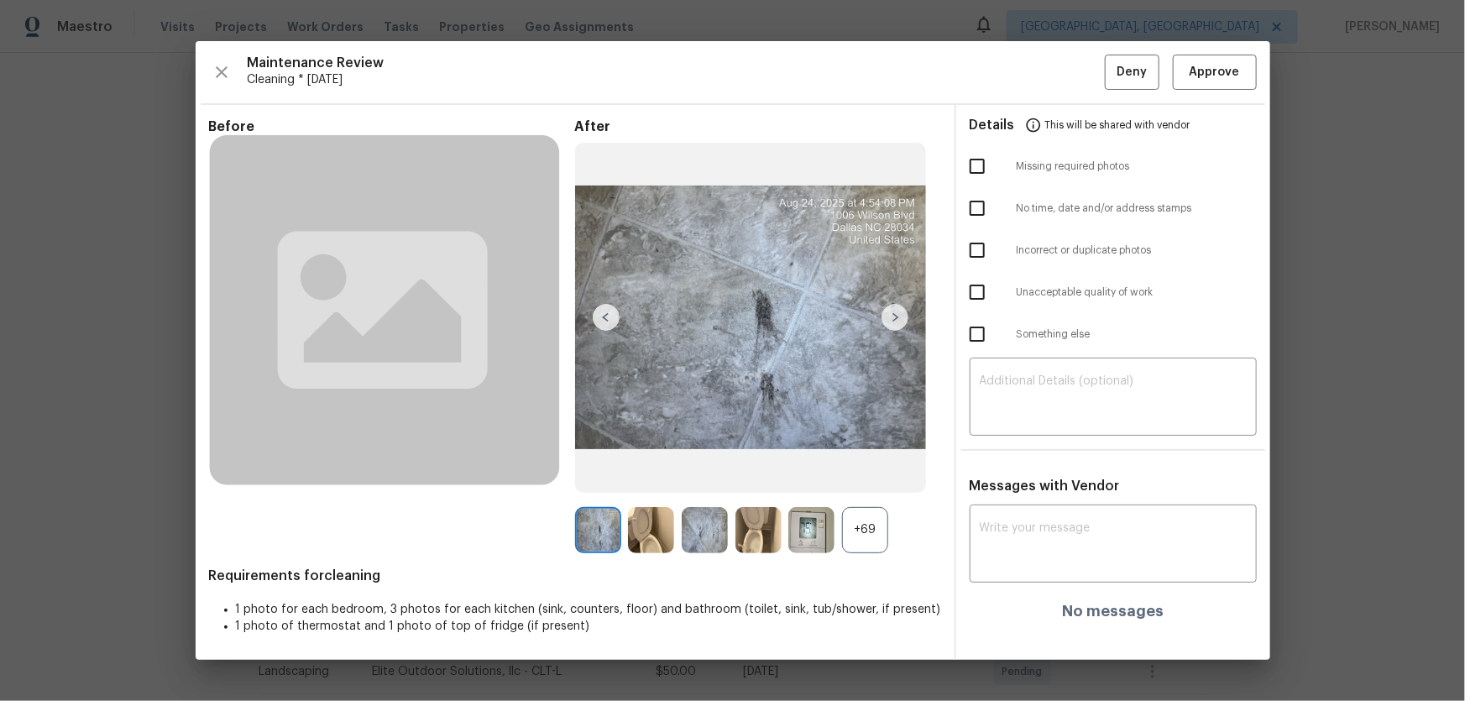
click at [872, 463] on div "+69" at bounding box center [865, 530] width 46 height 46
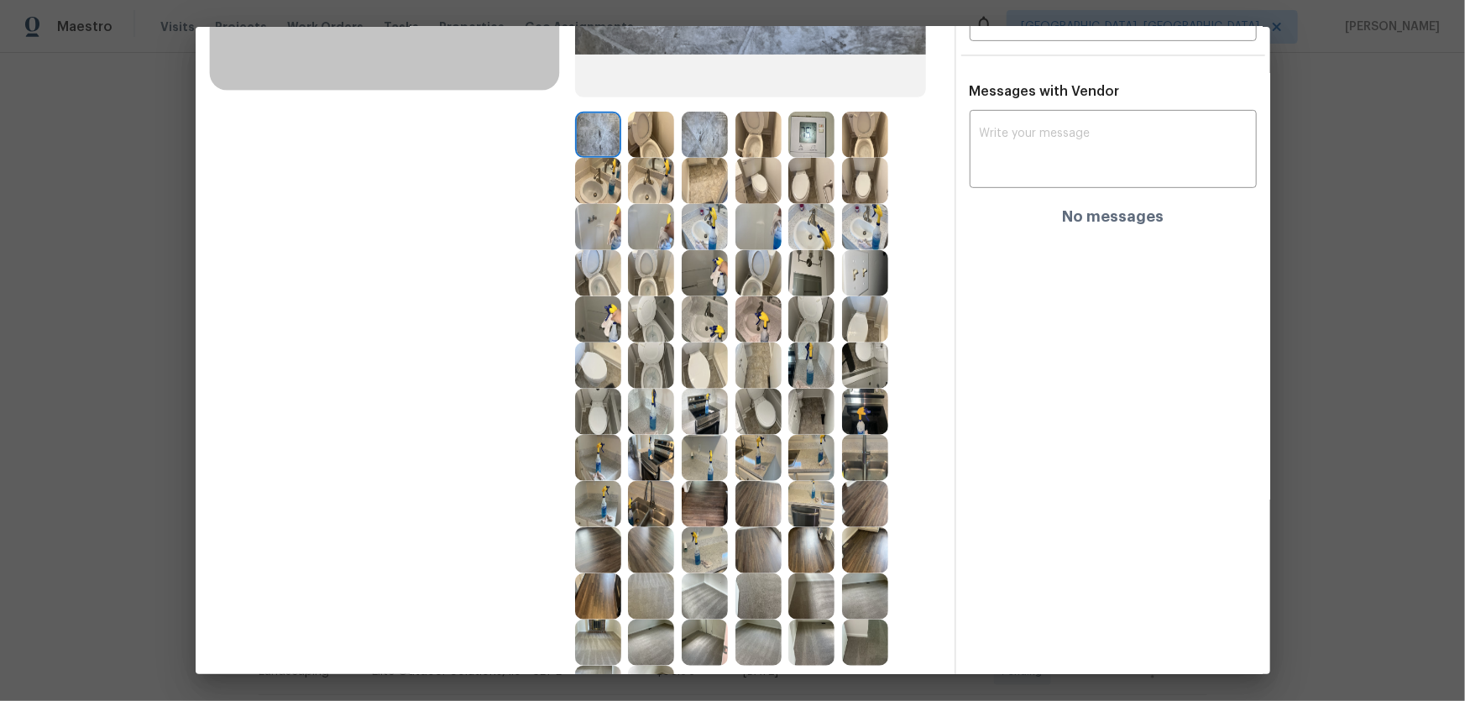
scroll to position [458, 0]
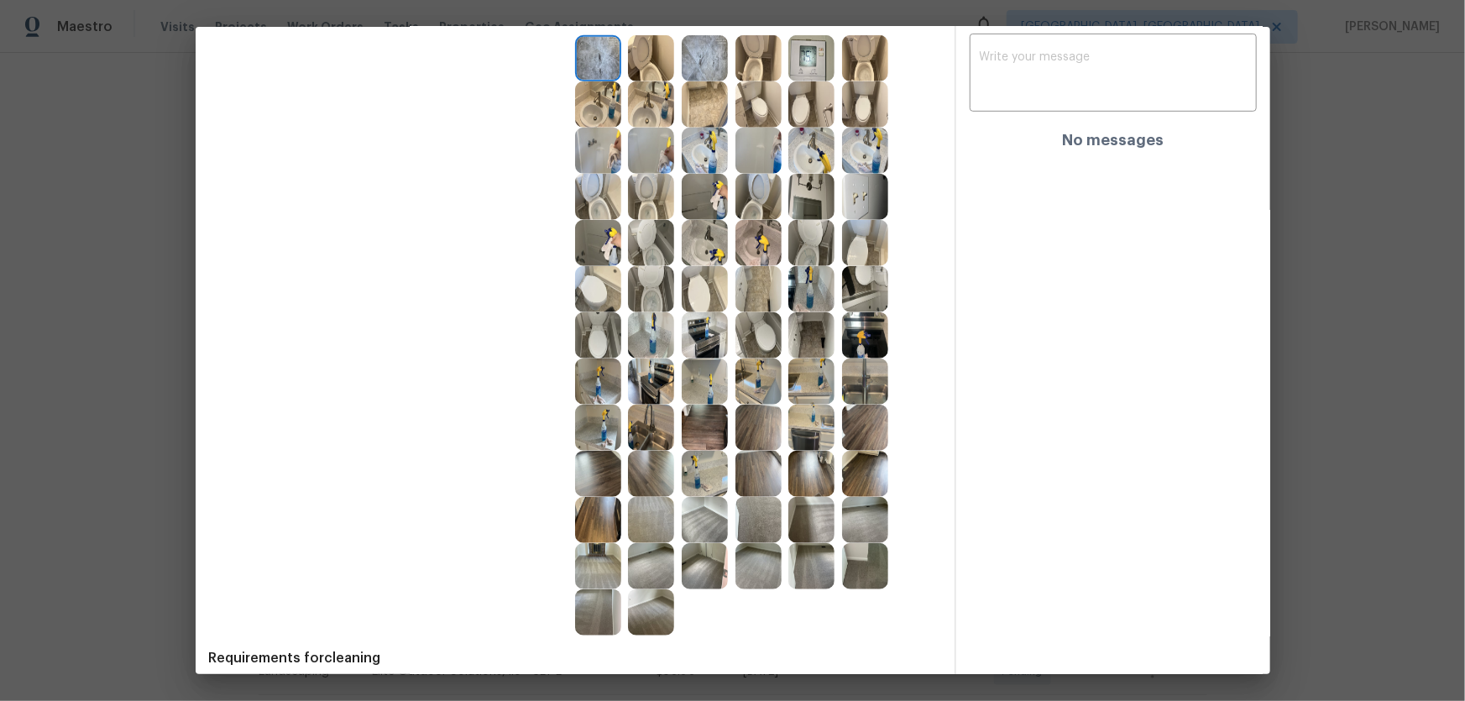
click at [649, 244] on img at bounding box center [651, 243] width 46 height 46
click at [652, 191] on img at bounding box center [651, 197] width 46 height 46
click at [602, 198] on img at bounding box center [598, 197] width 46 height 46
click at [674, 162] on div at bounding box center [655, 151] width 54 height 46
click at [642, 109] on img at bounding box center [651, 104] width 46 height 46
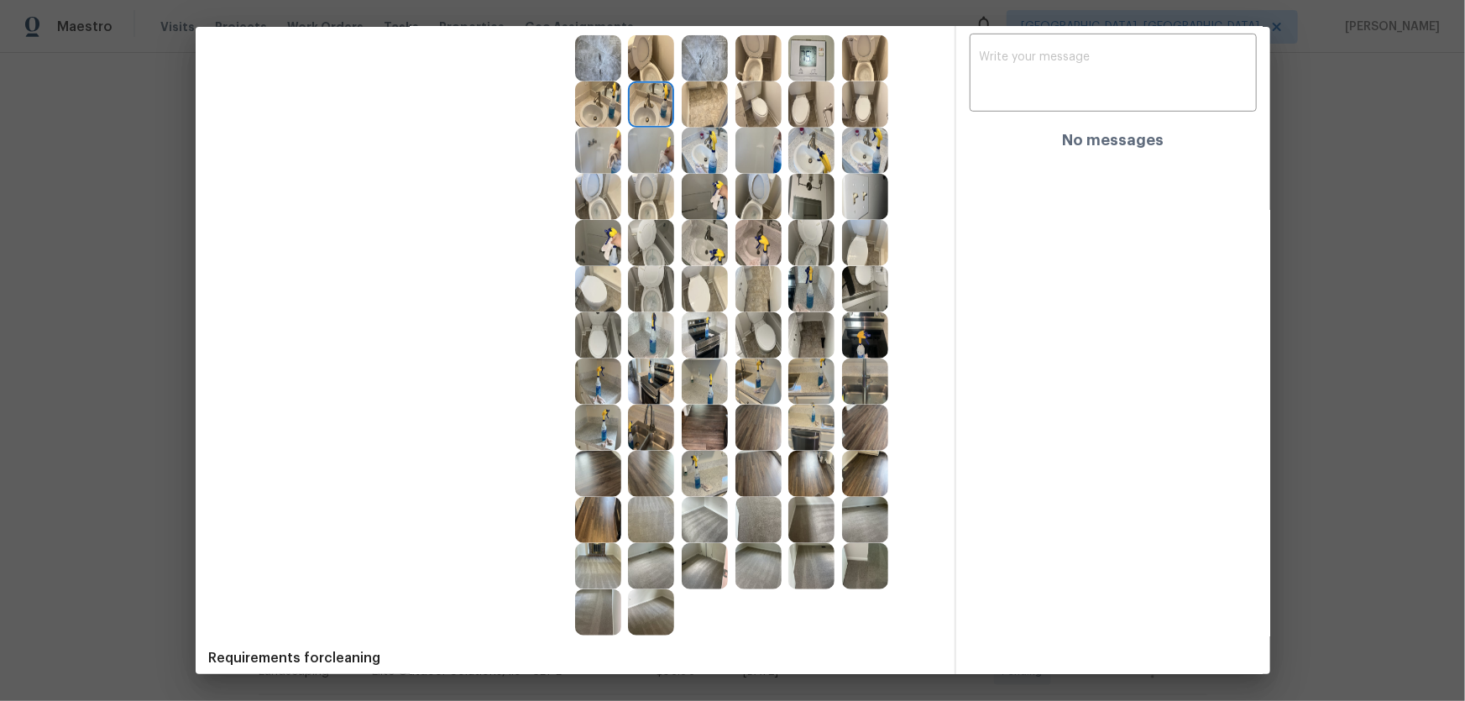
click at [709, 143] on img at bounding box center [705, 151] width 46 height 46
click at [588, 102] on img at bounding box center [598, 104] width 46 height 46
click at [591, 148] on img at bounding box center [598, 151] width 46 height 46
click at [646, 162] on img at bounding box center [651, 151] width 46 height 46
click at [796, 208] on img at bounding box center [811, 197] width 46 height 46
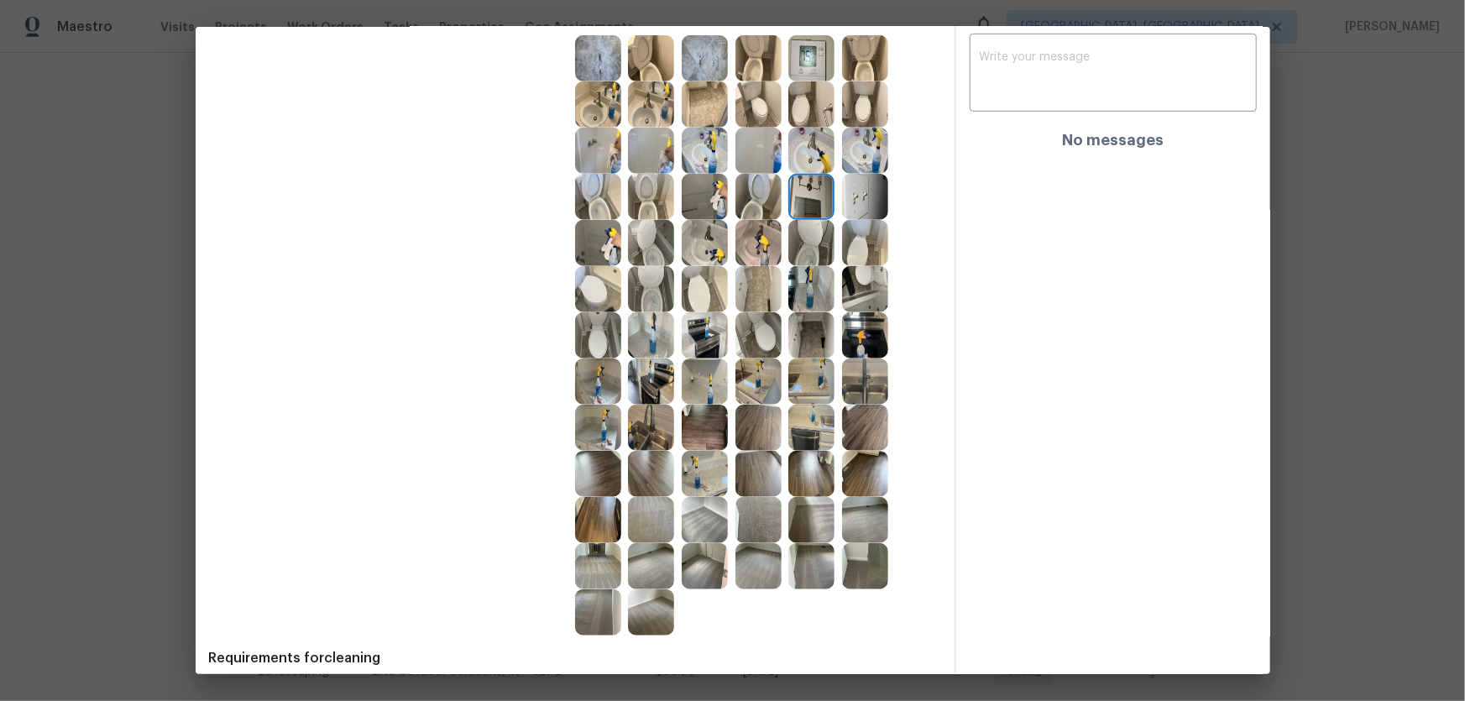
click at [799, 237] on img at bounding box center [811, 243] width 46 height 46
click at [737, 284] on img at bounding box center [759, 289] width 46 height 46
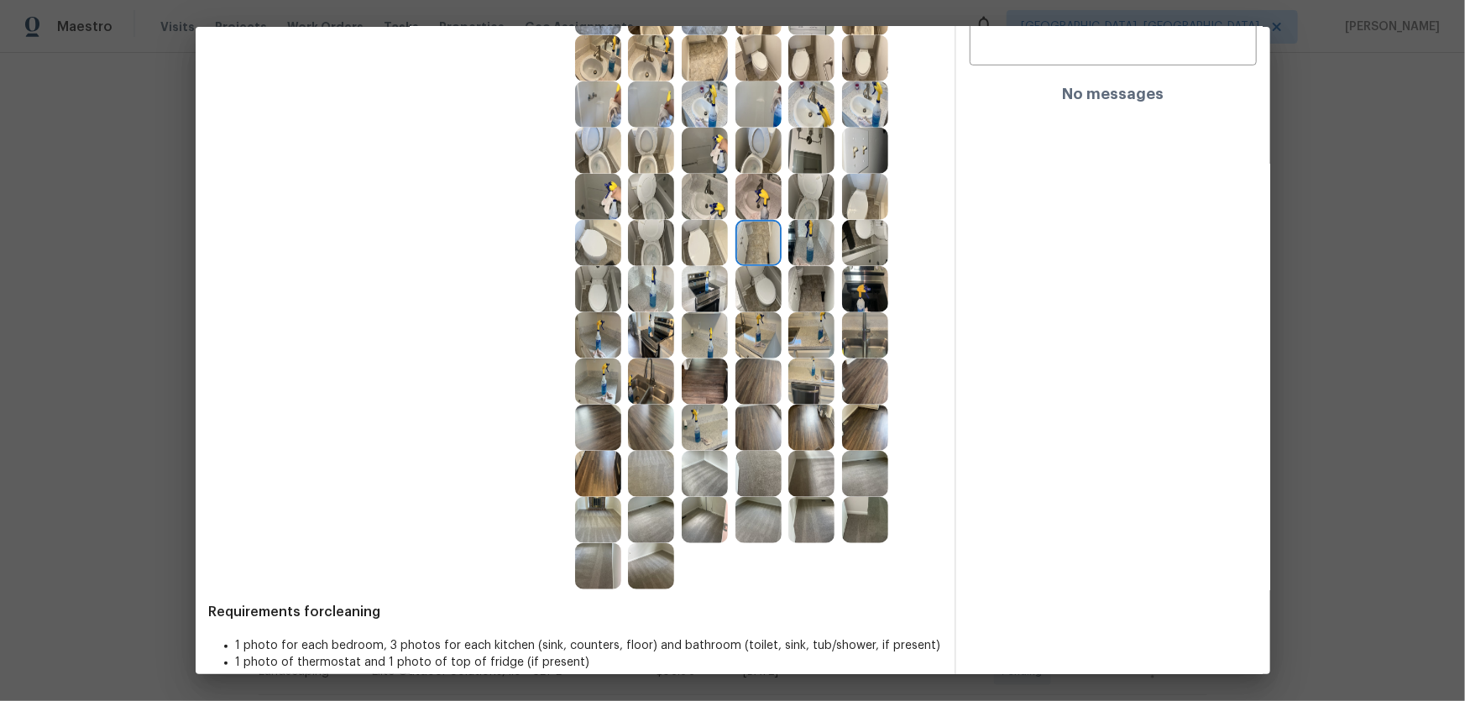
scroll to position [525, 0]
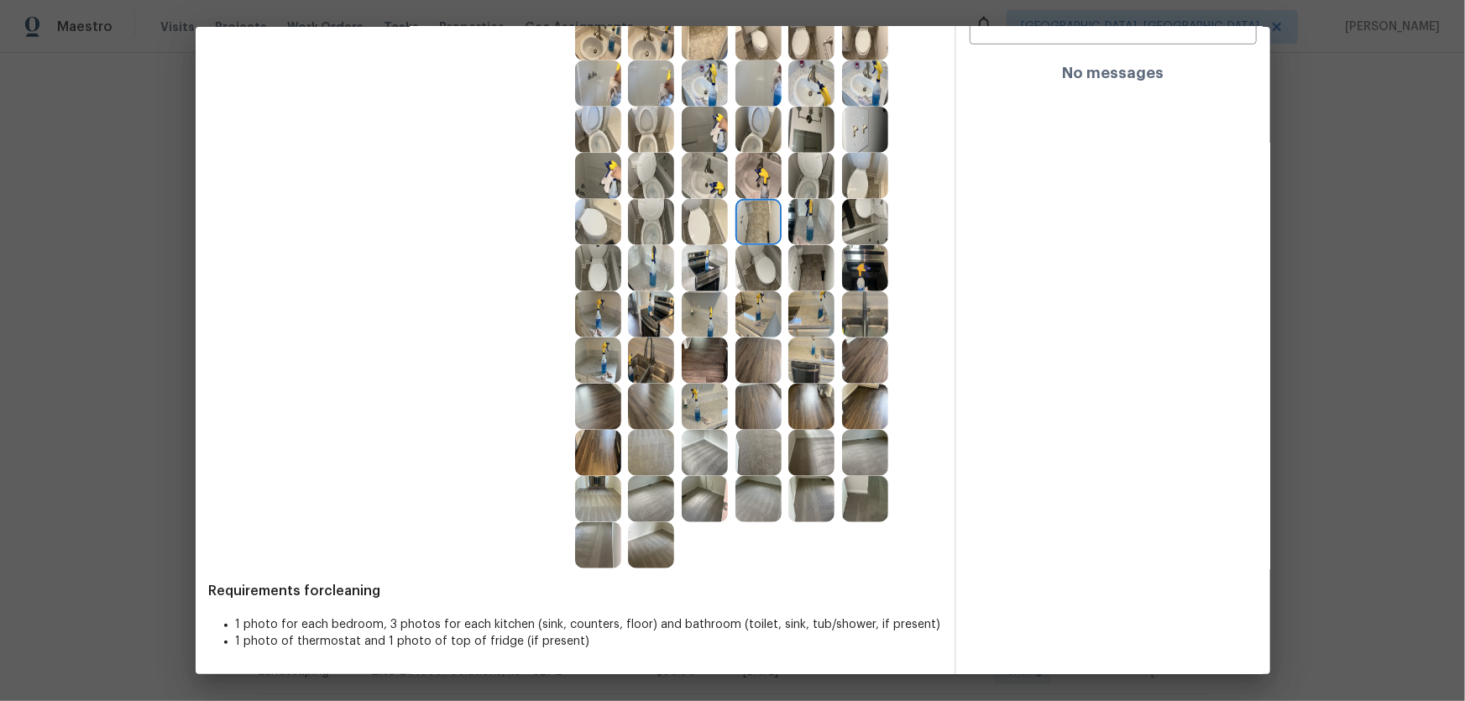
click at [814, 463] on img at bounding box center [811, 499] width 46 height 46
click at [811, 453] on img at bounding box center [811, 453] width 46 height 46
click at [757, 463] on img at bounding box center [759, 499] width 46 height 46
click at [700, 463] on img at bounding box center [705, 453] width 46 height 46
click at [698, 463] on img at bounding box center [705, 499] width 46 height 46
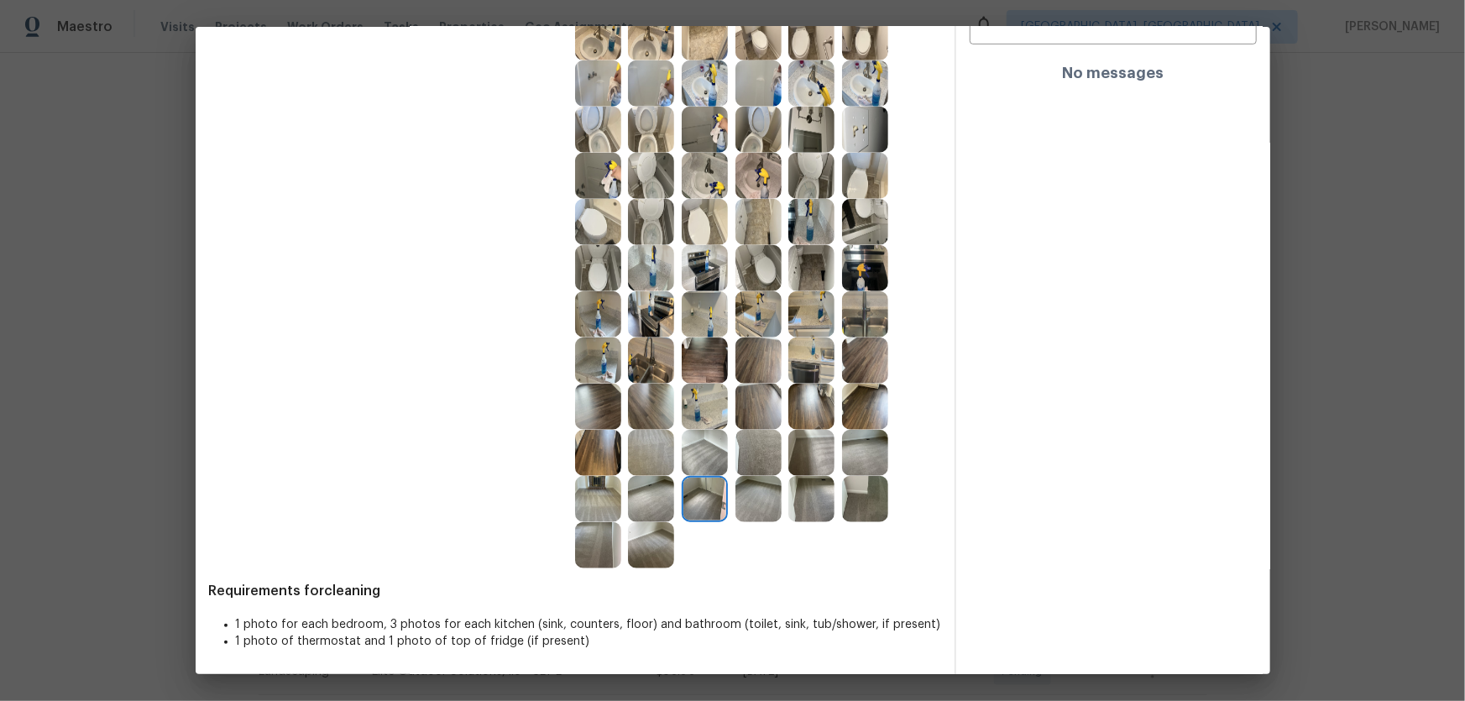
click at [699, 420] on img at bounding box center [705, 407] width 46 height 46
click at [708, 366] on img at bounding box center [705, 361] width 46 height 46
click at [705, 330] on img at bounding box center [705, 314] width 46 height 46
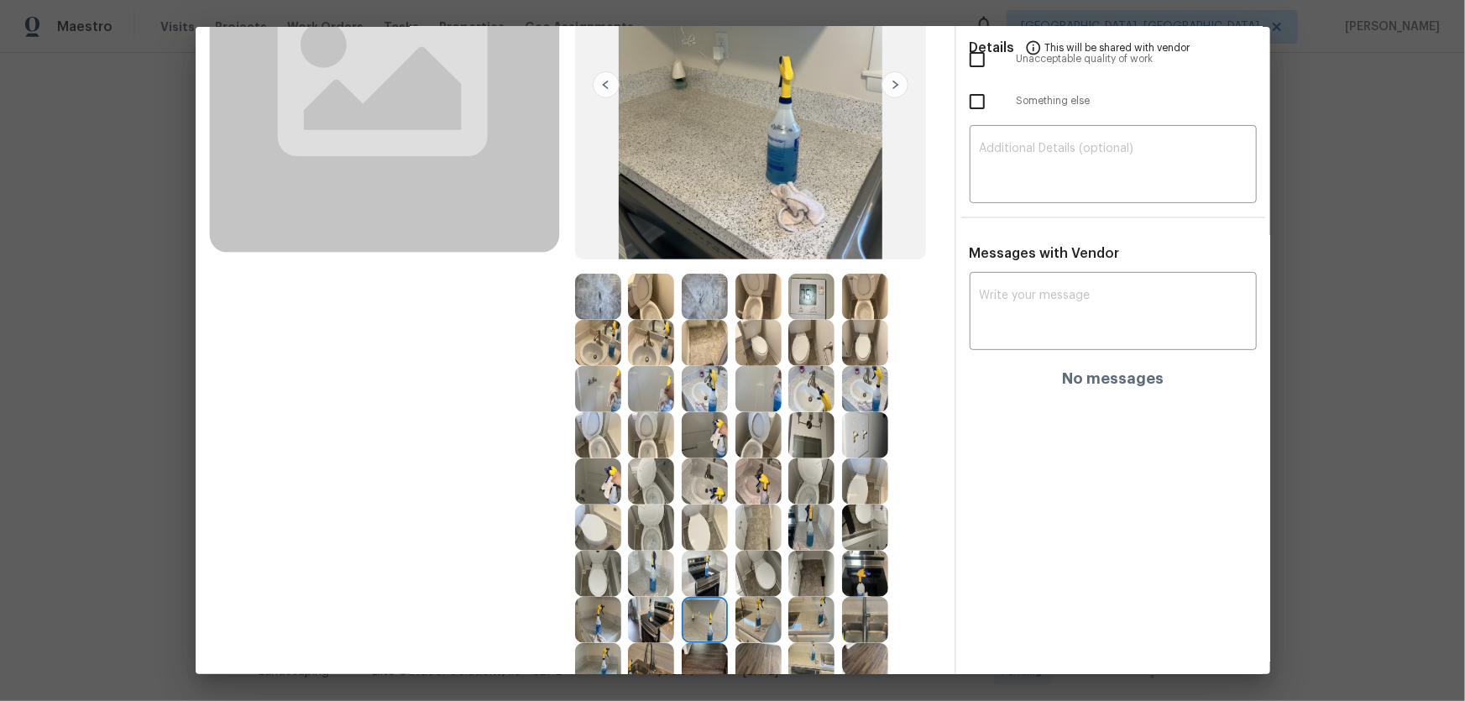
scroll to position [372, 0]
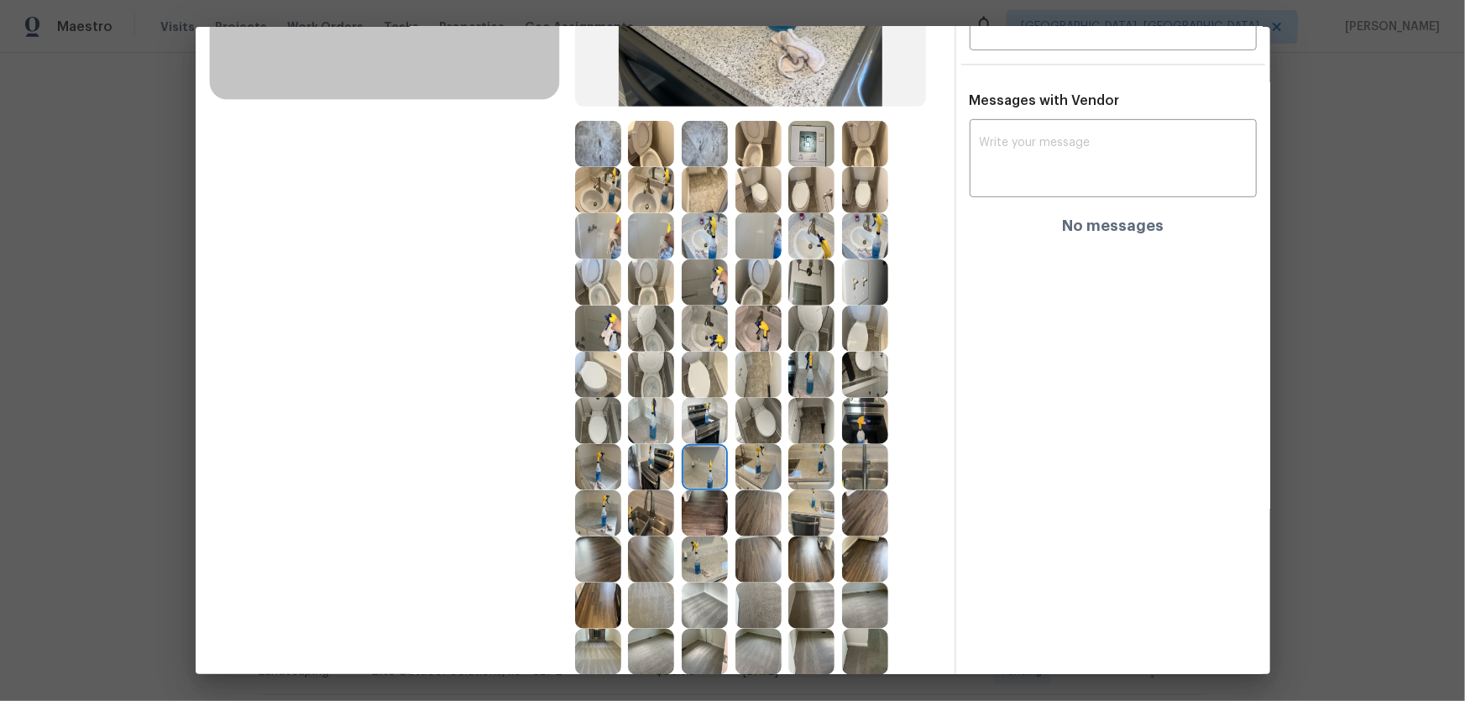
click at [757, 463] on img at bounding box center [759, 652] width 46 height 46
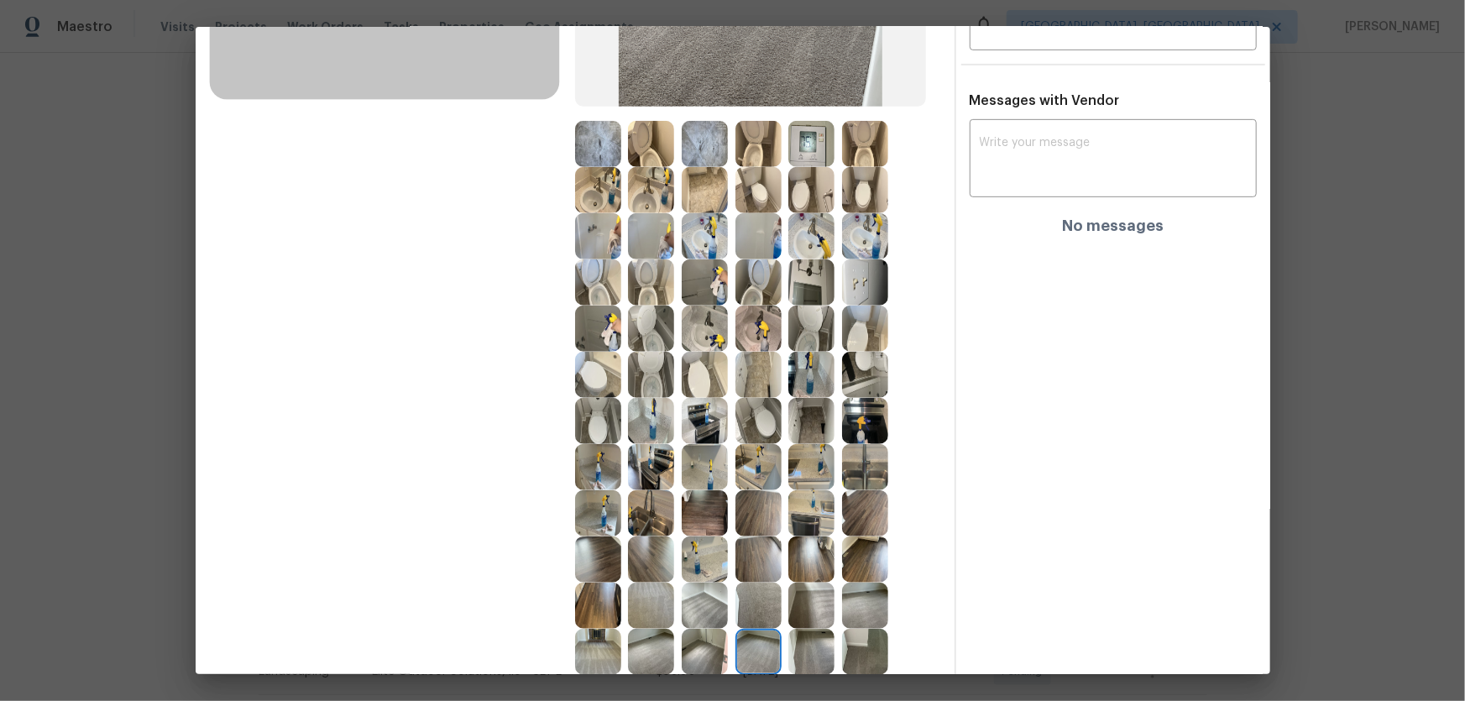
click at [722, 463] on img at bounding box center [705, 652] width 46 height 46
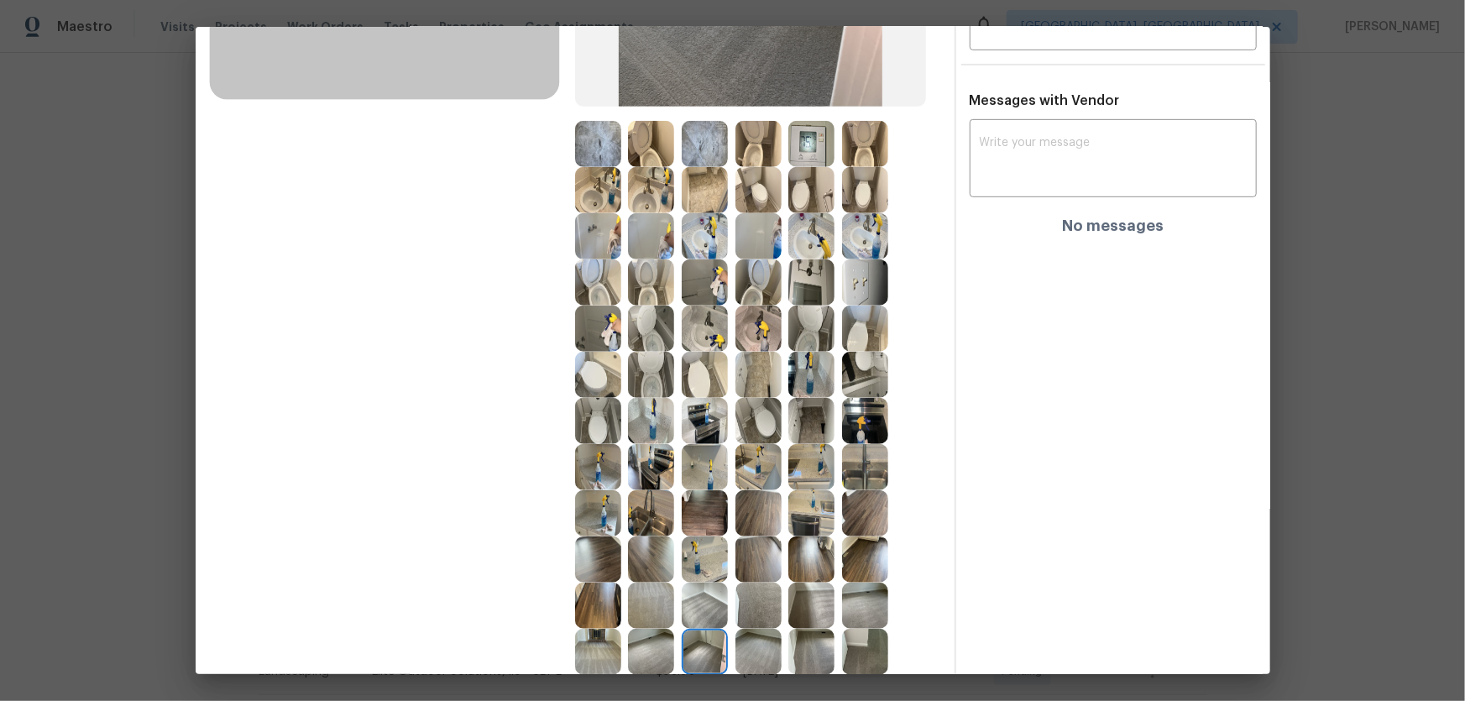
click at [708, 463] on img at bounding box center [705, 606] width 46 height 46
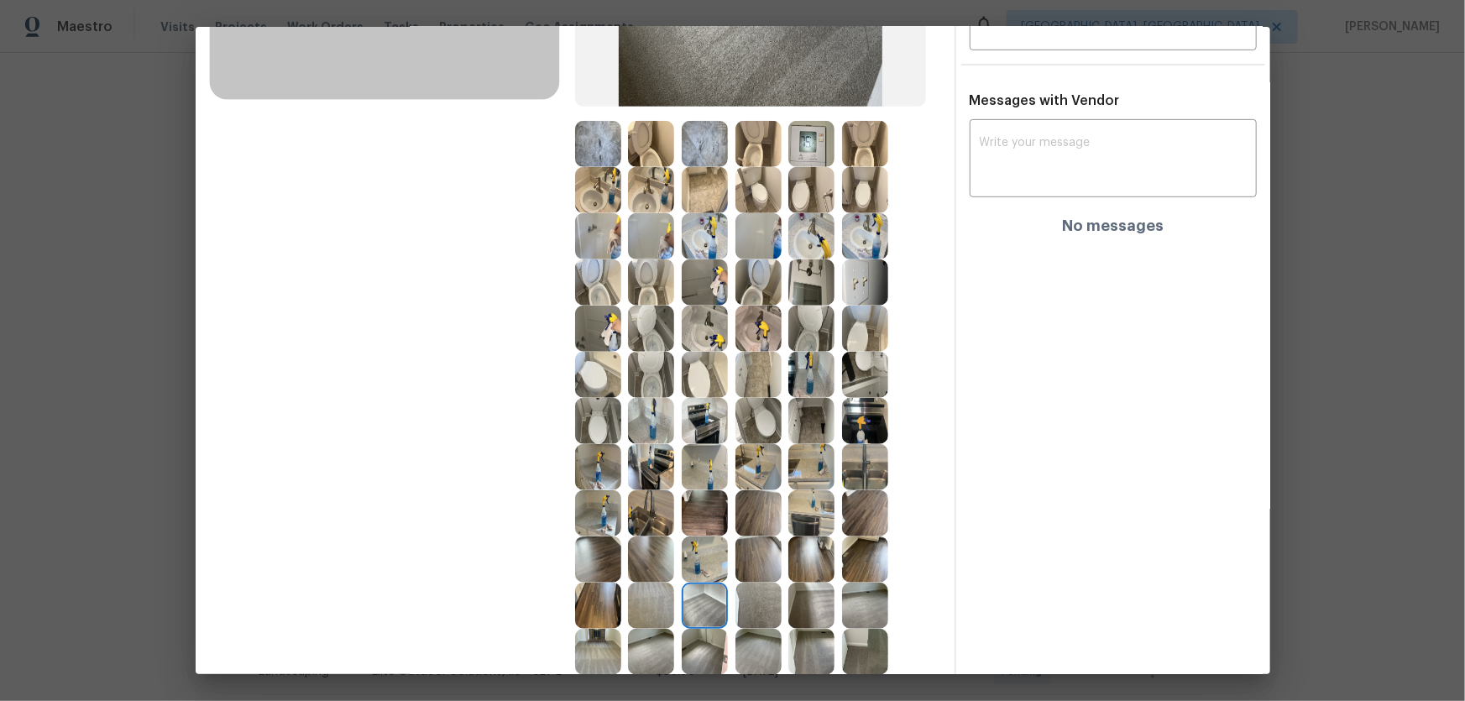
click at [656, 463] on img at bounding box center [651, 606] width 46 height 46
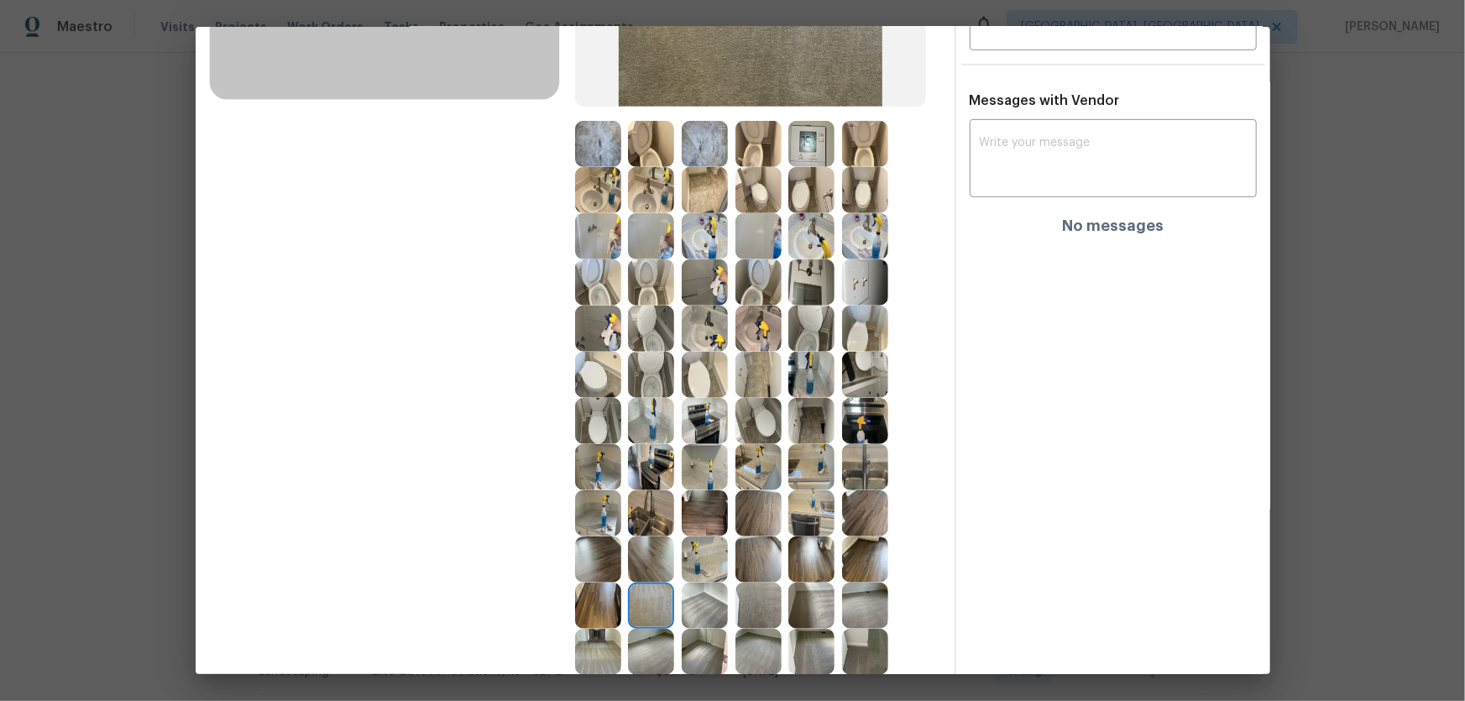
click at [665, 463] on img at bounding box center [651, 652] width 46 height 46
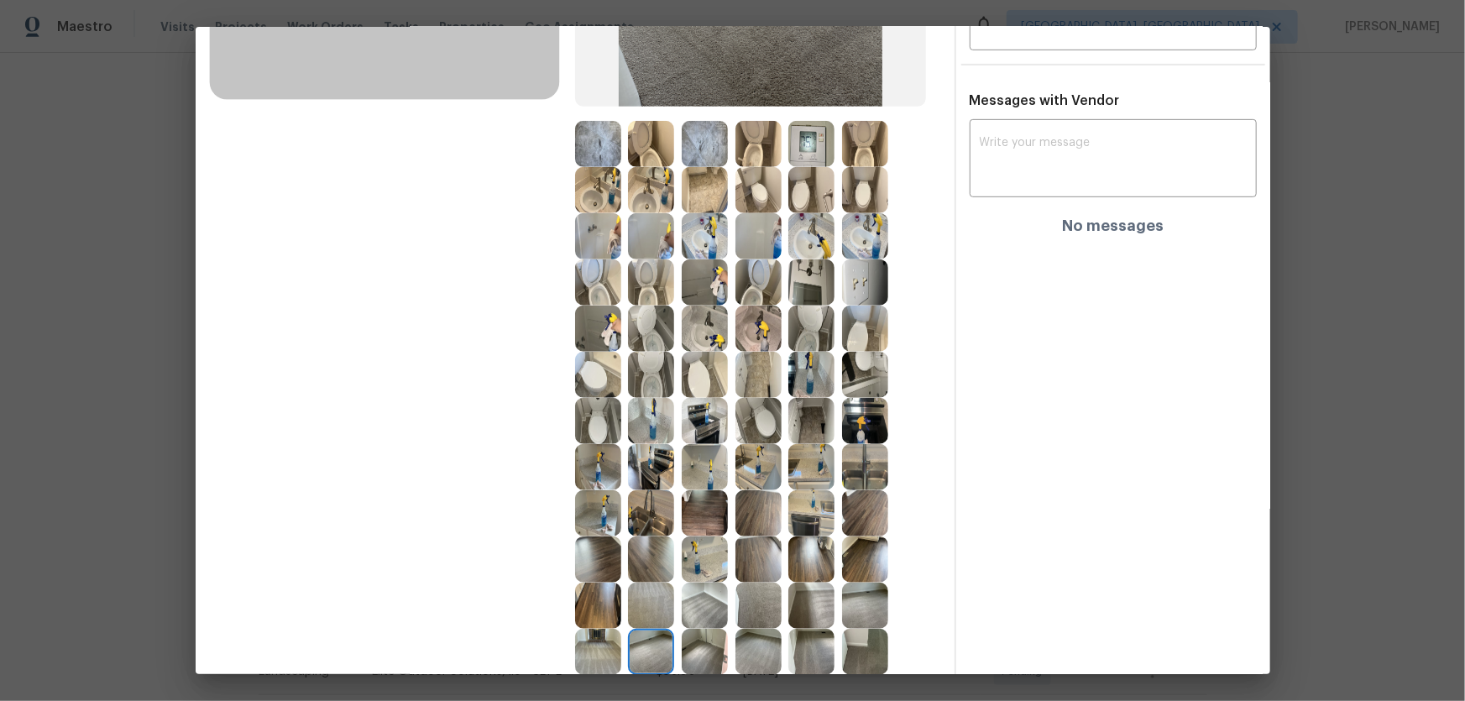
click at [652, 463] on img at bounding box center [651, 513] width 46 height 46
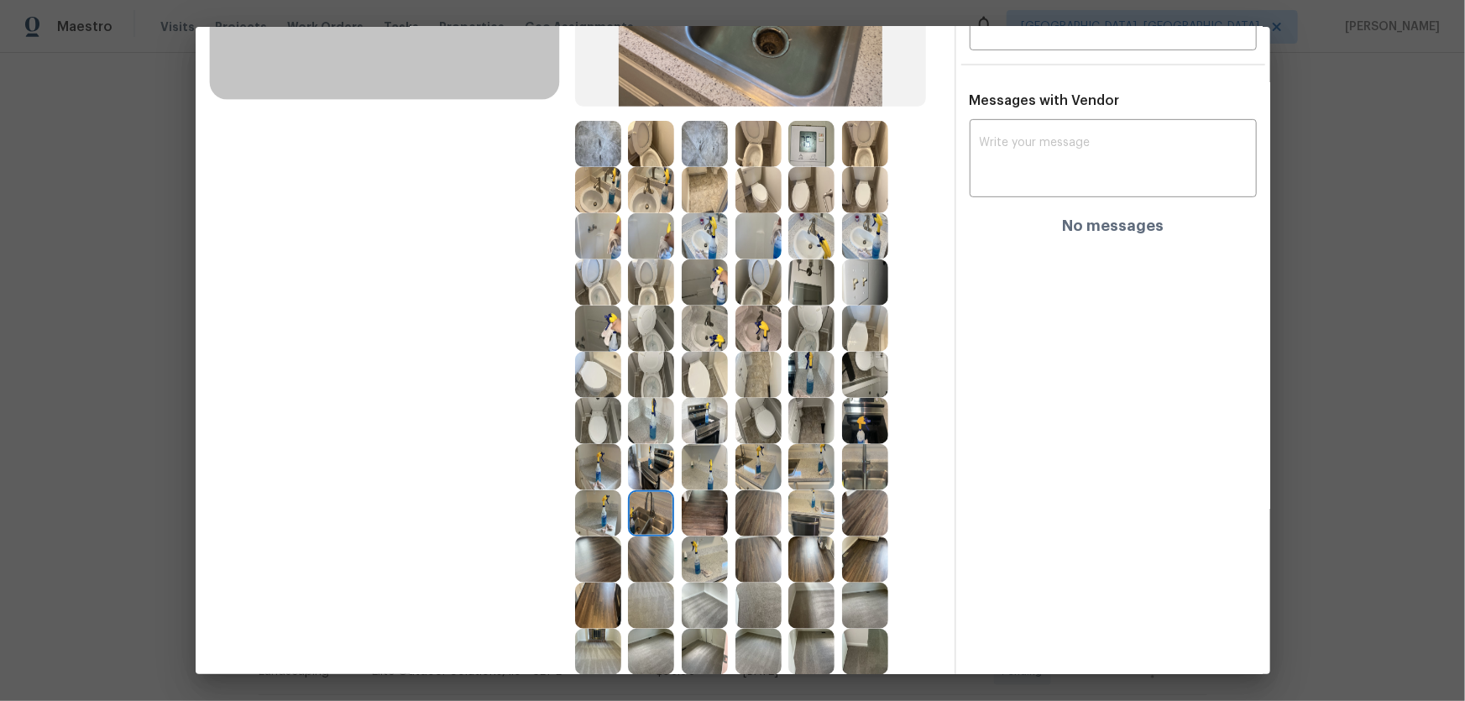
click at [640, 463] on img at bounding box center [651, 467] width 46 height 46
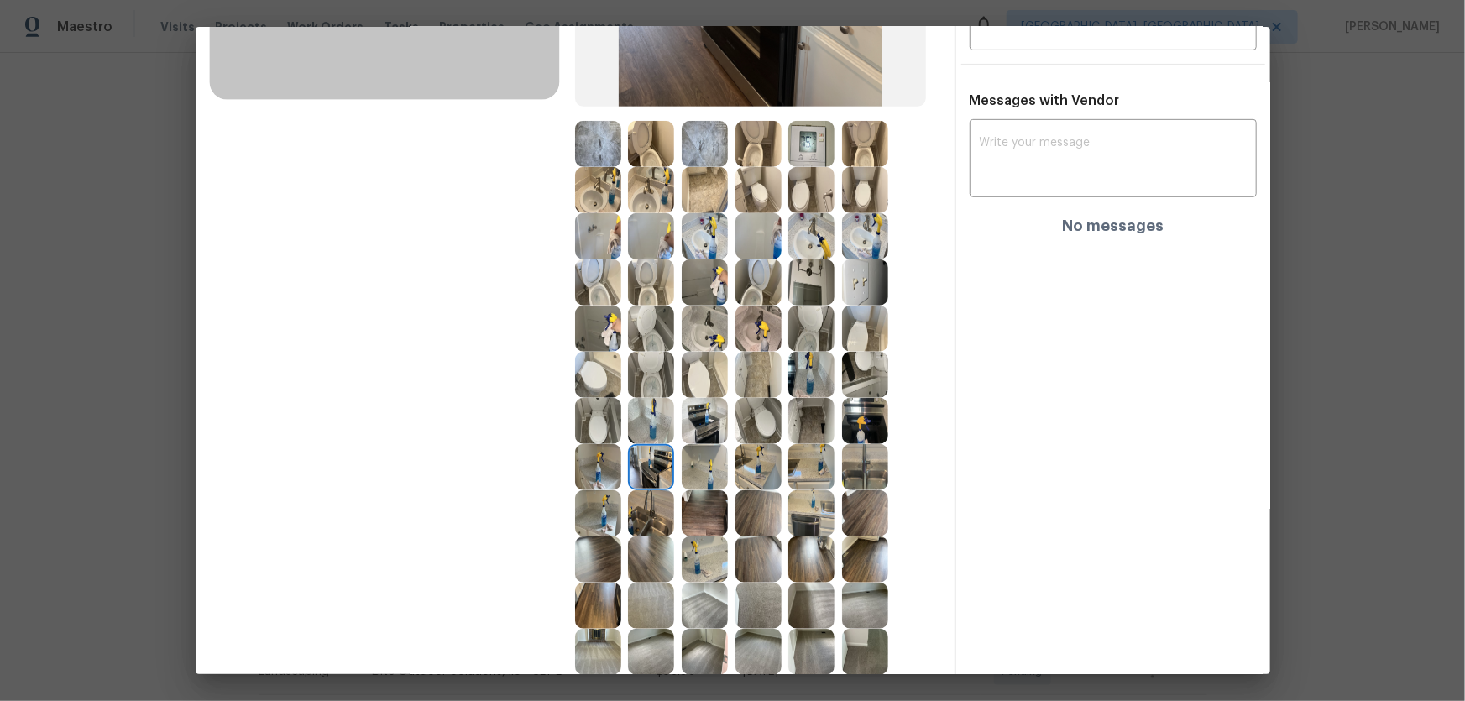
click at [605, 463] on img at bounding box center [598, 467] width 46 height 46
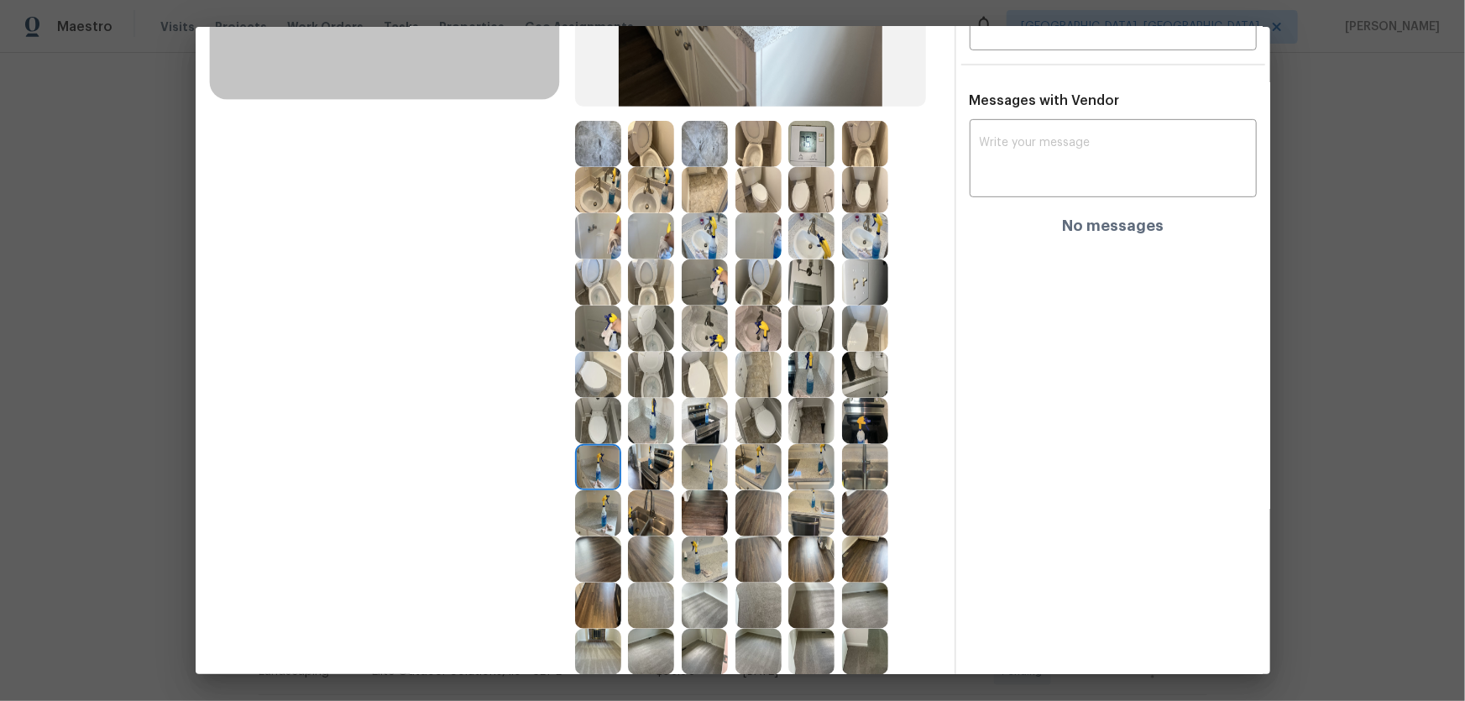
click at [584, 463] on img at bounding box center [598, 513] width 46 height 46
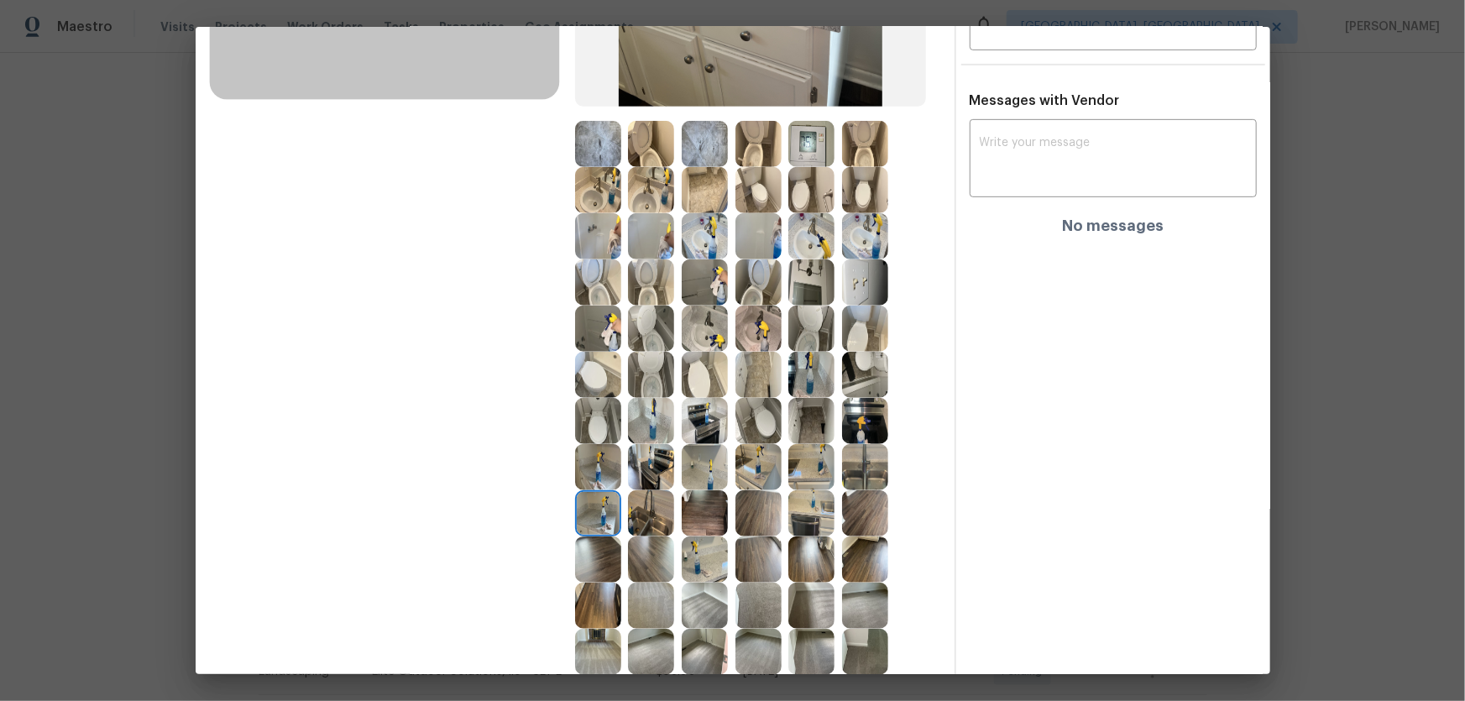
click at [598, 435] on img at bounding box center [598, 421] width 46 height 46
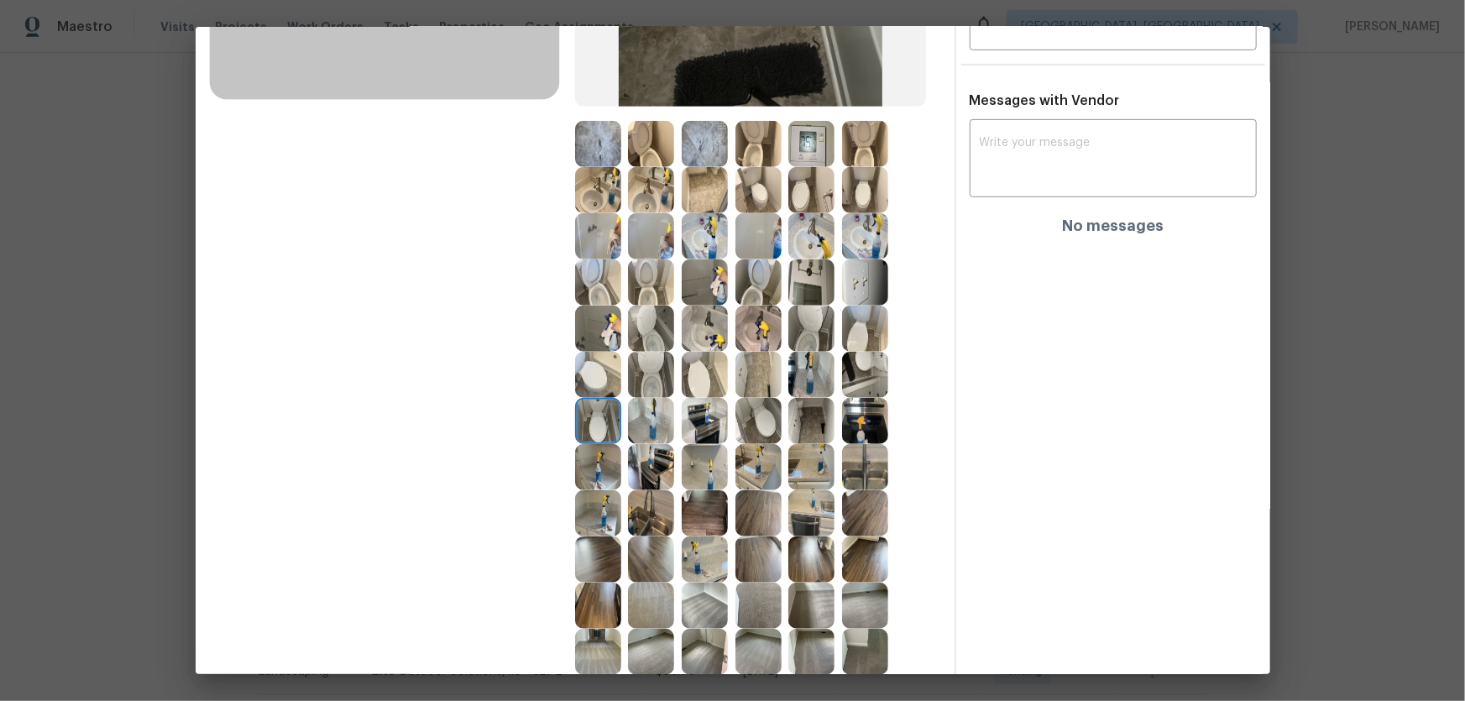
click at [642, 431] on img at bounding box center [651, 421] width 46 height 46
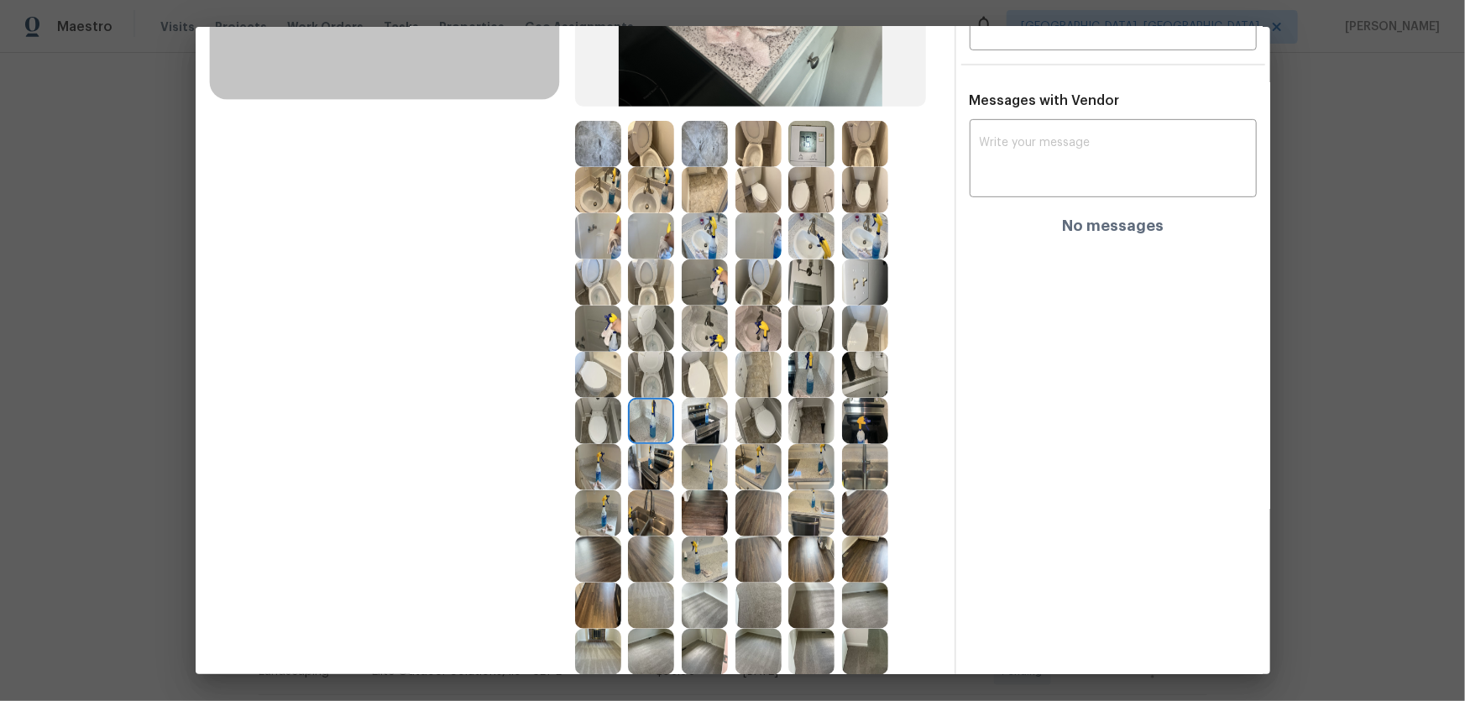
click at [691, 426] on img at bounding box center [705, 421] width 46 height 46
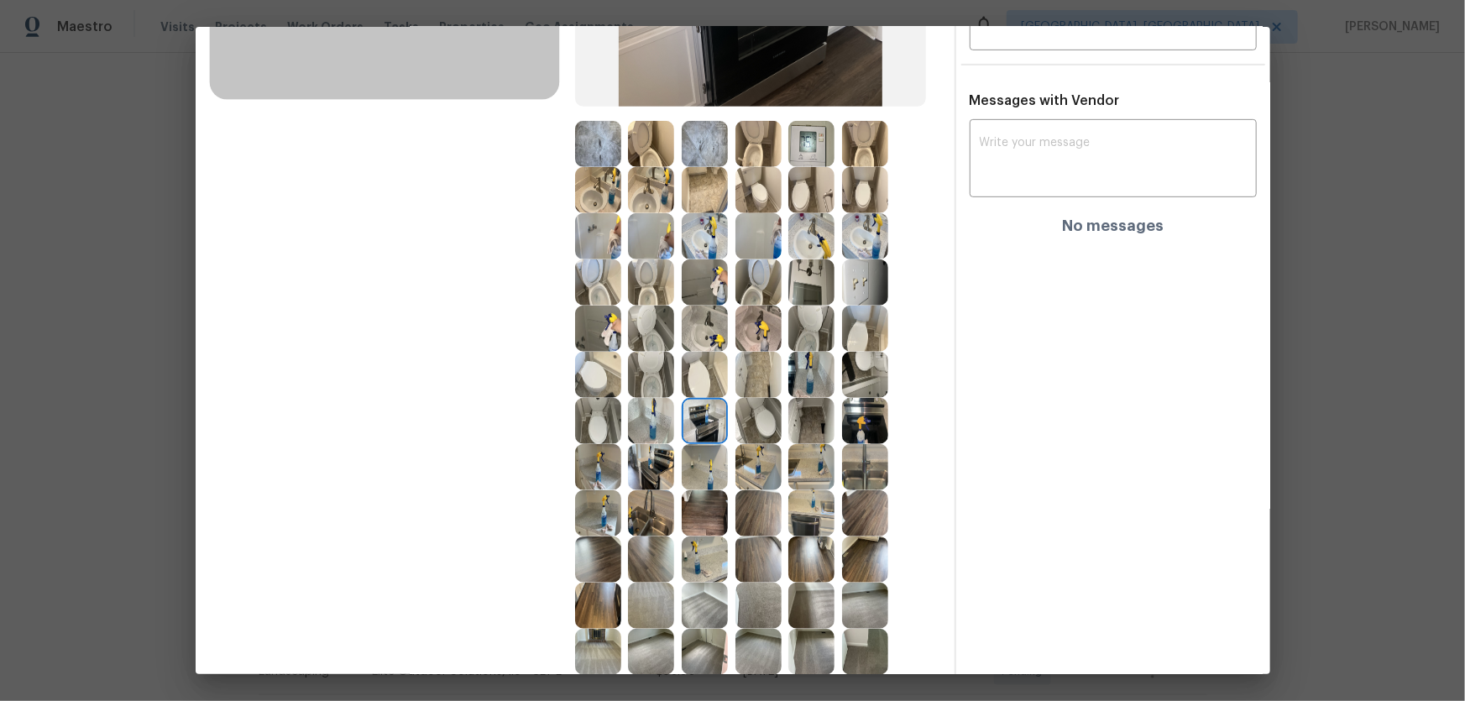
click at [757, 421] on img at bounding box center [759, 421] width 46 height 46
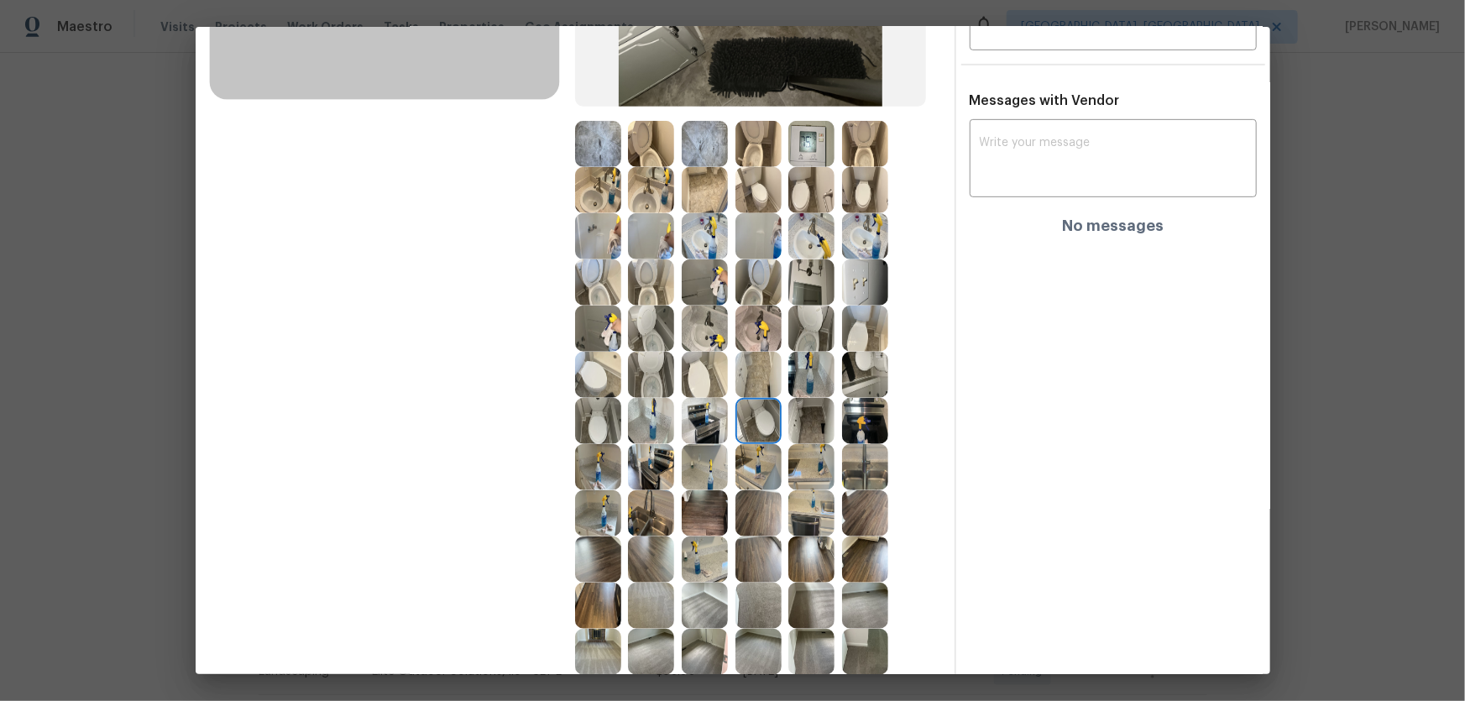
click at [808, 421] on img at bounding box center [811, 421] width 46 height 46
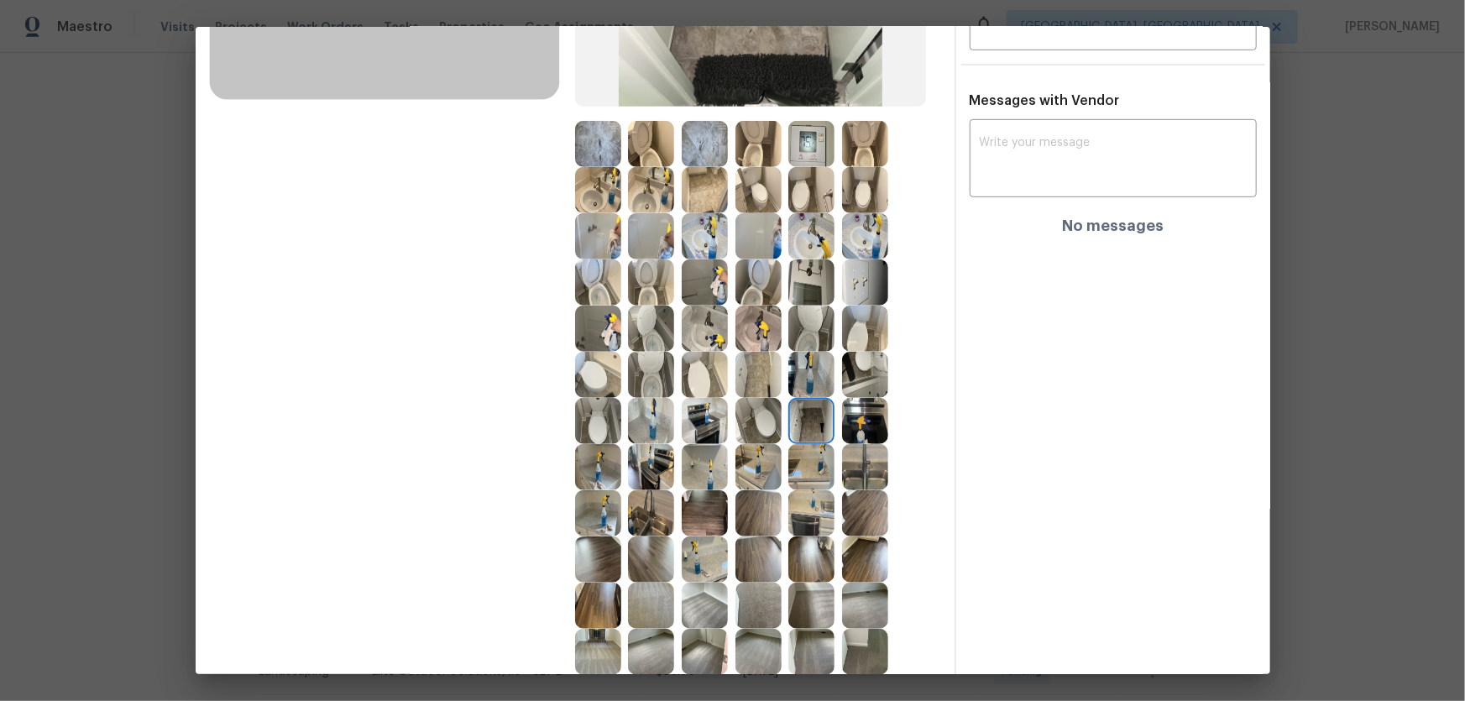
click at [863, 419] on img at bounding box center [865, 421] width 46 height 46
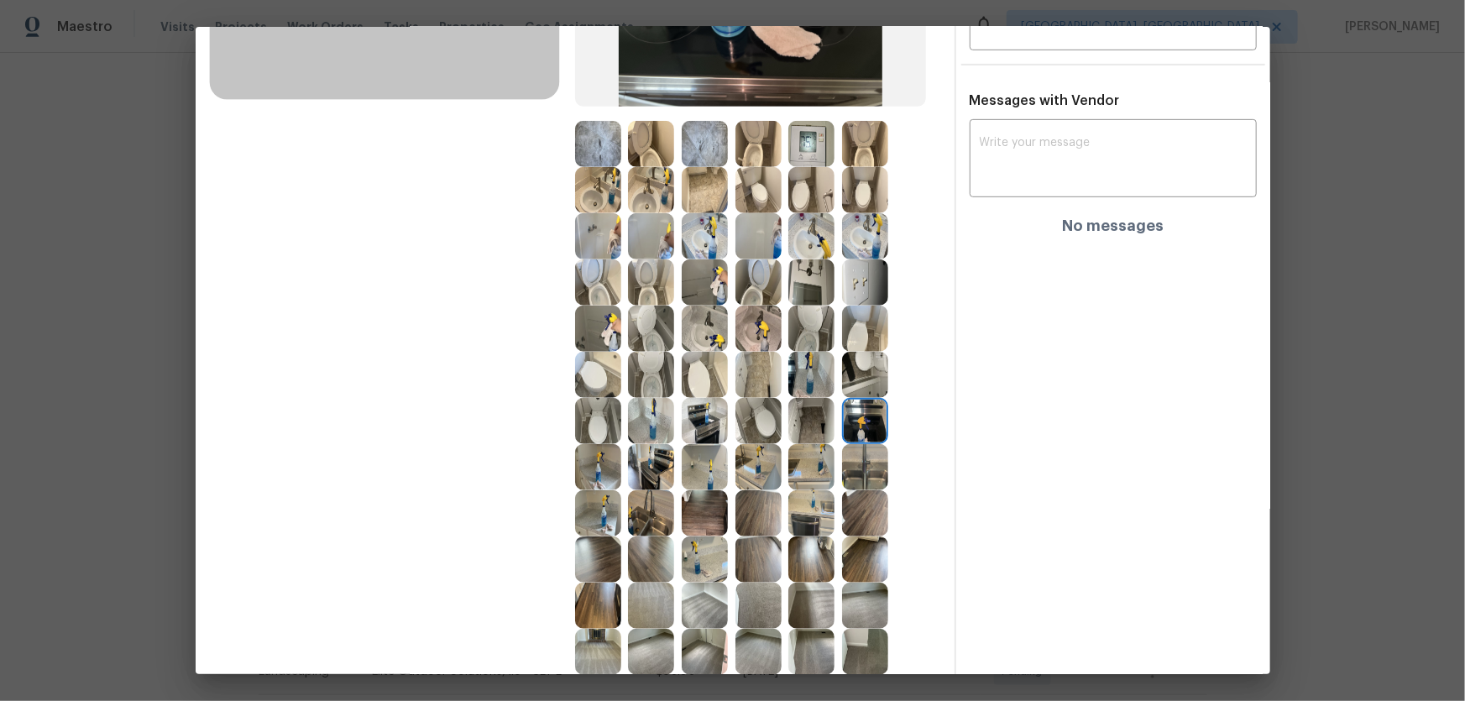
click at [859, 463] on img at bounding box center [865, 467] width 46 height 46
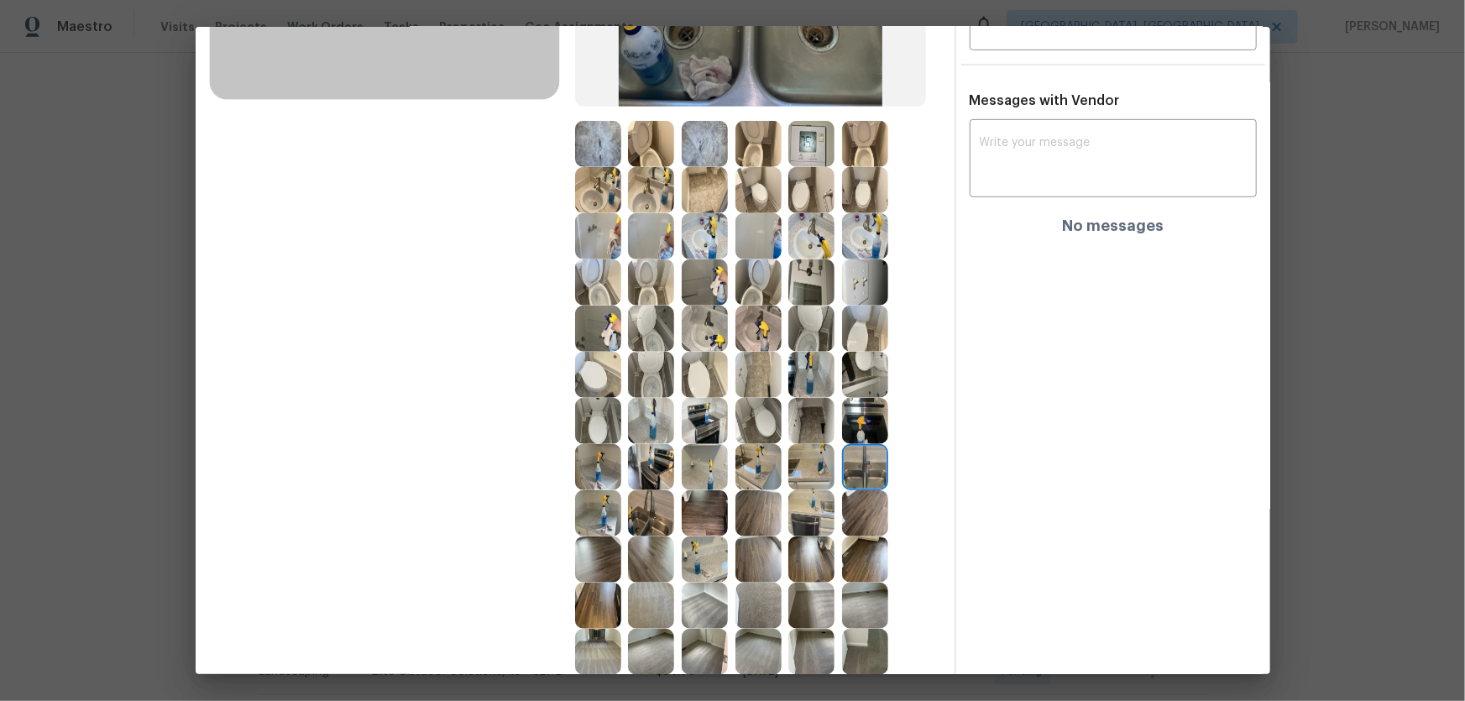
click at [798, 463] on img at bounding box center [811, 467] width 46 height 46
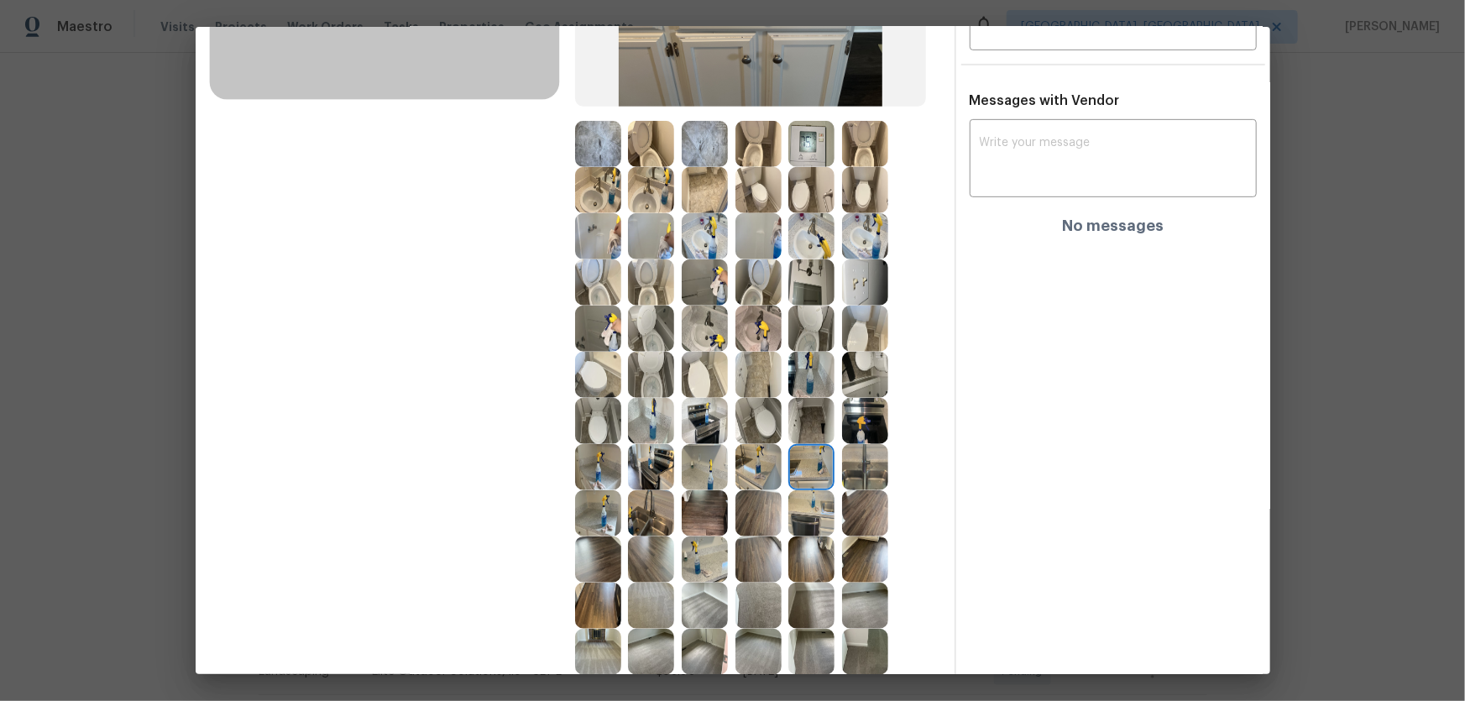
click at [810, 463] on img at bounding box center [811, 513] width 46 height 46
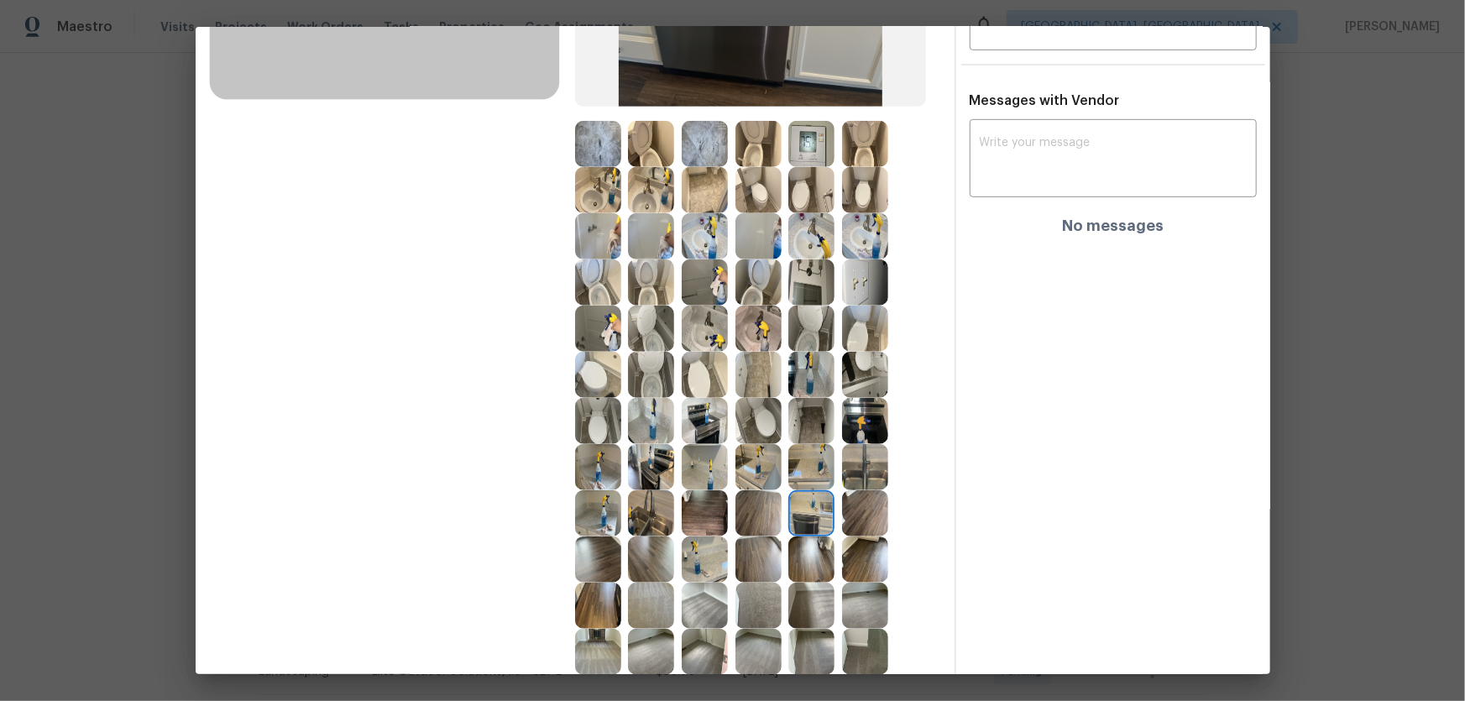
click at [876, 463] on img at bounding box center [865, 513] width 46 height 46
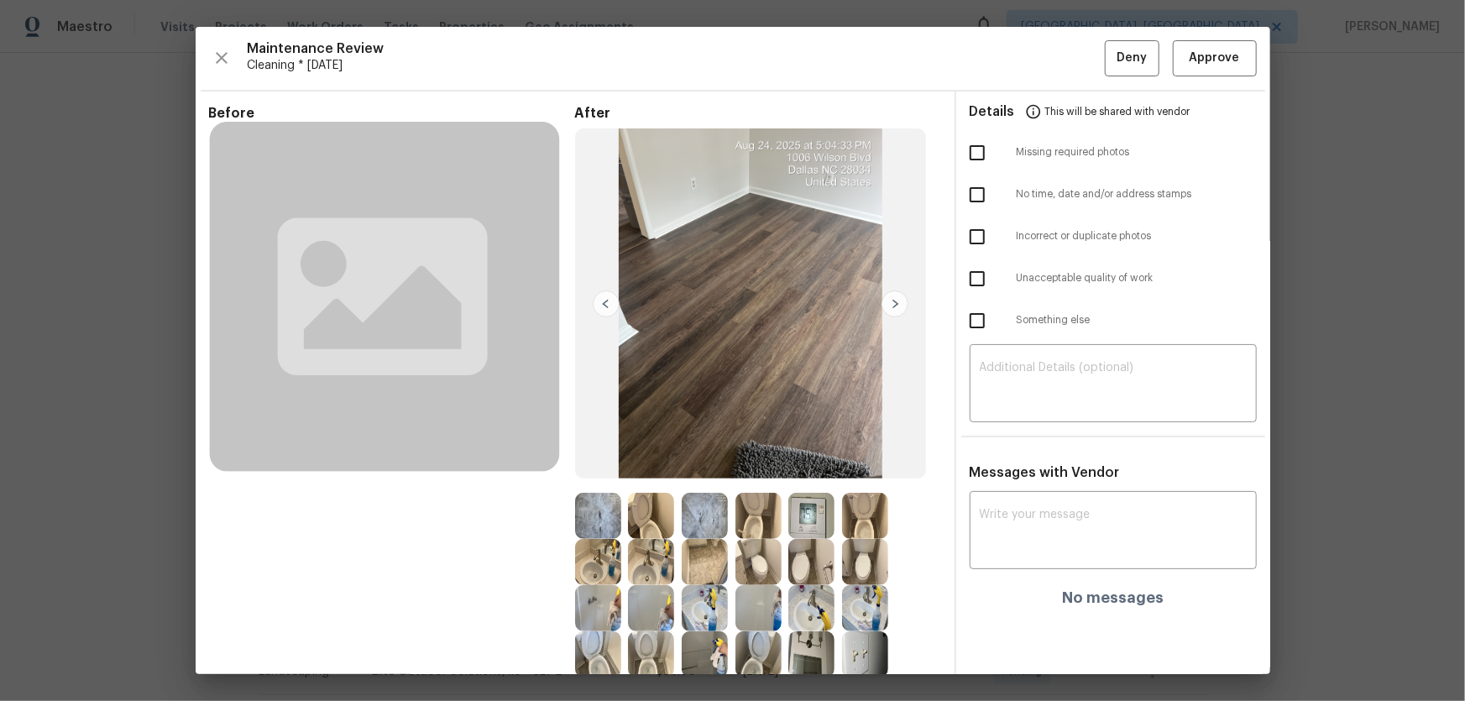
scroll to position [0, 0]
click at [1042, 67] on span "Approve" at bounding box center [1215, 58] width 50 height 21
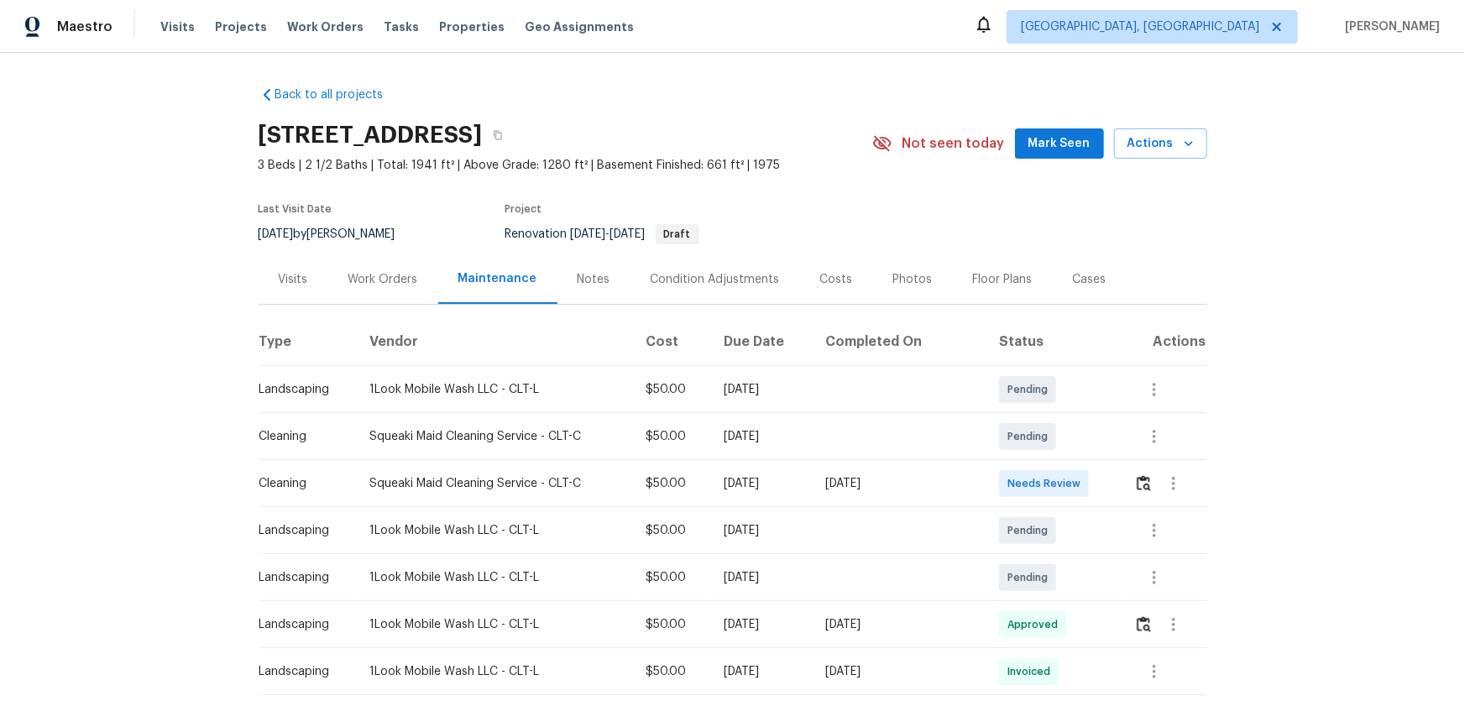
click at [1125, 487] on td at bounding box center [1164, 483] width 86 height 47
click at [1134, 495] on div at bounding box center [1169, 484] width 71 height 40
click at [1137, 486] on img "button" at bounding box center [1144, 483] width 14 height 16
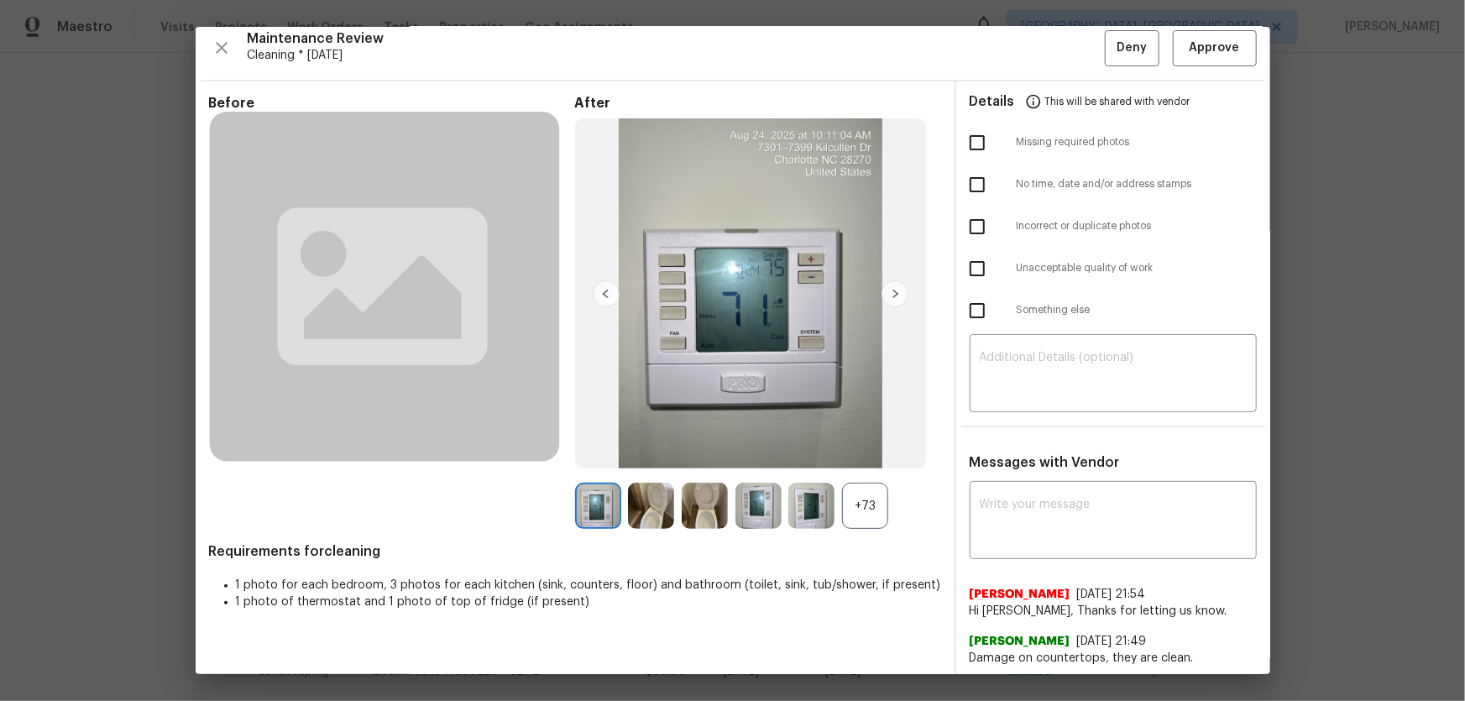
scroll to position [13, 0]
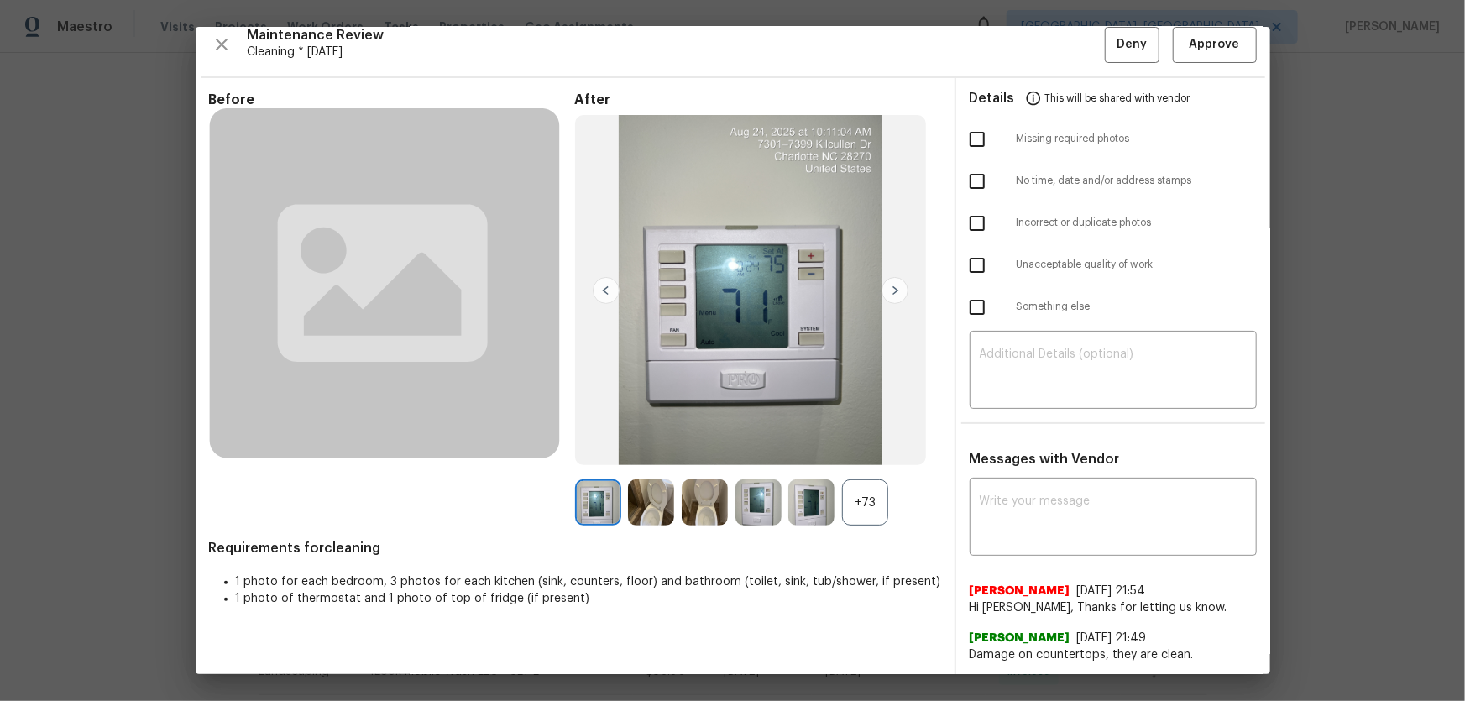
click at [861, 505] on div "+73" at bounding box center [865, 502] width 46 height 46
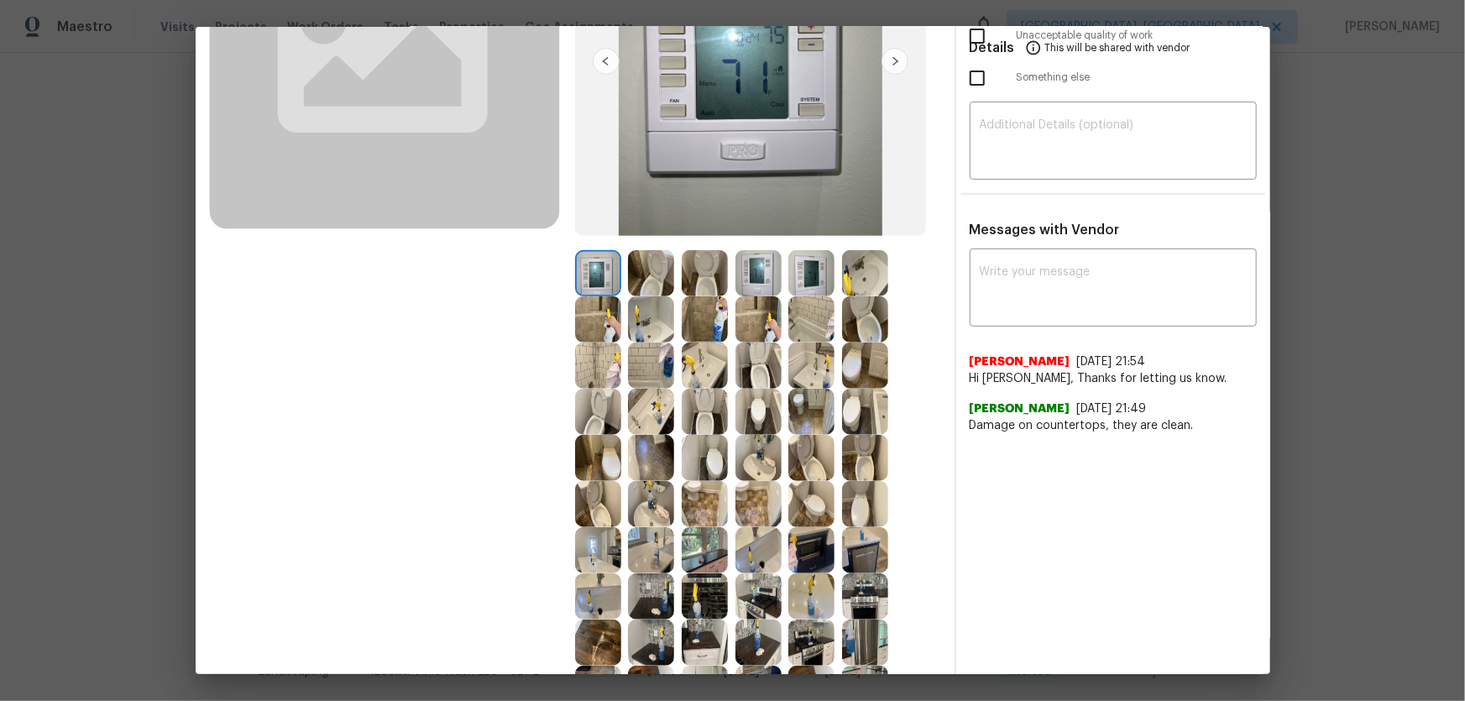
scroll to position [319, 0]
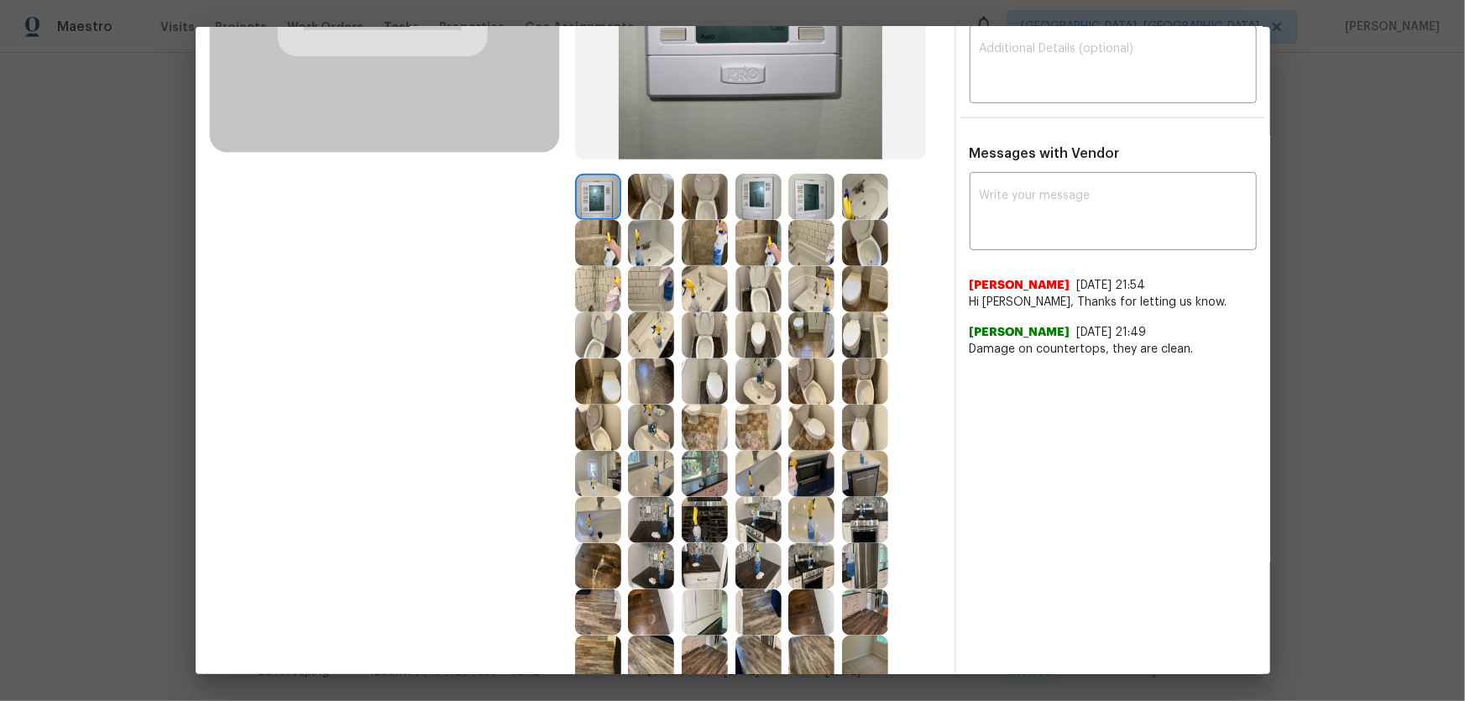
click at [707, 340] on img at bounding box center [705, 335] width 46 height 46
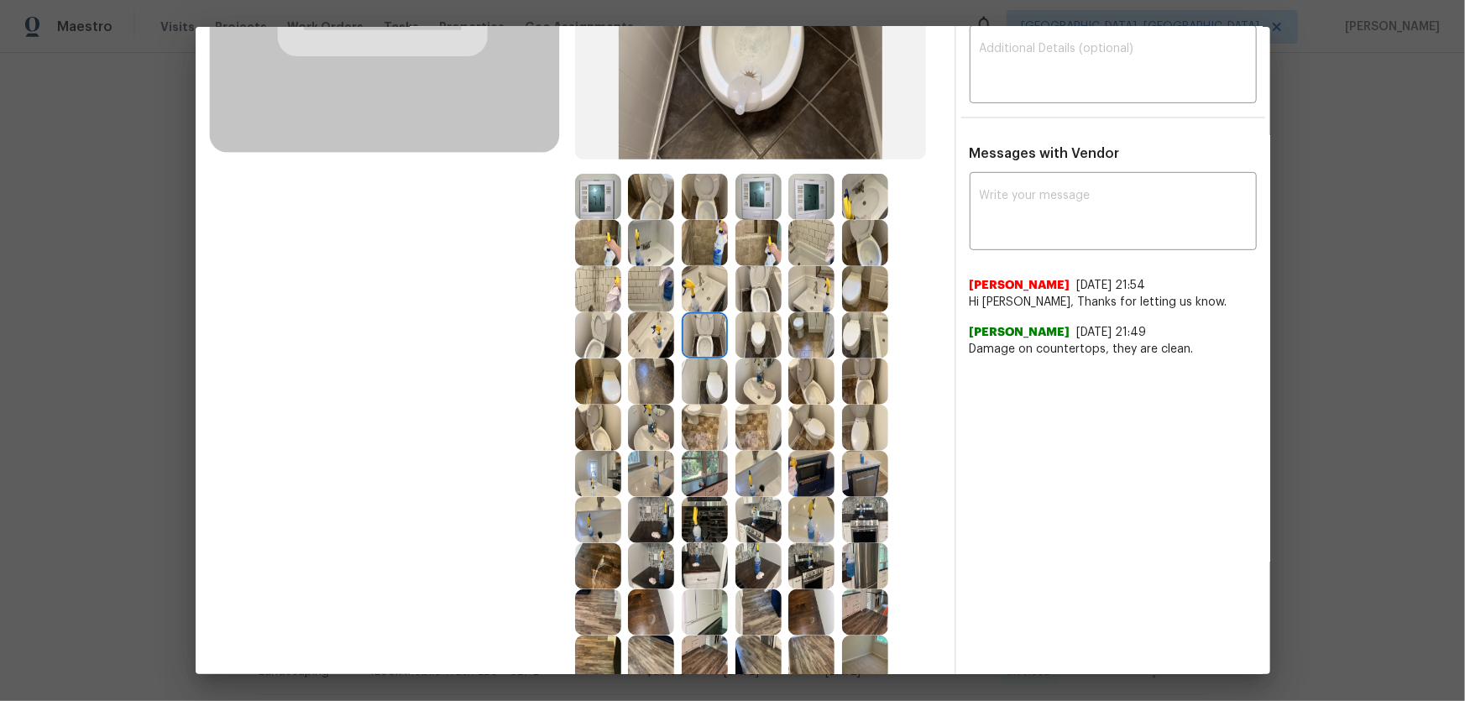
click at [762, 285] on img at bounding box center [759, 289] width 46 height 46
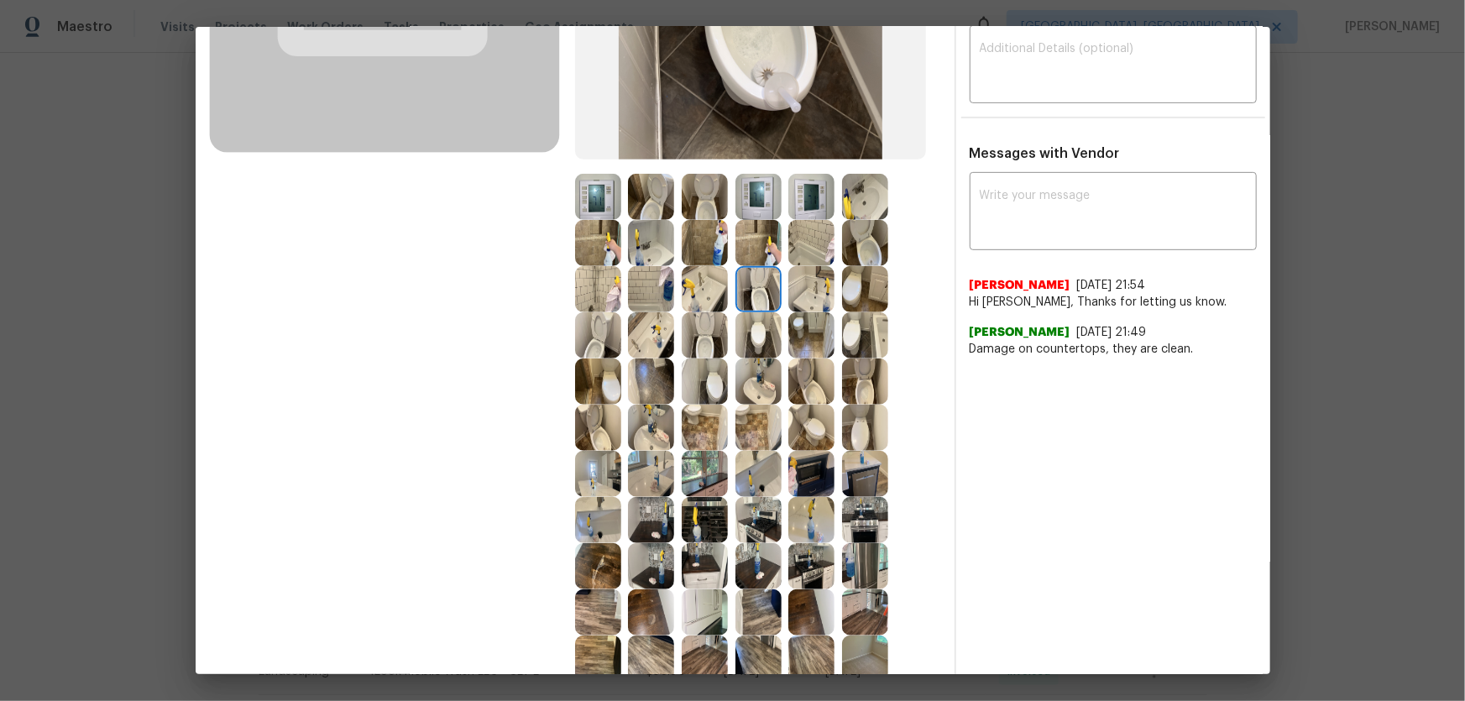
click at [703, 204] on img at bounding box center [705, 197] width 46 height 46
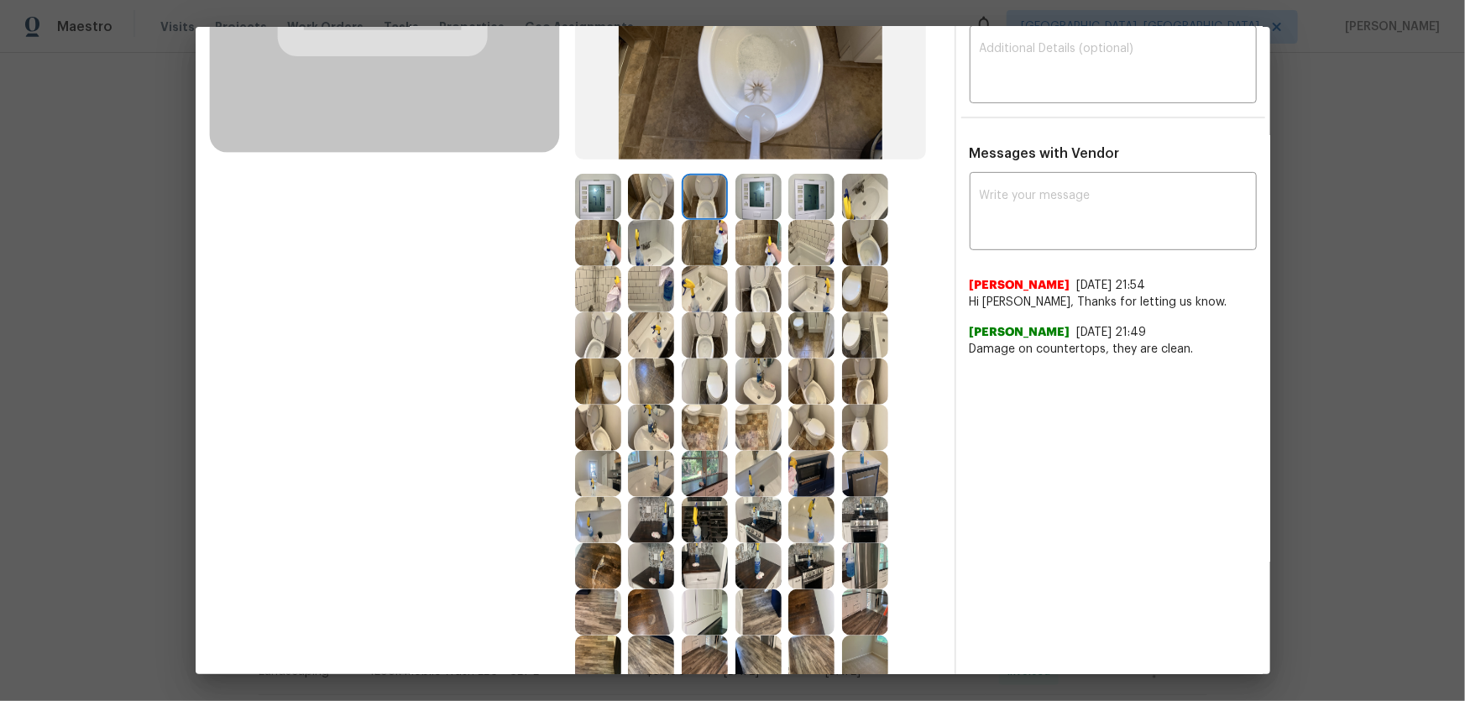
click at [661, 255] on img at bounding box center [651, 243] width 46 height 46
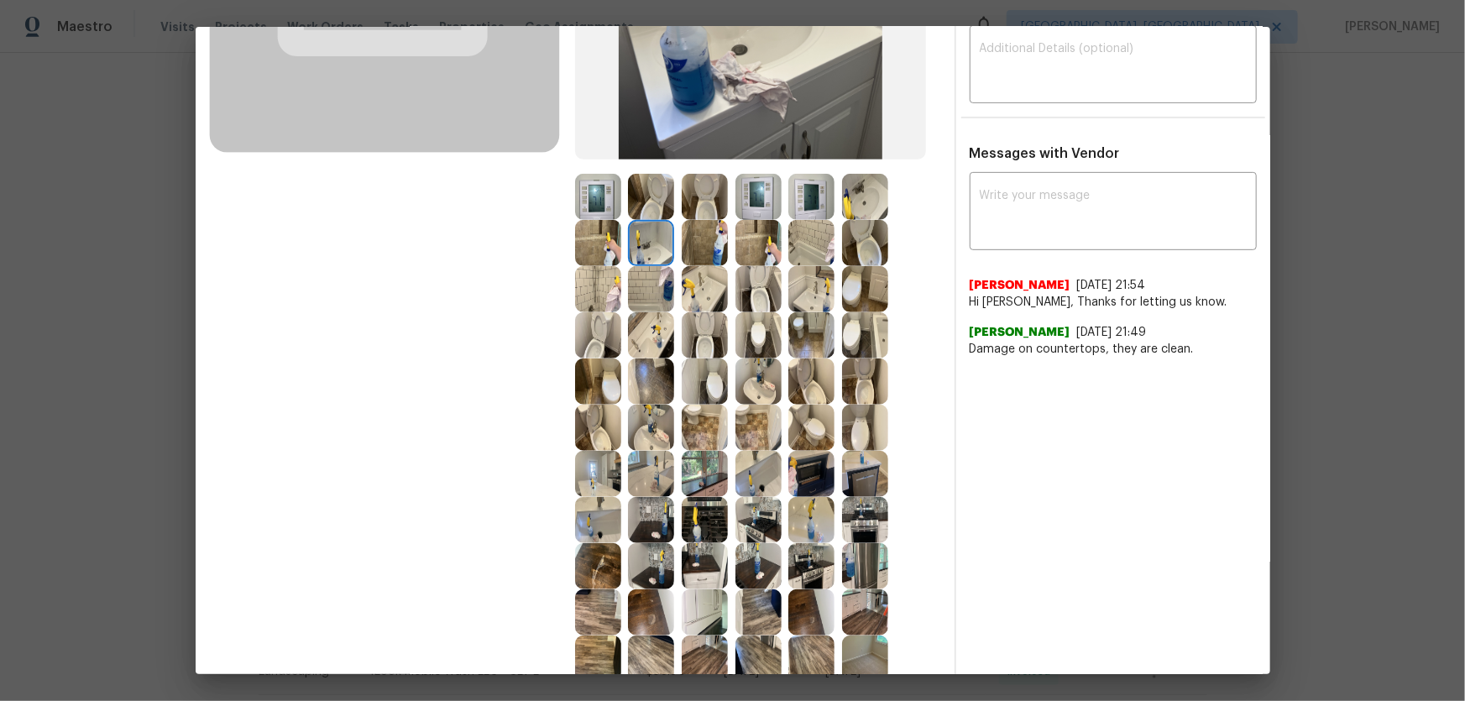
click at [700, 291] on img at bounding box center [705, 289] width 46 height 46
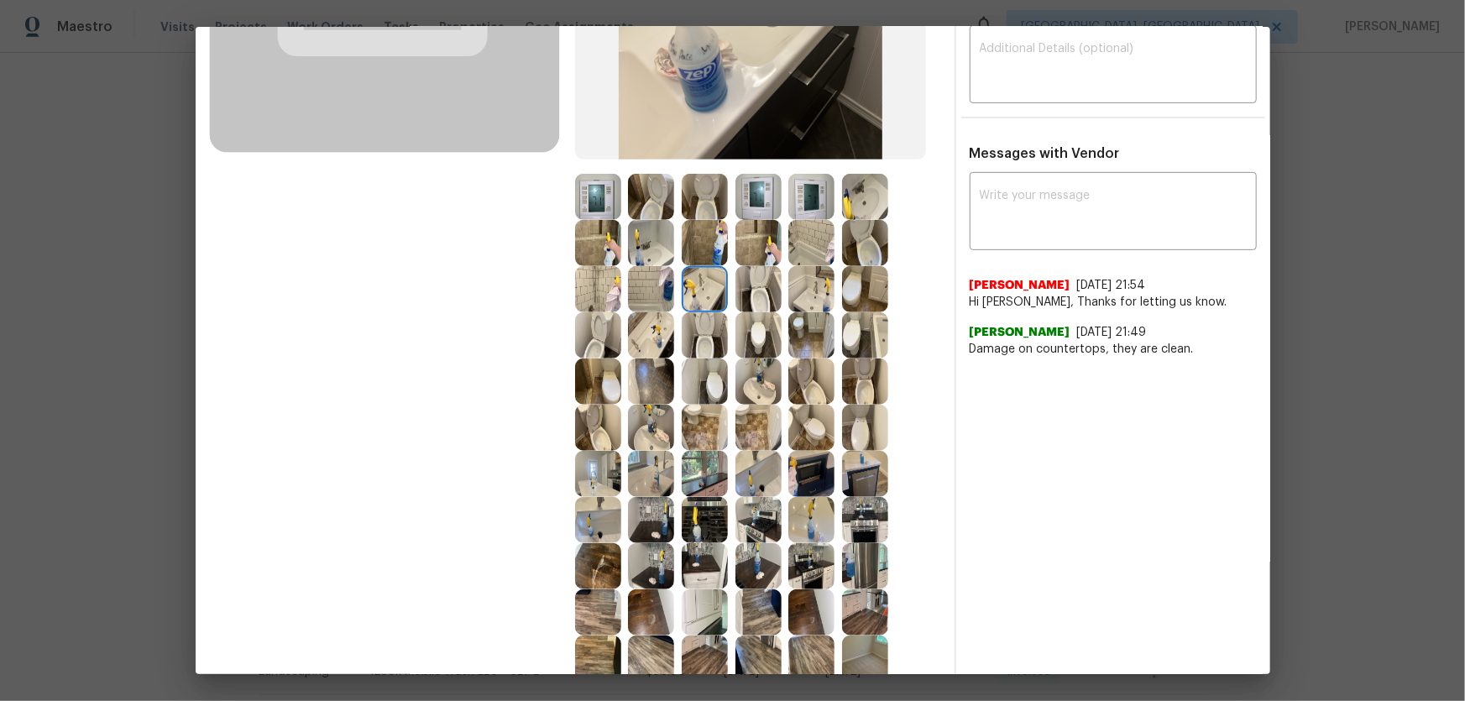
click at [647, 335] on img at bounding box center [651, 335] width 46 height 46
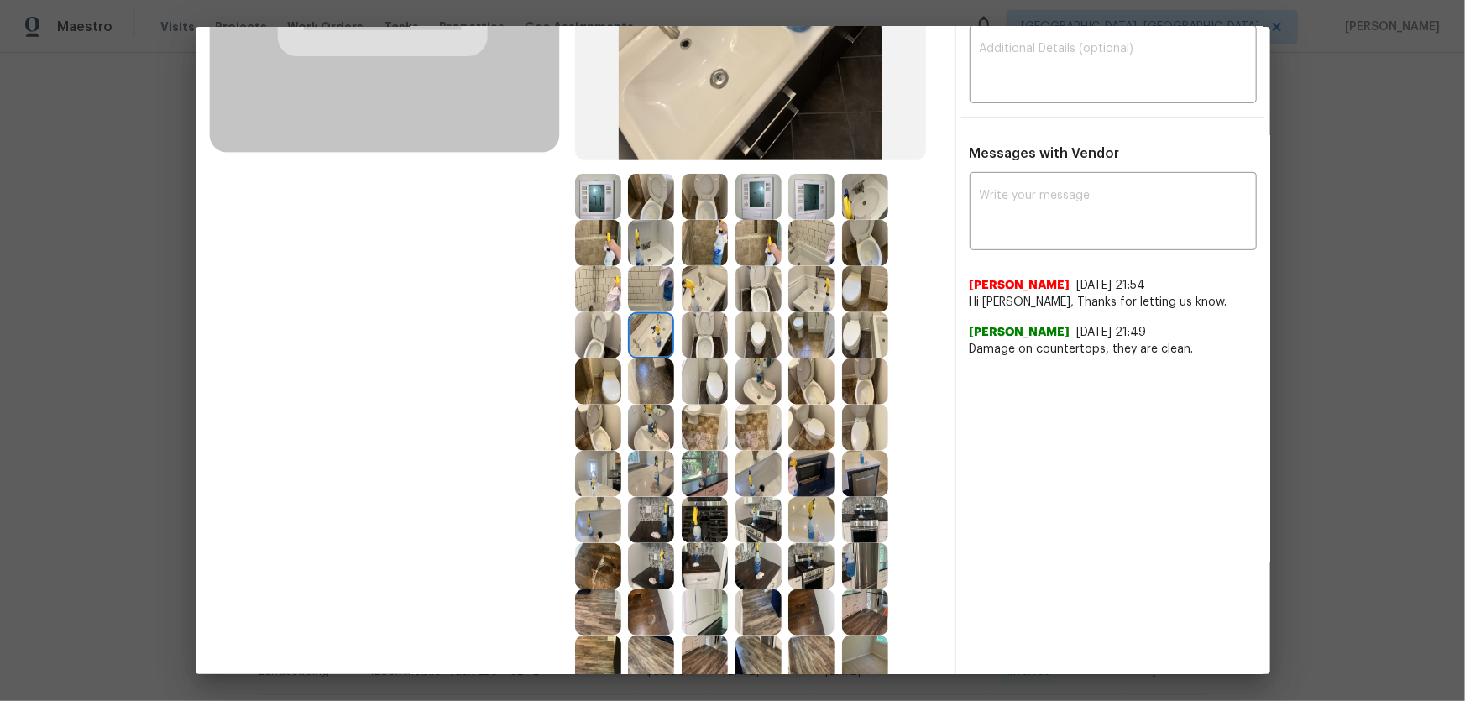
click at [814, 249] on img at bounding box center [811, 243] width 46 height 46
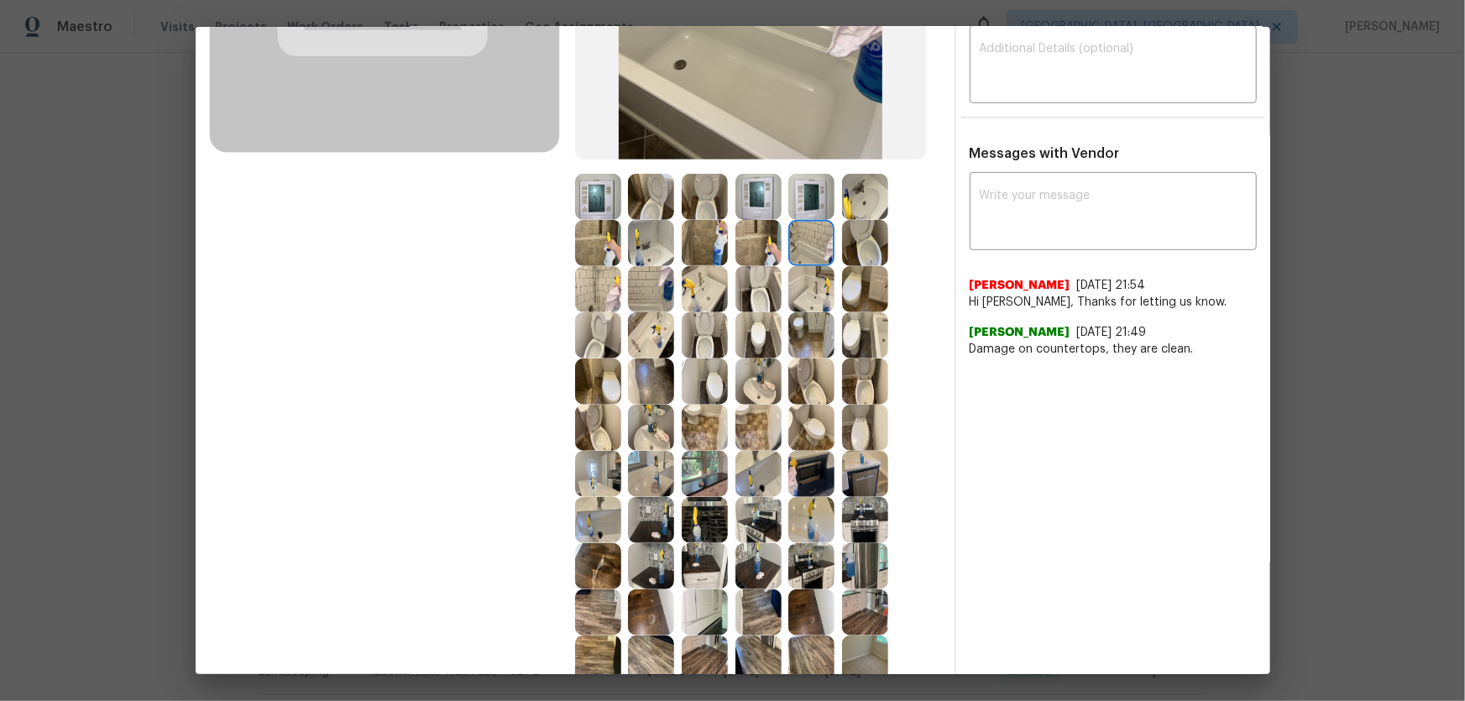
click at [610, 296] on img at bounding box center [598, 289] width 46 height 46
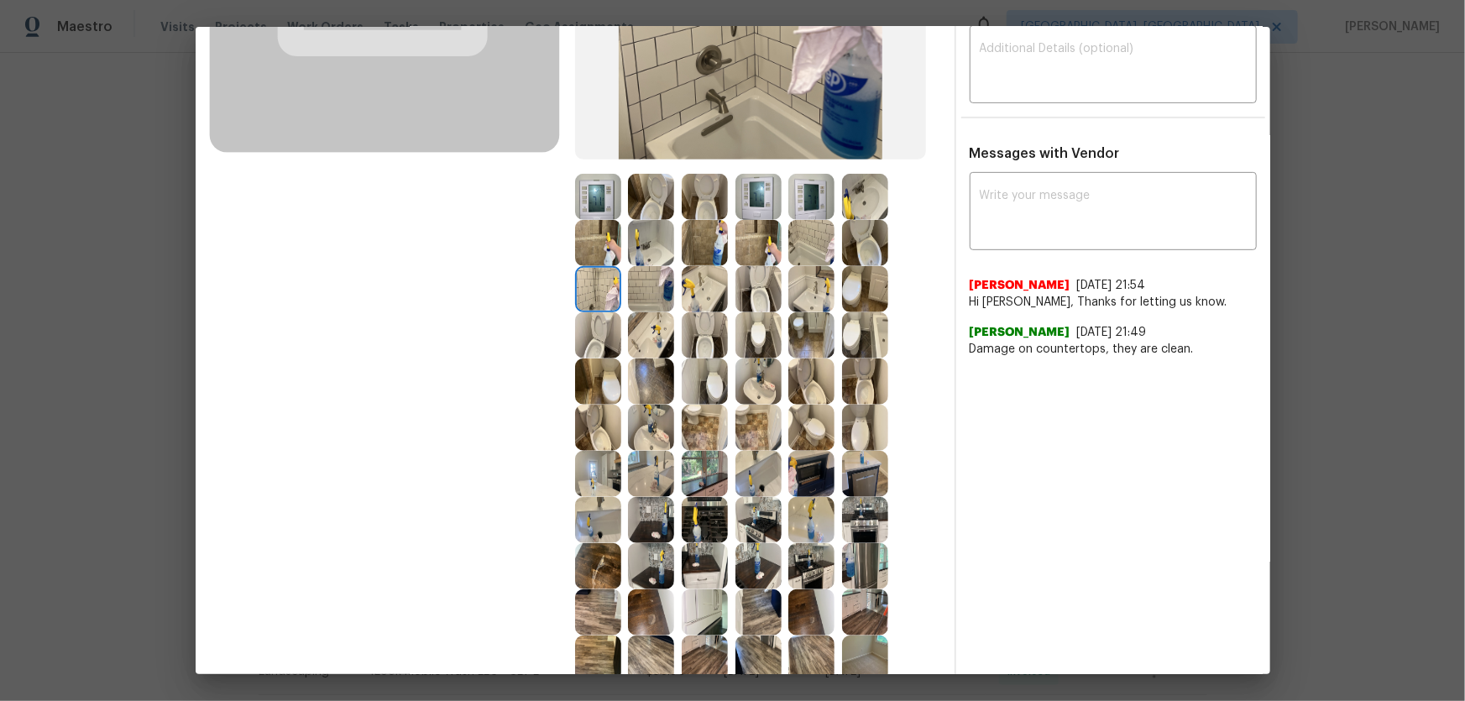
click at [635, 299] on img at bounding box center [651, 289] width 46 height 46
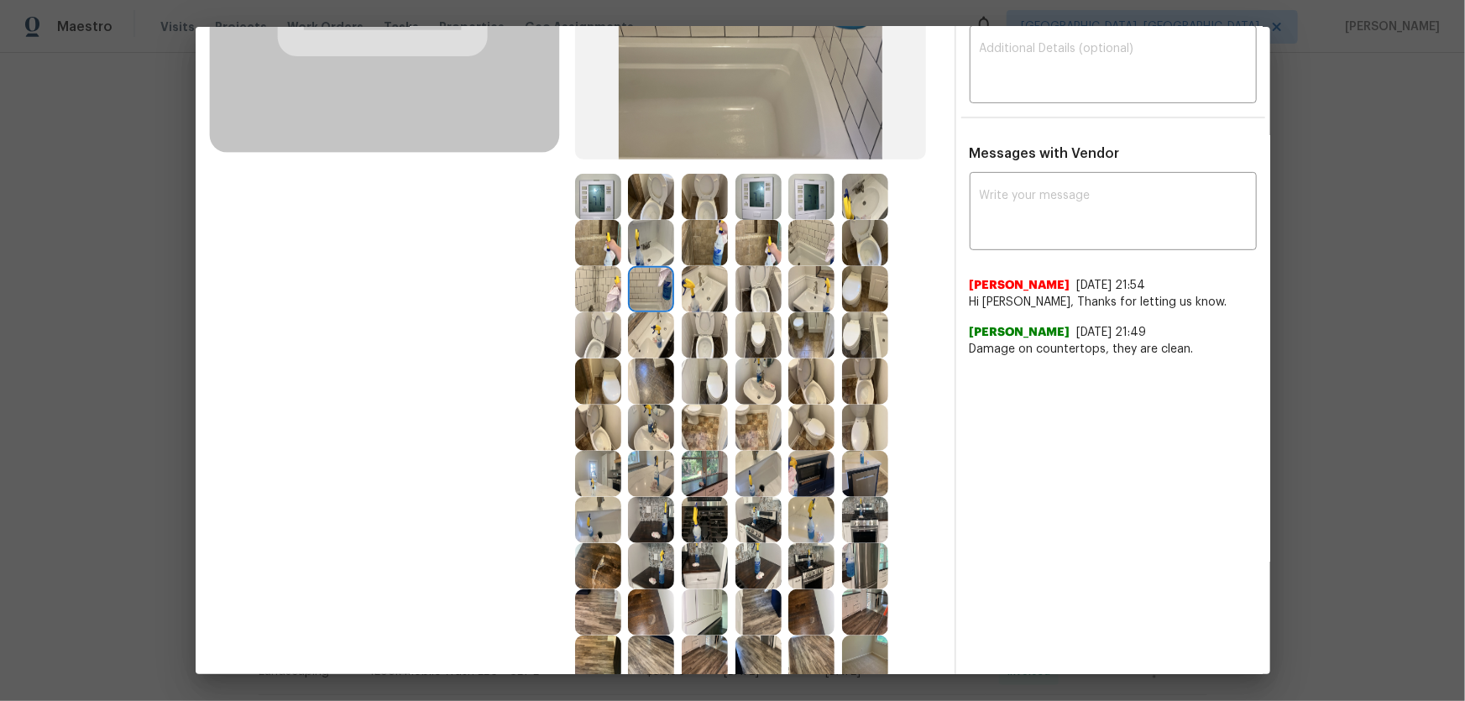
scroll to position [471, 0]
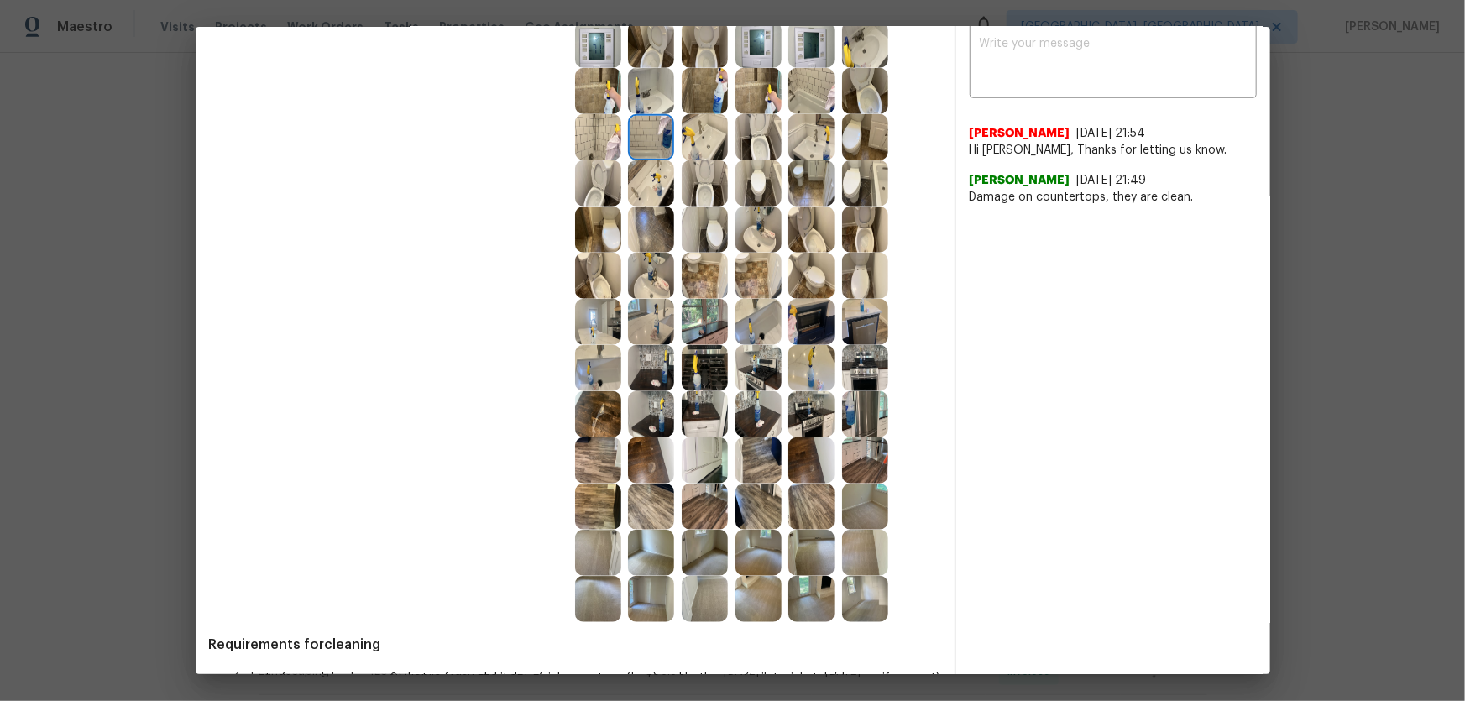
click at [705, 395] on img at bounding box center [705, 414] width 46 height 46
click at [672, 400] on div at bounding box center [655, 414] width 54 height 46
click at [657, 381] on img at bounding box center [651, 368] width 46 height 46
click at [613, 369] on img at bounding box center [598, 368] width 46 height 46
click at [597, 342] on img at bounding box center [598, 322] width 46 height 46
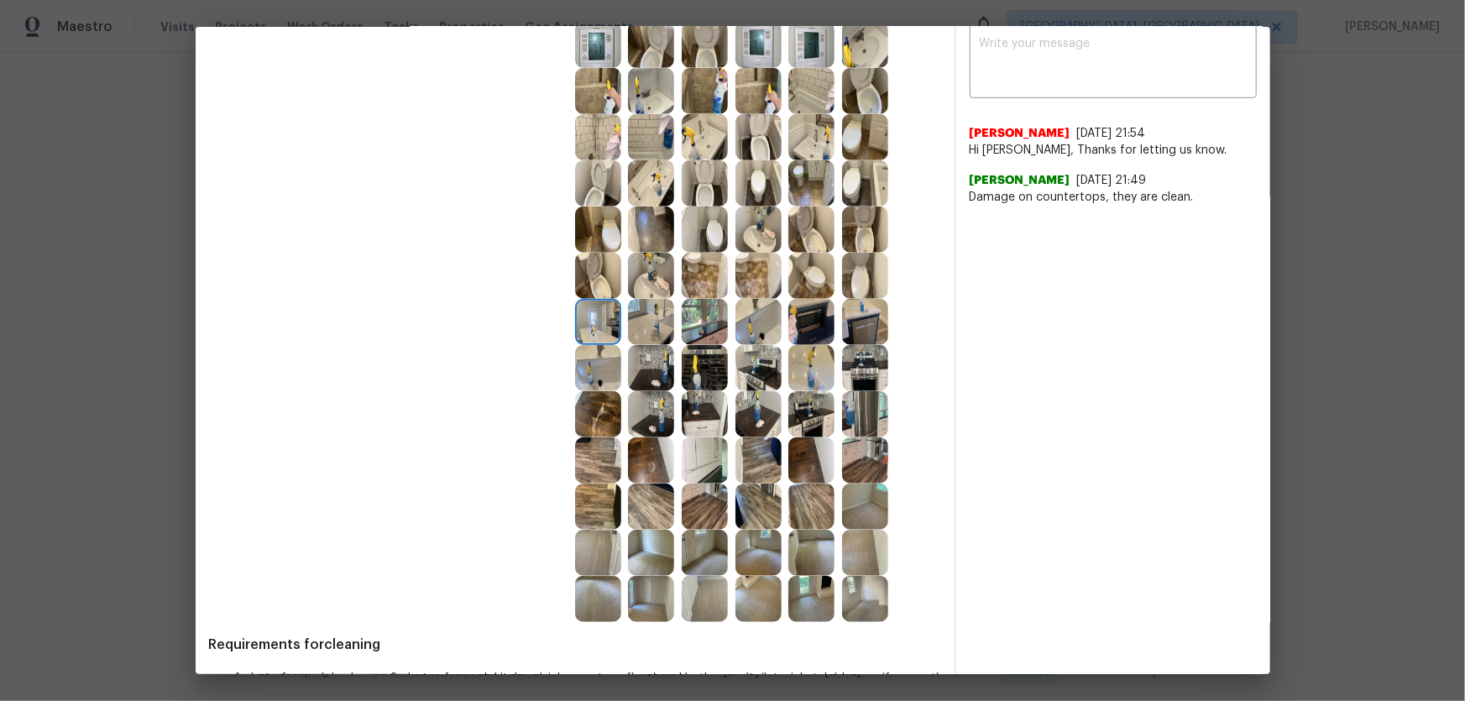
click at [633, 331] on img at bounding box center [651, 322] width 46 height 46
click at [712, 377] on img at bounding box center [705, 368] width 46 height 46
click at [749, 373] on img at bounding box center [759, 368] width 46 height 46
click at [806, 411] on img at bounding box center [811, 414] width 46 height 46
click at [804, 375] on img at bounding box center [811, 368] width 46 height 46
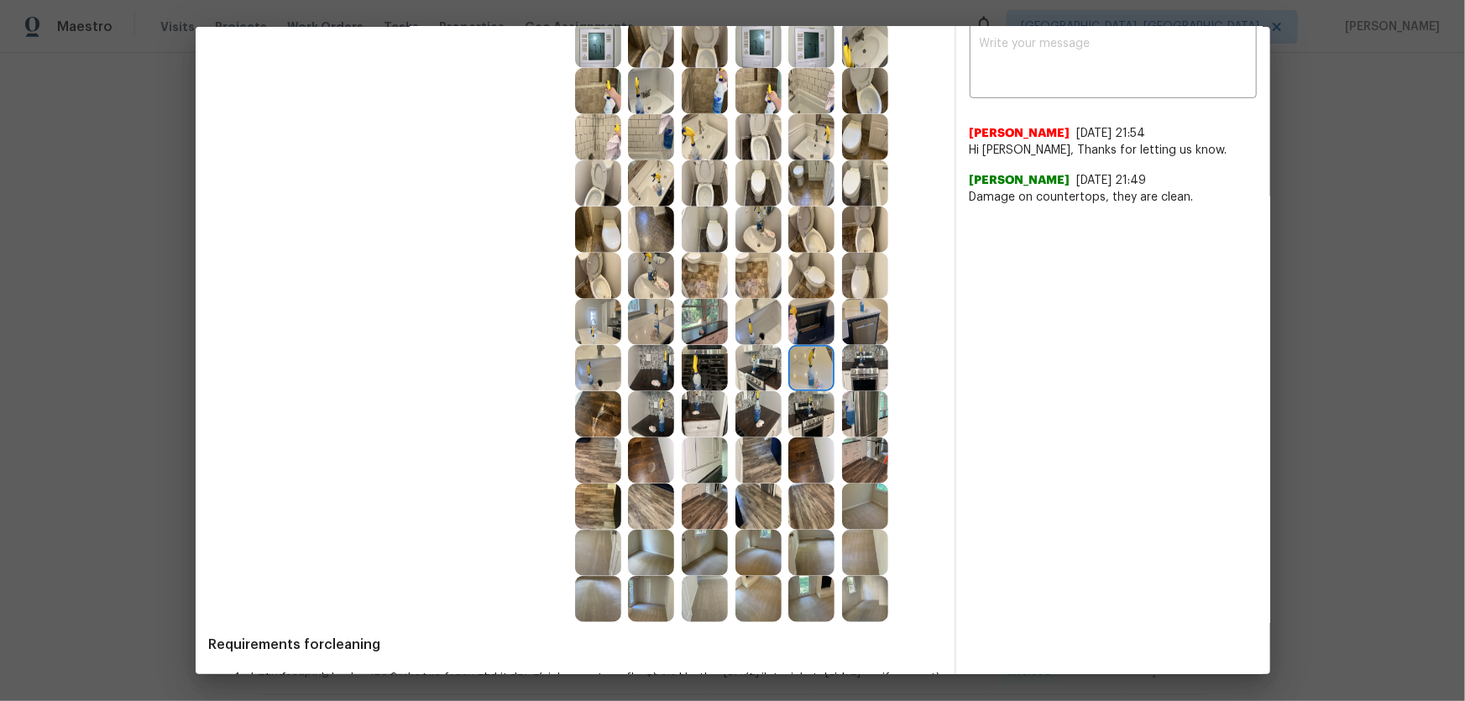
click at [842, 373] on img at bounding box center [865, 368] width 46 height 46
click at [861, 395] on img at bounding box center [865, 414] width 46 height 46
click at [709, 445] on img at bounding box center [705, 460] width 46 height 46
click at [705, 550] on img at bounding box center [705, 553] width 46 height 46
click at [775, 548] on img at bounding box center [759, 553] width 46 height 46
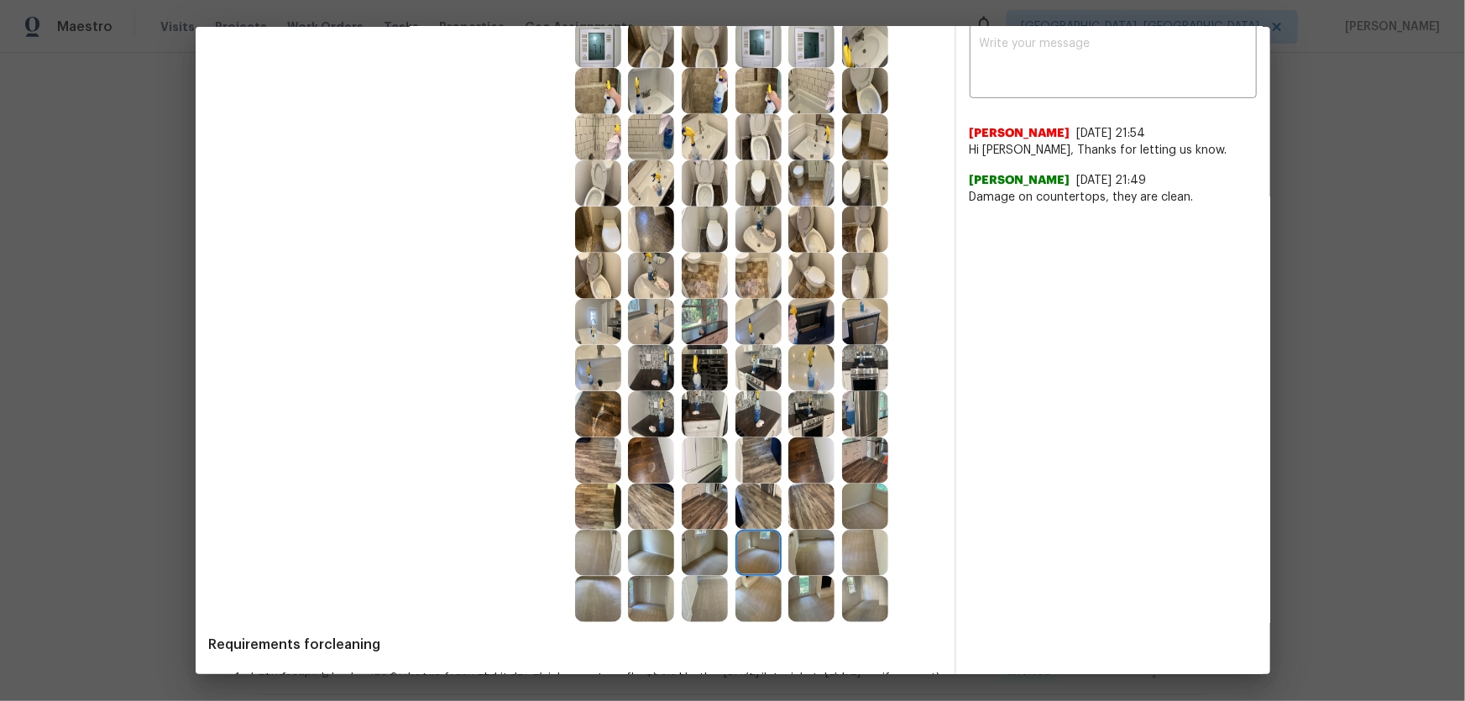
click at [701, 590] on img at bounding box center [705, 599] width 46 height 46
click at [648, 604] on img at bounding box center [651, 599] width 46 height 46
click at [644, 567] on img at bounding box center [651, 553] width 46 height 46
click at [603, 563] on img at bounding box center [598, 553] width 46 height 46
click at [605, 596] on img at bounding box center [598, 599] width 46 height 46
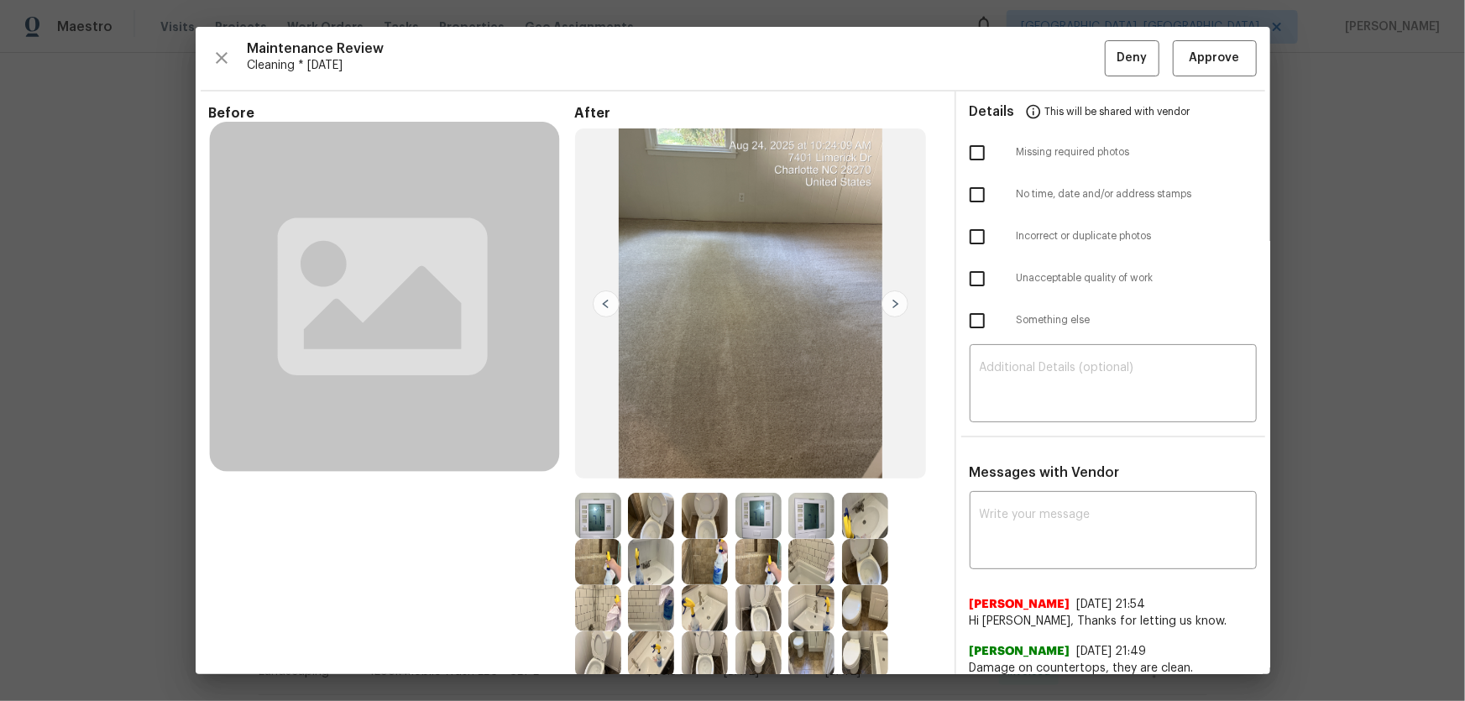
scroll to position [0, 0]
click at [1191, 59] on span "Approve" at bounding box center [1215, 58] width 50 height 21
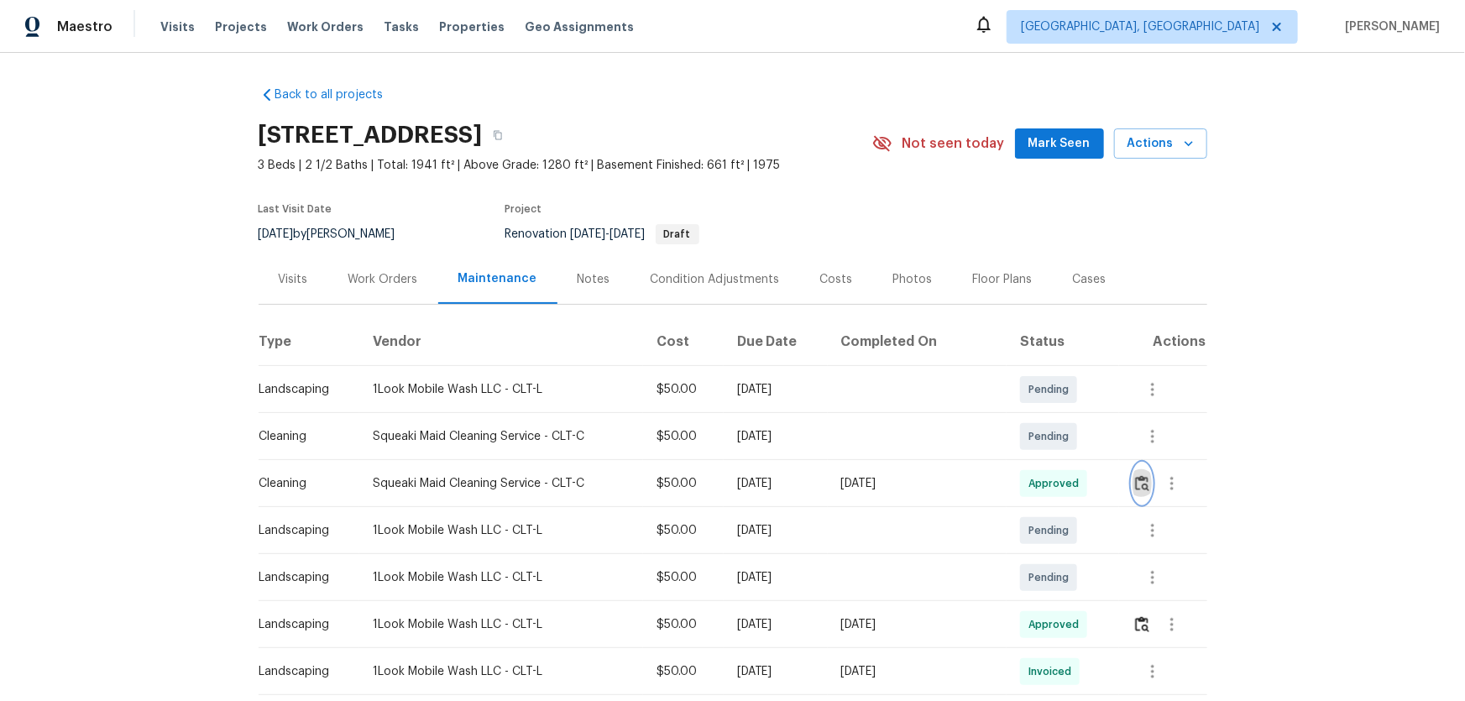
click at [1134, 500] on button "button" at bounding box center [1142, 484] width 19 height 40
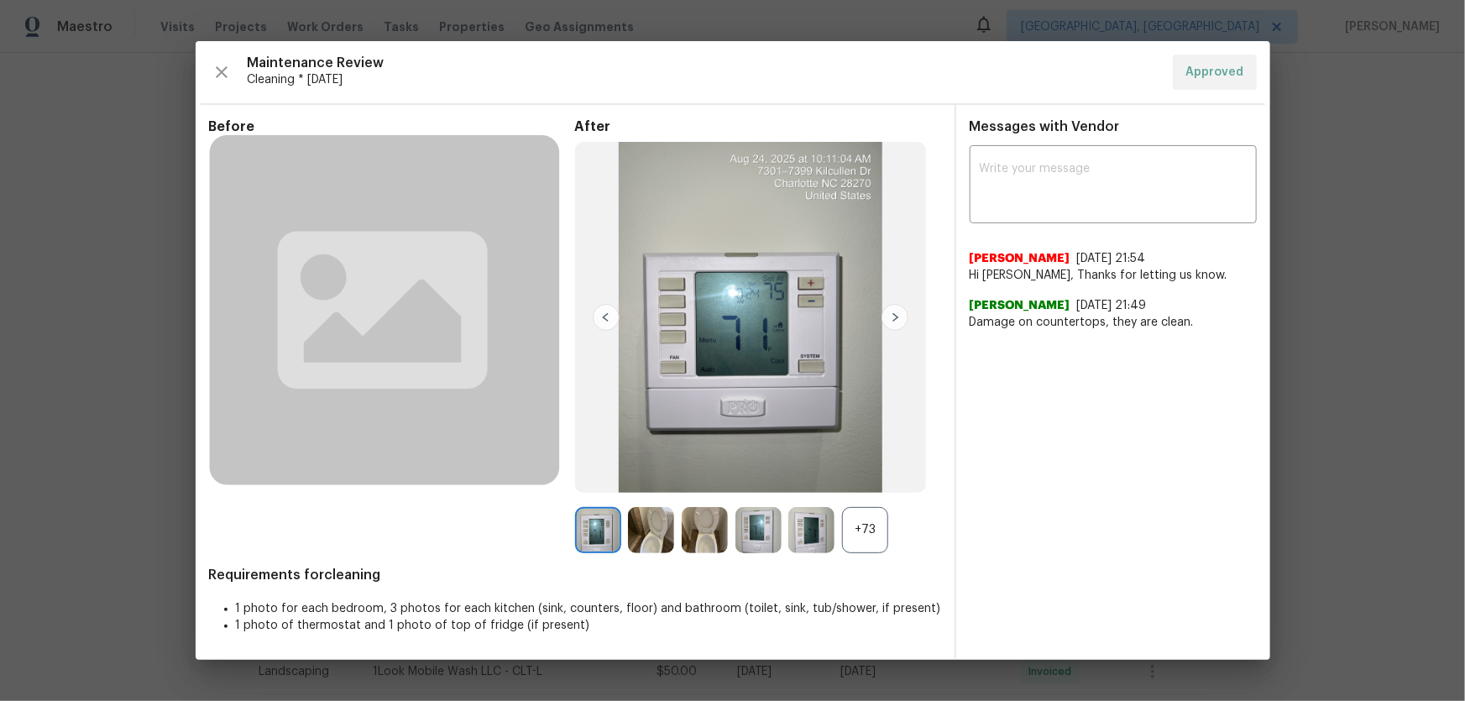
click at [872, 520] on div "+73" at bounding box center [865, 530] width 46 height 46
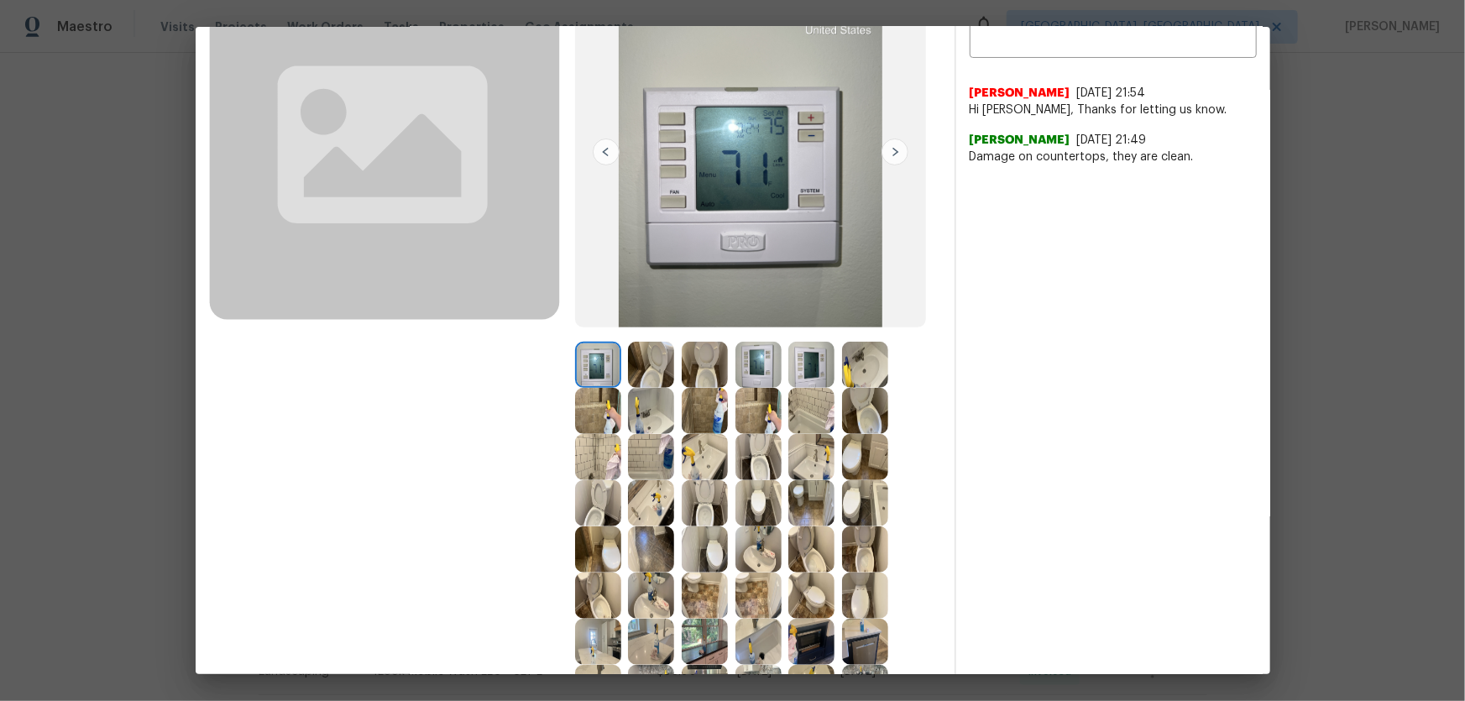
scroll to position [152, 0]
click at [755, 363] on img at bounding box center [759, 364] width 46 height 46
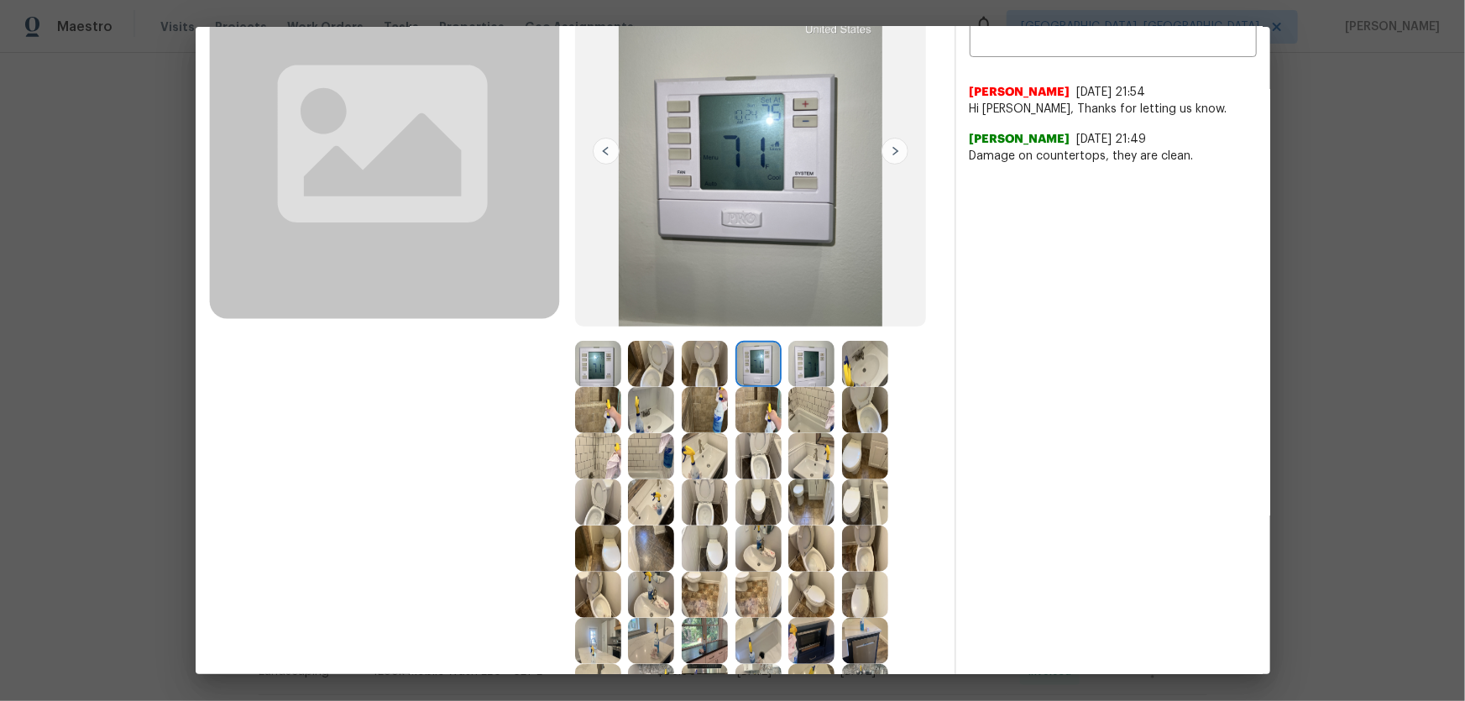
click at [755, 363] on img at bounding box center [759, 364] width 46 height 46
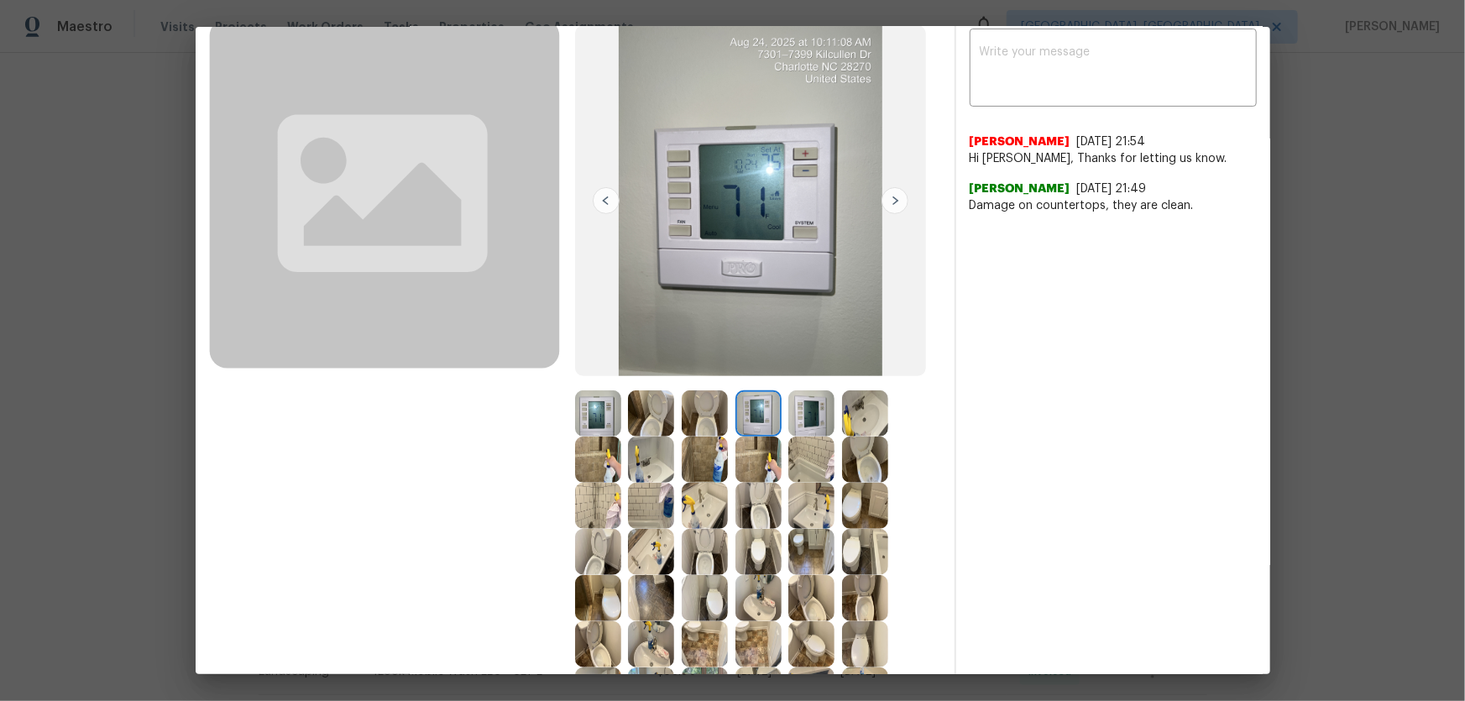
scroll to position [76, 0]
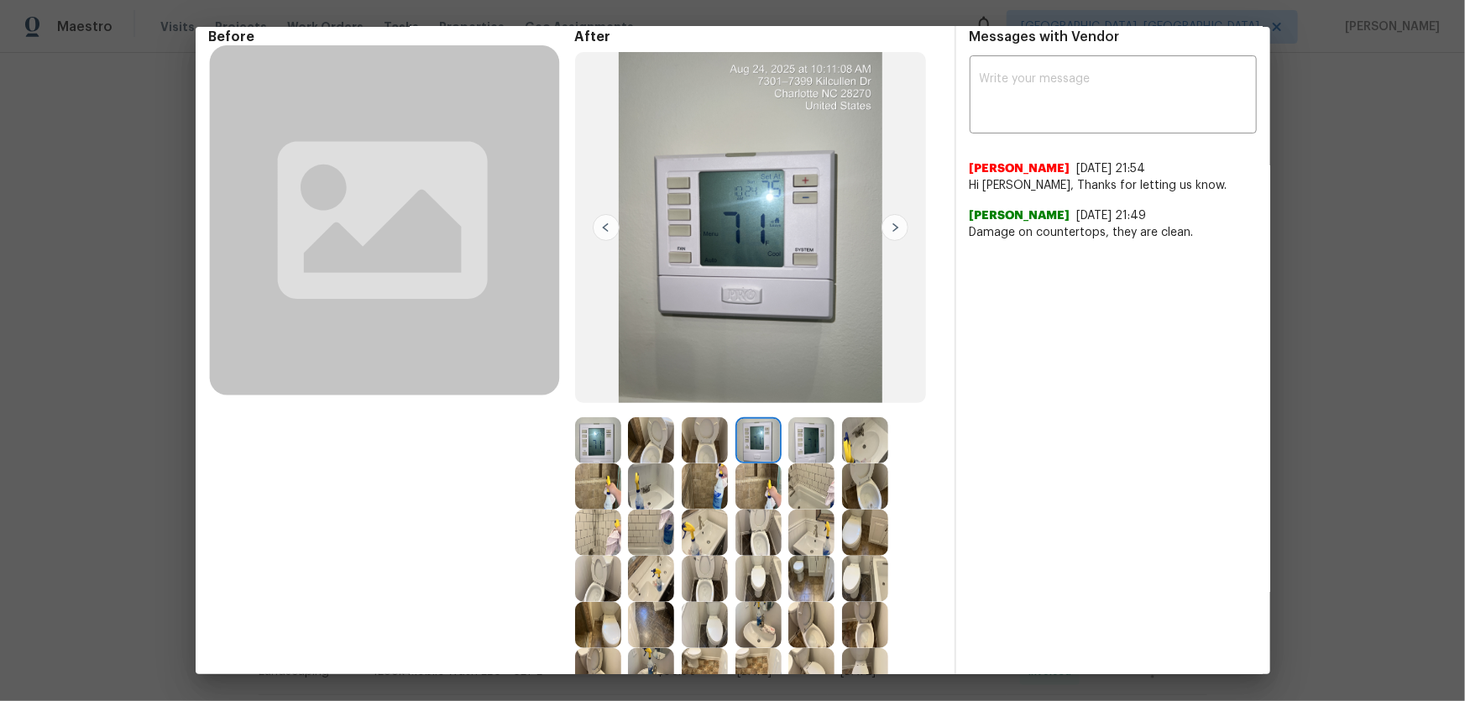
click at [825, 445] on img at bounding box center [811, 440] width 46 height 46
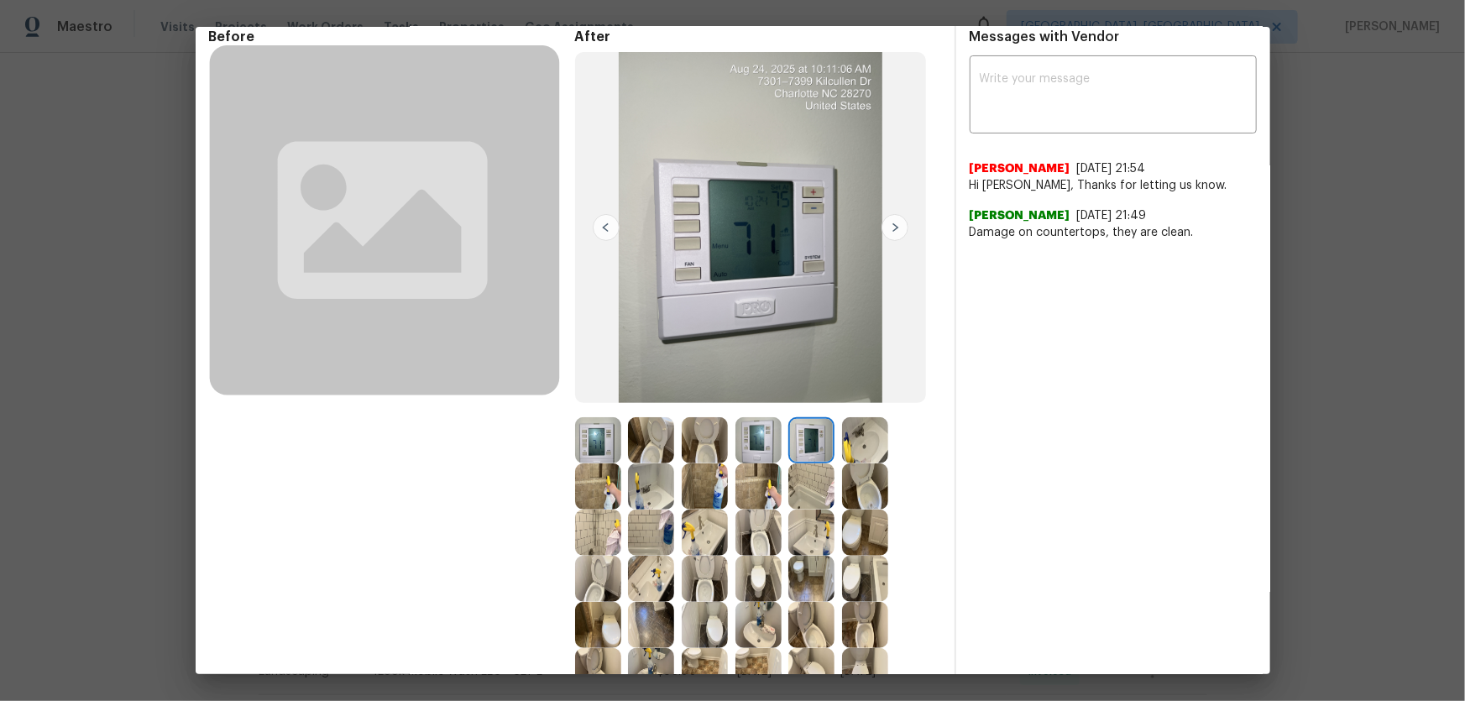
click at [822, 479] on img at bounding box center [811, 487] width 46 height 46
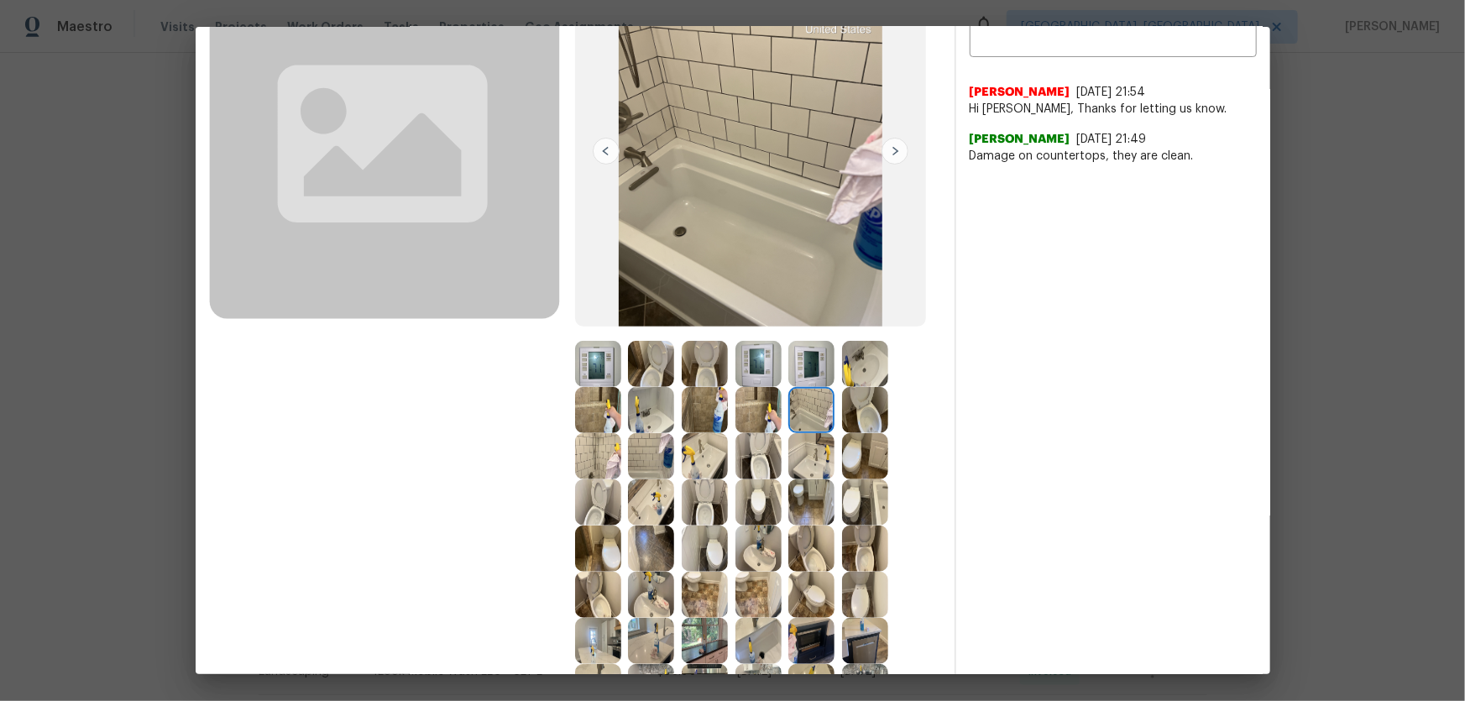
scroll to position [0, 0]
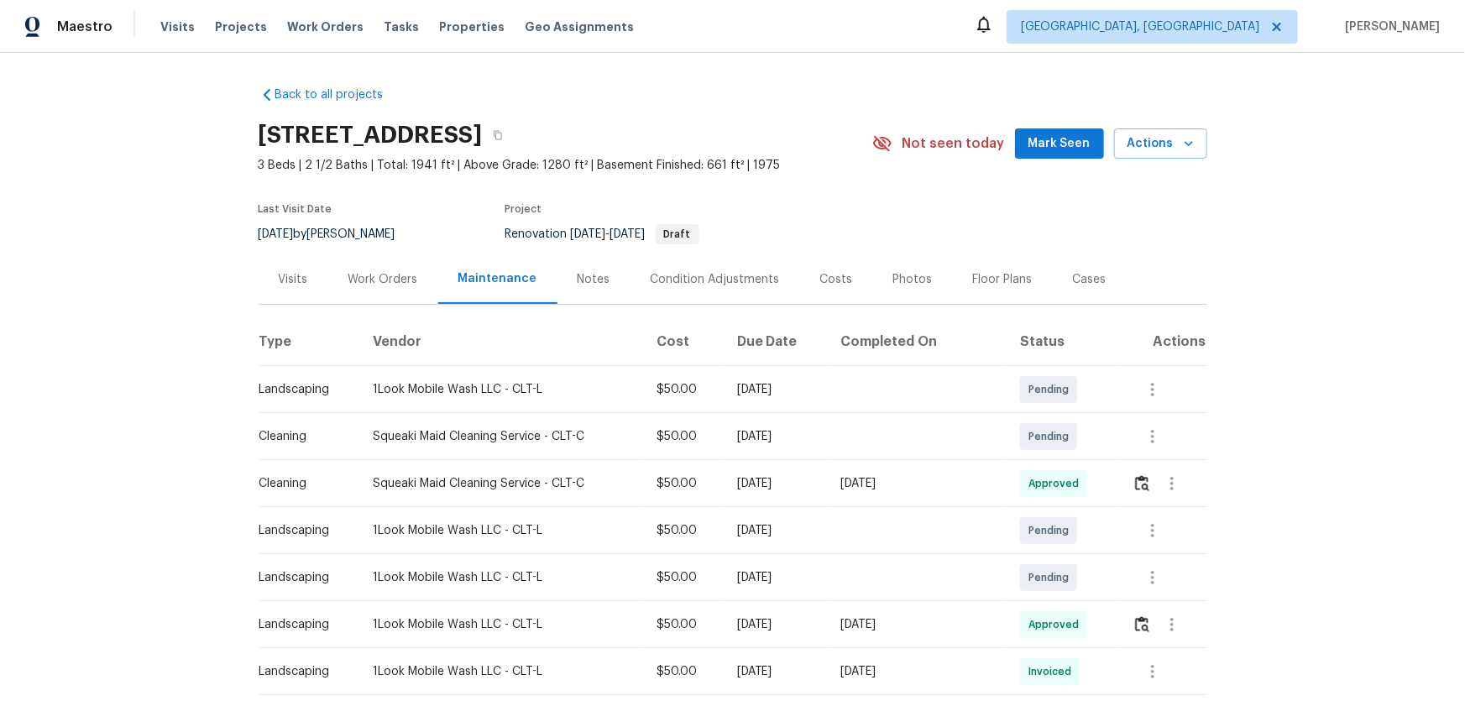
scroll to position [152, 0]
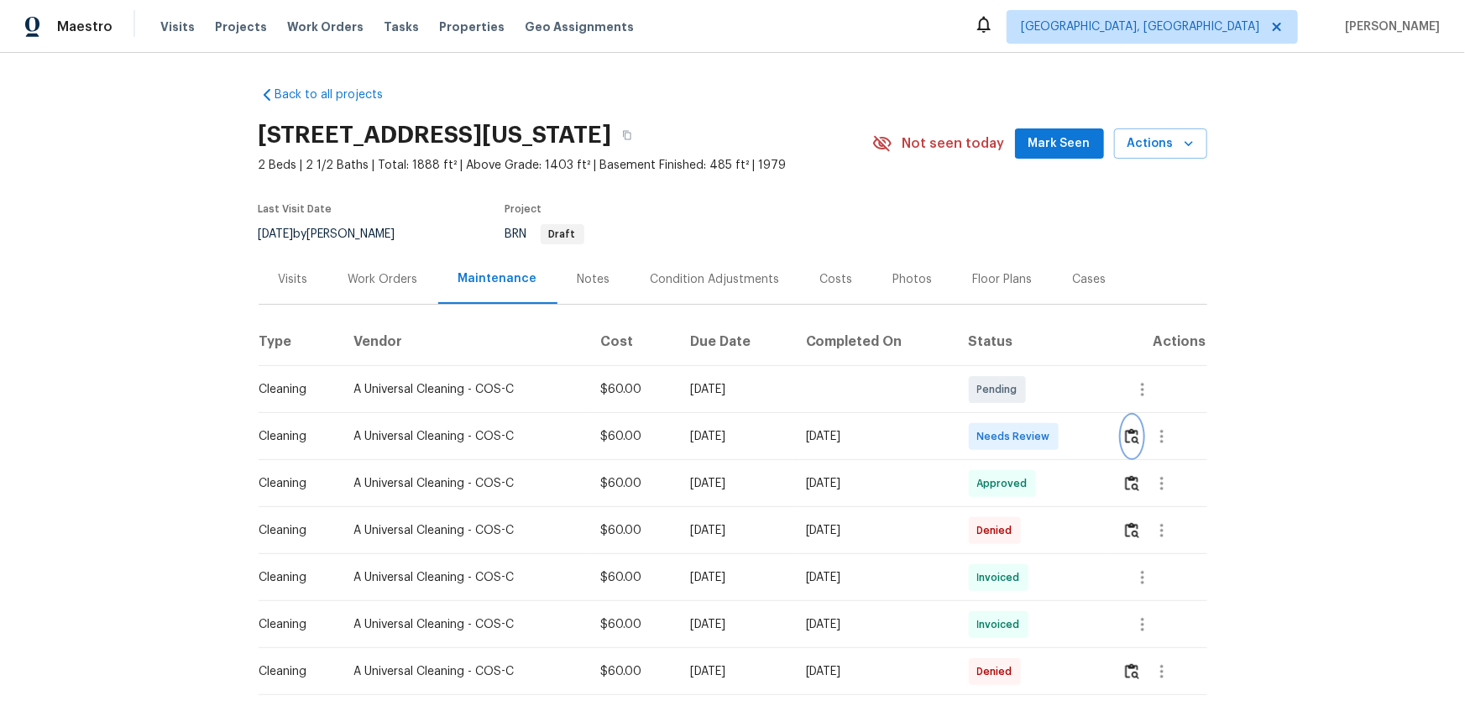
click at [1042, 429] on img "button" at bounding box center [1132, 436] width 14 height 16
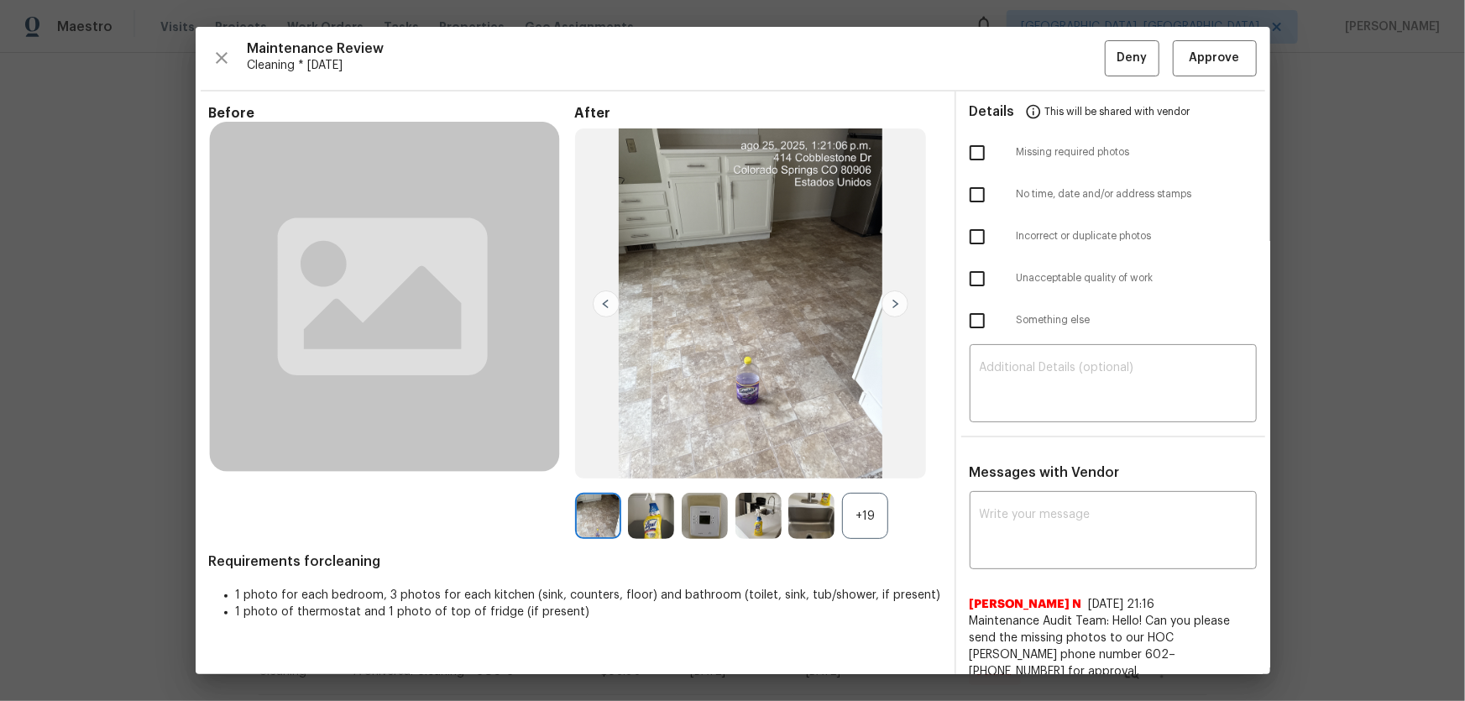
click at [865, 463] on div "+19" at bounding box center [865, 516] width 46 height 46
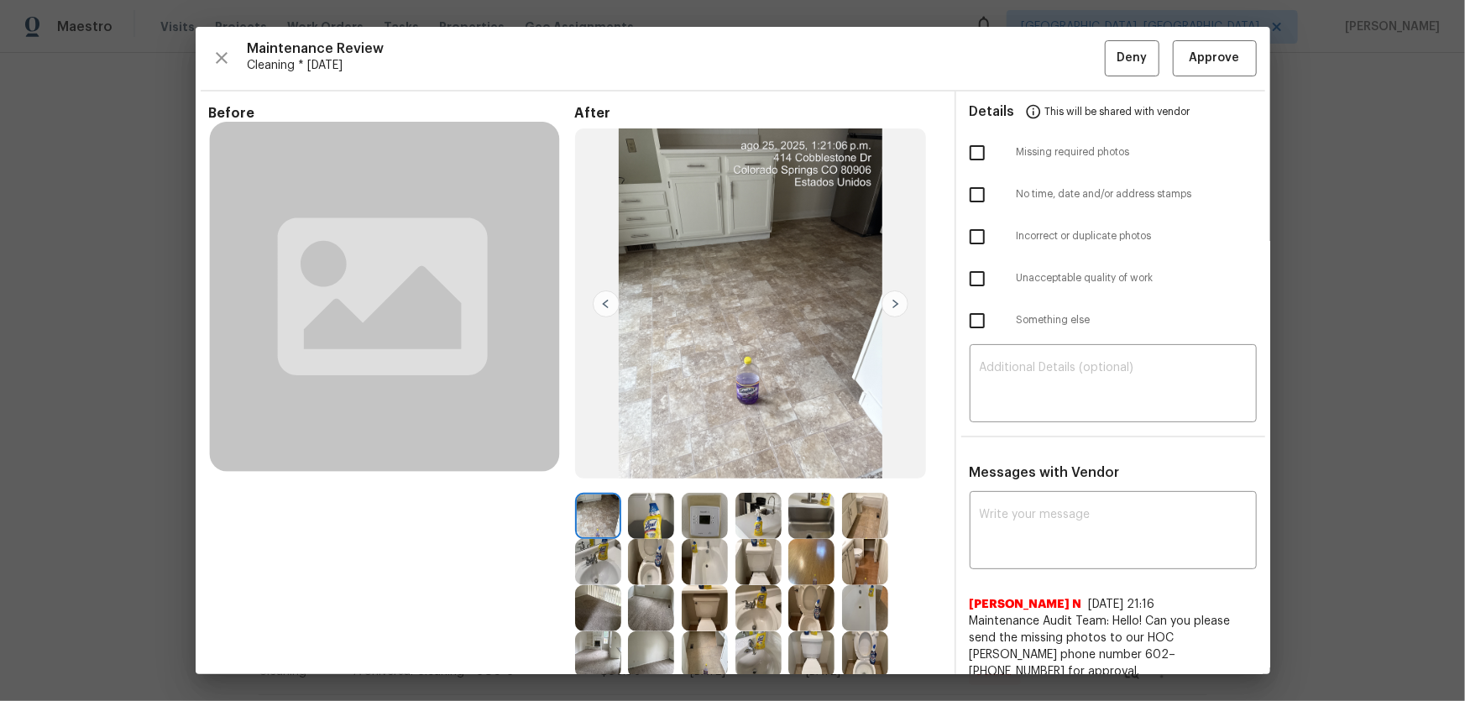
scroll to position [228, 0]
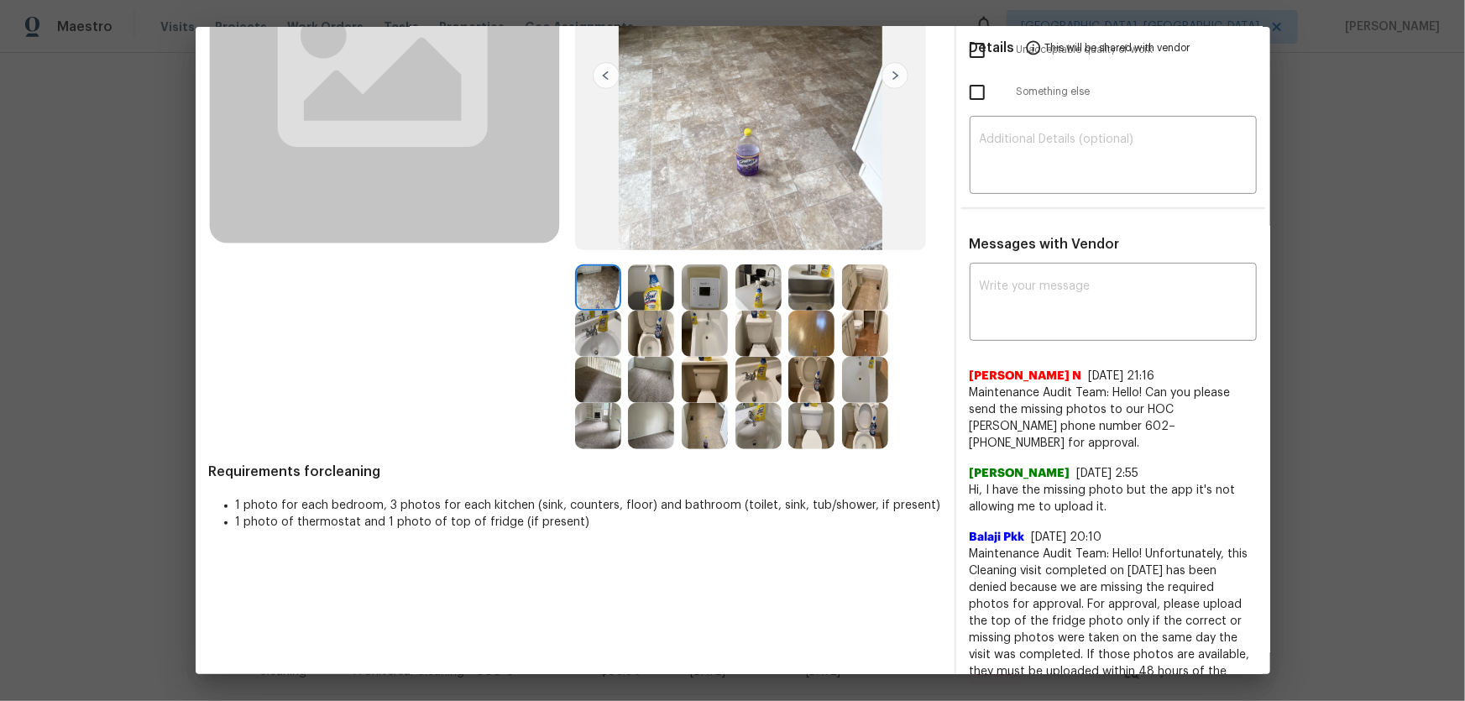
click at [811, 377] on img at bounding box center [811, 380] width 46 height 46
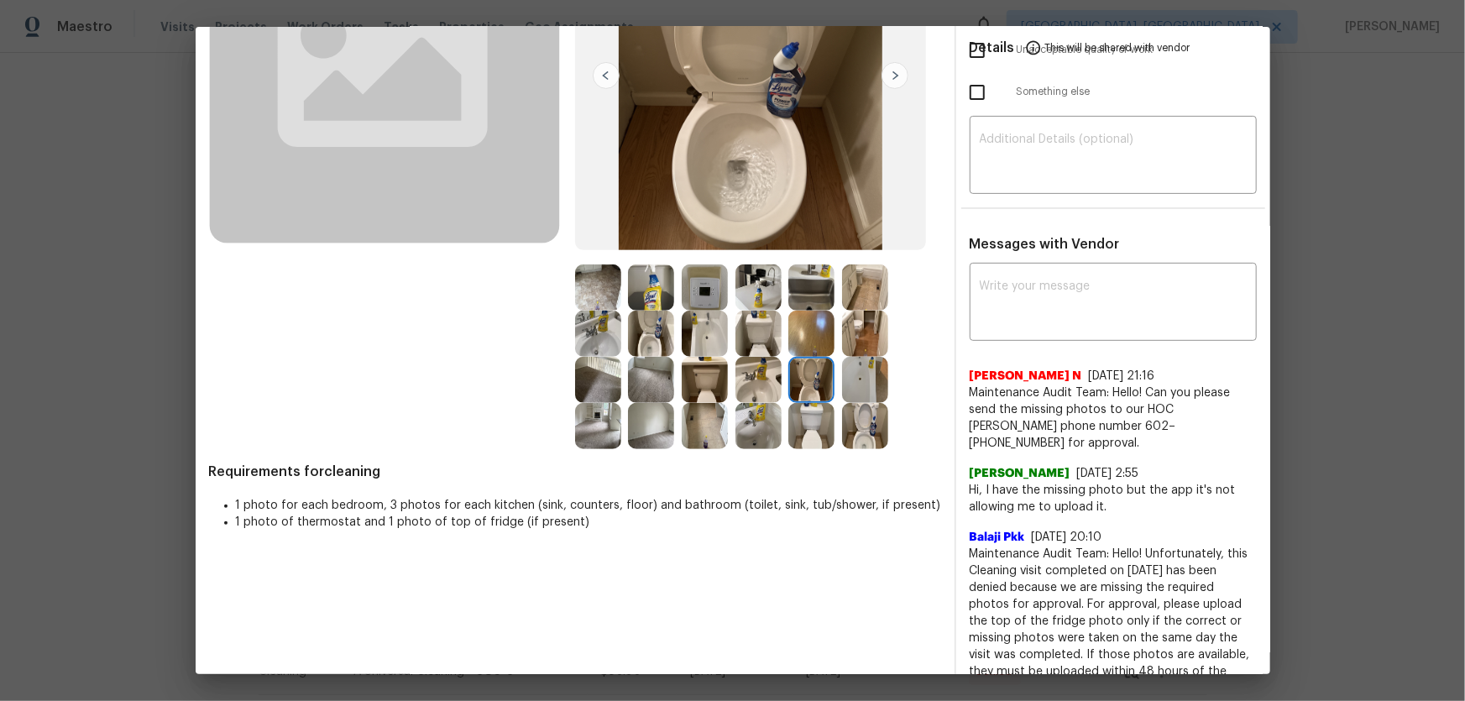
click at [857, 427] on img at bounding box center [865, 426] width 46 height 46
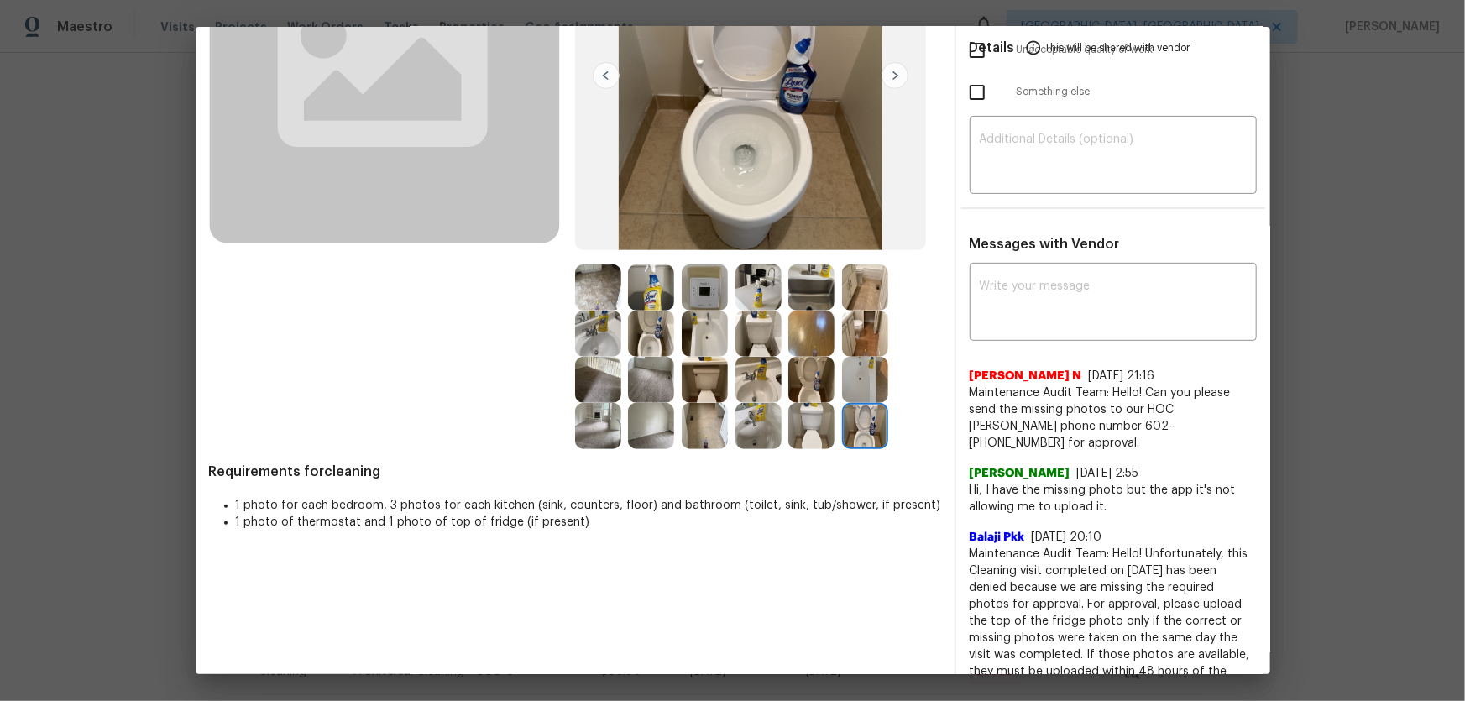
click at [652, 335] on img at bounding box center [651, 334] width 46 height 46
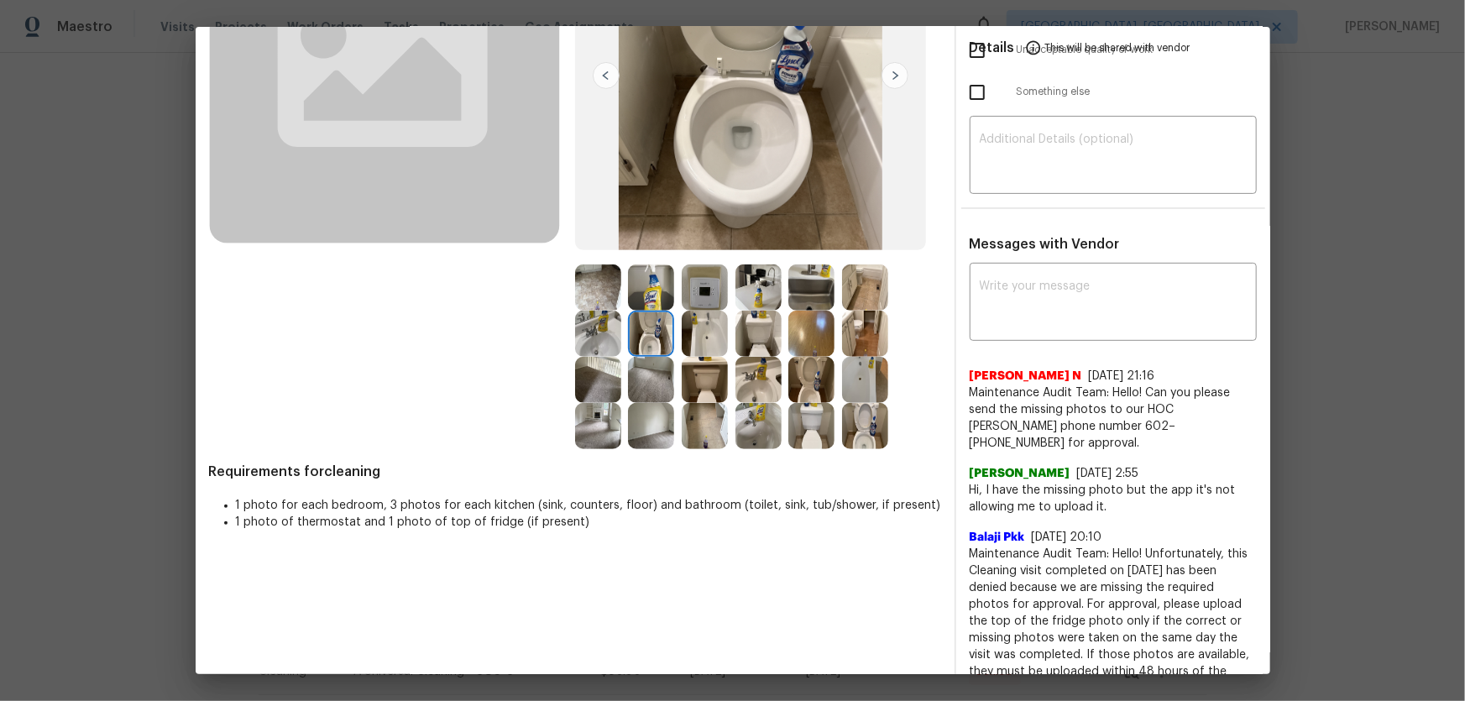
click at [596, 335] on img at bounding box center [598, 334] width 46 height 46
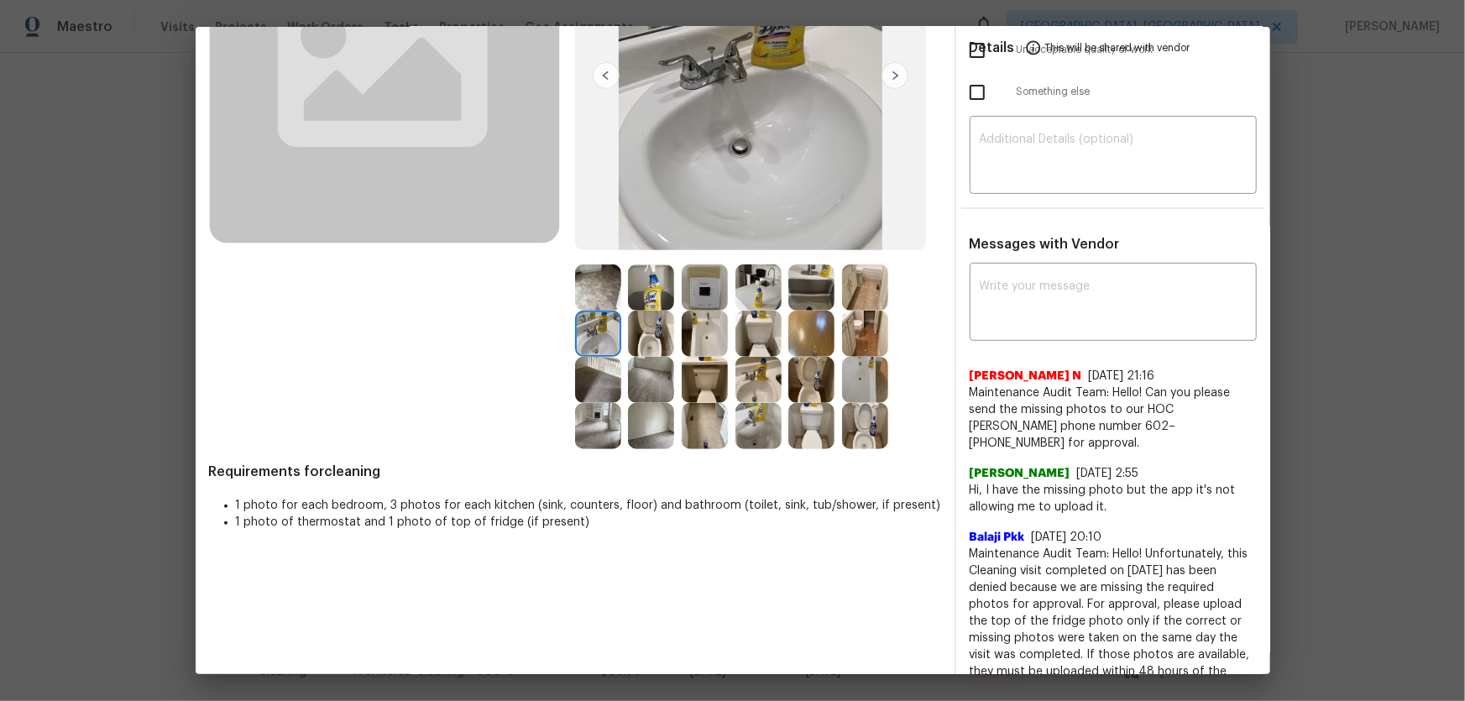
click at [758, 390] on img at bounding box center [759, 380] width 46 height 46
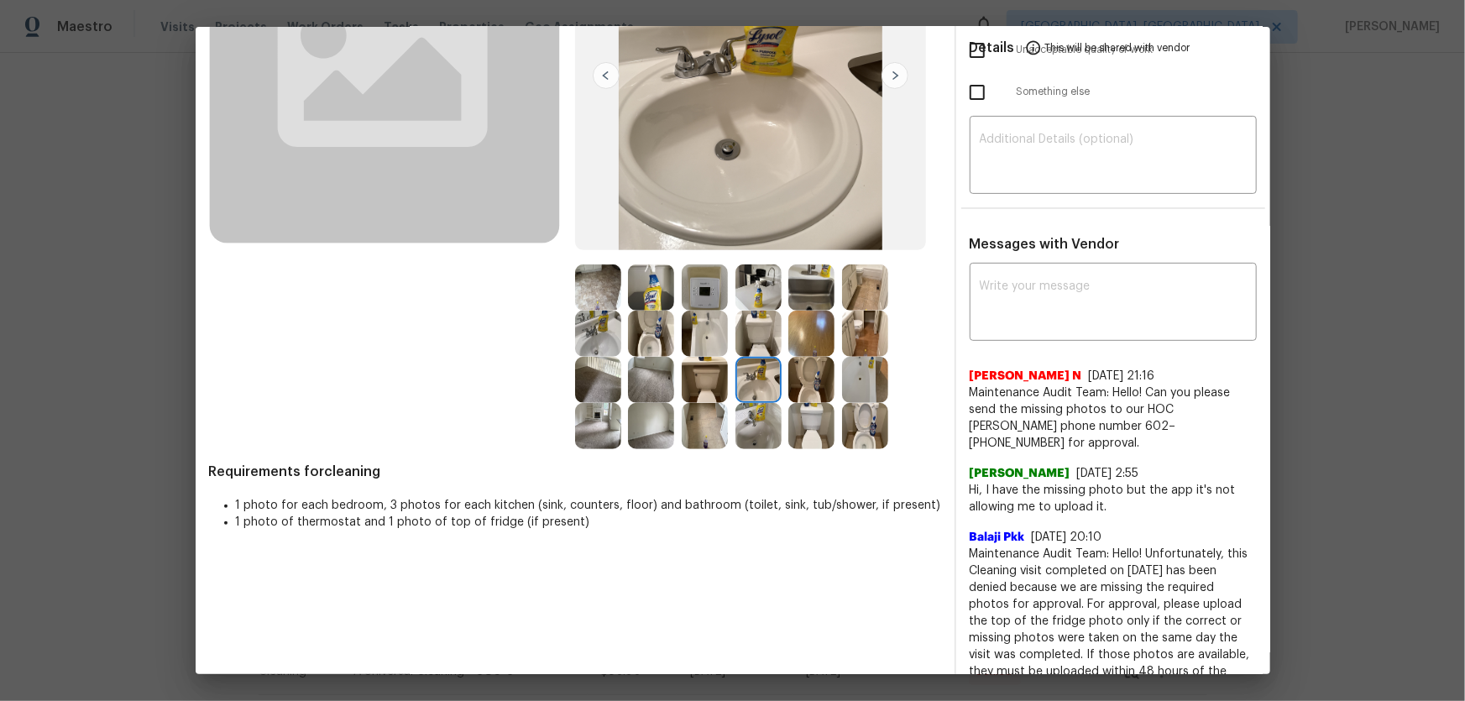
click at [746, 422] on img at bounding box center [759, 426] width 46 height 46
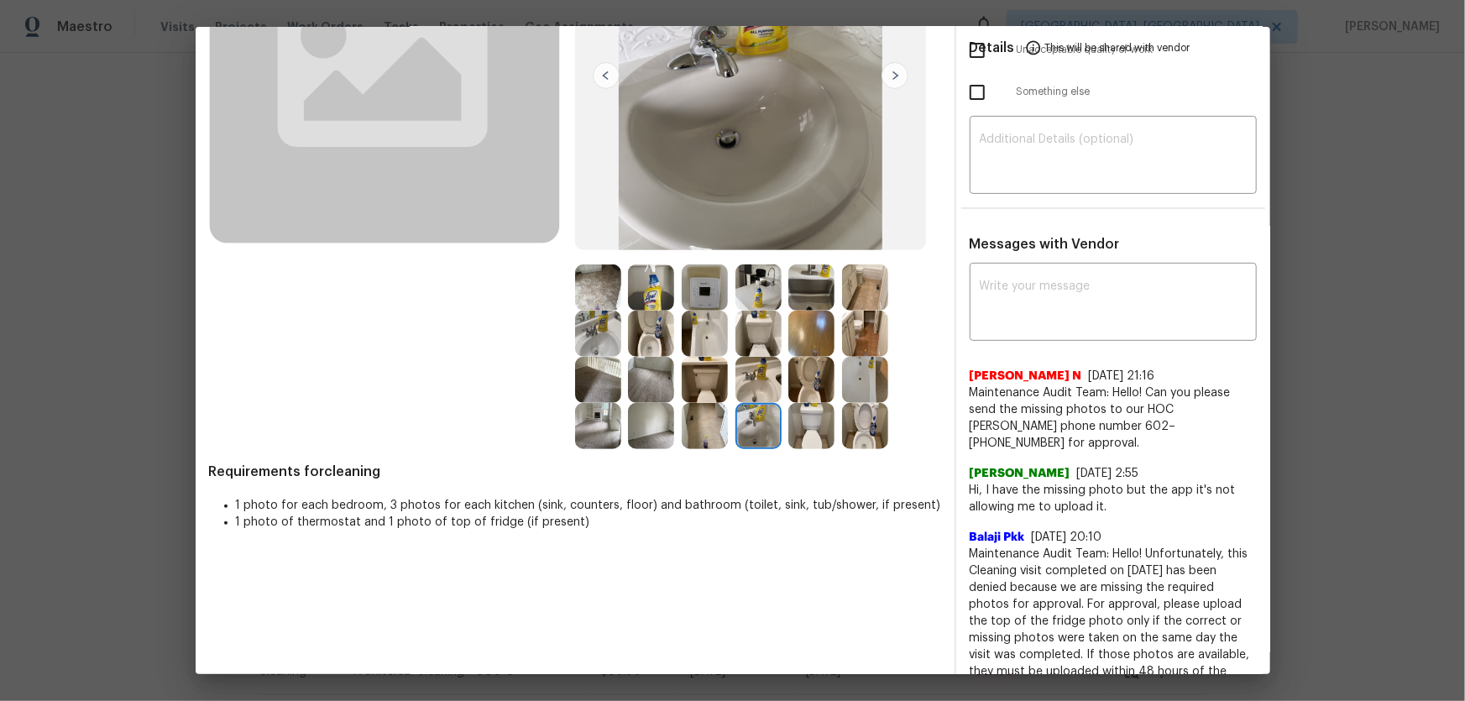
click at [859, 380] on img at bounding box center [865, 380] width 46 height 46
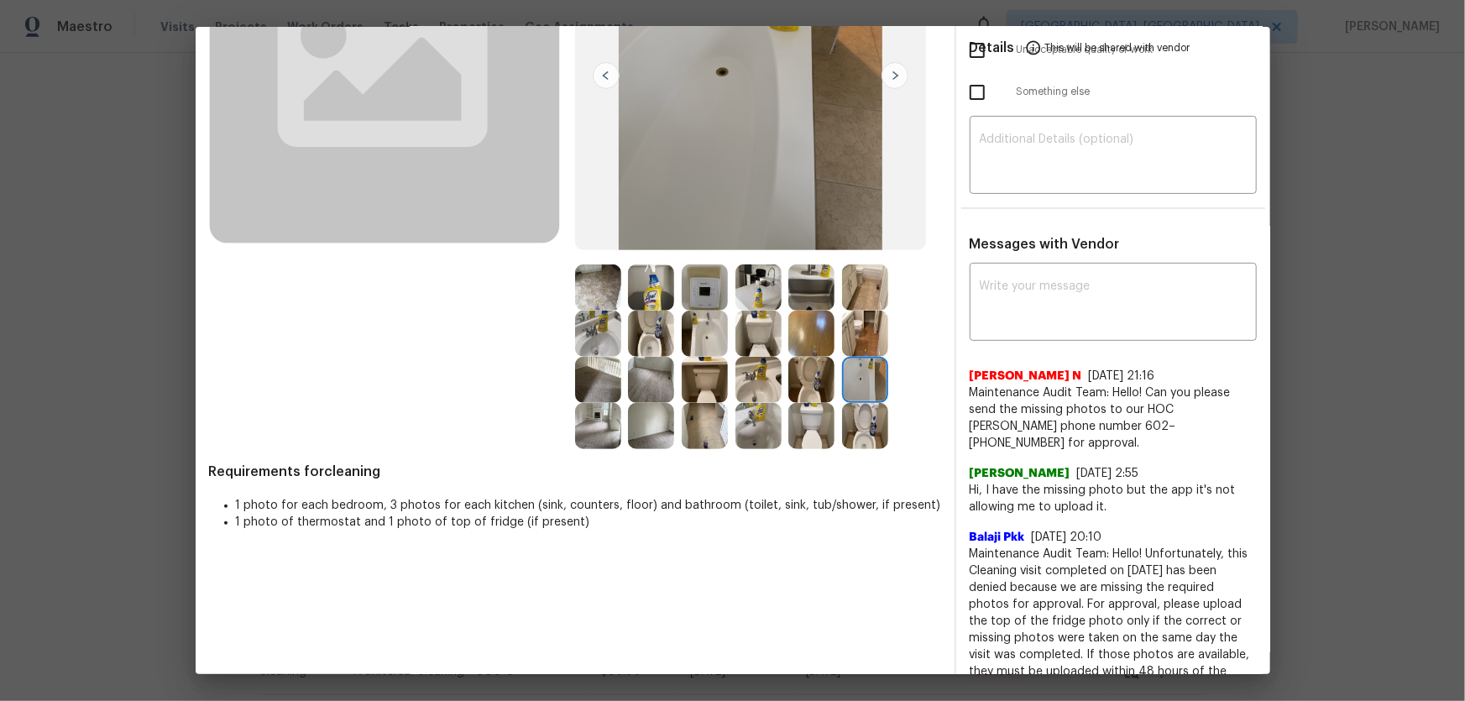
click at [697, 336] on img at bounding box center [705, 334] width 46 height 46
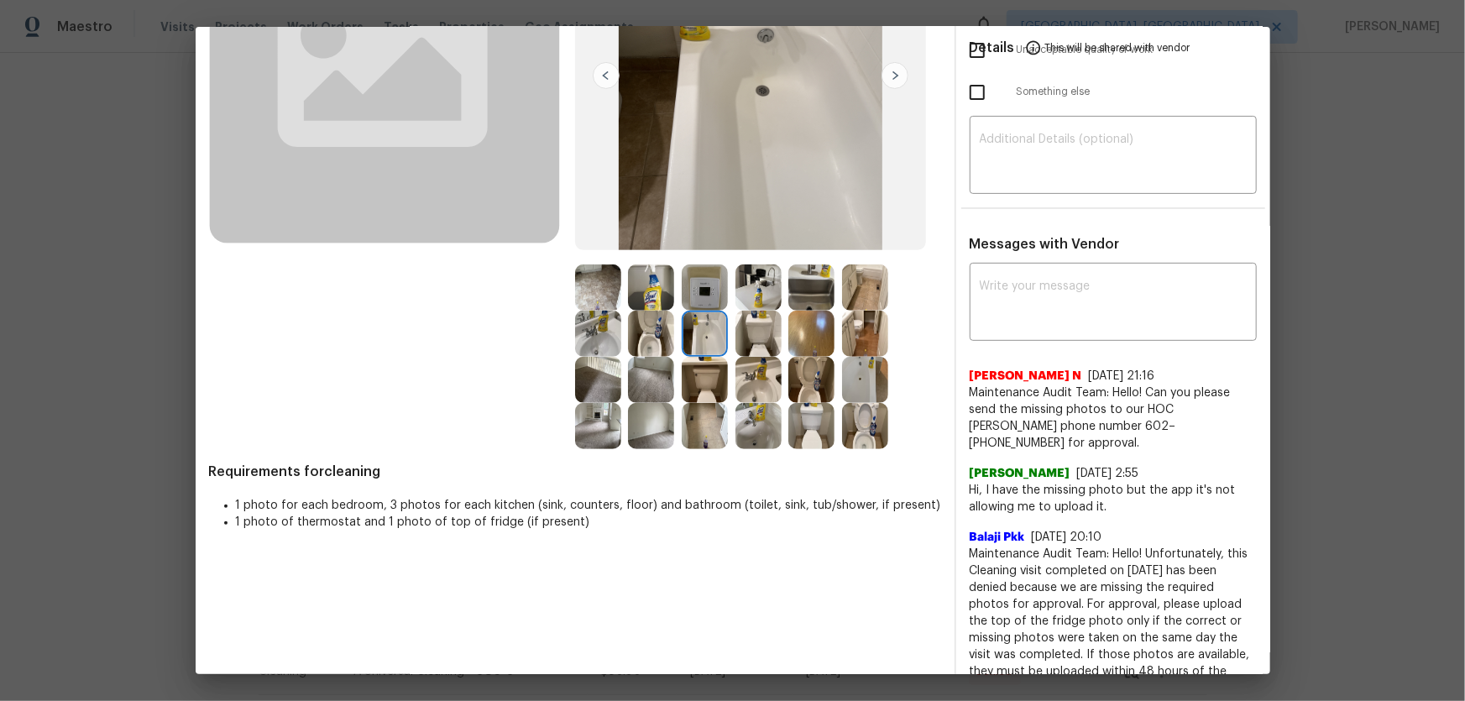
click at [697, 374] on img at bounding box center [705, 380] width 46 height 46
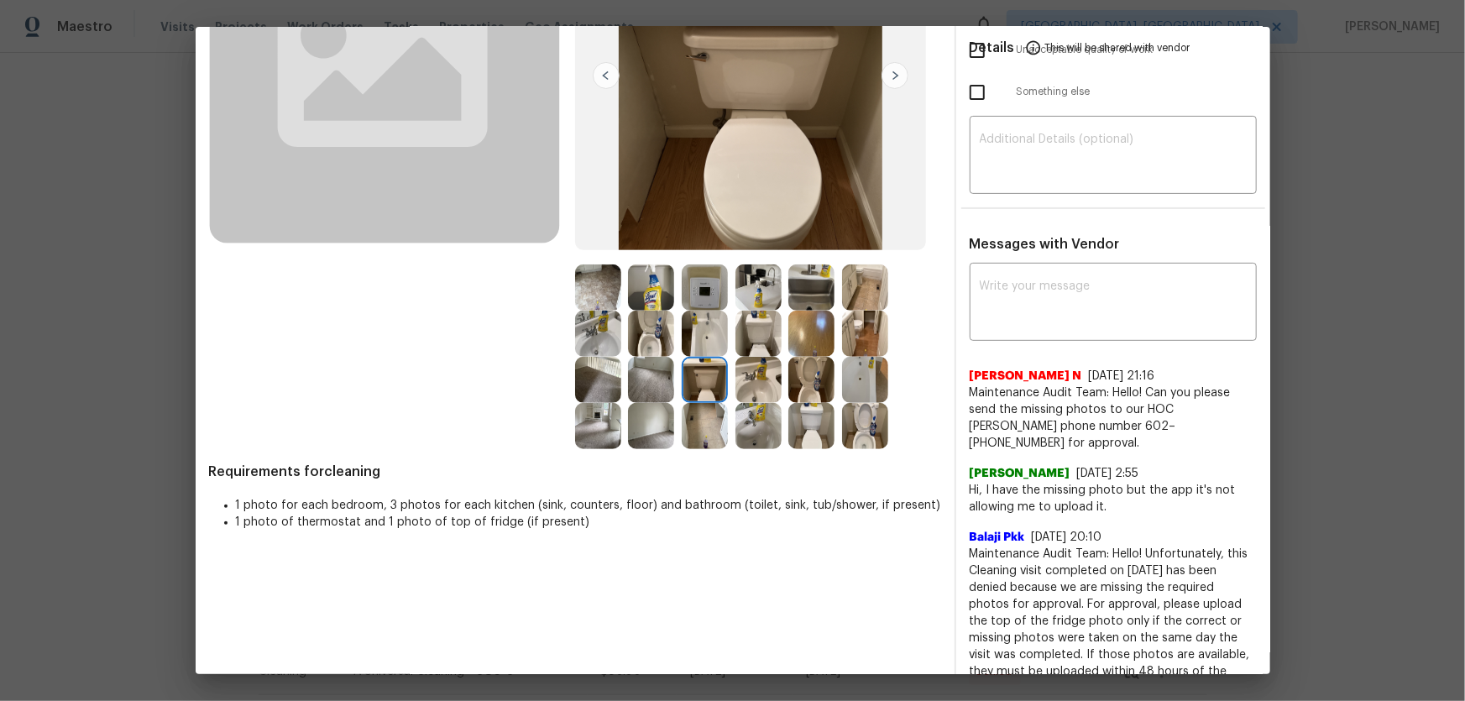
click at [756, 313] on img at bounding box center [759, 334] width 46 height 46
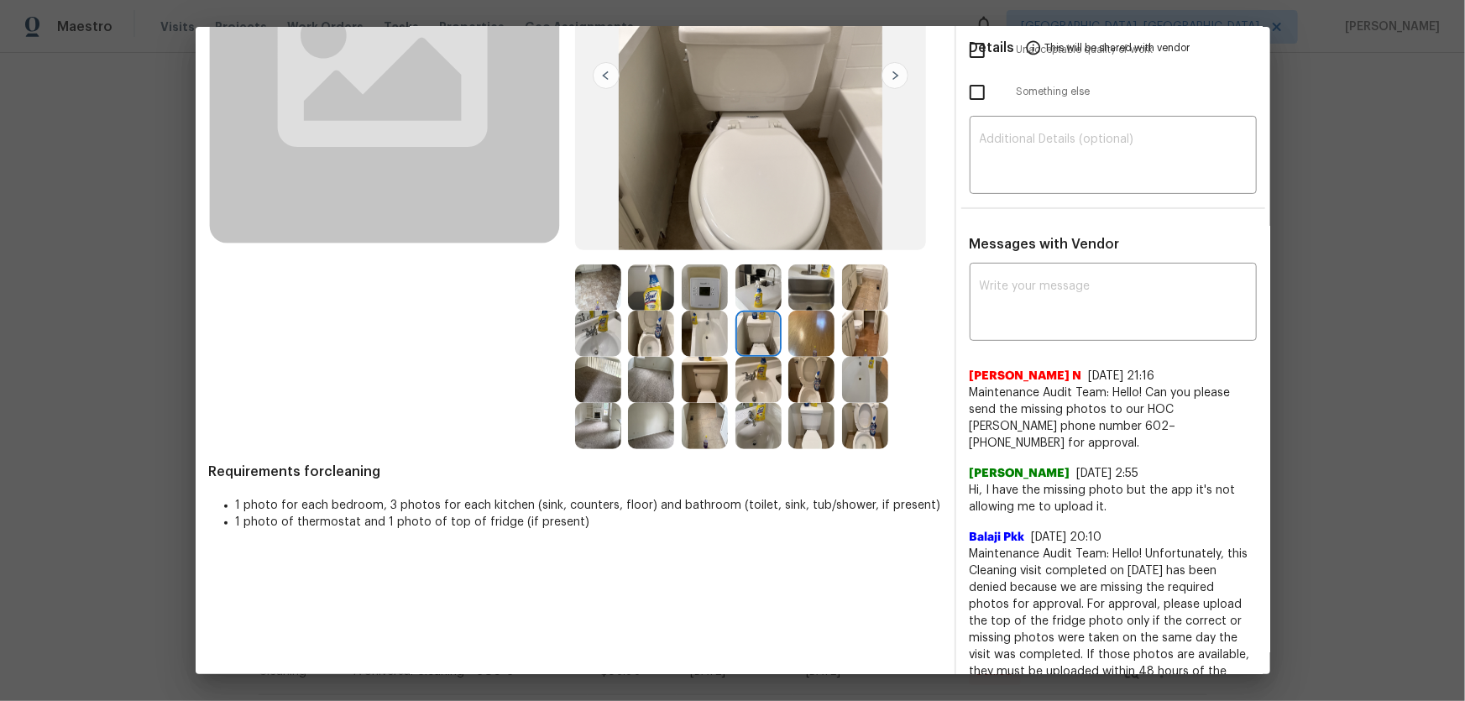
click at [751, 294] on img at bounding box center [759, 288] width 46 height 46
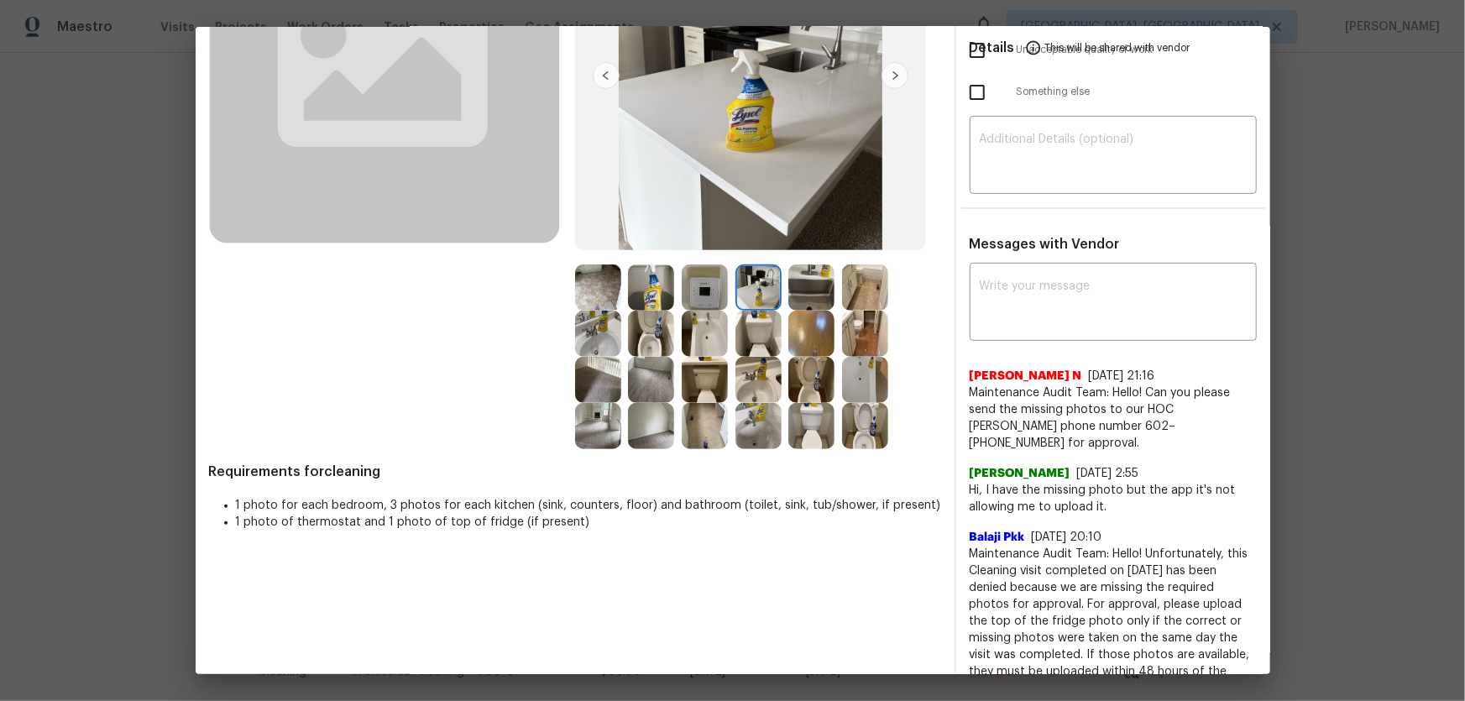
click at [701, 291] on img at bounding box center [705, 288] width 46 height 46
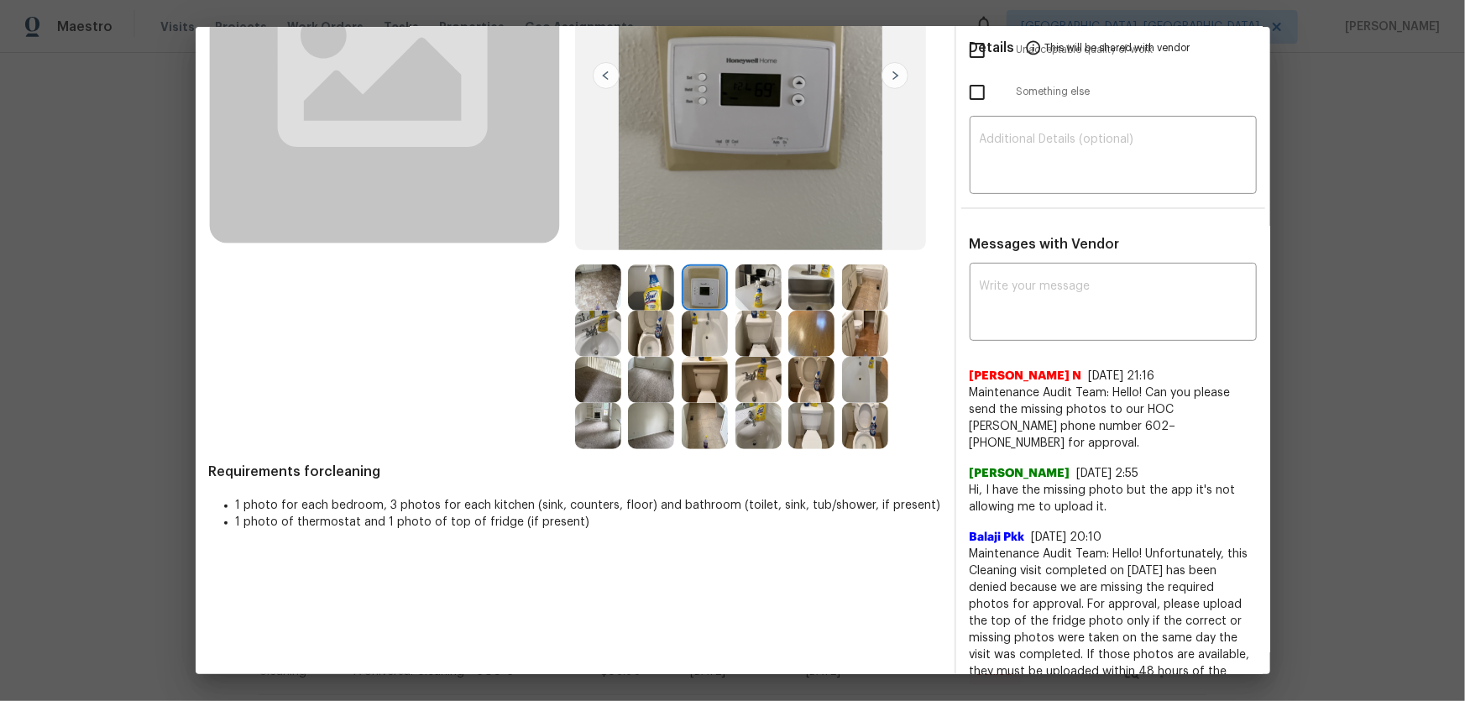
click at [763, 284] on img at bounding box center [759, 288] width 46 height 46
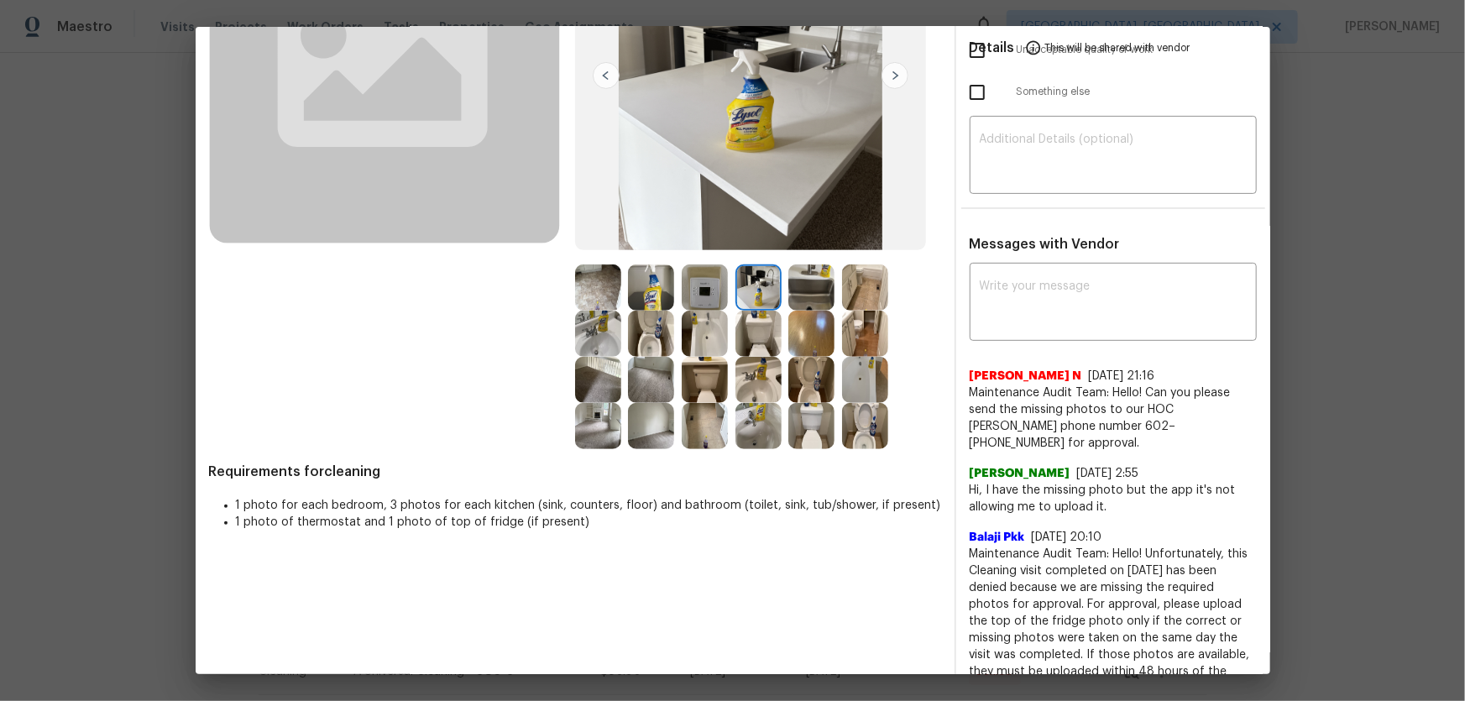
click at [797, 285] on img at bounding box center [811, 288] width 46 height 46
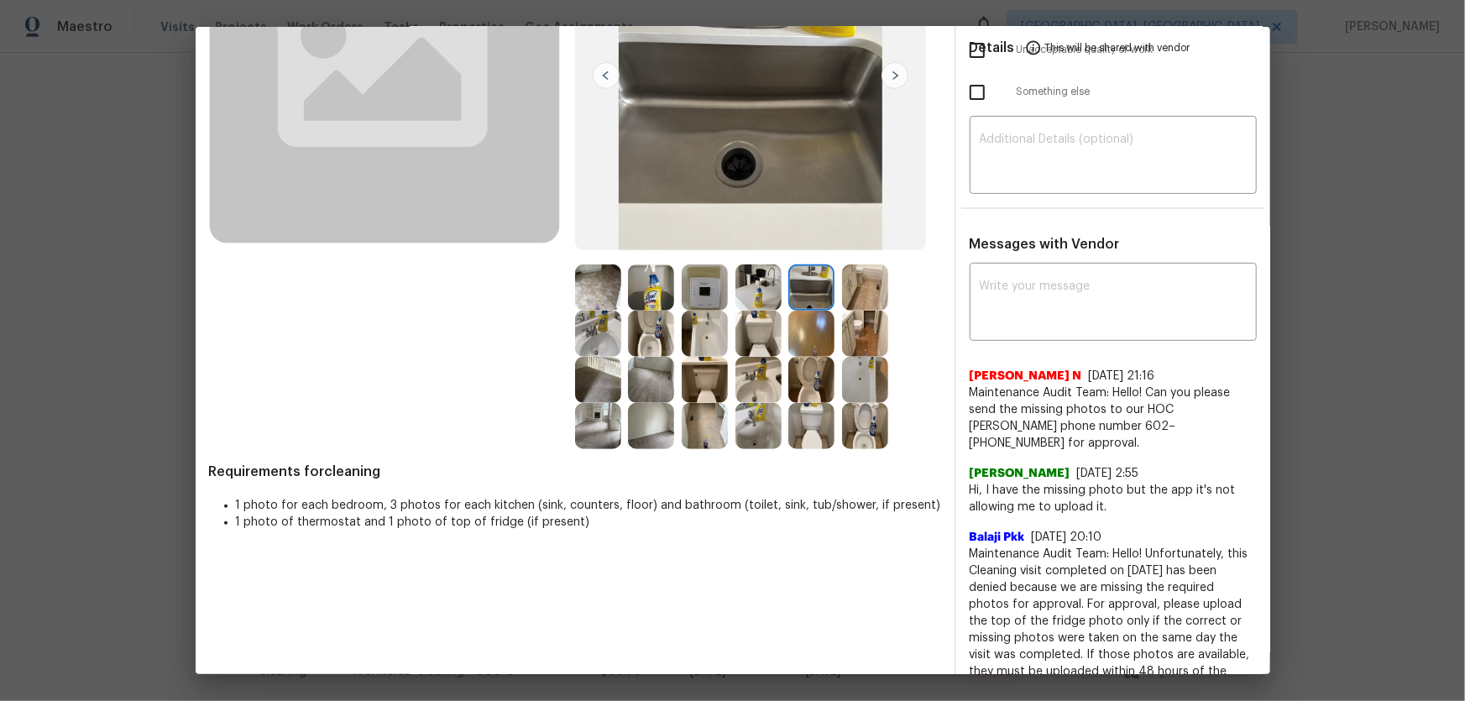
click at [842, 297] on img at bounding box center [865, 288] width 46 height 46
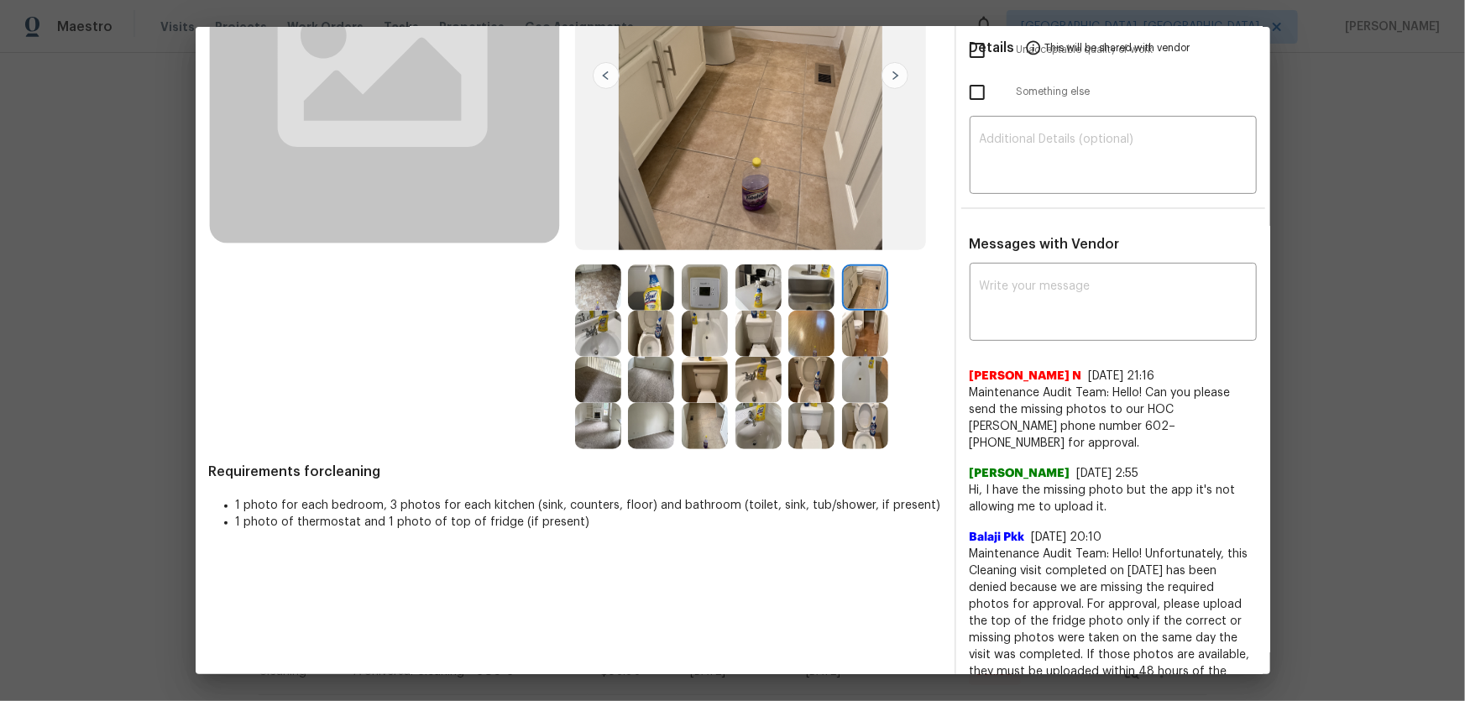
click at [605, 297] on img at bounding box center [598, 288] width 46 height 46
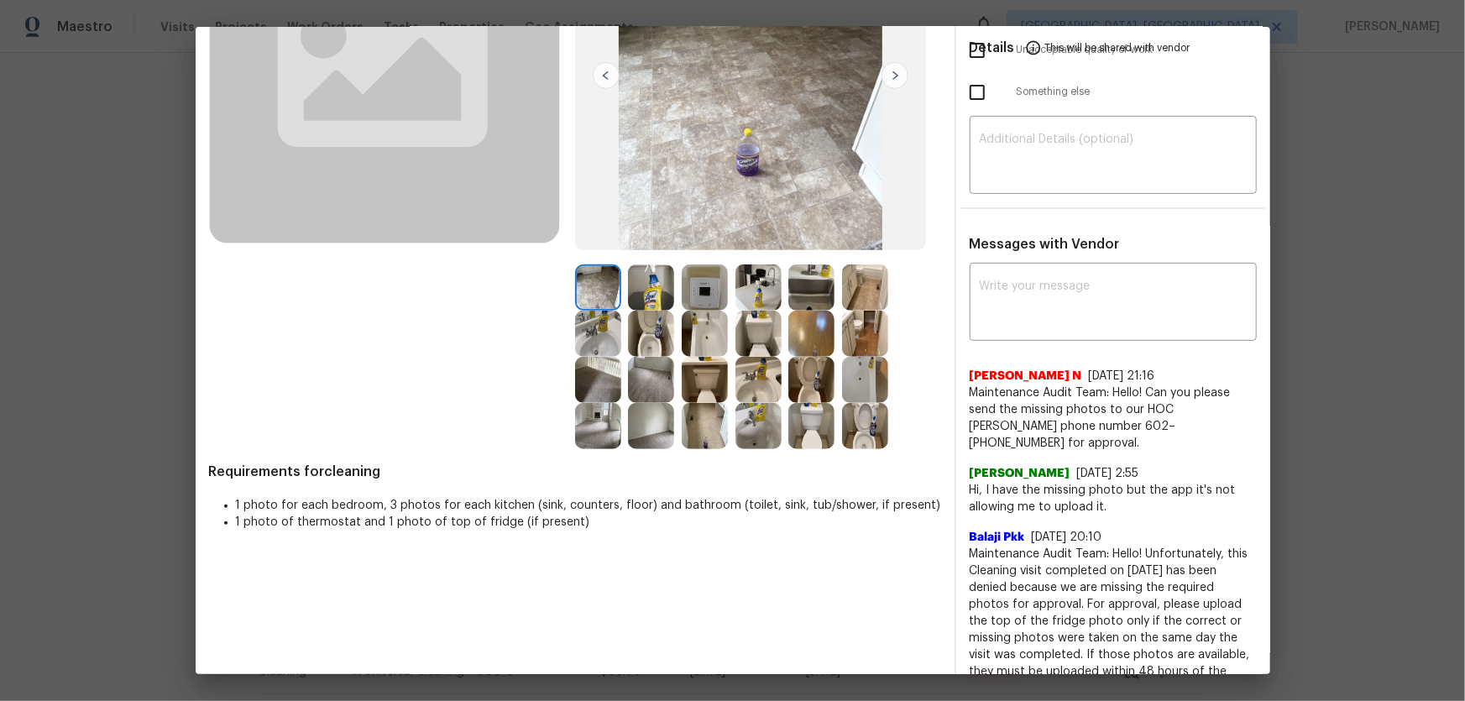
click at [651, 418] on img at bounding box center [651, 426] width 46 height 46
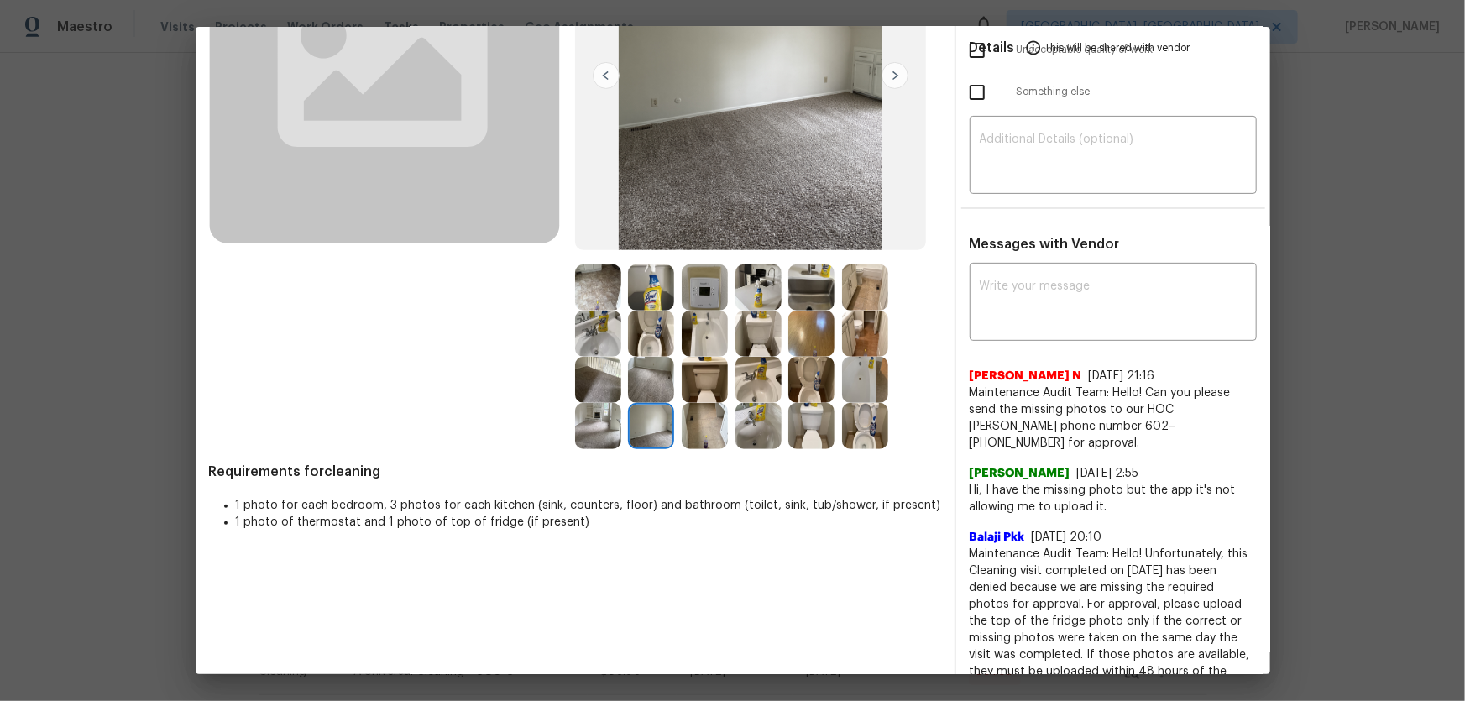
click at [651, 376] on img at bounding box center [651, 380] width 46 height 46
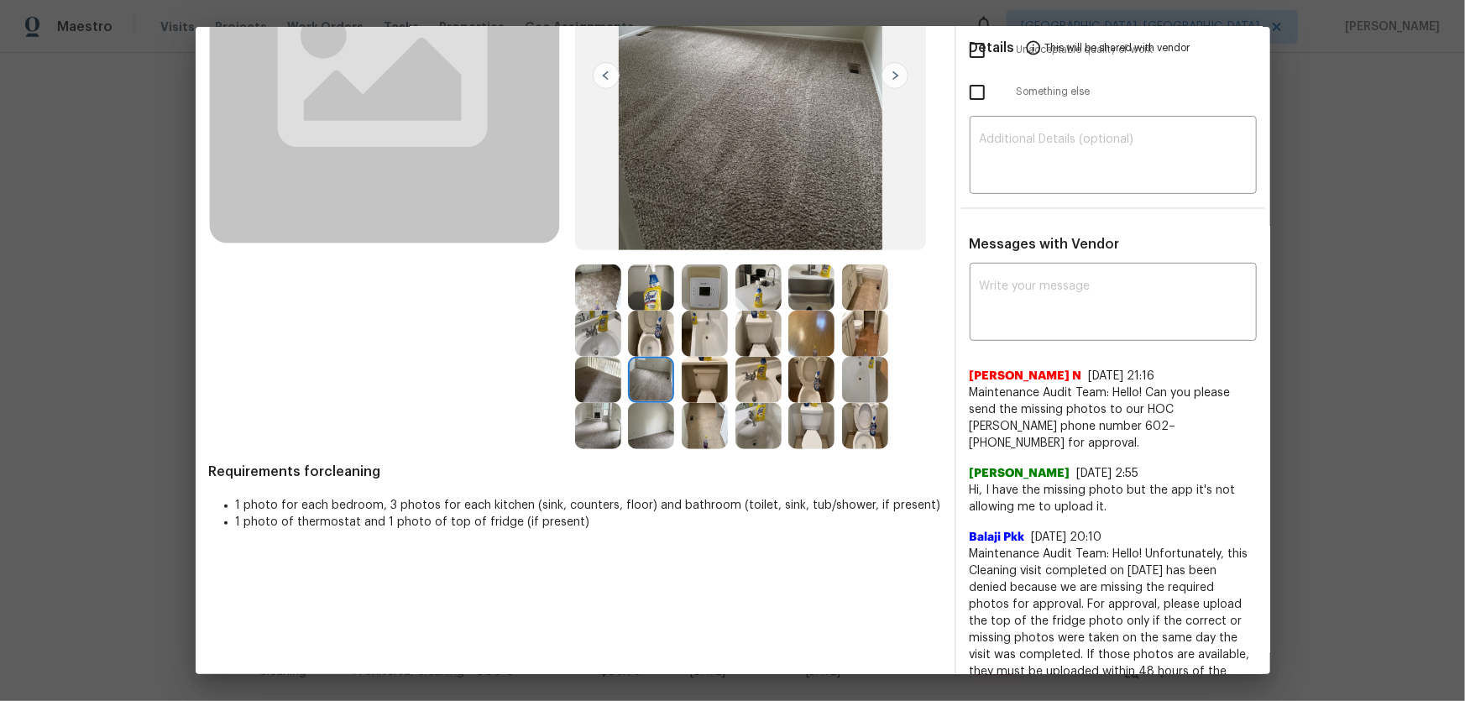
click at [613, 374] on img at bounding box center [598, 380] width 46 height 46
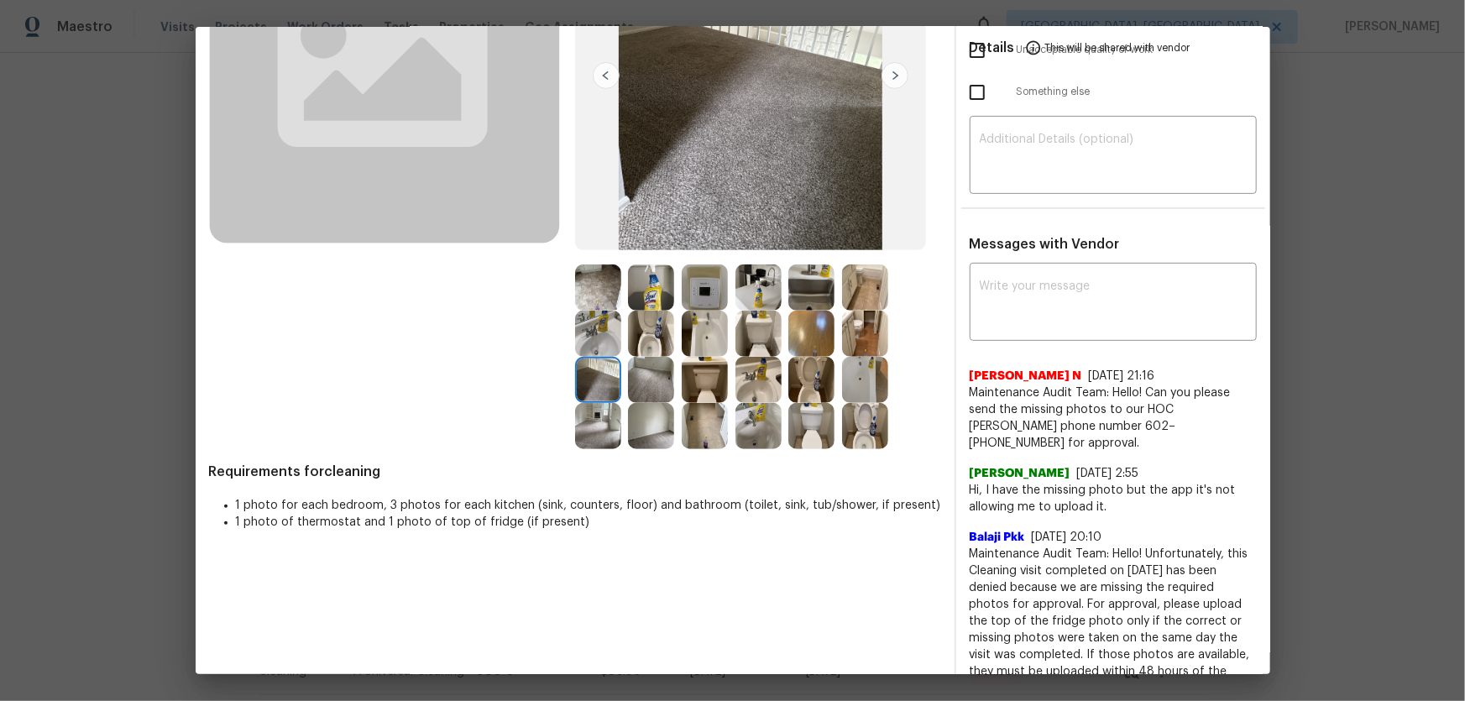
click at [604, 347] on img at bounding box center [598, 334] width 46 height 46
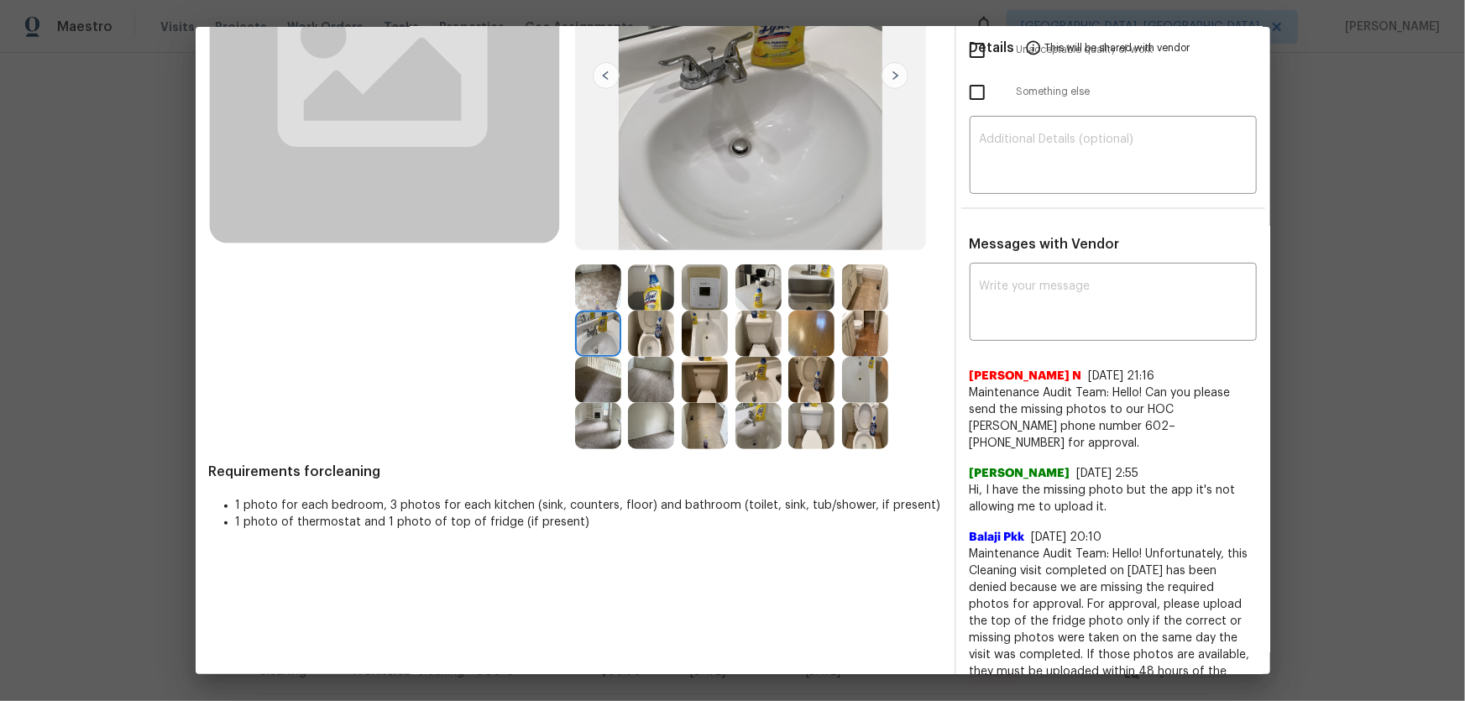
click at [628, 346] on img at bounding box center [651, 334] width 46 height 46
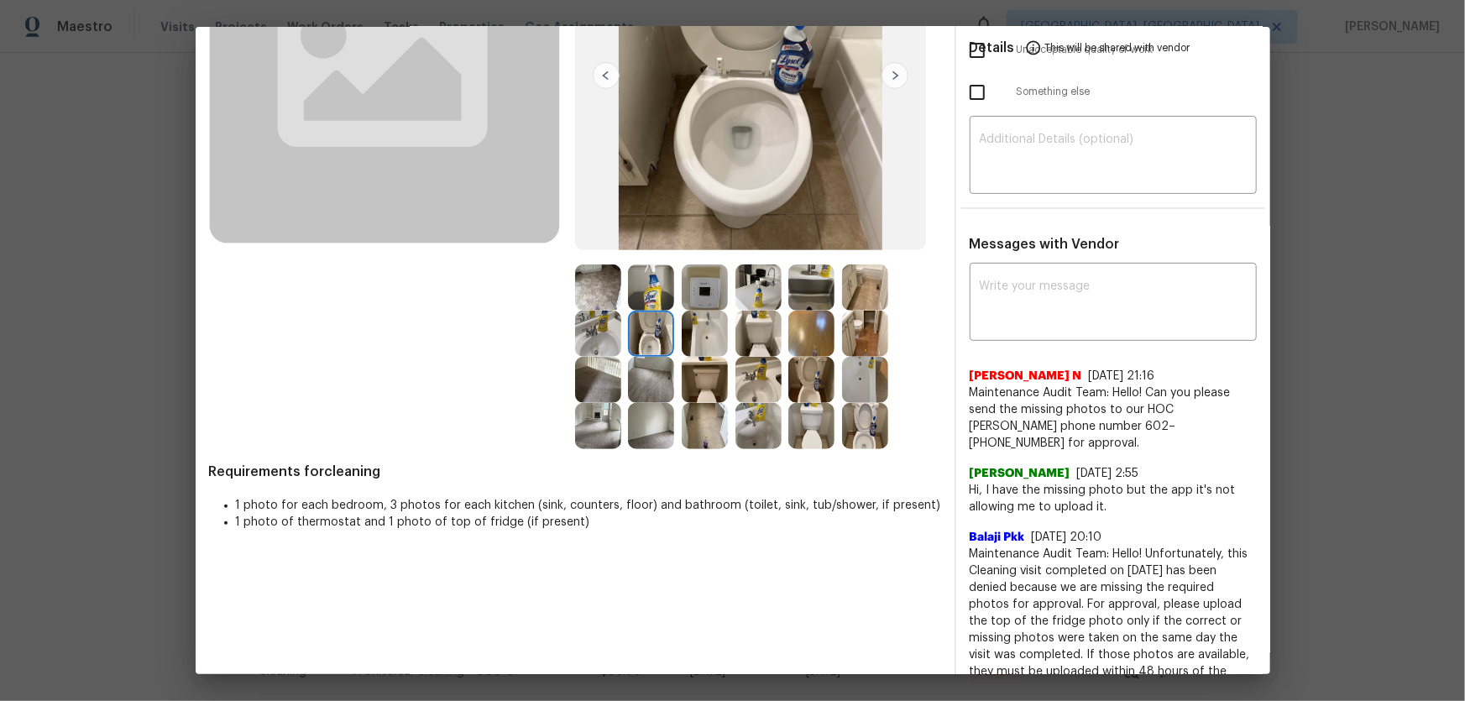
click at [720, 322] on img at bounding box center [705, 334] width 46 height 46
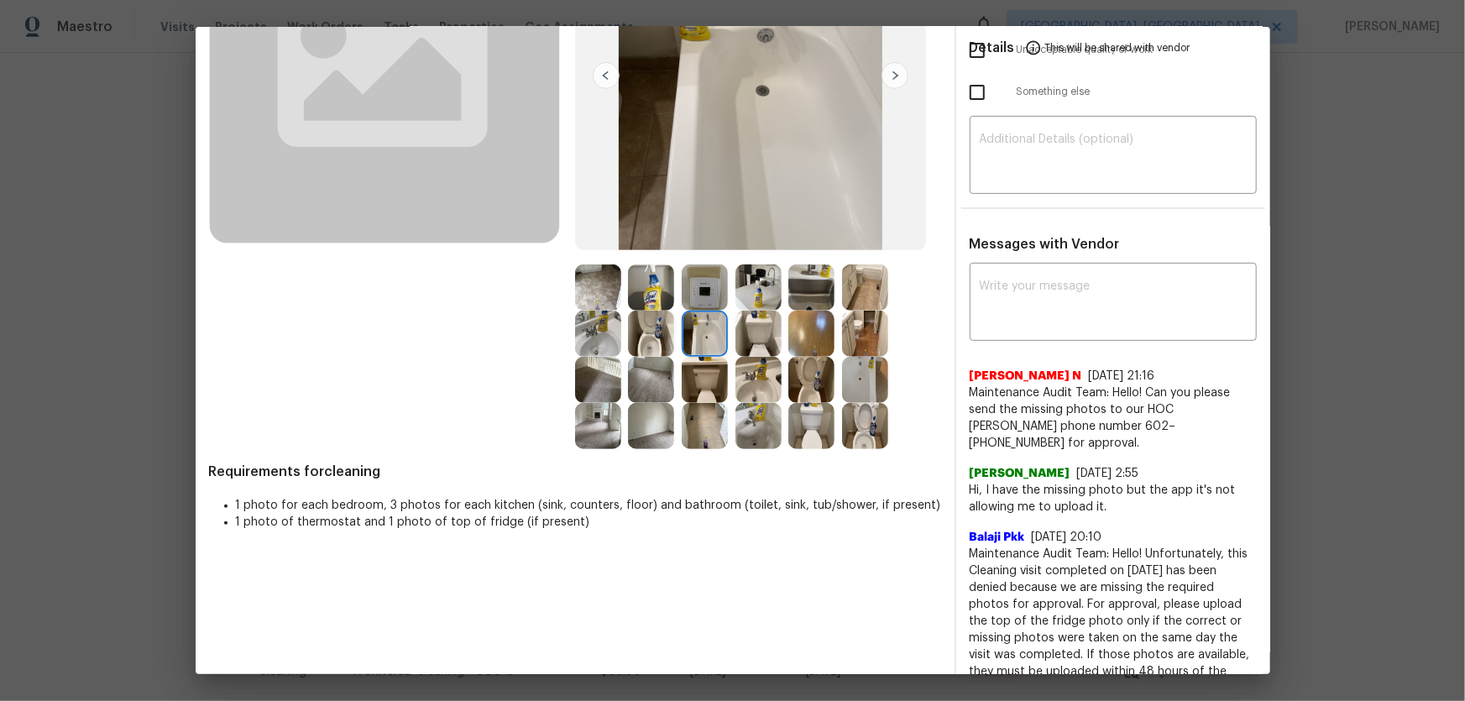
click at [684, 294] on img at bounding box center [705, 288] width 46 height 46
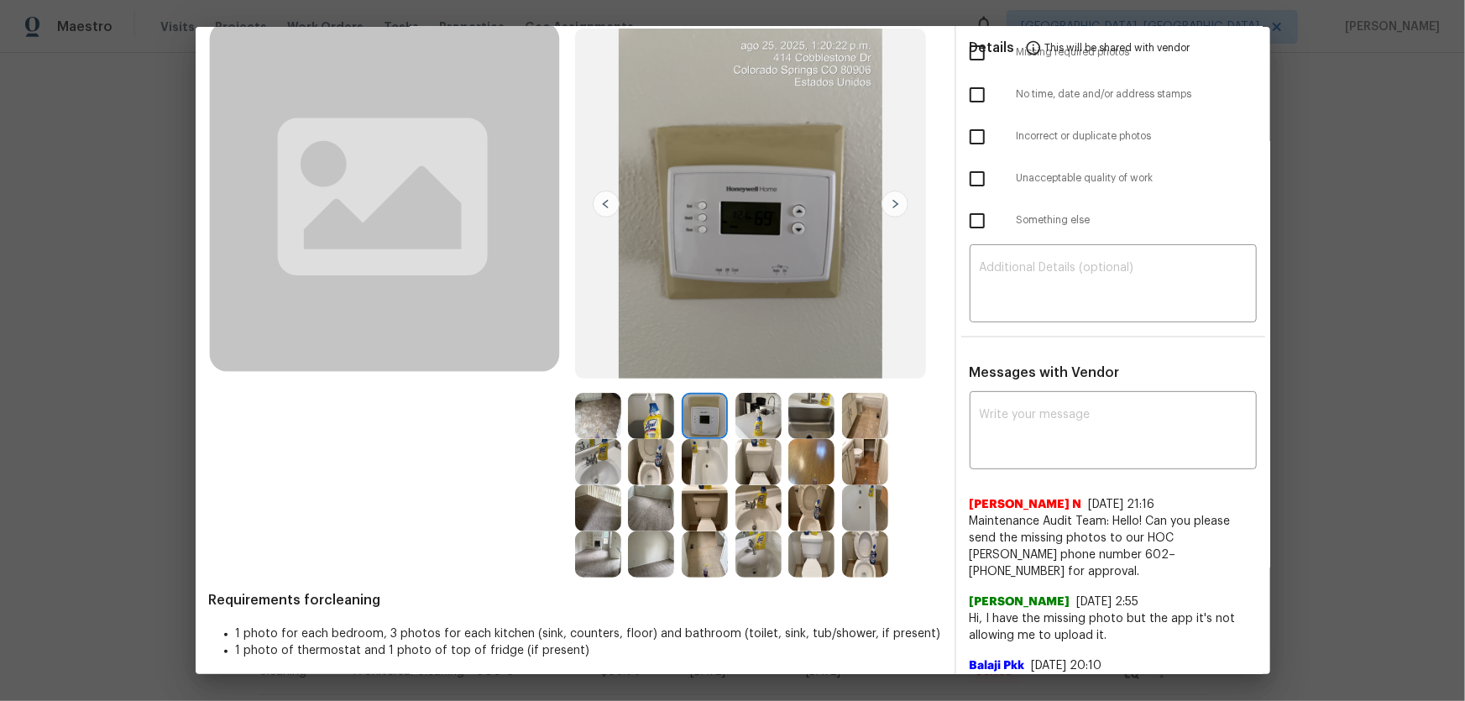
scroll to position [0, 0]
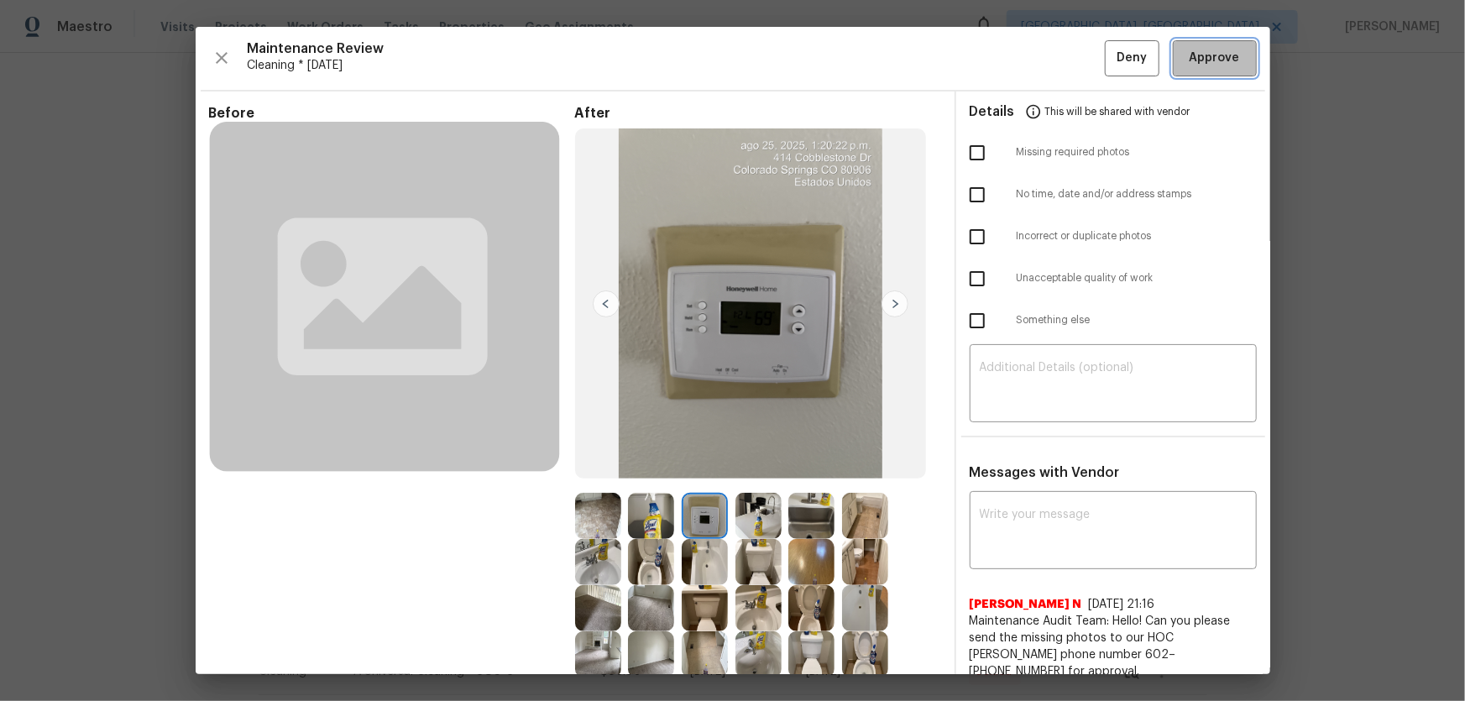
click at [1042, 51] on button "Approve" at bounding box center [1215, 58] width 84 height 36
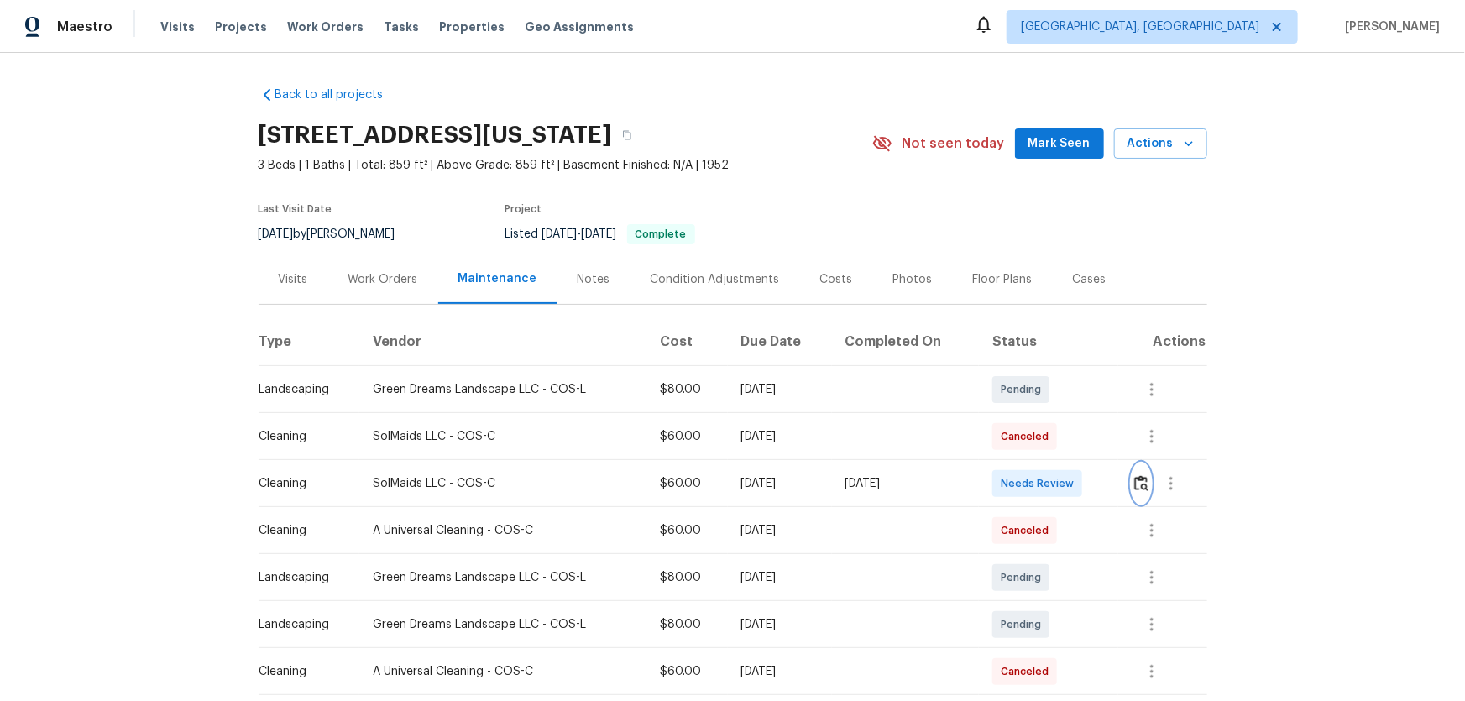
click at [1042, 463] on img "button" at bounding box center [1141, 483] width 14 height 16
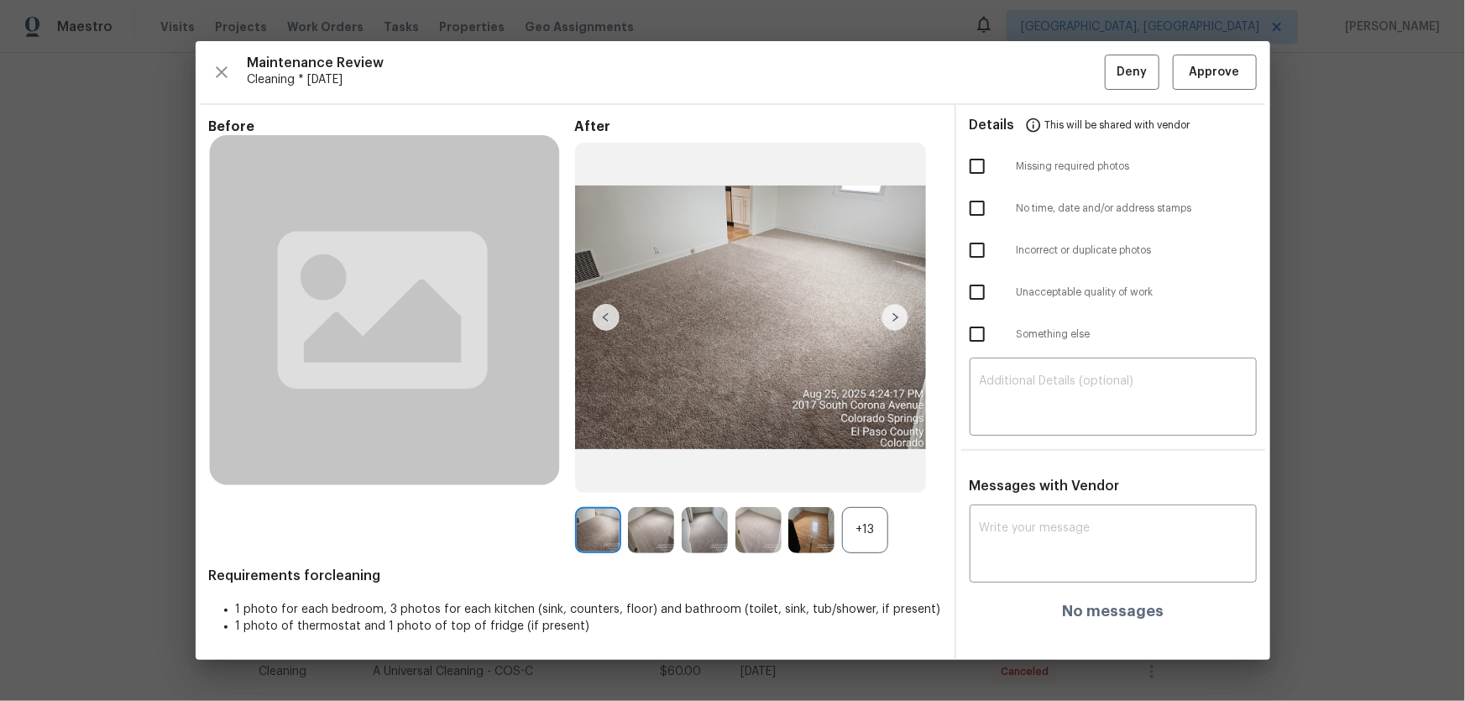
click at [876, 463] on div "+13" at bounding box center [865, 530] width 46 height 46
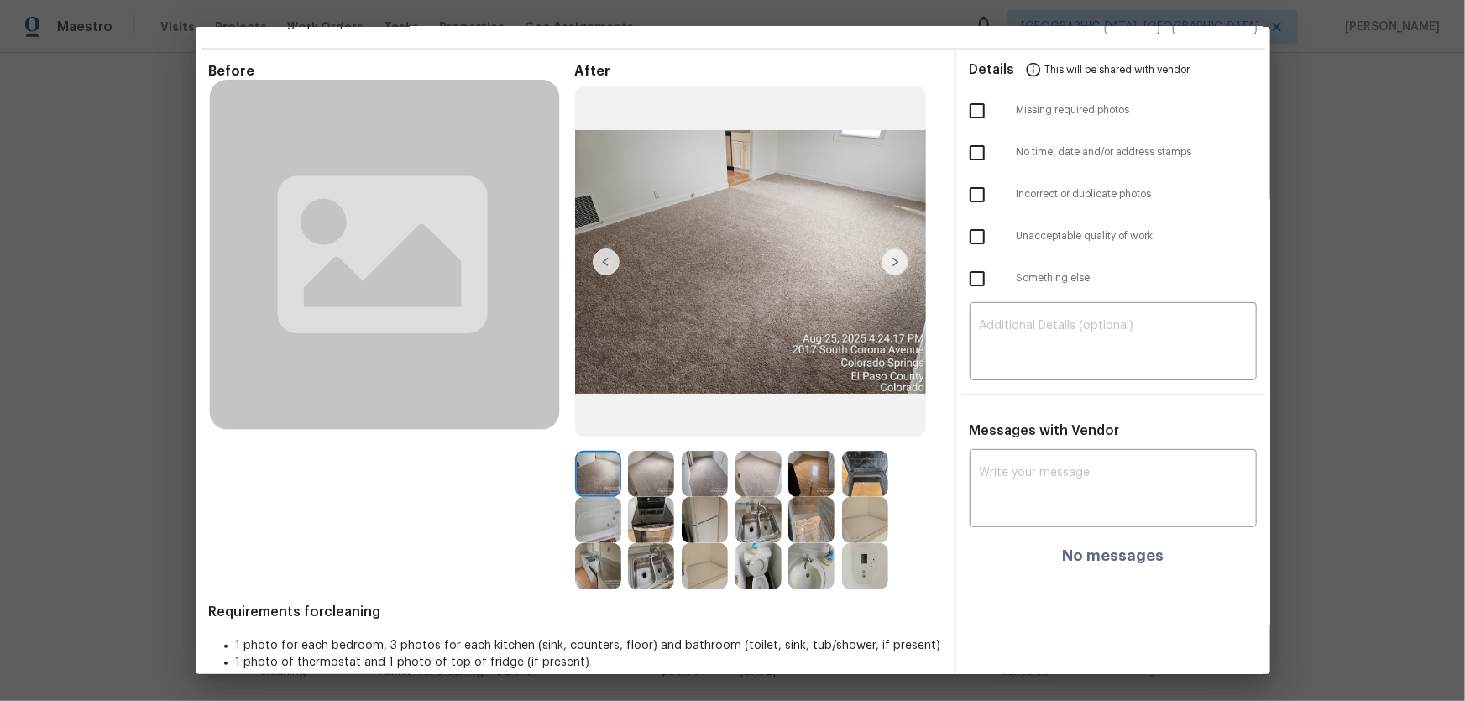
scroll to position [63, 0]
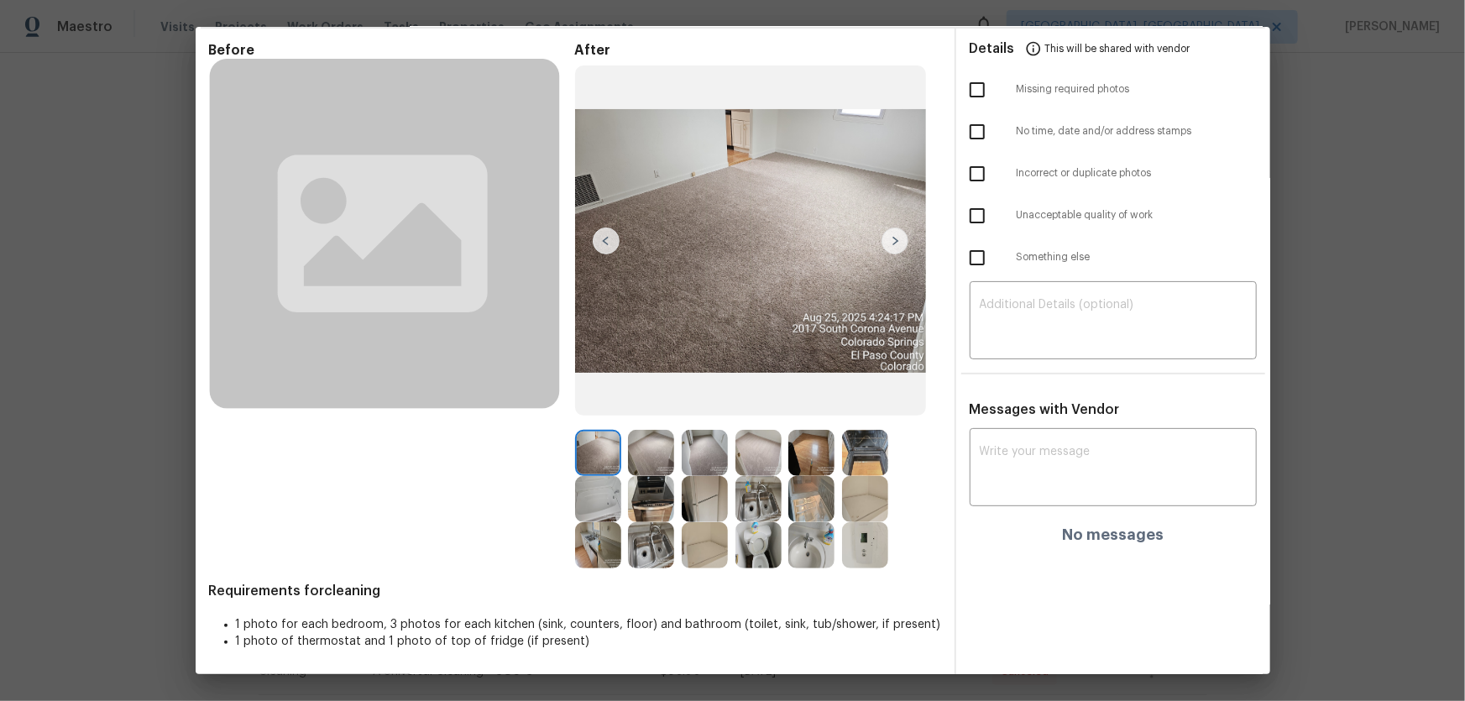
click at [761, 463] on img at bounding box center [759, 545] width 46 height 46
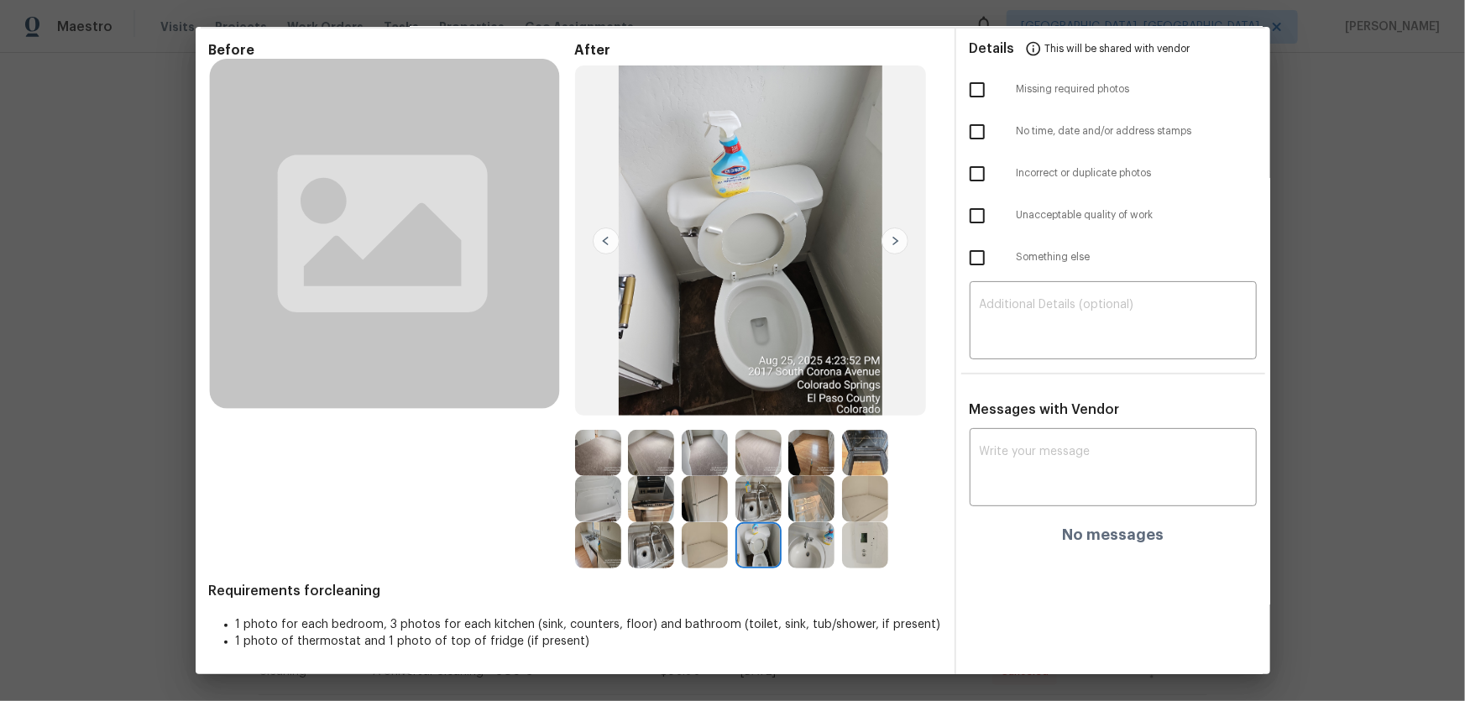
click at [799, 463] on img at bounding box center [811, 545] width 46 height 46
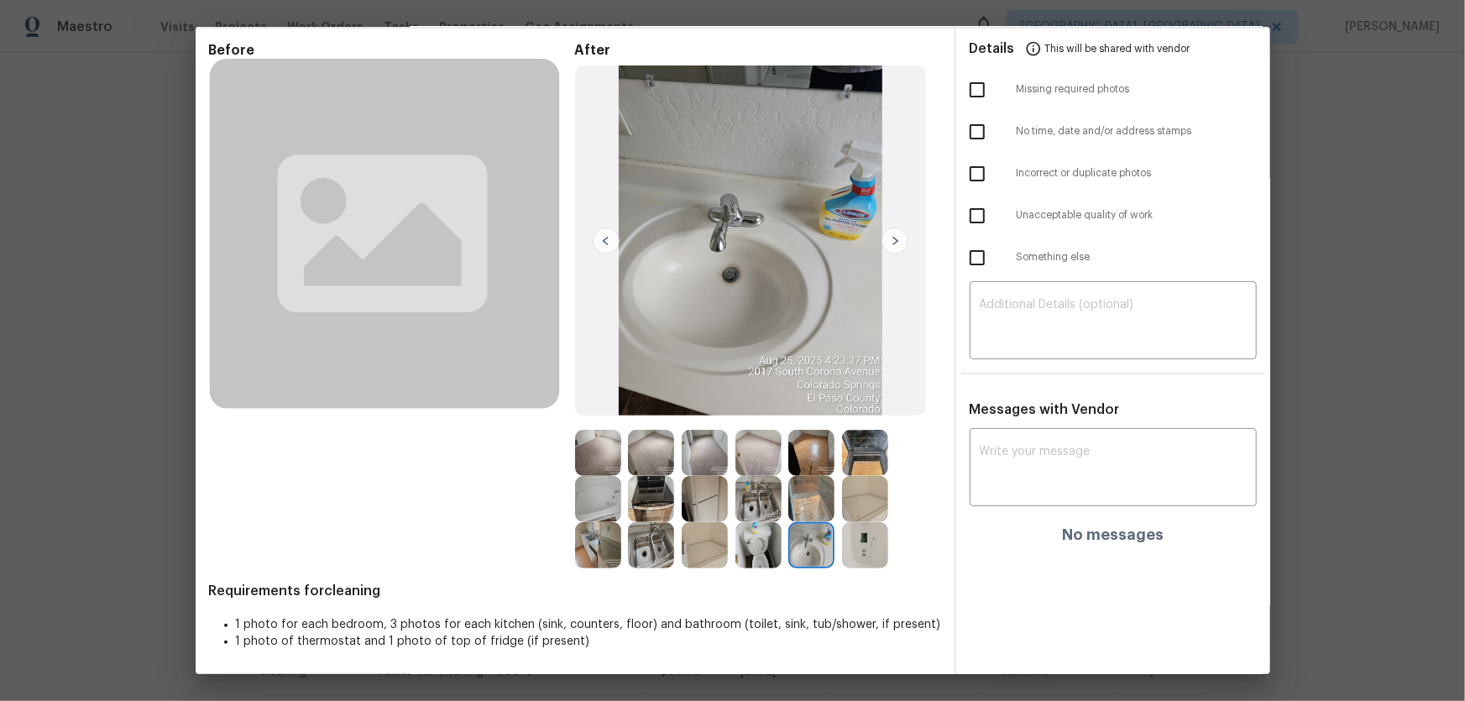
click at [736, 463] on img at bounding box center [759, 499] width 46 height 46
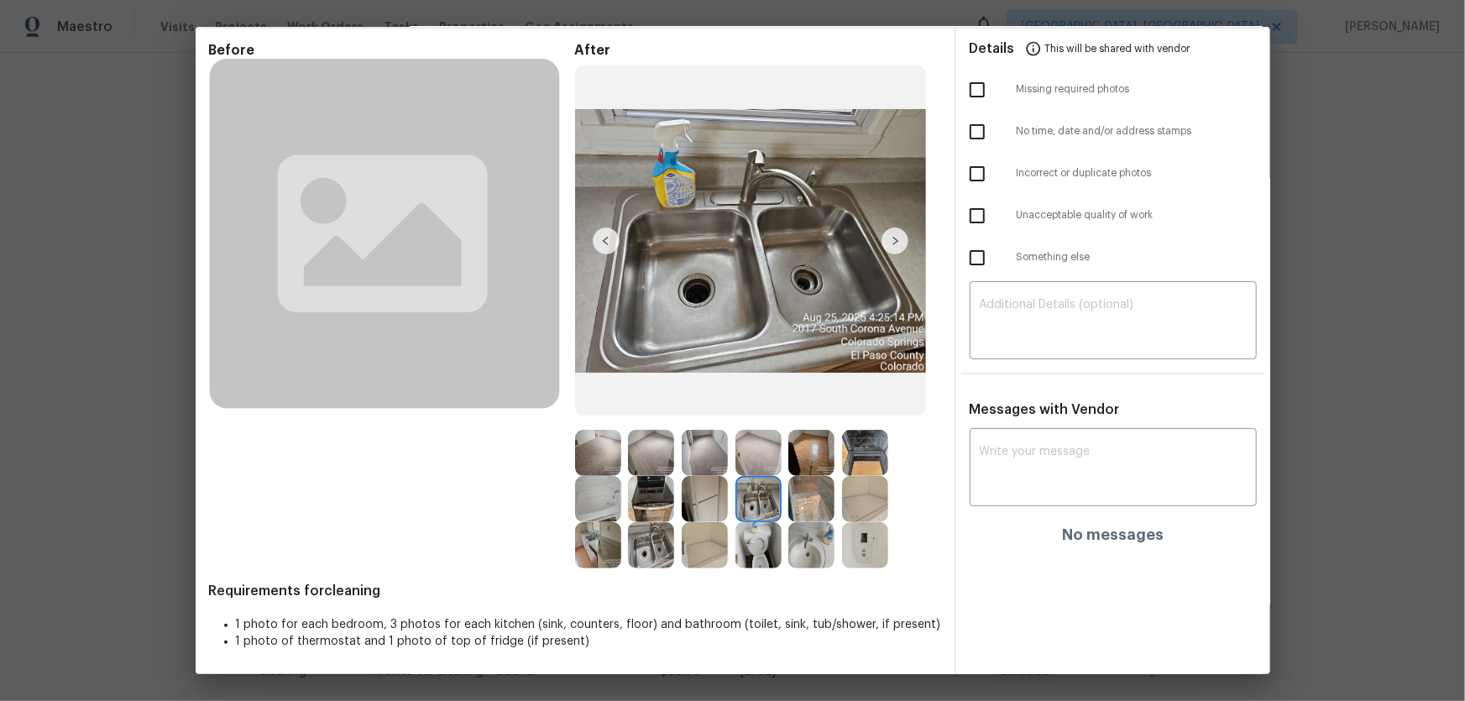
drag, startPoint x: 696, startPoint y: 557, endPoint x: 715, endPoint y: 559, distance: 18.6
click at [695, 463] on img at bounding box center [705, 545] width 46 height 46
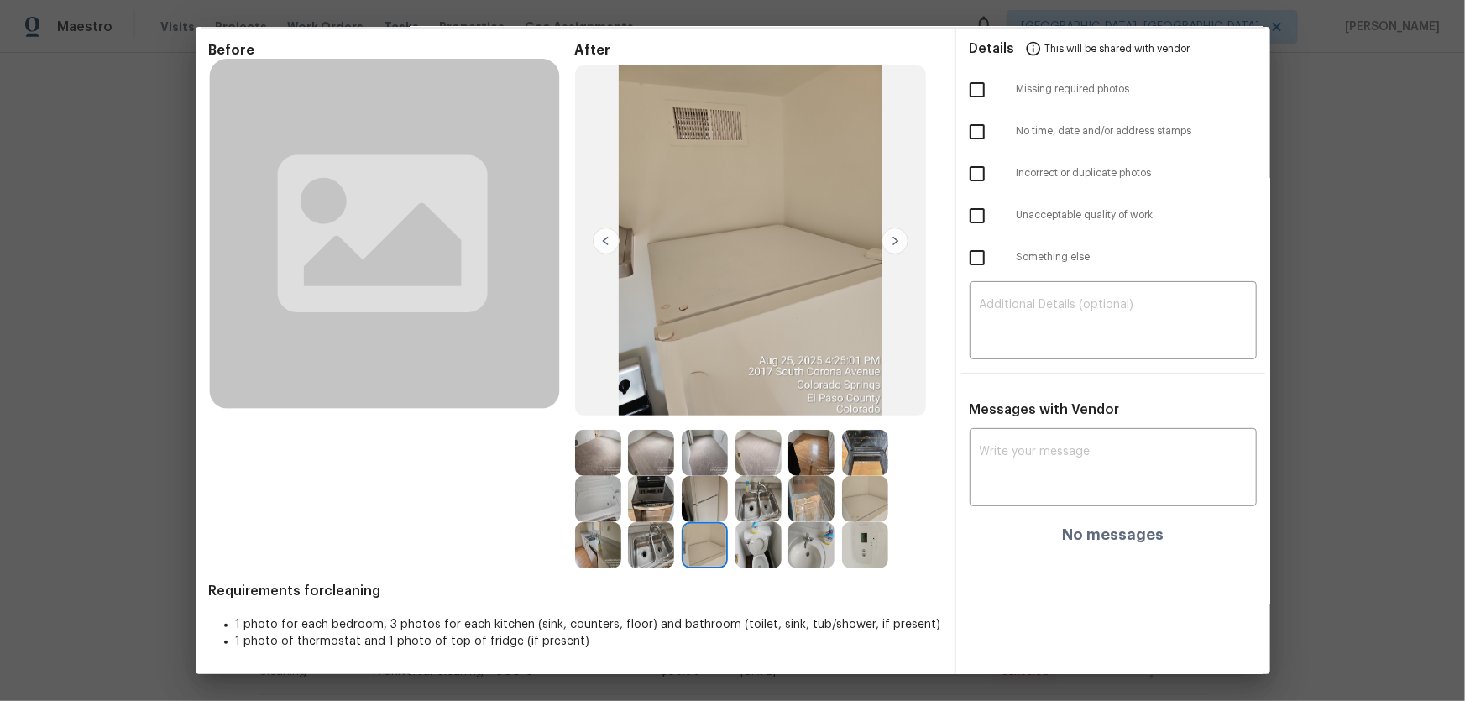
click at [877, 463] on img at bounding box center [865, 499] width 46 height 46
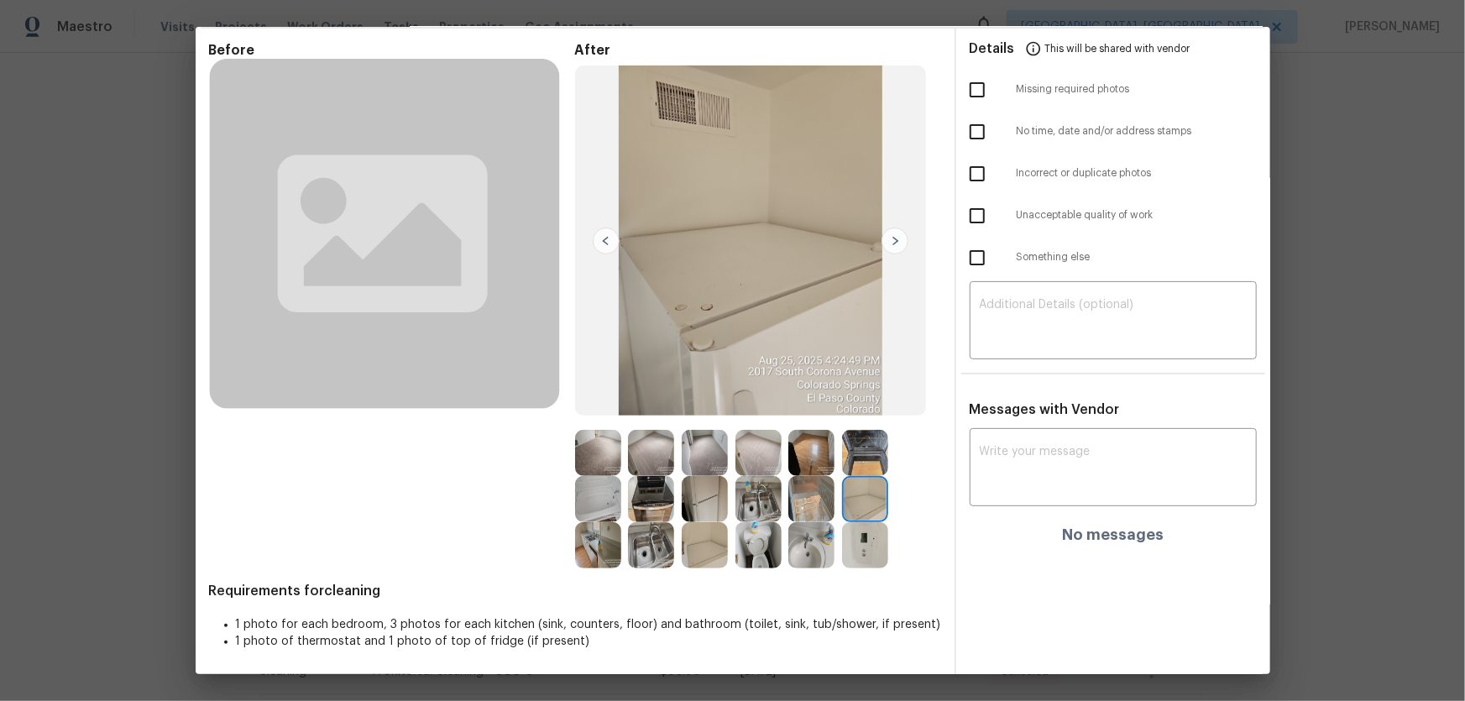
click at [874, 463] on img at bounding box center [865, 545] width 46 height 46
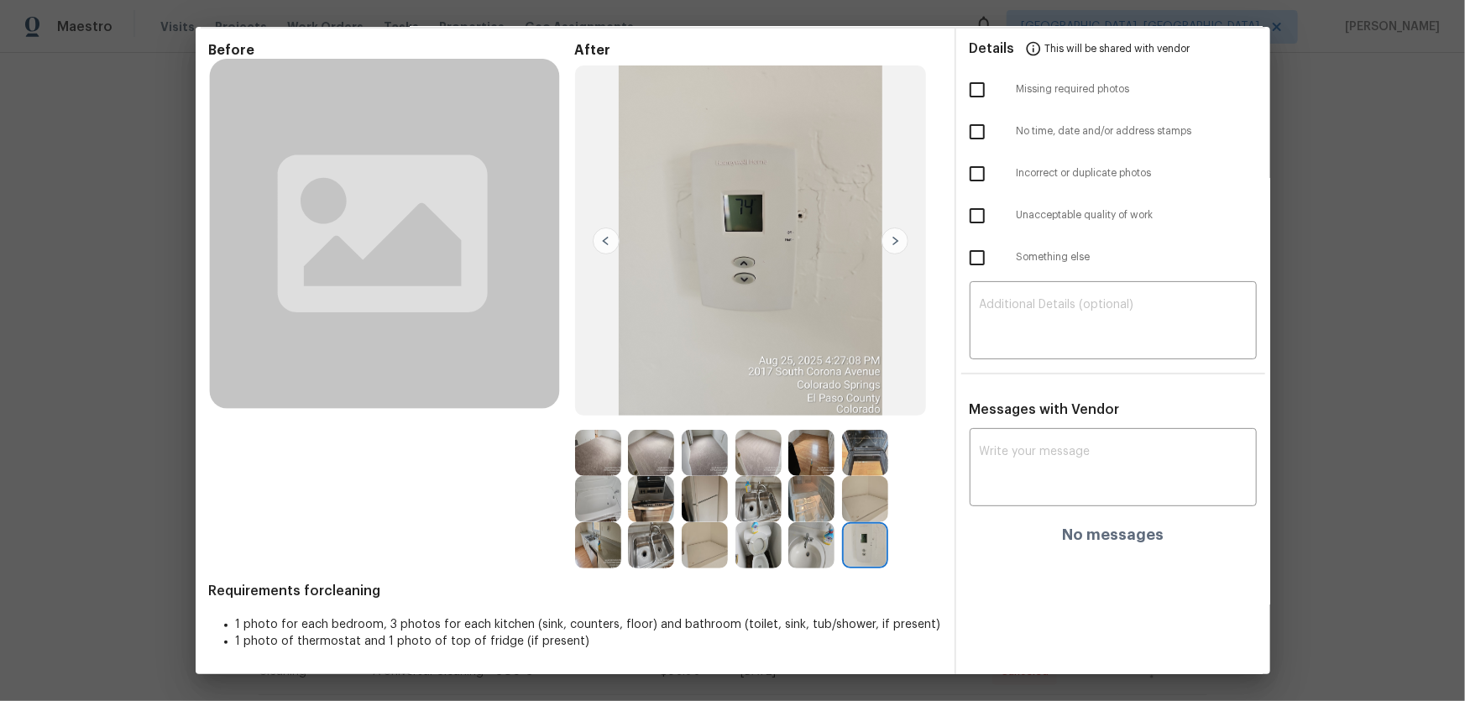
click at [583, 463] on img at bounding box center [598, 499] width 46 height 46
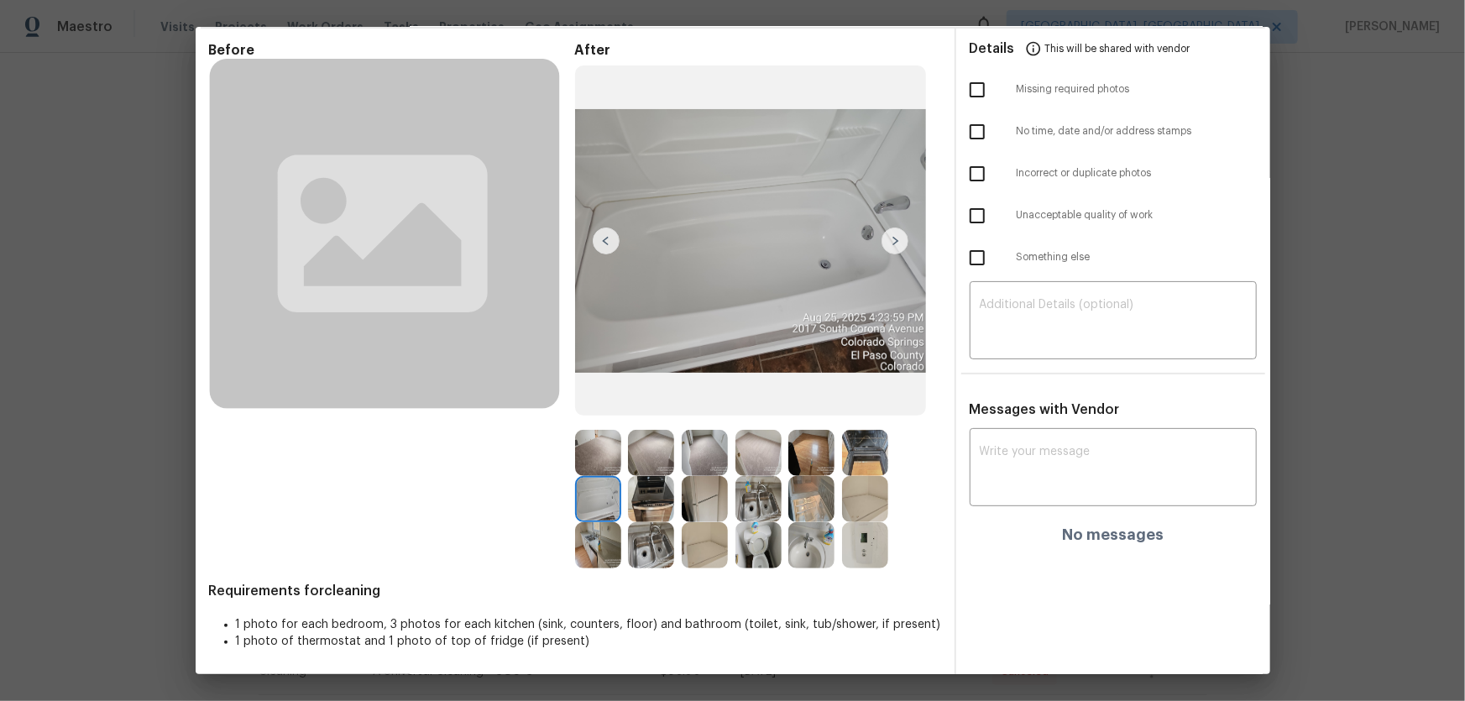
click at [593, 463] on img at bounding box center [598, 545] width 46 height 46
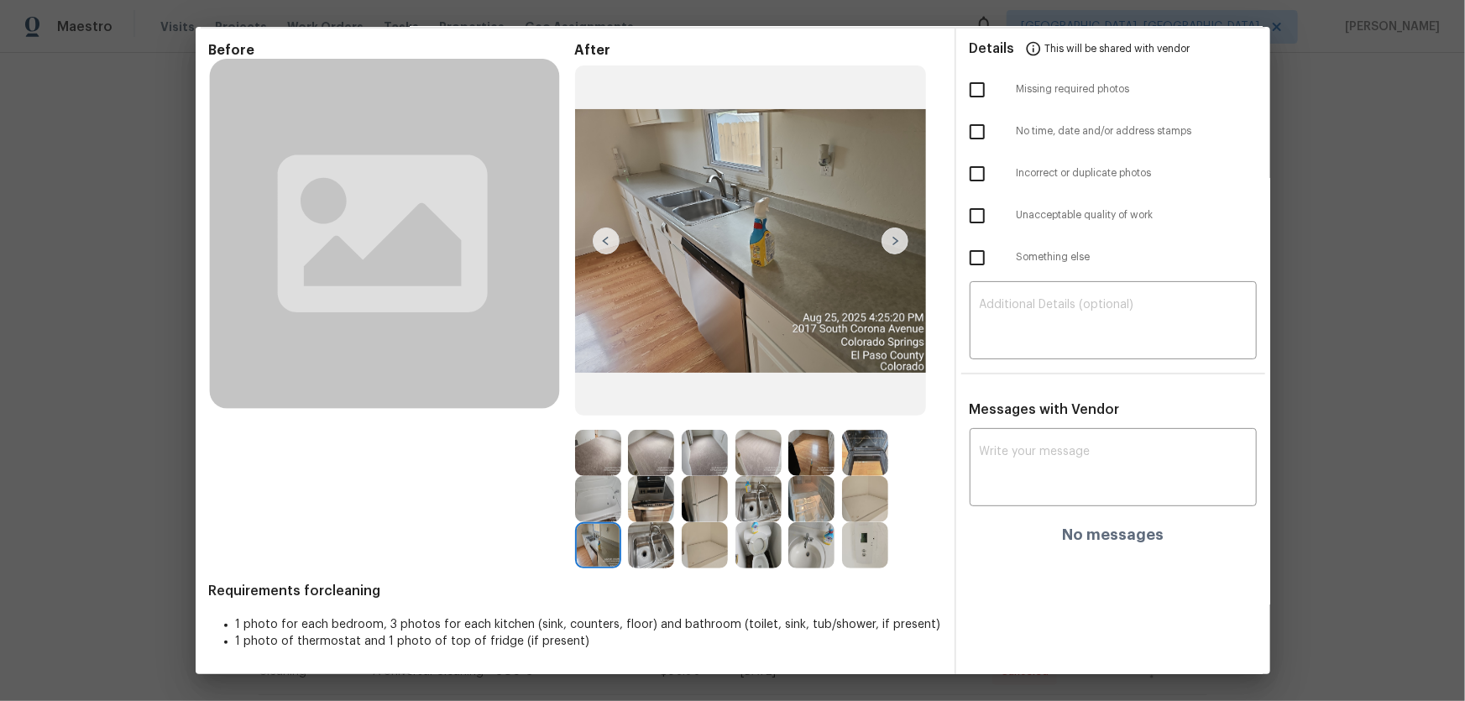
drag, startPoint x: 649, startPoint y: 550, endPoint x: 641, endPoint y: 526, distance: 25.8
click at [649, 463] on img at bounding box center [651, 545] width 46 height 46
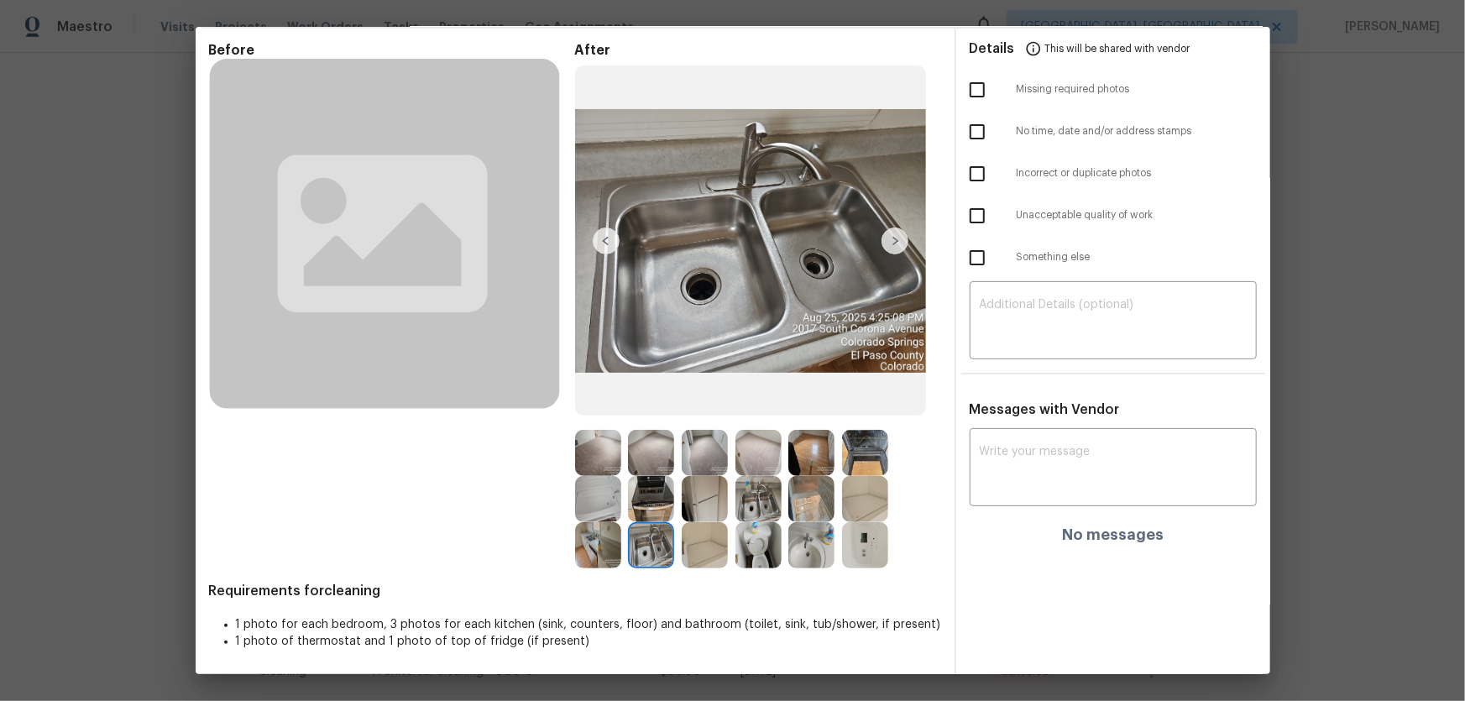
click at [638, 463] on img at bounding box center [651, 499] width 46 height 46
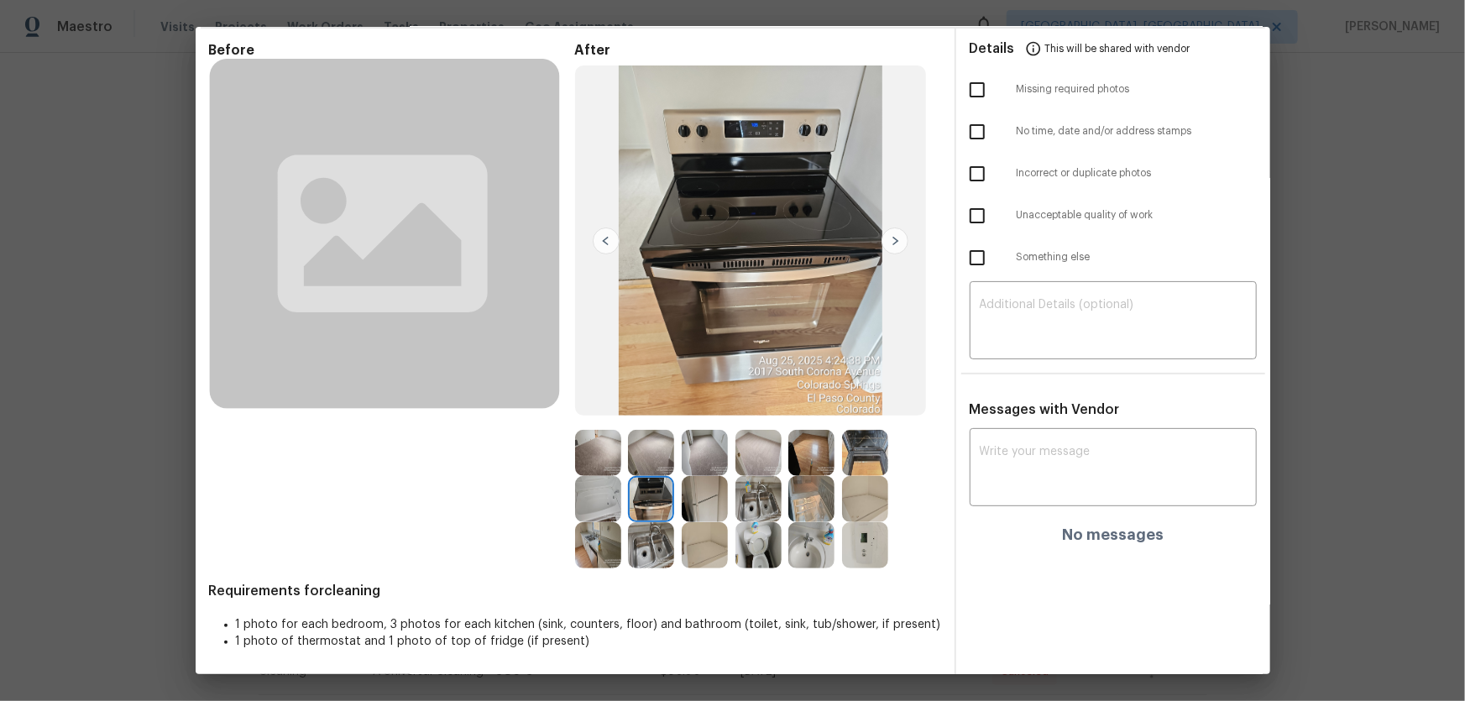
click at [704, 463] on img at bounding box center [705, 499] width 46 height 46
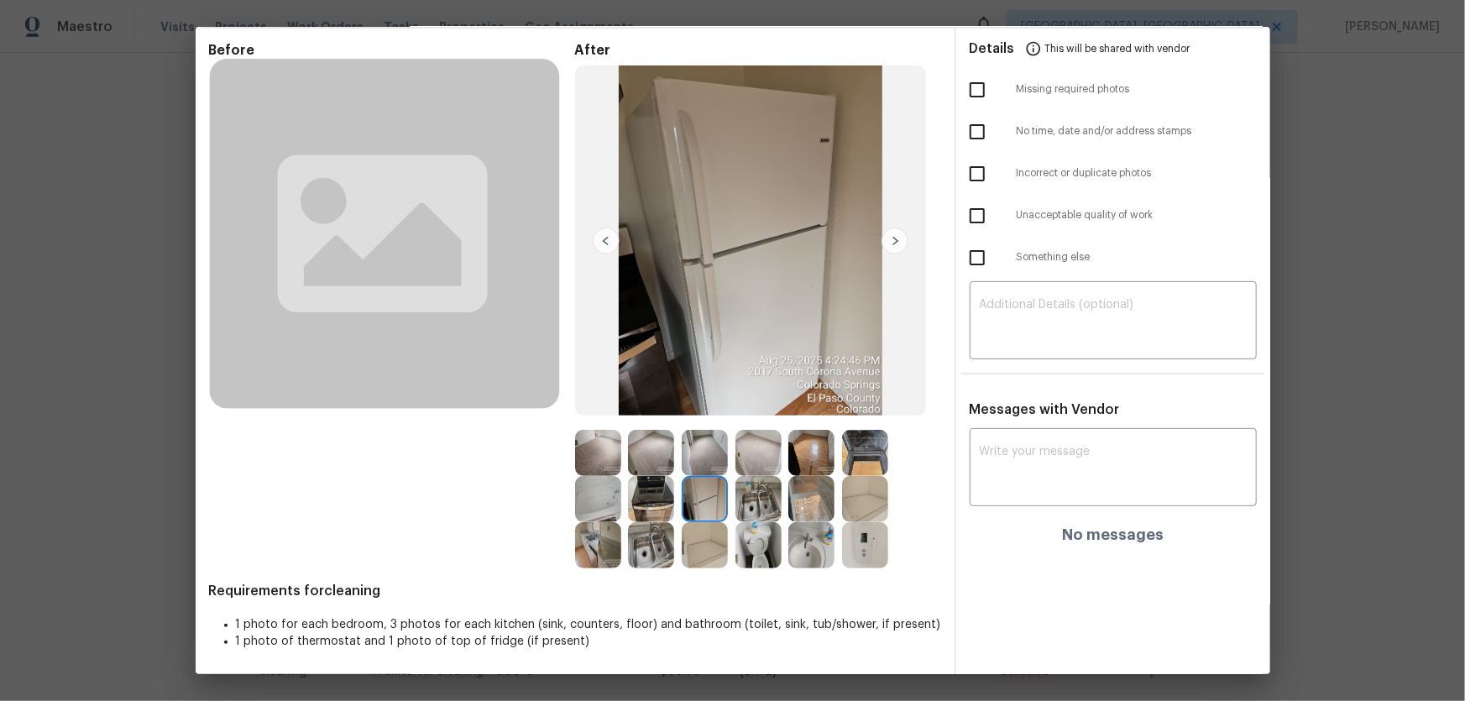
click at [763, 463] on img at bounding box center [759, 499] width 46 height 46
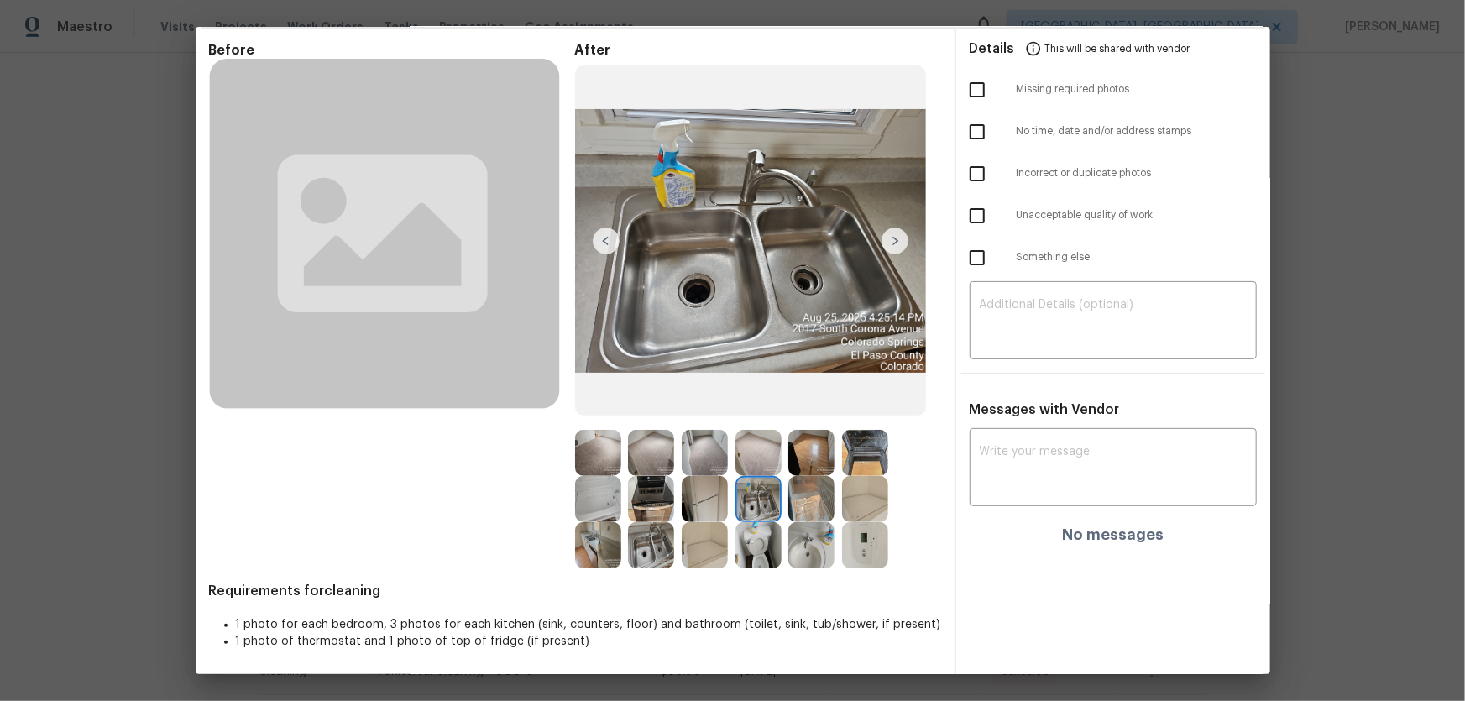
click at [805, 463] on img at bounding box center [811, 499] width 46 height 46
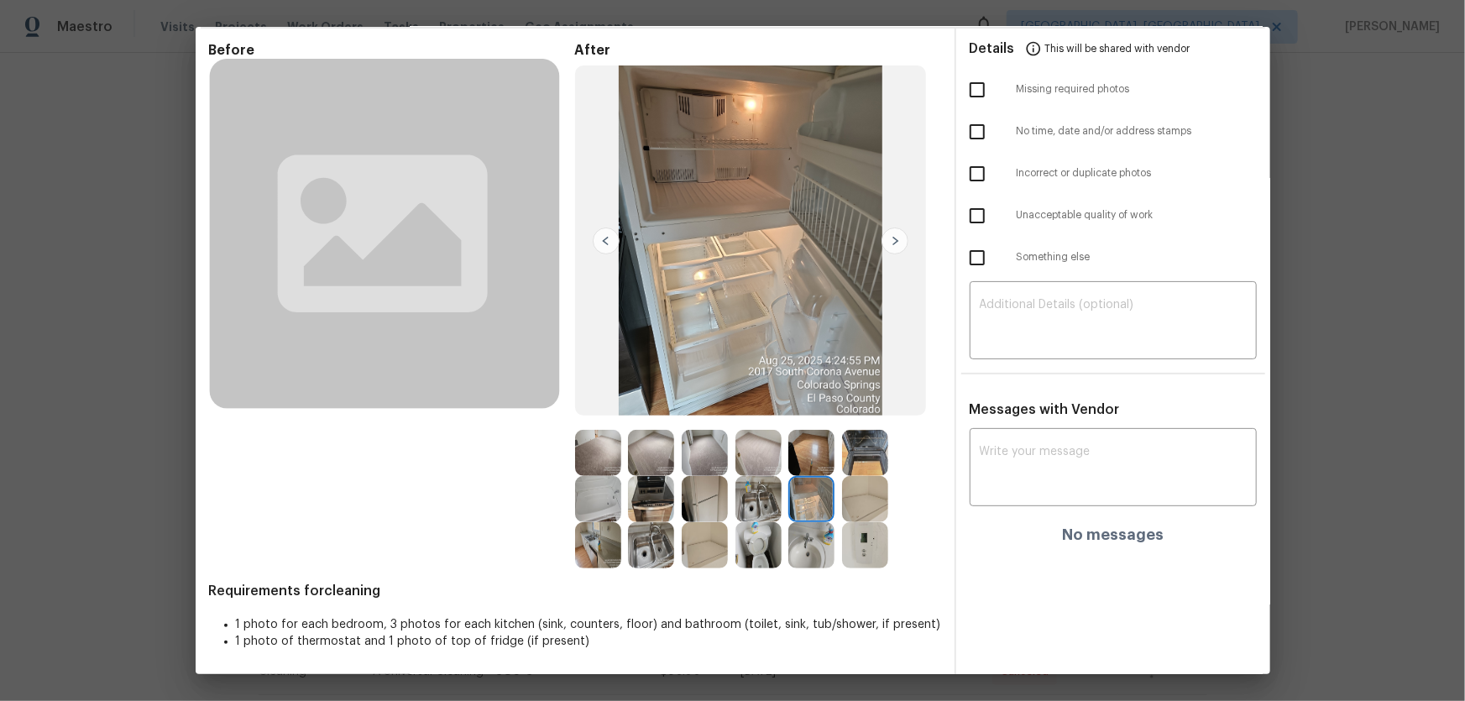
click at [856, 456] on img at bounding box center [865, 453] width 46 height 46
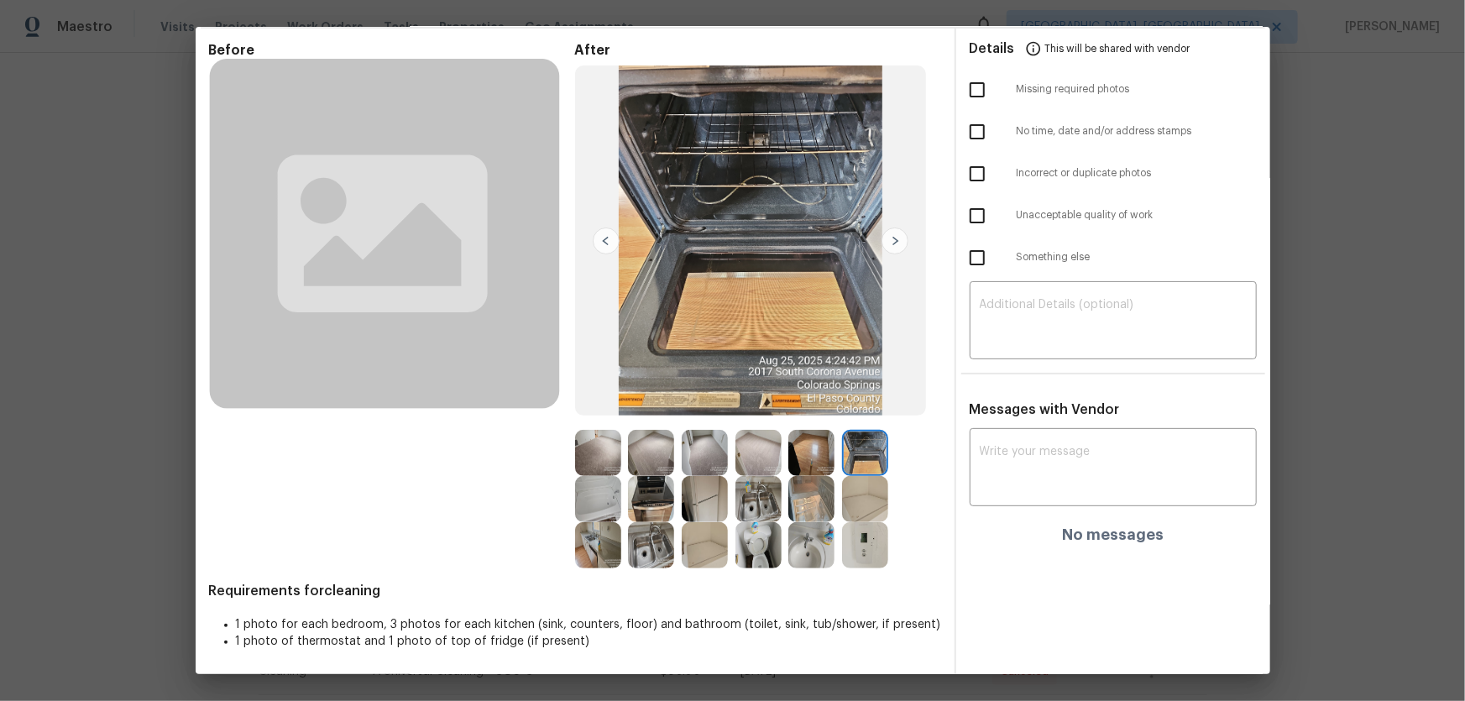
click at [856, 463] on img at bounding box center [865, 499] width 46 height 46
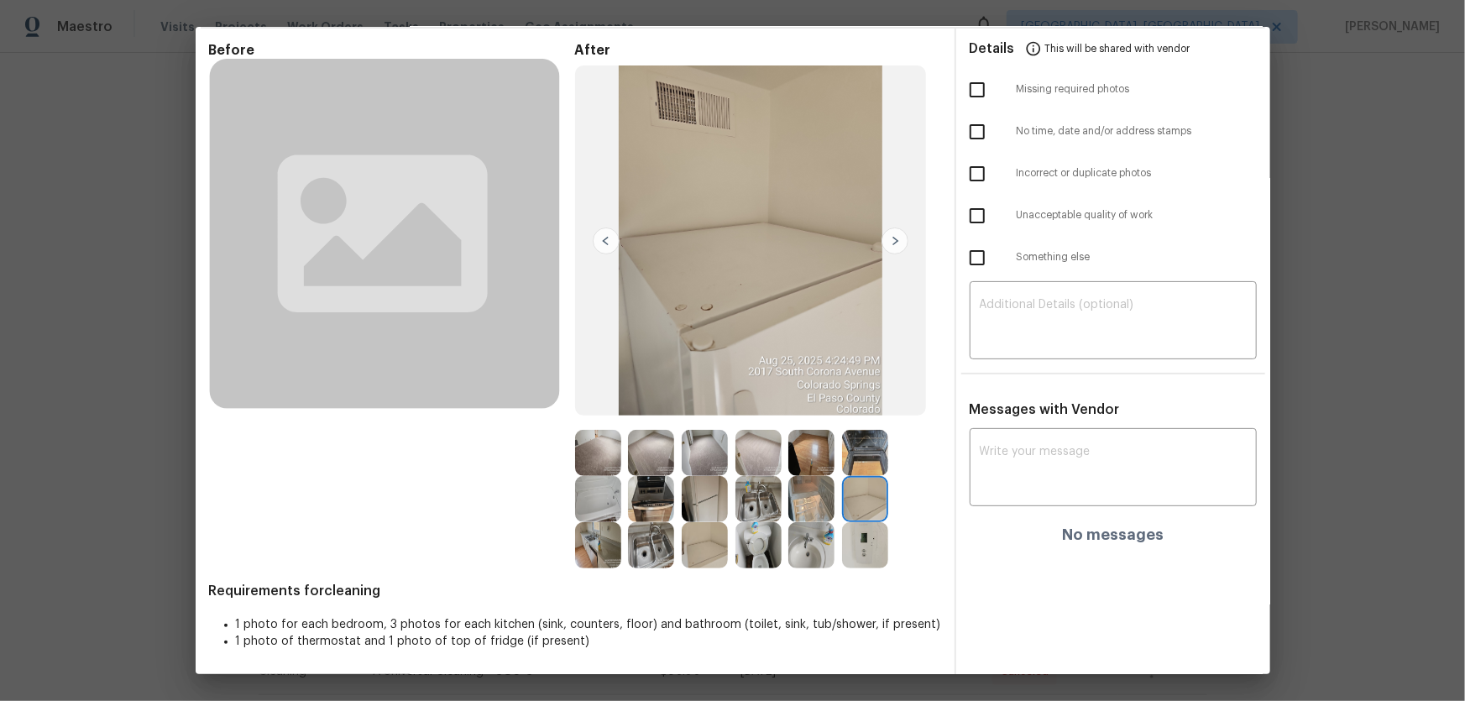
click at [741, 455] on img at bounding box center [759, 453] width 46 height 46
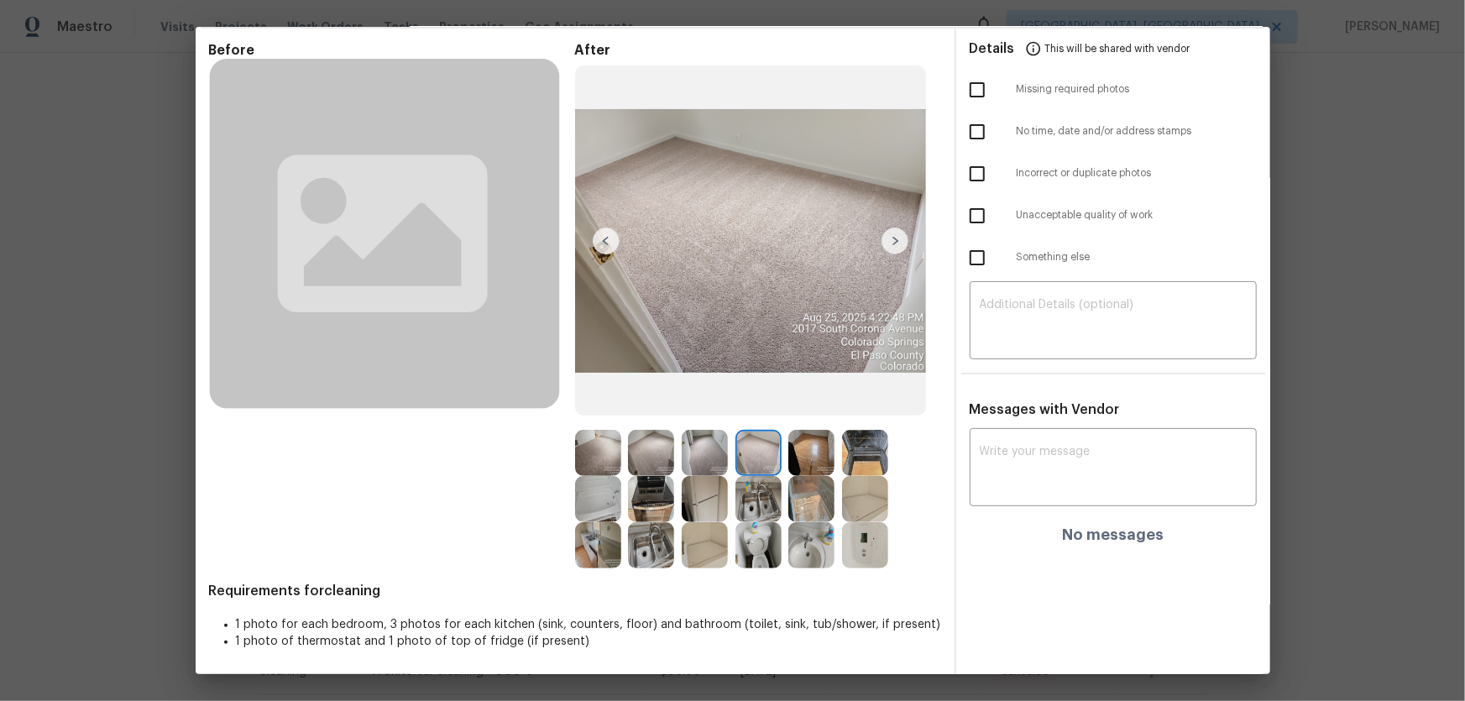
click at [697, 451] on img at bounding box center [705, 453] width 46 height 46
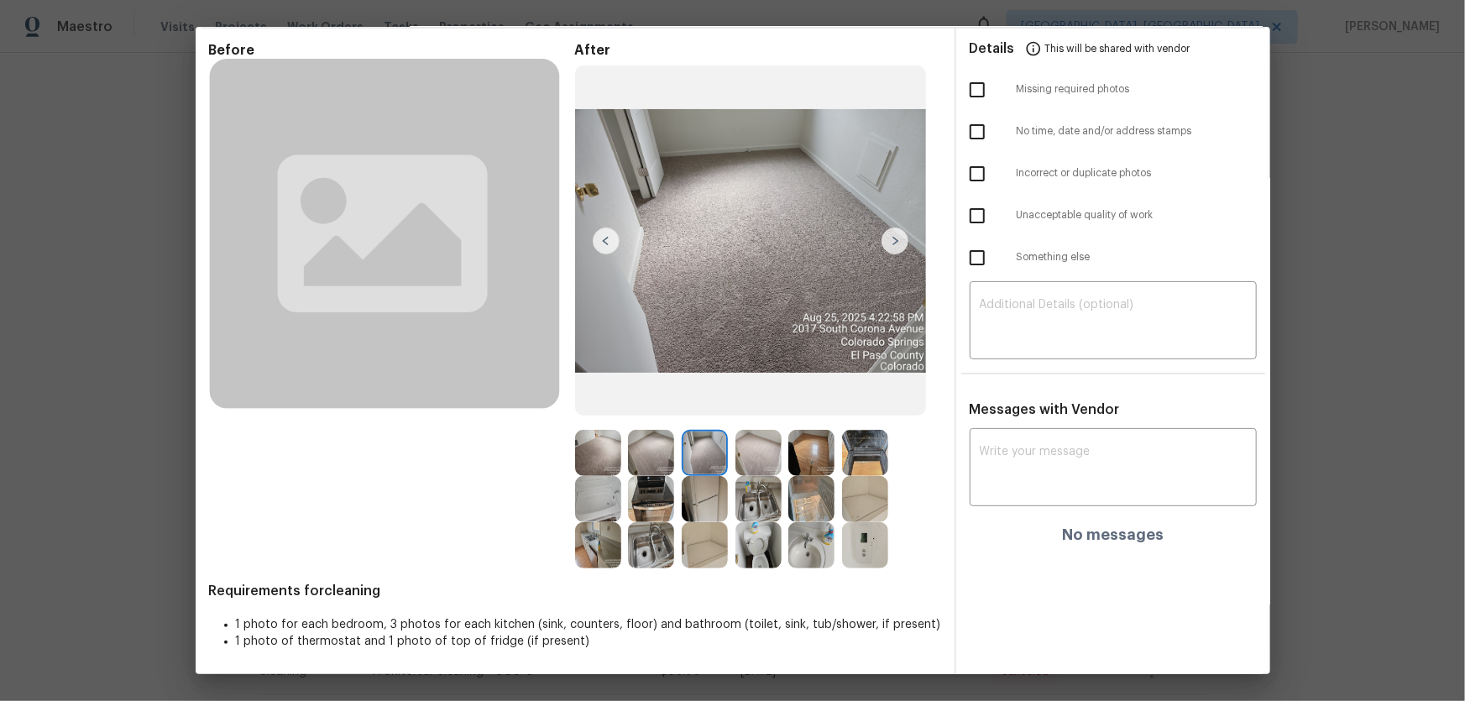
click at [645, 453] on img at bounding box center [651, 453] width 46 height 46
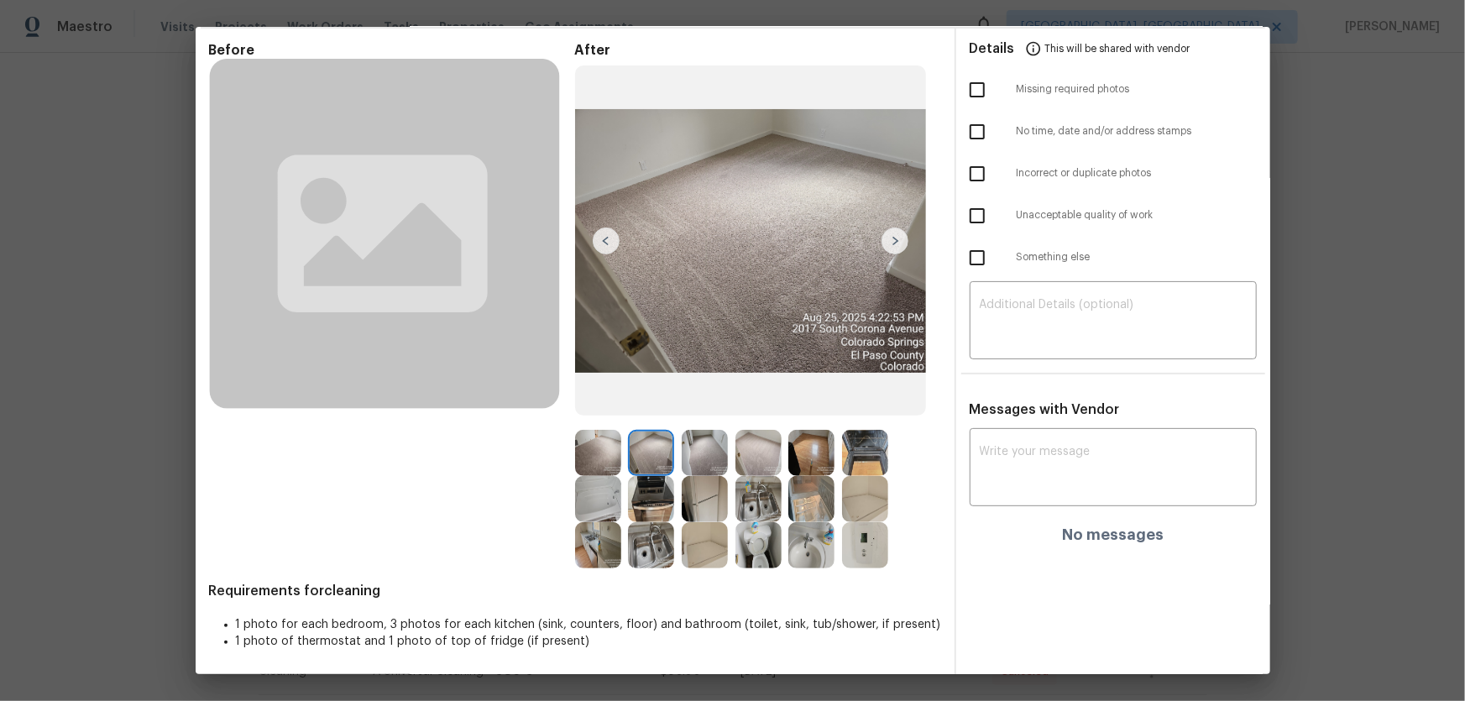
click at [644, 463] on img at bounding box center [651, 499] width 46 height 46
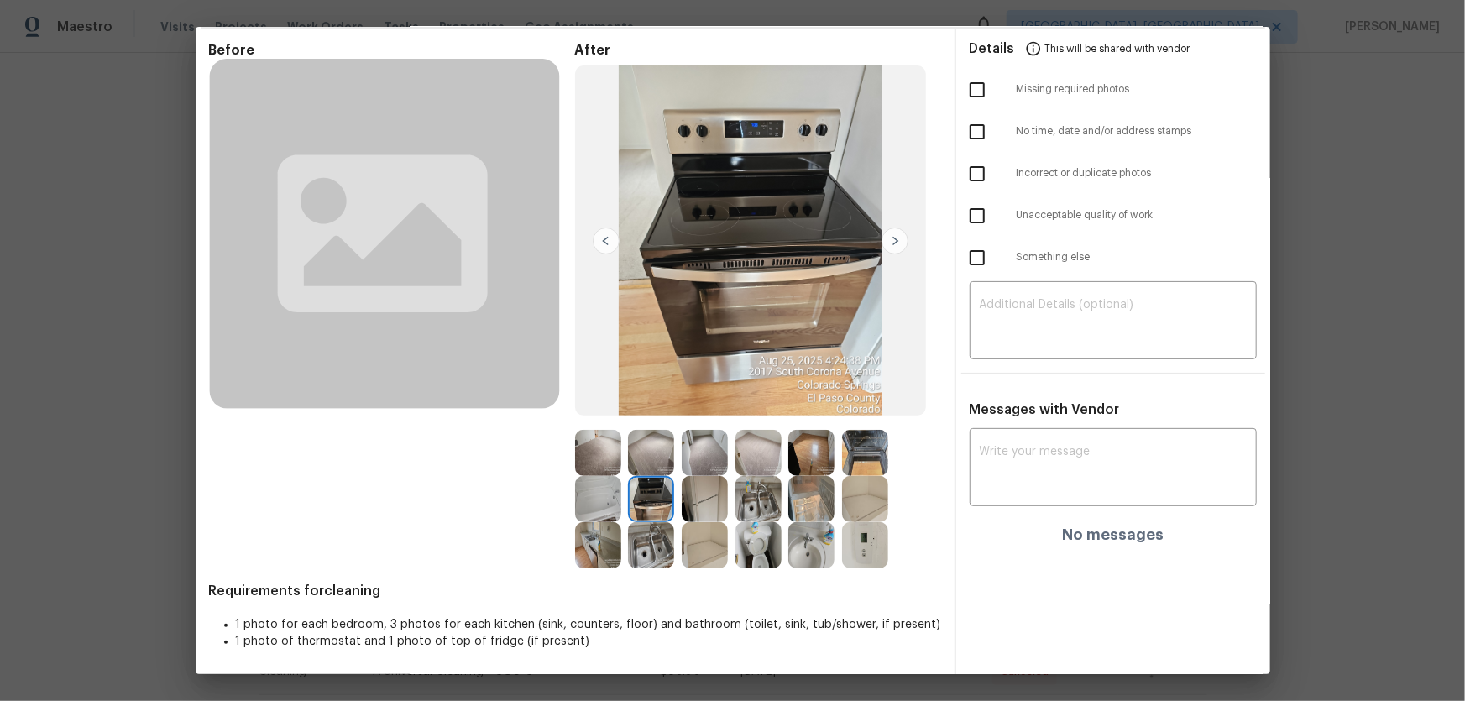
click at [647, 463] on img at bounding box center [651, 545] width 46 height 46
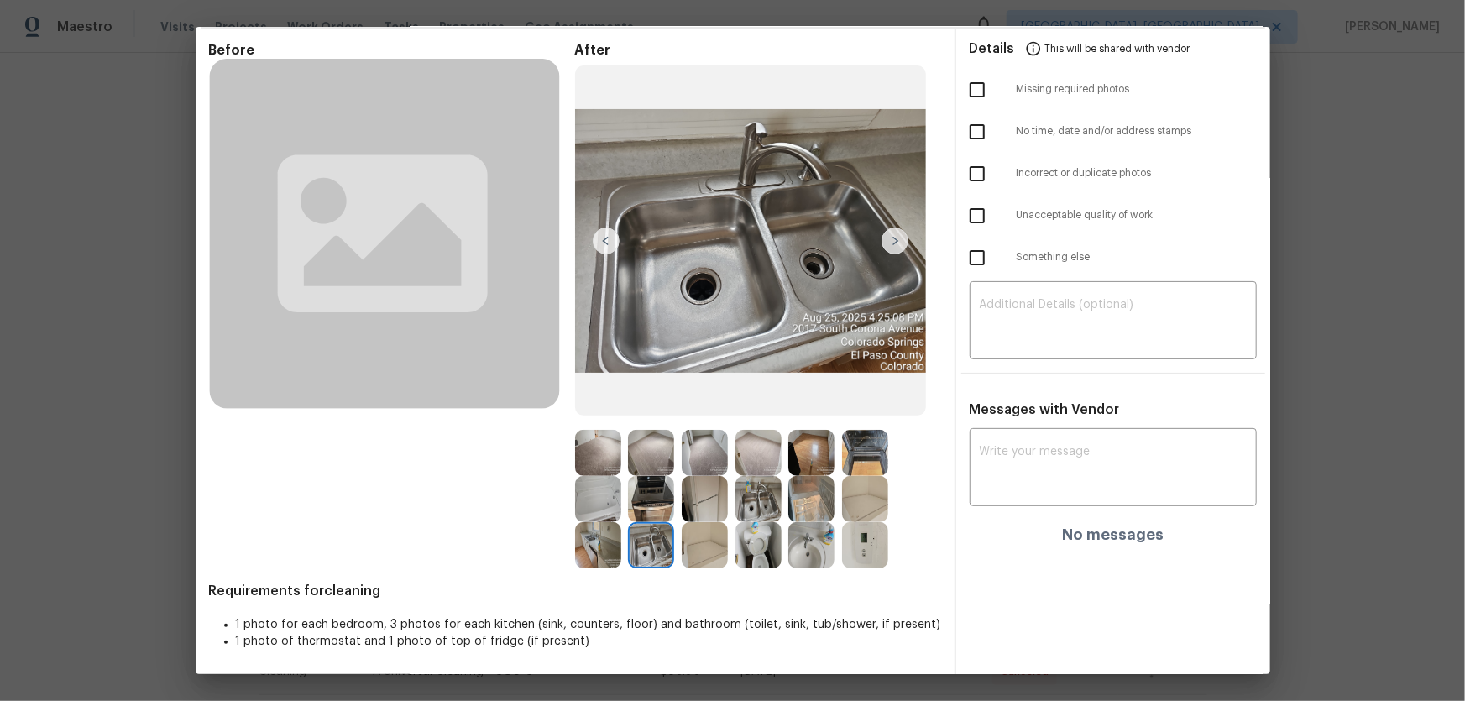
click at [741, 463] on img at bounding box center [759, 545] width 46 height 46
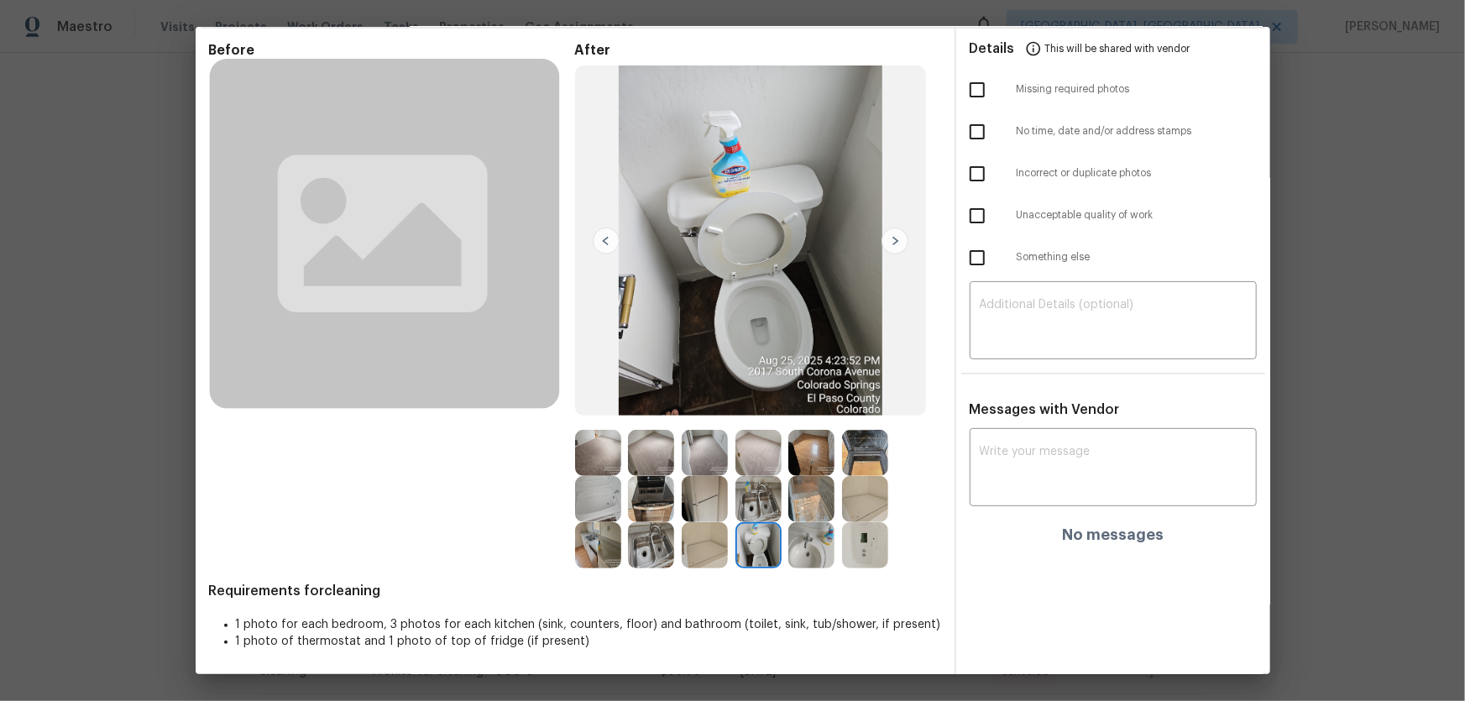
click at [859, 463] on img at bounding box center [865, 545] width 46 height 46
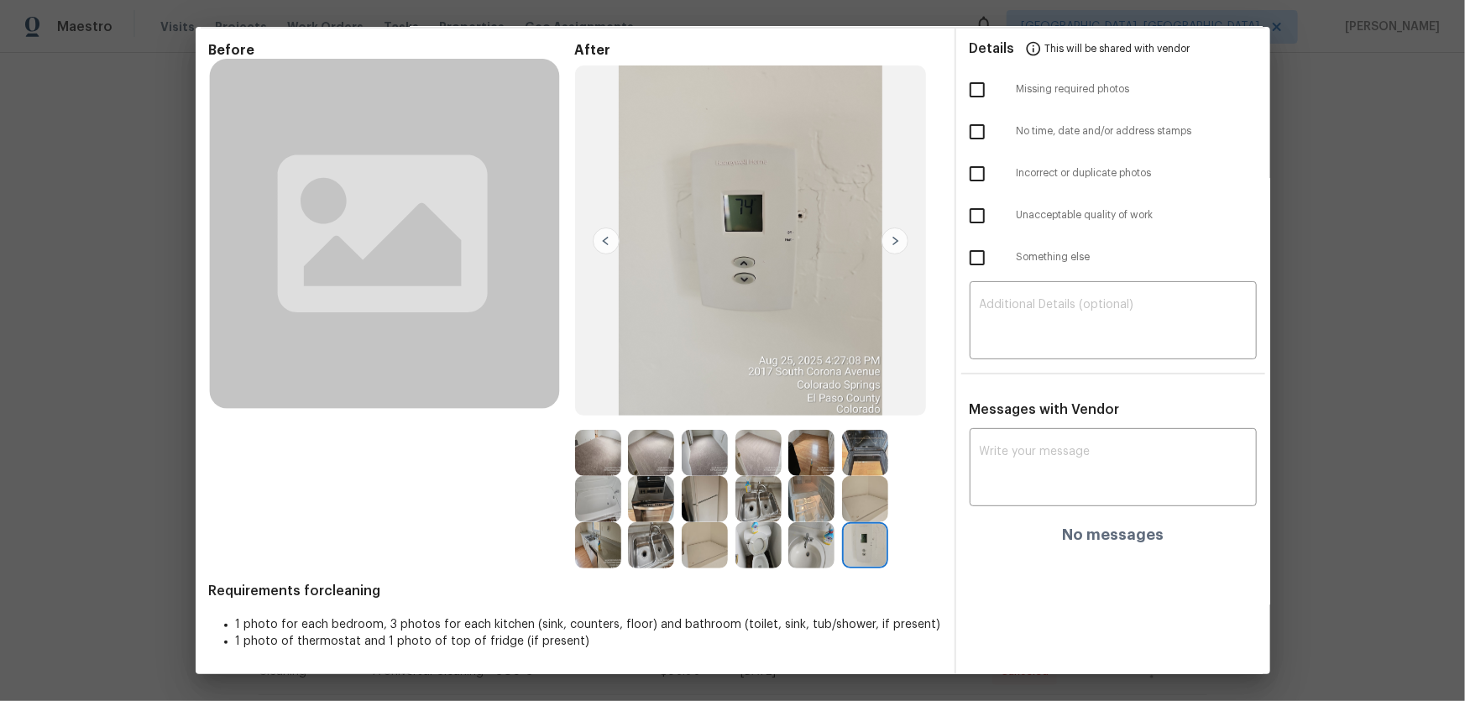
click at [859, 463] on img at bounding box center [865, 545] width 46 height 46
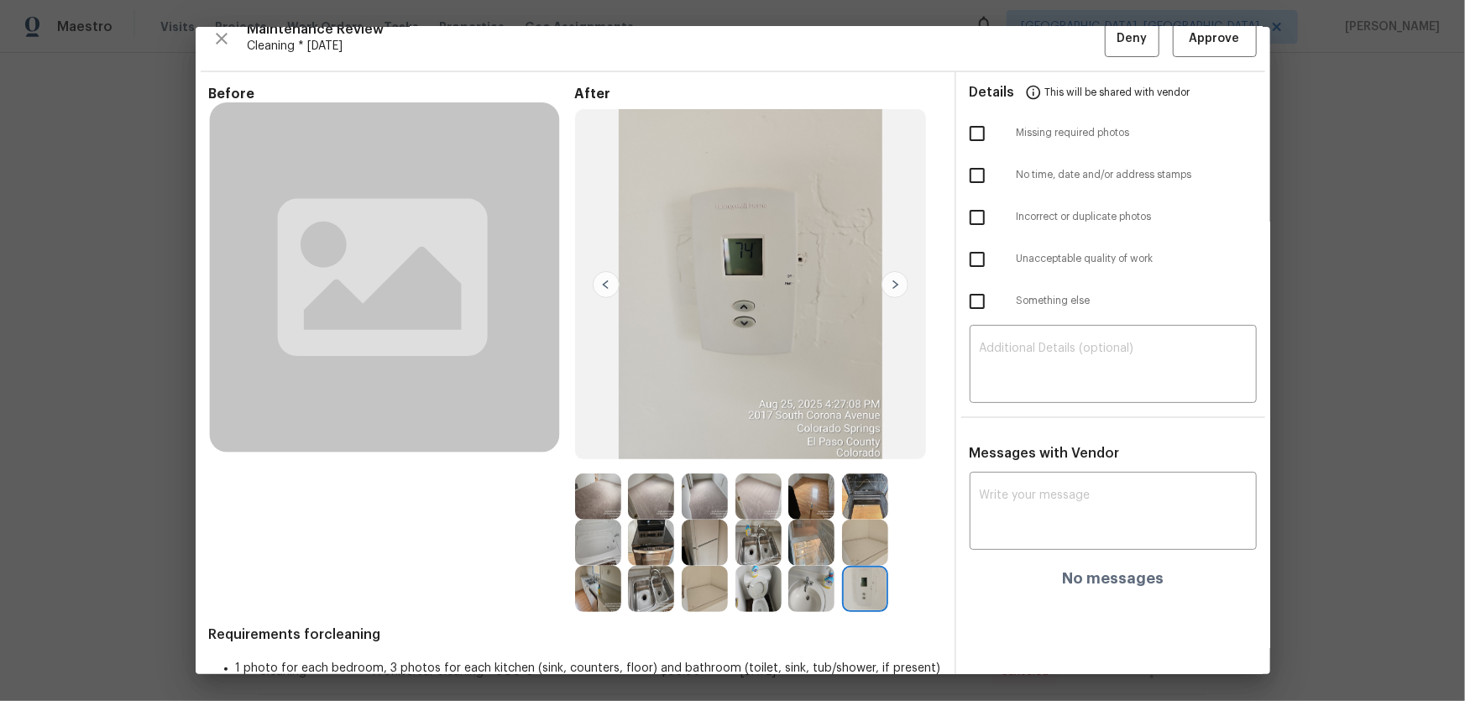
scroll to position [0, 0]
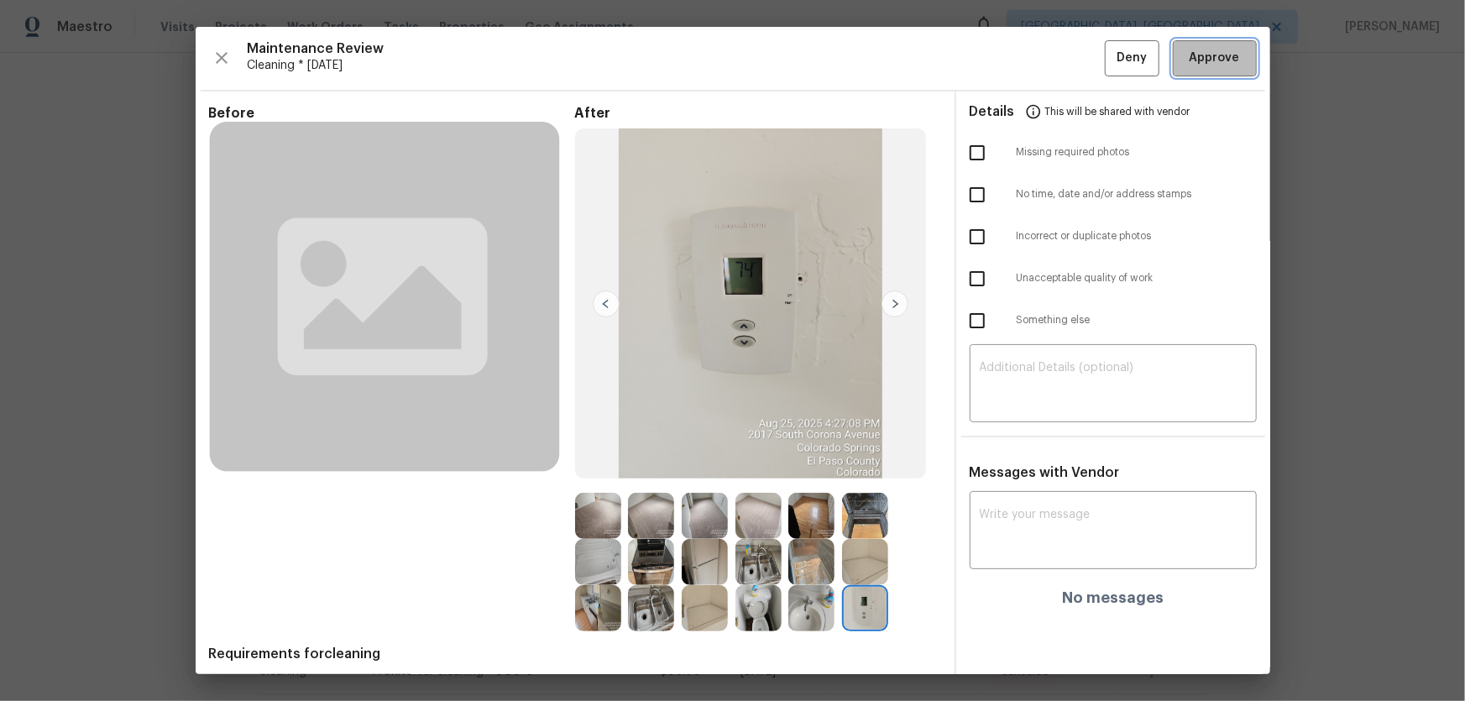
click at [1042, 57] on span "Approve" at bounding box center [1214, 58] width 57 height 21
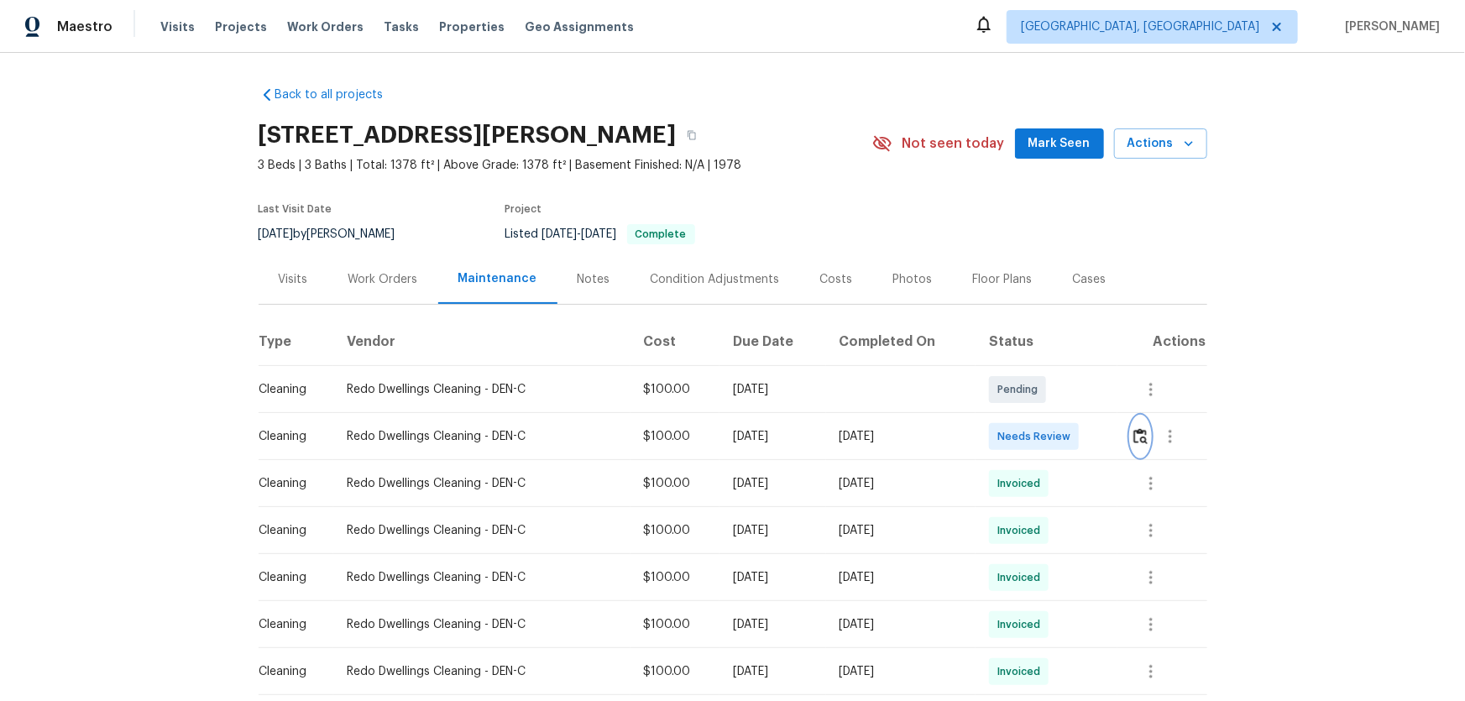
click at [1139, 432] on img "button" at bounding box center [1141, 436] width 14 height 16
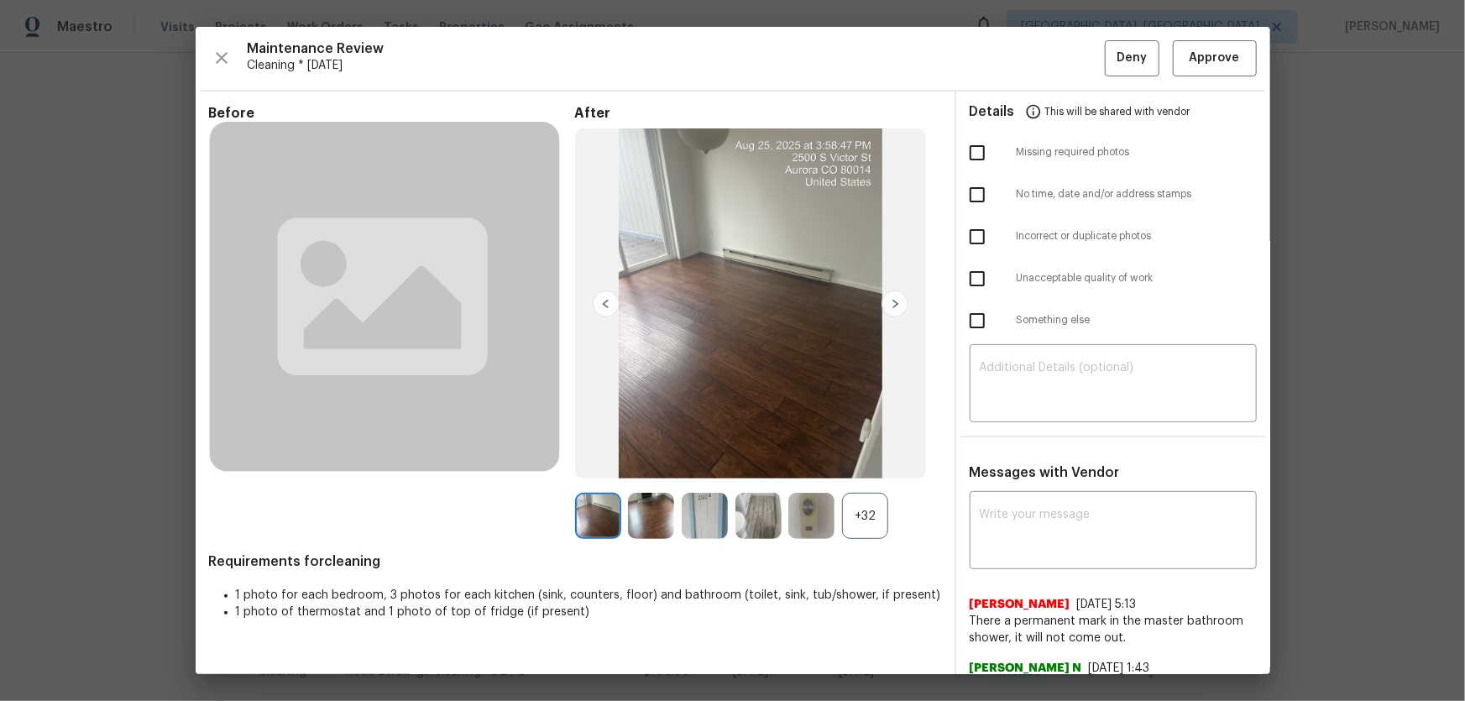
click at [866, 515] on div "+32" at bounding box center [865, 516] width 46 height 46
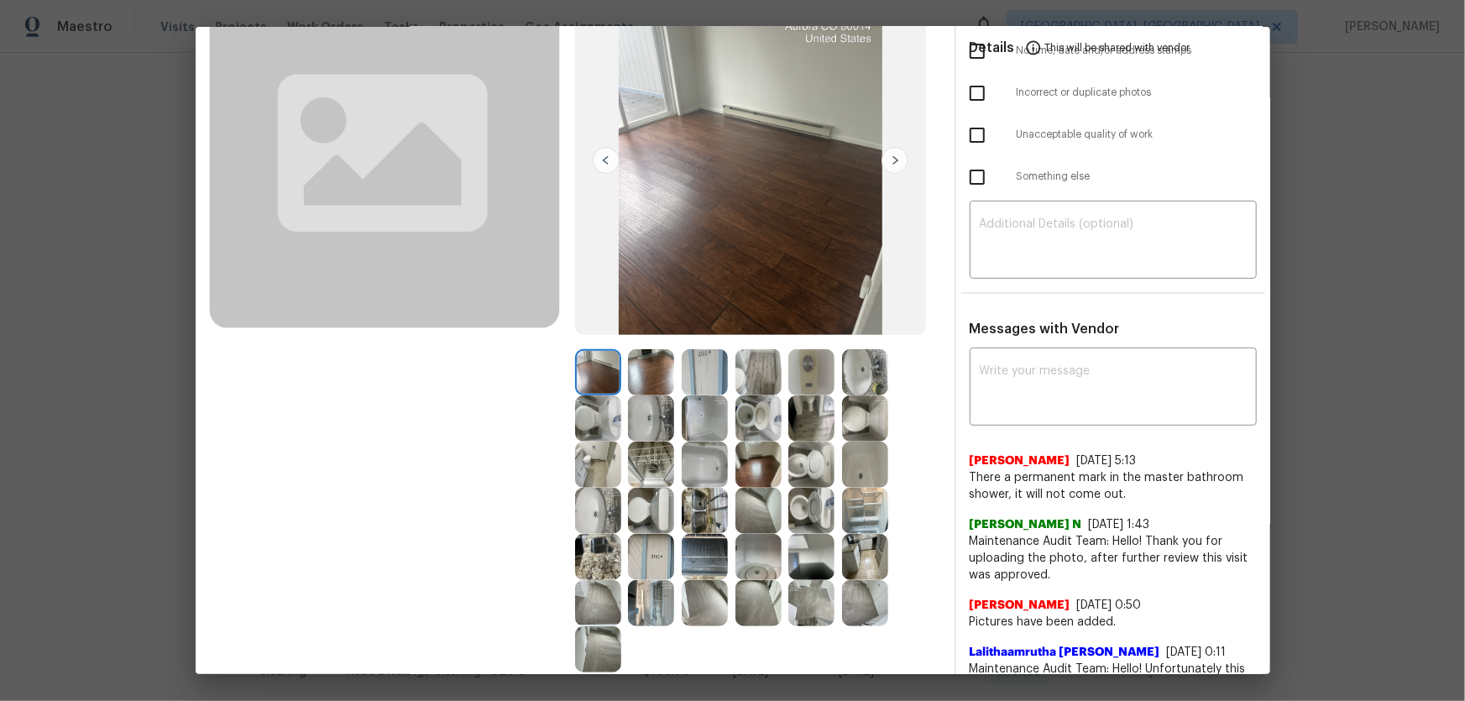
scroll to position [152, 0]
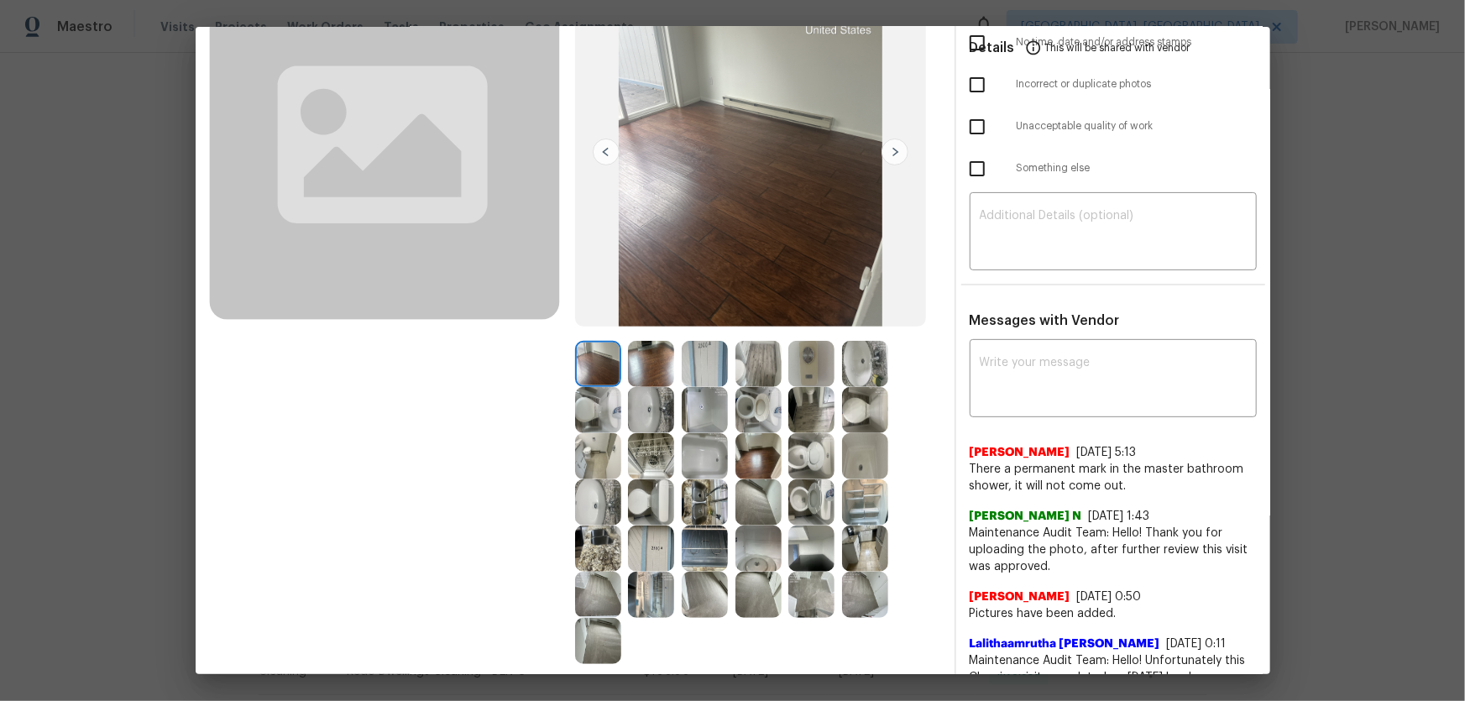
click at [822, 497] on img at bounding box center [811, 502] width 46 height 46
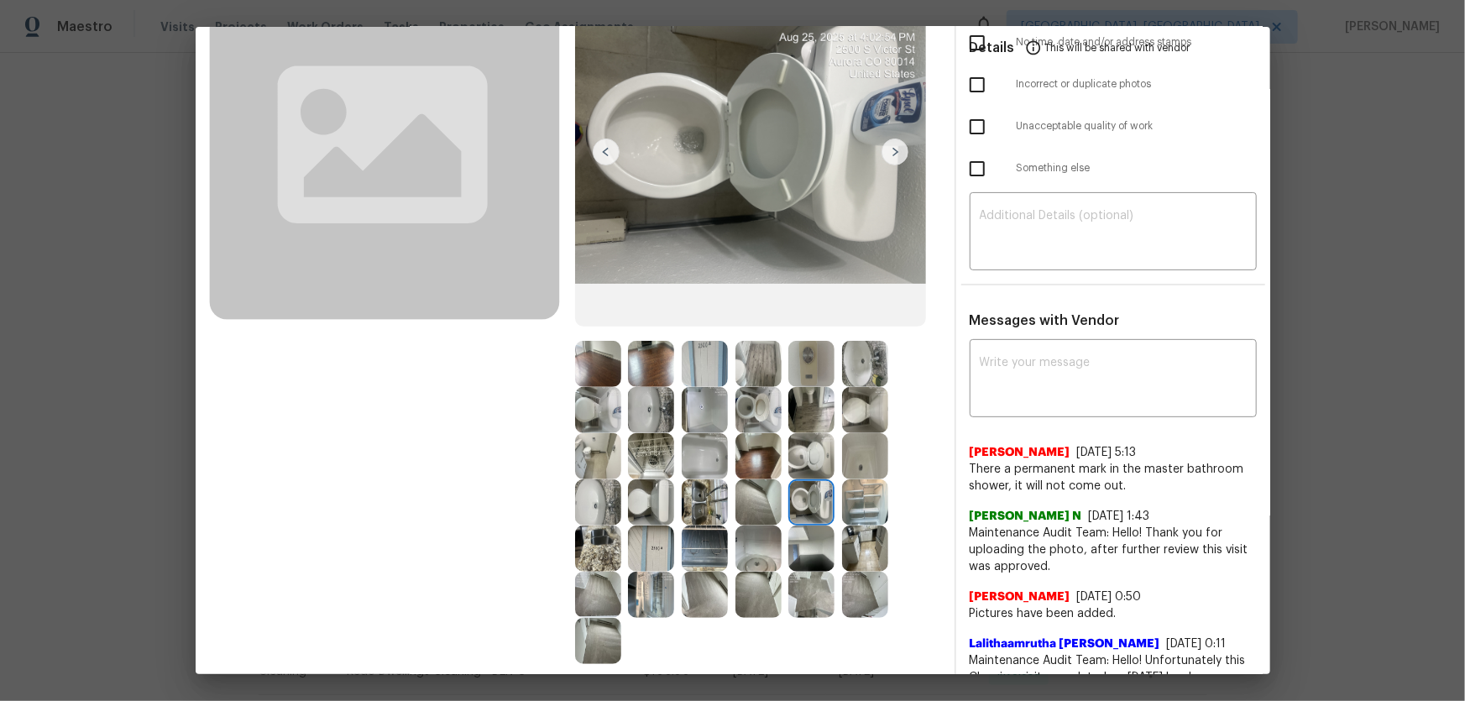
click at [814, 458] on img at bounding box center [811, 456] width 46 height 46
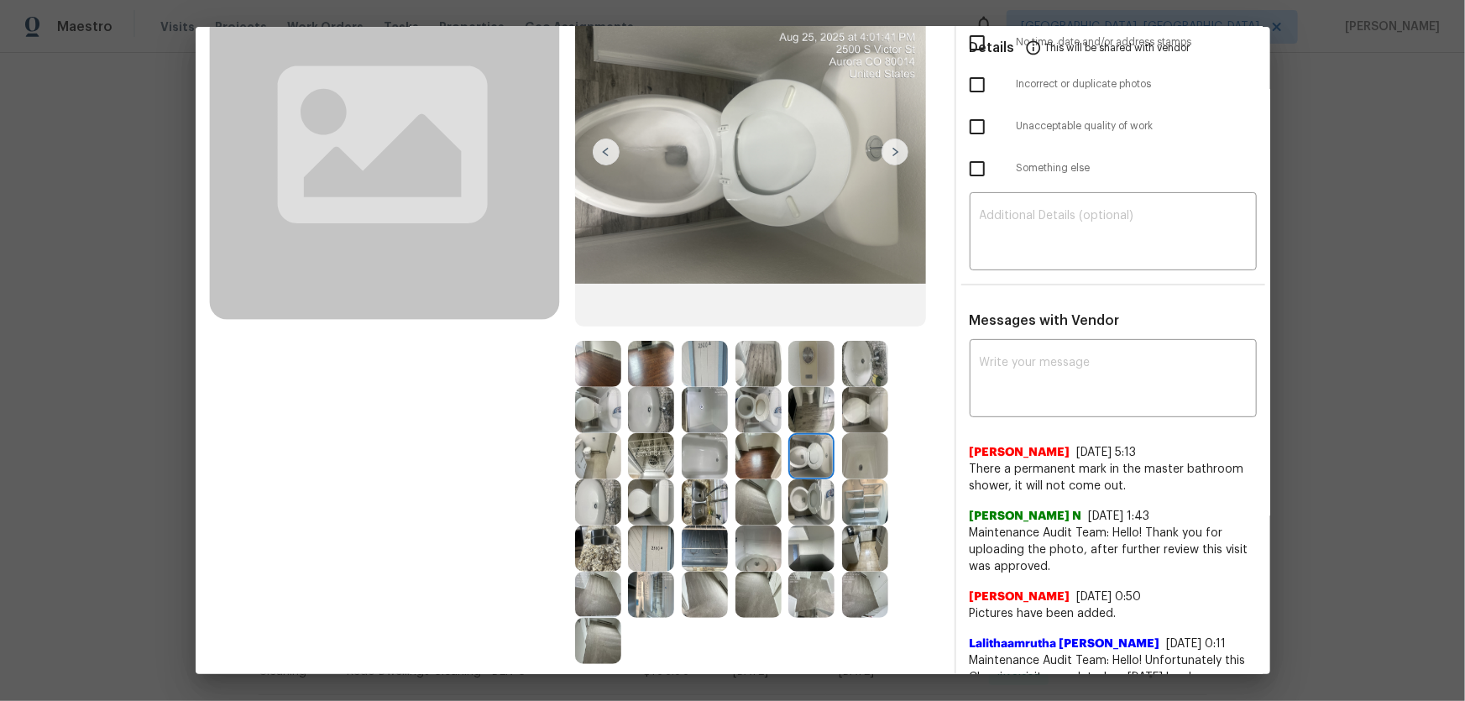
click at [746, 402] on img at bounding box center [759, 410] width 46 height 46
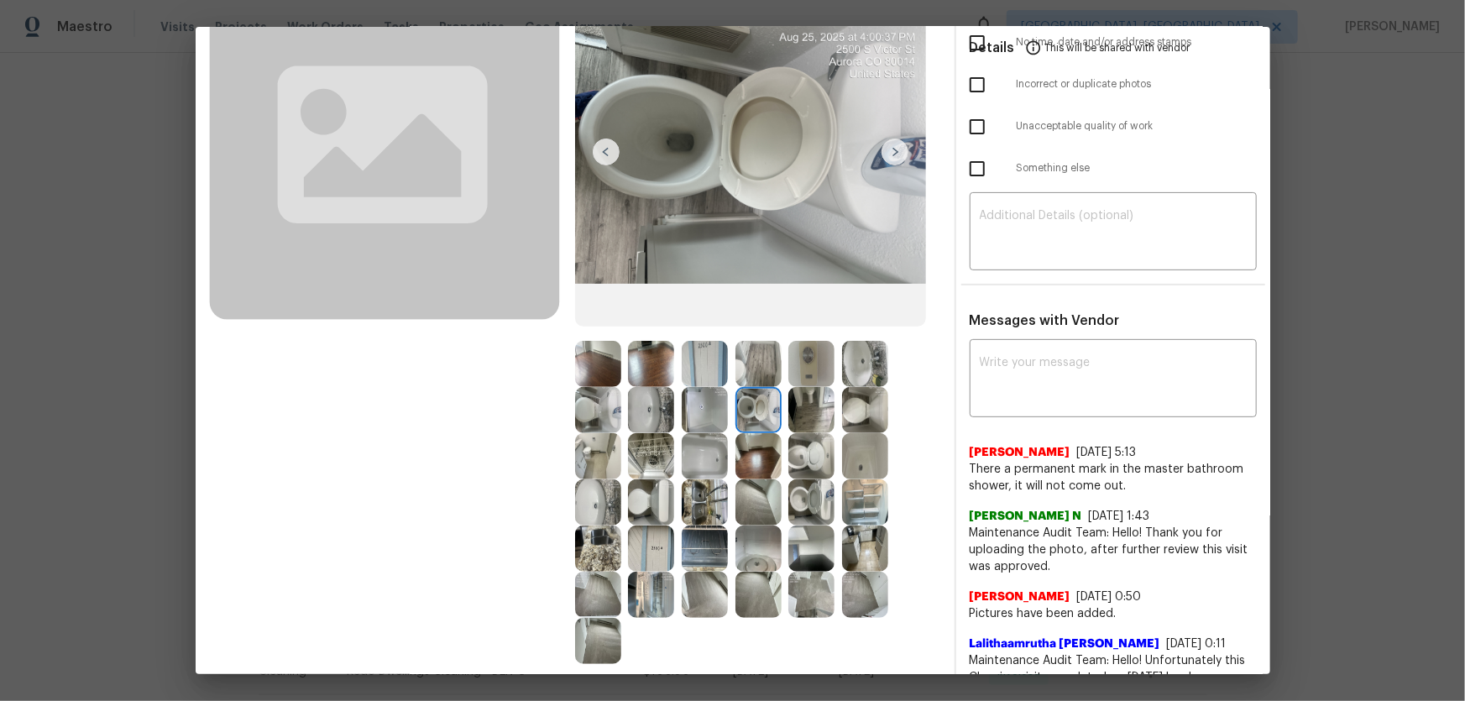
click at [644, 406] on img at bounding box center [651, 410] width 46 height 46
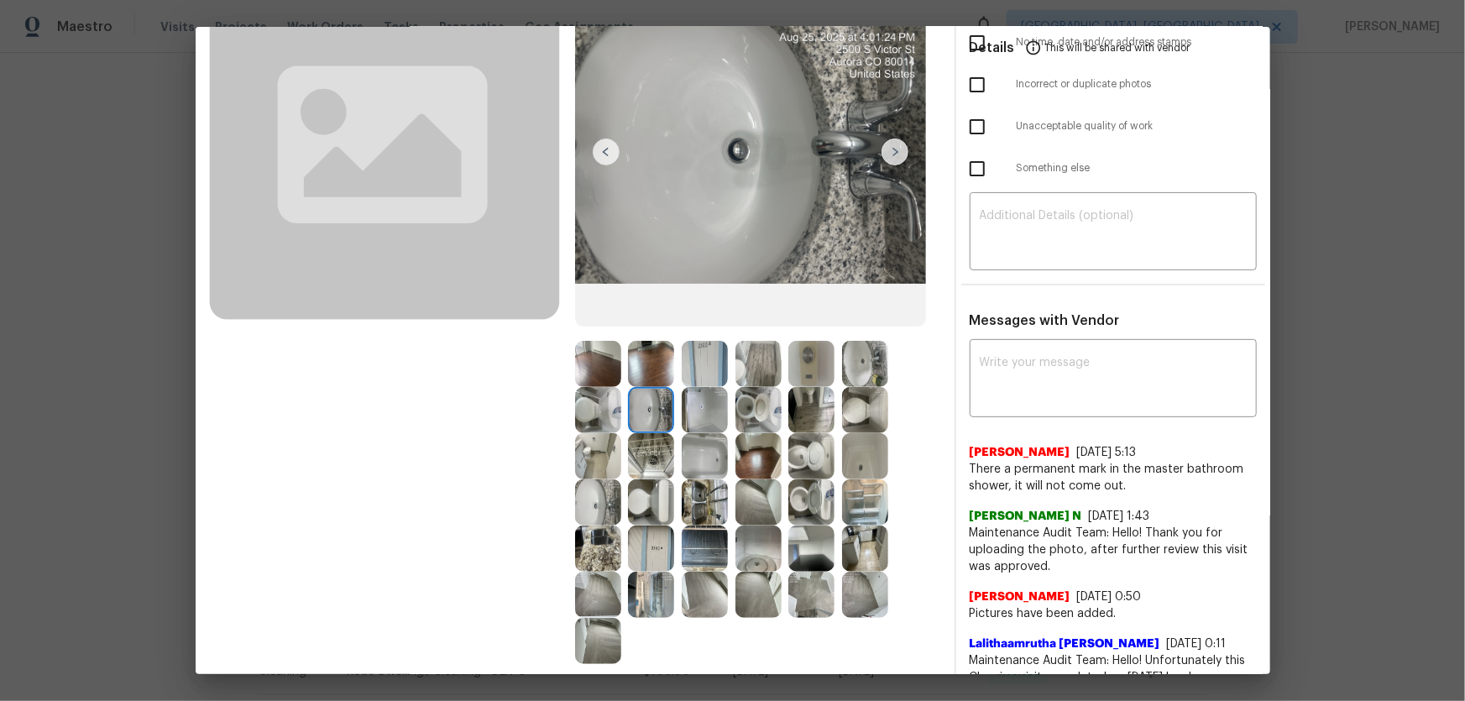
click at [588, 495] on img at bounding box center [598, 502] width 46 height 46
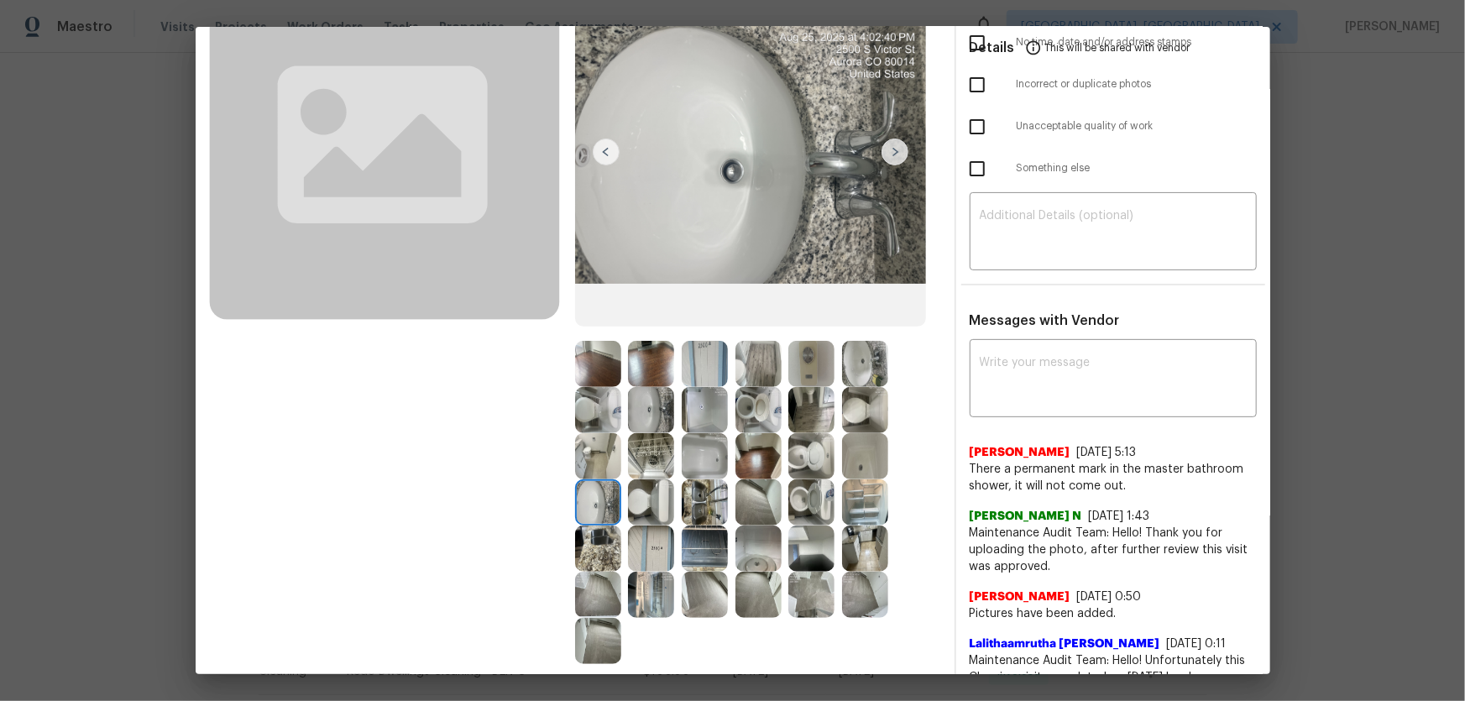
click at [865, 360] on img at bounding box center [865, 364] width 46 height 46
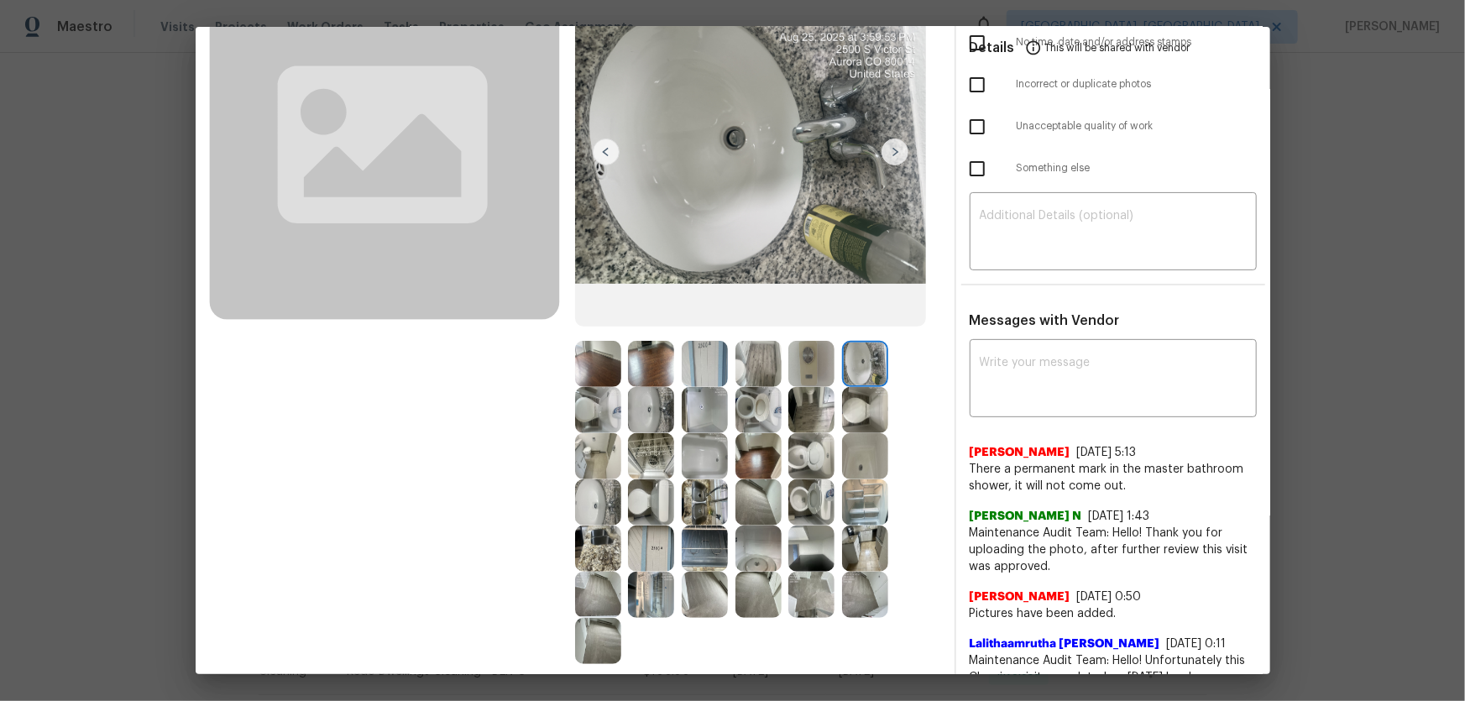
click at [711, 416] on img at bounding box center [705, 410] width 46 height 46
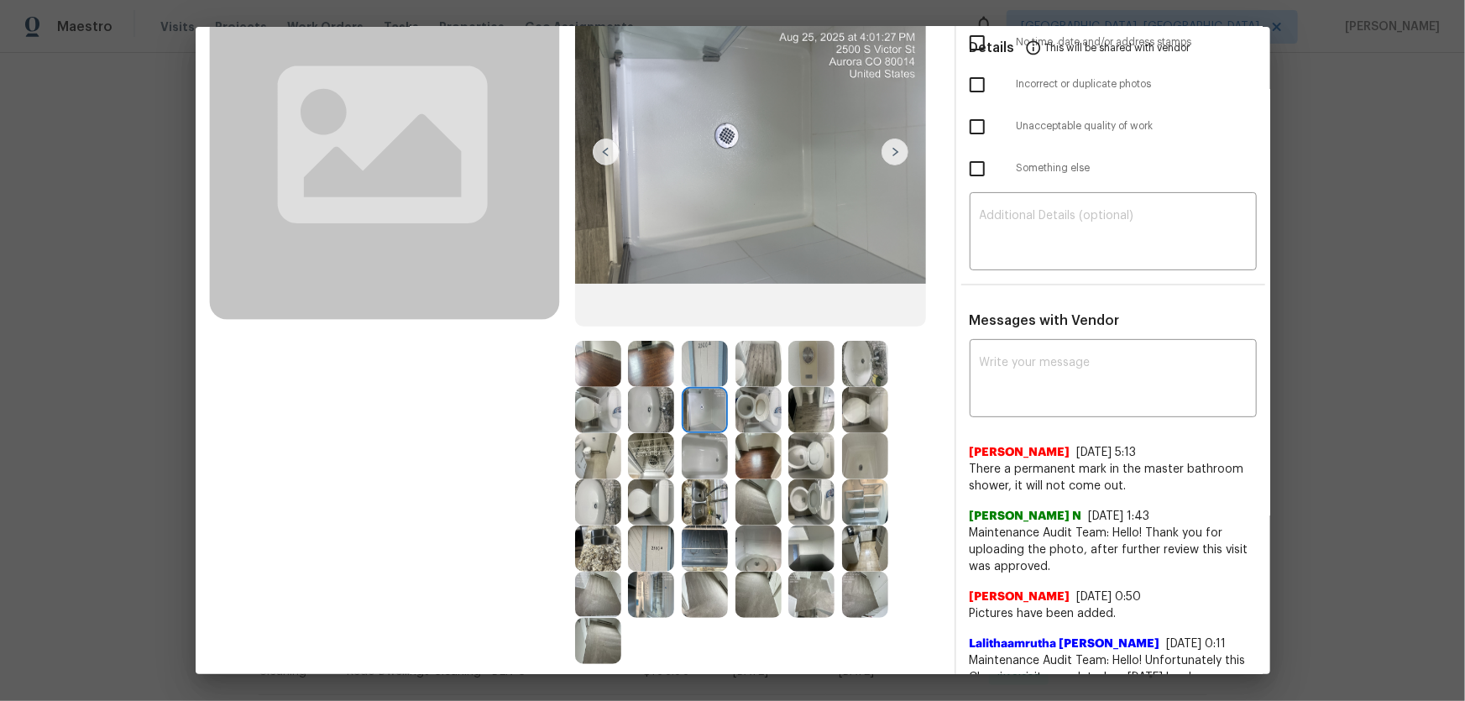
click at [699, 460] on img at bounding box center [705, 456] width 46 height 46
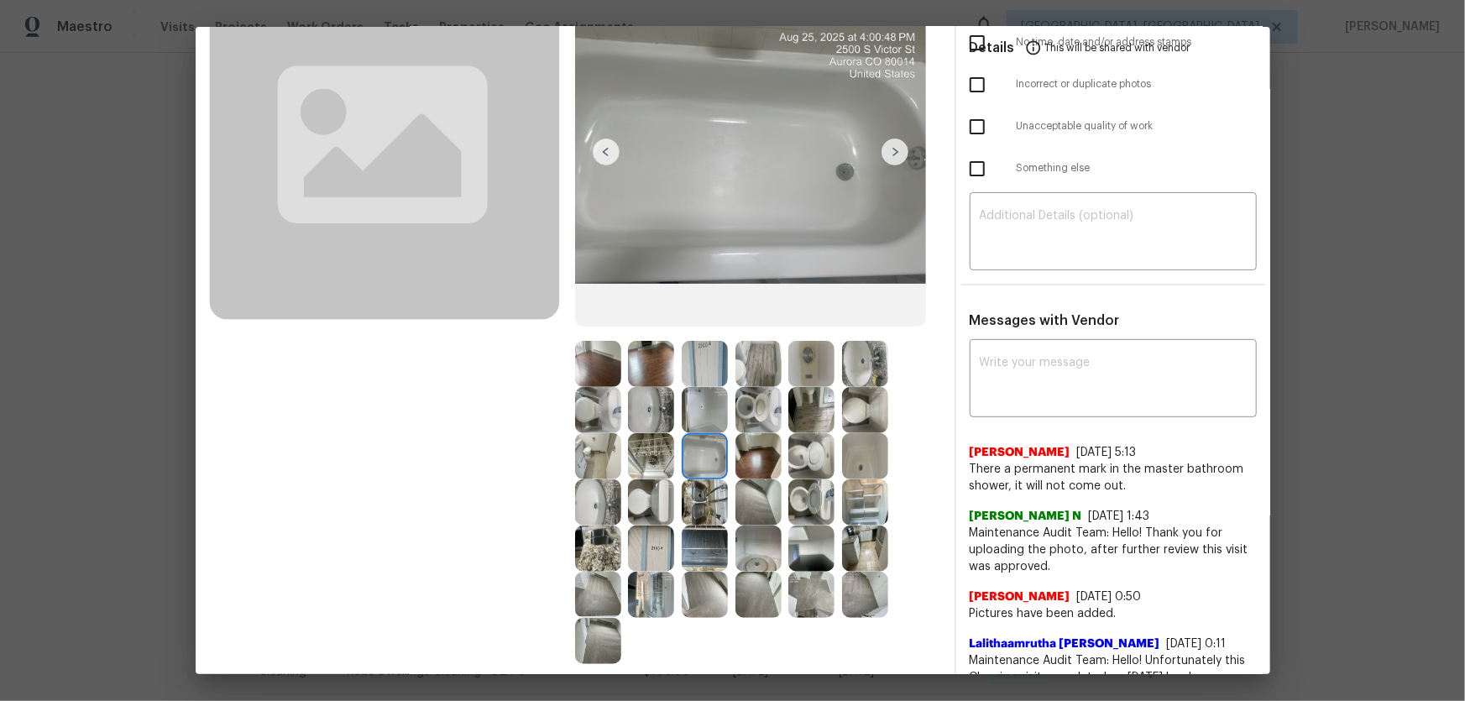
click at [857, 455] on img at bounding box center [865, 456] width 46 height 46
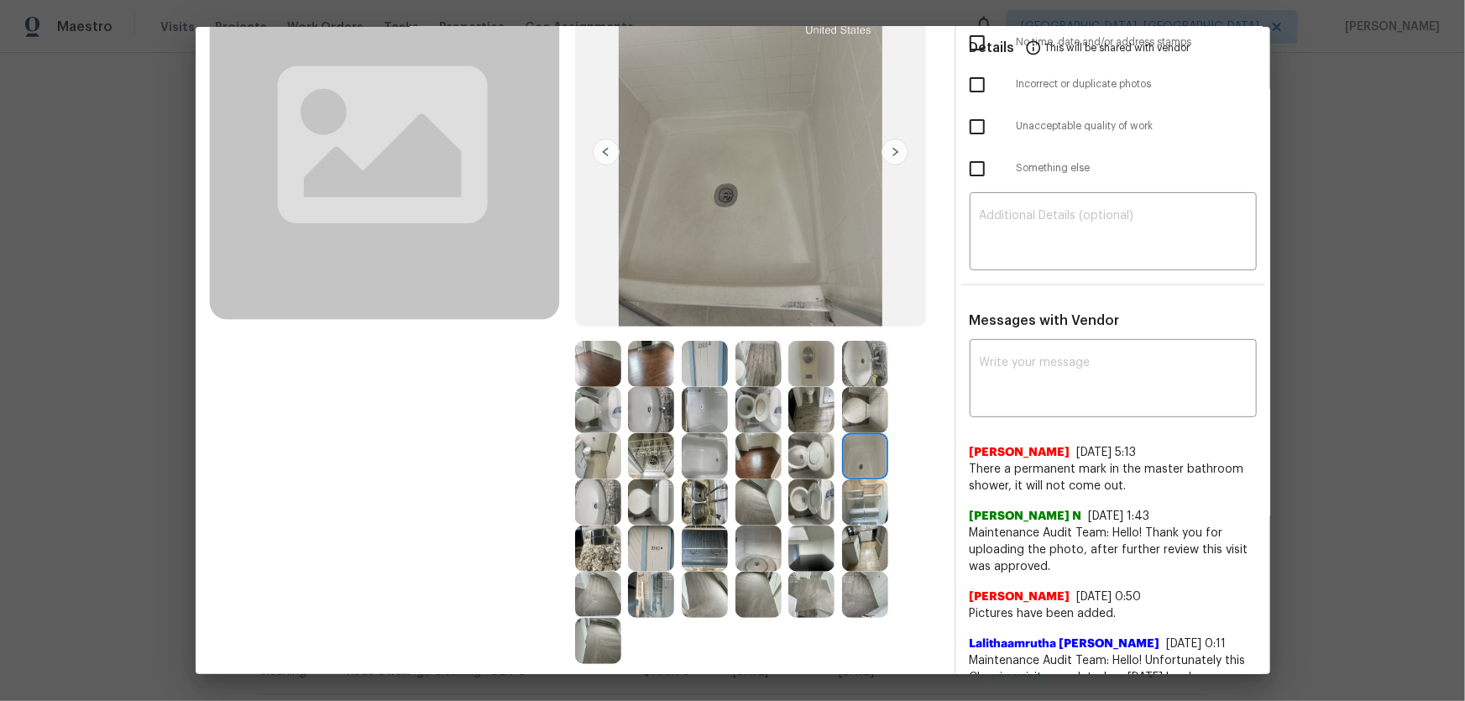
click at [715, 550] on img at bounding box center [705, 549] width 46 height 46
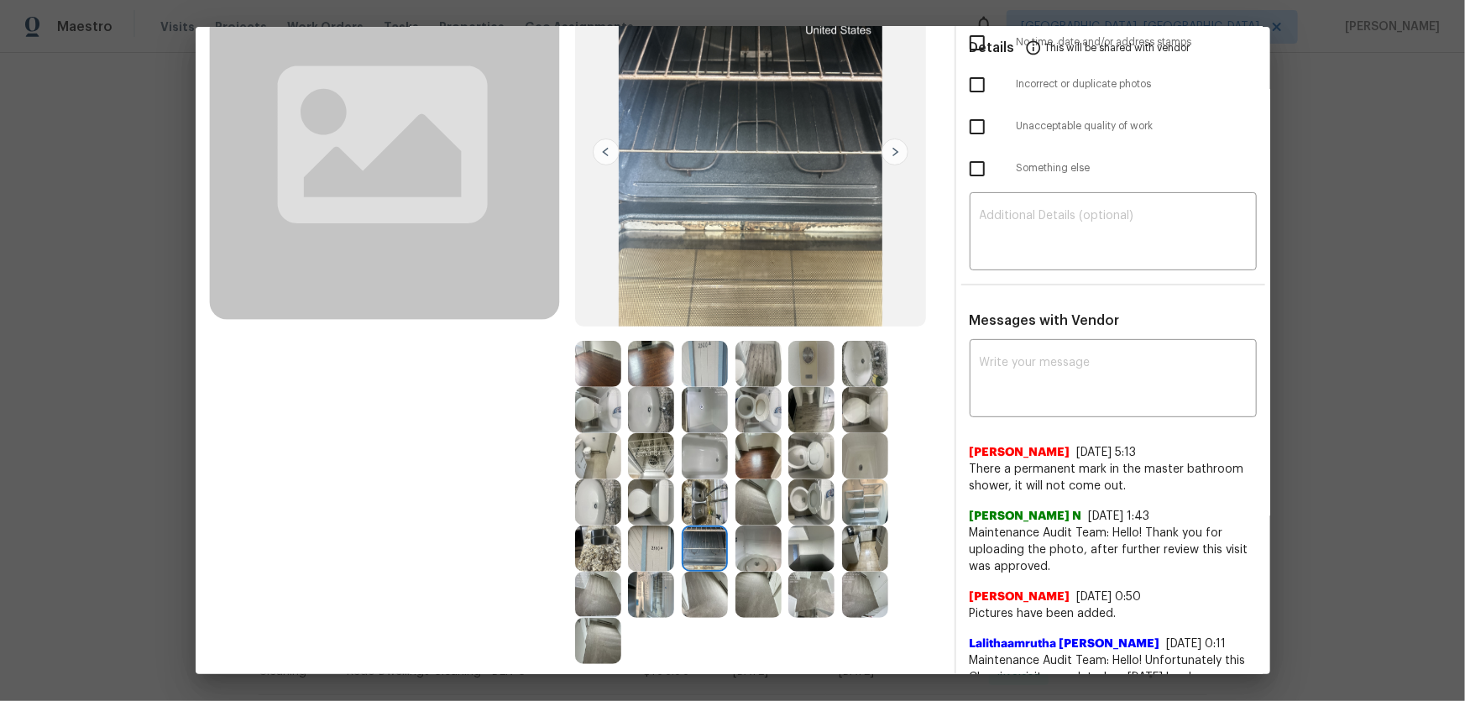
click at [772, 554] on img at bounding box center [759, 549] width 46 height 46
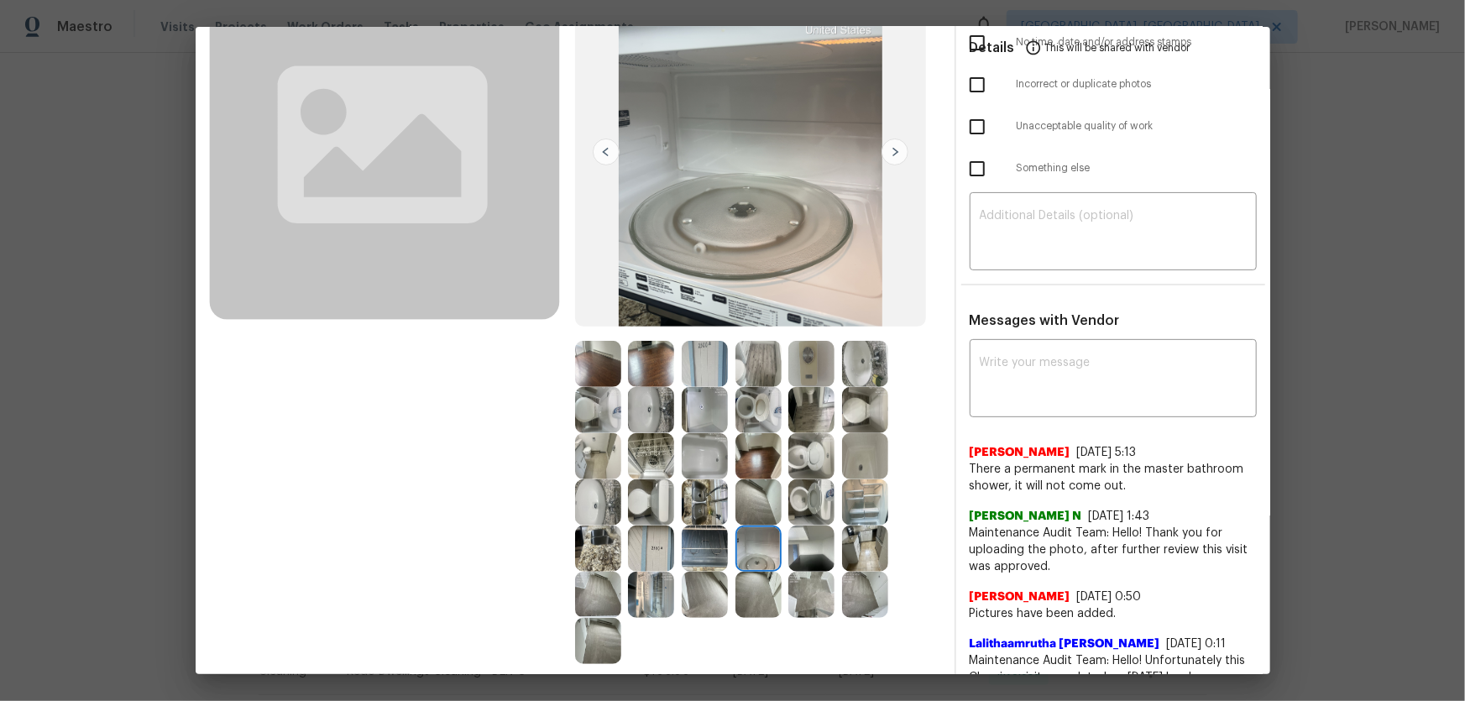
click at [809, 553] on img at bounding box center [811, 549] width 46 height 46
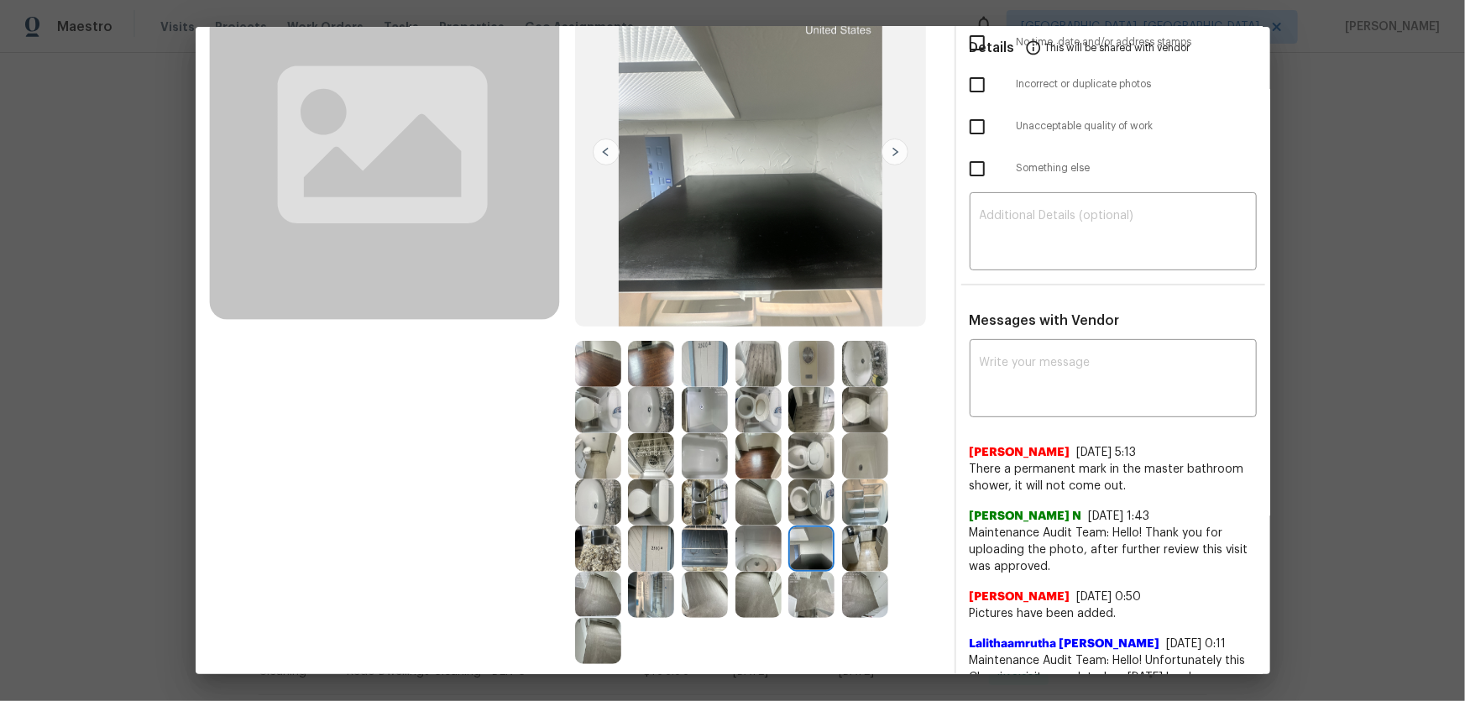
click at [703, 517] on img at bounding box center [705, 502] width 46 height 46
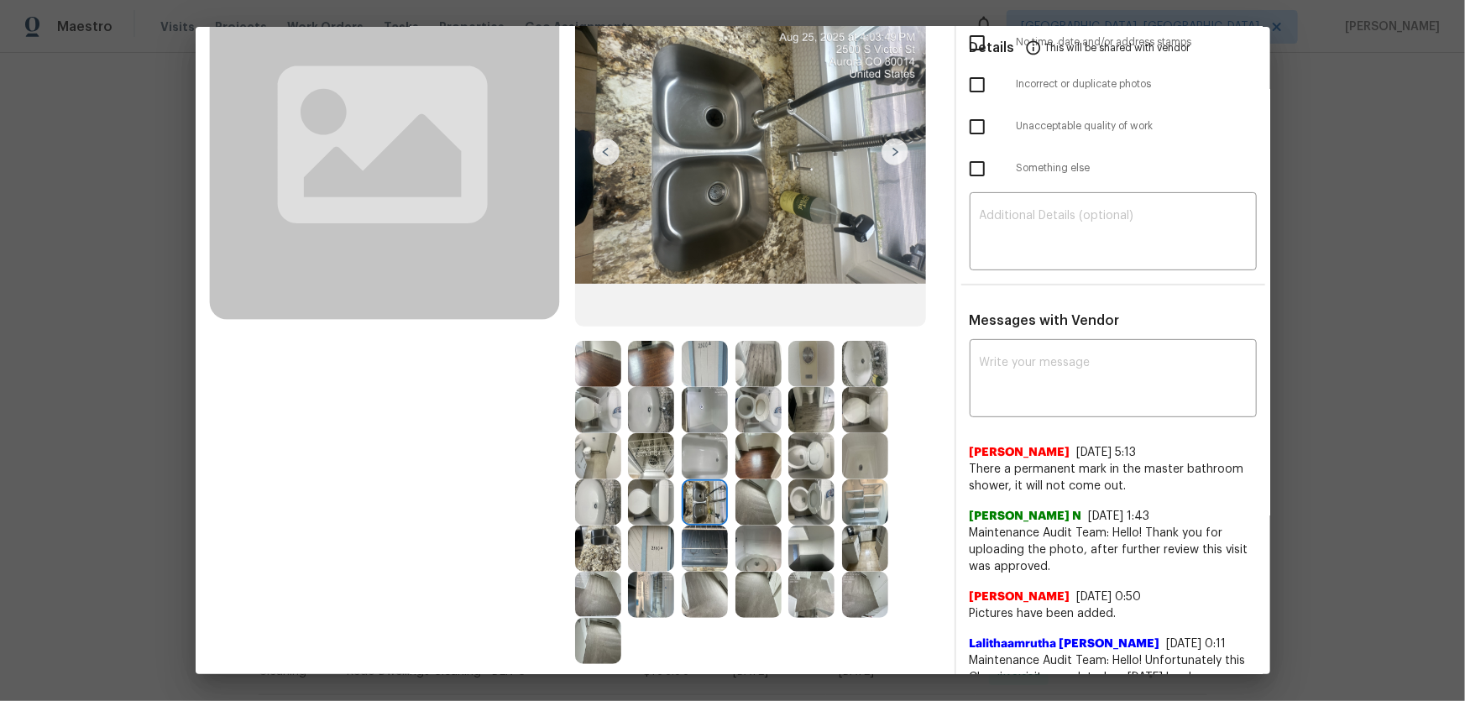
click at [653, 504] on img at bounding box center [651, 502] width 46 height 46
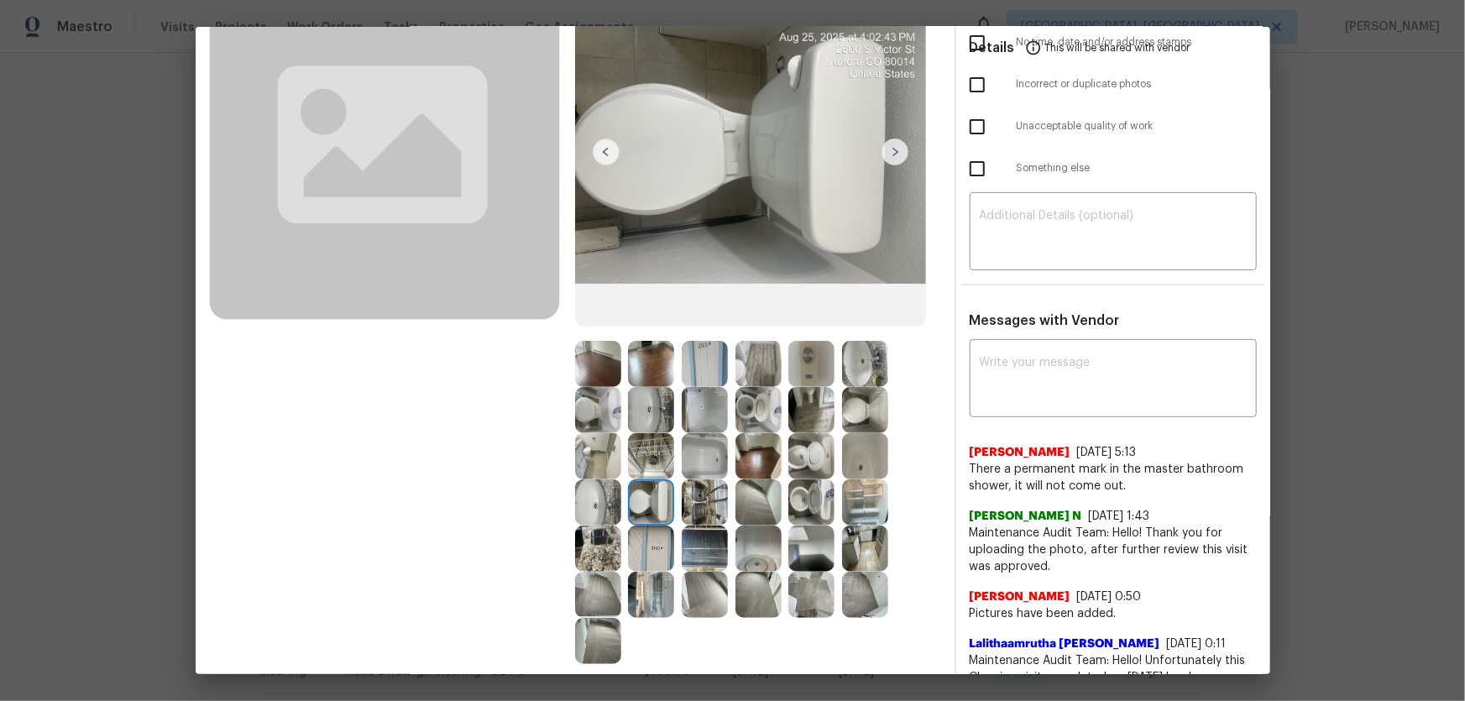
click at [595, 495] on img at bounding box center [598, 502] width 46 height 46
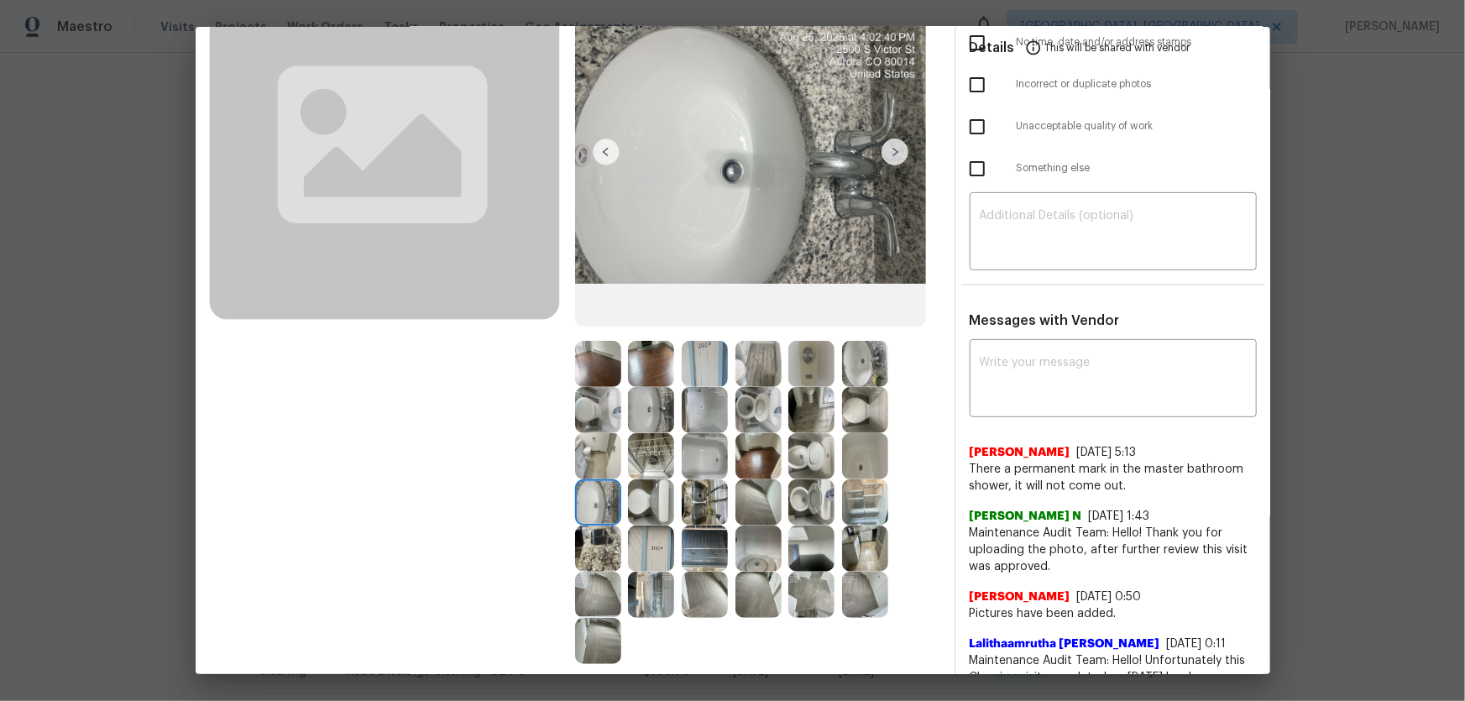
click at [598, 535] on img at bounding box center [598, 549] width 46 height 46
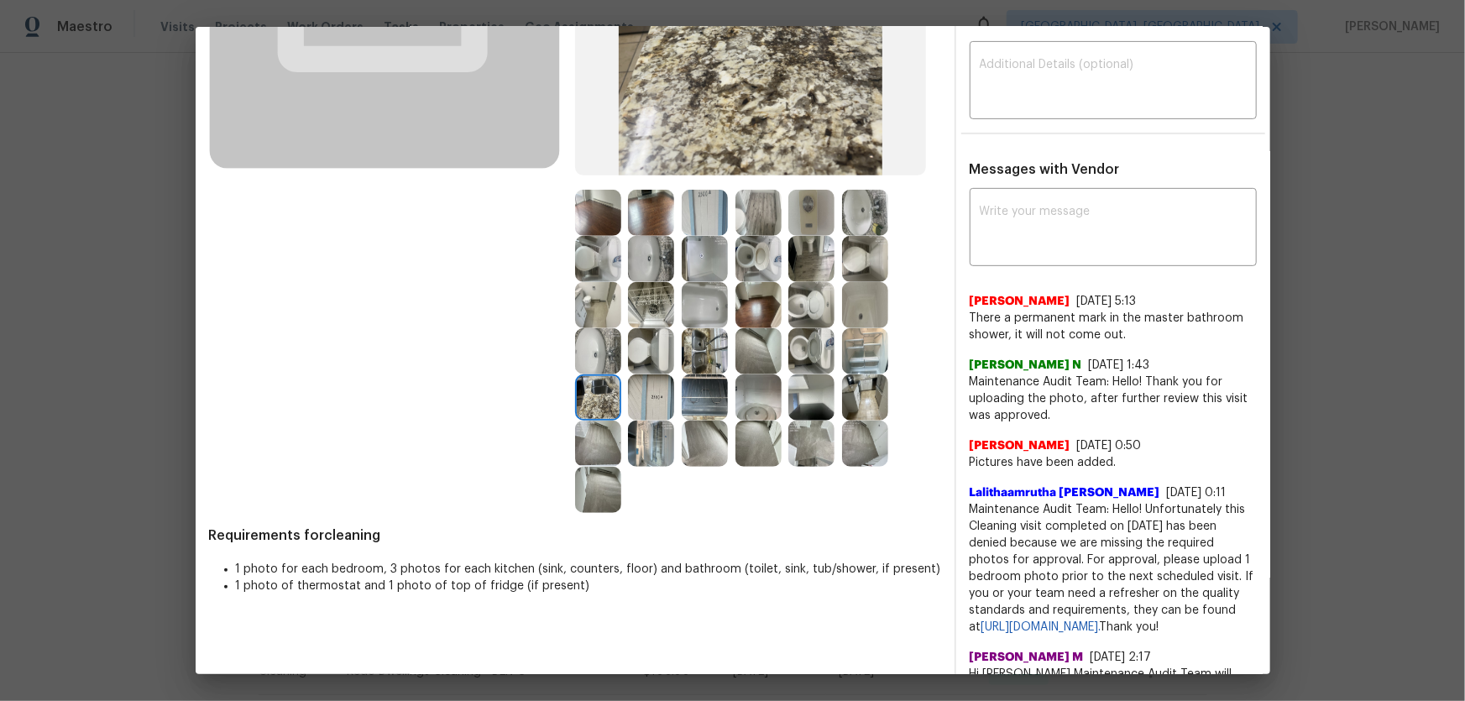
scroll to position [305, 0]
click at [712, 449] on img at bounding box center [705, 442] width 46 height 46
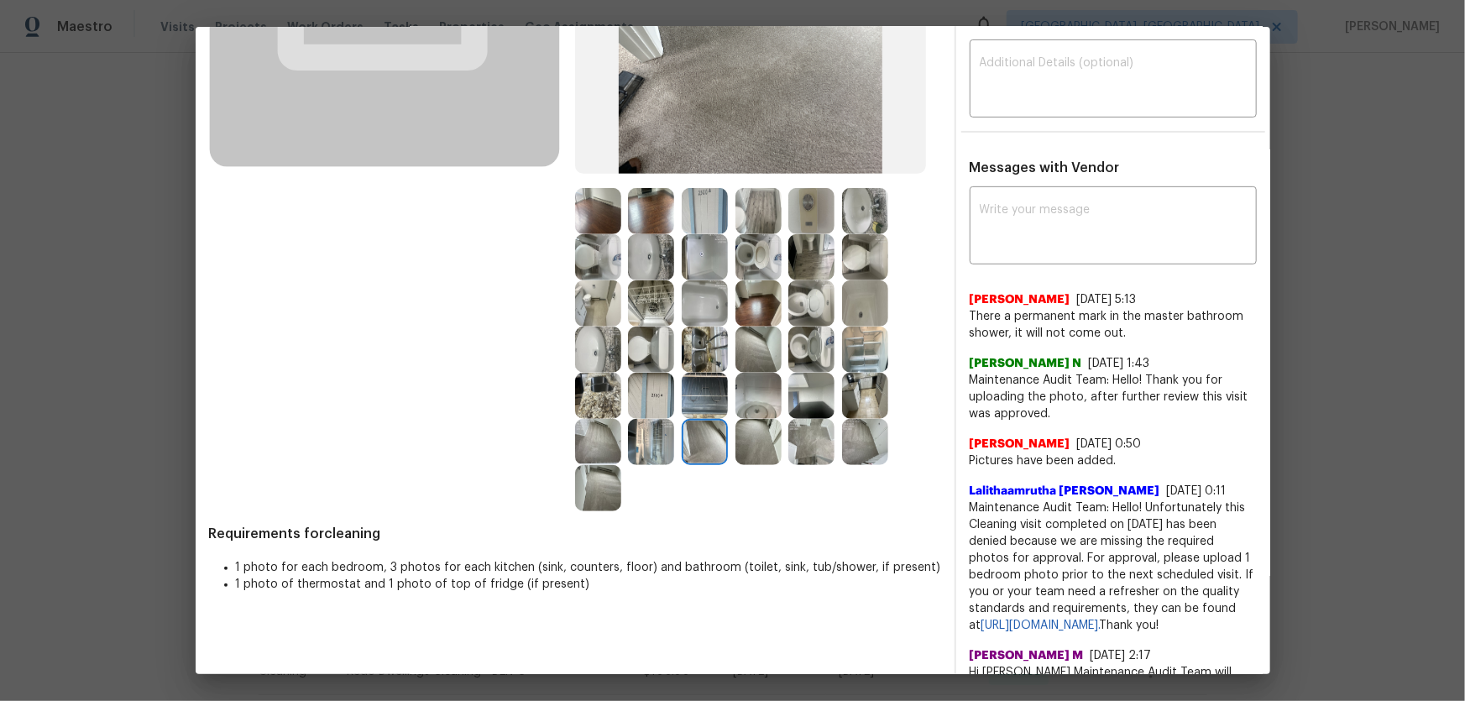
click at [767, 448] on img at bounding box center [759, 442] width 46 height 46
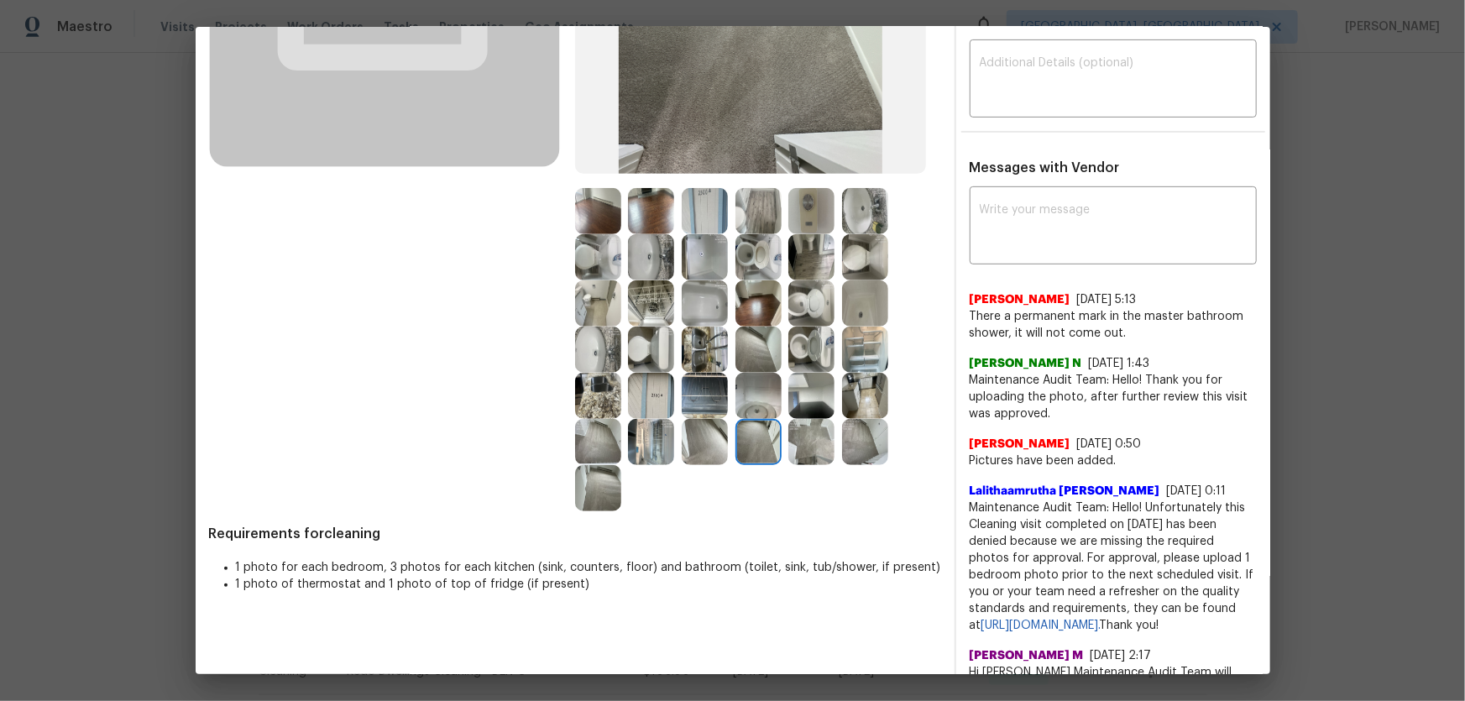
click at [834, 443] on div at bounding box center [815, 442] width 54 height 46
click at [874, 442] on img at bounding box center [865, 442] width 46 height 46
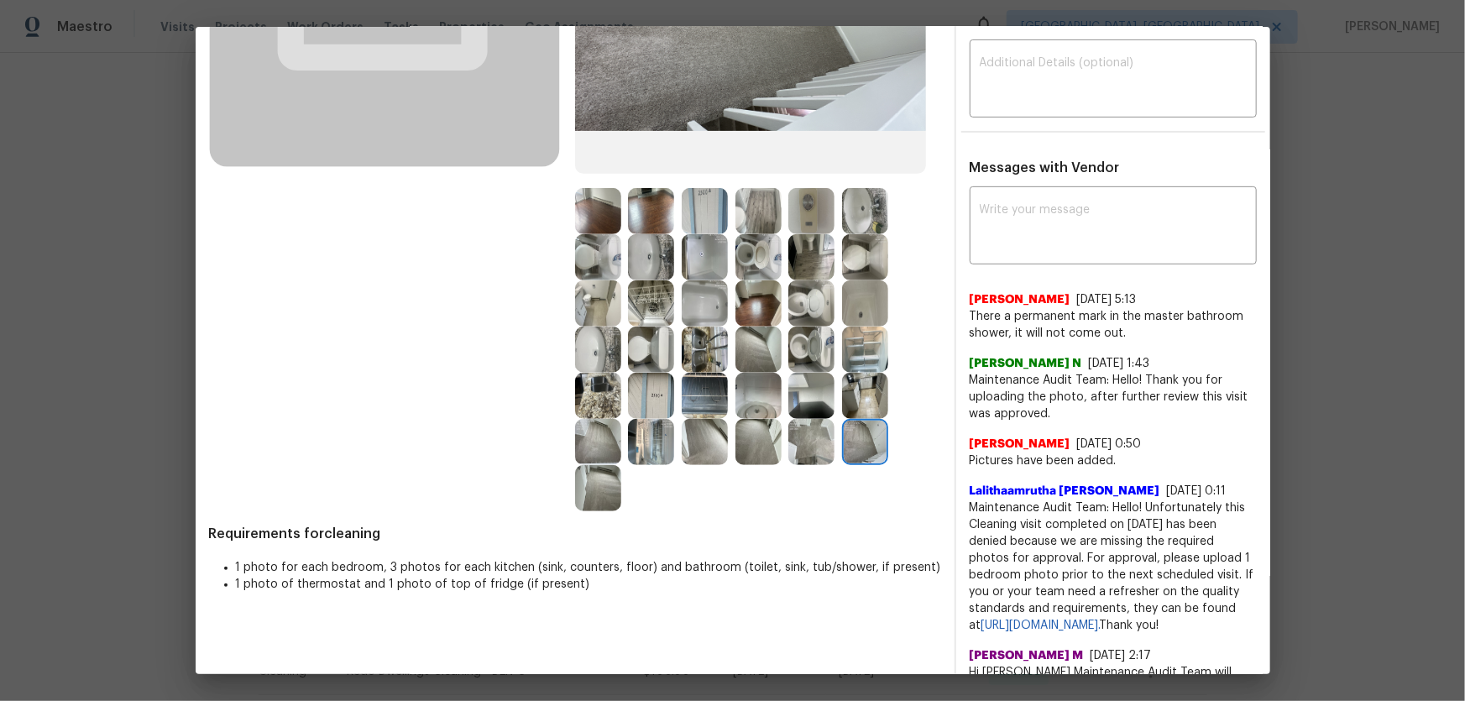
click at [880, 388] on img at bounding box center [865, 396] width 46 height 46
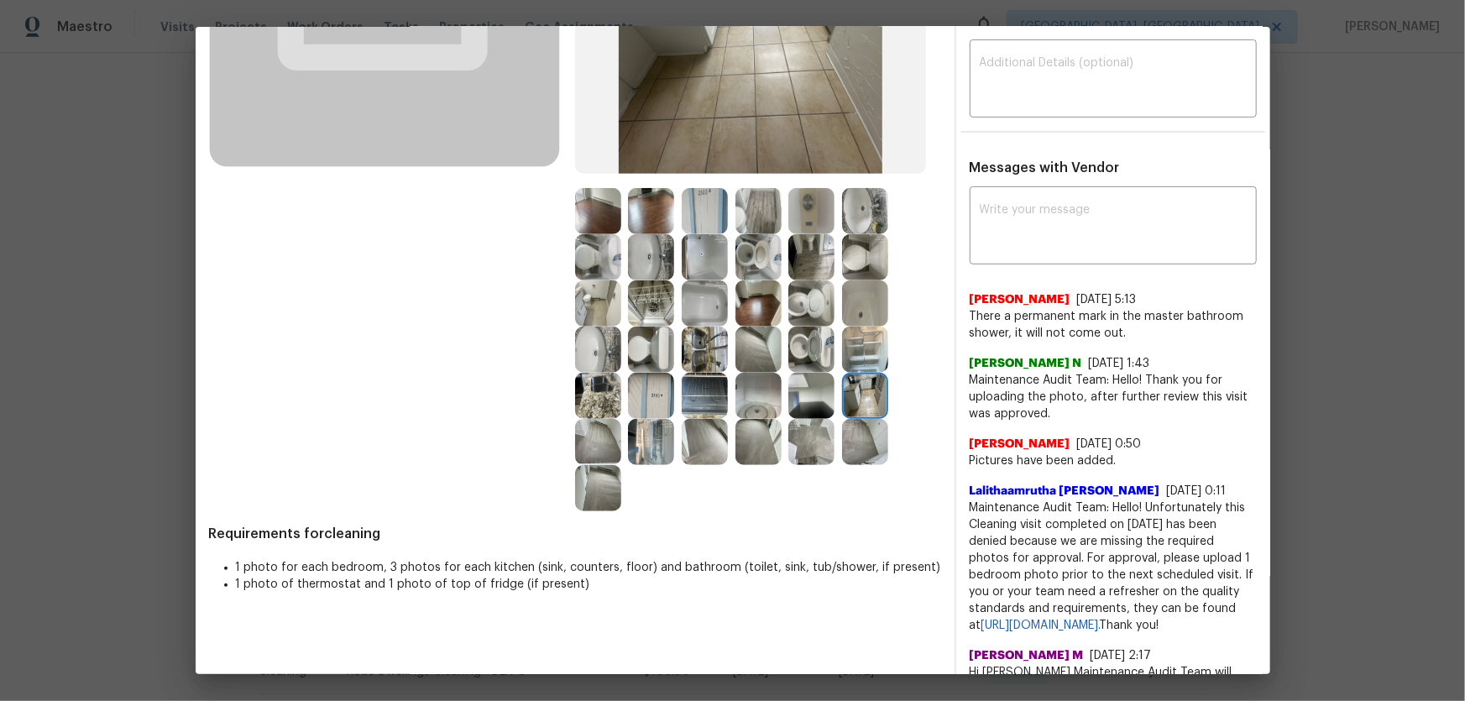
click at [814, 394] on img at bounding box center [811, 396] width 46 height 46
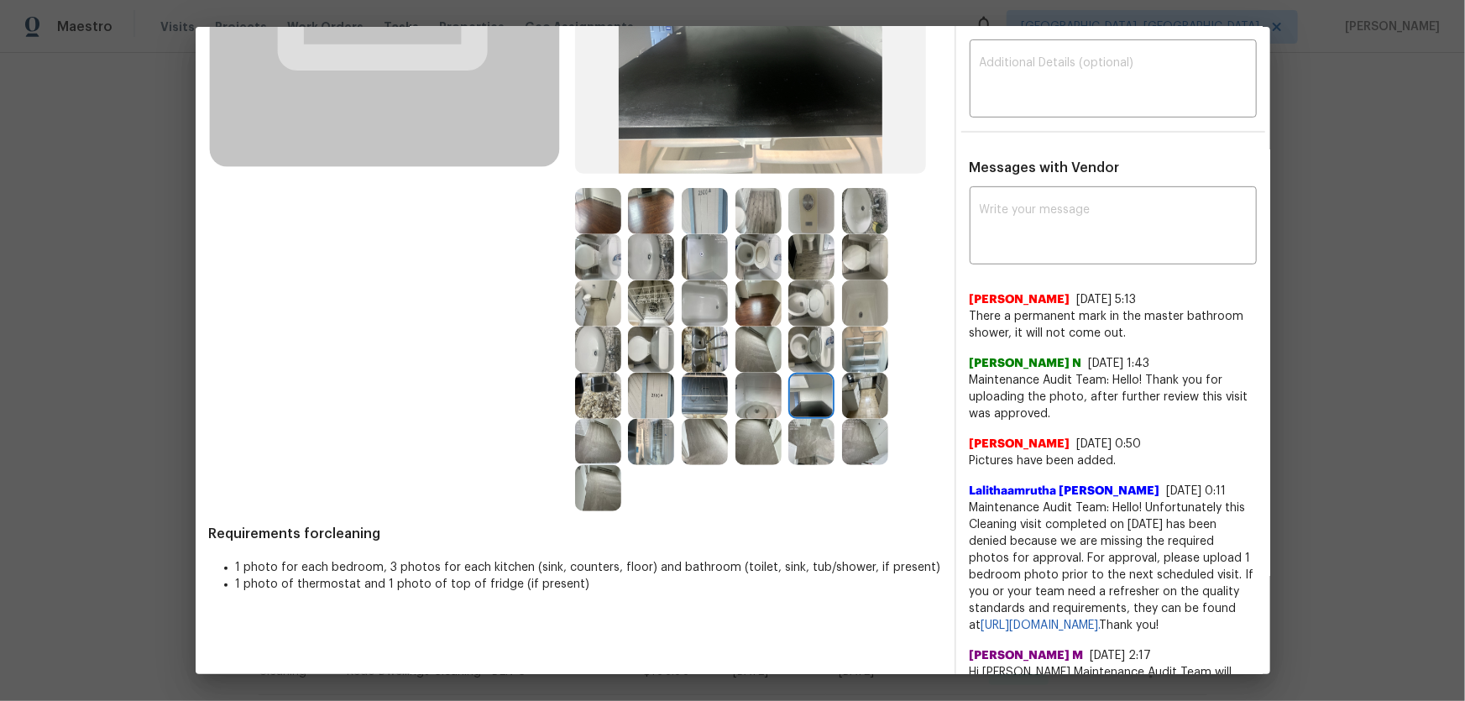
click at [805, 357] on img at bounding box center [811, 350] width 46 height 46
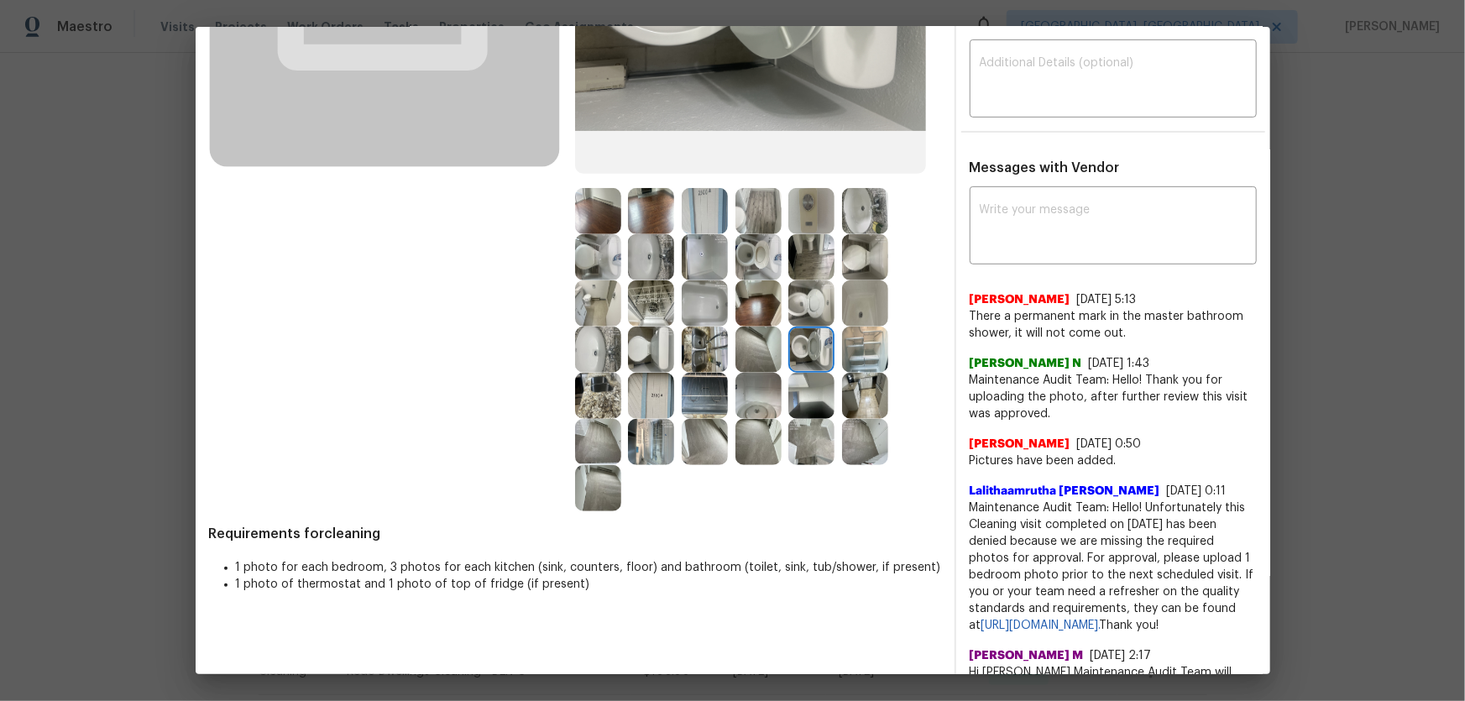
click at [847, 355] on img at bounding box center [865, 350] width 46 height 46
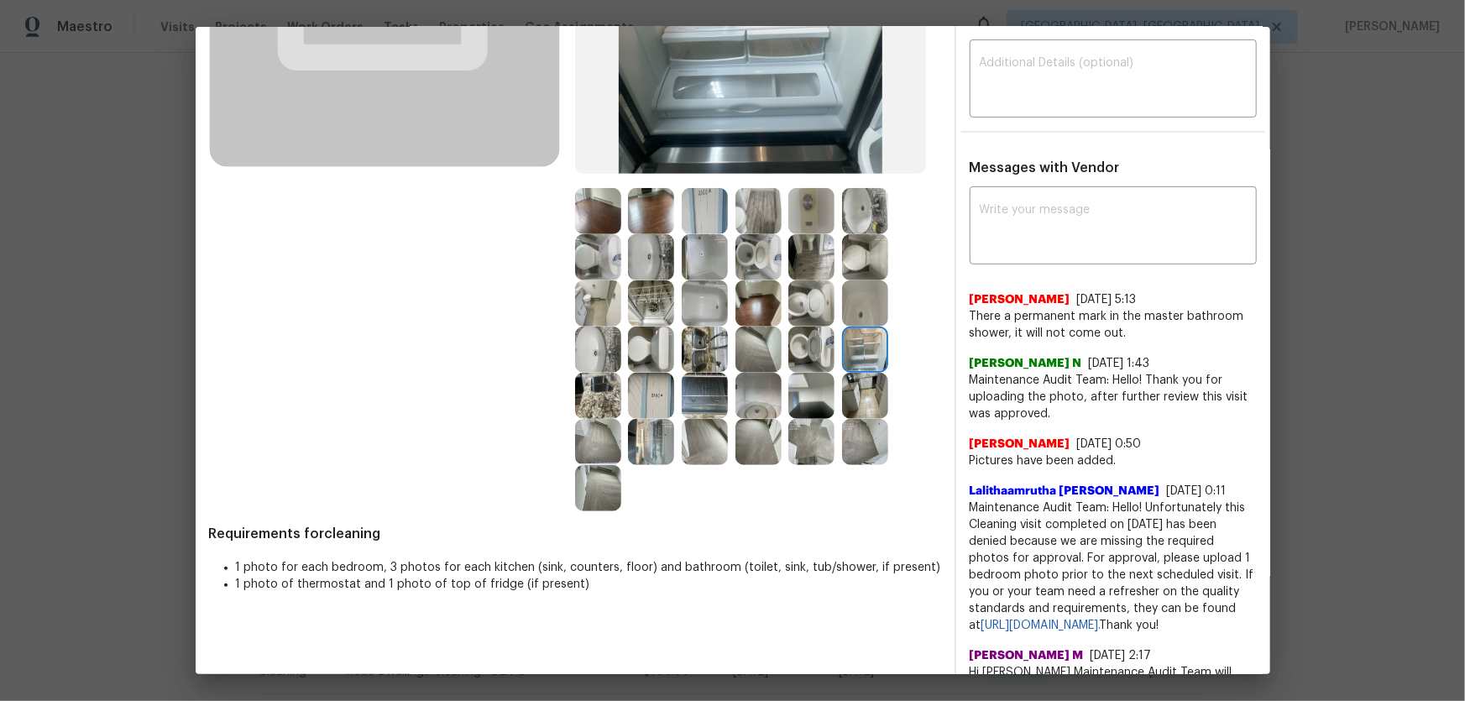
scroll to position [76, 0]
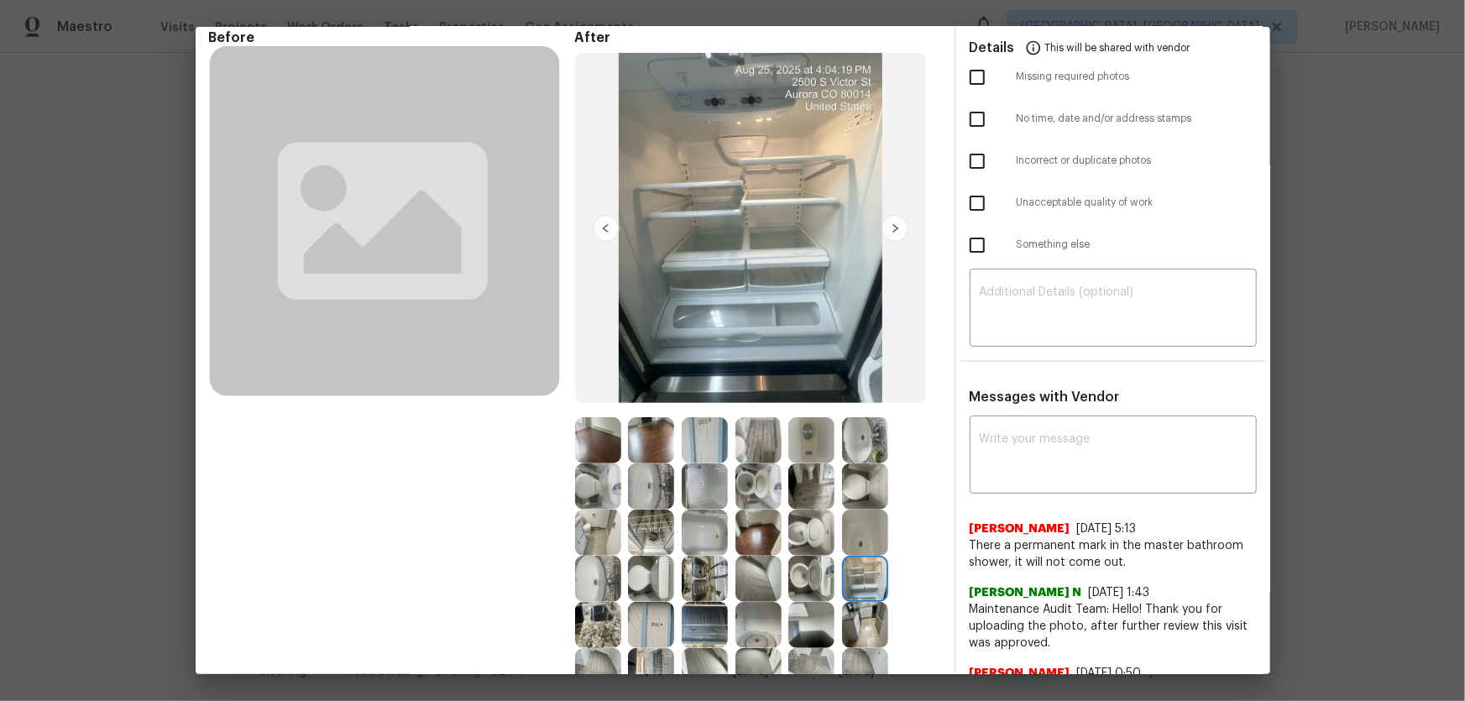
click at [823, 431] on img at bounding box center [811, 440] width 46 height 46
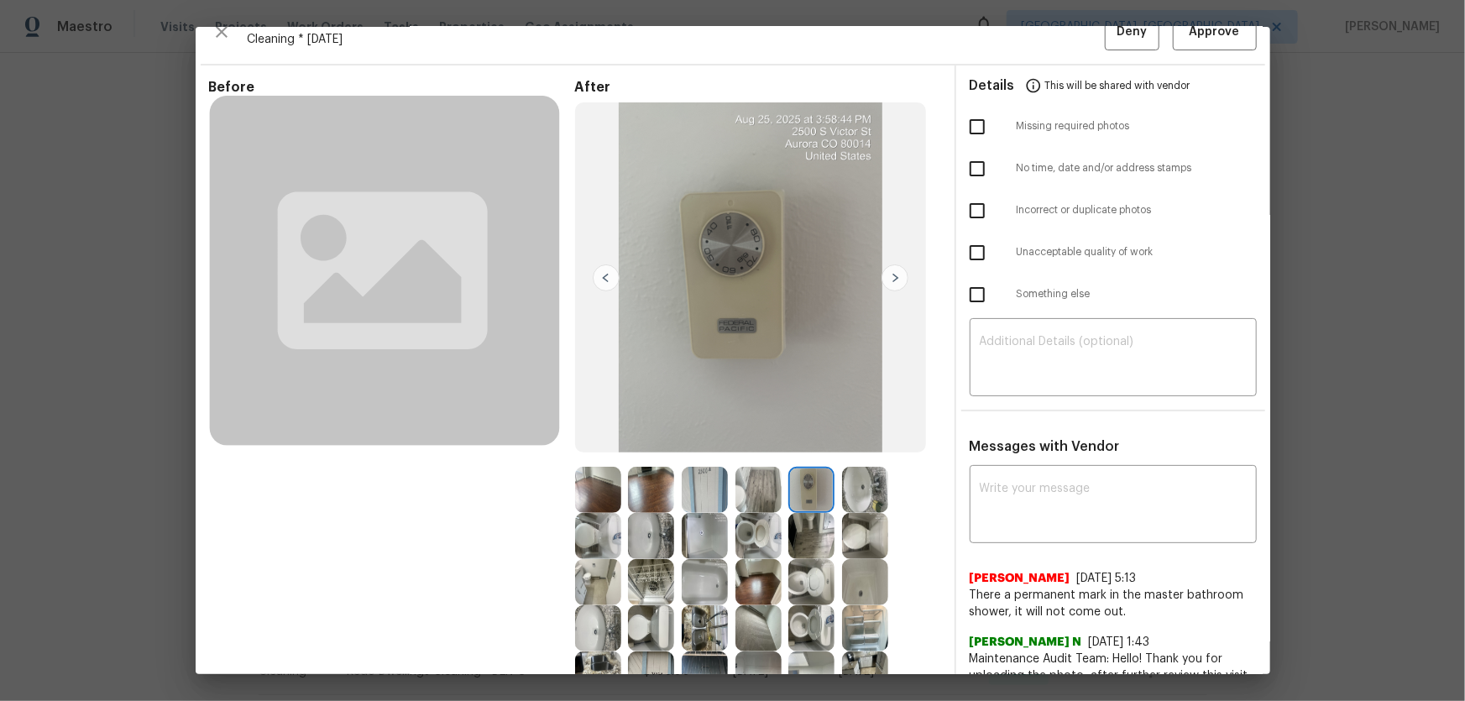
scroll to position [0, 0]
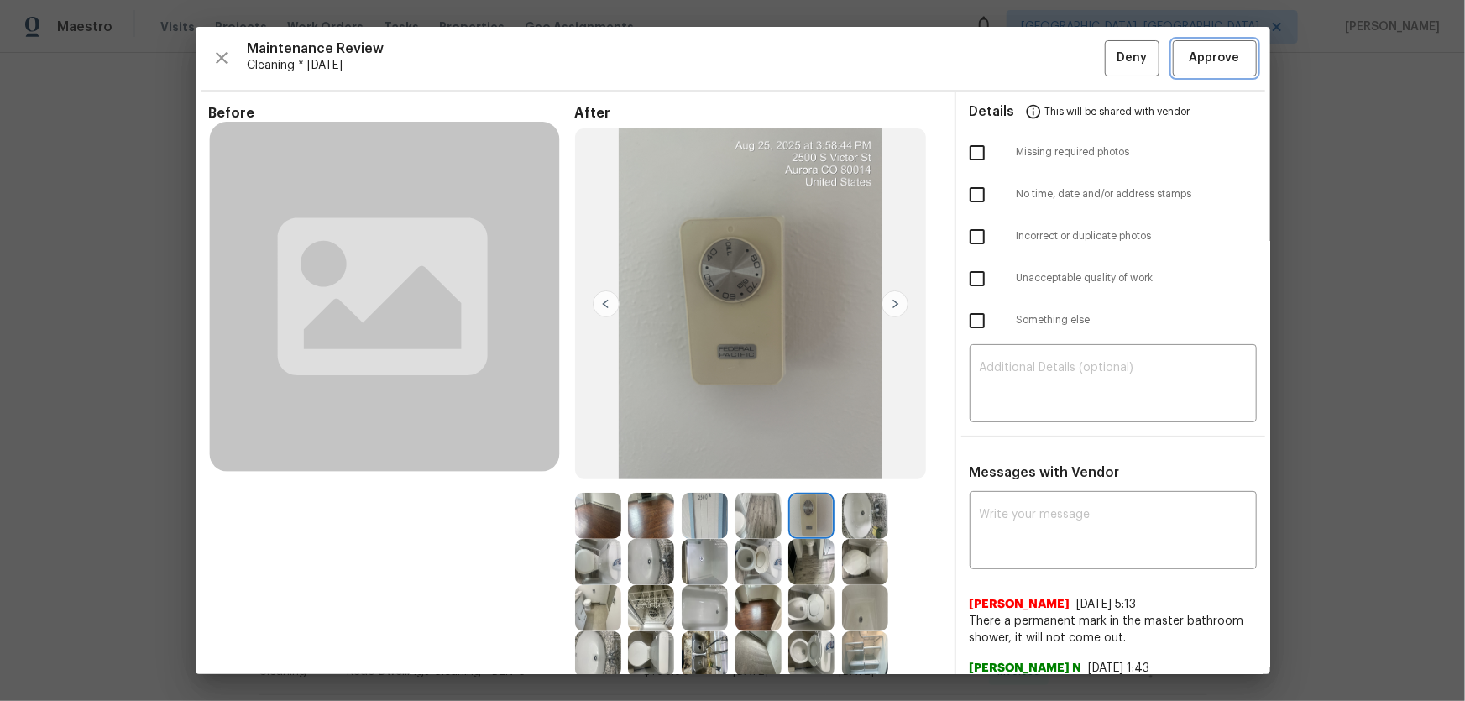
click at [1191, 56] on span "Approve" at bounding box center [1215, 58] width 50 height 21
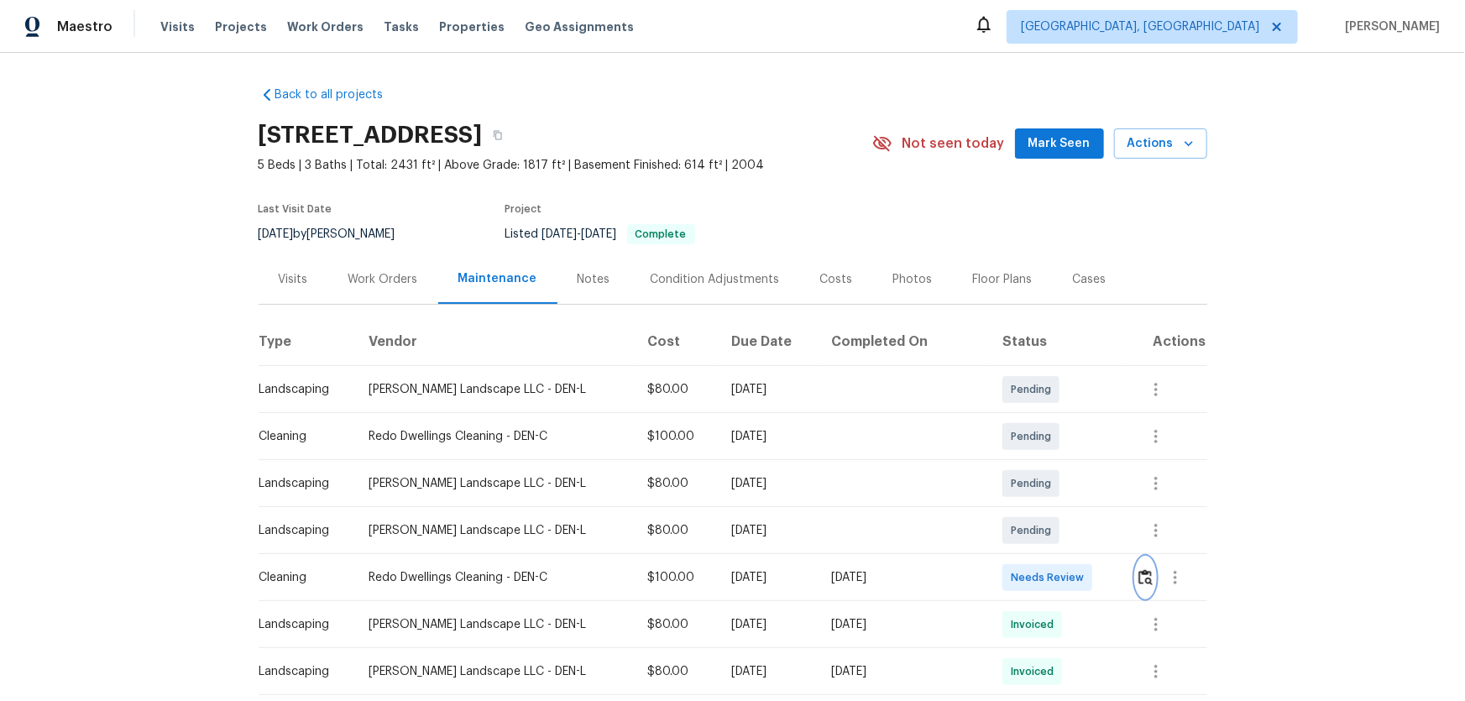
click at [1042, 463] on img "button" at bounding box center [1146, 577] width 14 height 16
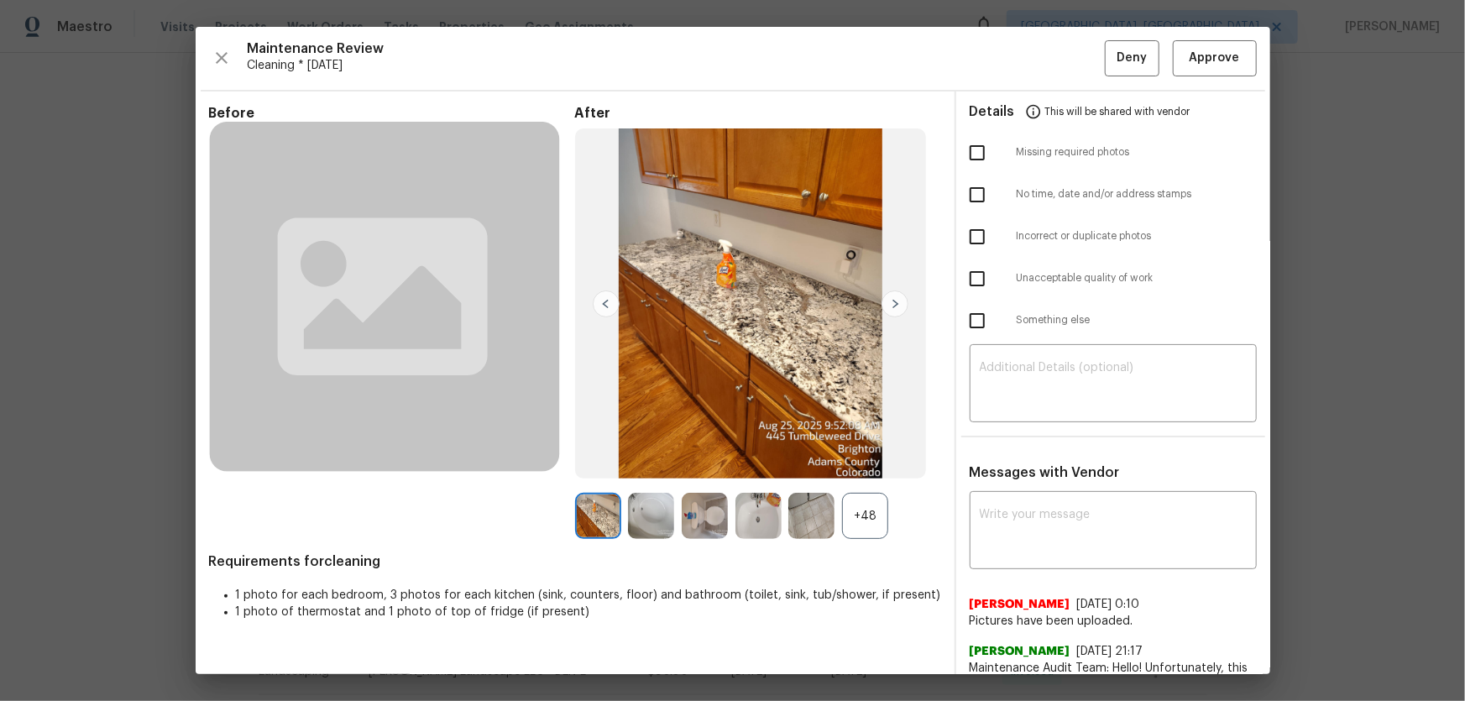
click at [871, 463] on div "+48" at bounding box center [865, 516] width 46 height 46
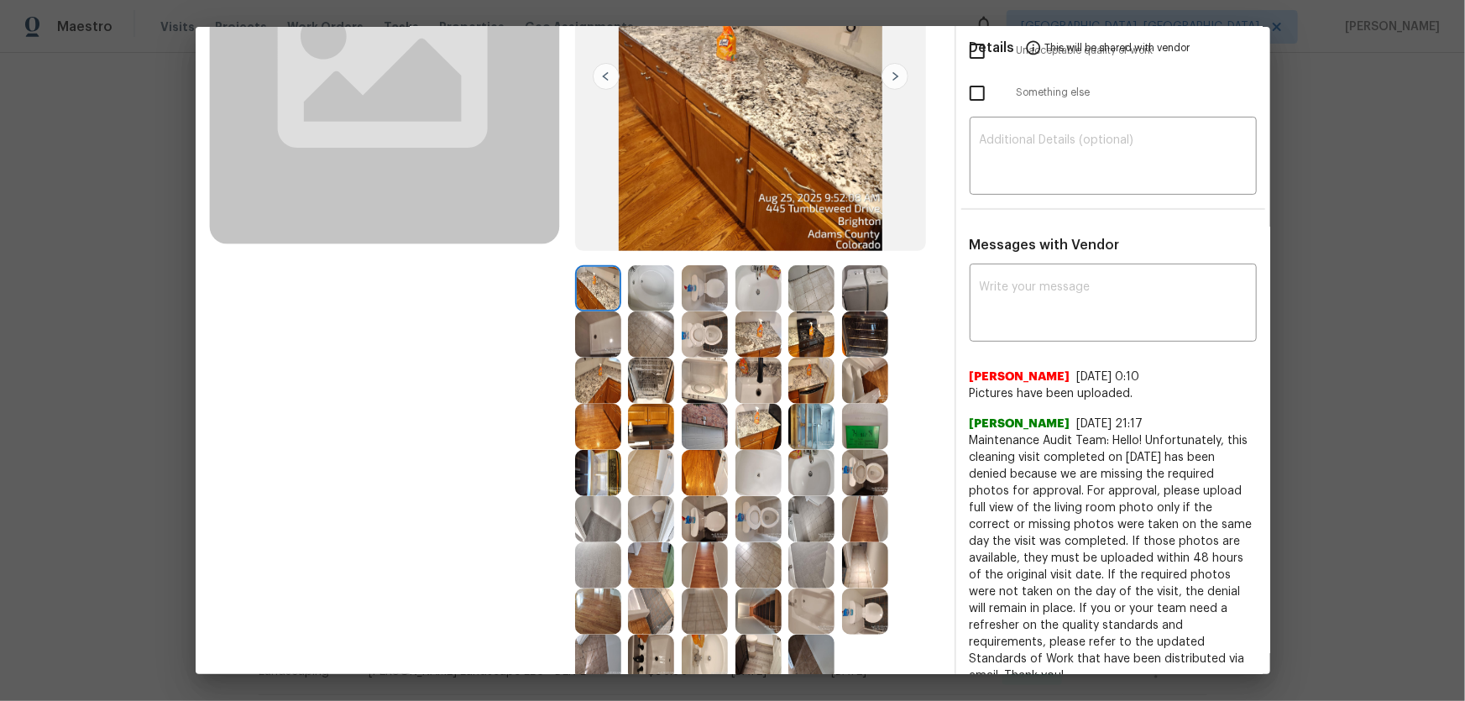
scroll to position [228, 0]
click at [694, 326] on img at bounding box center [705, 334] width 46 height 46
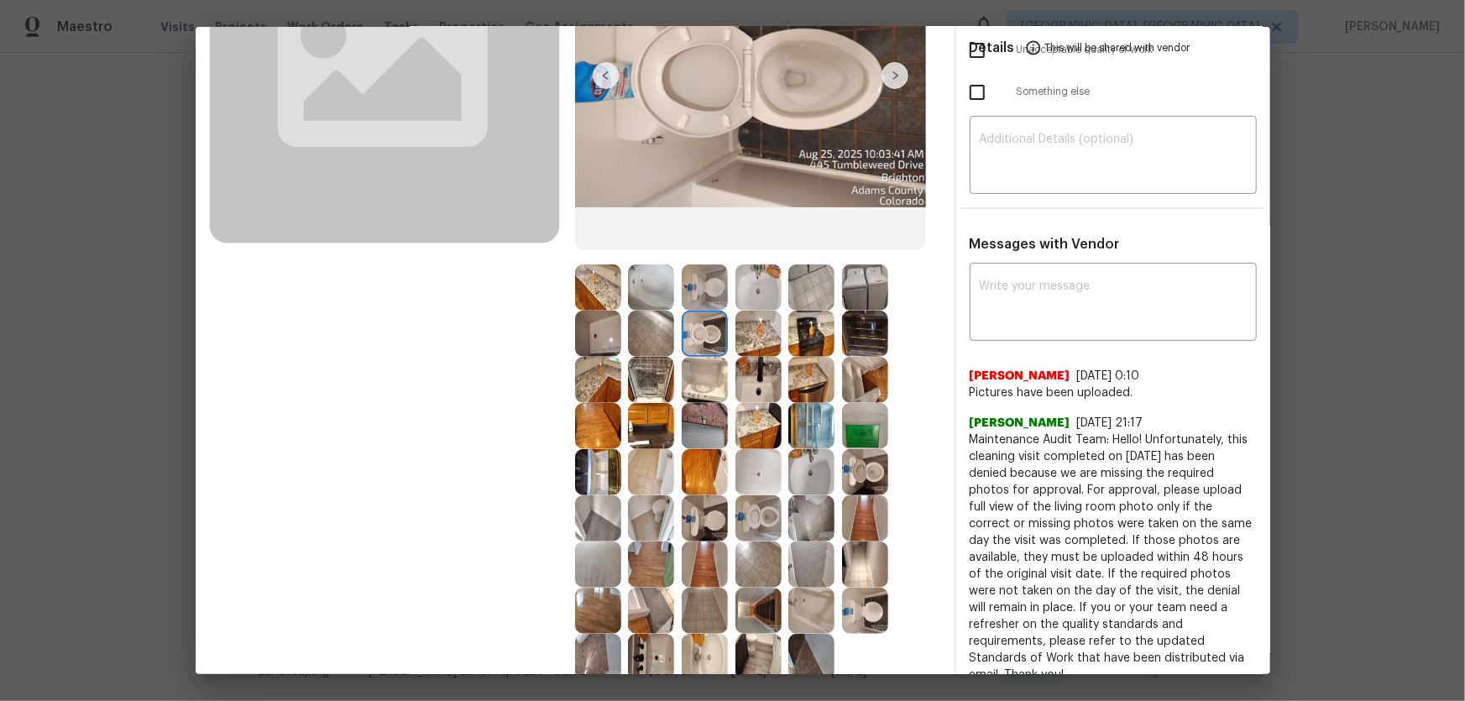
click at [755, 463] on img at bounding box center [759, 518] width 46 height 46
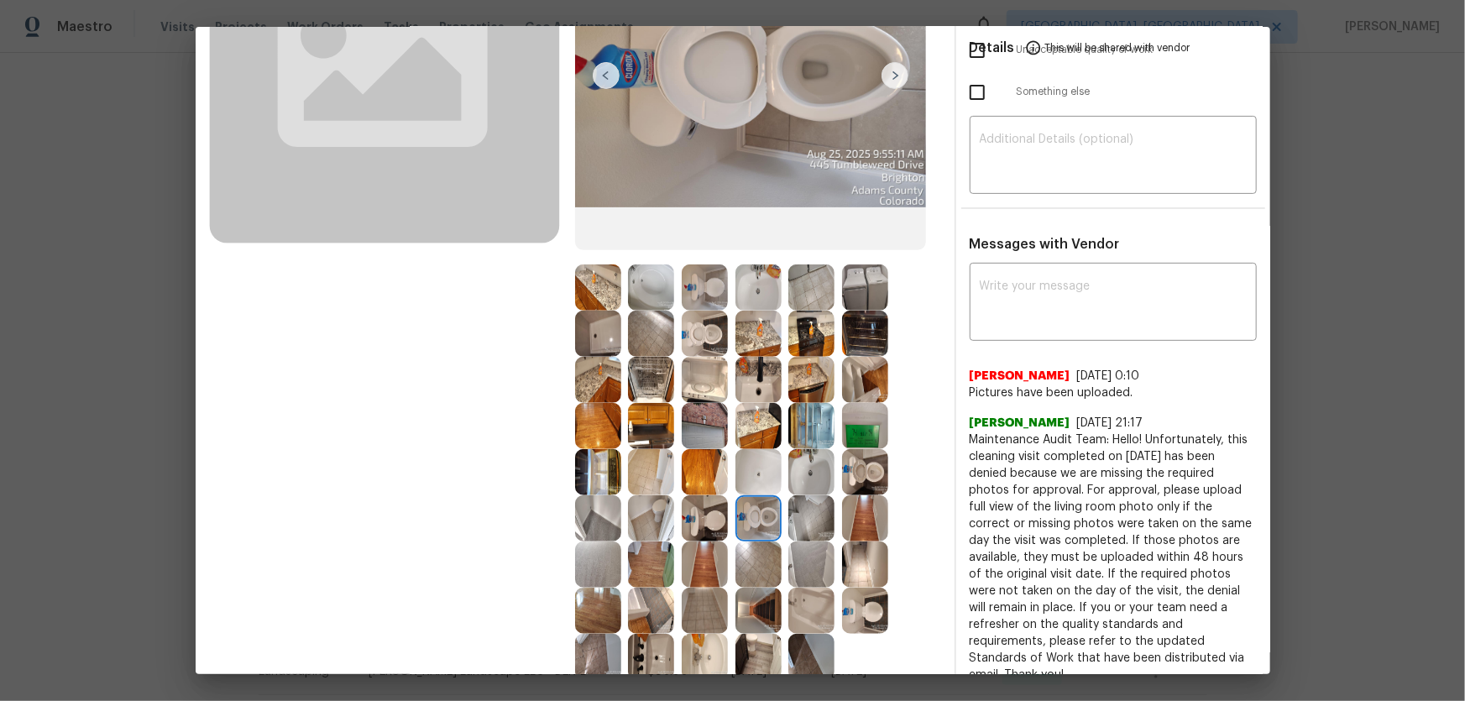
click at [873, 463] on img at bounding box center [865, 472] width 46 height 46
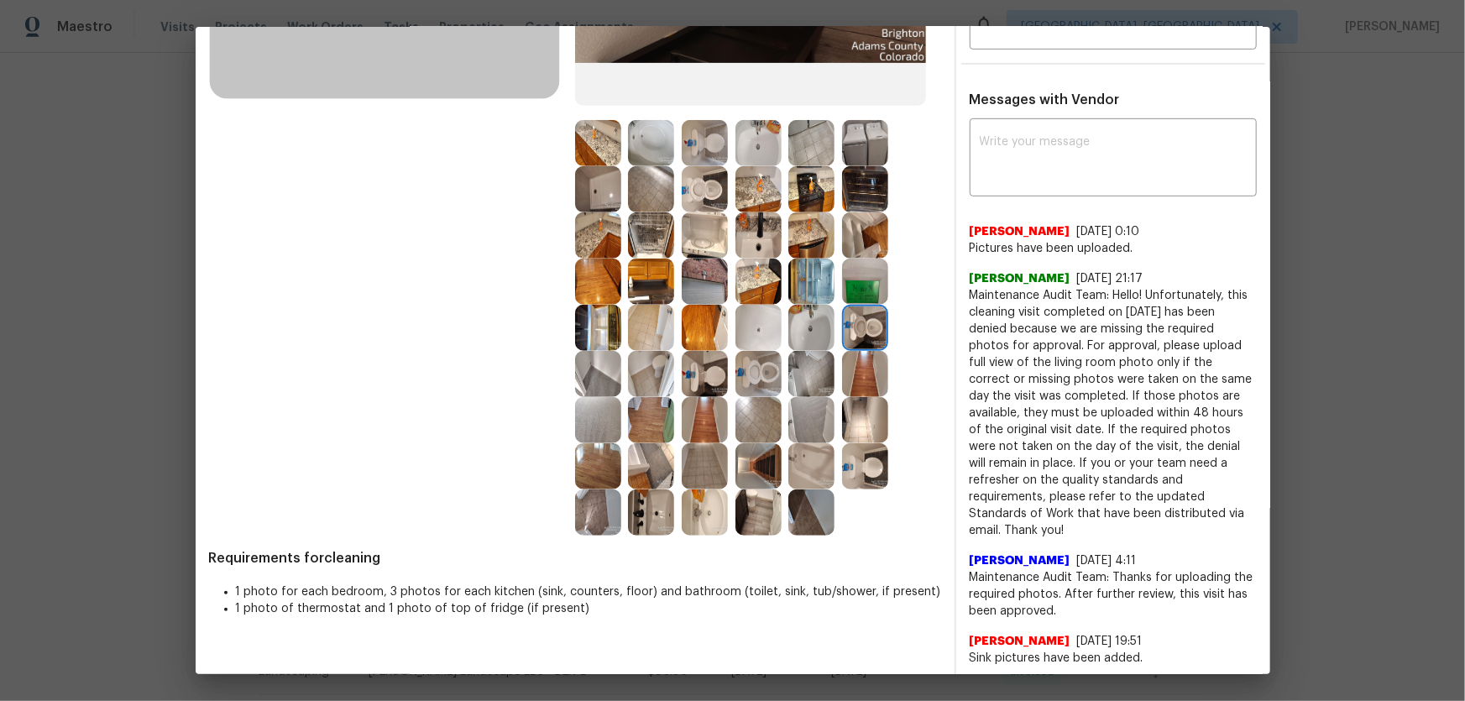
scroll to position [381, 0]
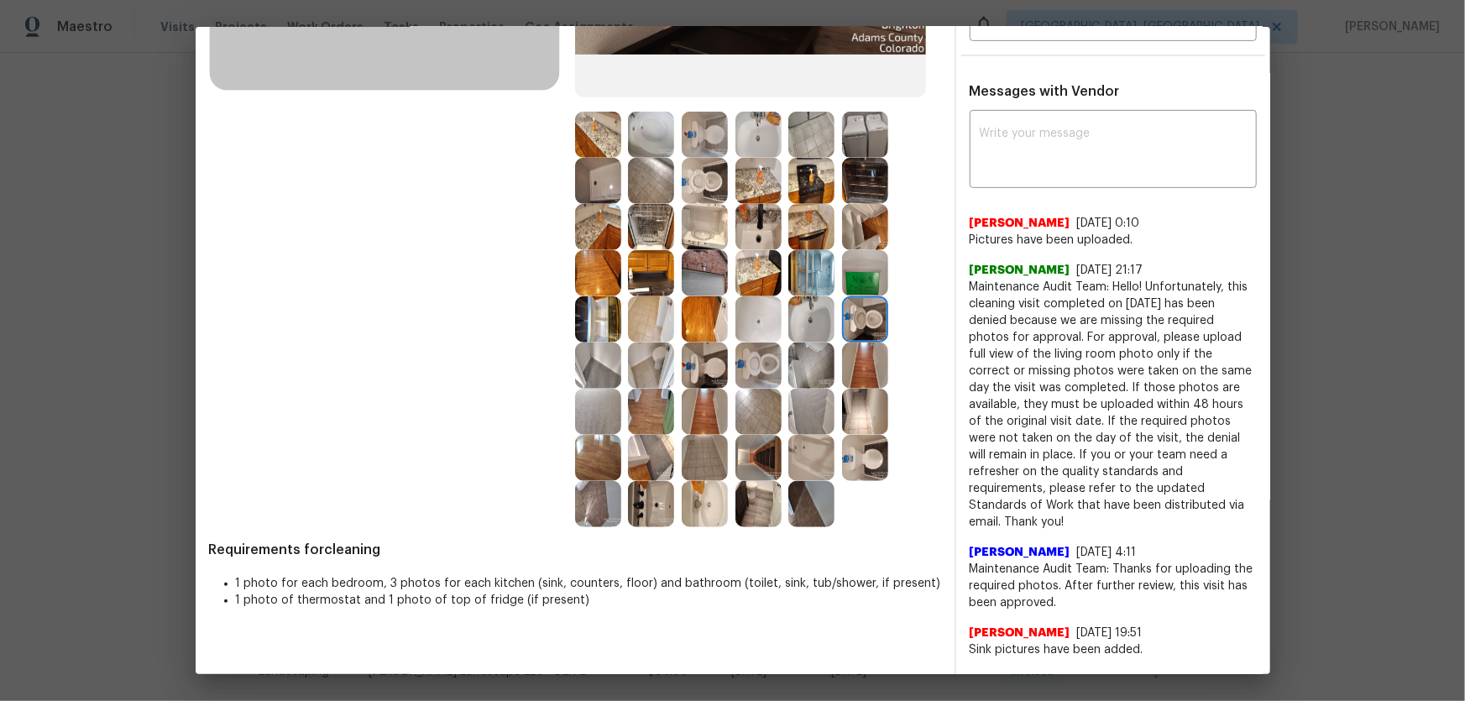
click at [767, 364] on img at bounding box center [759, 366] width 46 height 46
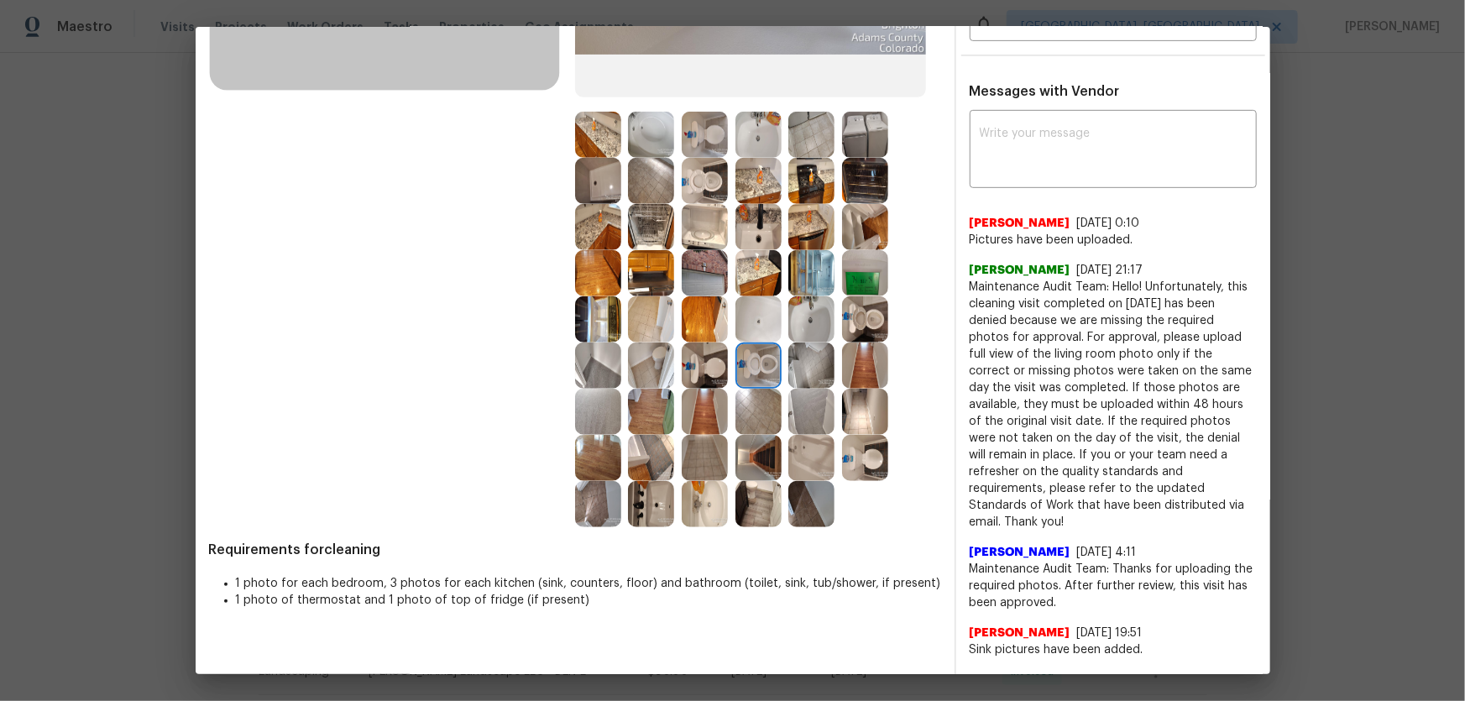
click at [809, 334] on img at bounding box center [811, 319] width 46 height 46
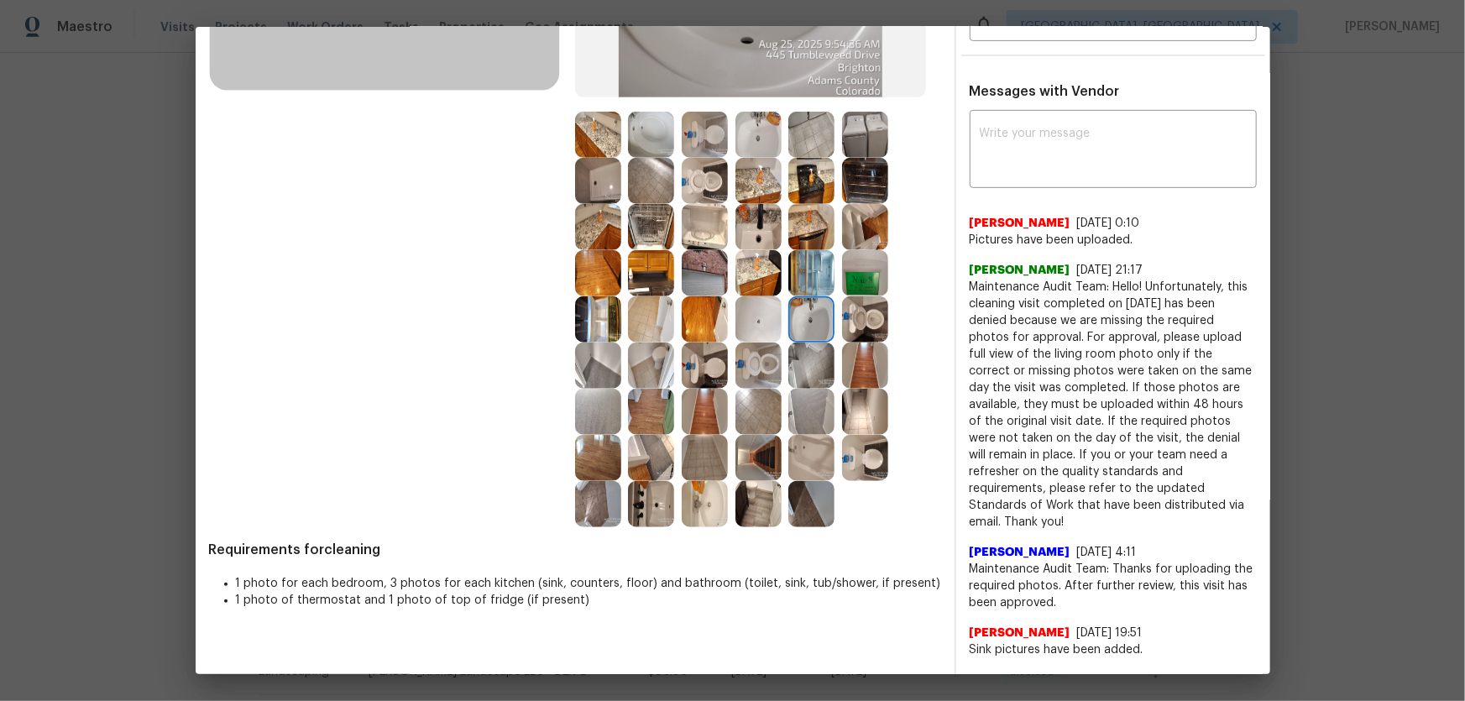
click at [760, 235] on img at bounding box center [759, 227] width 46 height 46
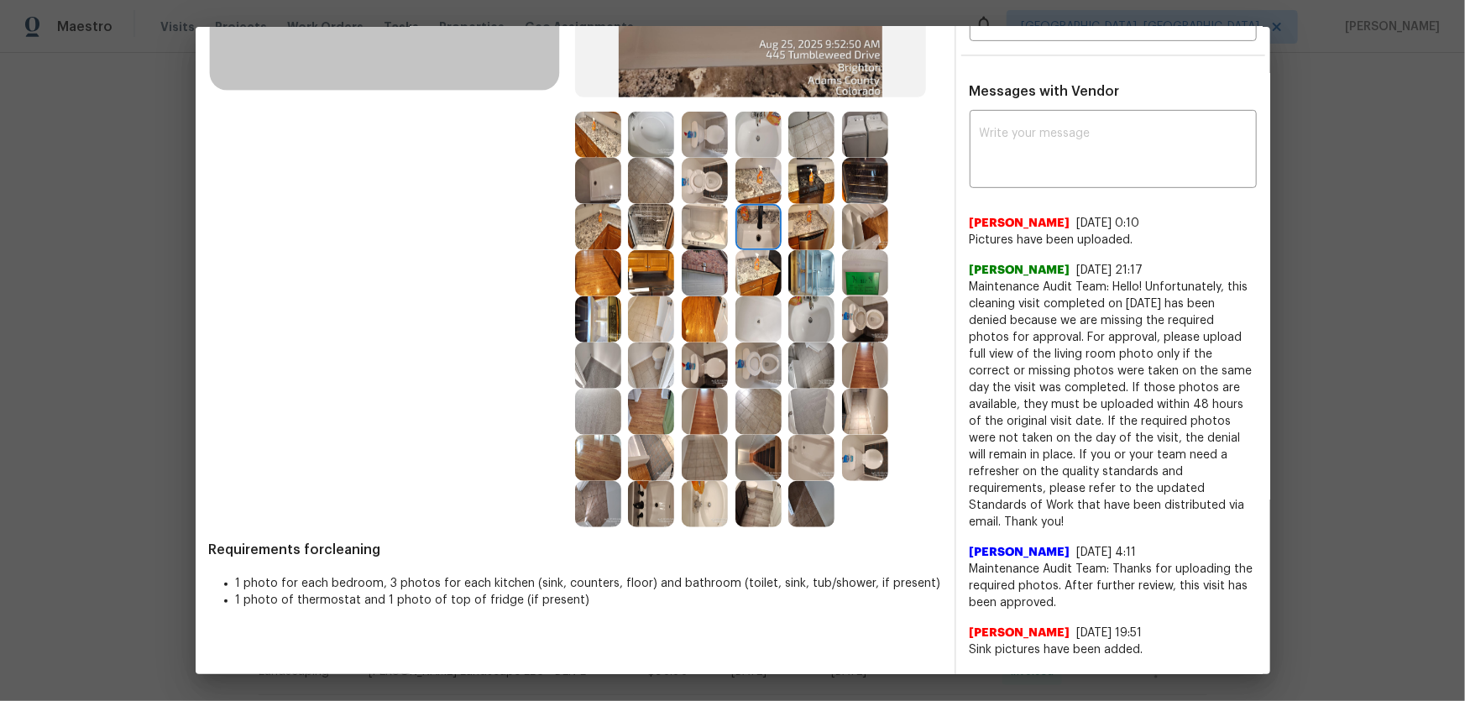
click at [746, 138] on img at bounding box center [759, 135] width 46 height 46
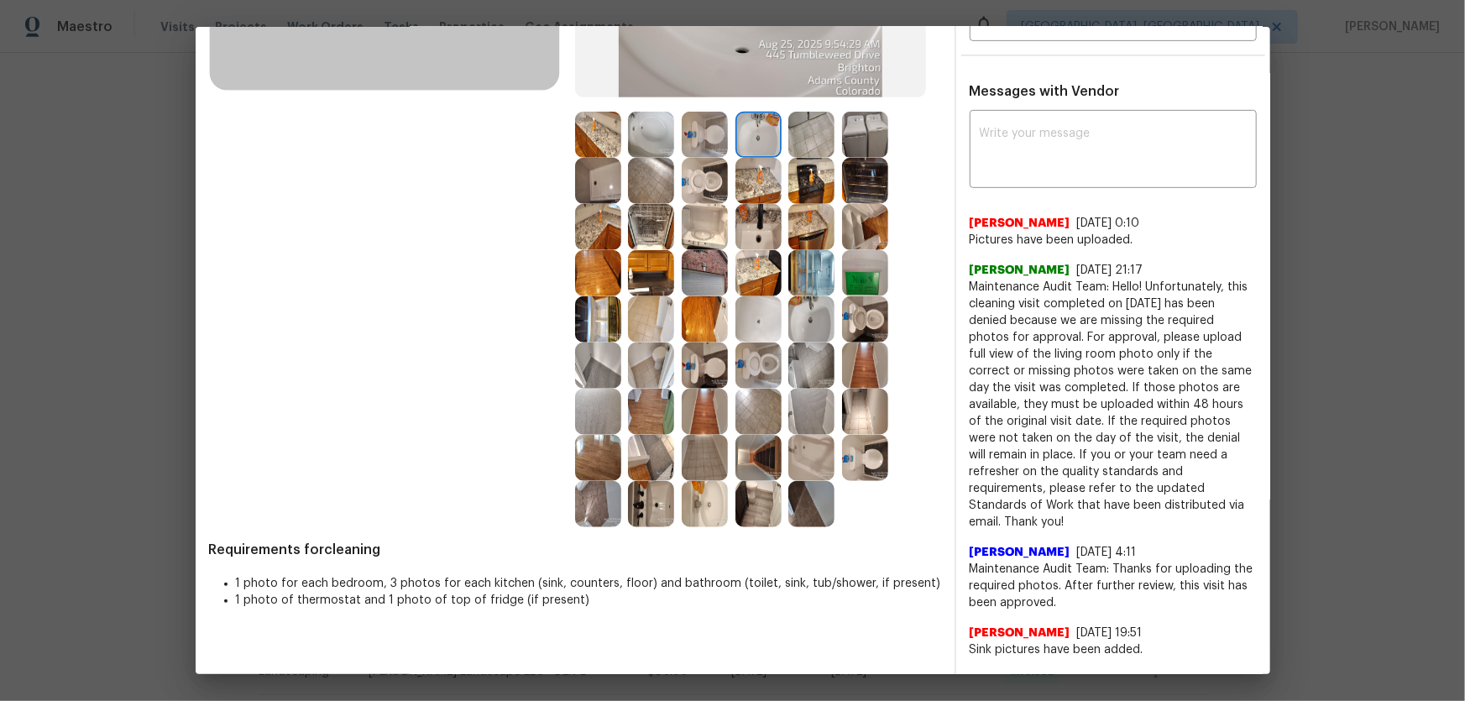
click at [657, 130] on img at bounding box center [651, 135] width 46 height 46
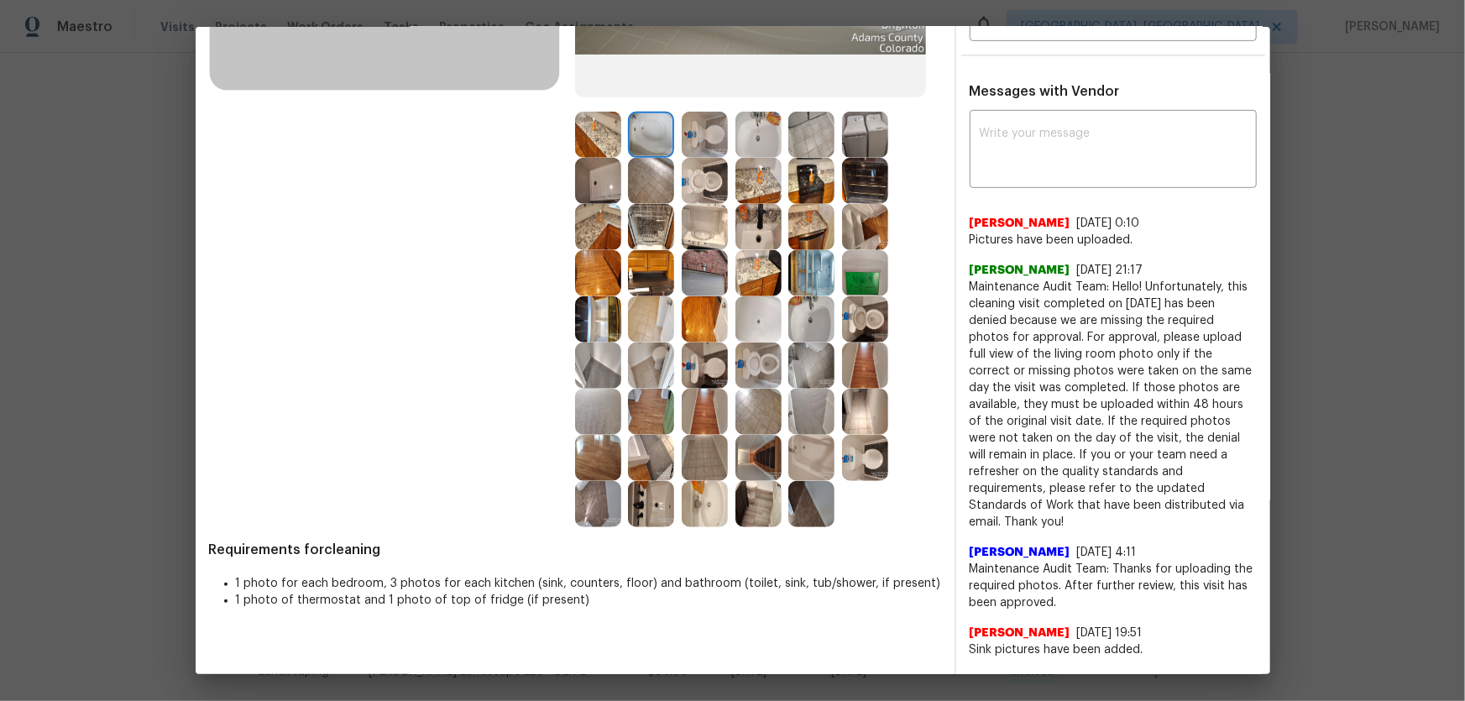
click at [587, 183] on img at bounding box center [598, 181] width 46 height 46
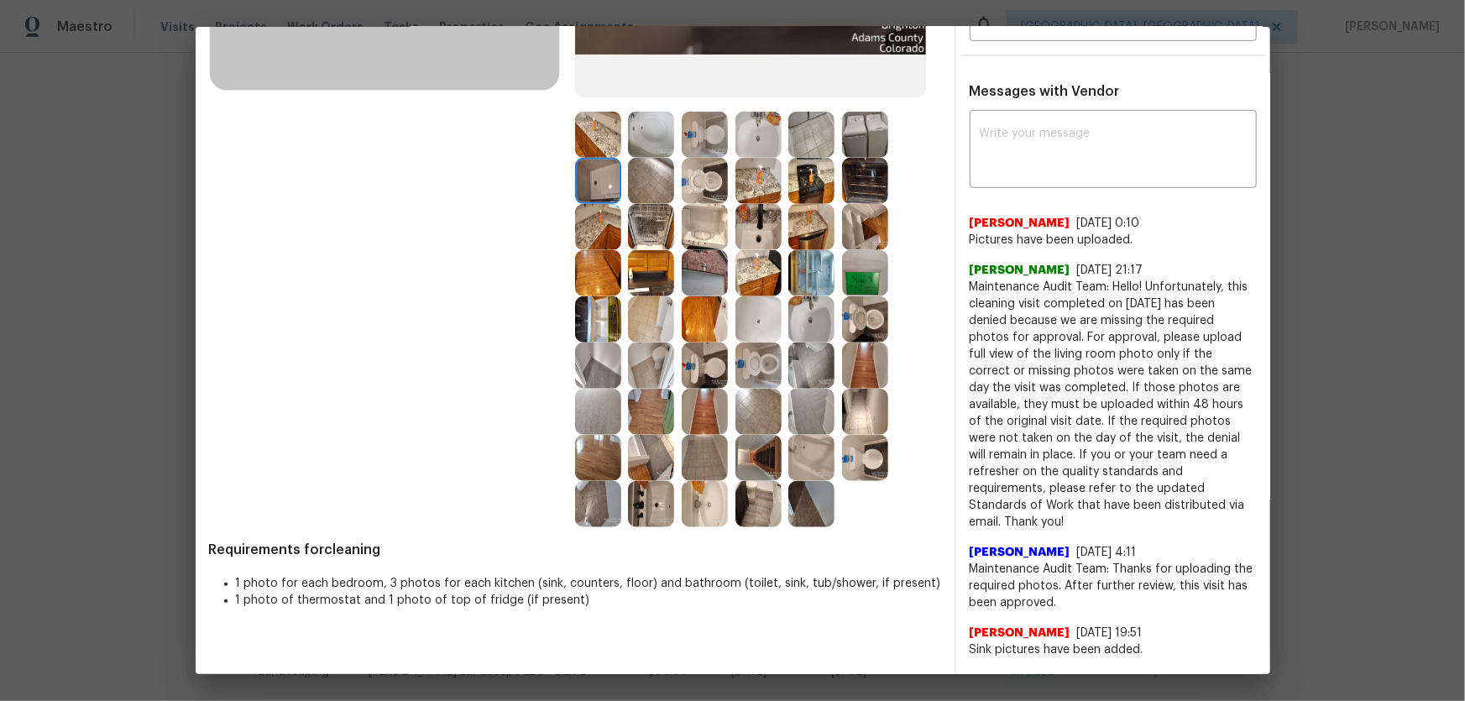
click at [755, 317] on img at bounding box center [759, 319] width 46 height 46
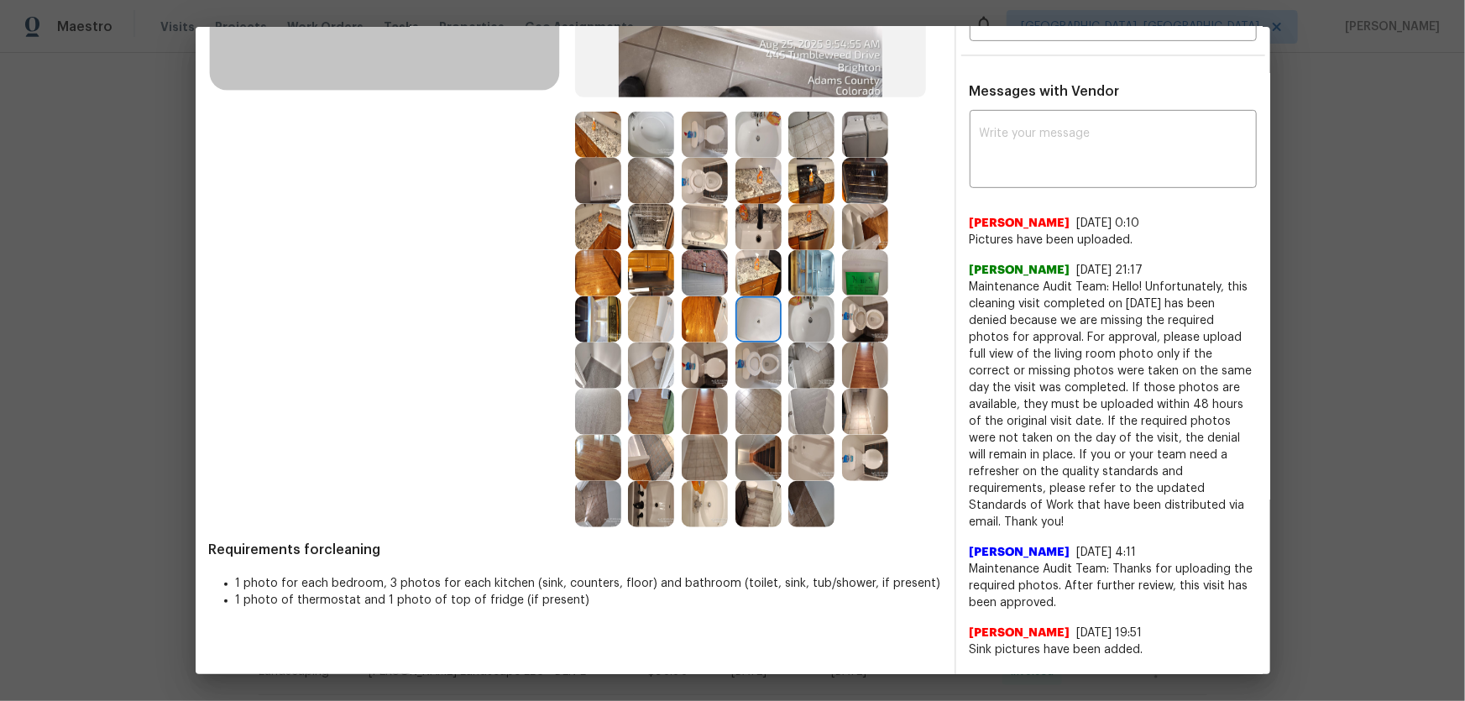
click at [812, 463] on img at bounding box center [811, 458] width 46 height 46
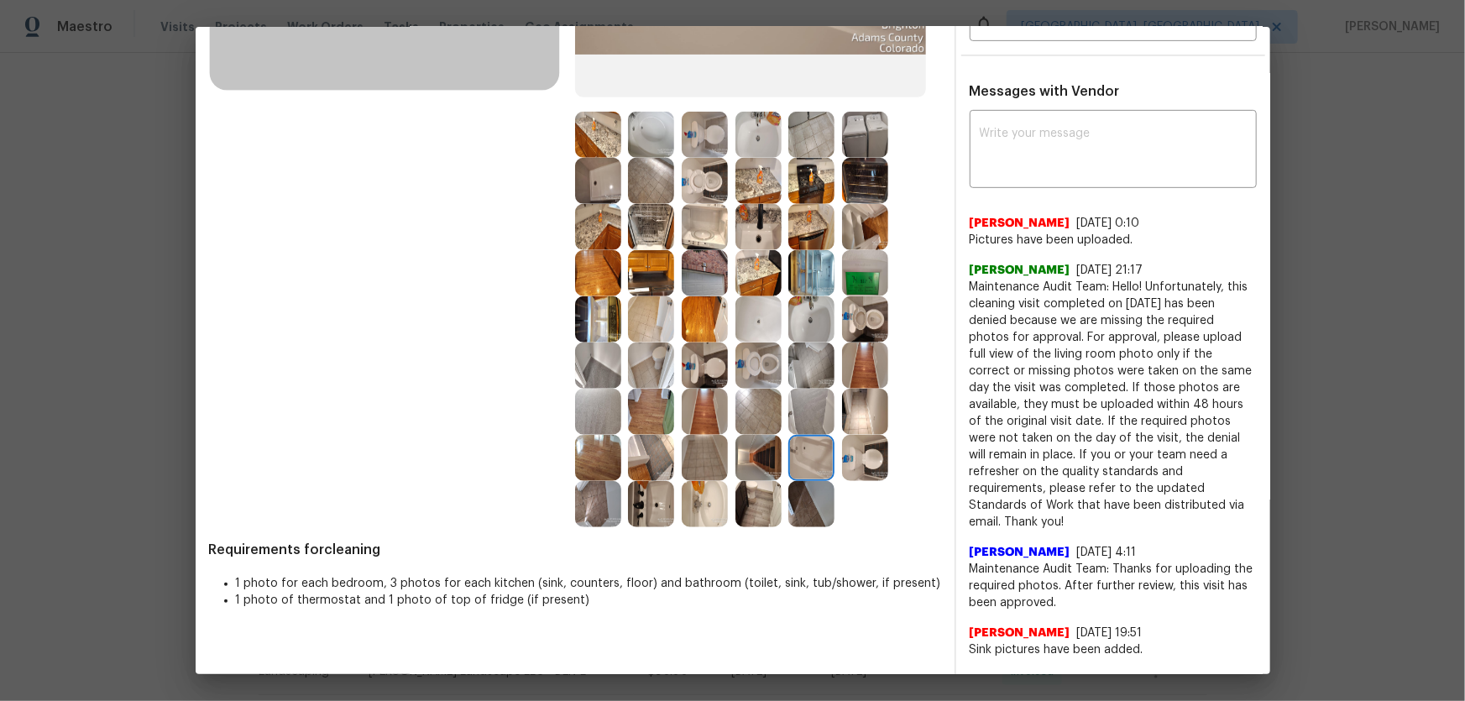
click at [710, 463] on img at bounding box center [705, 504] width 46 height 46
click at [638, 463] on img at bounding box center [651, 504] width 46 height 46
click at [646, 463] on img at bounding box center [651, 458] width 46 height 46
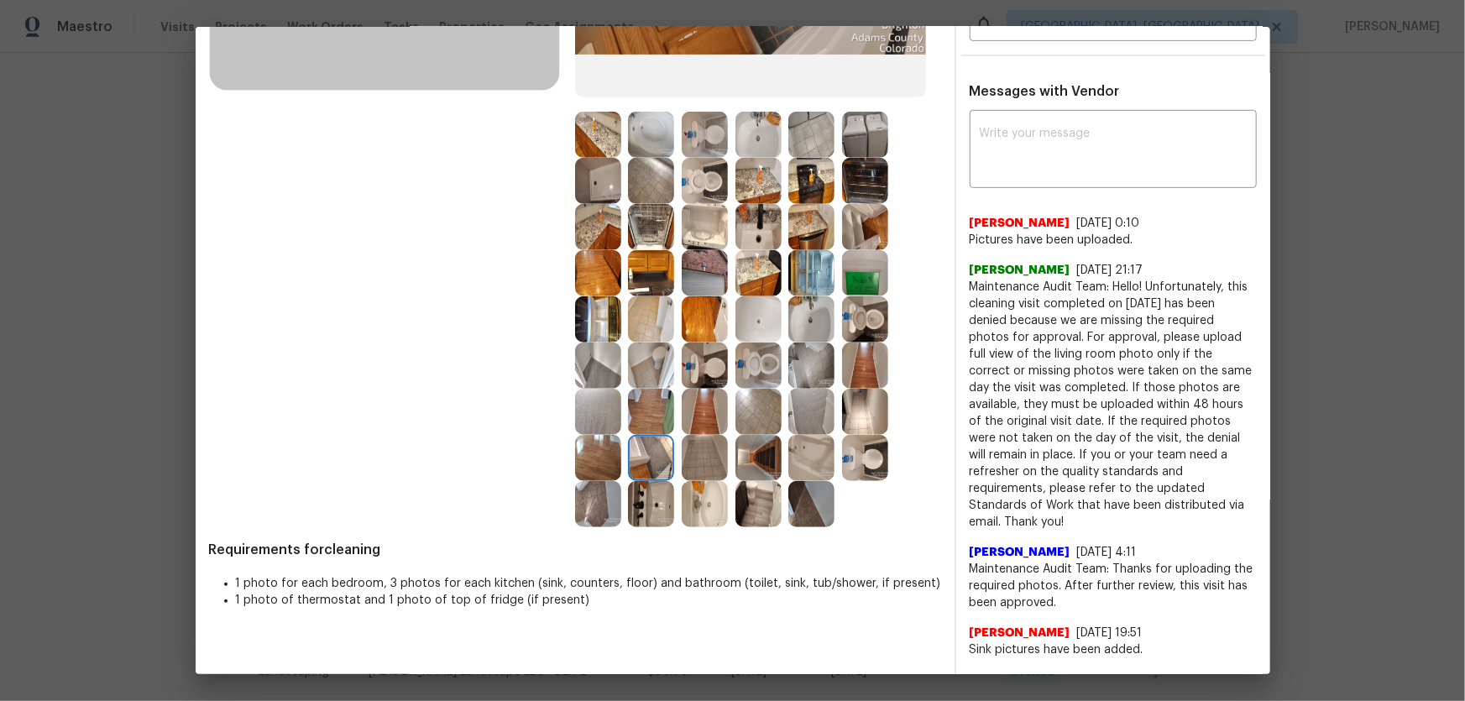
click at [717, 453] on img at bounding box center [705, 458] width 46 height 46
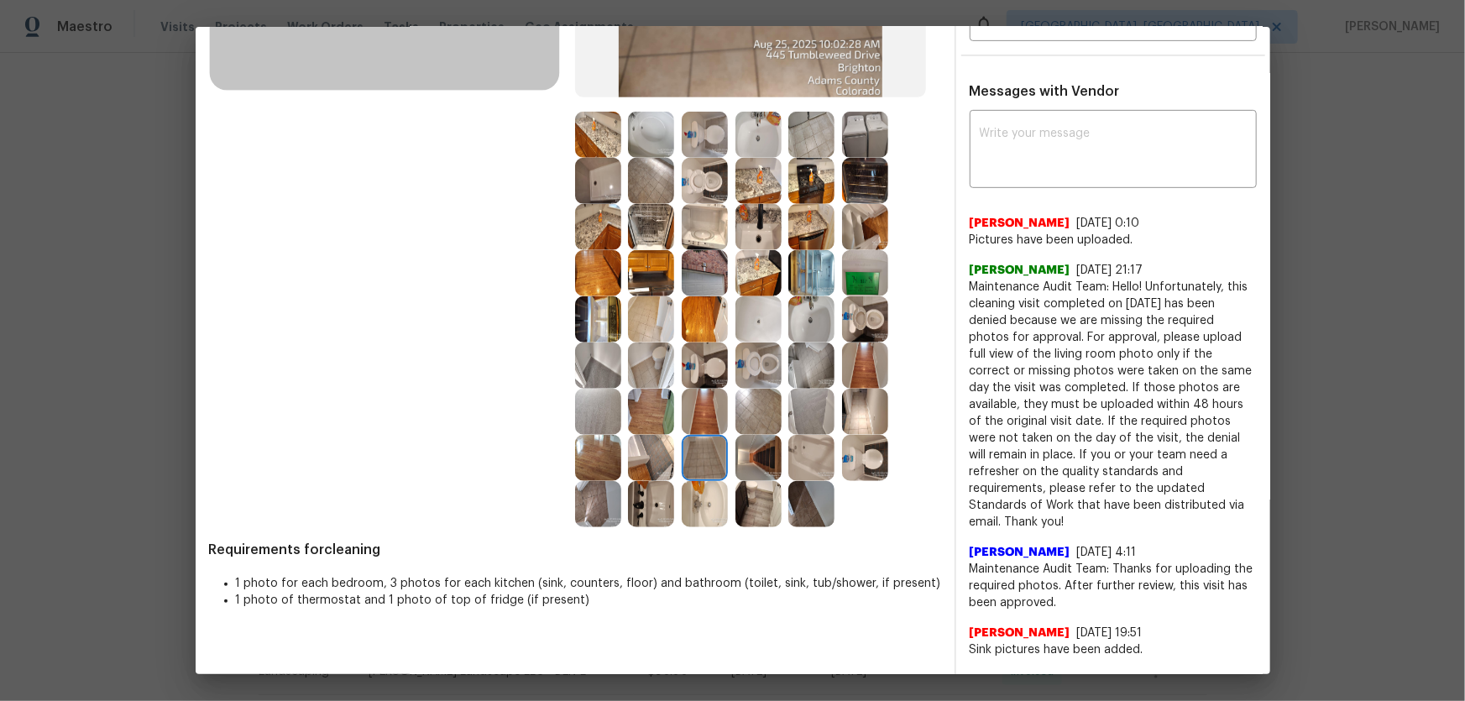
click at [697, 423] on img at bounding box center [705, 412] width 46 height 46
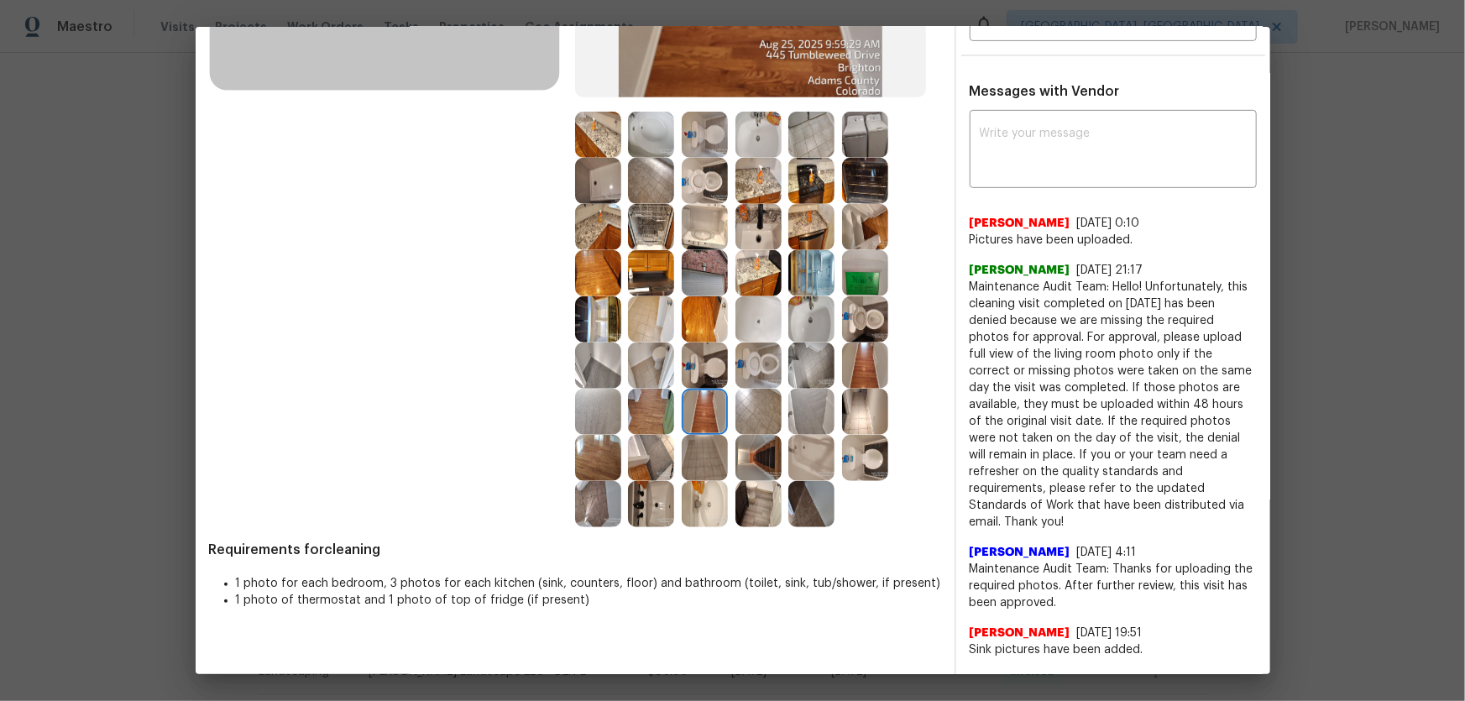
click at [662, 413] on img at bounding box center [651, 412] width 46 height 46
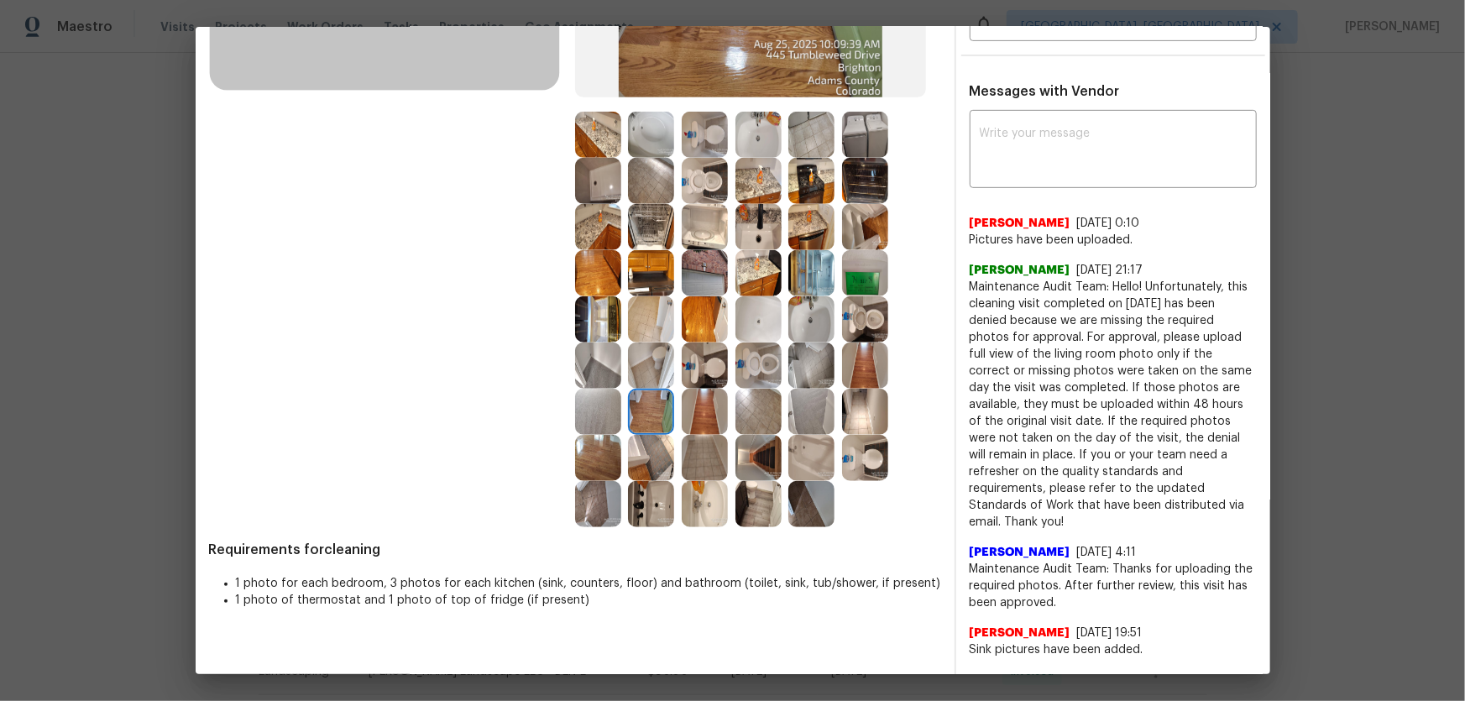
click at [687, 361] on img at bounding box center [705, 366] width 46 height 46
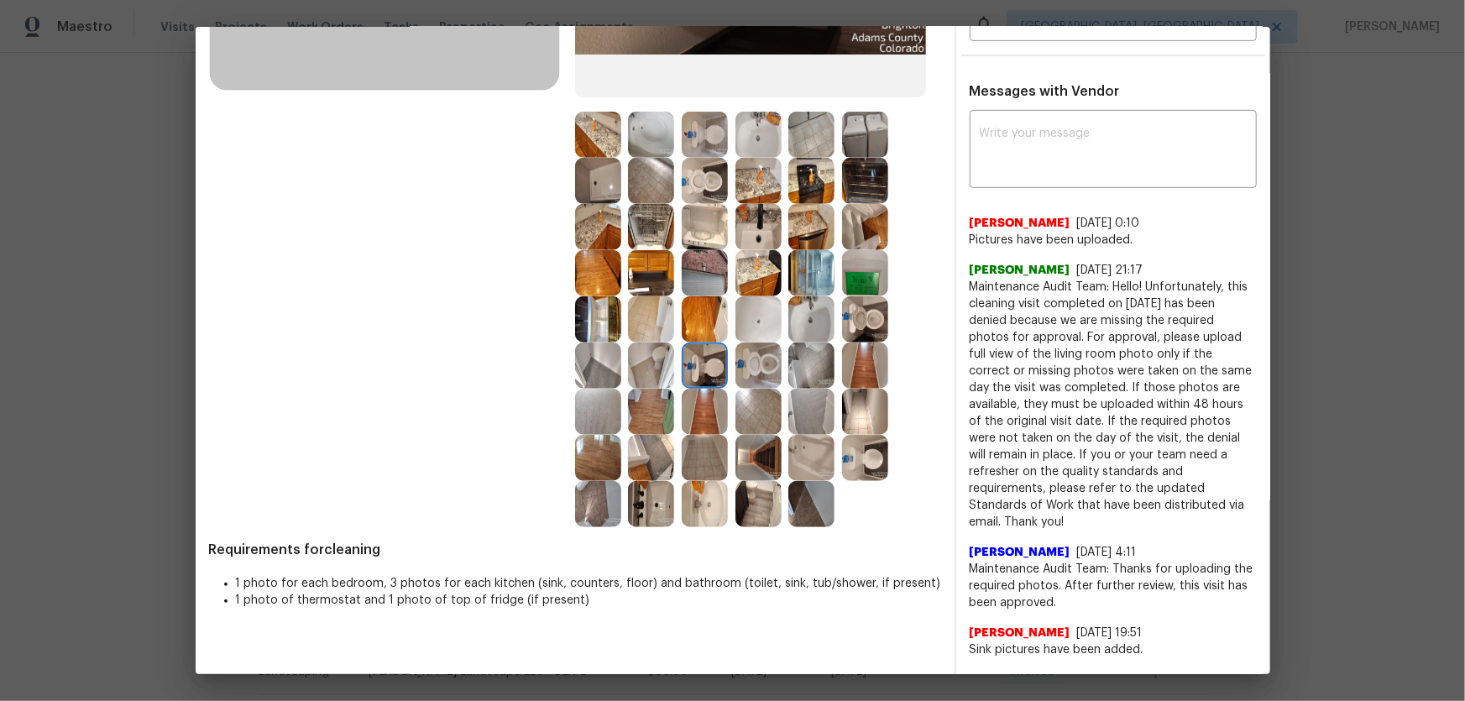
click at [662, 354] on img at bounding box center [651, 366] width 46 height 46
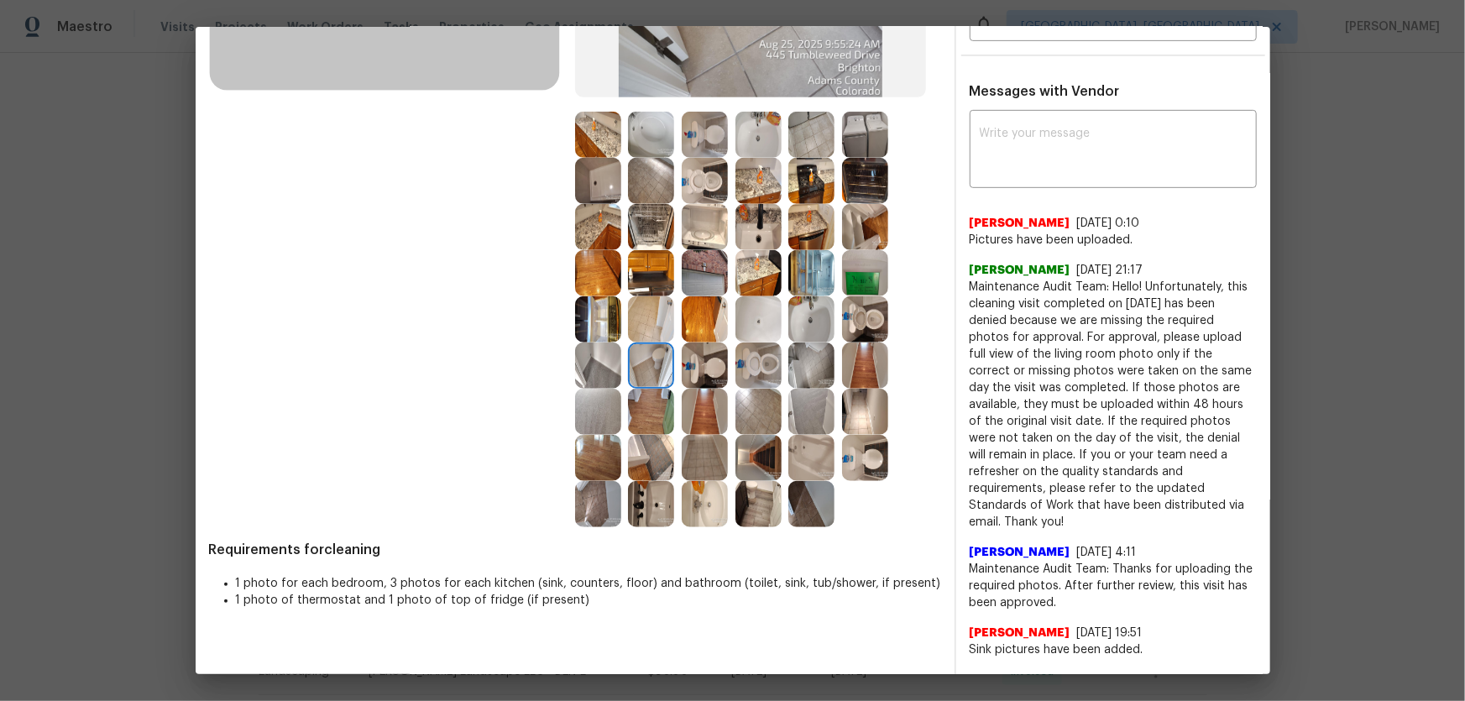
click at [714, 305] on img at bounding box center [705, 319] width 46 height 46
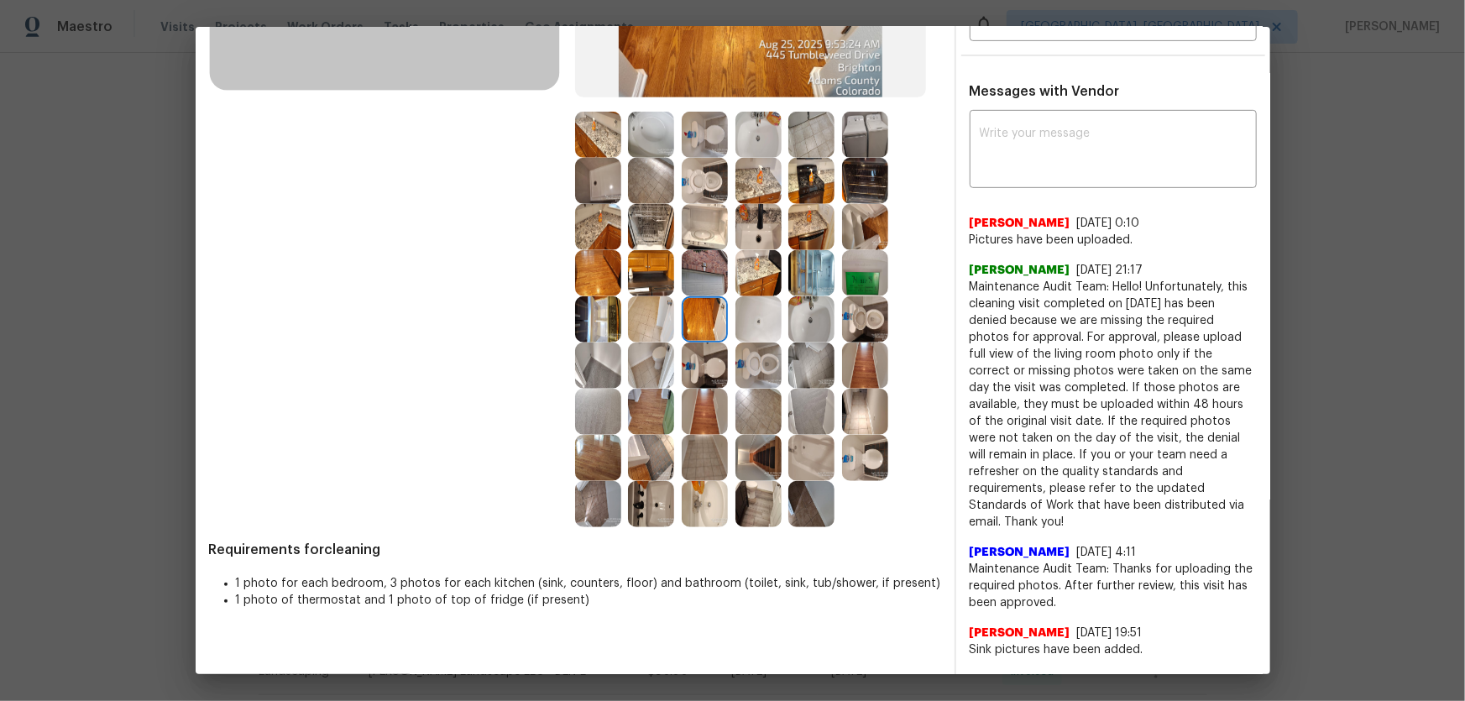
click at [668, 282] on img at bounding box center [651, 273] width 46 height 46
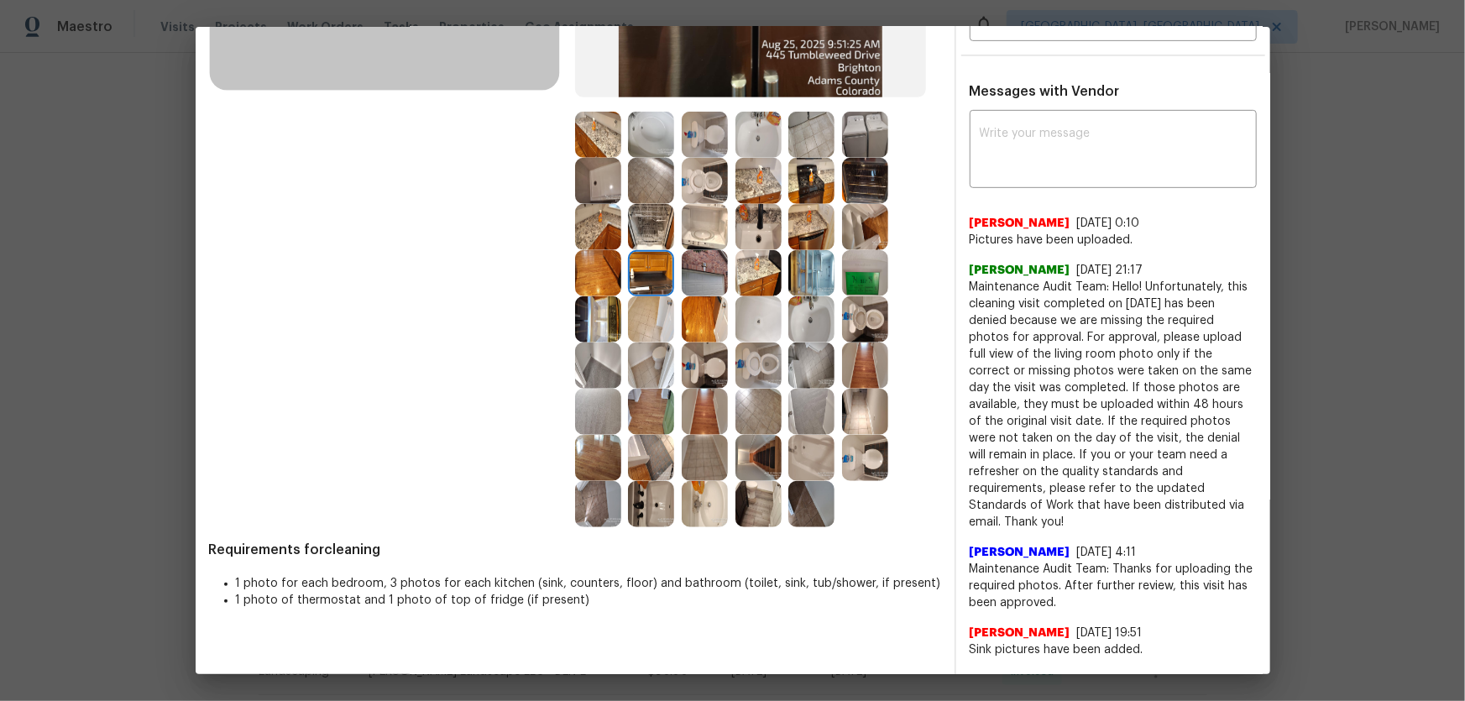
click at [692, 272] on img at bounding box center [705, 273] width 46 height 46
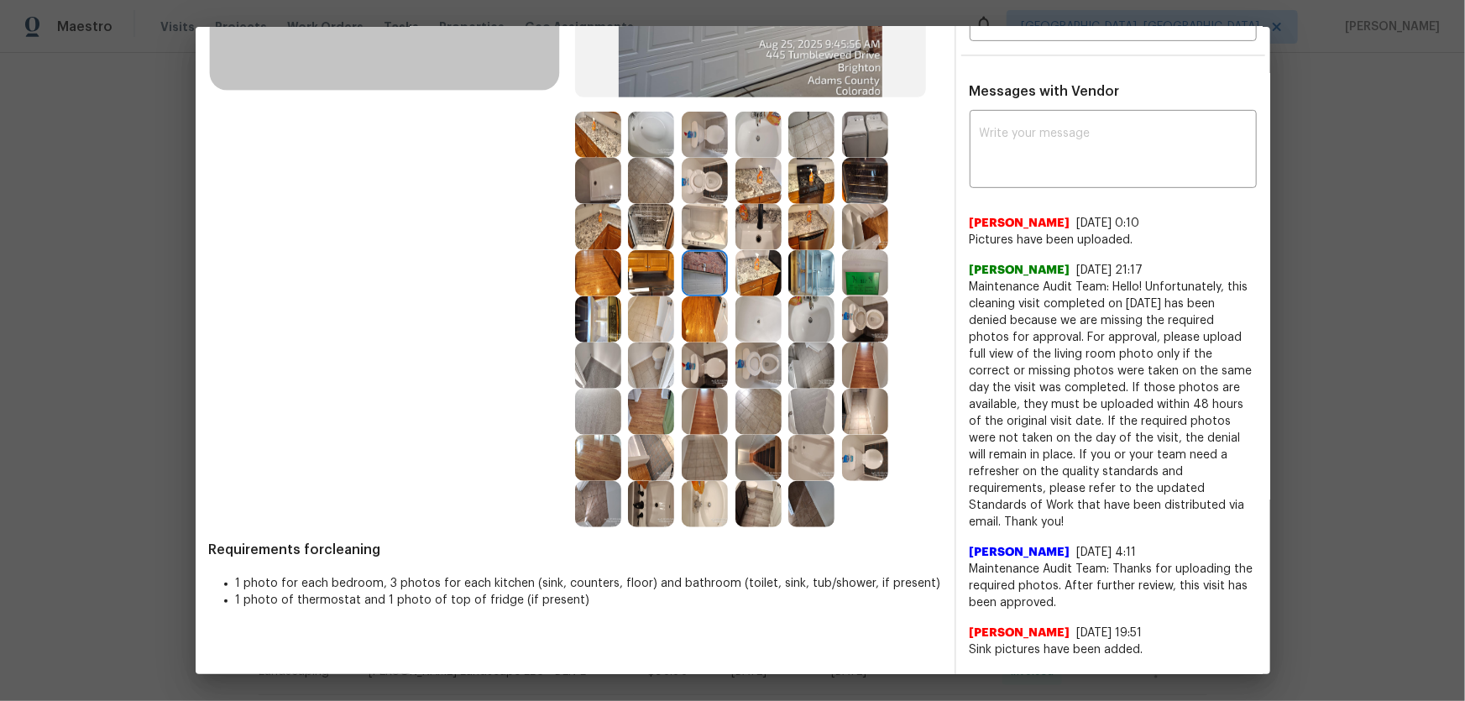
click at [700, 463] on img at bounding box center [705, 458] width 46 height 46
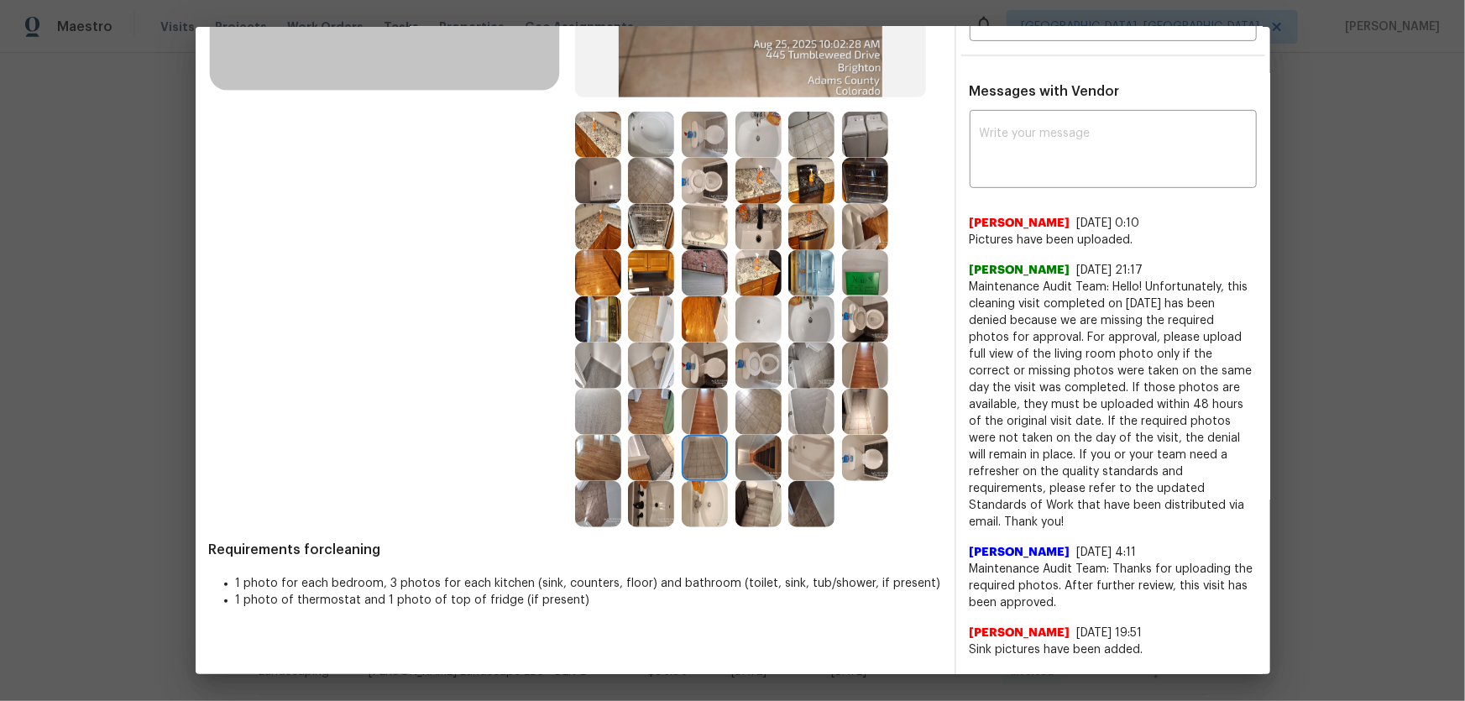
click at [601, 406] on img at bounding box center [598, 412] width 46 height 46
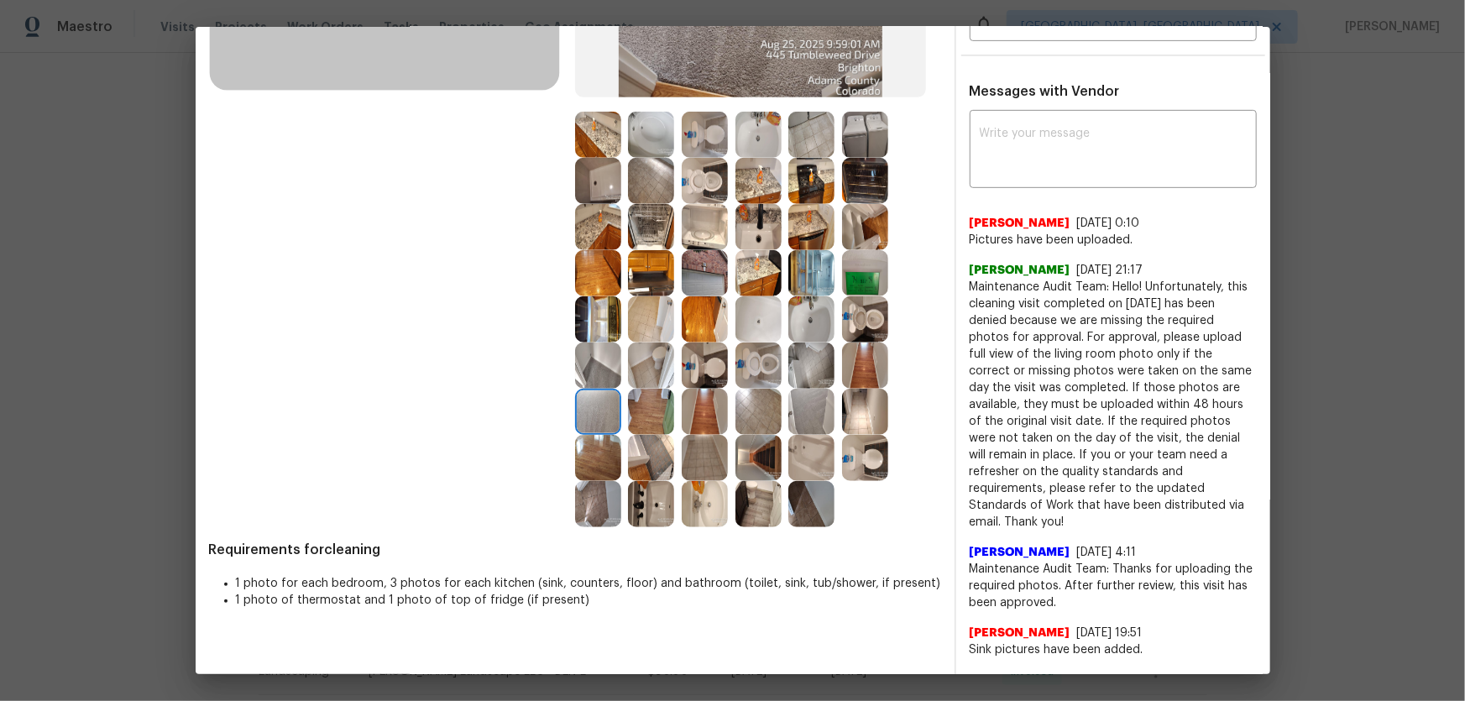
click at [805, 422] on img at bounding box center [811, 412] width 46 height 46
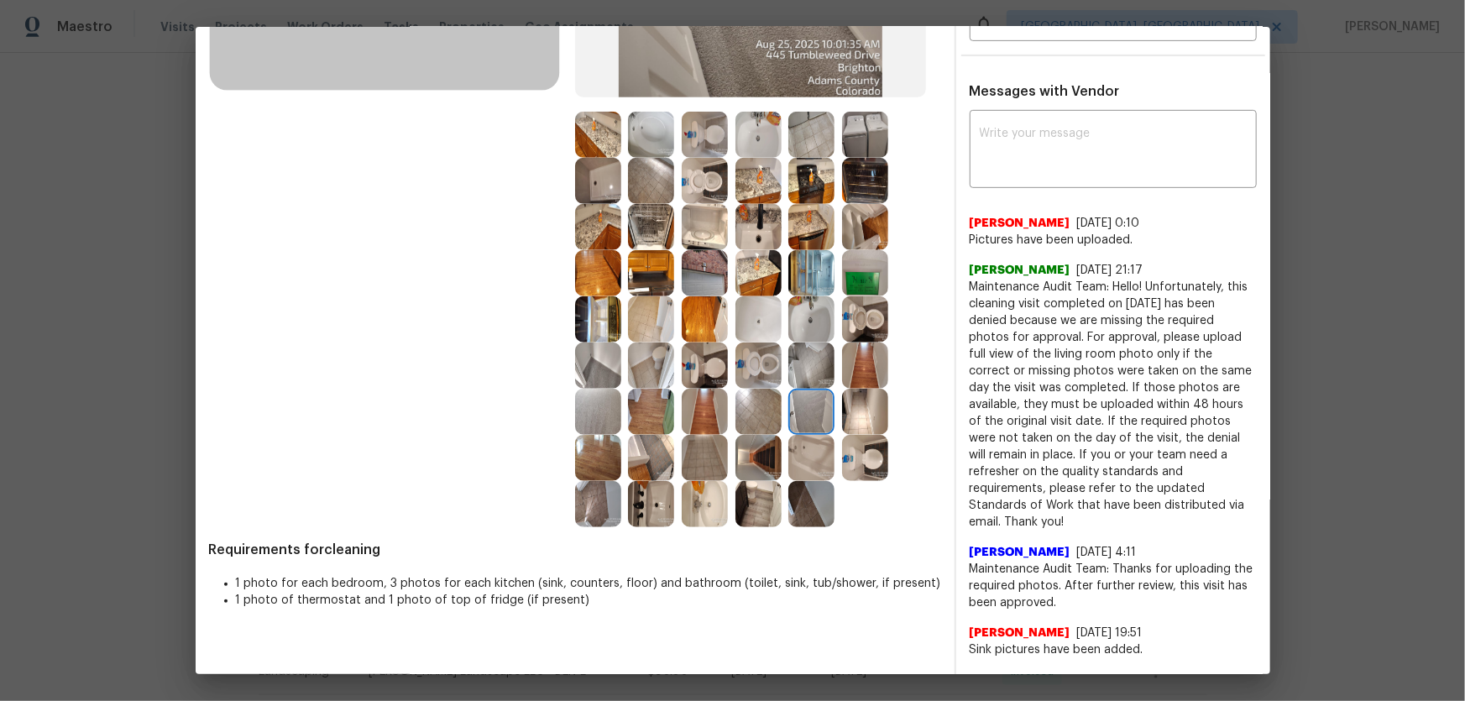
click at [792, 370] on img at bounding box center [811, 366] width 46 height 46
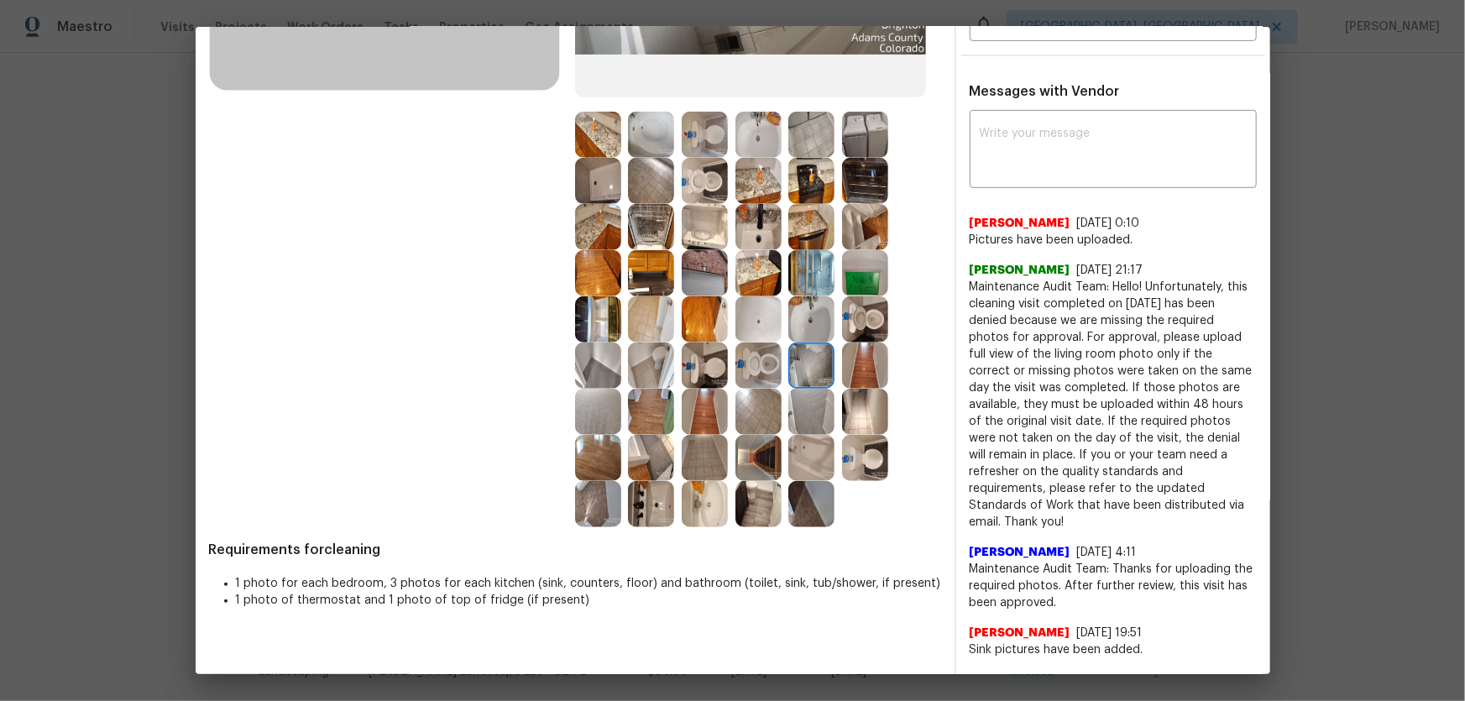
click at [744, 410] on img at bounding box center [759, 412] width 46 height 46
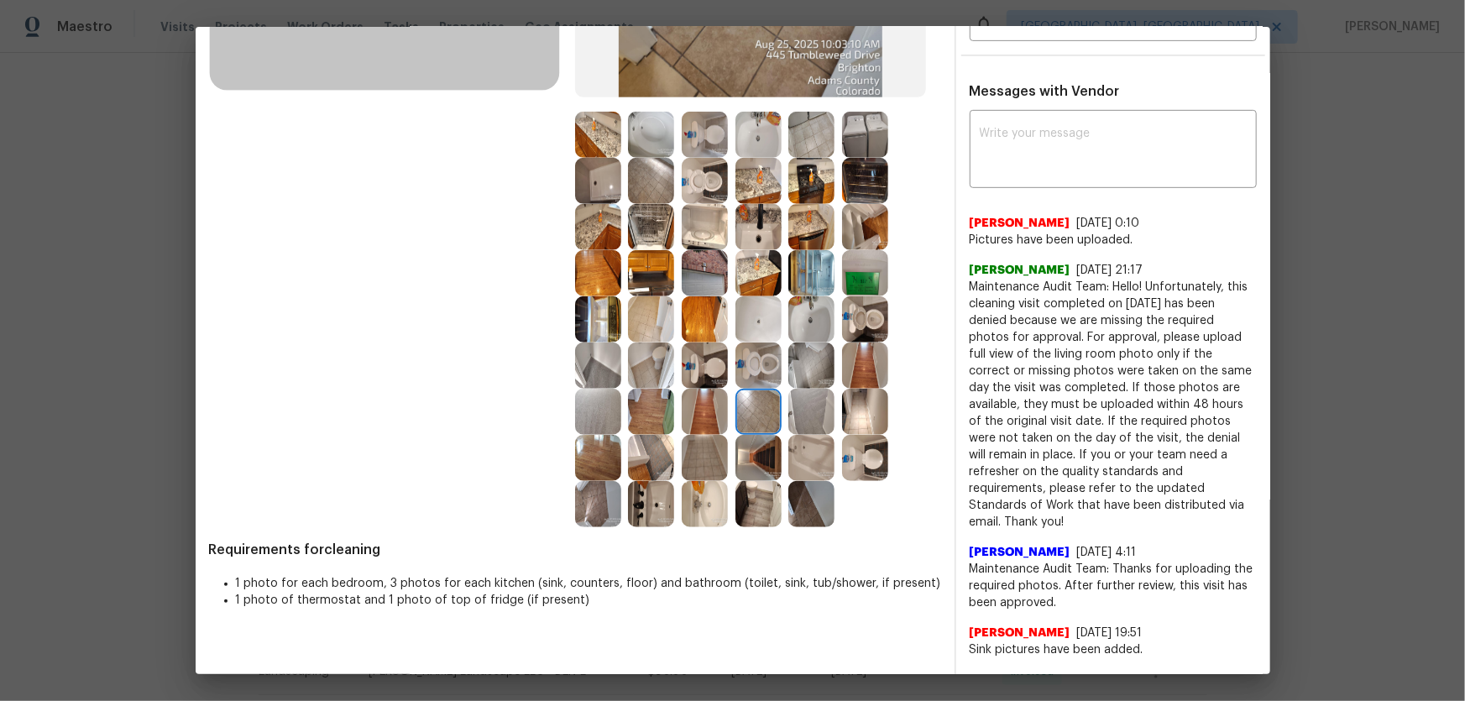
click at [709, 452] on img at bounding box center [705, 458] width 46 height 46
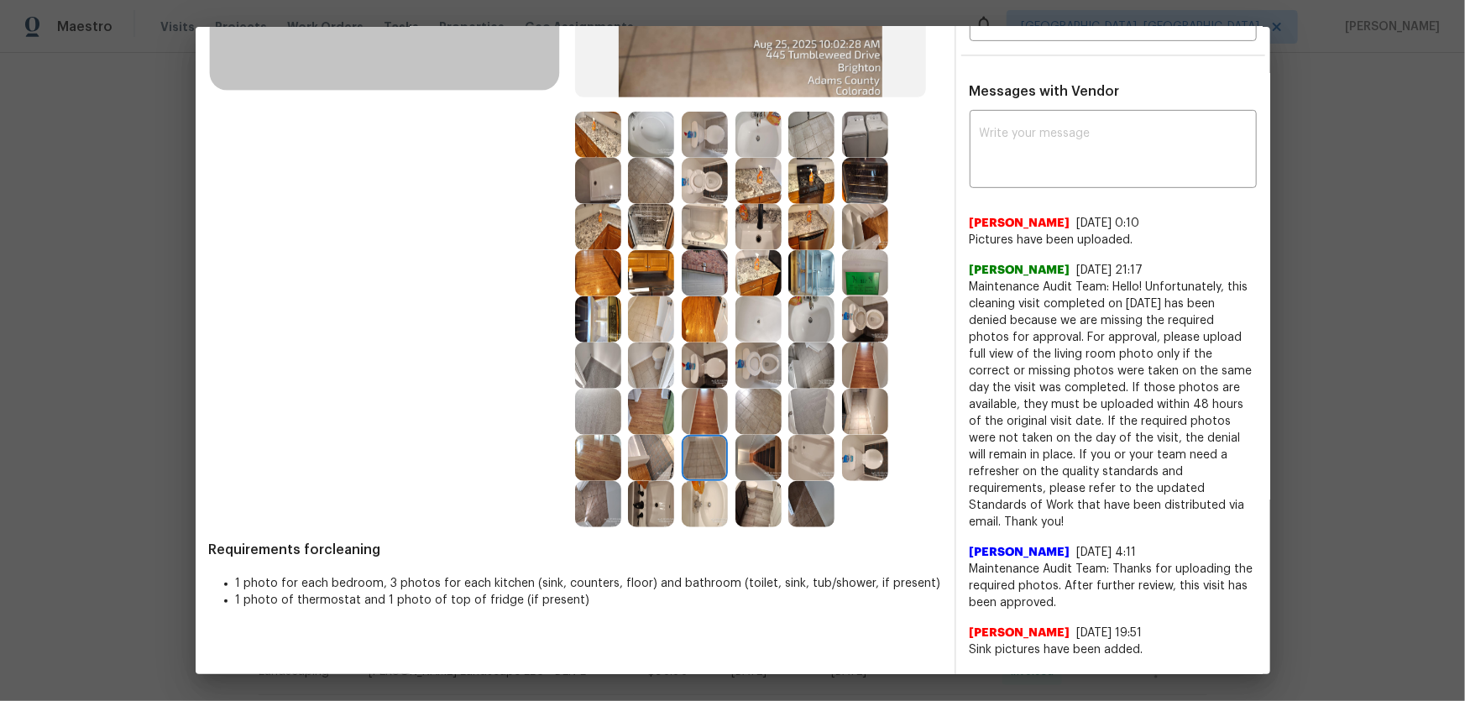
click at [637, 463] on img at bounding box center [651, 504] width 46 height 46
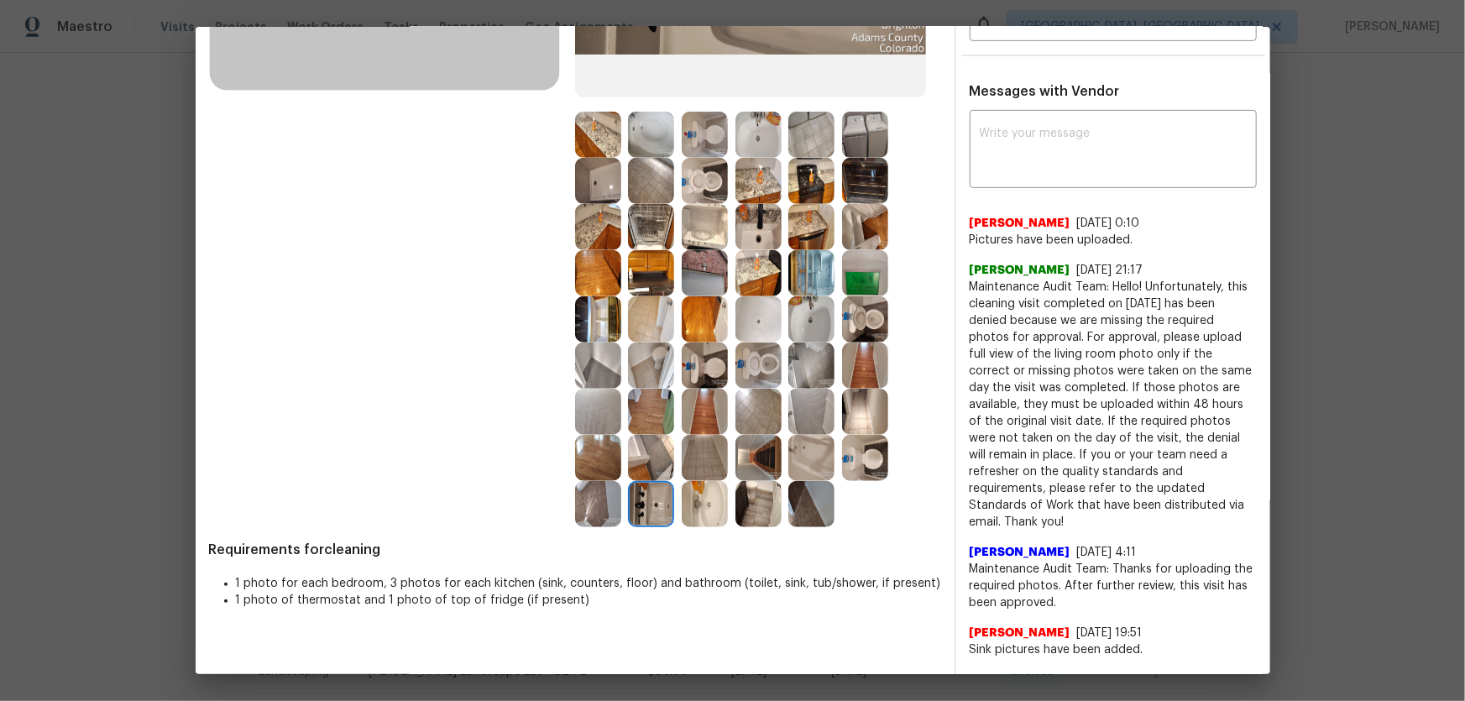
click at [640, 458] on img at bounding box center [651, 458] width 46 height 46
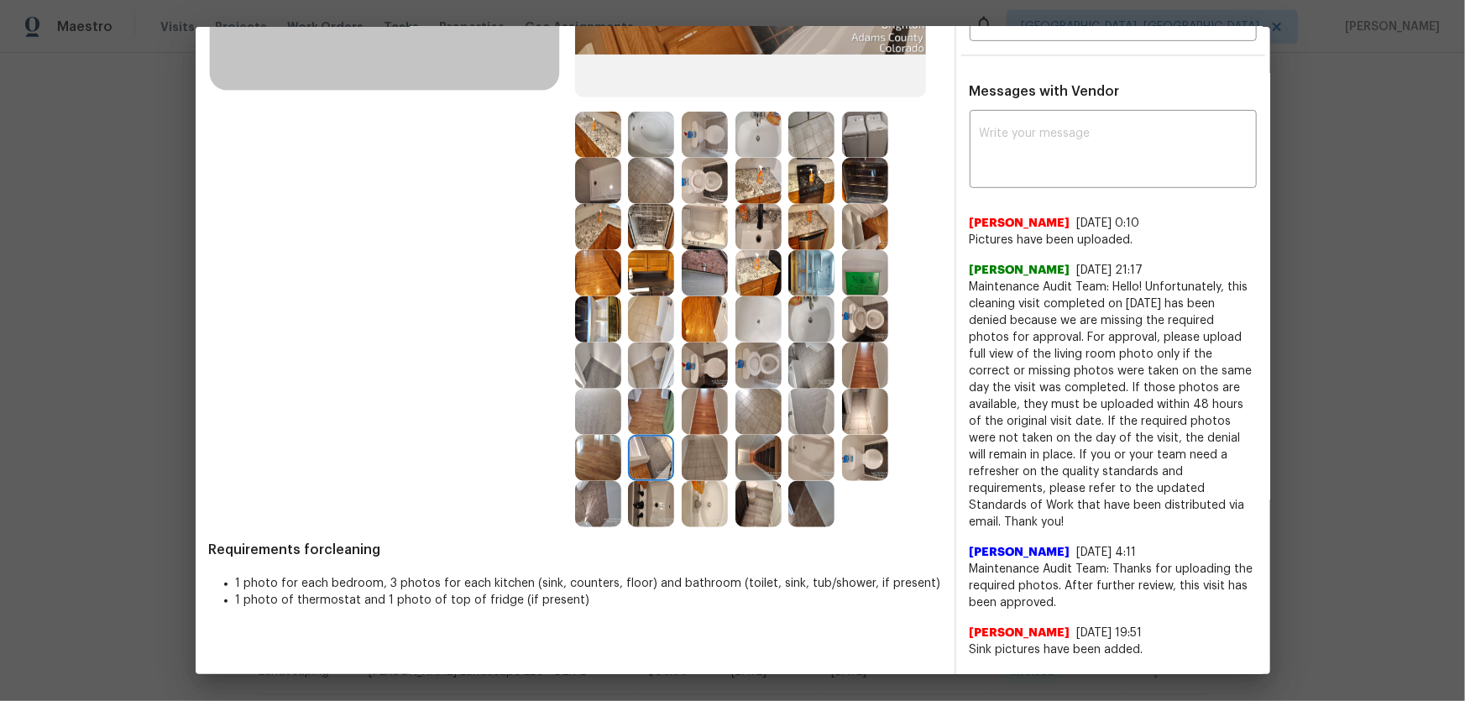
click at [640, 416] on img at bounding box center [651, 412] width 46 height 46
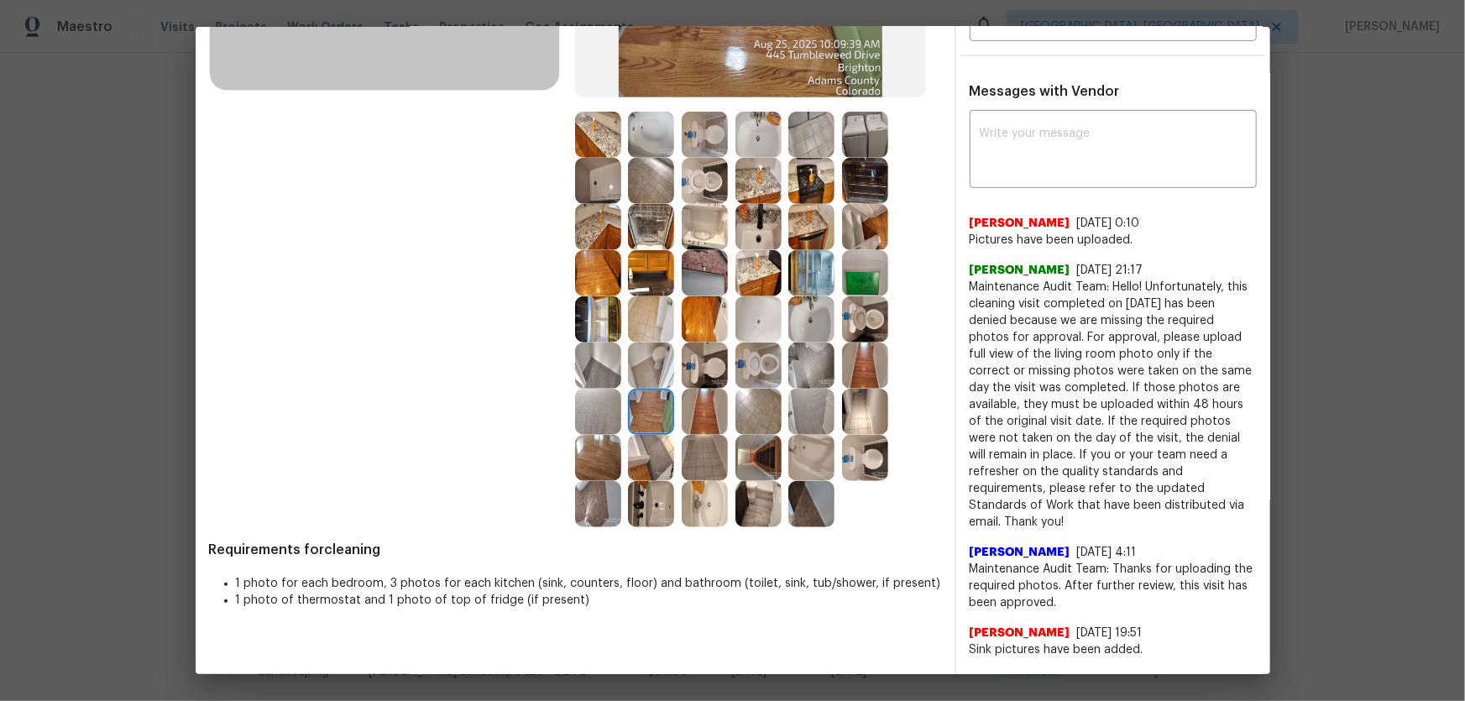
click at [615, 408] on img at bounding box center [598, 412] width 46 height 46
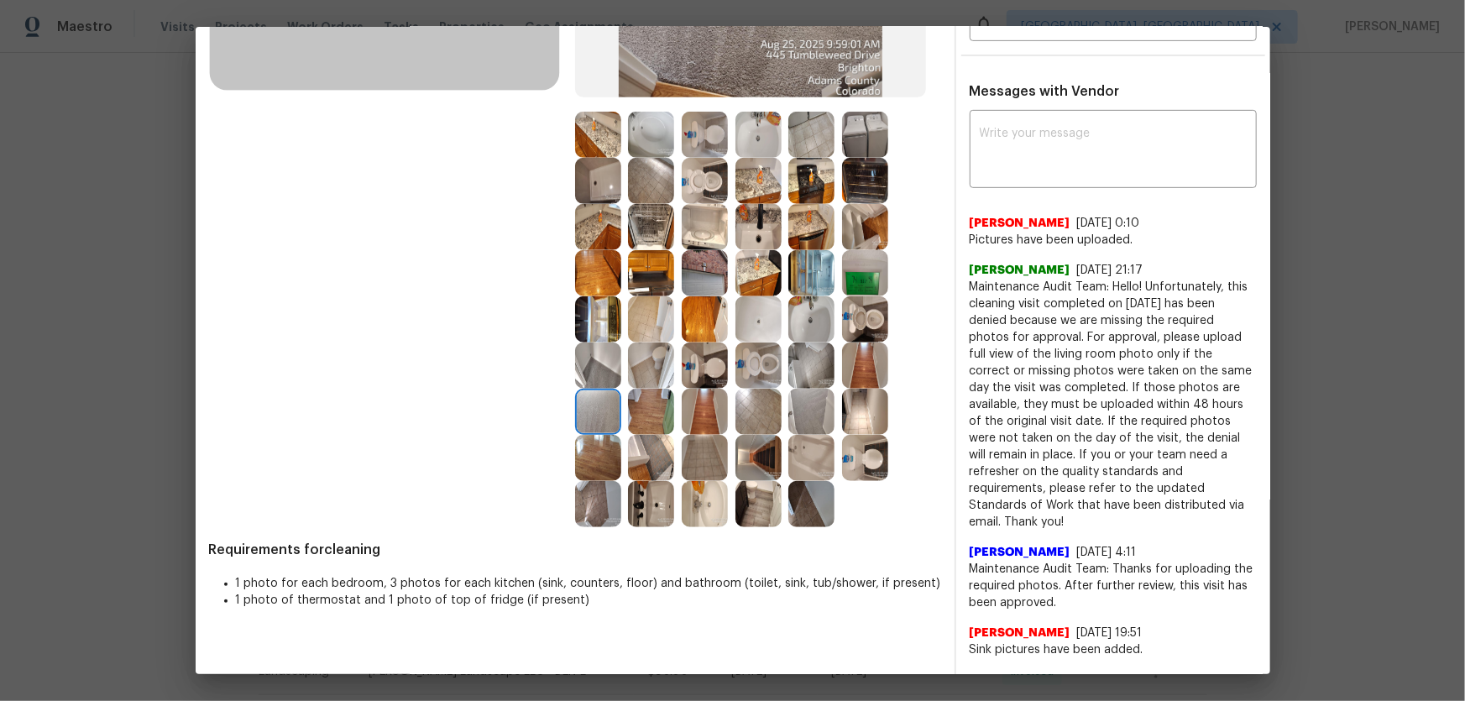
click at [615, 427] on img at bounding box center [598, 412] width 46 height 46
click at [753, 412] on img at bounding box center [759, 412] width 46 height 46
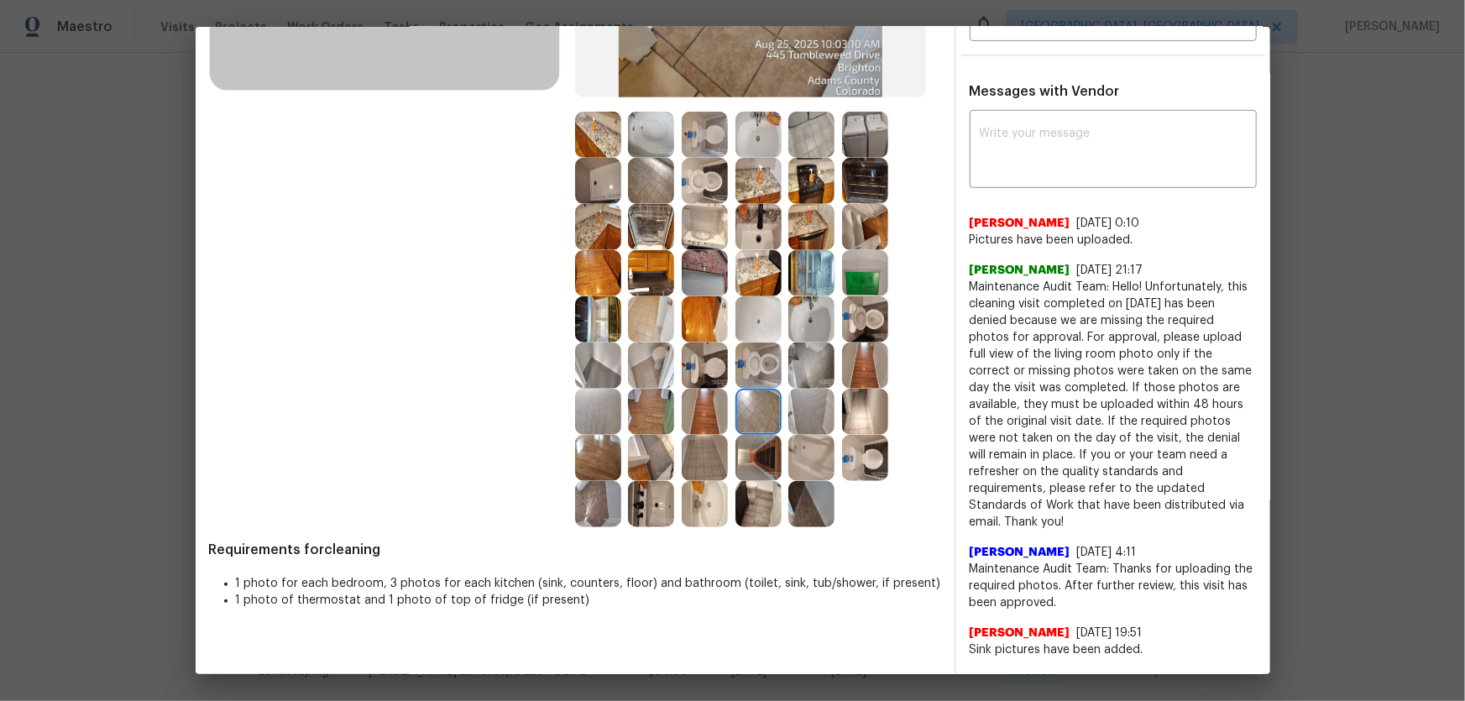
click at [825, 407] on img at bounding box center [811, 412] width 46 height 46
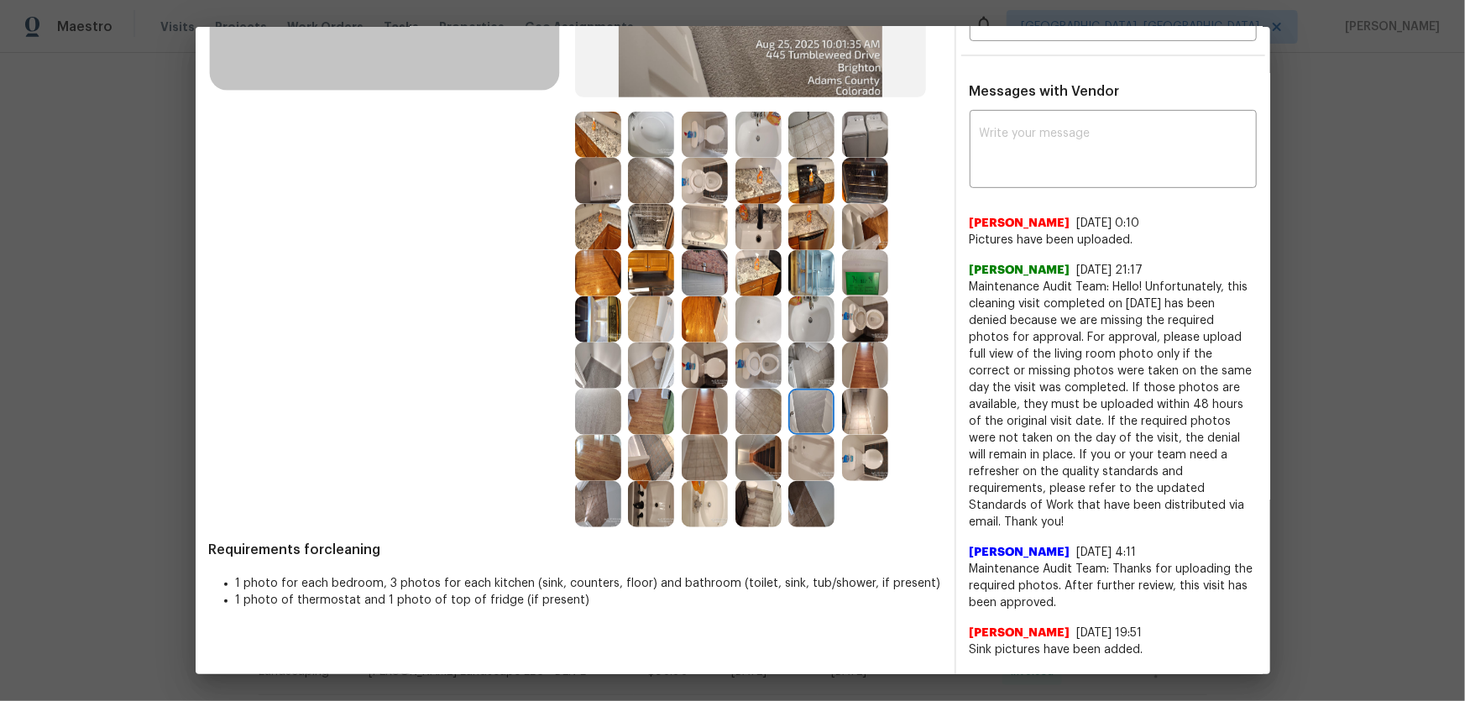
click at [813, 463] on img at bounding box center [811, 504] width 46 height 46
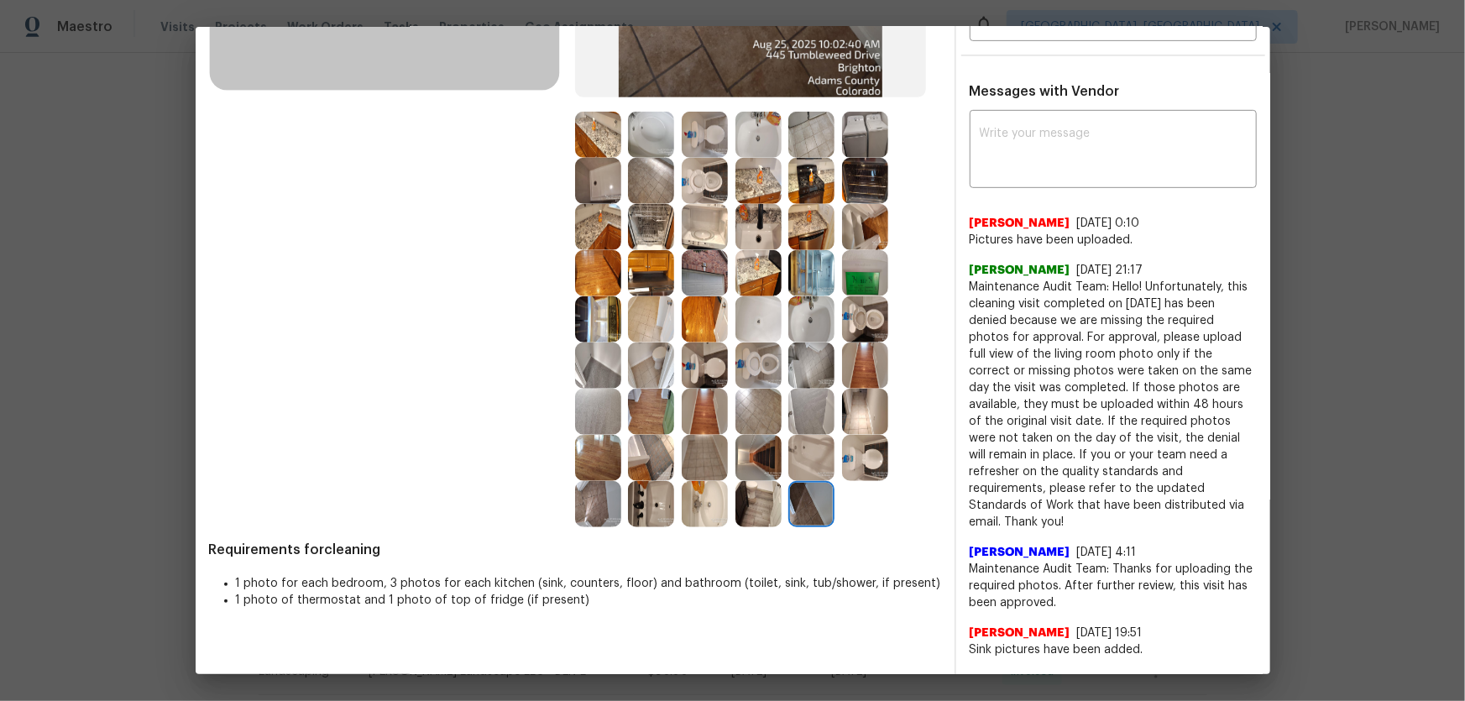
click at [809, 460] on img at bounding box center [811, 458] width 46 height 46
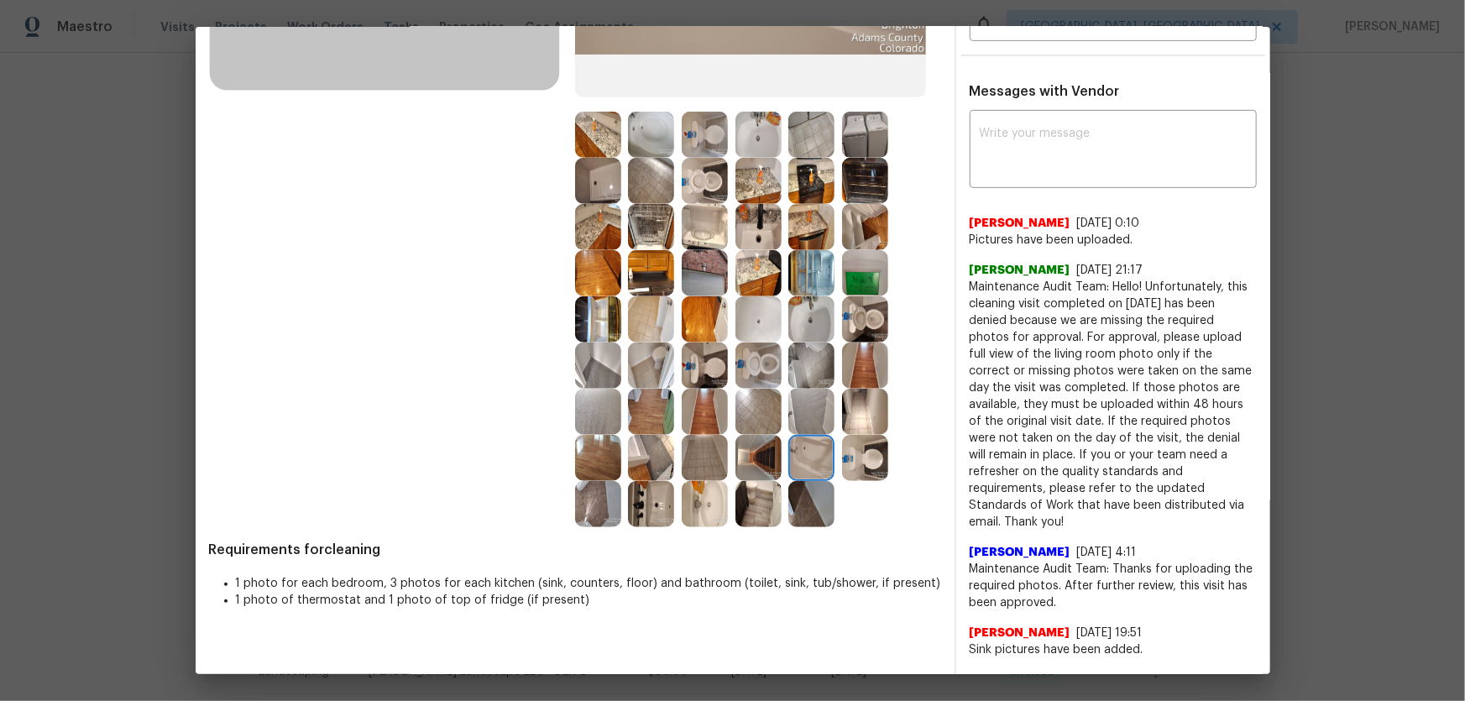
click at [749, 459] on img at bounding box center [759, 458] width 46 height 46
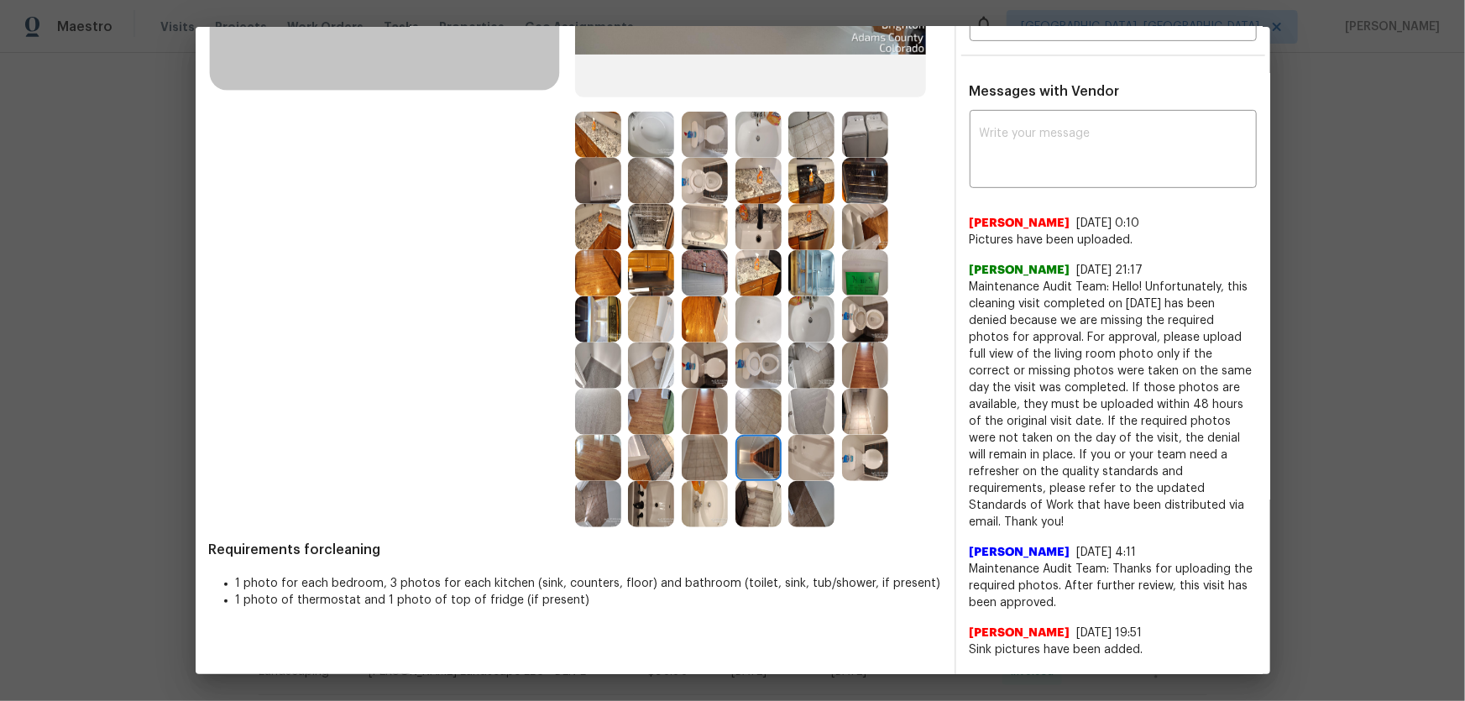
click at [724, 450] on div at bounding box center [709, 458] width 54 height 46
click at [703, 423] on img at bounding box center [705, 412] width 46 height 46
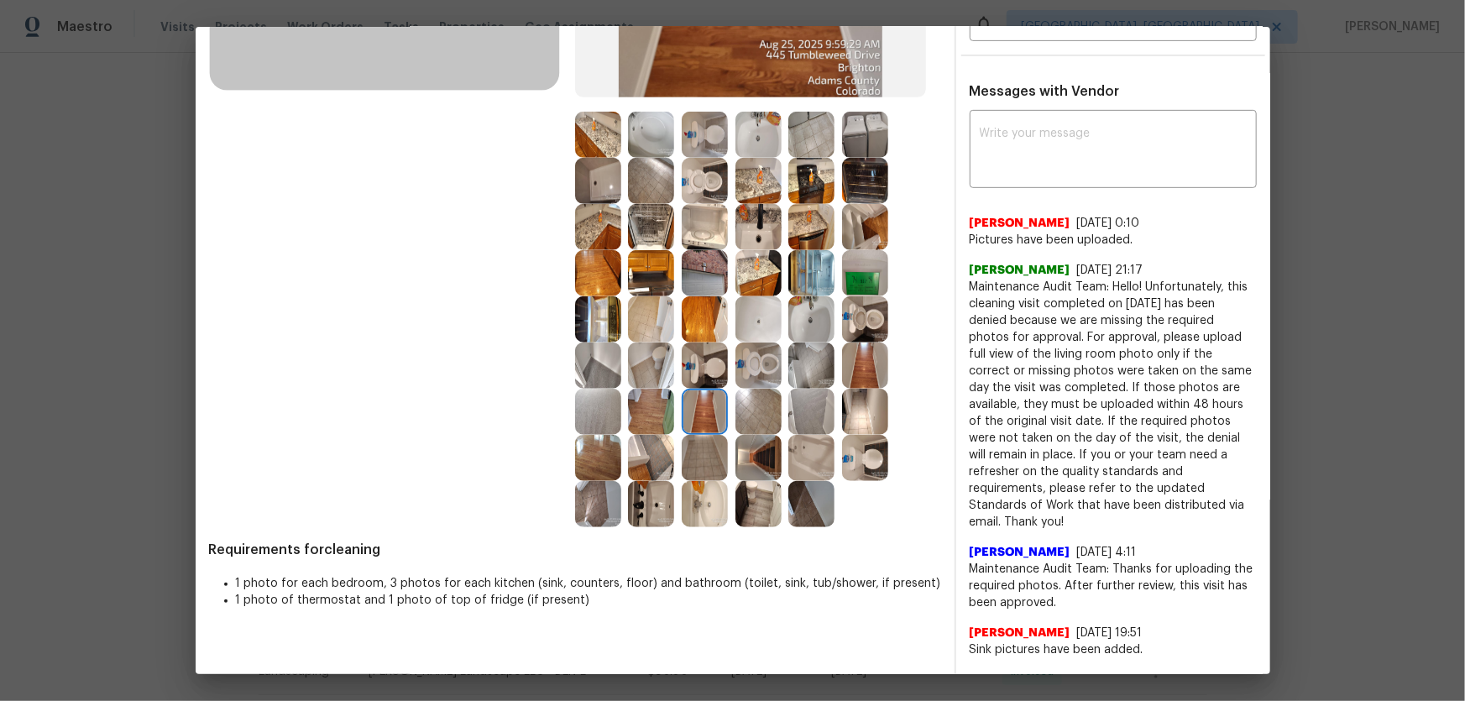
click at [761, 410] on img at bounding box center [759, 412] width 46 height 46
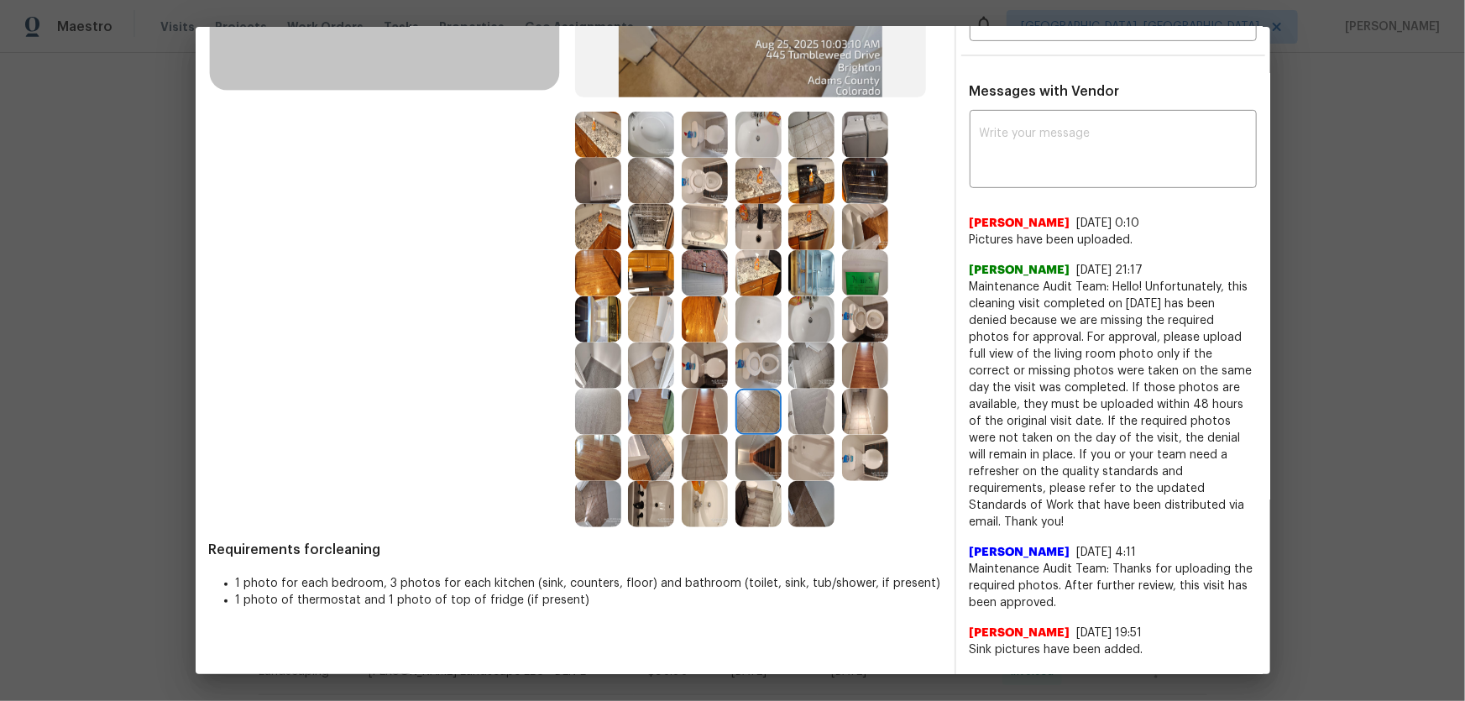
click at [854, 259] on img at bounding box center [865, 273] width 46 height 46
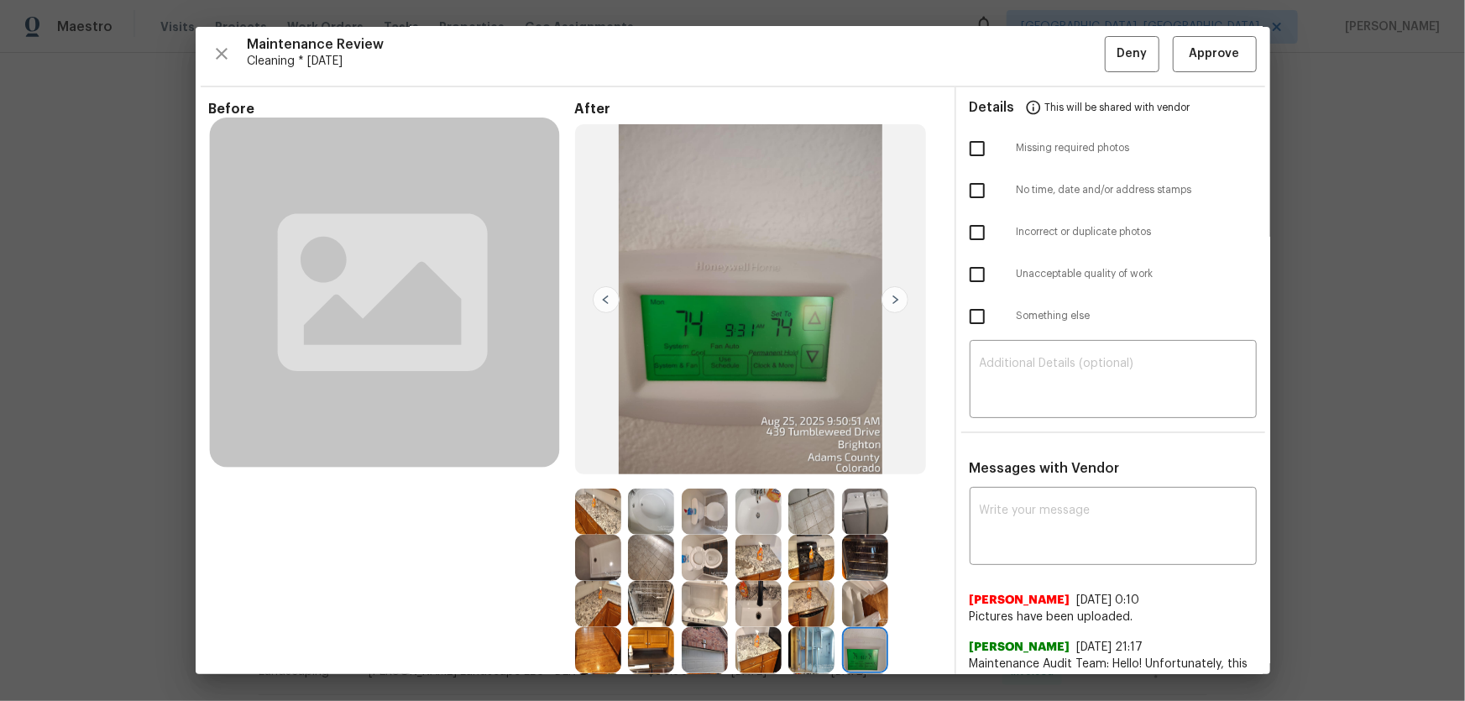
scroll to position [0, 0]
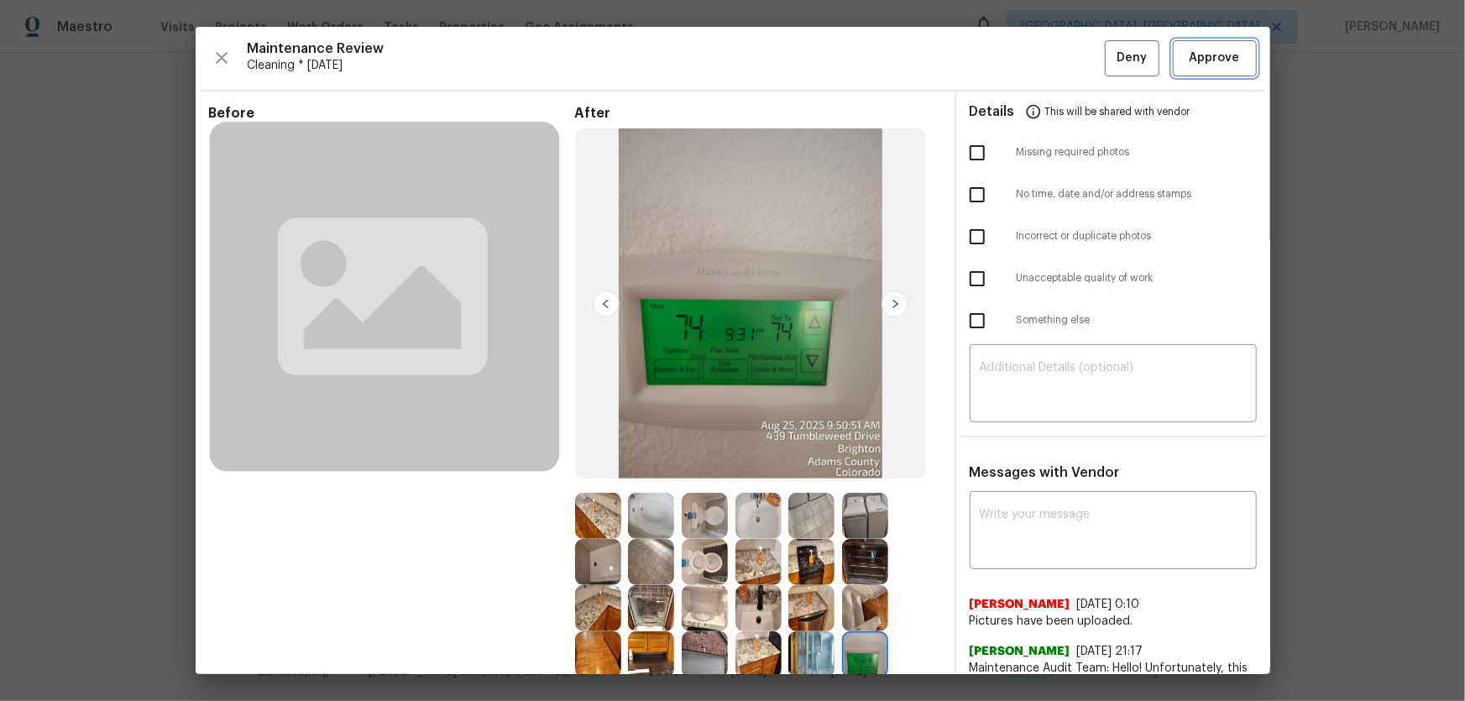
click at [1042, 49] on span "Approve" at bounding box center [1215, 58] width 50 height 21
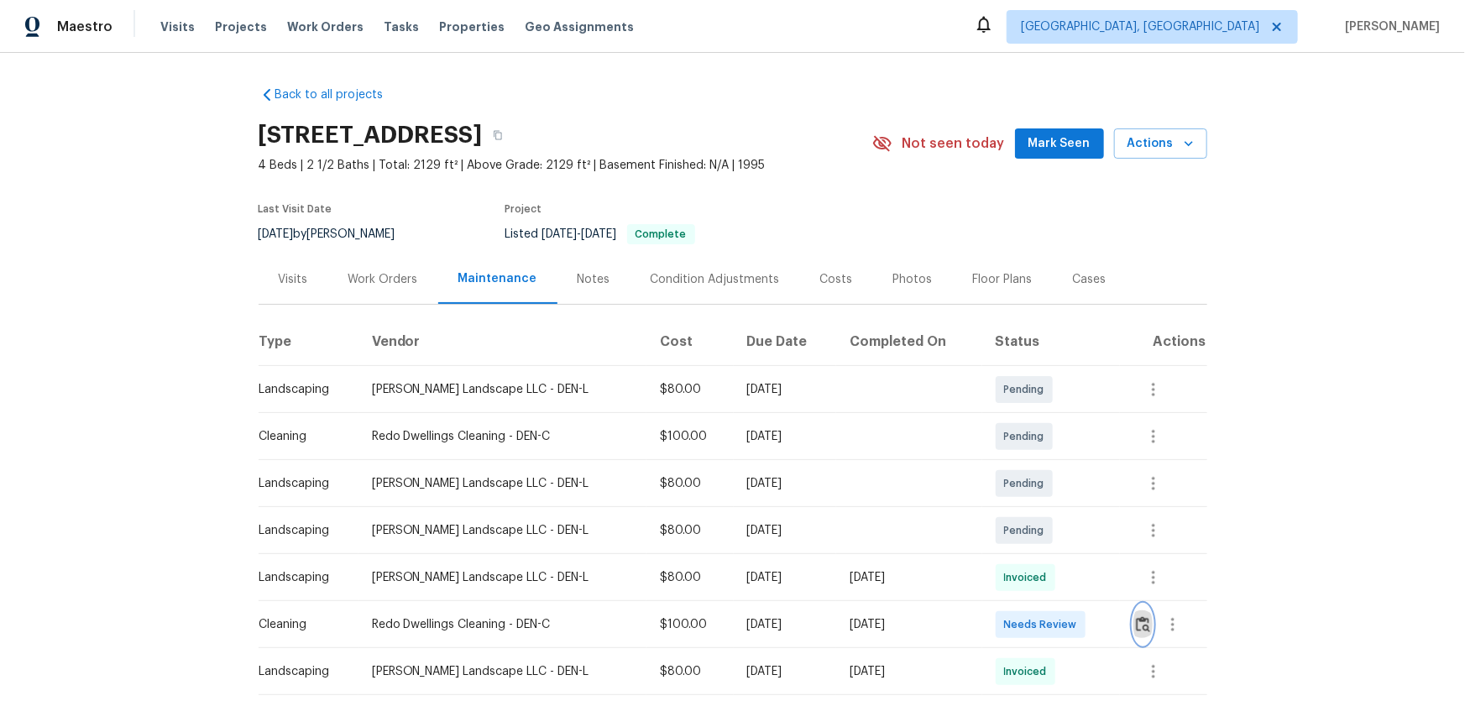
click at [1042, 463] on img "button" at bounding box center [1143, 624] width 14 height 16
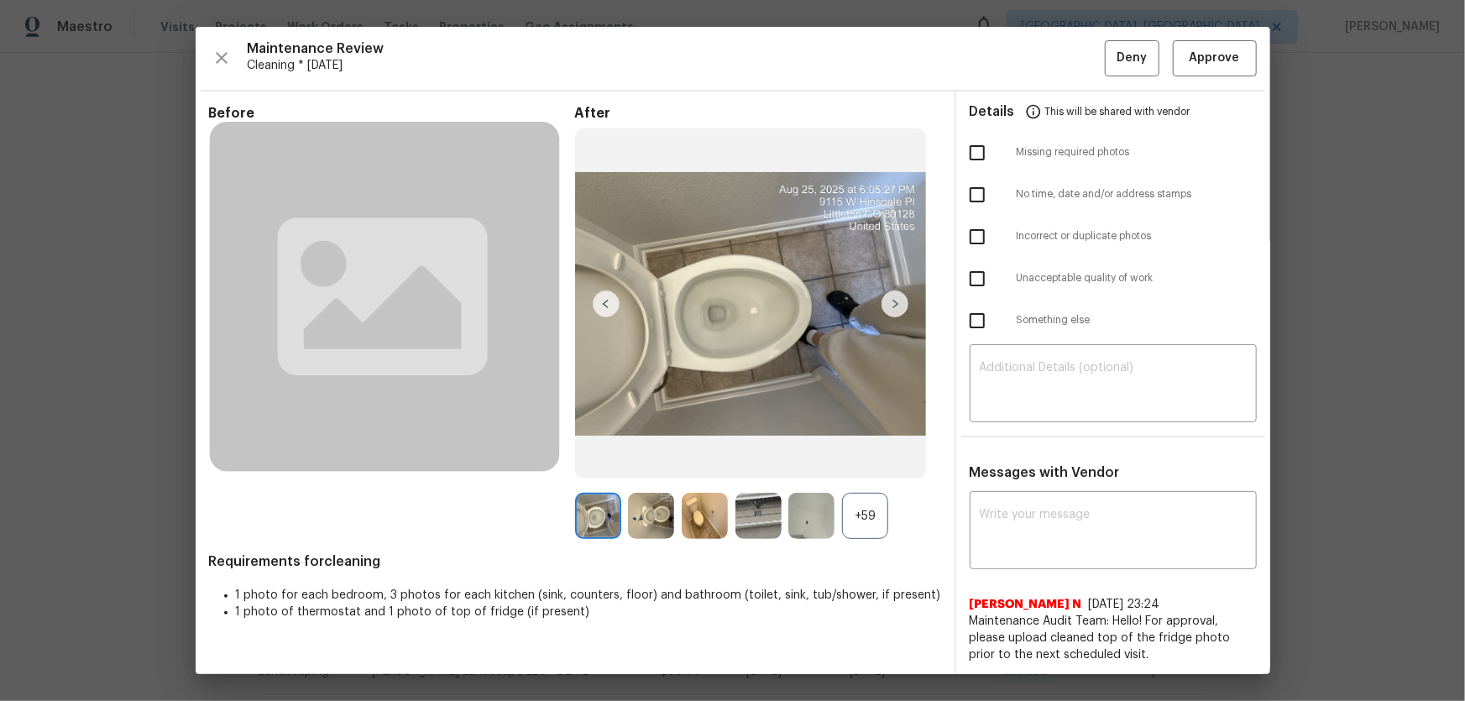
click at [851, 463] on div "+59" at bounding box center [865, 516] width 46 height 46
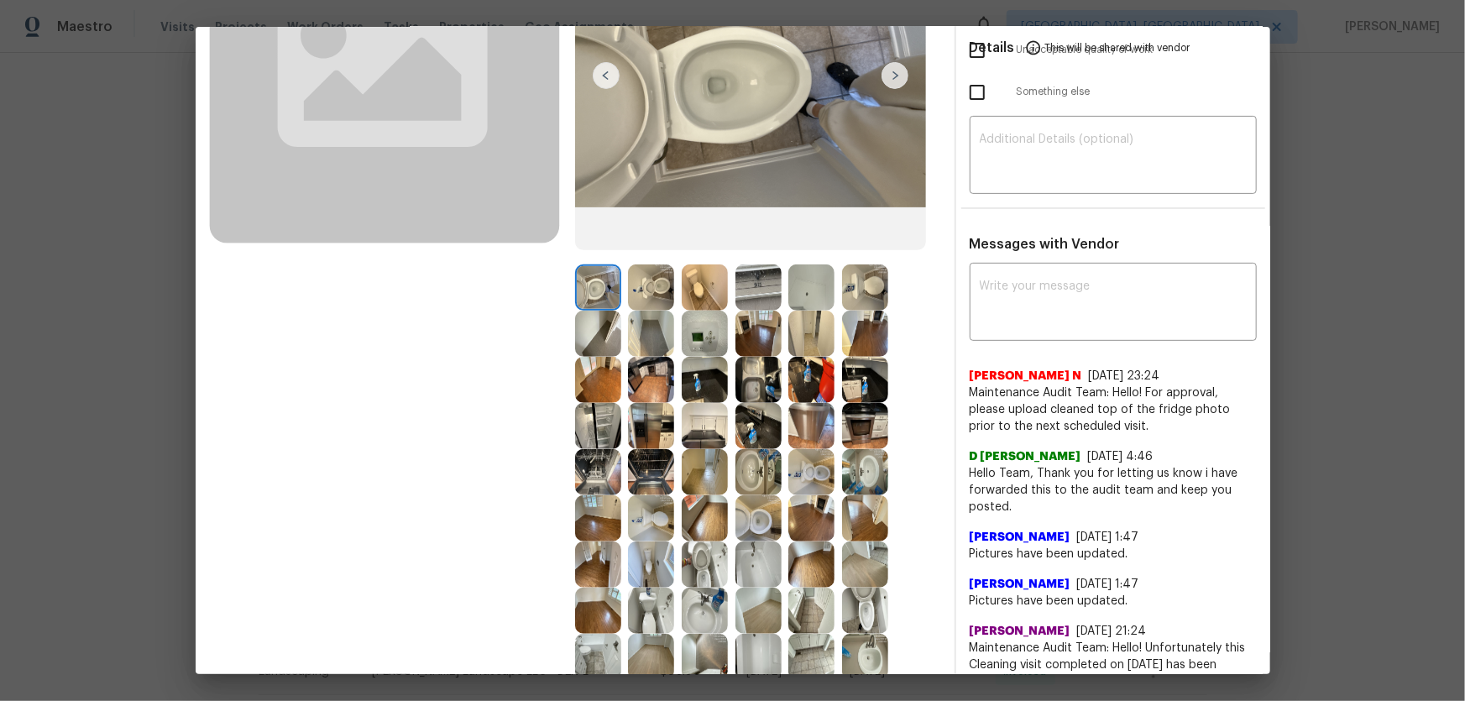
scroll to position [381, 0]
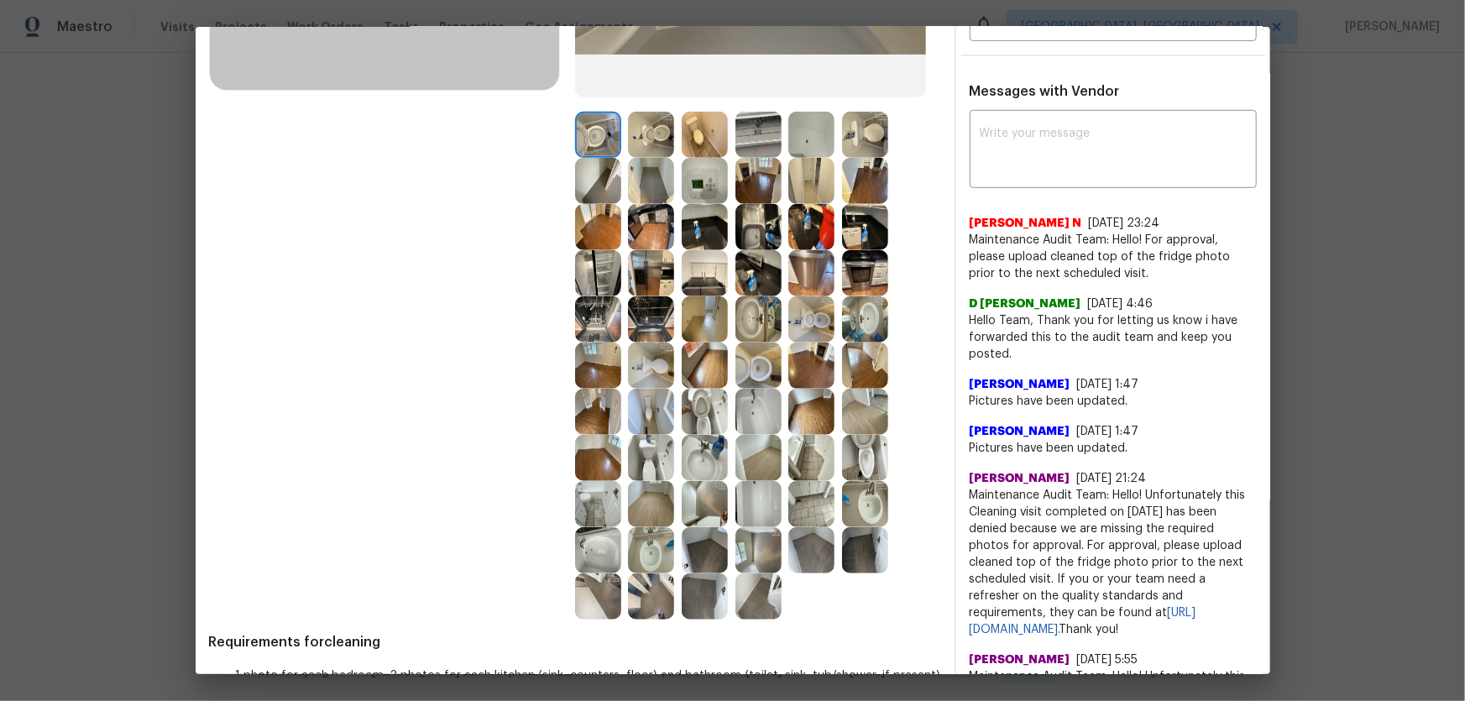
click at [736, 354] on img at bounding box center [759, 366] width 46 height 46
click at [807, 329] on img at bounding box center [811, 319] width 46 height 46
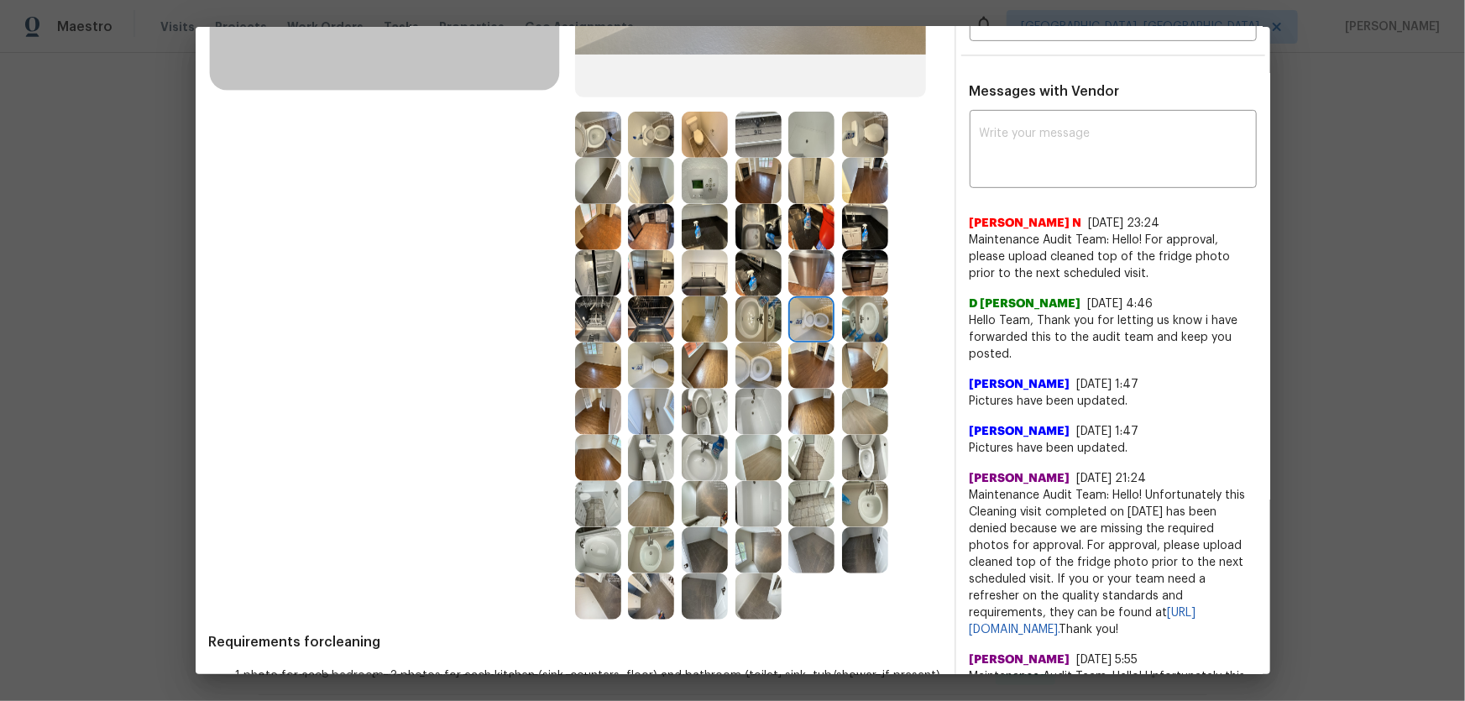
click at [647, 138] on img at bounding box center [651, 135] width 46 height 46
click at [758, 304] on img at bounding box center [759, 319] width 46 height 46
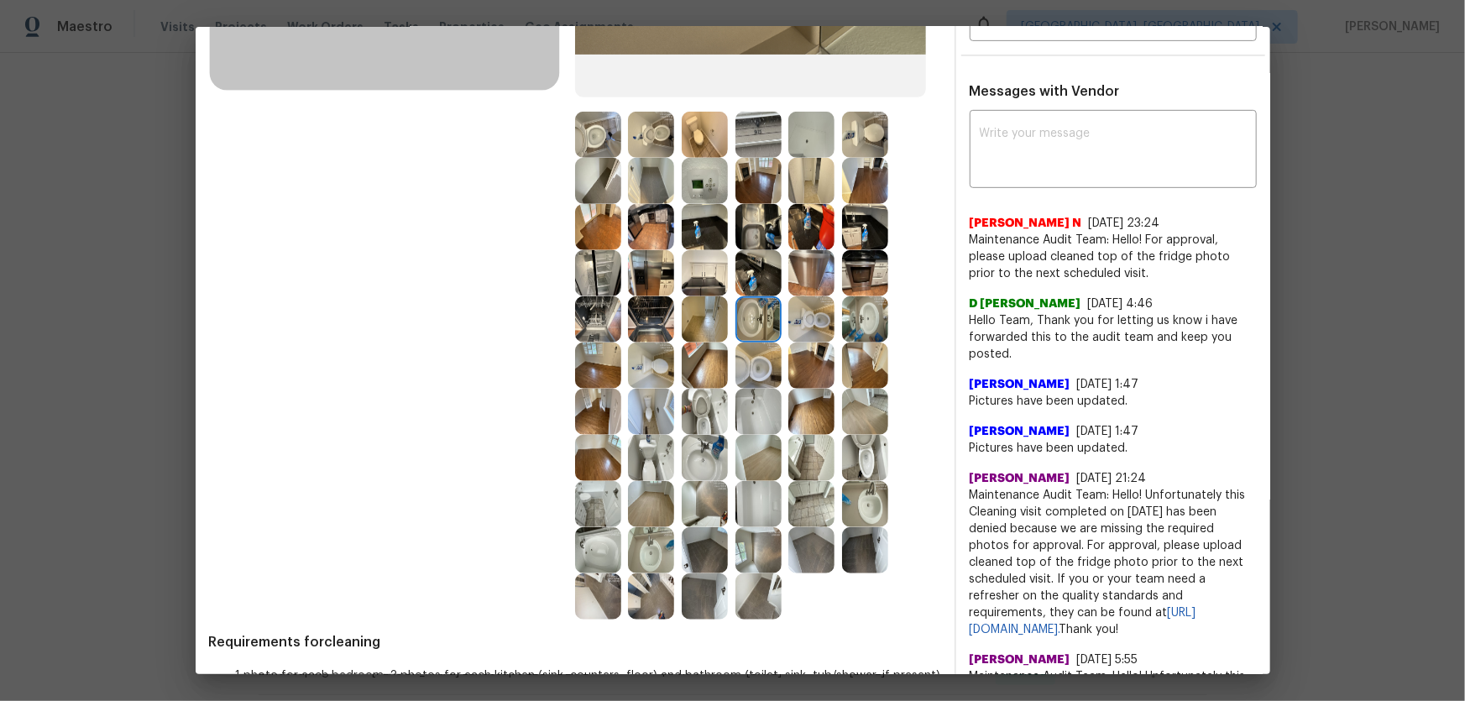
click at [682, 463] on img at bounding box center [705, 458] width 46 height 46
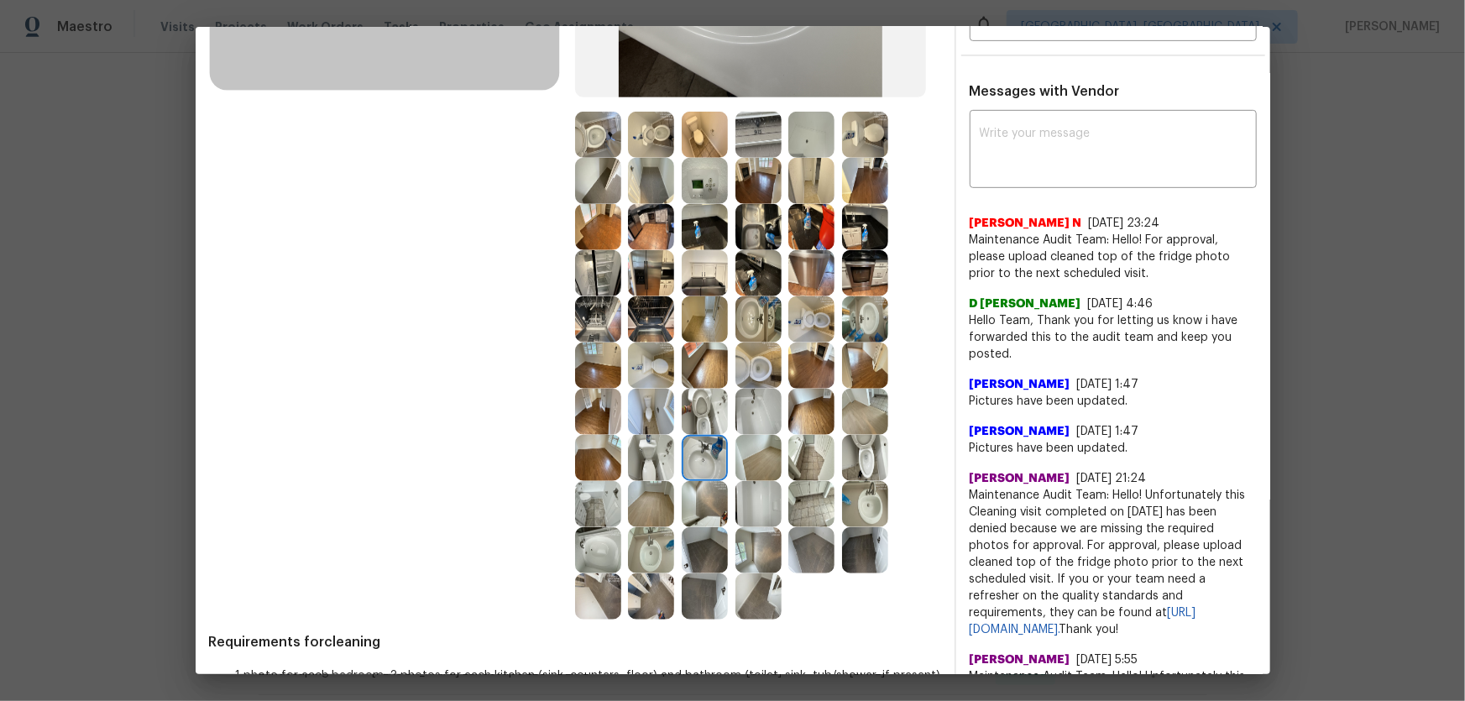
click at [637, 463] on img at bounding box center [651, 550] width 46 height 46
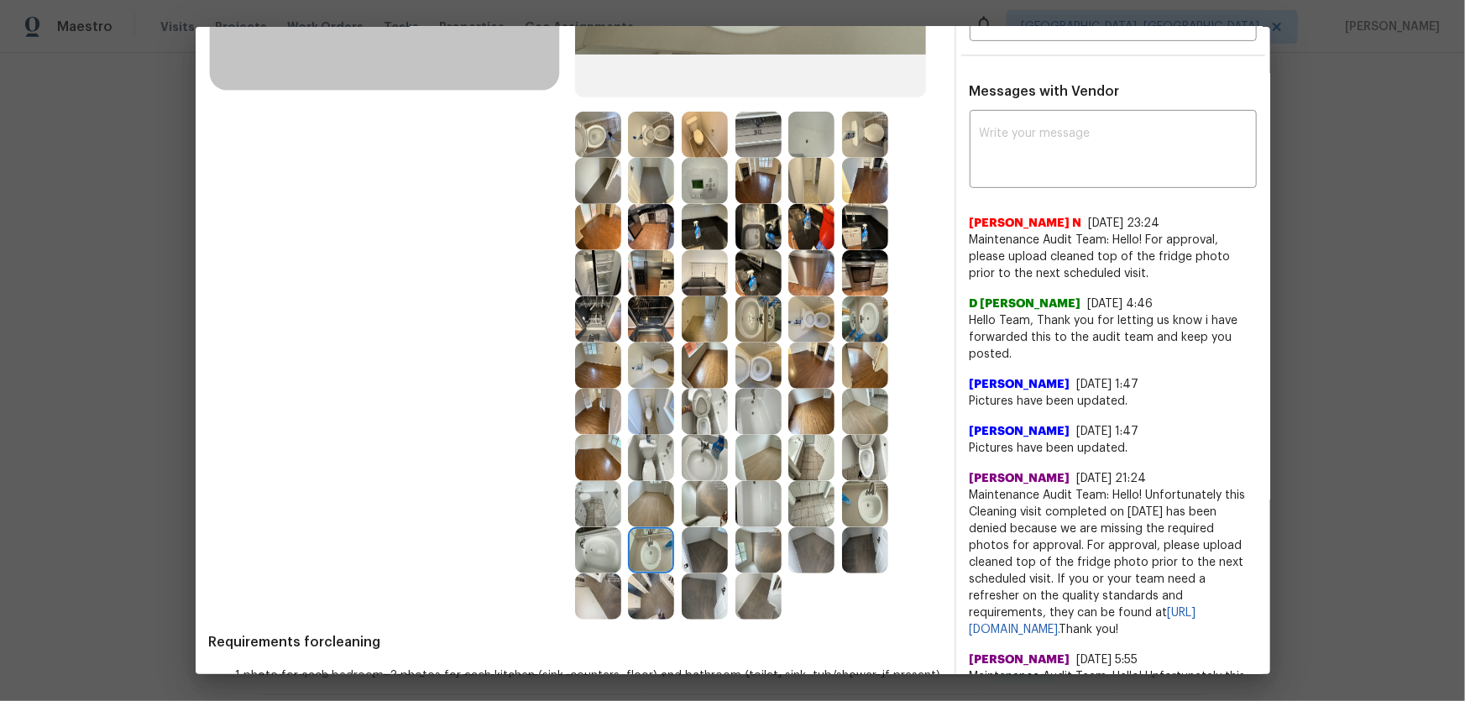
click at [596, 463] on img at bounding box center [598, 550] width 46 height 46
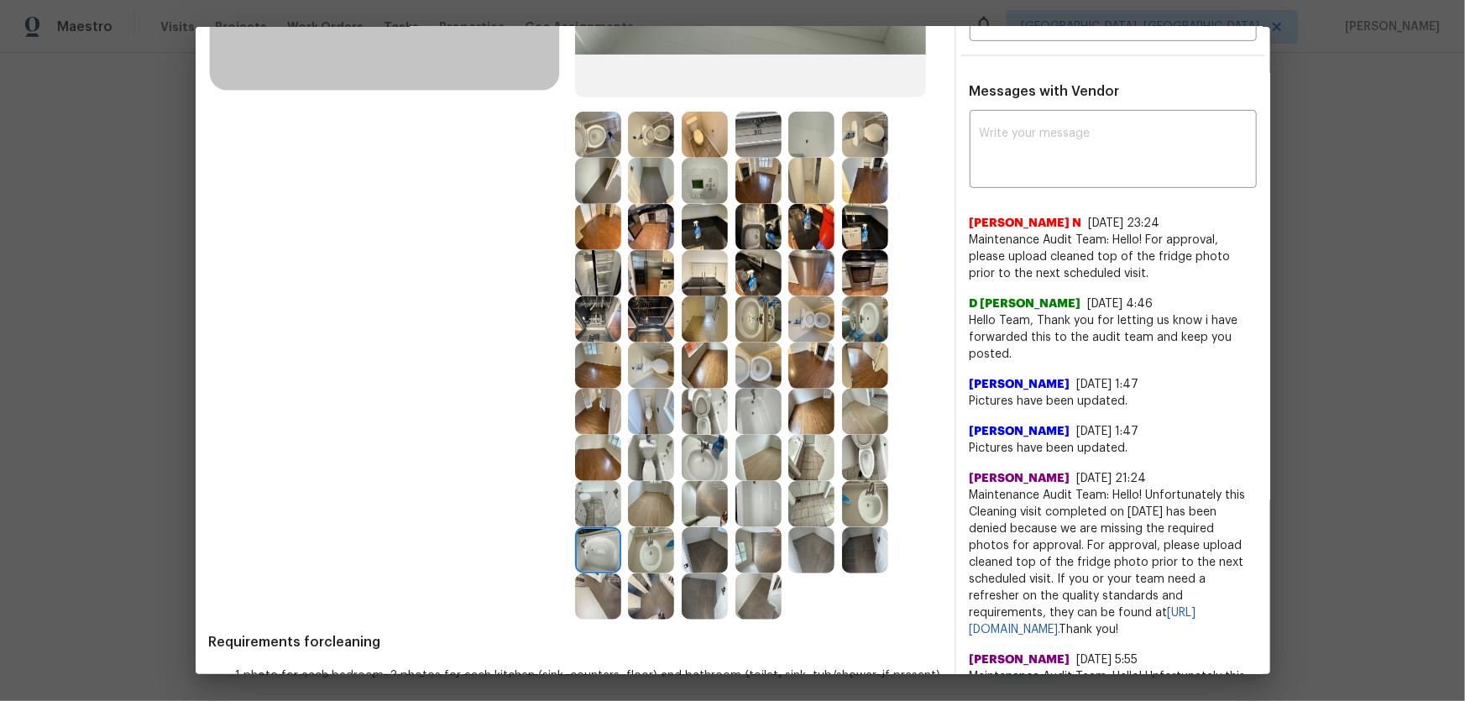
click at [762, 408] on img at bounding box center [759, 412] width 46 height 46
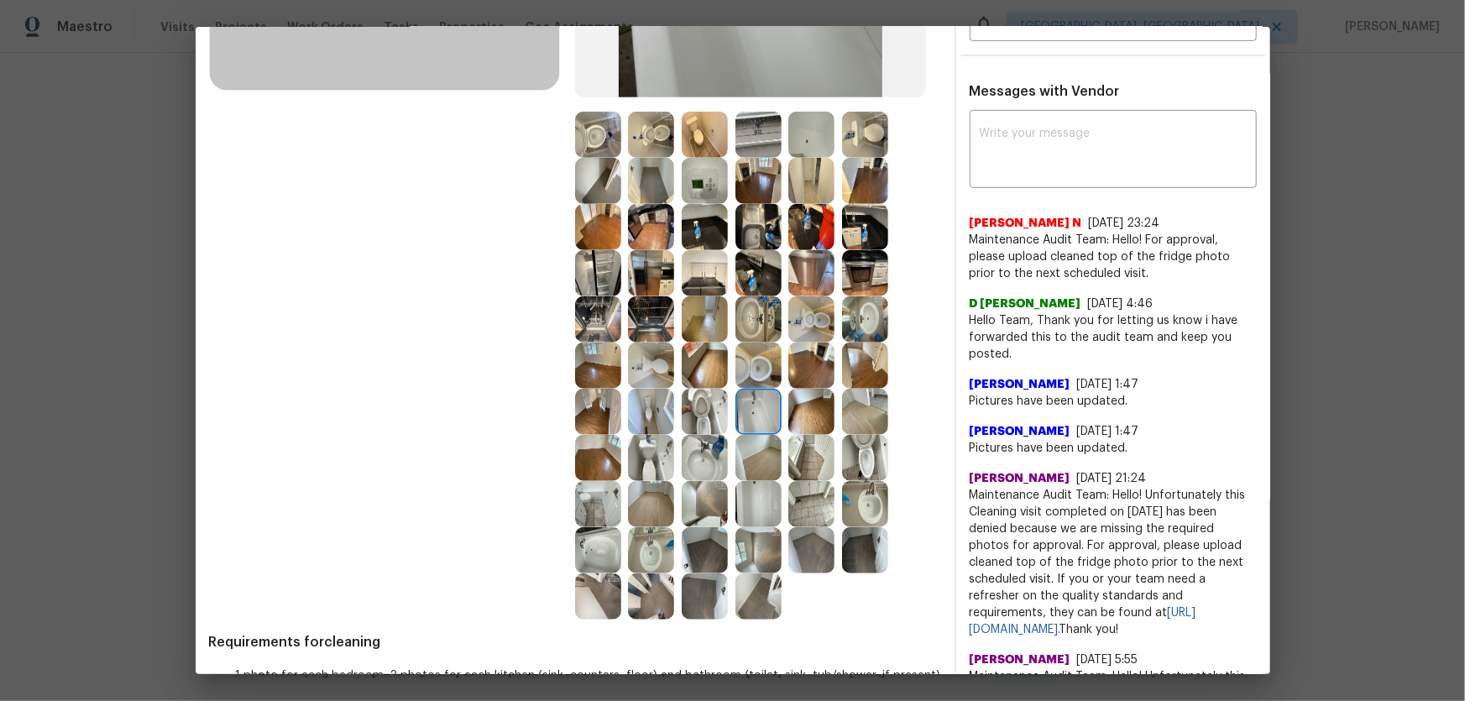
click at [745, 463] on img at bounding box center [759, 504] width 46 height 46
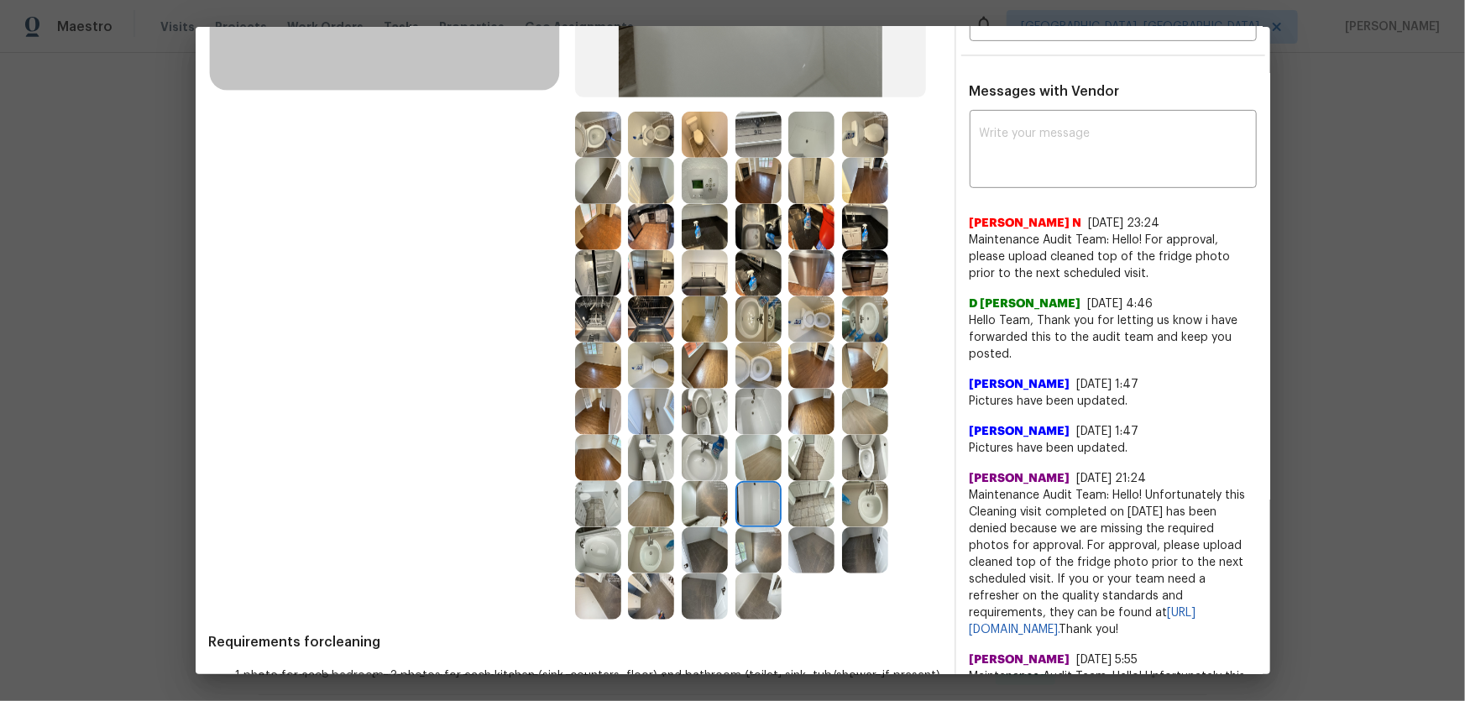
click at [821, 463] on img at bounding box center [811, 504] width 46 height 46
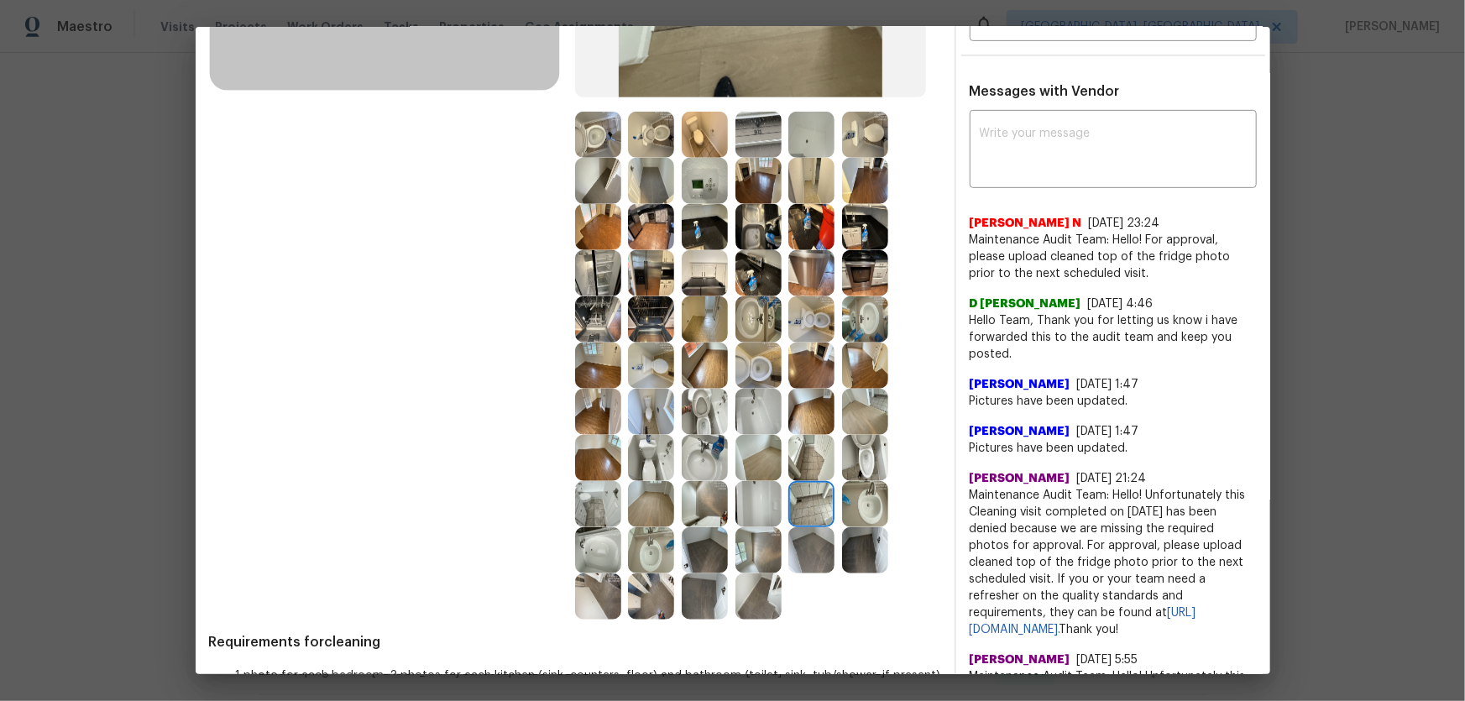
click at [851, 463] on img at bounding box center [865, 504] width 46 height 46
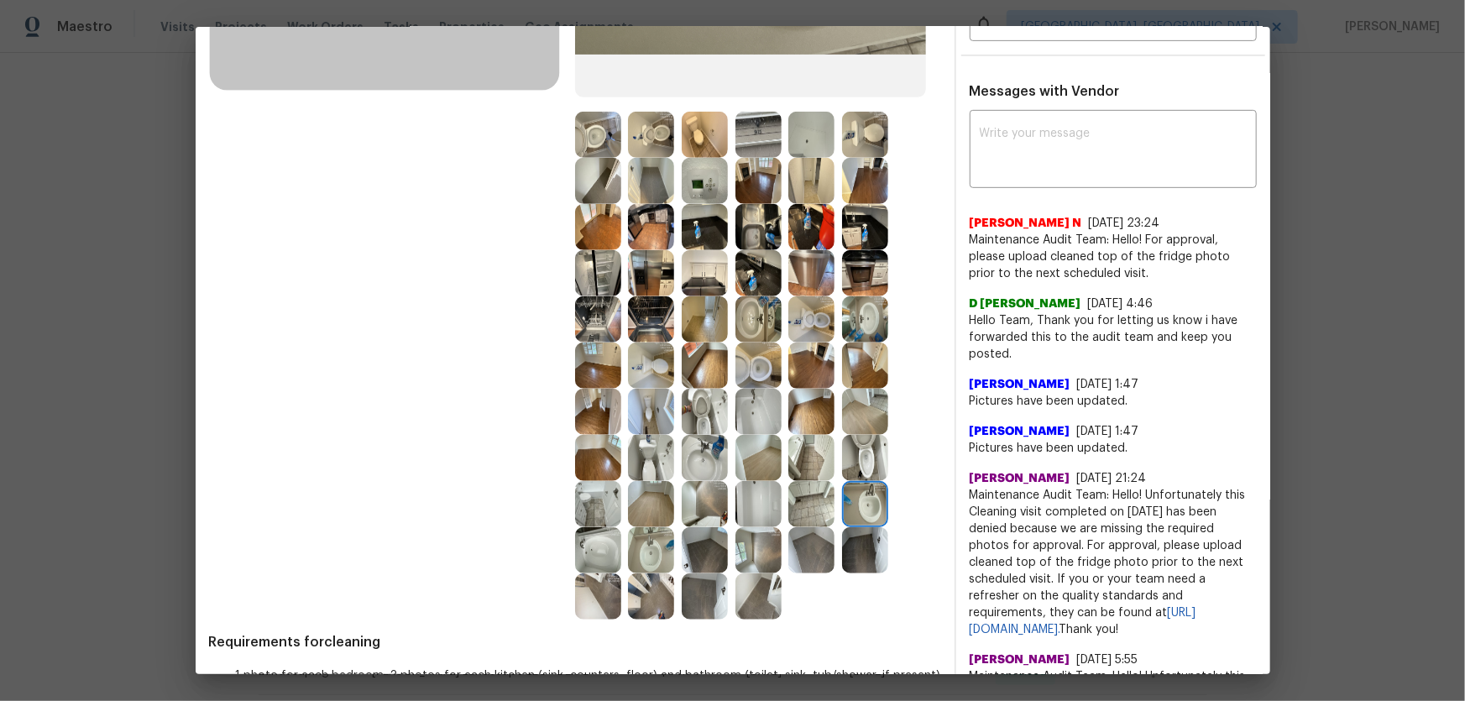
click at [866, 439] on img at bounding box center [865, 458] width 46 height 46
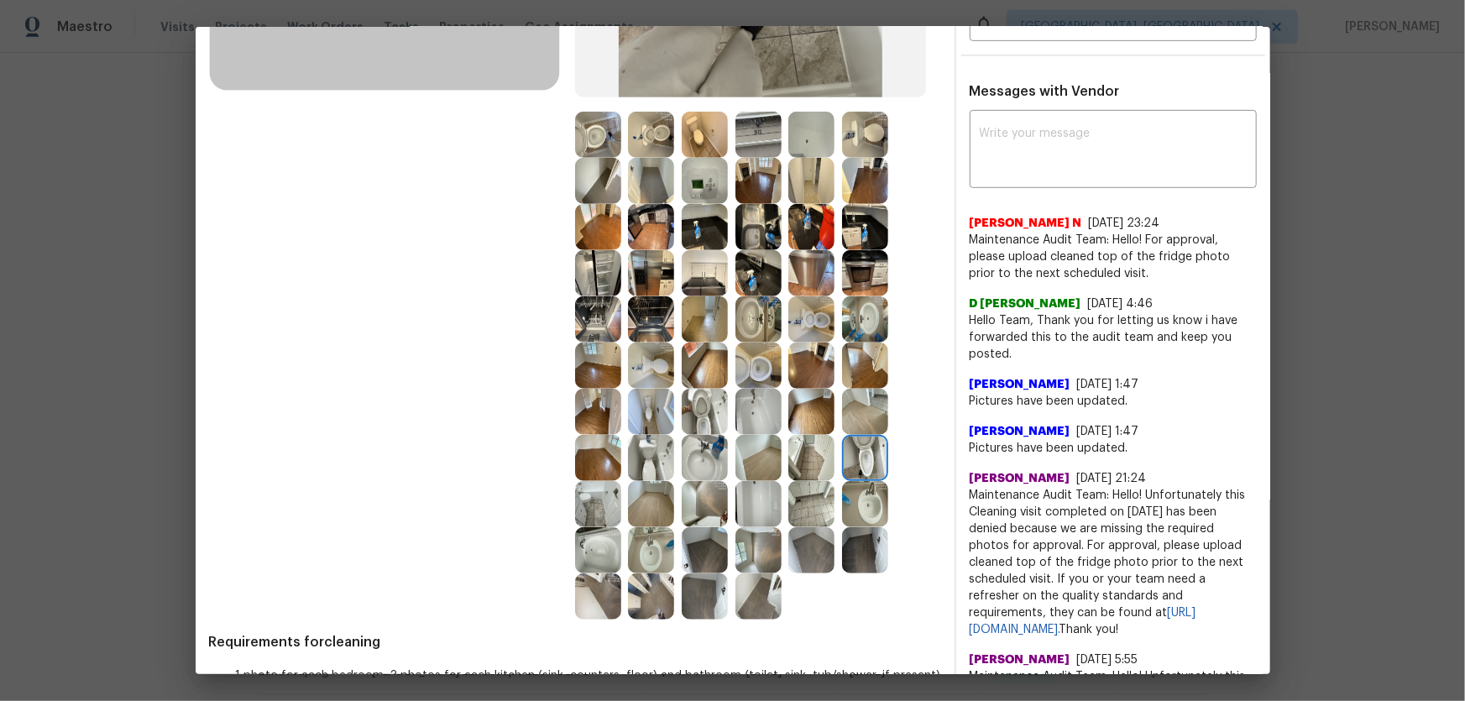
click at [768, 369] on img at bounding box center [759, 366] width 46 height 46
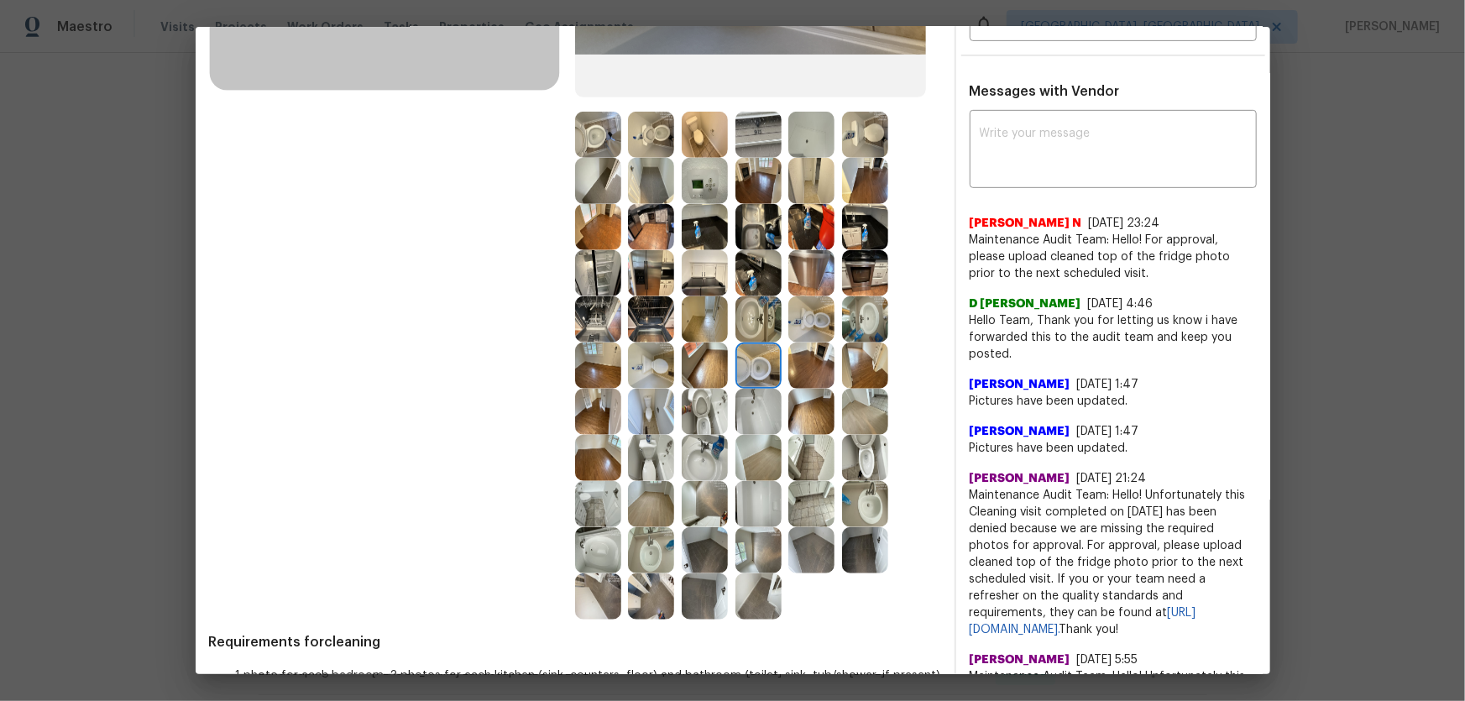
click at [736, 312] on img at bounding box center [759, 319] width 46 height 46
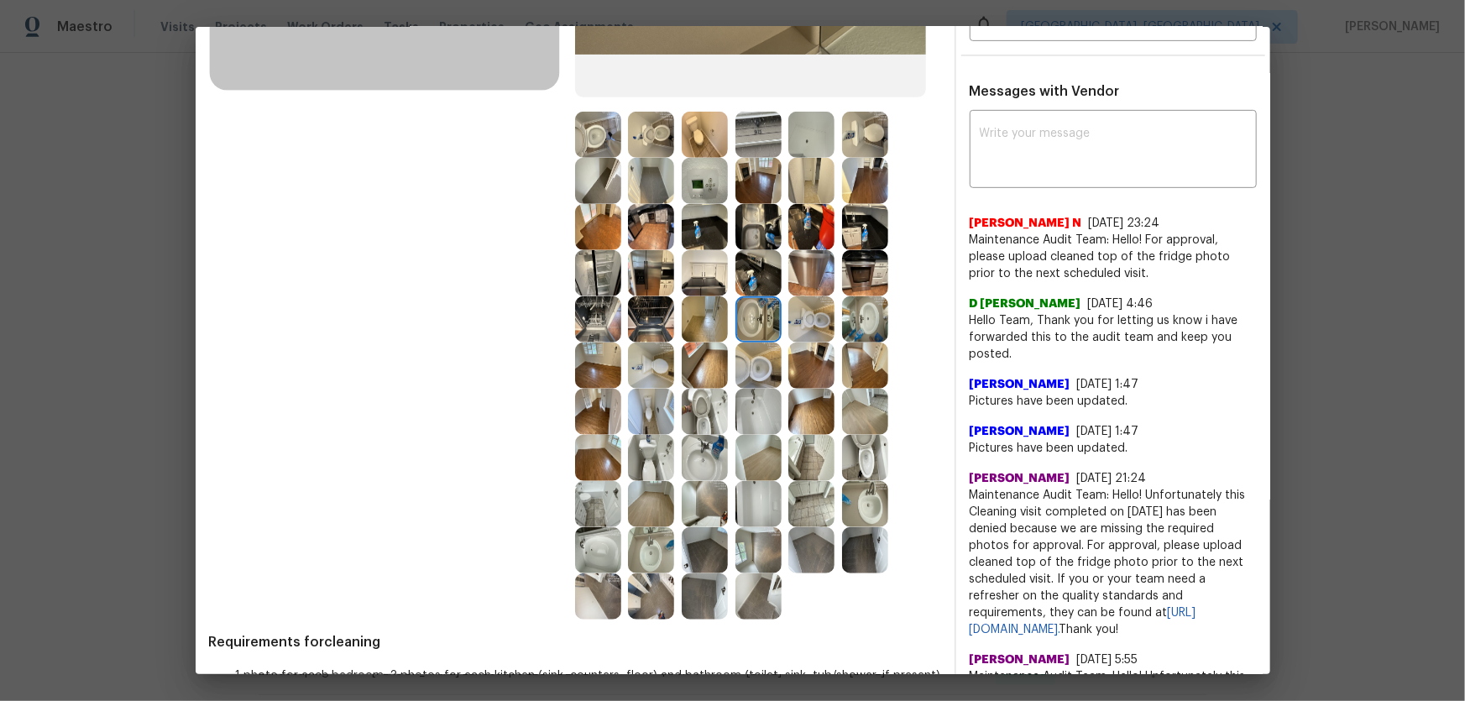
click at [700, 278] on img at bounding box center [705, 273] width 46 height 46
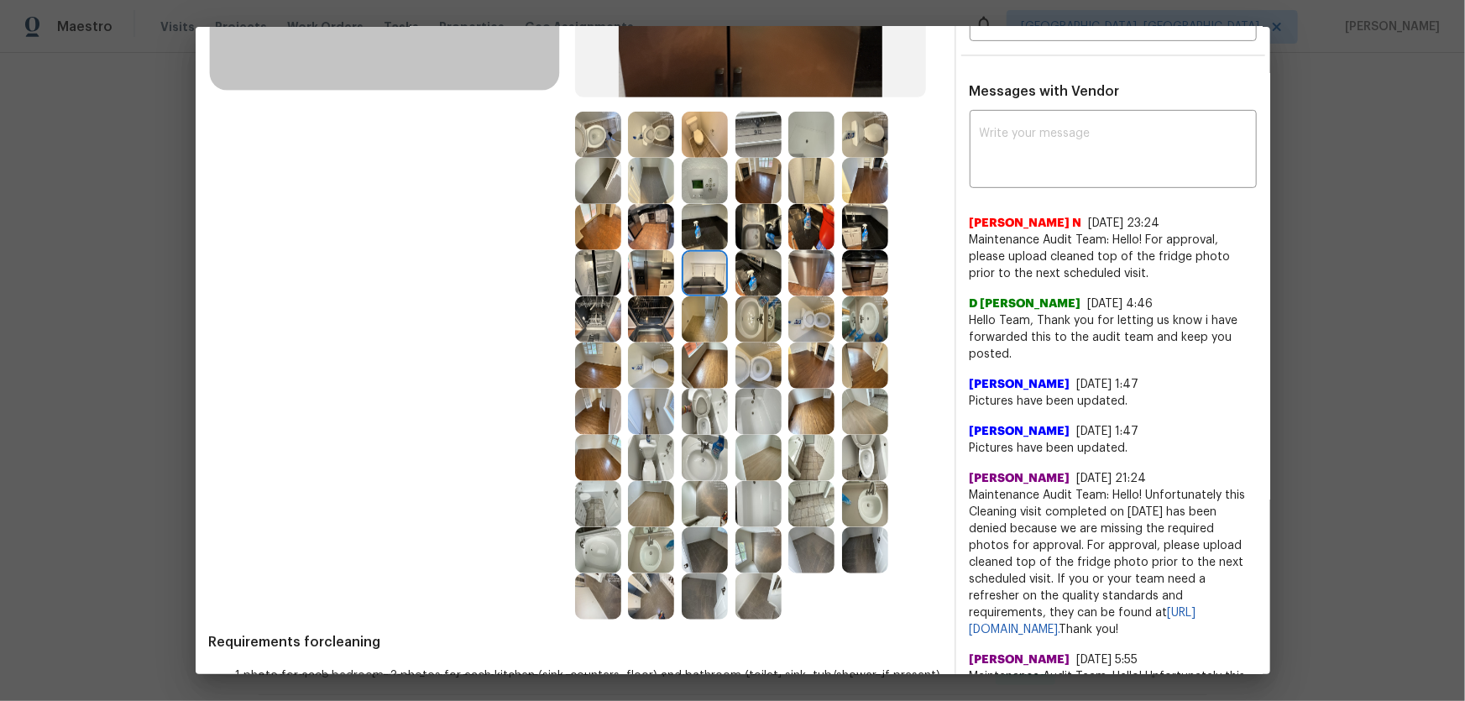
click at [665, 311] on img at bounding box center [651, 319] width 46 height 46
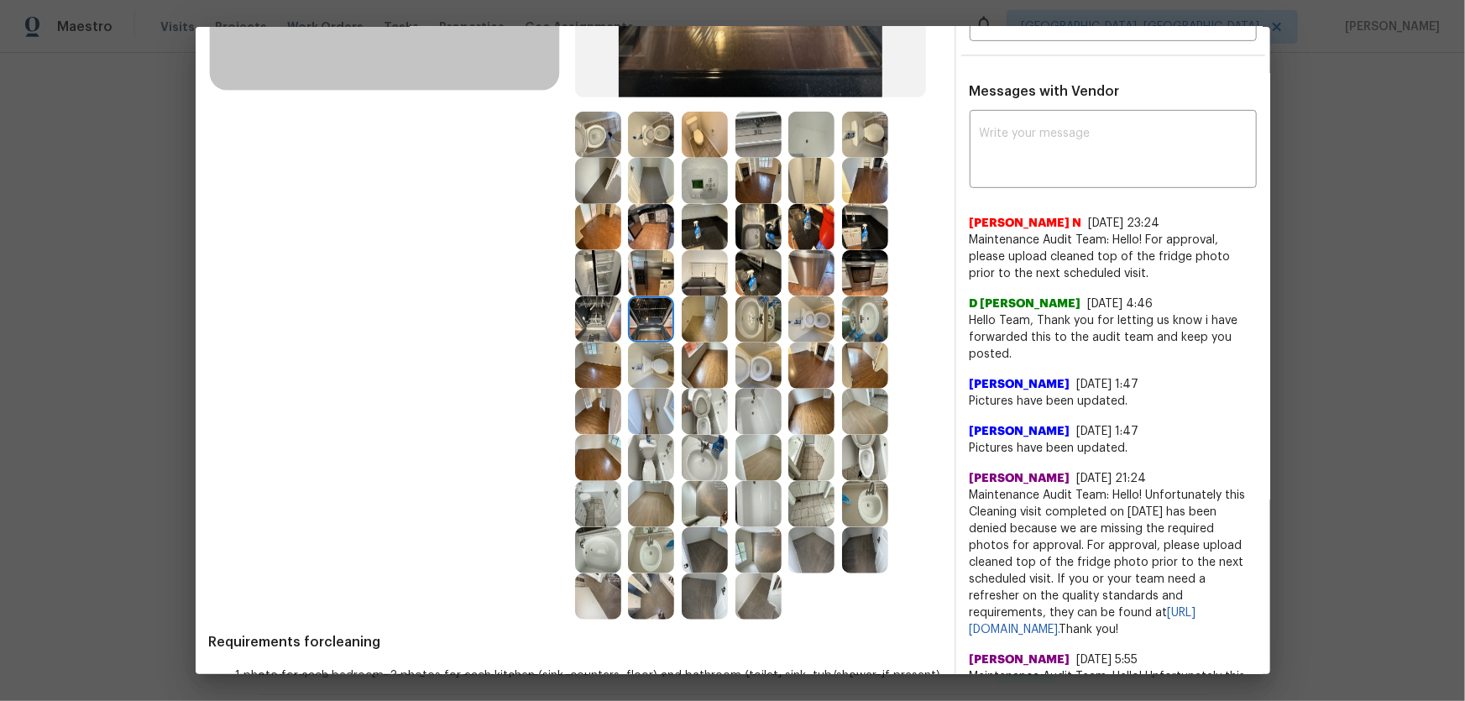
click at [558, 281] on div "Before" at bounding box center [392, 172] width 366 height 897
click at [582, 291] on img at bounding box center [598, 273] width 46 height 46
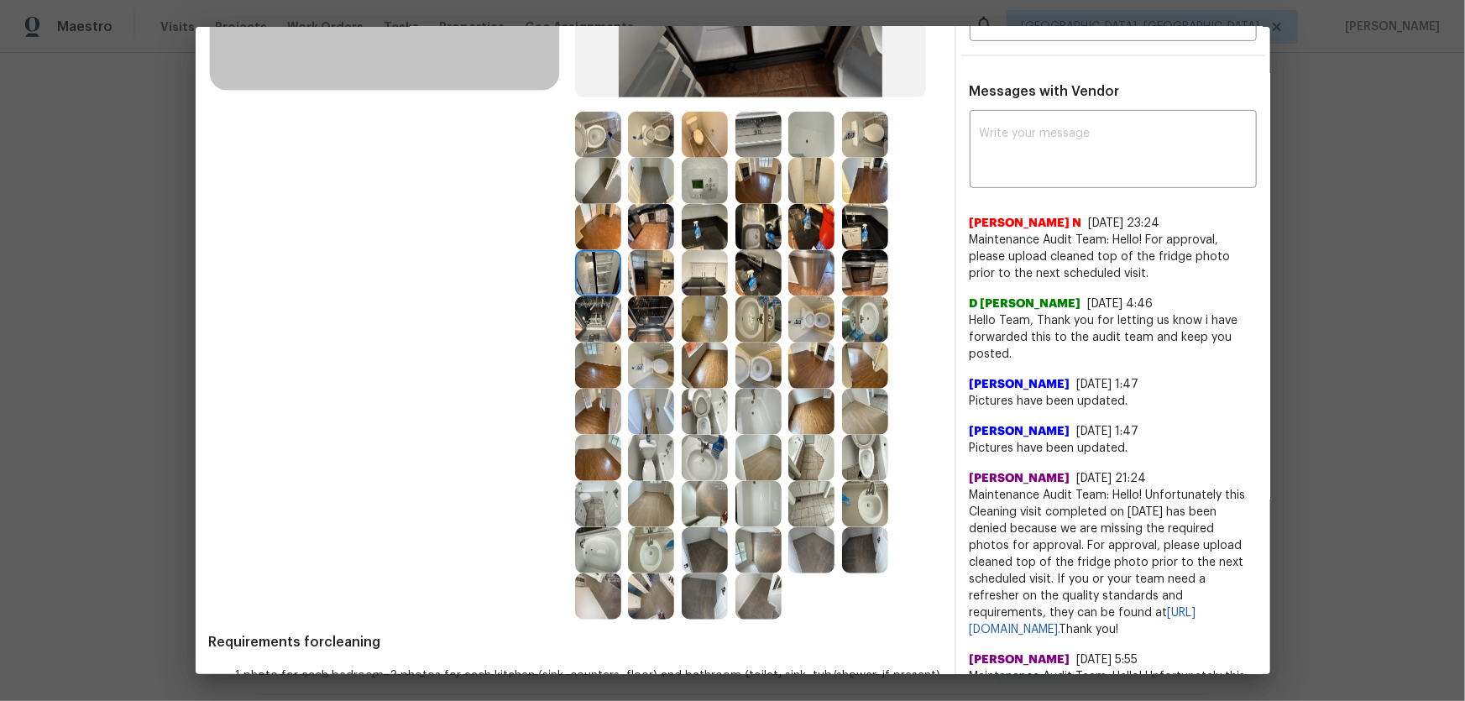
click at [582, 325] on img at bounding box center [598, 319] width 46 height 46
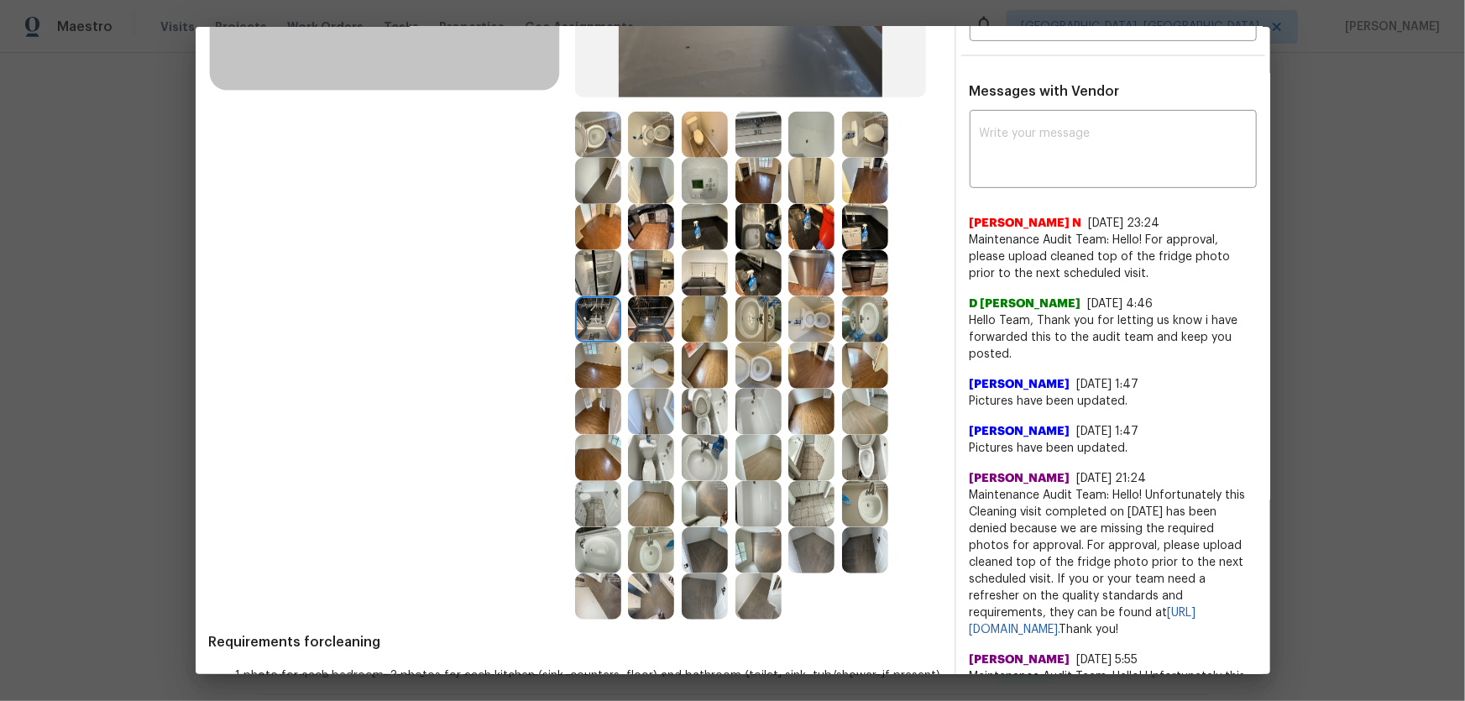
click at [634, 228] on img at bounding box center [651, 227] width 46 height 46
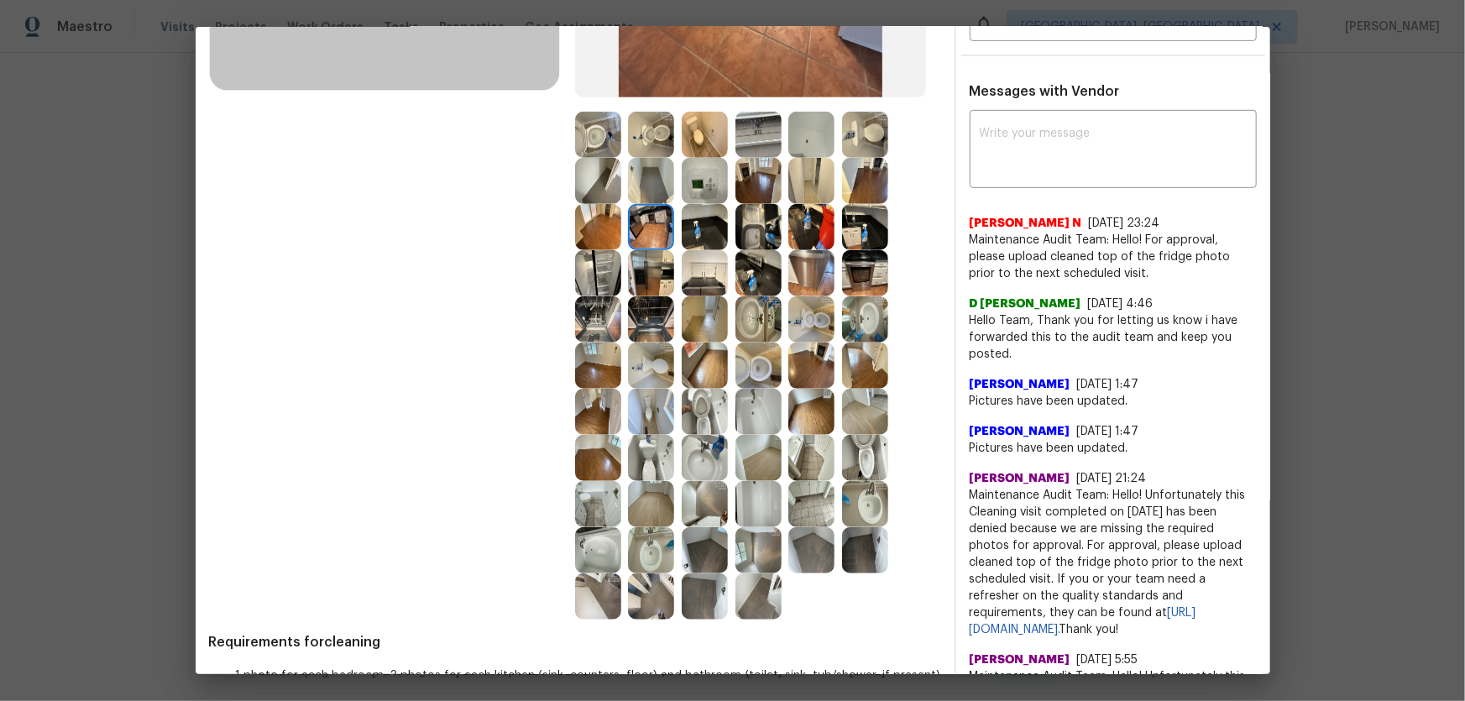
click at [686, 232] on img at bounding box center [705, 227] width 46 height 46
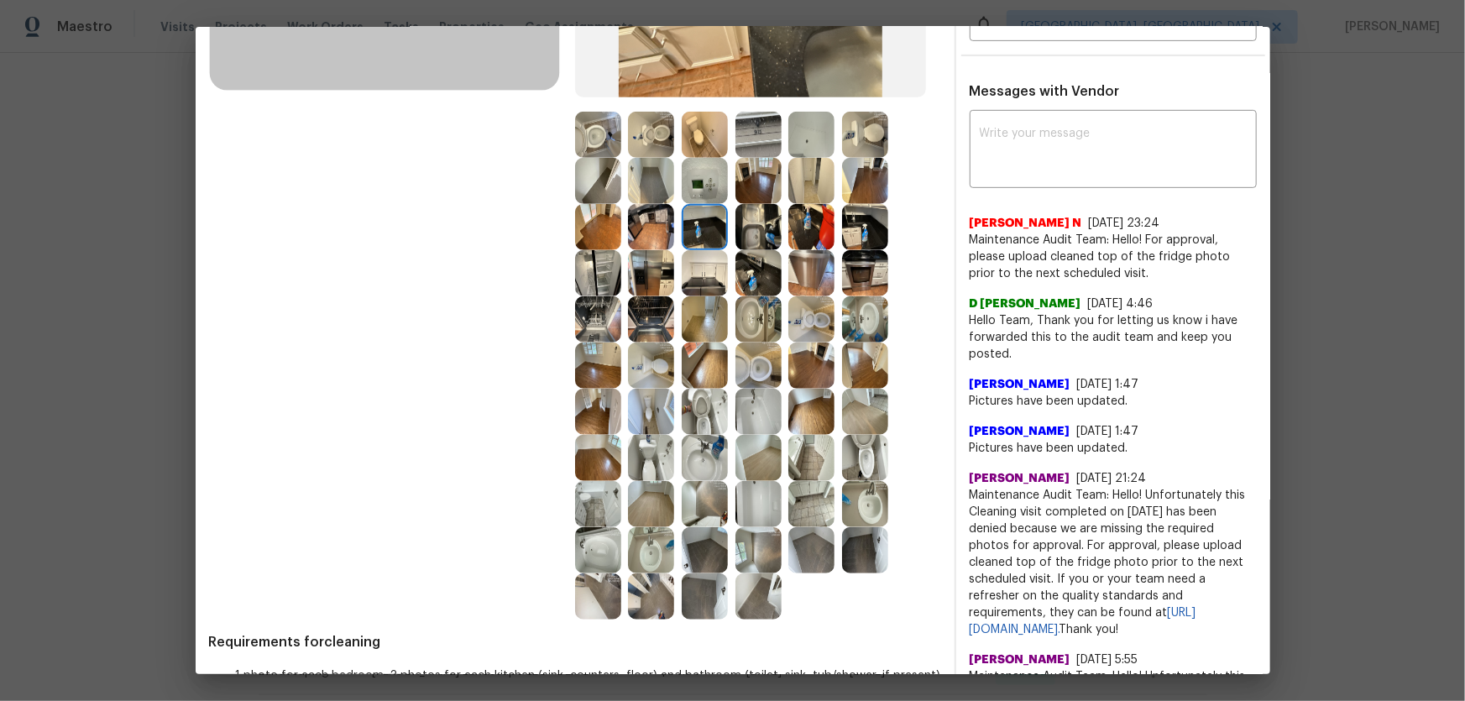
click at [775, 238] on img at bounding box center [759, 227] width 46 height 46
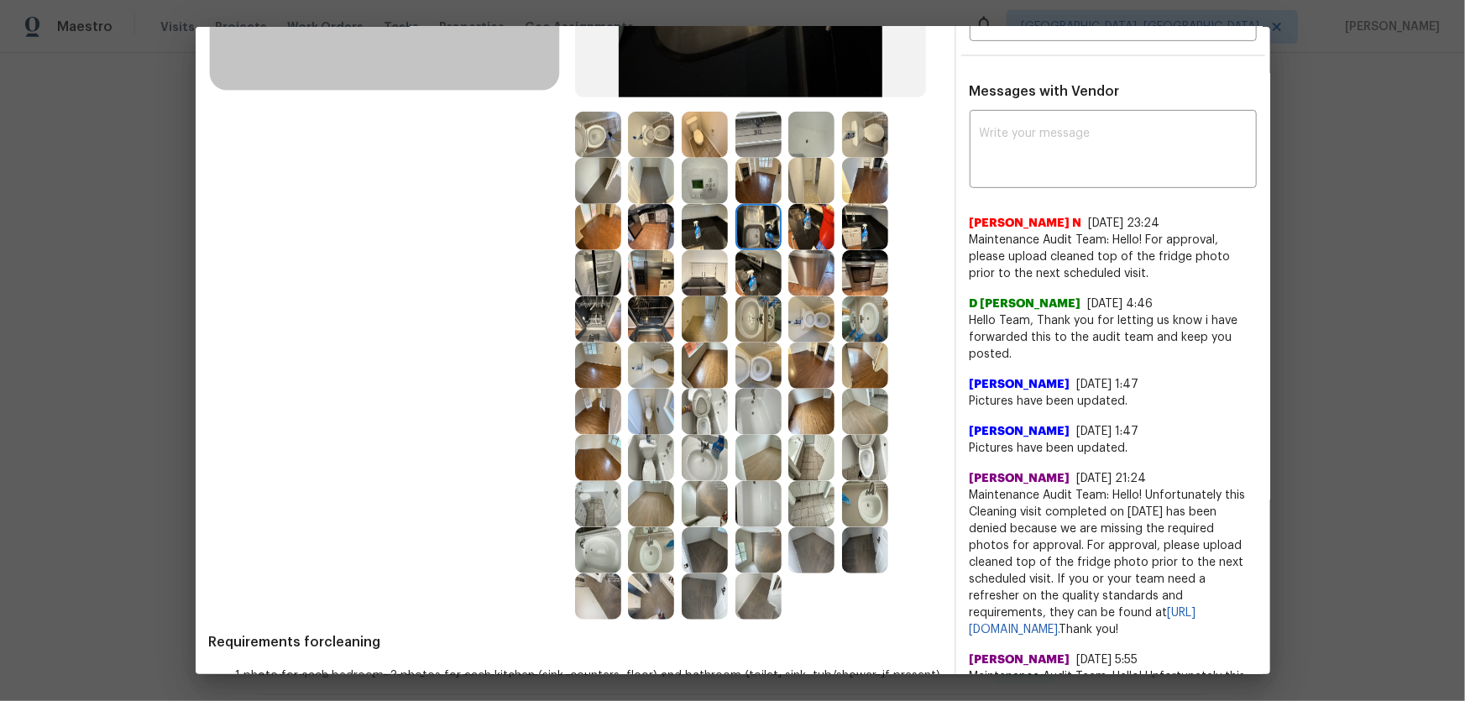
click at [797, 230] on img at bounding box center [811, 227] width 46 height 46
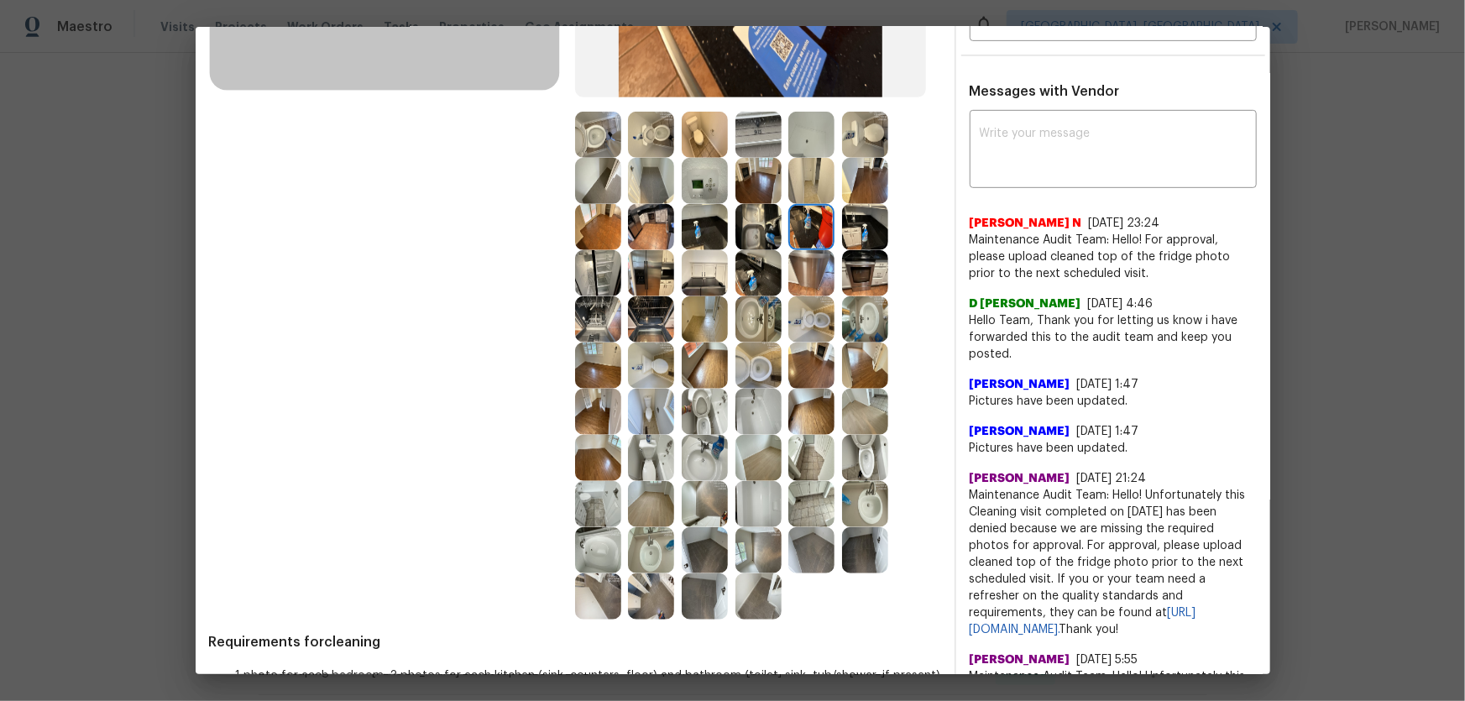
click at [842, 225] on img at bounding box center [865, 227] width 46 height 46
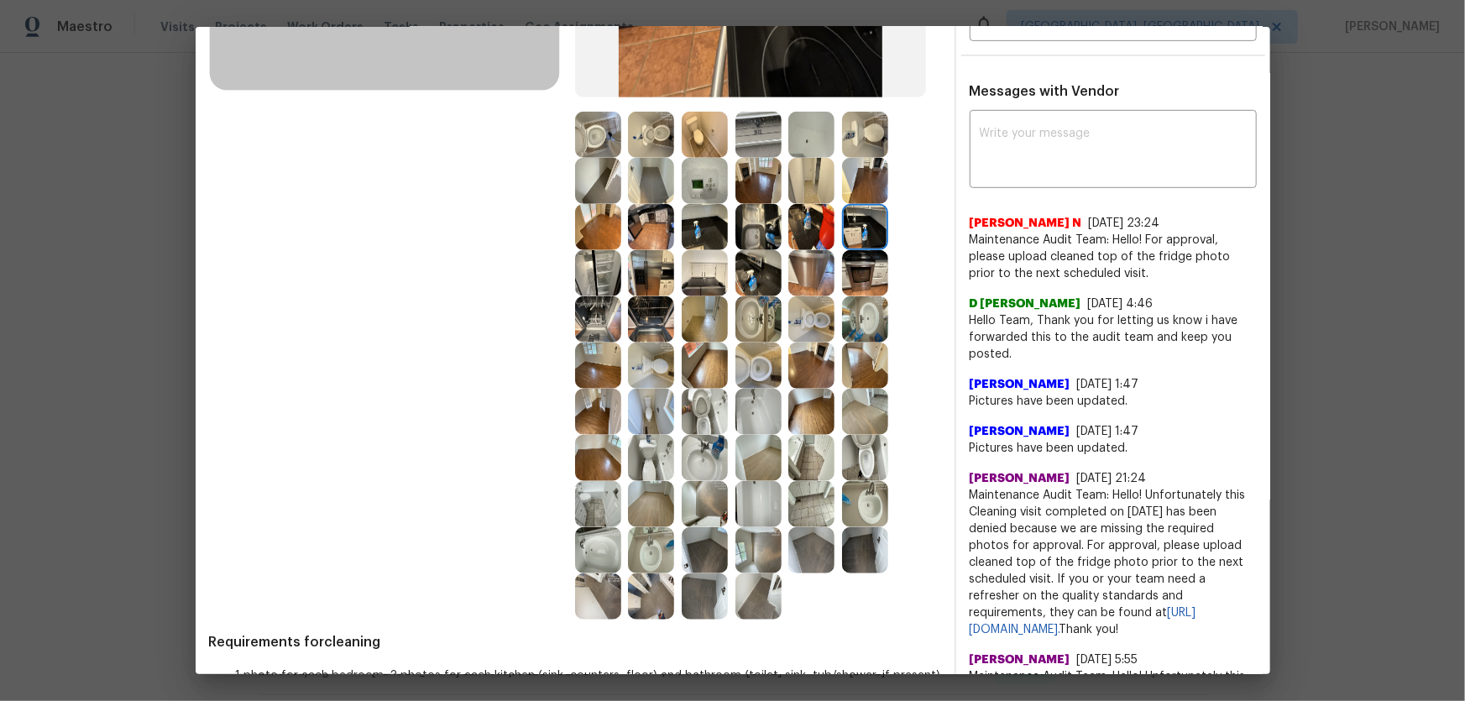
click at [846, 266] on img at bounding box center [865, 273] width 46 height 46
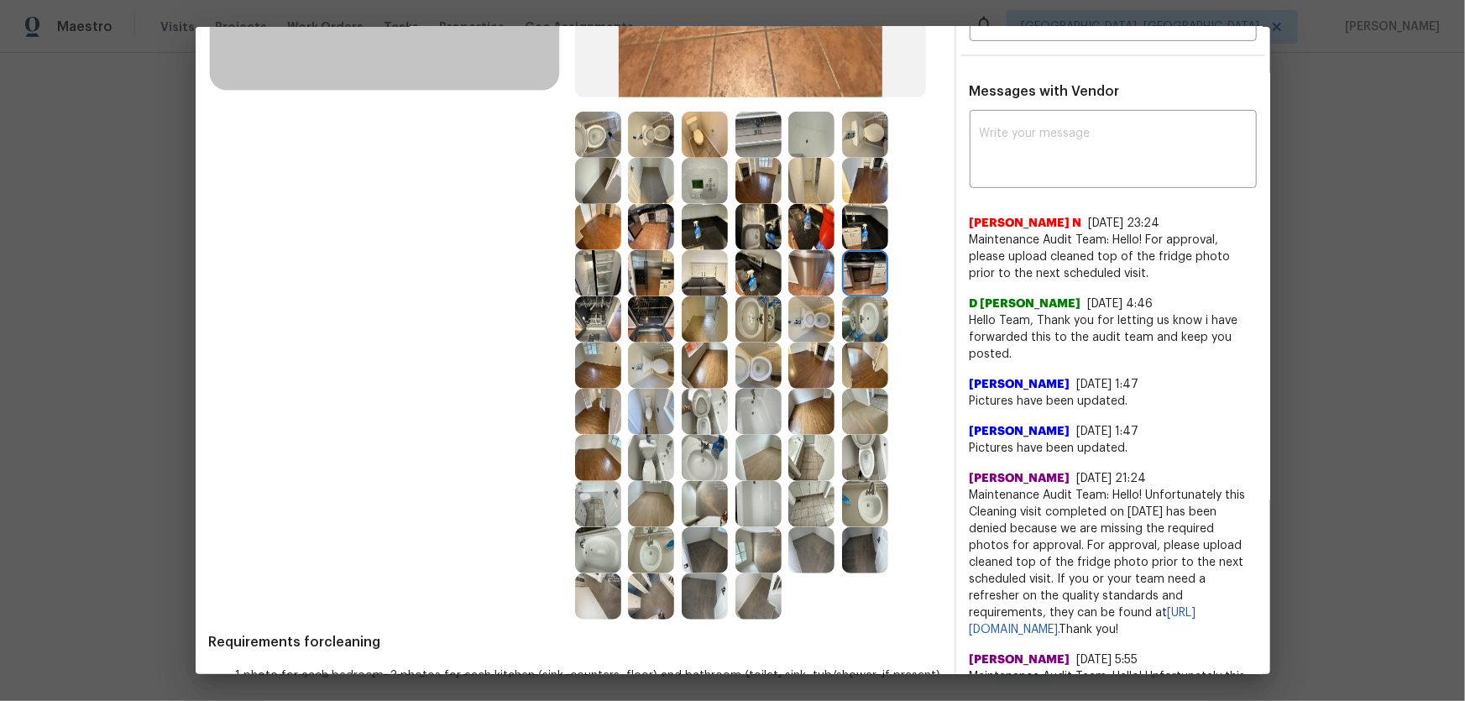
click at [826, 268] on img at bounding box center [811, 273] width 46 height 46
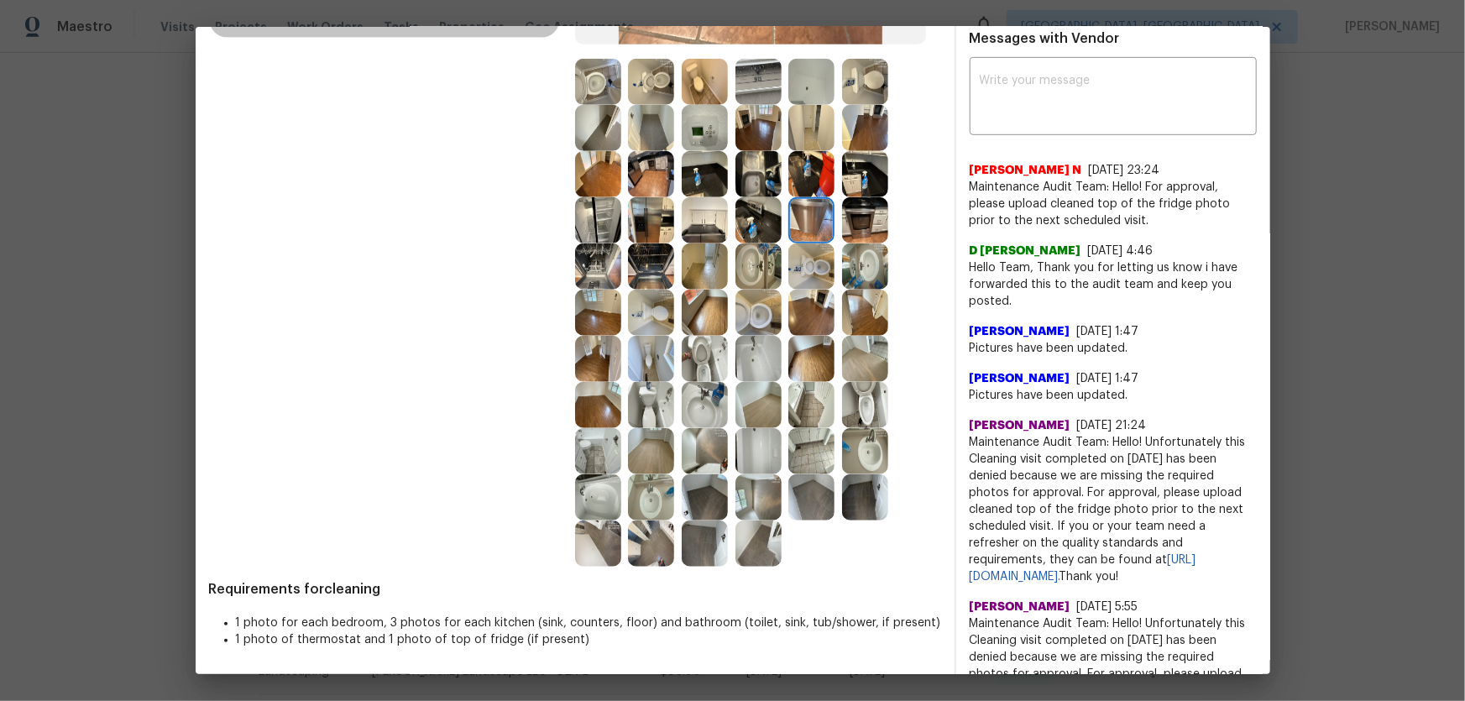
scroll to position [458, 0]
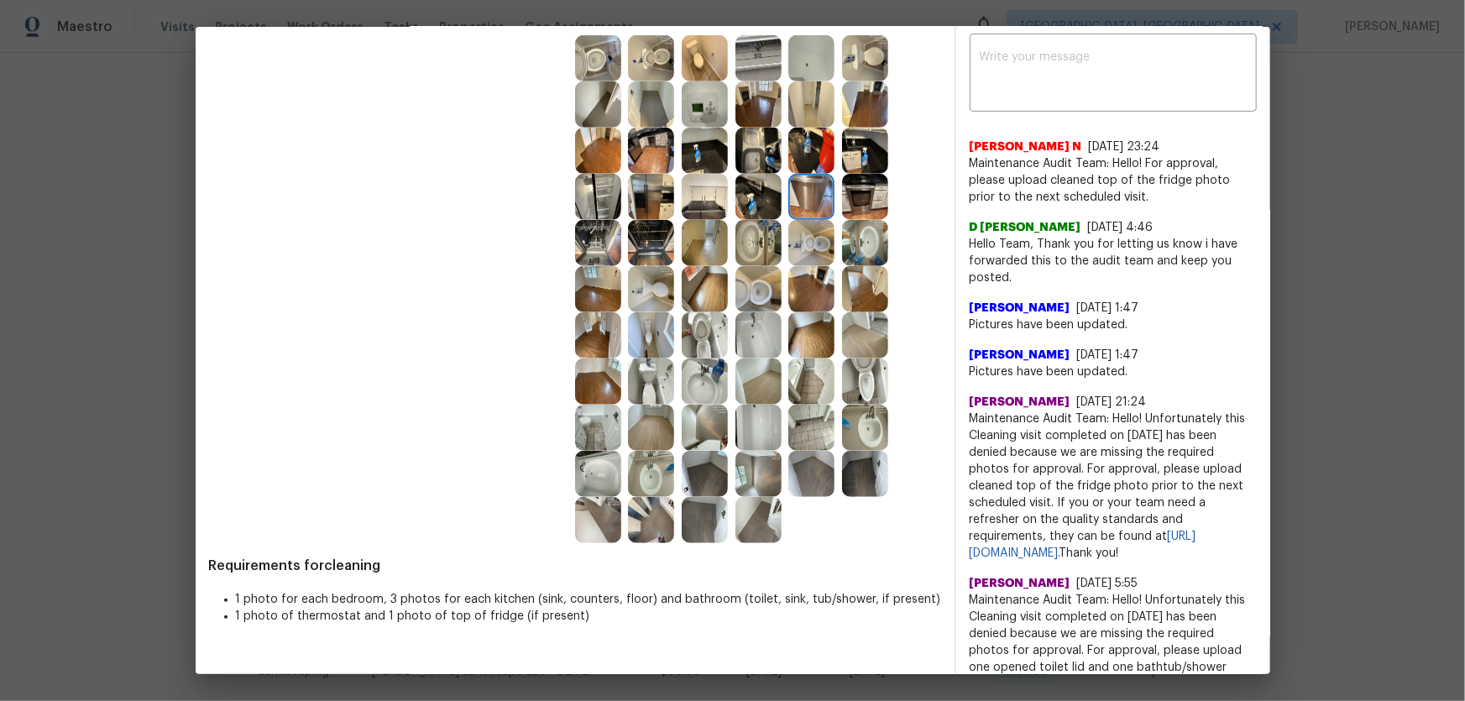
click at [688, 463] on img at bounding box center [705, 520] width 46 height 46
click at [703, 463] on img at bounding box center [705, 474] width 46 height 46
click at [788, 463] on img at bounding box center [811, 474] width 46 height 46
click at [872, 463] on img at bounding box center [865, 474] width 46 height 46
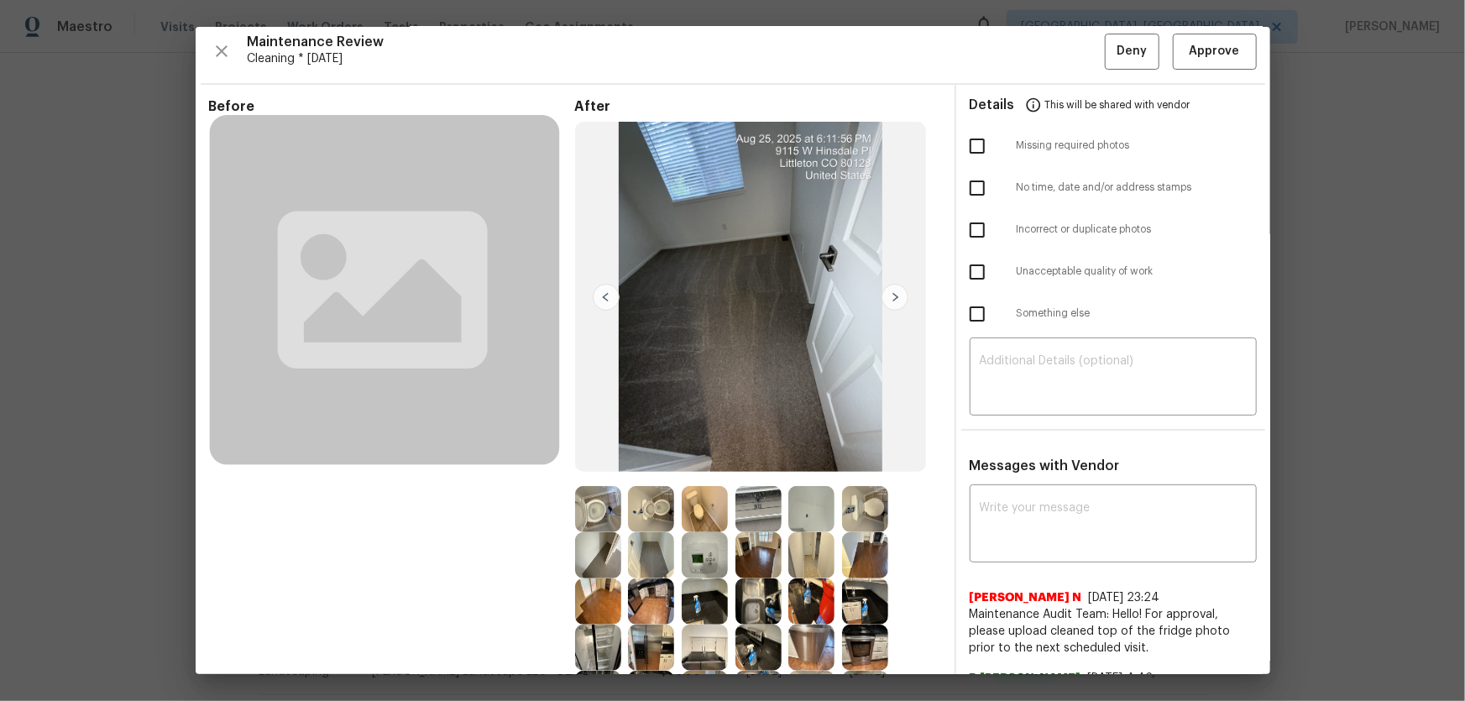
scroll to position [0, 0]
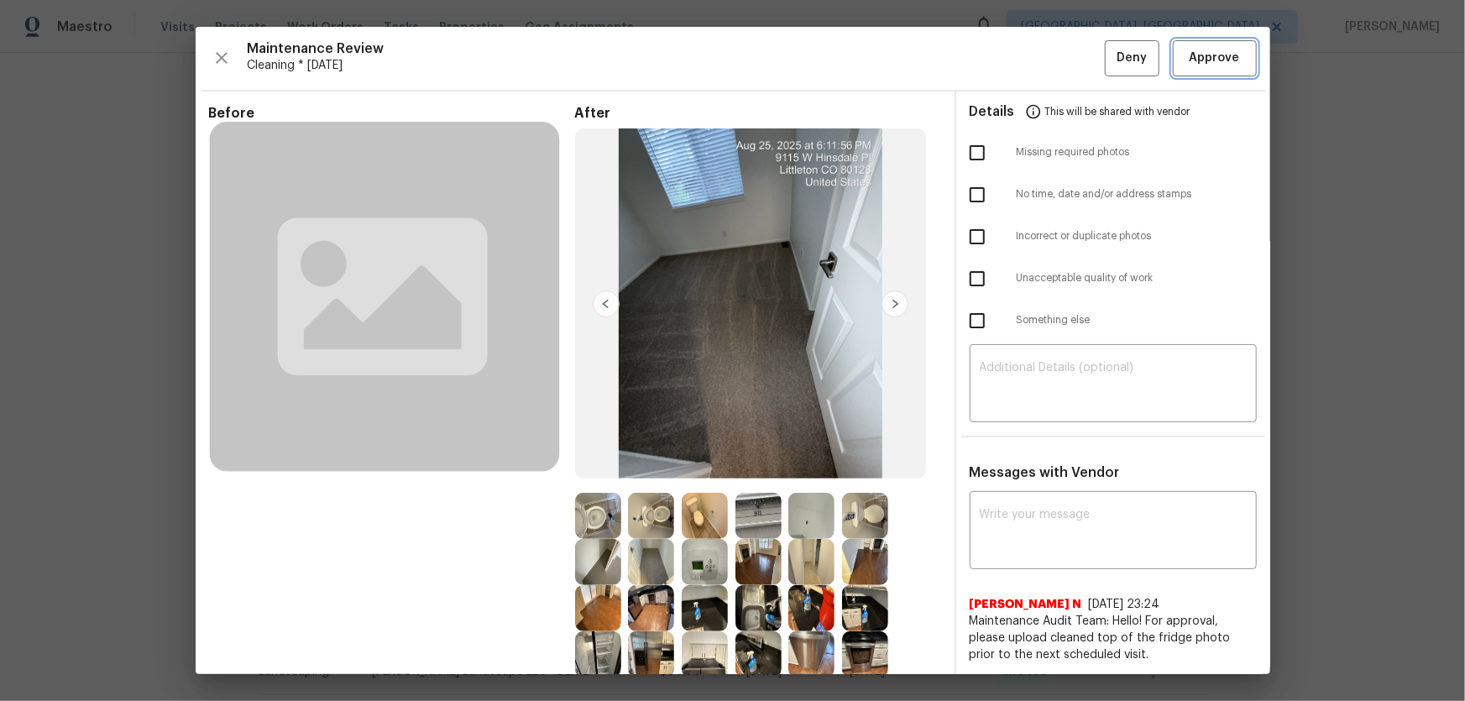
click at [1042, 60] on span "Approve" at bounding box center [1215, 58] width 50 height 21
